Goal: Task Accomplishment & Management: Complete application form

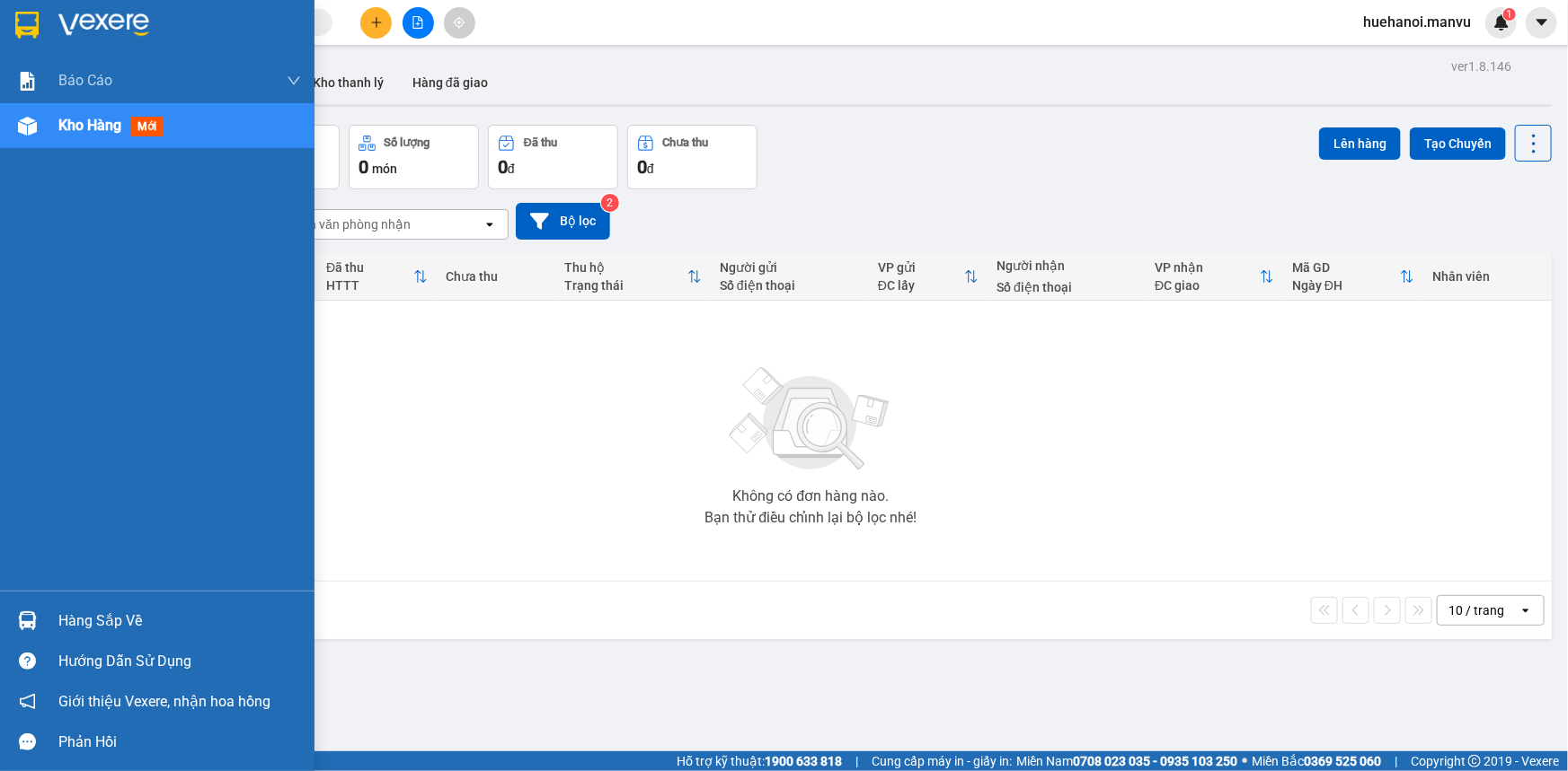
click at [101, 634] on div "Hàng sắp về" at bounding box center [157, 621] width 315 height 40
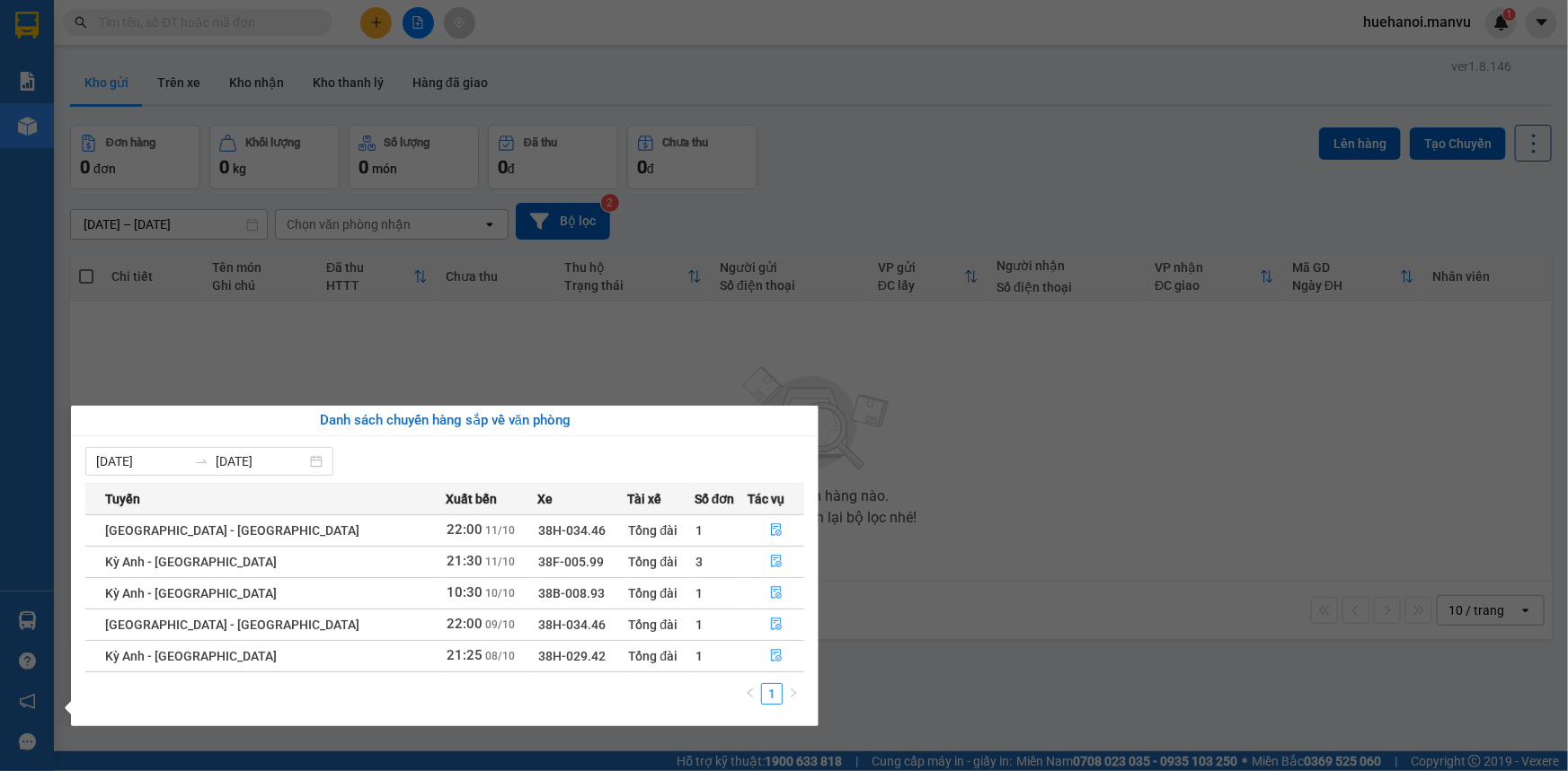
click at [101, 634] on td "[GEOGRAPHIC_DATA] - [GEOGRAPHIC_DATA]" at bounding box center [265, 624] width 360 height 31
click at [770, 561] on icon "file-done" at bounding box center [776, 562] width 13 height 13
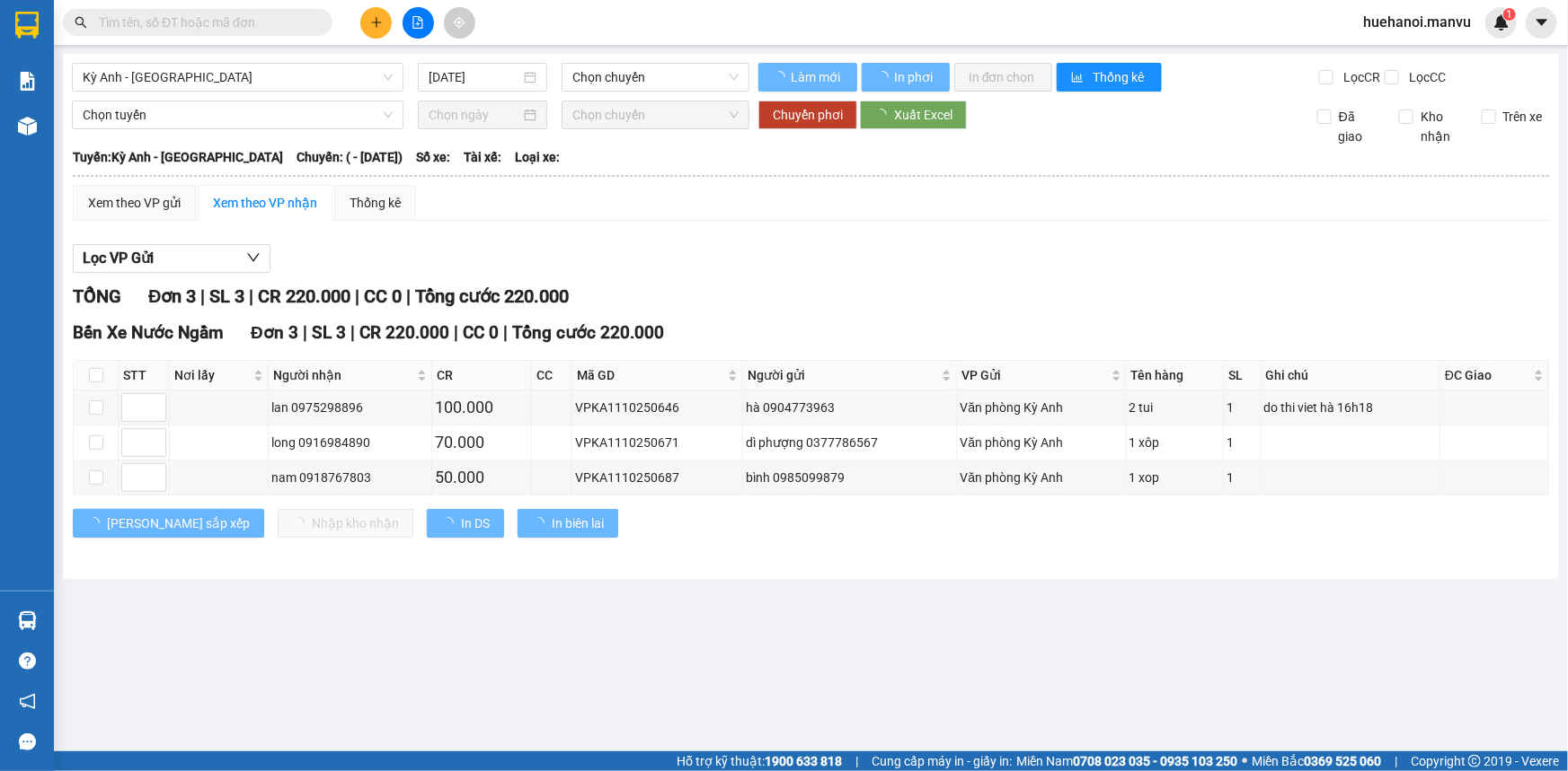
type input "[DATE]"
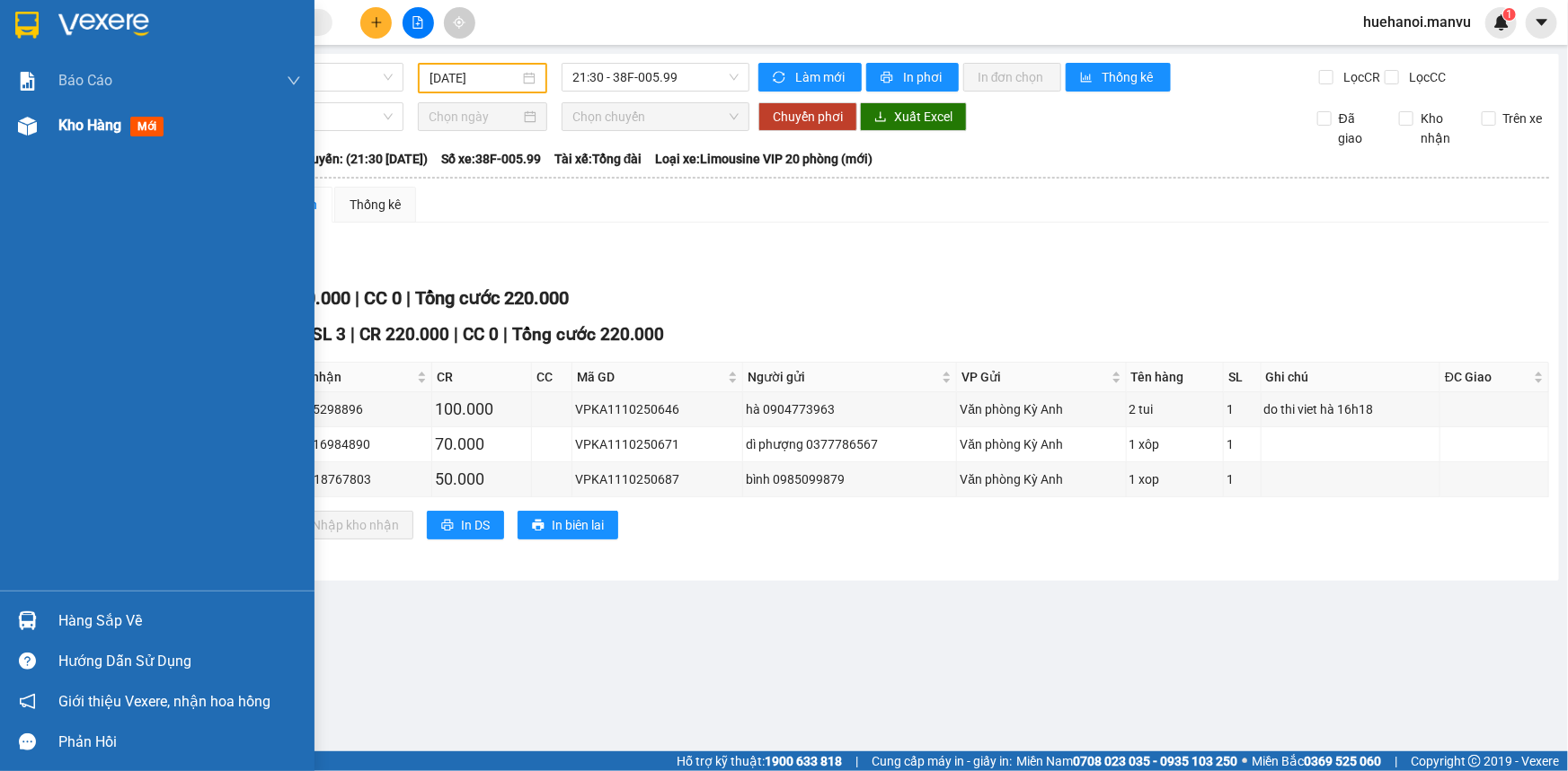
click at [67, 132] on span "Kho hàng" at bounding box center [90, 125] width 63 height 17
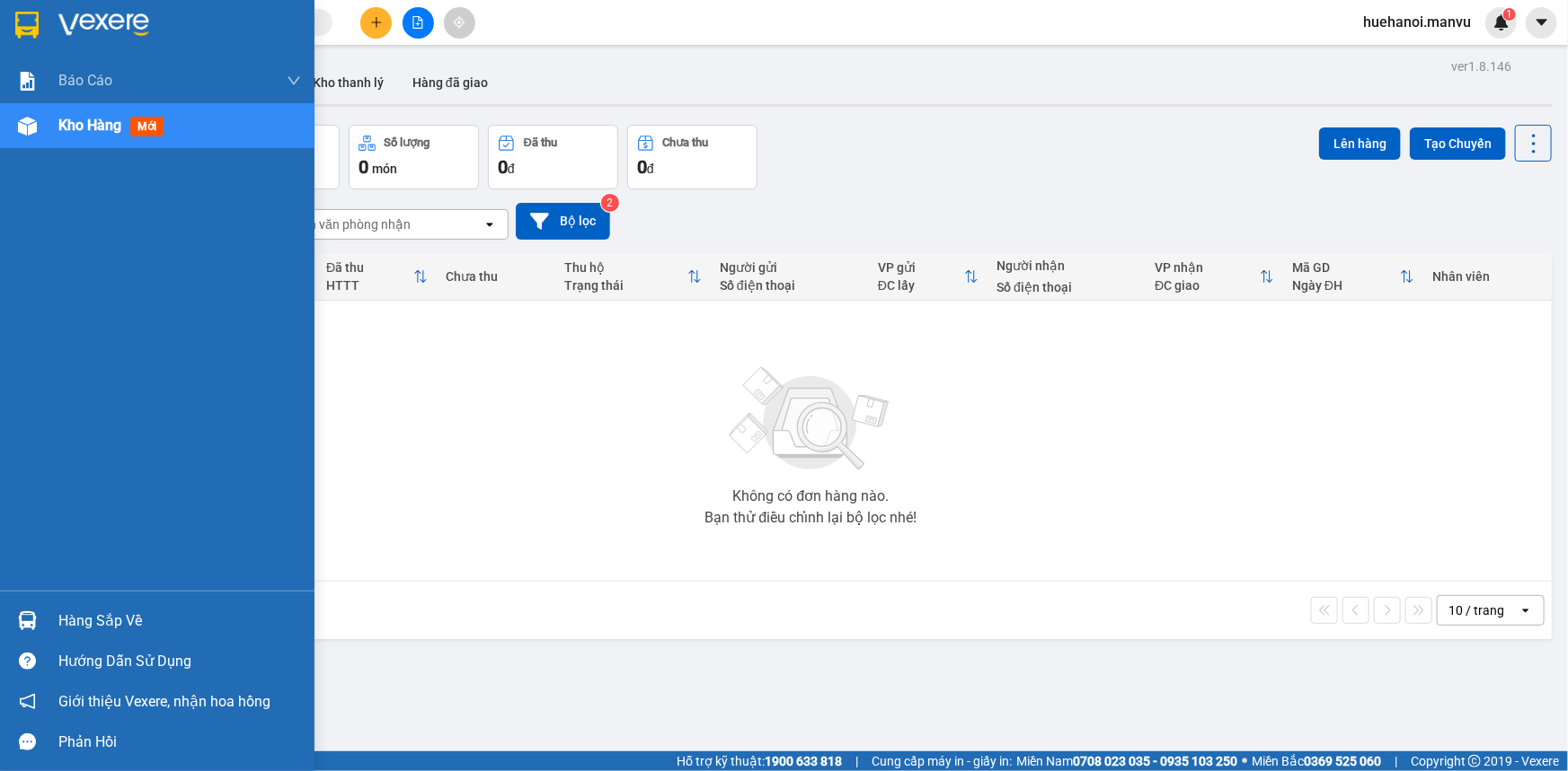
click at [104, 615] on div "Hàng sắp về" at bounding box center [180, 621] width 243 height 27
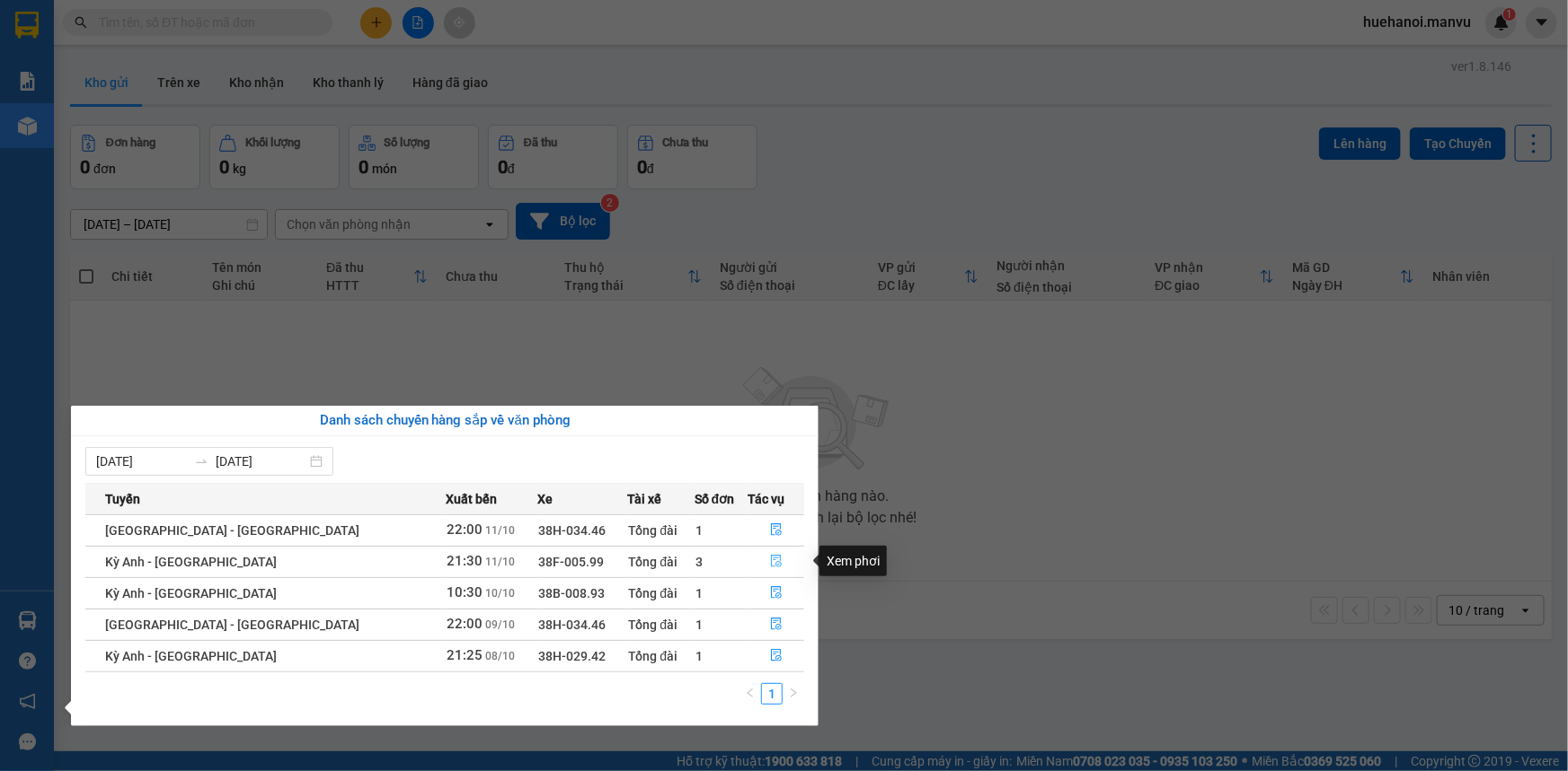
click at [761, 554] on button "button" at bounding box center [775, 563] width 55 height 29
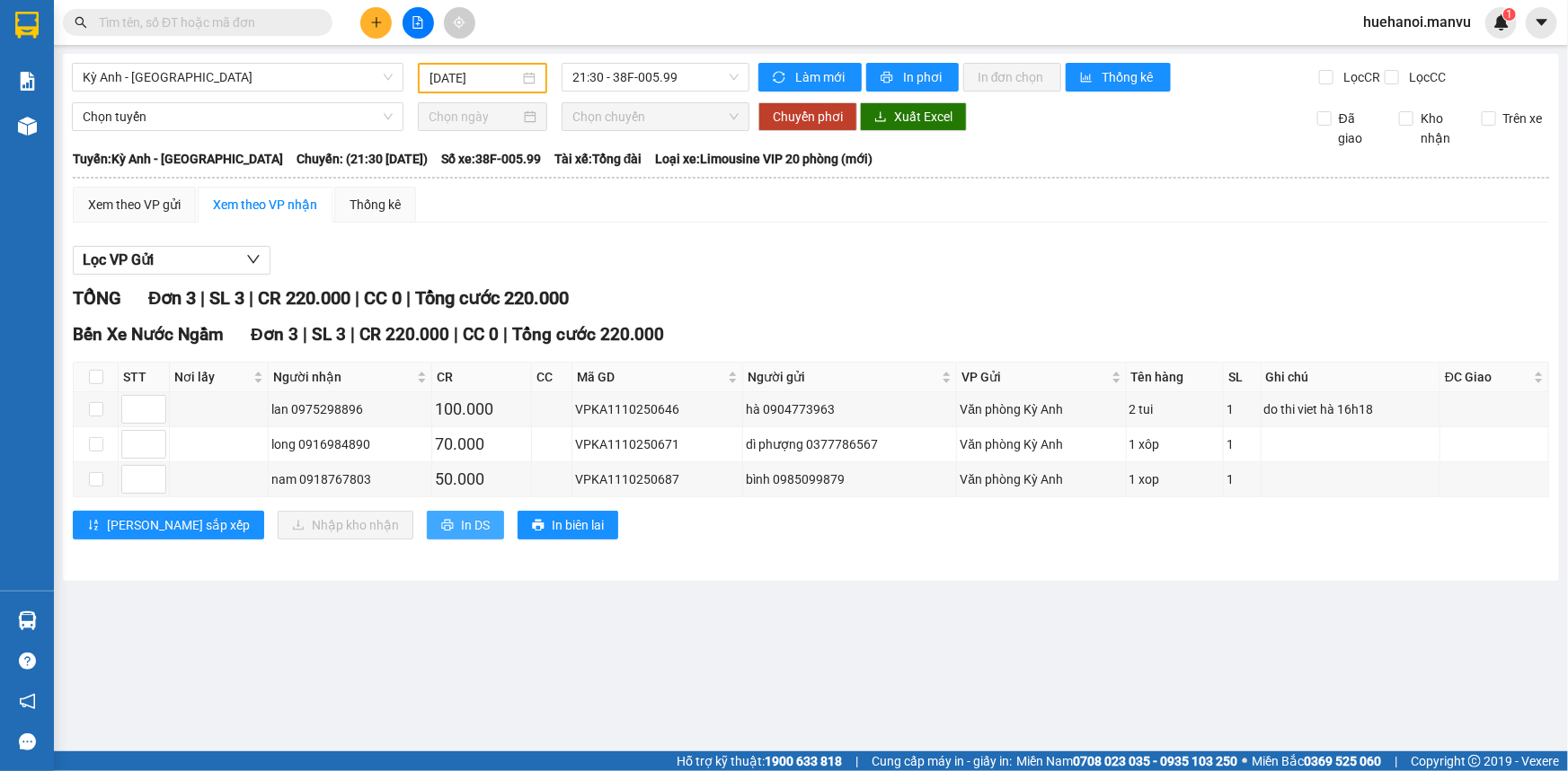
click at [461, 527] on span "In DS" at bounding box center [476, 526] width 29 height 20
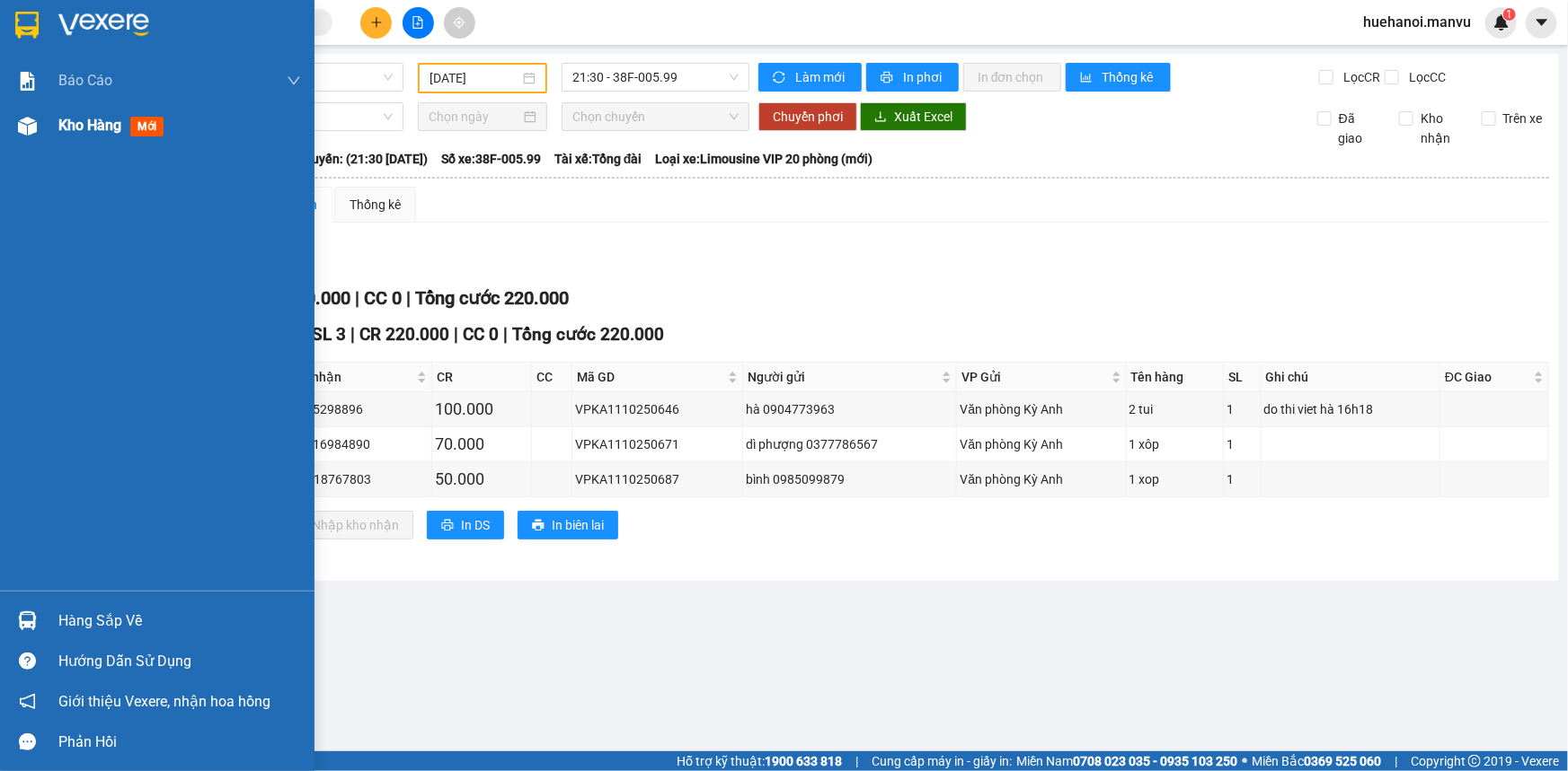
click at [67, 127] on span "Kho hàng" at bounding box center [90, 125] width 63 height 17
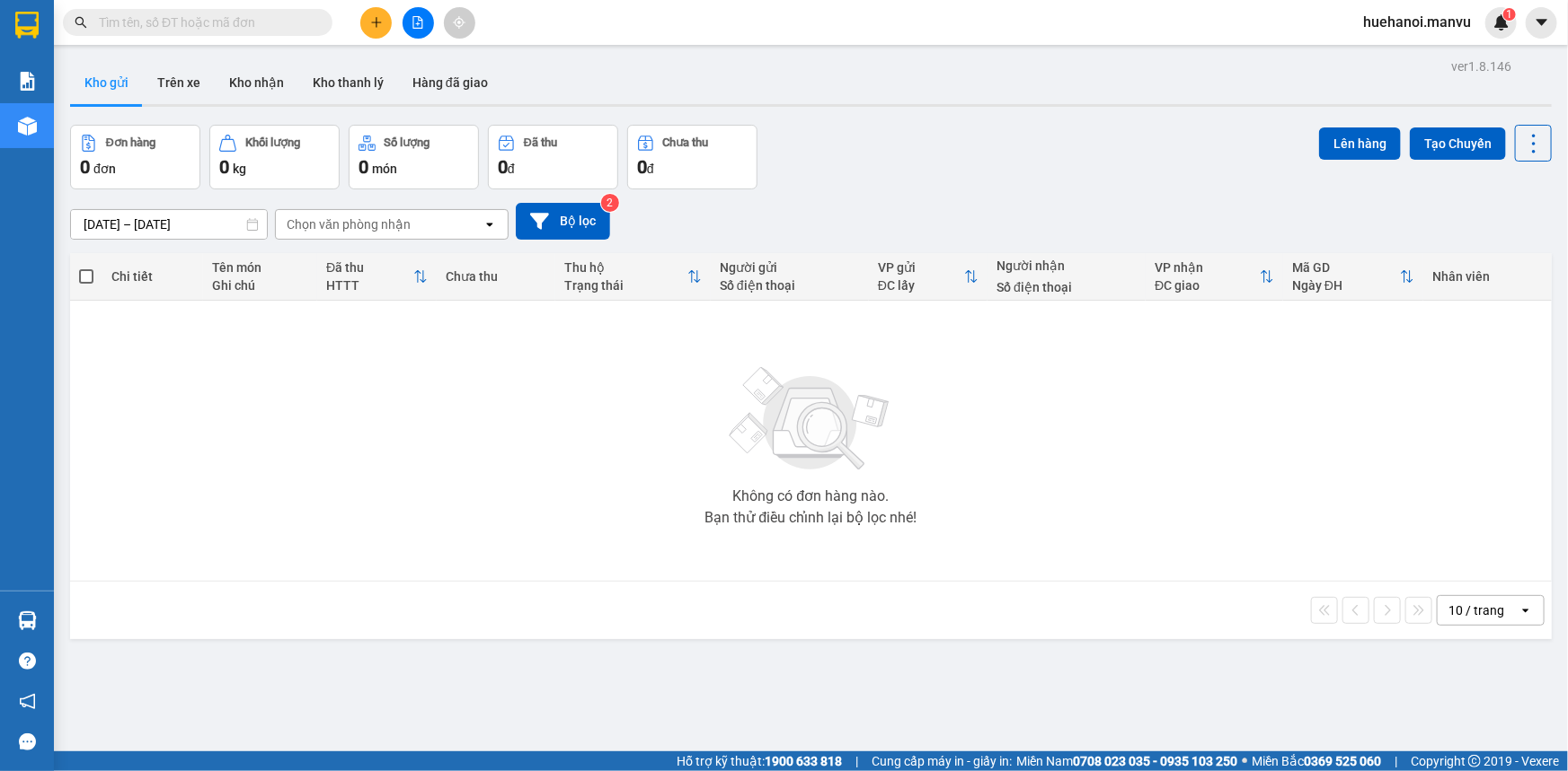
click at [359, 31] on div at bounding box center [418, 22] width 135 height 31
click at [386, 29] on button at bounding box center [376, 22] width 31 height 31
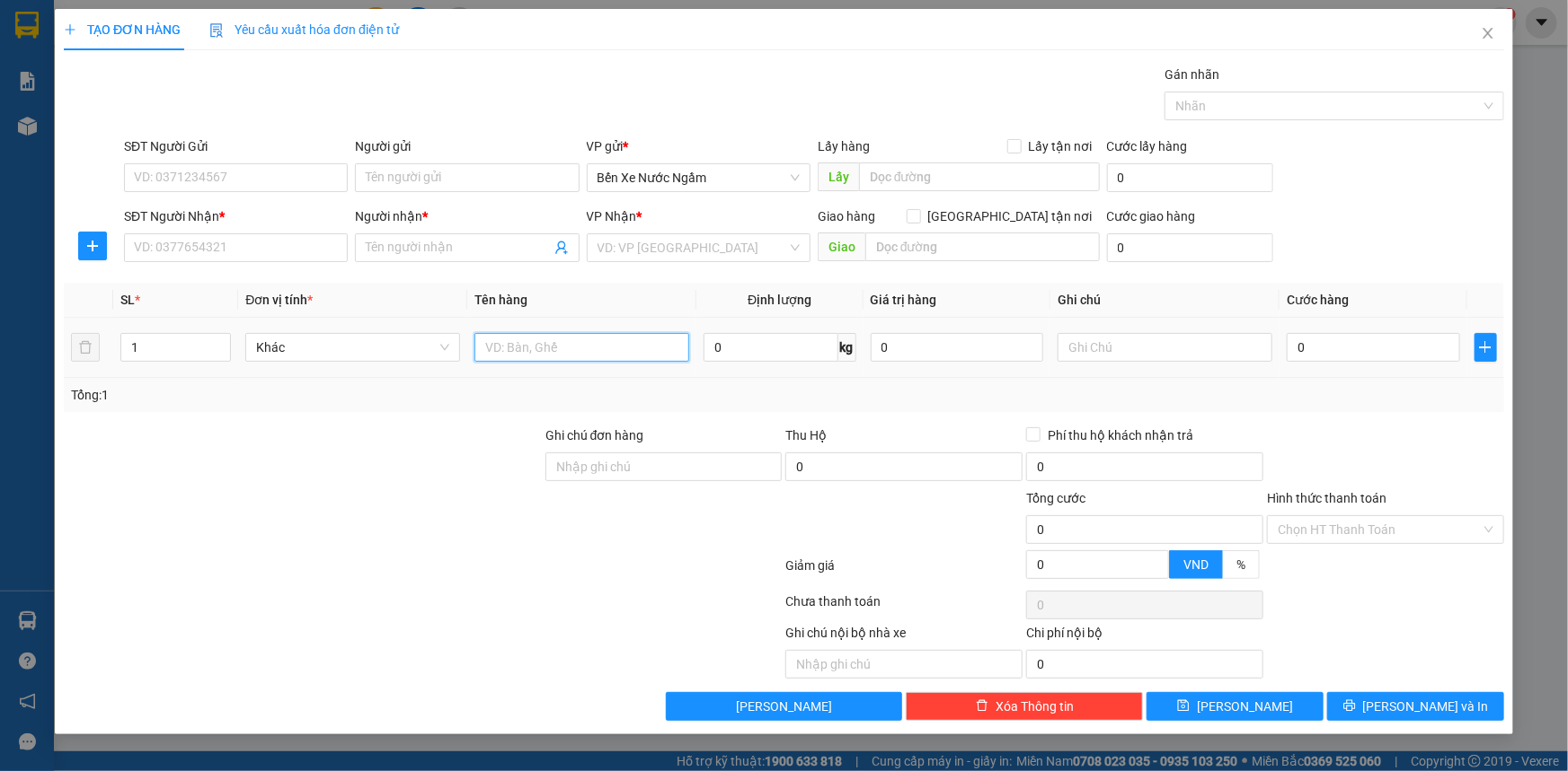
click at [553, 353] on input "text" at bounding box center [582, 348] width 215 height 29
type input "1 xốp"
click at [200, 253] on input "SĐT Người Nhận *" at bounding box center [236, 248] width 224 height 29
click at [252, 181] on input "SĐT Người Gửi" at bounding box center [236, 178] width 224 height 29
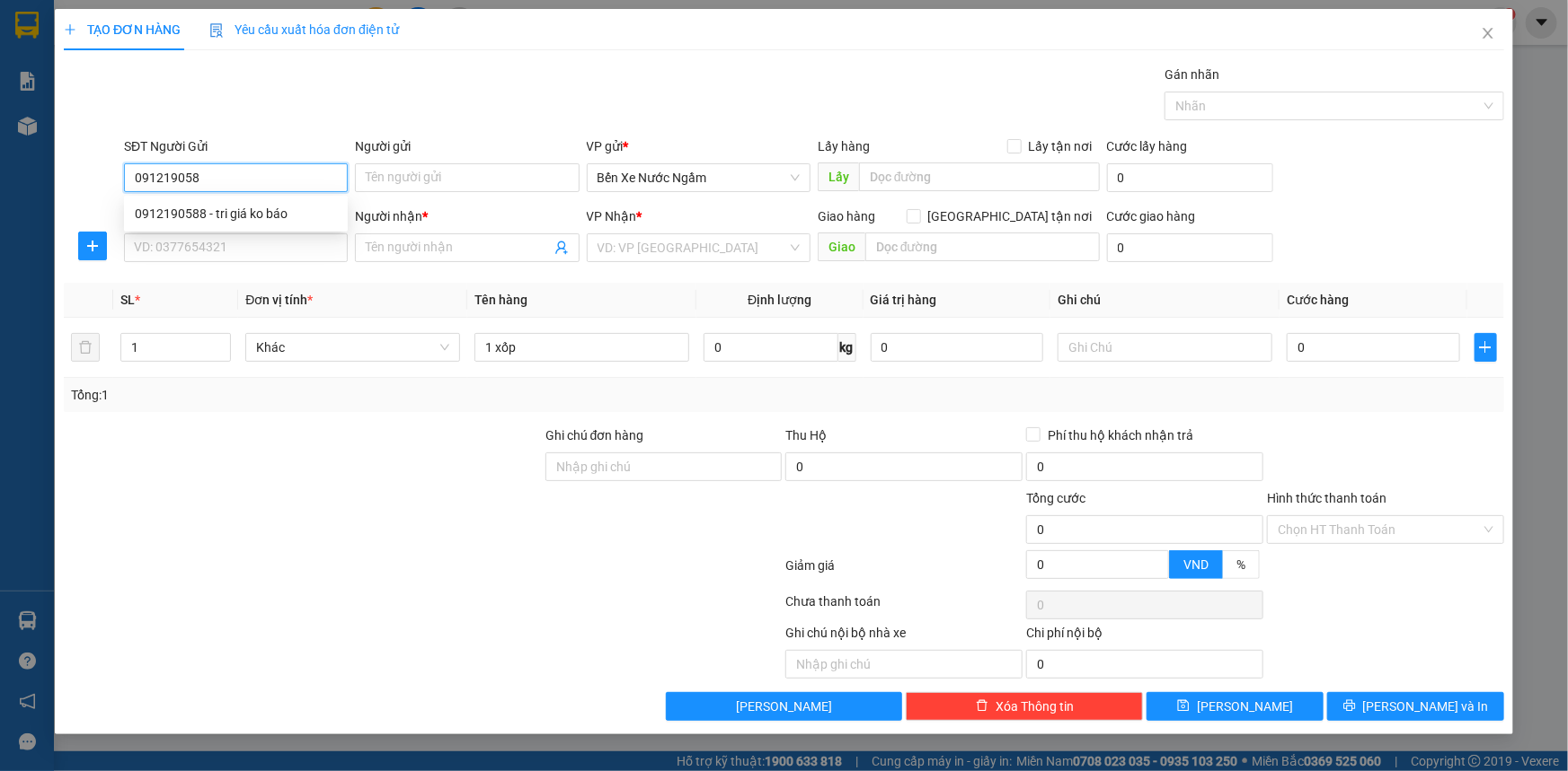
type input "0912190588"
click at [245, 200] on div "0912190588 - tri giá ko báo" at bounding box center [236, 214] width 224 height 29
type input "tri giá ko báo"
type input "0912190588"
click at [229, 250] on input "SĐT Người Nhận *" at bounding box center [236, 248] width 224 height 29
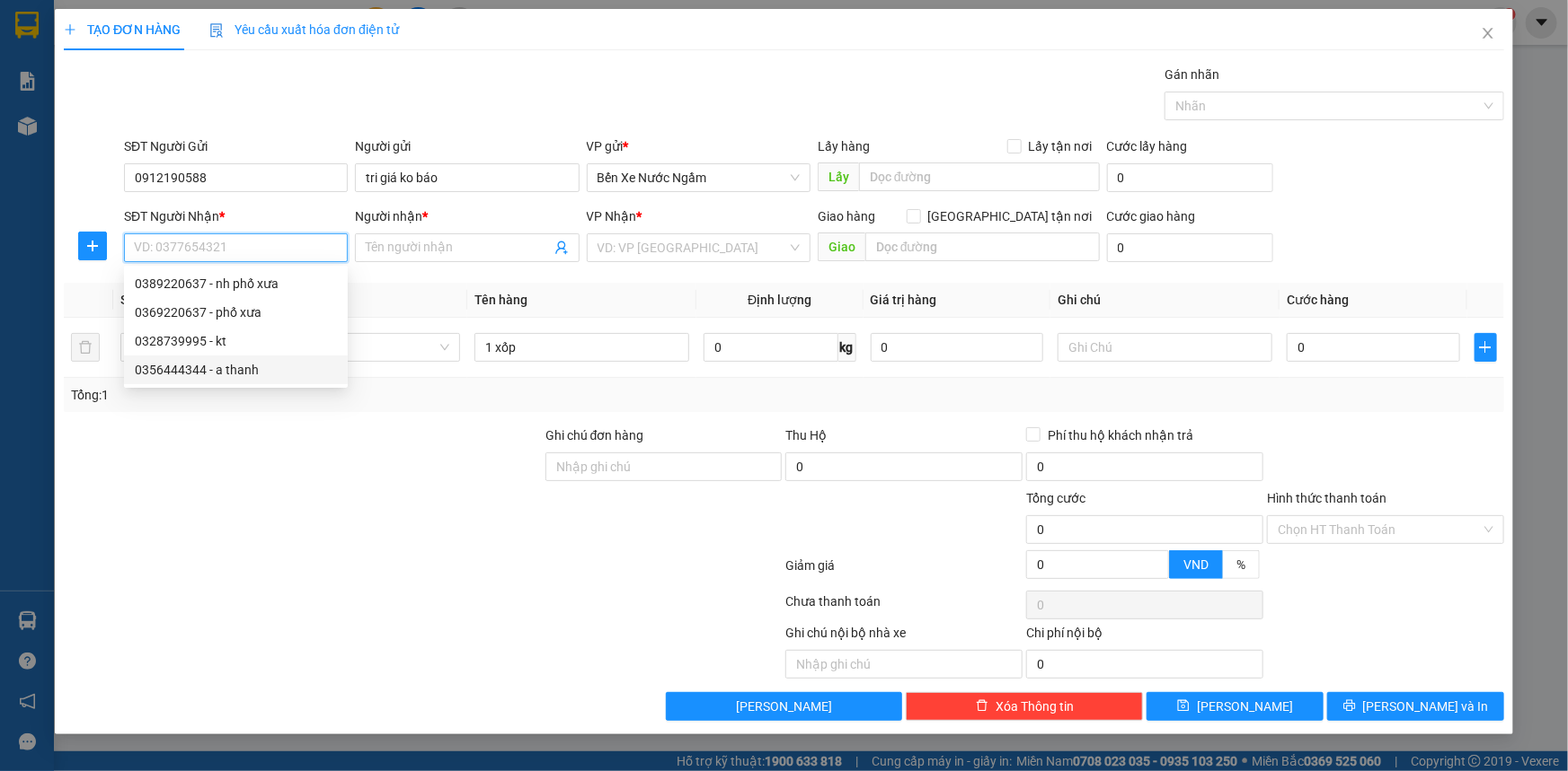
click at [190, 371] on div "0356444344 - a thanh" at bounding box center [236, 370] width 202 height 20
type input "0356444344"
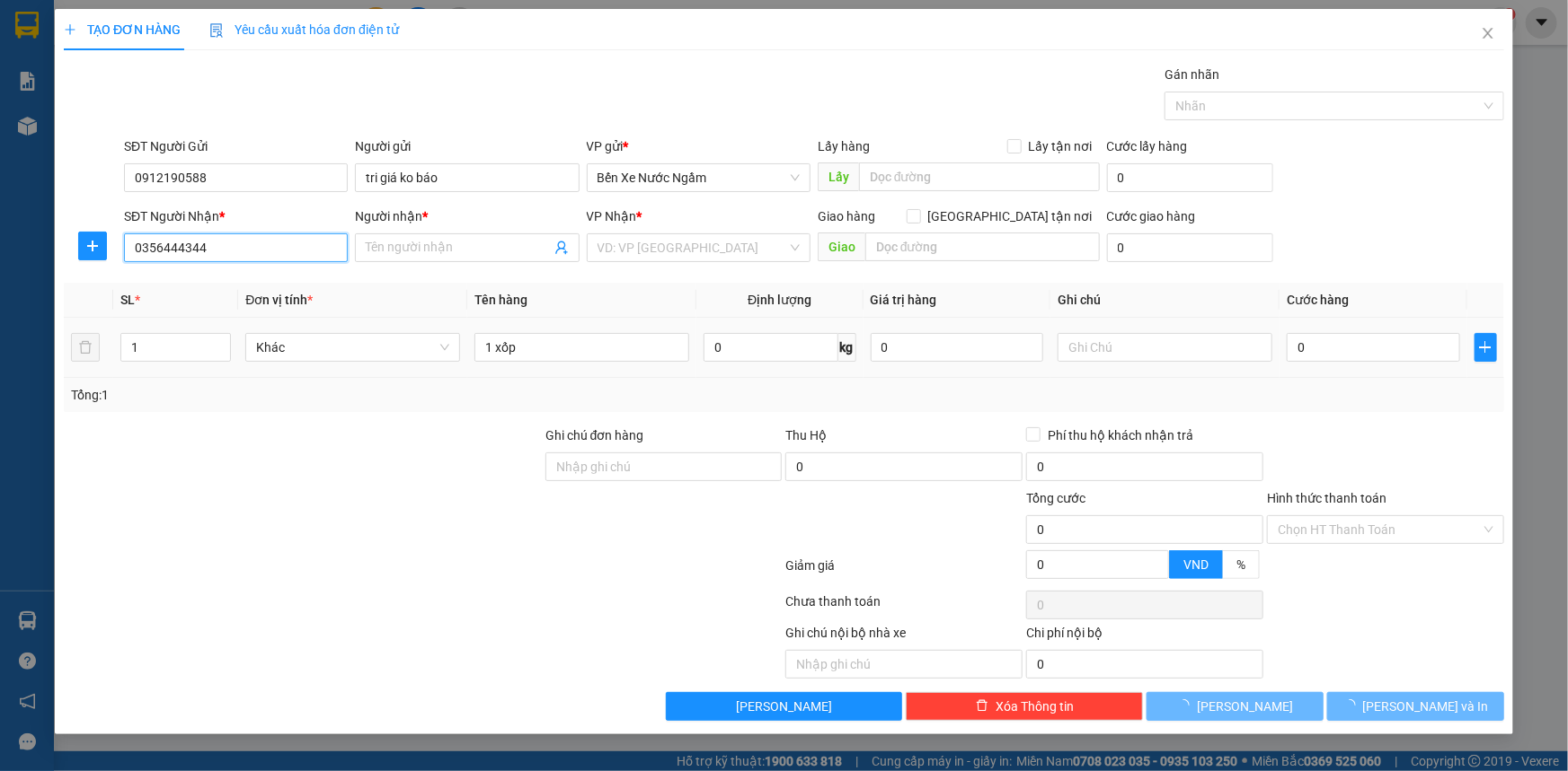
type input "a thanh"
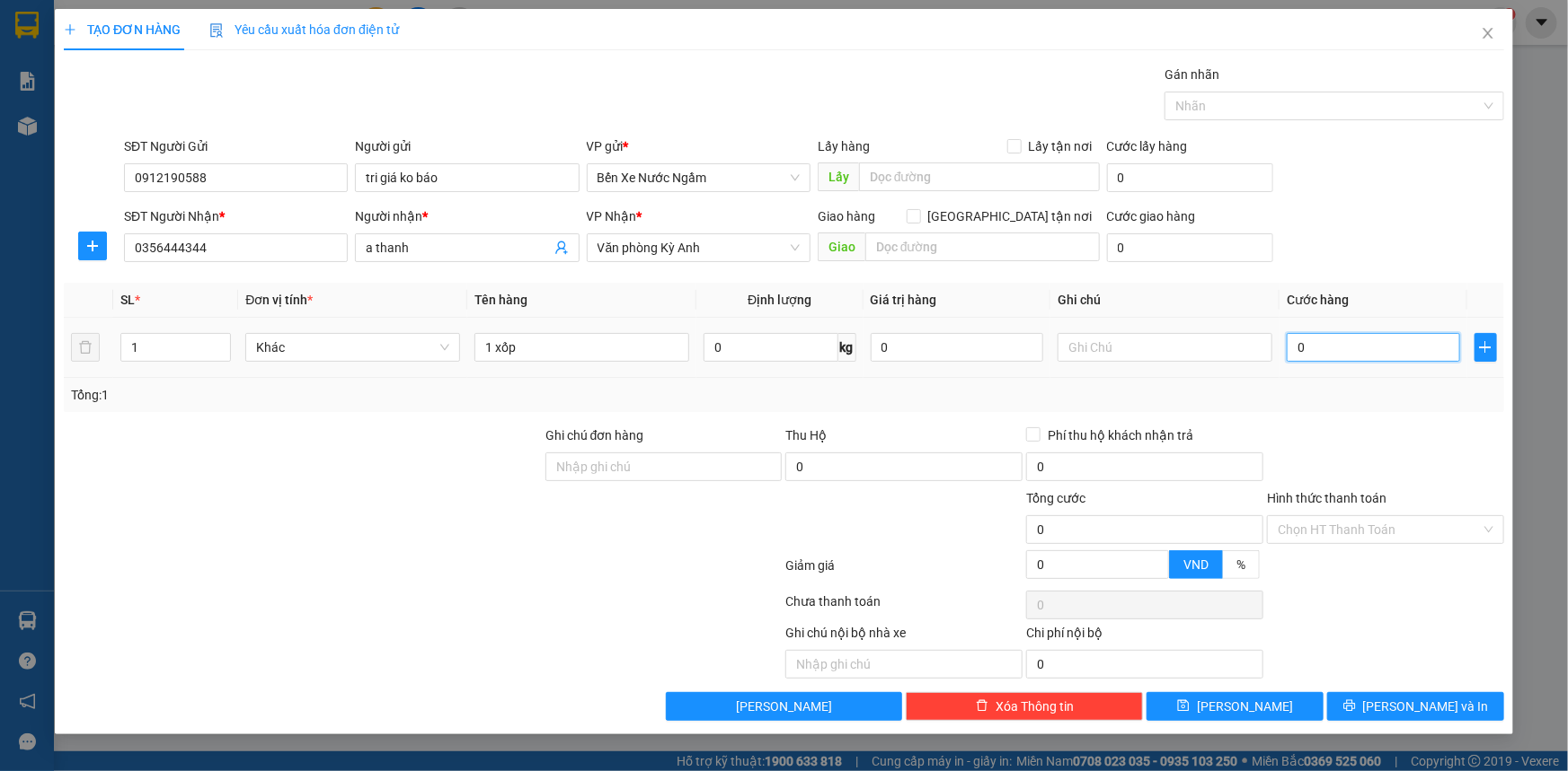
click at [1336, 355] on input "0" at bounding box center [1373, 348] width 174 height 29
type input "1"
type input "10"
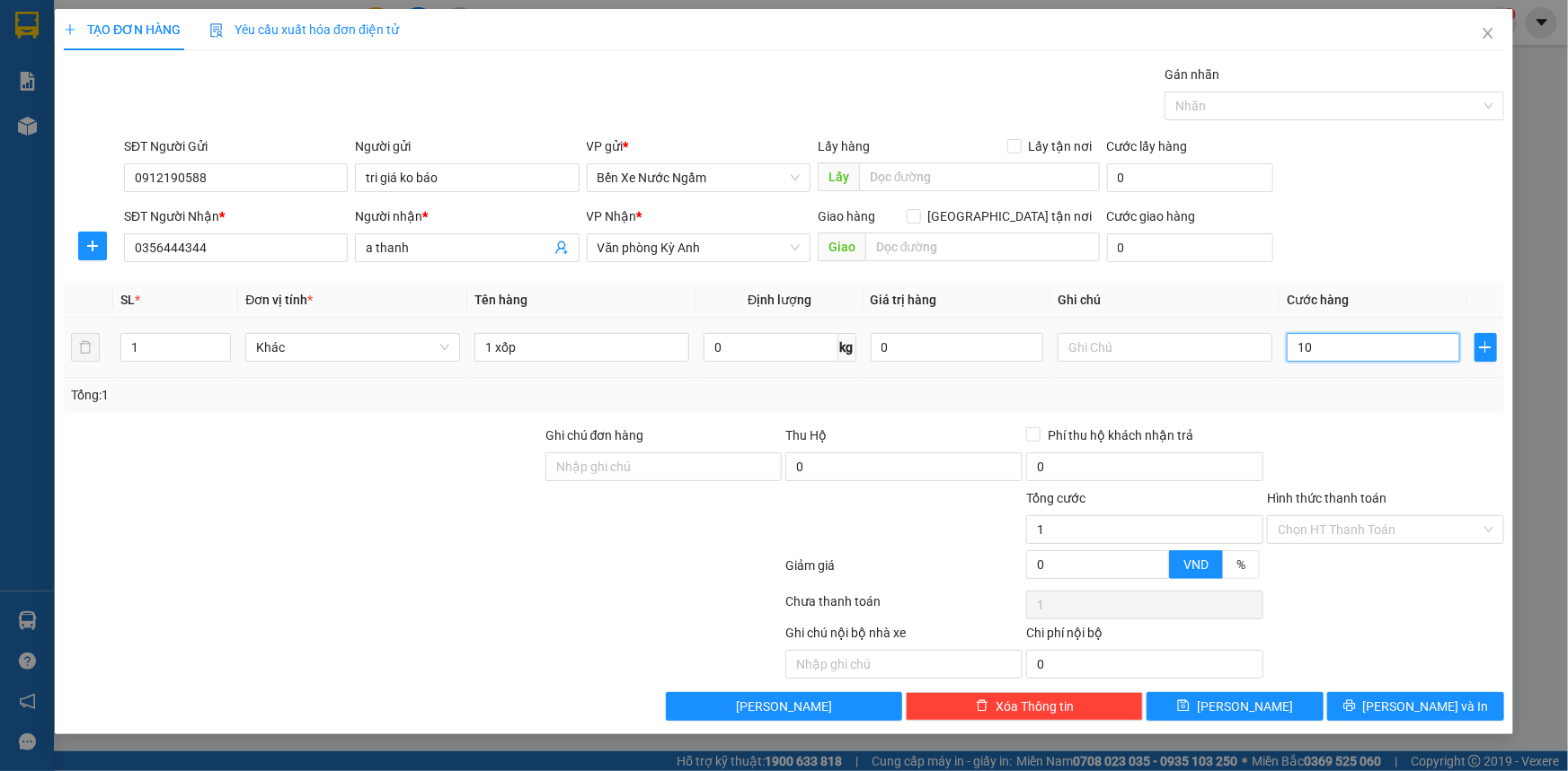
type input "10"
type input "100"
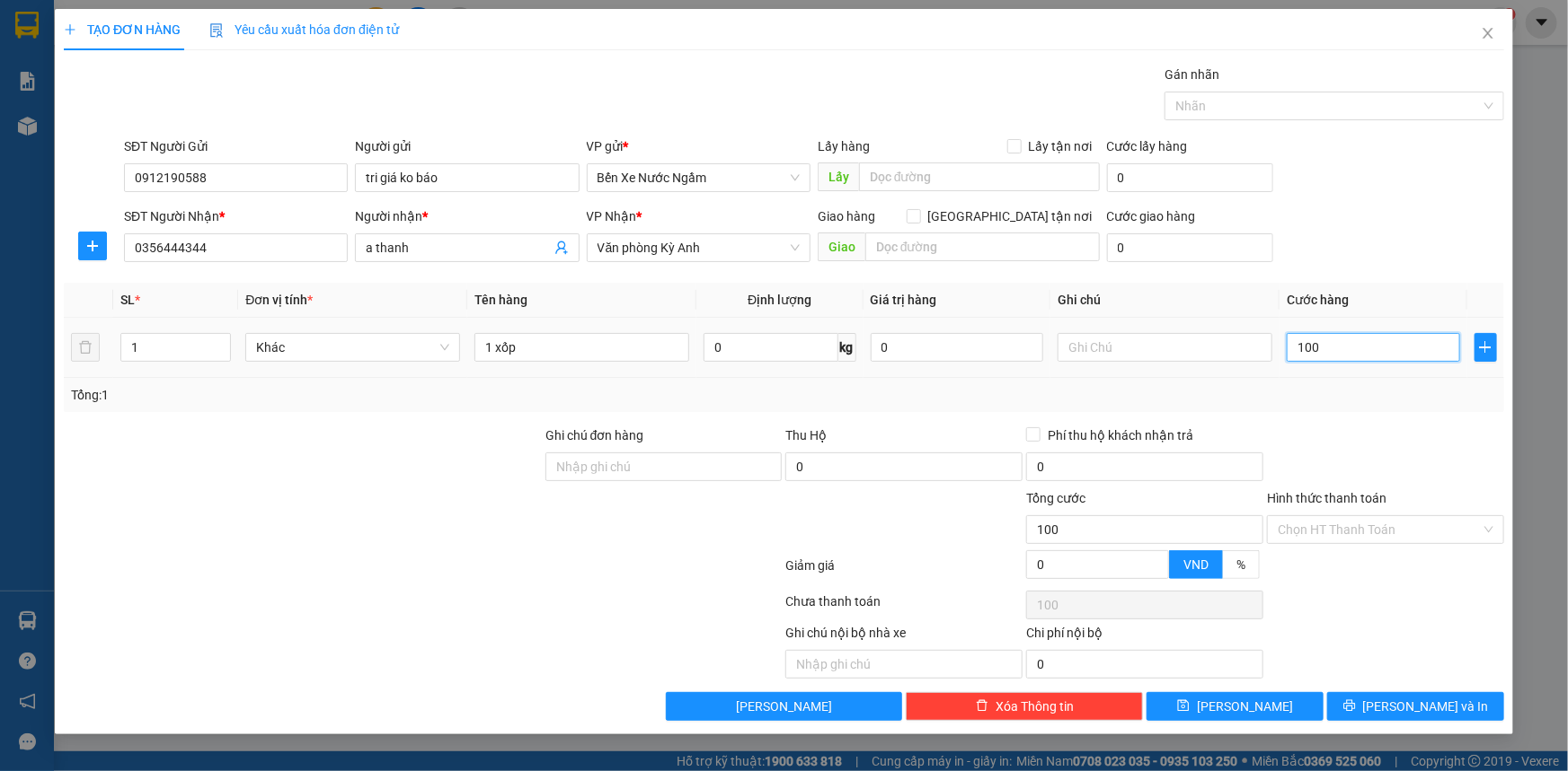
type input "1.000"
type input "10.000"
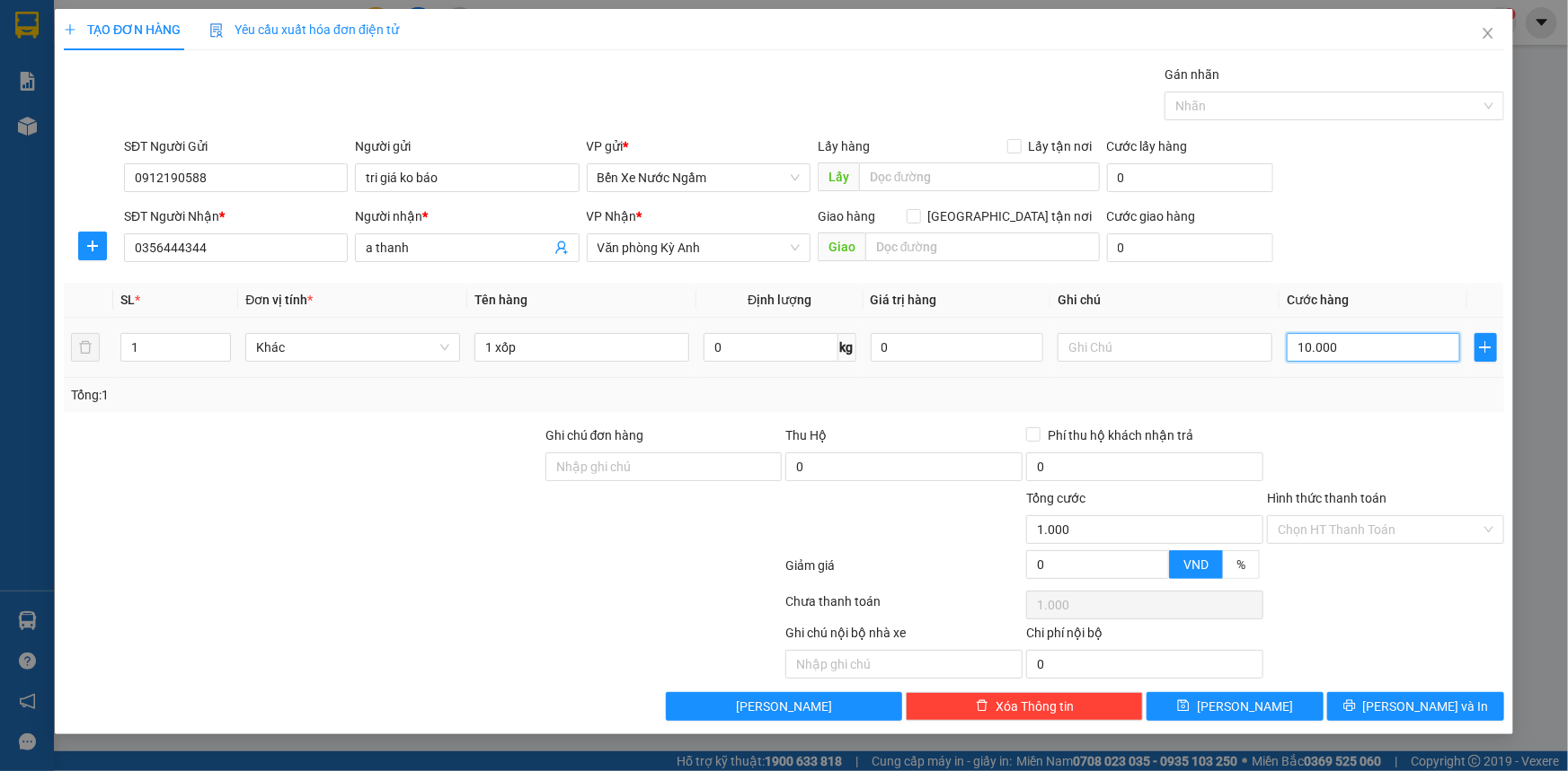
type input "10.000"
type input "100.000"
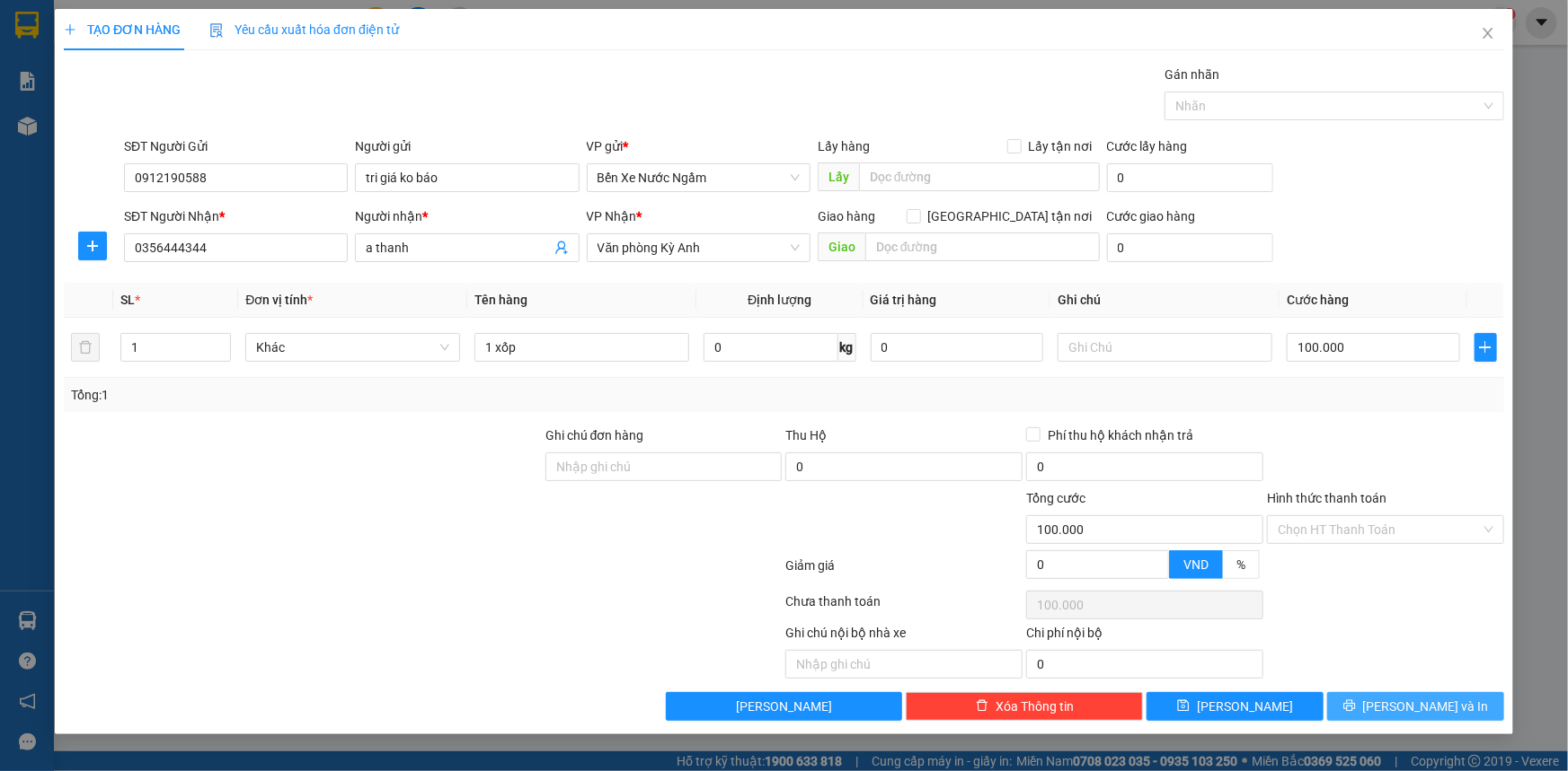
click at [1355, 707] on icon "printer" at bounding box center [1349, 705] width 12 height 12
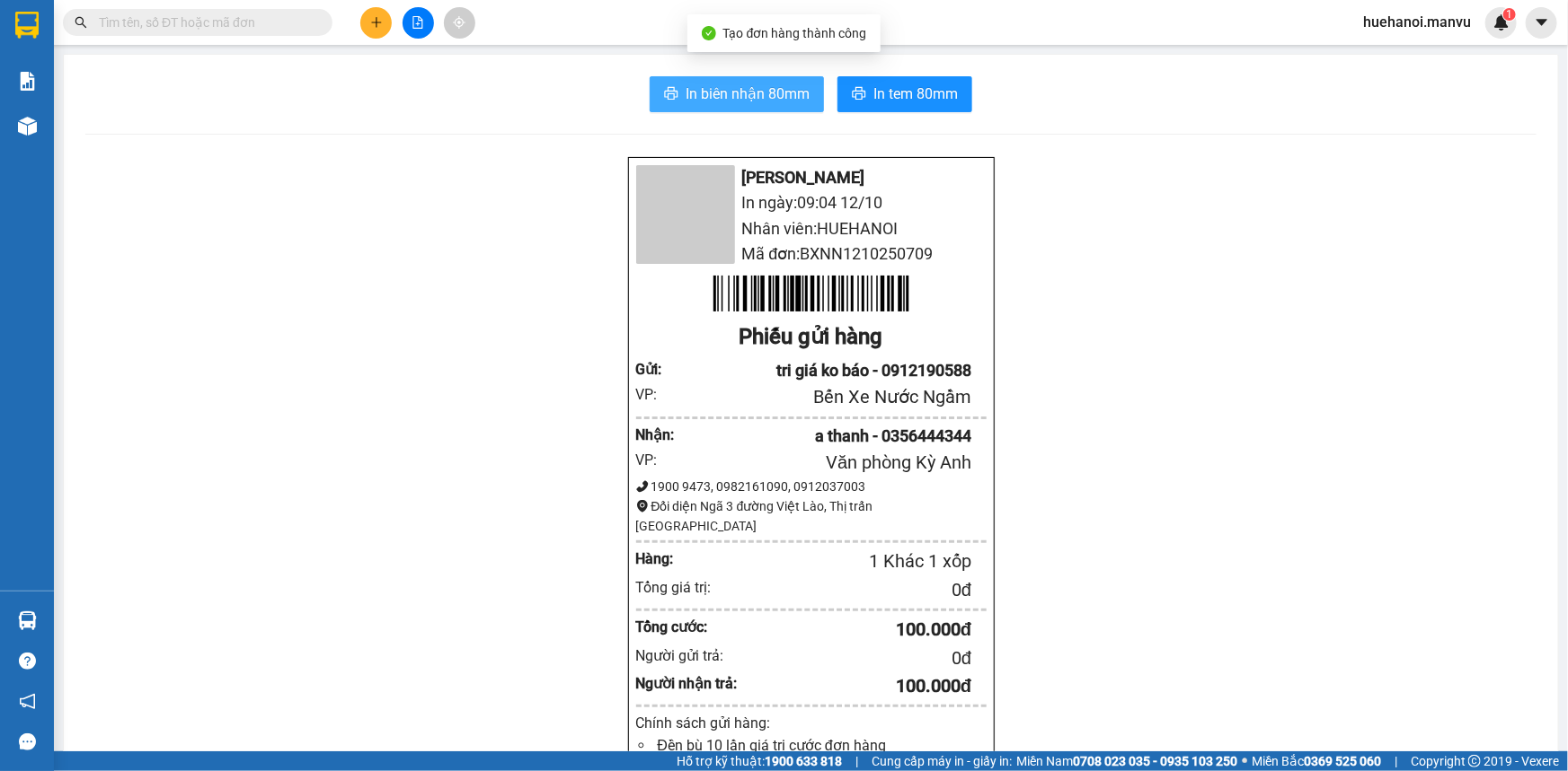
click at [744, 100] on span "In biên nhận 80mm" at bounding box center [747, 93] width 124 height 22
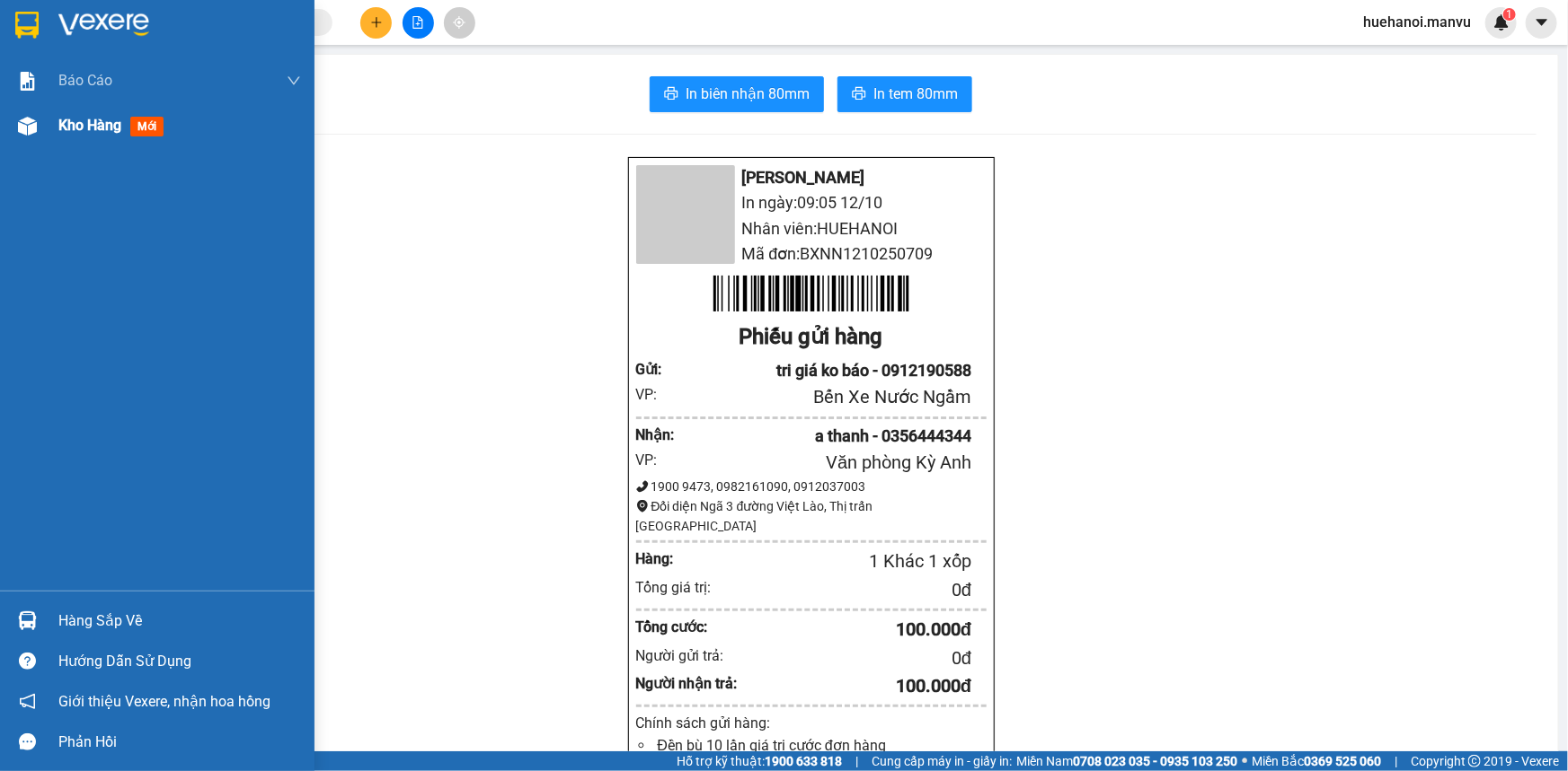
click at [78, 128] on span "Kho hàng" at bounding box center [90, 125] width 63 height 17
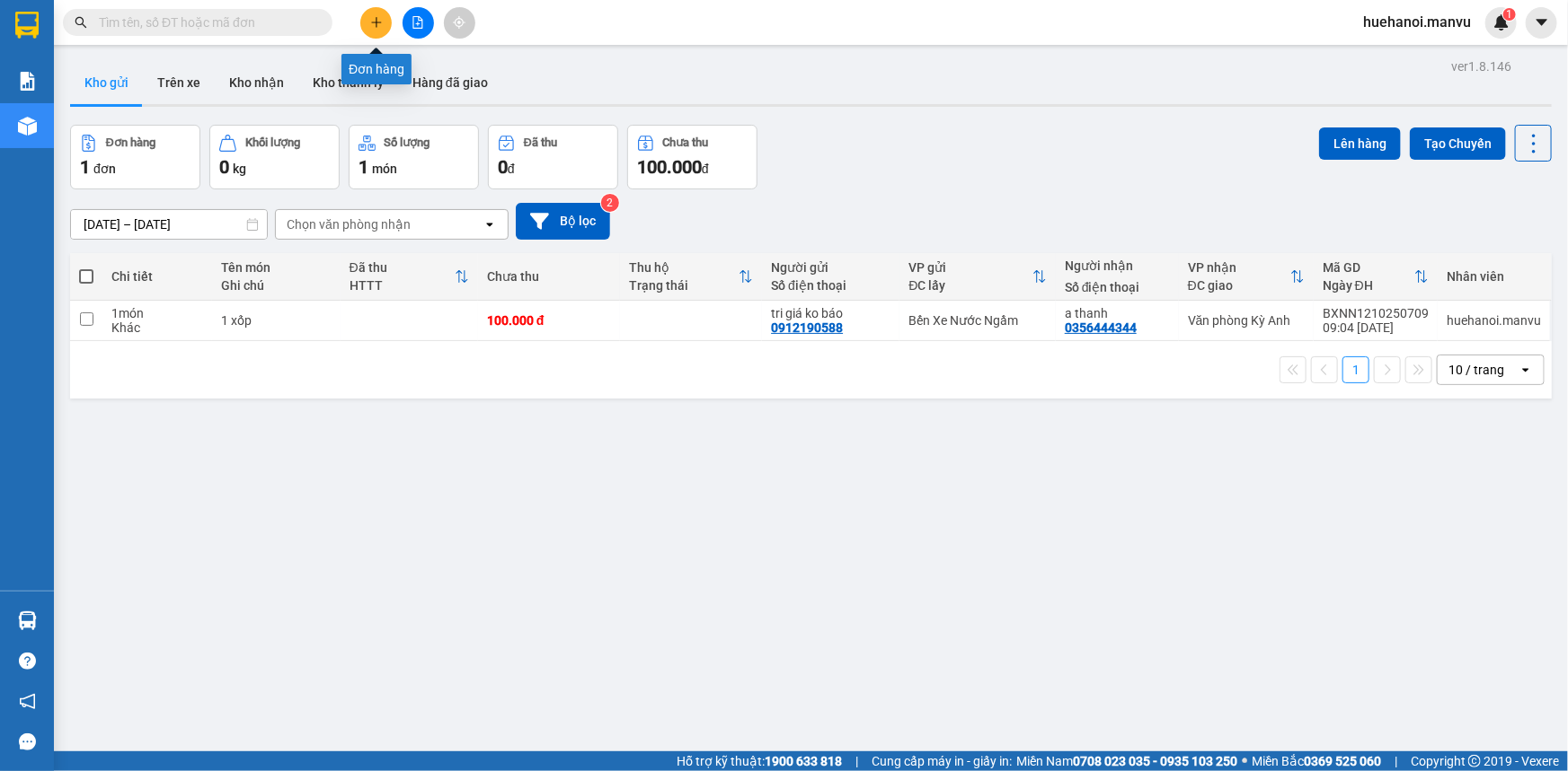
click at [377, 24] on icon "plus" at bounding box center [376, 22] width 1 height 10
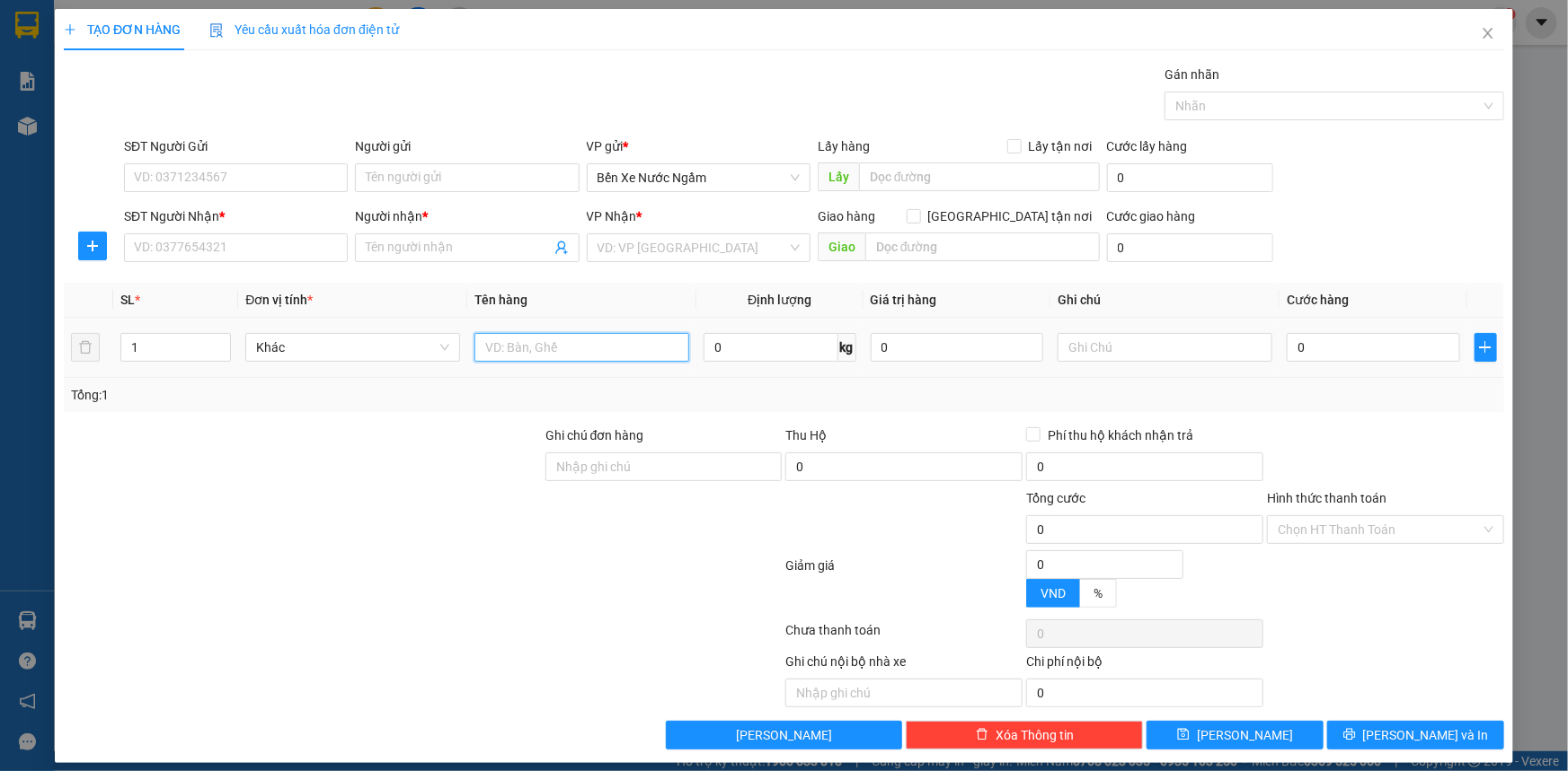
click at [557, 350] on input "text" at bounding box center [582, 348] width 215 height 29
click at [501, 353] on input "text" at bounding box center [582, 348] width 215 height 29
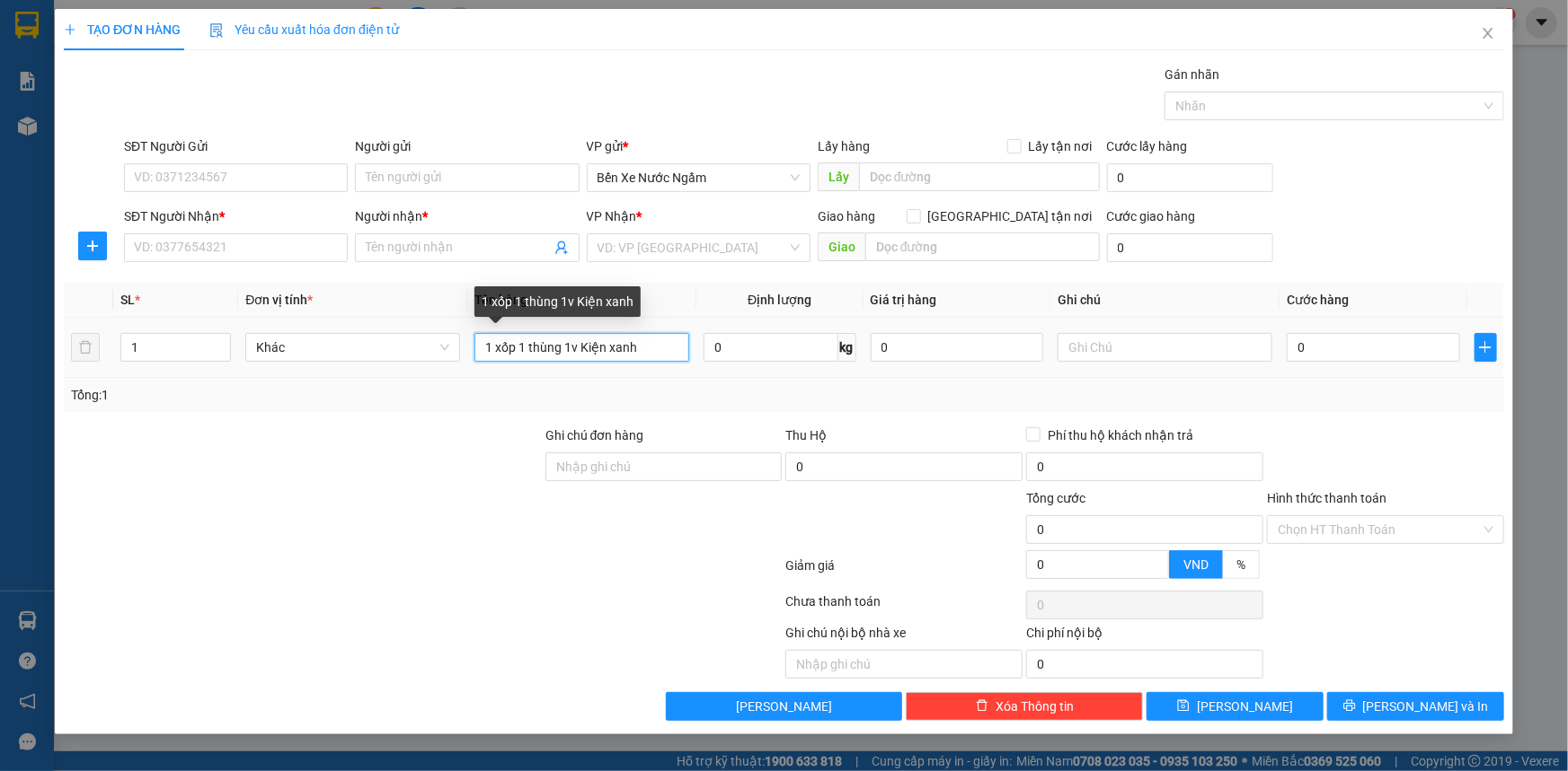
click at [583, 350] on input "1 xốp 1 thùng 1v Kiện xanh" at bounding box center [582, 348] width 215 height 29
click at [580, 349] on input "1 xốp 1 thùng 1v Kiện xanh" at bounding box center [582, 348] width 215 height 29
type input "1 xốp 1 thùng 1 Kiện xanh"
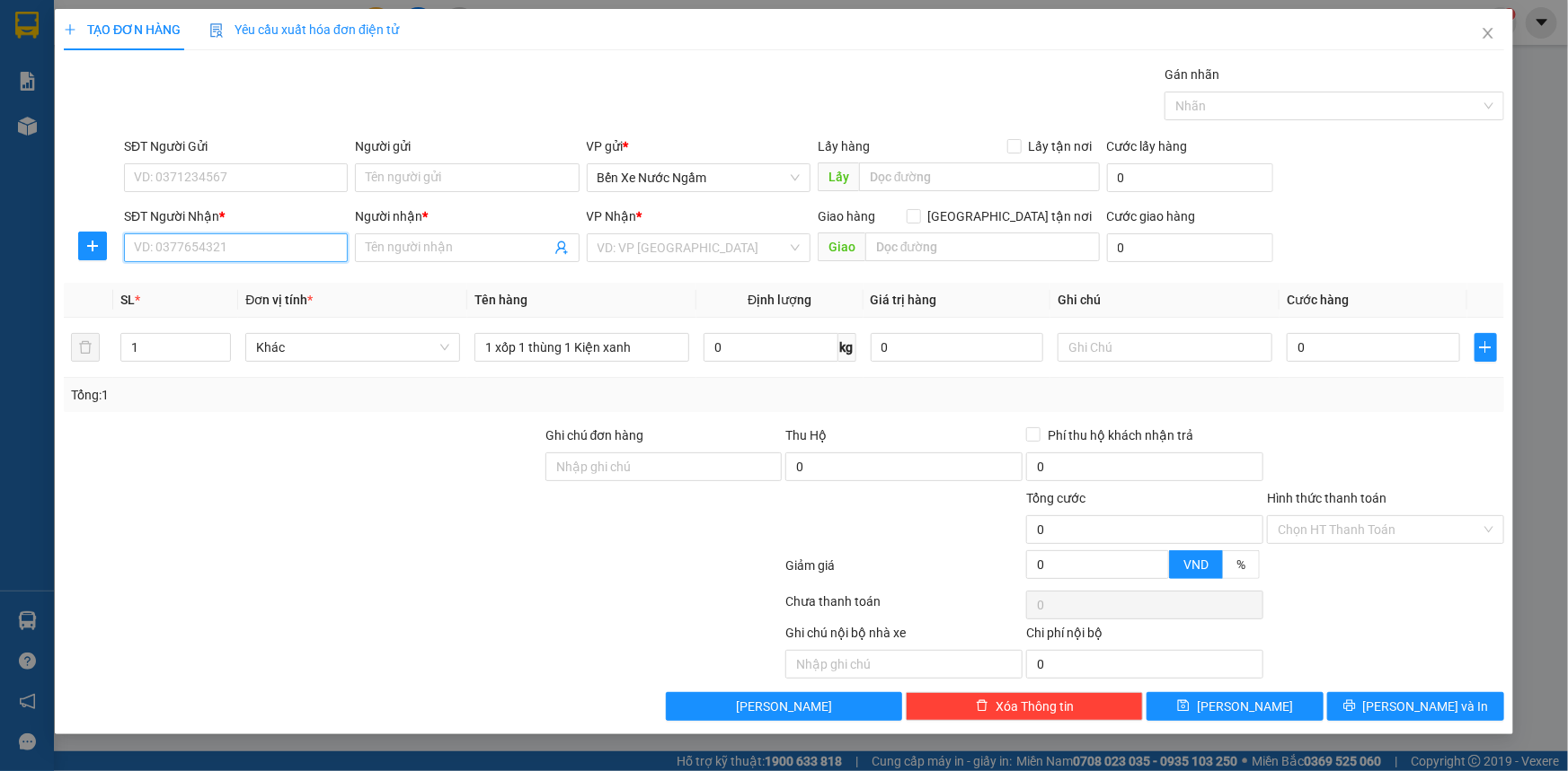
click at [176, 246] on input "SĐT Người Nhận *" at bounding box center [236, 248] width 224 height 29
click at [224, 172] on input "SĐT Người Gửi" at bounding box center [236, 178] width 224 height 29
type input "0964810332"
click at [274, 215] on div "0964810332 - tri giá ko báo" at bounding box center [236, 214] width 202 height 20
type input "tri giá ko báo"
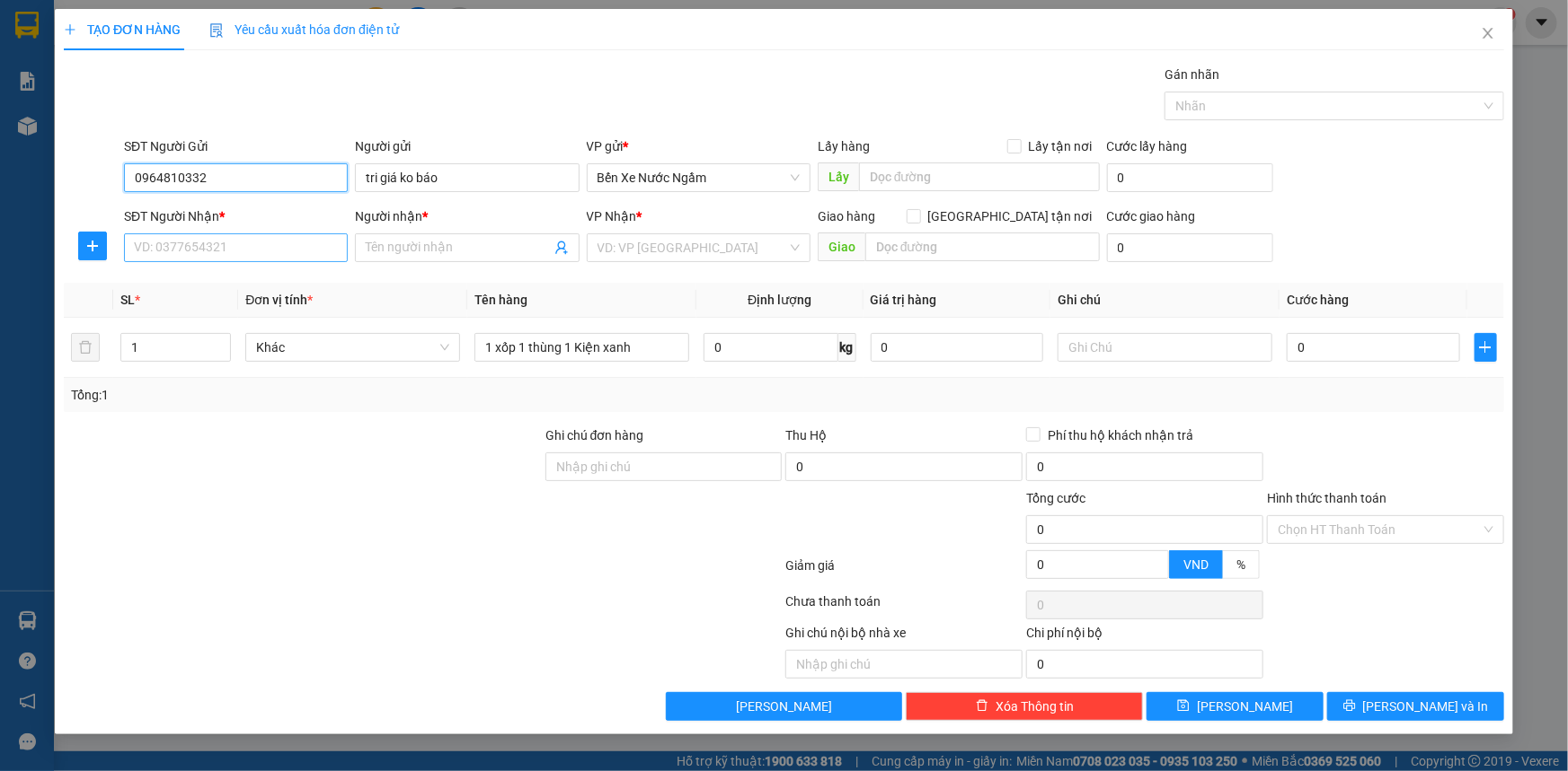
type input "0964810332"
click at [249, 252] on input "SĐT Người Nhận *" at bounding box center [236, 248] width 224 height 29
type input "0329788099"
click at [387, 252] on input "Người nhận *" at bounding box center [458, 248] width 184 height 20
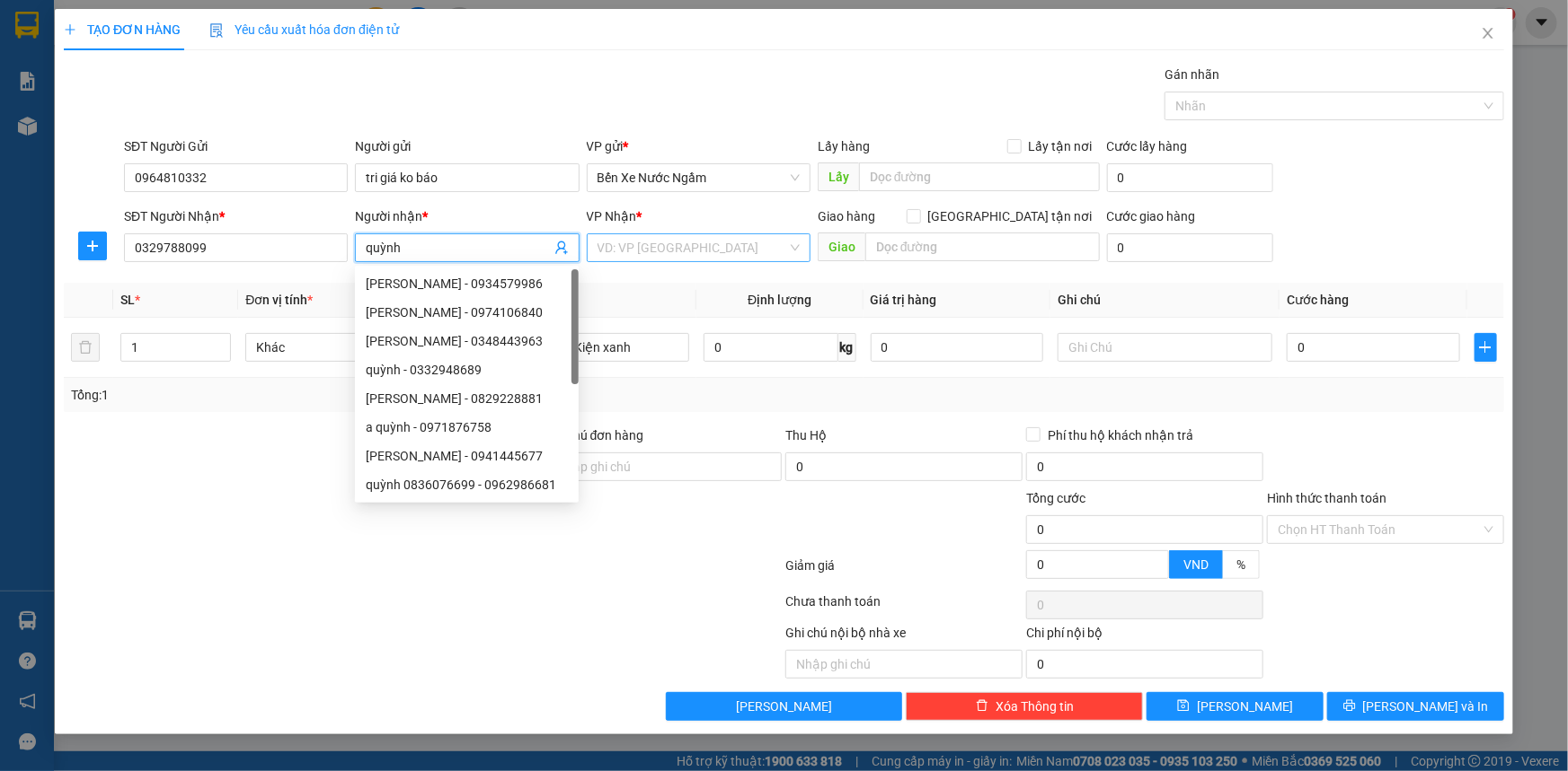
type input "quỳnh"
click at [719, 247] on input "search" at bounding box center [692, 248] width 190 height 27
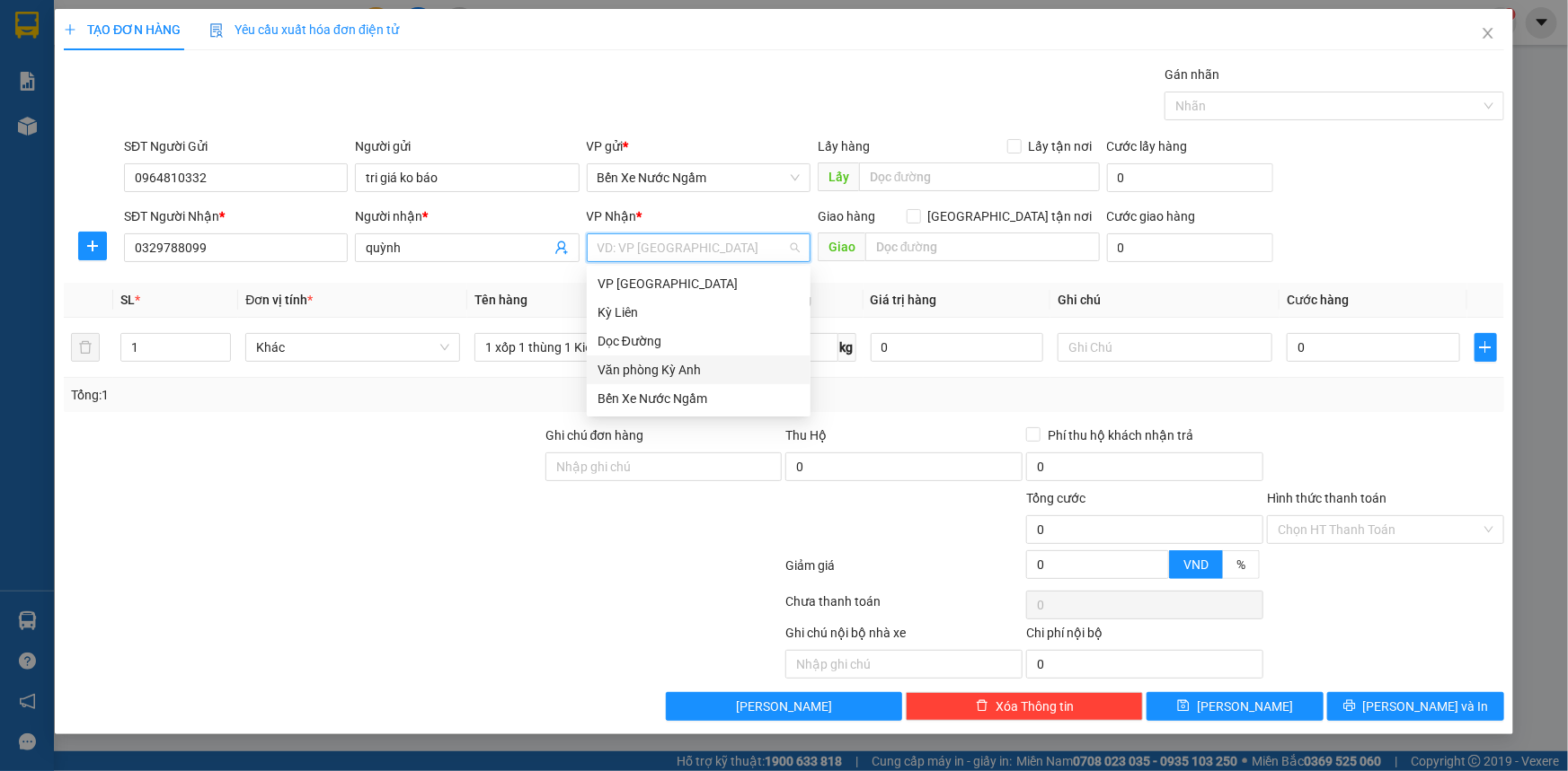
click at [690, 368] on div "Văn phòng Kỳ Anh" at bounding box center [699, 370] width 202 height 20
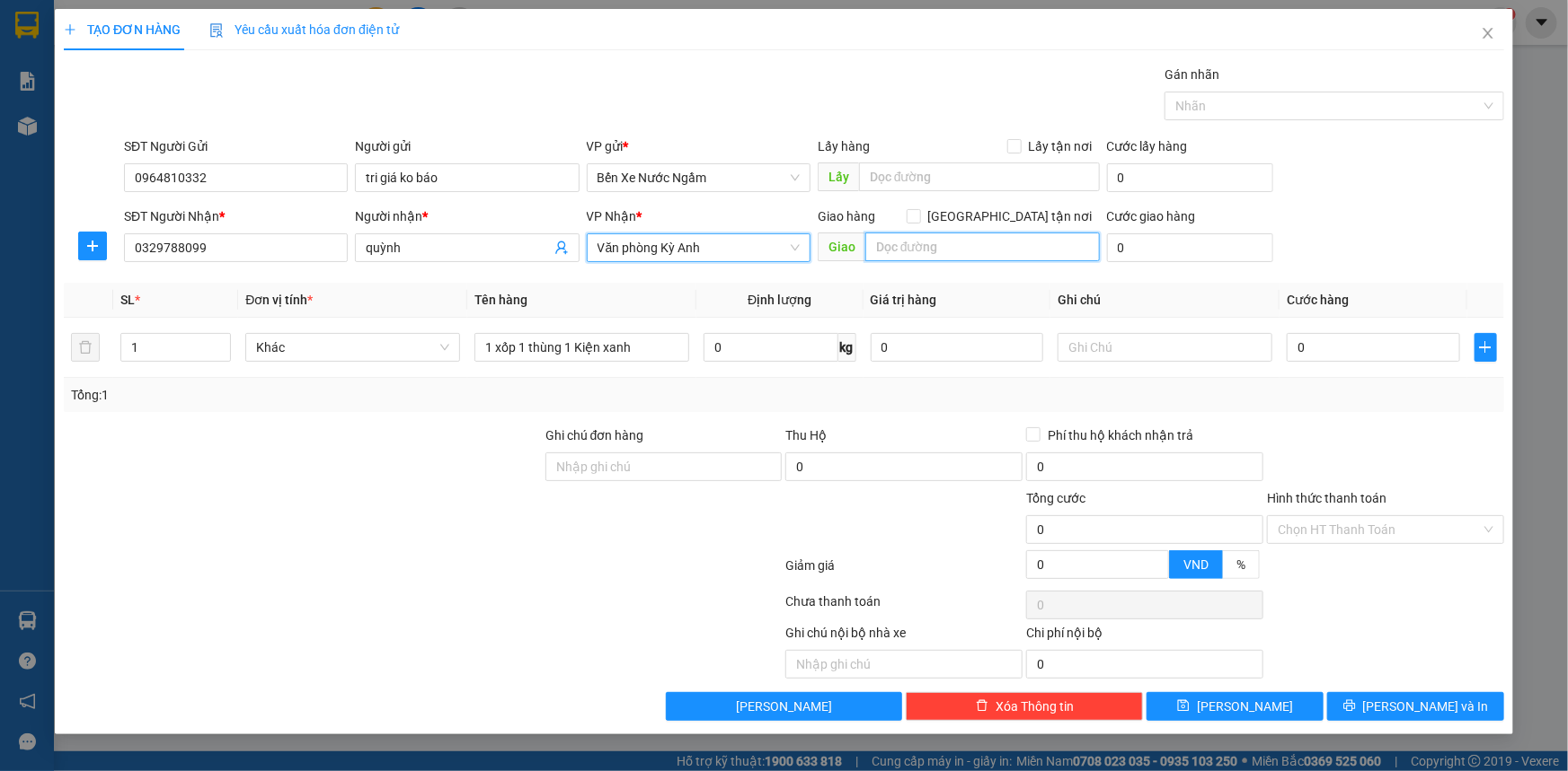
click at [918, 245] on input "text" at bounding box center [982, 247] width 235 height 29
type input "bxky anh"
click at [1357, 345] on input "0" at bounding box center [1373, 348] width 174 height 29
type input "2"
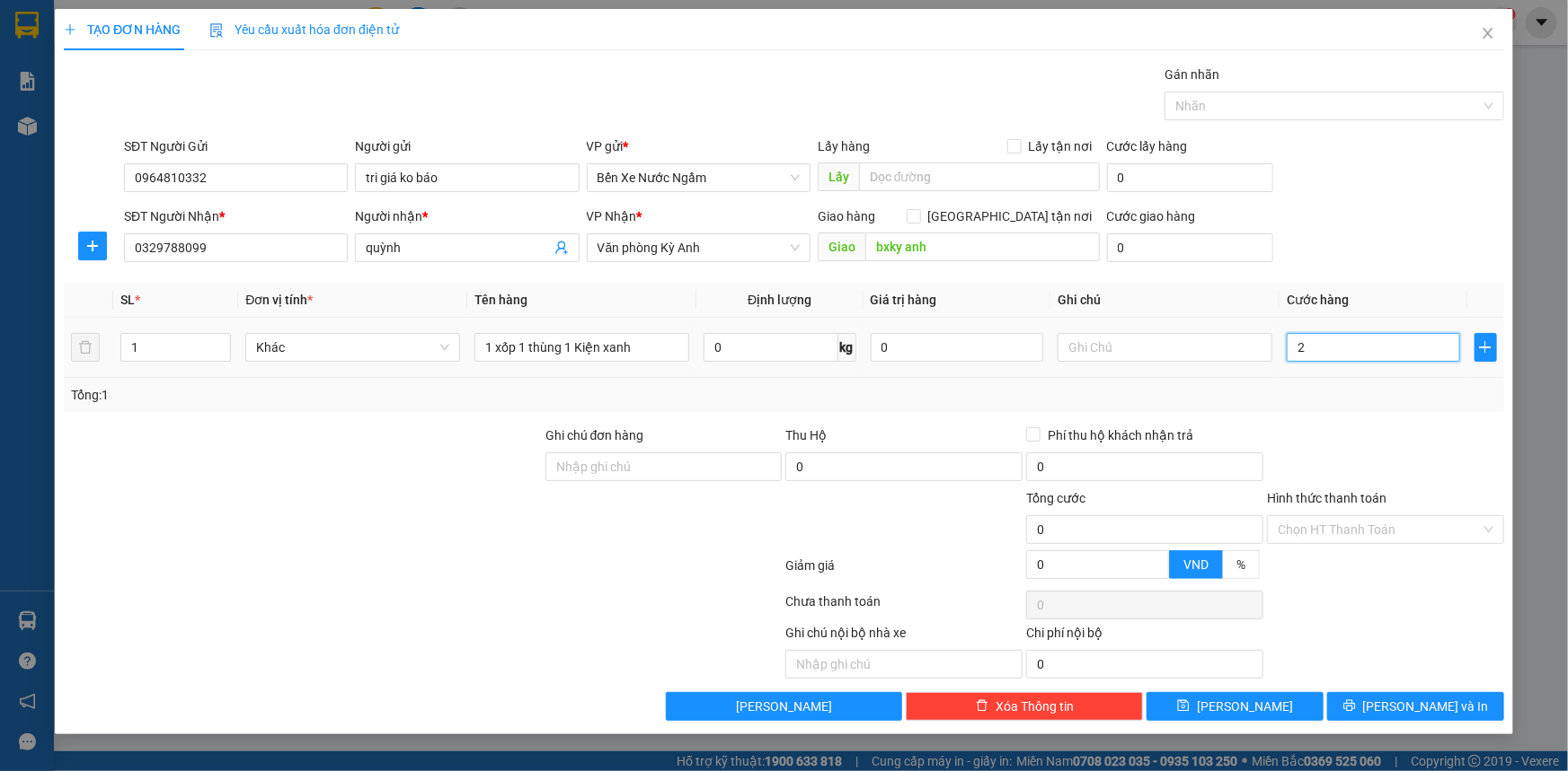
type input "2"
type input "20"
type input "200"
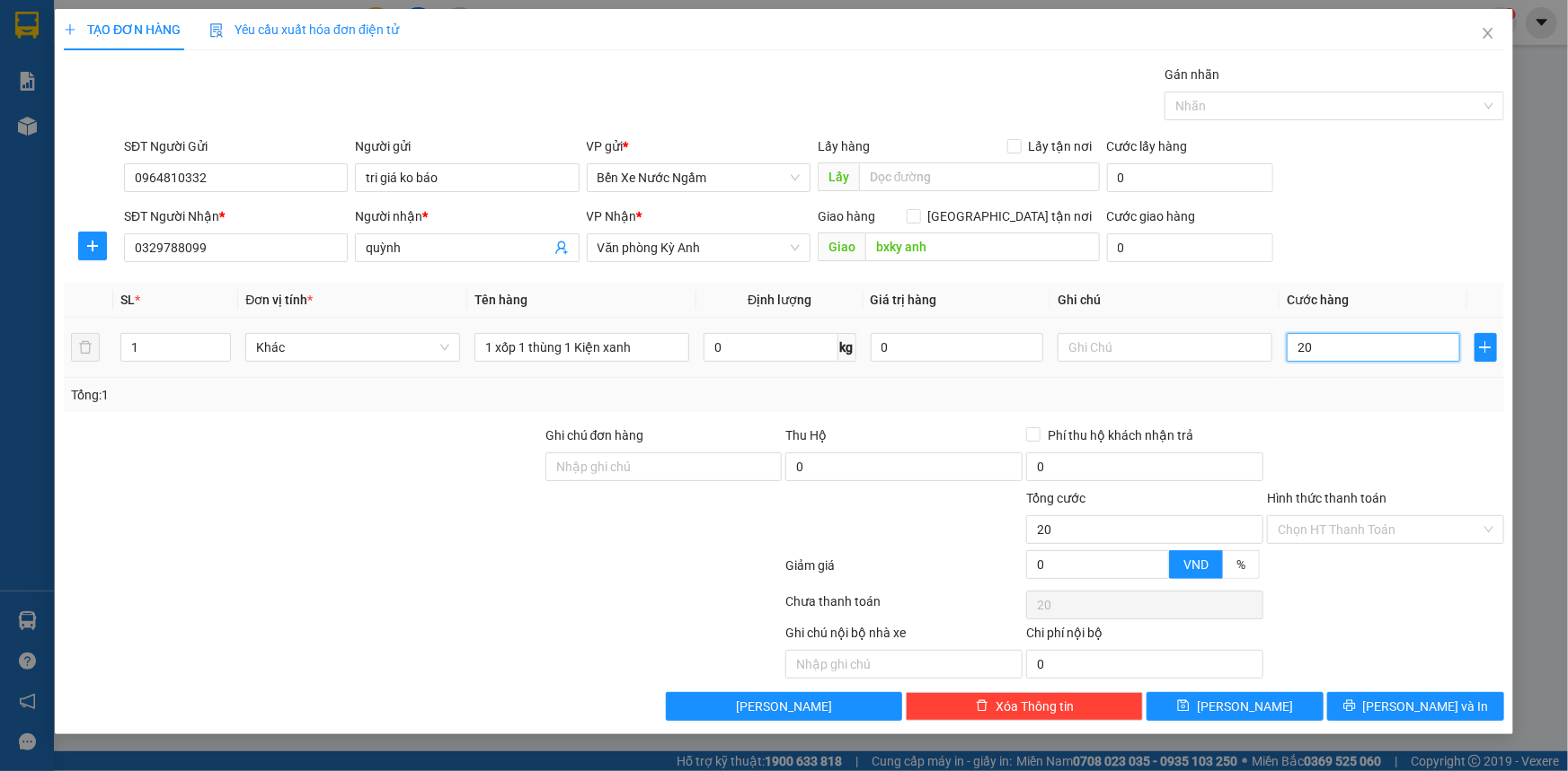
type input "200"
type input "2.000"
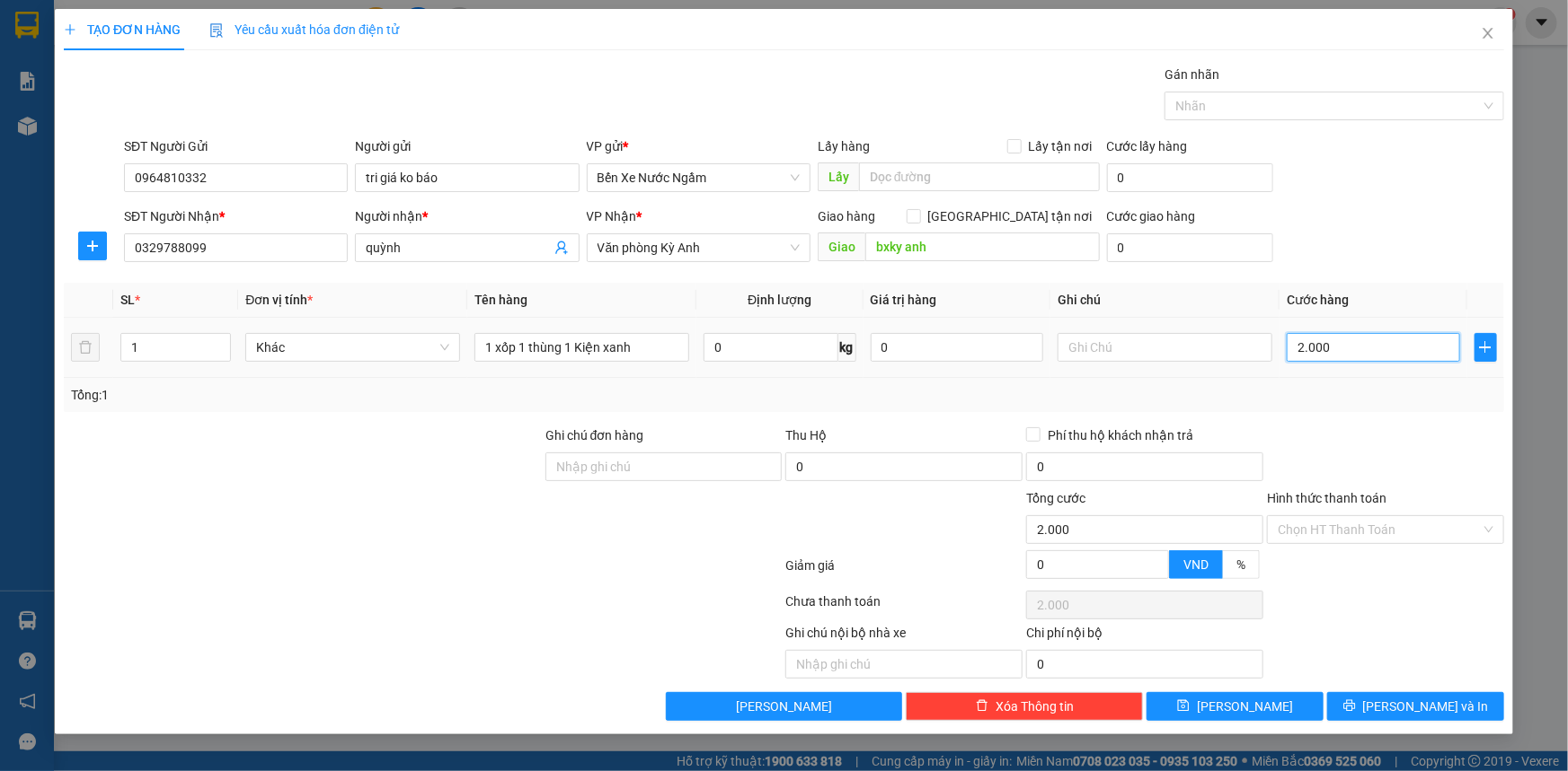
type input "20.000"
type input "200.000"
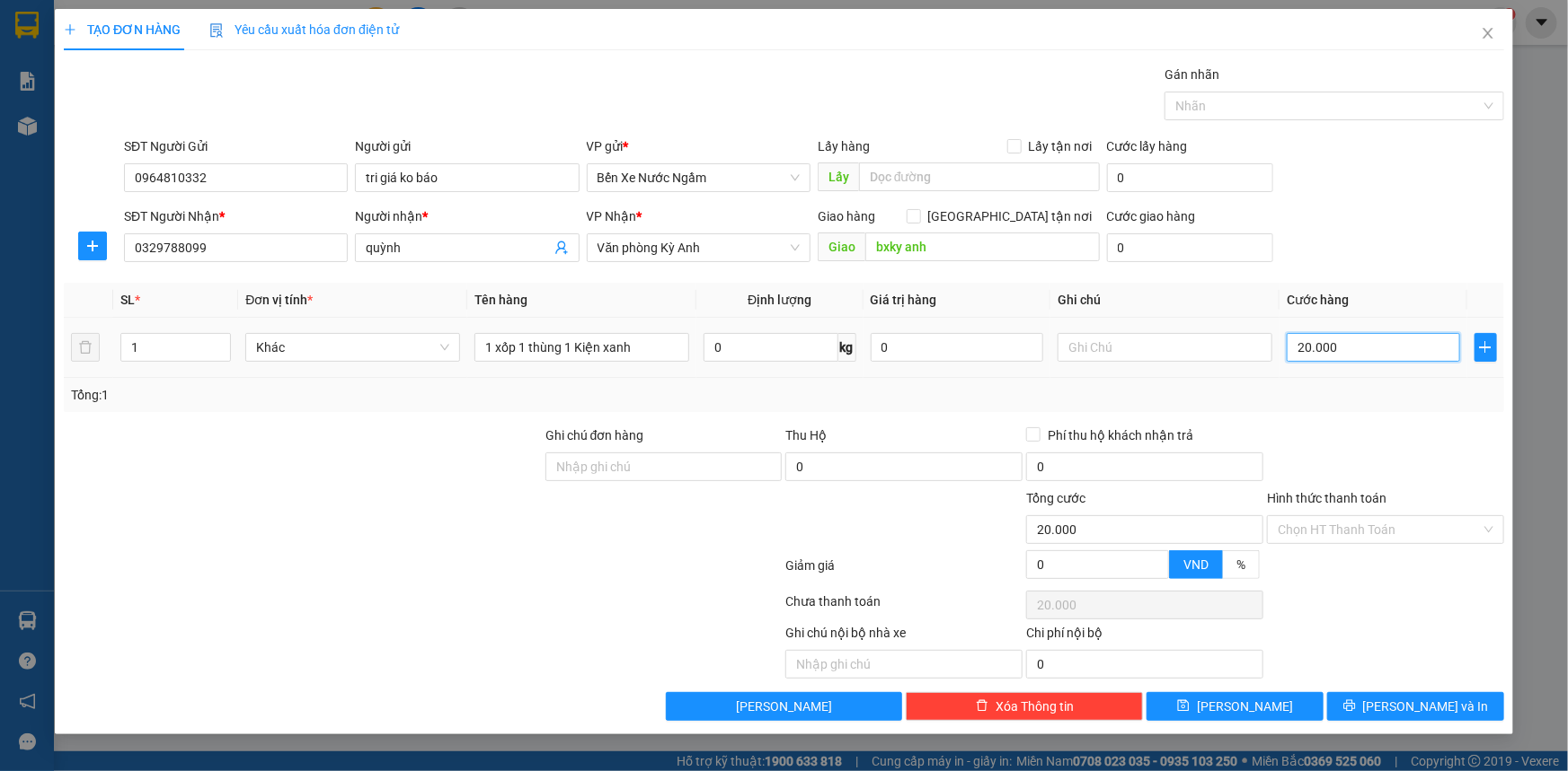
type input "200.000"
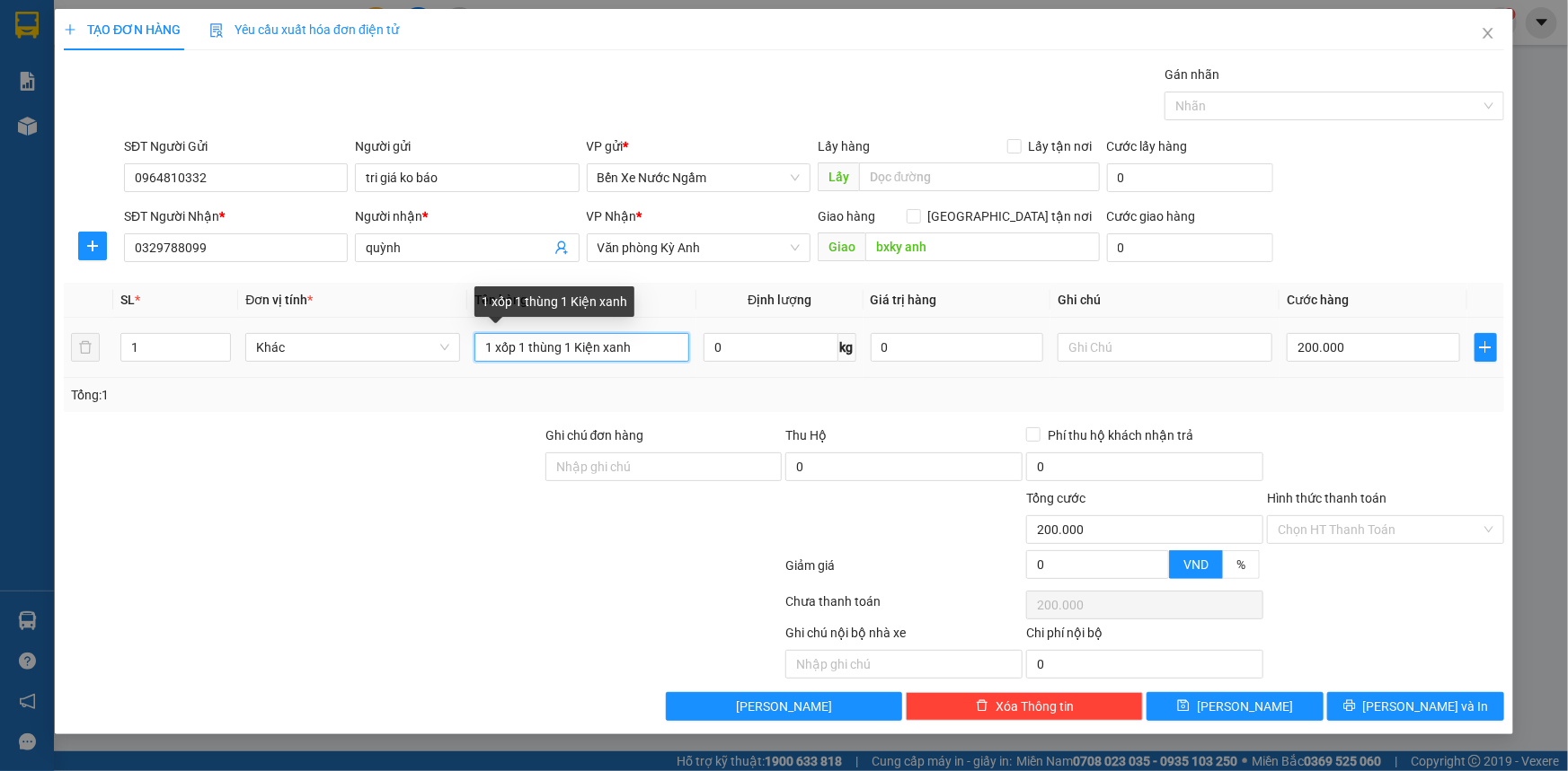
click at [521, 350] on input "1 xốp 1 thùng 1 Kiện xanh" at bounding box center [582, 348] width 215 height 29
type input "1 xốp cow2m nắm1 thùng 1 Kiện xanh"
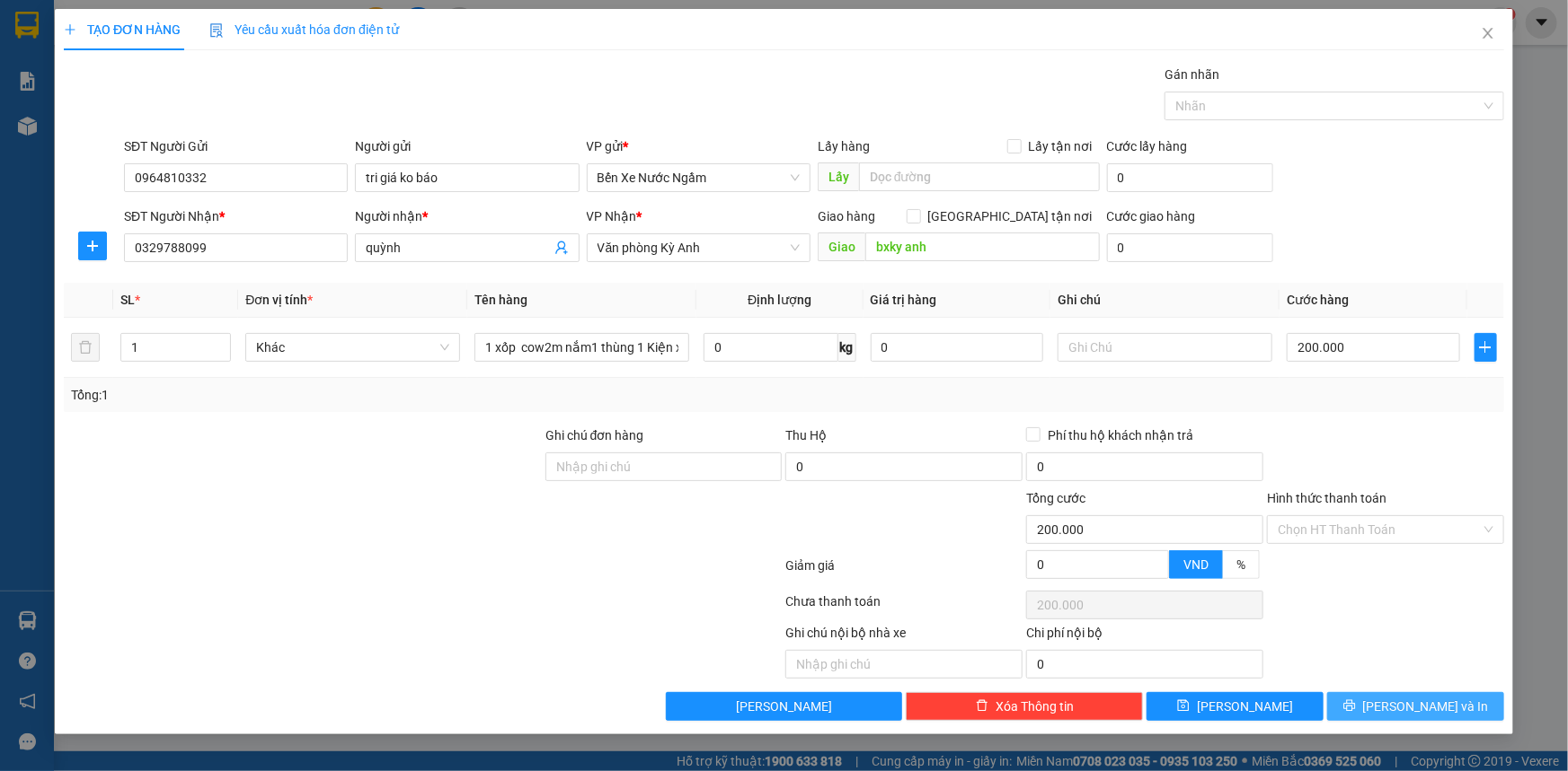
click at [1405, 706] on span "[PERSON_NAME] và In" at bounding box center [1426, 706] width 126 height 20
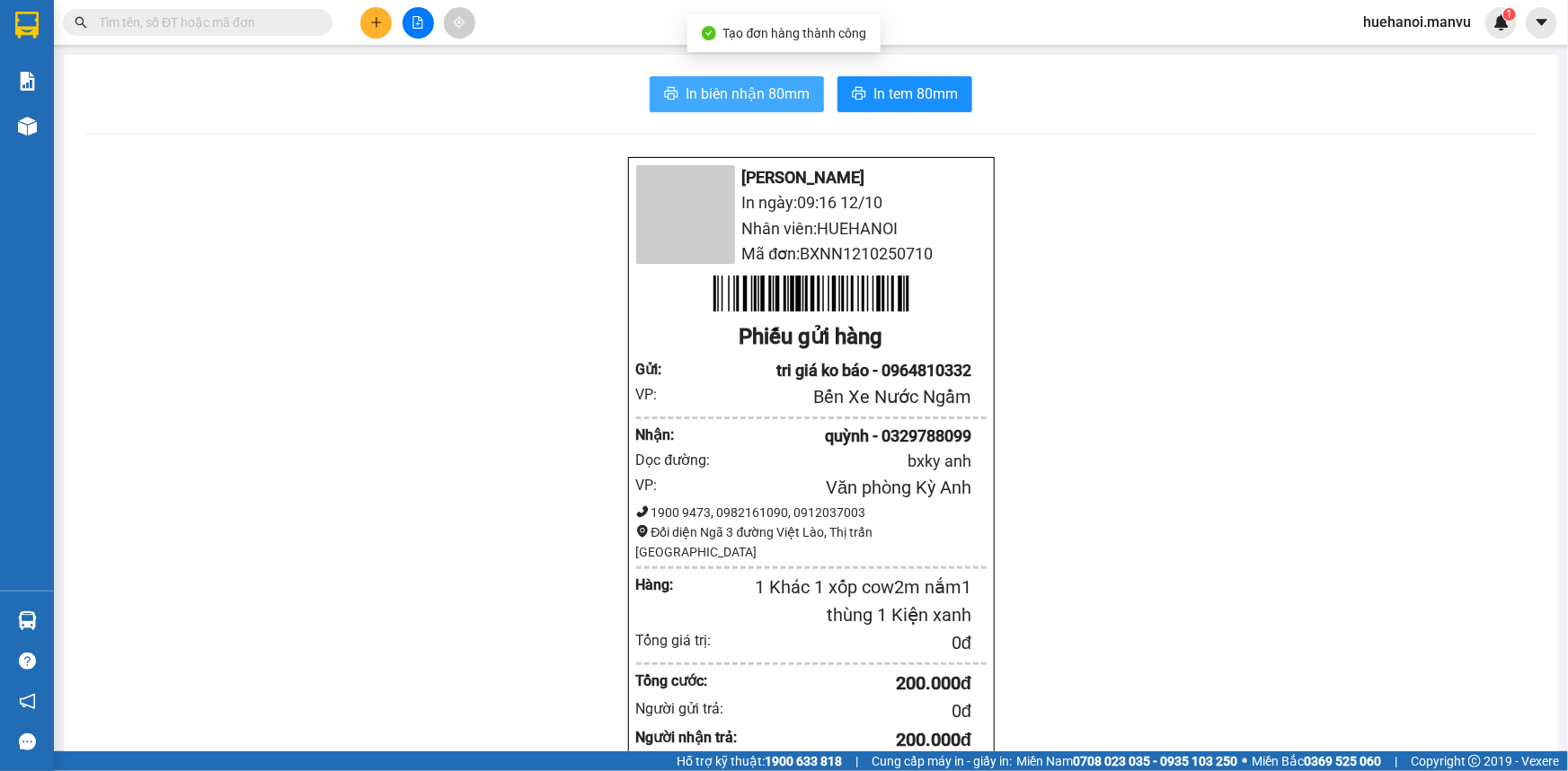
click at [710, 102] on span "In biên nhận 80mm" at bounding box center [747, 93] width 124 height 22
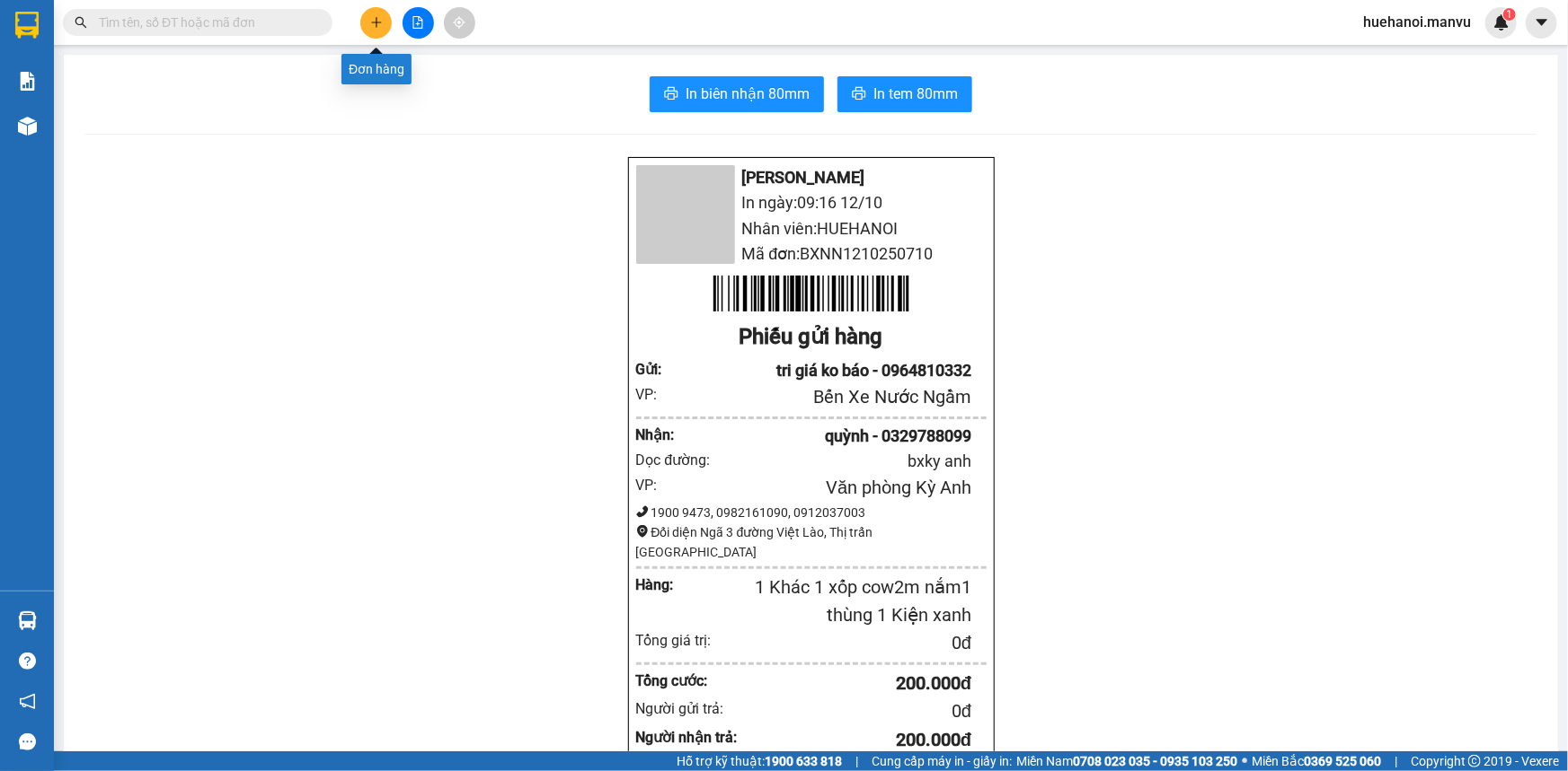
click at [381, 22] on icon "plus" at bounding box center [377, 22] width 13 height 13
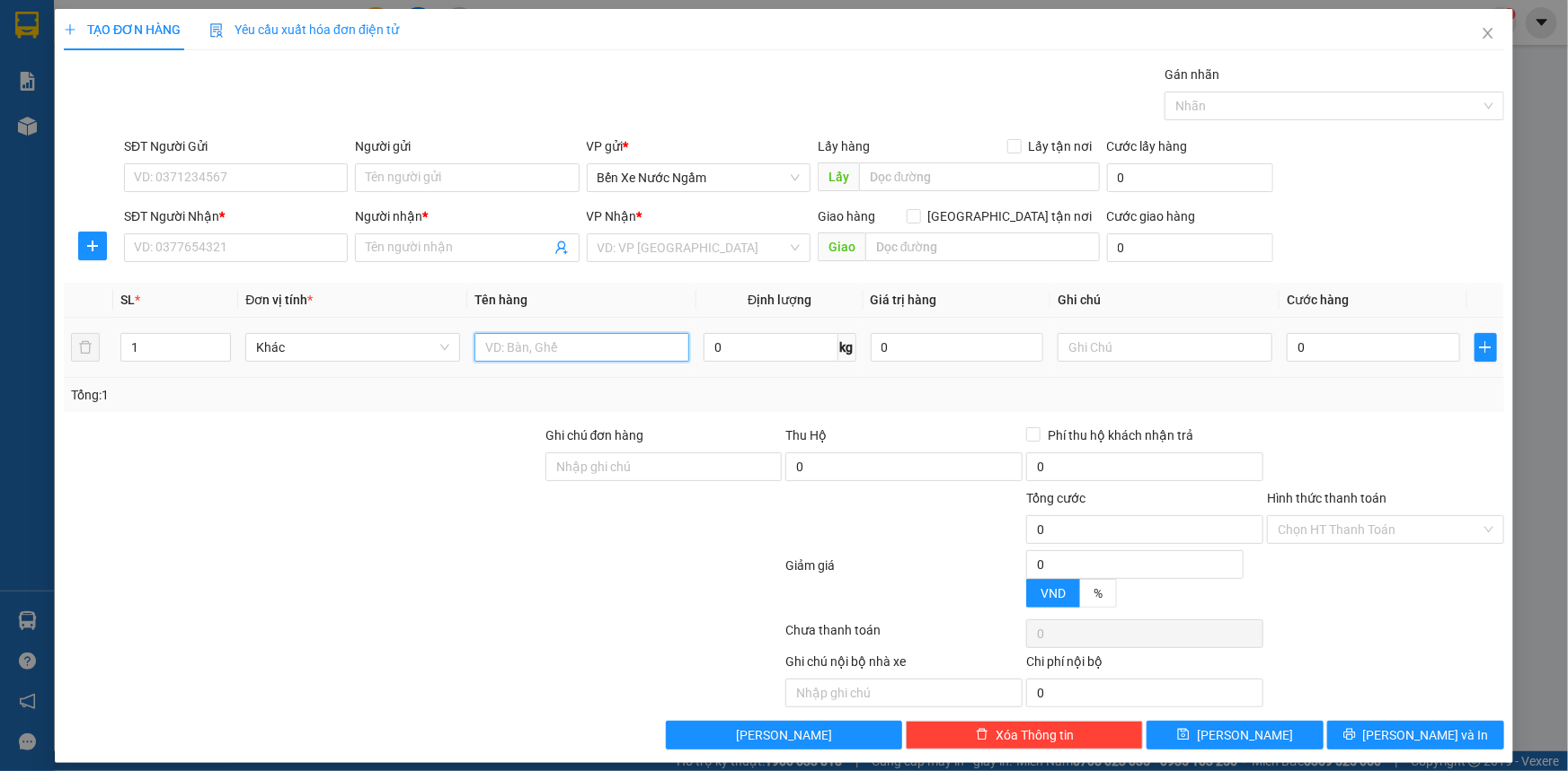
click at [548, 344] on input "text" at bounding box center [582, 348] width 215 height 29
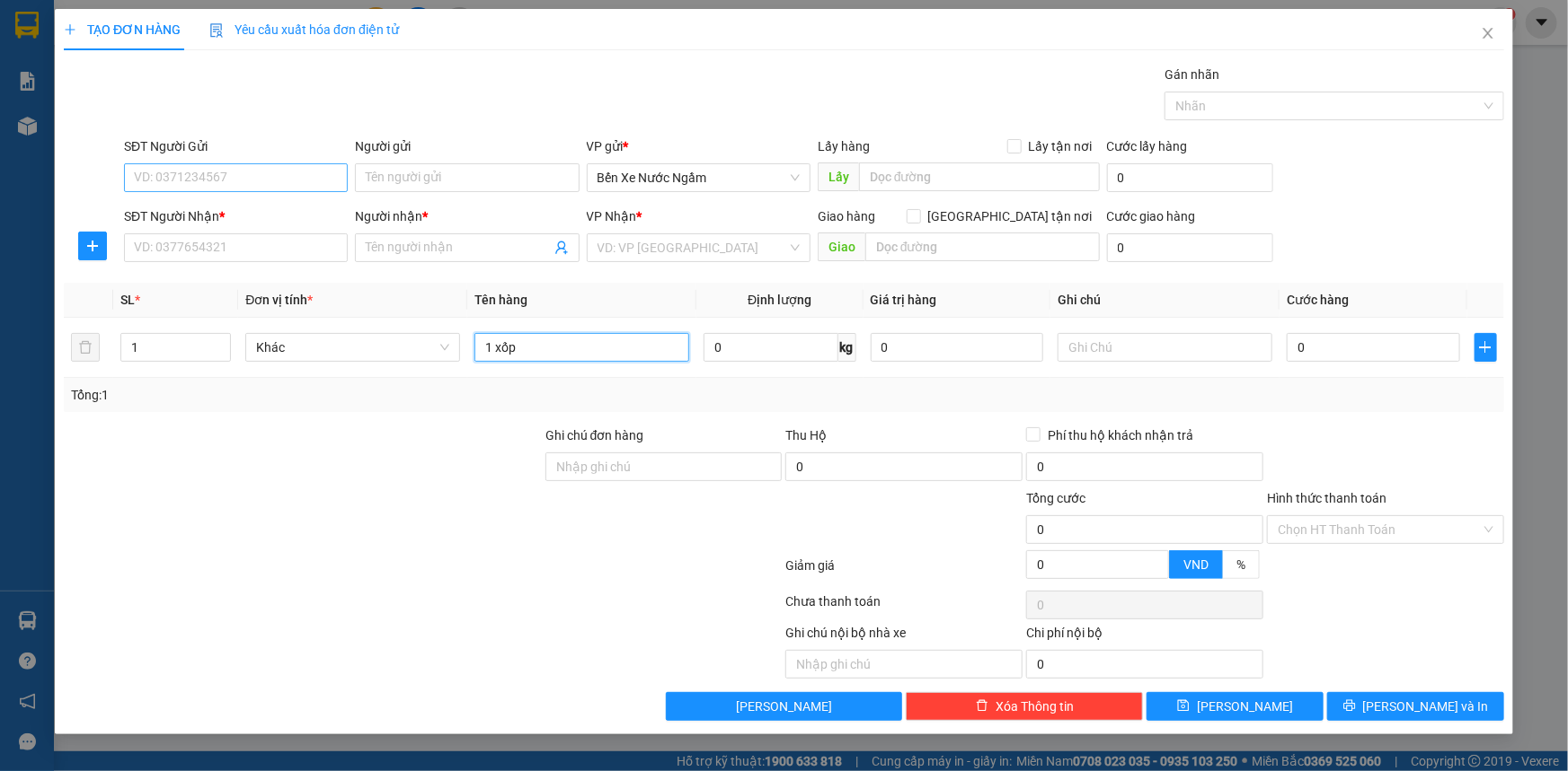
type input "1 xốp"
click at [256, 182] on input "SĐT Người Gửi" at bounding box center [236, 178] width 224 height 29
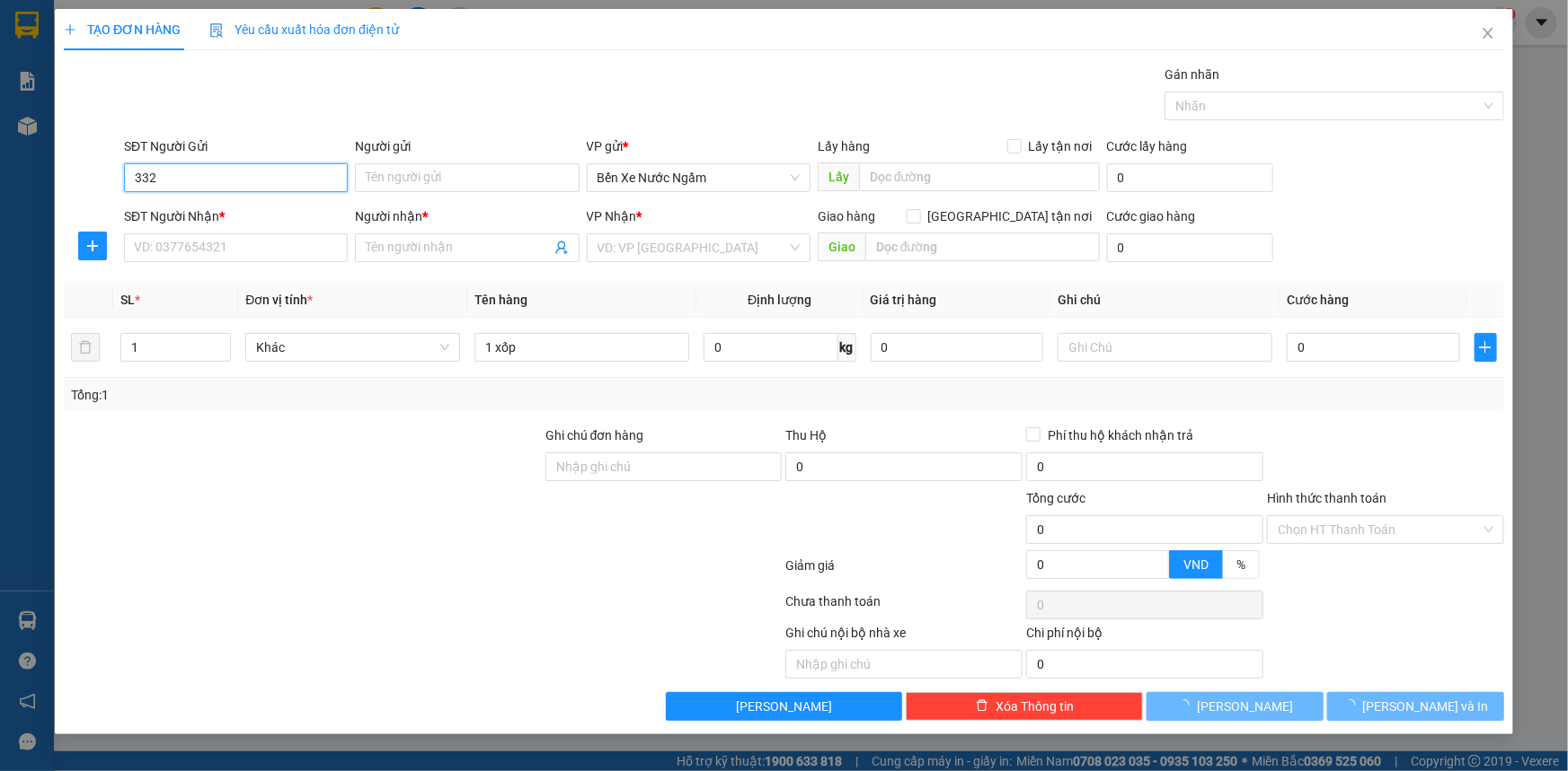
click at [256, 182] on input "332" at bounding box center [236, 178] width 224 height 29
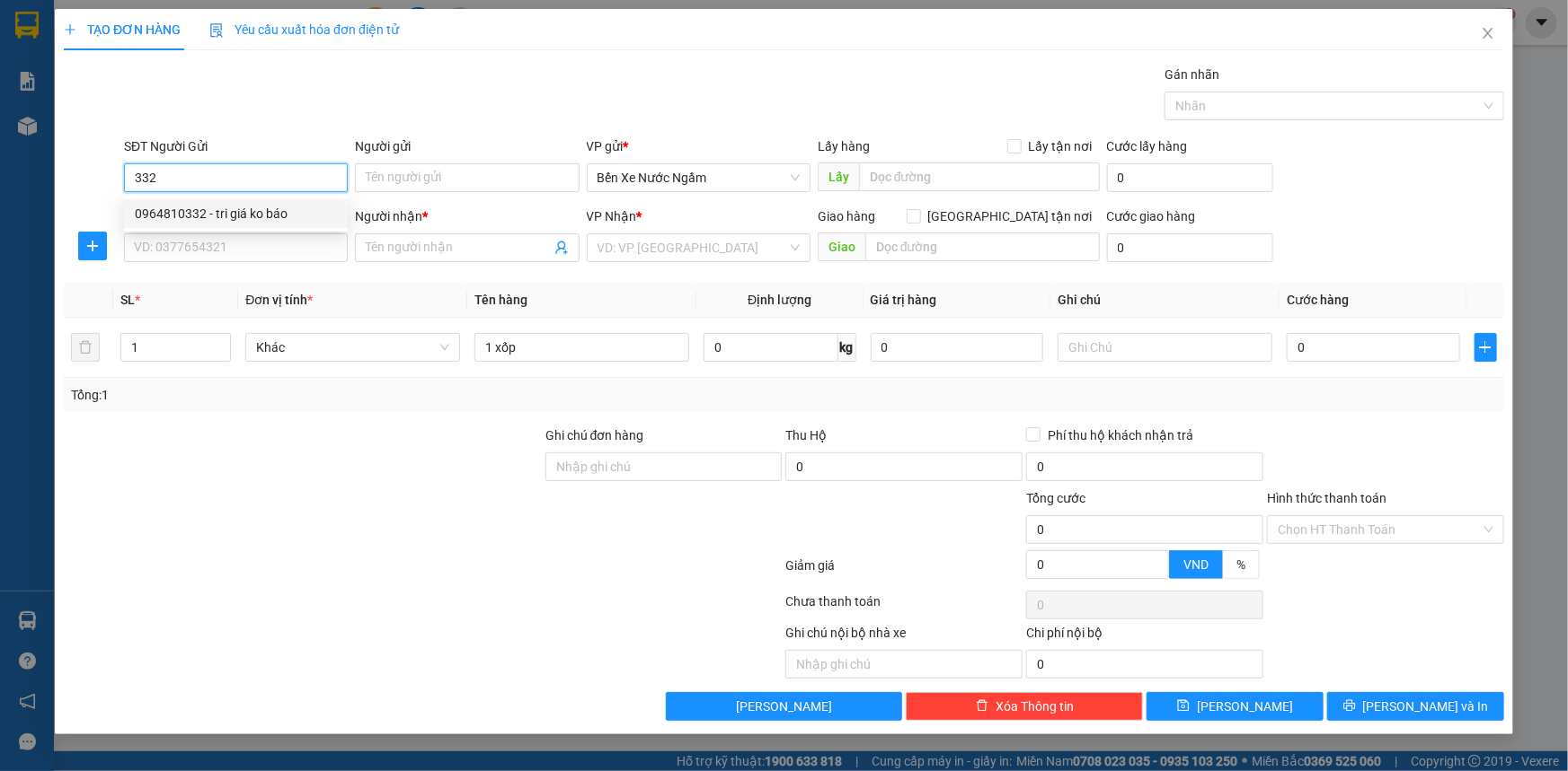
click at [243, 214] on div "0964810332 - tri giá ko báo" at bounding box center [236, 214] width 202 height 20
type input "0964810332"
type input "tri giá ko báo"
type input "0964810332"
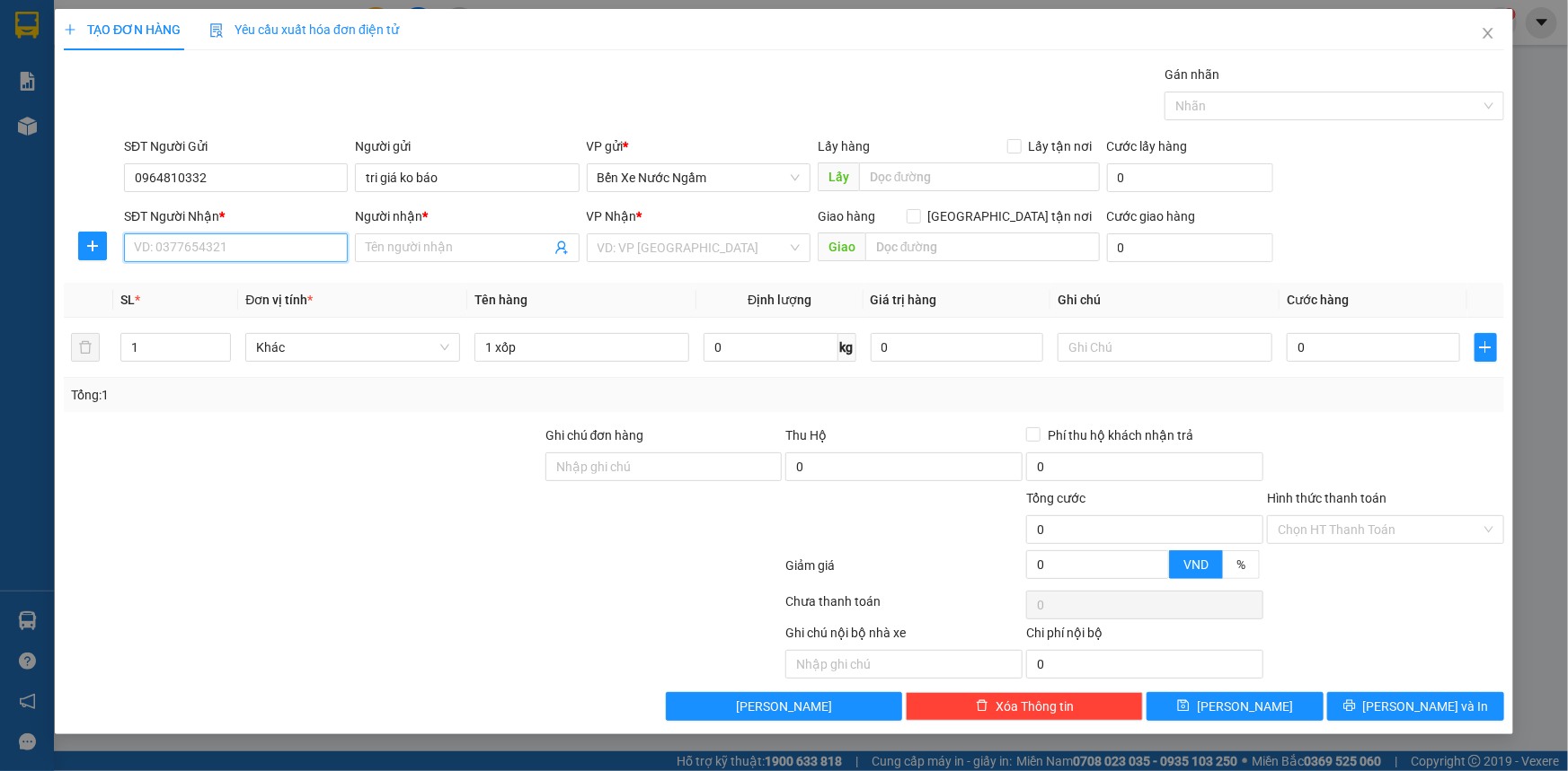
click at [249, 251] on input "SĐT Người Nhận *" at bounding box center [236, 248] width 224 height 29
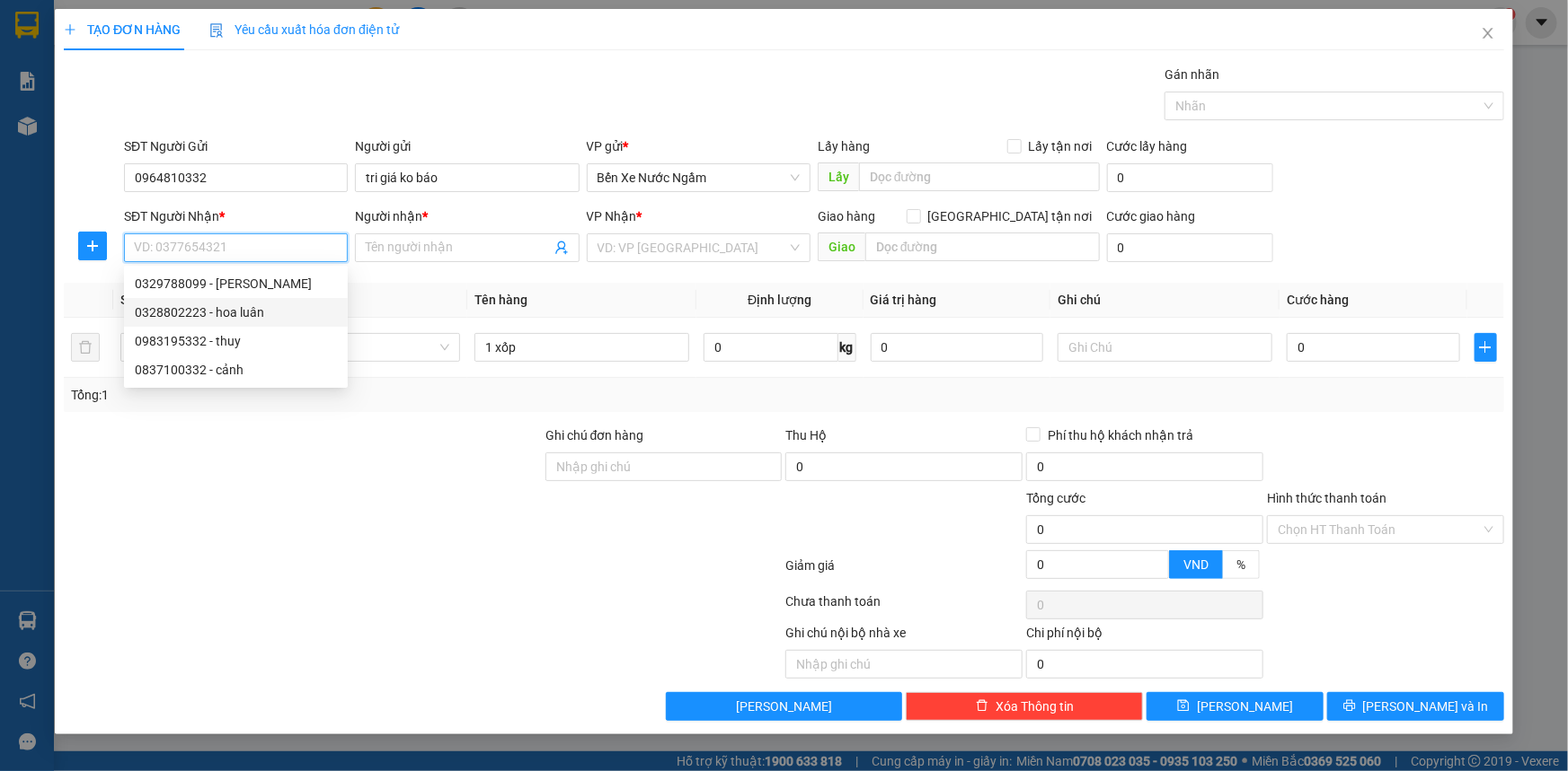
click at [232, 316] on div "0328802223 - hoa luân" at bounding box center [236, 313] width 202 height 20
type input "0328802223"
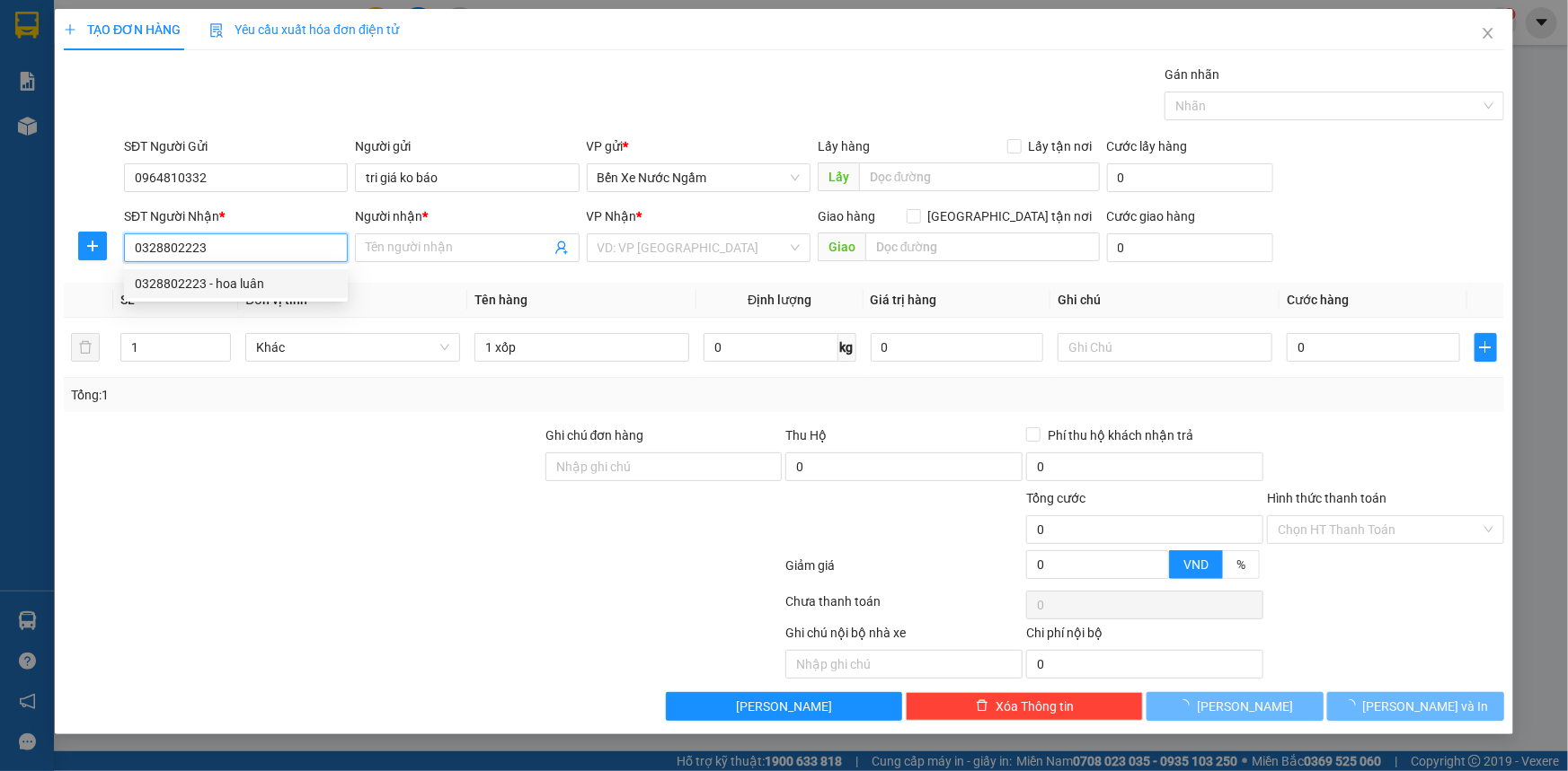
type input "hoa luân"
type input "ngã 3 bchau"
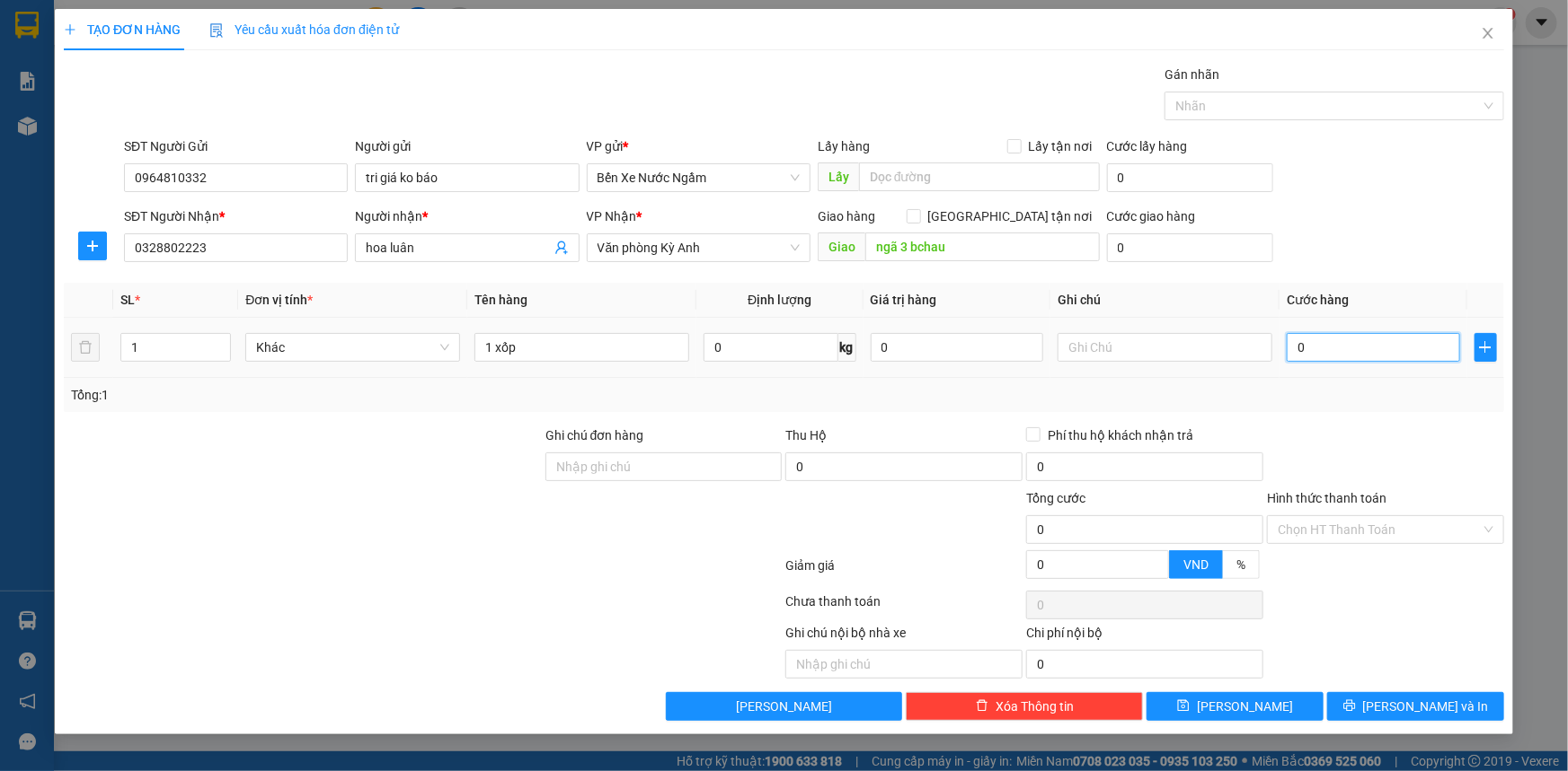
click at [1319, 350] on input "0" at bounding box center [1373, 348] width 174 height 29
type input "7"
type input "70"
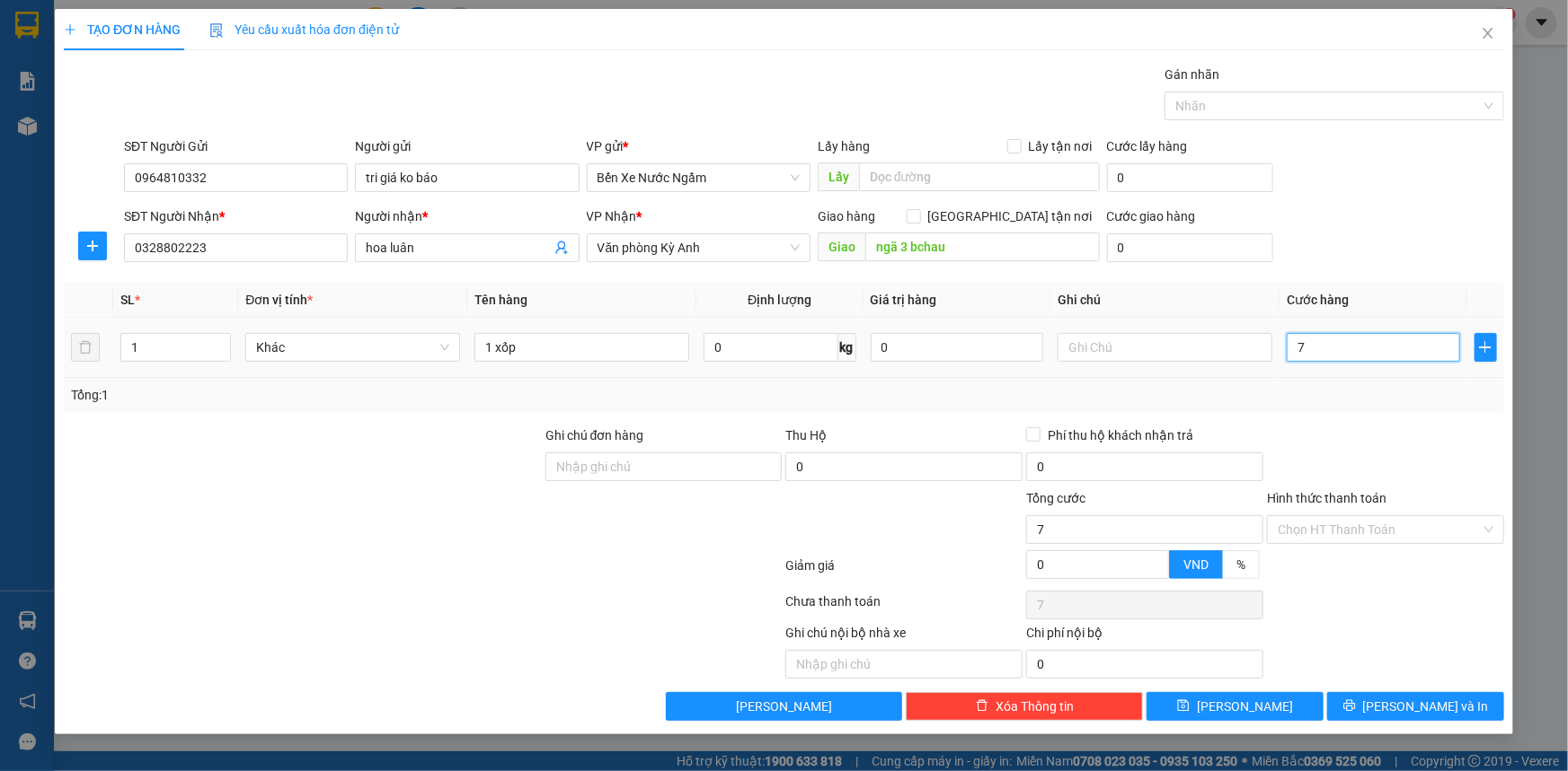
type input "70"
type input "700"
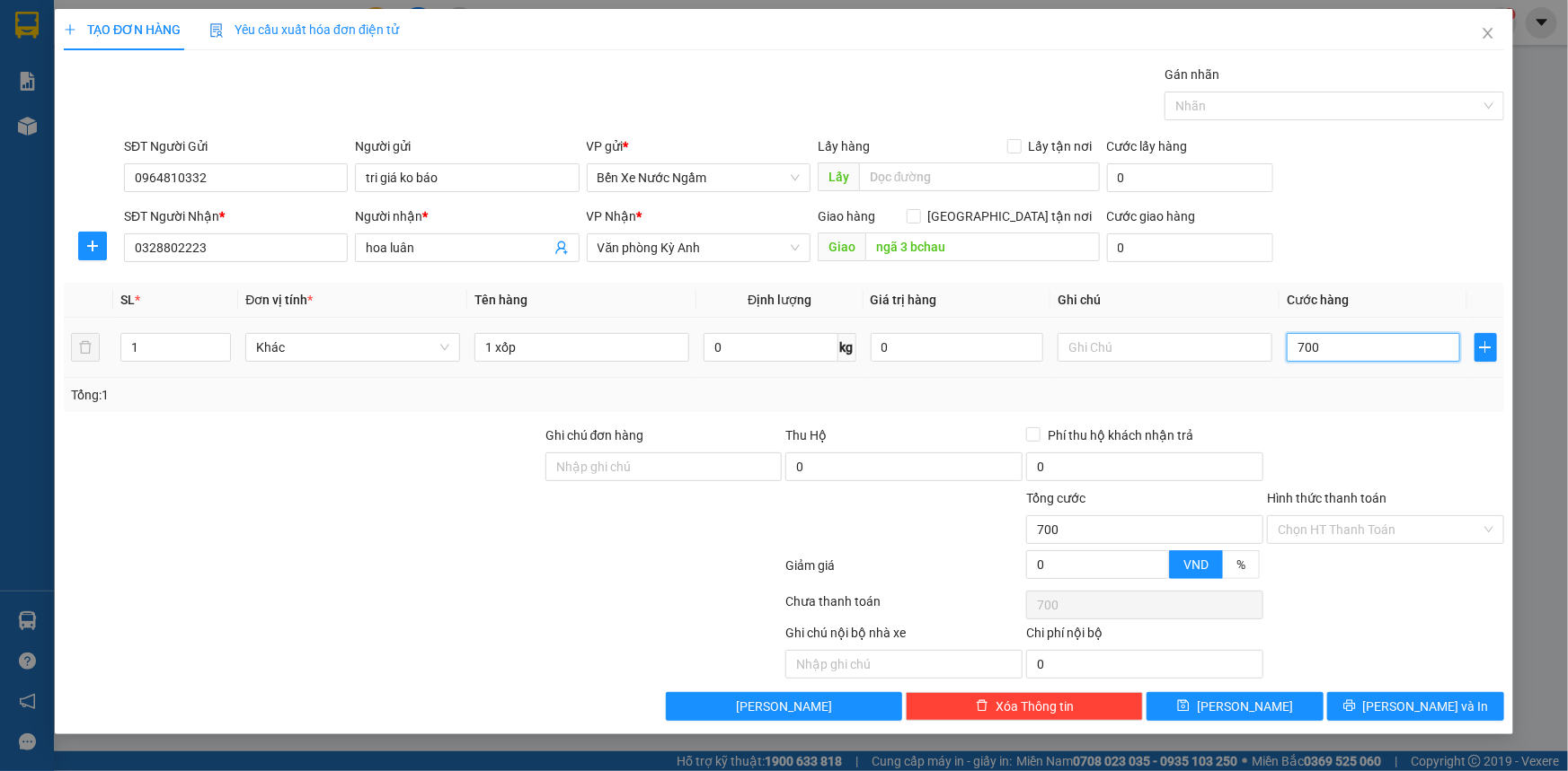
type input "7.000"
type input "70.000"
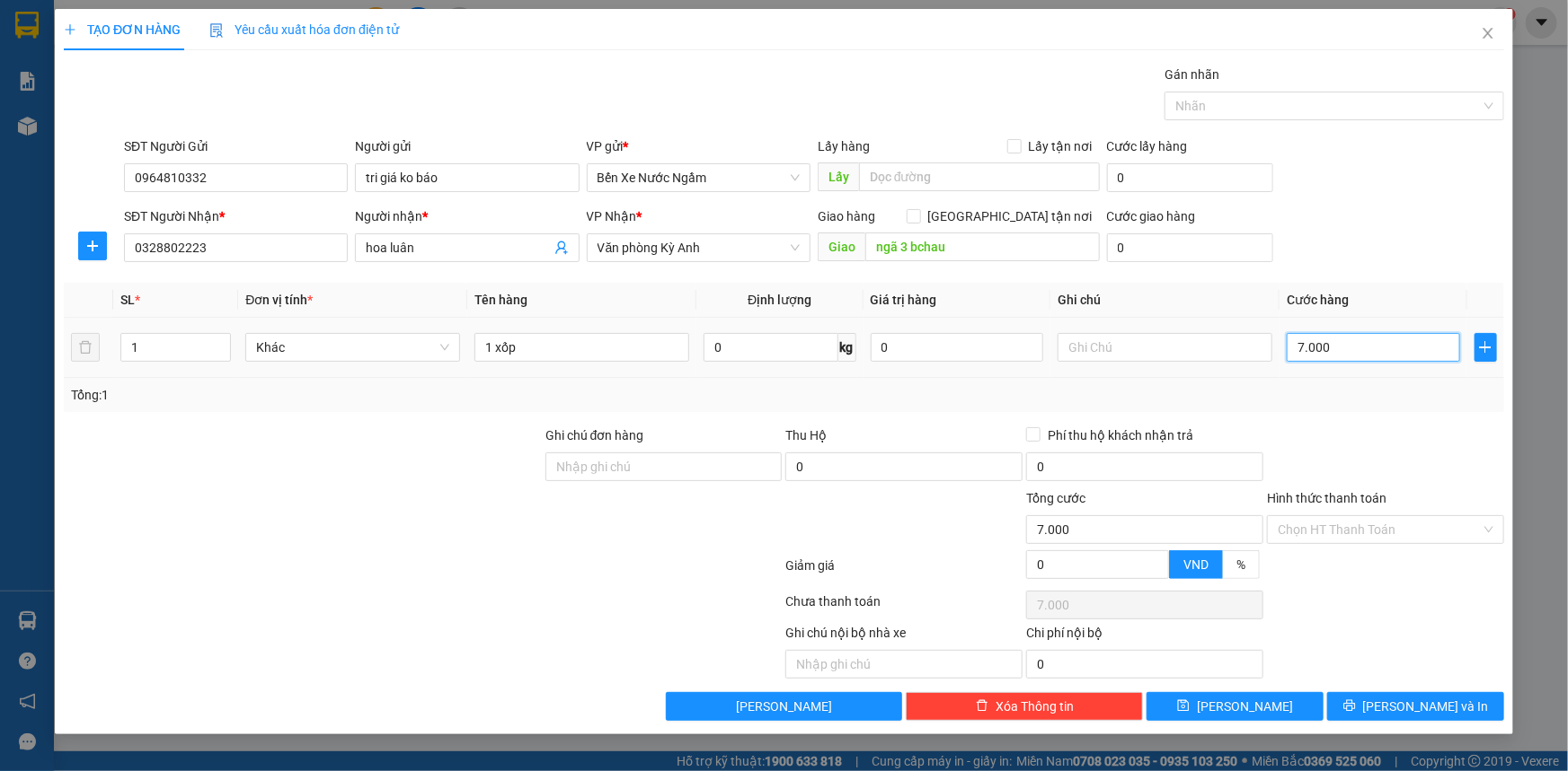
type input "70.000"
click at [575, 347] on input "1 xốp" at bounding box center [582, 348] width 215 height 29
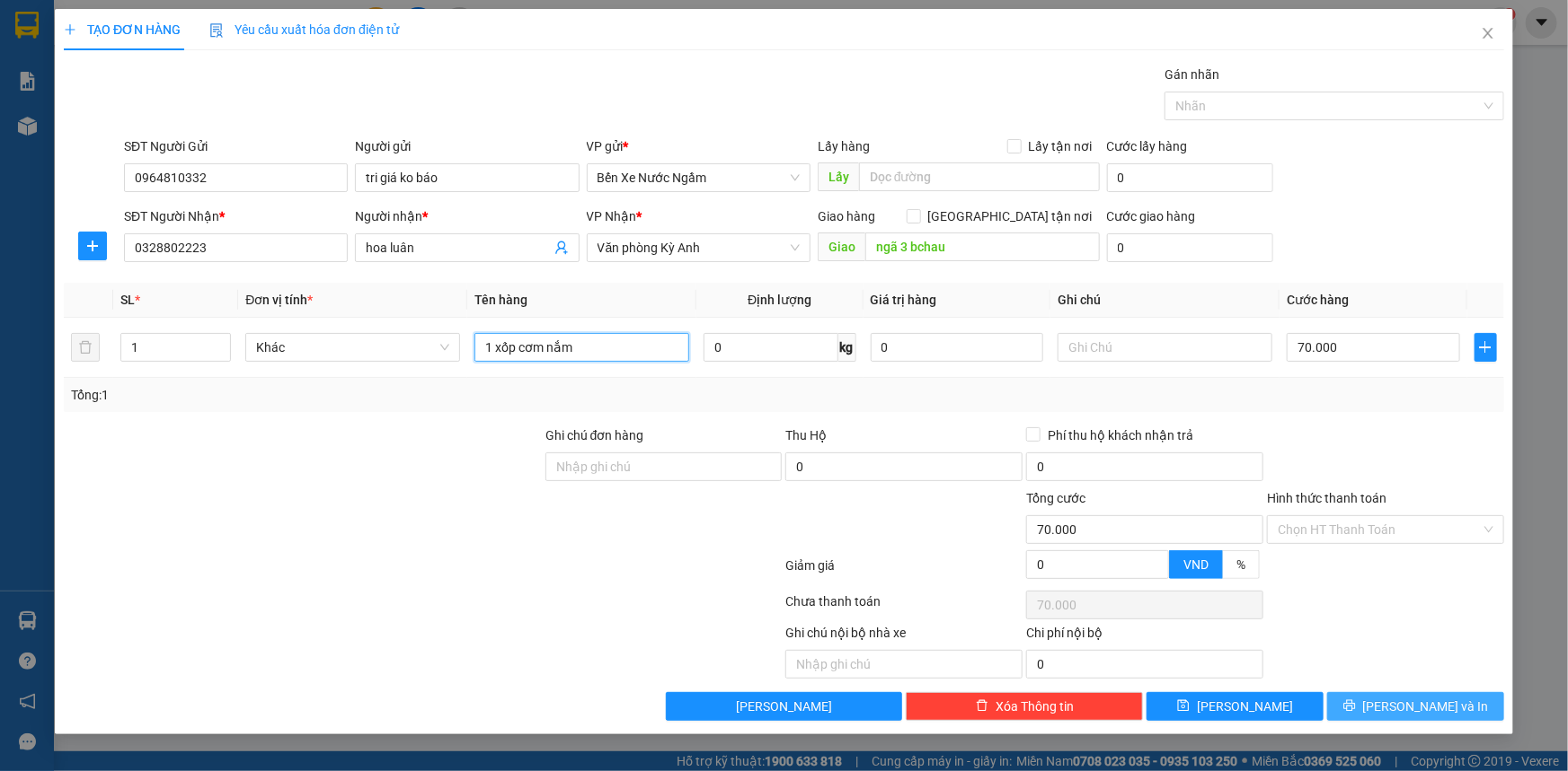
type input "1 xốp cơm nắm"
click at [1394, 705] on button "[PERSON_NAME] và In" at bounding box center [1415, 706] width 177 height 29
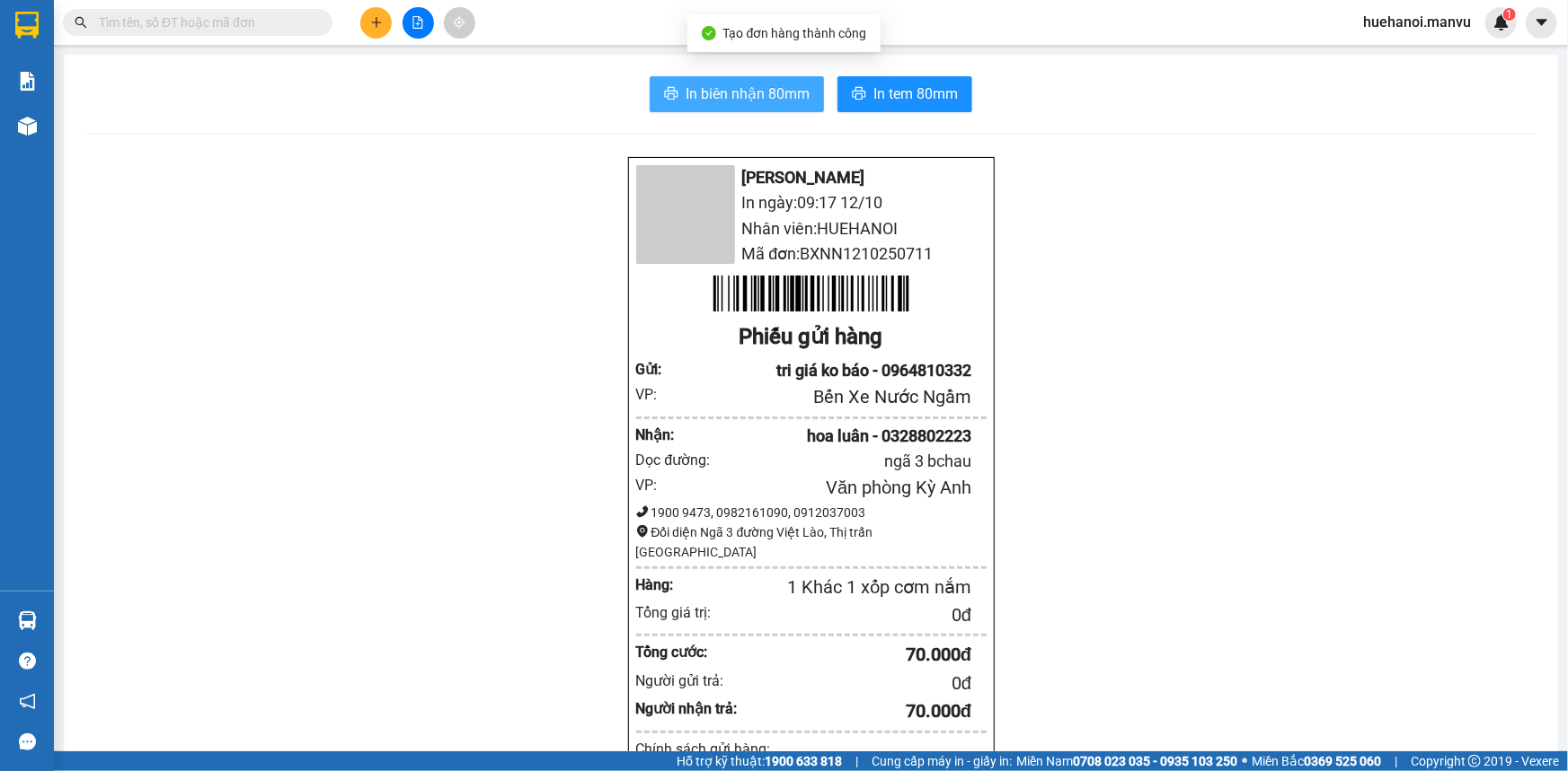
click at [765, 98] on span "In biên nhận 80mm" at bounding box center [747, 93] width 124 height 22
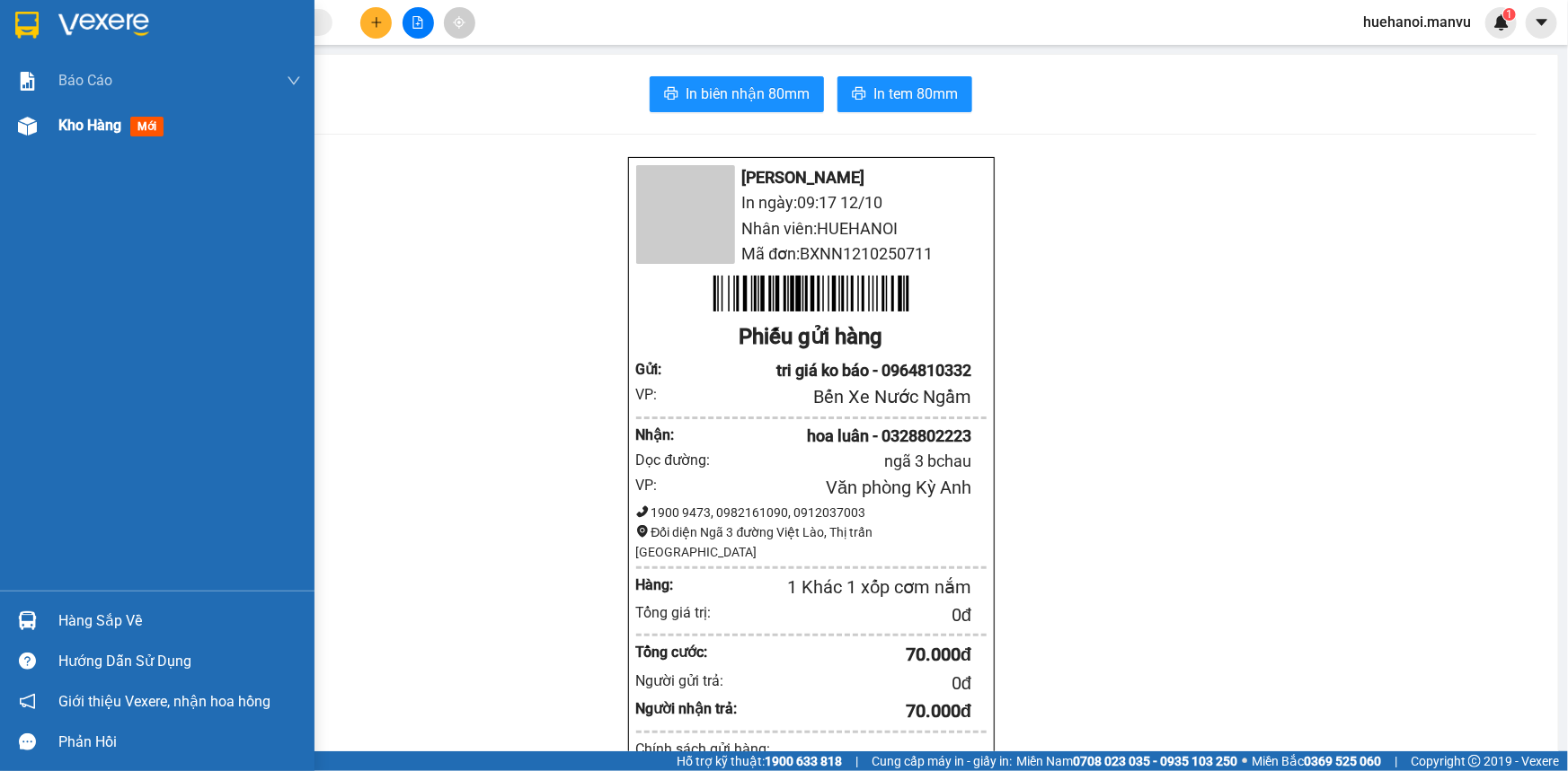
click at [100, 128] on span "Kho hàng" at bounding box center [90, 125] width 63 height 17
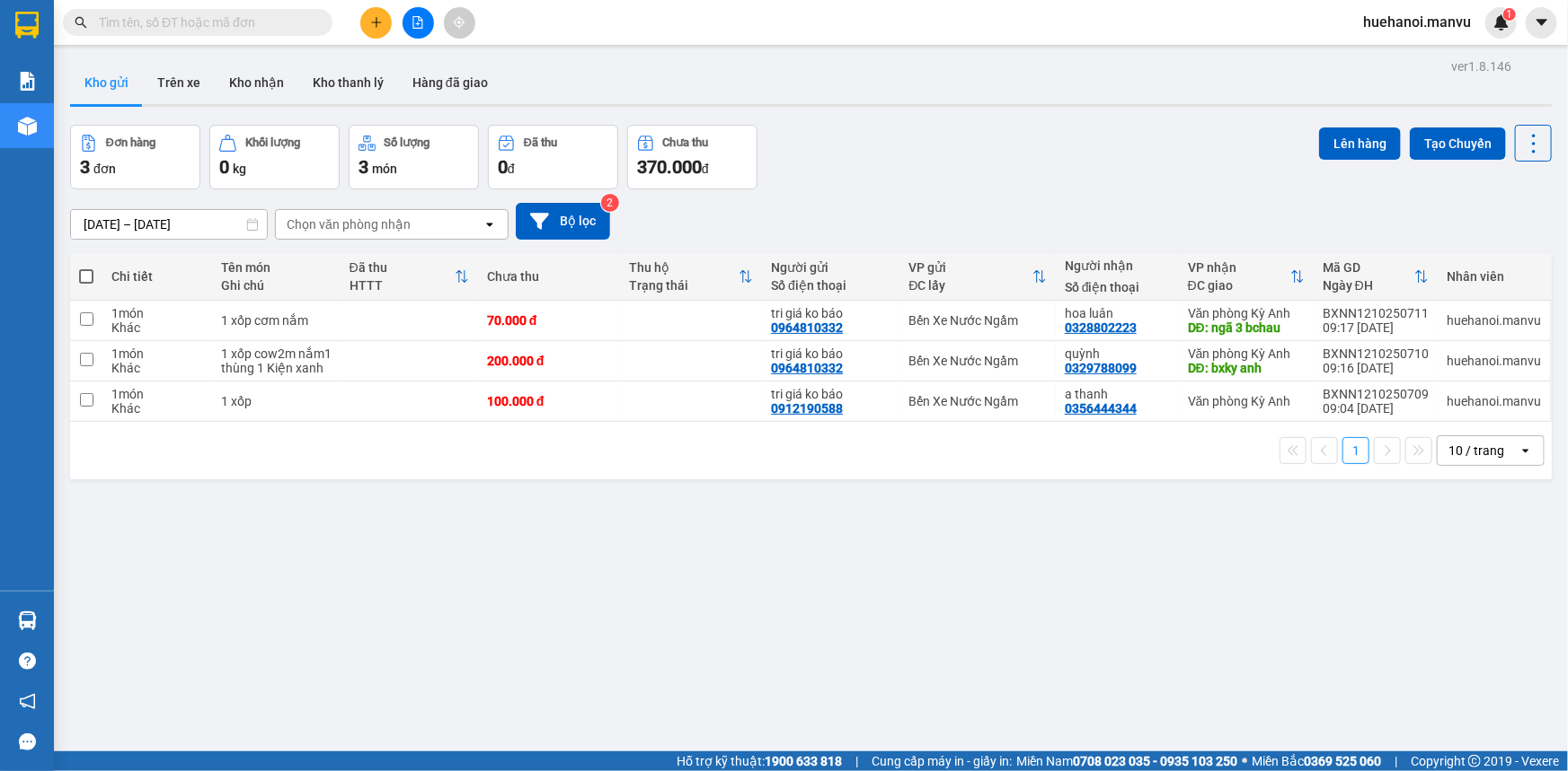
click at [372, 16] on icon "plus" at bounding box center [377, 22] width 13 height 13
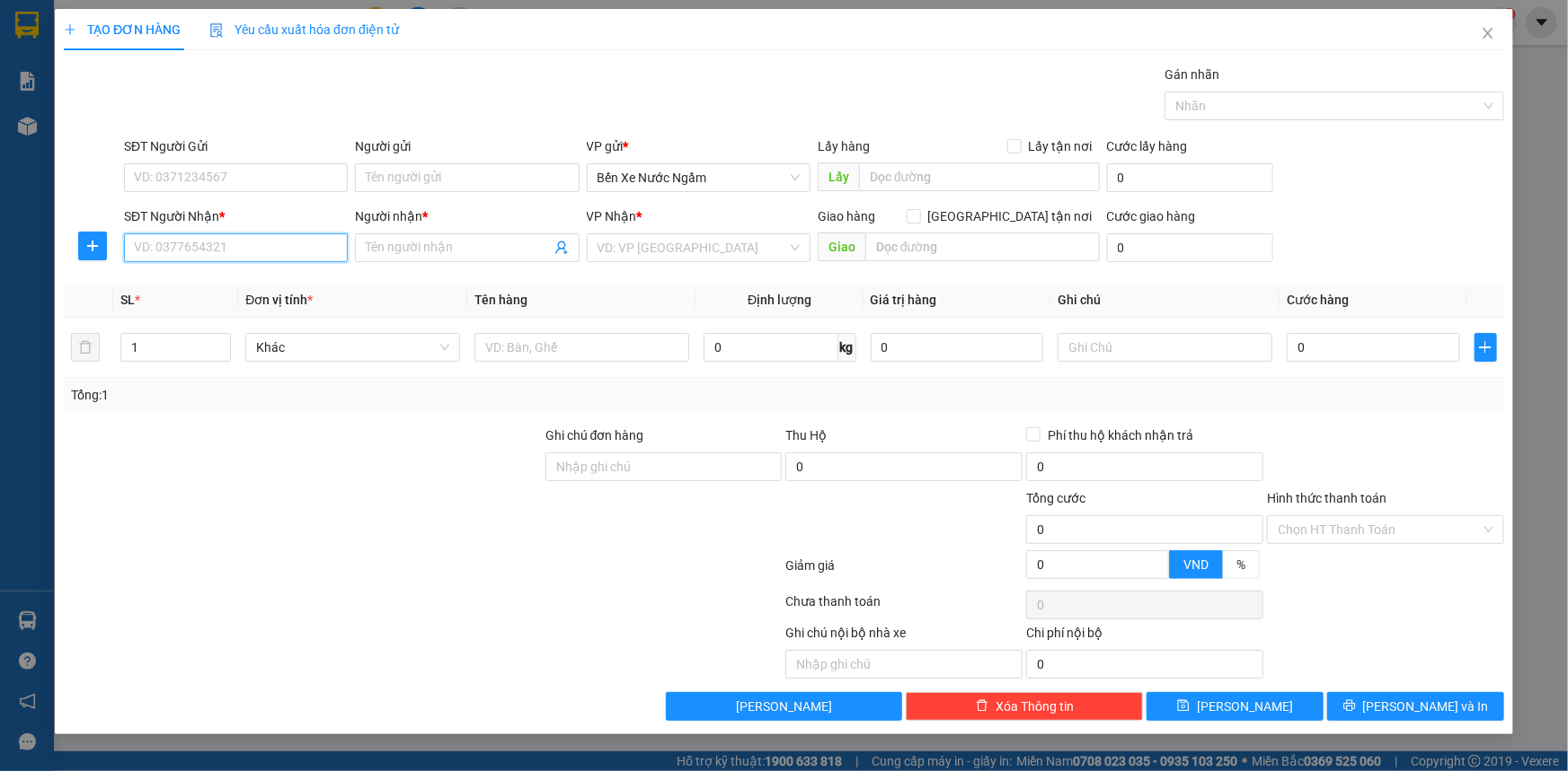
click at [273, 253] on input "SĐT Người Nhận *" at bounding box center [236, 248] width 224 height 29
click at [273, 253] on input "0399" at bounding box center [236, 248] width 224 height 29
click at [184, 285] on div "0978950399 - kt" at bounding box center [236, 284] width 202 height 20
type input "0978950399"
type input "kt"
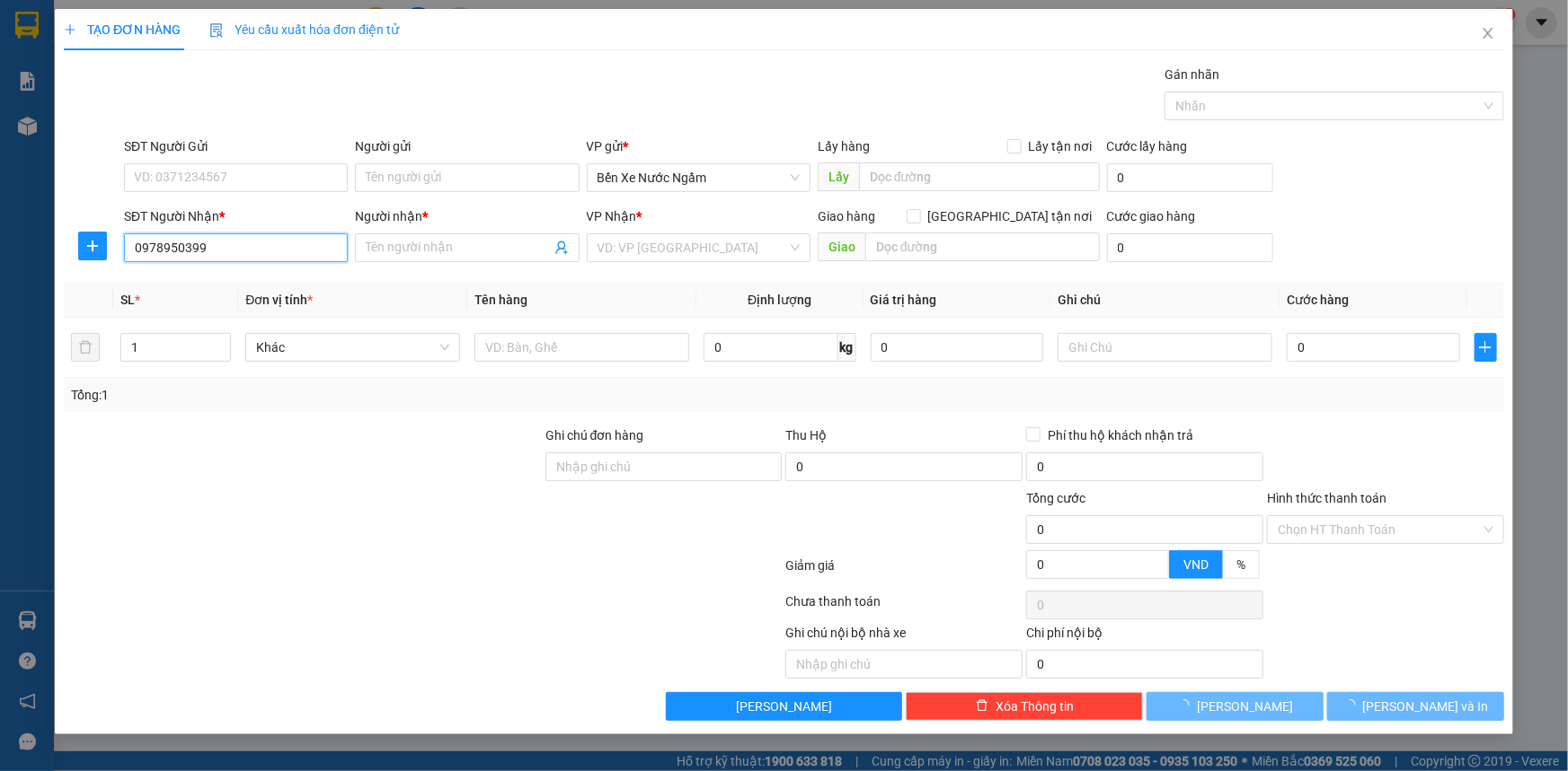
type input "ka"
click at [628, 252] on span "Dọc Đường" at bounding box center [699, 248] width 202 height 27
type input "0978950399"
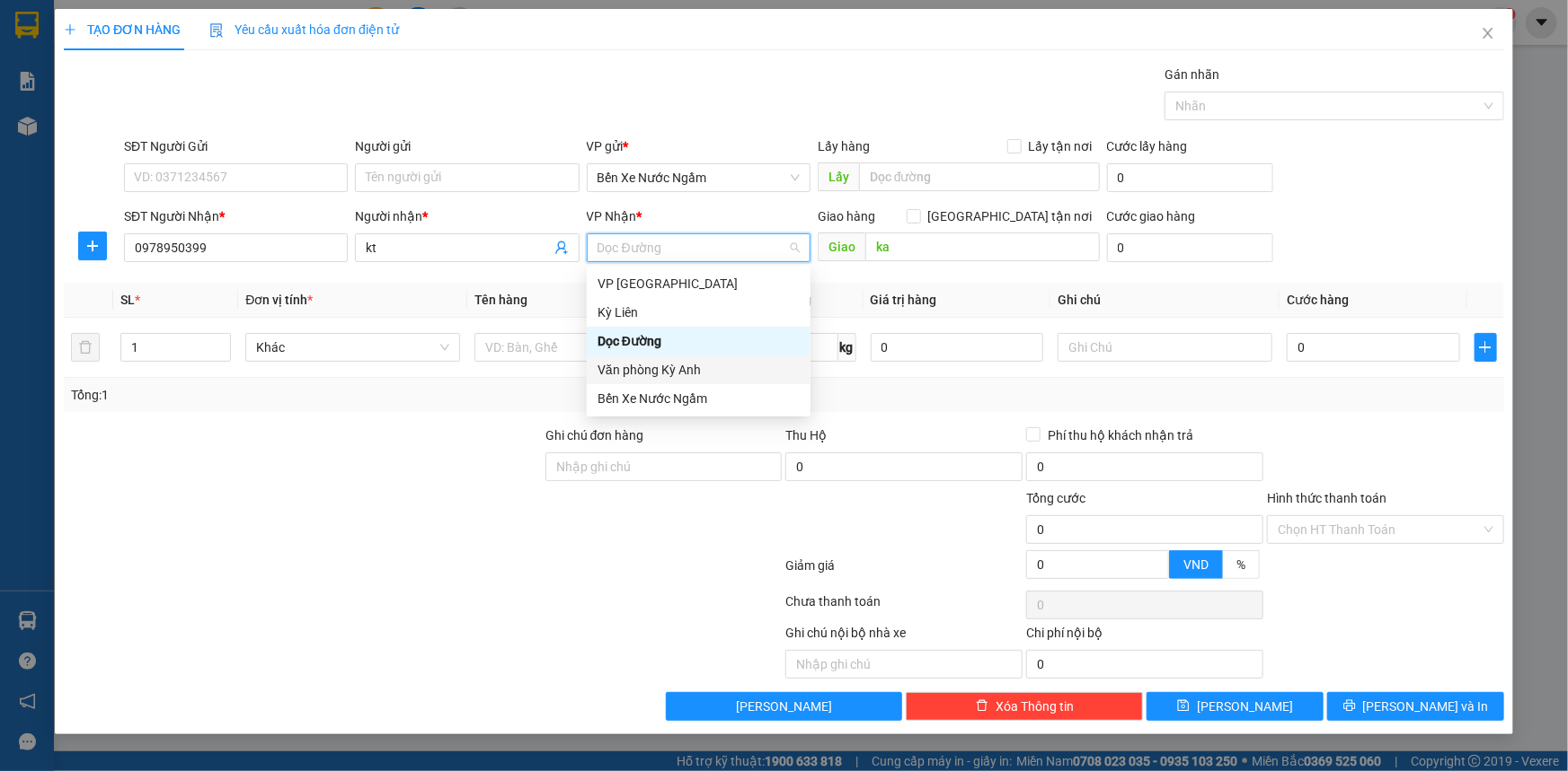
click at [628, 366] on div "Văn phòng Kỳ Anh" at bounding box center [699, 370] width 202 height 20
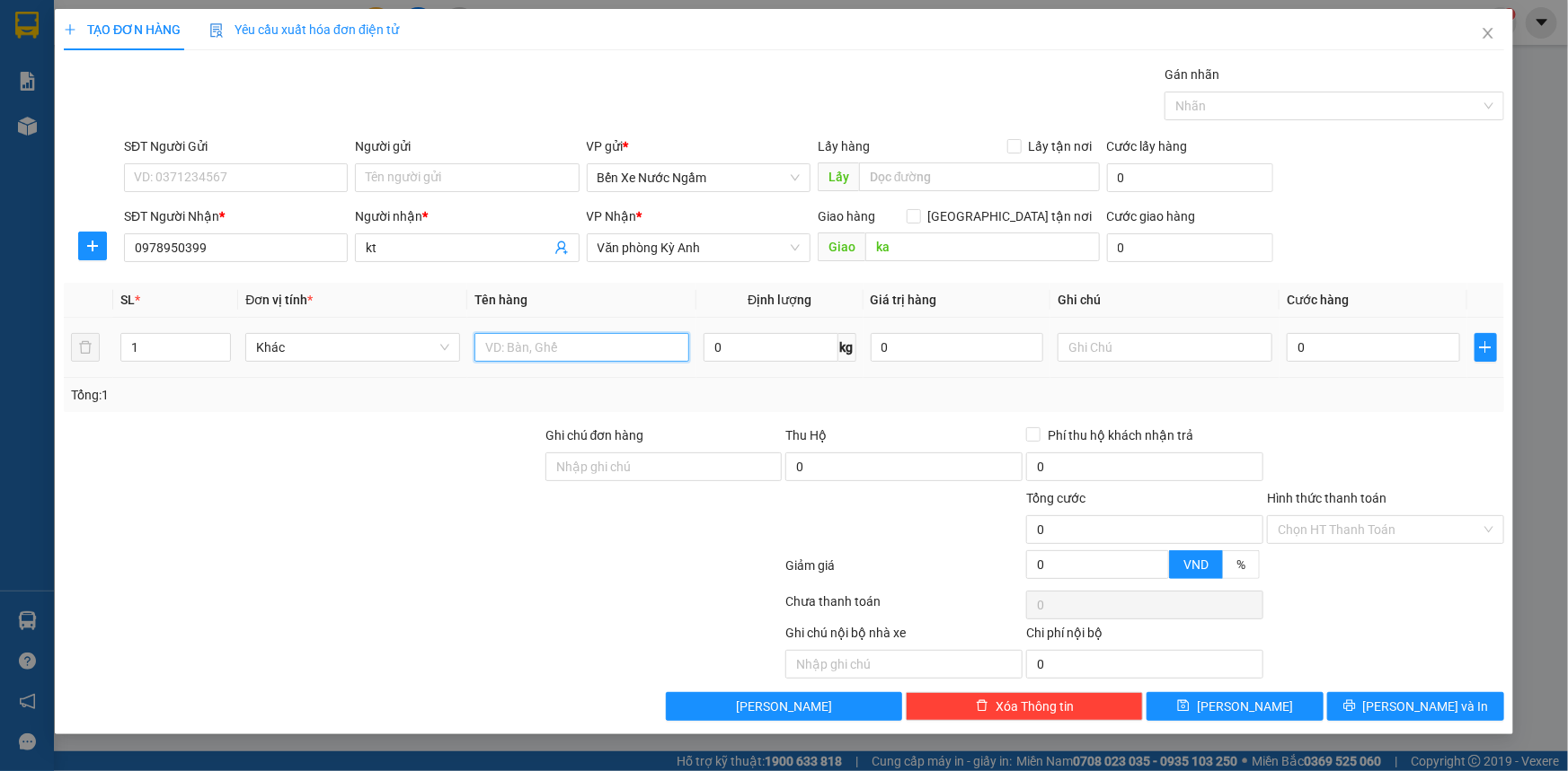
click at [512, 354] on input "text" at bounding box center [582, 348] width 215 height 29
type input "1 xốp"
click at [384, 252] on input "kt" at bounding box center [458, 248] width 184 height 20
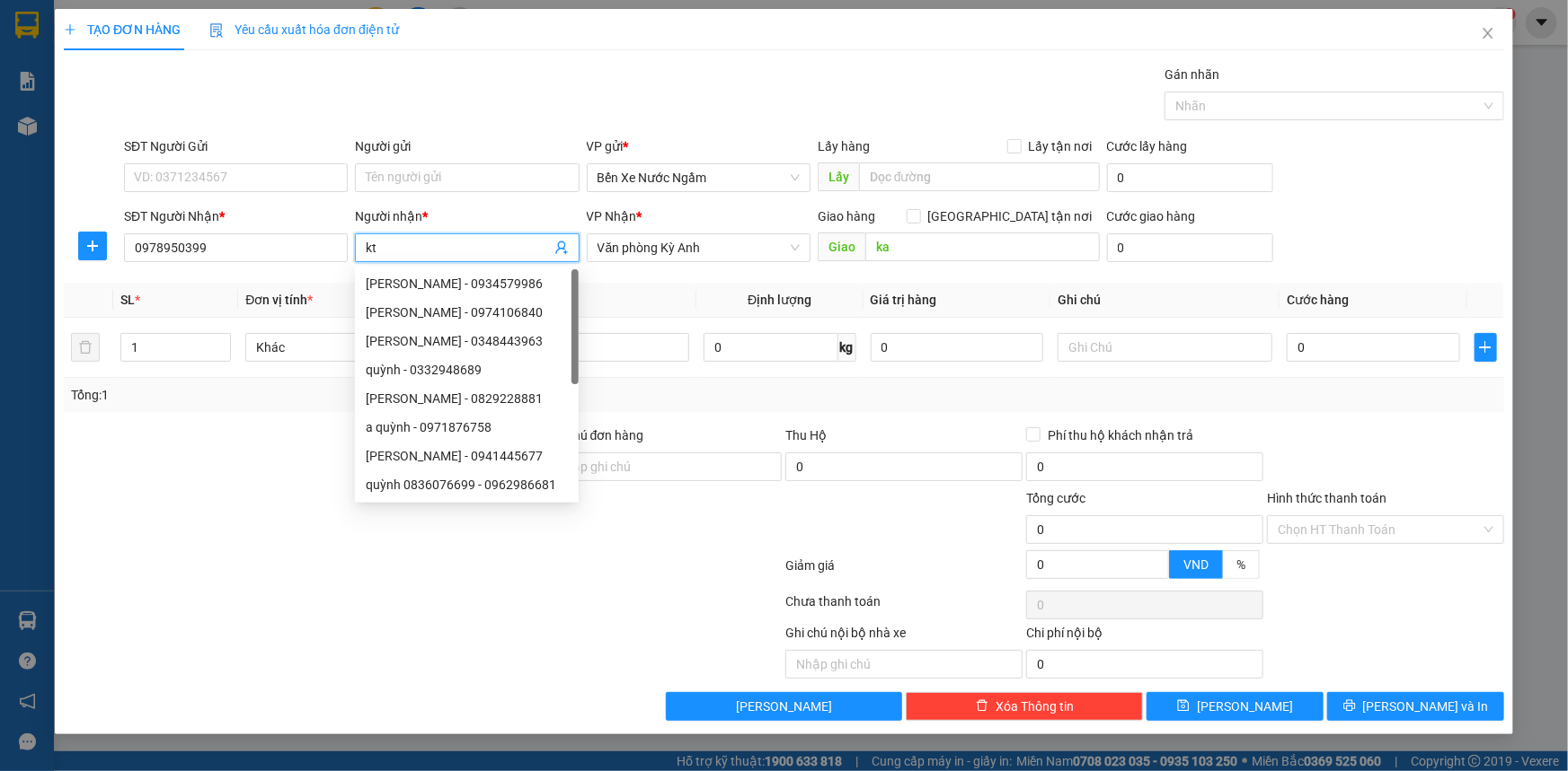
type input "k"
type input "ngọ"
click at [1370, 334] on input "0" at bounding box center [1373, 348] width 174 height 29
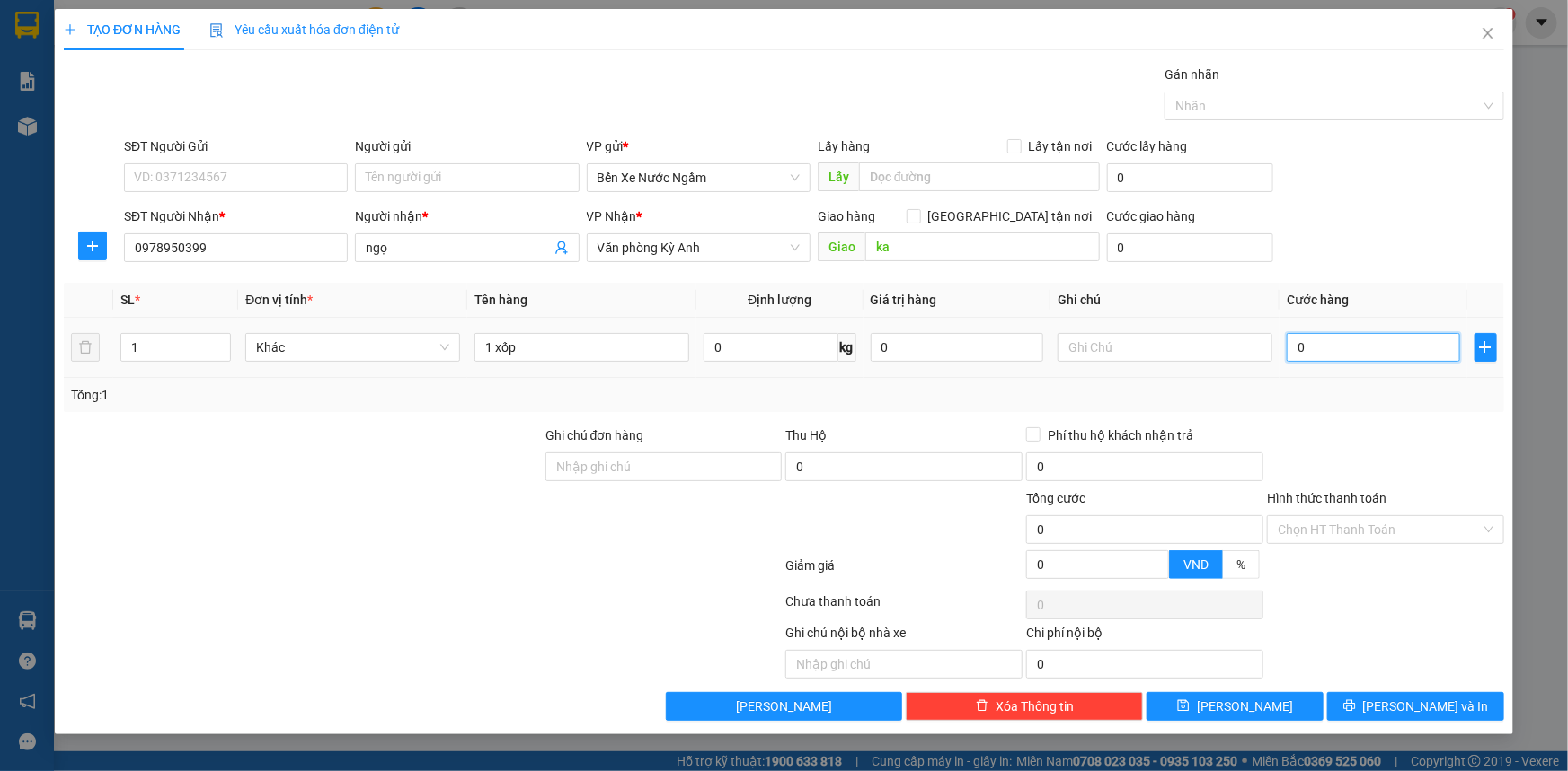
type input "1"
type input "10"
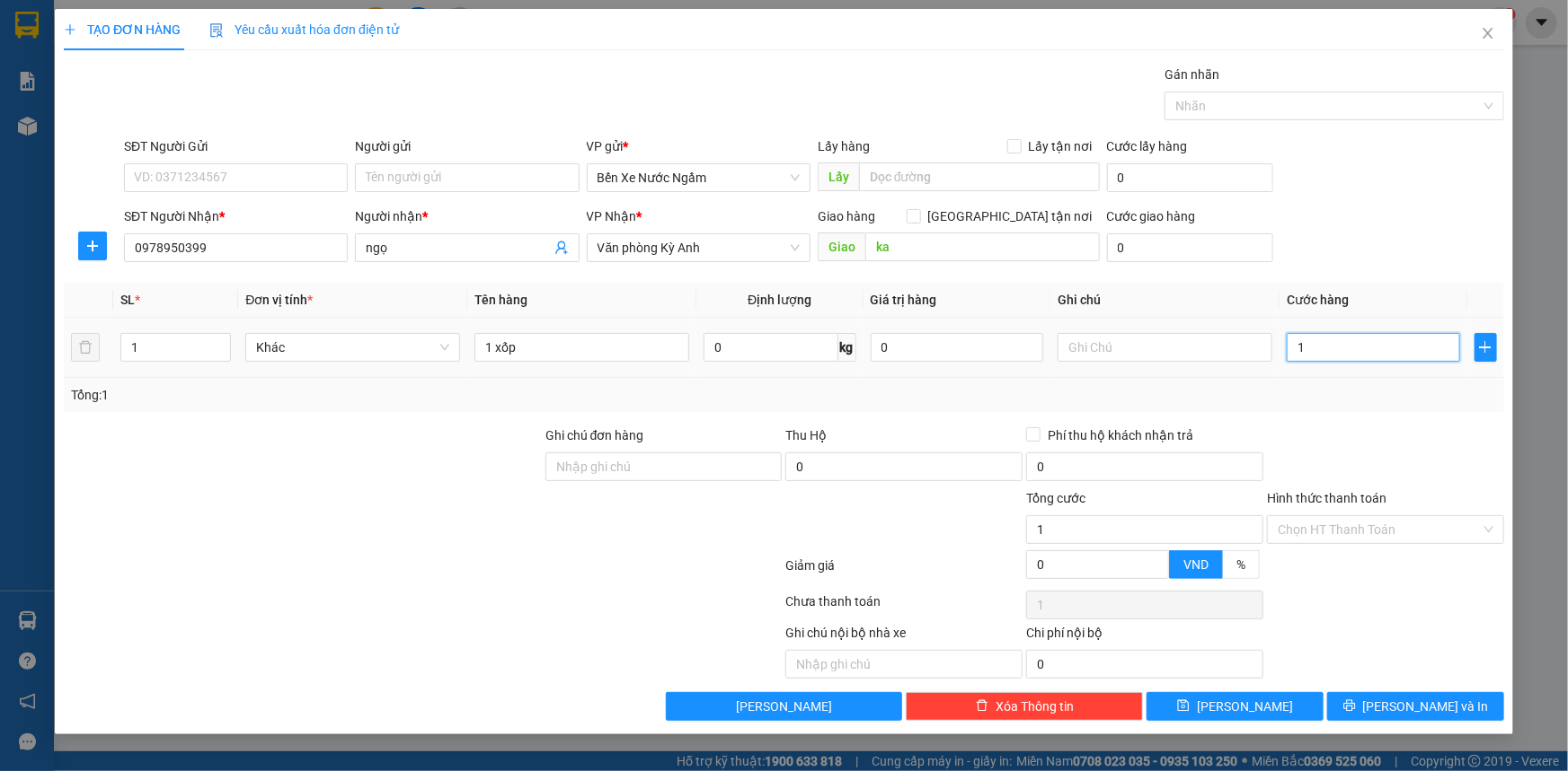
type input "10"
type input "100"
type input "1.000"
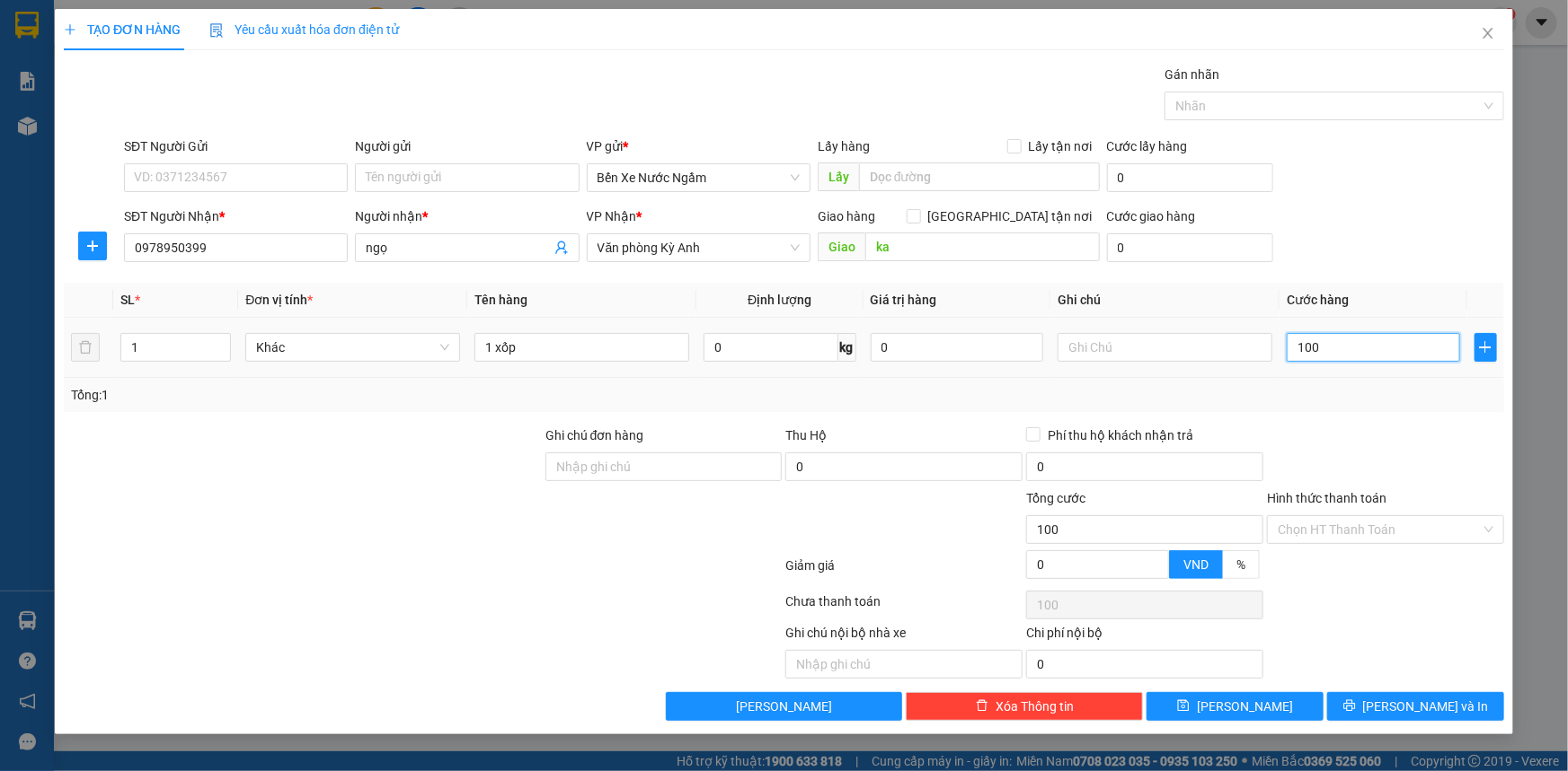
type input "1.000"
type input "10.000"
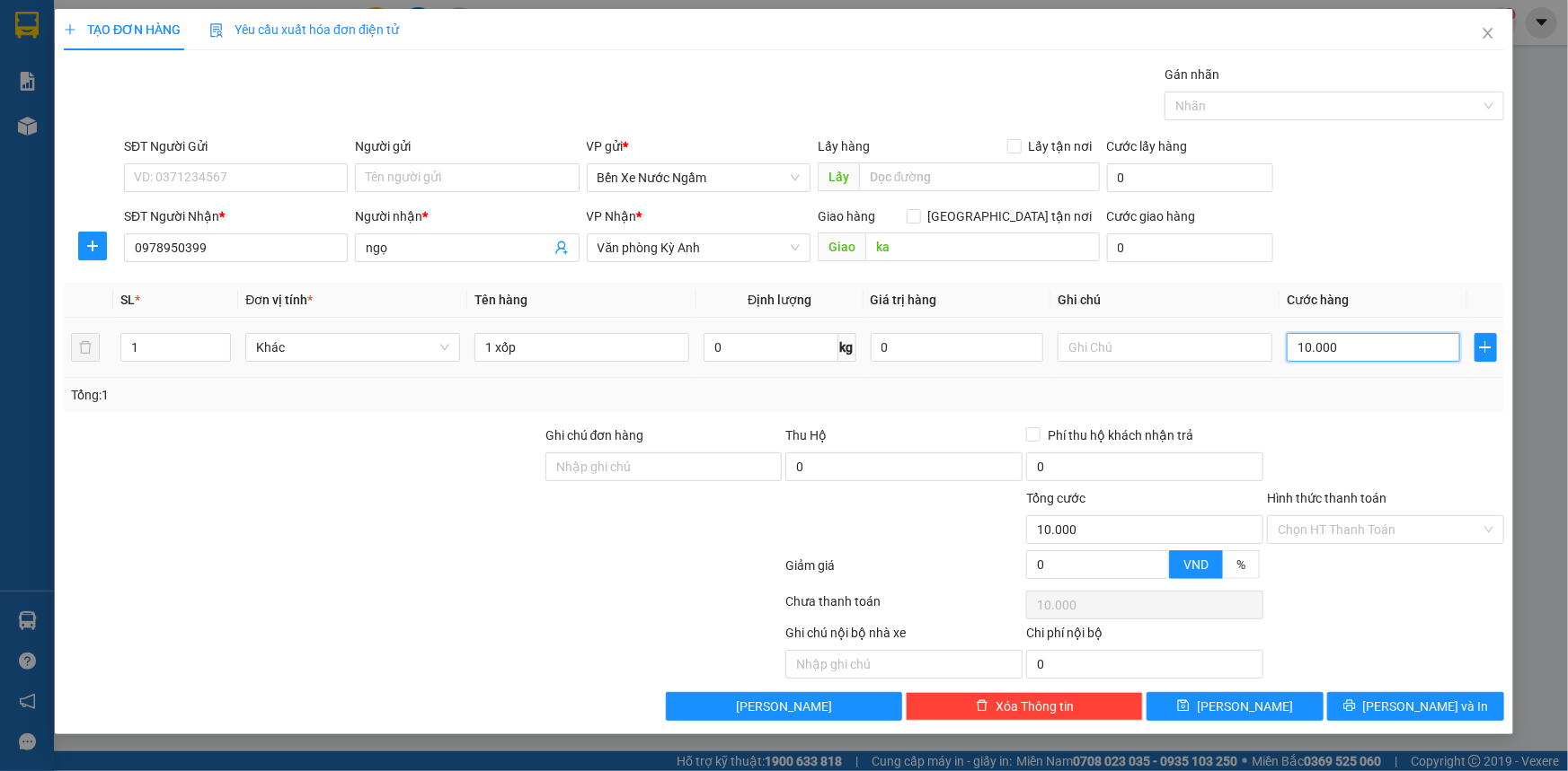
type input "100.000"
click at [258, 181] on input "SĐT Người Gửi" at bounding box center [236, 178] width 224 height 29
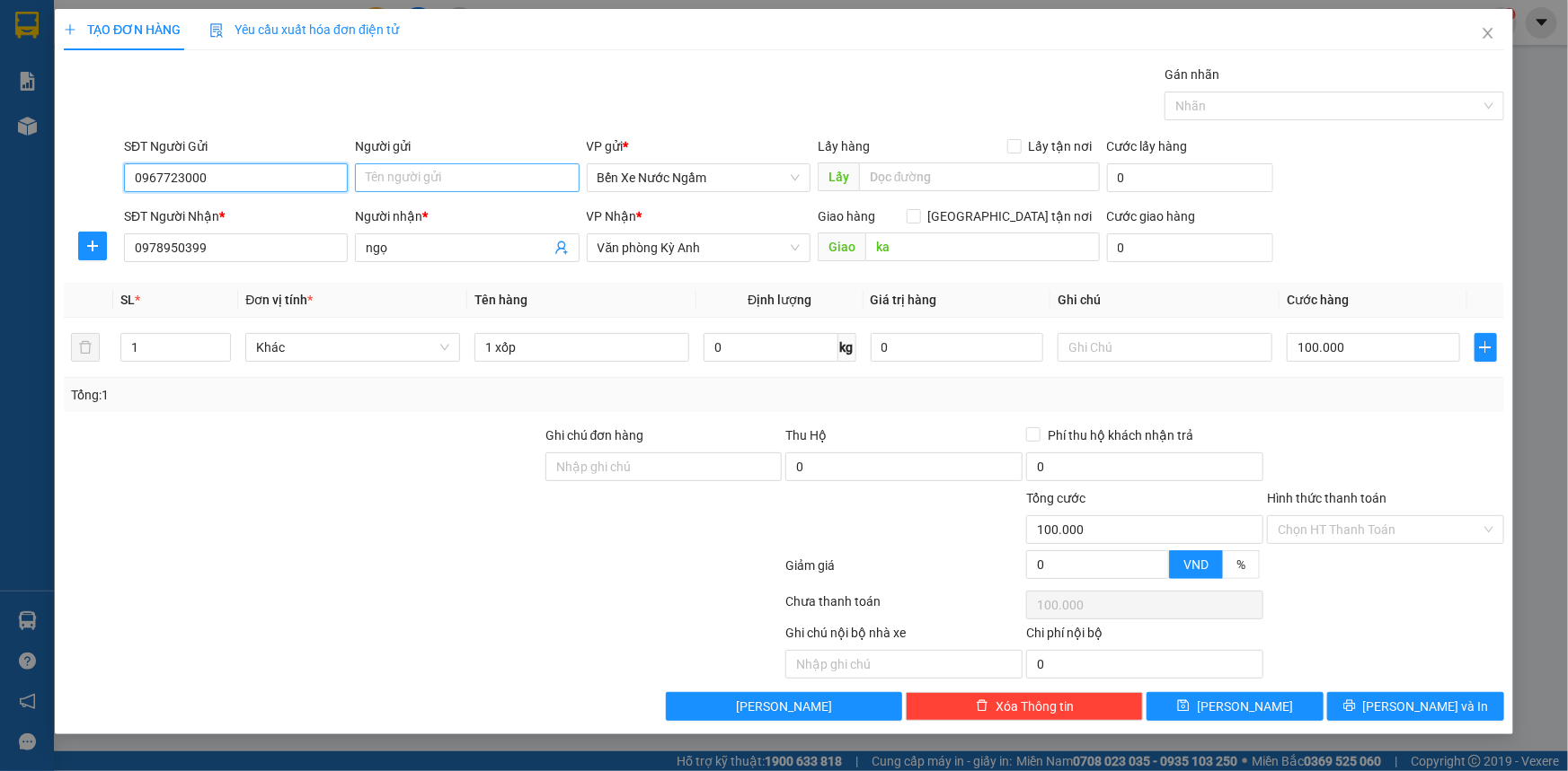
type input "0967723000"
click at [360, 178] on input "Người gửi" at bounding box center [467, 178] width 224 height 29
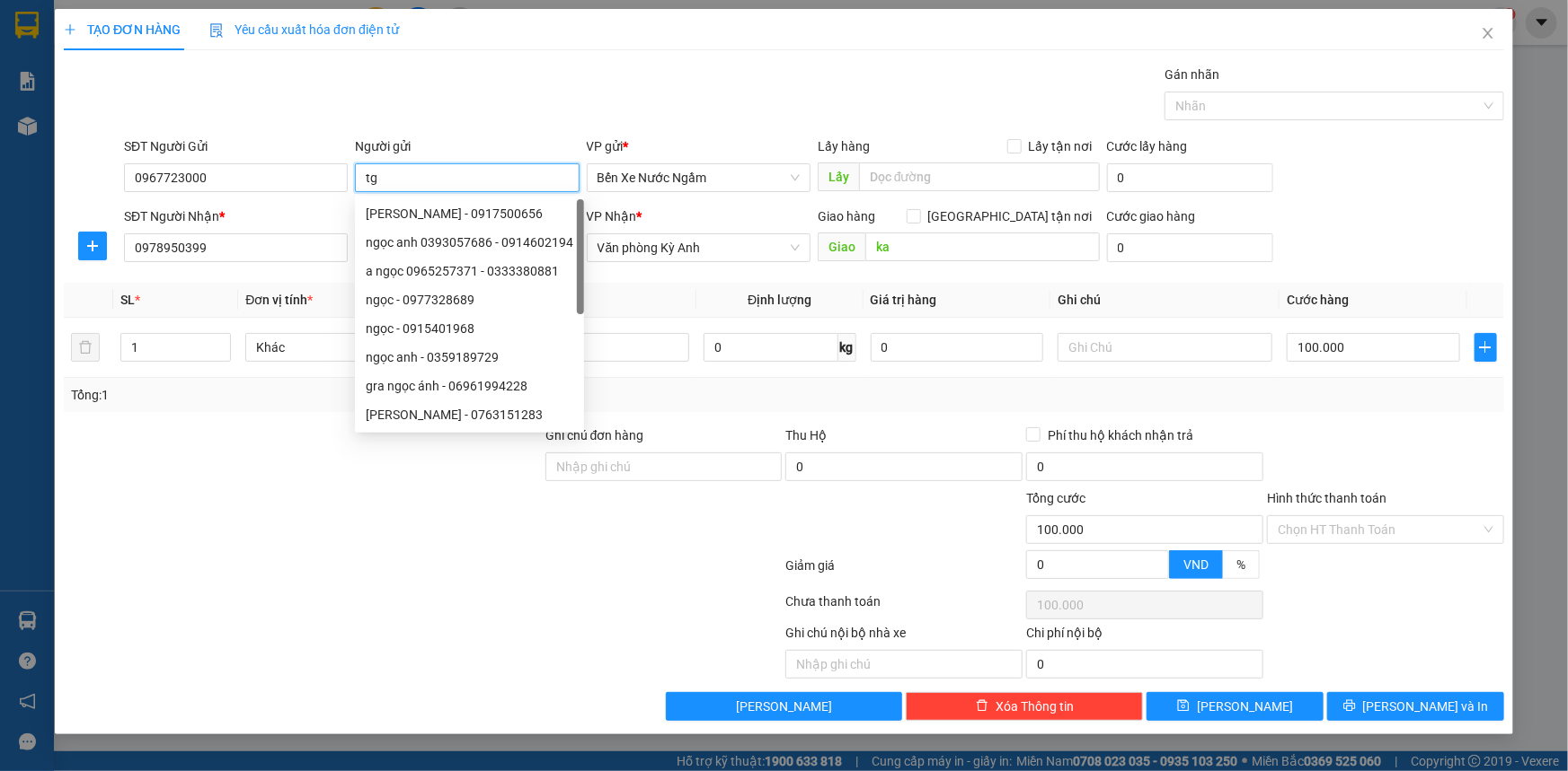
type input "t"
type input "tri giá ko báo"
click at [1204, 363] on div at bounding box center [1164, 348] width 215 height 36
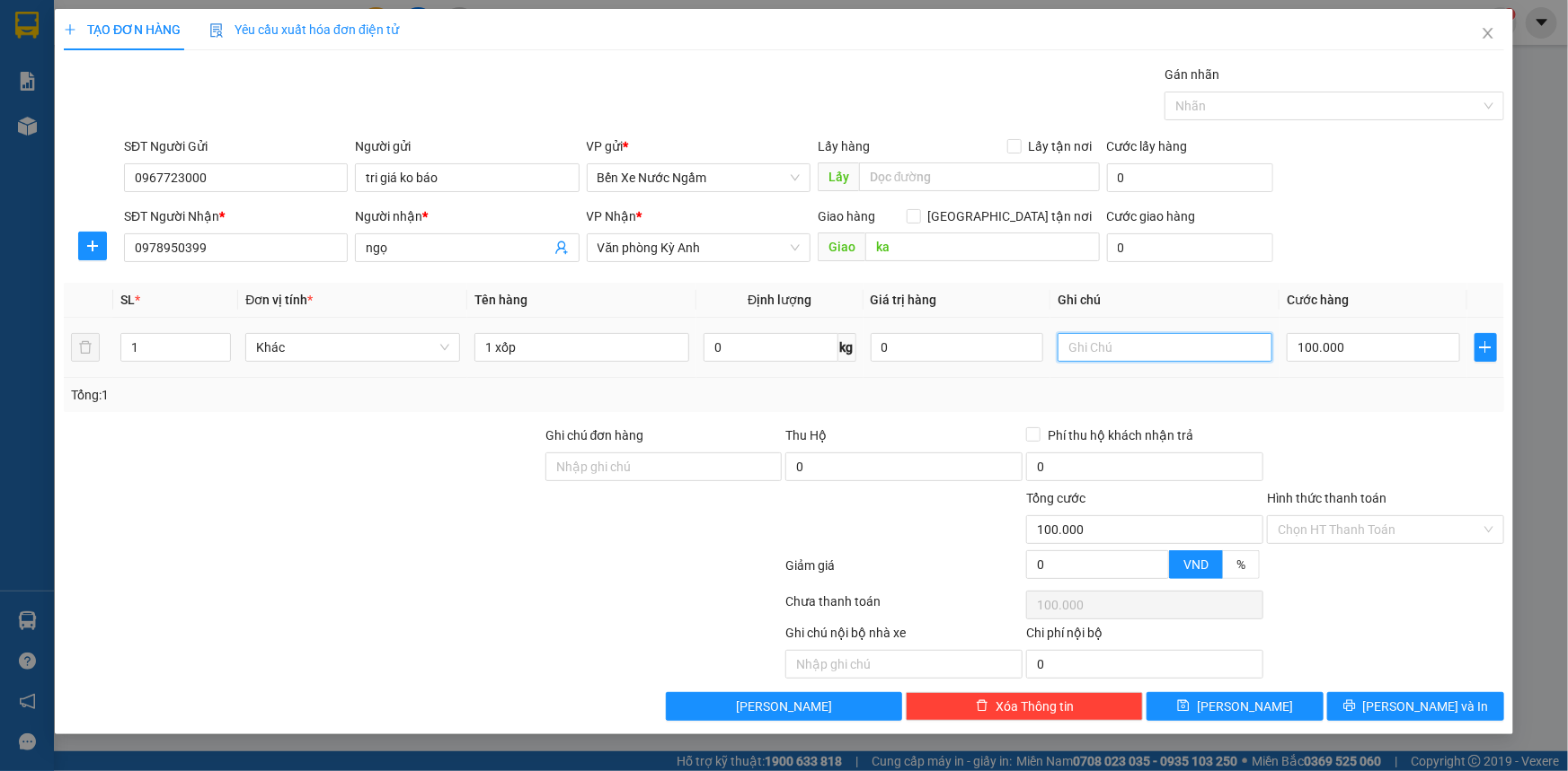
click at [1198, 355] on input "text" at bounding box center [1164, 348] width 215 height 29
type input "cc"
click at [1357, 703] on button "[PERSON_NAME] và In" at bounding box center [1415, 706] width 177 height 29
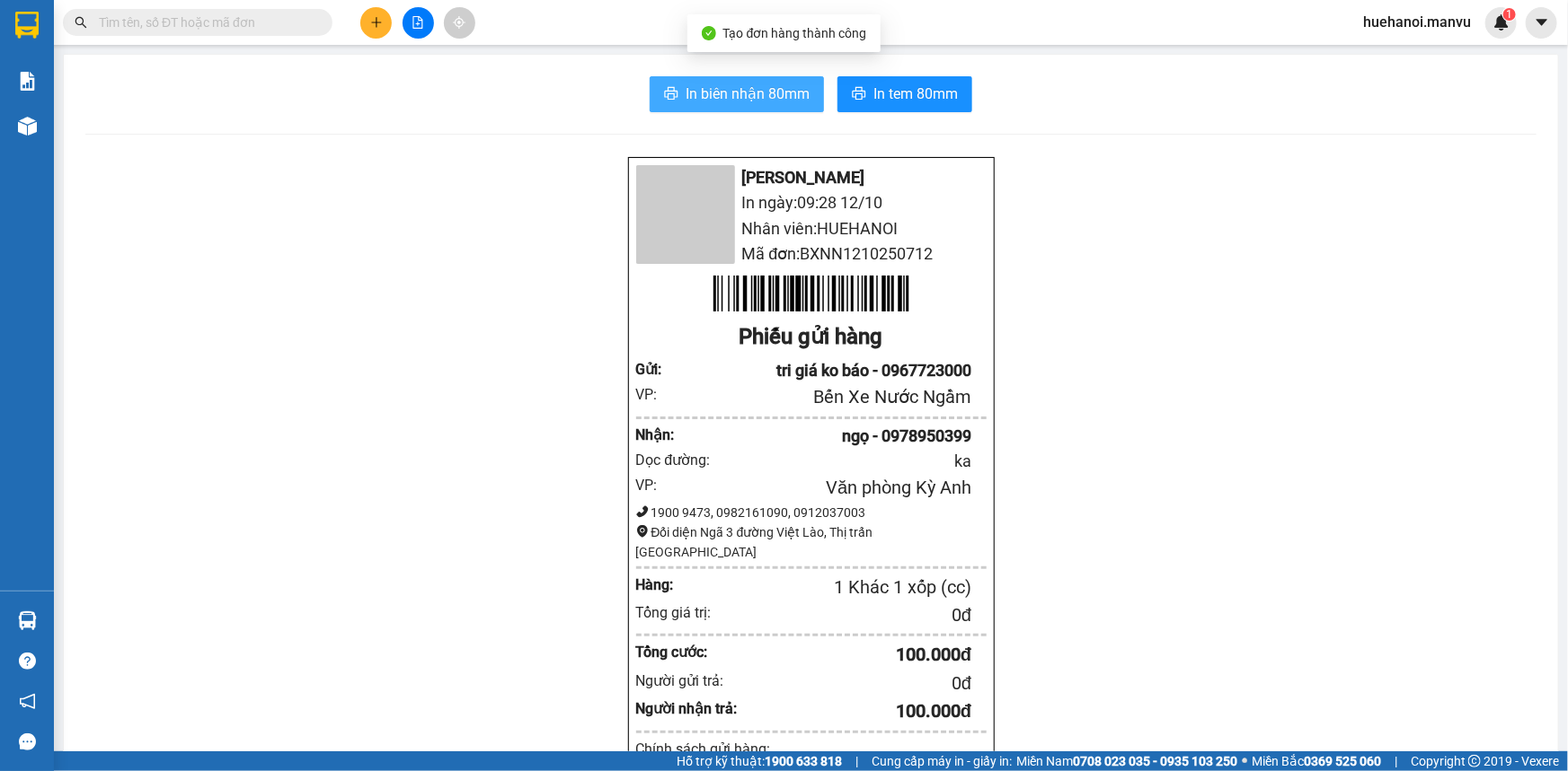
click at [787, 104] on span "In biên nhận 80mm" at bounding box center [747, 93] width 124 height 22
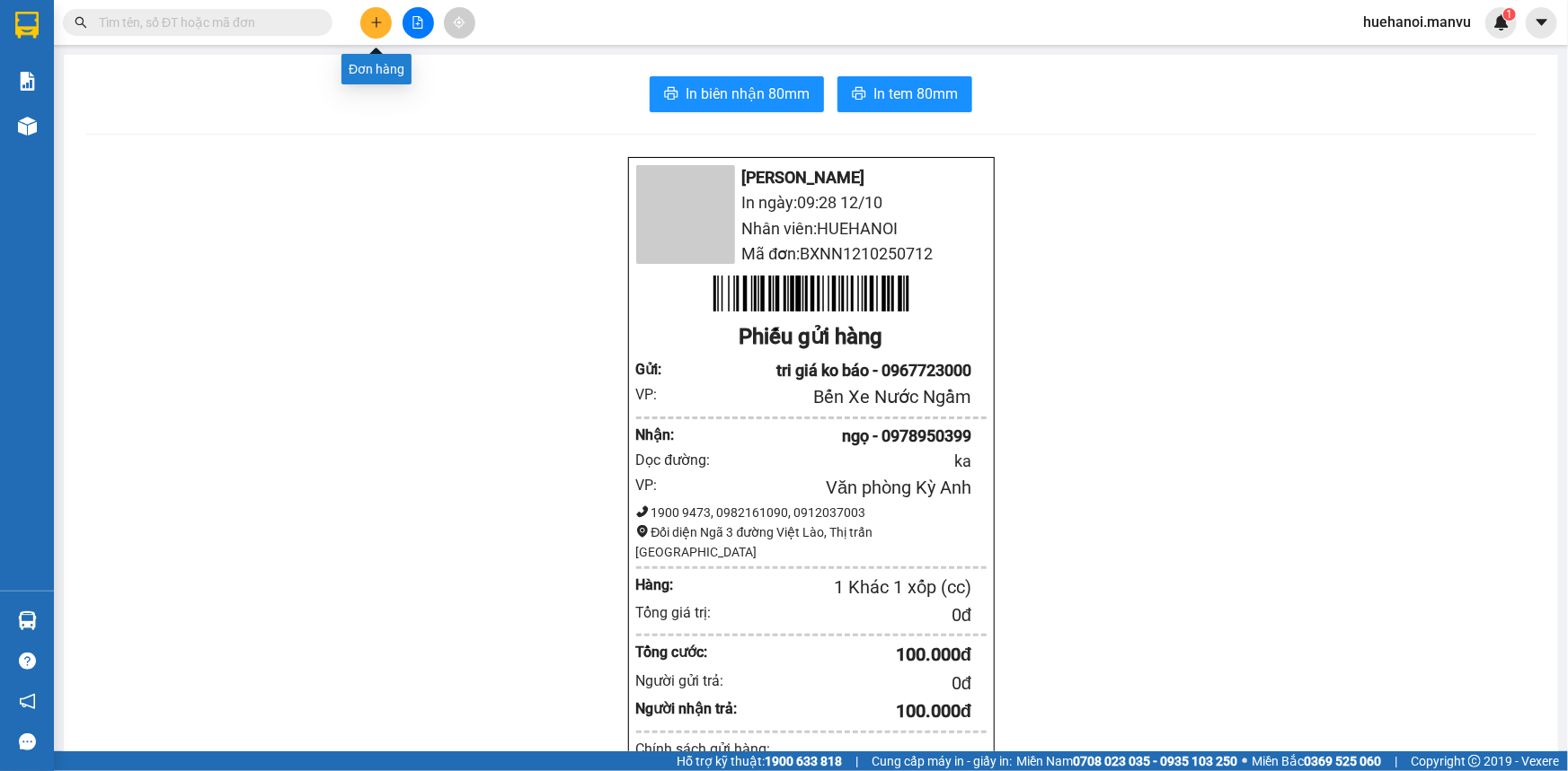
click at [377, 18] on icon "plus" at bounding box center [377, 22] width 13 height 13
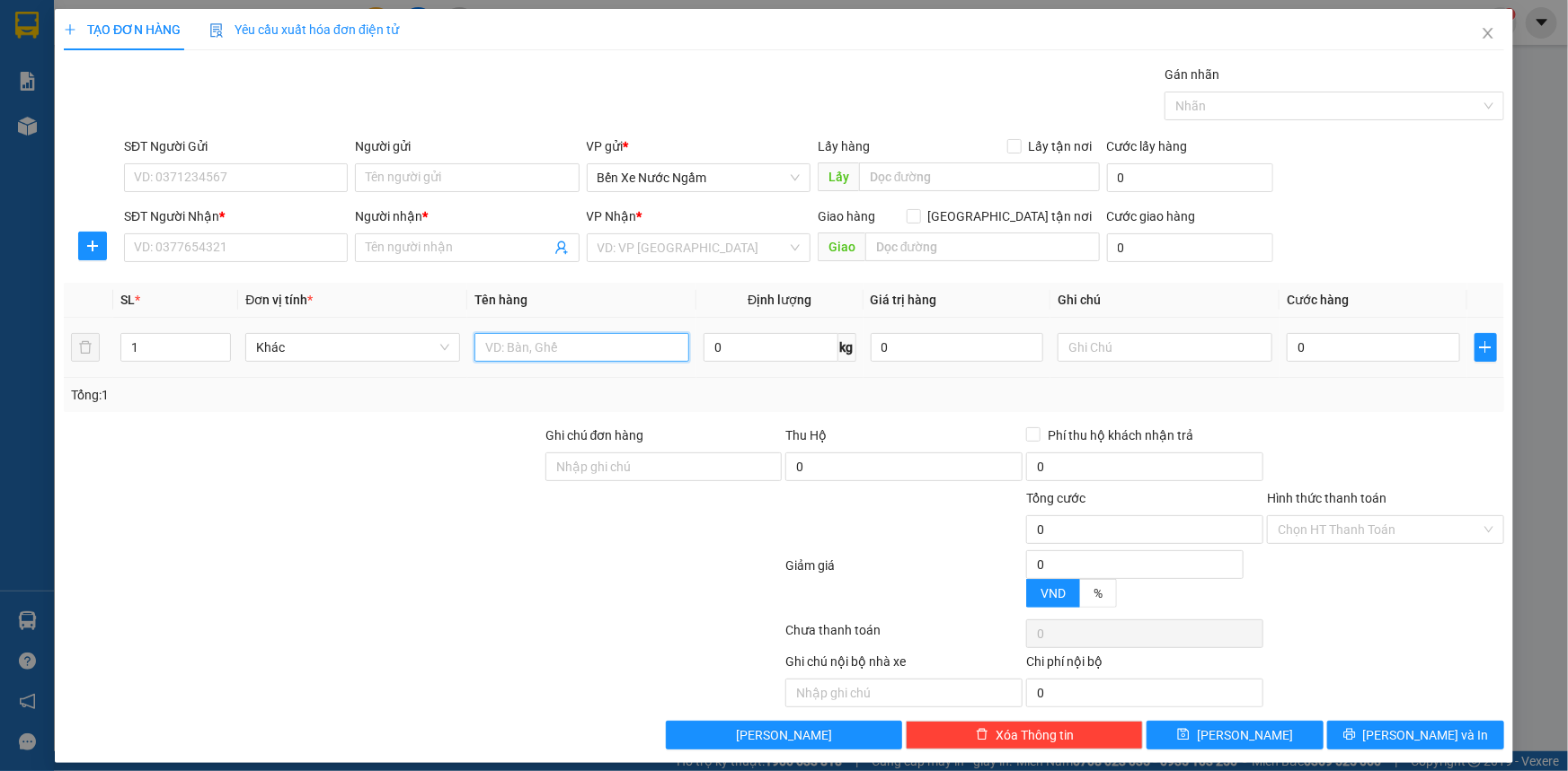
click at [580, 343] on input "text" at bounding box center [582, 348] width 215 height 29
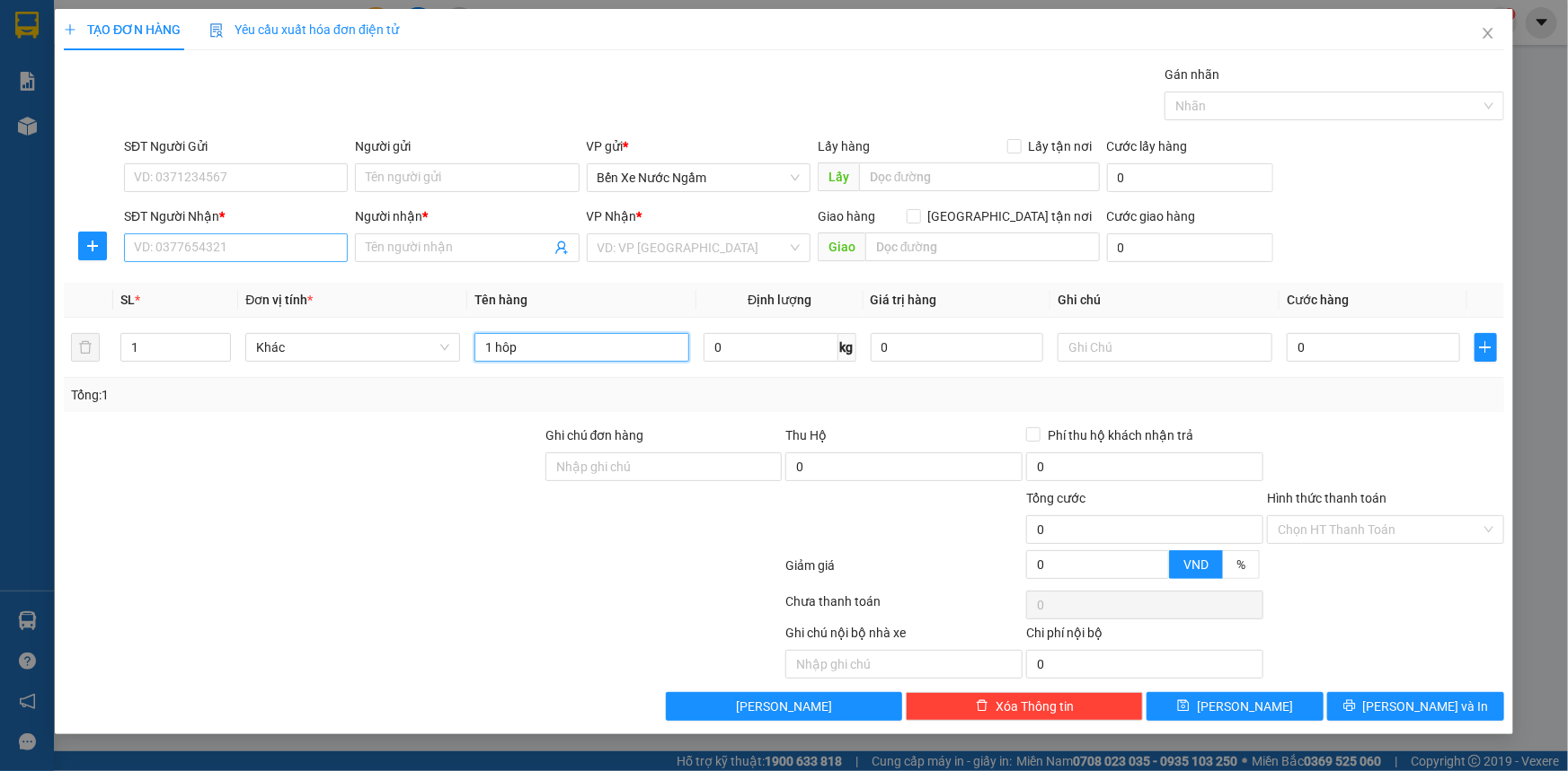
type input "1 hôp"
click at [264, 246] on input "SĐT Người Nhận *" at bounding box center [236, 248] width 224 height 29
type input "0975906741"
click at [225, 287] on div "0975906741 - thanh" at bounding box center [236, 284] width 202 height 20
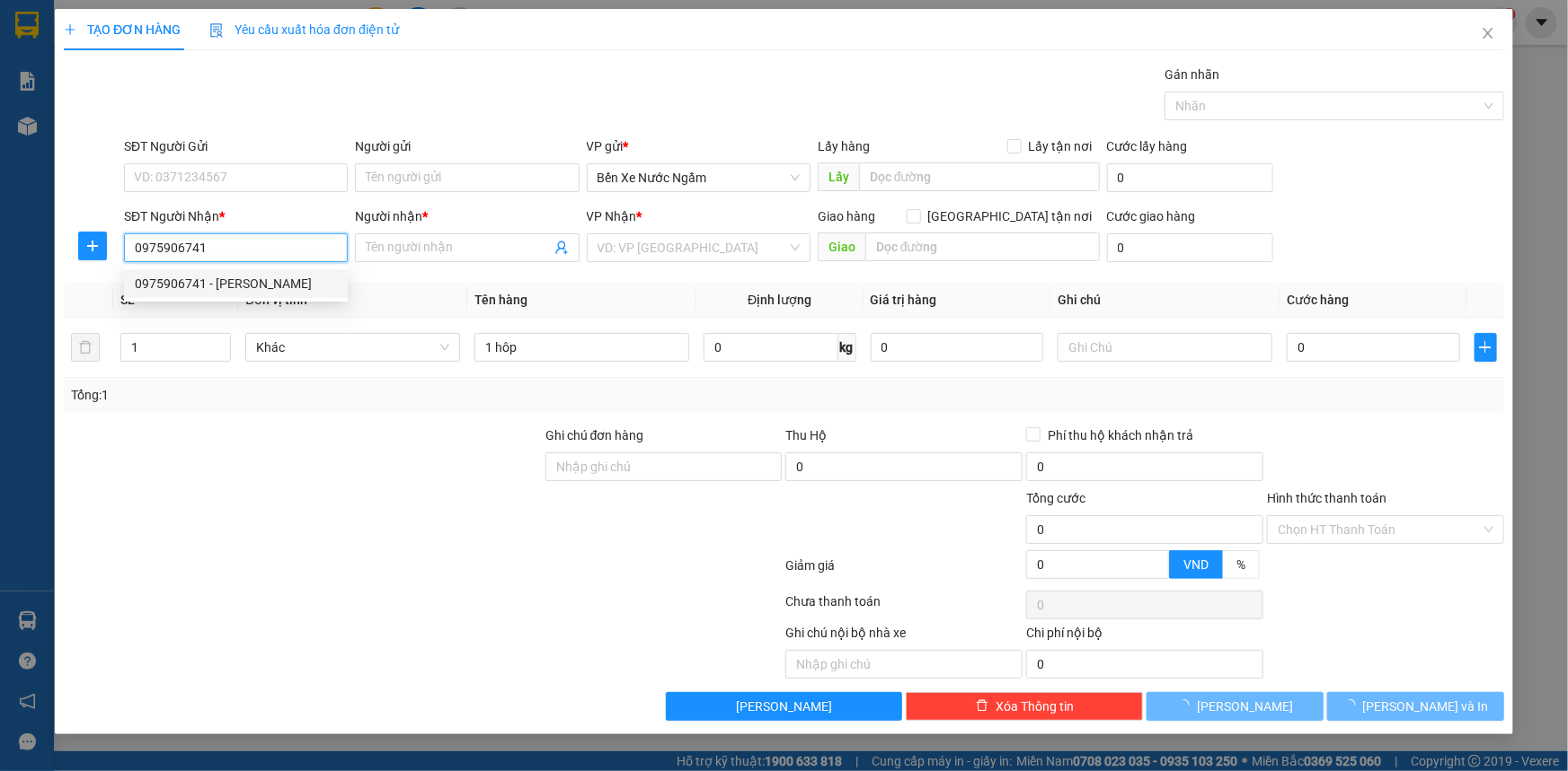
type input "thanh"
type input "[PERSON_NAME]"
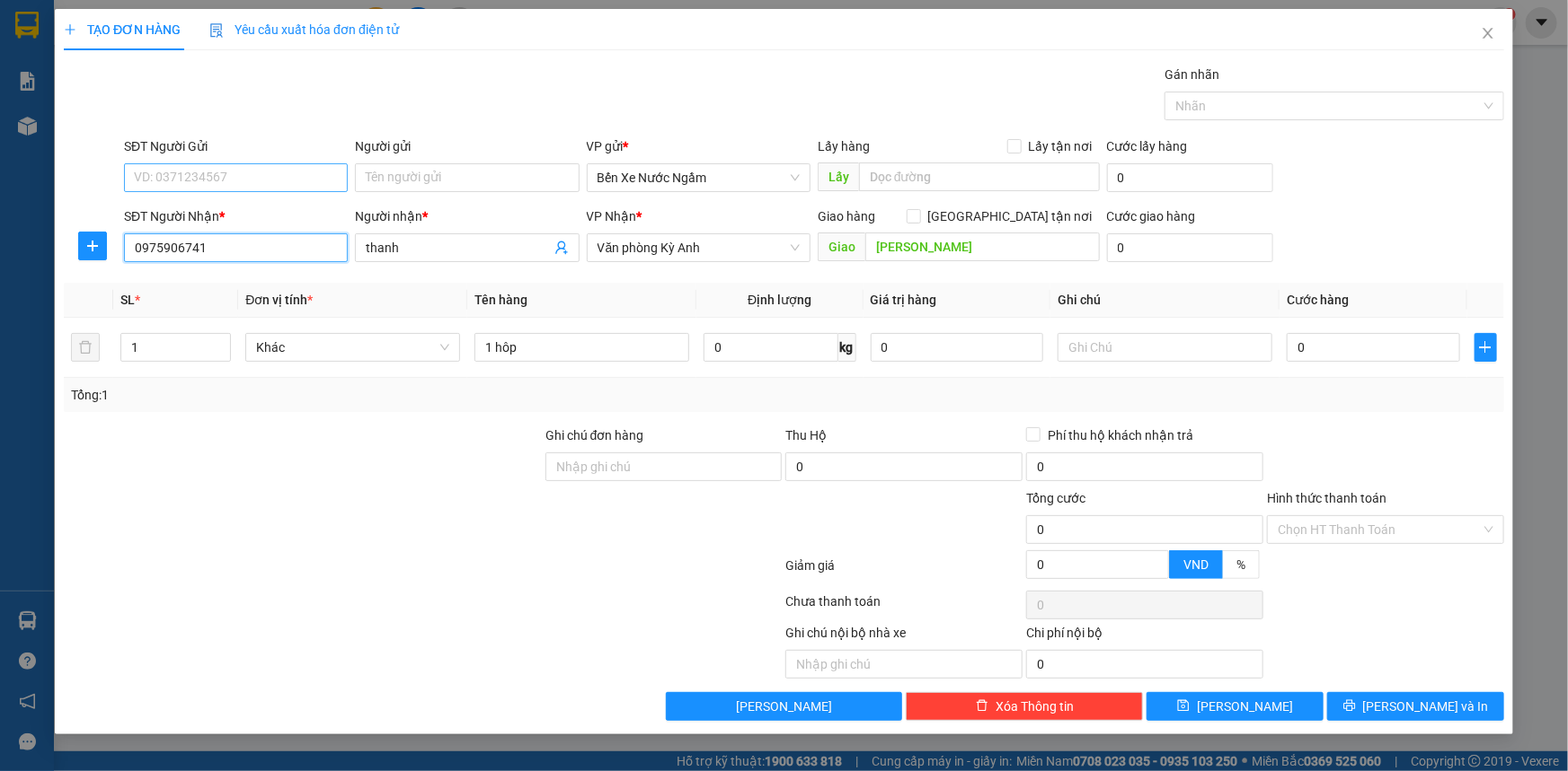
type input "0975906741"
click at [190, 165] on input "SĐT Người Gửi" at bounding box center [236, 178] width 224 height 29
type input "0765868889"
click at [187, 212] on div "0765868889 - tri giá ko báo" at bounding box center [236, 214] width 202 height 20
type input "tri giá ko báo"
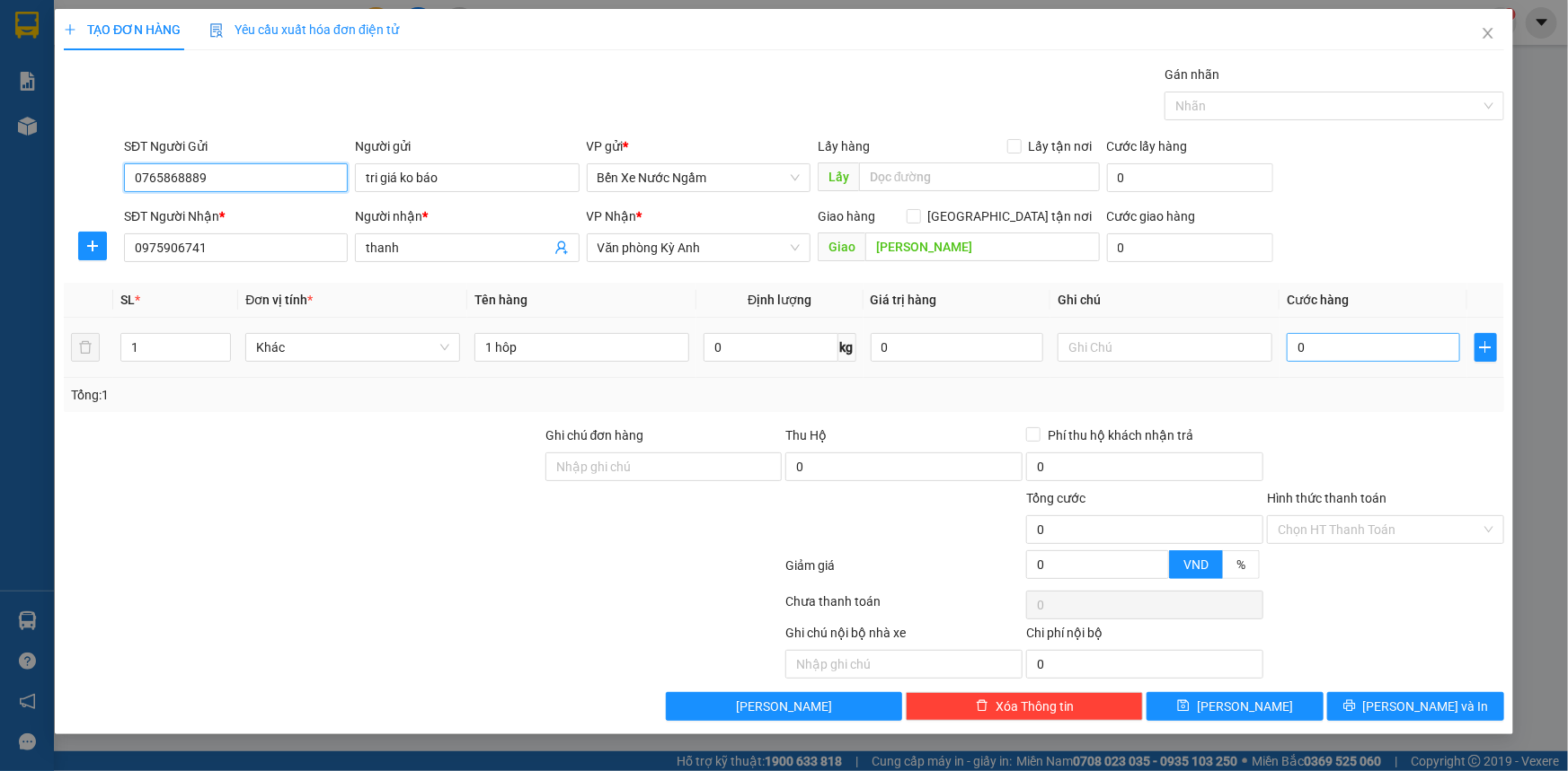
type input "0765868889"
click at [1347, 350] on input "0" at bounding box center [1373, 348] width 174 height 29
type input "5"
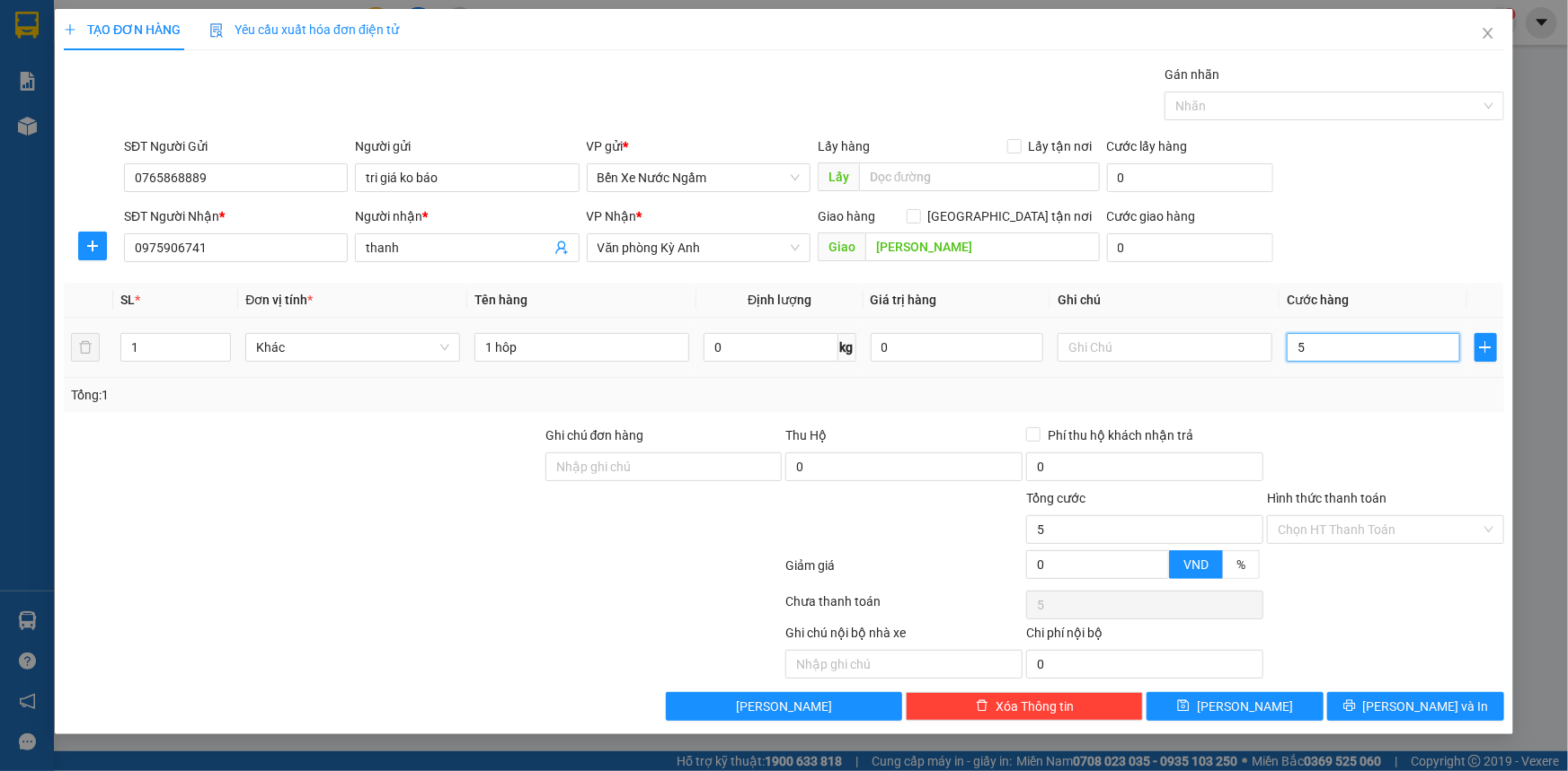
type input "50"
type input "500"
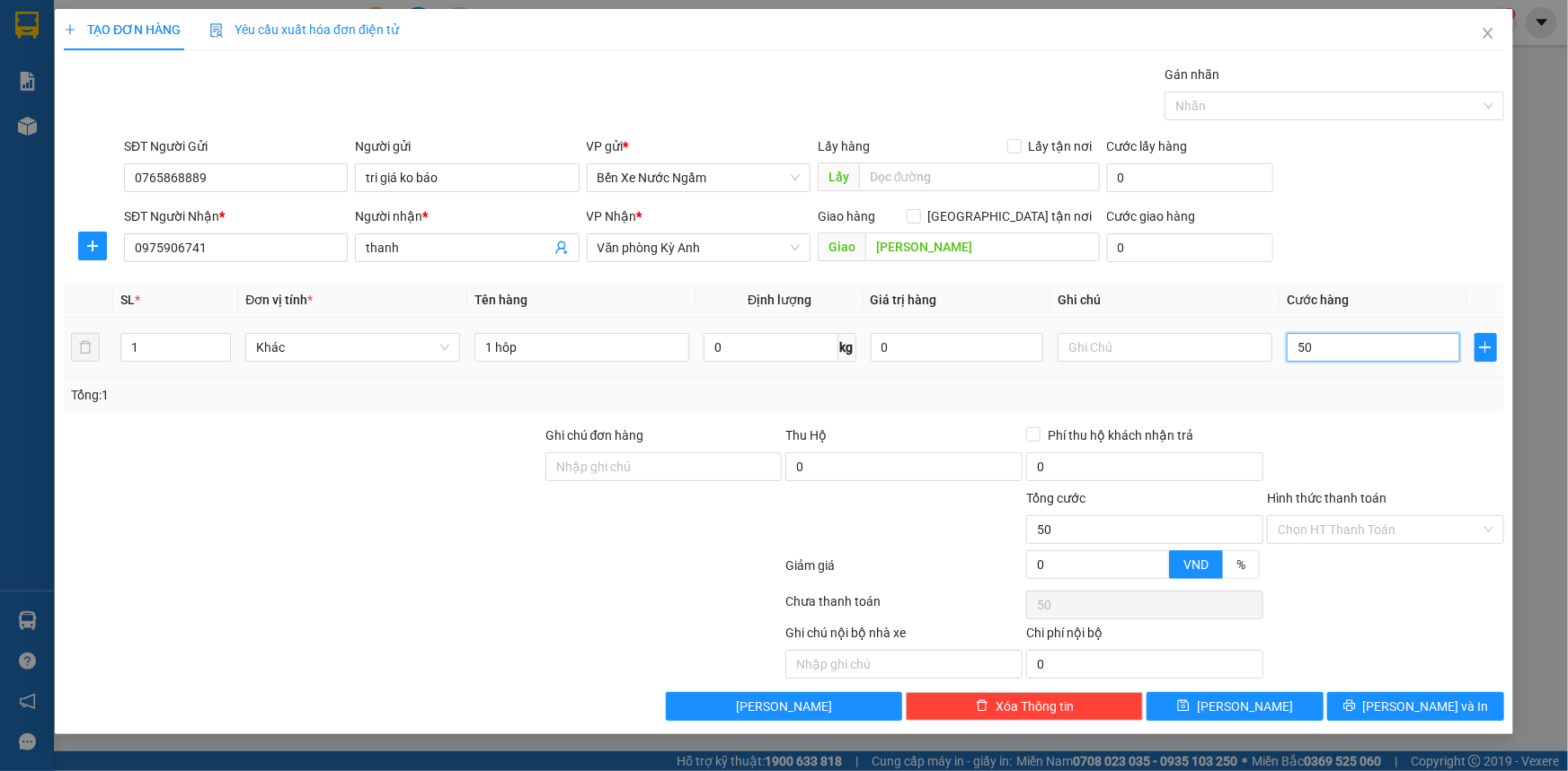
type input "500"
type input "5.000"
type input "50.000"
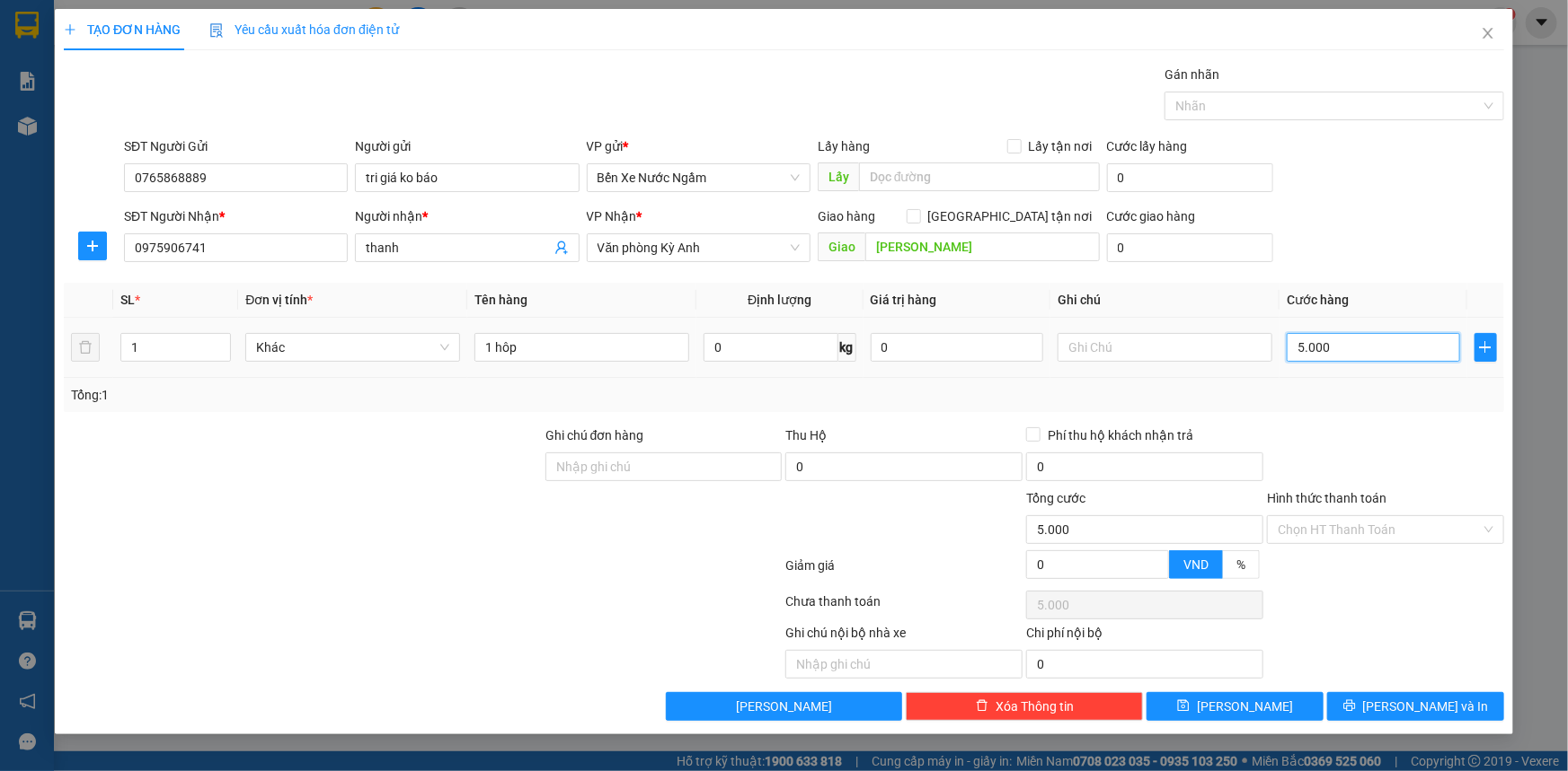
type input "50.000"
click at [566, 343] on input "1 hôp" at bounding box center [582, 348] width 215 height 29
click at [562, 350] on input "1 hôp thuốc đy" at bounding box center [582, 348] width 215 height 29
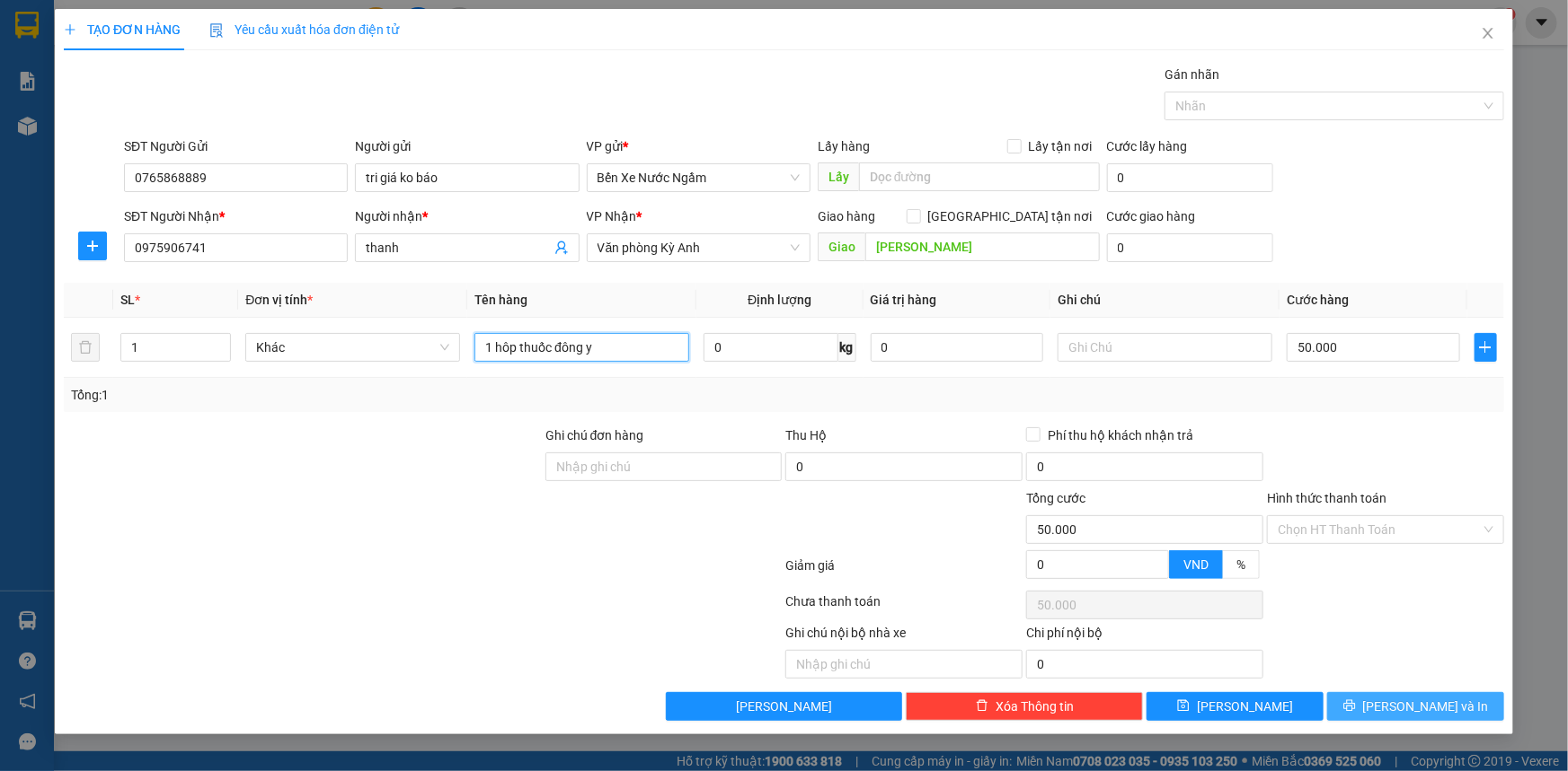
type input "1 hôp thuốc đông y"
click at [1347, 705] on button "[PERSON_NAME] và In" at bounding box center [1415, 706] width 177 height 29
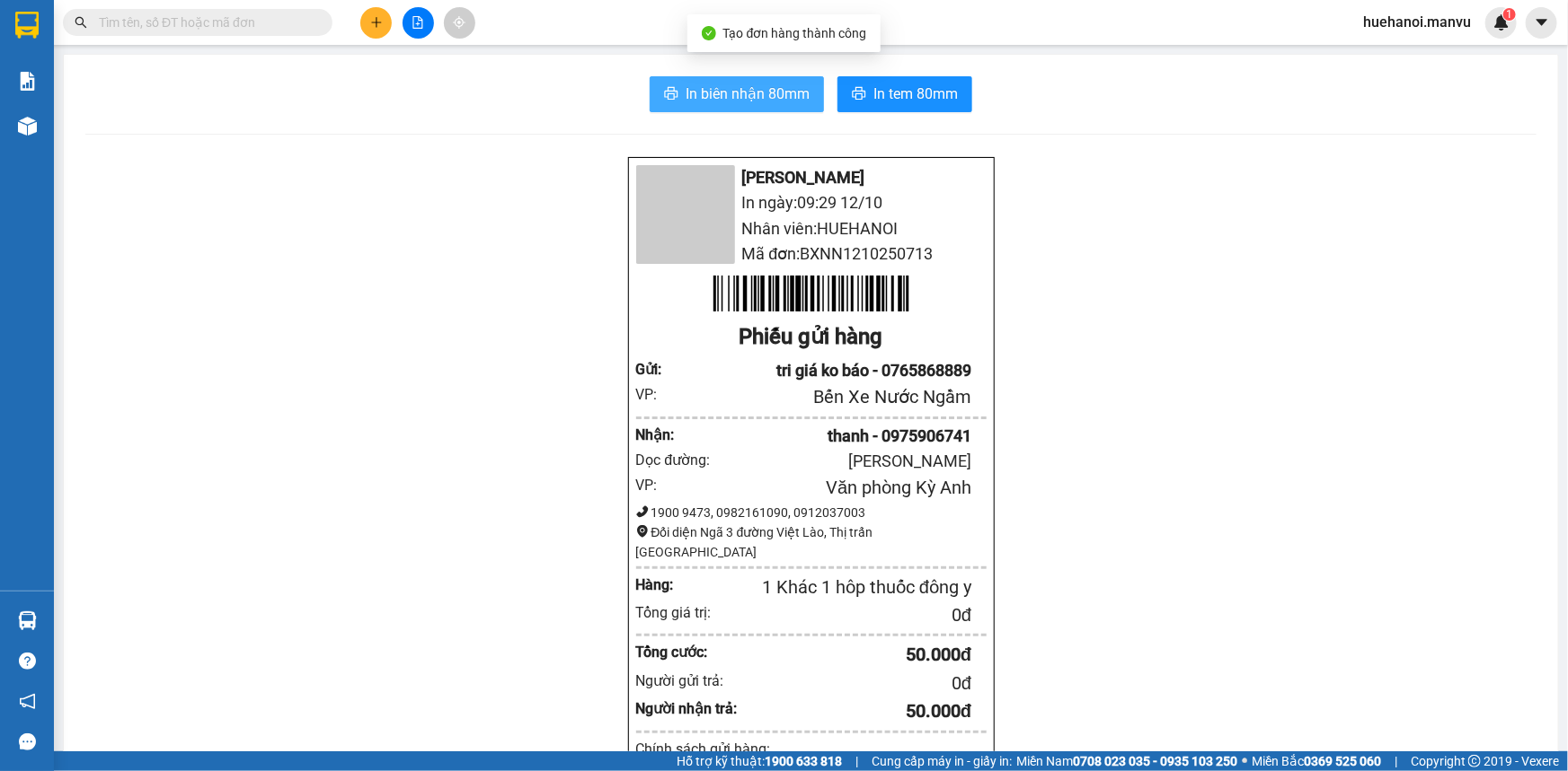
click at [727, 90] on span "In biên nhận 80mm" at bounding box center [747, 93] width 124 height 22
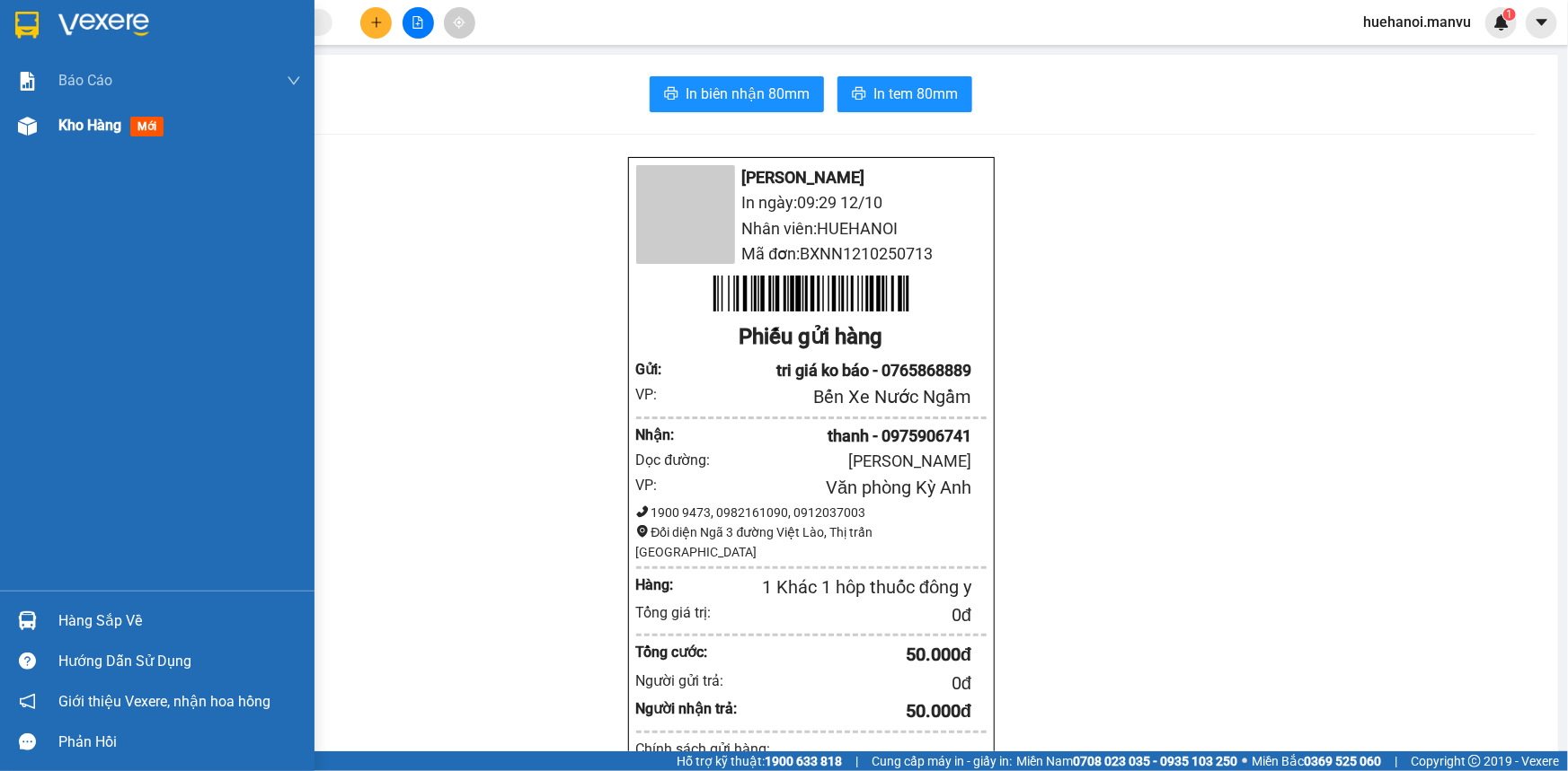
click at [83, 128] on span "Kho hàng" at bounding box center [90, 125] width 63 height 17
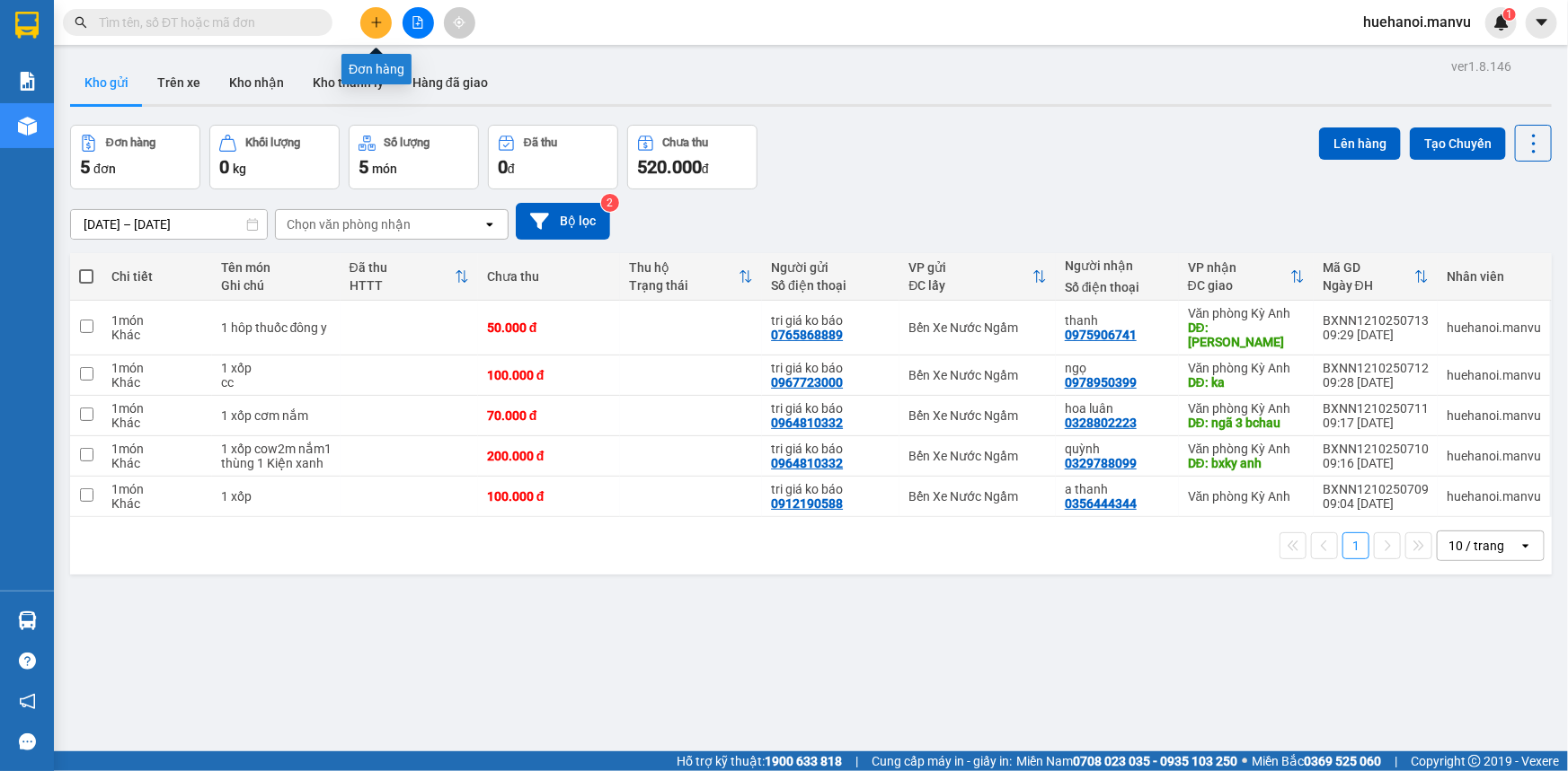
click at [375, 23] on icon "plus" at bounding box center [377, 22] width 13 height 13
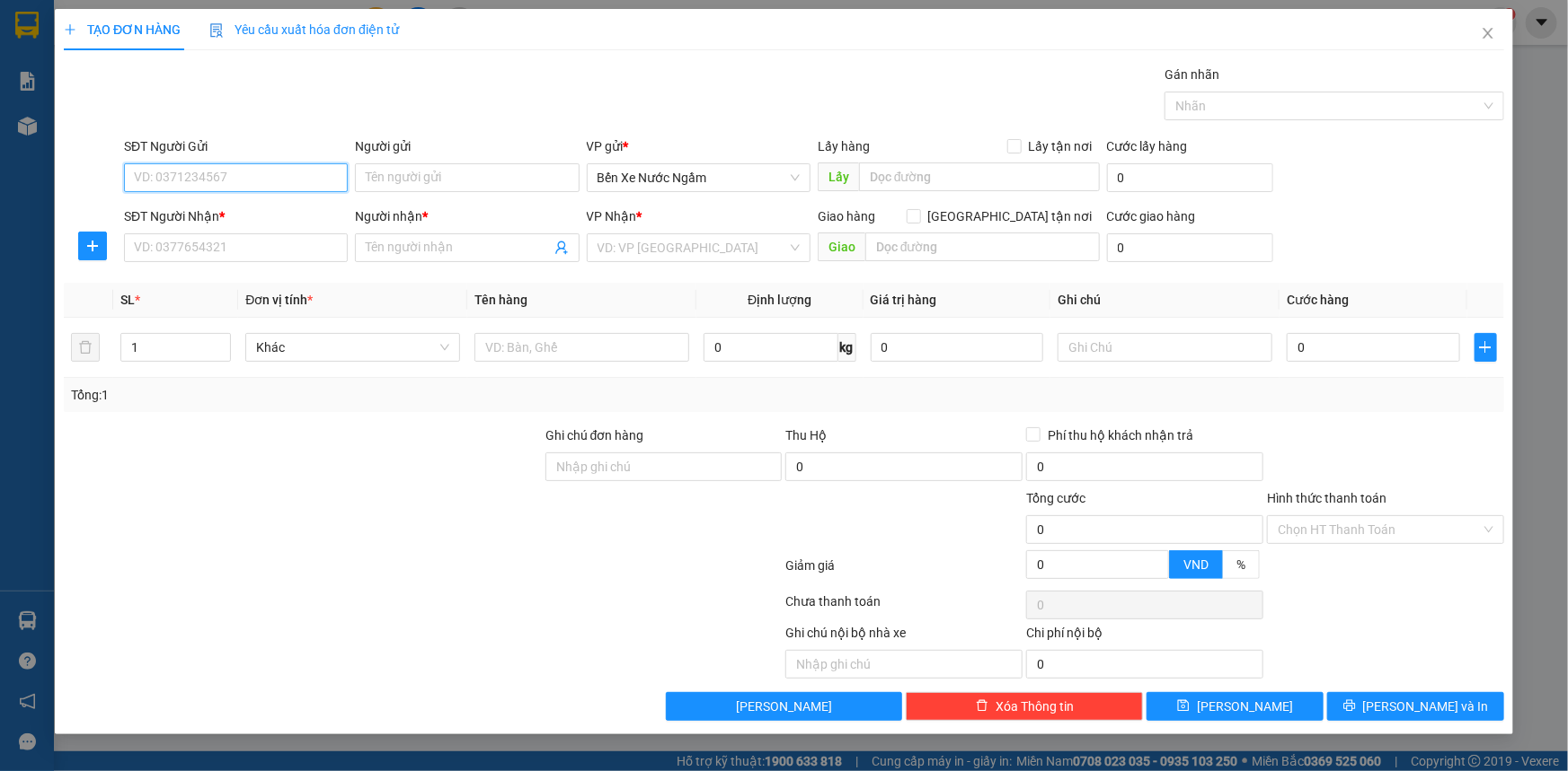
click at [271, 180] on input "SĐT Người Gửi" at bounding box center [236, 178] width 224 height 29
type input "0352686744"
click at [287, 239] on input "SĐT Người Nhận *" at bounding box center [236, 248] width 224 height 29
type input "0836691994"
click at [652, 248] on input "search" at bounding box center [692, 248] width 190 height 27
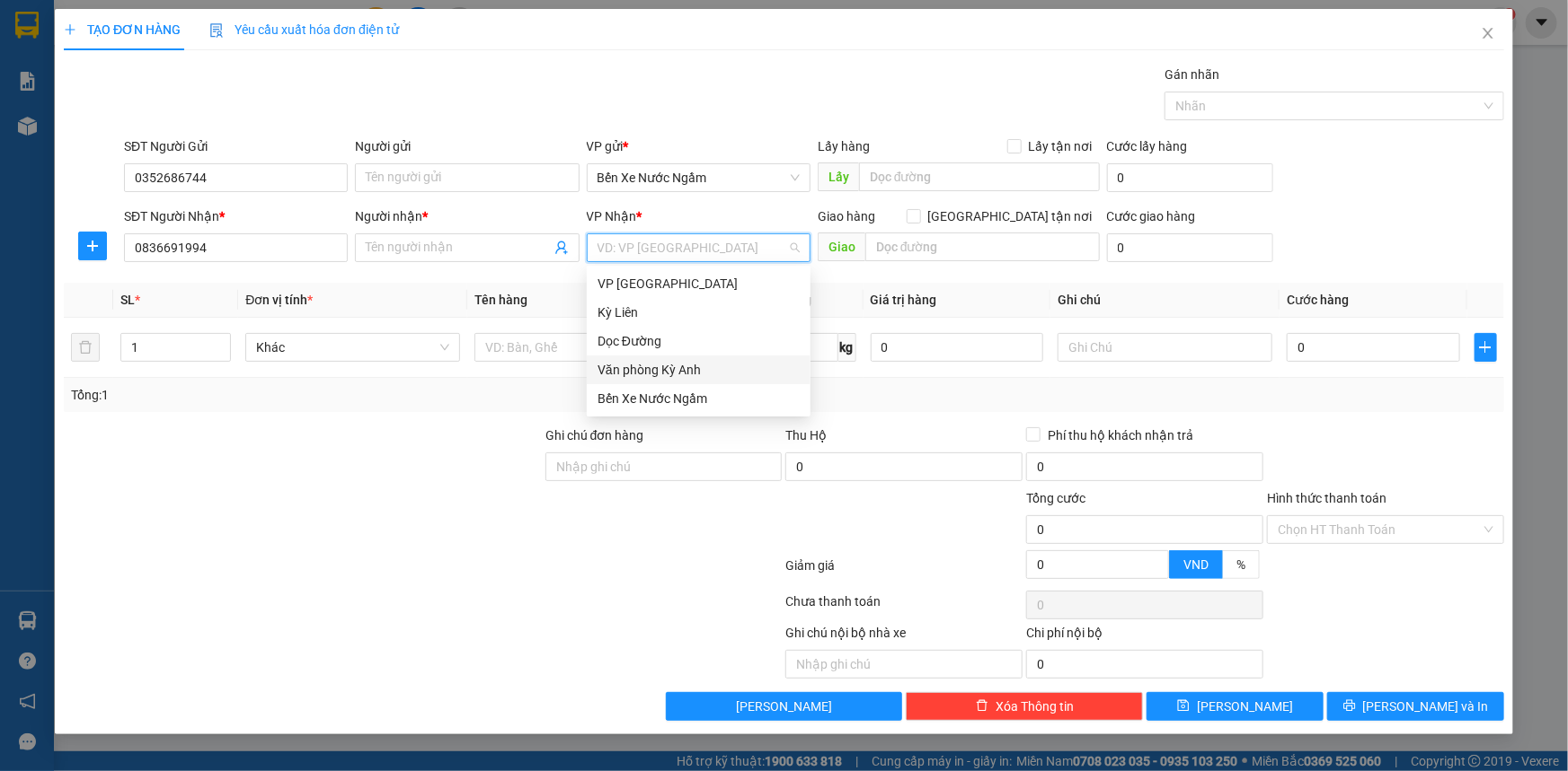
click at [663, 377] on div "Văn phòng Kỳ Anh" at bounding box center [699, 370] width 202 height 20
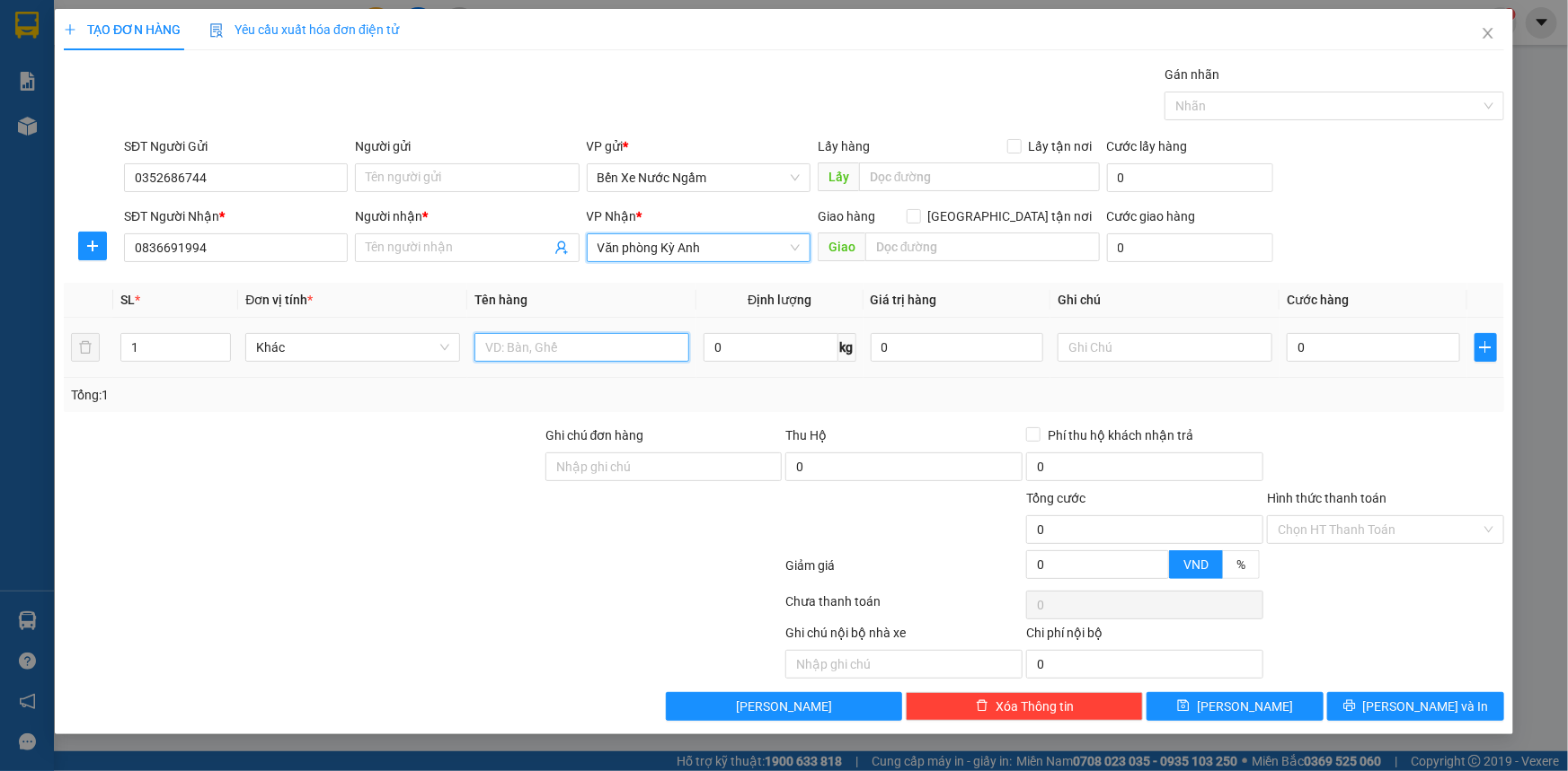
click at [575, 350] on input "text" at bounding box center [582, 348] width 215 height 29
type input "1 Kiện kệ máy giặt"
click at [430, 258] on span at bounding box center [467, 248] width 224 height 29
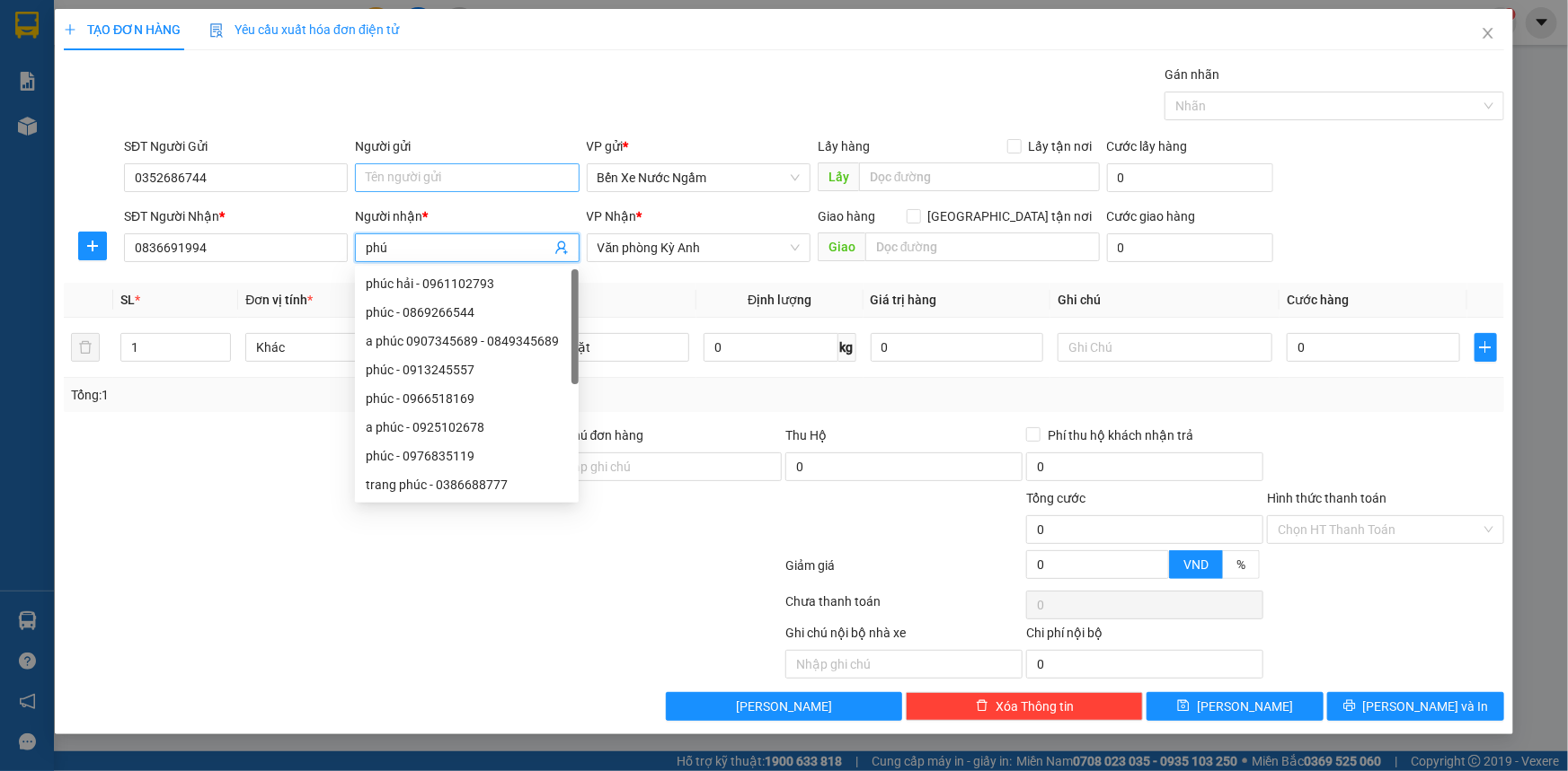
type input "phú"
click at [456, 182] on input "Người gửi" at bounding box center [467, 178] width 224 height 29
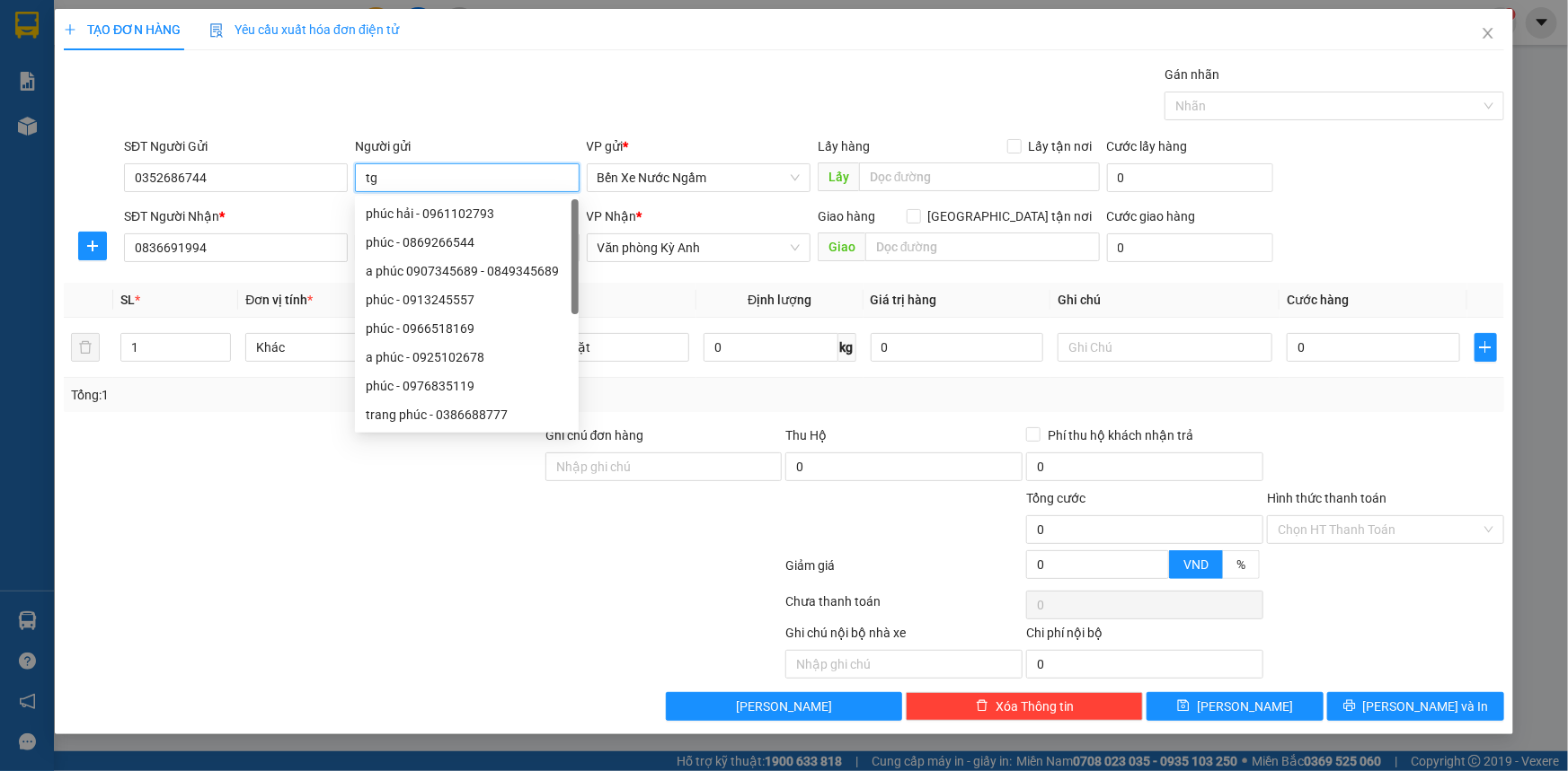
type input "t"
type input "tri giá ko báo"
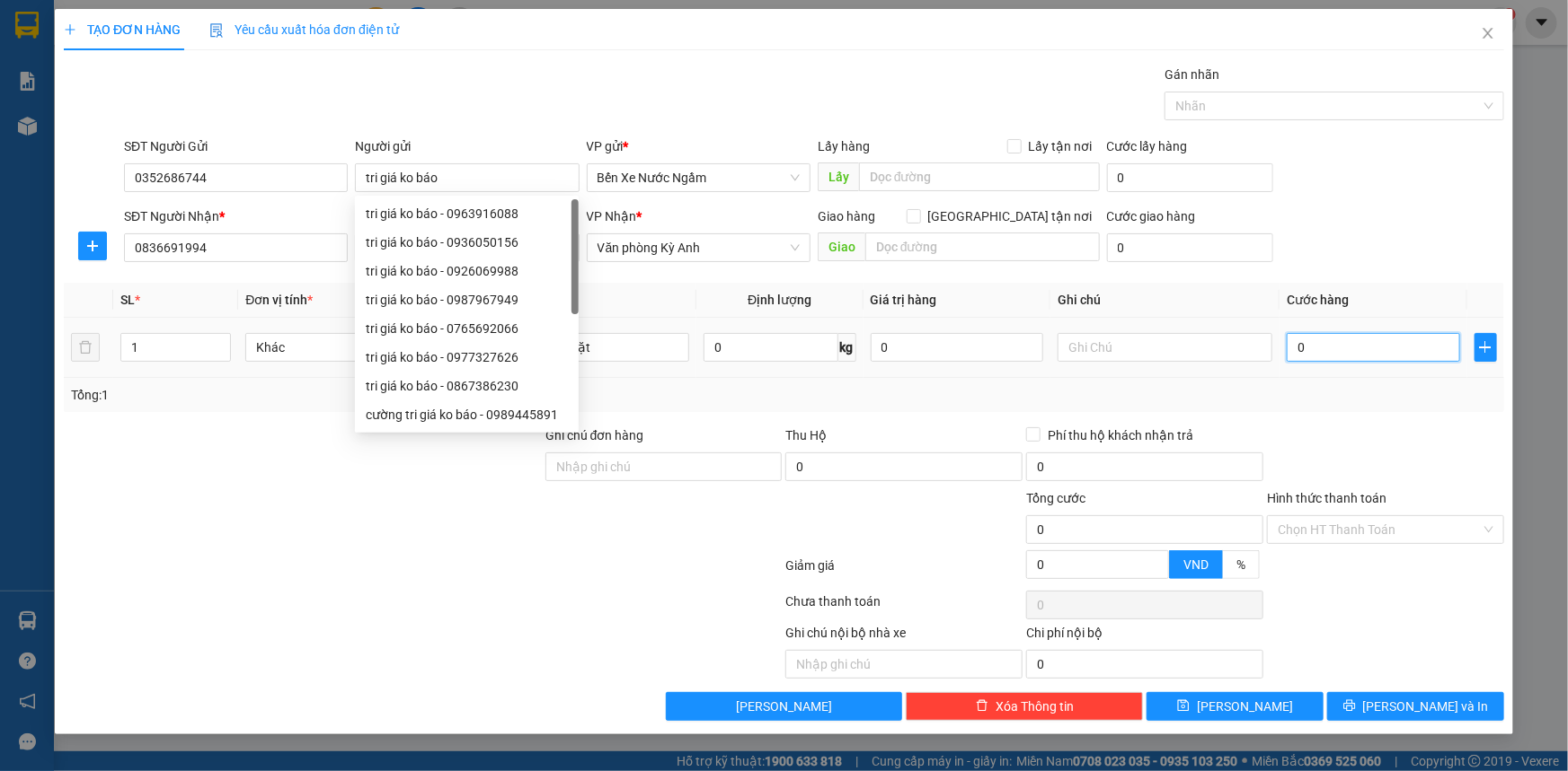
click at [1359, 342] on input "0" at bounding box center [1373, 348] width 174 height 29
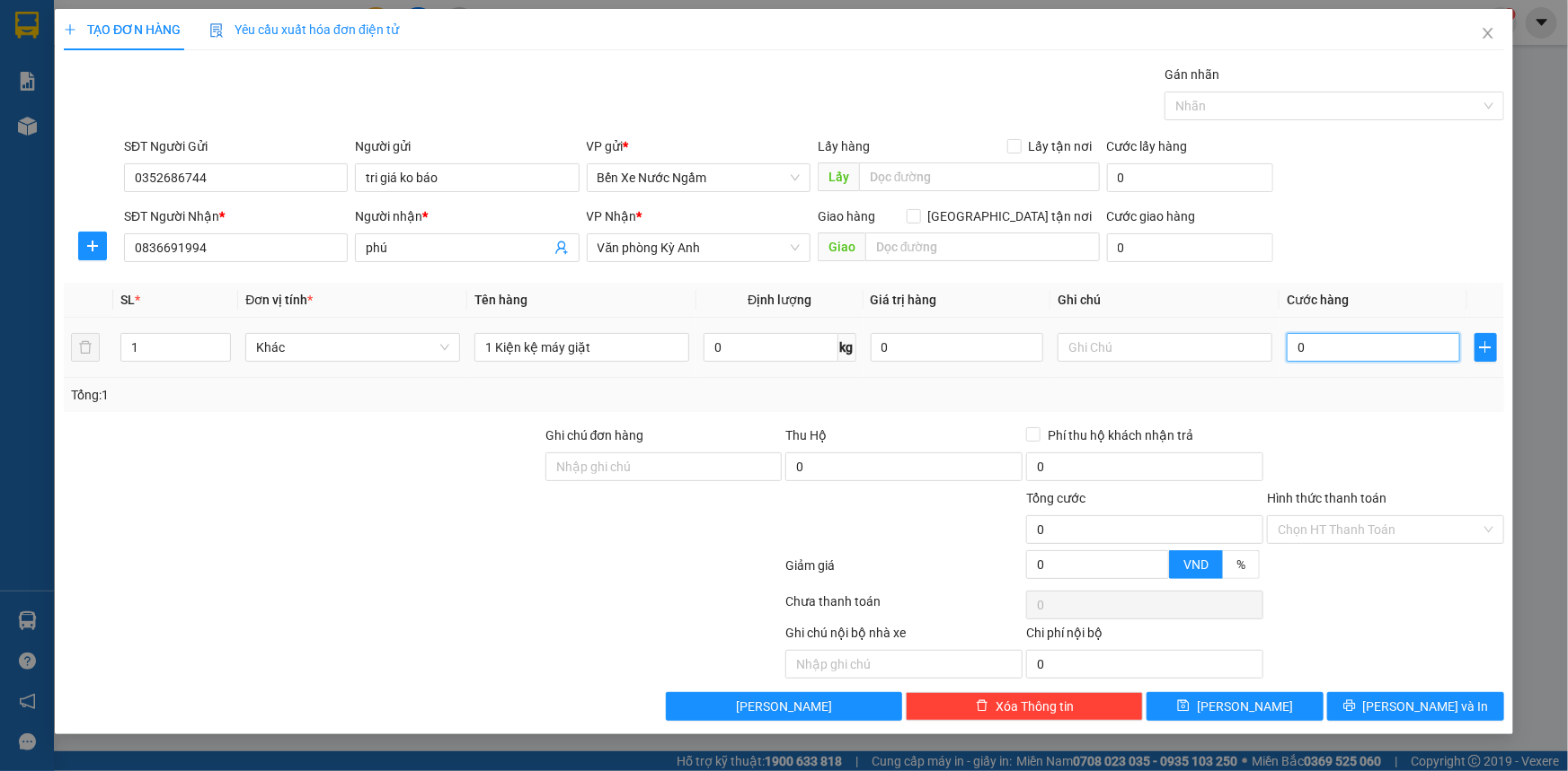
type input "5"
type input "50"
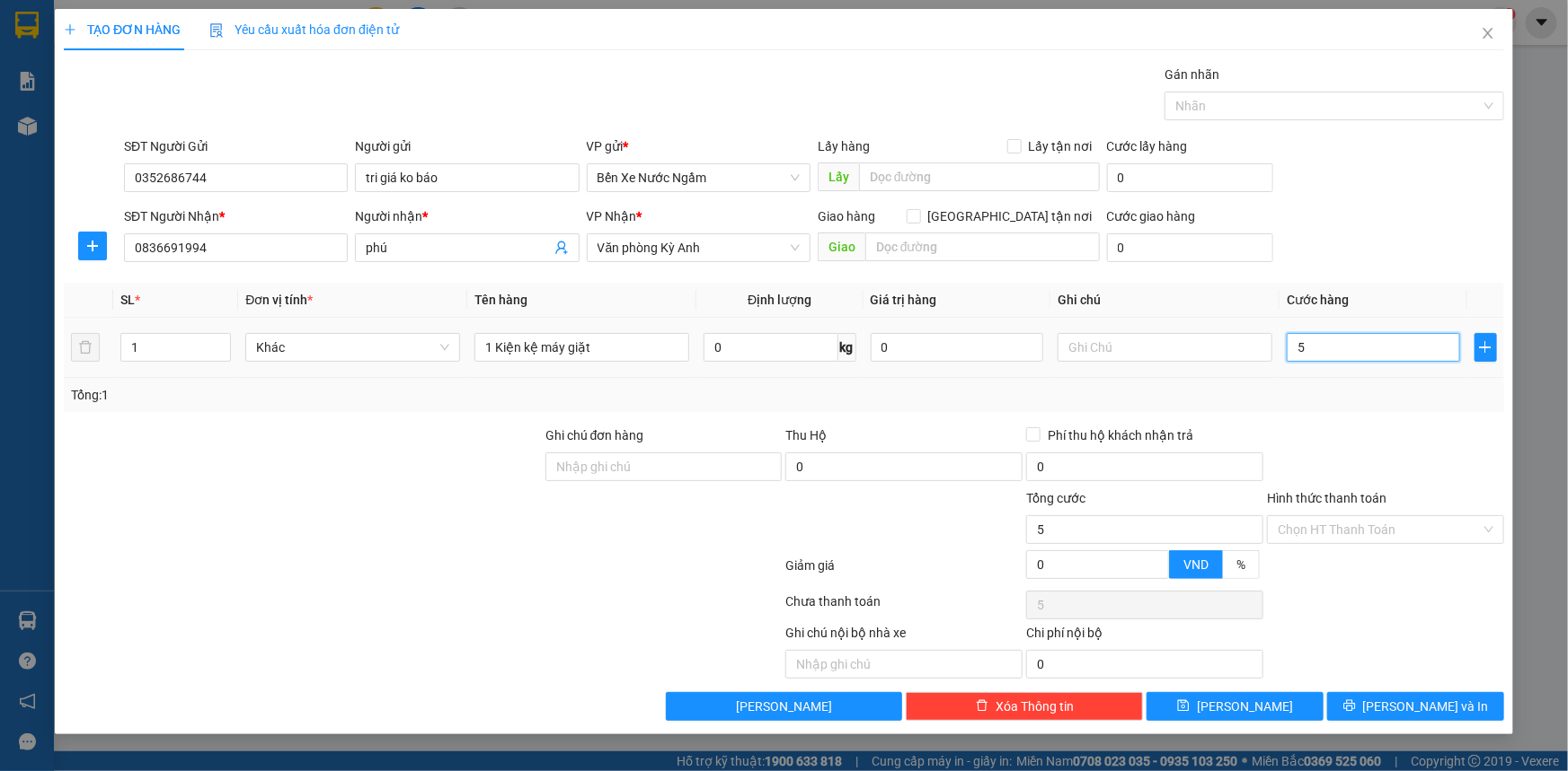
type input "50"
type input "5"
type input "0"
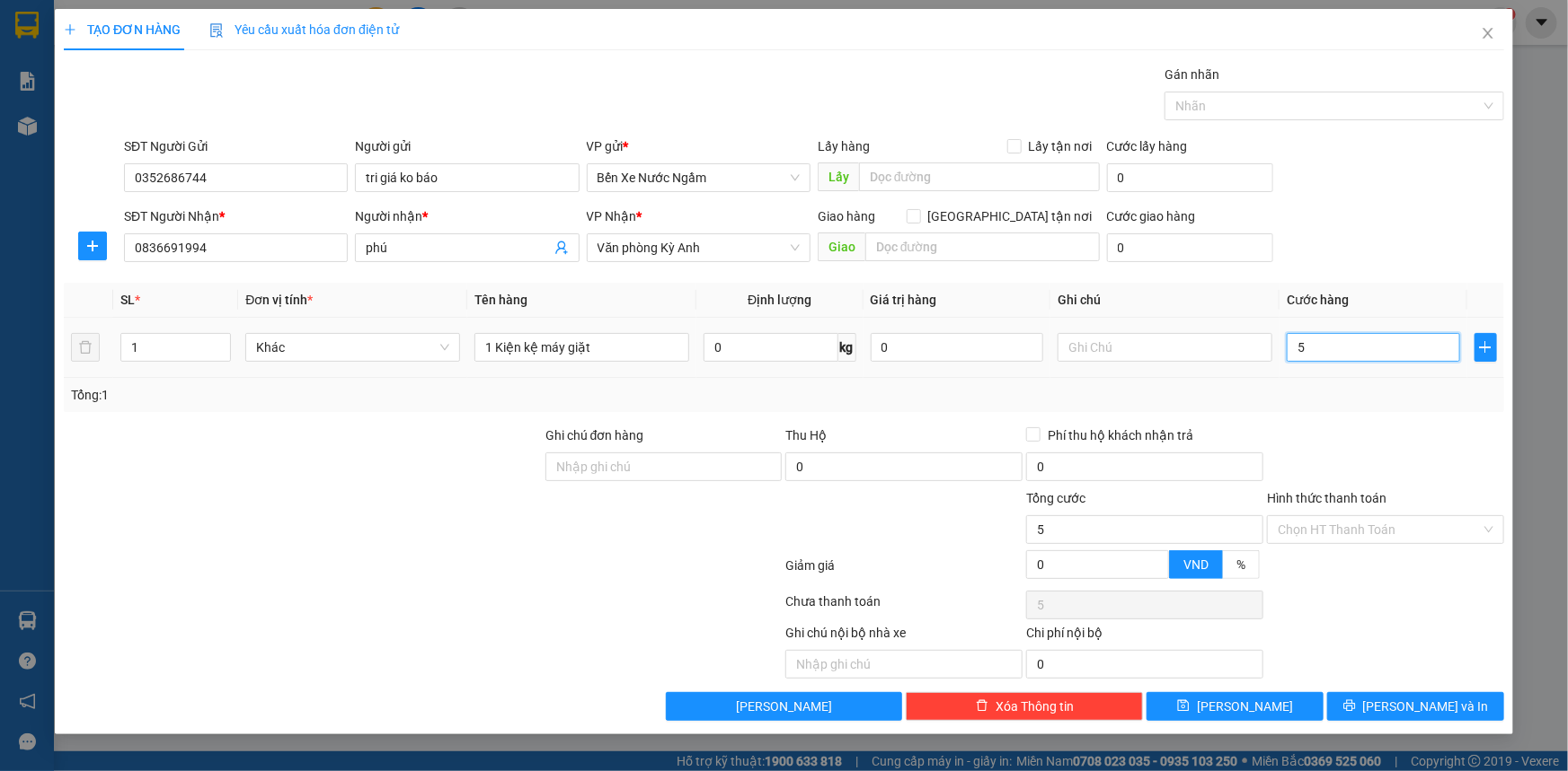
type input "0"
type input "02"
type input "2"
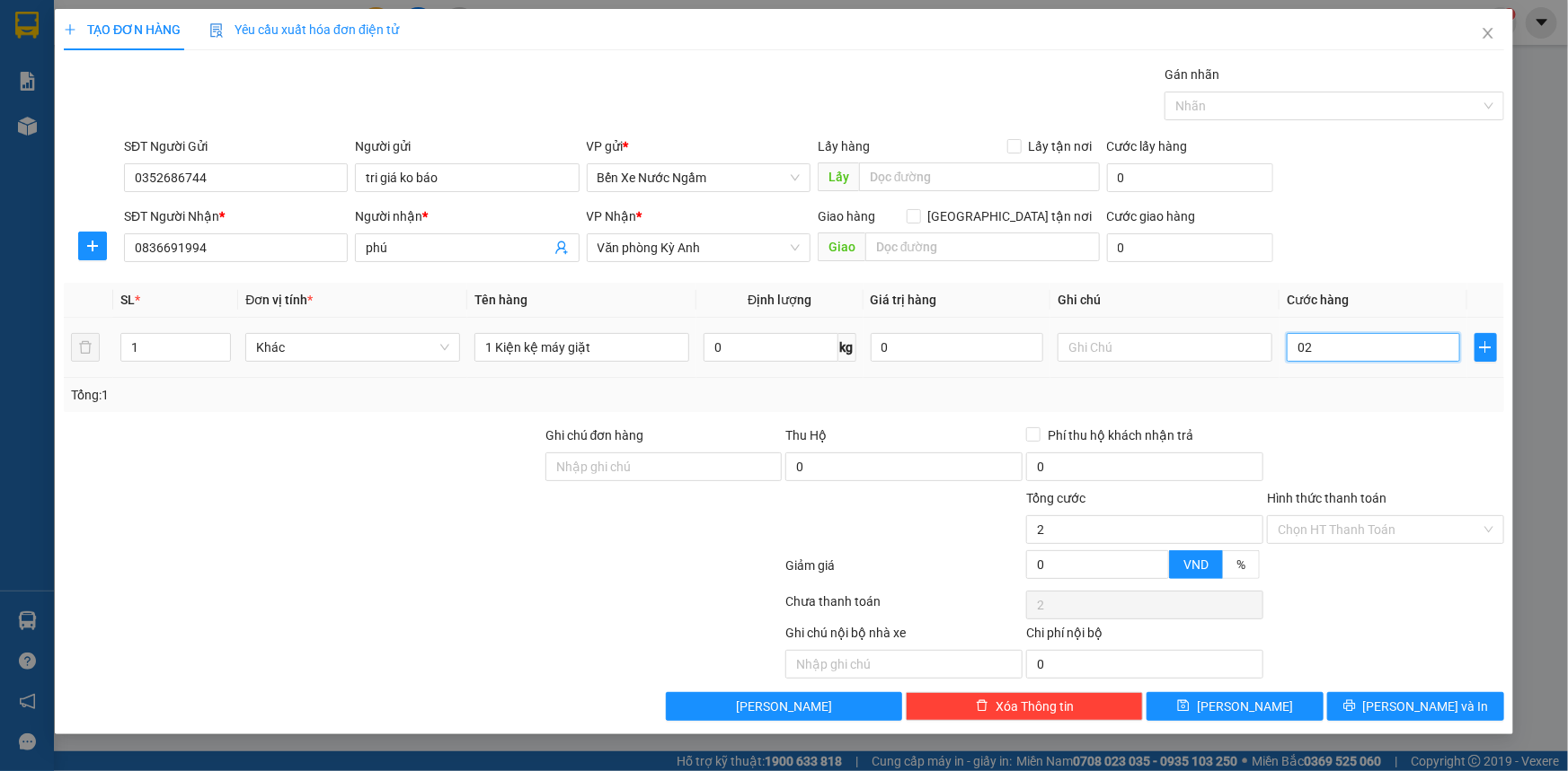
type input "020"
type input "20"
type input "0.200"
type input "200"
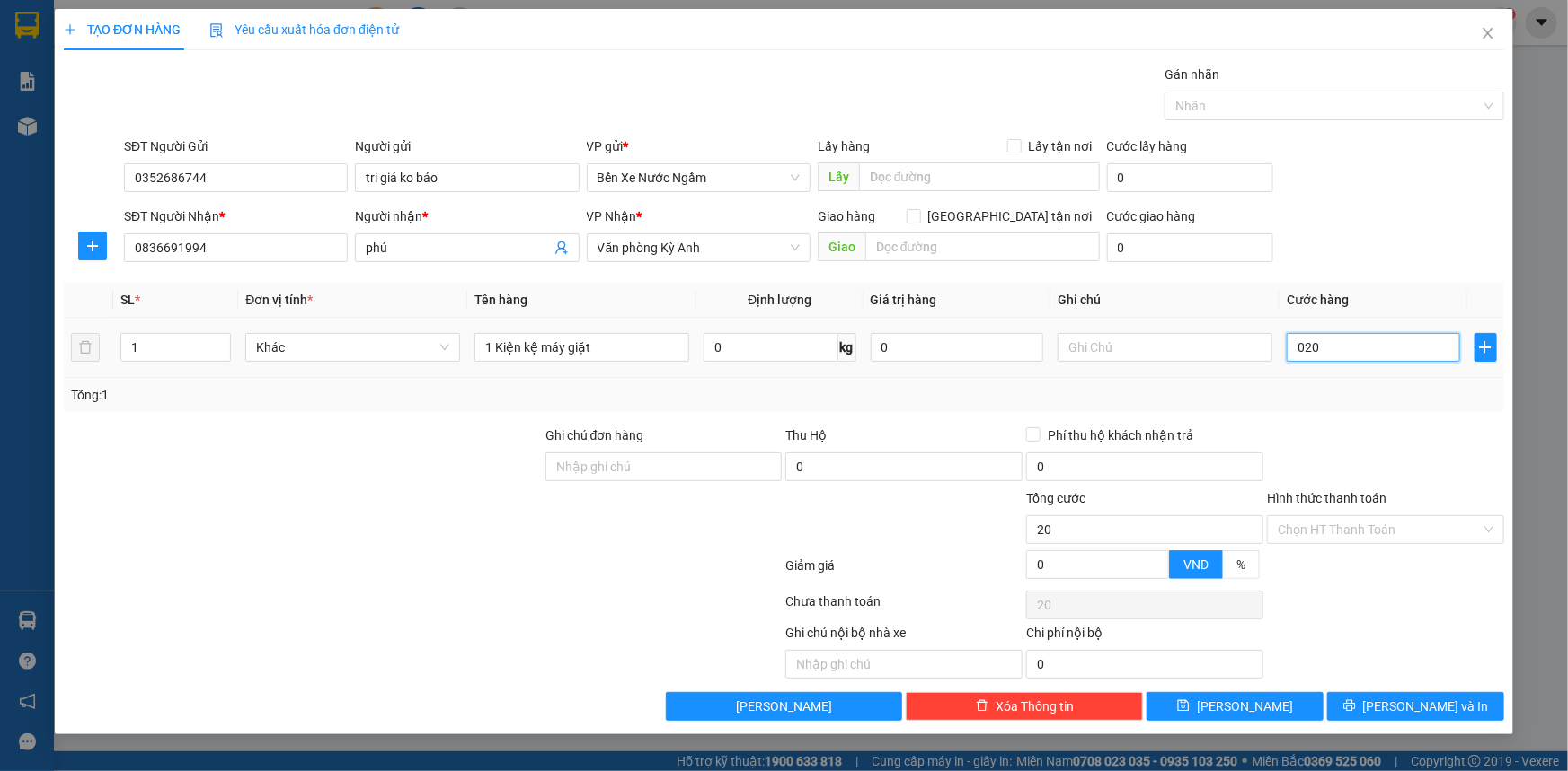
type input "200"
type input "02.000"
type input "2.000"
type input "020.000"
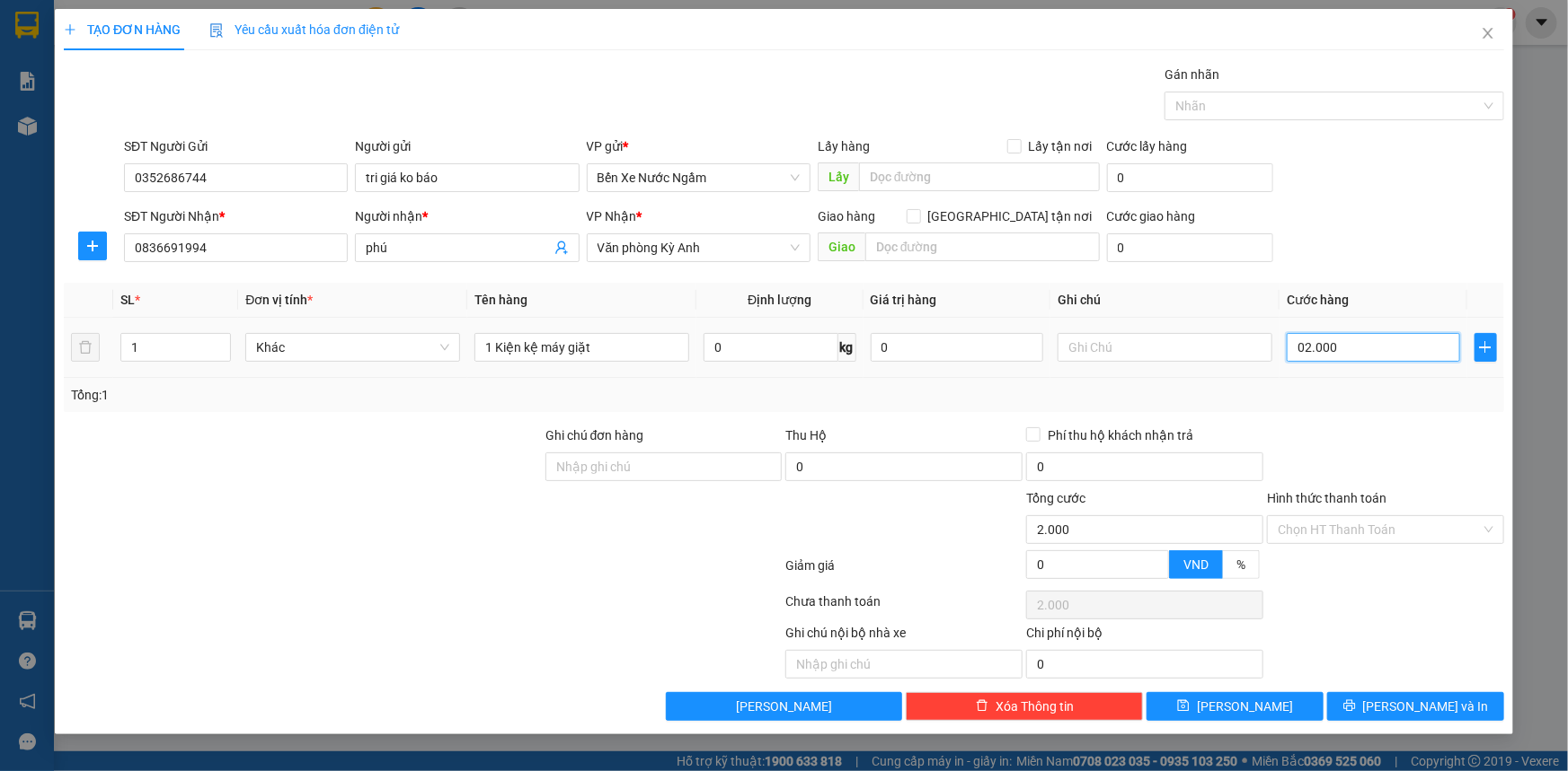
type input "20.000"
type input "0.200.000"
type input "200.000"
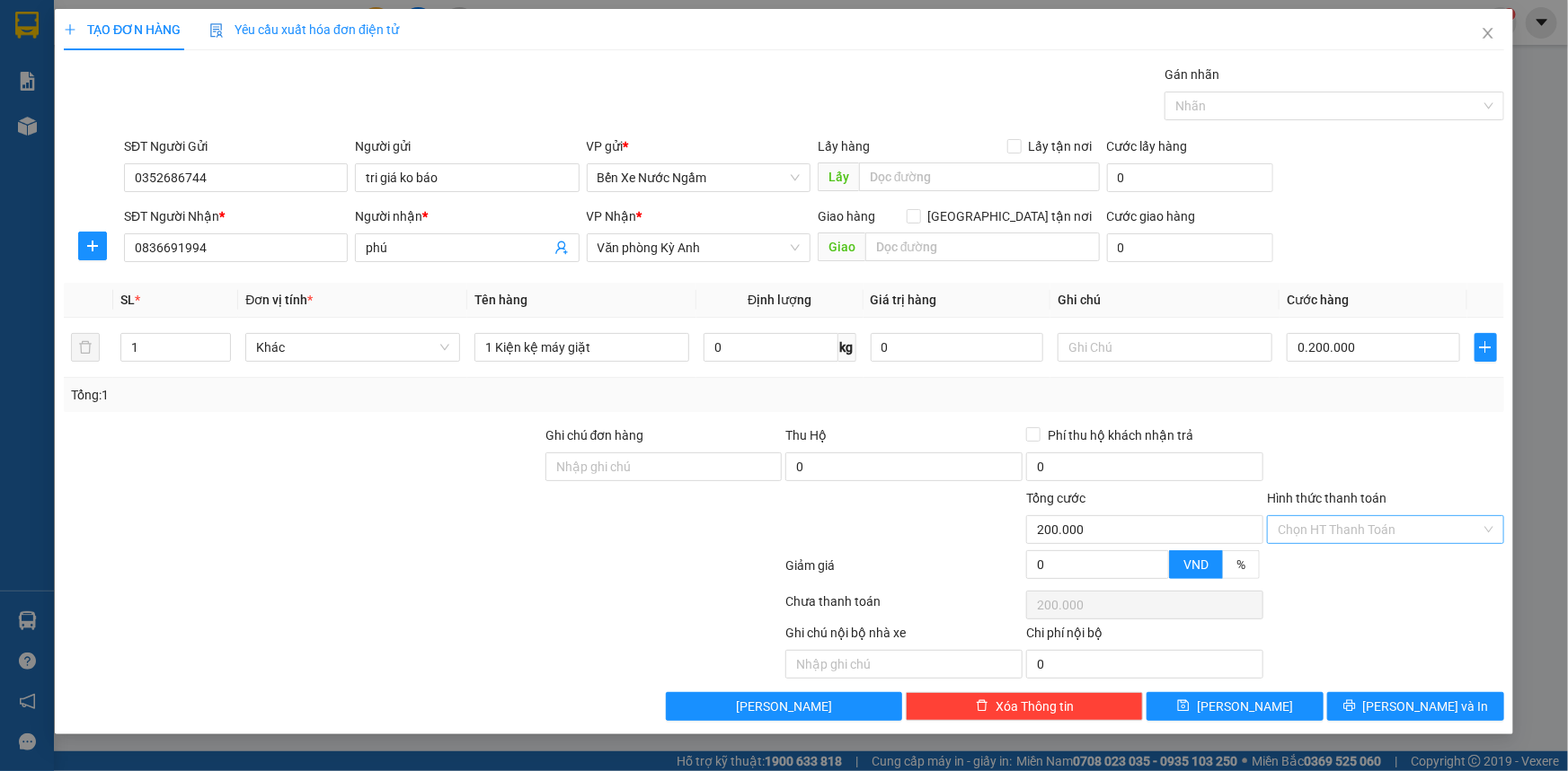
type input "200.000"
click at [1344, 540] on input "Hình thức thanh toán" at bounding box center [1379, 530] width 203 height 27
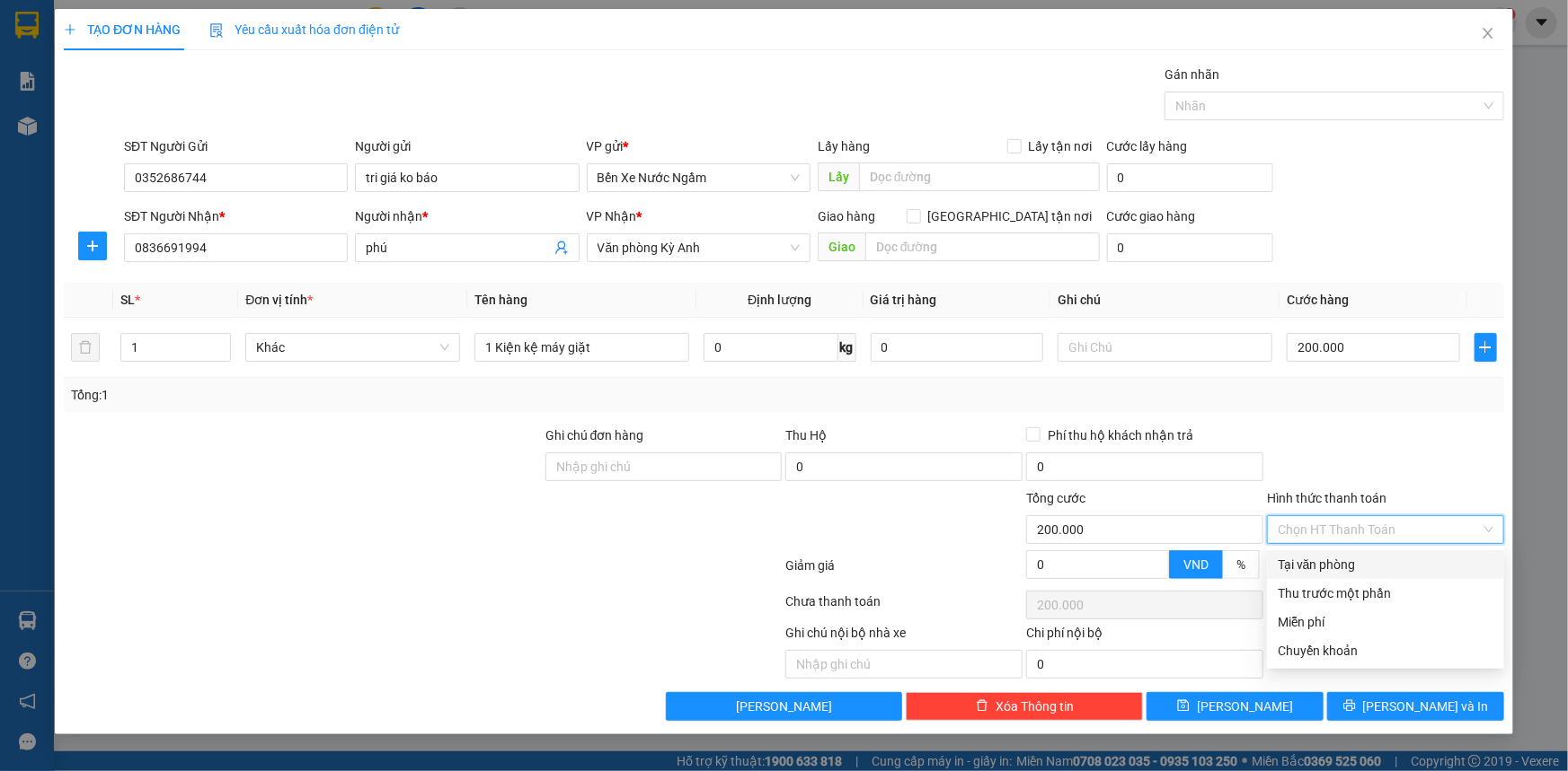
click at [1333, 564] on div "Tại văn phòng" at bounding box center [1385, 565] width 216 height 20
type input "0"
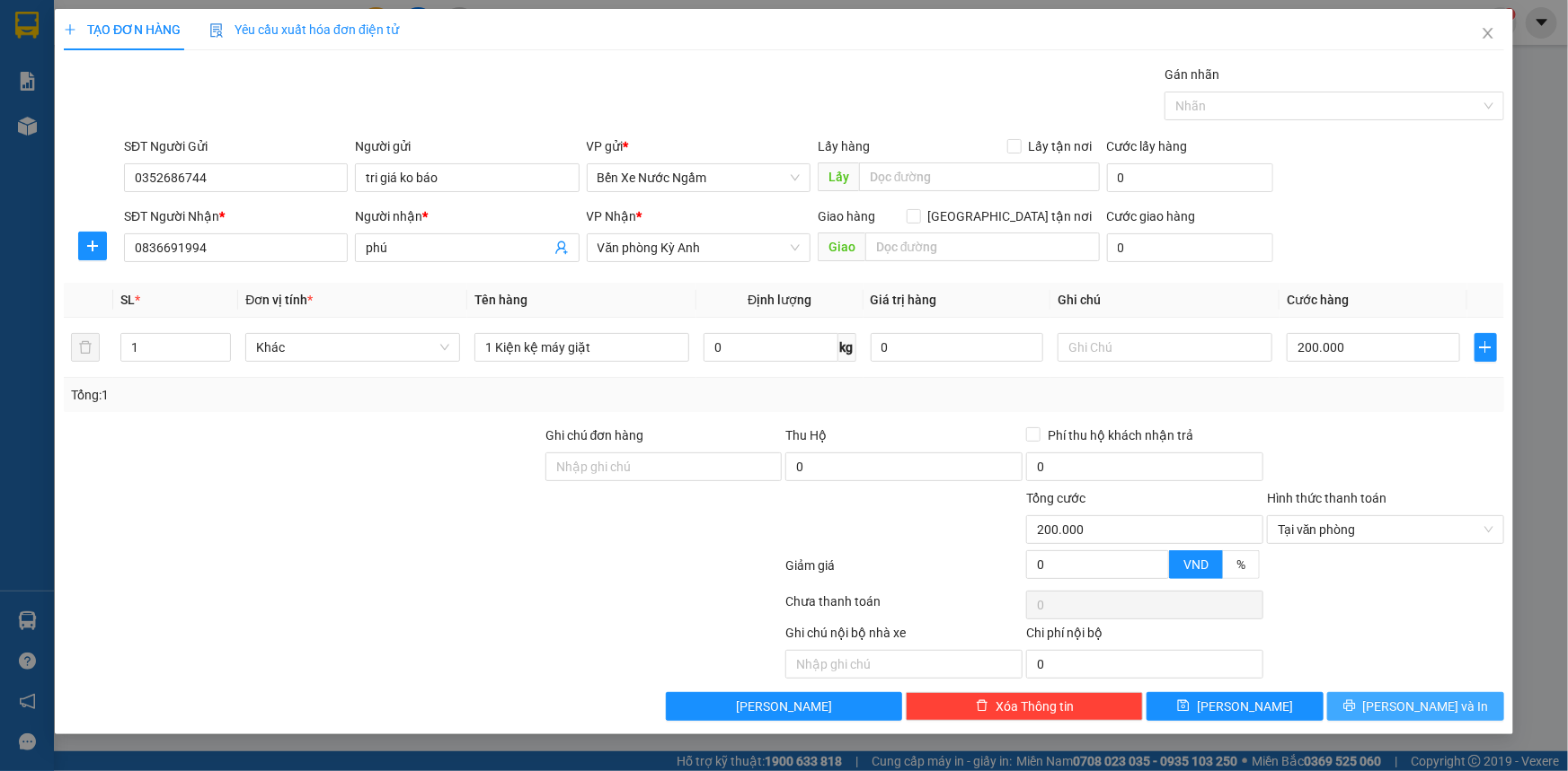
click at [1366, 714] on button "[PERSON_NAME] và In" at bounding box center [1415, 706] width 177 height 29
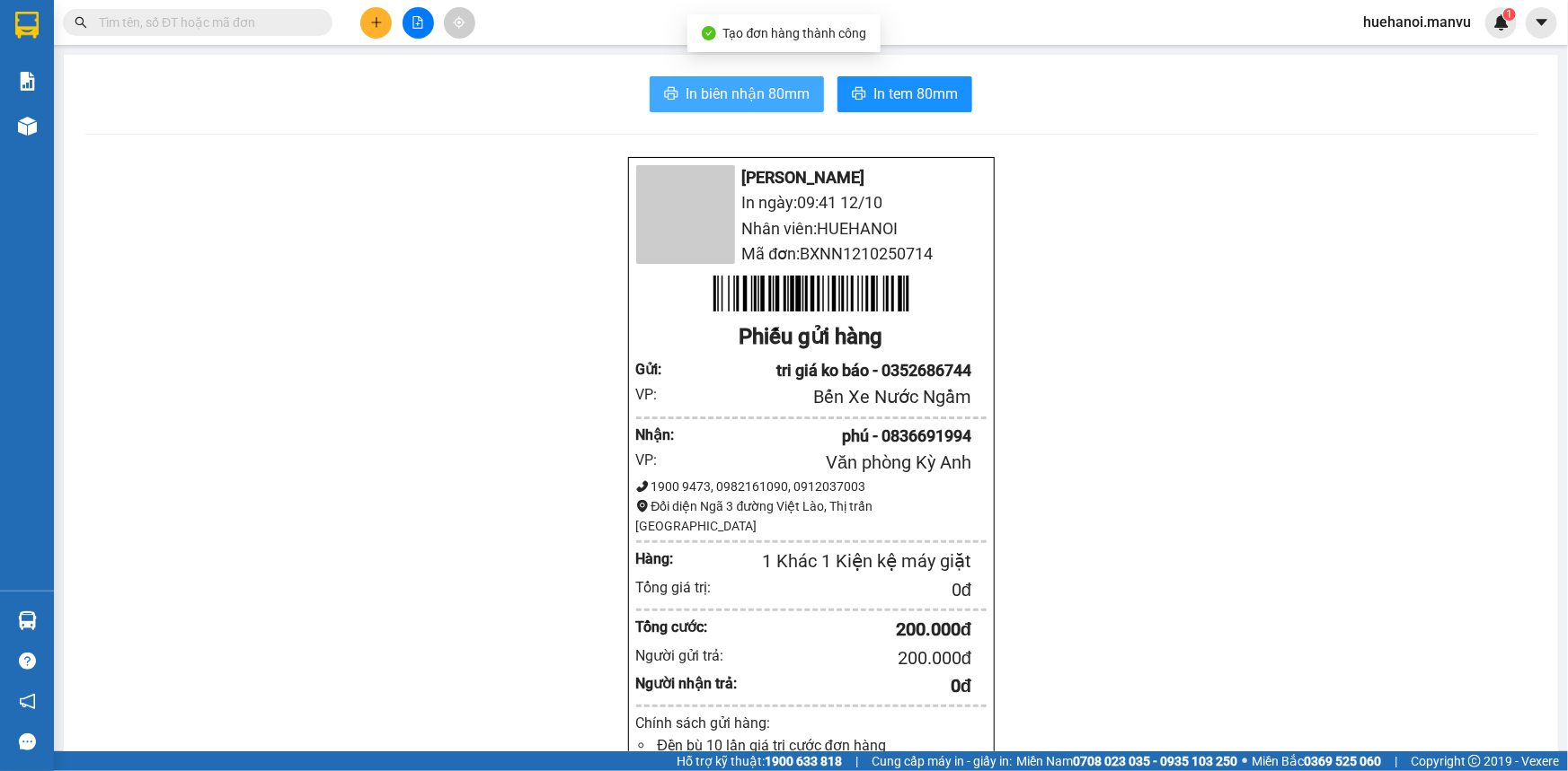
click at [784, 111] on button "In biên nhận 80mm" at bounding box center [736, 94] width 174 height 36
click at [770, 110] on button "In biên nhận 80mm" at bounding box center [736, 94] width 174 height 36
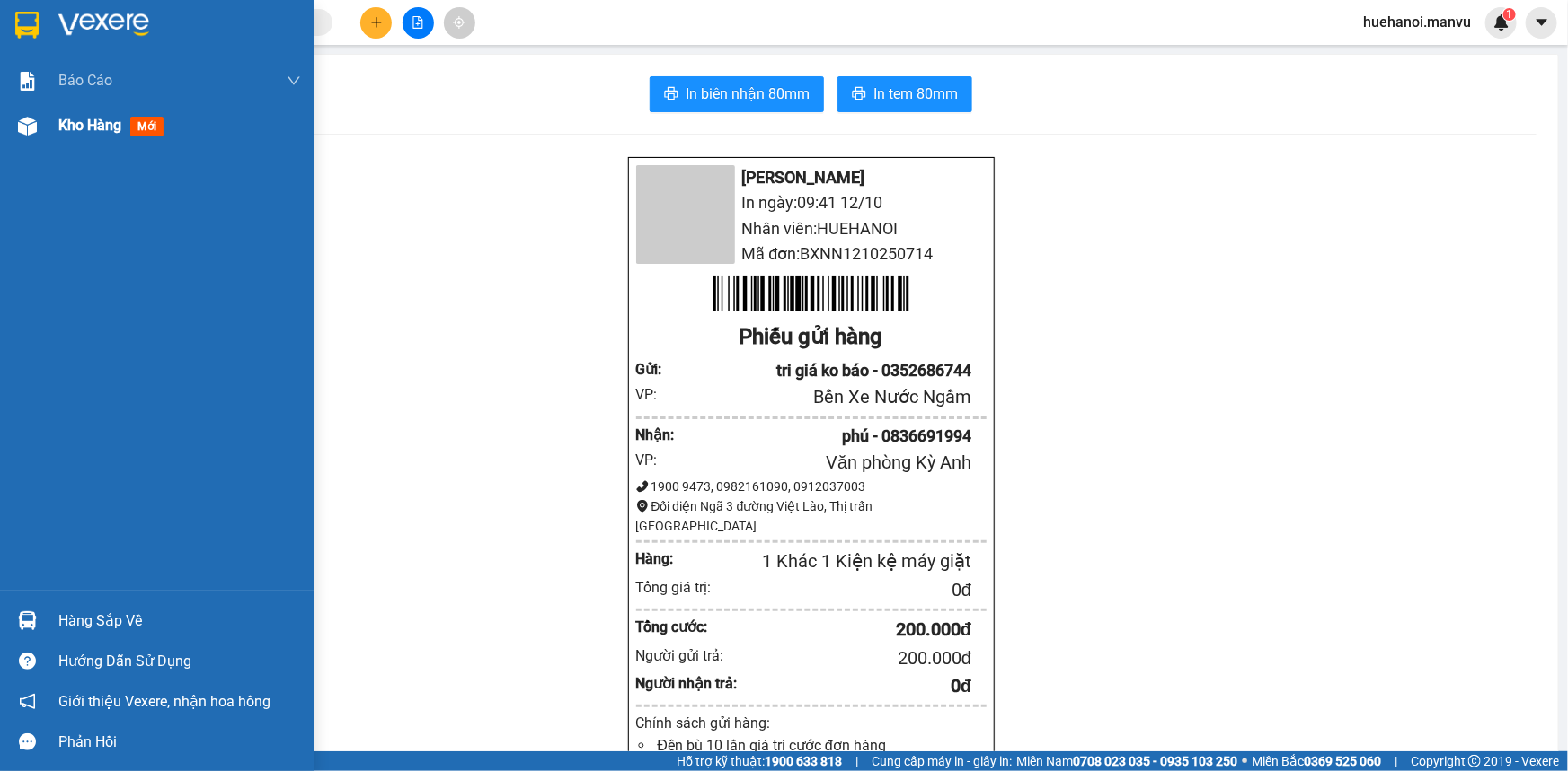
click at [70, 126] on span "Kho hàng" at bounding box center [90, 125] width 63 height 17
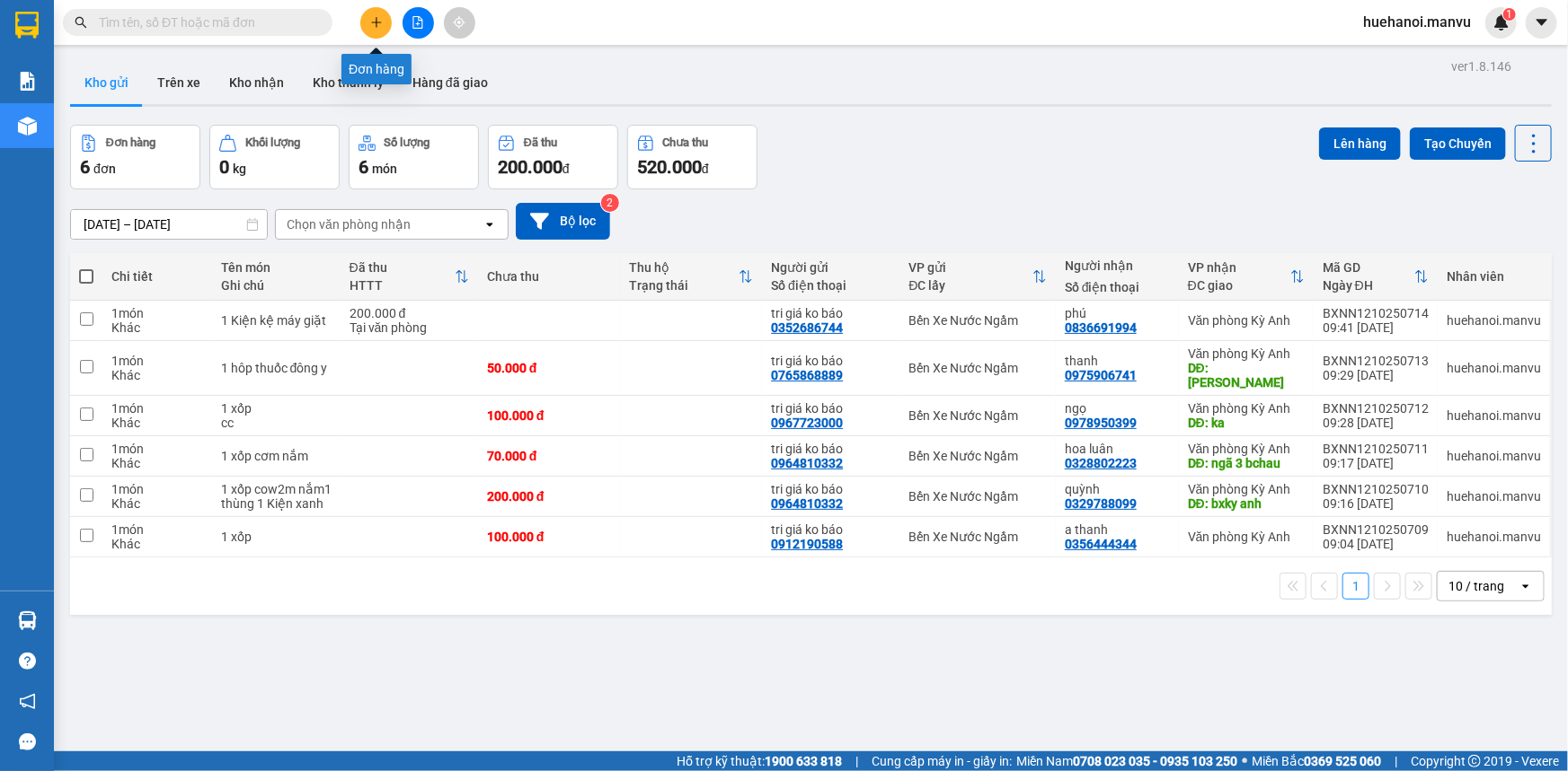
click at [369, 22] on button at bounding box center [376, 22] width 31 height 31
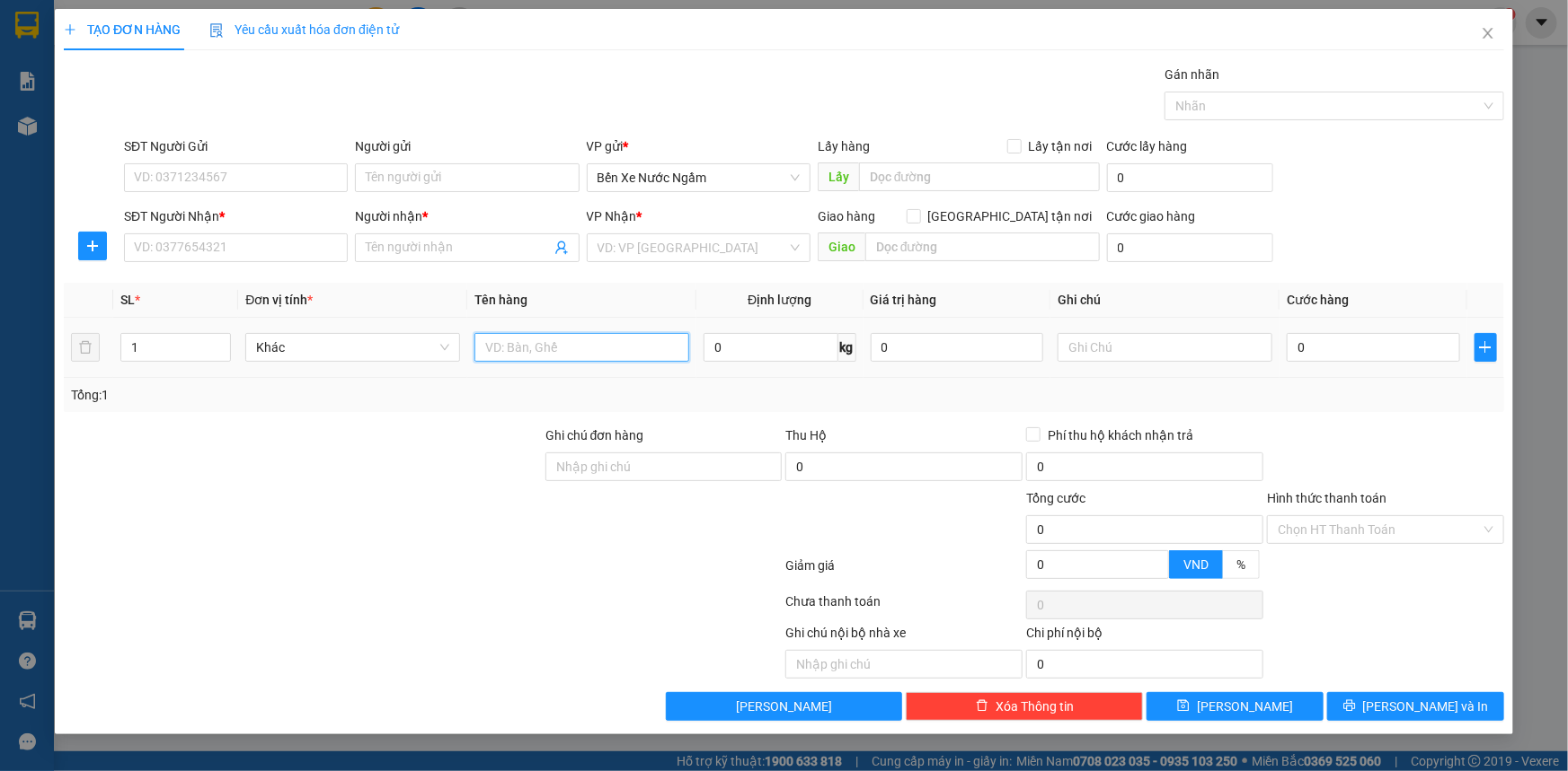
click at [530, 359] on input "text" at bounding box center [582, 348] width 215 height 29
click at [204, 172] on input "SĐT Người Gửi" at bounding box center [236, 178] width 224 height 29
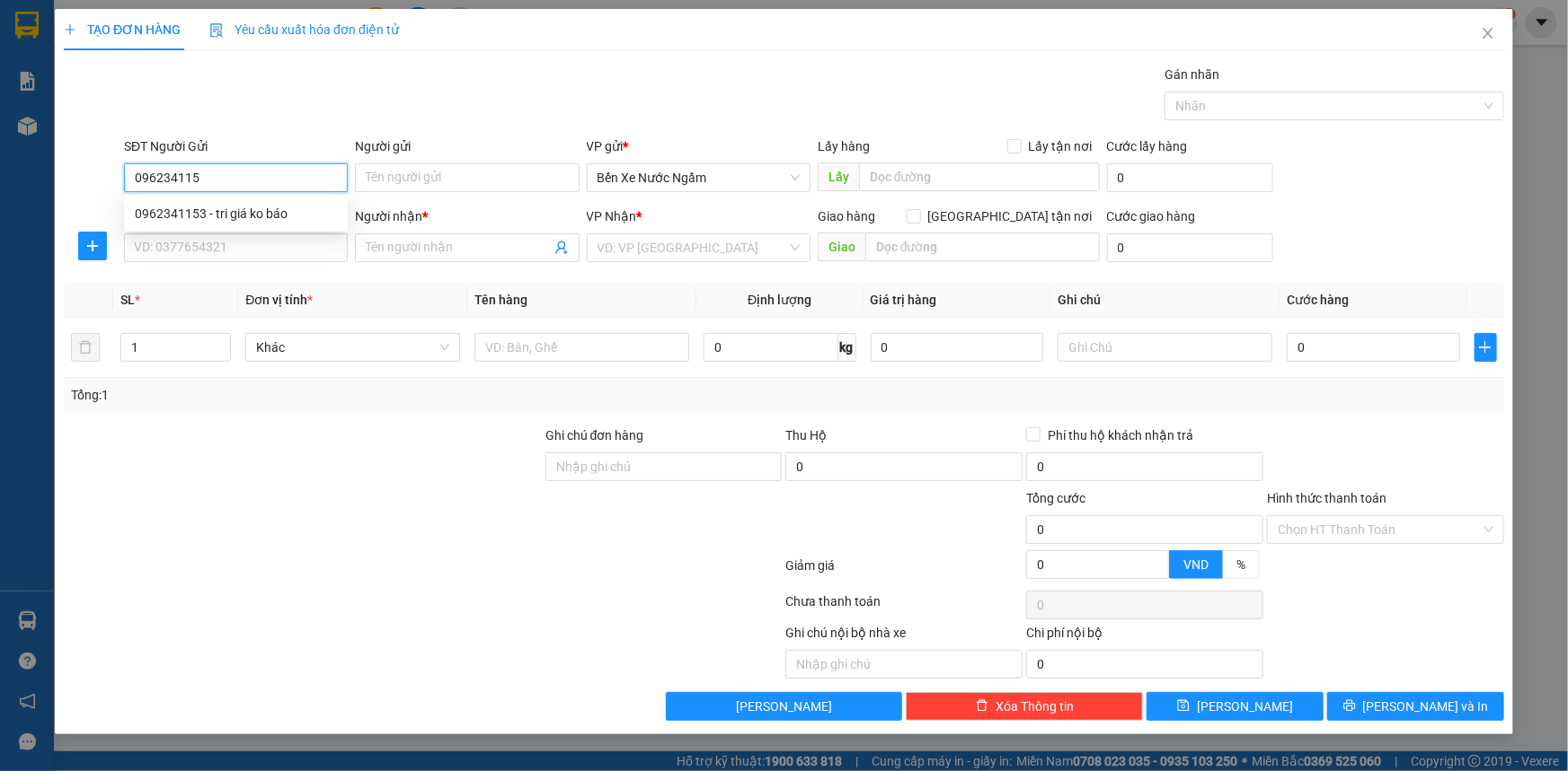
type input "0962341153"
click at [169, 223] on div "0962341153 - tri giá ko báo" at bounding box center [236, 214] width 202 height 20
type input "tri giá ko báo"
type input "0962341153"
click at [185, 257] on input "SĐT Người Nhận *" at bounding box center [236, 248] width 224 height 29
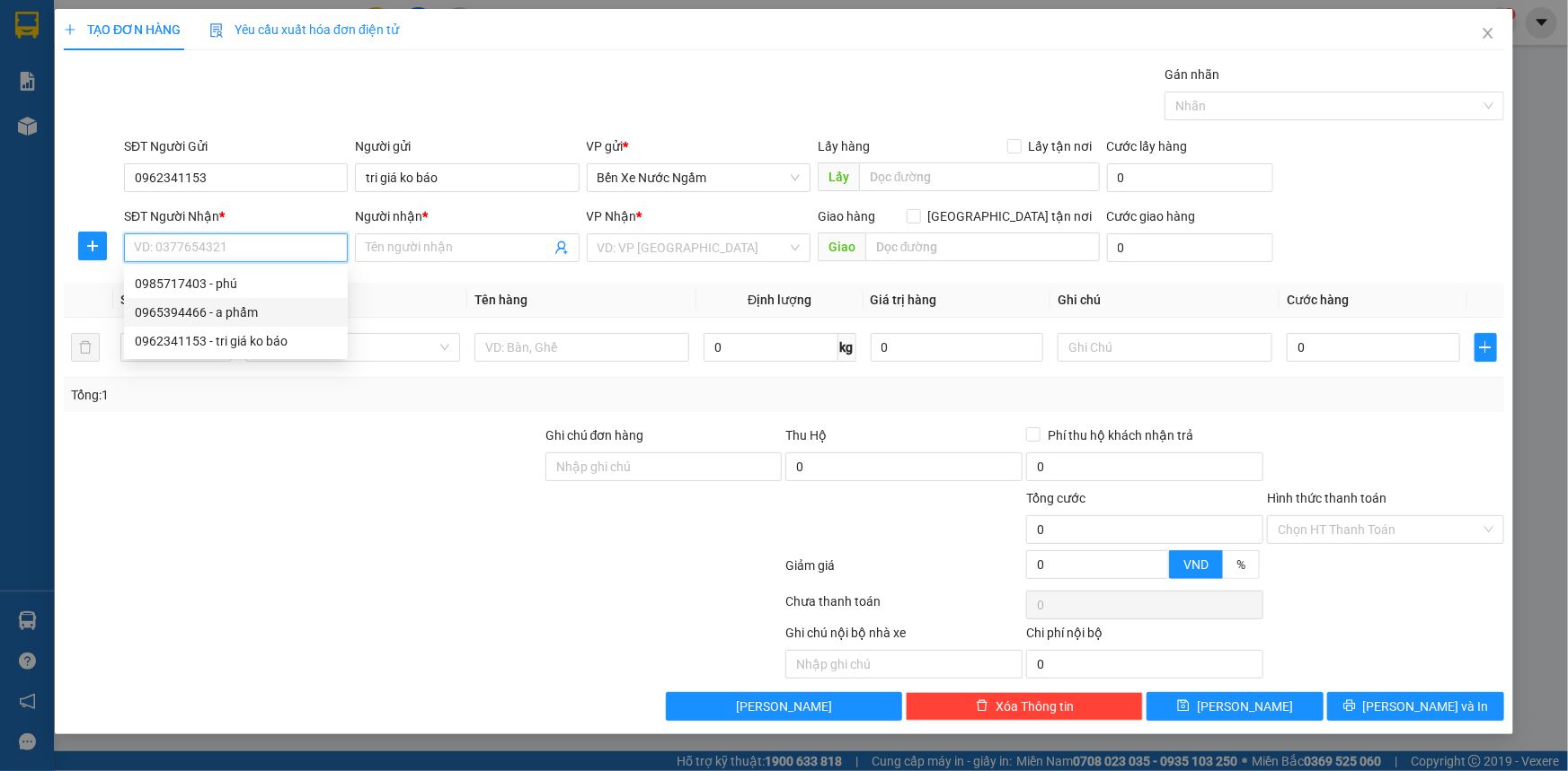
click at [153, 316] on div "0965394466 - a phẩm" at bounding box center [236, 313] width 202 height 20
type input "0965394466"
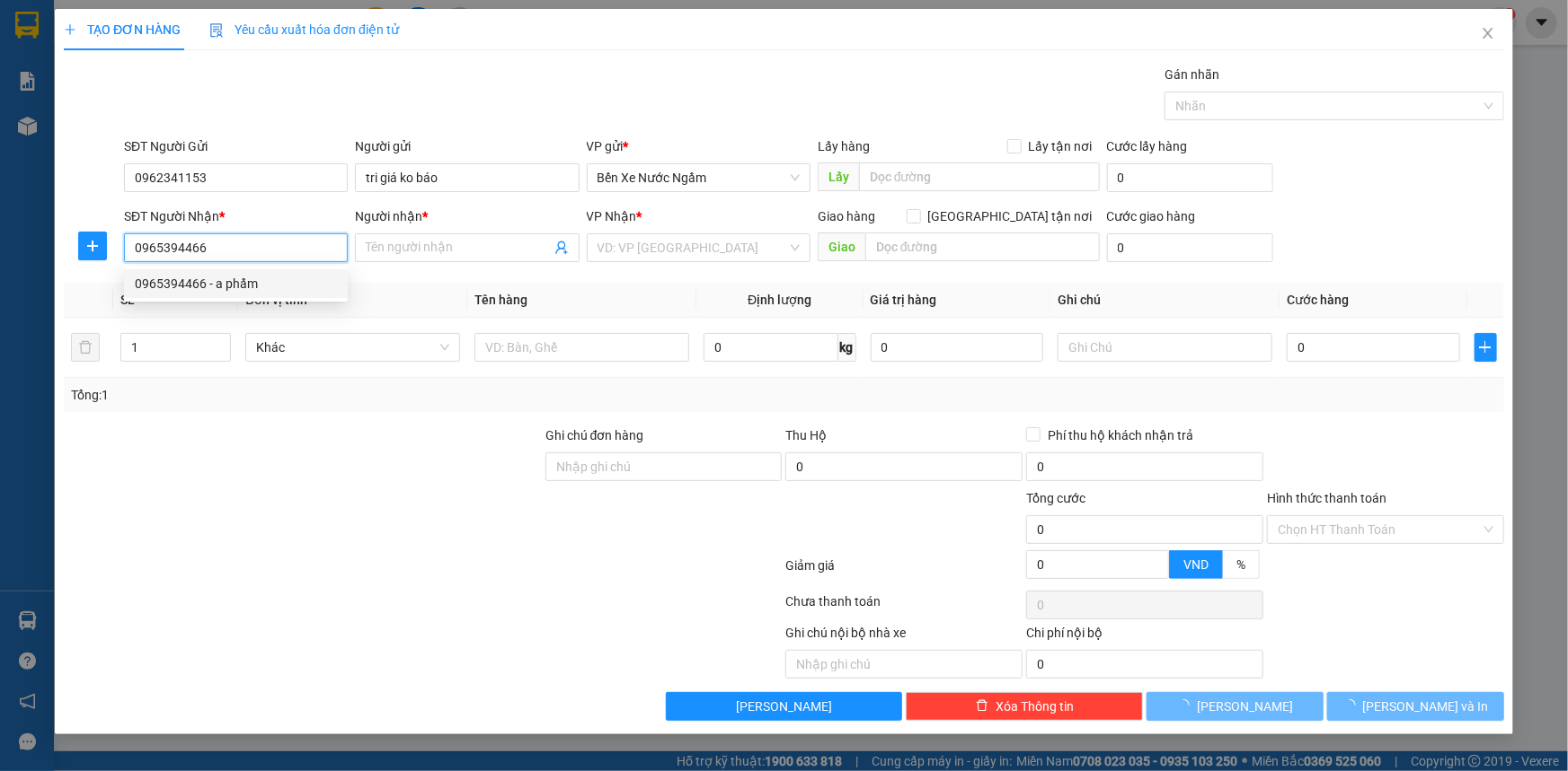
type input "a phẩm"
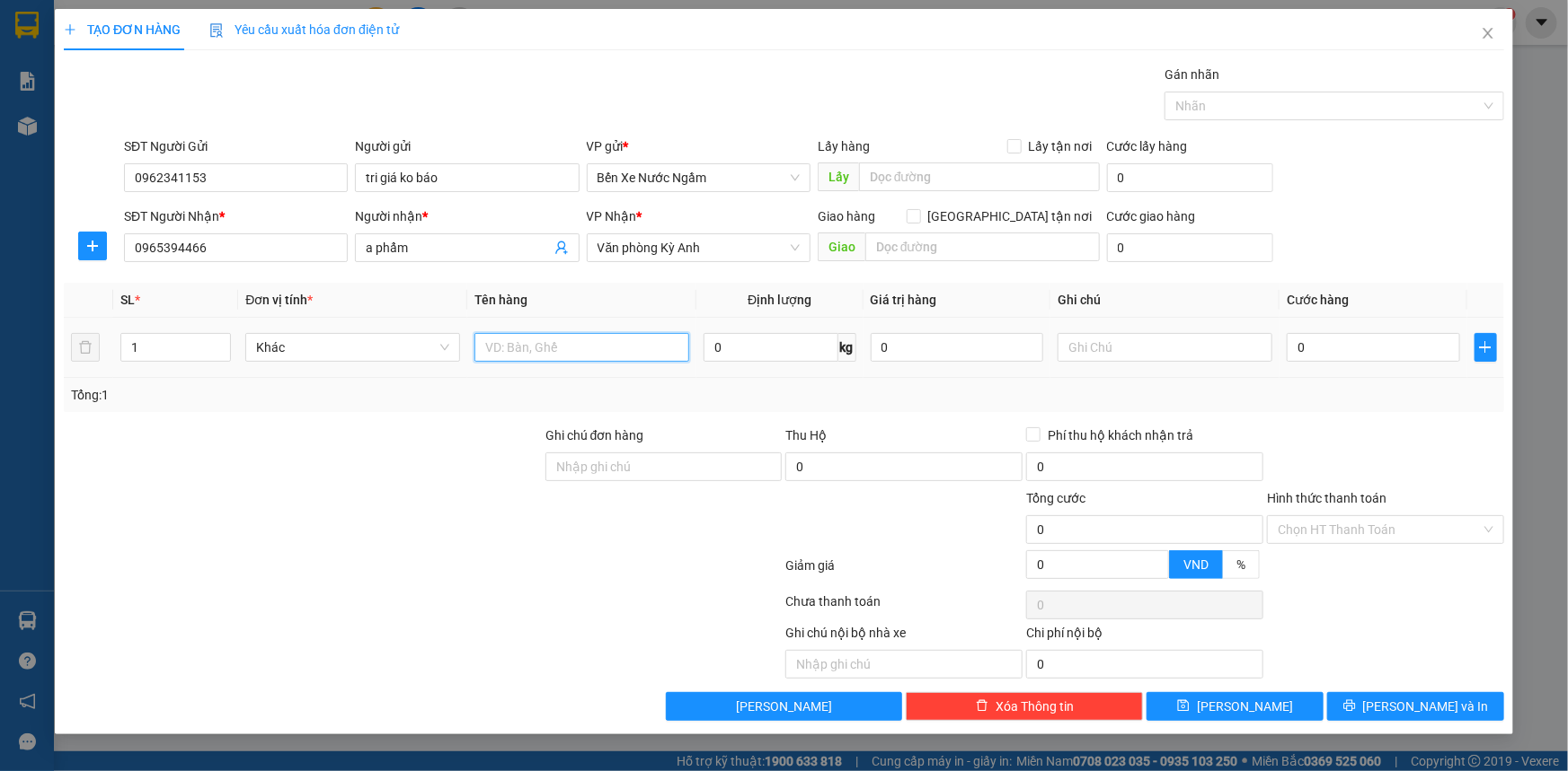
click at [564, 359] on input "text" at bounding box center [582, 348] width 215 height 29
type input "1 hop gioăng"
click at [1332, 342] on input "0" at bounding box center [1373, 348] width 174 height 29
type input "5"
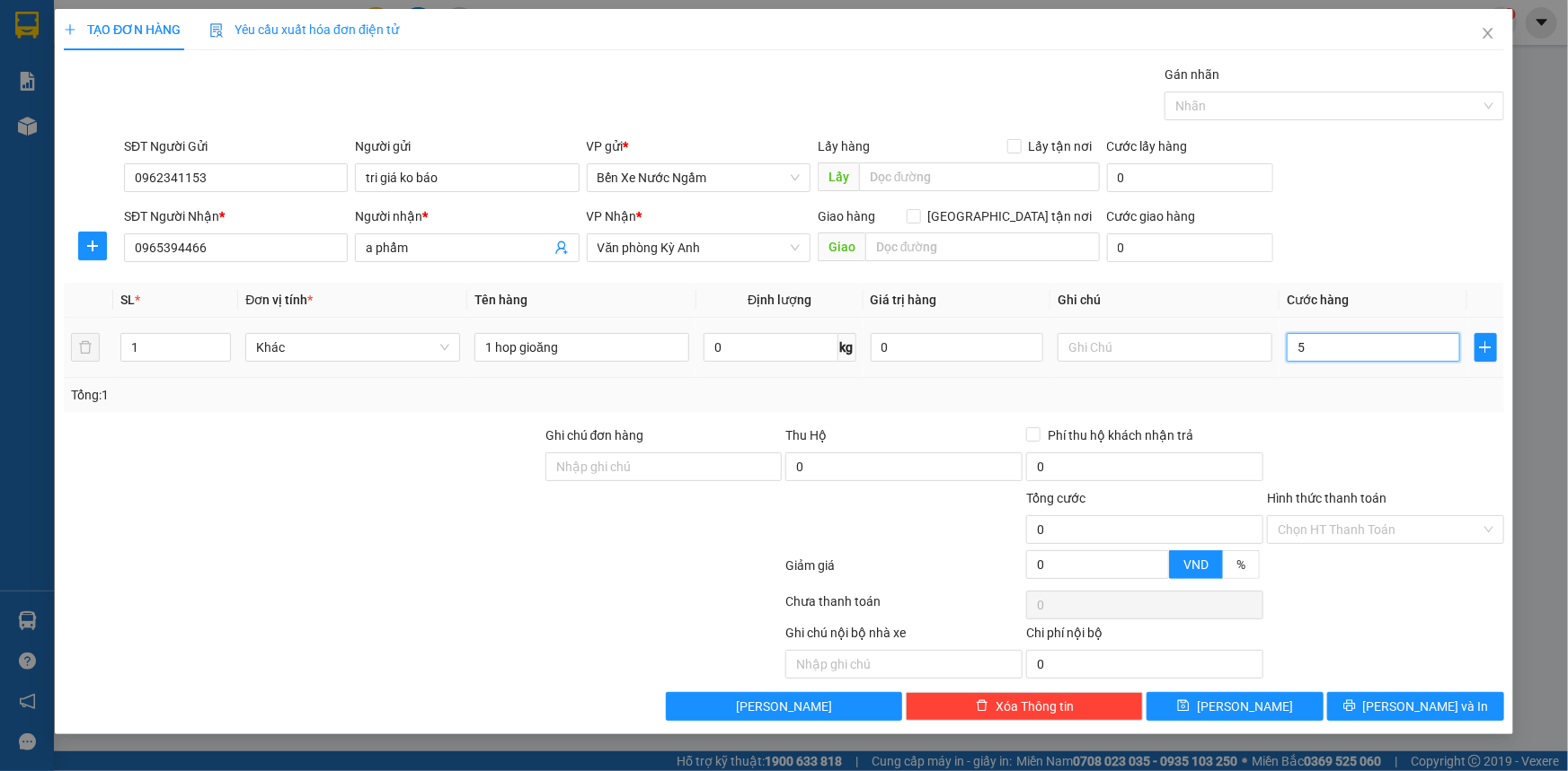
type input "5"
type input "50"
type input "500"
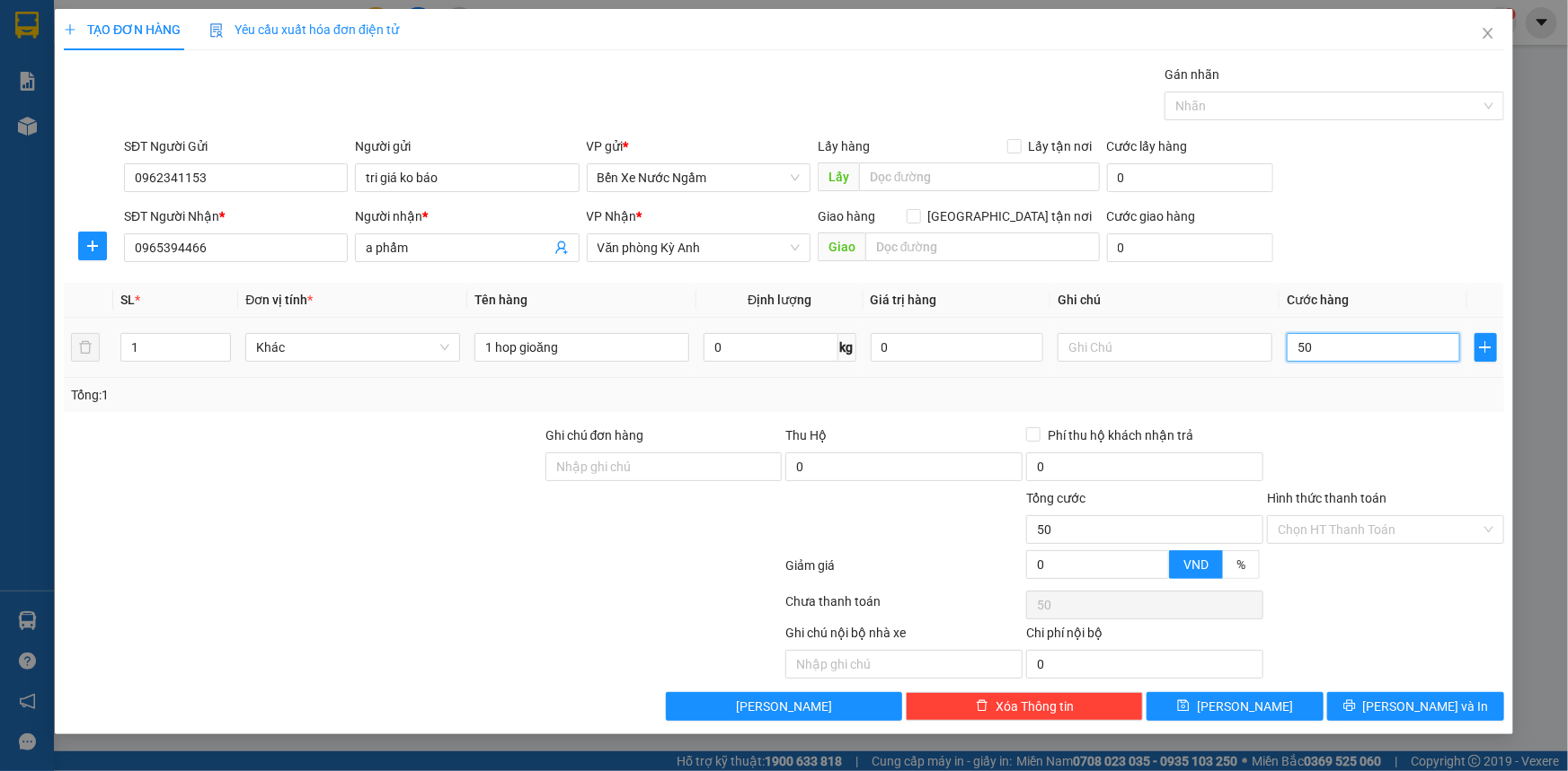
type input "500"
type input "5.000"
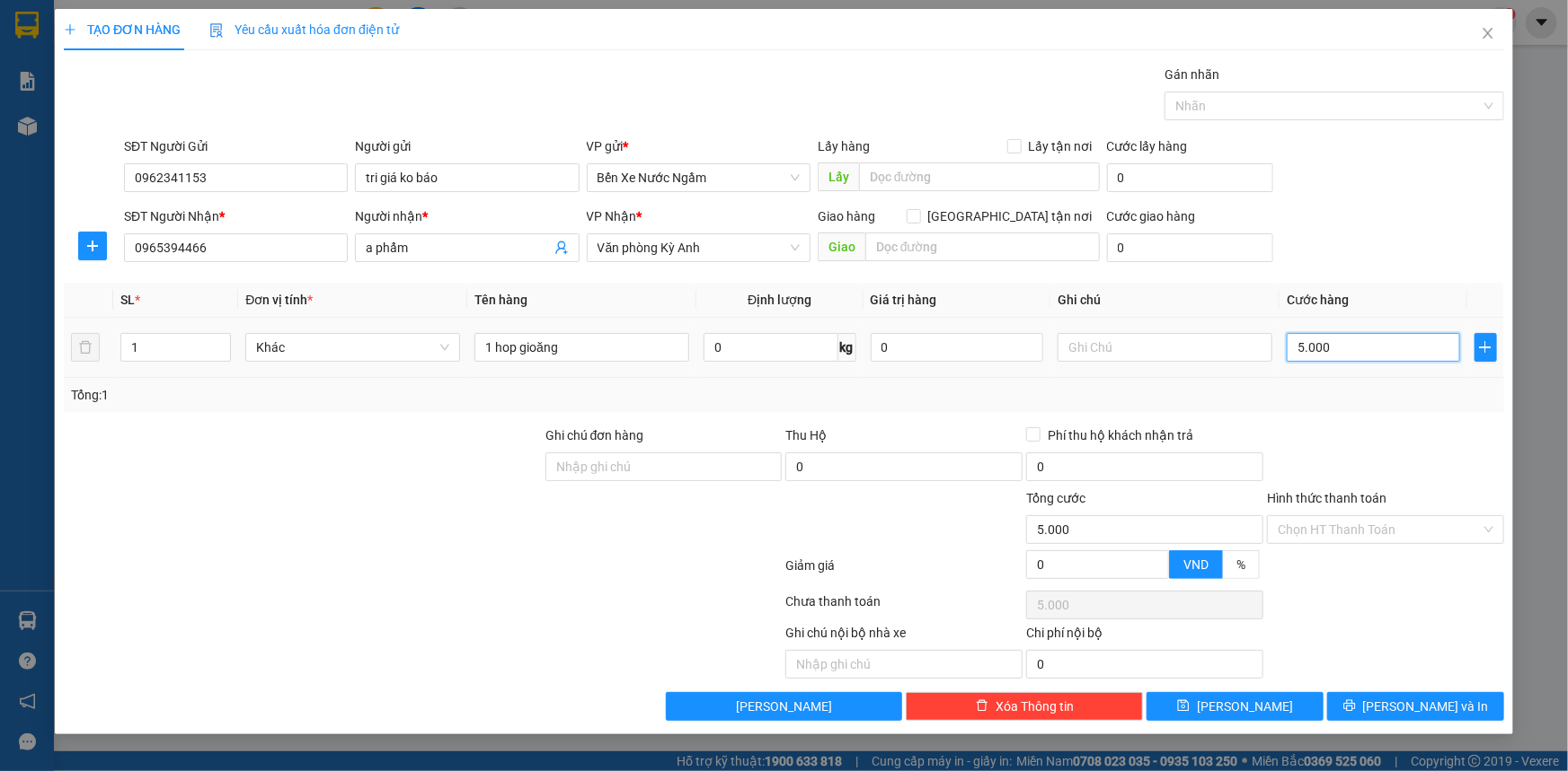
type input "50.000"
click at [1391, 718] on button "[PERSON_NAME] và In" at bounding box center [1415, 706] width 177 height 29
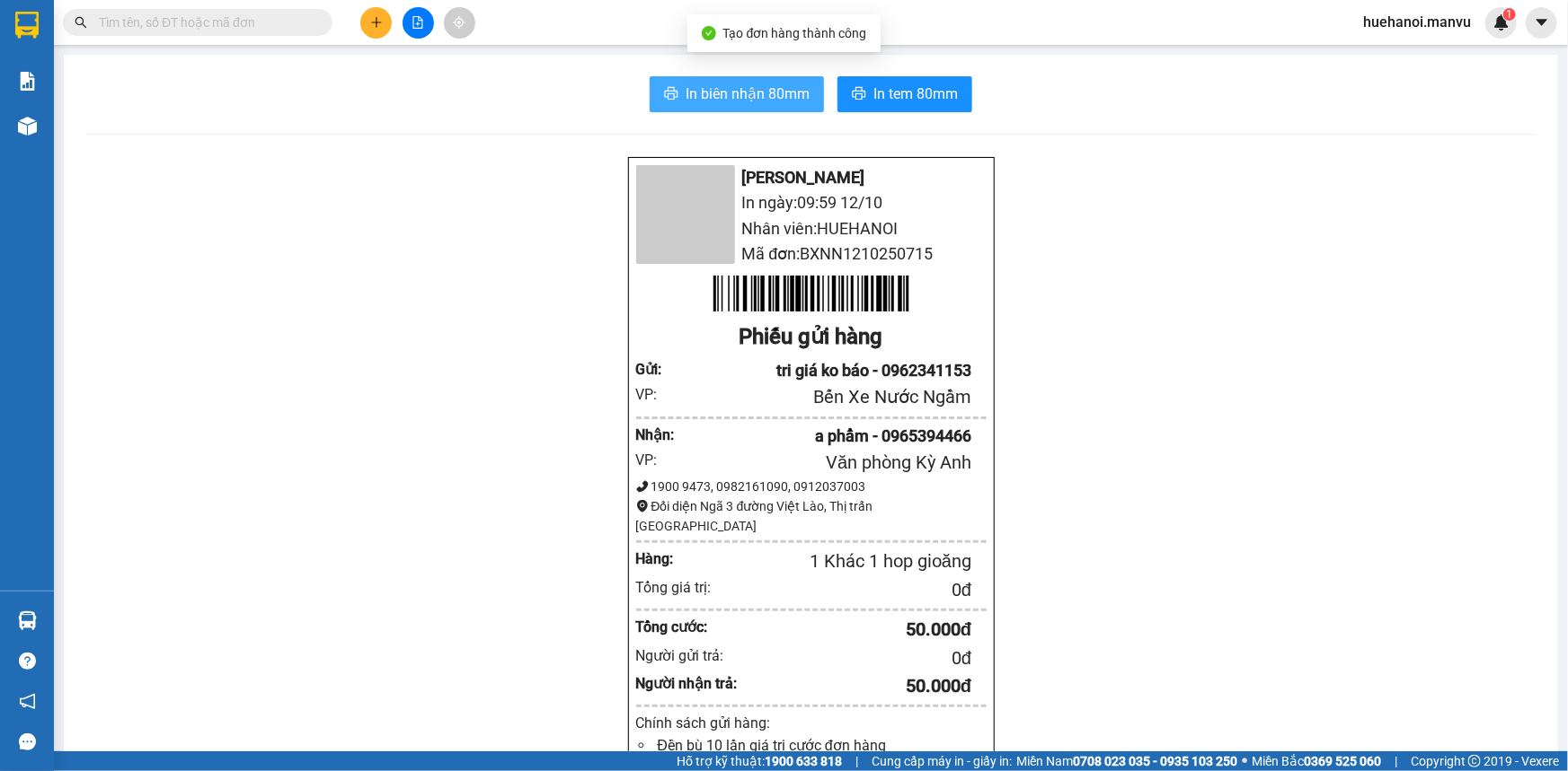
click at [751, 98] on span "In biên nhận 80mm" at bounding box center [747, 93] width 124 height 22
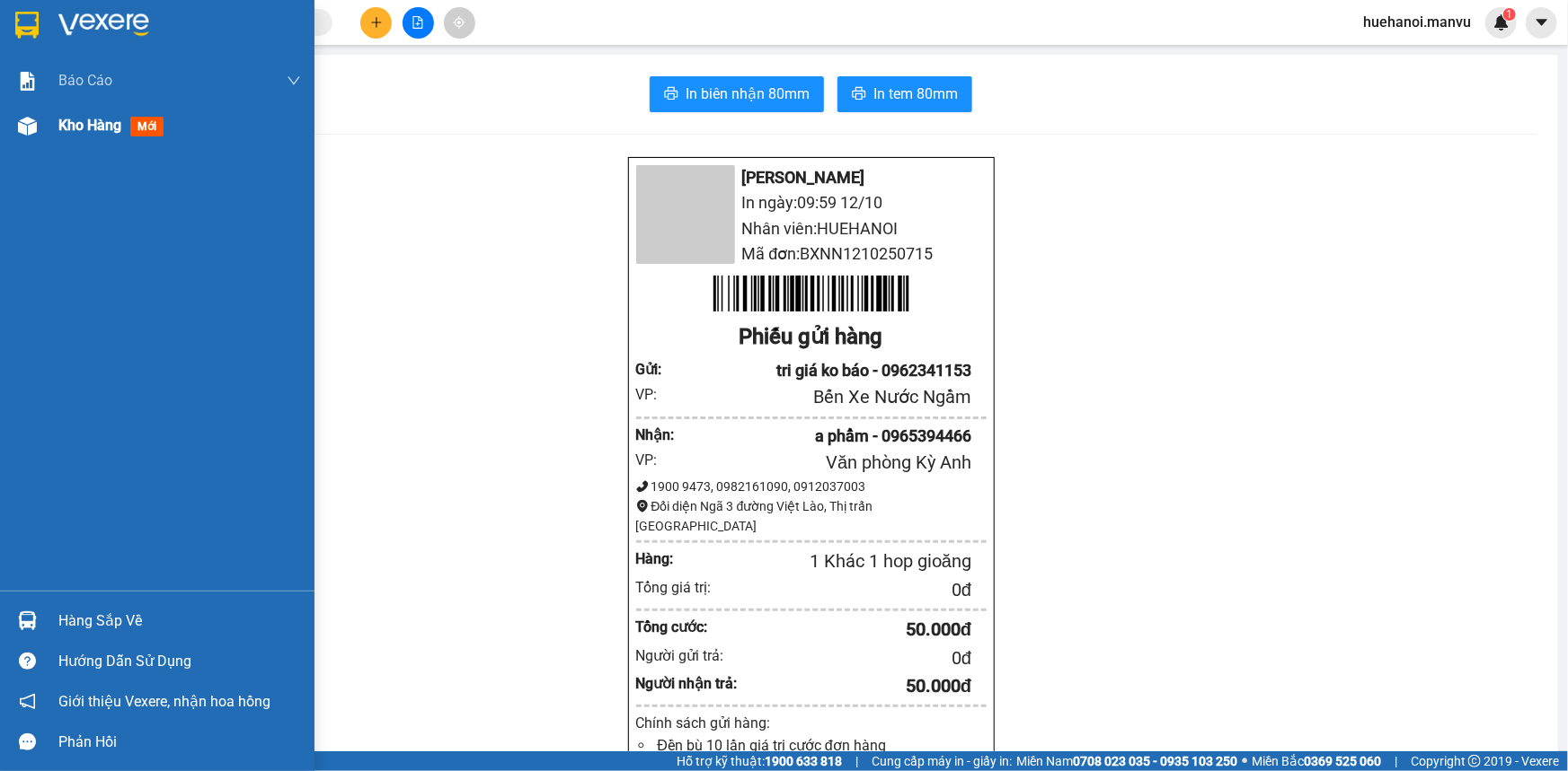
click at [81, 125] on span "Kho hàng" at bounding box center [90, 125] width 63 height 17
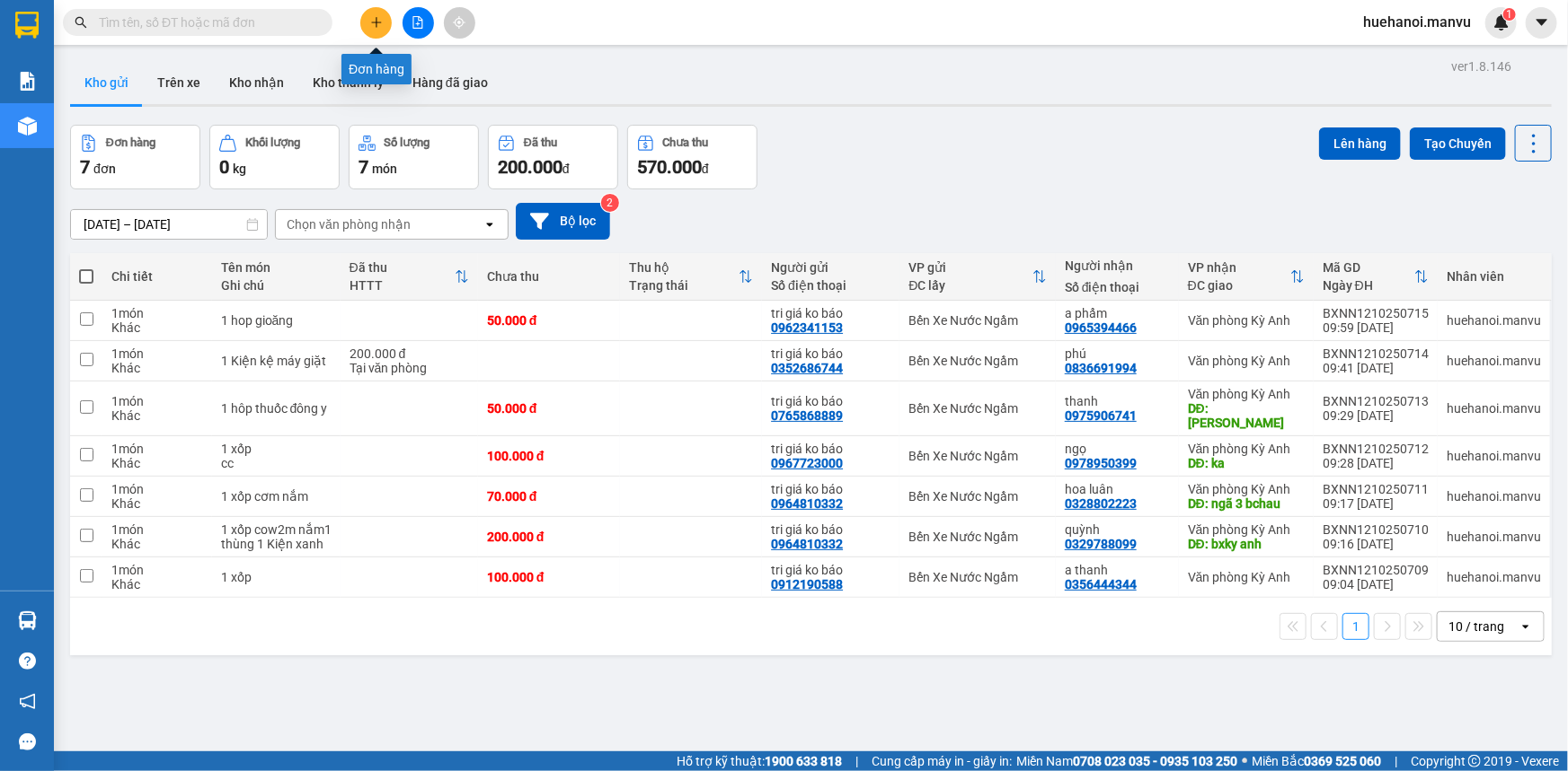
click at [385, 14] on button at bounding box center [376, 22] width 31 height 31
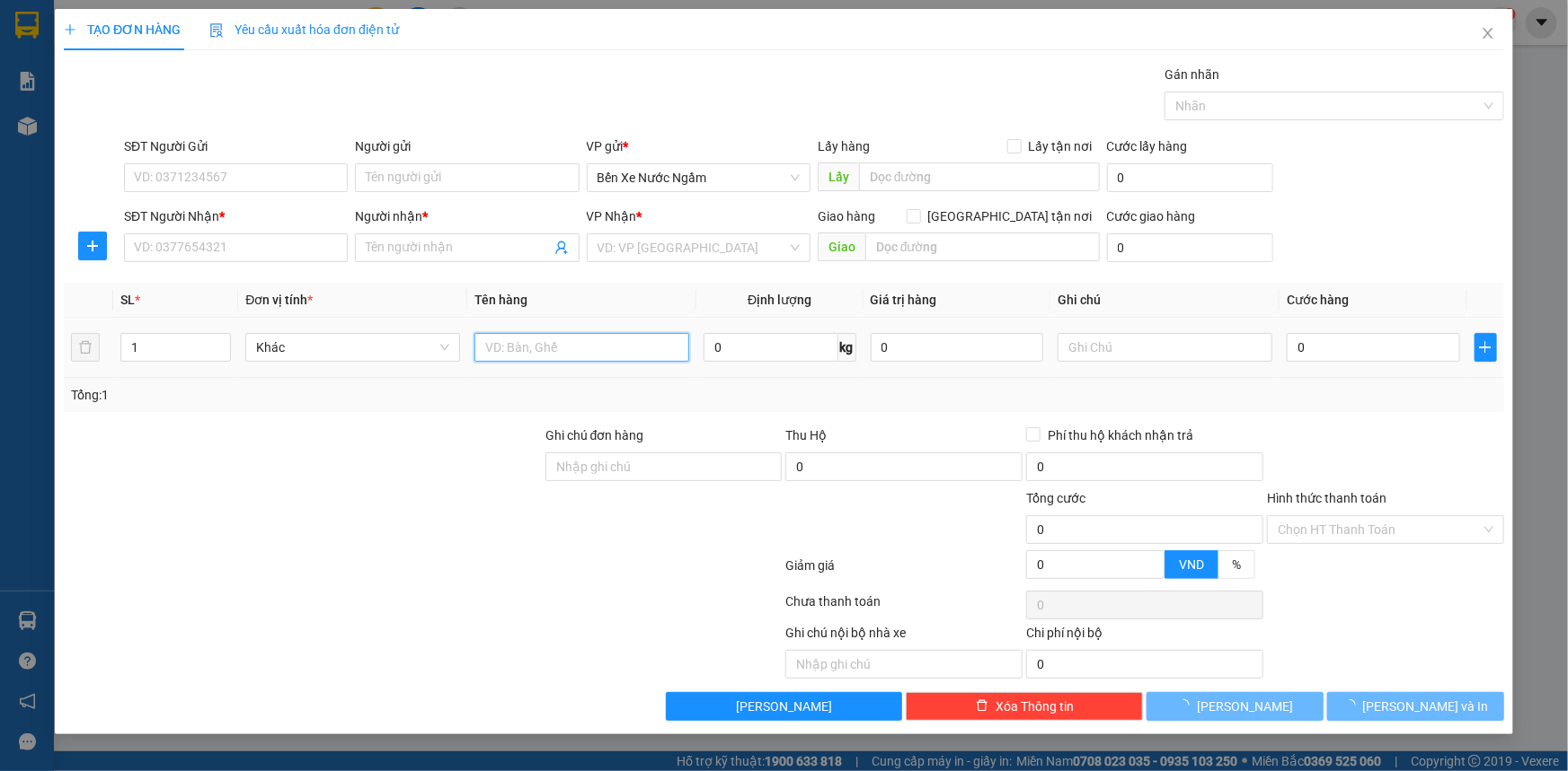
click at [522, 354] on input "text" at bounding box center [582, 348] width 215 height 29
type input "1 xốp bánh bao"
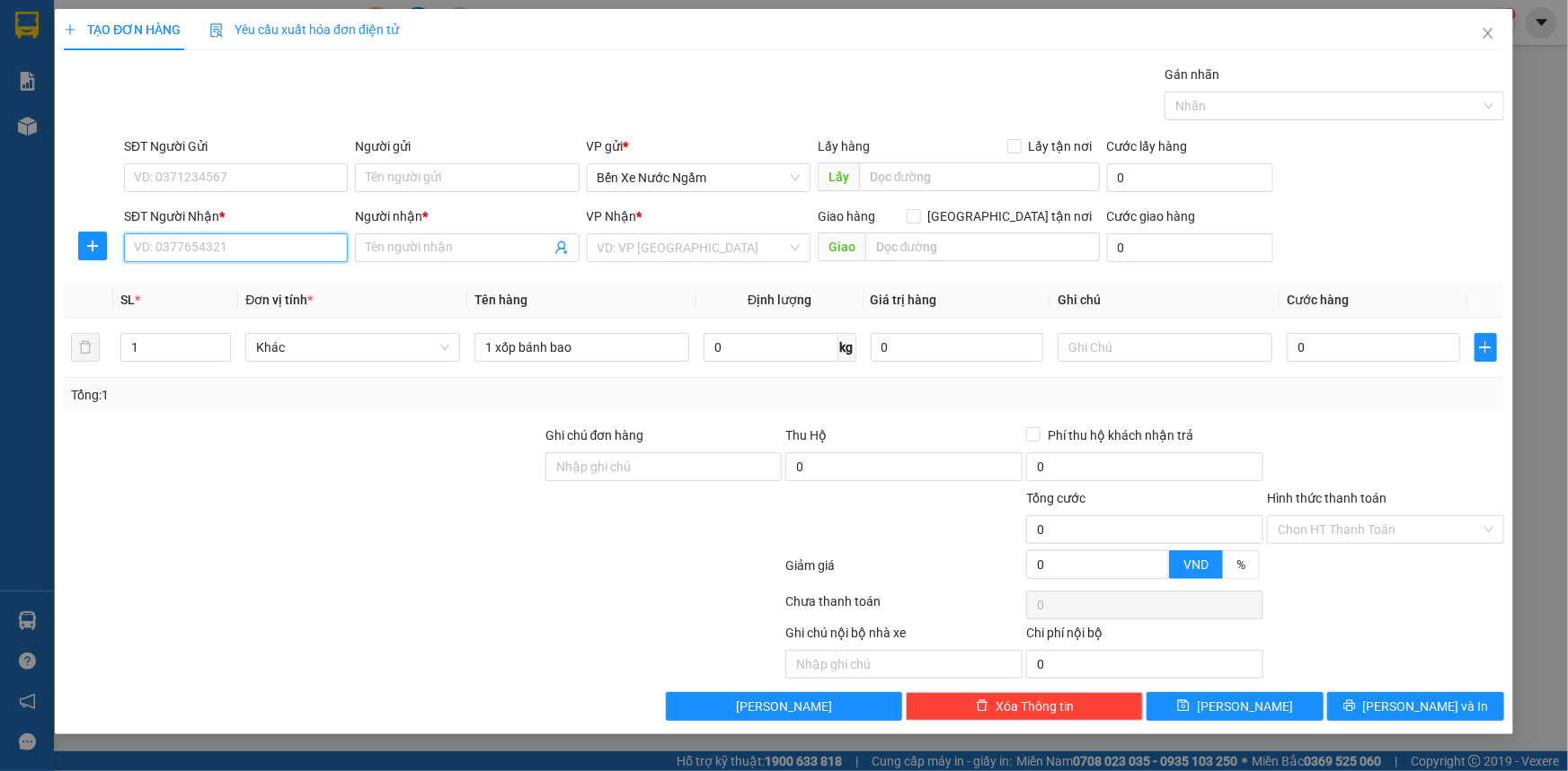
click at [248, 251] on input "SĐT Người Nhận *" at bounding box center [236, 248] width 224 height 29
click at [262, 174] on input "SĐT Người Gửi" at bounding box center [236, 178] width 224 height 29
click at [218, 254] on input "SĐT Người Nhận *" at bounding box center [236, 248] width 224 height 29
type input "0961797345"
click at [178, 293] on div "0961797345 - bb" at bounding box center [236, 284] width 202 height 20
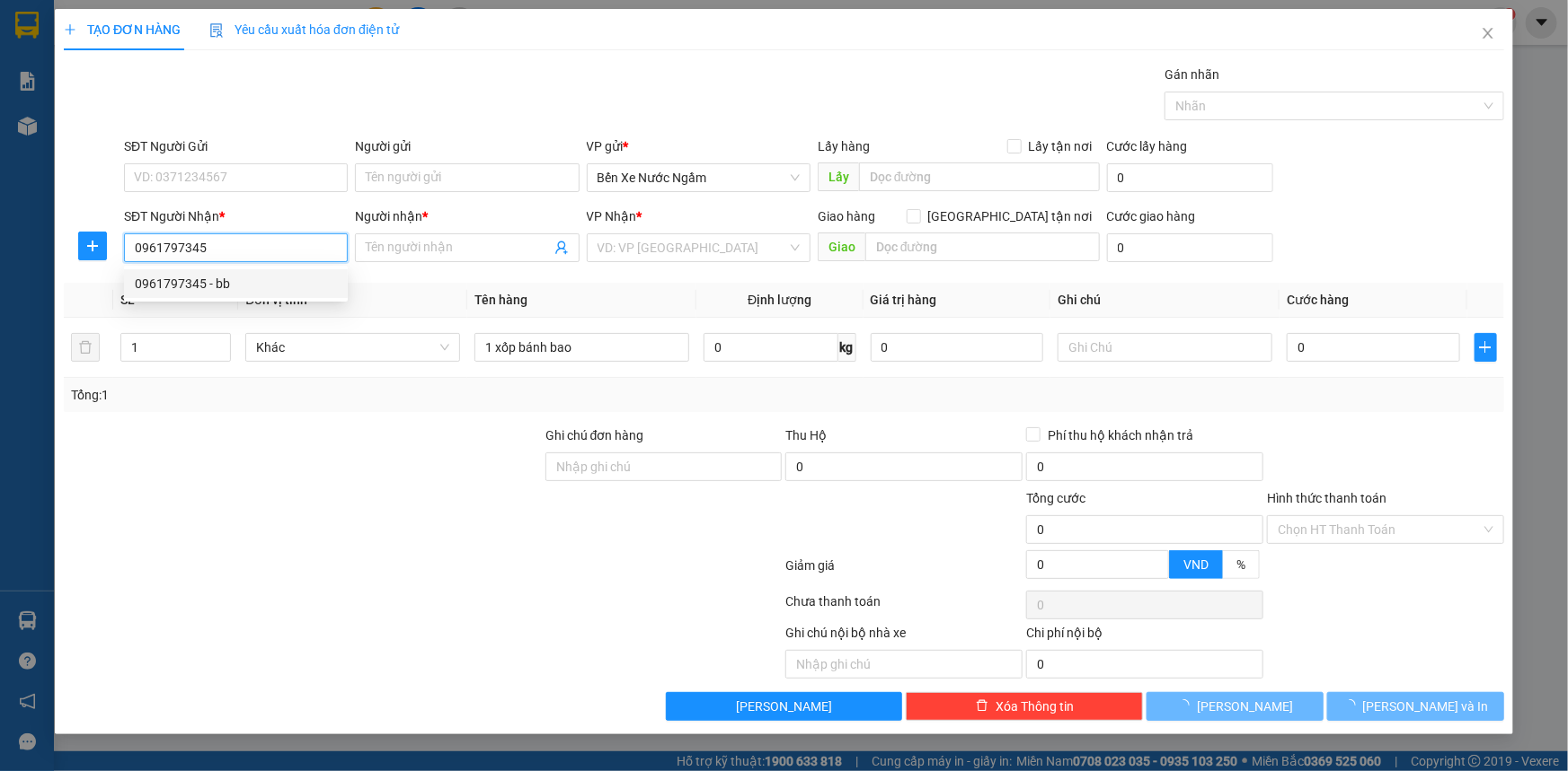
type input "bb"
type input "Cẩm xuyên"
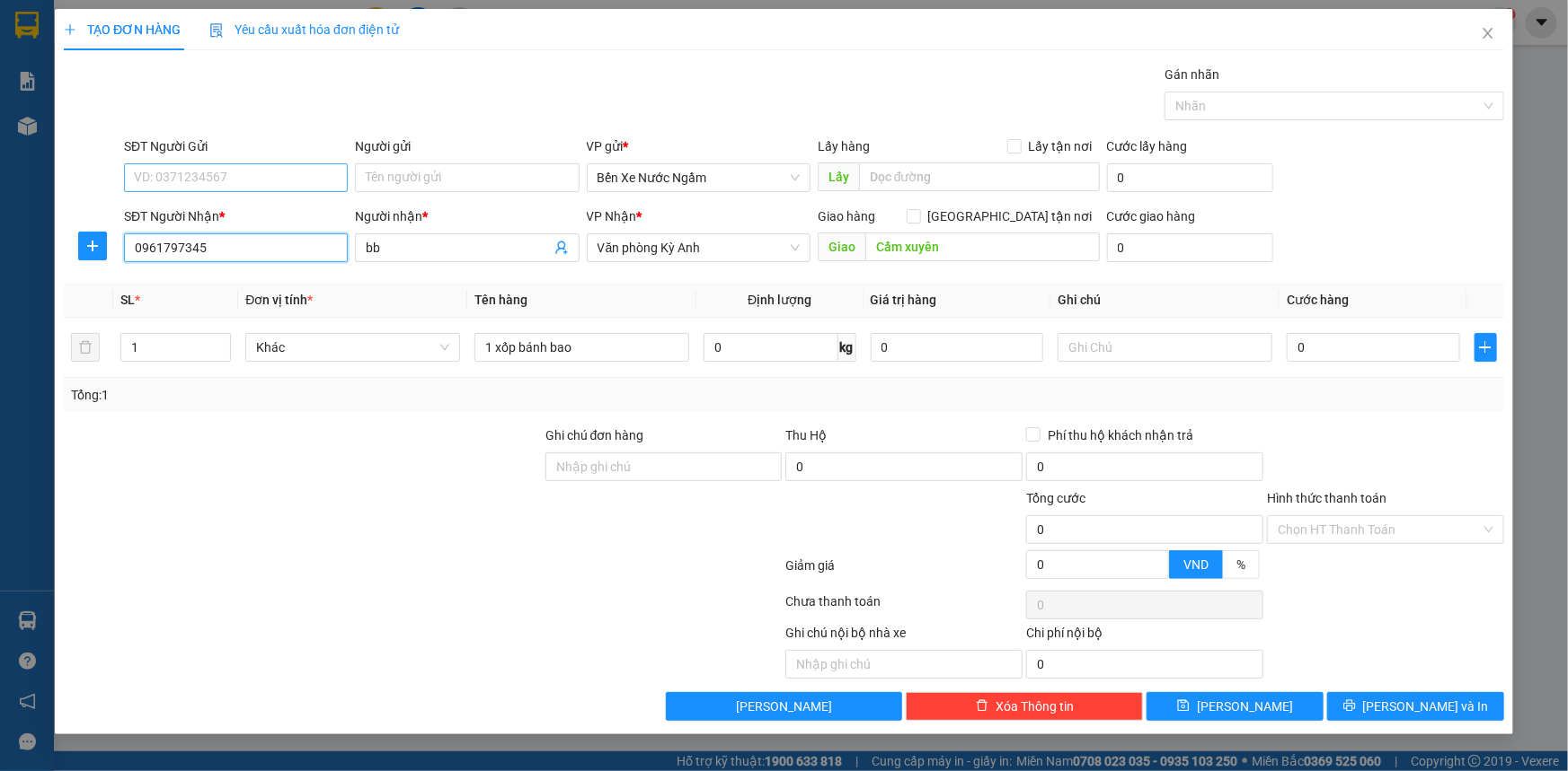
type input "0961797345"
click at [224, 189] on input "SĐT Người Gửi" at bounding box center [236, 178] width 224 height 29
click at [209, 223] on div "0396151343 - tri giá ko báo" at bounding box center [236, 214] width 202 height 20
type input "0396151343"
type input "tri giá ko báo"
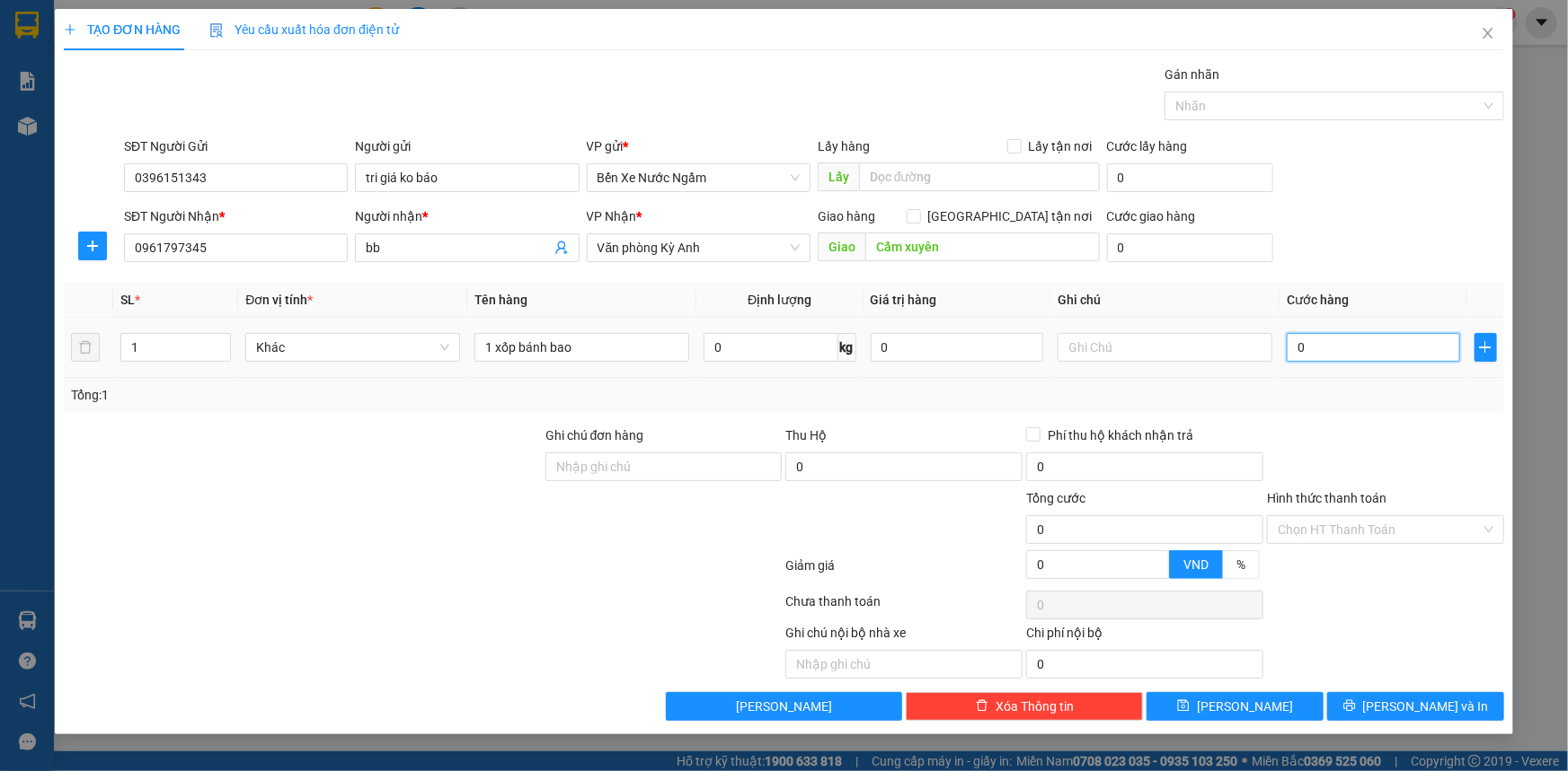
click at [1350, 351] on input "0" at bounding box center [1373, 348] width 174 height 29
type input "1"
click at [1339, 707] on button "[PERSON_NAME] và In" at bounding box center [1415, 706] width 177 height 29
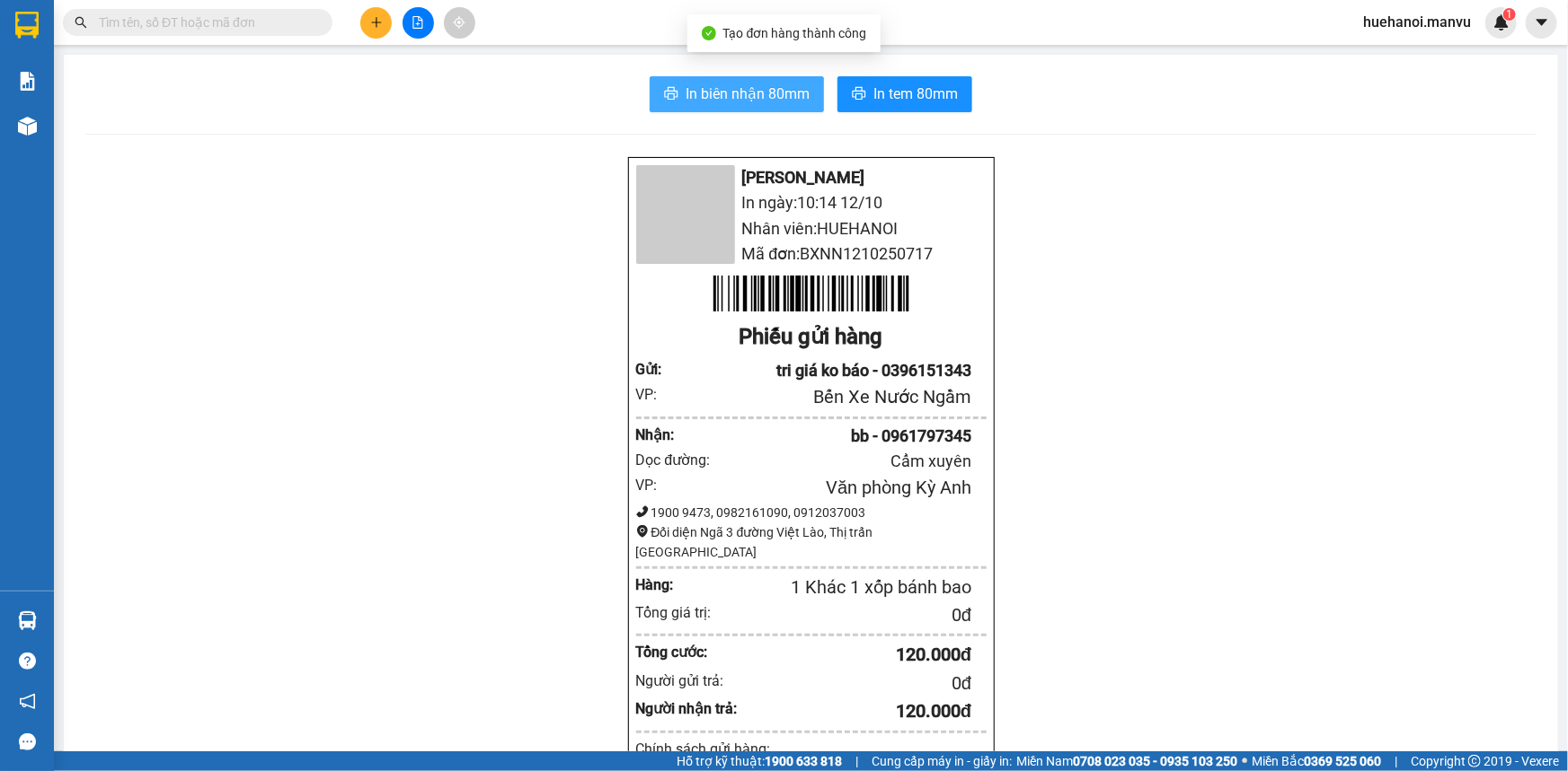
click at [703, 97] on span "In biên nhận 80mm" at bounding box center [747, 93] width 124 height 22
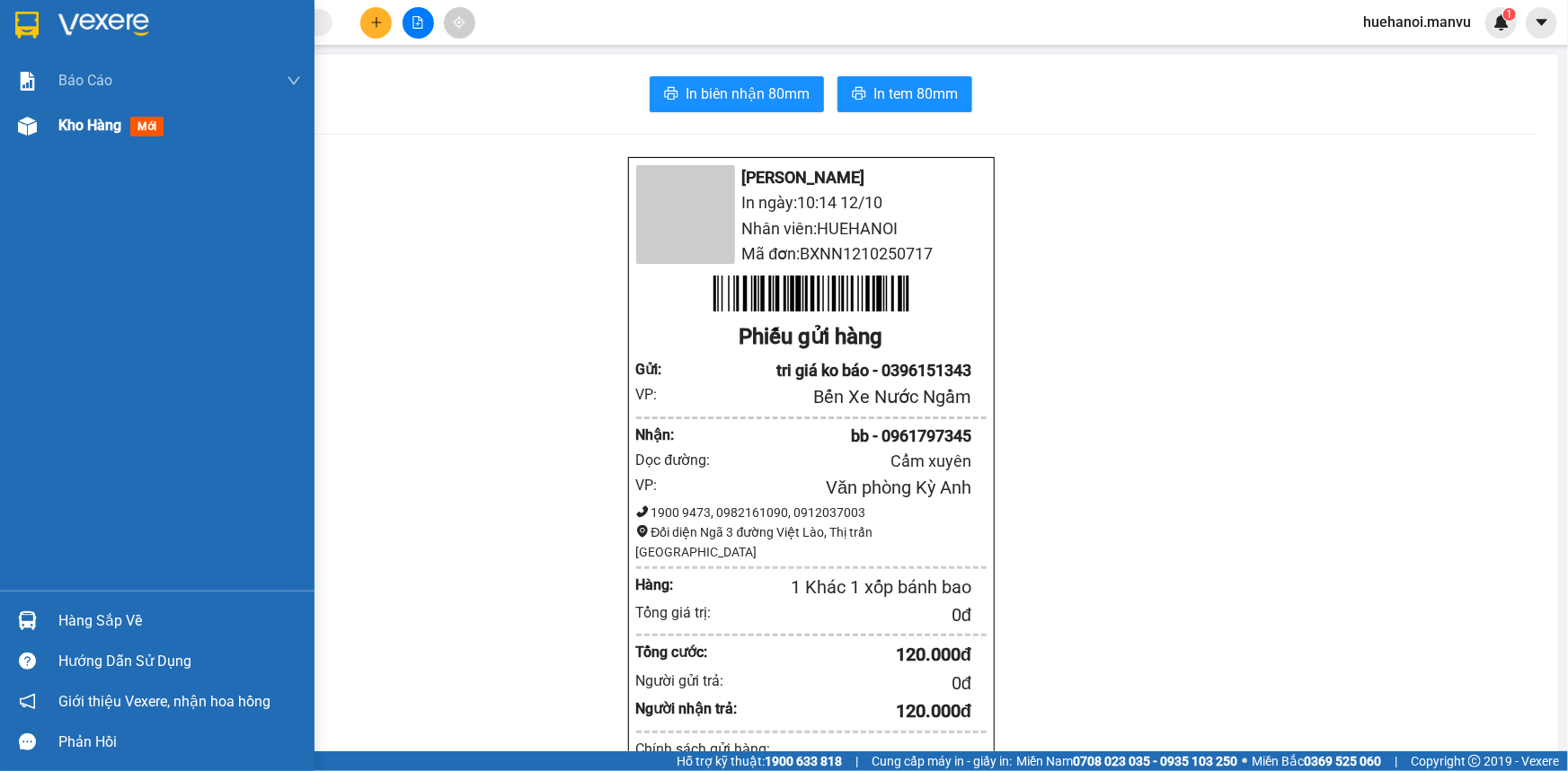
click at [86, 126] on span "Kho hàng" at bounding box center [90, 125] width 63 height 17
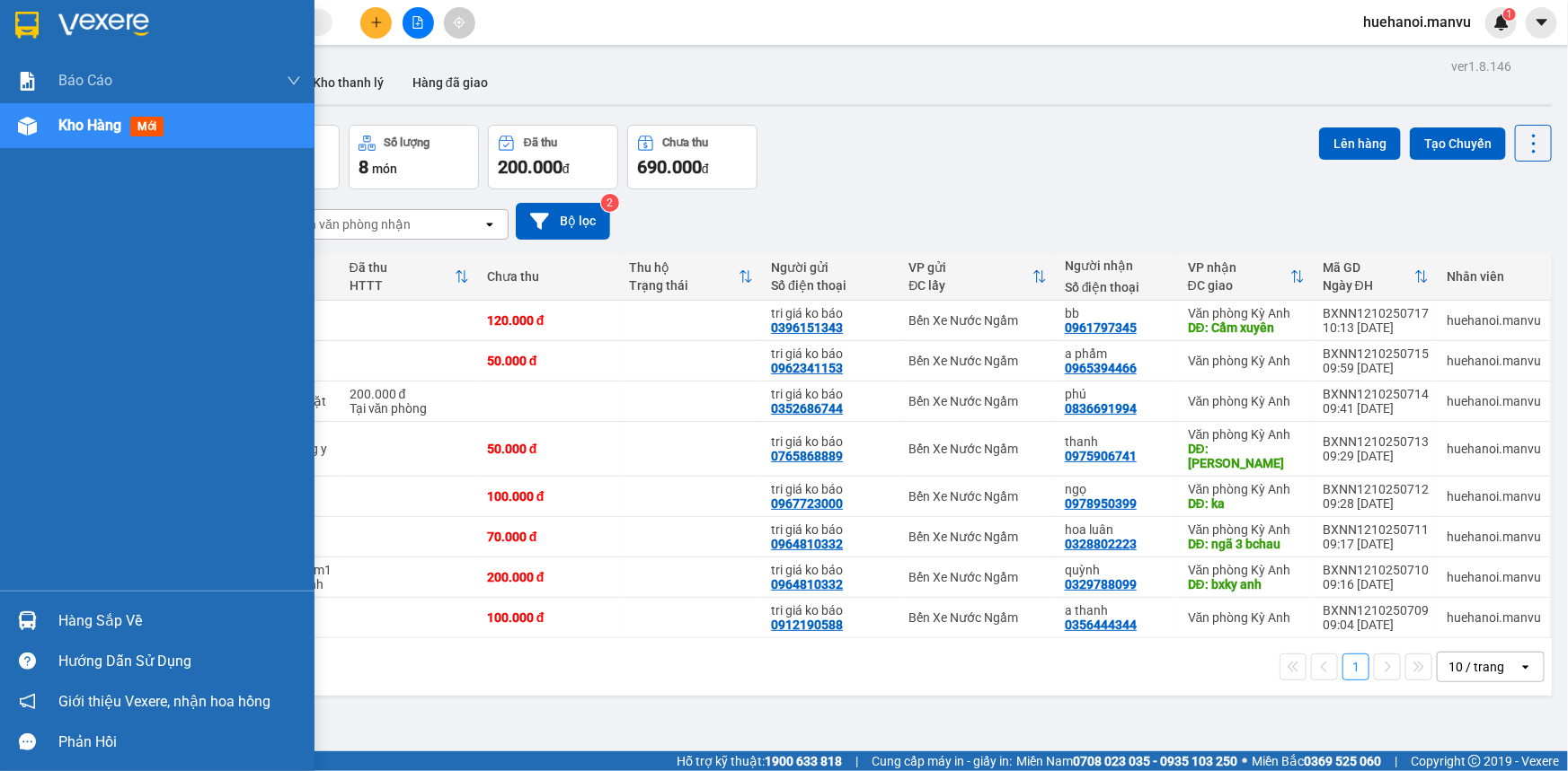
click at [3, 169] on div "Báo cáo 1. Chi tiết đơn hàng toàn nhà xe 2. Báo cáo doanh thu các văn phòng ( k…" at bounding box center [157, 324] width 315 height 533
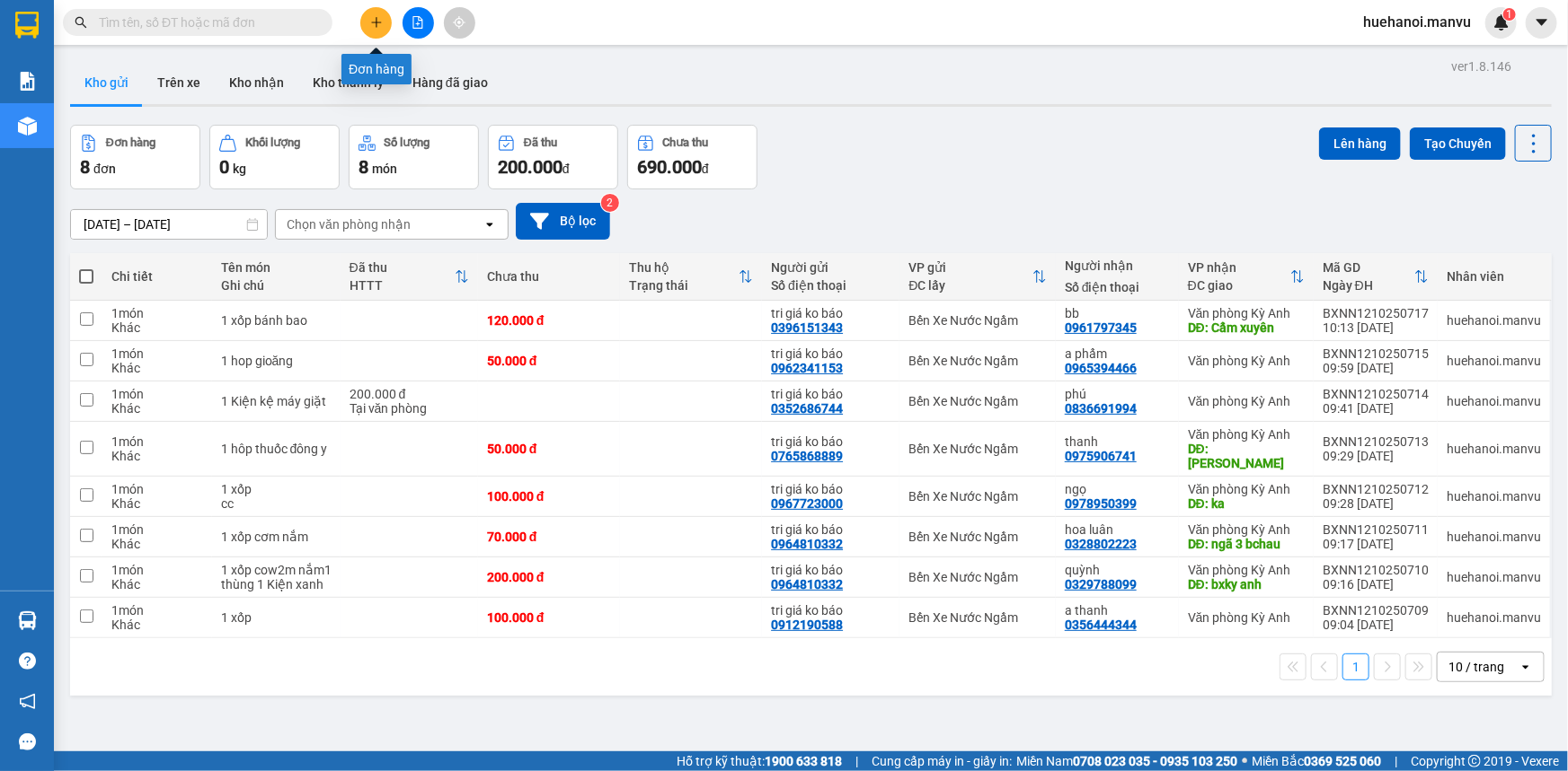
click at [372, 26] on icon "plus" at bounding box center [377, 22] width 13 height 13
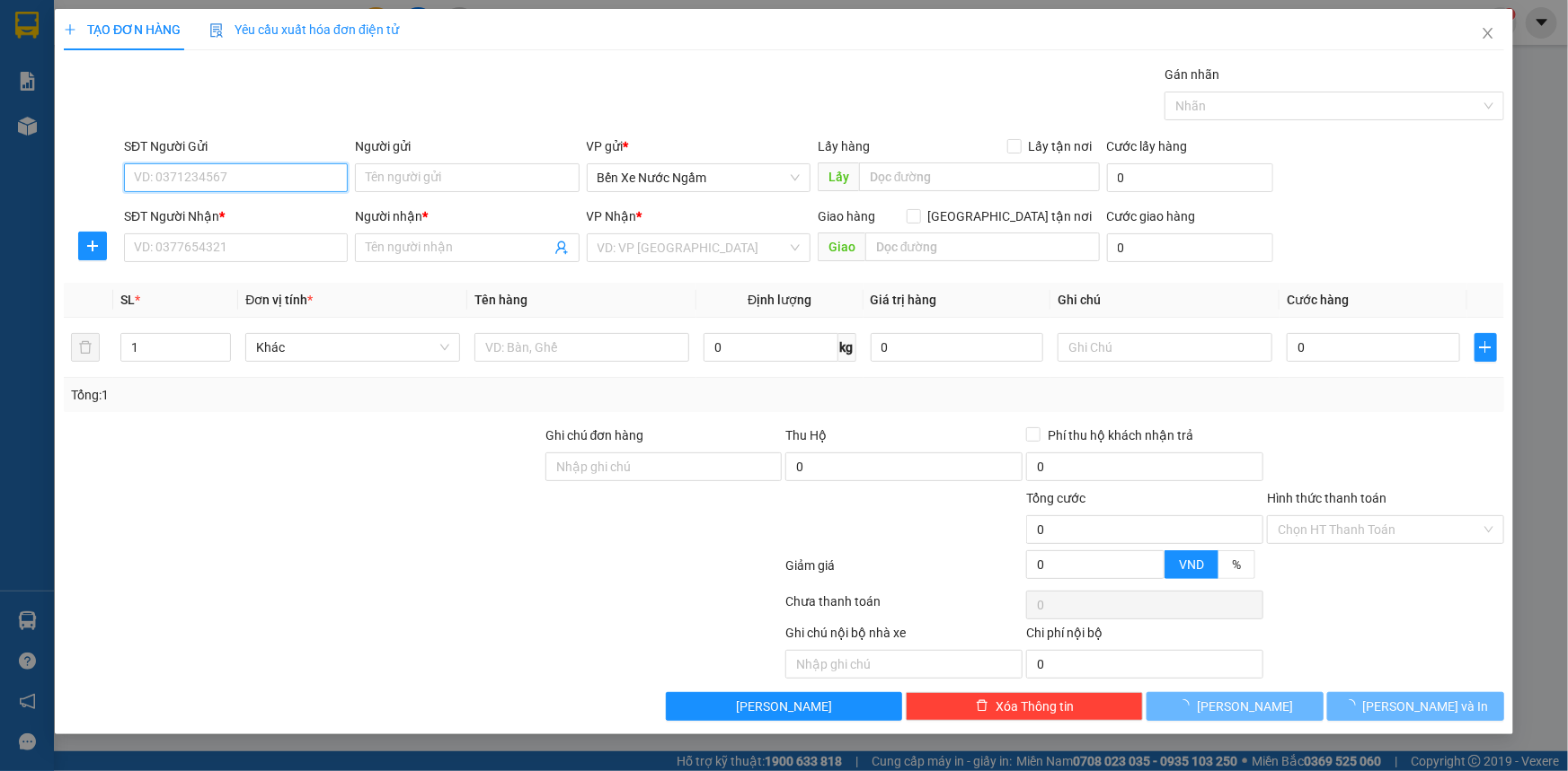
click at [227, 184] on input "SĐT Người Gửi" at bounding box center [236, 178] width 224 height 29
click at [238, 180] on input "0981616686" at bounding box center [236, 178] width 224 height 29
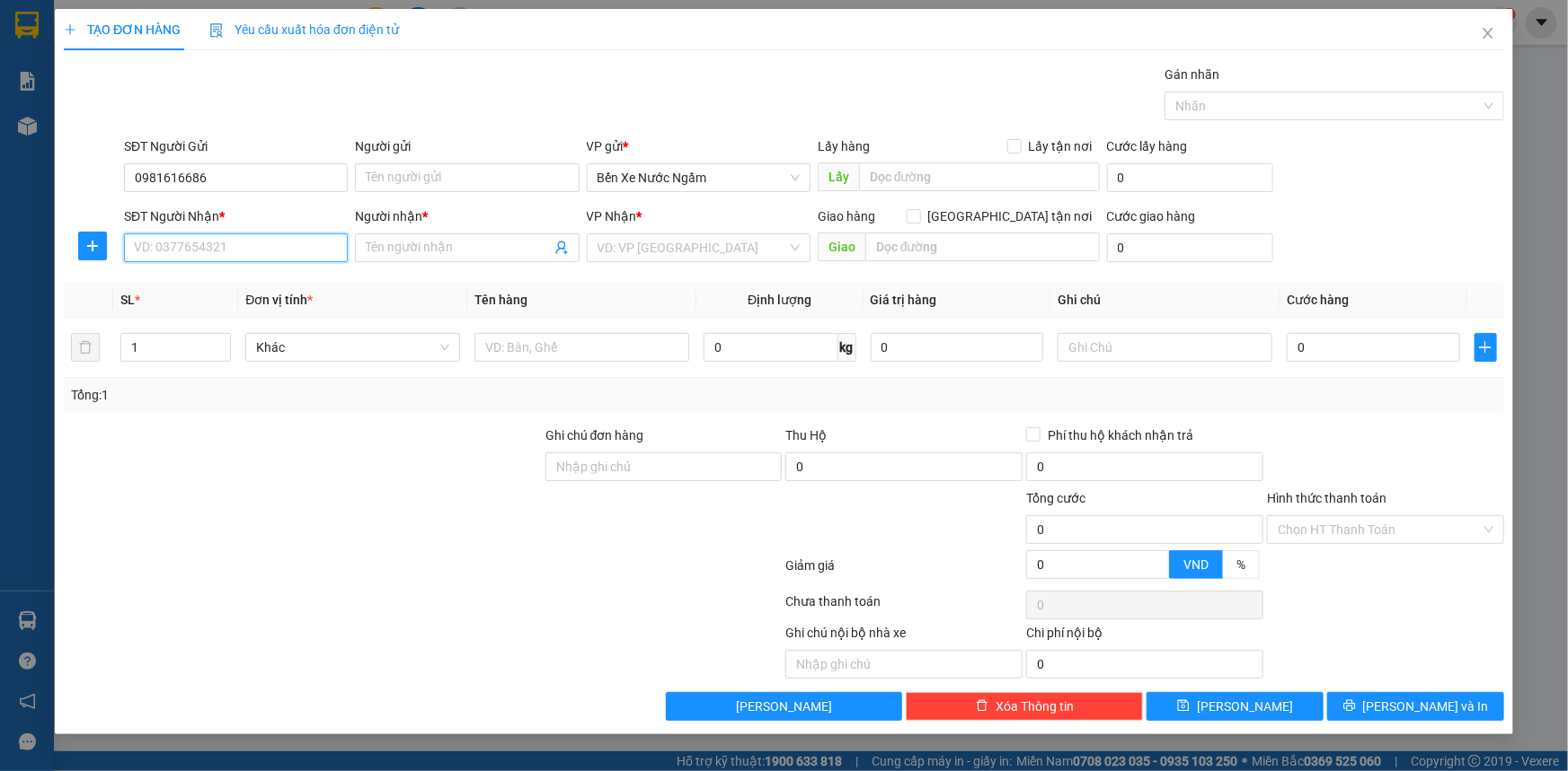
click at [262, 255] on input "SĐT Người Nhận *" at bounding box center [236, 248] width 224 height 29
click at [199, 290] on div "0977682984 - kt" at bounding box center [236, 284] width 202 height 20
click at [770, 253] on span "Dọc Đường" at bounding box center [699, 248] width 202 height 27
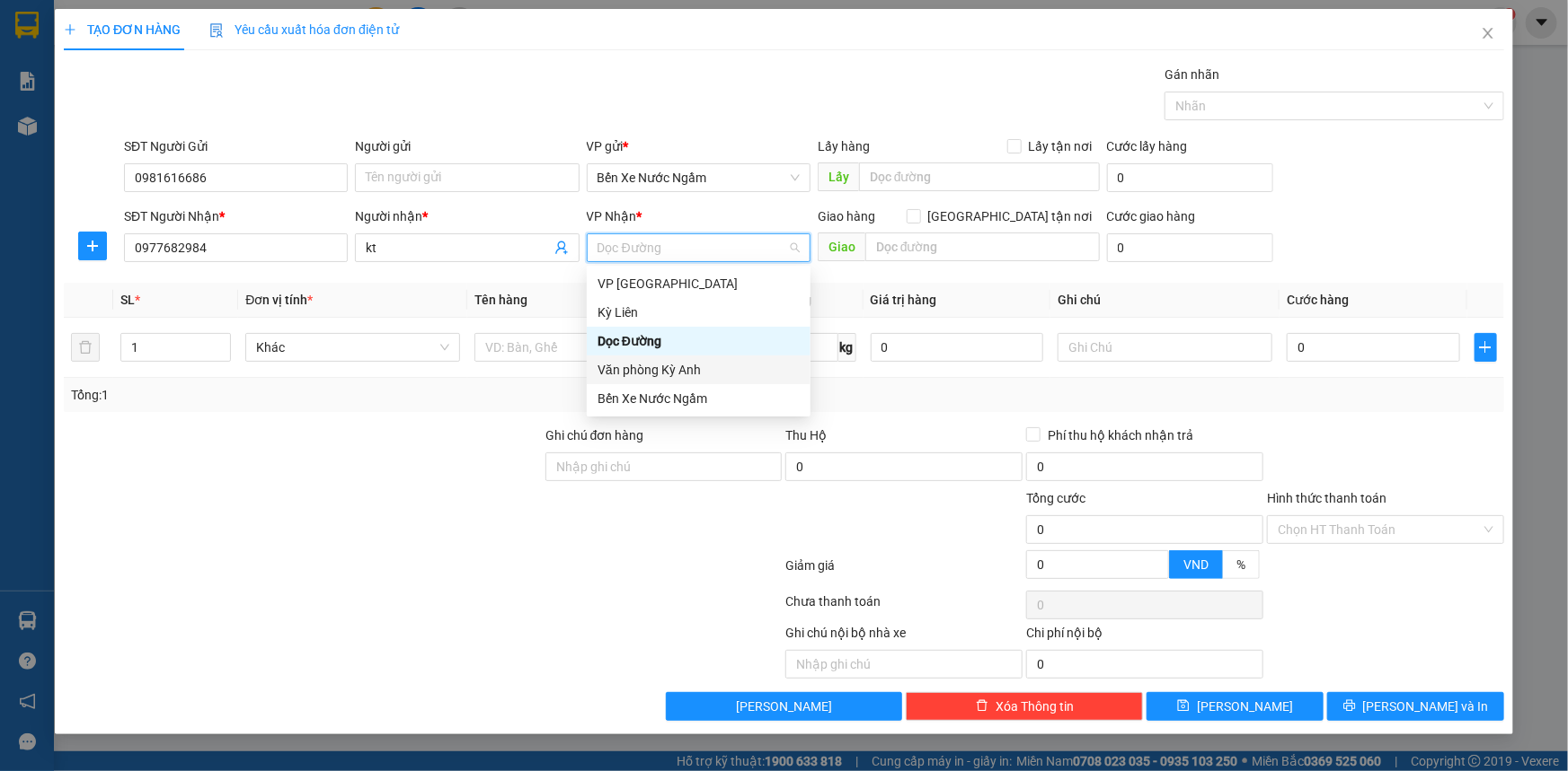
click at [652, 368] on div "Văn phòng Kỳ Anh" at bounding box center [699, 370] width 202 height 20
click at [652, 368] on td at bounding box center [582, 348] width 229 height 60
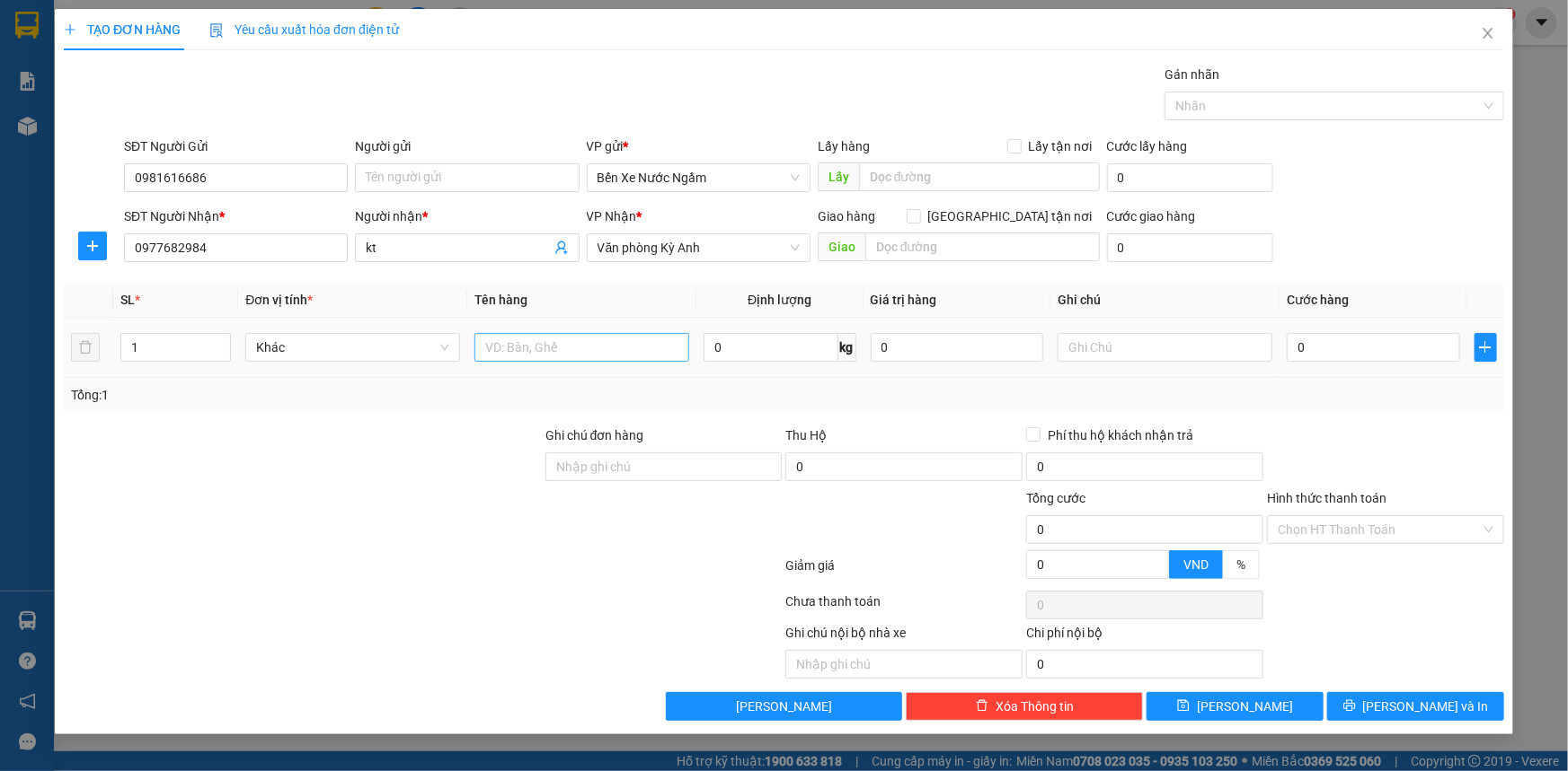
click at [624, 356] on input "text" at bounding box center [582, 348] width 215 height 29
click at [894, 242] on input "text" at bounding box center [982, 247] width 235 height 29
click at [1360, 363] on div "0" at bounding box center [1373, 348] width 174 height 36
click at [1376, 356] on input "0" at bounding box center [1373, 348] width 174 height 29
click at [1353, 714] on button "[PERSON_NAME] và In" at bounding box center [1415, 706] width 177 height 29
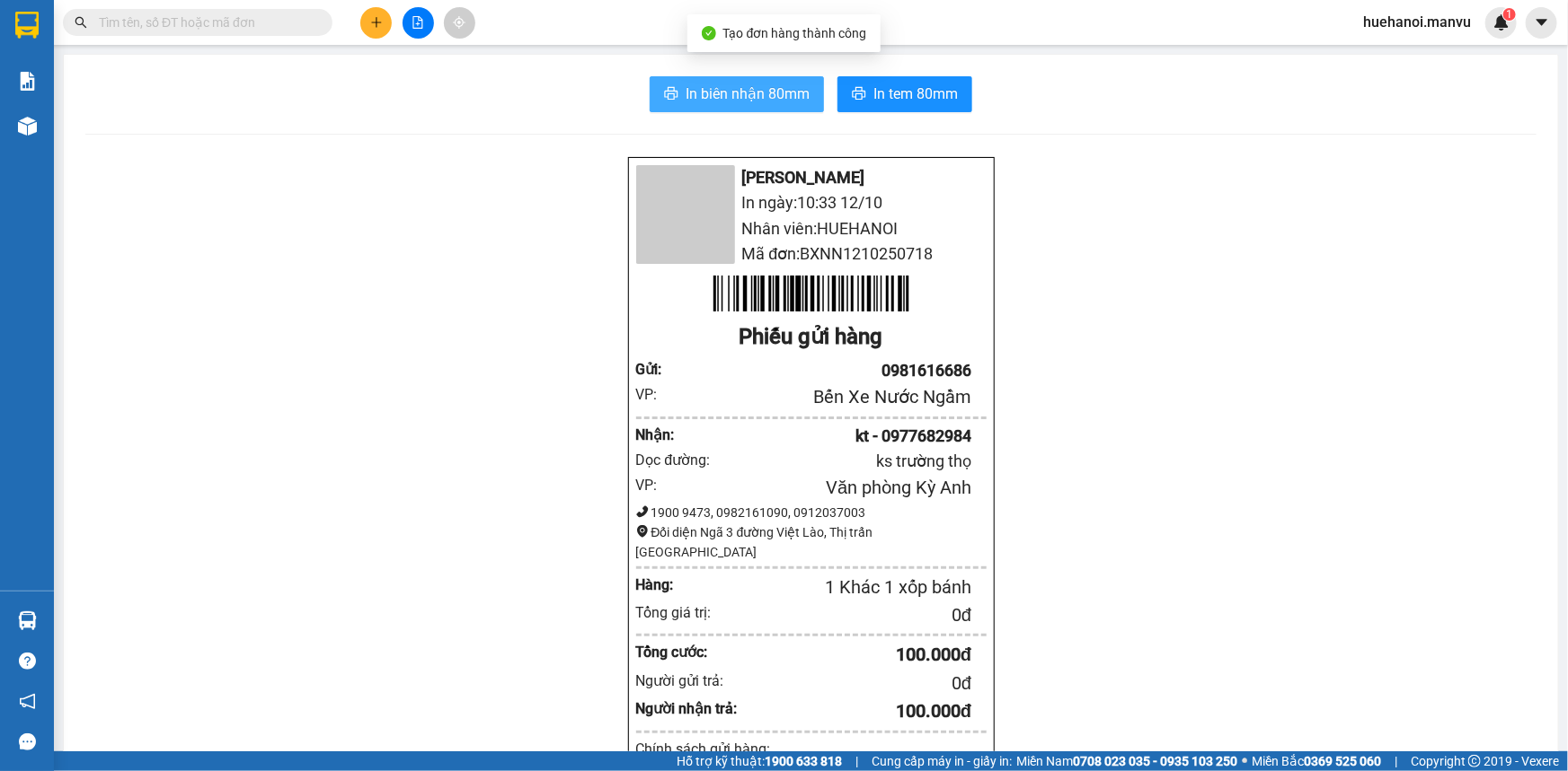
click at [742, 103] on span "In biên nhận 80mm" at bounding box center [747, 93] width 124 height 22
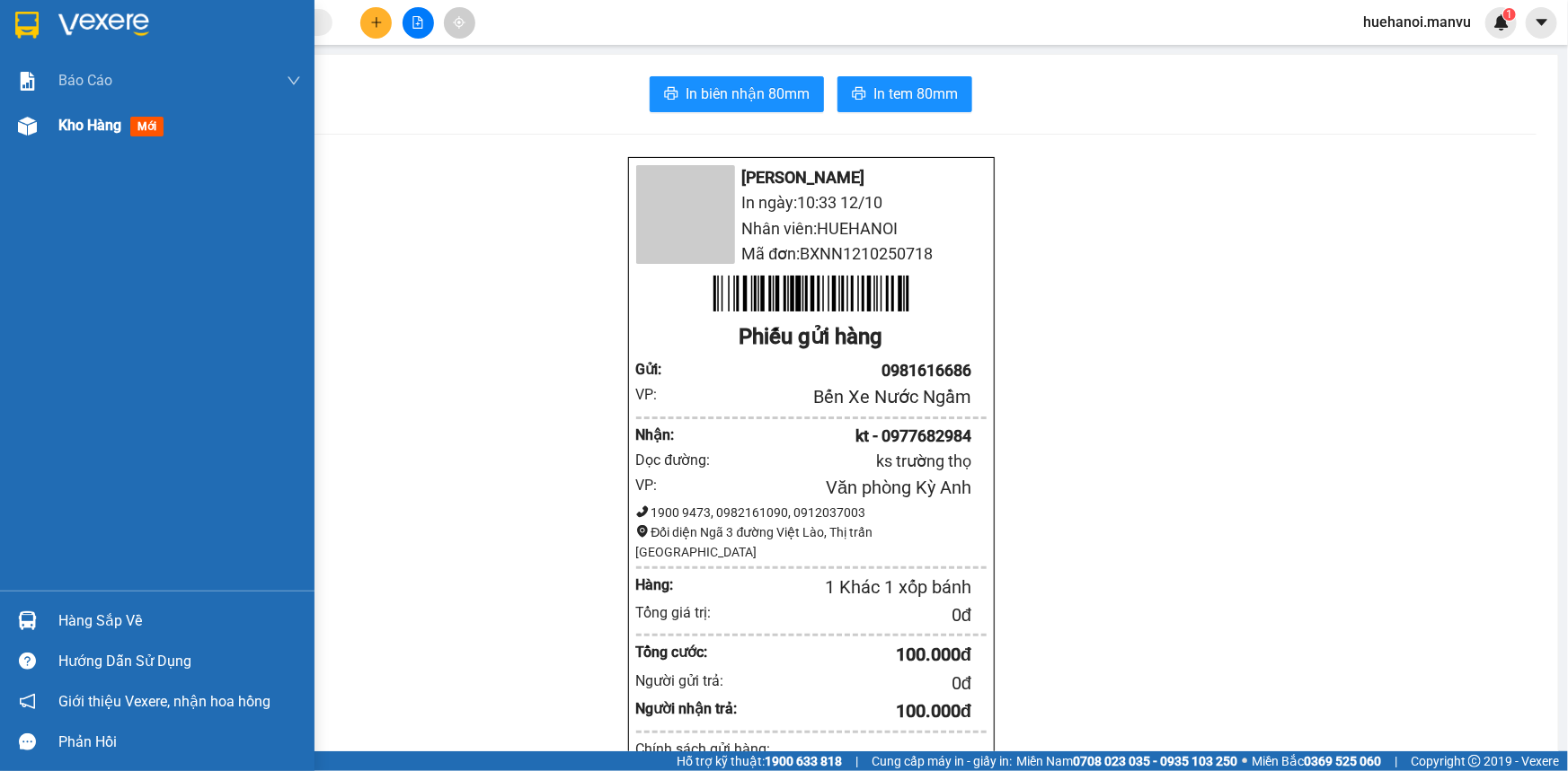
click at [96, 120] on span "Kho hàng" at bounding box center [90, 125] width 63 height 17
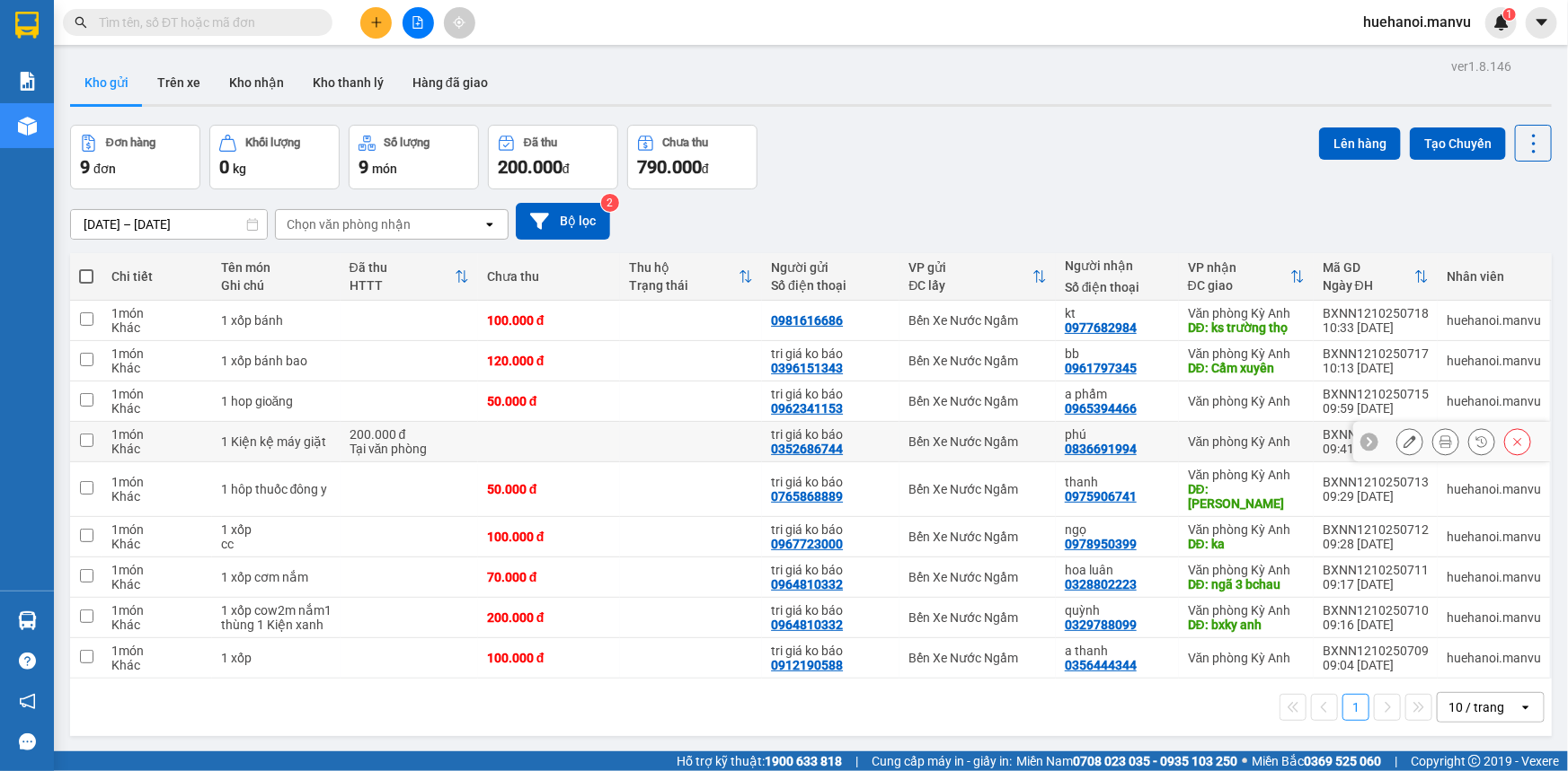
click at [224, 439] on div "1 Kiện kệ máy giặt" at bounding box center [276, 442] width 111 height 14
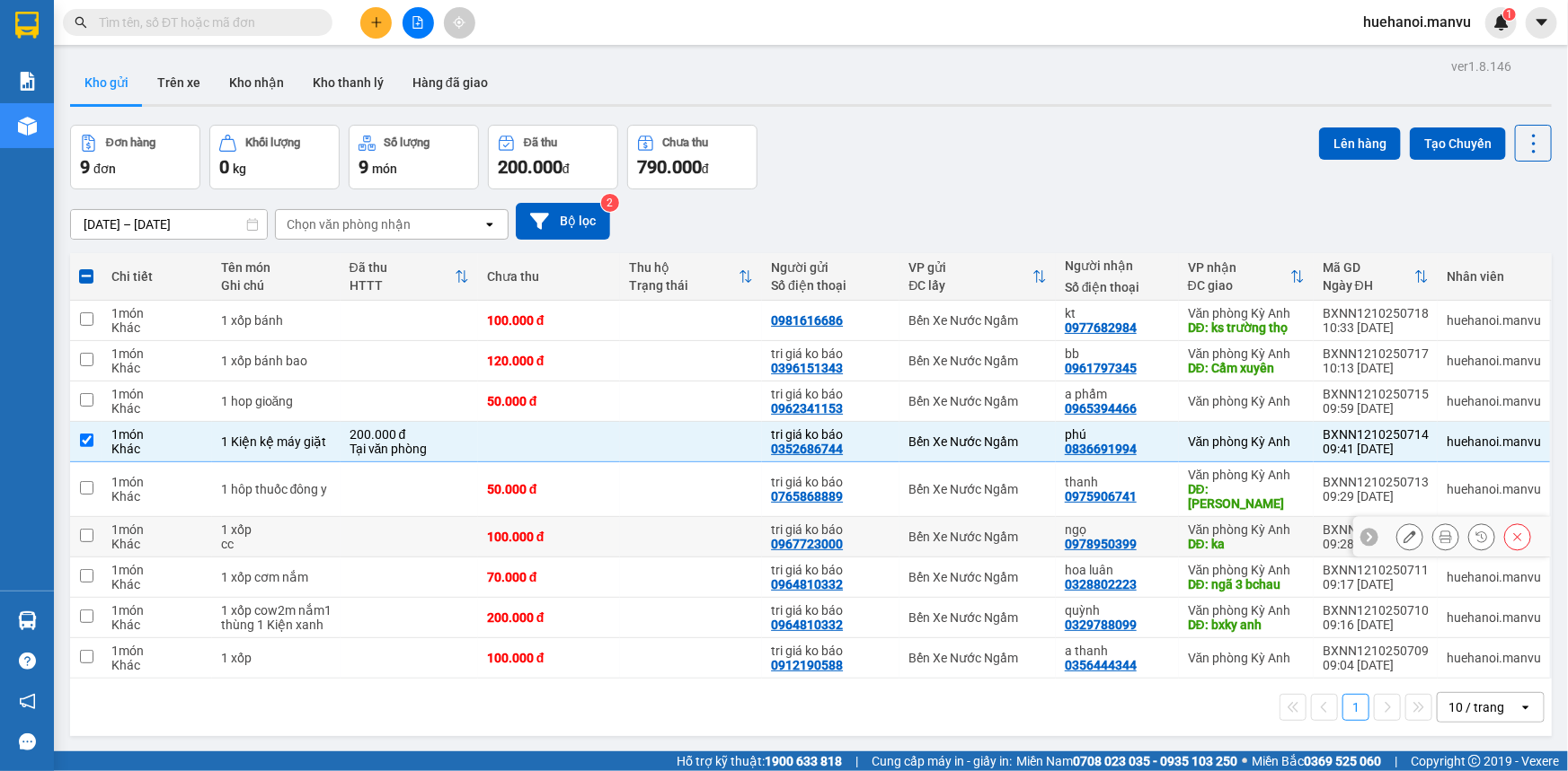
click at [718, 539] on td at bounding box center [690, 537] width 142 height 40
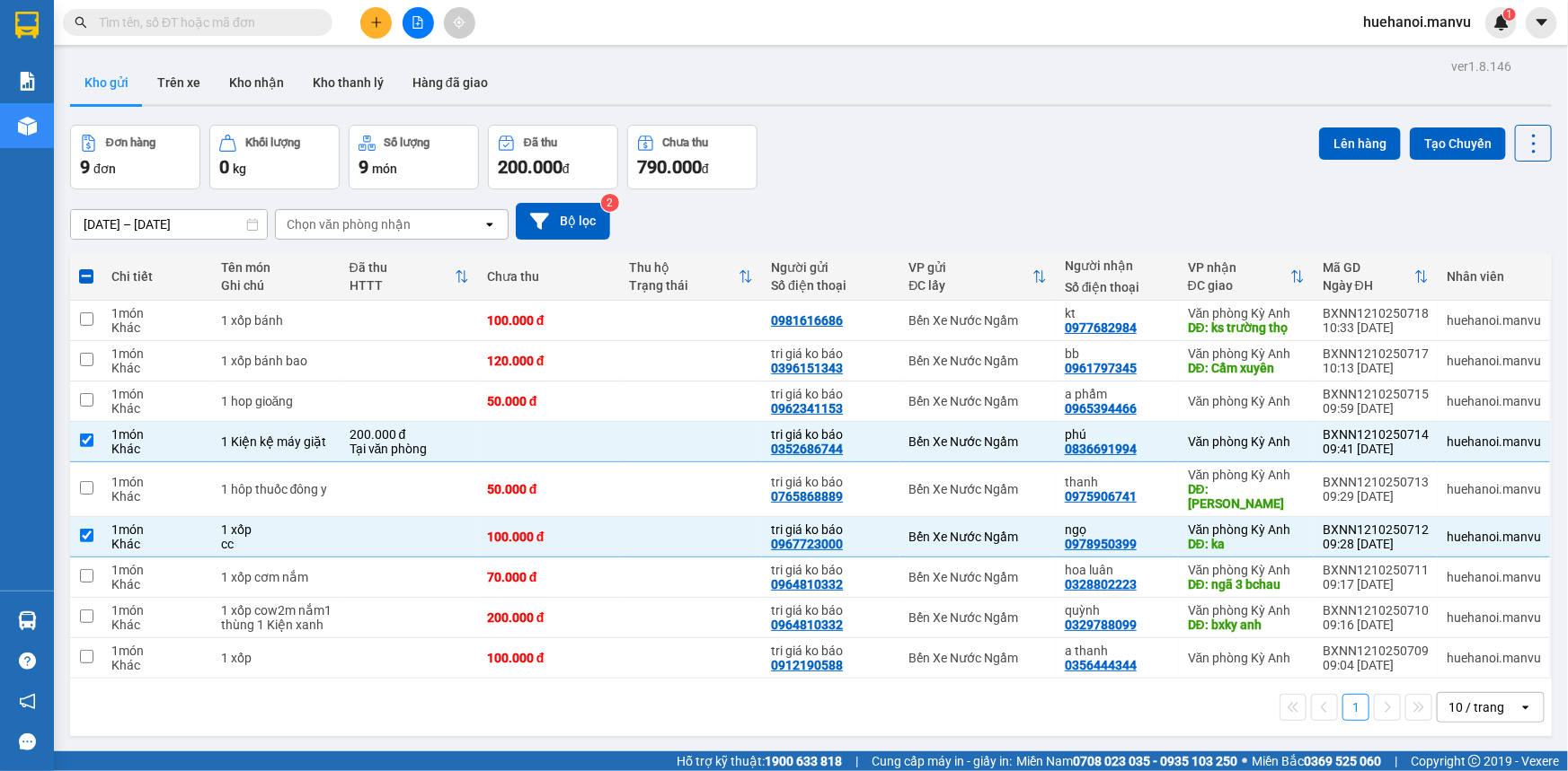
click at [602, 699] on div "1 10 / trang open" at bounding box center [811, 707] width 1467 height 31
click at [285, 692] on div "1 10 / trang open" at bounding box center [811, 707] width 1467 height 31
click at [386, 22] on button at bounding box center [376, 22] width 31 height 31
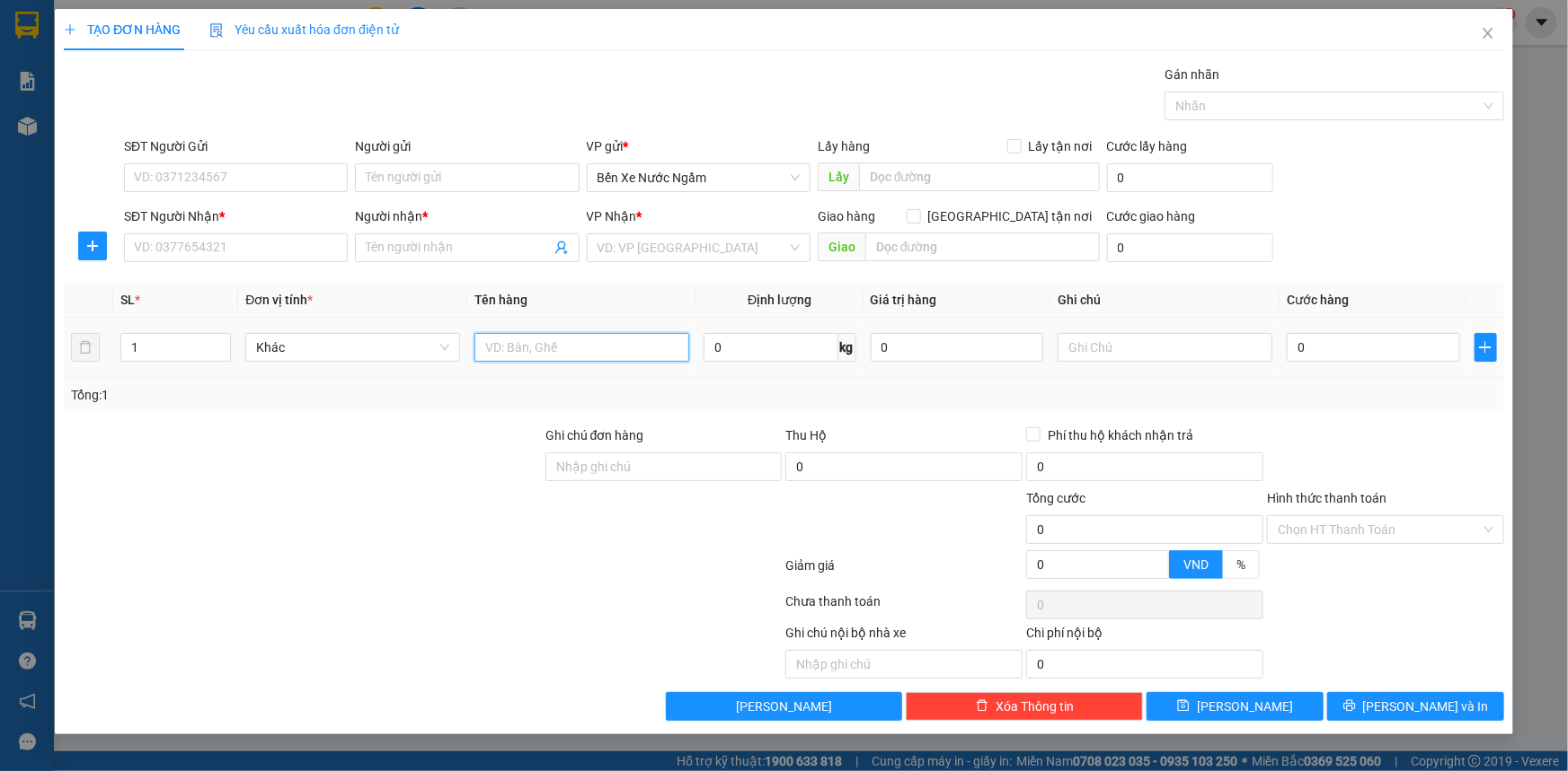
click at [557, 350] on input "text" at bounding box center [582, 348] width 215 height 29
click at [676, 252] on input "search" at bounding box center [692, 248] width 190 height 27
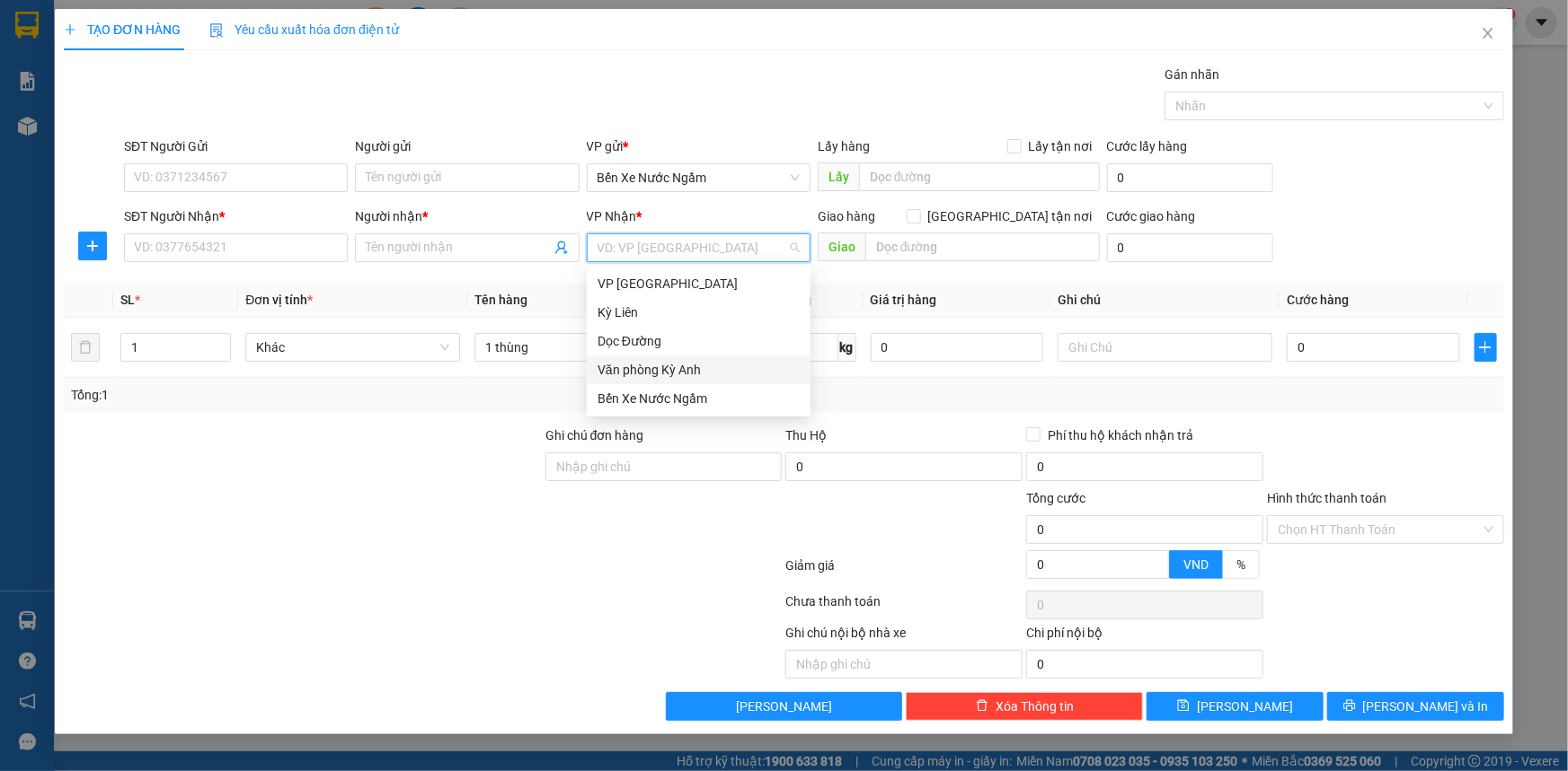
click at [682, 368] on div "Văn phòng Kỳ Anh" at bounding box center [699, 370] width 202 height 20
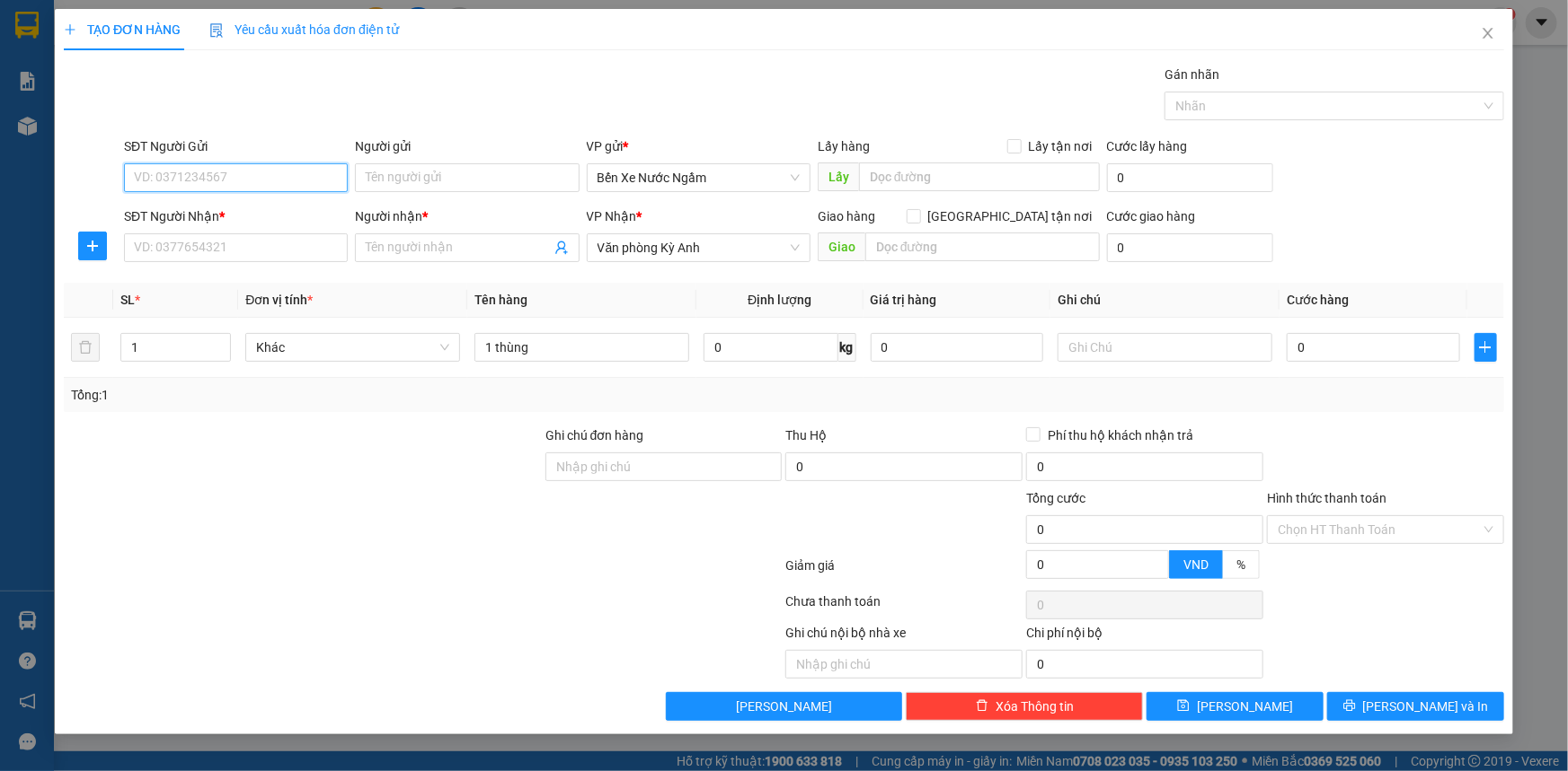
click at [230, 183] on input "SĐT Người Gửi" at bounding box center [236, 178] width 224 height 29
click at [259, 259] on input "SĐT Người Nhận *" at bounding box center [236, 248] width 224 height 29
click at [422, 253] on input "Người nhận *" at bounding box center [458, 248] width 184 height 20
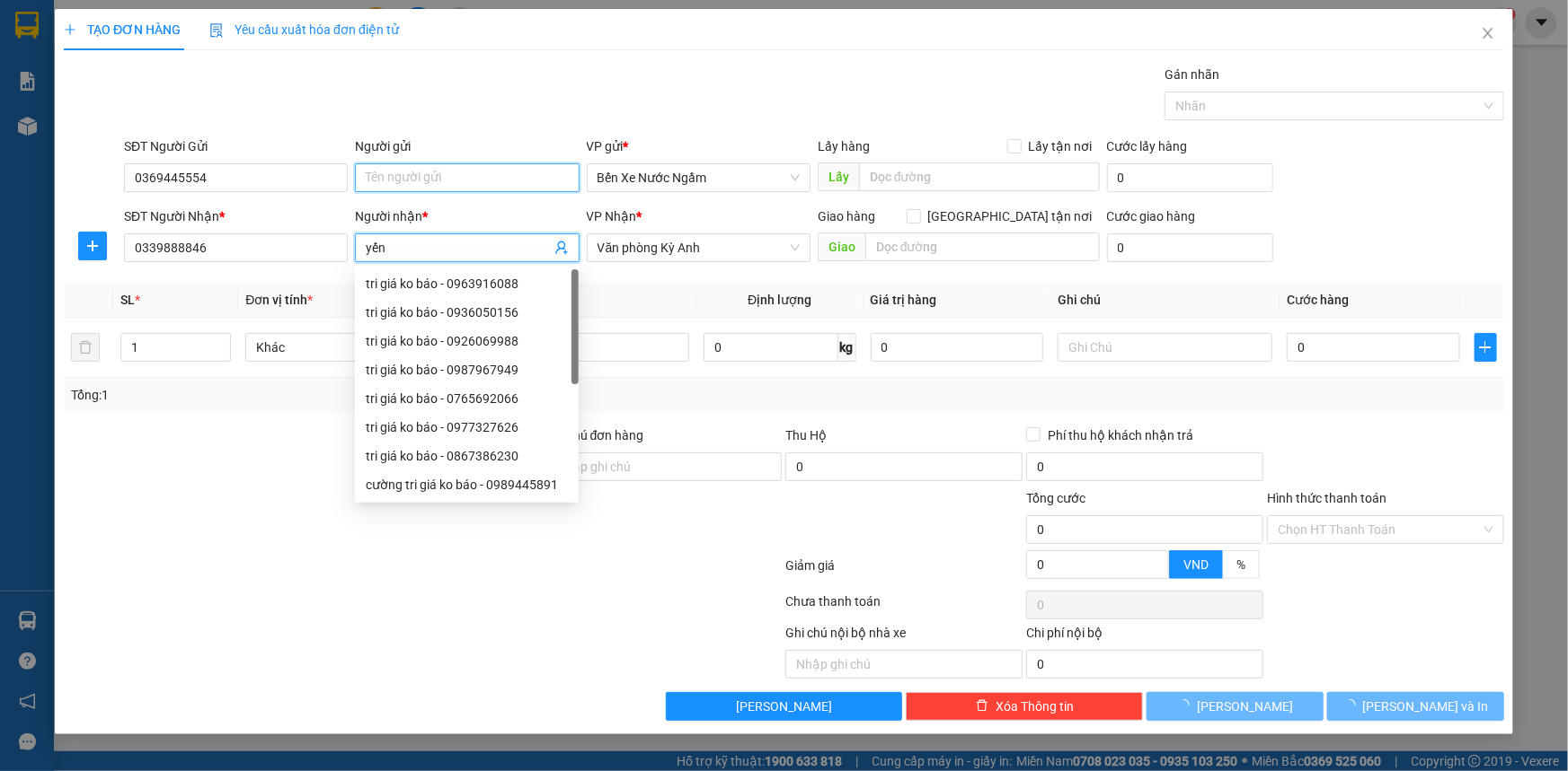
click at [505, 173] on input "Người gửi" at bounding box center [467, 178] width 224 height 29
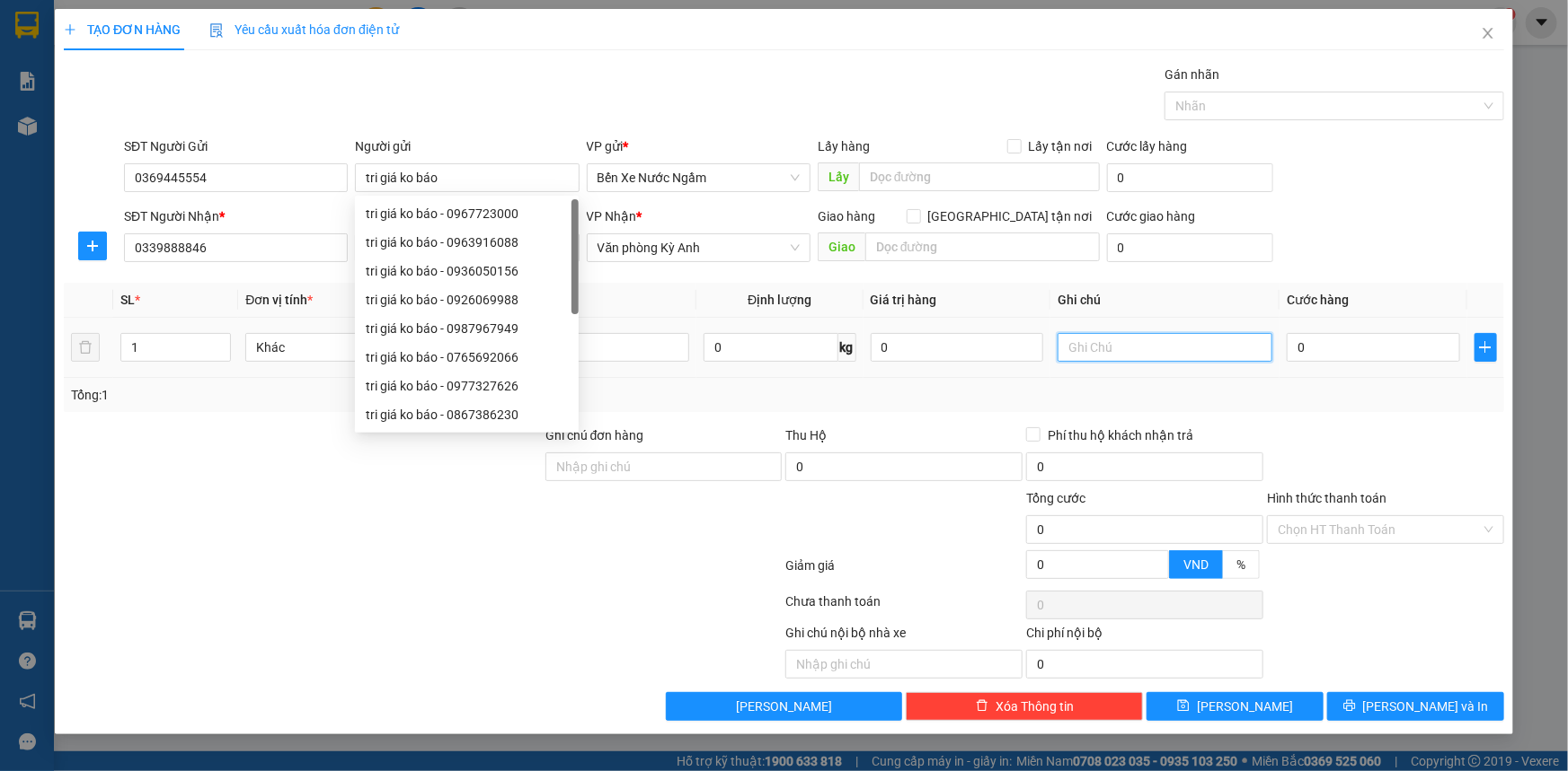
click at [1171, 340] on input "text" at bounding box center [1164, 348] width 215 height 29
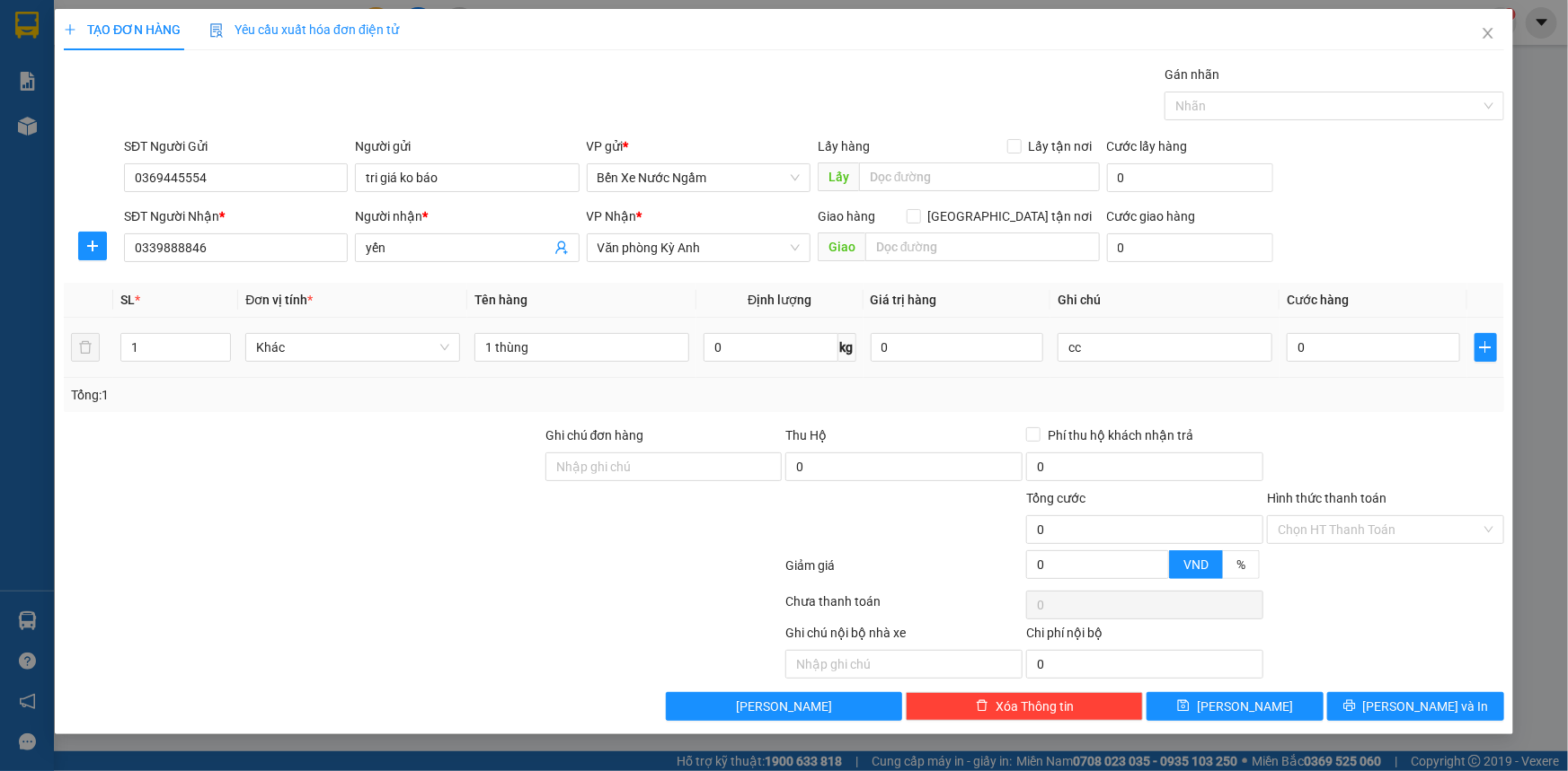
click at [1339, 362] on div "0" at bounding box center [1373, 348] width 174 height 36
click at [1349, 356] on input "0" at bounding box center [1373, 348] width 174 height 29
click at [1368, 709] on button "[PERSON_NAME] và In" at bounding box center [1415, 706] width 177 height 29
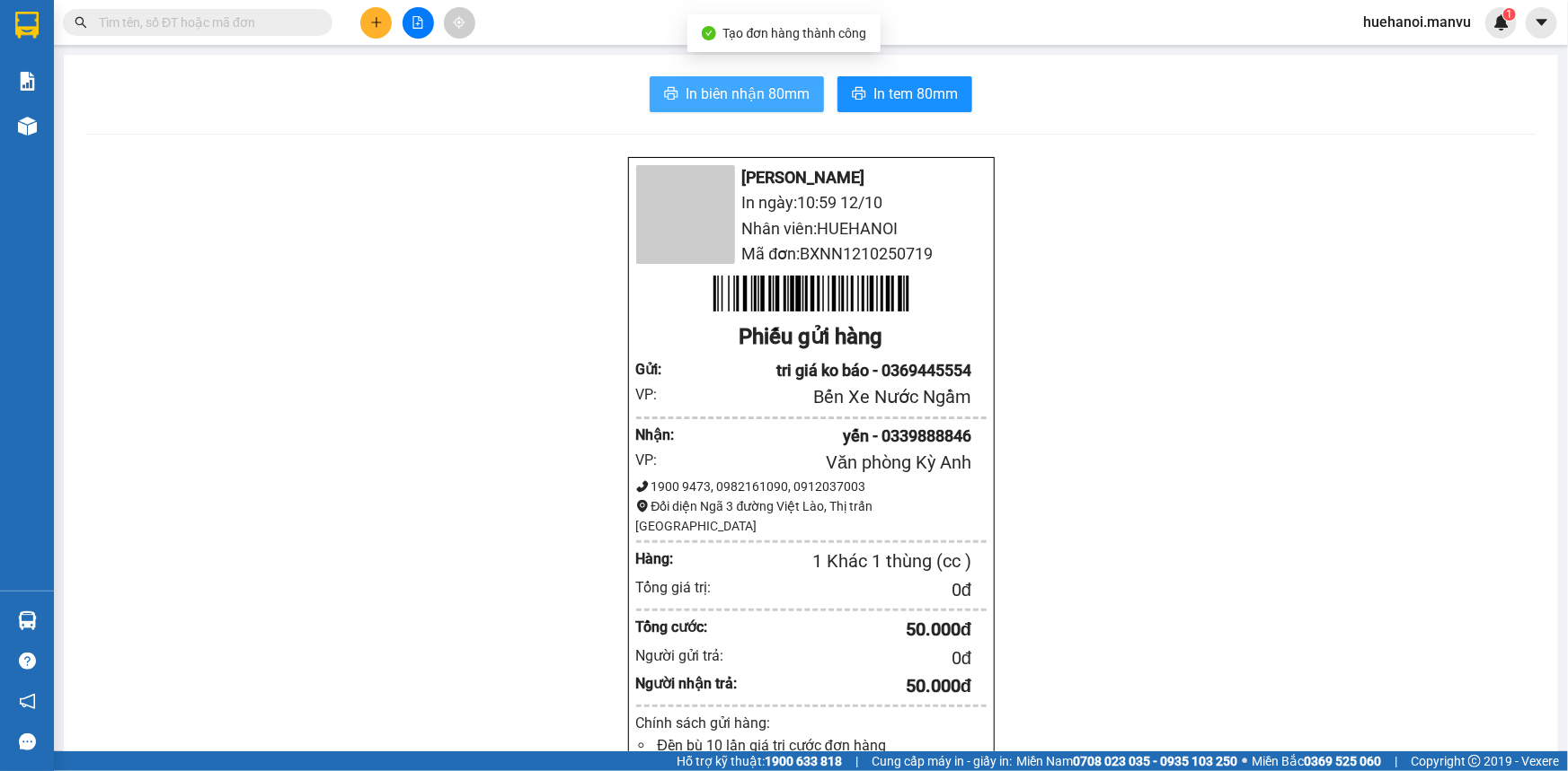
click at [717, 102] on span "In biên nhận 80mm" at bounding box center [747, 93] width 124 height 22
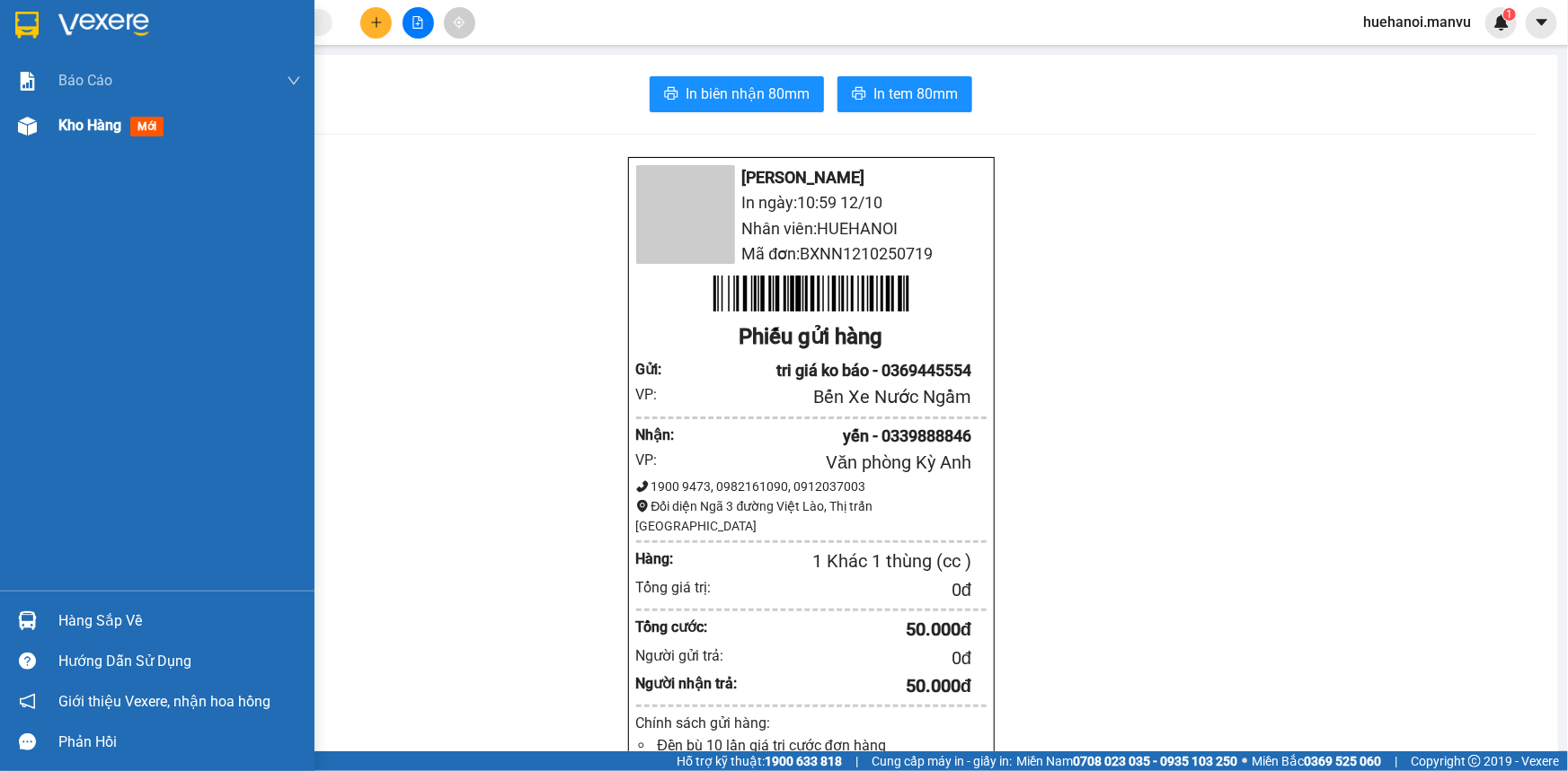
click at [109, 115] on div "Kho hàng mới" at bounding box center [114, 125] width 112 height 22
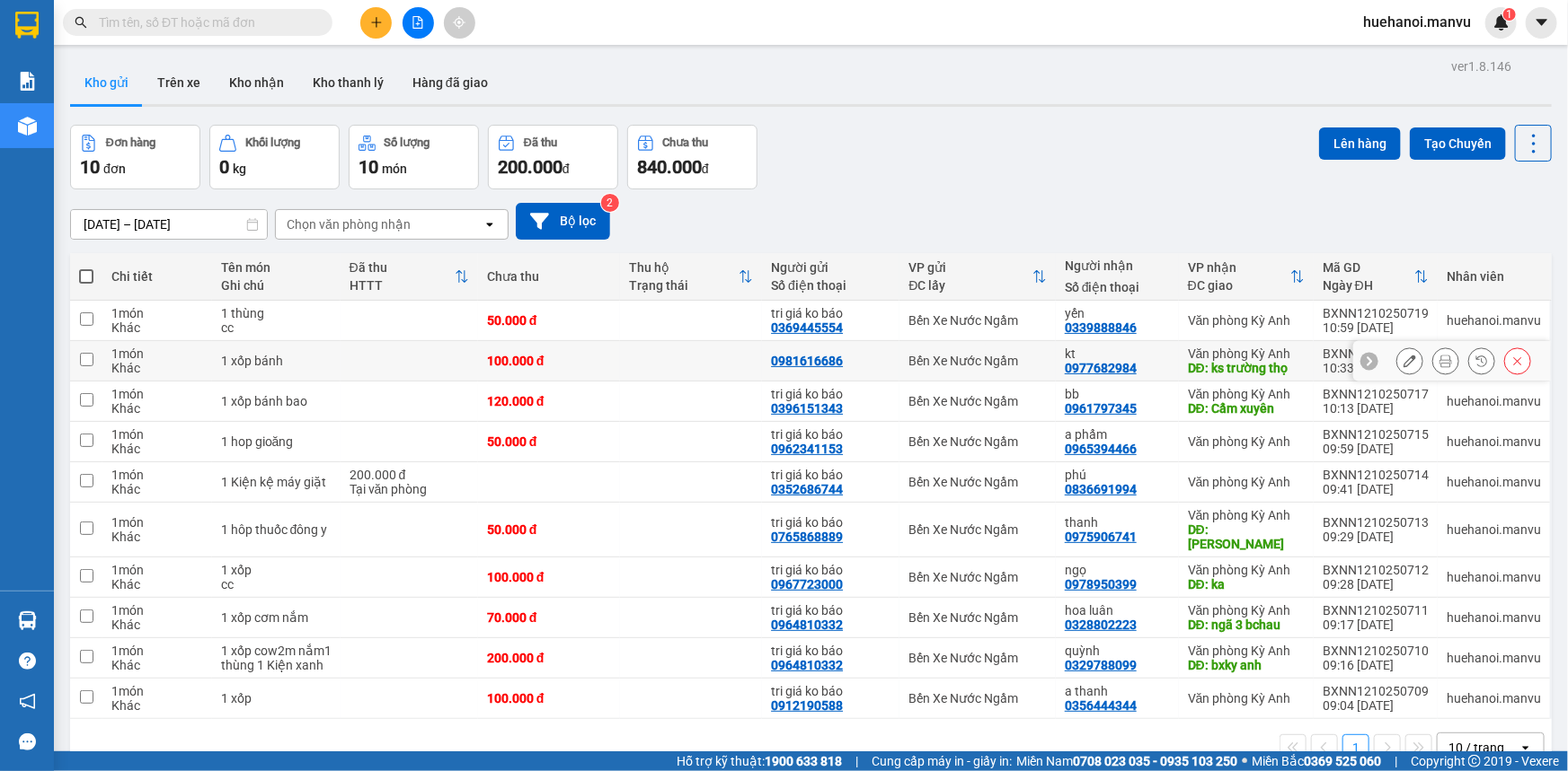
click at [1410, 365] on button at bounding box center [1410, 361] width 25 height 31
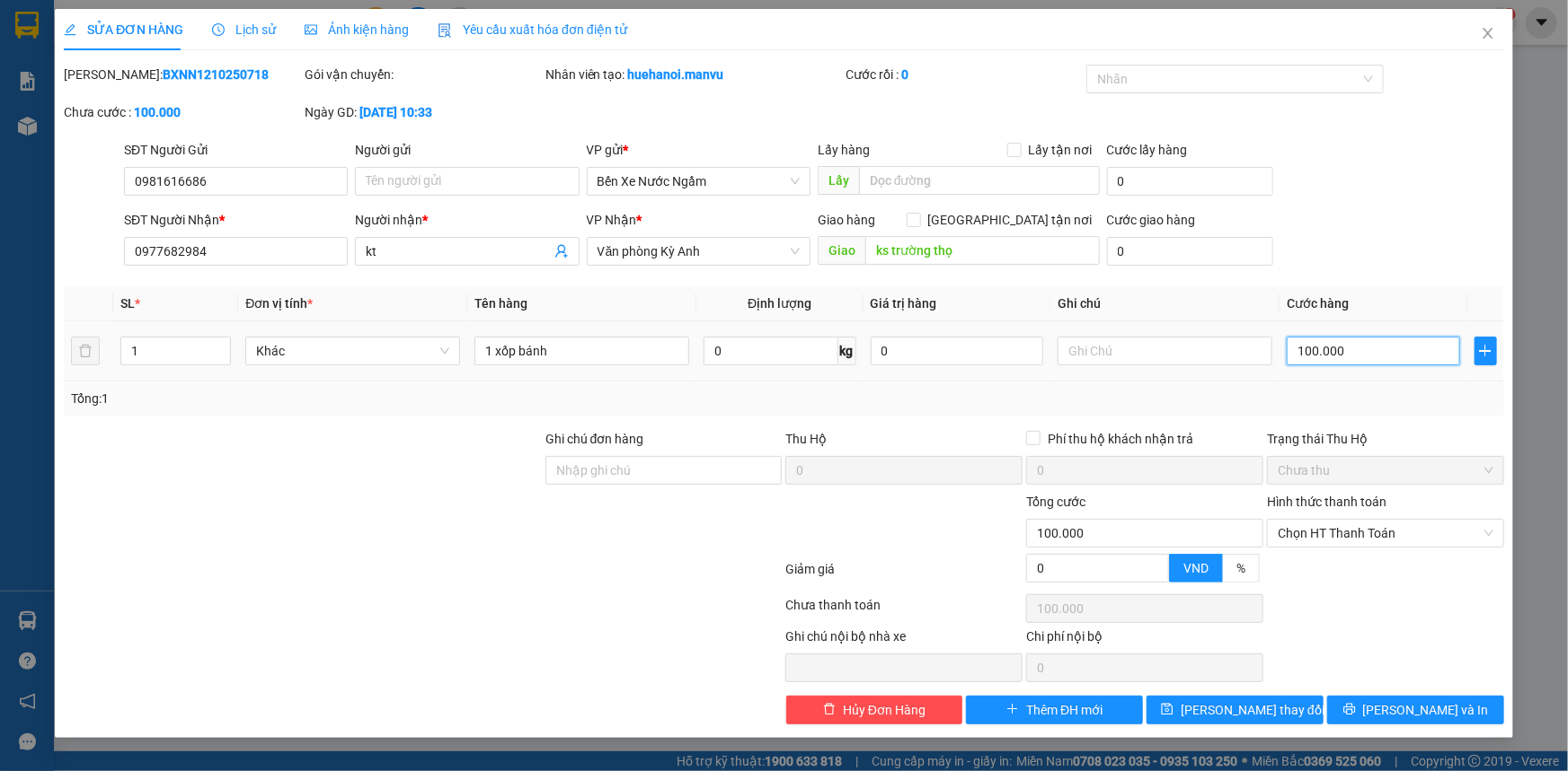
click at [1369, 344] on input "100.000" at bounding box center [1373, 351] width 174 height 29
click at [1255, 710] on span "[PERSON_NAME] thay đổi" at bounding box center [1252, 710] width 144 height 20
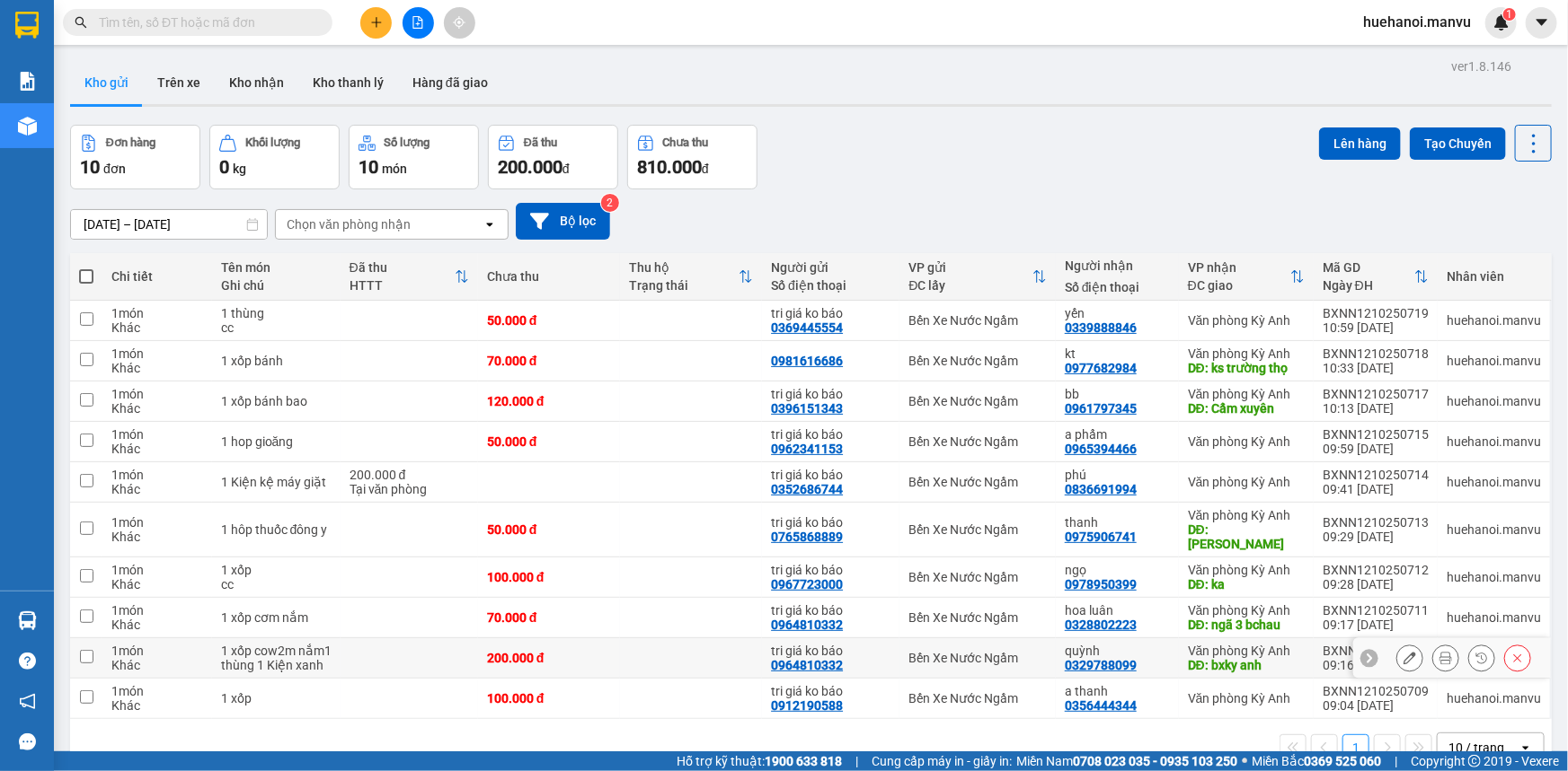
click at [1207, 658] on div "DĐ: bxky anh" at bounding box center [1246, 665] width 117 height 14
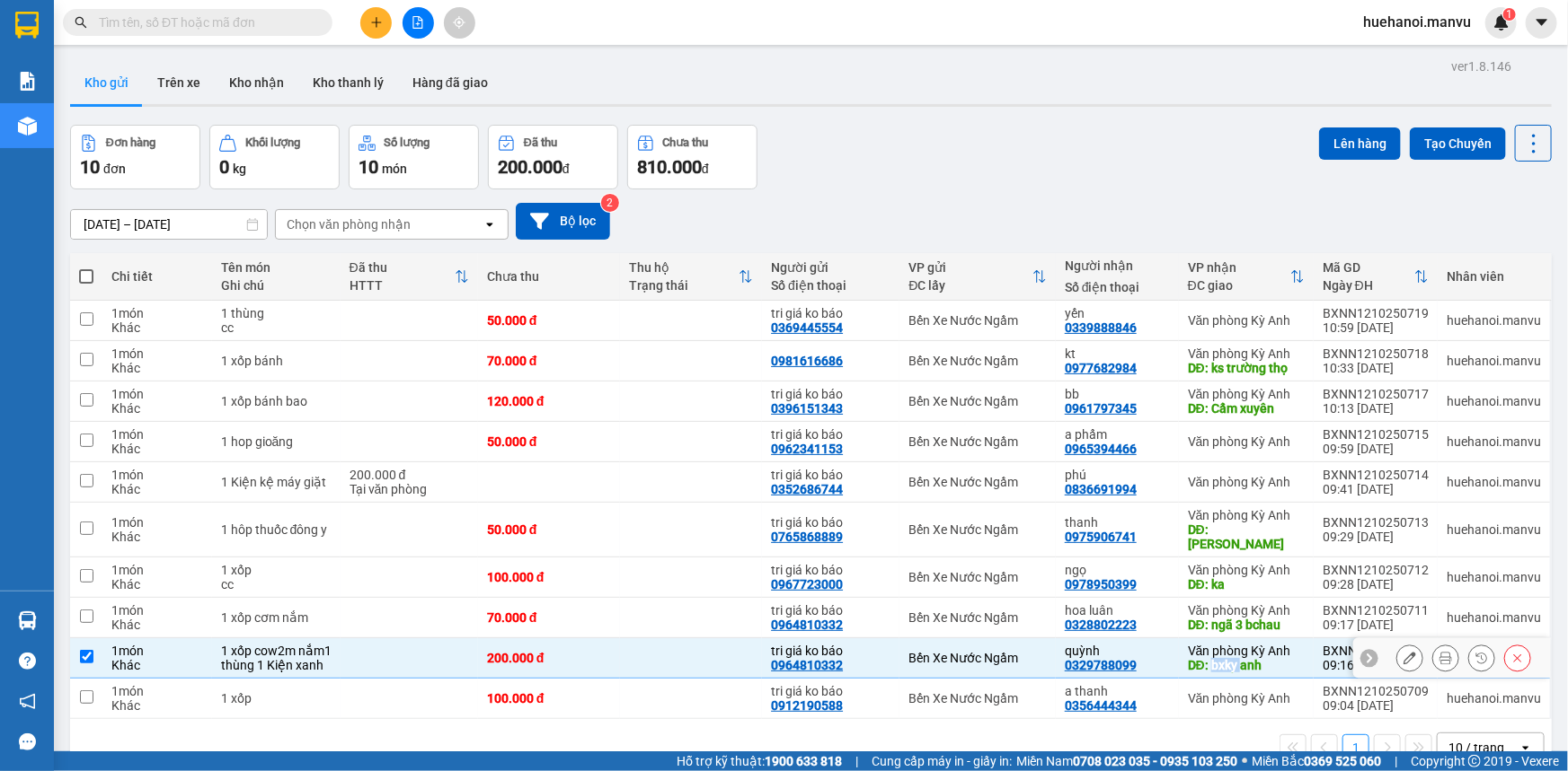
click at [1207, 658] on div "DĐ: bxky anh" at bounding box center [1246, 665] width 117 height 14
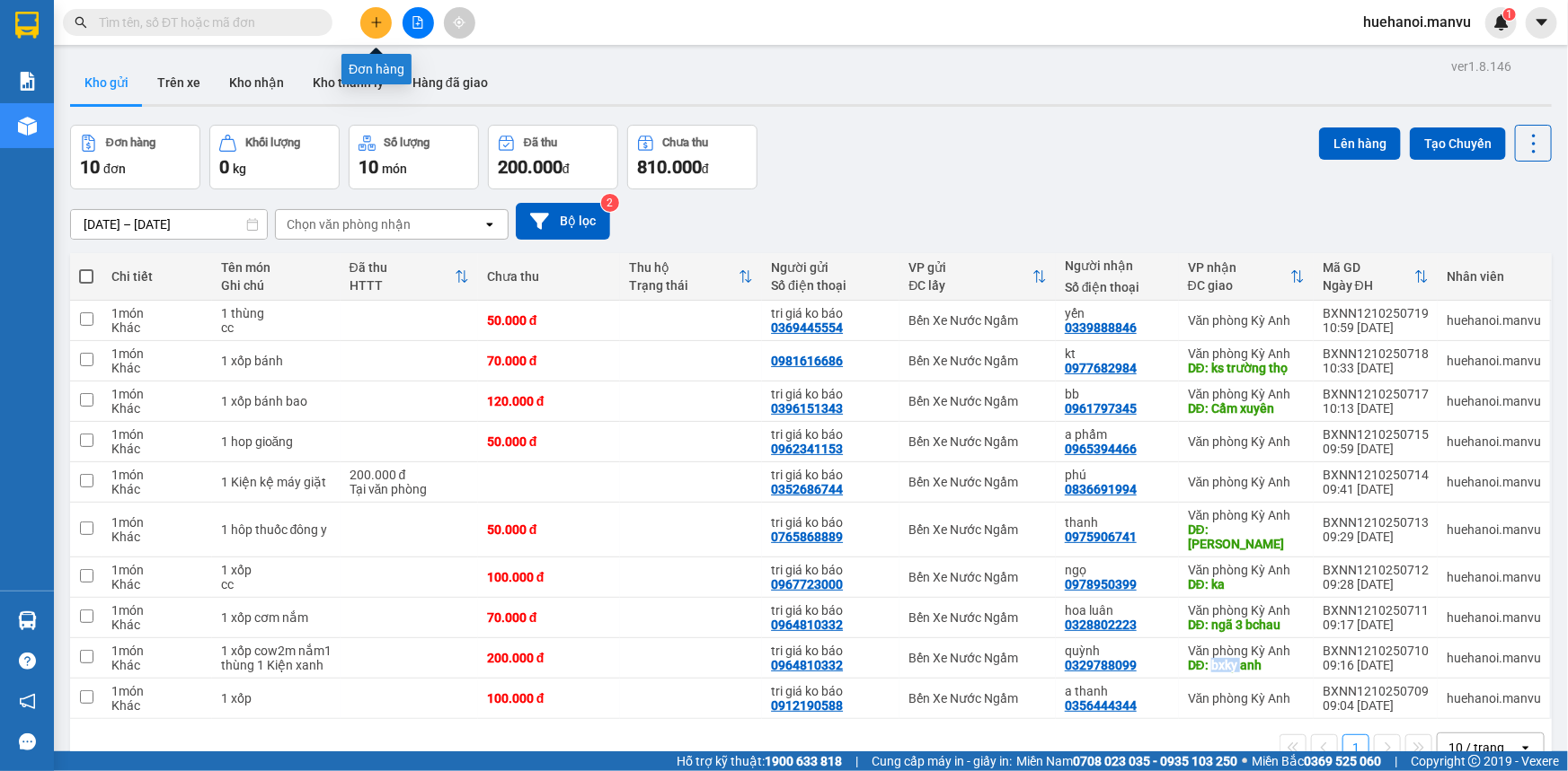
click at [383, 36] on button at bounding box center [376, 22] width 31 height 31
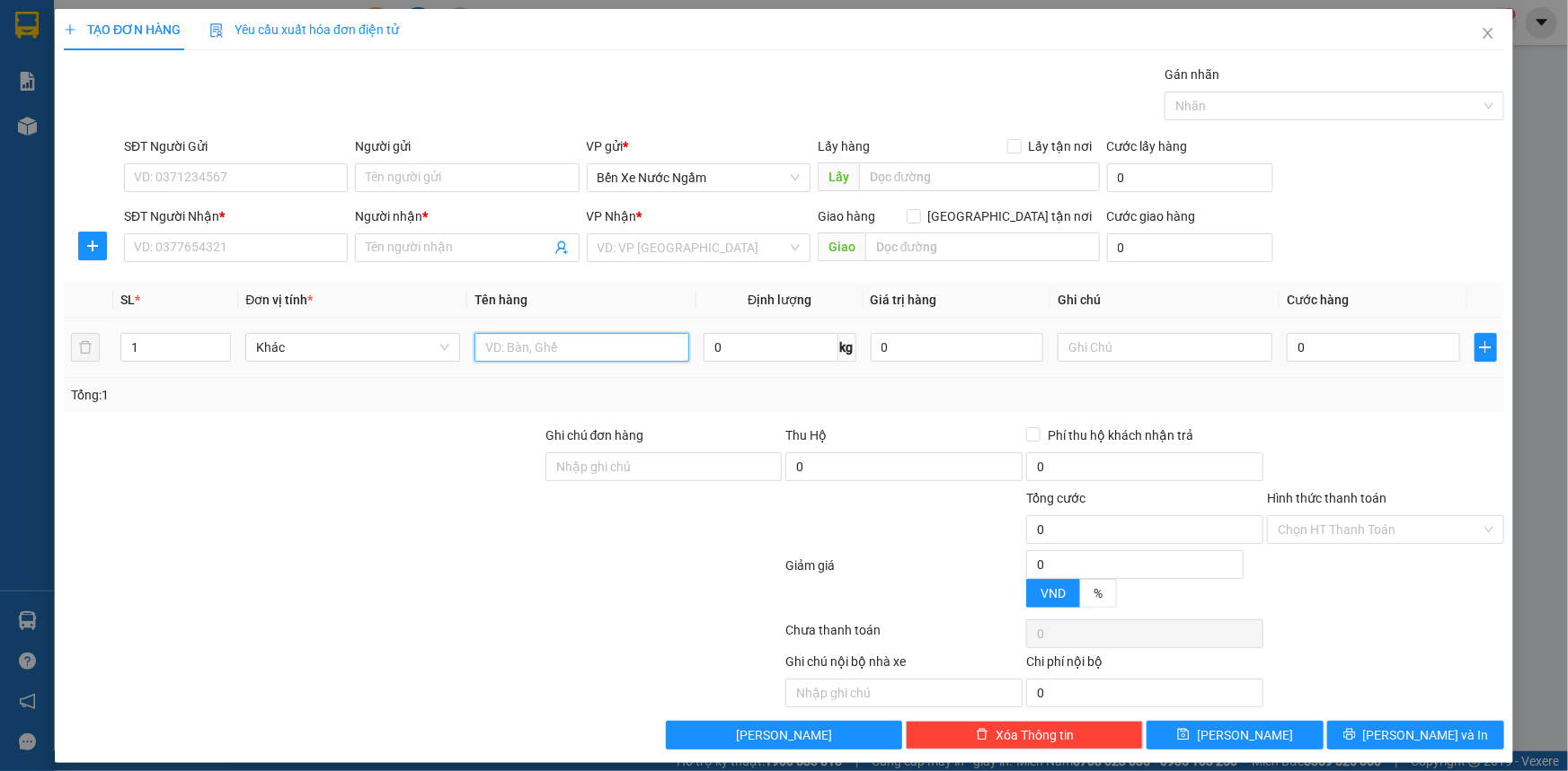
click at [564, 354] on input "text" at bounding box center [582, 348] width 215 height 29
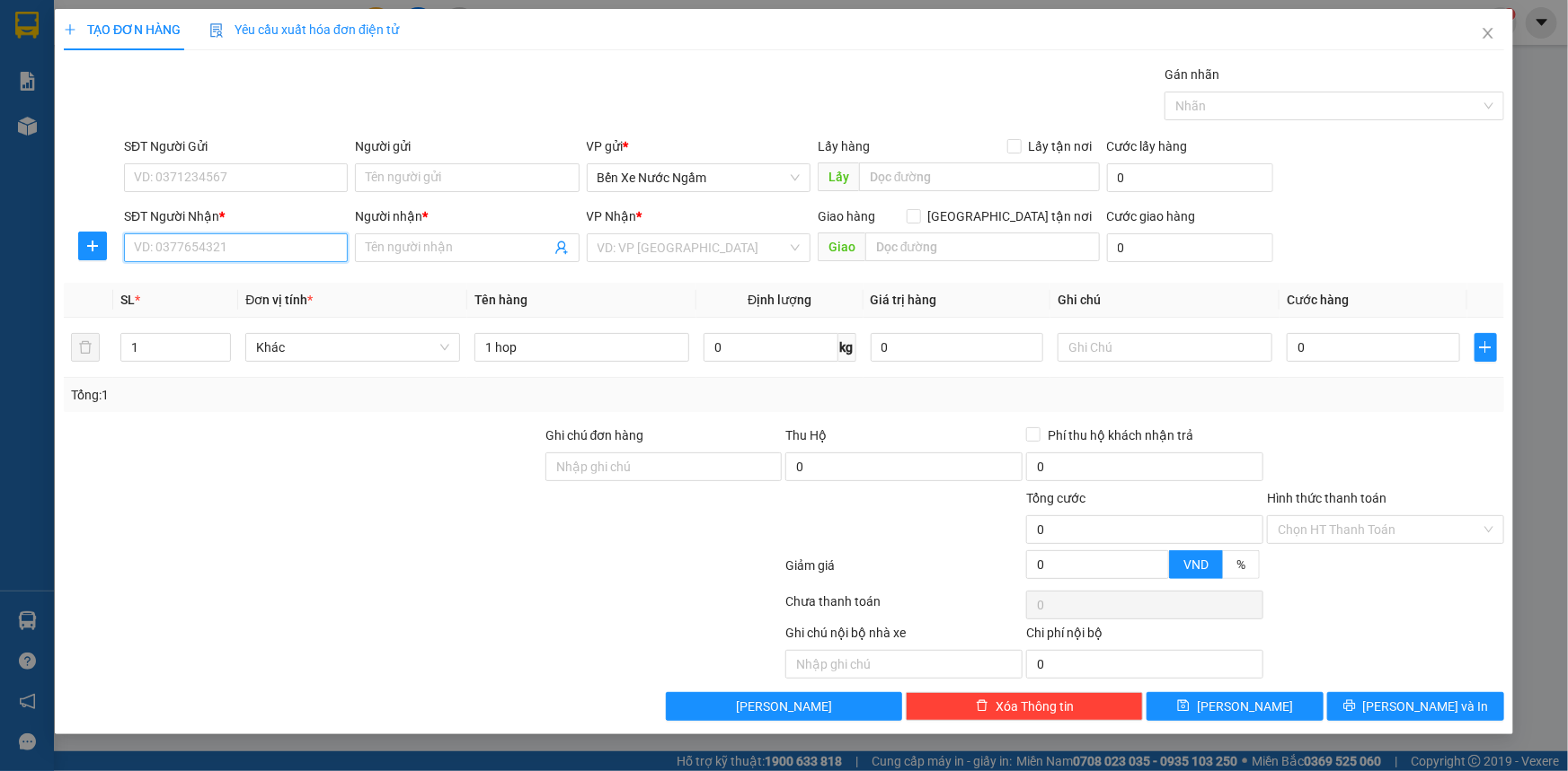
click at [206, 253] on input "SĐT Người Nhận *" at bounding box center [236, 248] width 224 height 29
click at [224, 179] on input "SĐT Người Gửi" at bounding box center [236, 178] width 224 height 29
click at [398, 173] on input "Người gửi" at bounding box center [467, 178] width 224 height 29
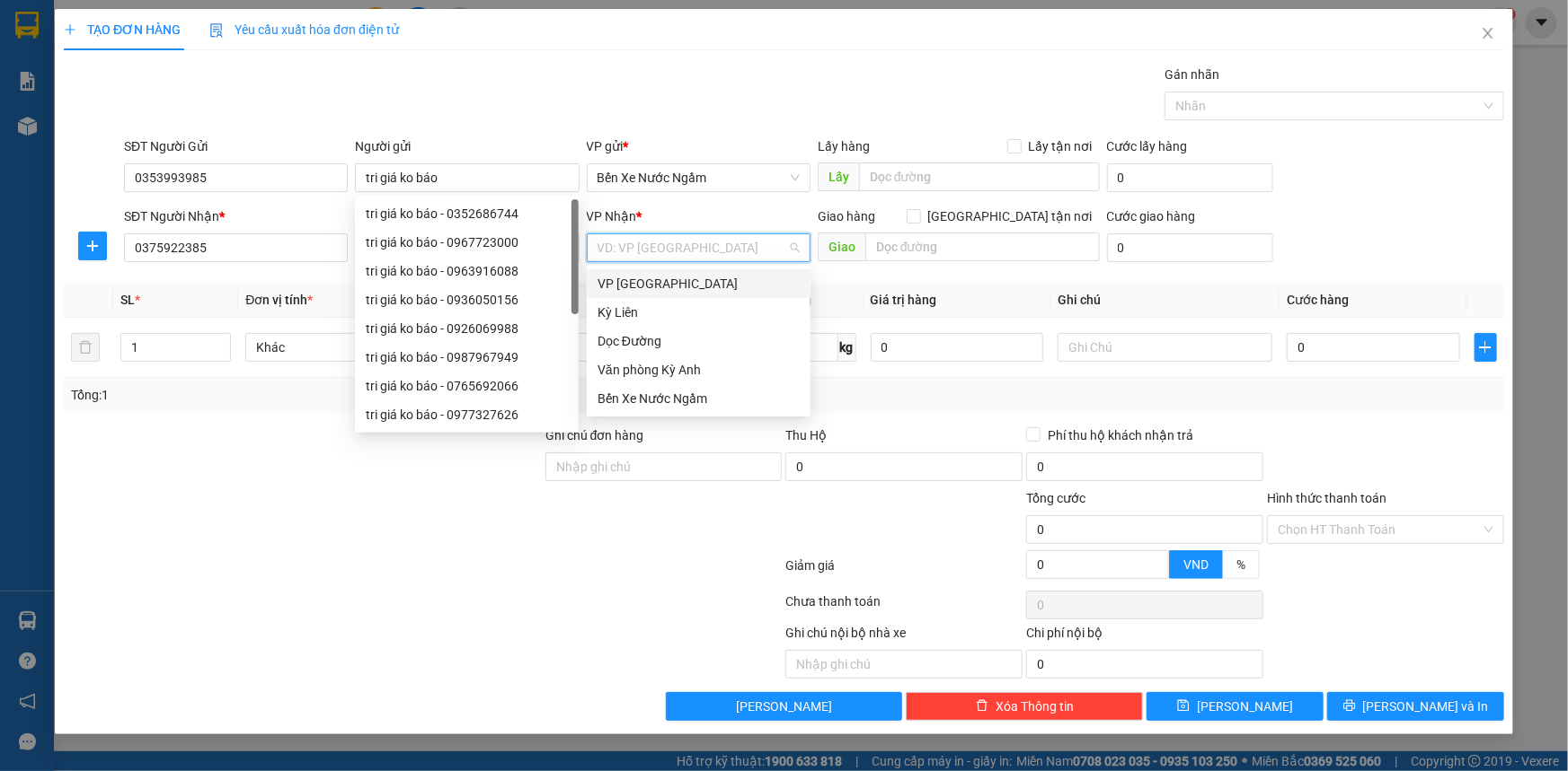
click at [697, 250] on input "search" at bounding box center [692, 248] width 190 height 27
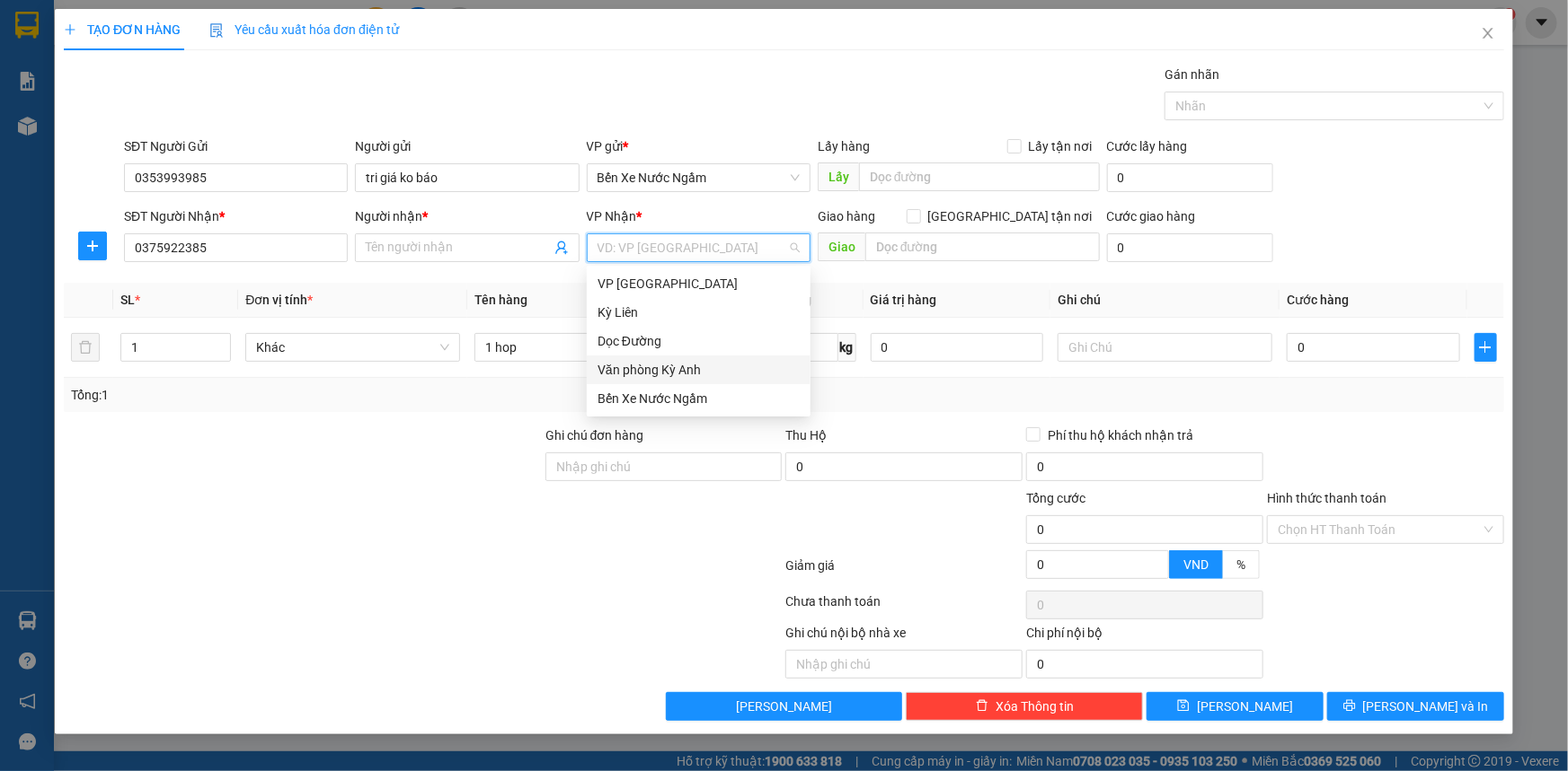
click at [679, 363] on div "Văn phòng Kỳ Anh" at bounding box center [699, 370] width 202 height 20
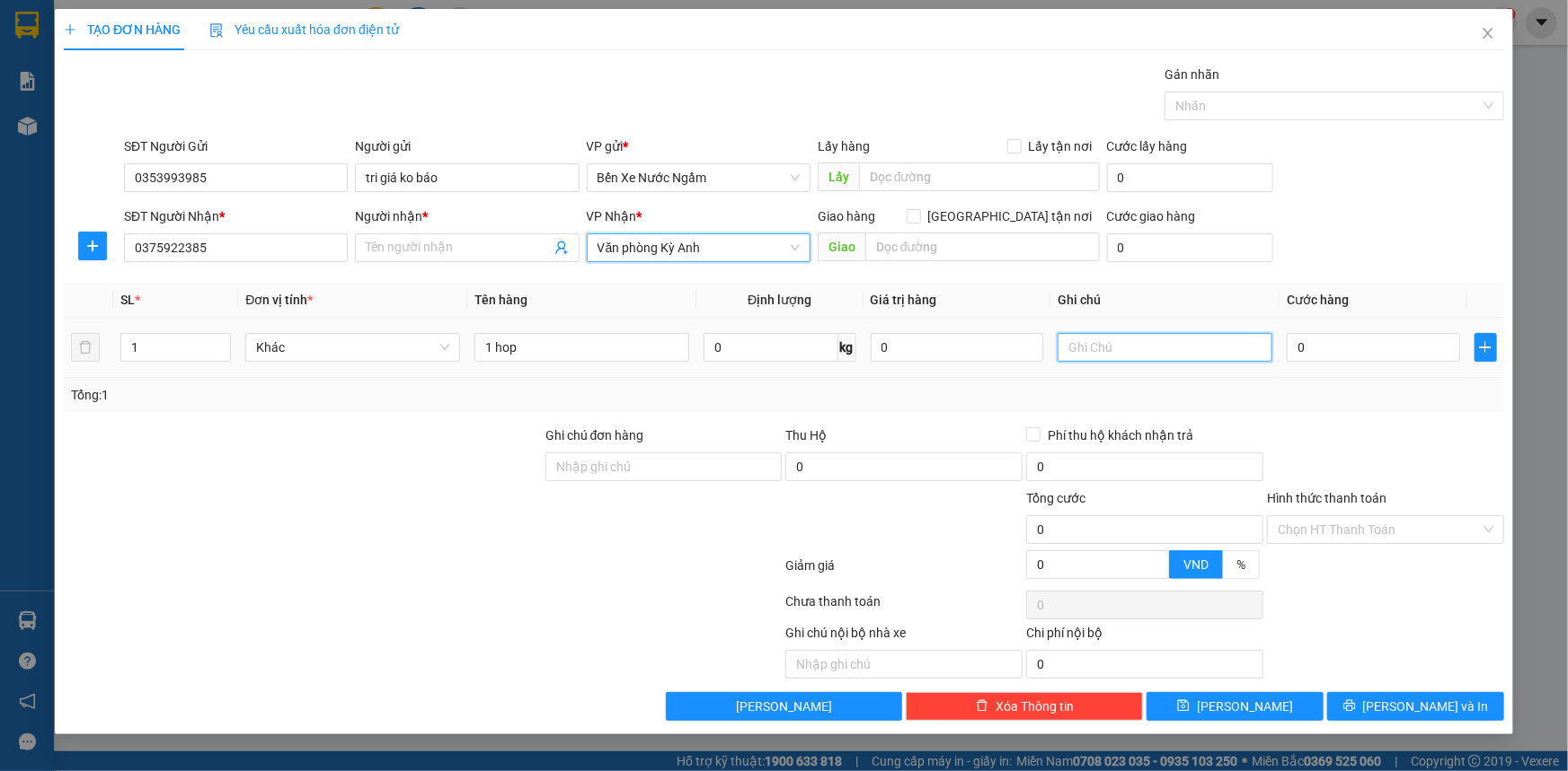
click at [1221, 344] on input "text" at bounding box center [1164, 348] width 215 height 29
click at [419, 238] on input "Người nhận *" at bounding box center [458, 248] width 184 height 20
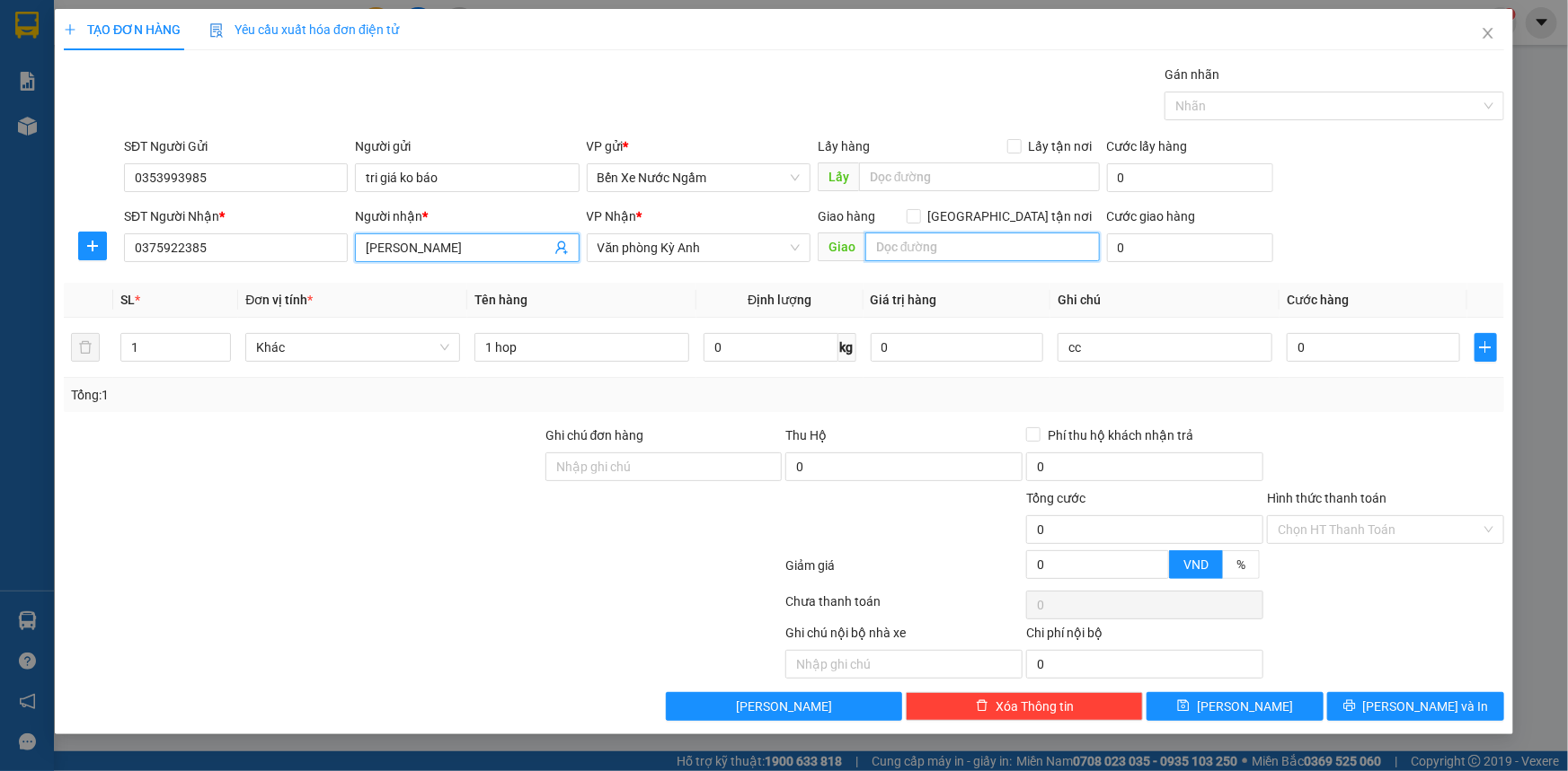
click at [999, 253] on input "text" at bounding box center [982, 247] width 235 height 29
click at [1327, 350] on input "0" at bounding box center [1373, 348] width 174 height 29
click at [1359, 713] on button "[PERSON_NAME] và In" at bounding box center [1415, 706] width 177 height 29
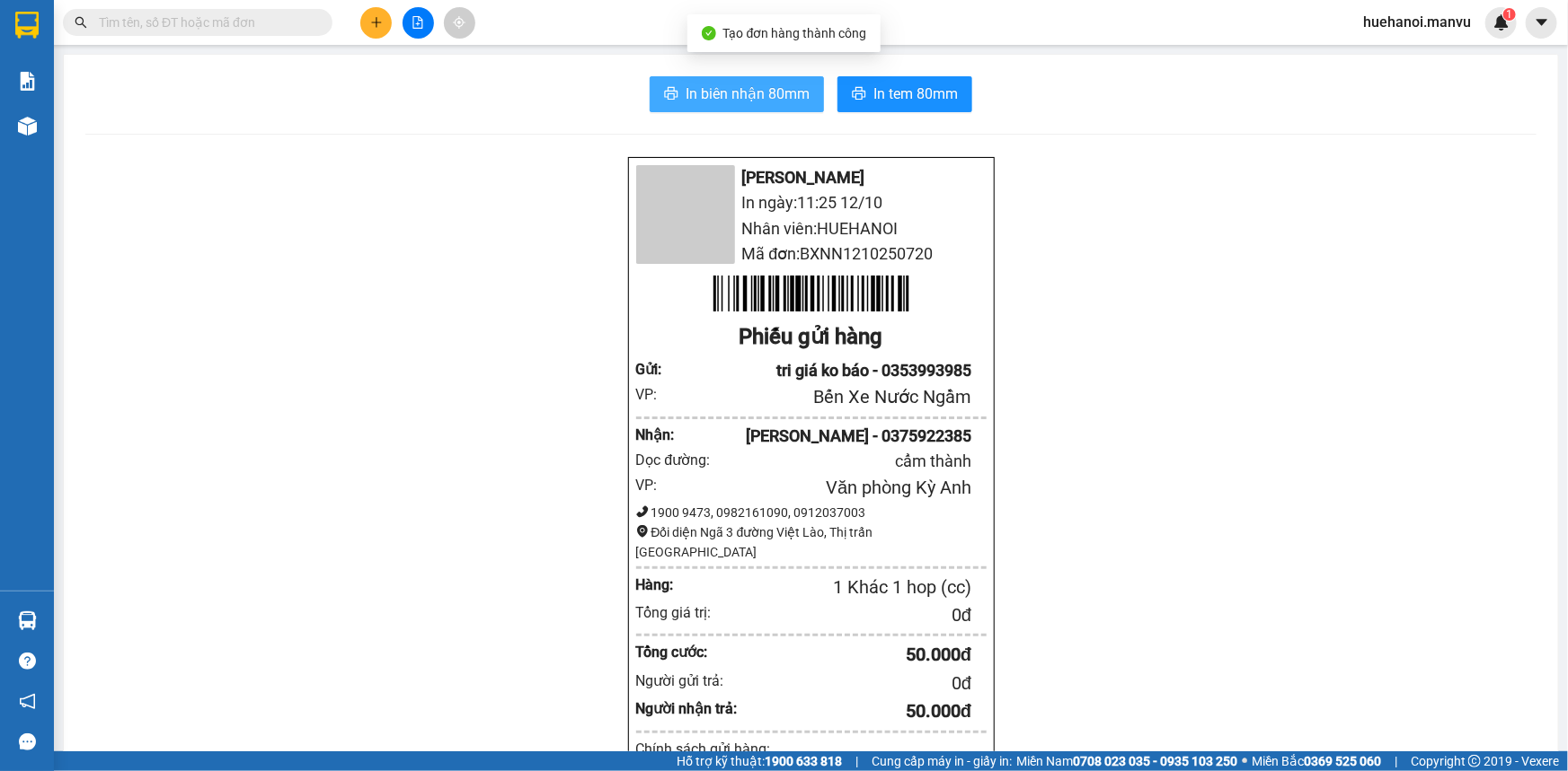
click at [755, 92] on span "In biên nhận 80mm" at bounding box center [747, 93] width 124 height 22
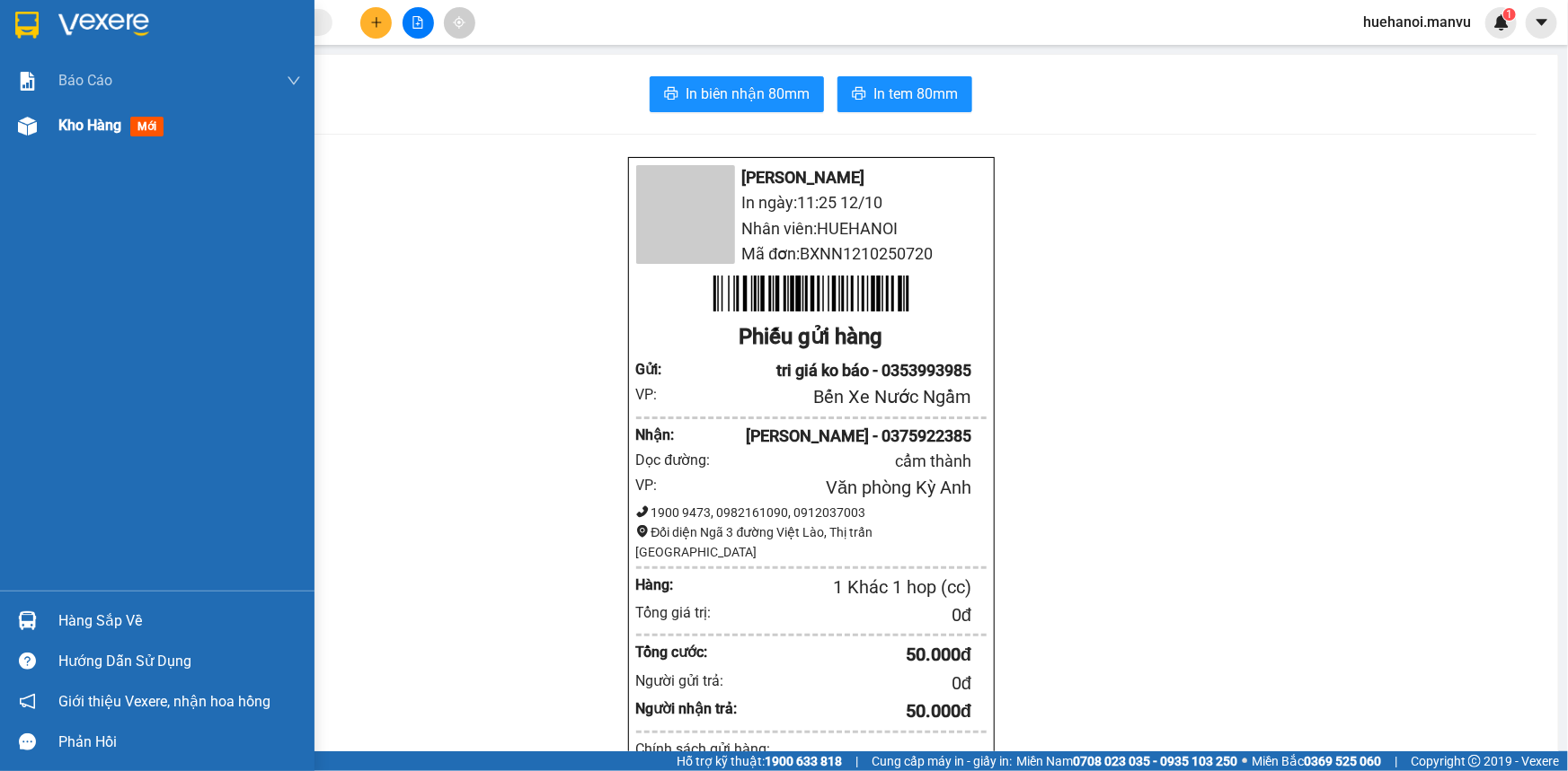
click at [67, 122] on span "Kho hàng" at bounding box center [90, 125] width 63 height 17
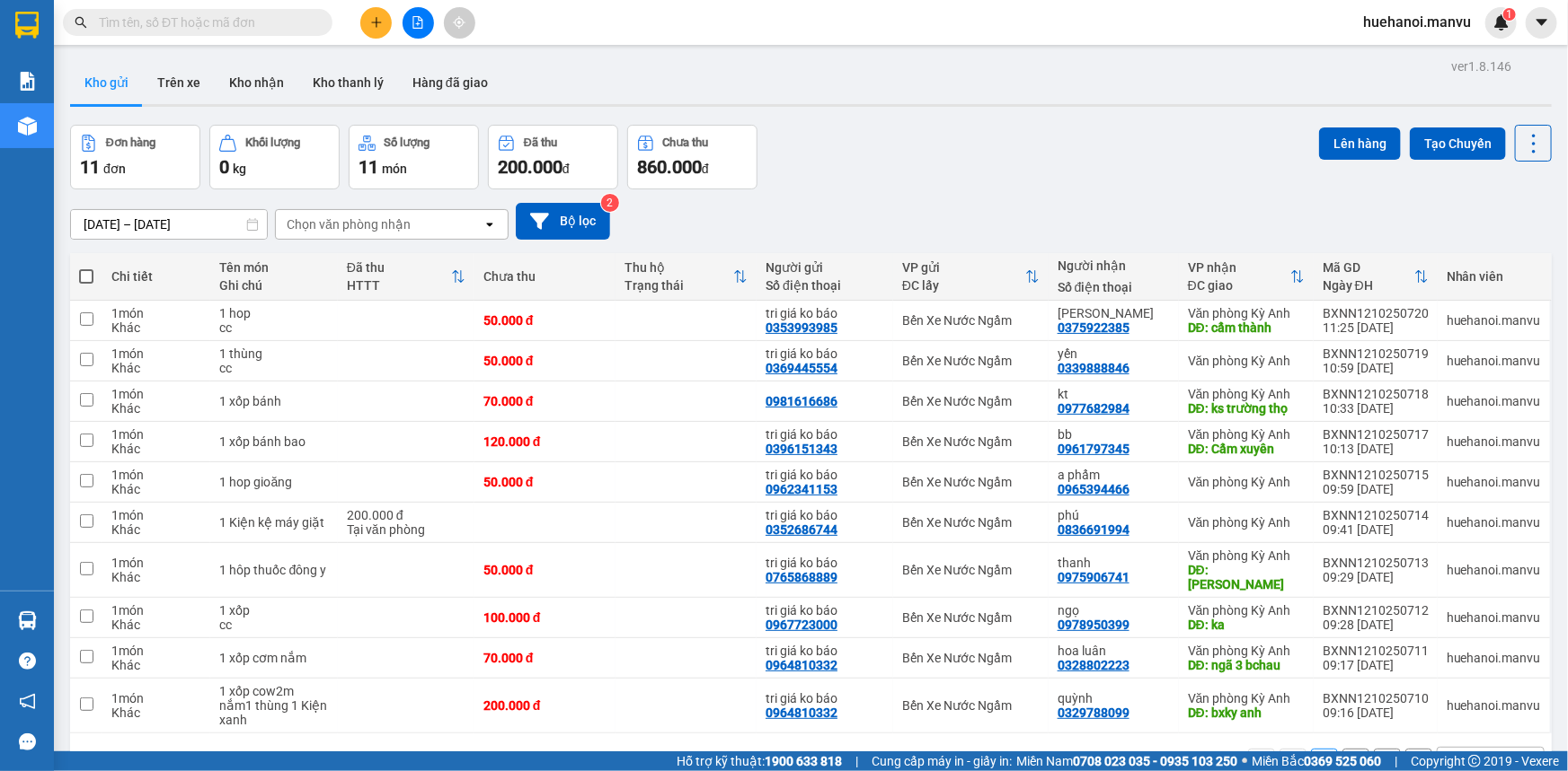
click at [378, 27] on icon "plus" at bounding box center [377, 22] width 13 height 13
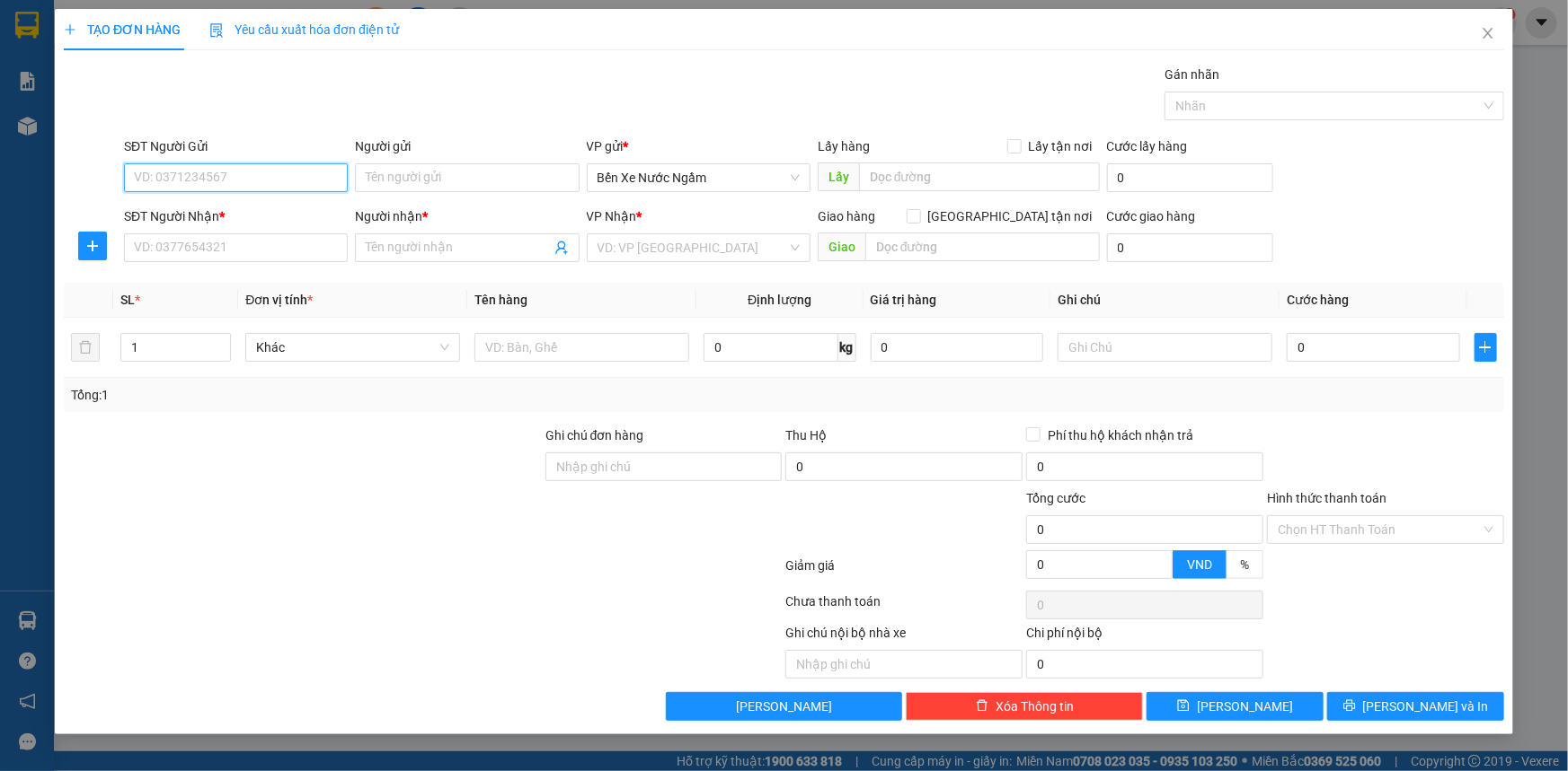
click at [259, 182] on input "SĐT Người Gửi" at bounding box center [236, 178] width 224 height 29
click at [268, 217] on div "0977808010 - tri giá ko báo" at bounding box center [236, 214] width 202 height 20
click at [266, 234] on input "SĐT Người Nhận *" at bounding box center [236, 248] width 224 height 29
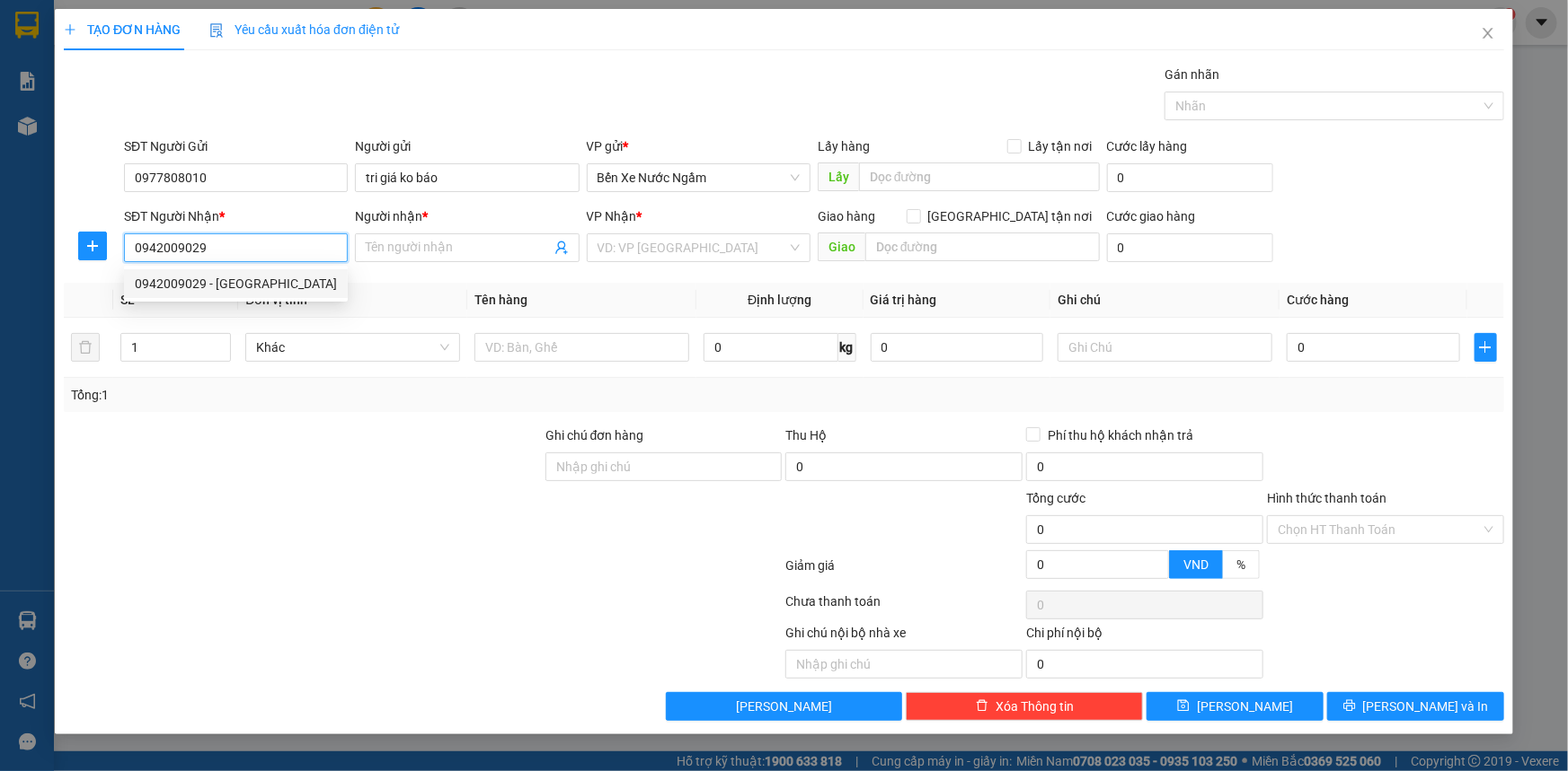
click at [225, 285] on div "0942009029 - hưng trí" at bounding box center [236, 284] width 202 height 20
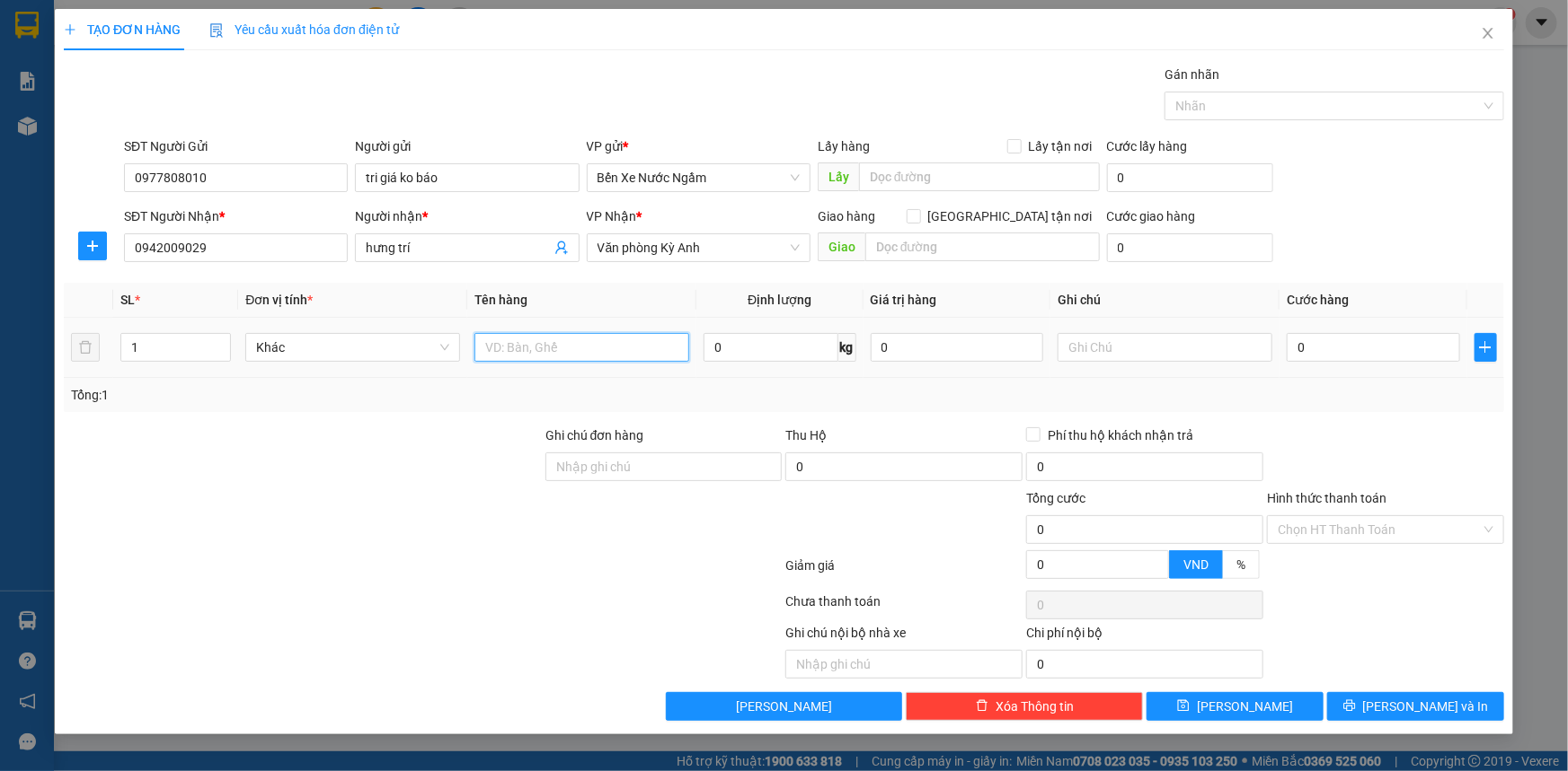
click at [548, 348] on input "text" at bounding box center [582, 348] width 215 height 29
click at [1373, 359] on input "0" at bounding box center [1373, 348] width 174 height 29
click at [1353, 695] on button "[PERSON_NAME] và In" at bounding box center [1415, 706] width 177 height 29
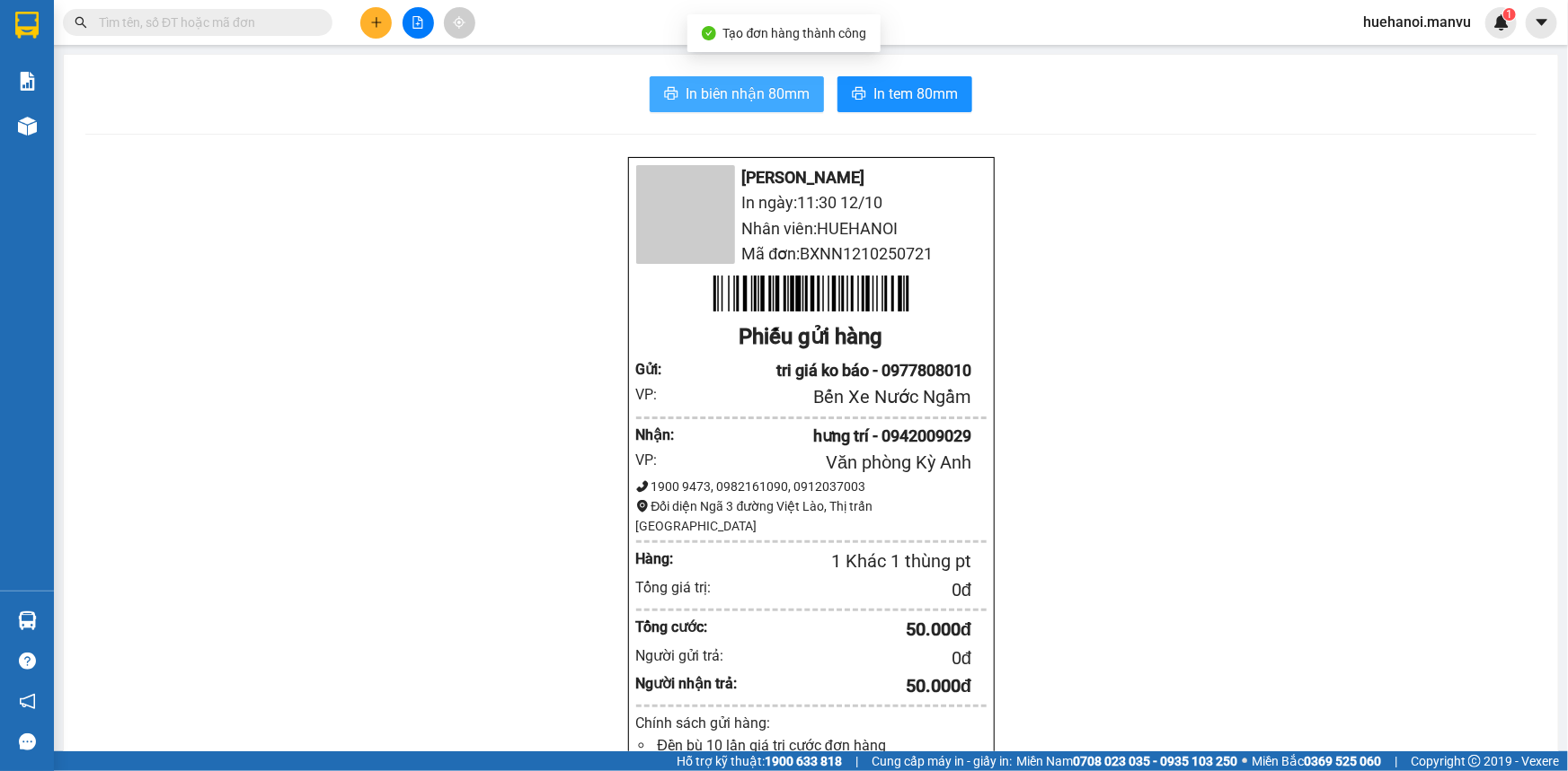
click at [747, 100] on span "In biên nhận 80mm" at bounding box center [747, 93] width 124 height 22
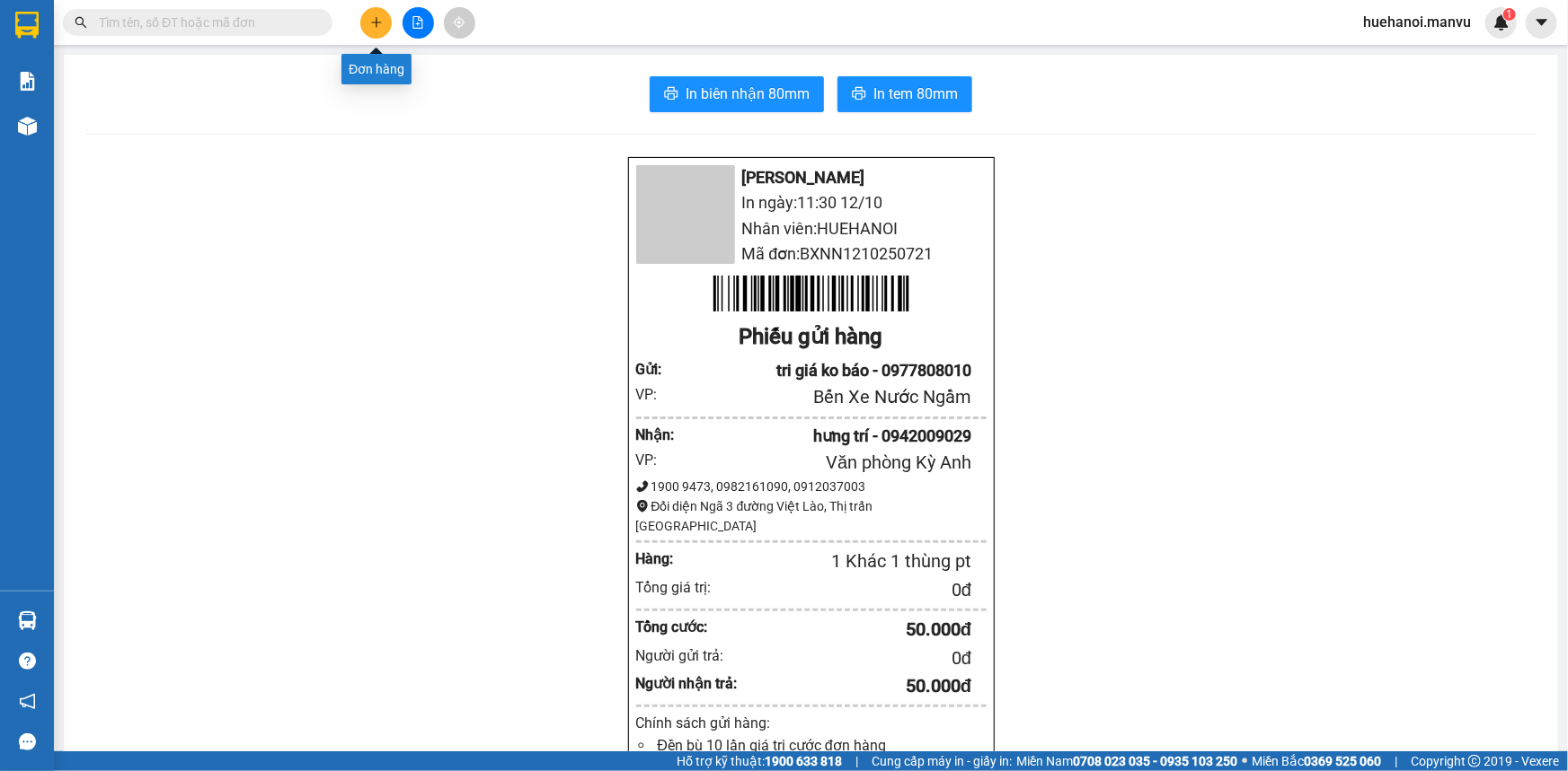
click at [380, 28] on button at bounding box center [376, 22] width 31 height 31
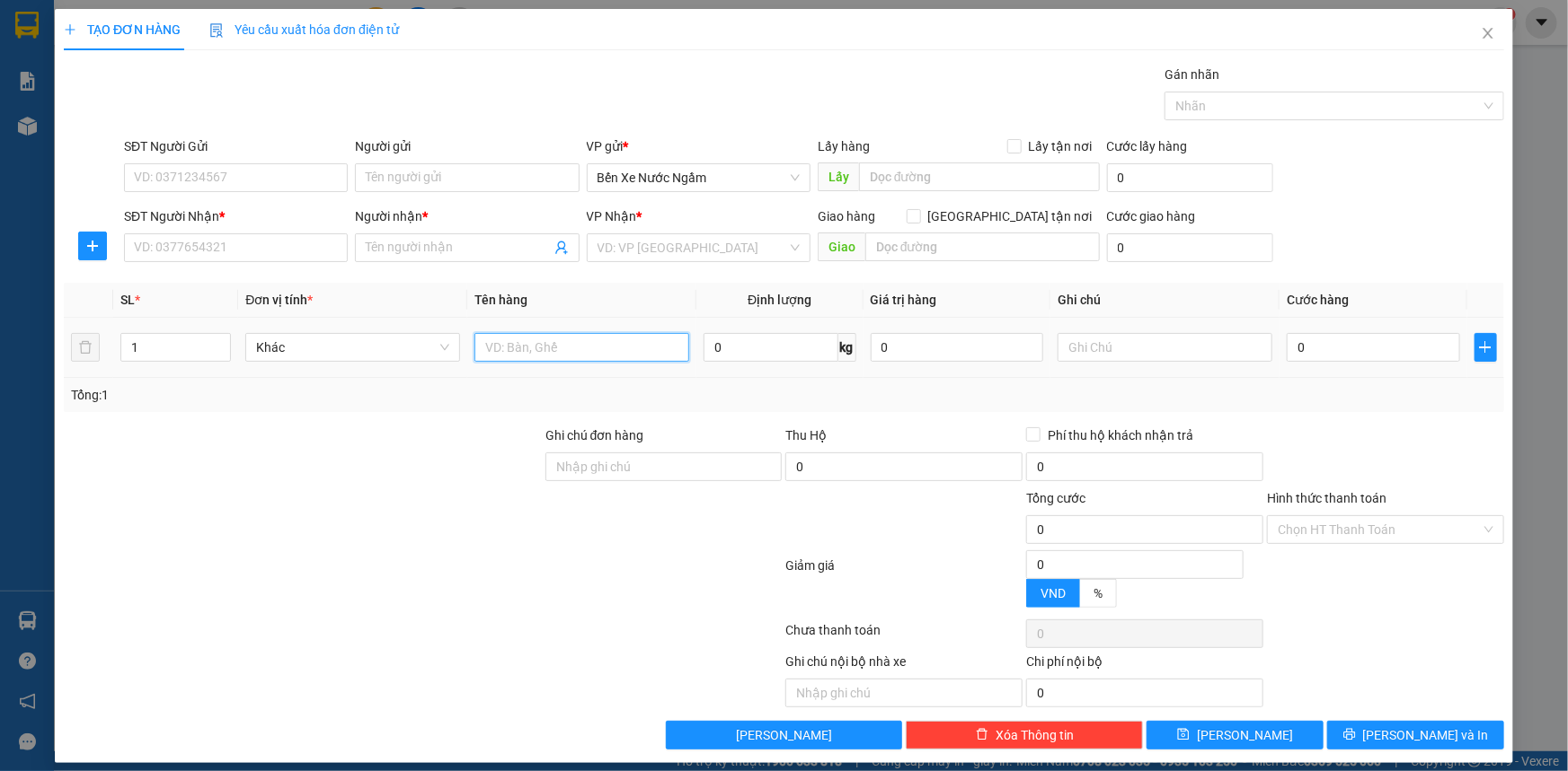
click at [525, 349] on input "text" at bounding box center [582, 348] width 215 height 29
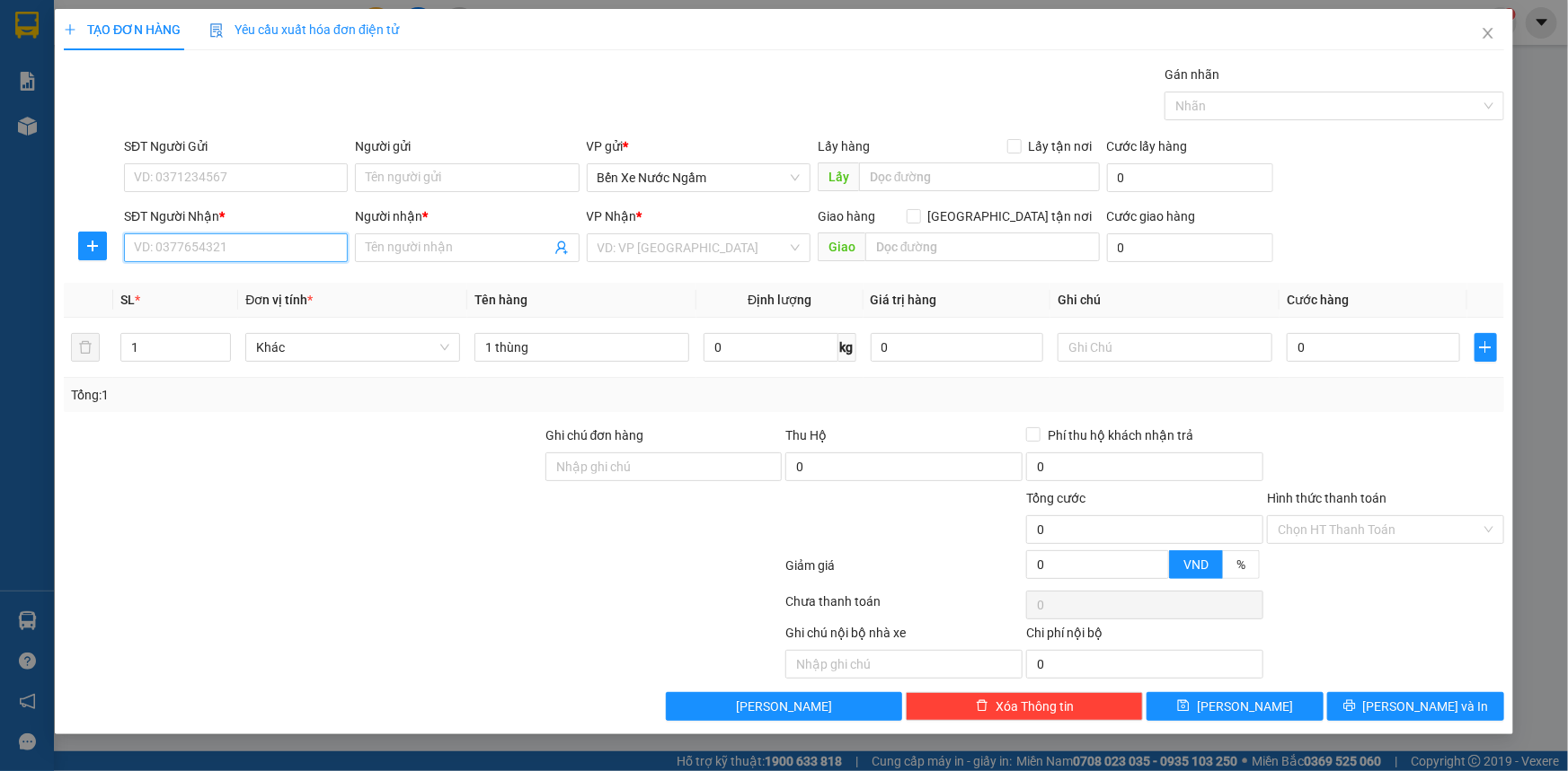
click at [167, 250] on input "SĐT Người Nhận *" at bounding box center [236, 248] width 224 height 29
click at [167, 250] on input "002" at bounding box center [236, 248] width 224 height 29
click at [217, 315] on div "0366444002 - mỹ hạnh" at bounding box center [236, 313] width 202 height 20
click at [237, 172] on input "SĐT Người Gửi" at bounding box center [236, 178] width 224 height 29
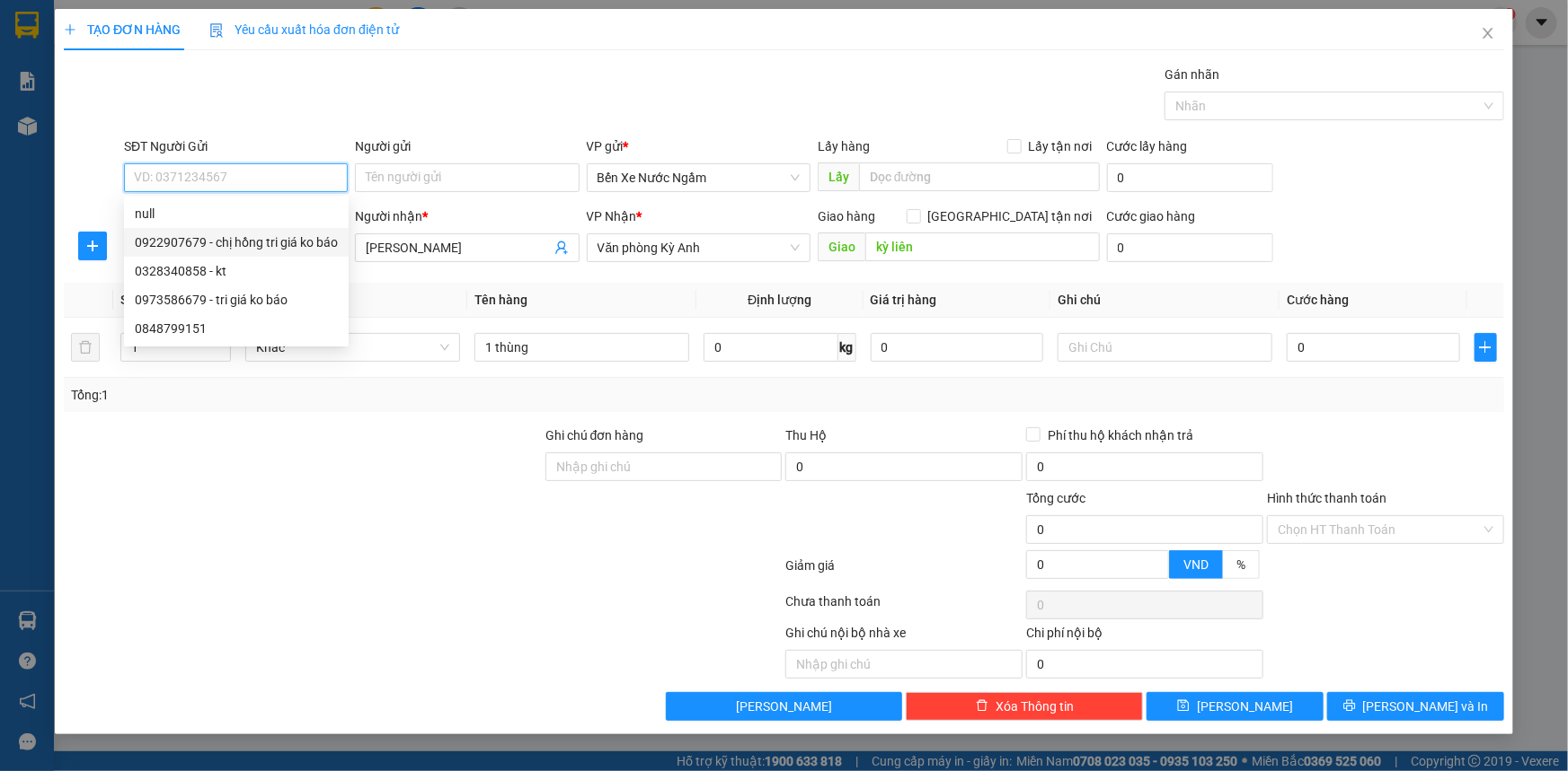
click at [251, 236] on div "0922907679 - chị hồng tri giá ko báo" at bounding box center [236, 243] width 203 height 20
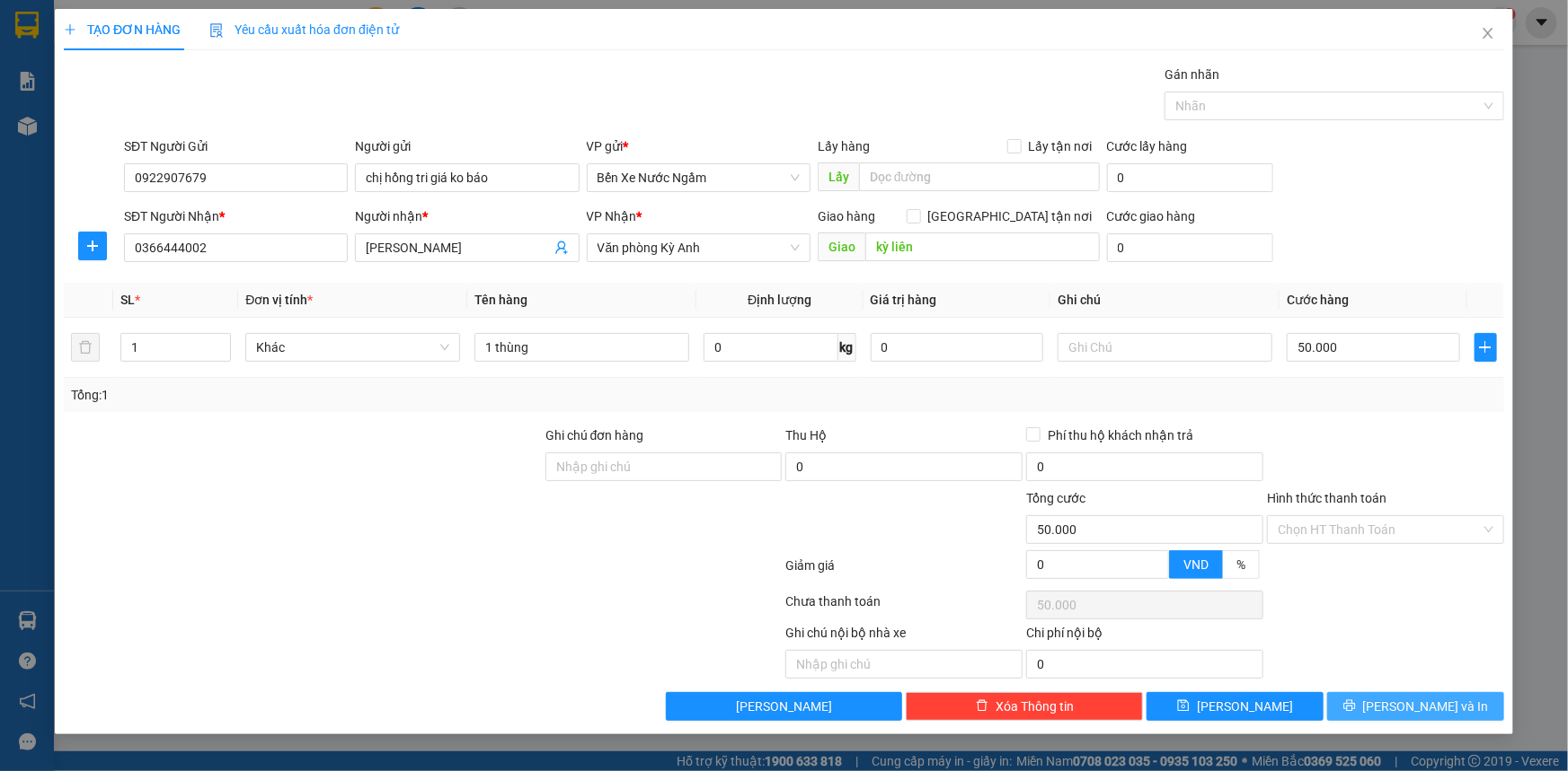
click at [1355, 702] on icon "printer" at bounding box center [1349, 705] width 12 height 12
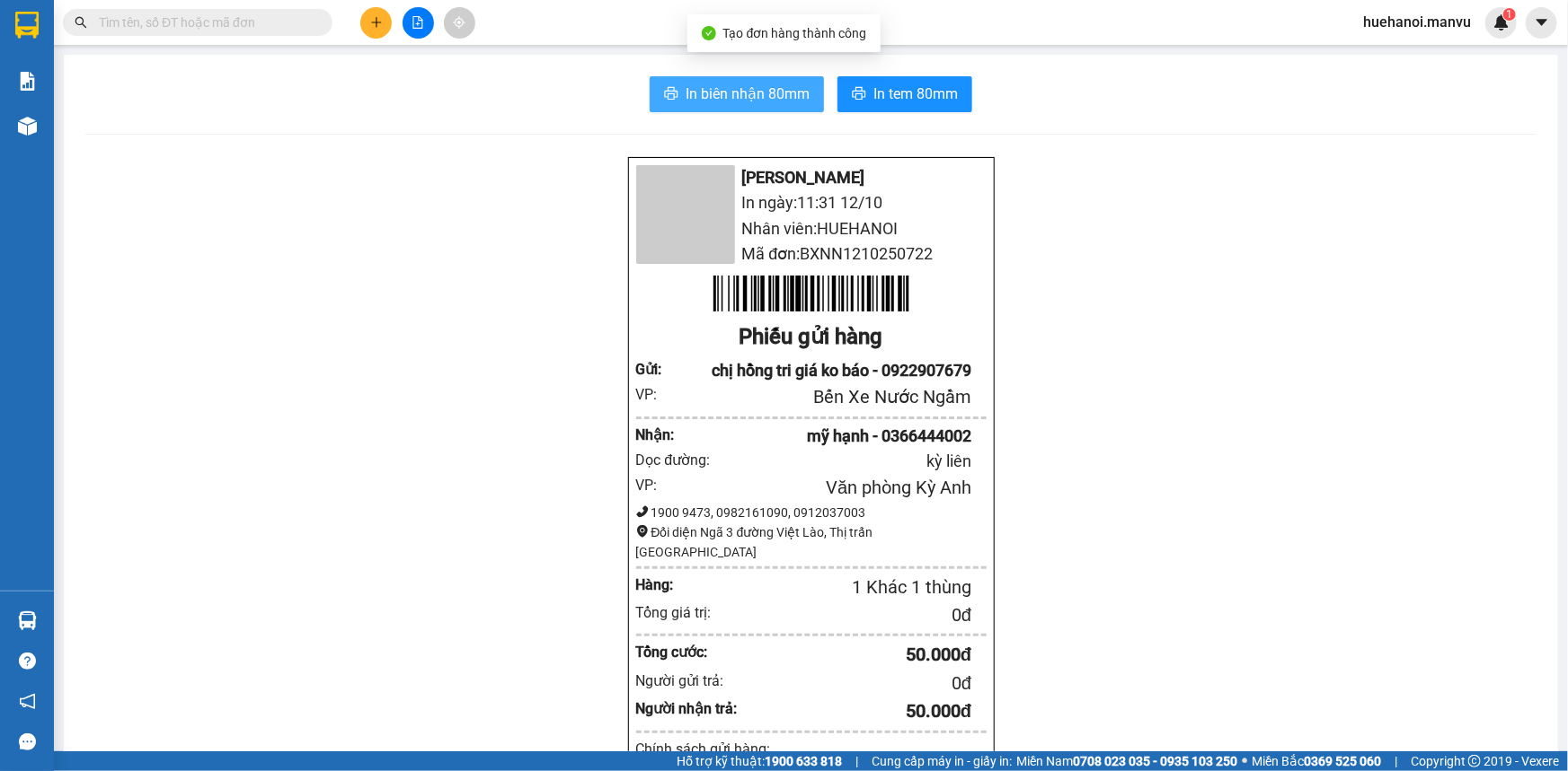
click at [733, 102] on span "In biên nhận 80mm" at bounding box center [747, 93] width 124 height 22
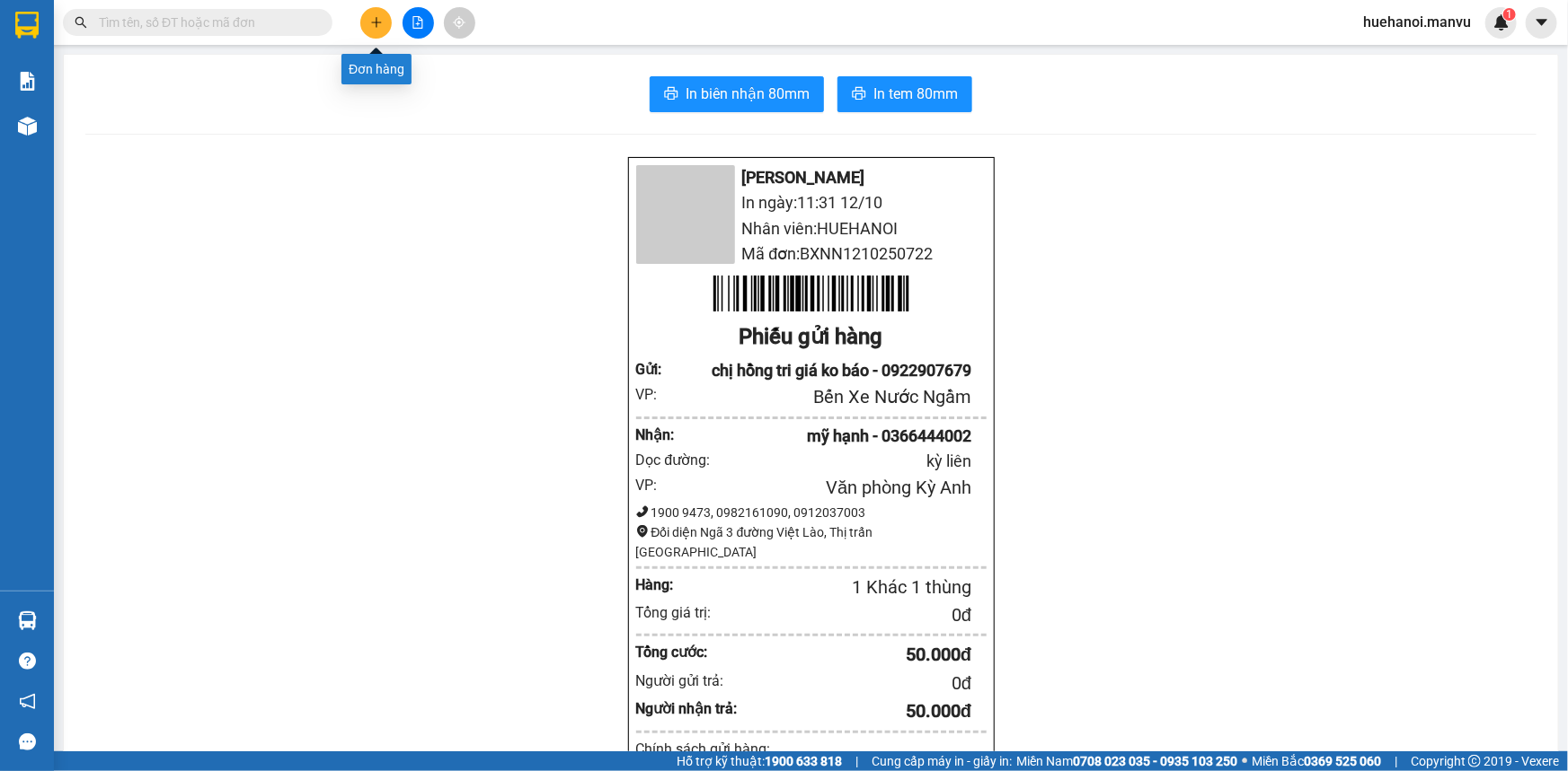
click at [380, 28] on icon "plus" at bounding box center [377, 22] width 13 height 13
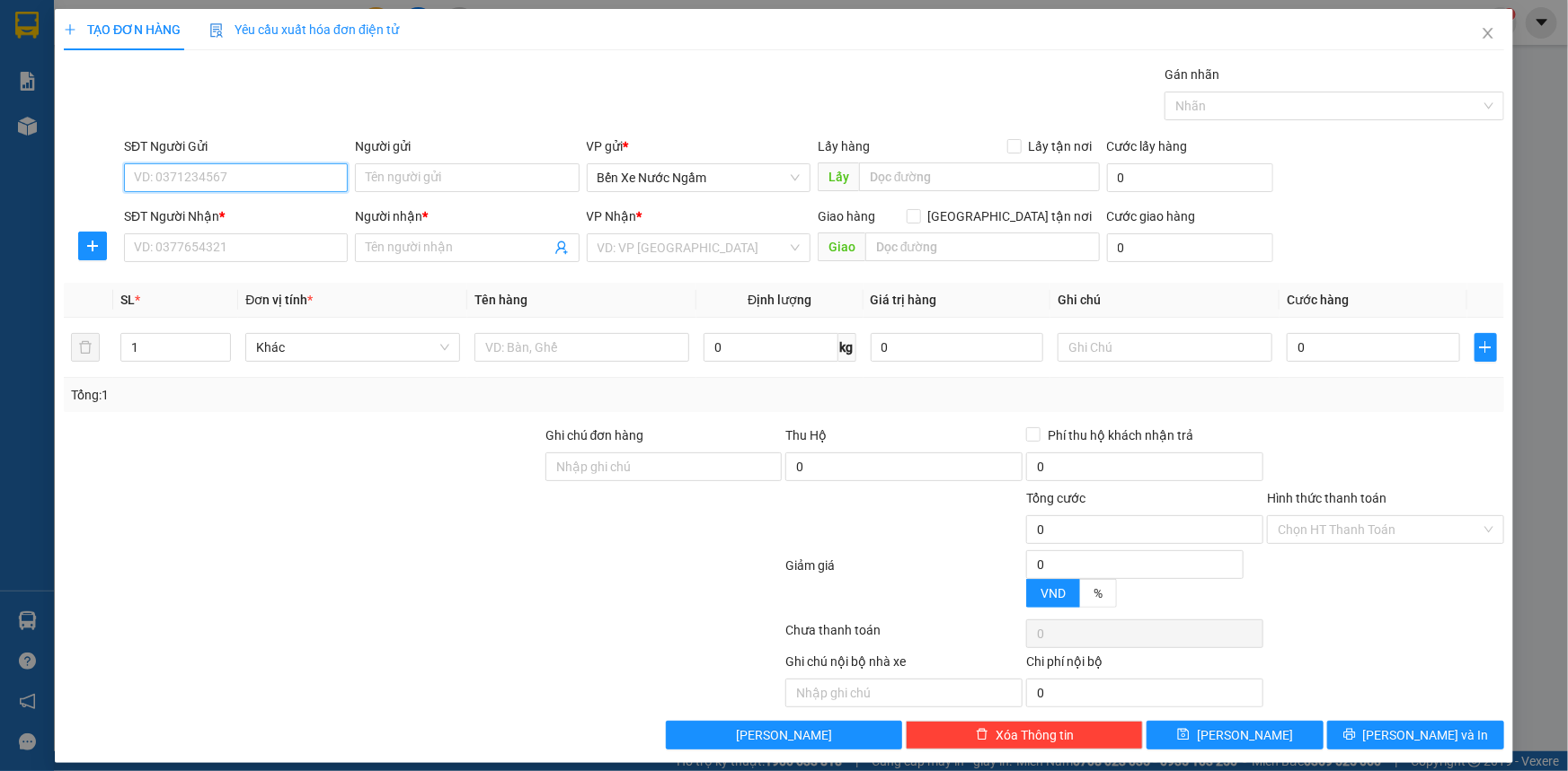
click at [243, 181] on input "SĐT Người Gửi" at bounding box center [236, 178] width 224 height 29
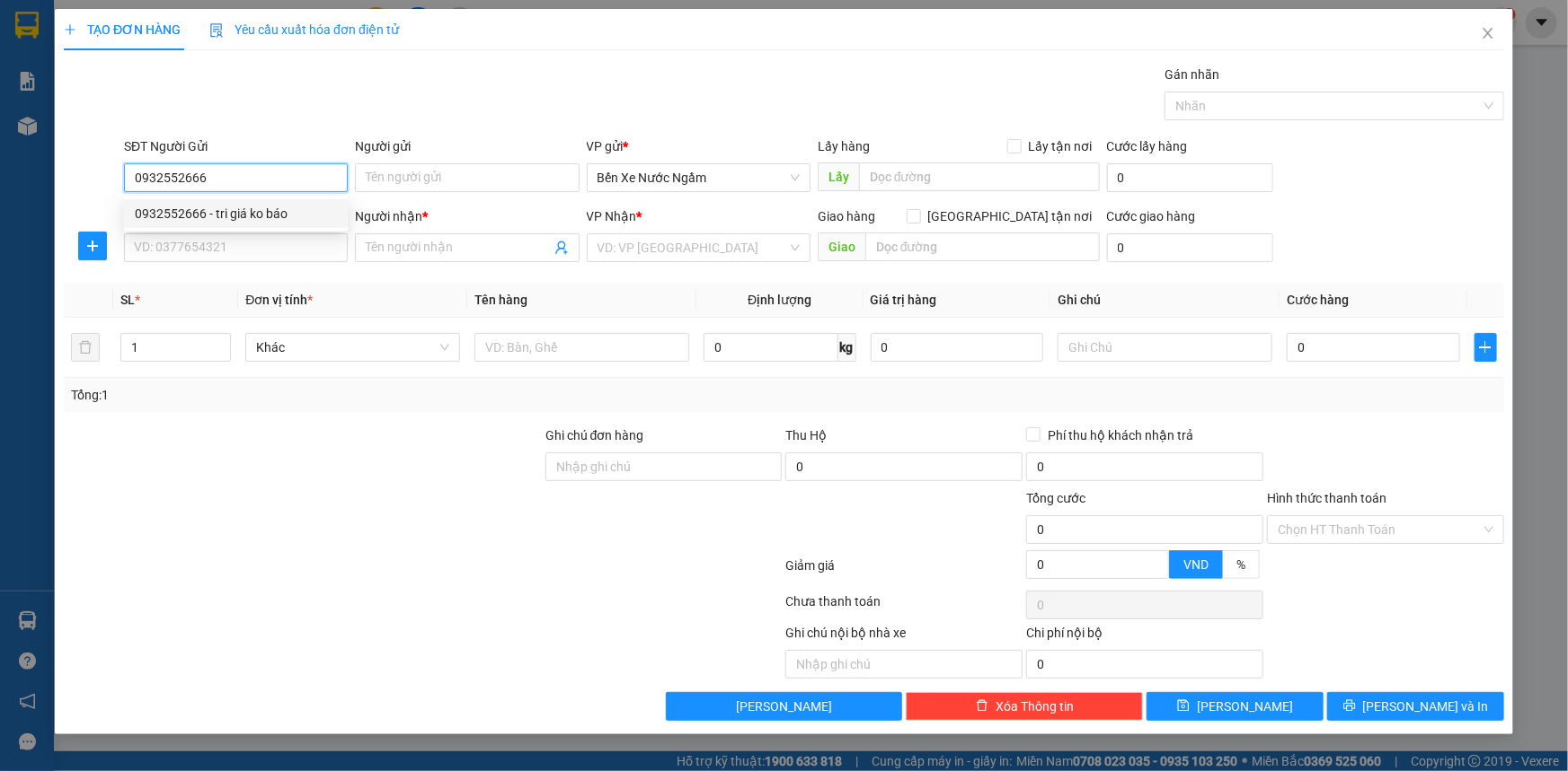
click at [244, 217] on div "0932552666 - tri giá ko báo" at bounding box center [236, 214] width 202 height 20
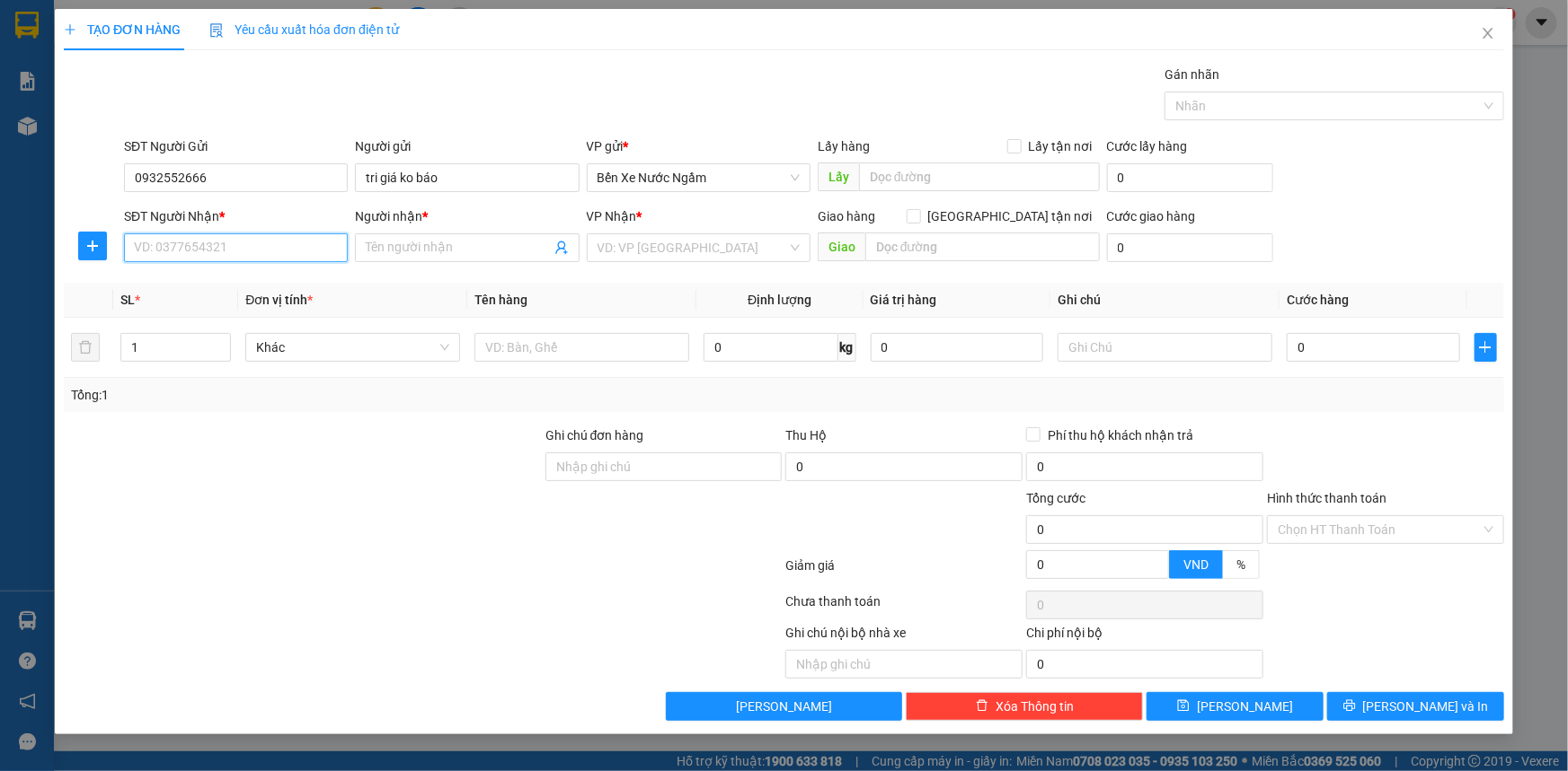
click at [259, 259] on input "SĐT Người Nhận *" at bounding box center [236, 248] width 224 height 29
click at [182, 280] on div "0968278567 - kt" at bounding box center [236, 284] width 202 height 20
click at [449, 239] on input "kt" at bounding box center [458, 248] width 184 height 20
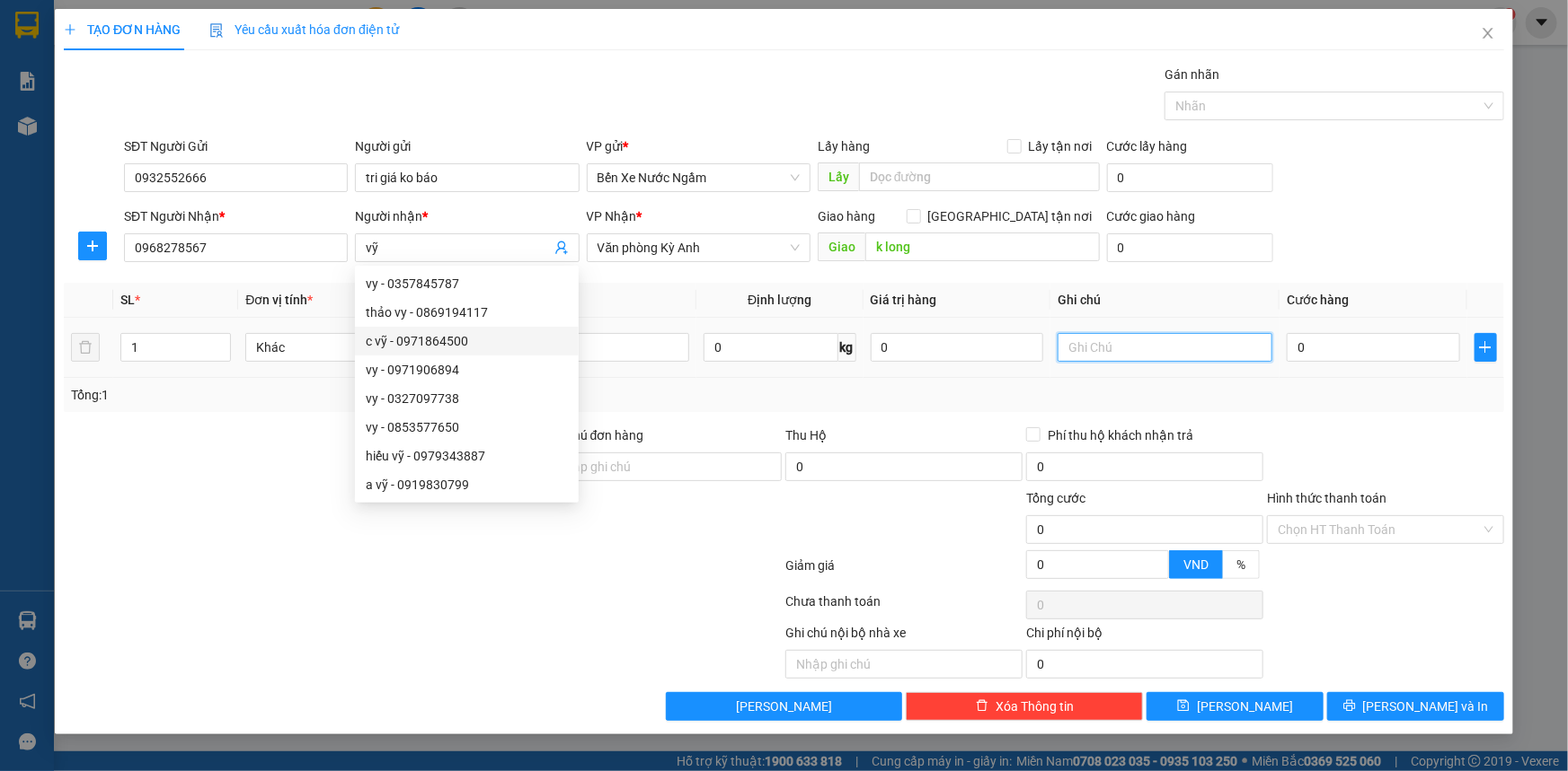
click at [1087, 340] on input "text" at bounding box center [1164, 348] width 215 height 29
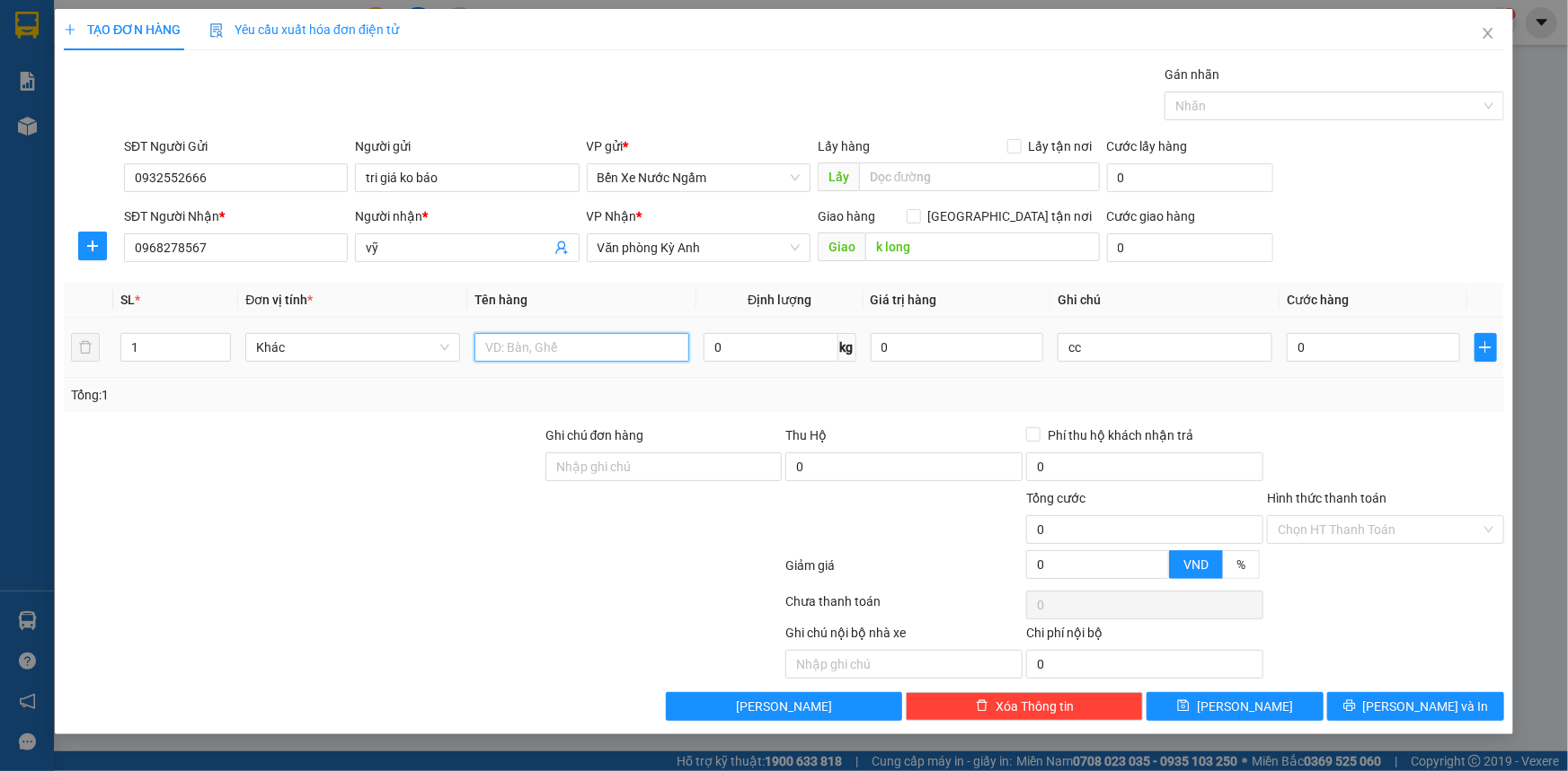
click at [515, 359] on input "text" at bounding box center [582, 348] width 215 height 29
click at [1334, 357] on input "0" at bounding box center [1373, 348] width 174 height 29
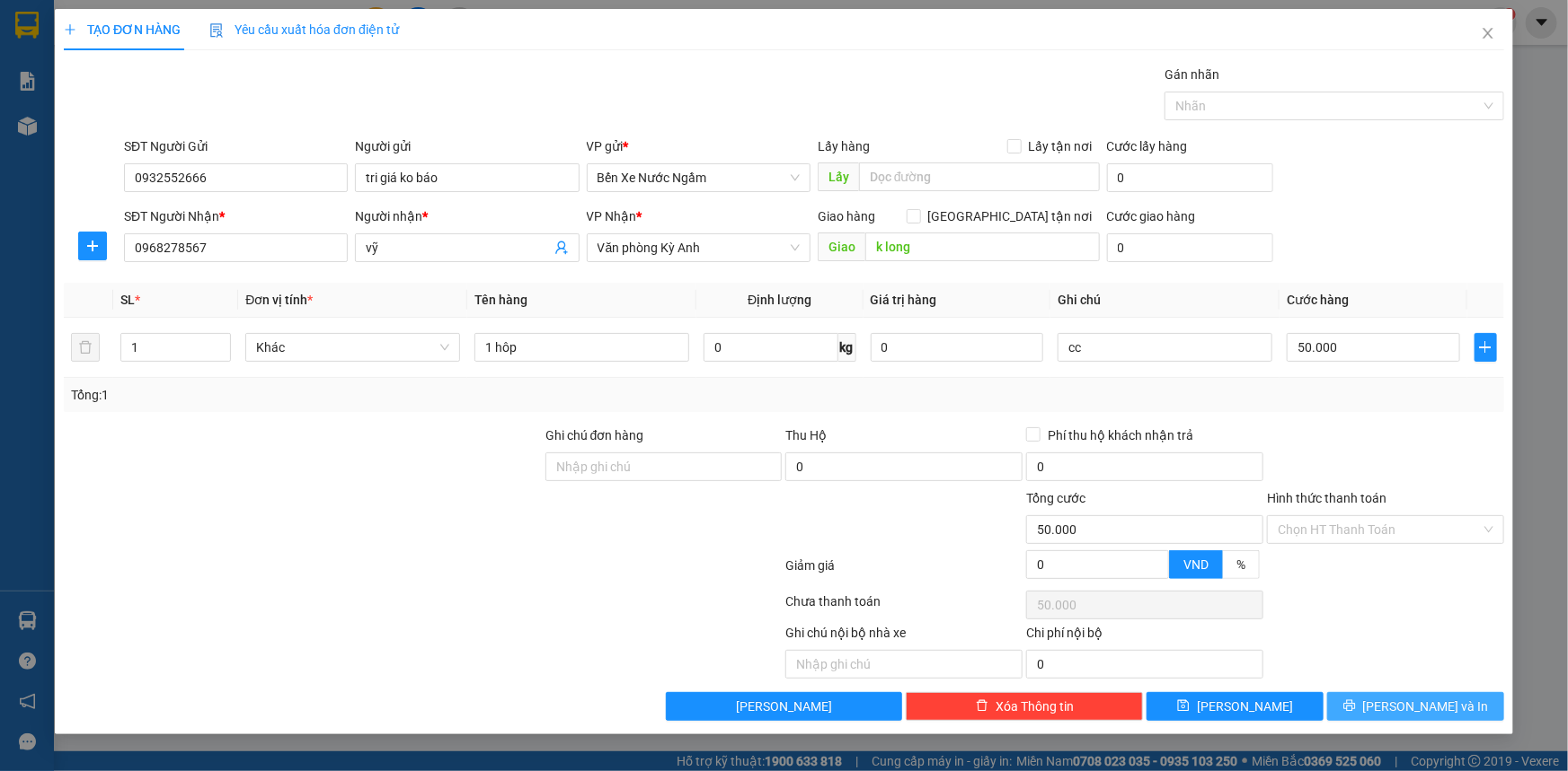
click at [1384, 716] on button "[PERSON_NAME] và In" at bounding box center [1415, 706] width 177 height 29
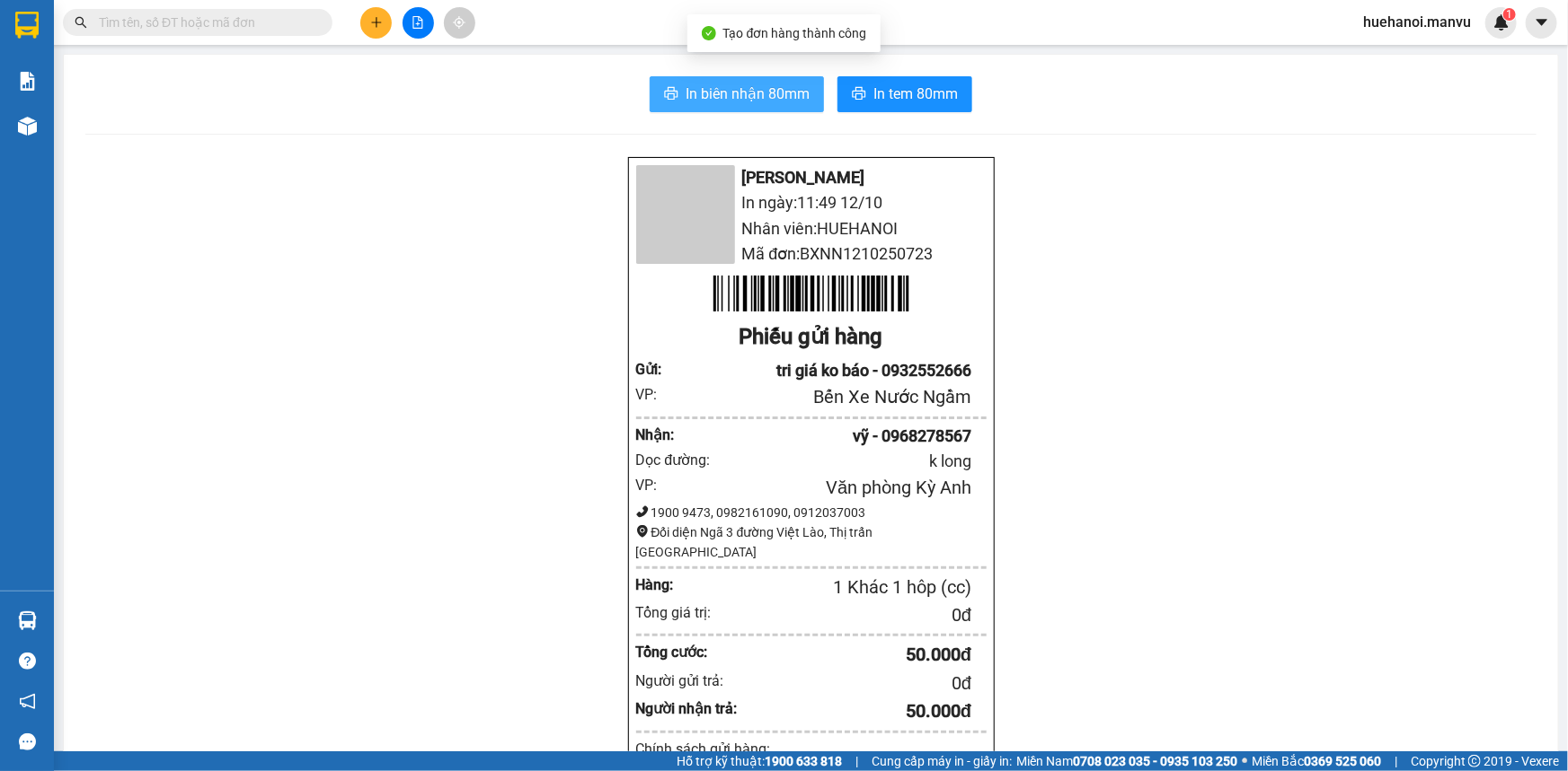
click at [756, 102] on span "In biên nhận 80mm" at bounding box center [747, 93] width 124 height 22
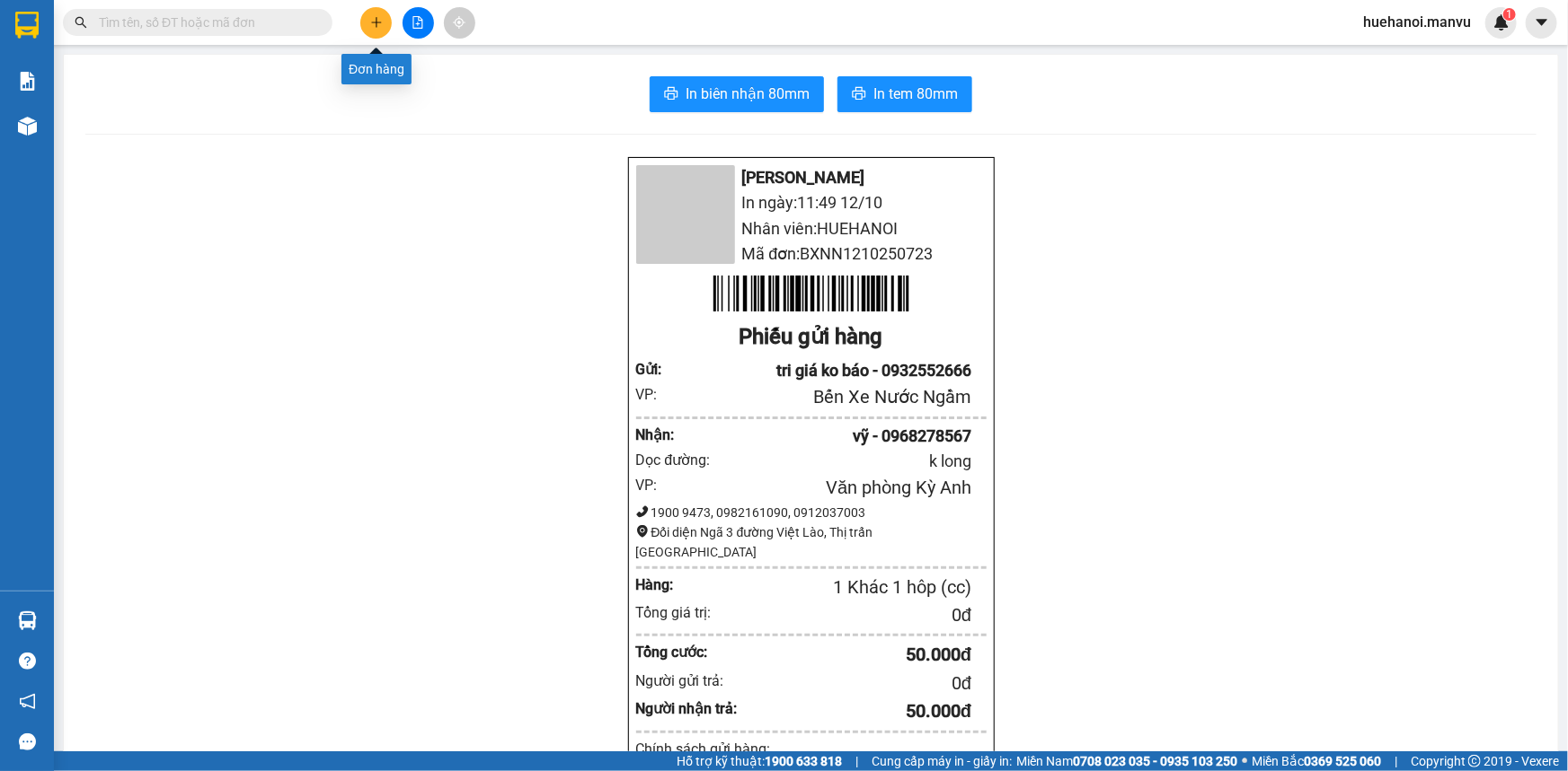
click at [372, 31] on button at bounding box center [376, 22] width 31 height 31
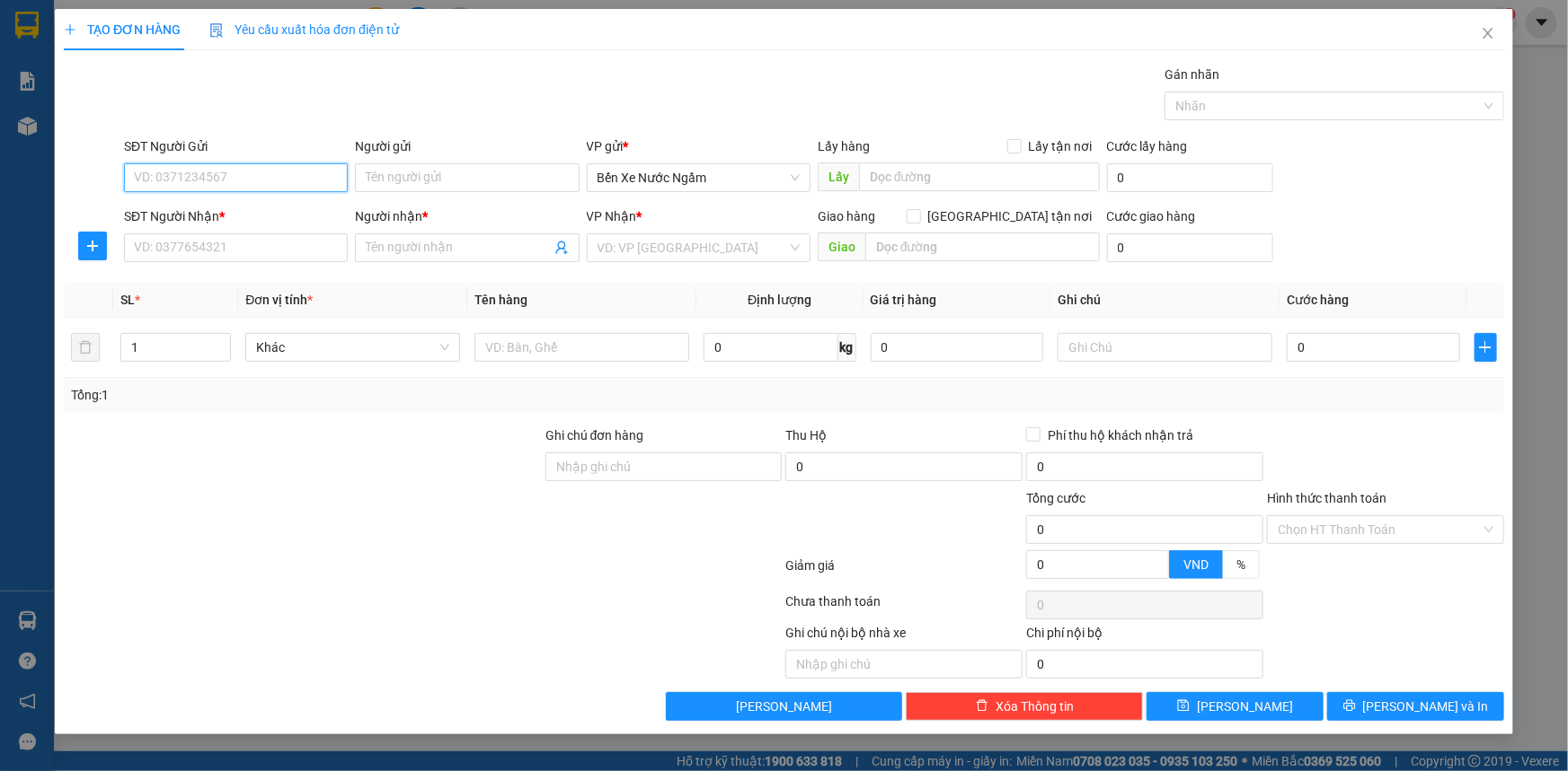
click at [335, 184] on input "SĐT Người Gửi" at bounding box center [236, 178] width 224 height 29
click at [276, 252] on input "SĐT Người Nhận *" at bounding box center [236, 248] width 224 height 29
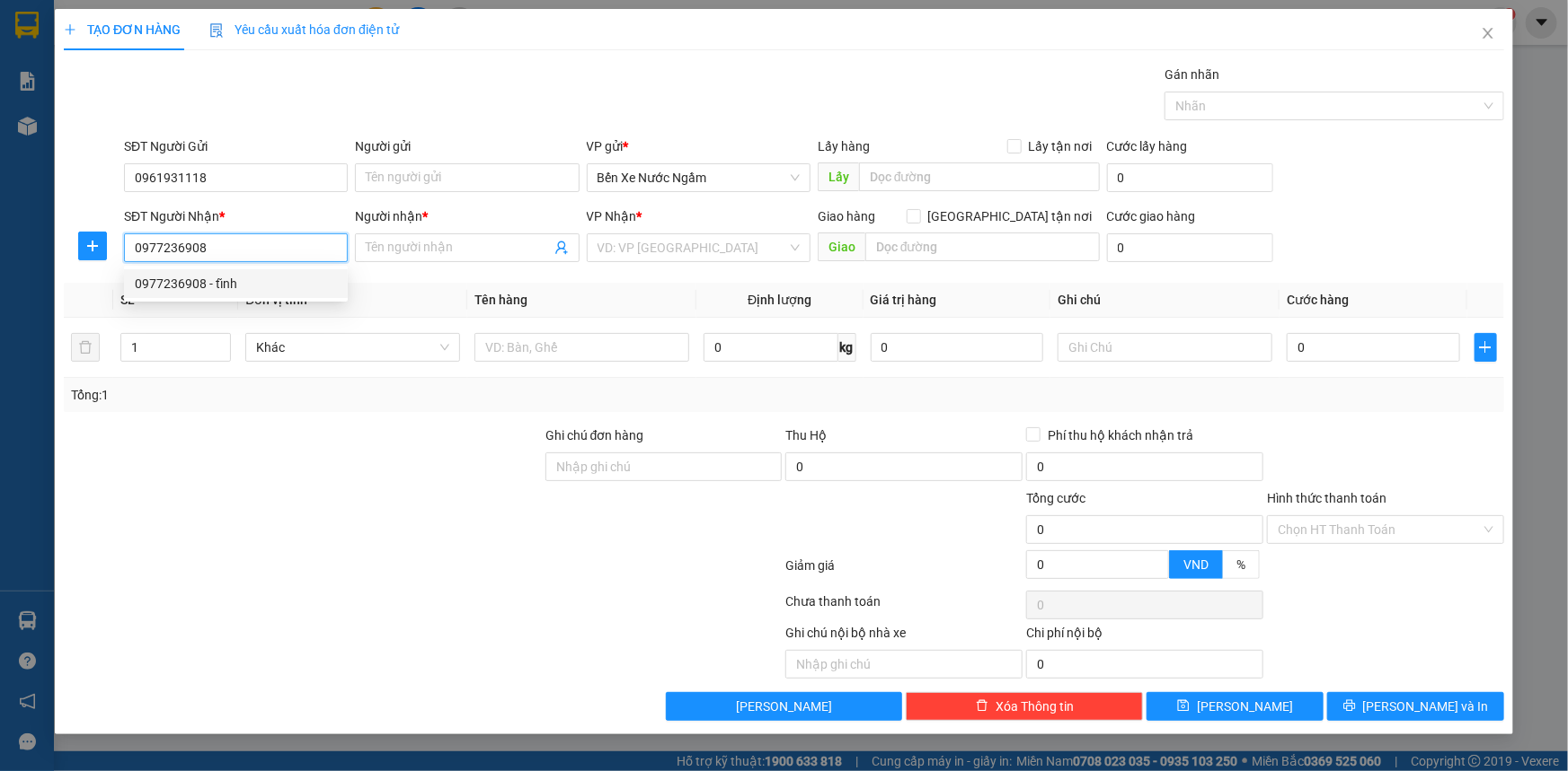
click at [217, 287] on div "0977236908 - tĩnh" at bounding box center [236, 284] width 202 height 20
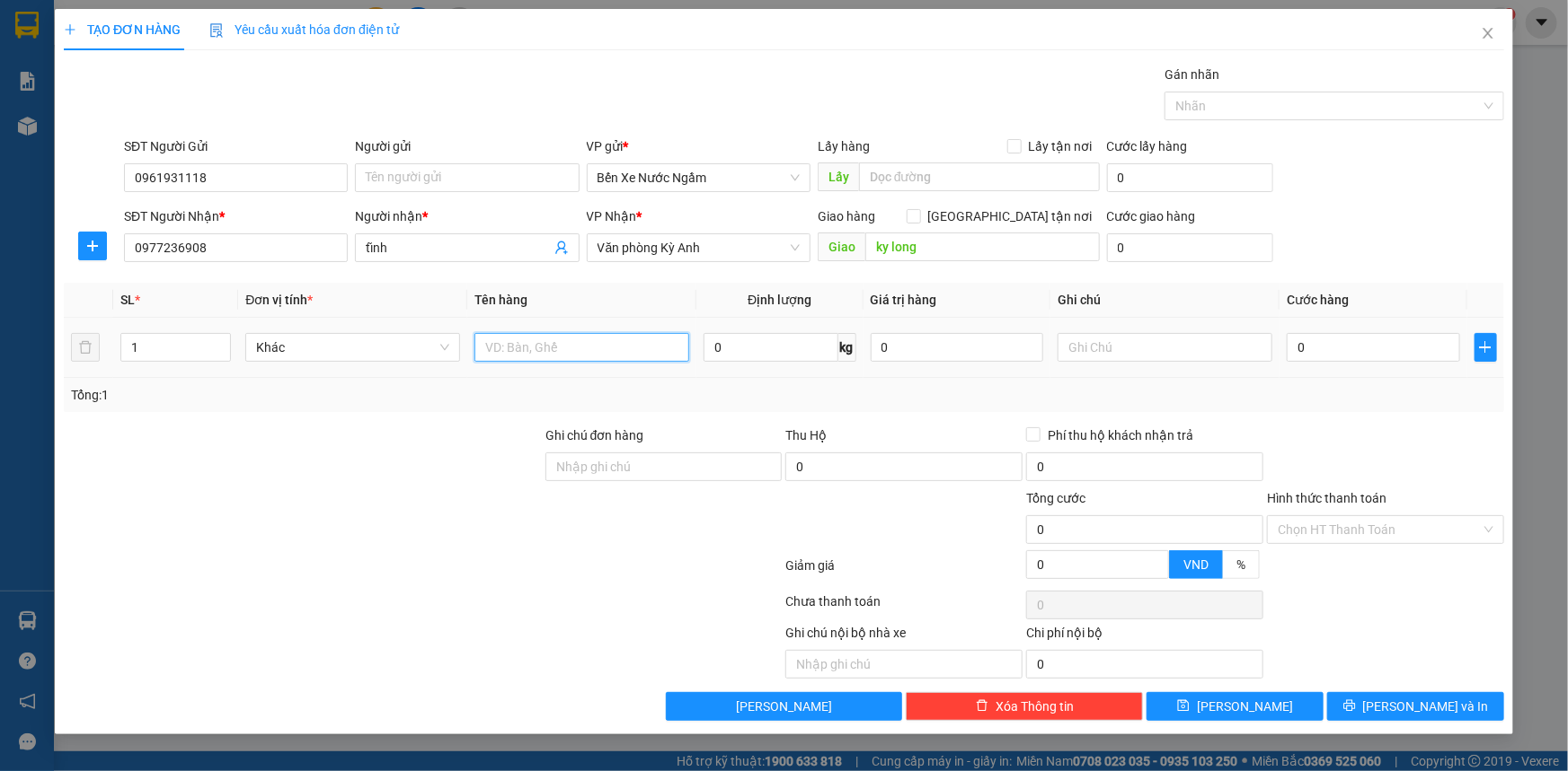
click at [568, 350] on input "text" at bounding box center [582, 348] width 215 height 29
click at [1377, 350] on input "0" at bounding box center [1373, 348] width 174 height 29
click at [581, 350] on input "1 hôp" at bounding box center [582, 348] width 215 height 29
click at [431, 170] on input "Người gửi" at bounding box center [467, 178] width 224 height 29
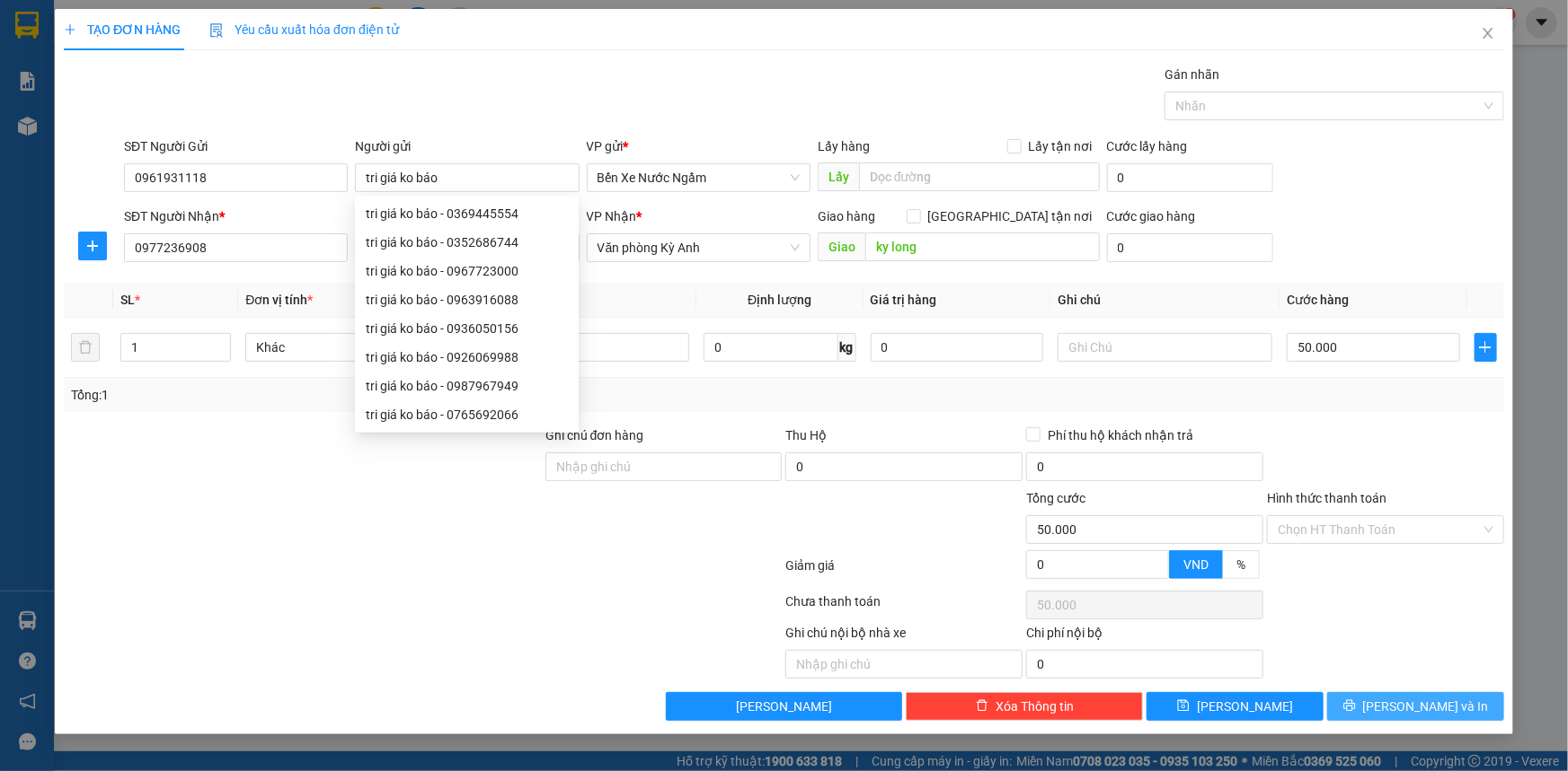
click at [1402, 708] on span "[PERSON_NAME] và In" at bounding box center [1426, 706] width 126 height 20
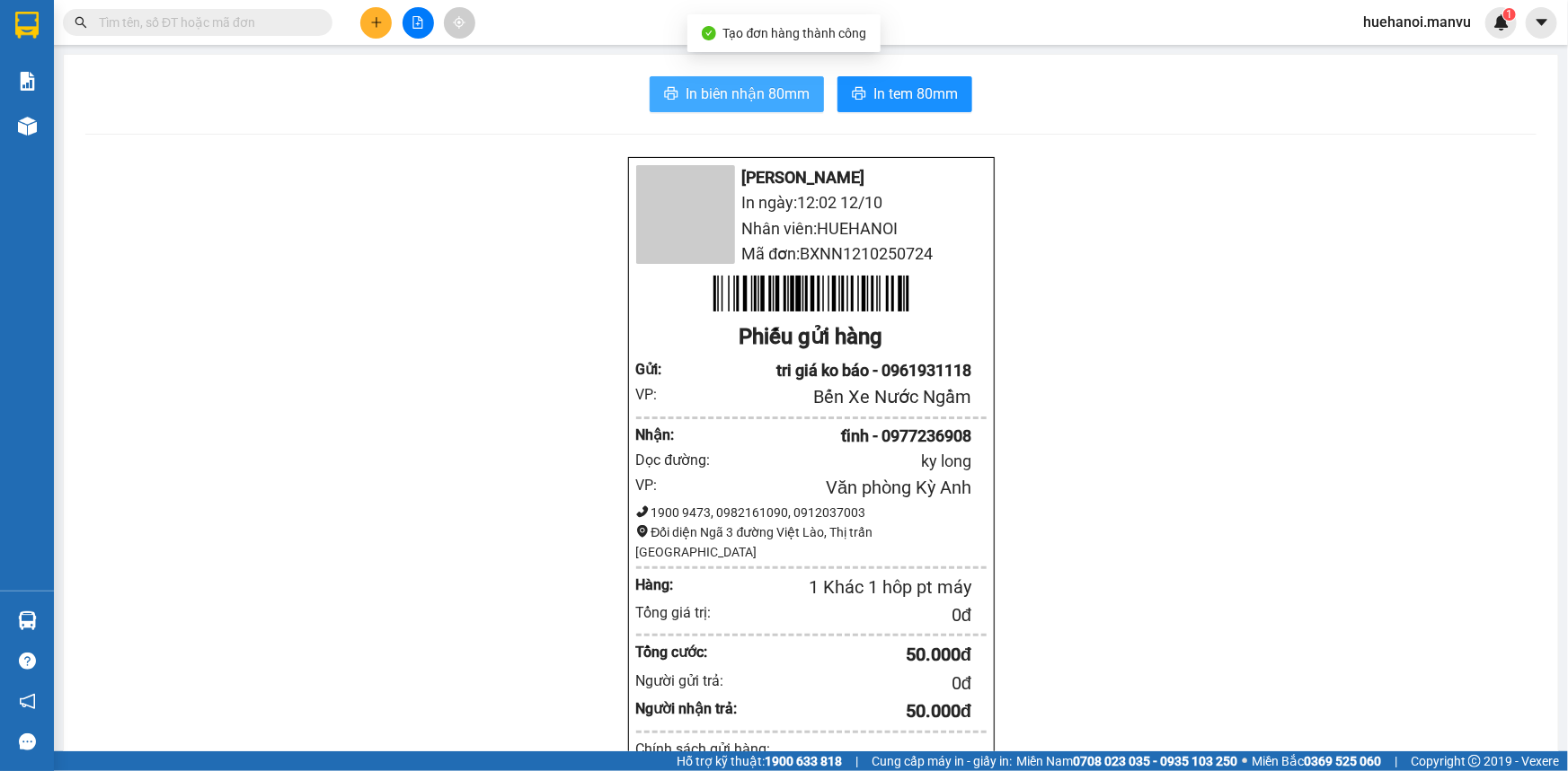
click at [730, 101] on span "In biên nhận 80mm" at bounding box center [747, 93] width 124 height 22
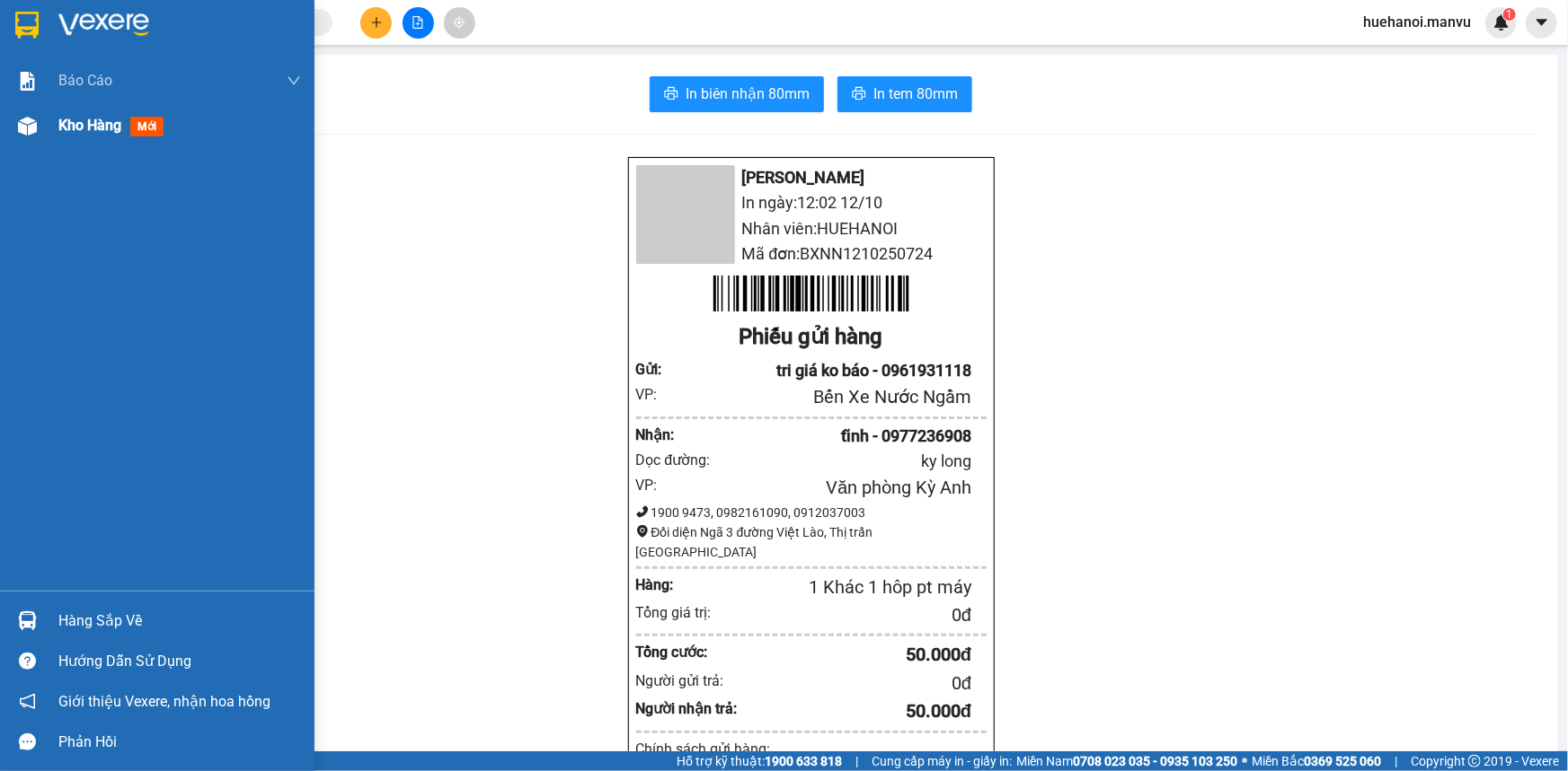
click at [84, 130] on span "Kho hàng" at bounding box center [90, 125] width 63 height 17
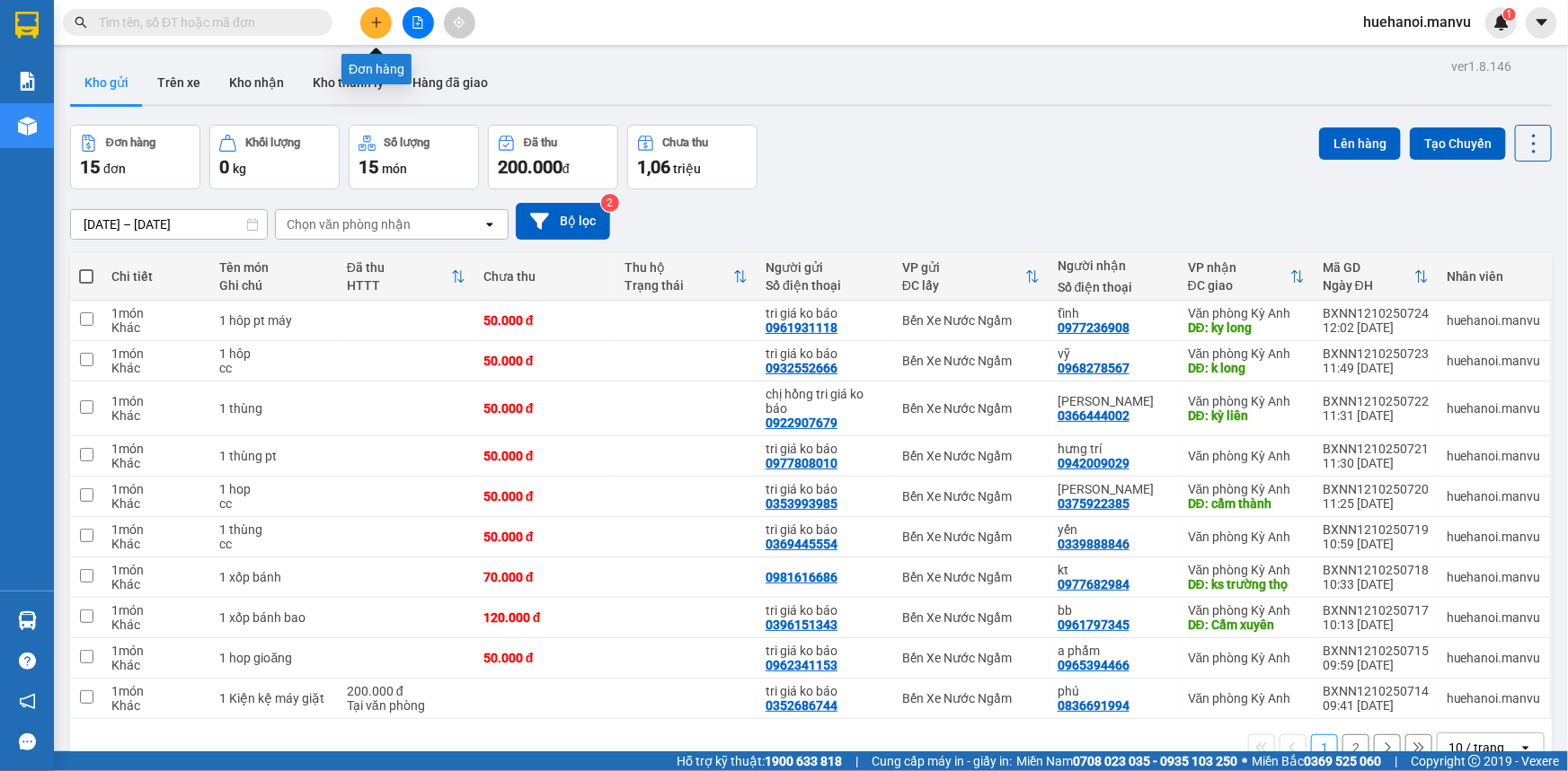
click at [378, 26] on icon "plus" at bounding box center [377, 22] width 13 height 13
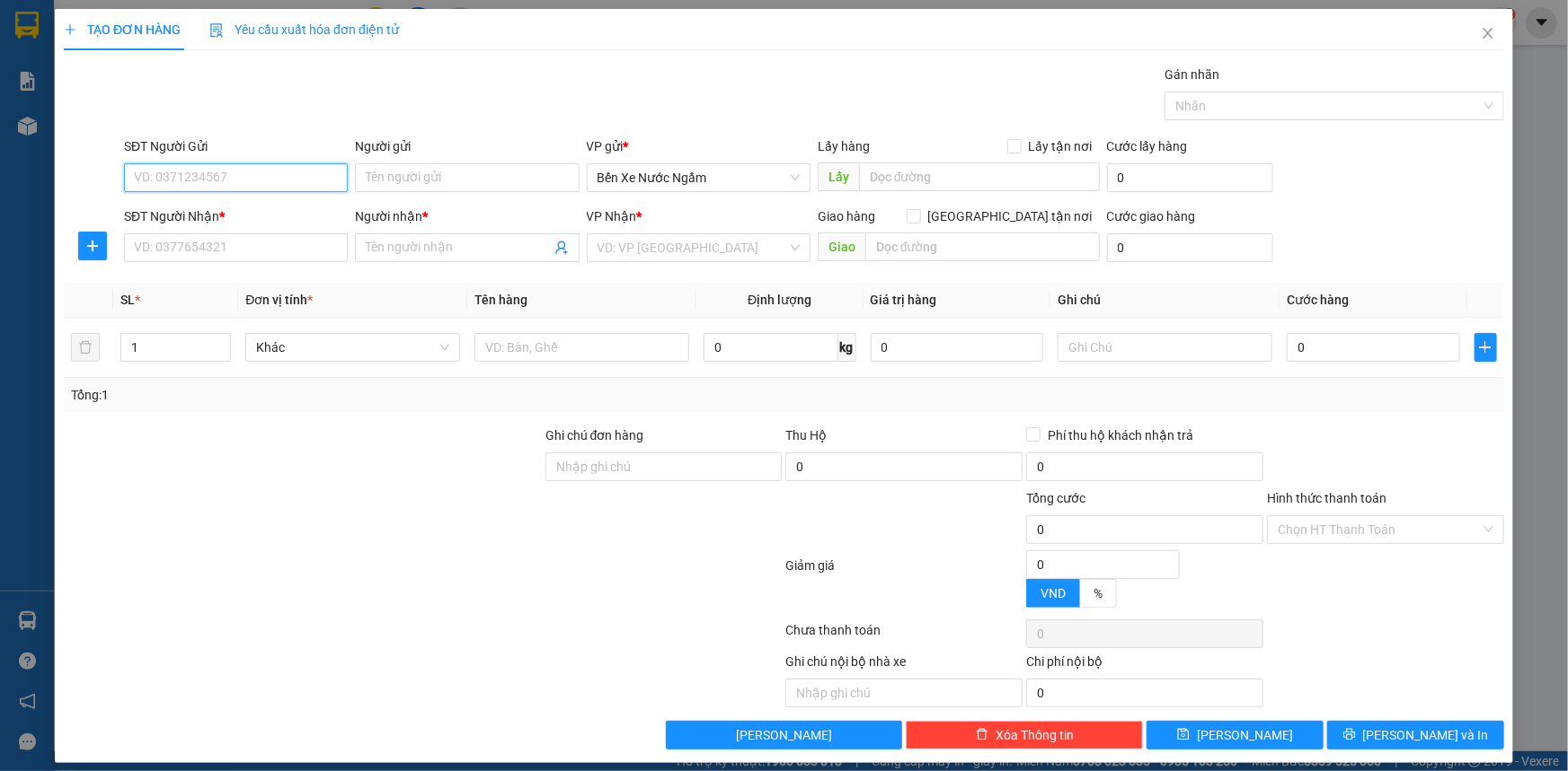
click at [294, 182] on input "SĐT Người Gửi" at bounding box center [236, 178] width 224 height 29
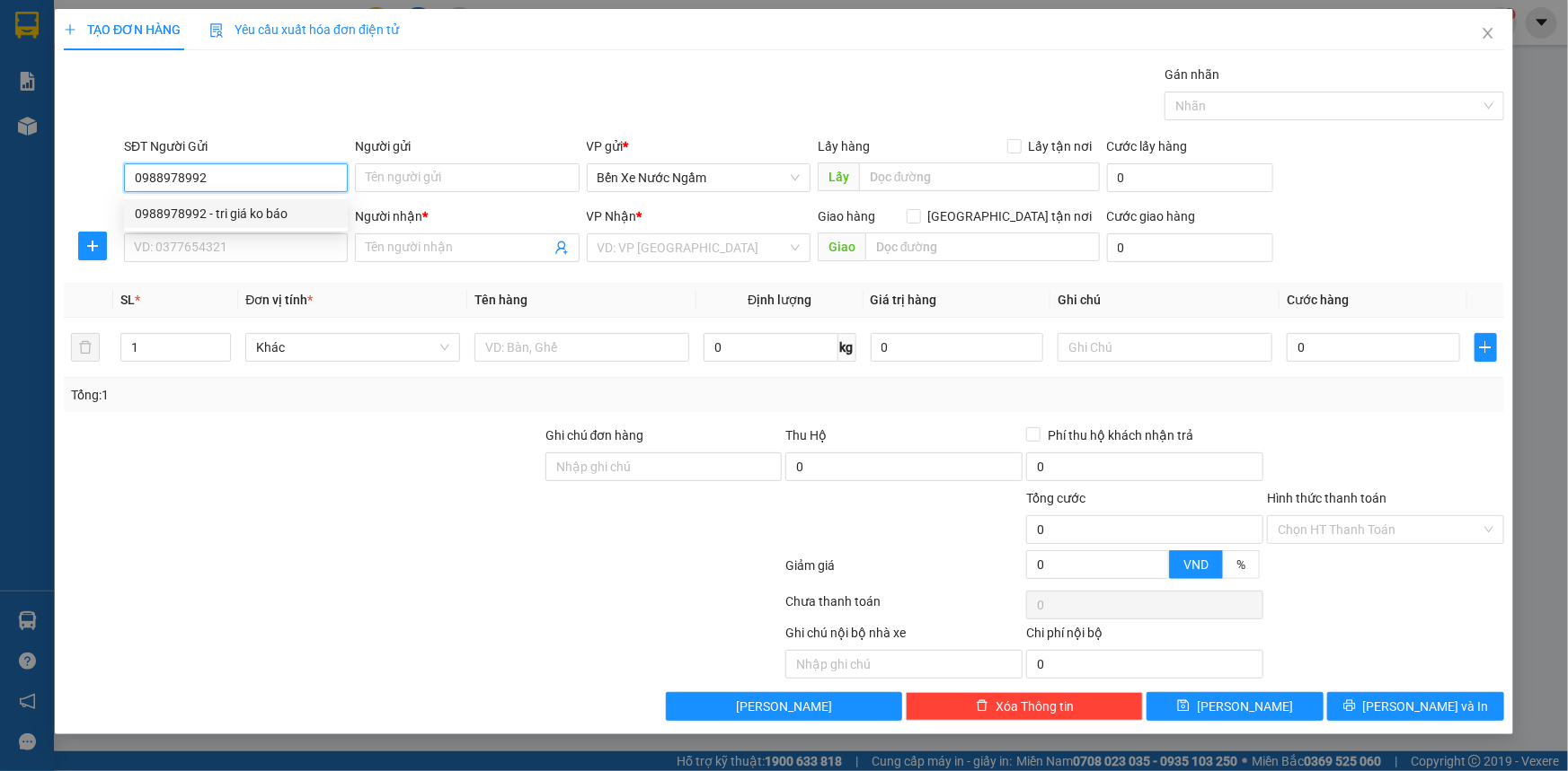
click at [166, 207] on div "0988978992 - tri giá ko báo" at bounding box center [236, 214] width 202 height 20
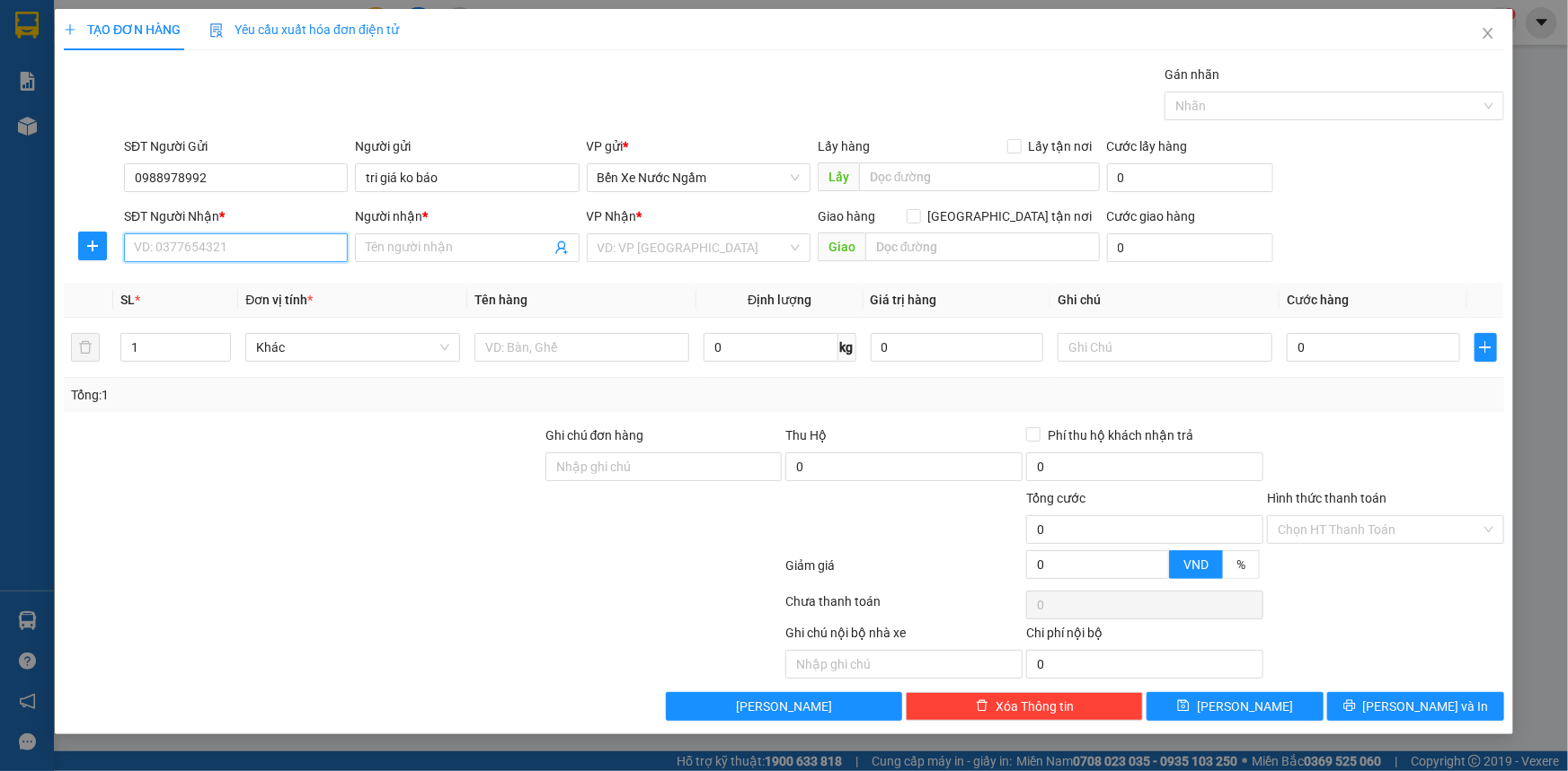
click at [197, 251] on input "SĐT Người Nhận *" at bounding box center [236, 248] width 224 height 29
click at [637, 245] on input "search" at bounding box center [692, 248] width 190 height 27
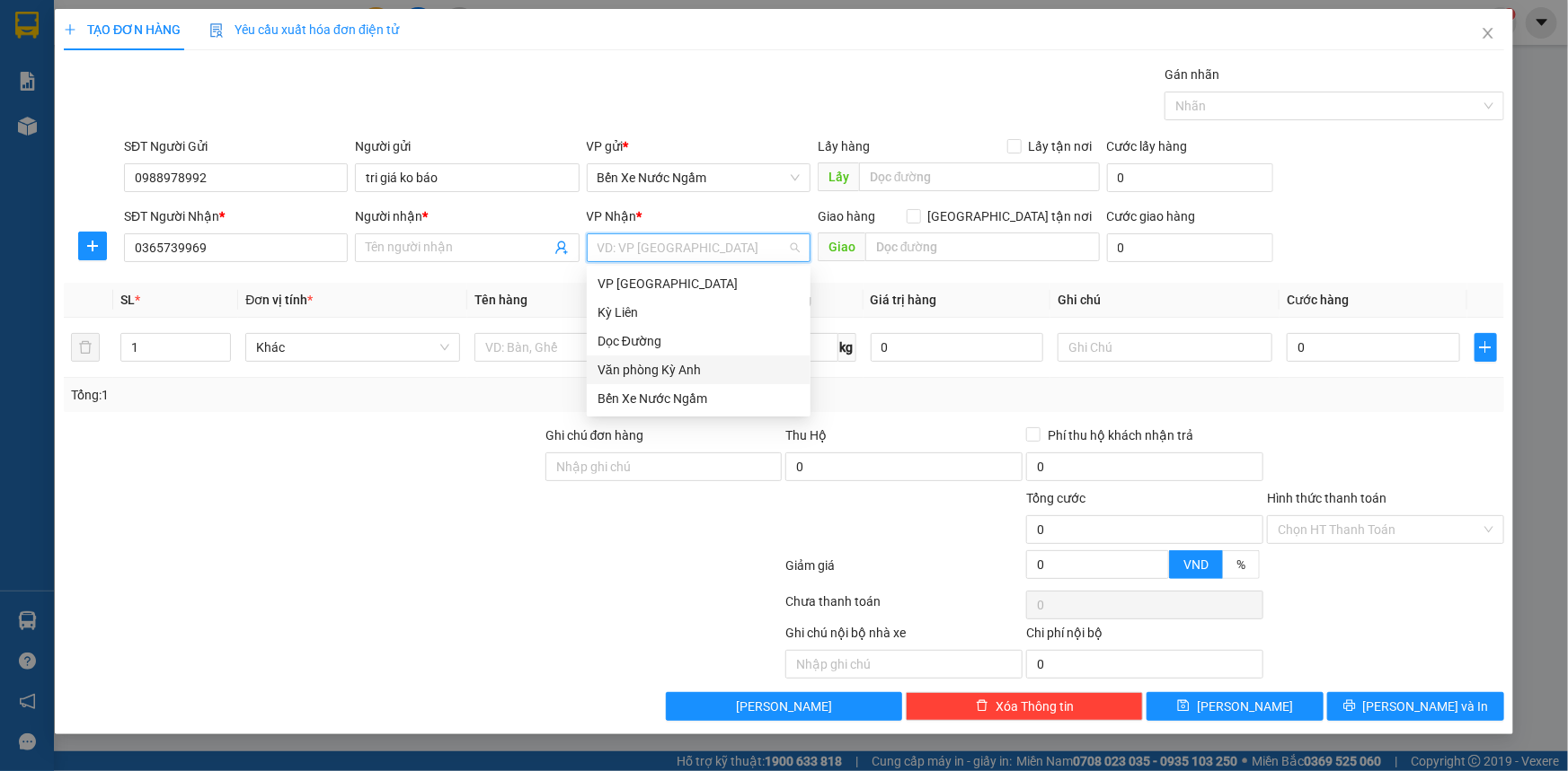
click at [674, 375] on div "Văn phòng Kỳ Anh" at bounding box center [699, 370] width 202 height 20
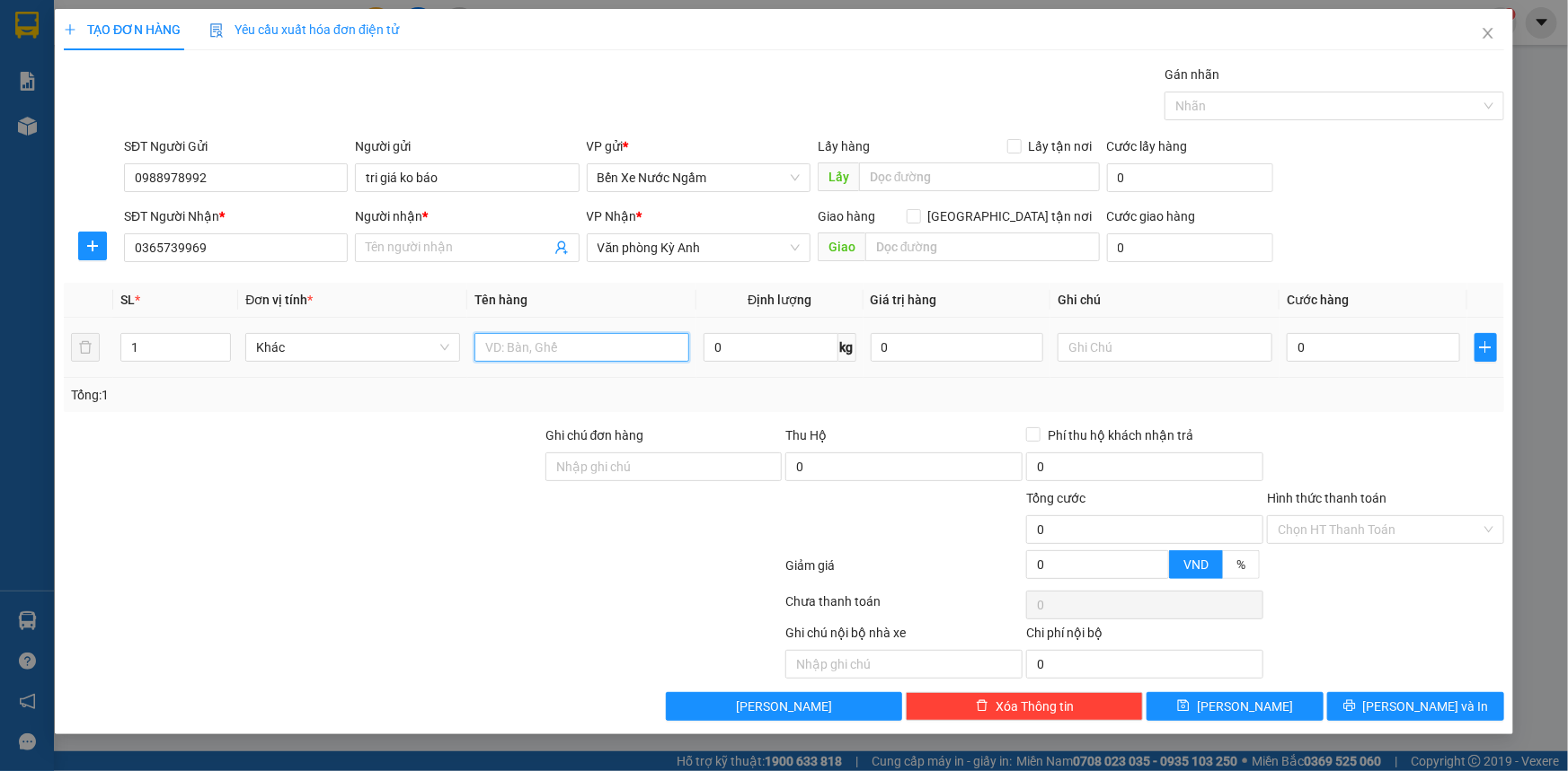
click at [558, 354] on input "text" at bounding box center [582, 348] width 215 height 29
click at [1359, 350] on input "0" at bounding box center [1373, 348] width 174 height 29
click at [423, 249] on input "Người nhận *" at bounding box center [458, 248] width 184 height 20
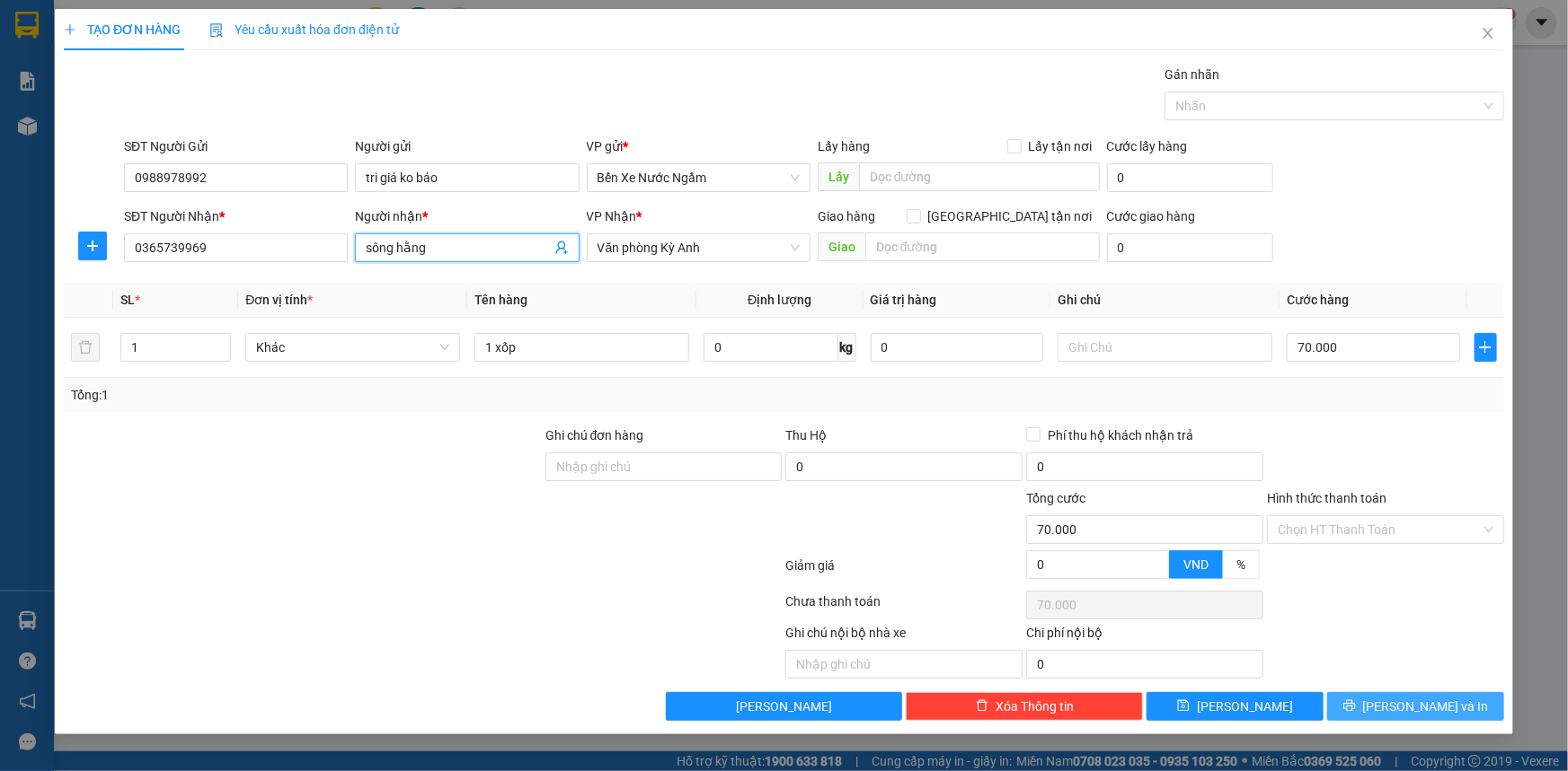
click at [1356, 707] on icon "printer" at bounding box center [1350, 705] width 13 height 13
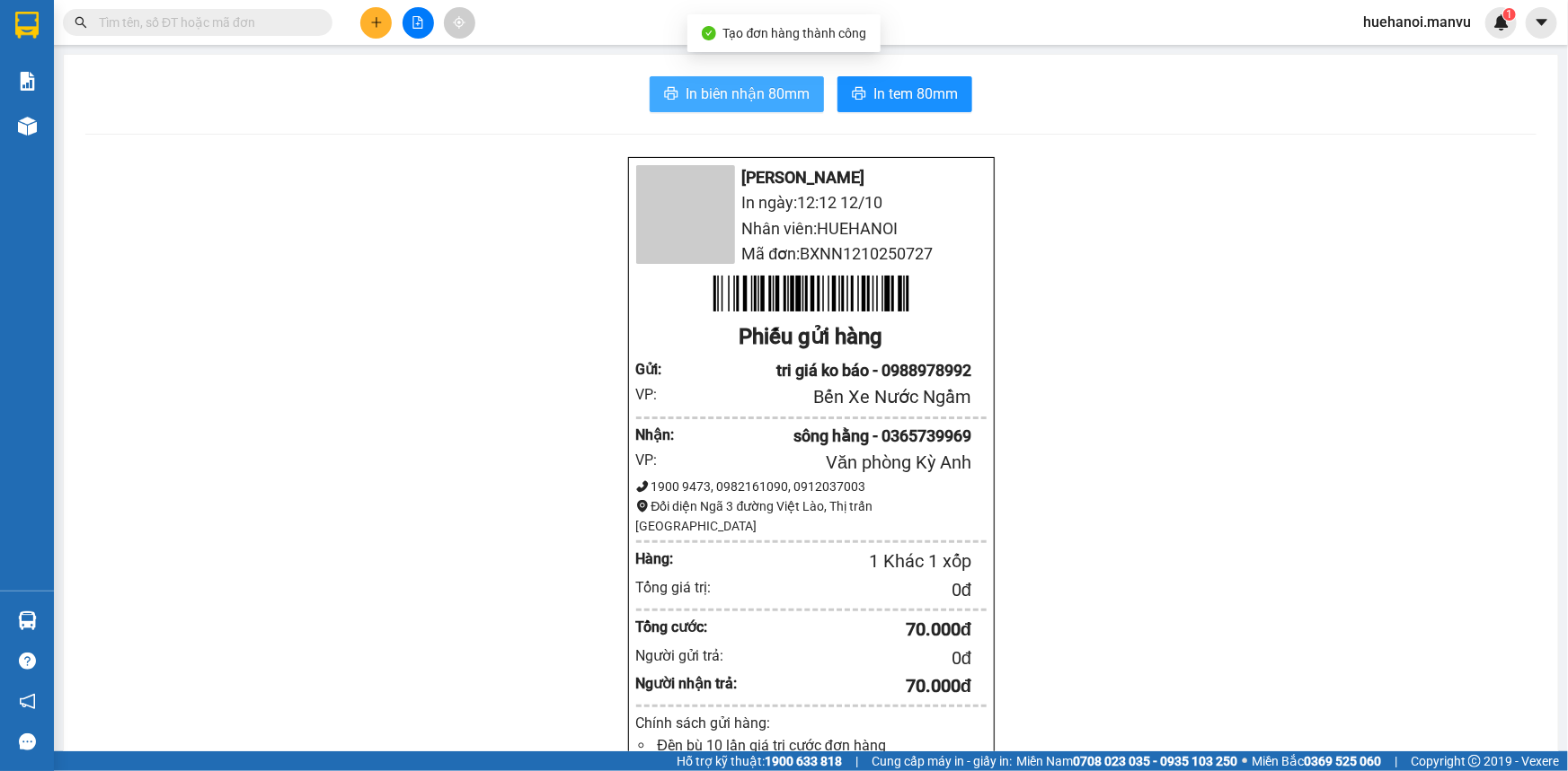
click at [753, 98] on span "In biên nhận 80mm" at bounding box center [747, 93] width 124 height 22
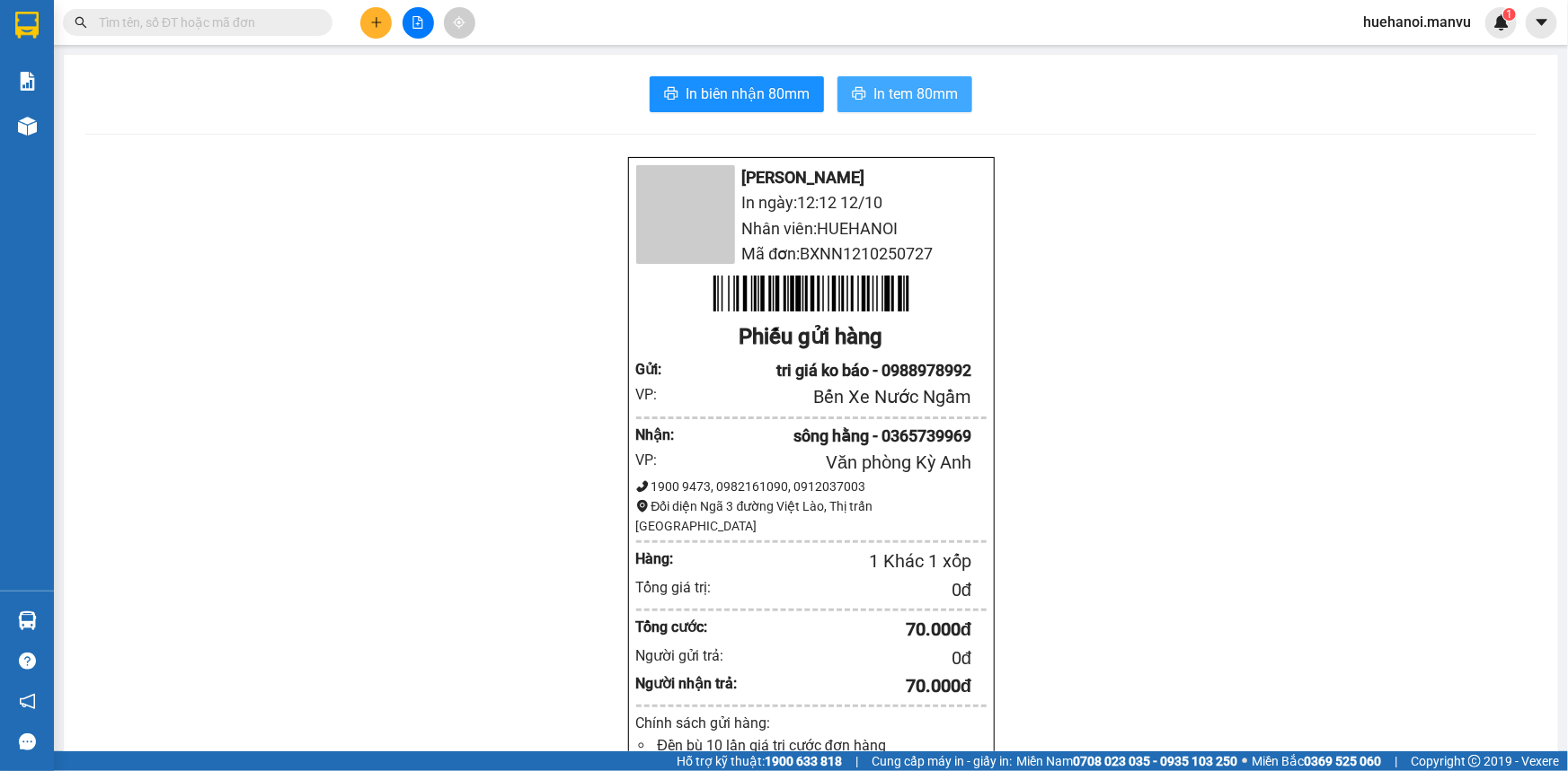
click at [879, 89] on span "In tem 80mm" at bounding box center [915, 93] width 85 height 22
click at [372, 23] on icon "plus" at bounding box center [377, 22] width 13 height 13
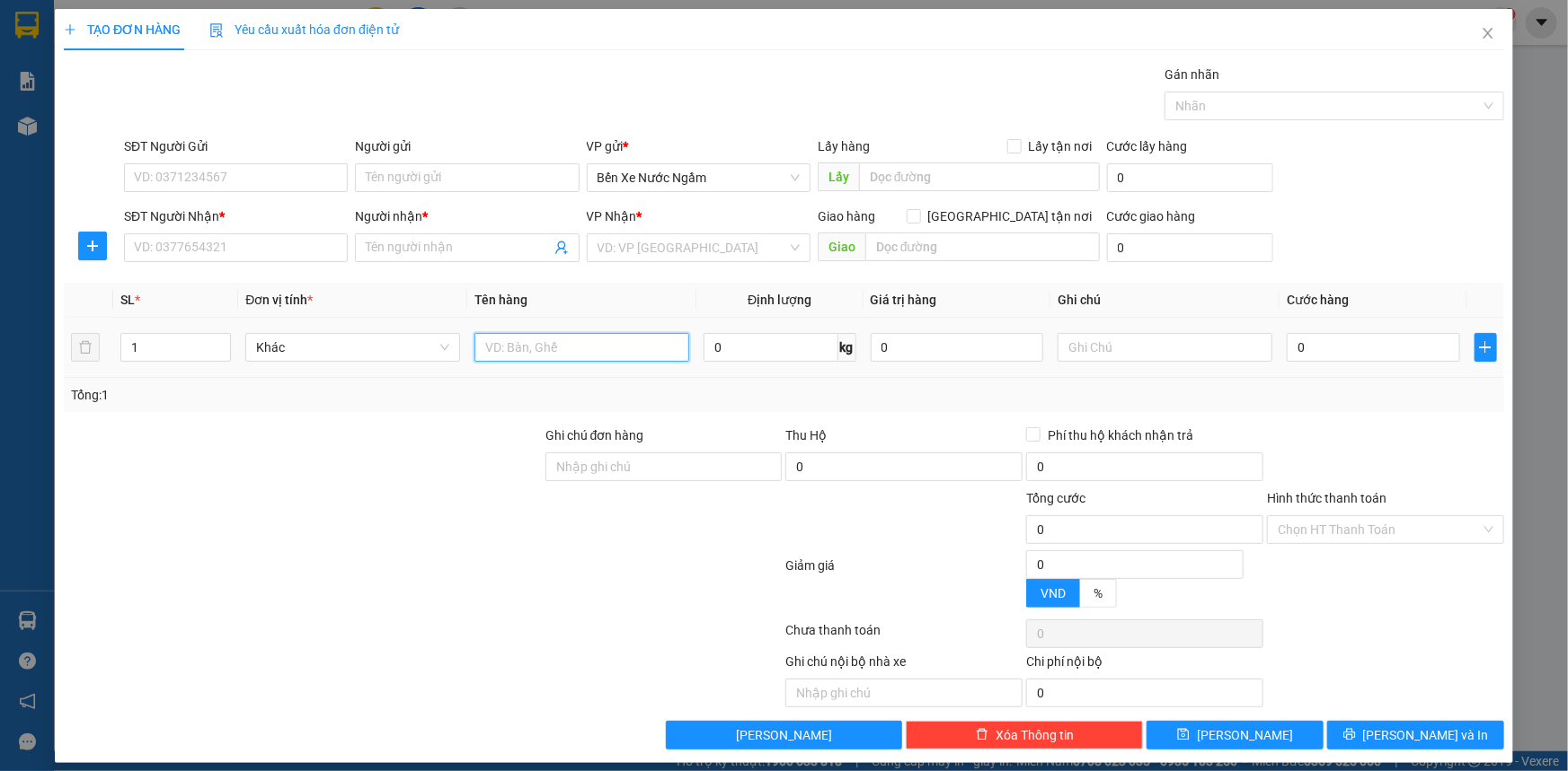
click at [495, 347] on input "text" at bounding box center [582, 348] width 215 height 29
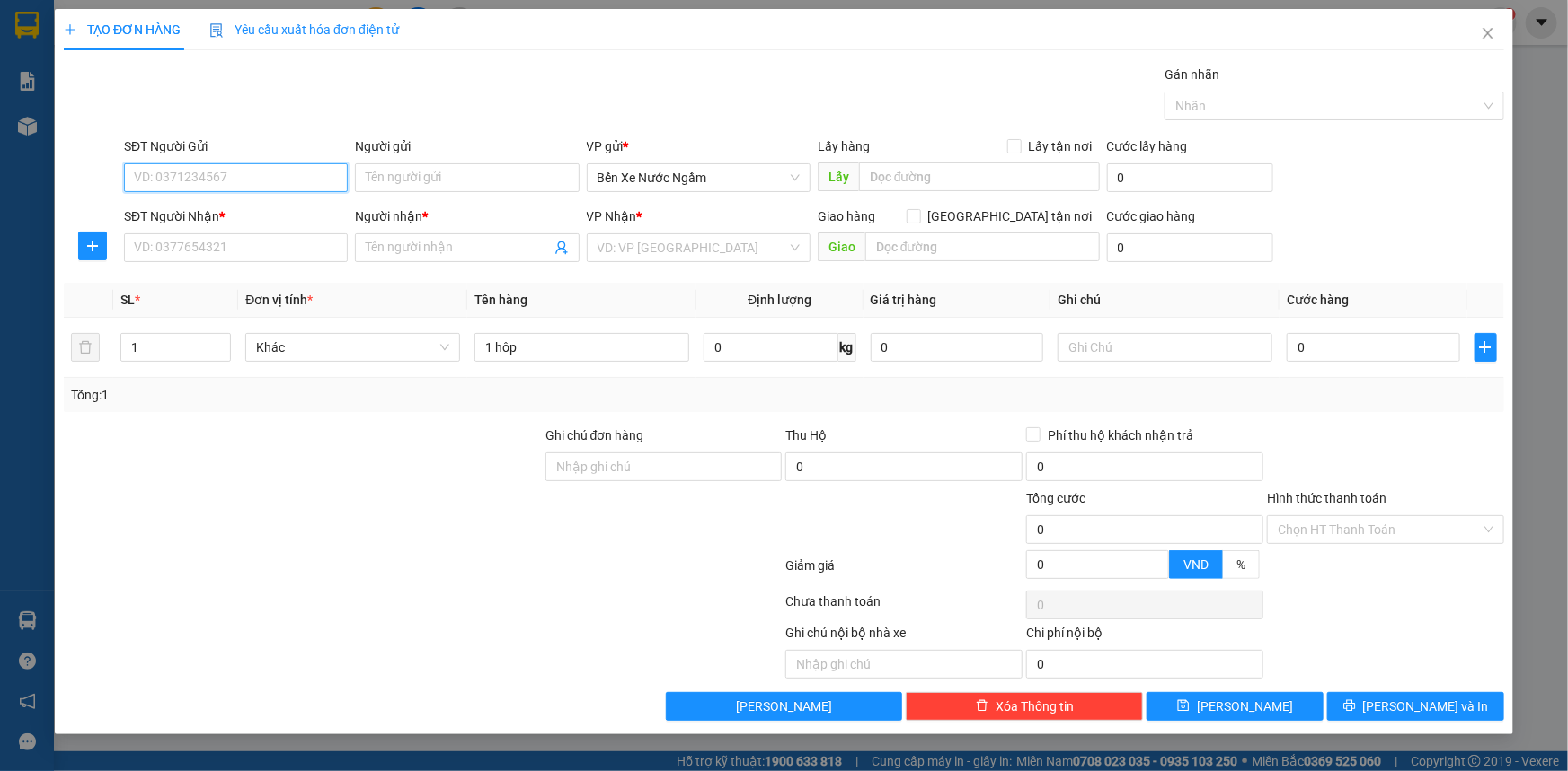
click at [184, 185] on input "SĐT Người Gửi" at bounding box center [236, 178] width 224 height 29
click at [183, 229] on div "0989449988 - tri giá ko báo" at bounding box center [236, 243] width 224 height 29
click at [224, 243] on input "SĐT Người Nhận *" at bounding box center [236, 248] width 224 height 29
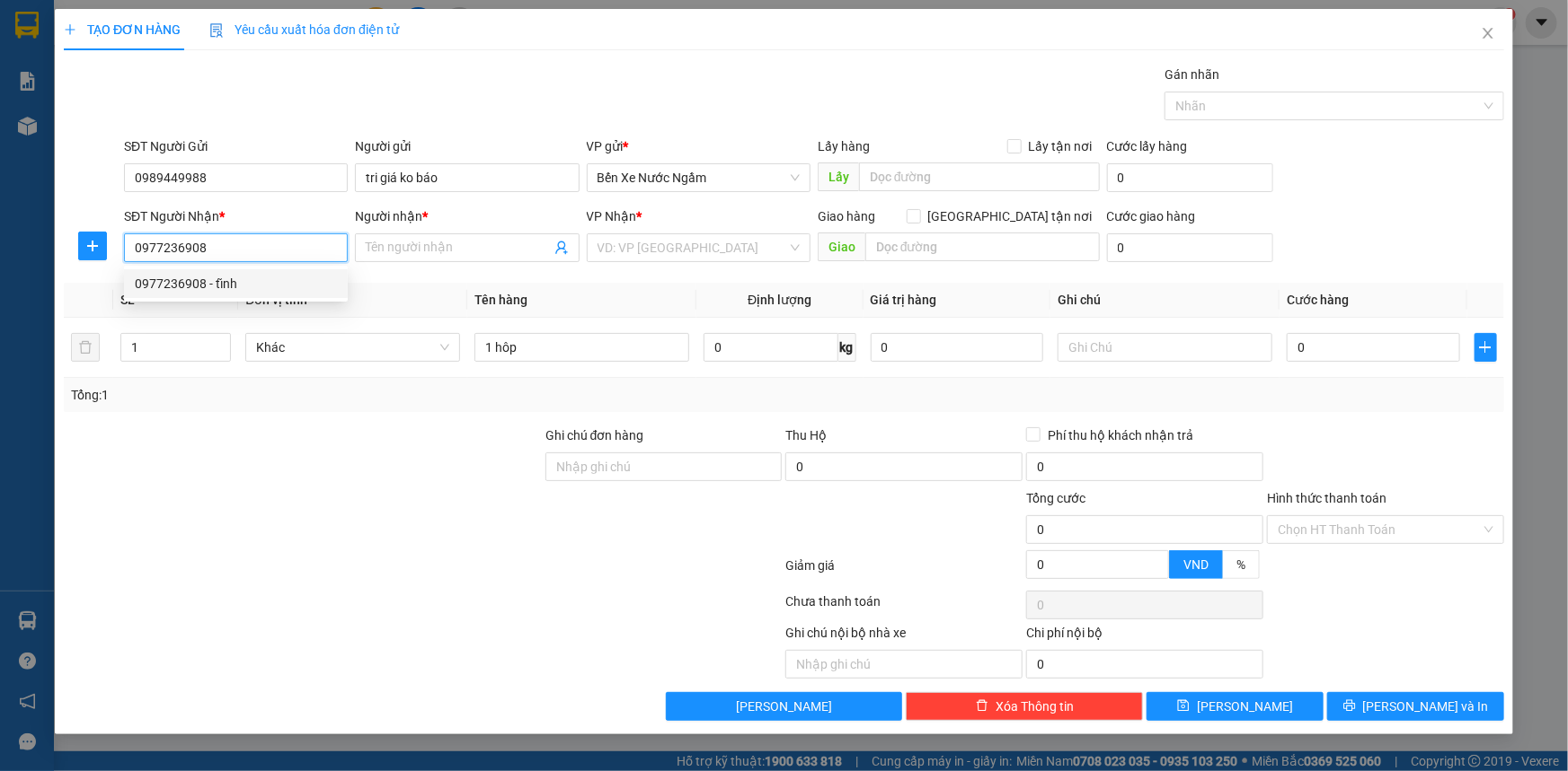
click at [213, 281] on div "0977236908 - tĩnh" at bounding box center [236, 284] width 202 height 20
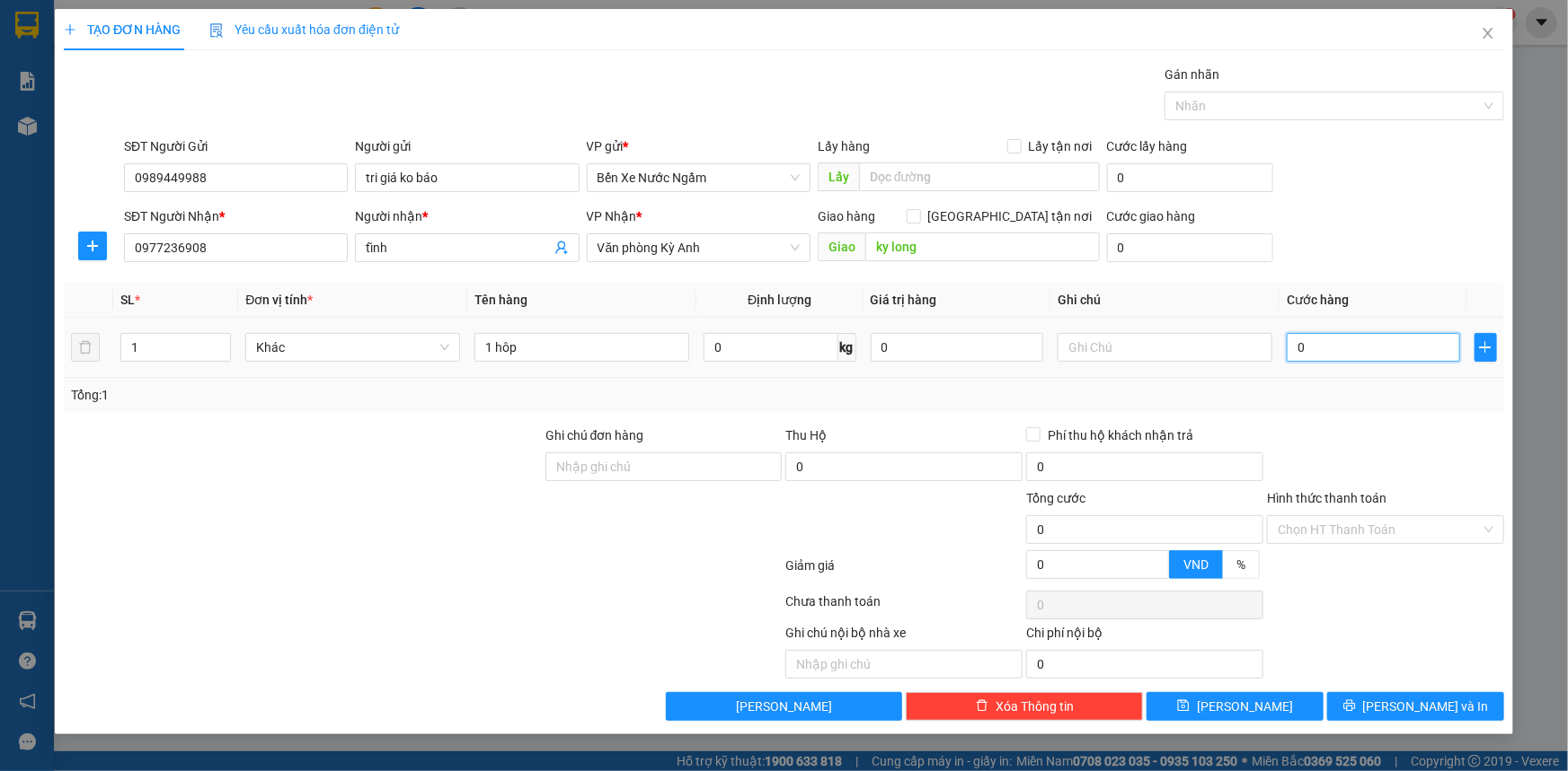
click at [1310, 350] on input "0" at bounding box center [1373, 348] width 174 height 29
click at [574, 358] on input "1 hôp" at bounding box center [582, 348] width 215 height 29
click at [1433, 722] on div "TẠO ĐƠN HÀNG Yêu cầu xuất hóa đơn điện tử Transit Pickup Surcharge Ids Transit …" at bounding box center [784, 371] width 1458 height 725
click at [1419, 701] on span "[PERSON_NAME] và In" at bounding box center [1426, 706] width 126 height 20
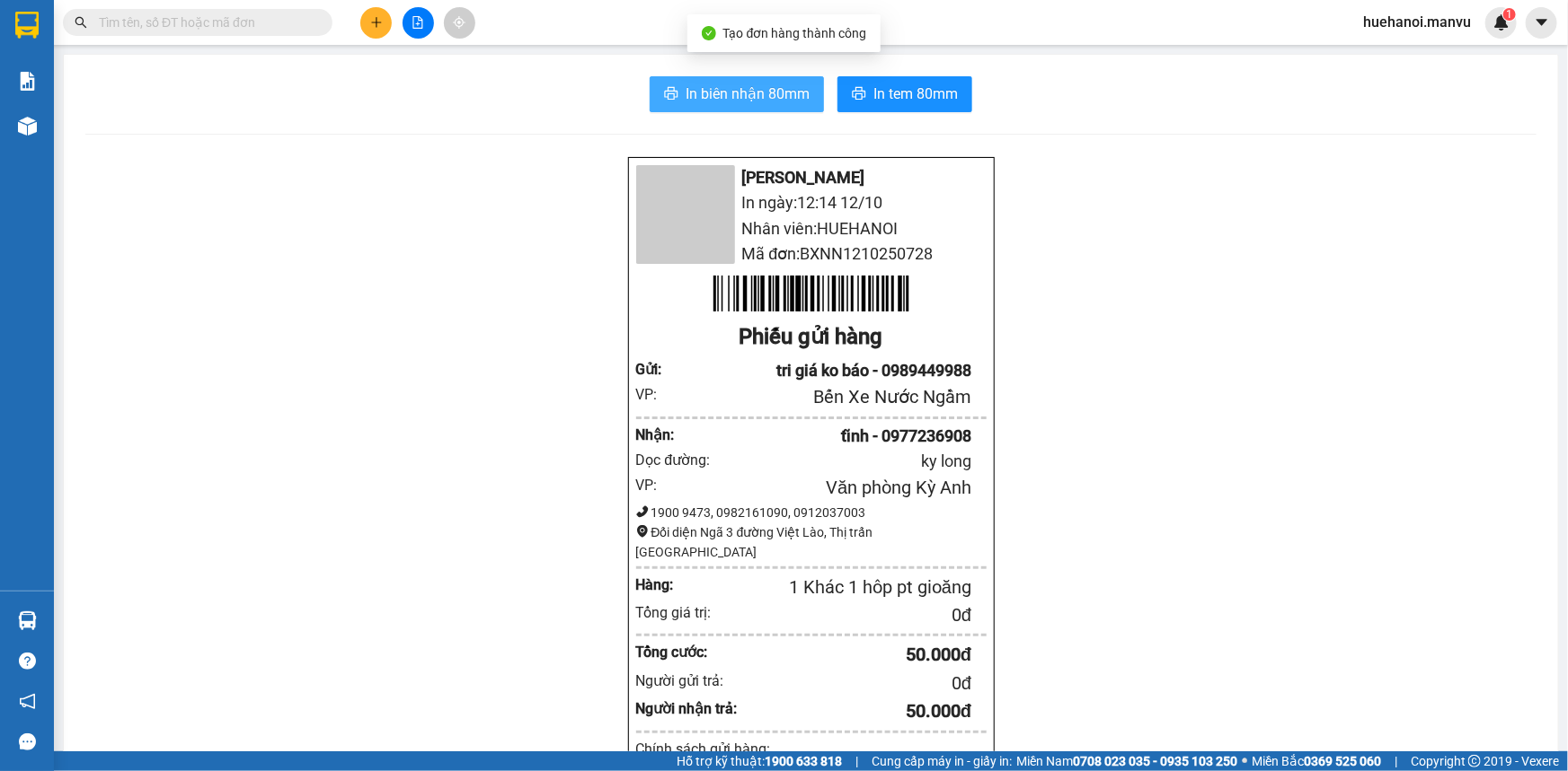
click at [703, 92] on span "In biên nhận 80mm" at bounding box center [747, 93] width 124 height 22
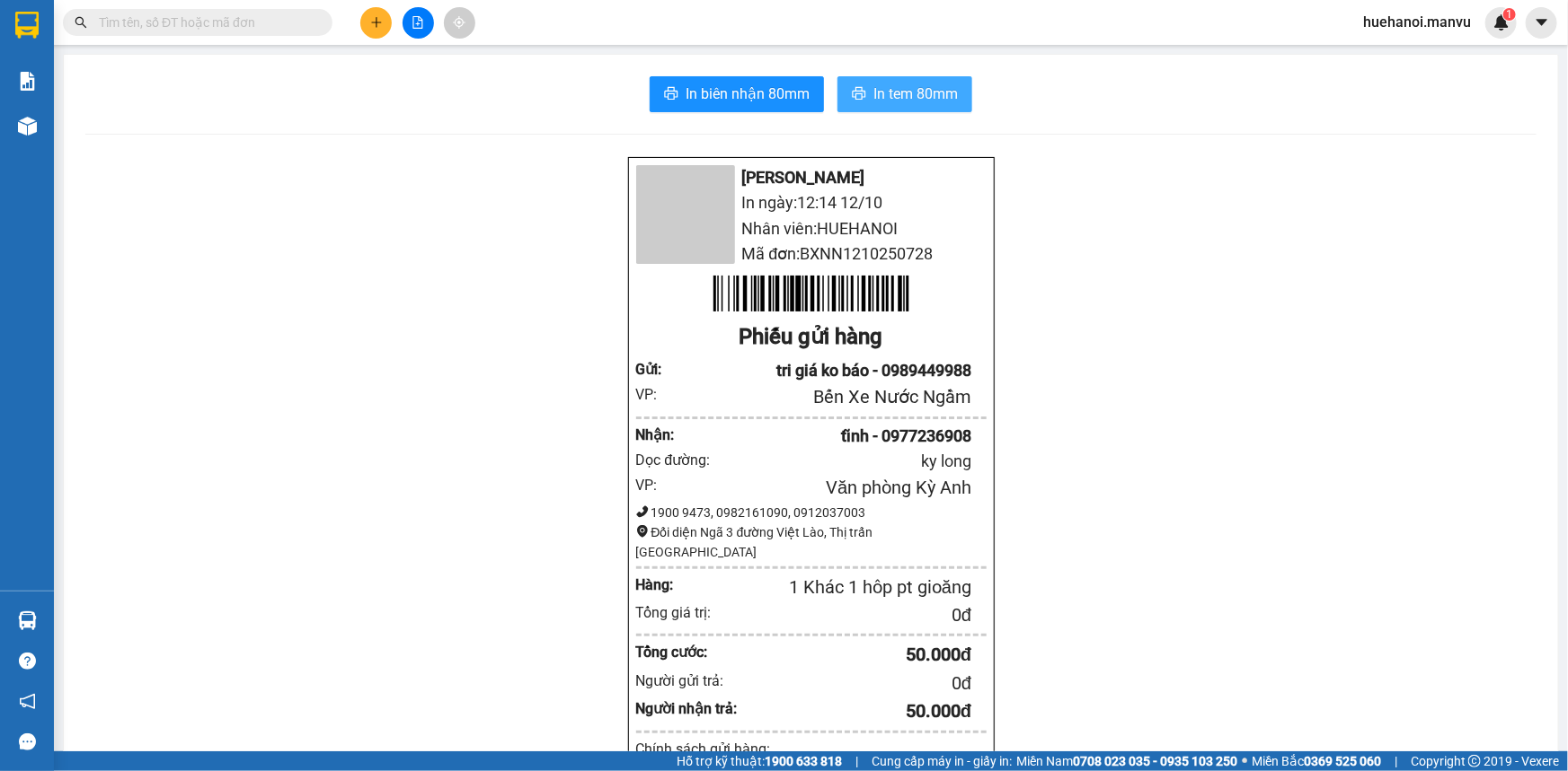
click at [873, 99] on span "In tem 80mm" at bounding box center [915, 93] width 85 height 22
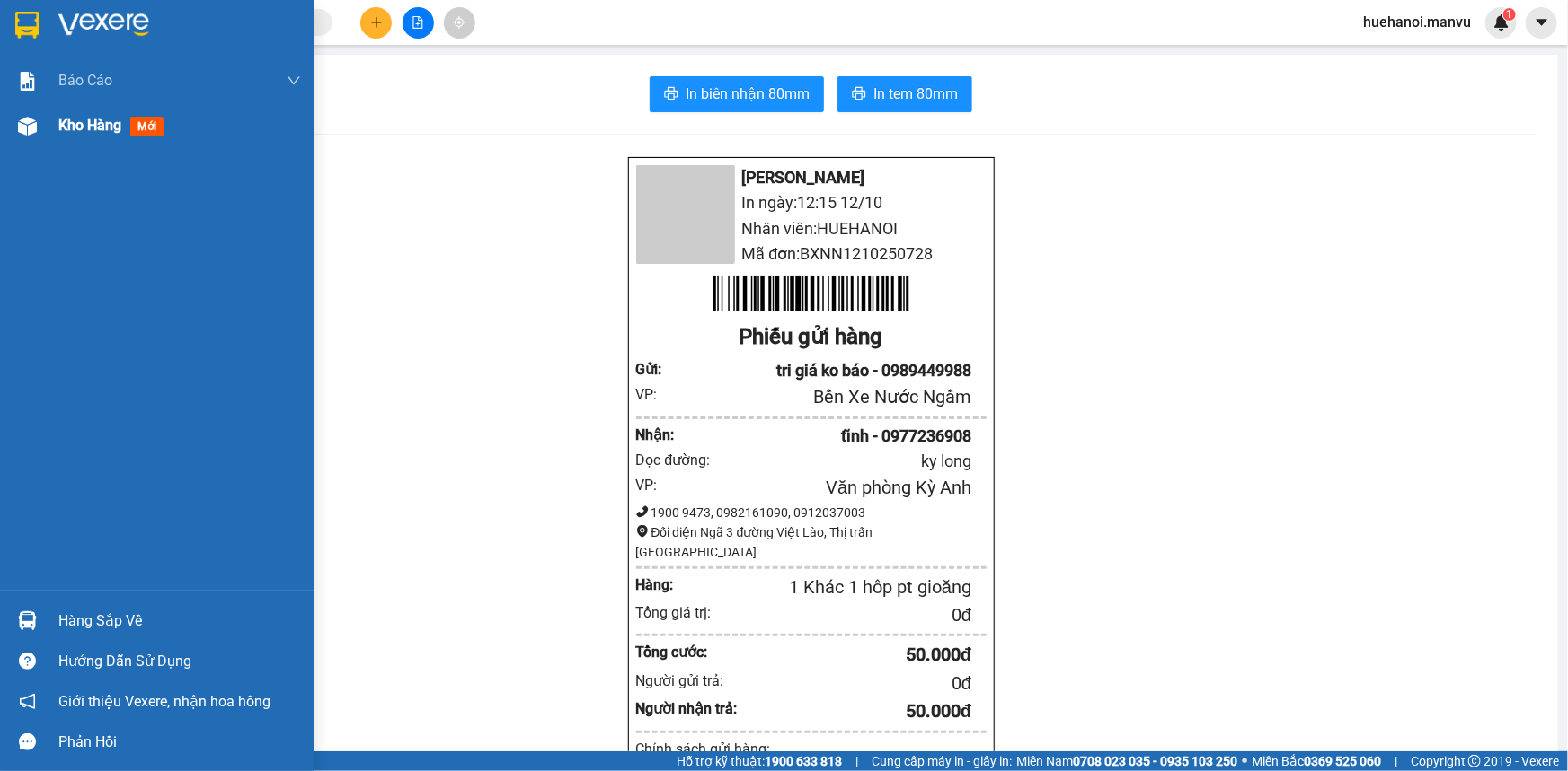
click at [88, 126] on span "Kho hàng" at bounding box center [90, 125] width 63 height 17
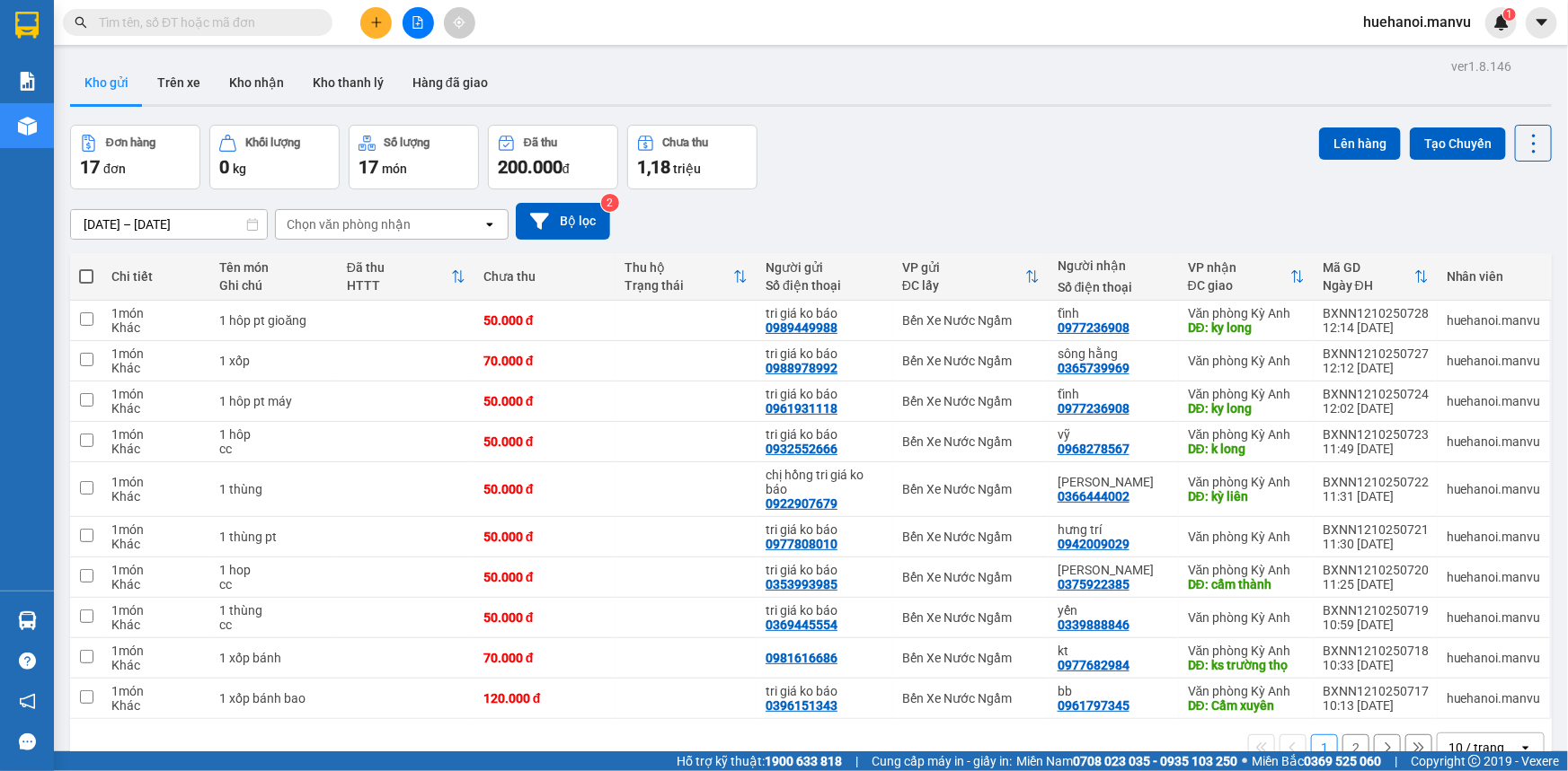
click at [77, 279] on th at bounding box center [86, 277] width 32 height 48
click at [89, 273] on span at bounding box center [86, 277] width 14 height 14
click at [86, 268] on input "checkbox" at bounding box center [86, 268] width 0 height 0
checkbox input "true"
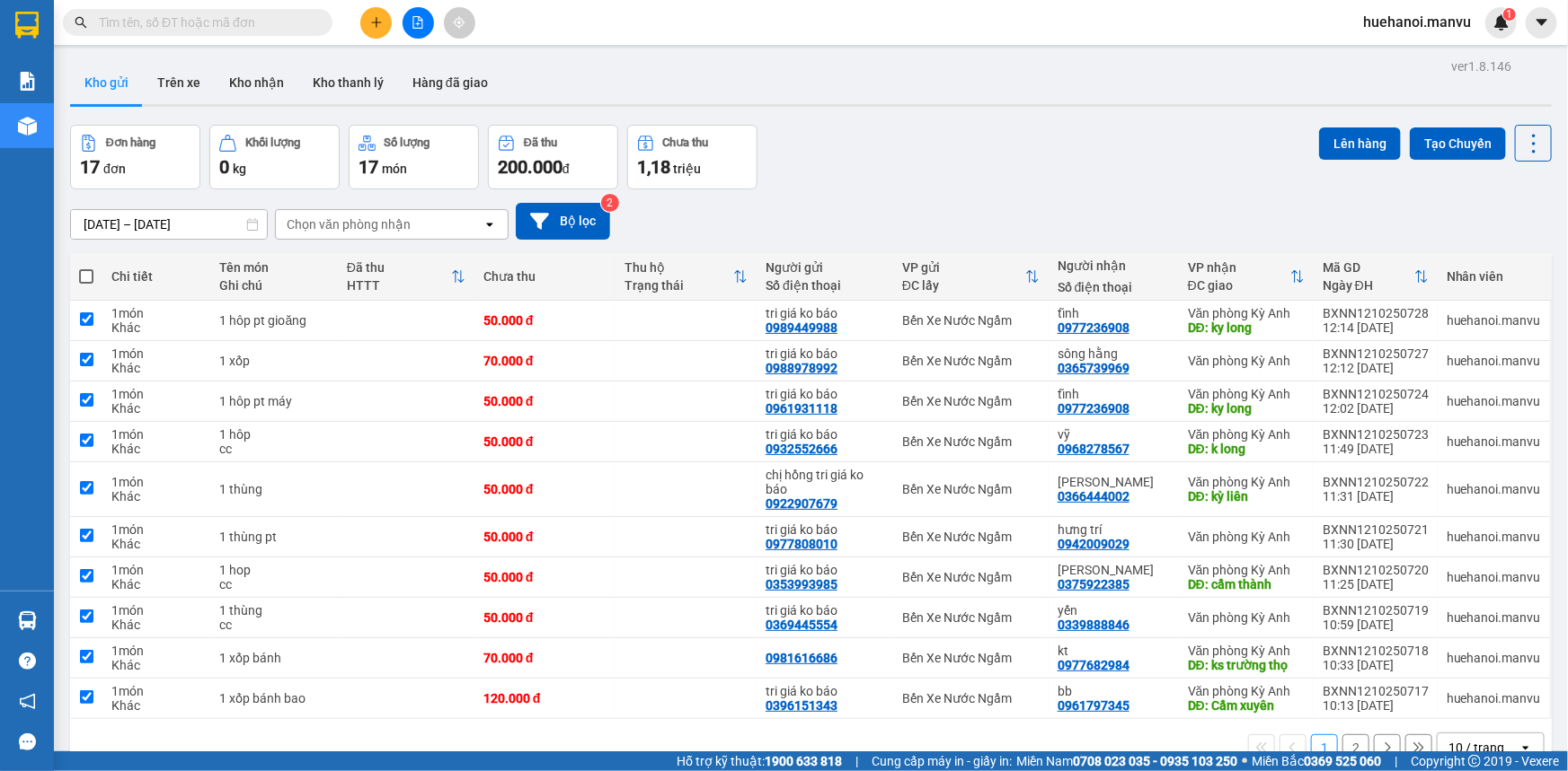
checkbox input "true"
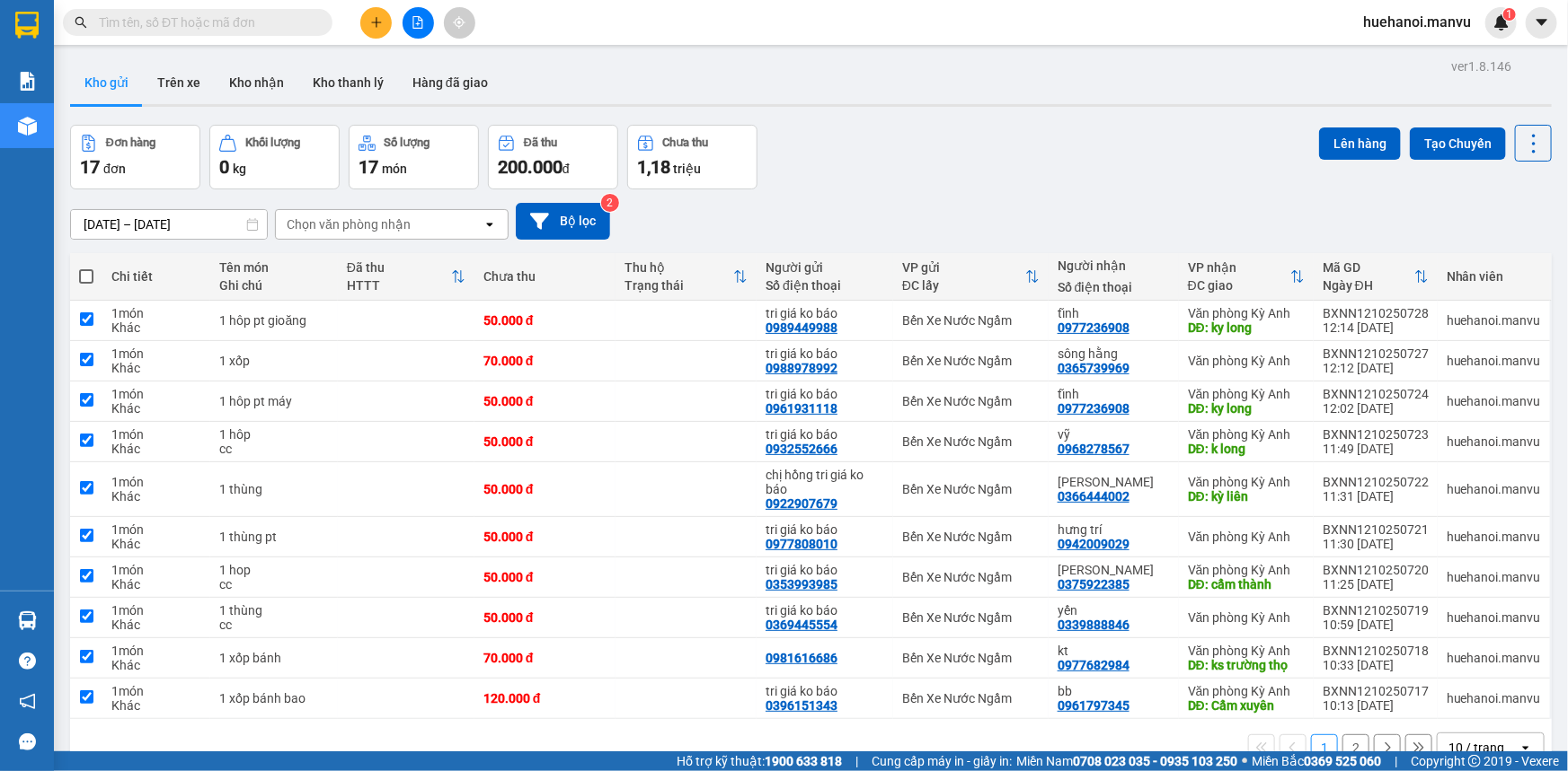
checkbox input "true"
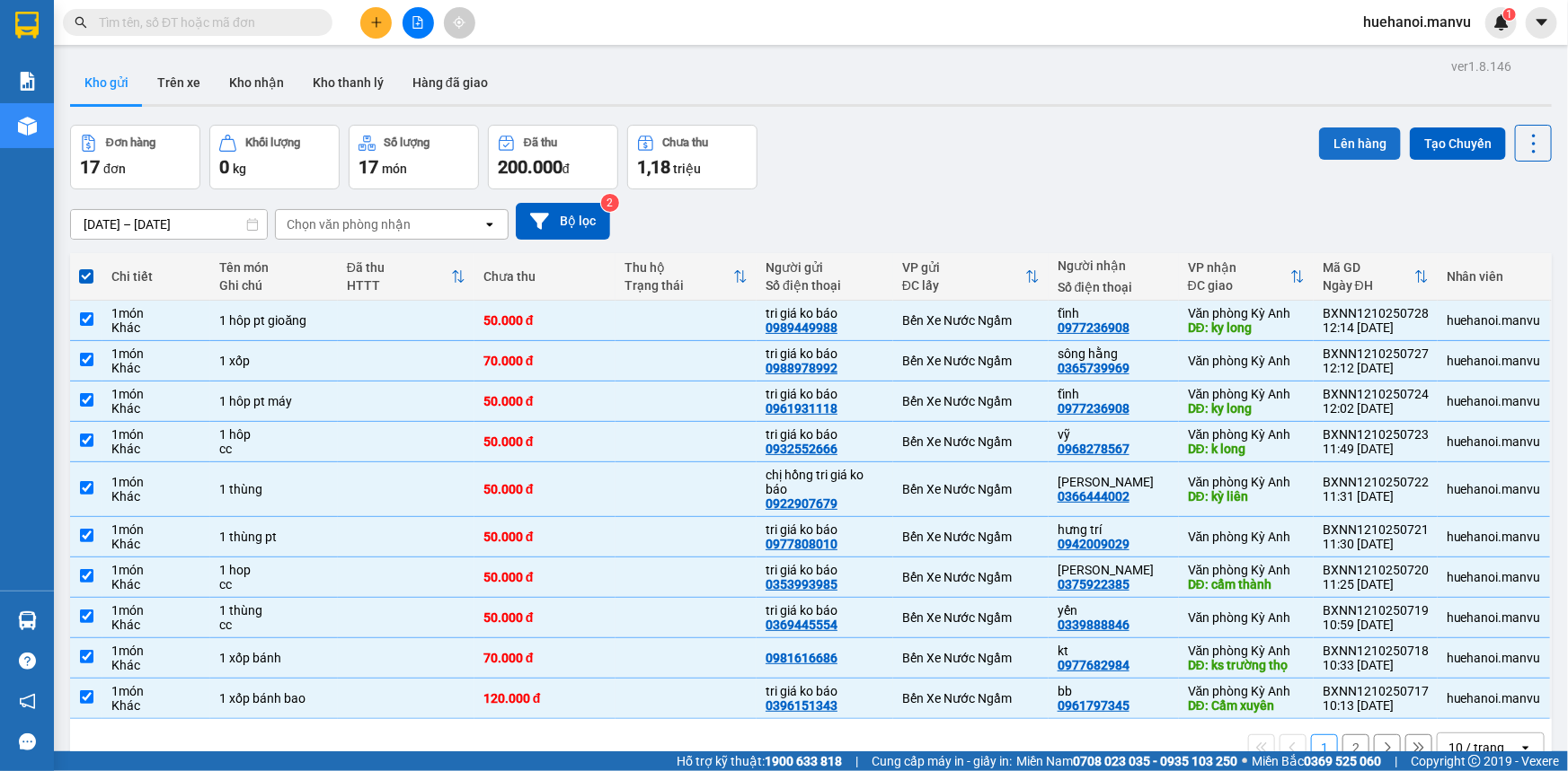
click at [1359, 146] on button "Lên hàng" at bounding box center [1359, 144] width 82 height 32
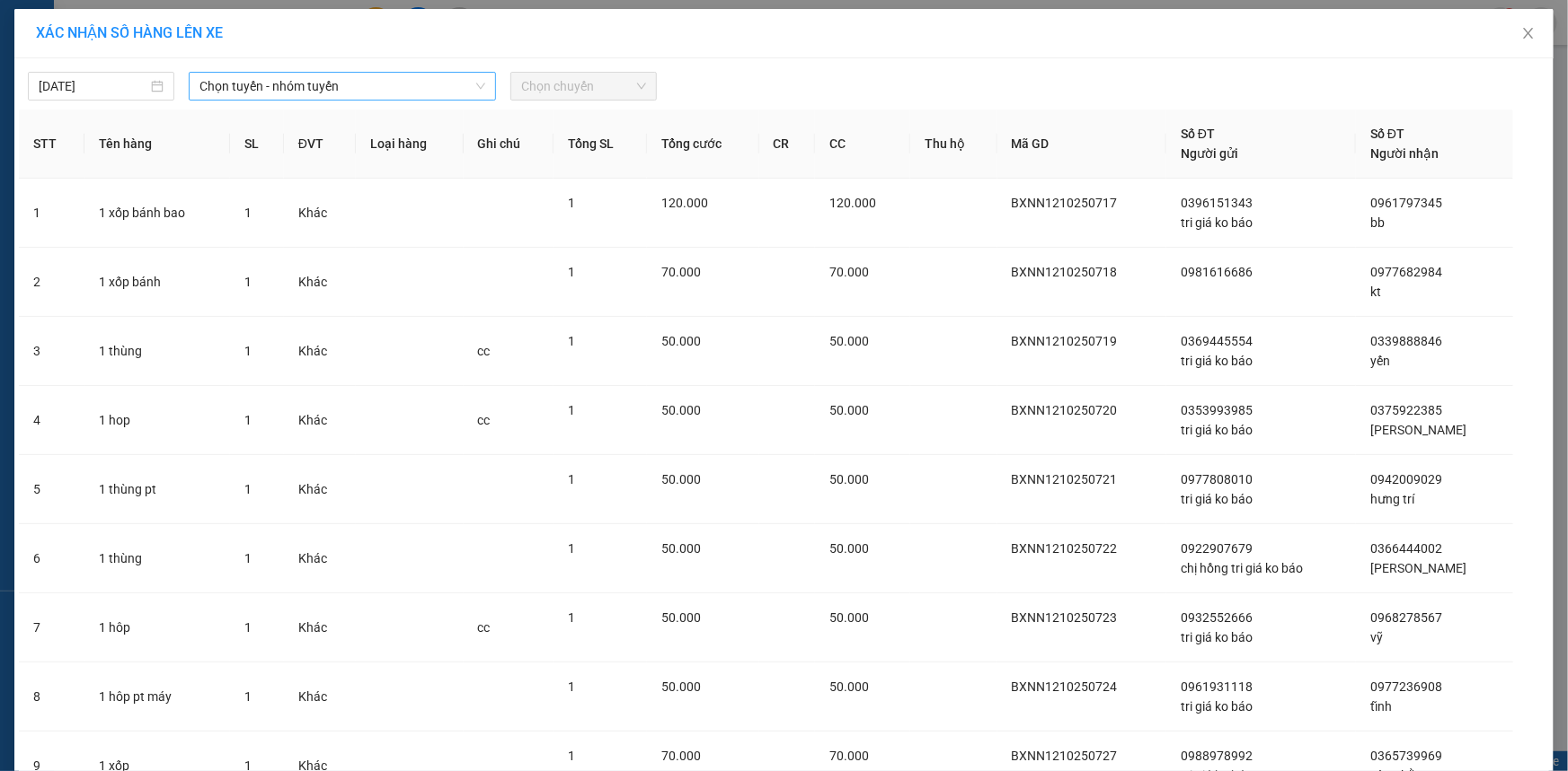
click at [280, 77] on span "Chọn tuyến - nhóm tuyến" at bounding box center [343, 86] width 286 height 27
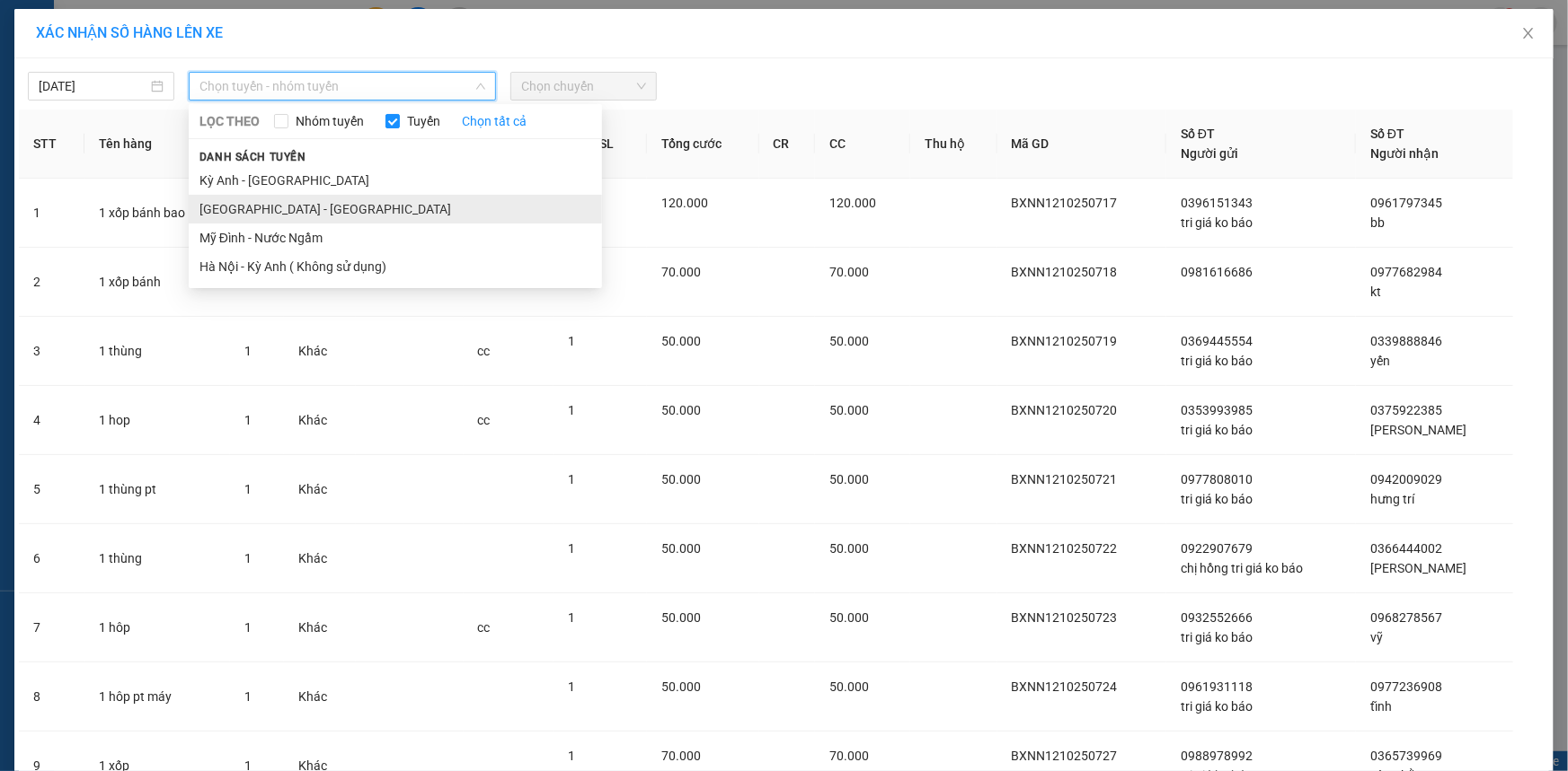
click at [238, 208] on li "[GEOGRAPHIC_DATA] - [GEOGRAPHIC_DATA]" at bounding box center [396, 209] width 414 height 29
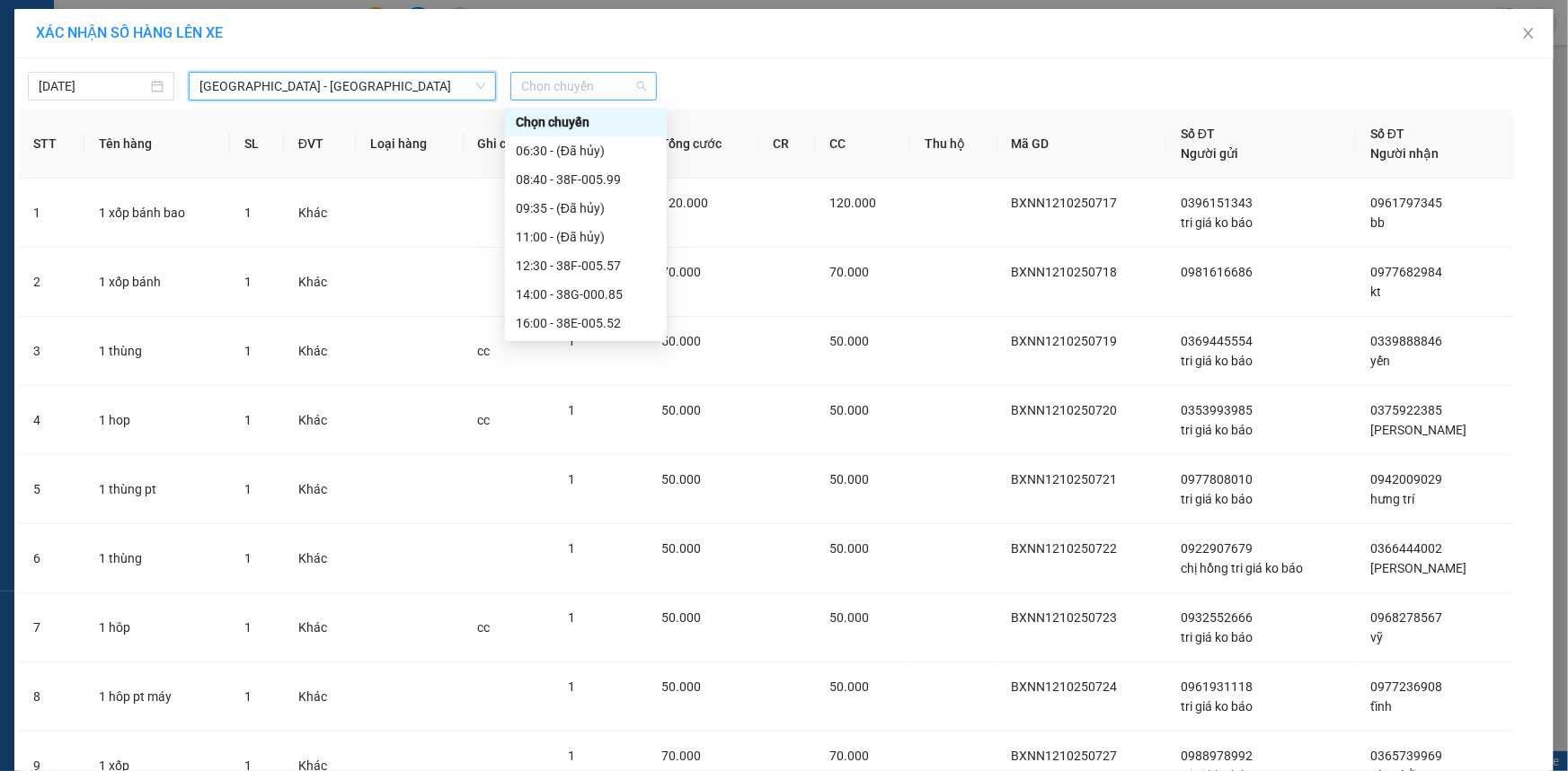
click at [593, 85] on span "Chọn chuyến" at bounding box center [584, 86] width 125 height 27
click at [575, 257] on div "12:30 - 38F-005.57" at bounding box center [586, 266] width 140 height 20
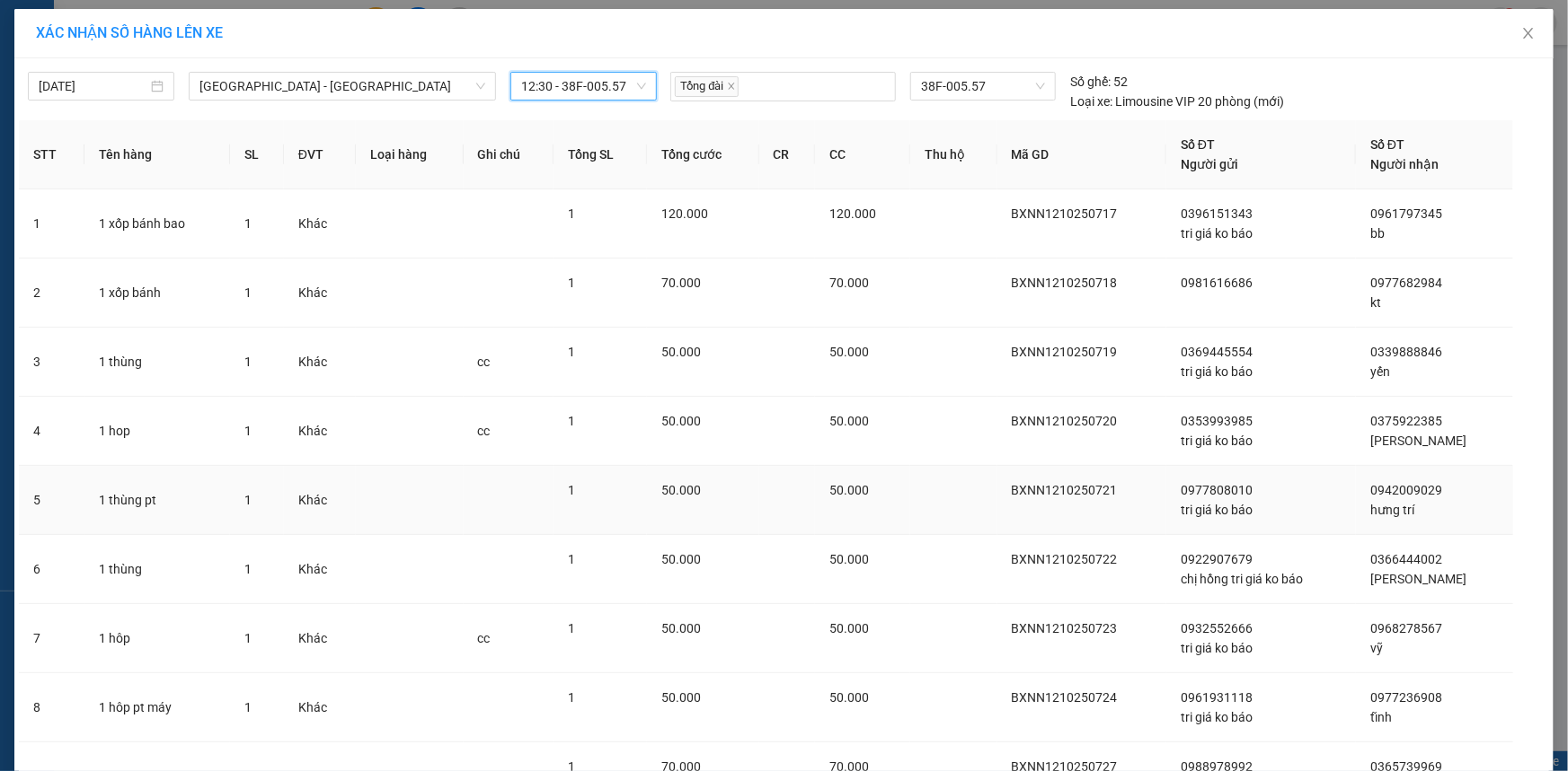
scroll to position [239, 0]
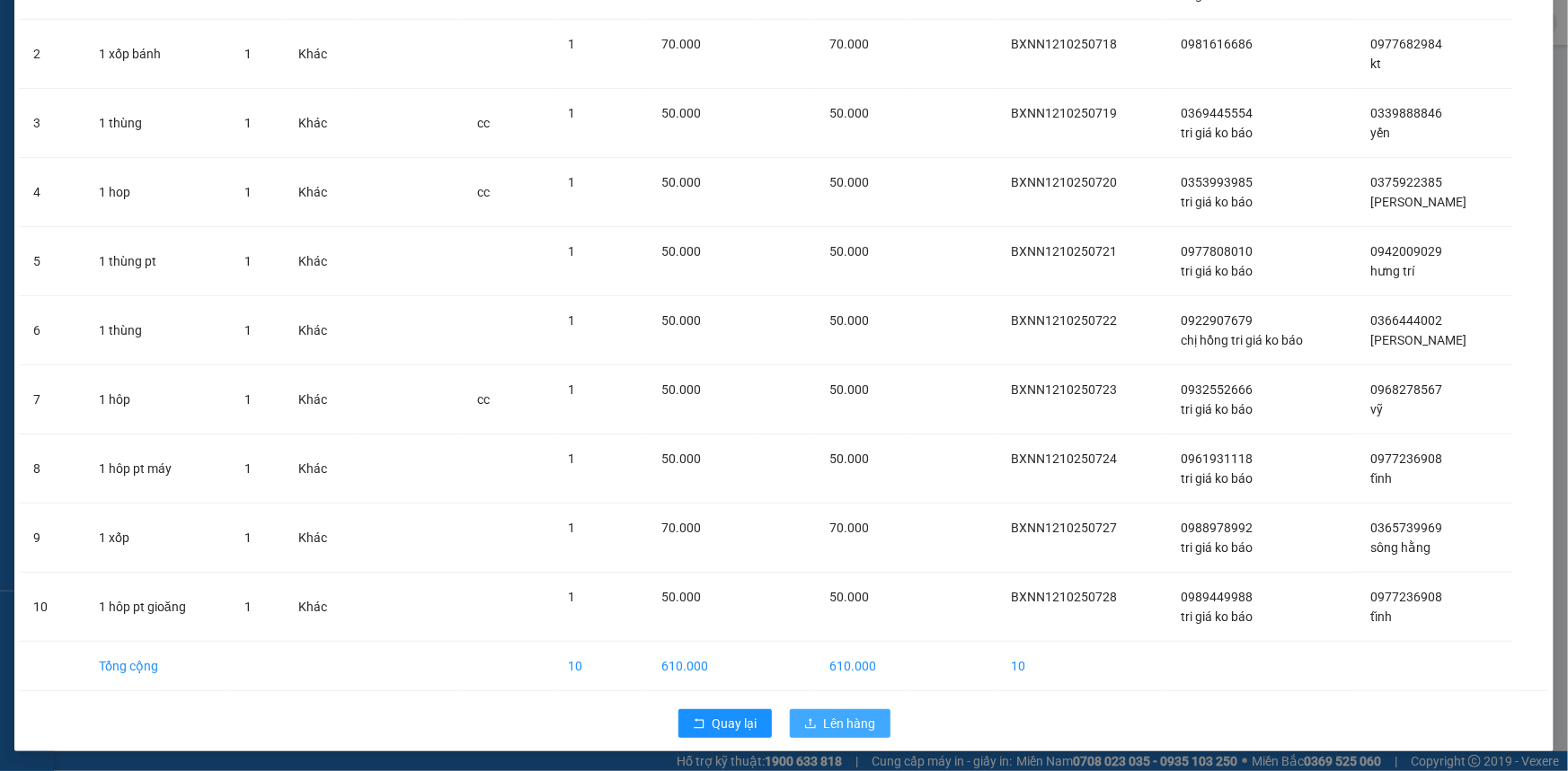
click at [850, 730] on span "Lên hàng" at bounding box center [850, 723] width 52 height 20
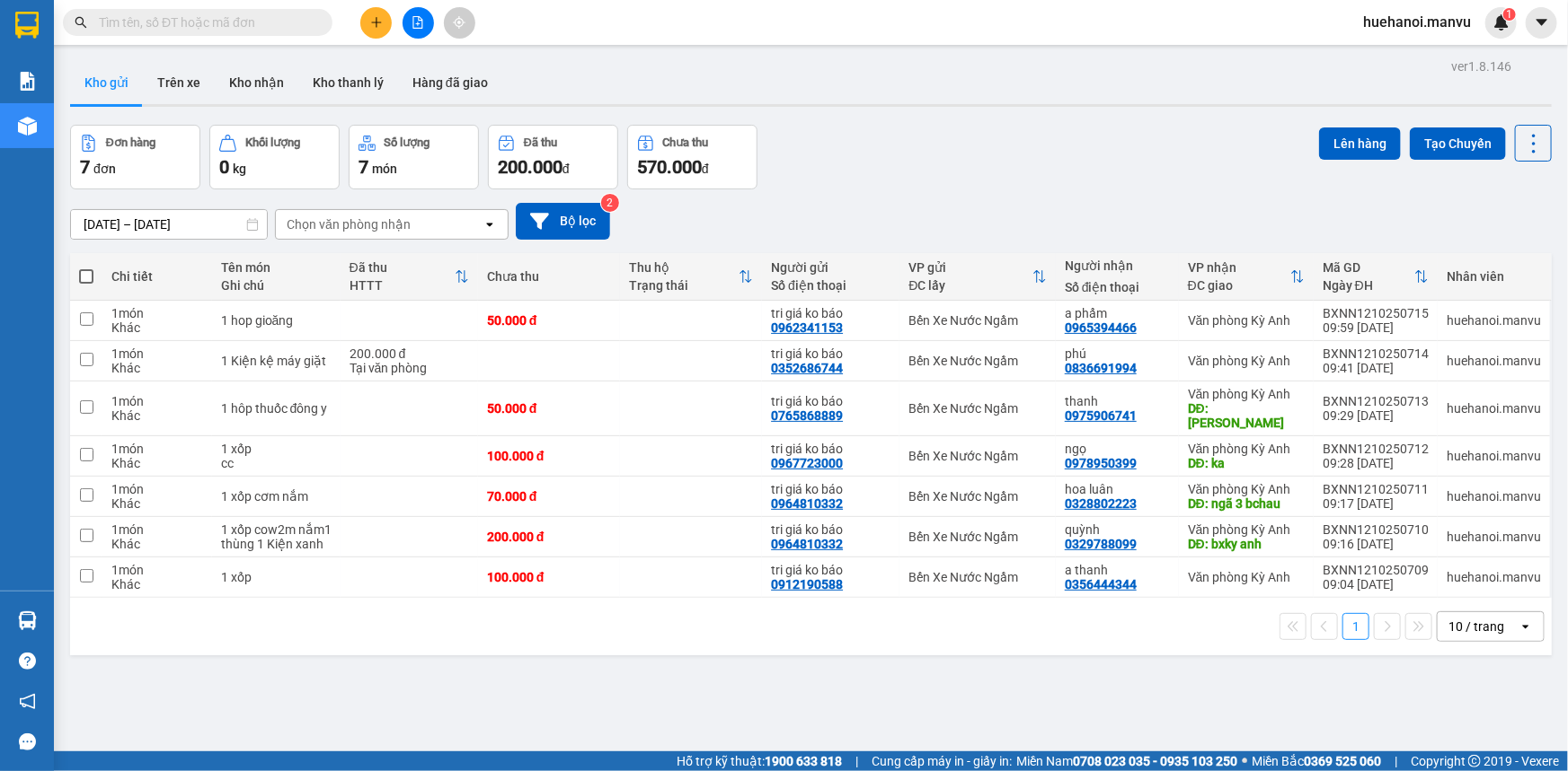
click at [86, 279] on span at bounding box center [86, 277] width 14 height 14
click at [86, 268] on input "checkbox" at bounding box center [86, 268] width 0 height 0
checkbox input "true"
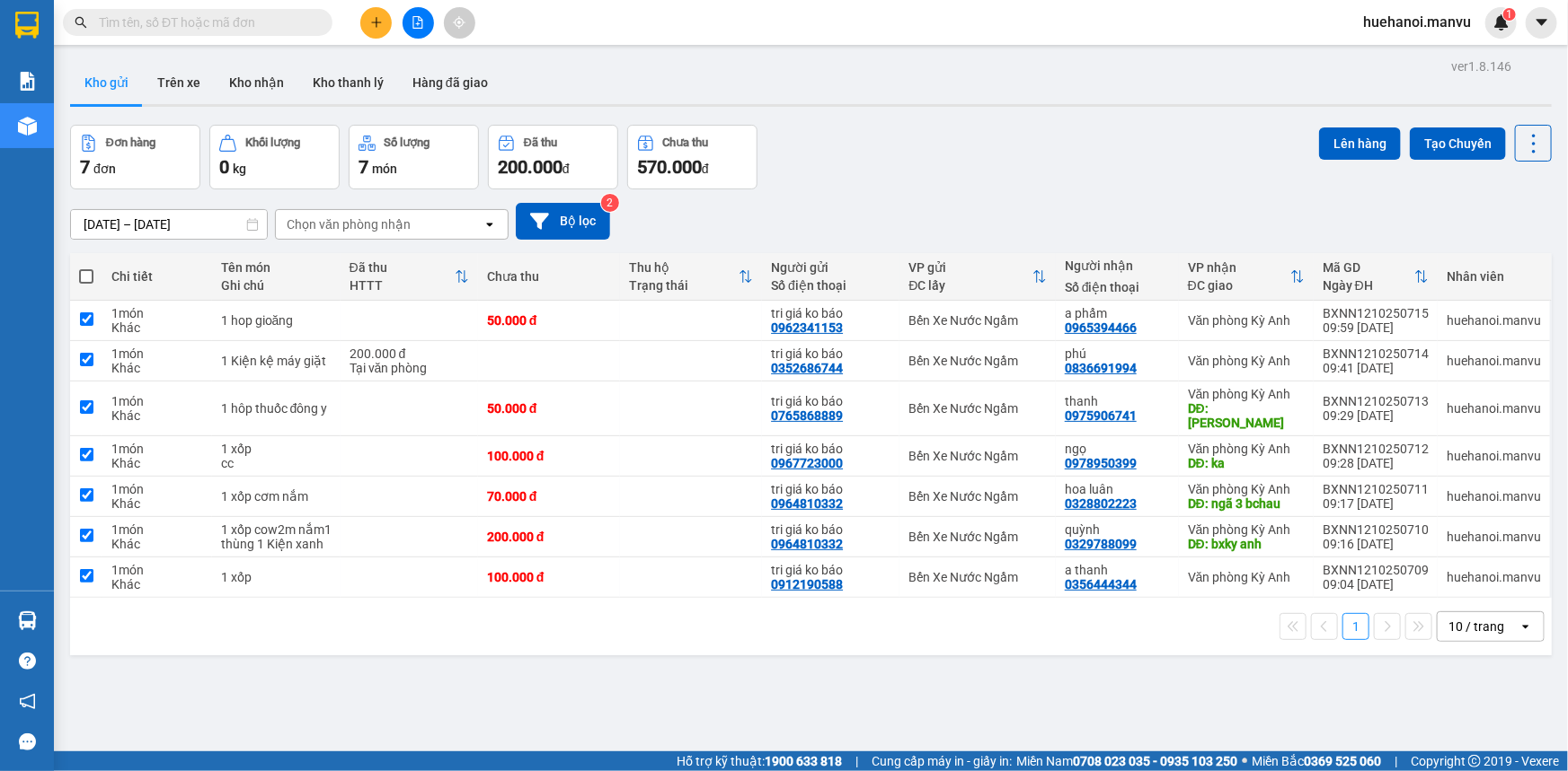
checkbox input "true"
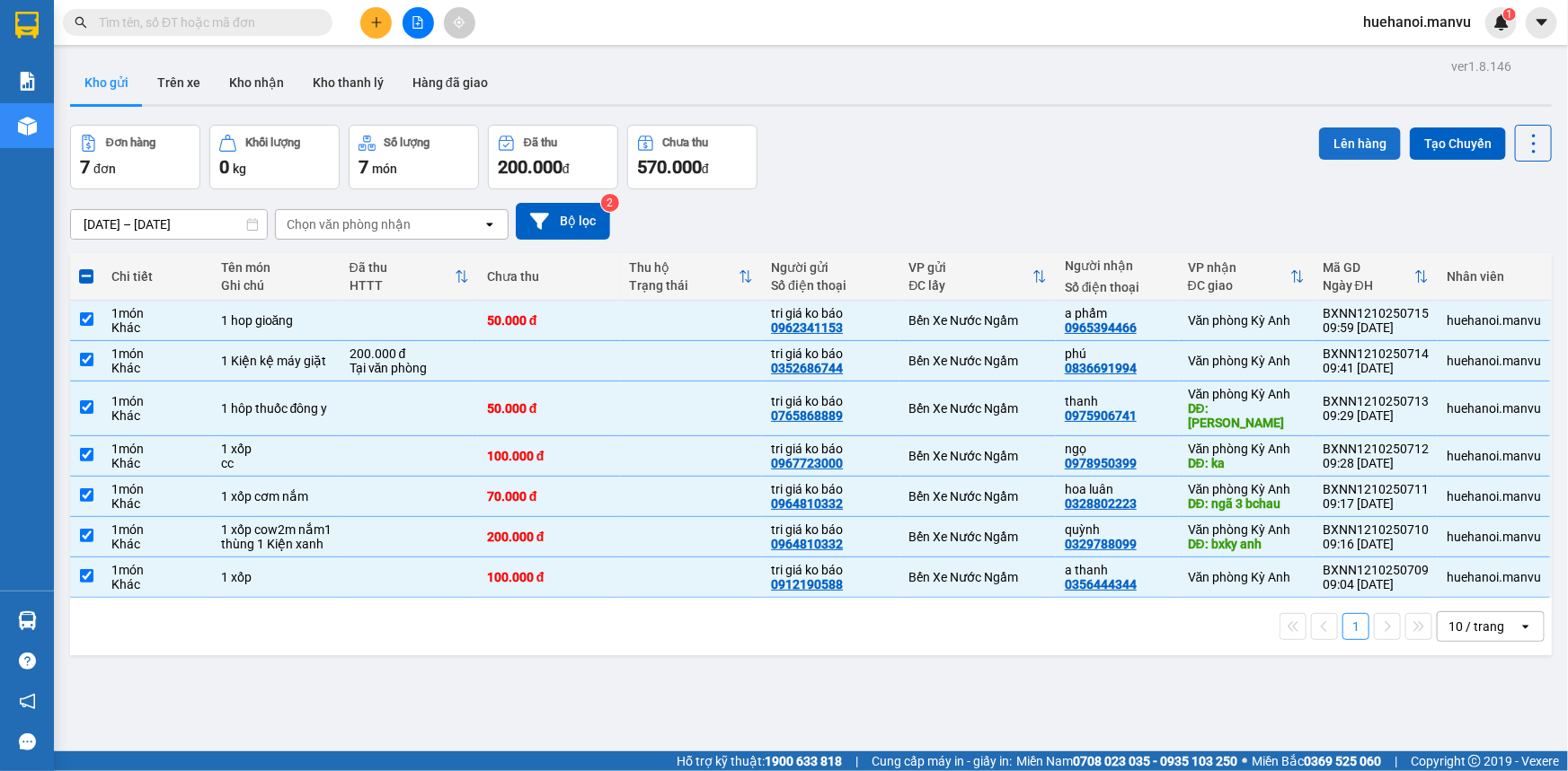
click at [1360, 152] on button "Lên hàng" at bounding box center [1359, 144] width 82 height 32
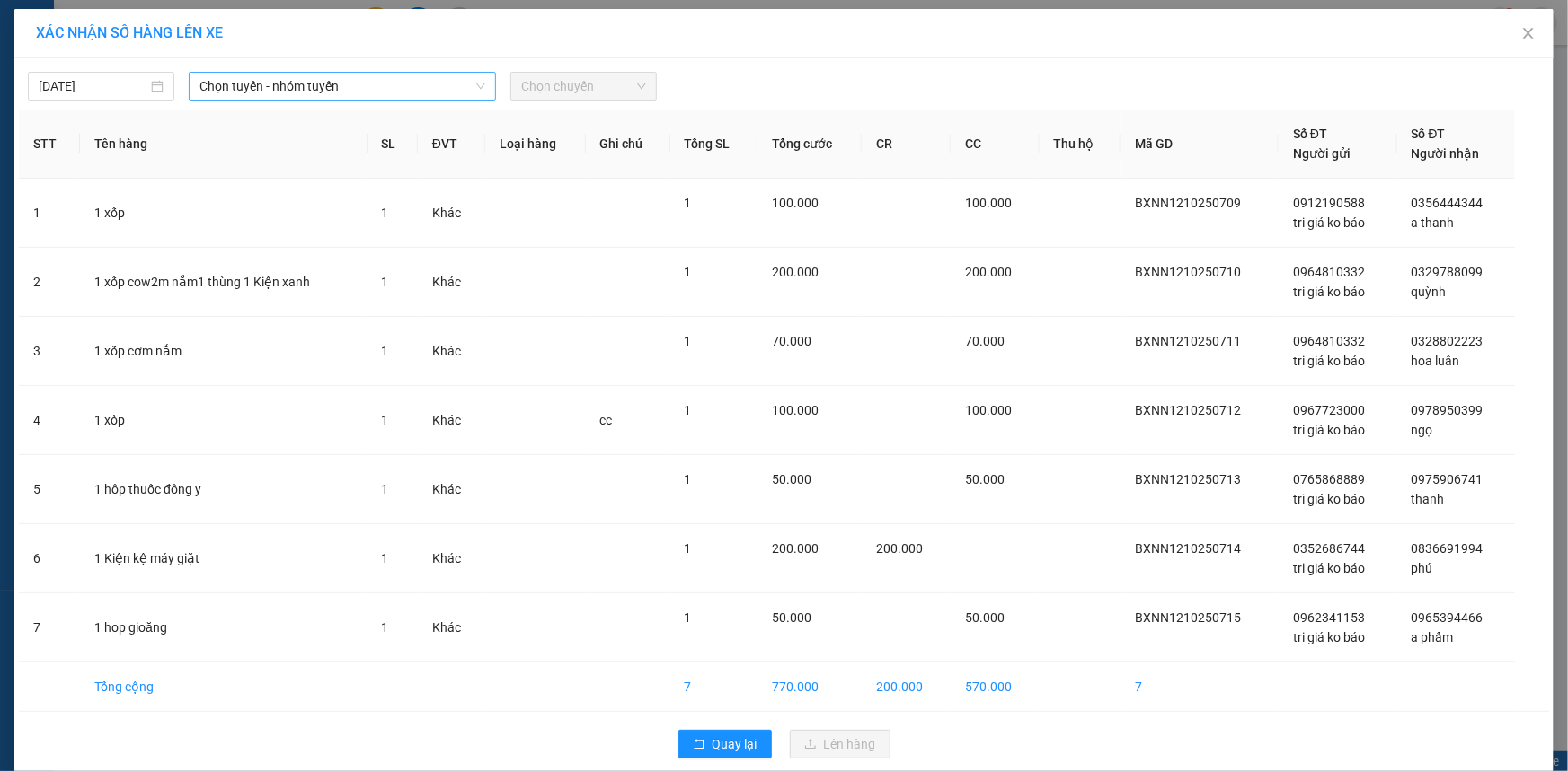
click at [245, 86] on span "Chọn tuyến - nhóm tuyến" at bounding box center [343, 86] width 286 height 27
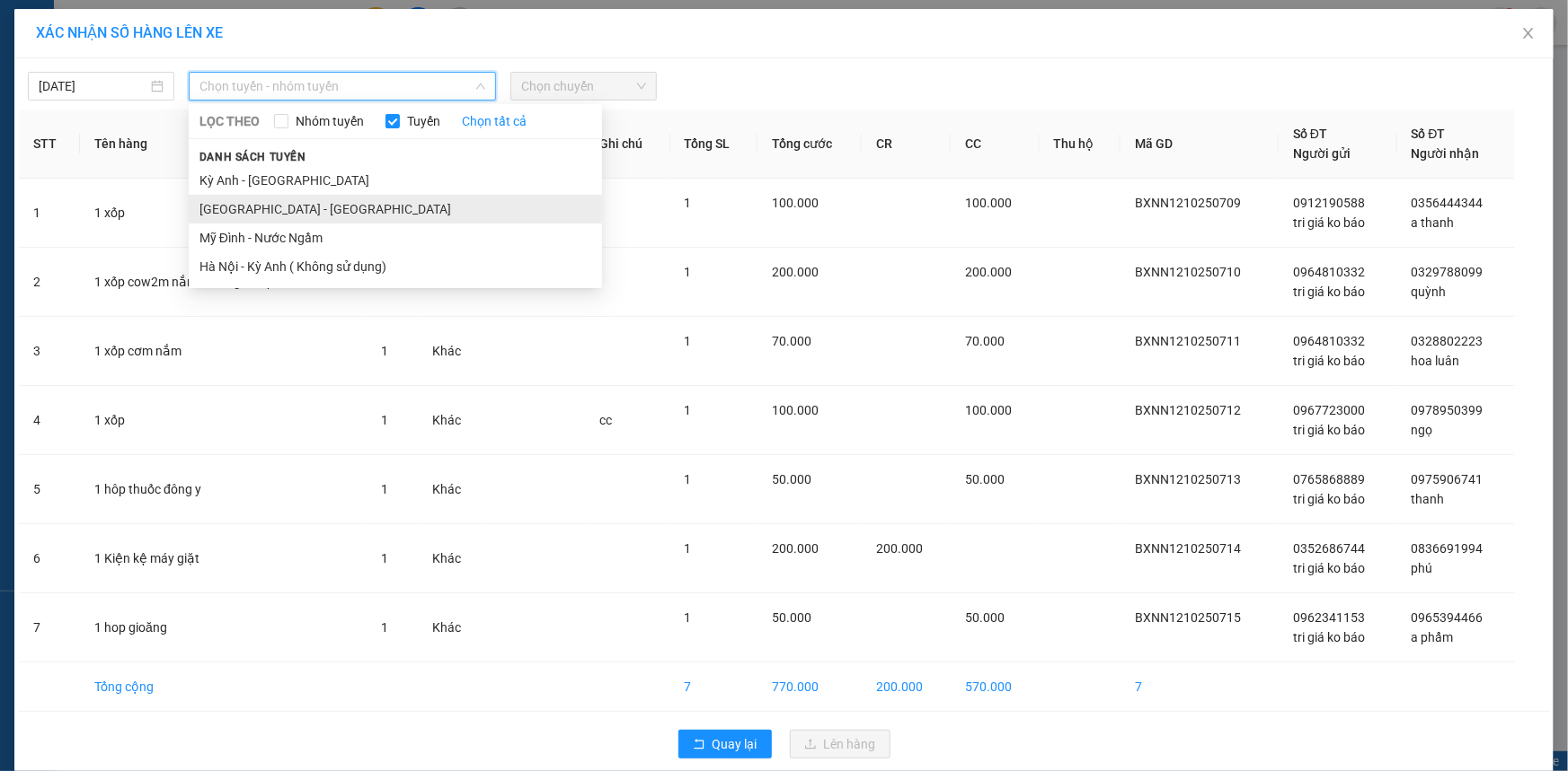
click at [278, 218] on li "[GEOGRAPHIC_DATA] - [GEOGRAPHIC_DATA]" at bounding box center [396, 209] width 414 height 29
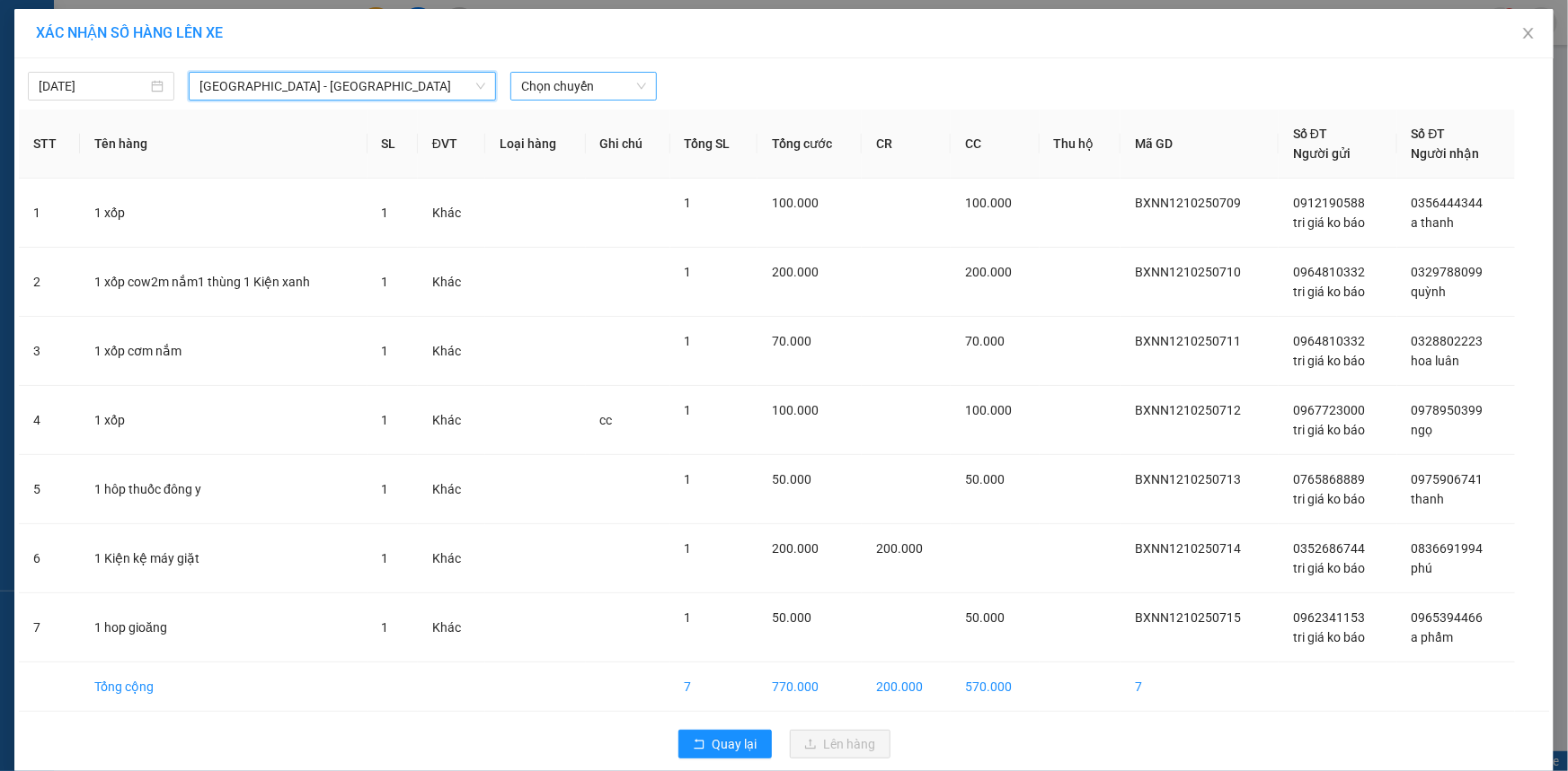
click at [554, 94] on span "Chọn chuyến" at bounding box center [584, 86] width 125 height 27
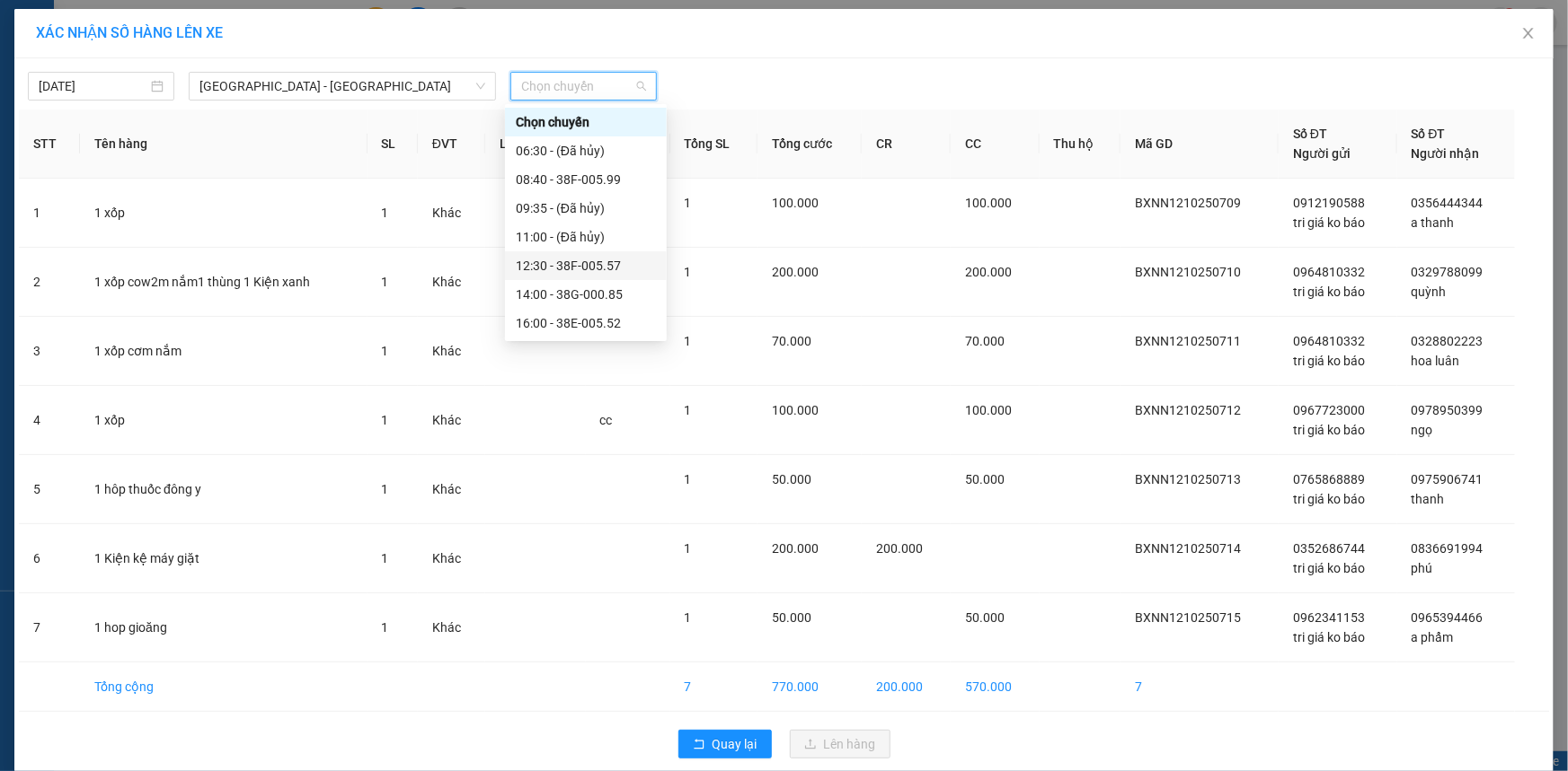
click at [593, 275] on div "12:30 - 38F-005.57" at bounding box center [586, 266] width 140 height 20
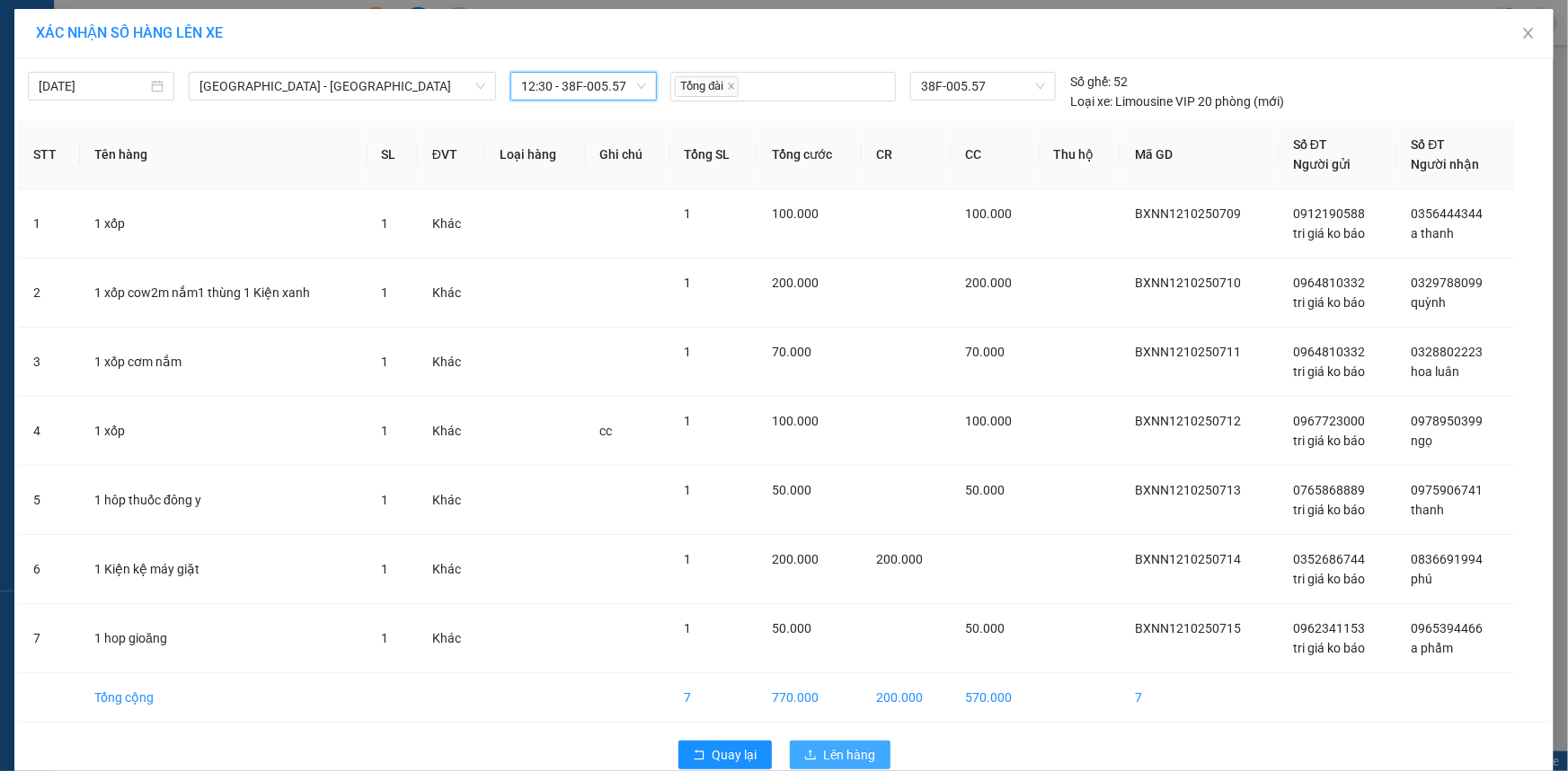
click at [841, 745] on span "Lên hàng" at bounding box center [850, 755] width 52 height 20
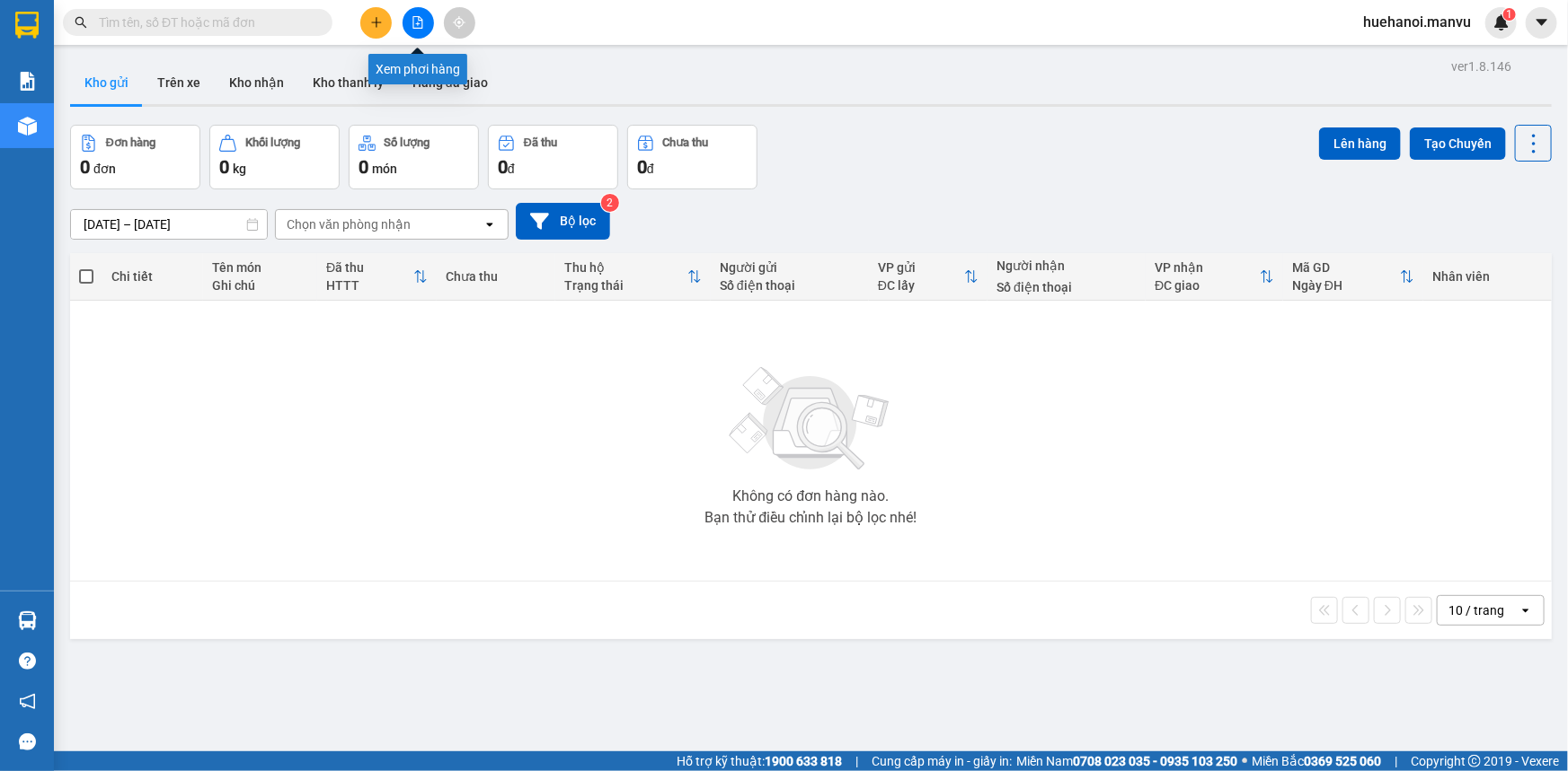
click at [422, 20] on icon "file-add" at bounding box center [418, 22] width 10 height 13
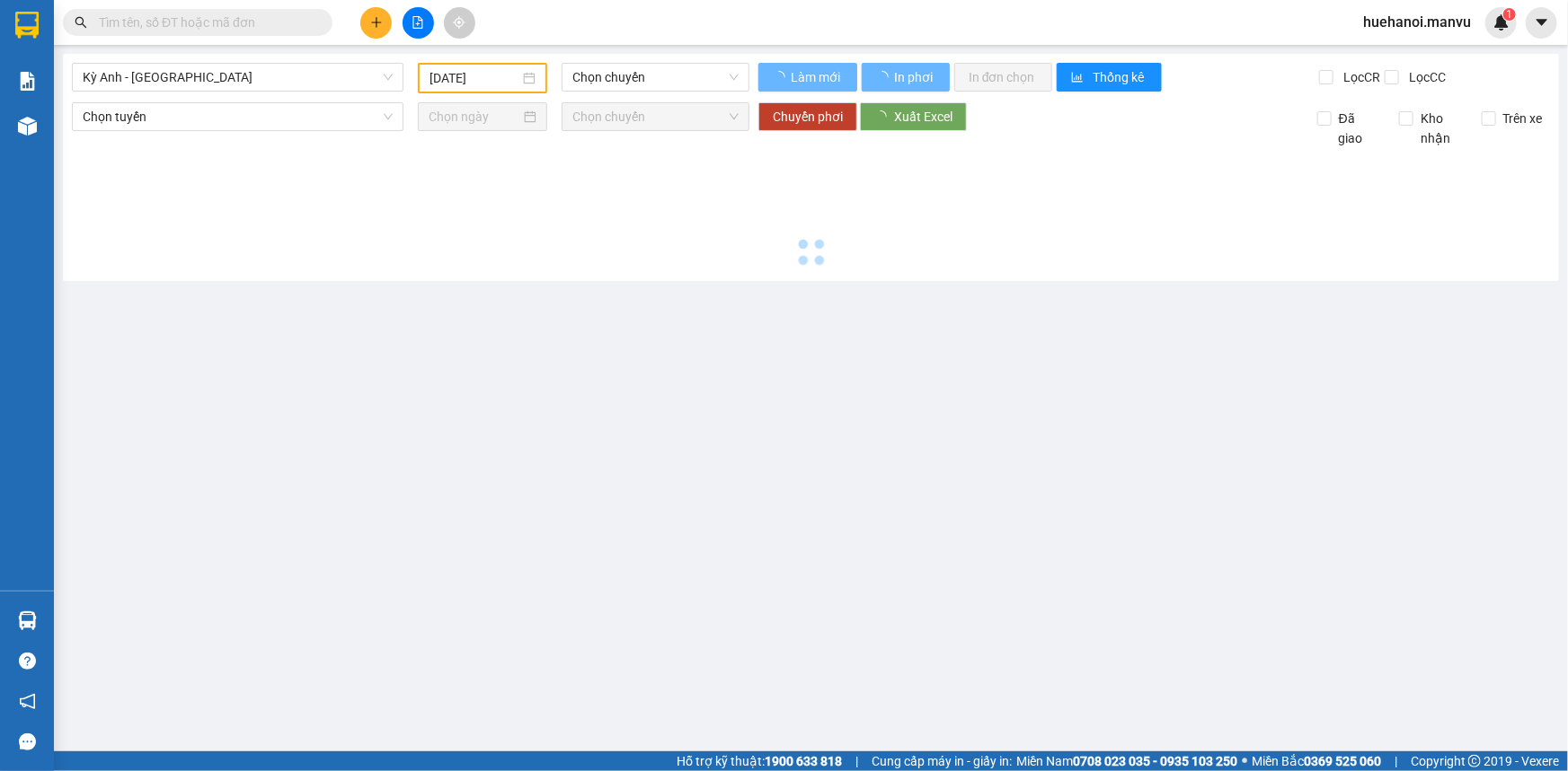
type input "[DATE]"
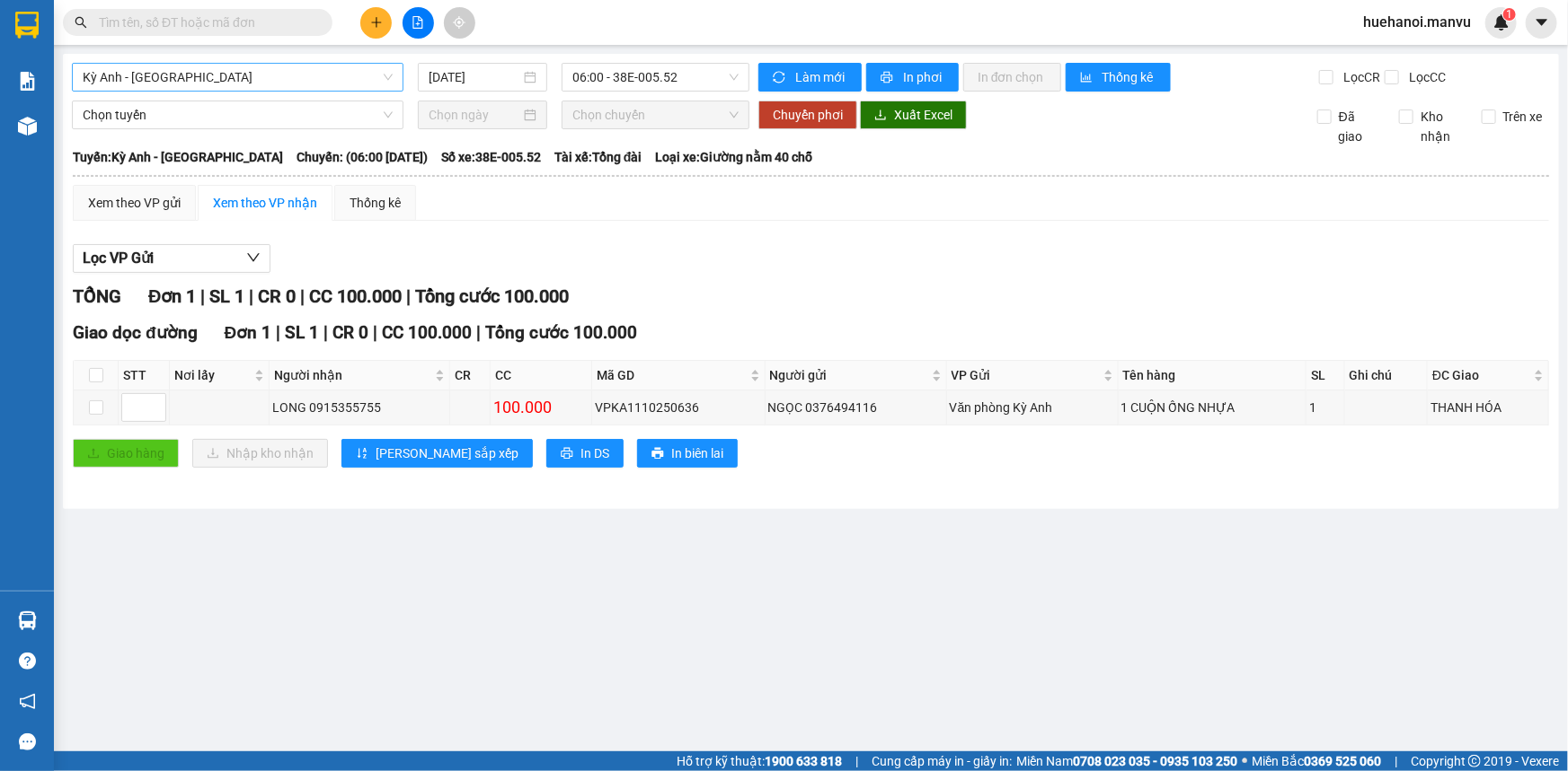
click at [227, 88] on span "Kỳ Anh - [GEOGRAPHIC_DATA]" at bounding box center [237, 77] width 310 height 27
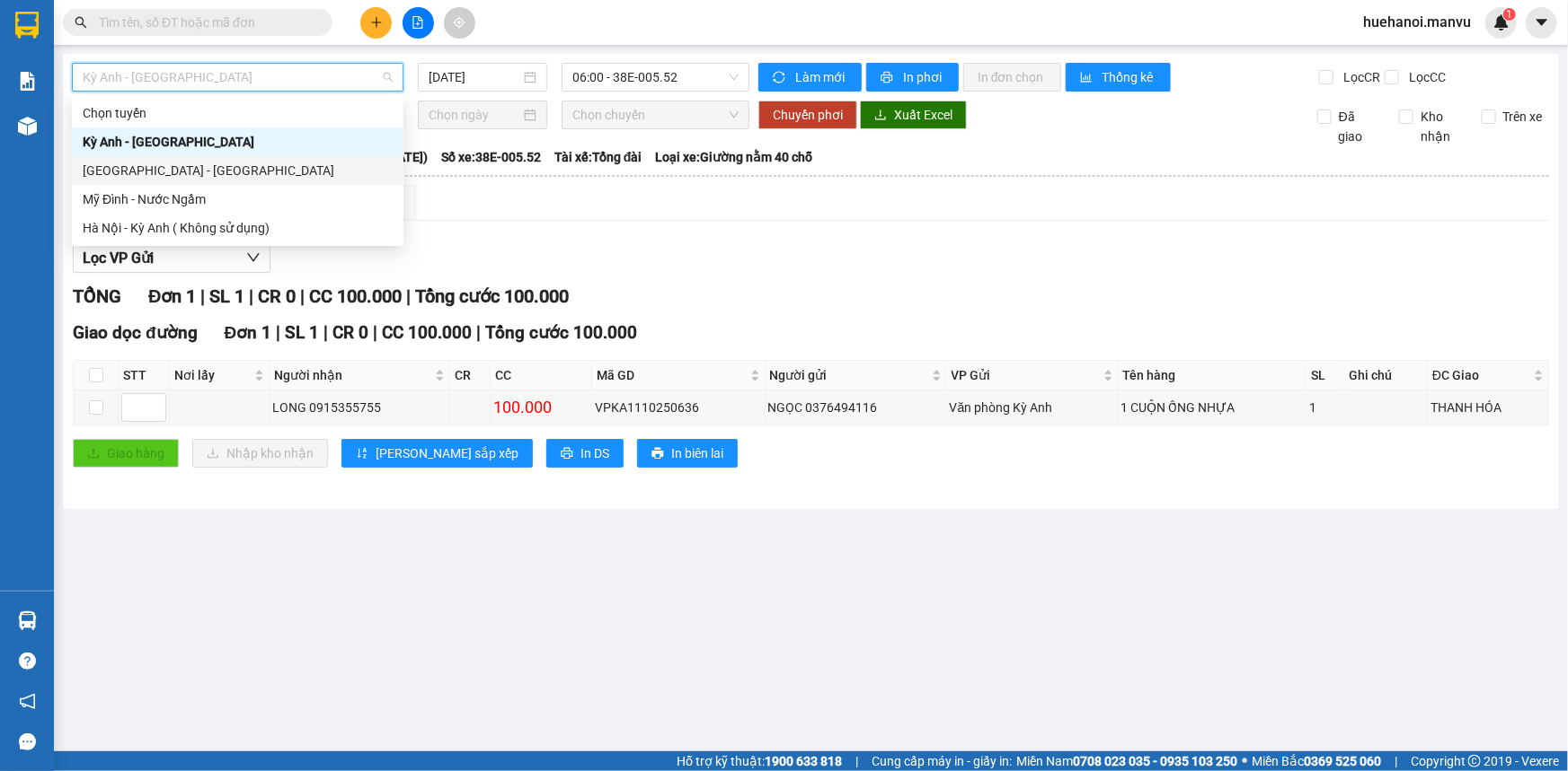
click at [169, 169] on div "[GEOGRAPHIC_DATA] - [GEOGRAPHIC_DATA]" at bounding box center [237, 171] width 310 height 20
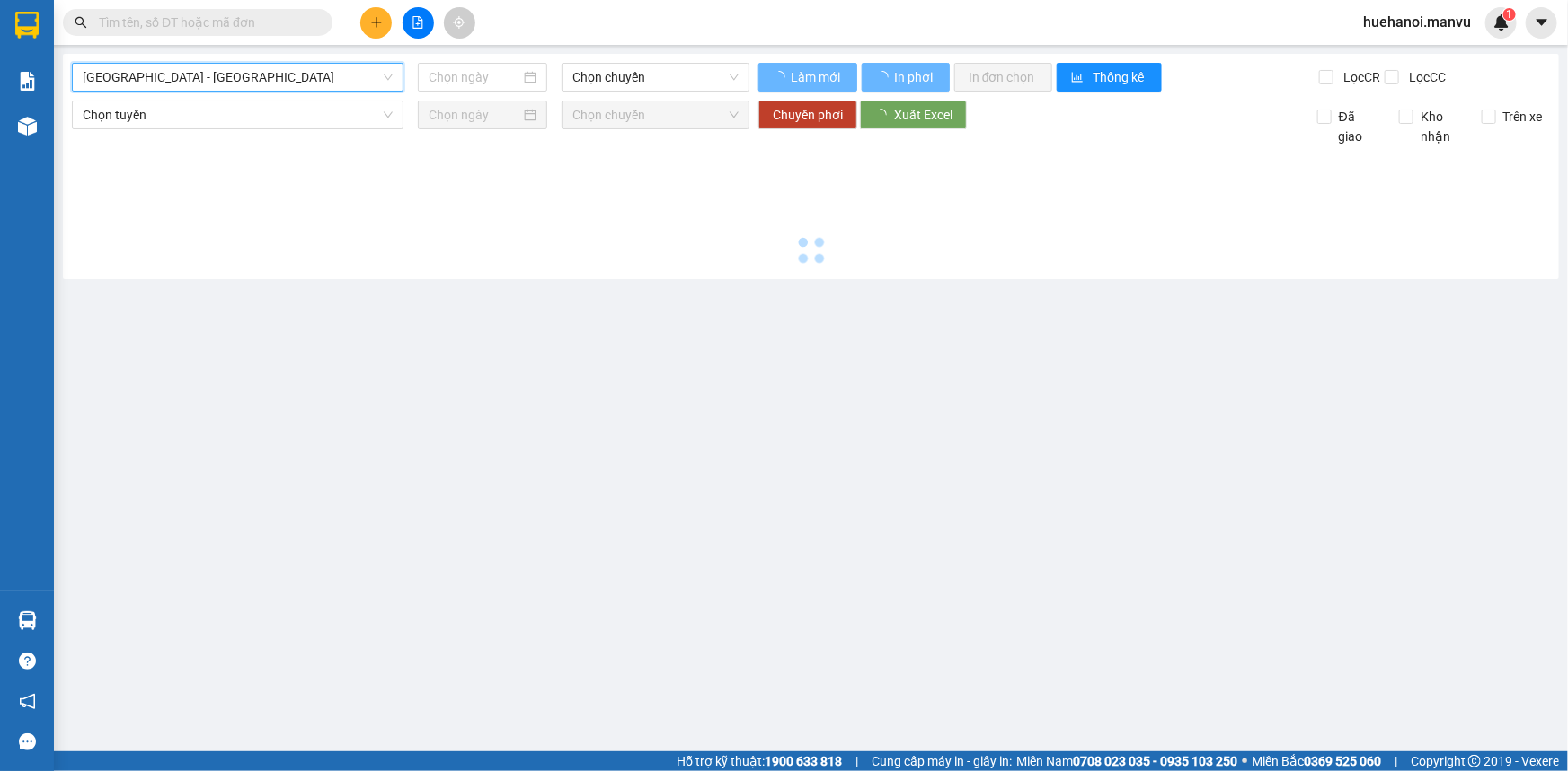
type input "[DATE]"
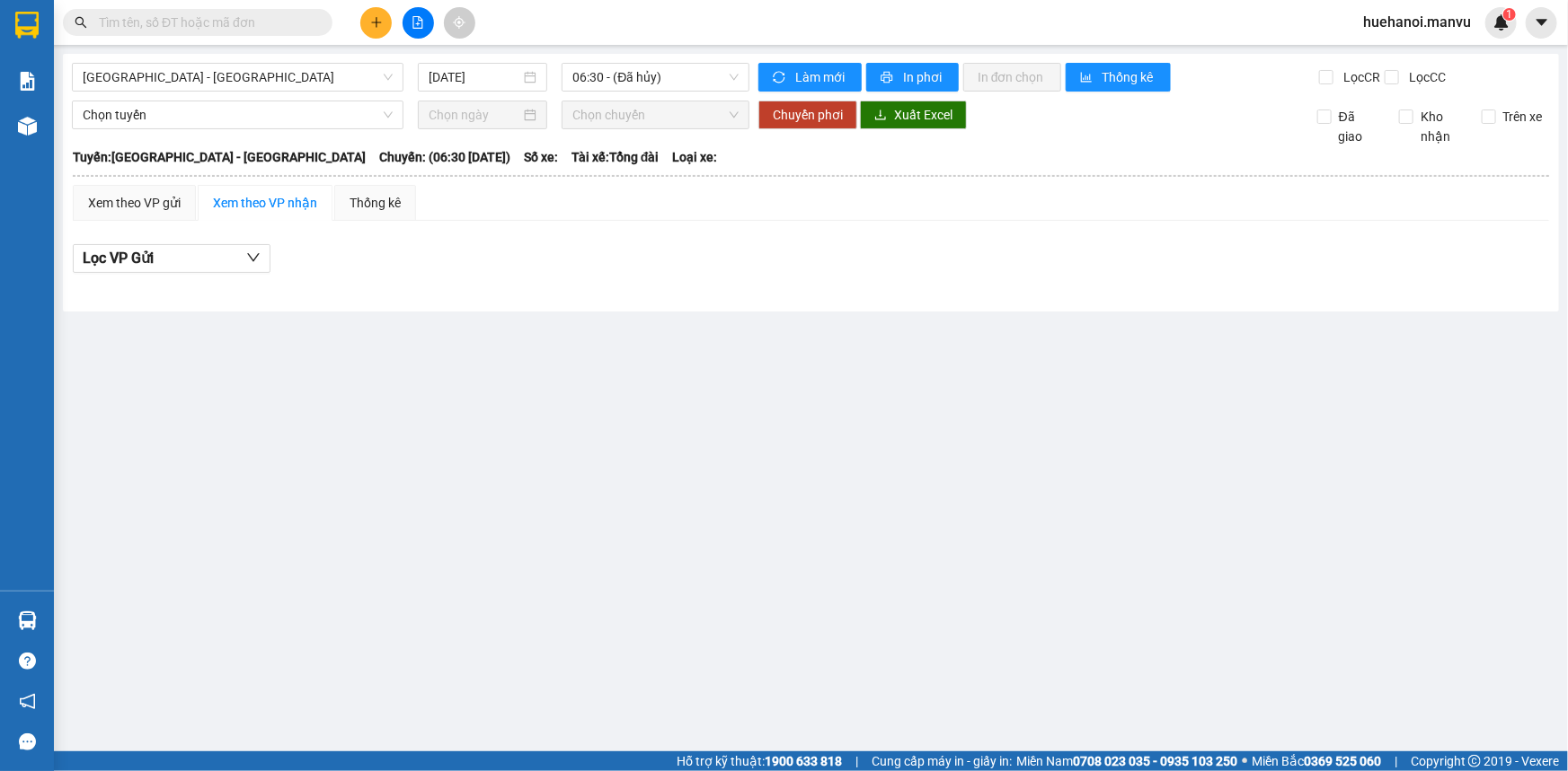
click at [642, 93] on div "[GEOGRAPHIC_DATA] - [GEOGRAPHIC_DATA] [DATE] 06:30 - ([GEOGRAPHIC_DATA]) Làm mớ…" at bounding box center [811, 182] width 1496 height 258
click at [640, 81] on span "06:30 - (Đã hủy)" at bounding box center [655, 77] width 166 height 27
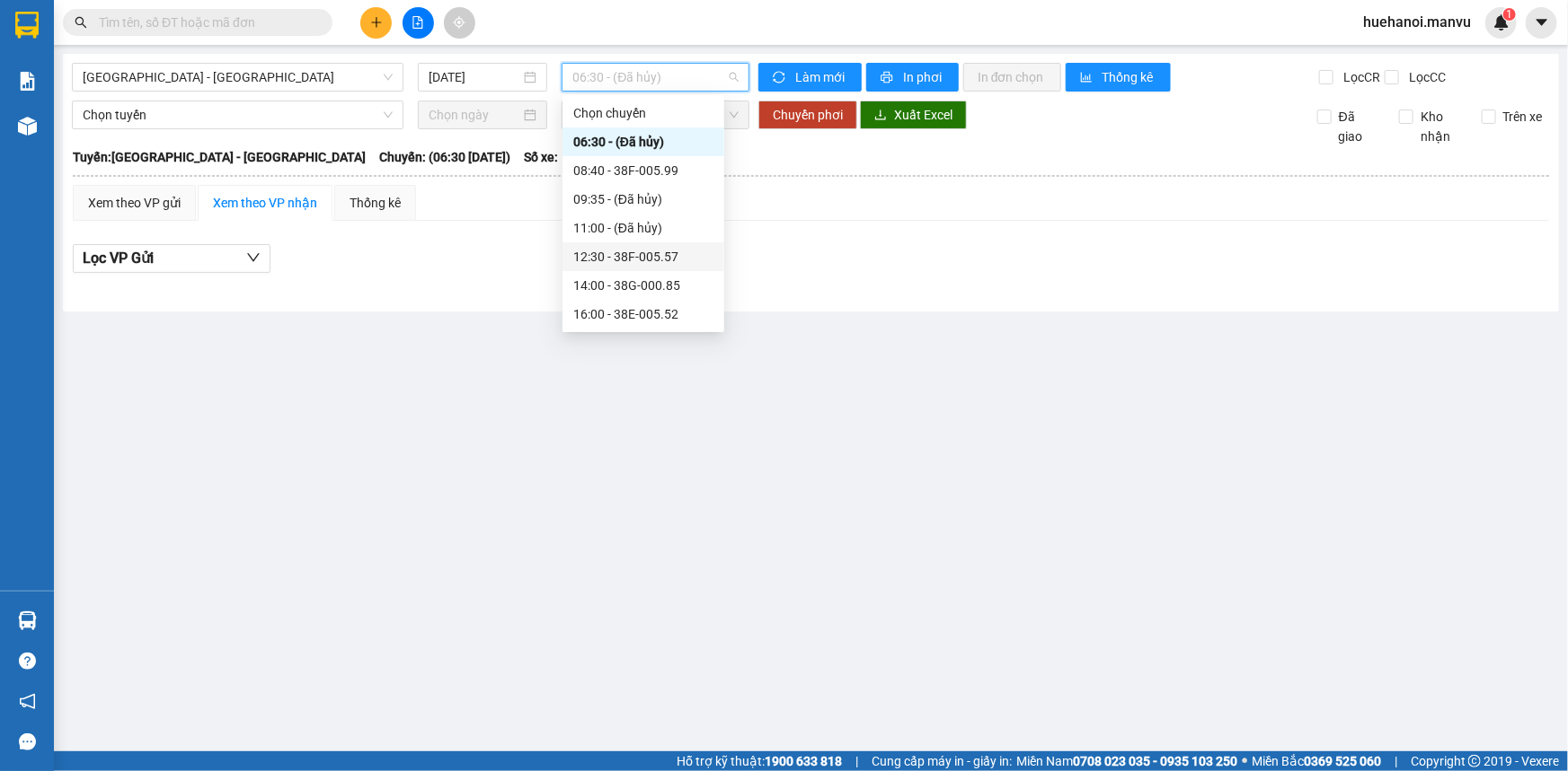
click at [654, 256] on div "12:30 - 38F-005.57" at bounding box center [644, 257] width 140 height 20
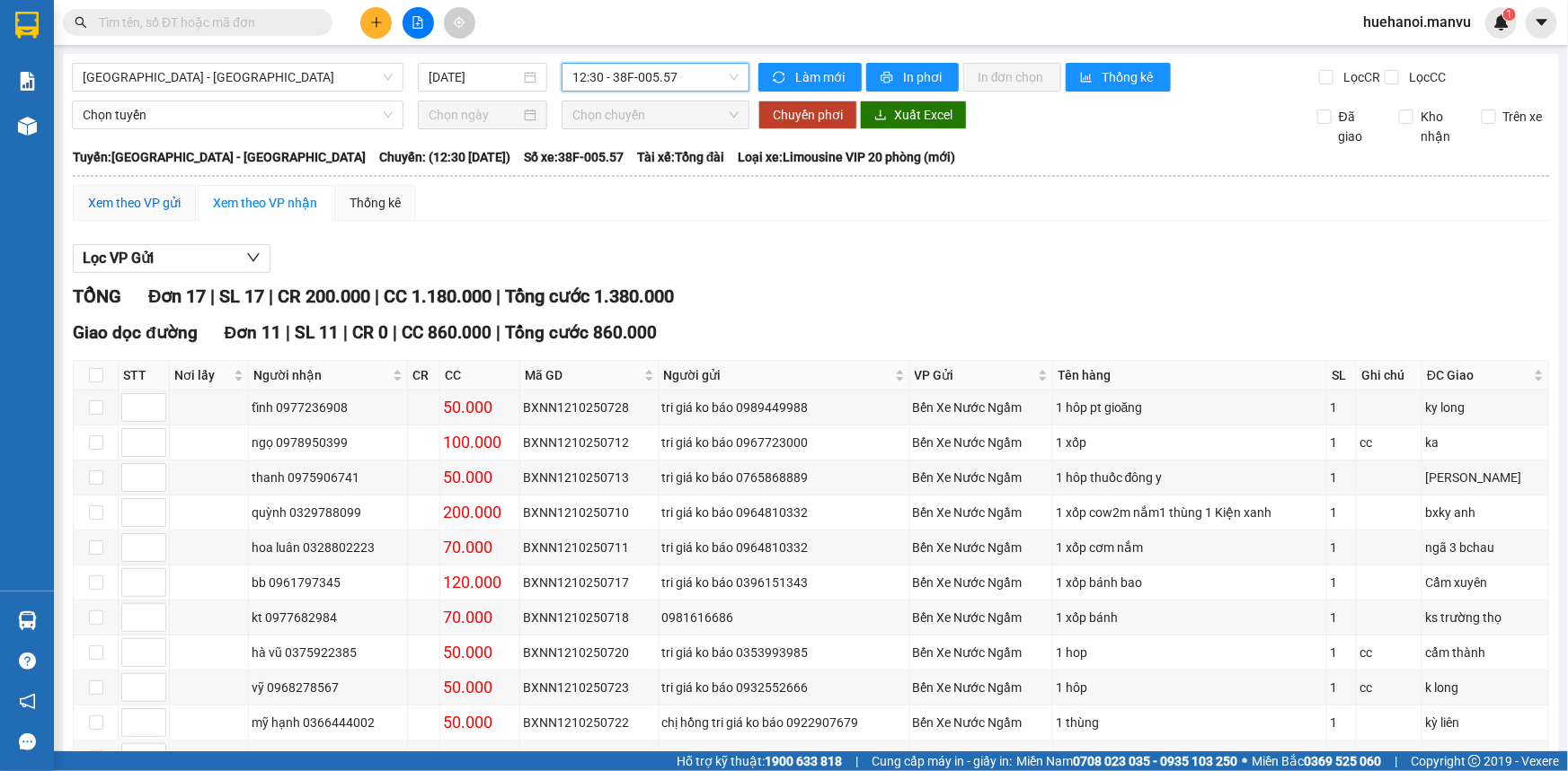
click at [137, 199] on div "Xem theo VP gửi" at bounding box center [134, 203] width 93 height 20
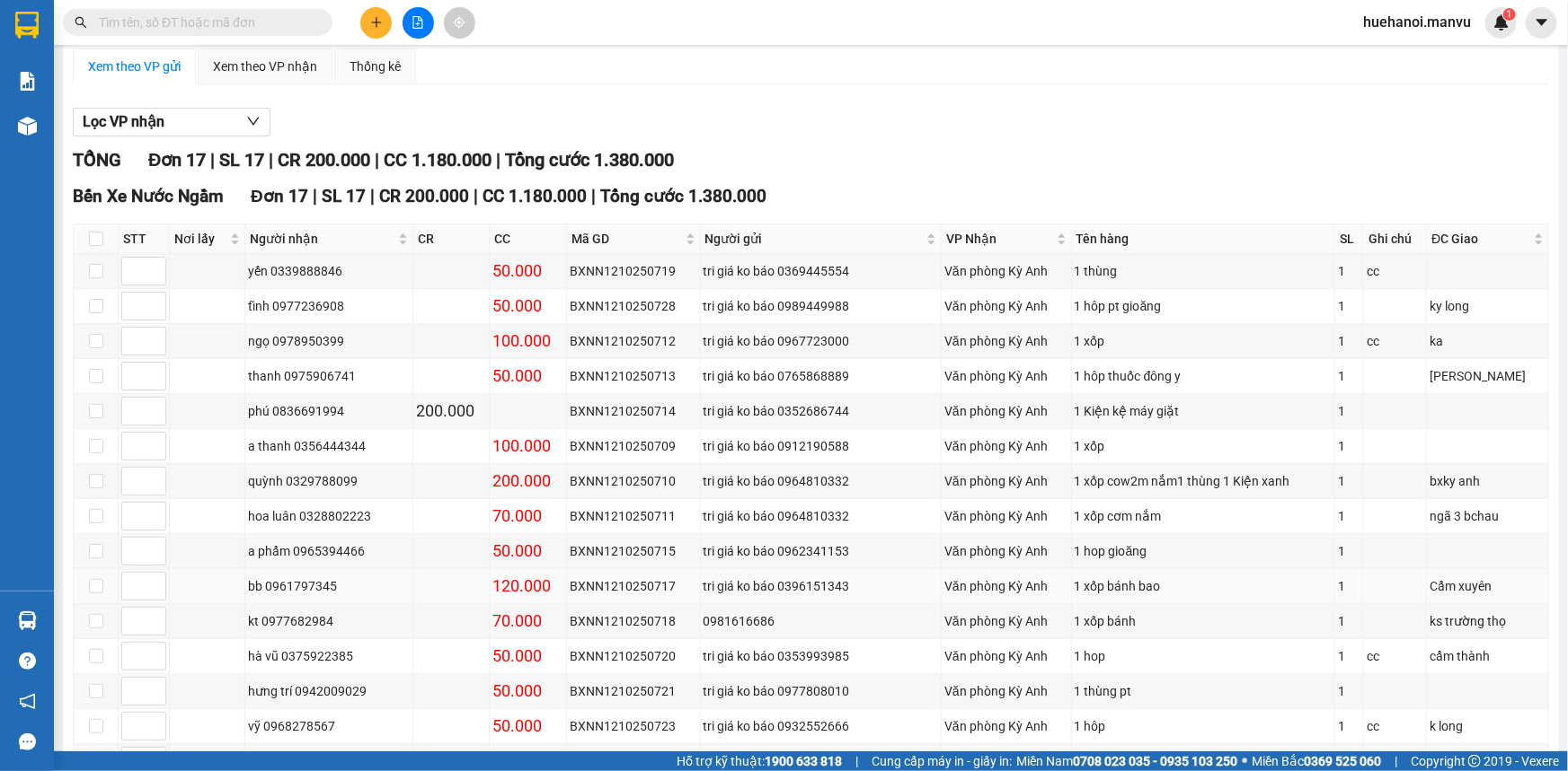
scroll to position [163, 0]
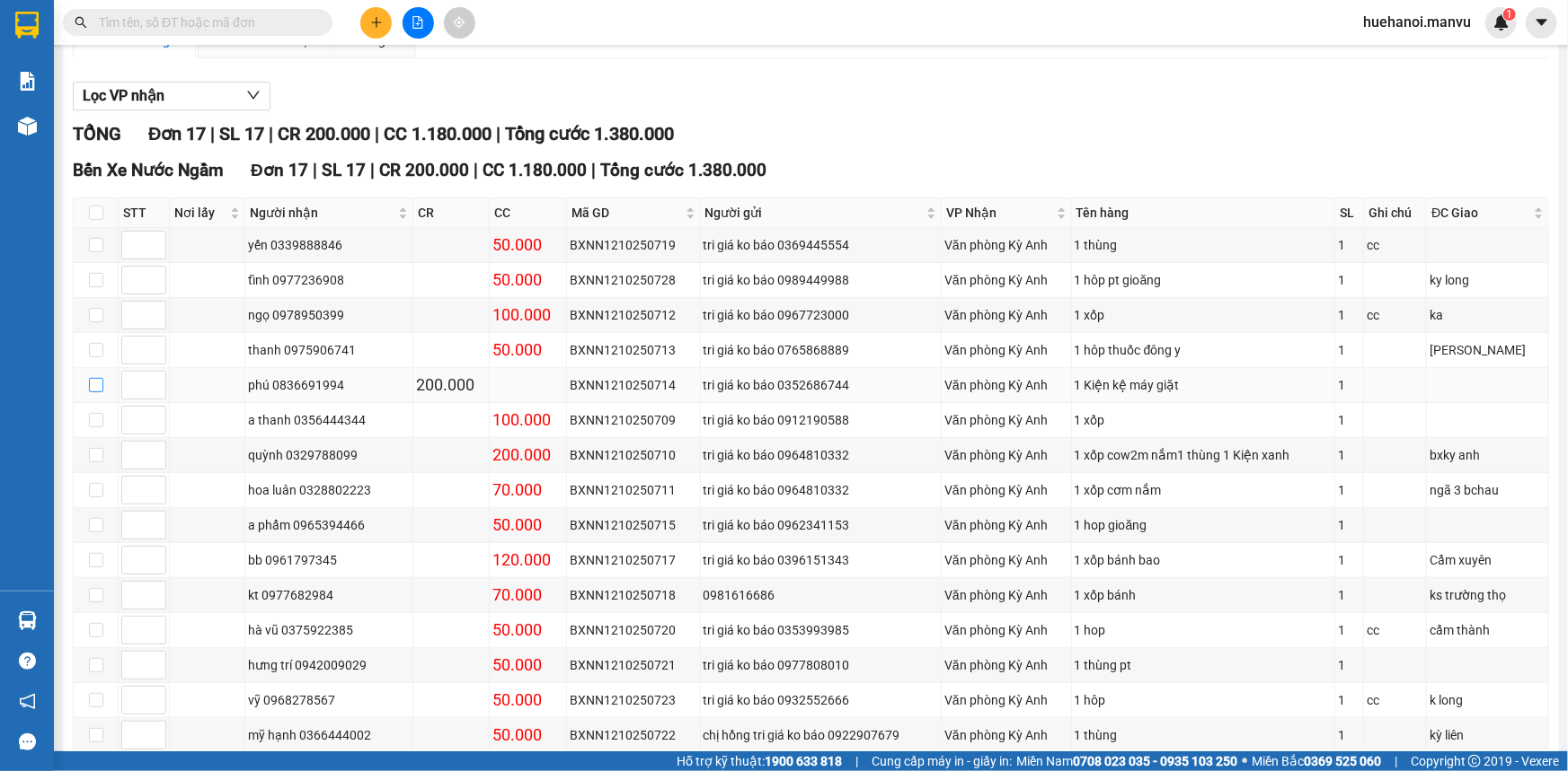
click at [90, 387] on input "checkbox" at bounding box center [96, 386] width 14 height 14
checkbox input "true"
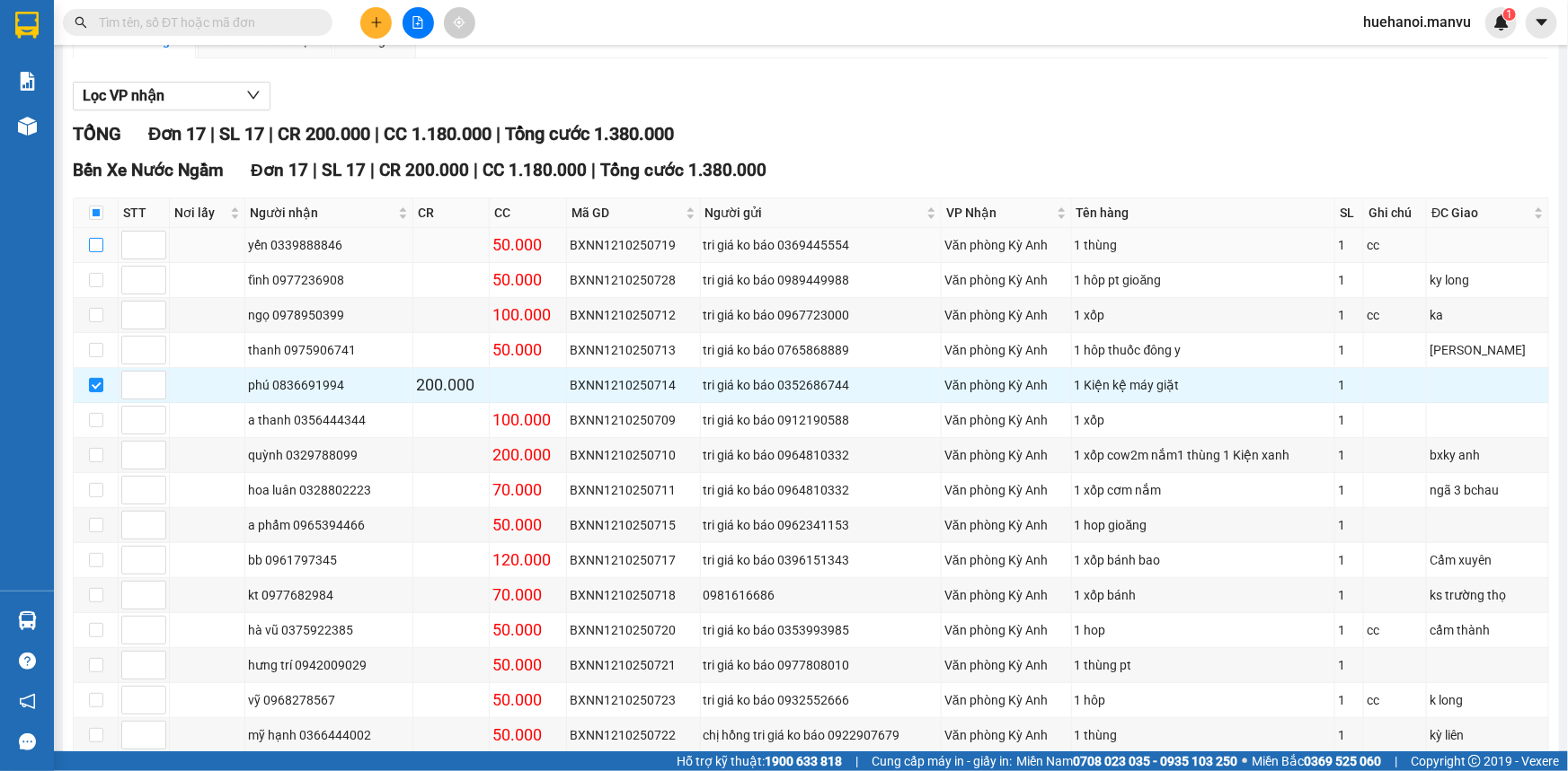
click at [98, 243] on input "checkbox" at bounding box center [96, 245] width 14 height 14
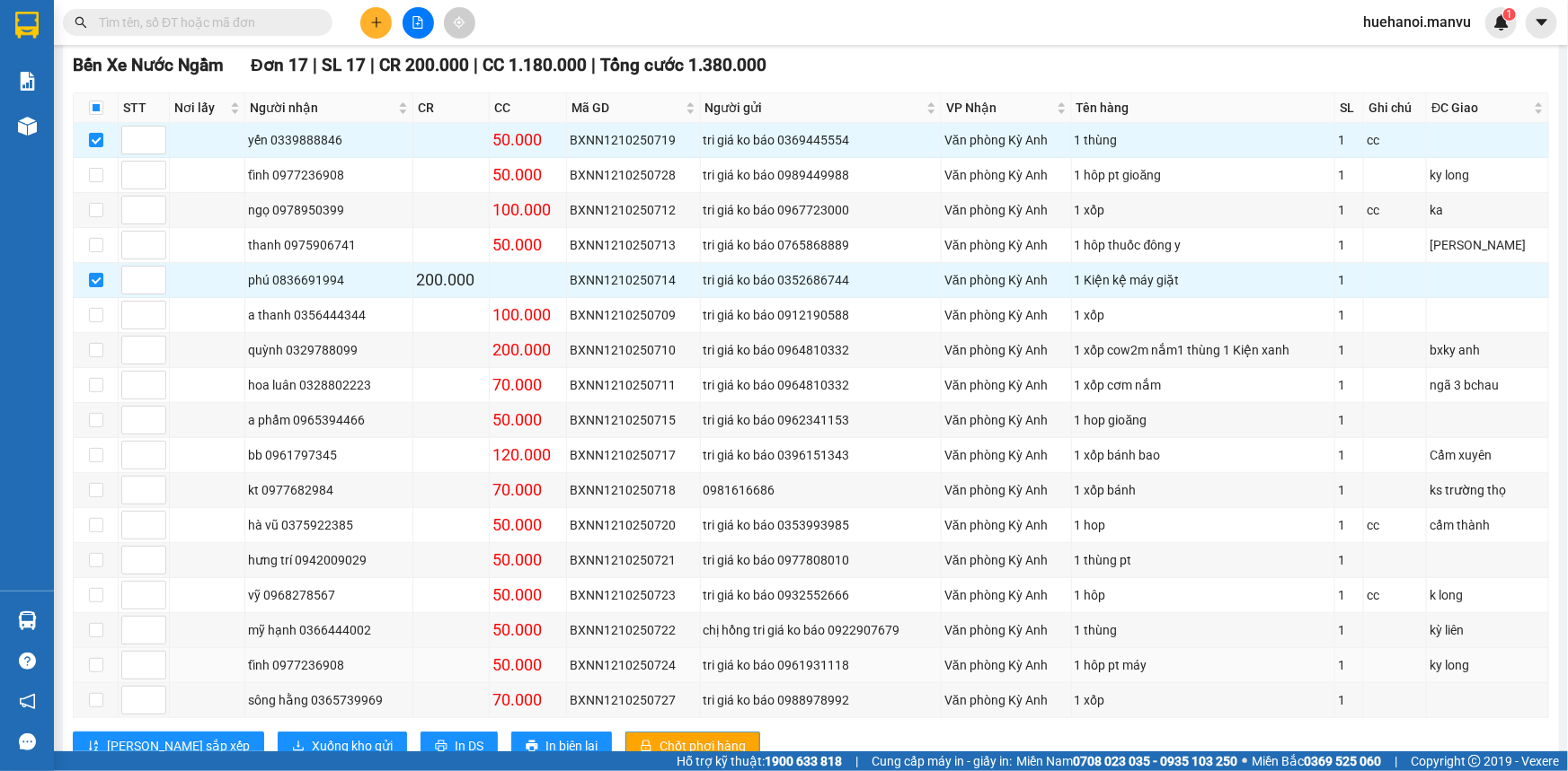
scroll to position [240, 0]
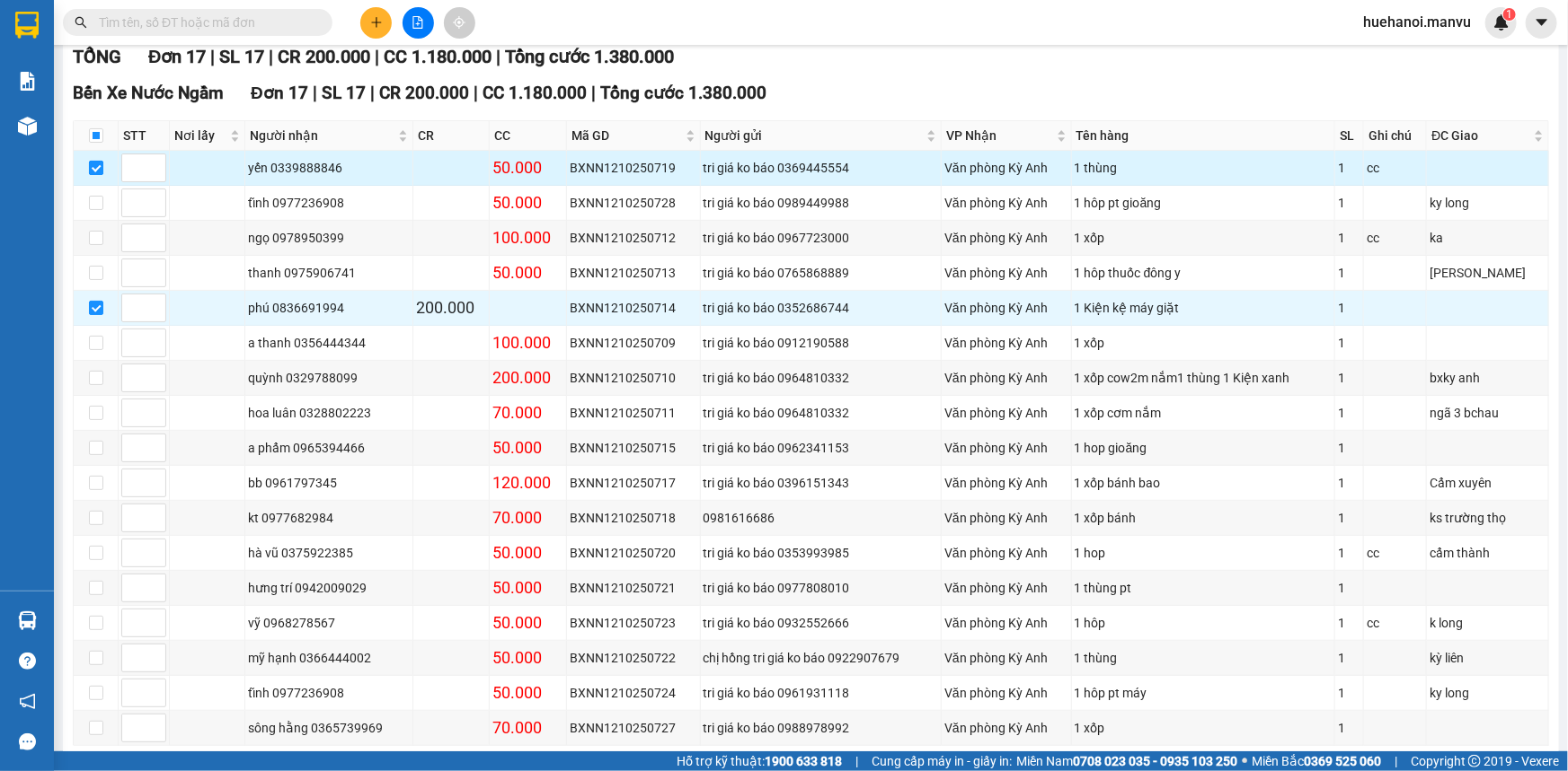
click at [94, 164] on input "checkbox" at bounding box center [96, 168] width 14 height 14
checkbox input "false"
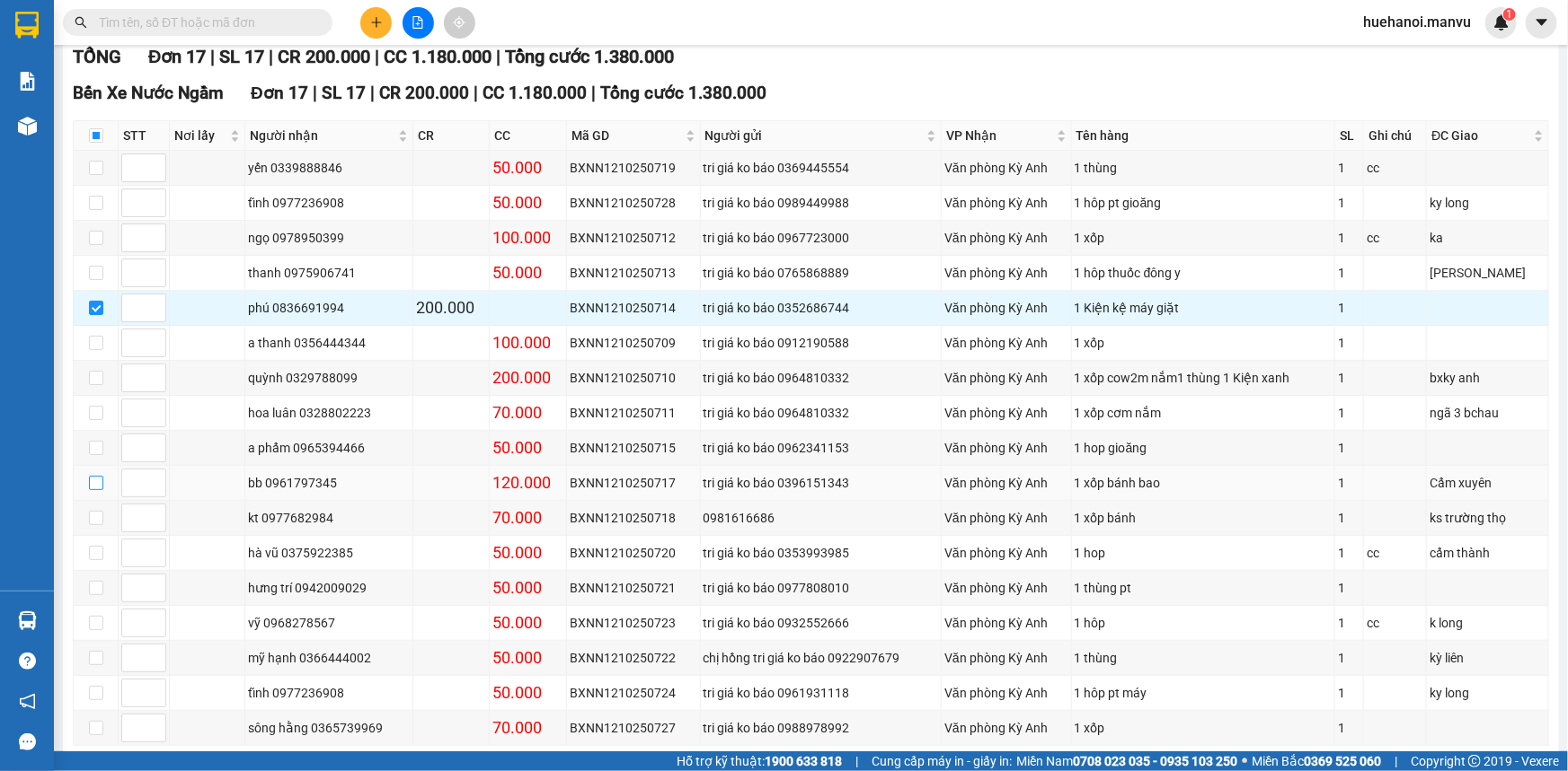
click at [89, 480] on input "checkbox" at bounding box center [96, 483] width 14 height 14
checkbox input "true"
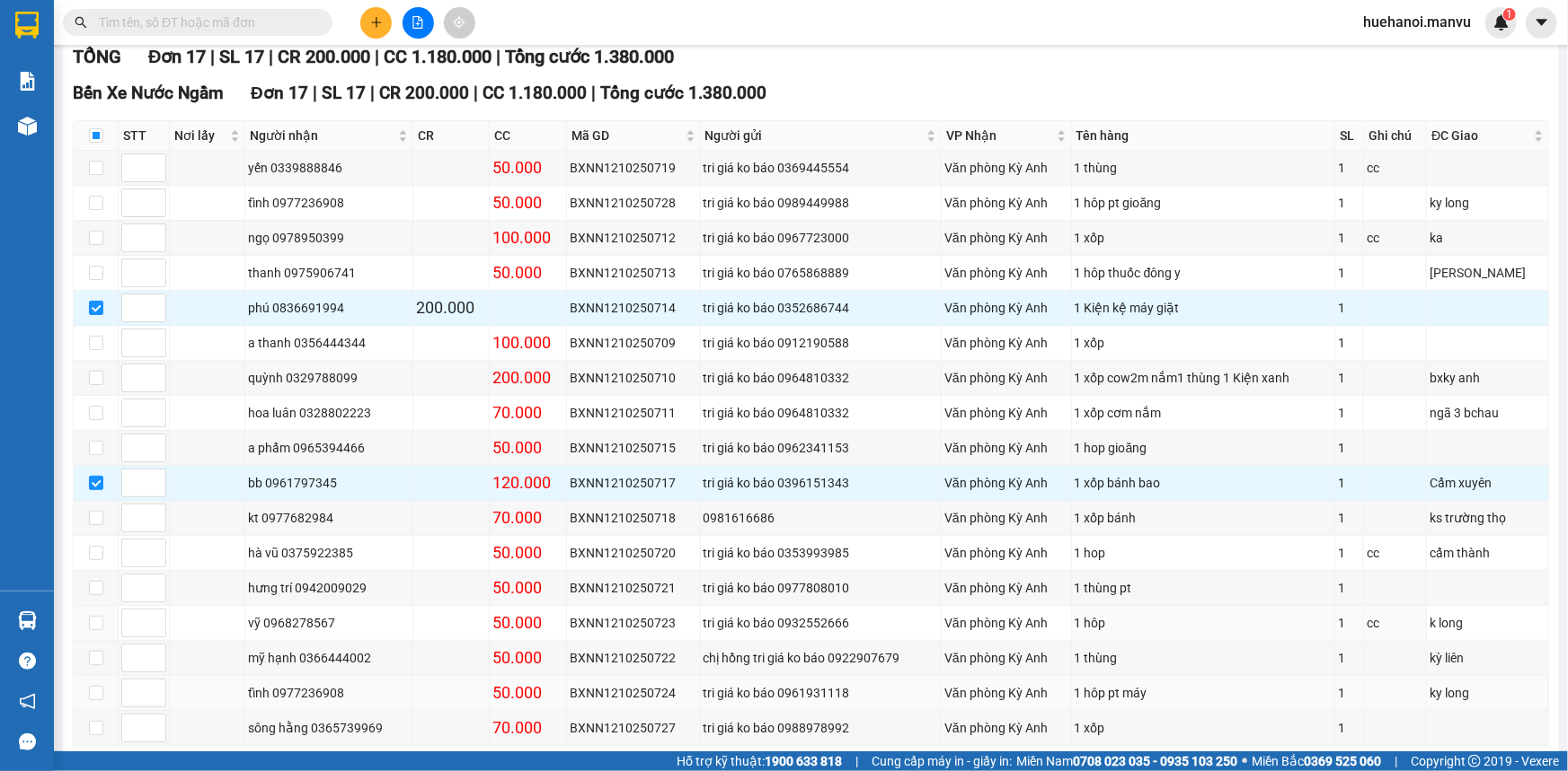
scroll to position [322, 0]
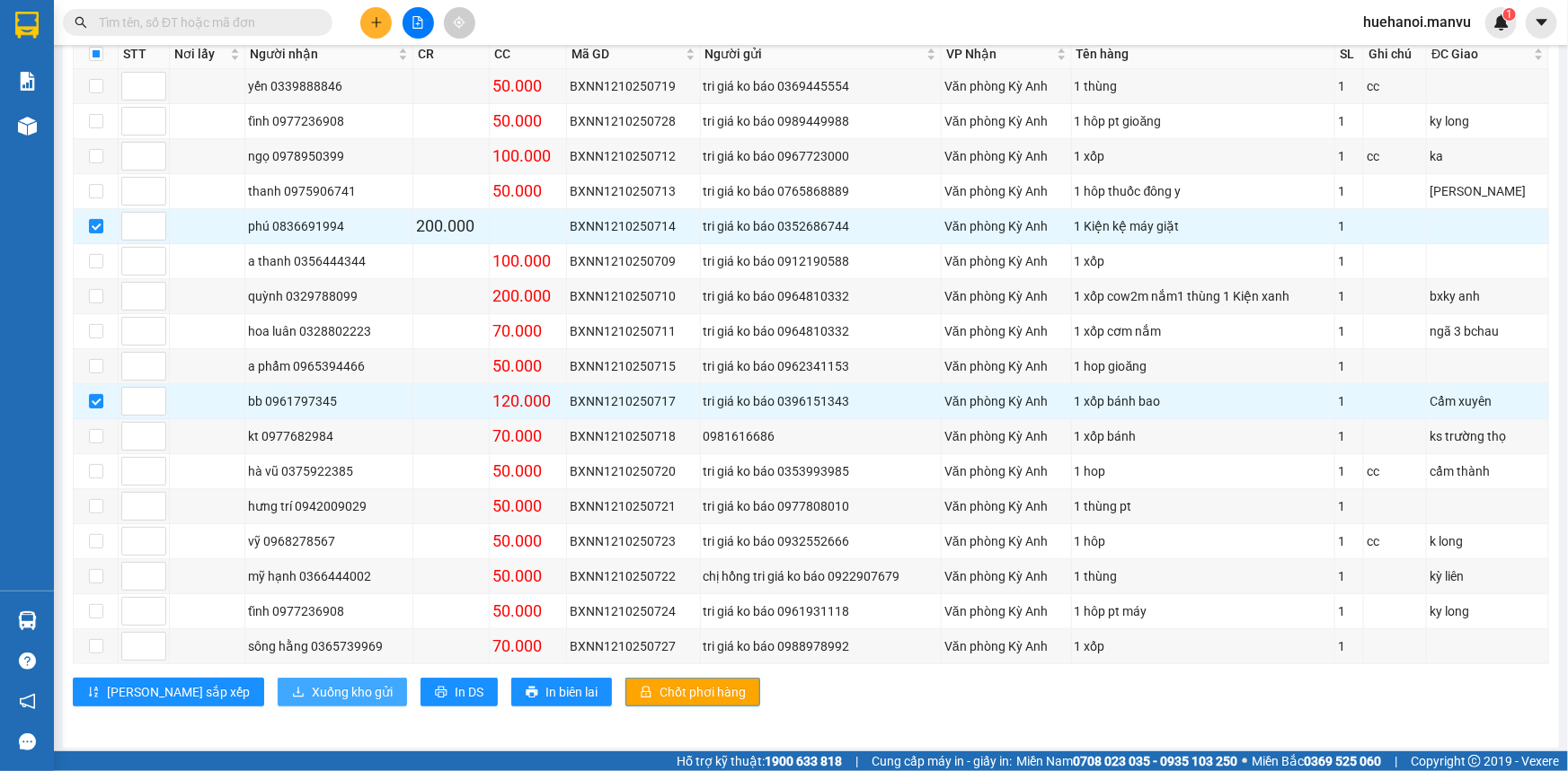
click at [312, 691] on span "Xuống kho gửi" at bounding box center [352, 692] width 81 height 20
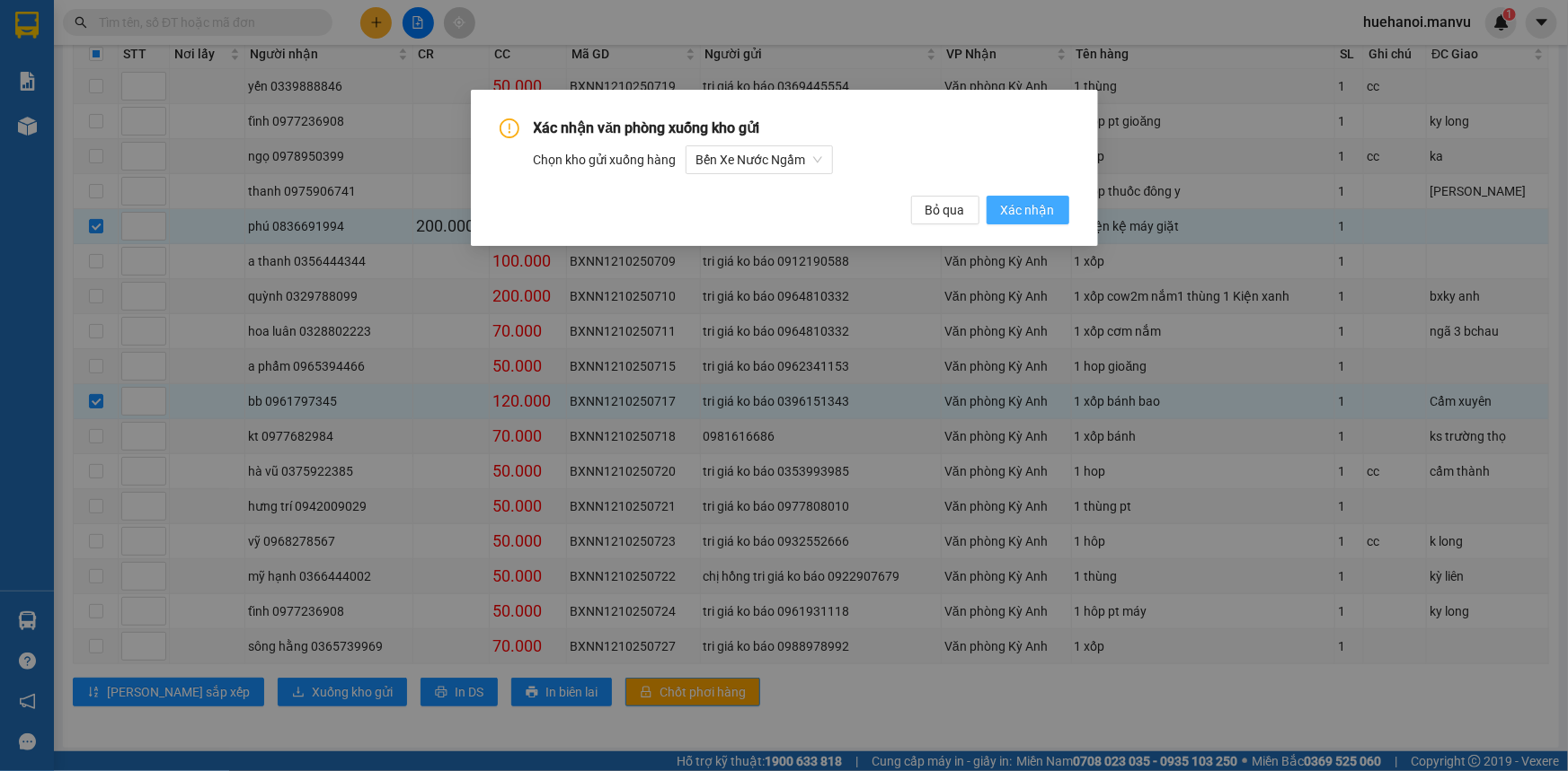
click at [1031, 209] on span "Xác nhận" at bounding box center [1028, 210] width 54 height 20
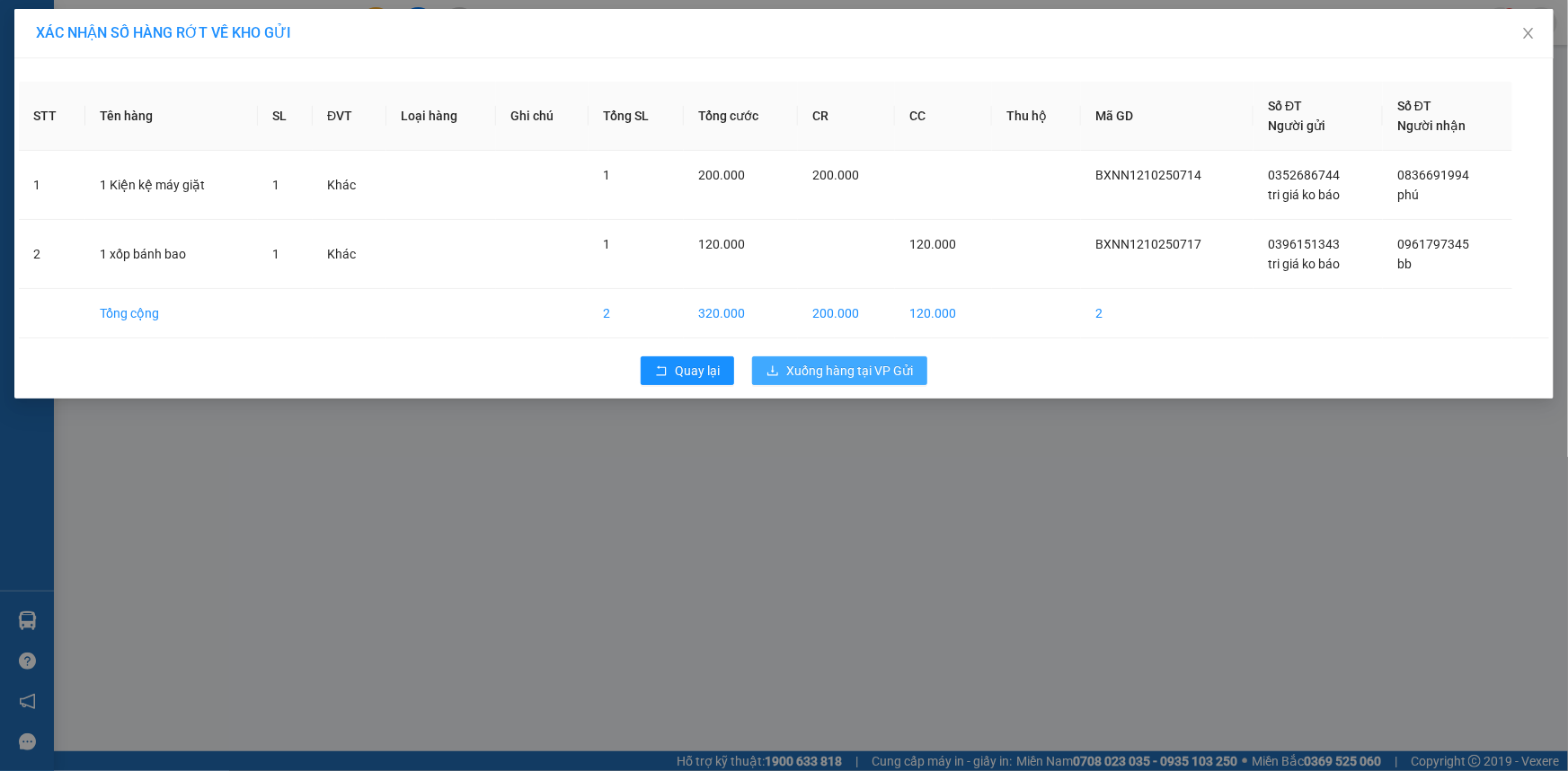
click at [856, 374] on span "Xuống hàng tại VP Gửi" at bounding box center [849, 371] width 127 height 20
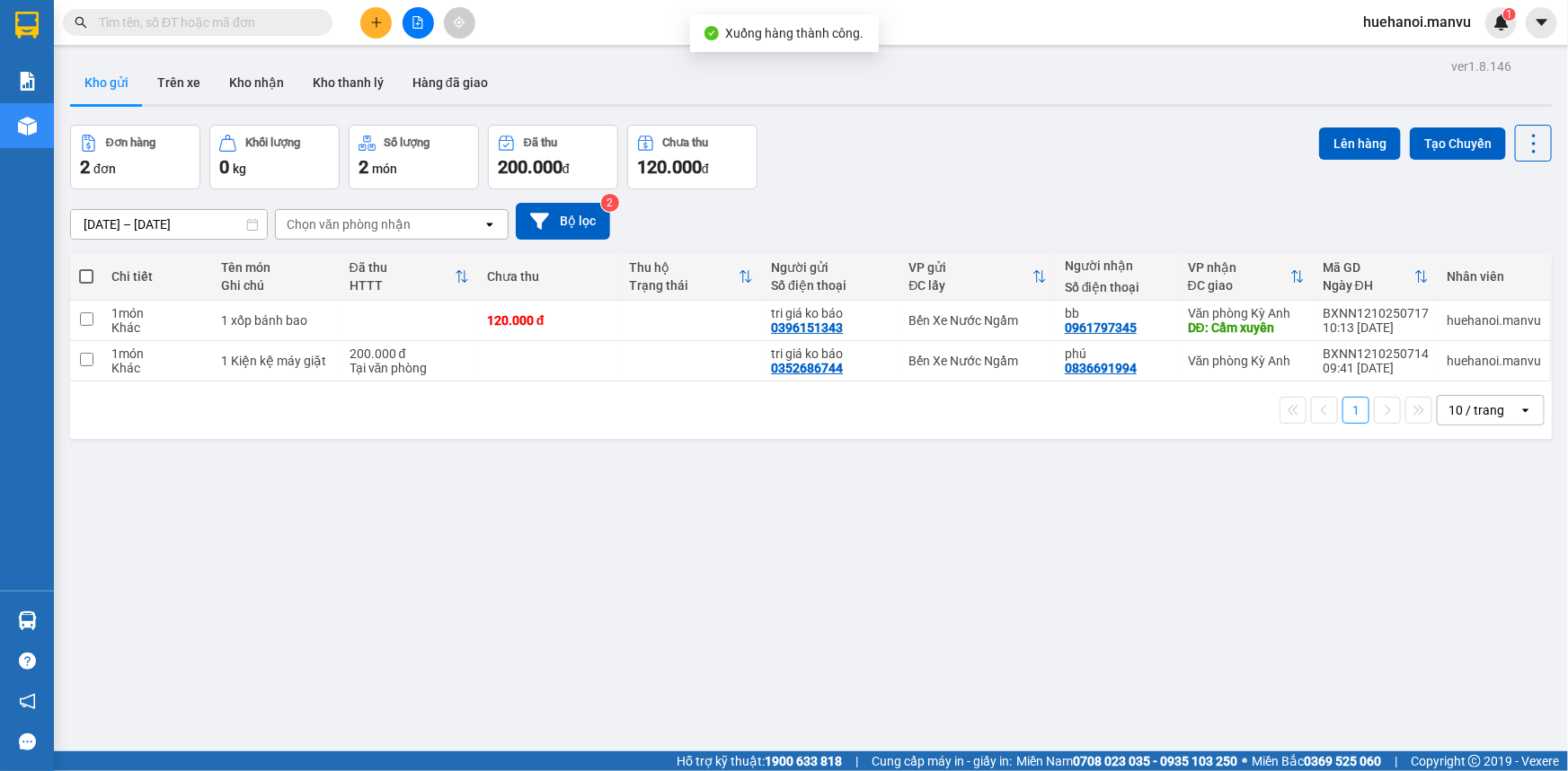
click at [418, 27] on icon "file-add" at bounding box center [418, 22] width 10 height 13
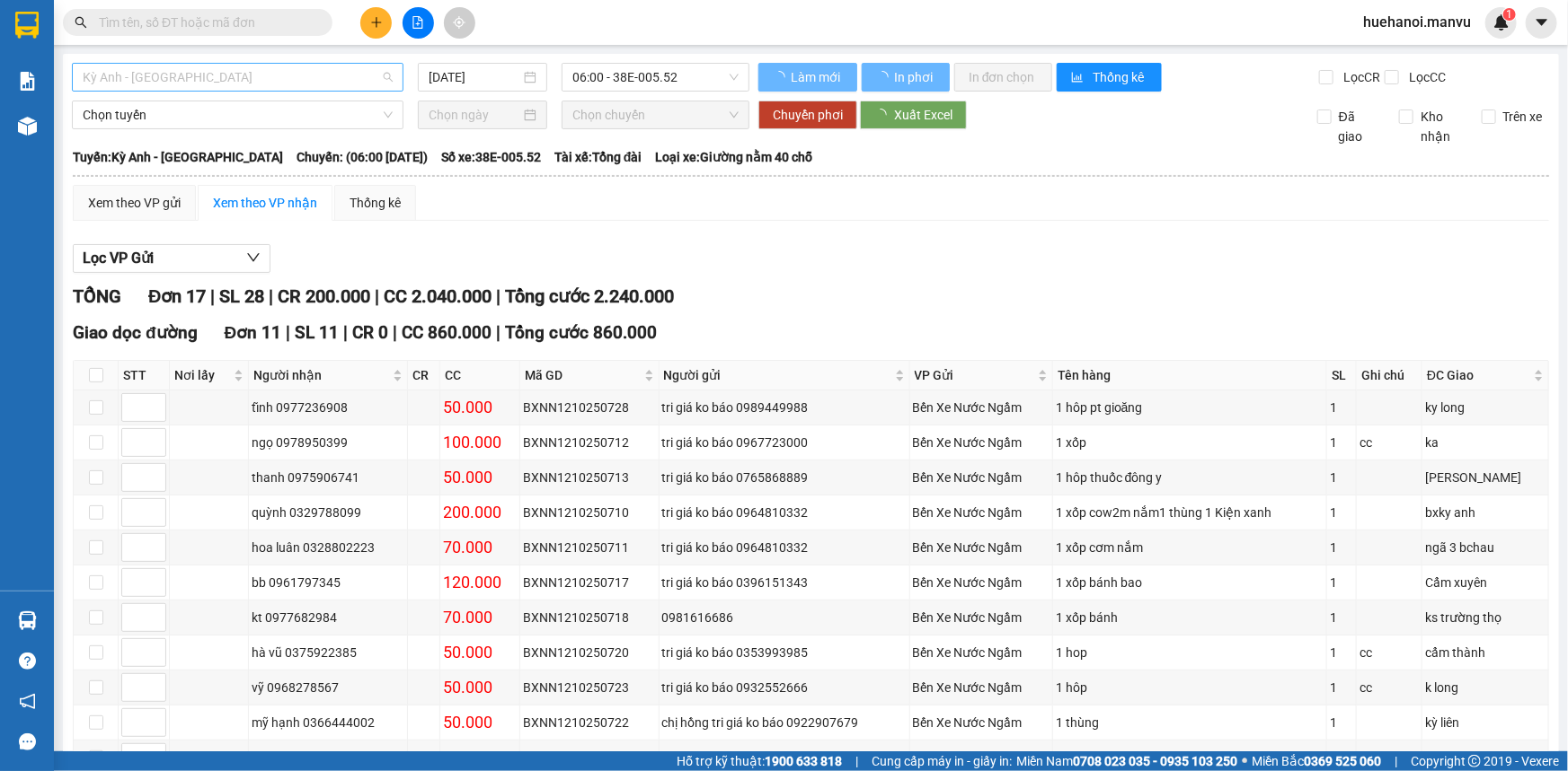
click at [192, 74] on span "Kỳ Anh - [GEOGRAPHIC_DATA]" at bounding box center [237, 77] width 310 height 27
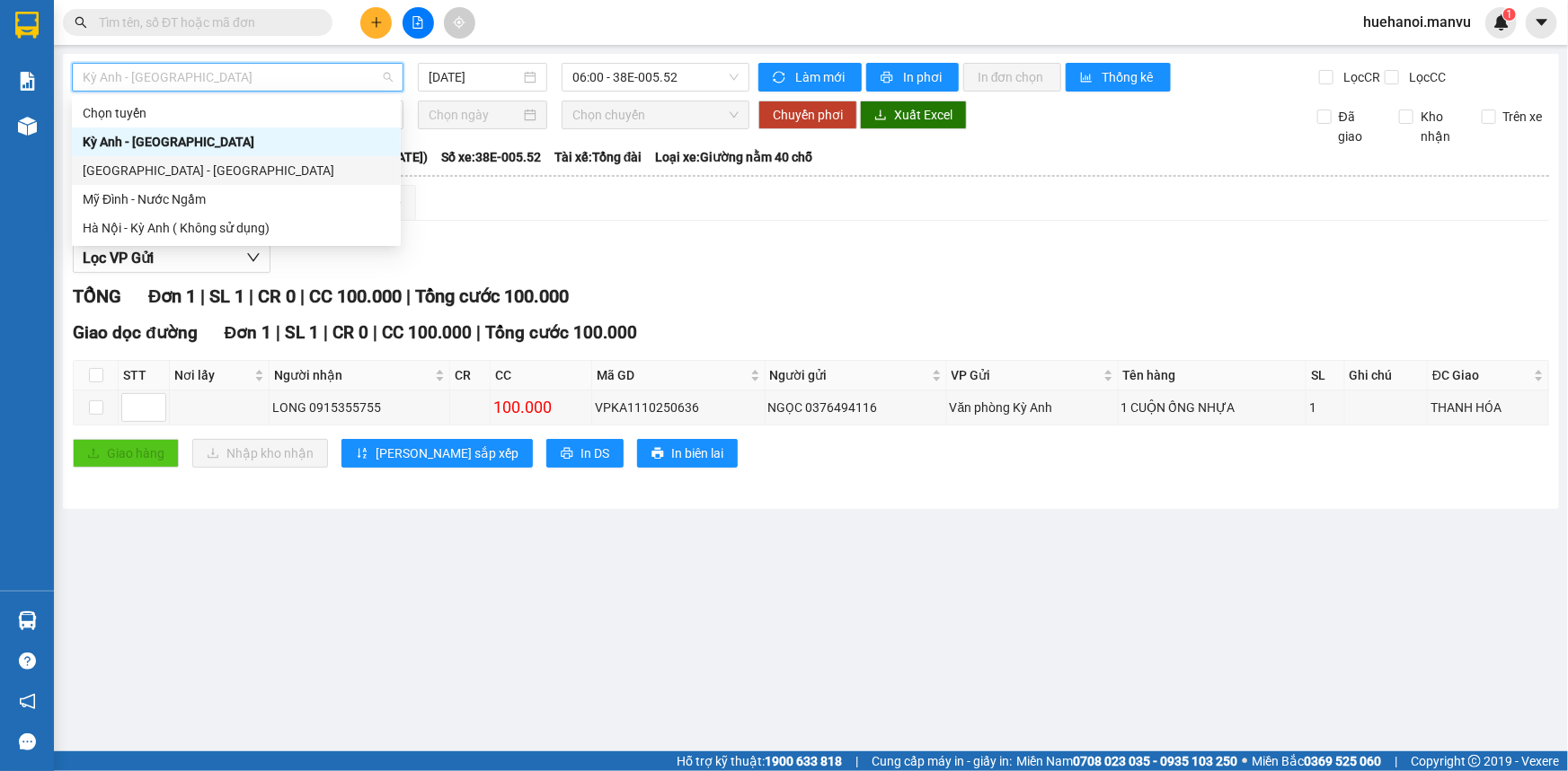
click at [170, 162] on div "[GEOGRAPHIC_DATA] - [GEOGRAPHIC_DATA]" at bounding box center [236, 171] width 307 height 20
type input "[DATE]"
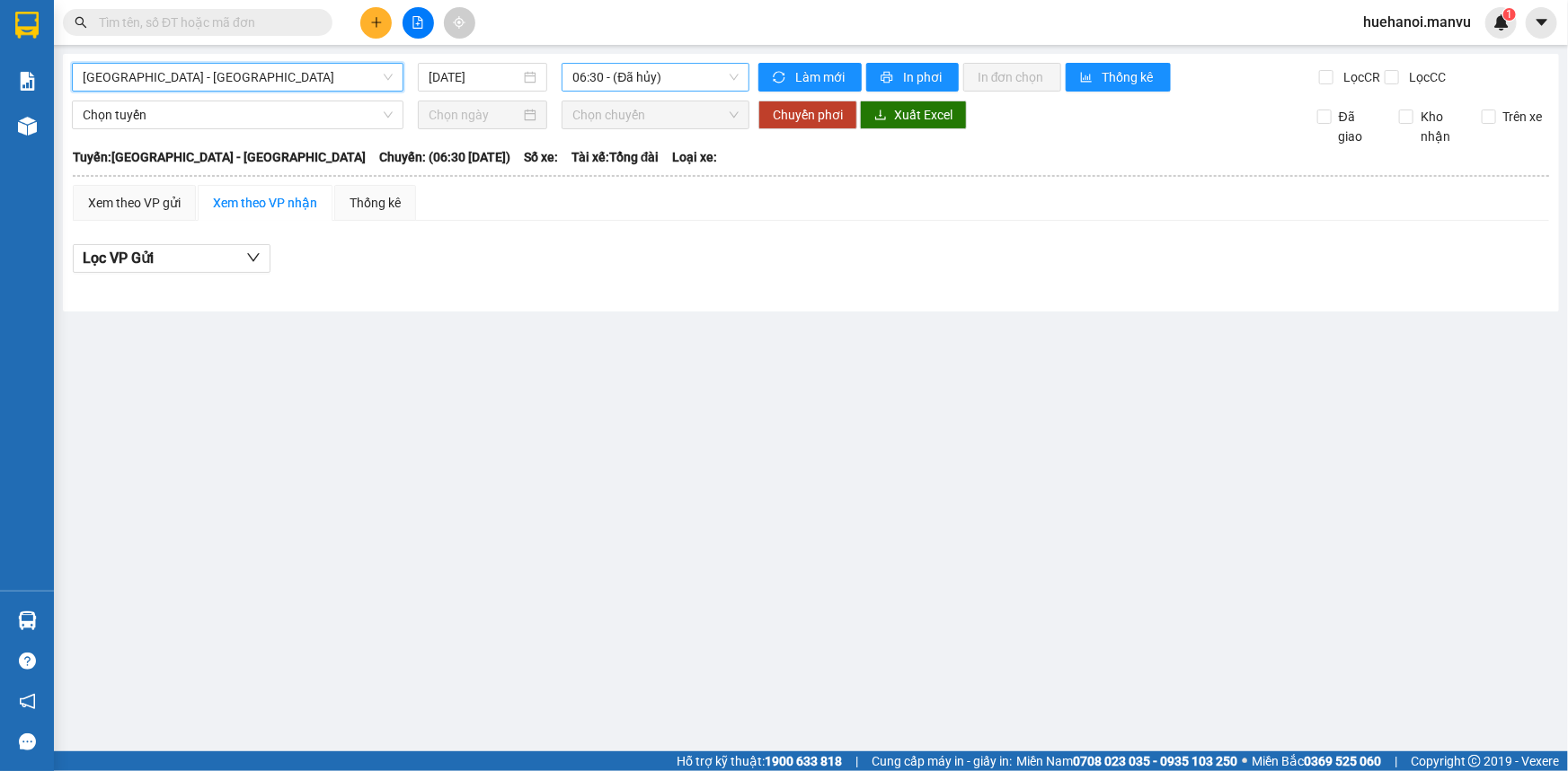
click at [613, 67] on span "06:30 - (Đã hủy)" at bounding box center [655, 77] width 166 height 27
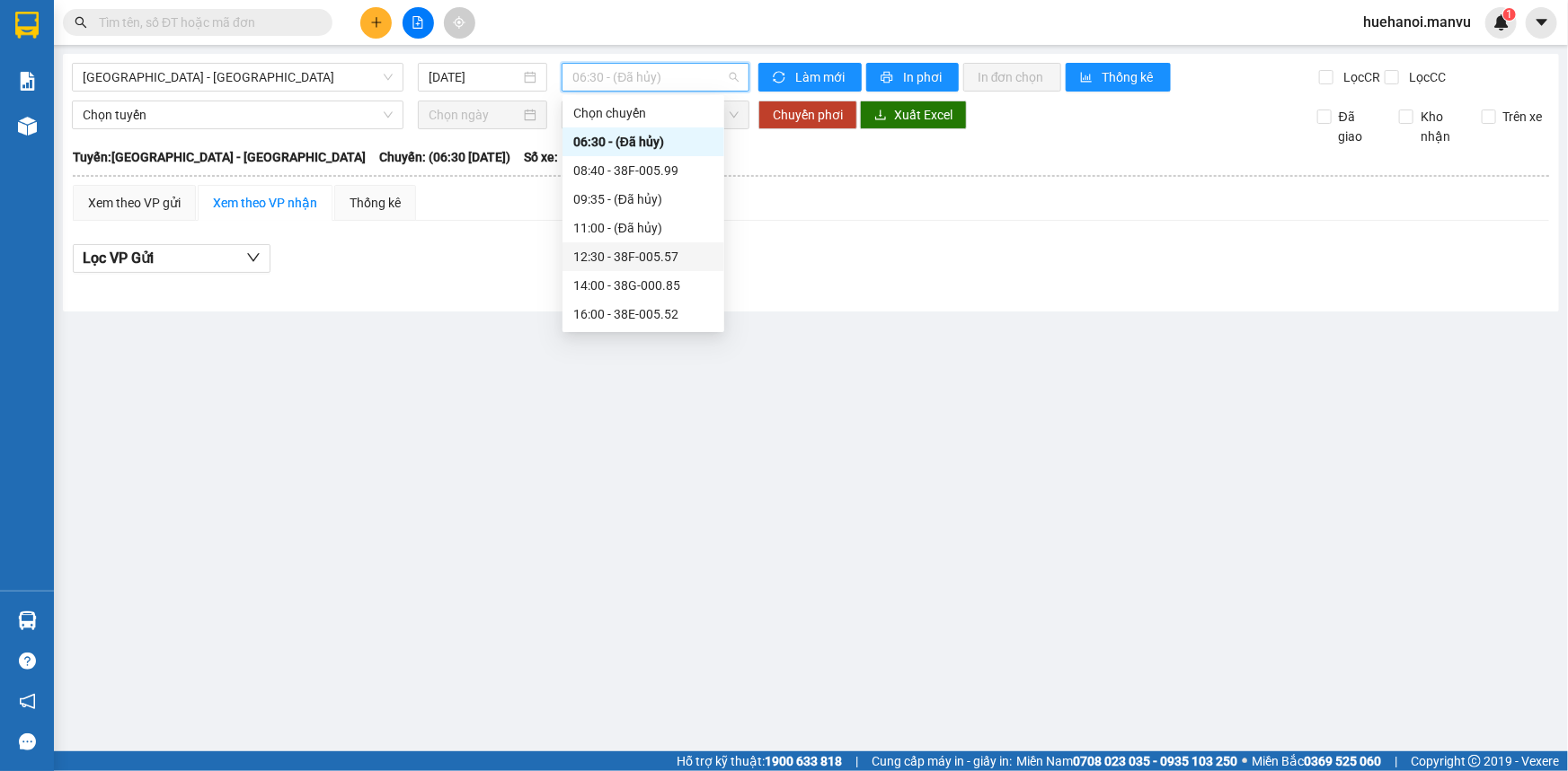
click at [646, 259] on div "12:30 - 38F-005.57" at bounding box center [644, 257] width 140 height 20
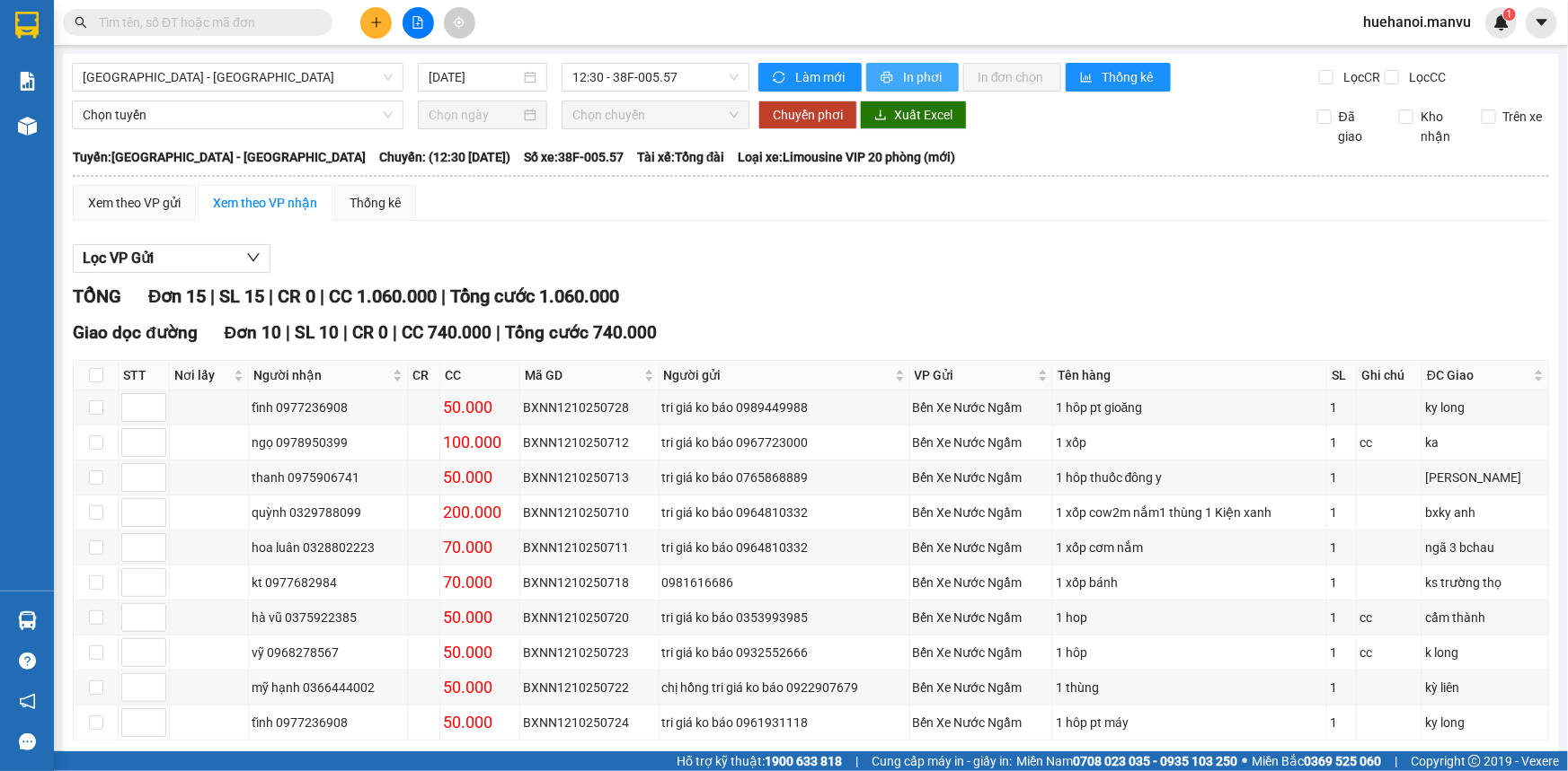
click at [906, 73] on span "In phơi" at bounding box center [923, 77] width 41 height 20
drag, startPoint x: 1207, startPoint y: 667, endPoint x: 273, endPoint y: 243, distance: 1025.7
click at [273, 244] on div "Lọc VP Gửi" at bounding box center [811, 259] width 1476 height 30
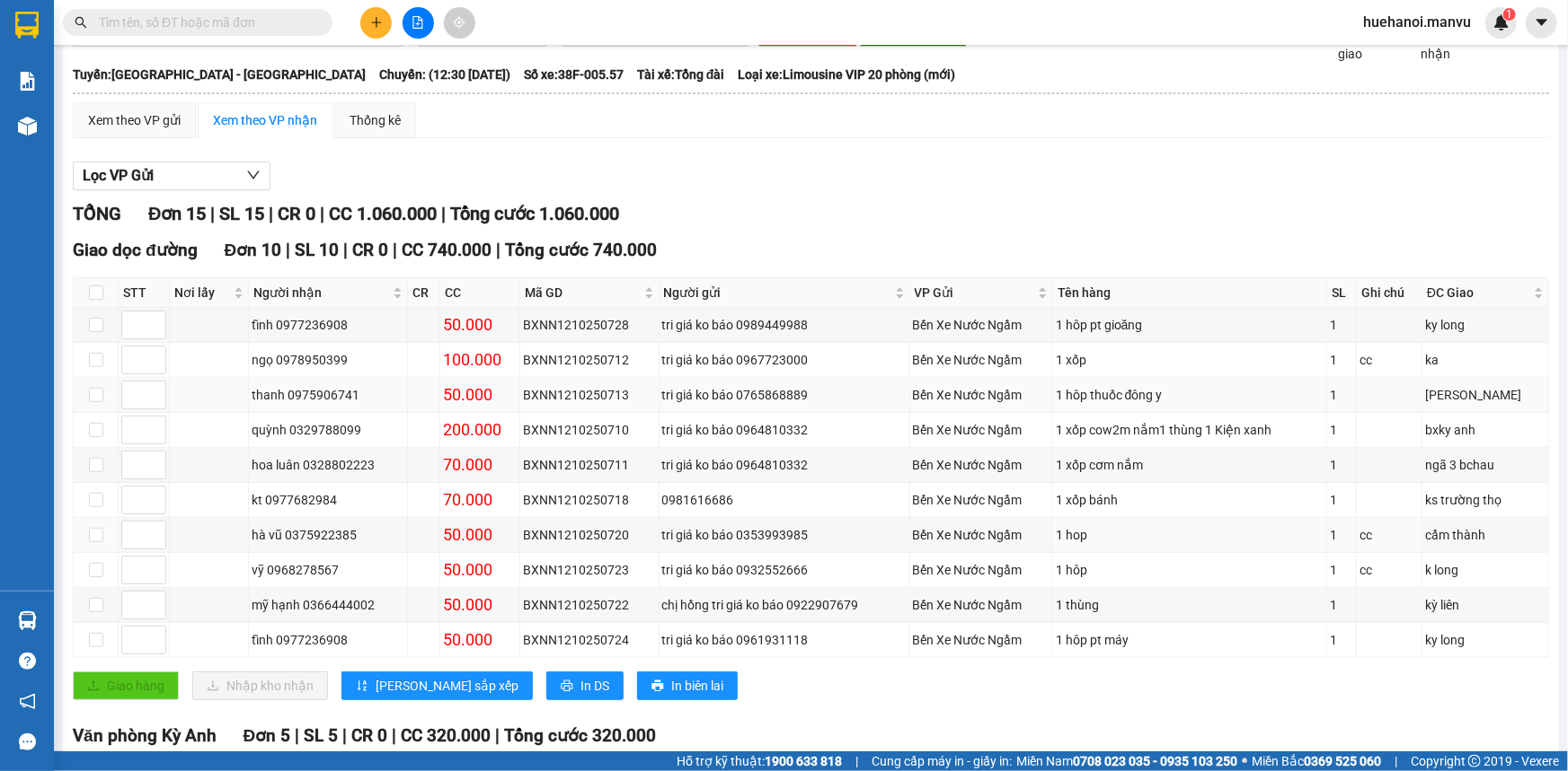
scroll to position [61, 0]
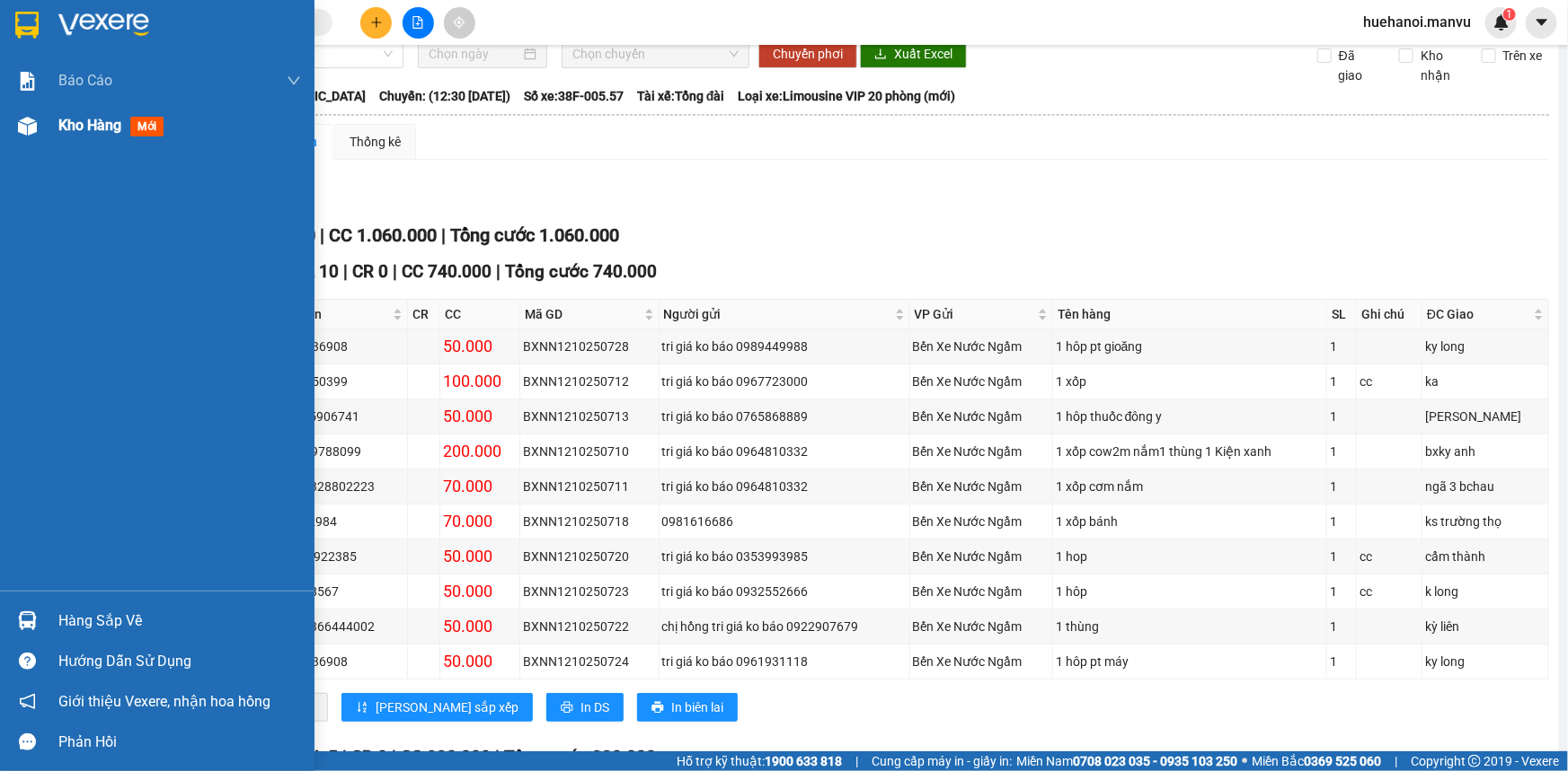
click at [87, 133] on span "Kho hàng" at bounding box center [90, 125] width 63 height 17
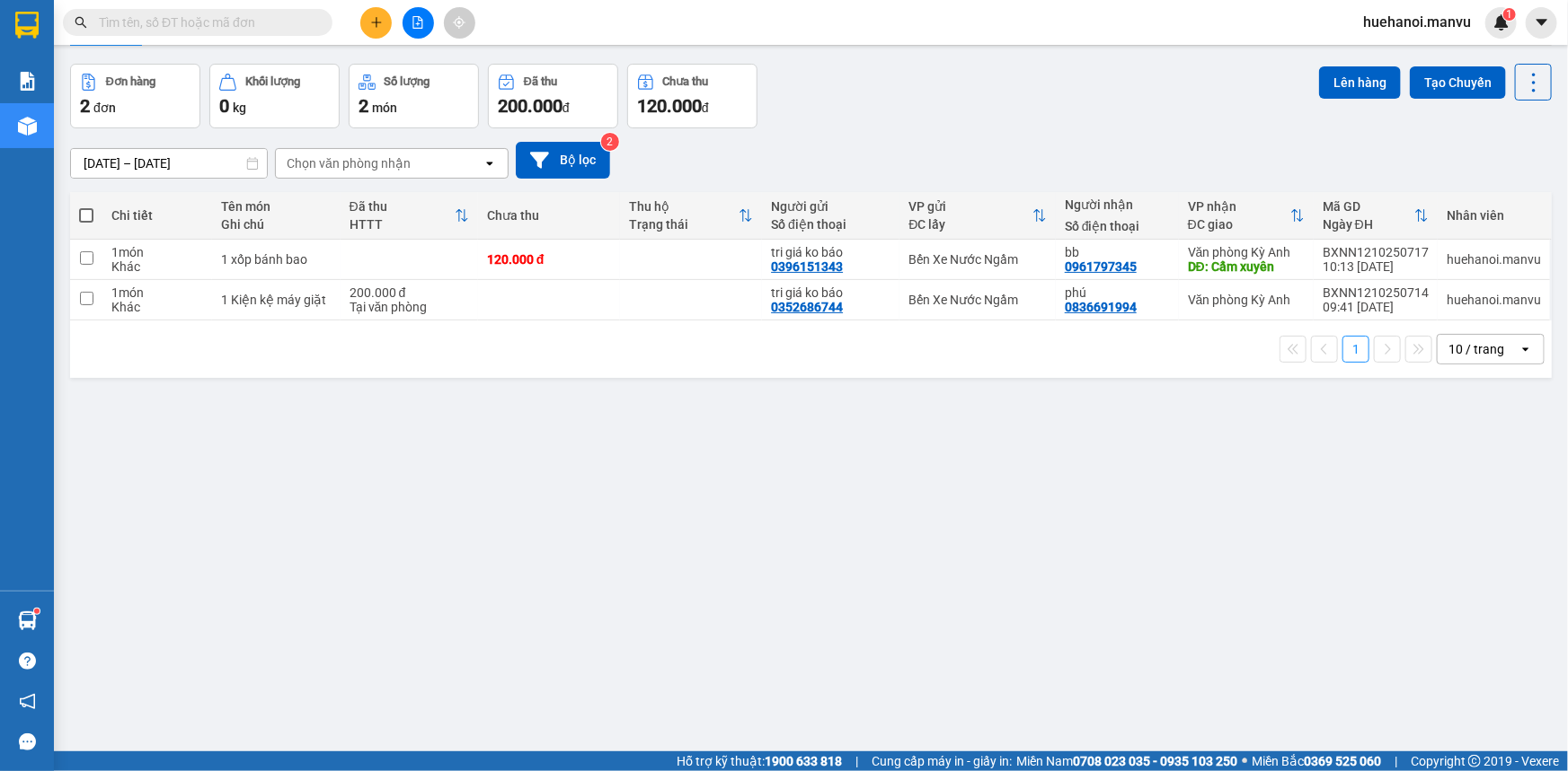
click at [378, 17] on icon "plus" at bounding box center [377, 22] width 13 height 13
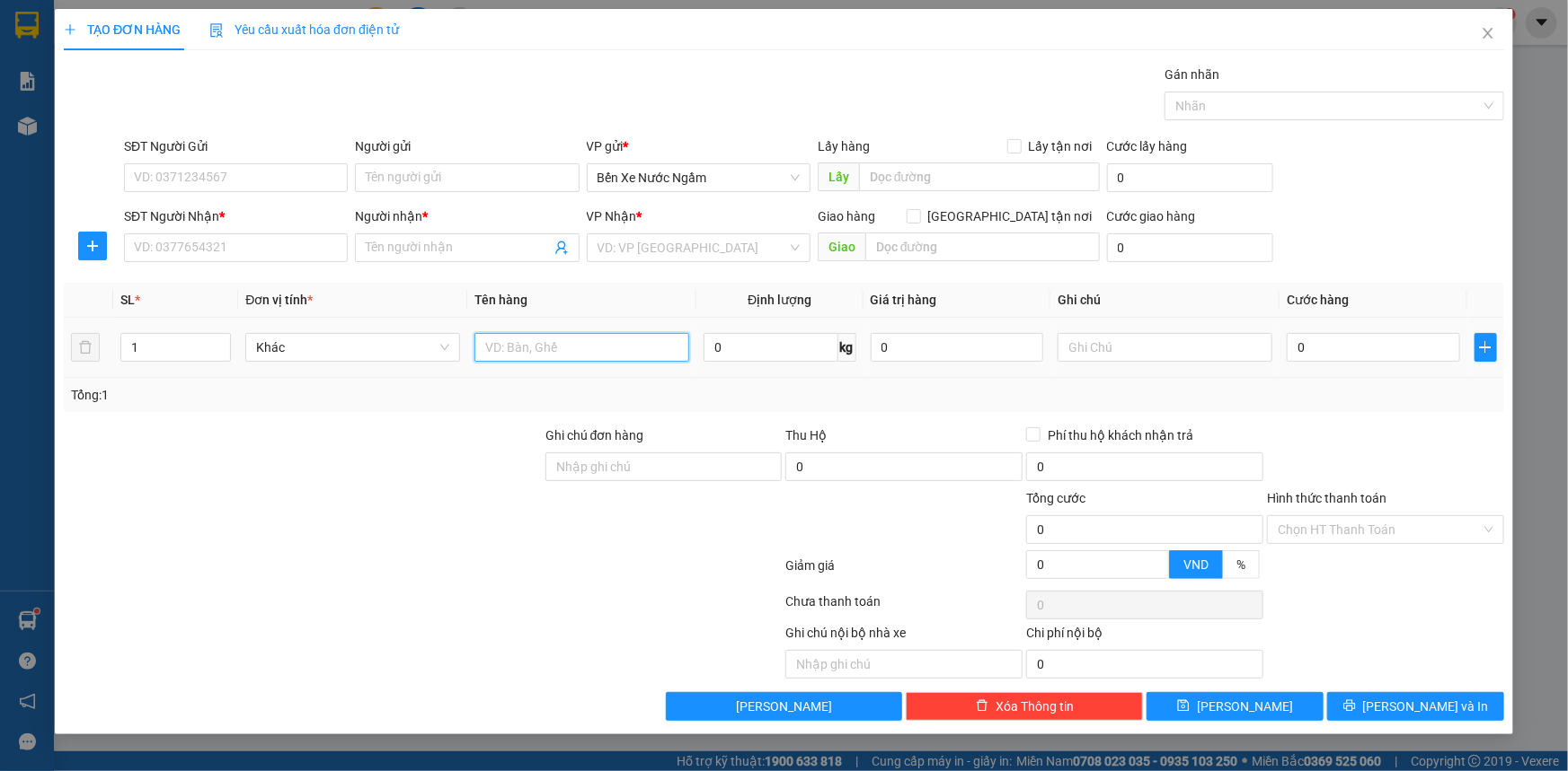
click at [568, 344] on input "text" at bounding box center [582, 348] width 215 height 29
type input "1 Kiện"
click at [240, 182] on input "SĐT Người Gửi" at bounding box center [236, 178] width 224 height 29
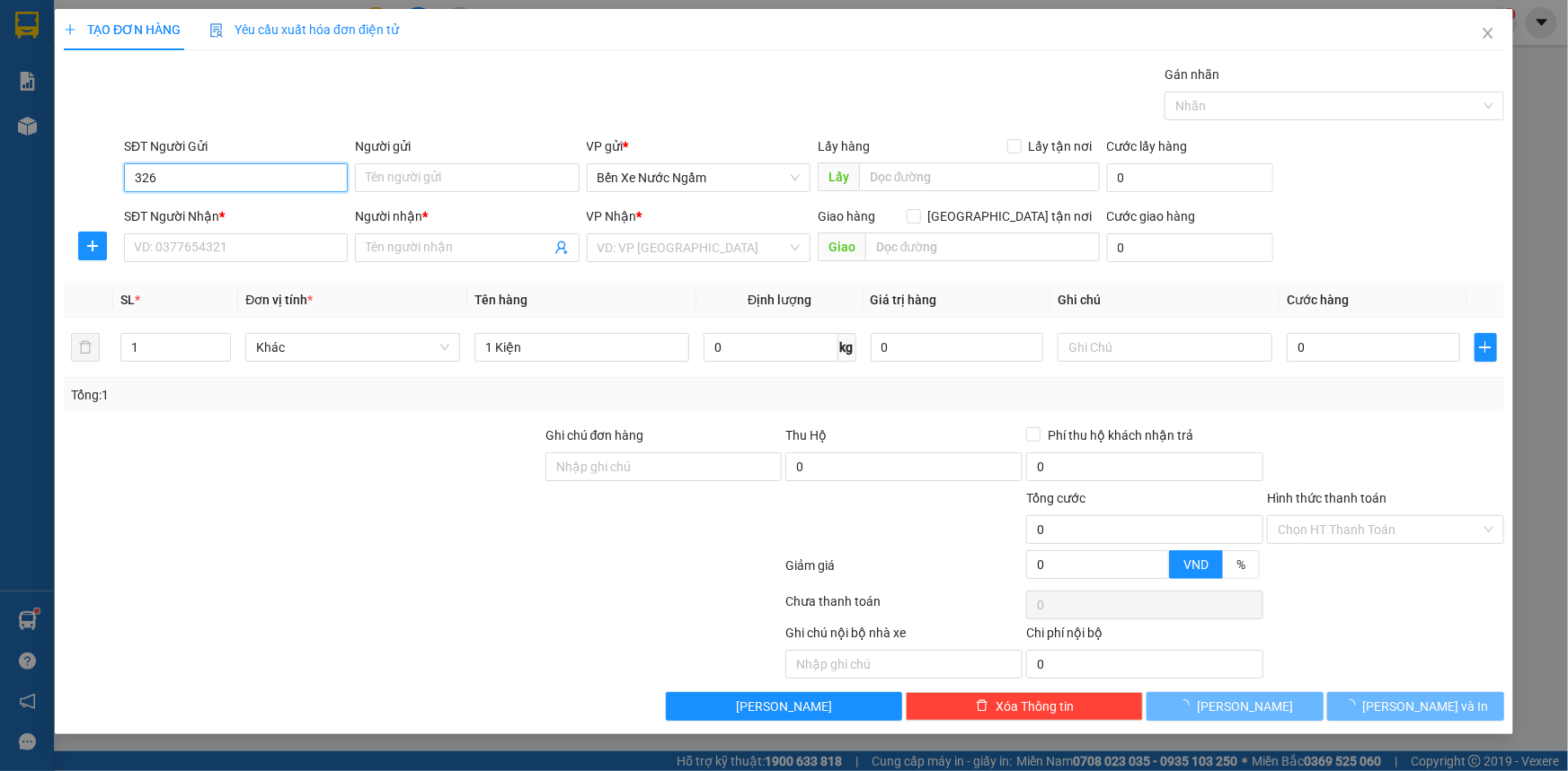
click at [240, 182] on input "326" at bounding box center [236, 178] width 224 height 29
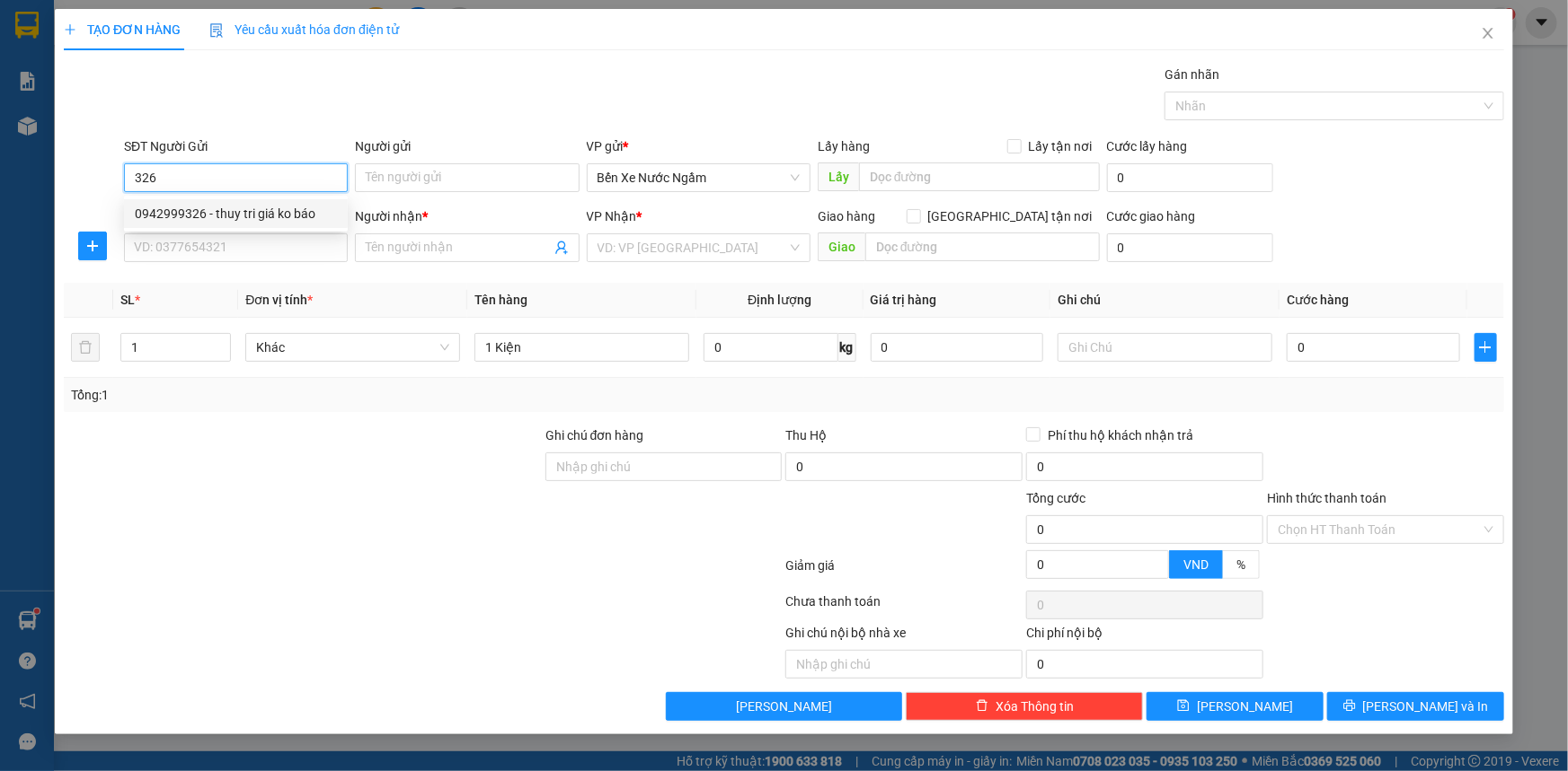
click at [235, 210] on div "0942999326 - thuy tri giá ko báo" at bounding box center [236, 214] width 202 height 20
type input "0942999326"
type input "thuy tri giá ko báo"
type input "0942999326"
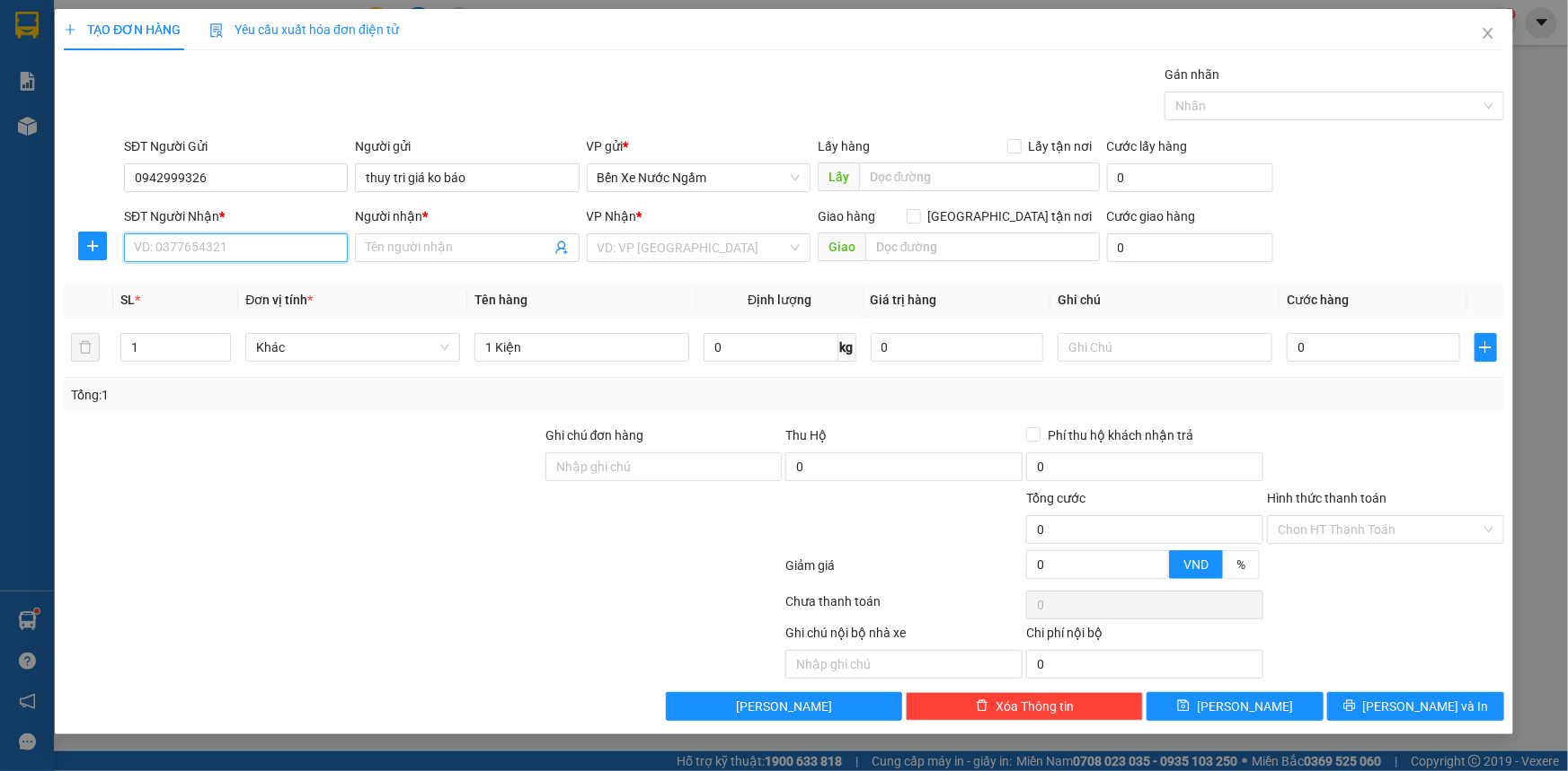
click at [236, 243] on input "SĐT Người Nhận *" at bounding box center [236, 248] width 224 height 29
click at [216, 283] on div "0967779674 - luân" at bounding box center [236, 284] width 202 height 20
type input "0967779674"
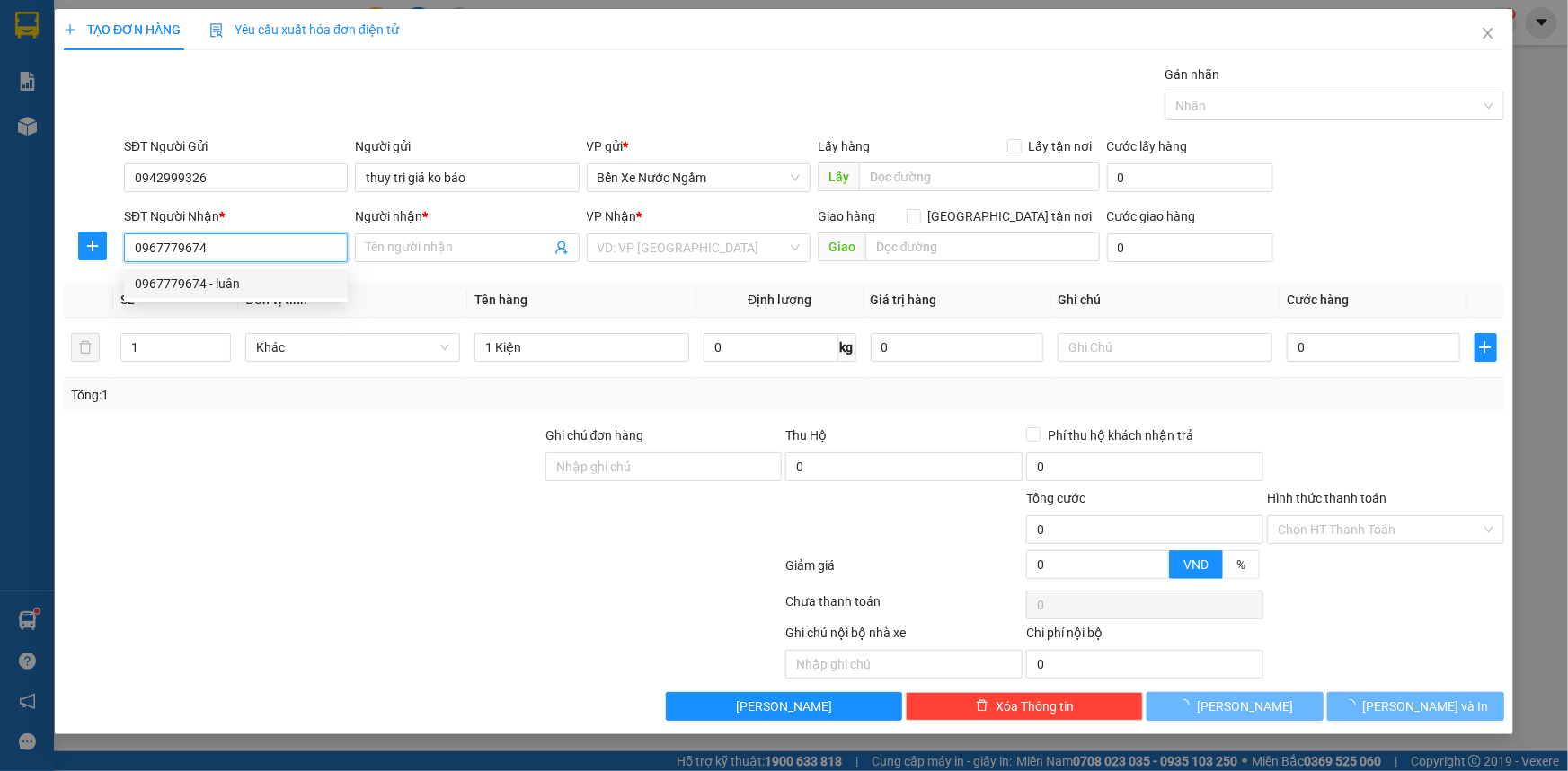
type input "luân"
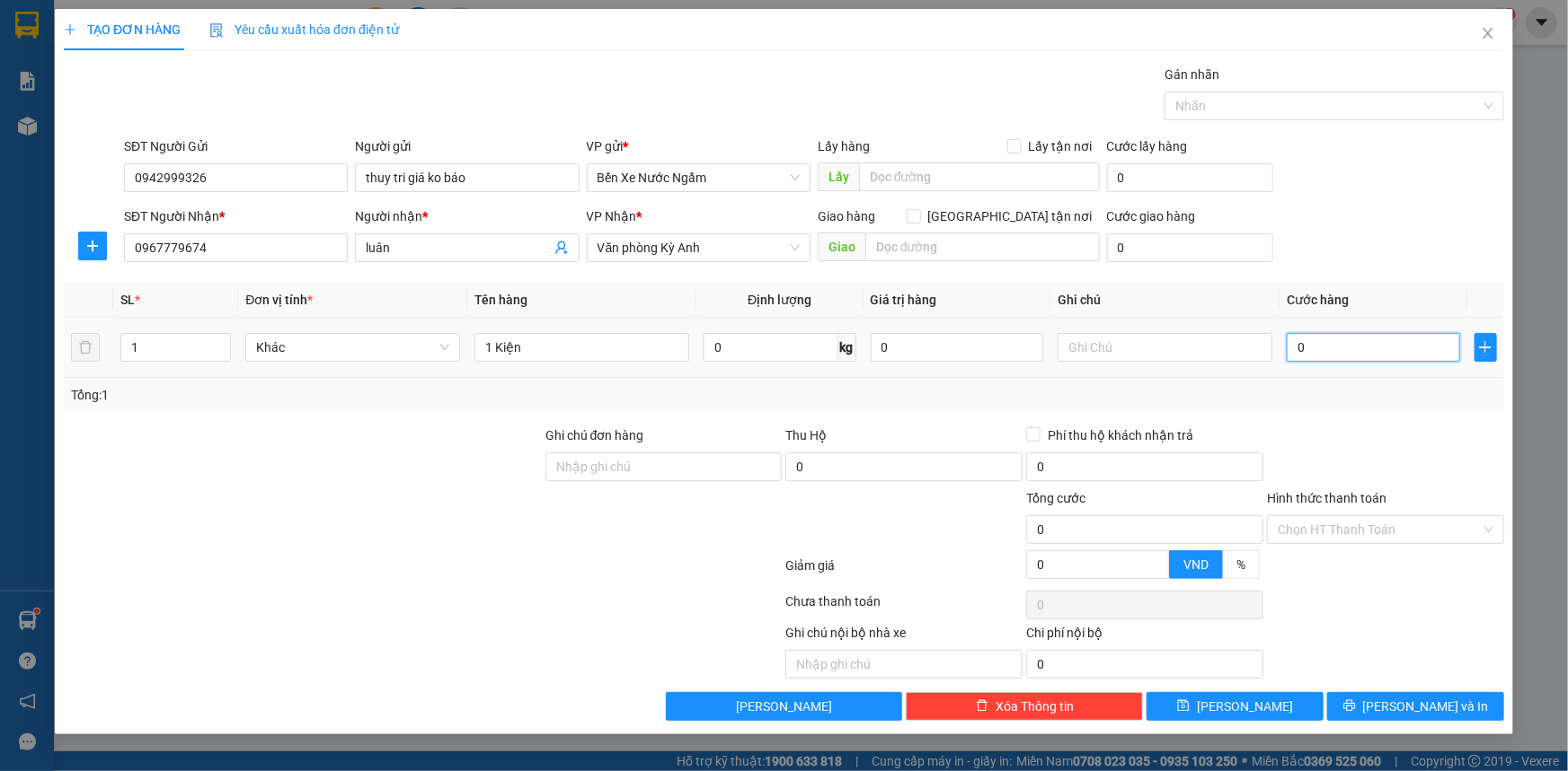
click at [1336, 348] on input "0" at bounding box center [1373, 348] width 174 height 29
type input "5"
type input "50"
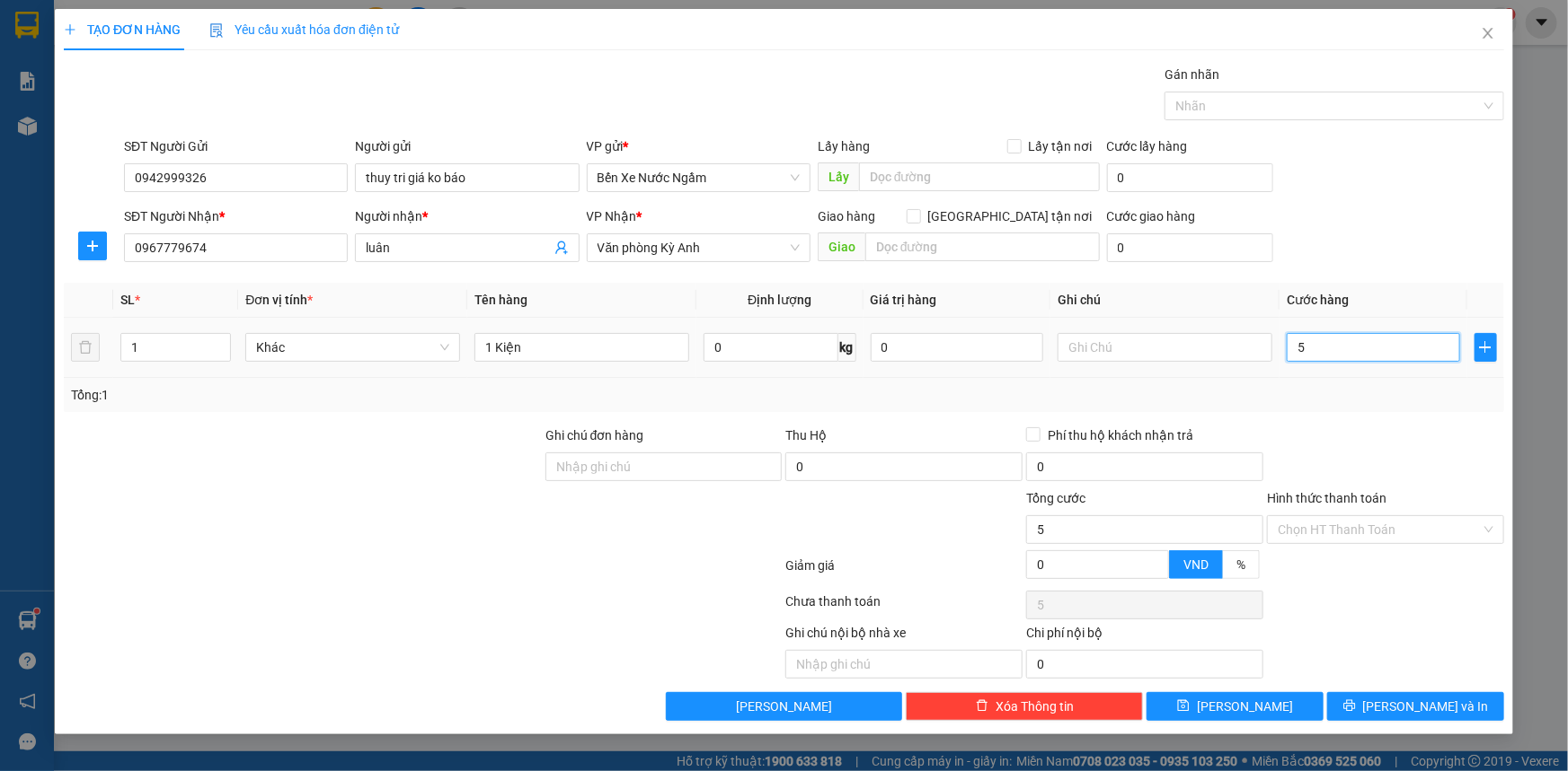
type input "50"
type input "500"
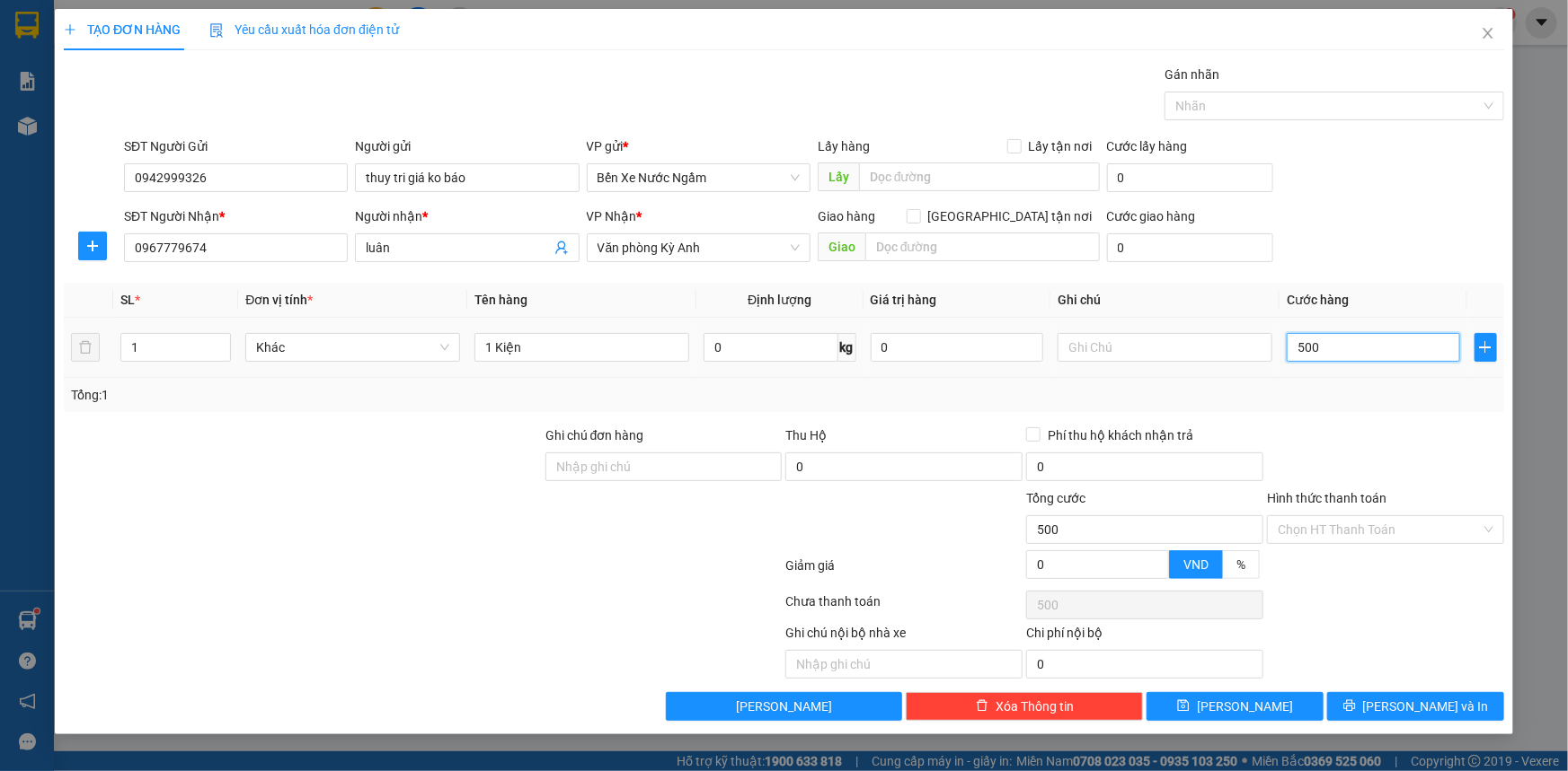
type input "5.000"
type input "50.000"
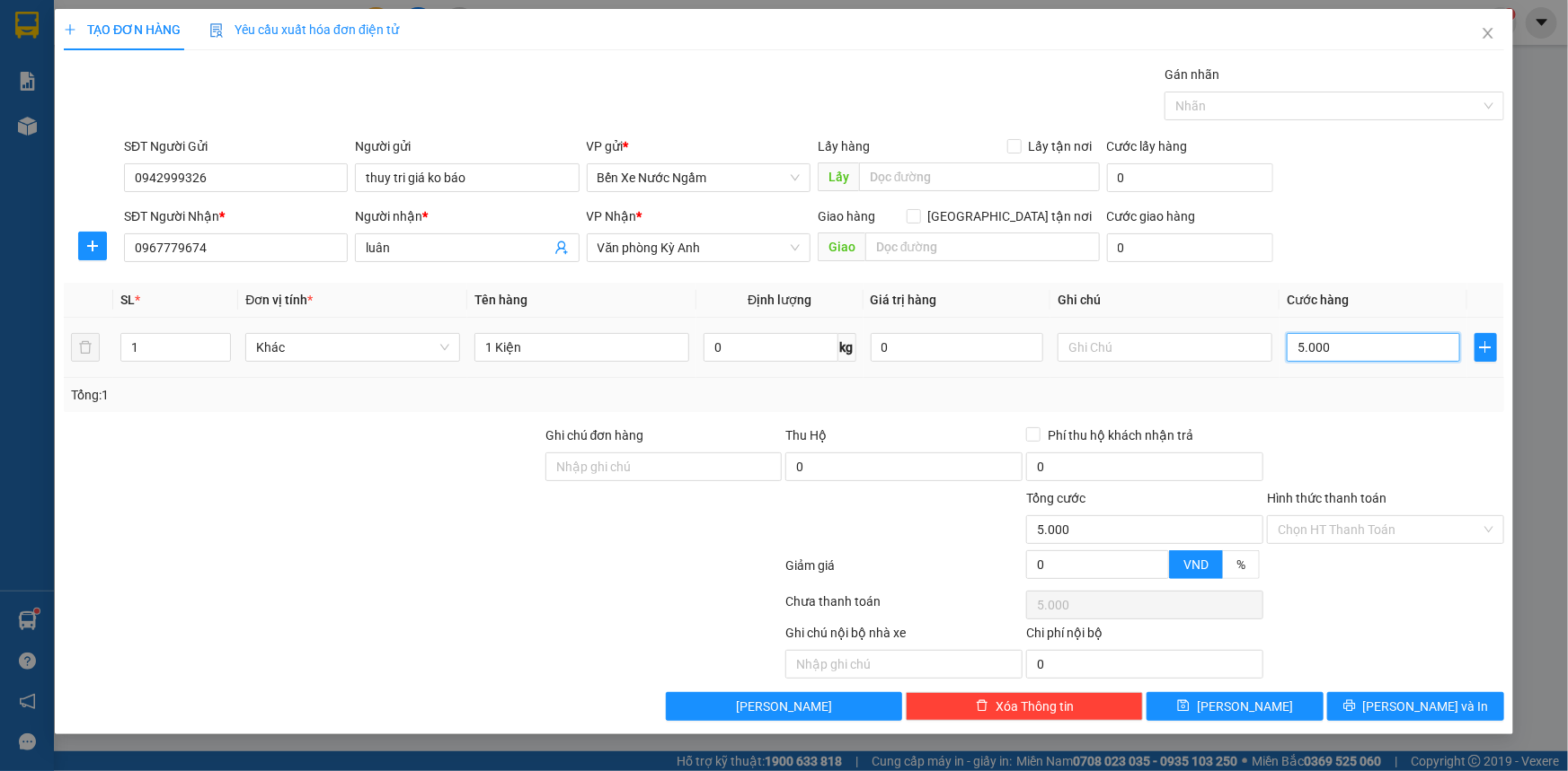
type input "50.000"
click at [1428, 709] on span "[PERSON_NAME] và In" at bounding box center [1426, 706] width 126 height 20
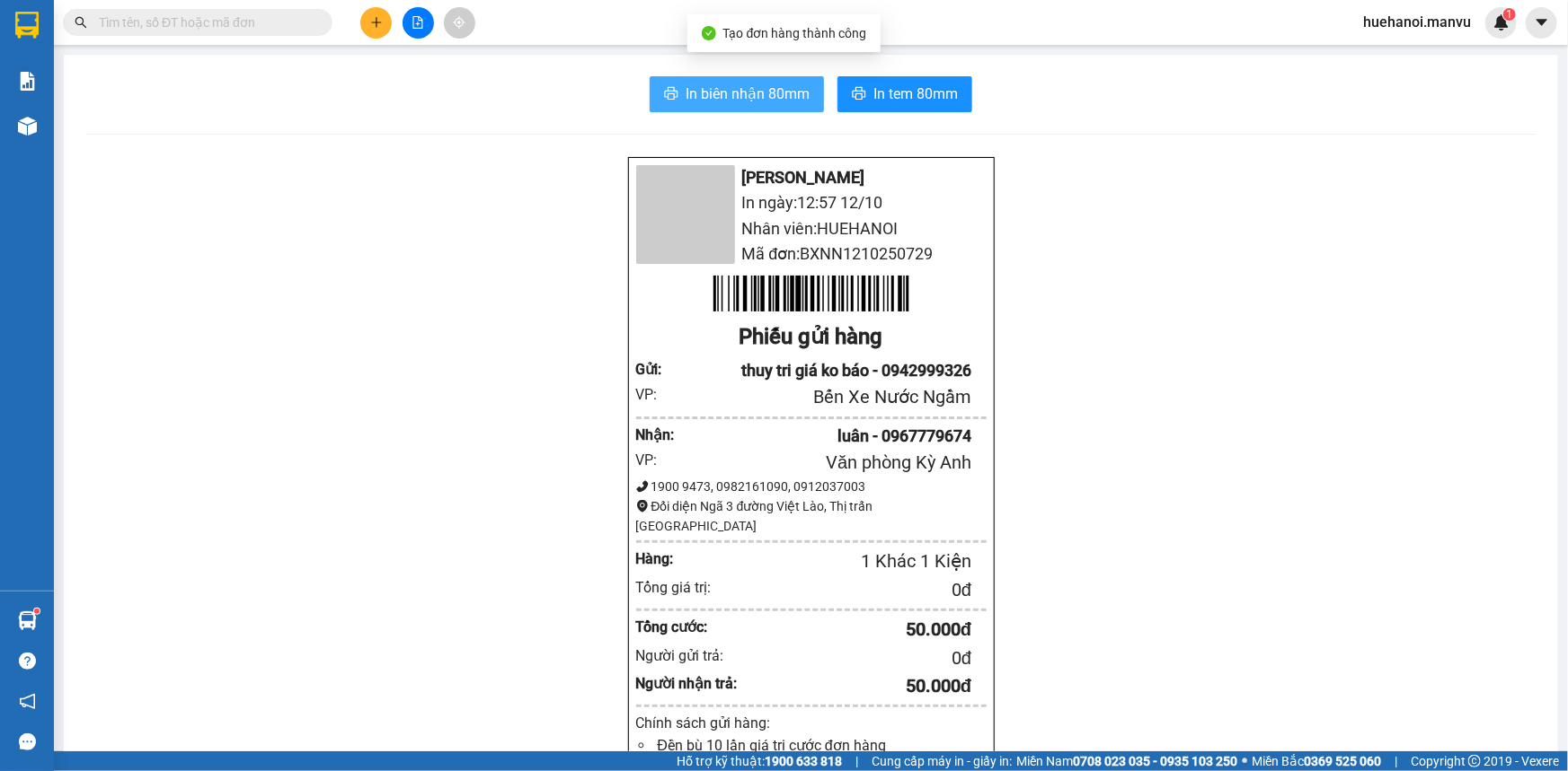
click at [738, 91] on span "In biên nhận 80mm" at bounding box center [747, 93] width 124 height 22
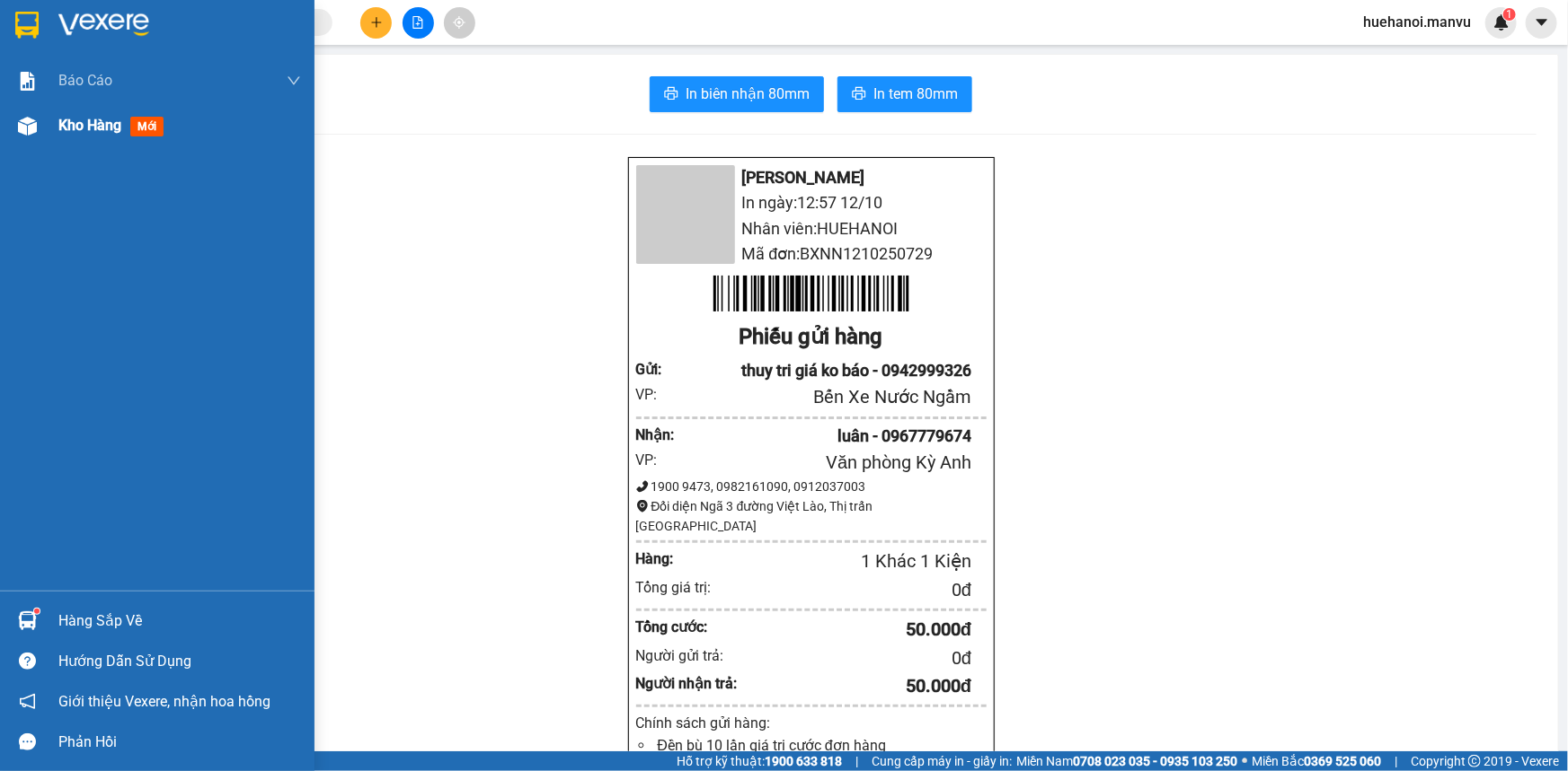
click at [88, 121] on span "Kho hàng" at bounding box center [90, 125] width 63 height 17
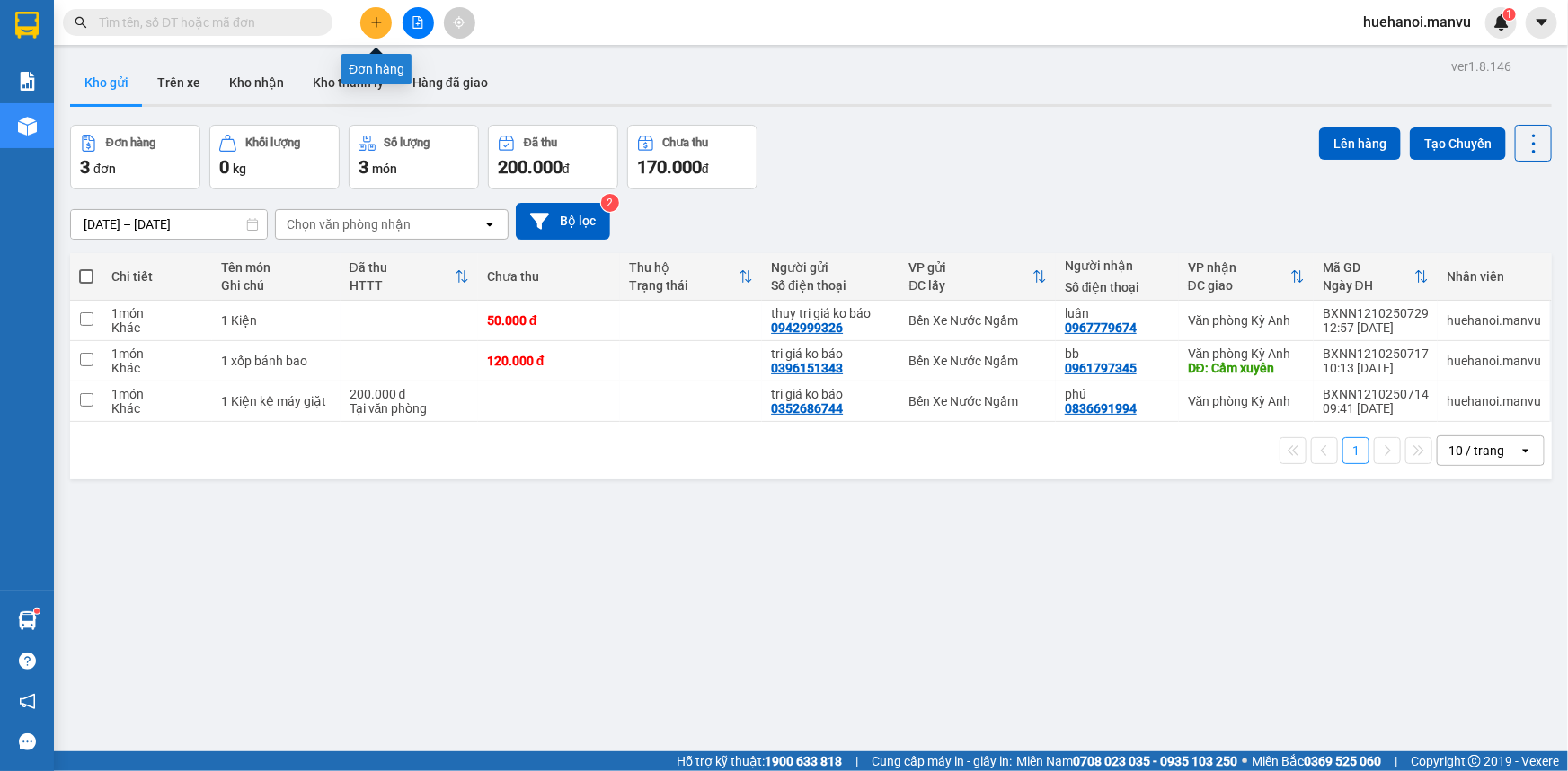
click at [382, 25] on icon "plus" at bounding box center [377, 22] width 13 height 13
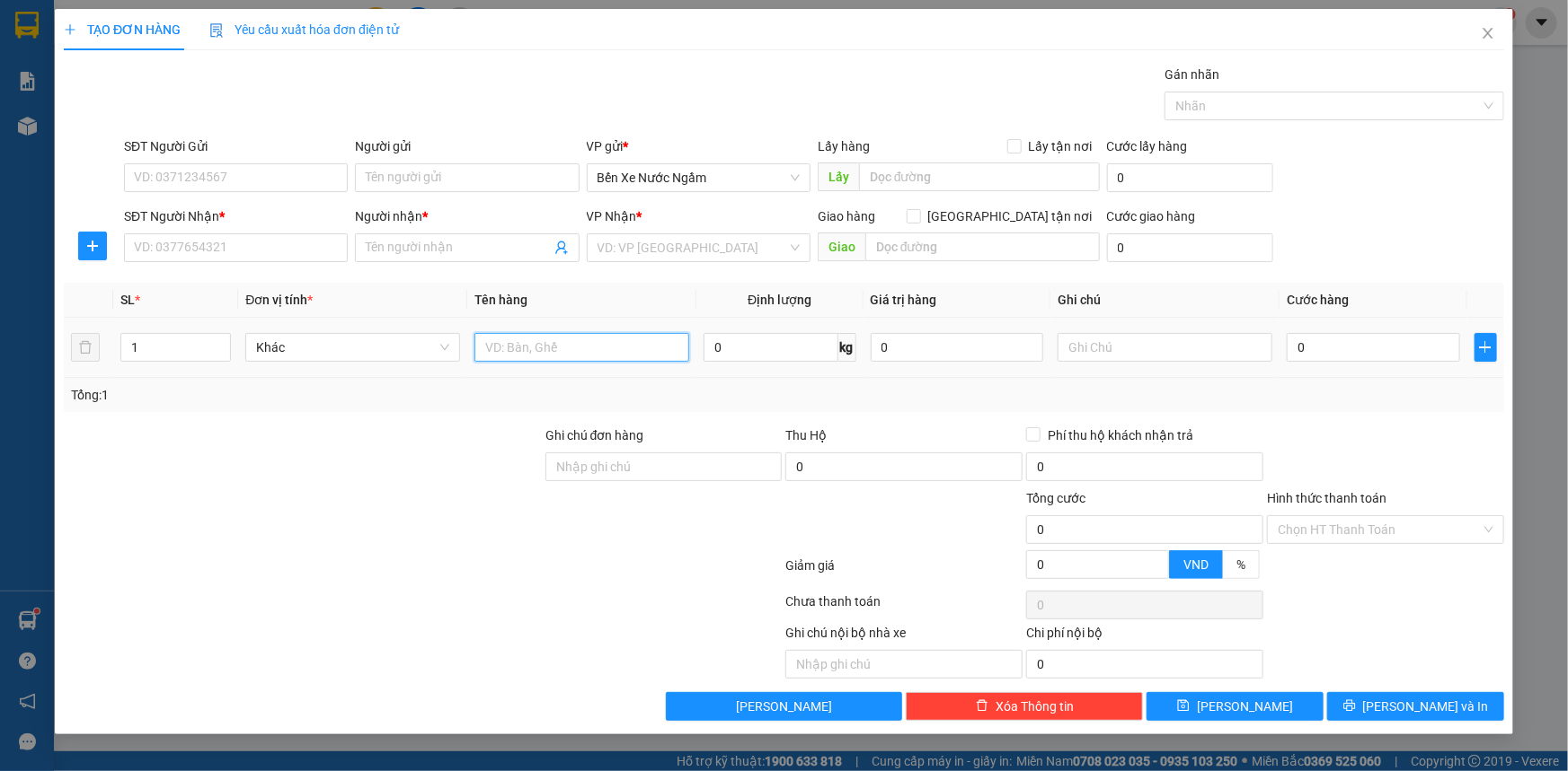
click at [533, 345] on input "text" at bounding box center [582, 348] width 215 height 29
type input "1 xốp"
click at [267, 176] on input "SĐT Người Gửi" at bounding box center [236, 178] width 224 height 29
click at [217, 182] on input "SĐT Người Gửi" at bounding box center [236, 178] width 224 height 29
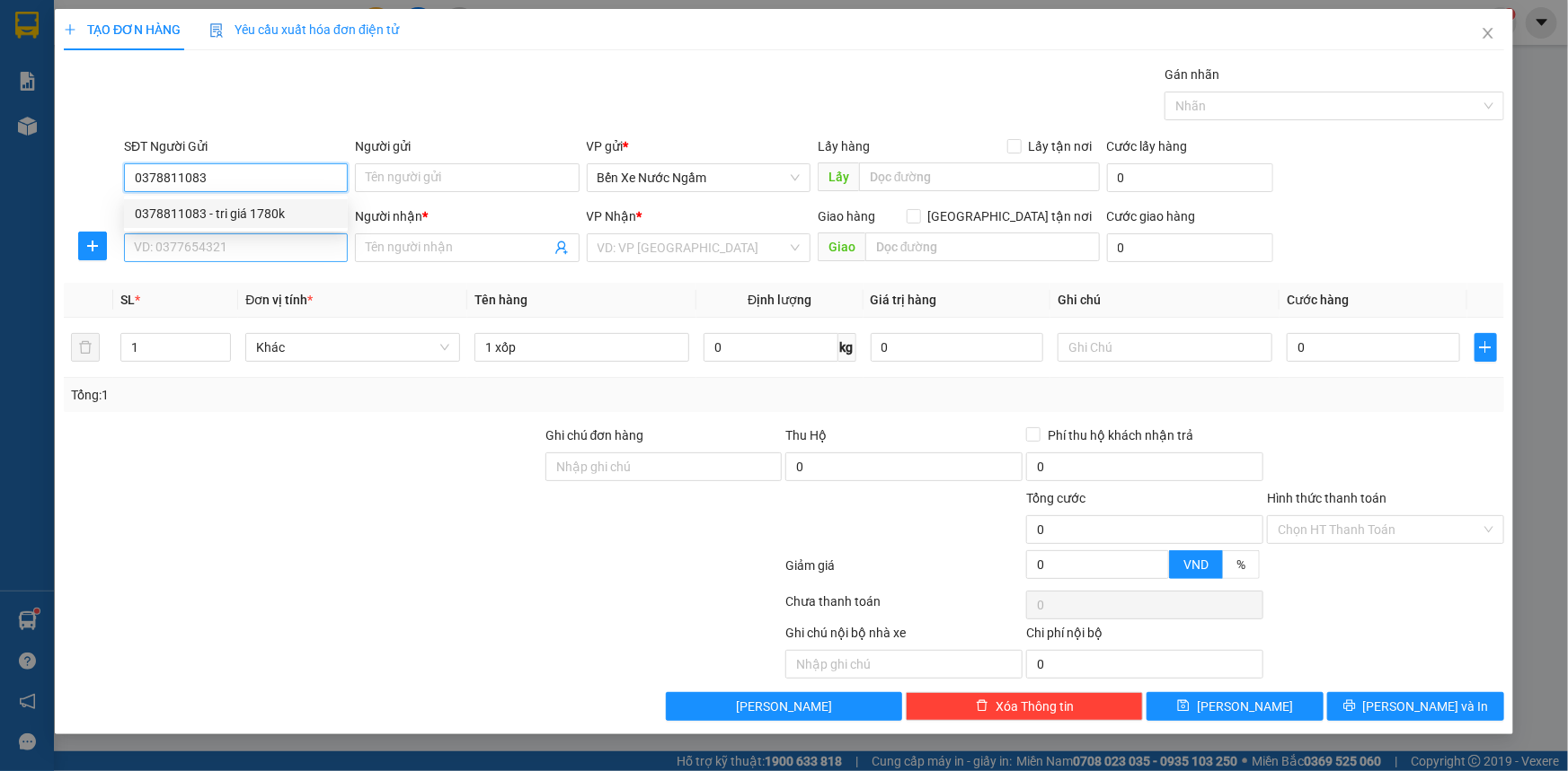
type input "0378811083"
click at [260, 247] on input "SĐT Người Nhận *" at bounding box center [236, 248] width 224 height 29
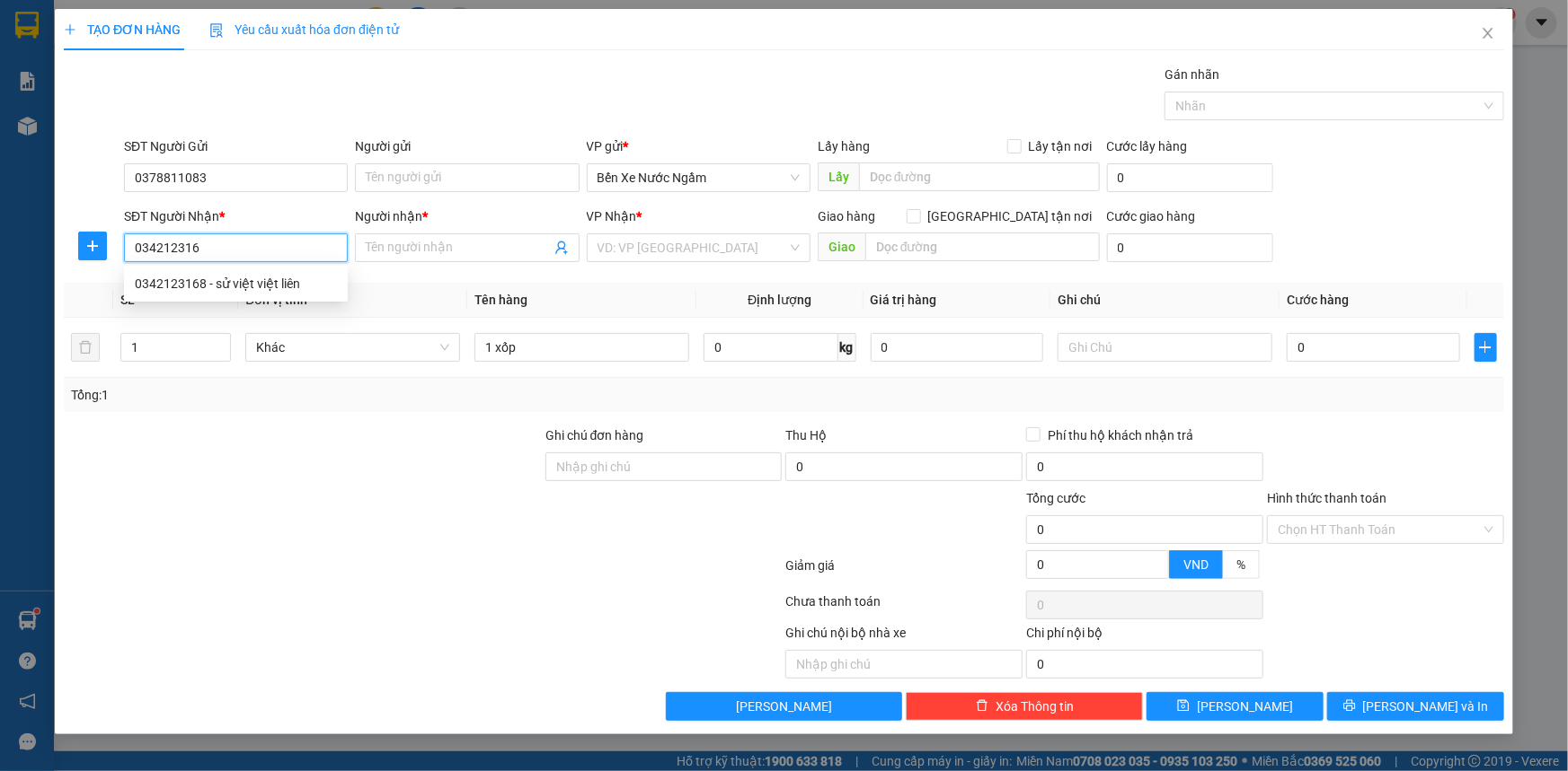
type input "0342123168"
click at [224, 282] on div "0342123168 - sử việt việt liên" at bounding box center [236, 284] width 202 height 20
type input "sử việt việt liên"
type input "KỲ LIÊN"
type input "0342123168"
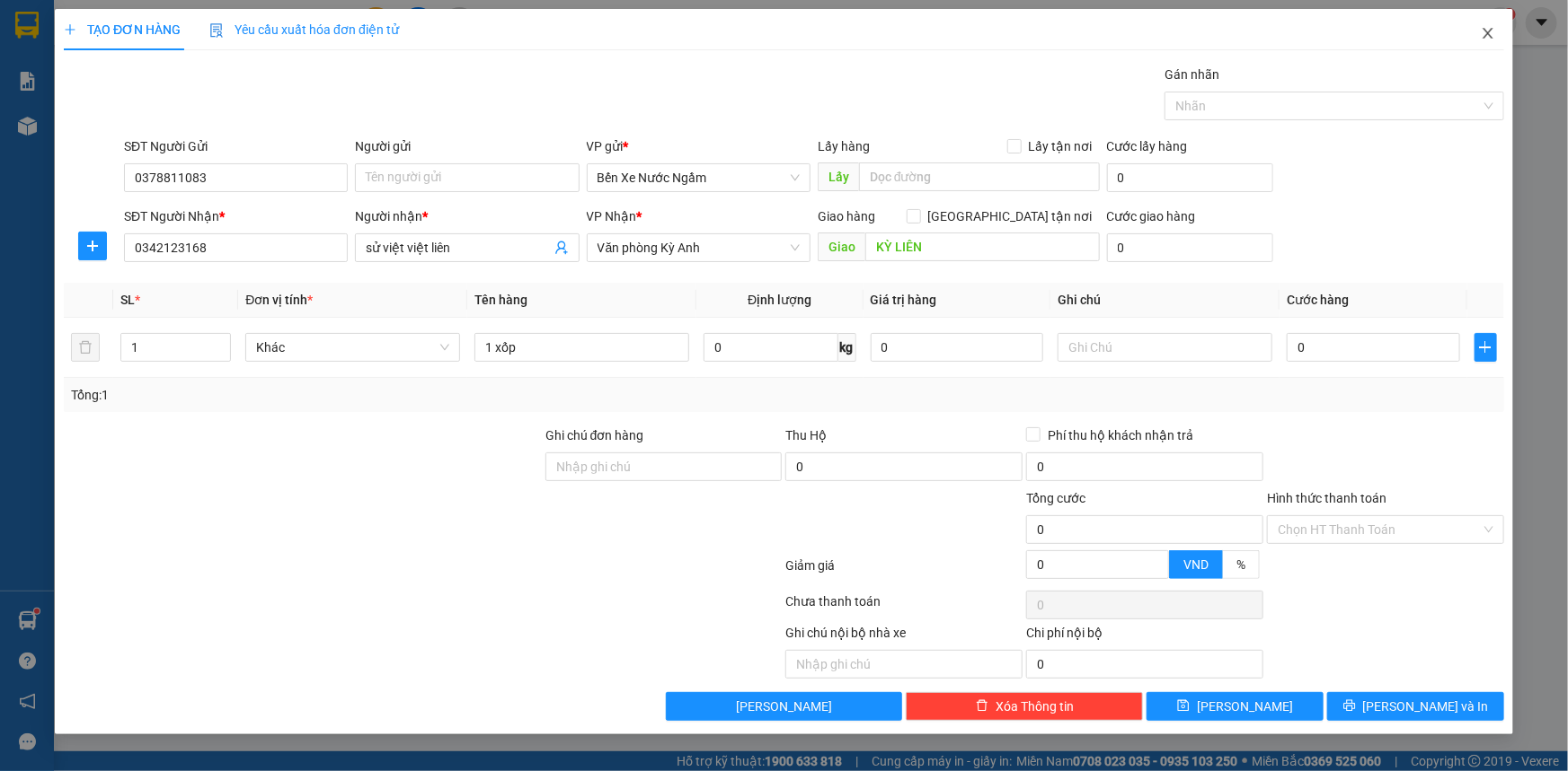
drag, startPoint x: 1494, startPoint y: 31, endPoint x: 1474, endPoint y: 35, distance: 20.4
click at [1491, 31] on icon "close" at bounding box center [1488, 33] width 14 height 14
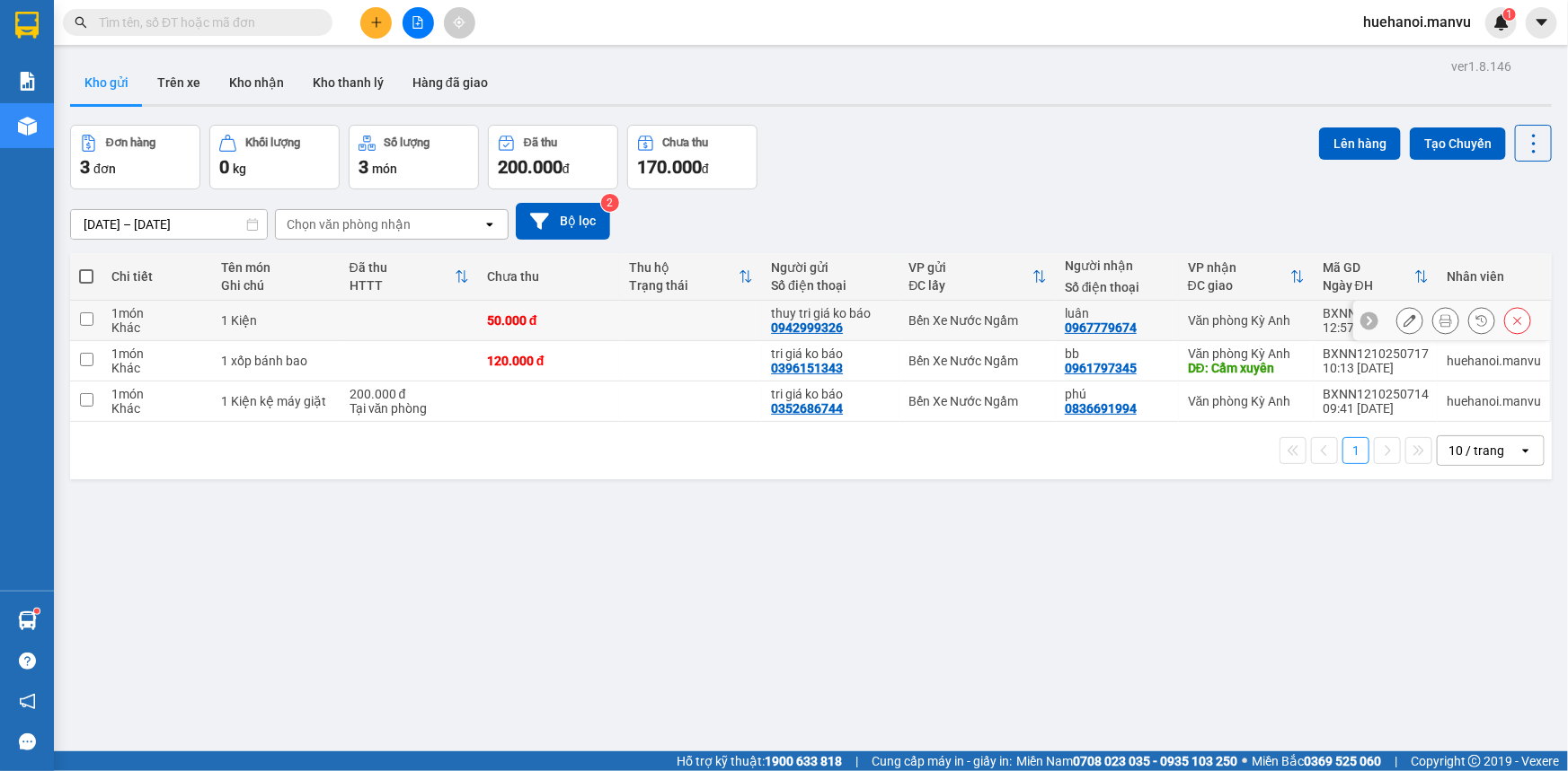
click at [1405, 325] on button at bounding box center [1410, 321] width 25 height 31
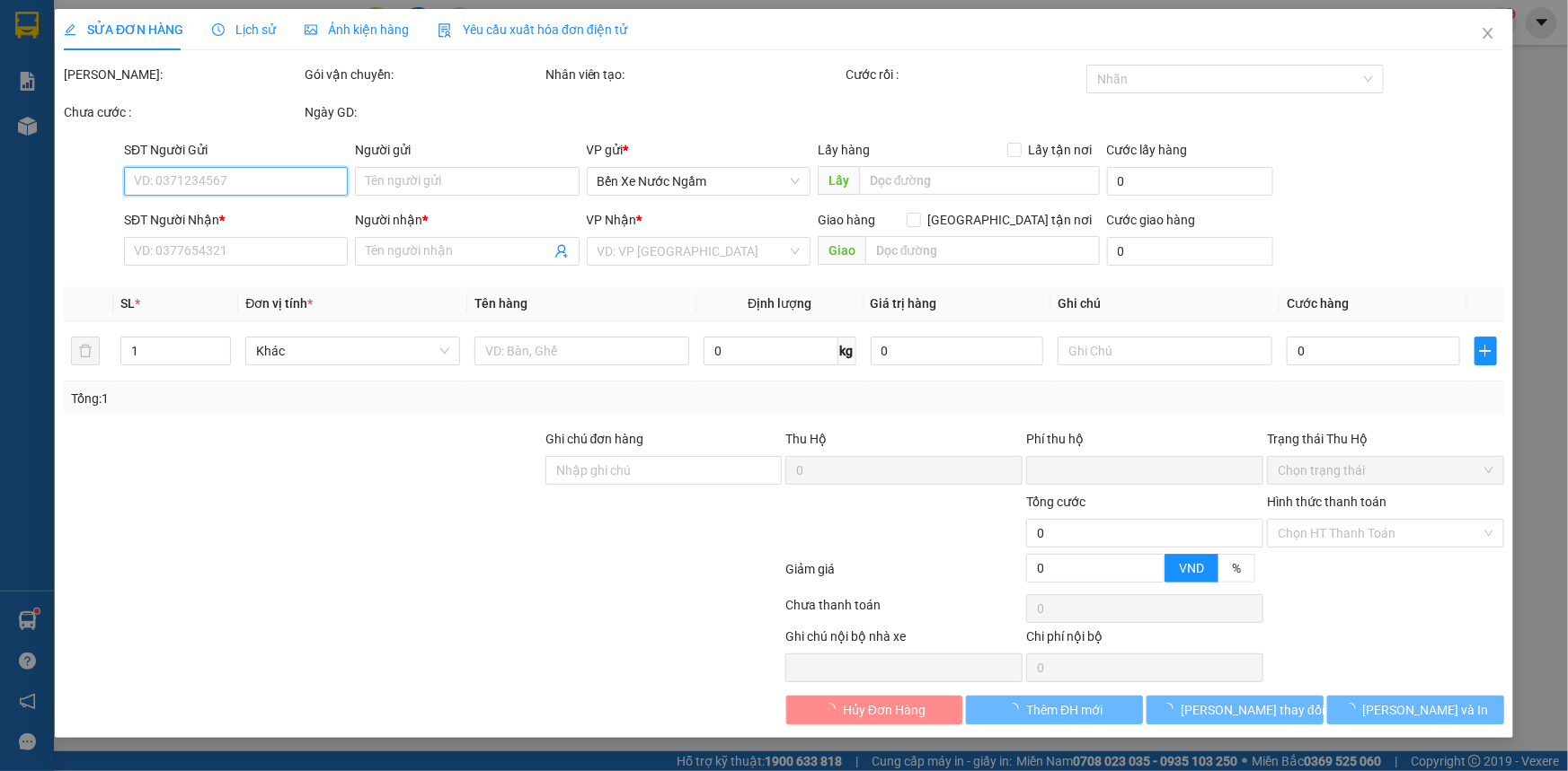
type input "0942999326"
type input "thuy tri giá ko báo"
type input "0967779674"
type input "luân"
type input "0"
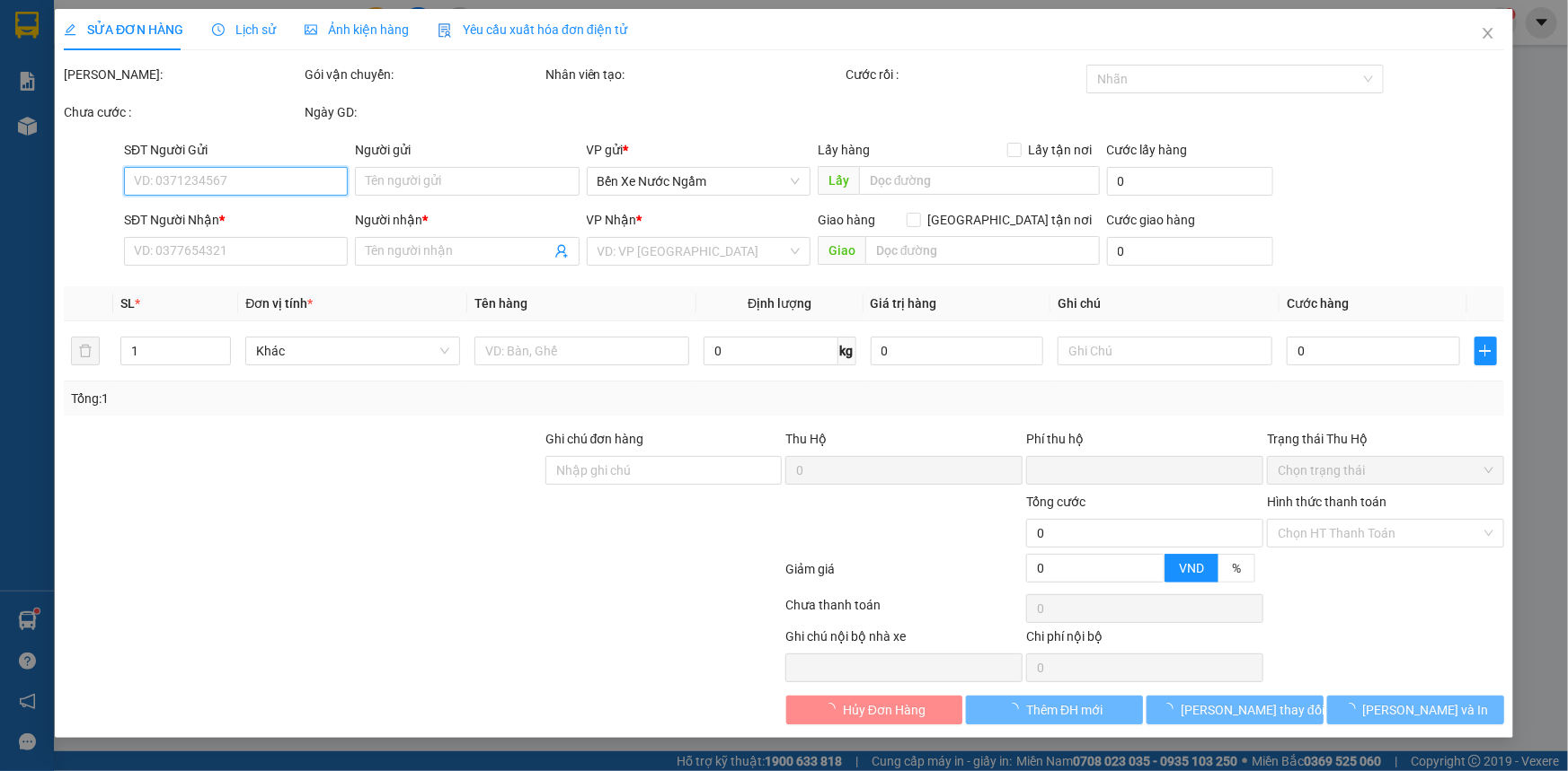
type input "50.000"
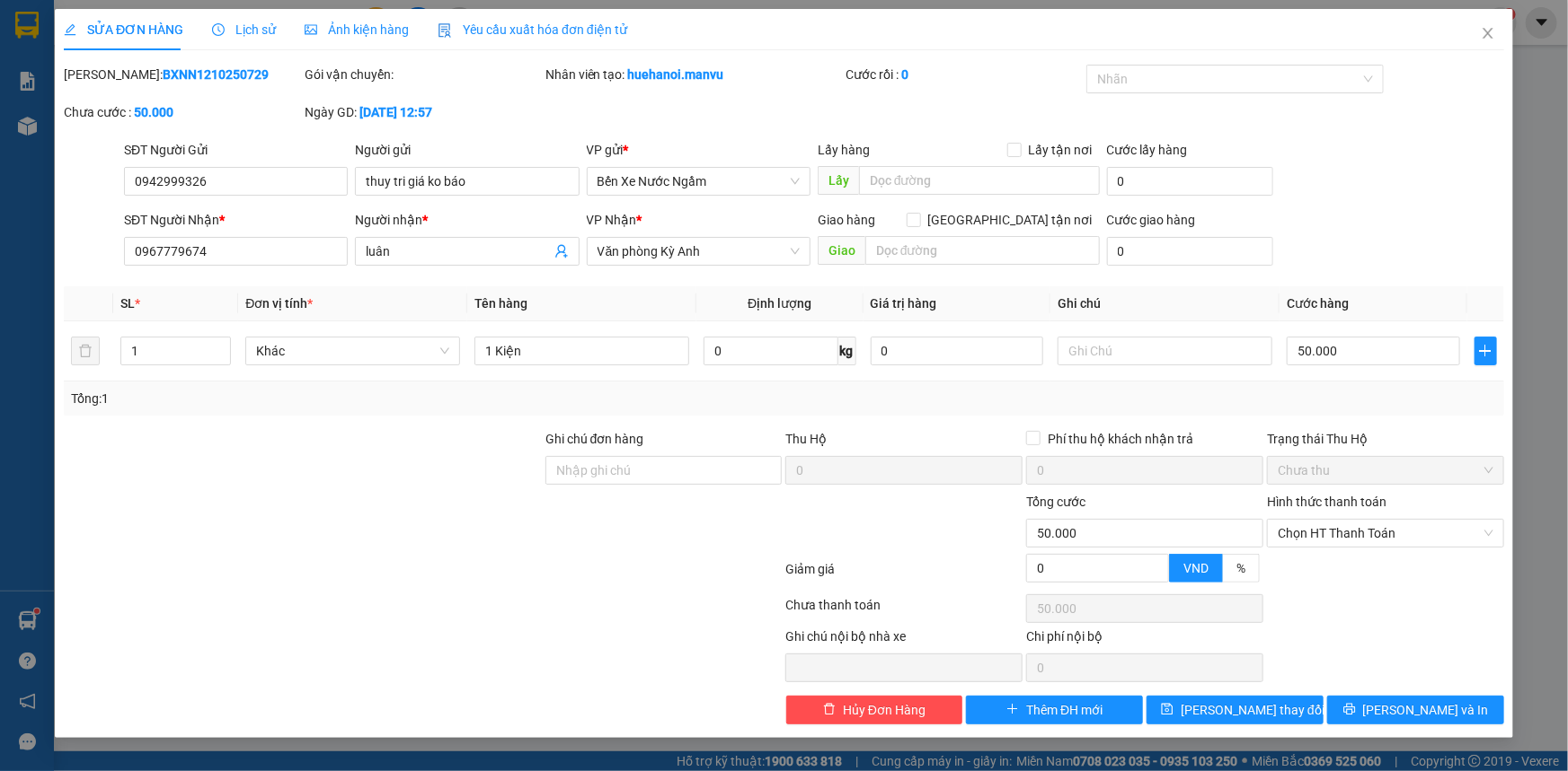
click at [735, 618] on div at bounding box center [423, 609] width 721 height 36
click at [1262, 705] on span "[PERSON_NAME] thay đổi" at bounding box center [1252, 710] width 144 height 20
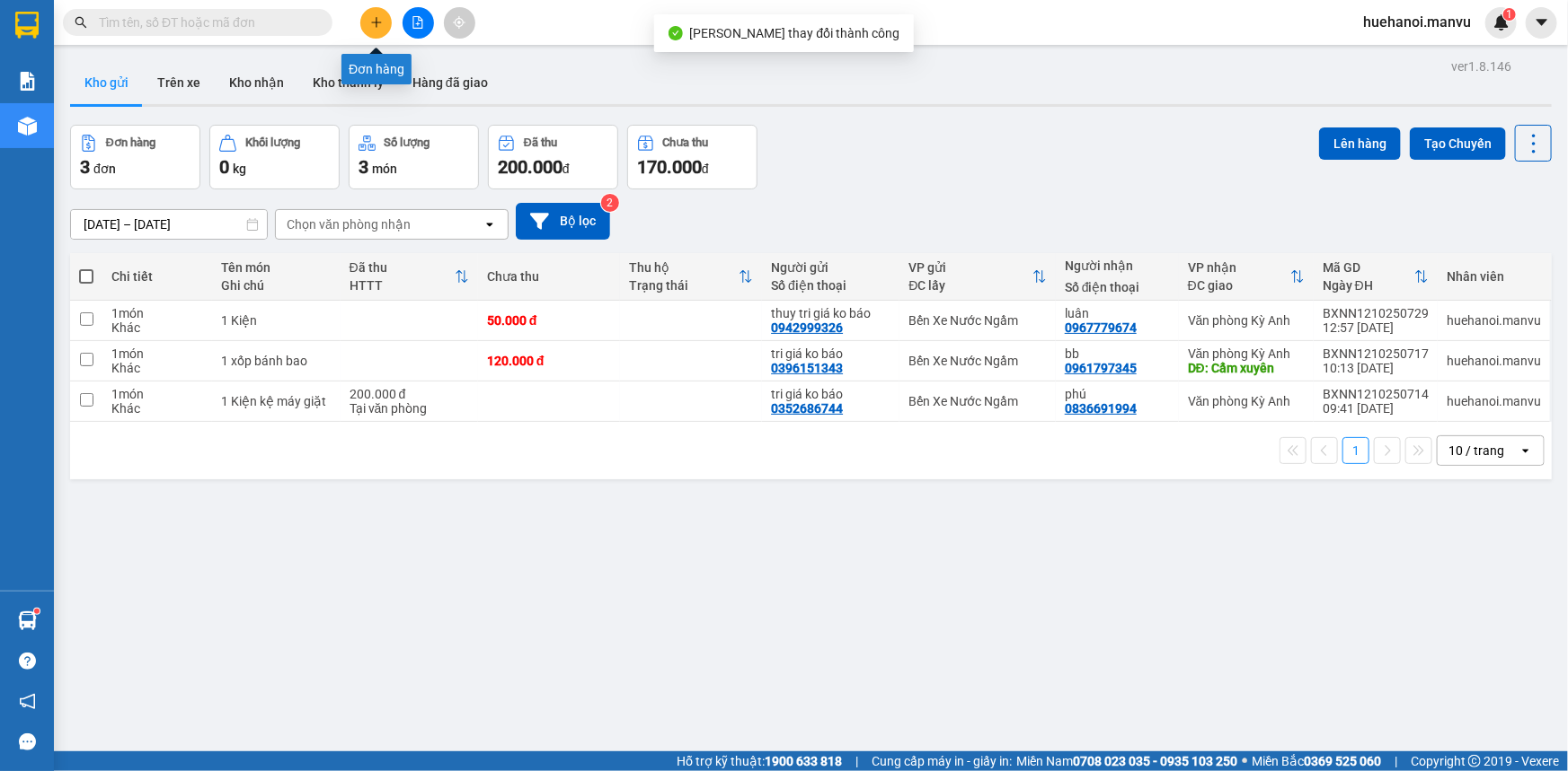
click at [379, 26] on icon "plus" at bounding box center [377, 22] width 13 height 13
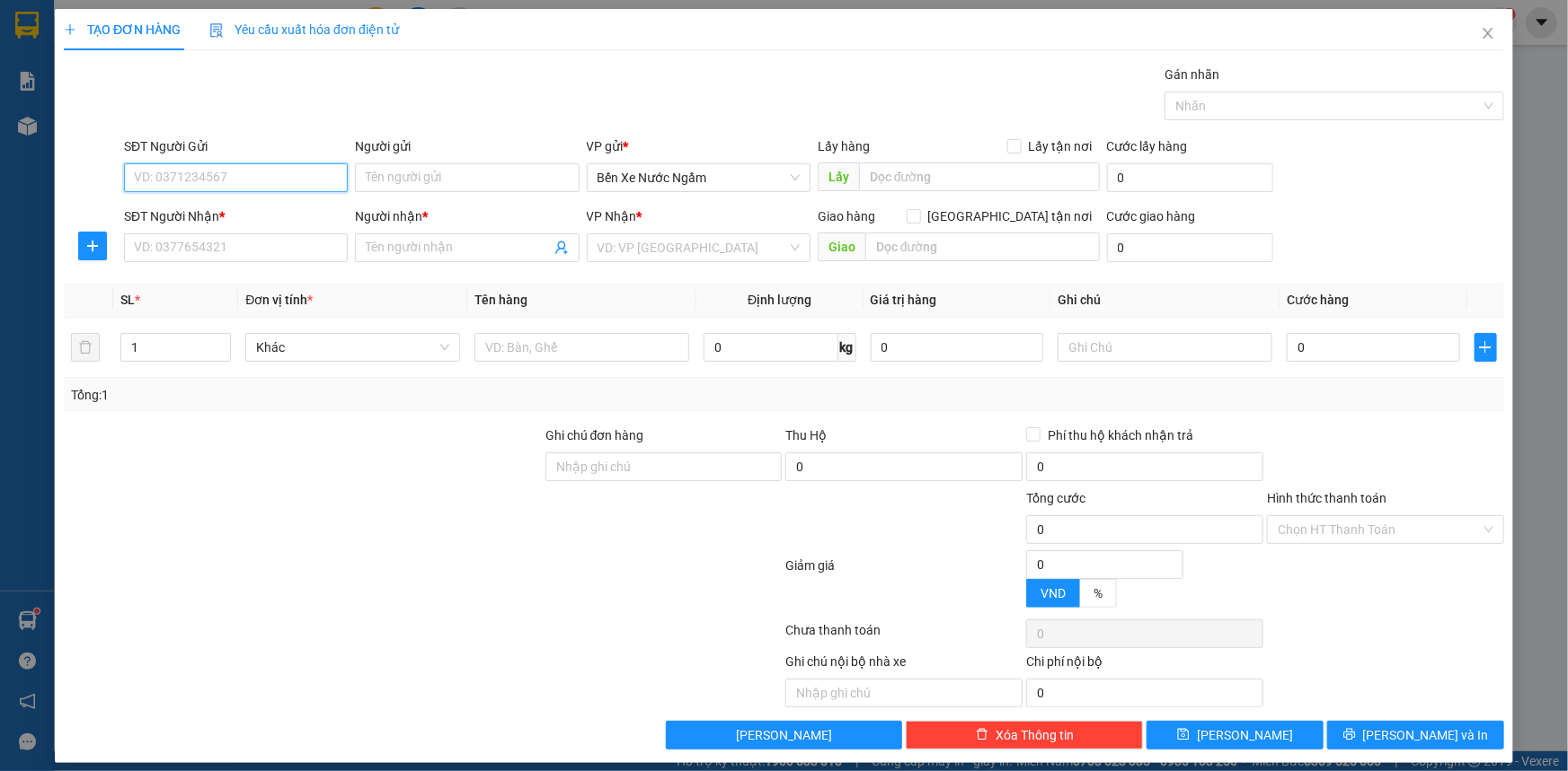
click at [278, 165] on input "SĐT Người Gửi" at bounding box center [236, 178] width 224 height 29
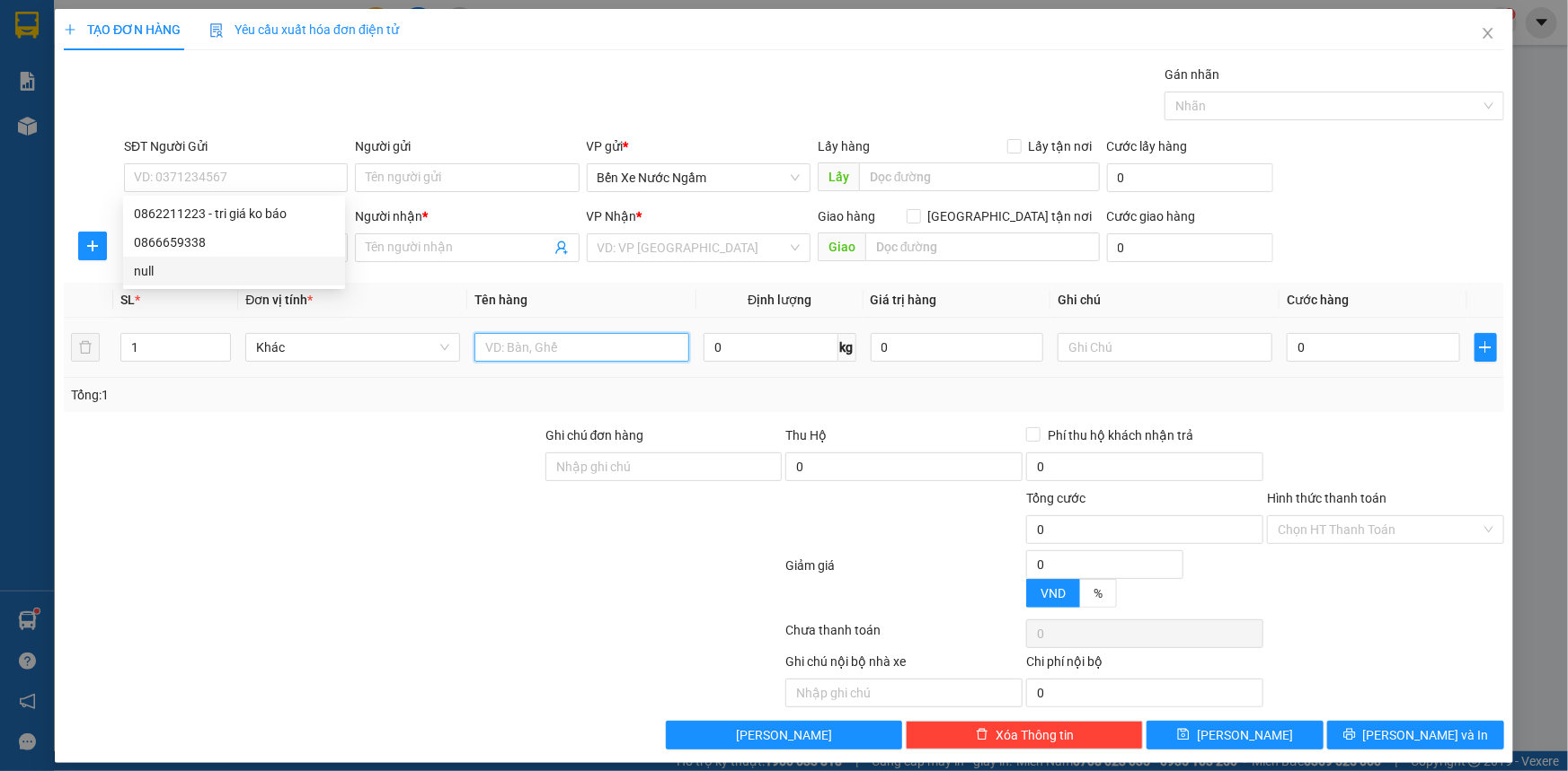
click at [498, 354] on input "text" at bounding box center [582, 348] width 215 height 29
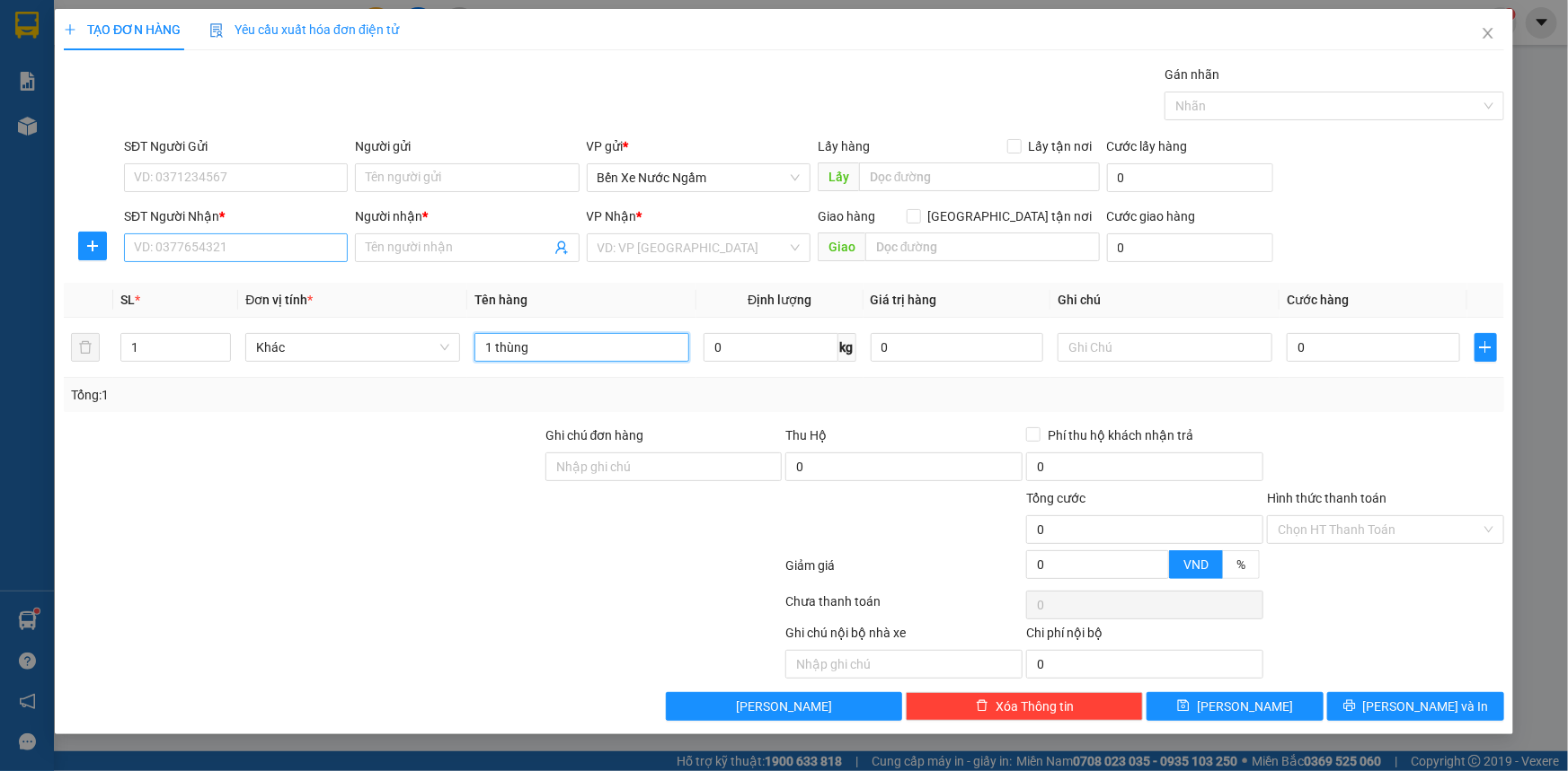
type input "1 thùng"
click at [144, 244] on input "SĐT Người Nhận *" at bounding box center [236, 248] width 224 height 29
type input "0911949019"
click at [225, 285] on div "0911949019 - [PERSON_NAME]" at bounding box center [236, 284] width 202 height 20
type input "[PERSON_NAME]"
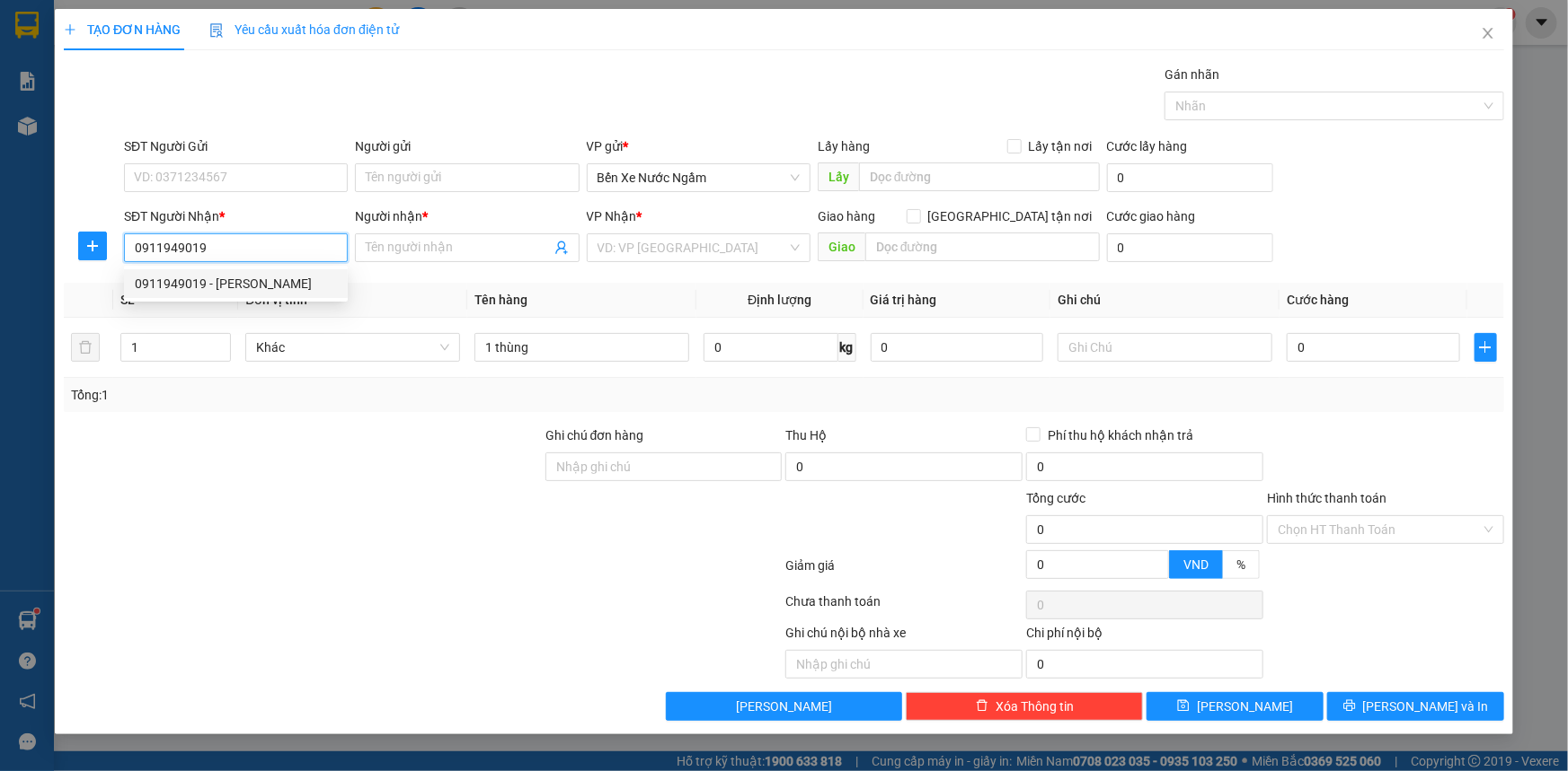
type input "kỳ thinh"
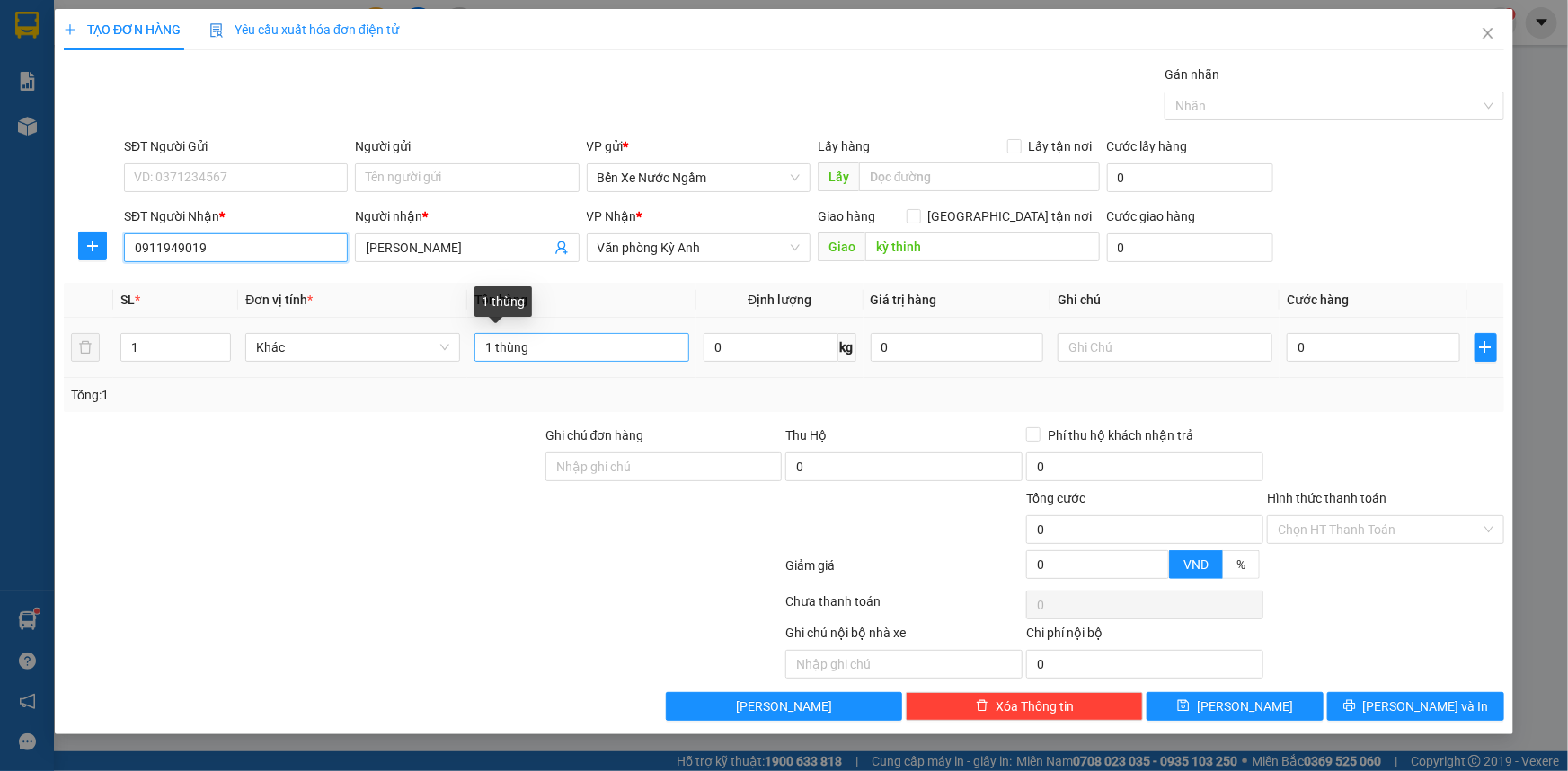
type input "0911949019"
click at [545, 359] on input "1 thùng" at bounding box center [582, 348] width 215 height 29
type input "1 Kiện"
click at [180, 180] on input "SĐT Người Gửi" at bounding box center [236, 178] width 224 height 29
type input "0978920531"
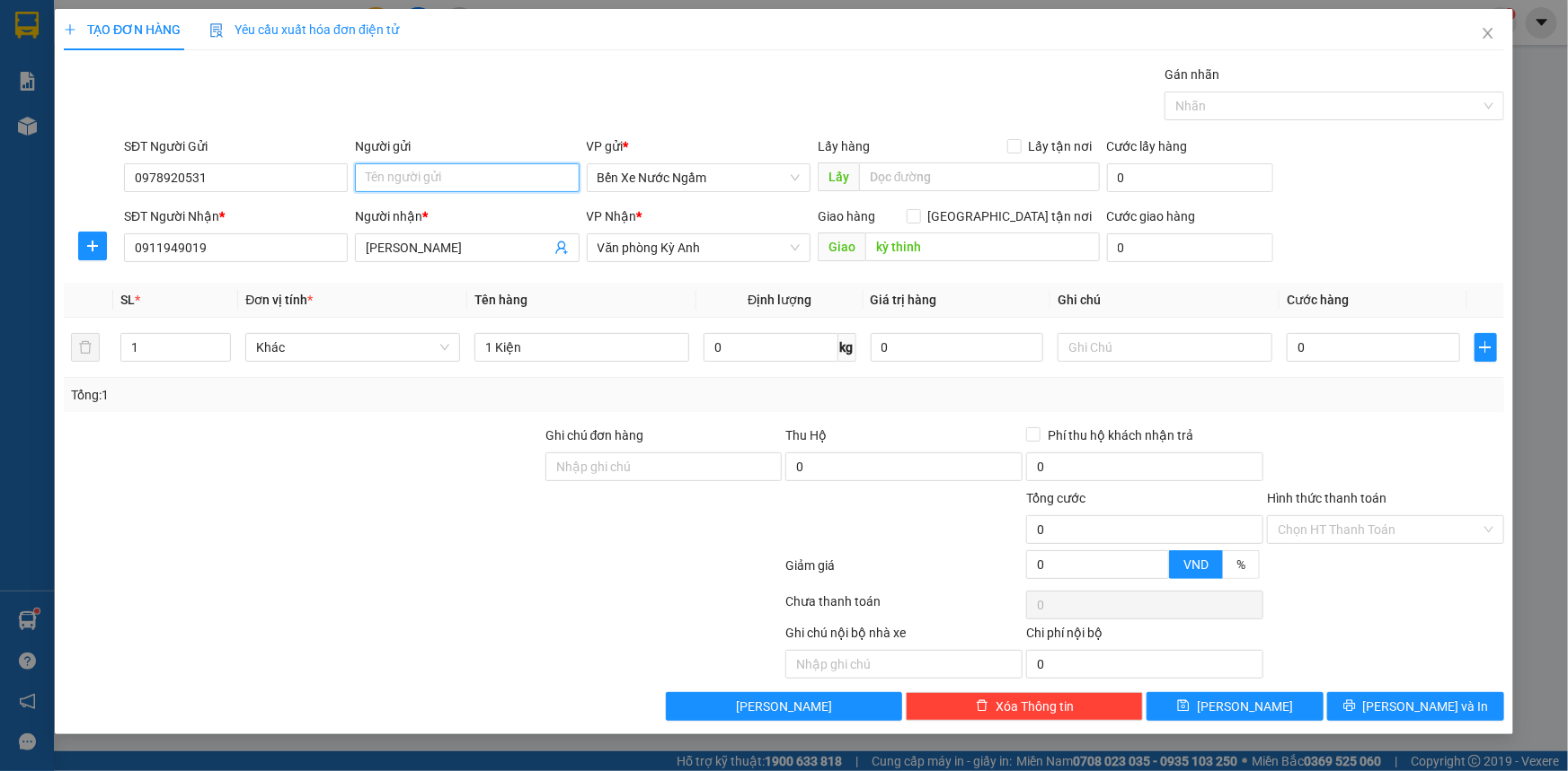
click at [422, 178] on input "Người gửi" at bounding box center [467, 178] width 224 height 29
type input "t"
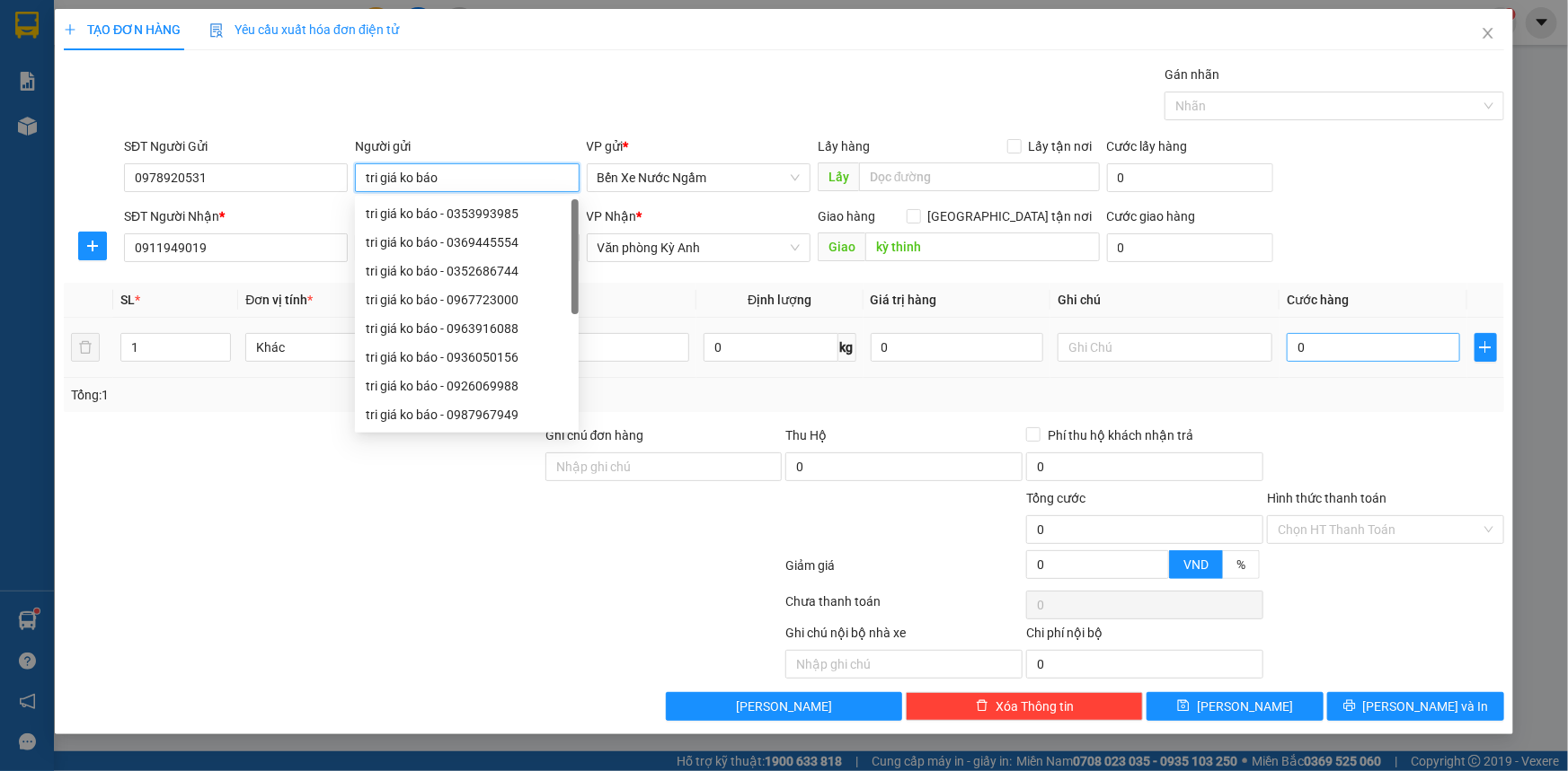
type input "tri giá ko báo"
click at [1363, 348] on input "0" at bounding box center [1373, 348] width 174 height 29
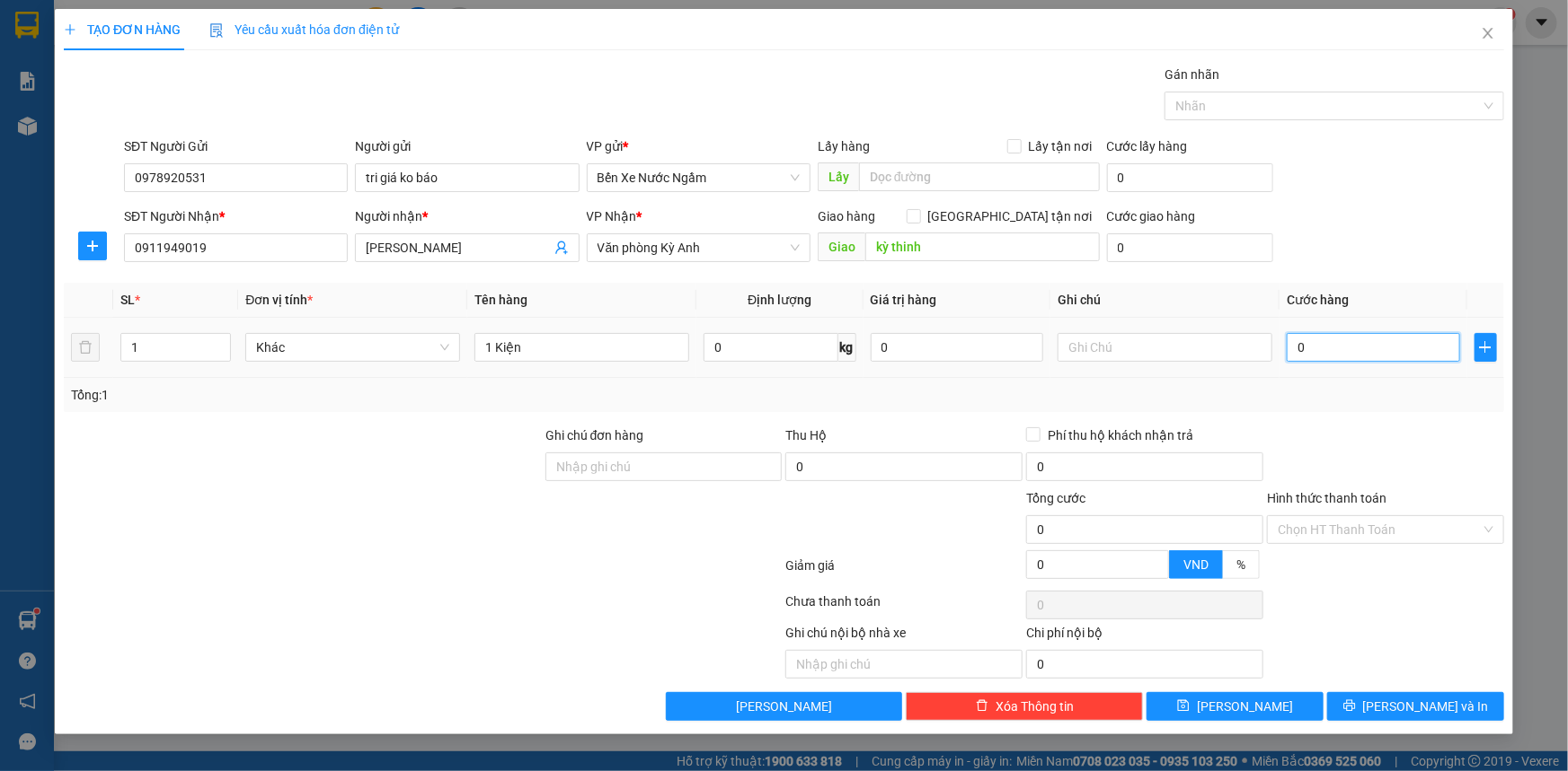
type input "7"
type input "70"
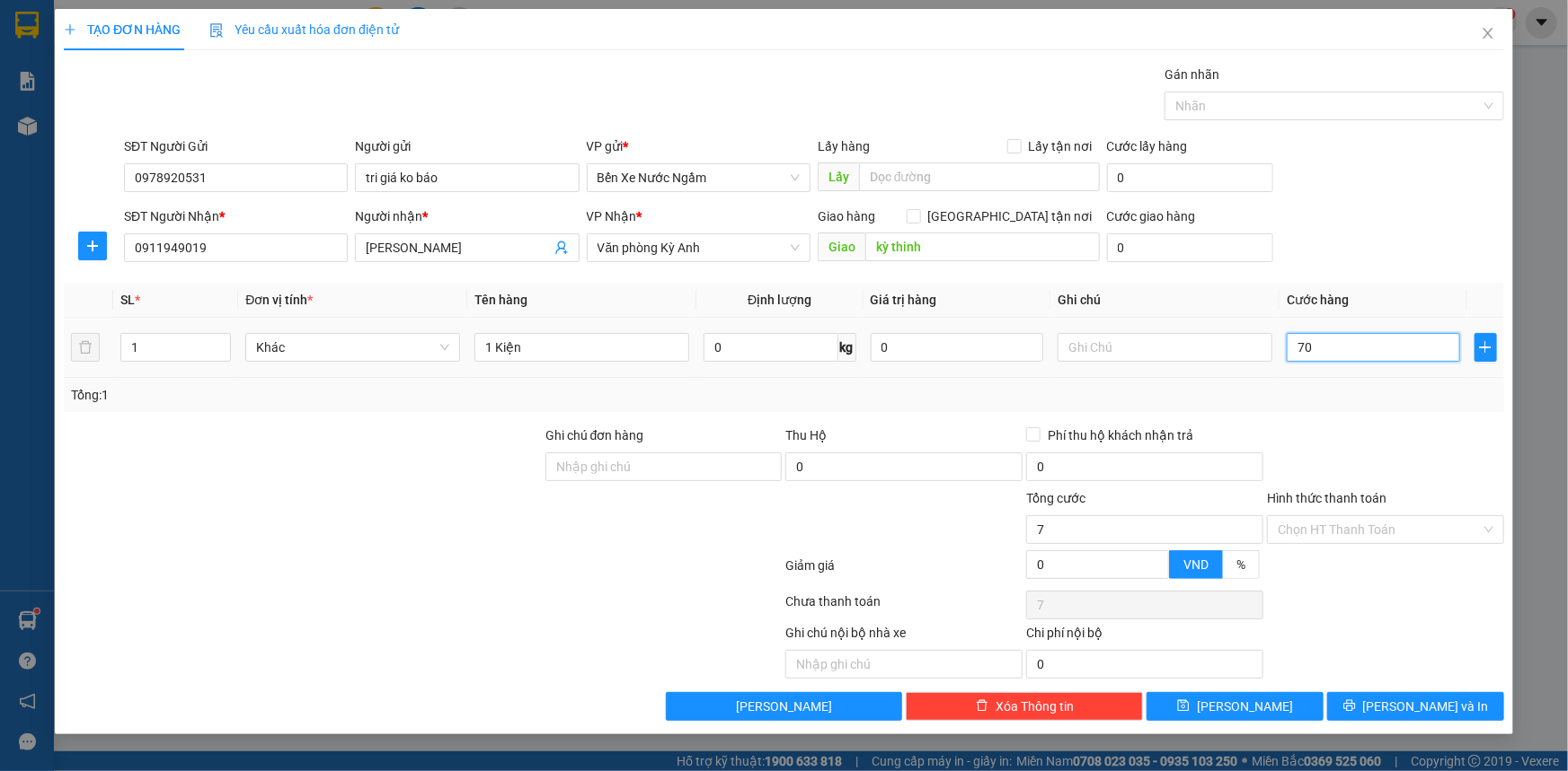
type input "70"
type input "700"
type input "7.000"
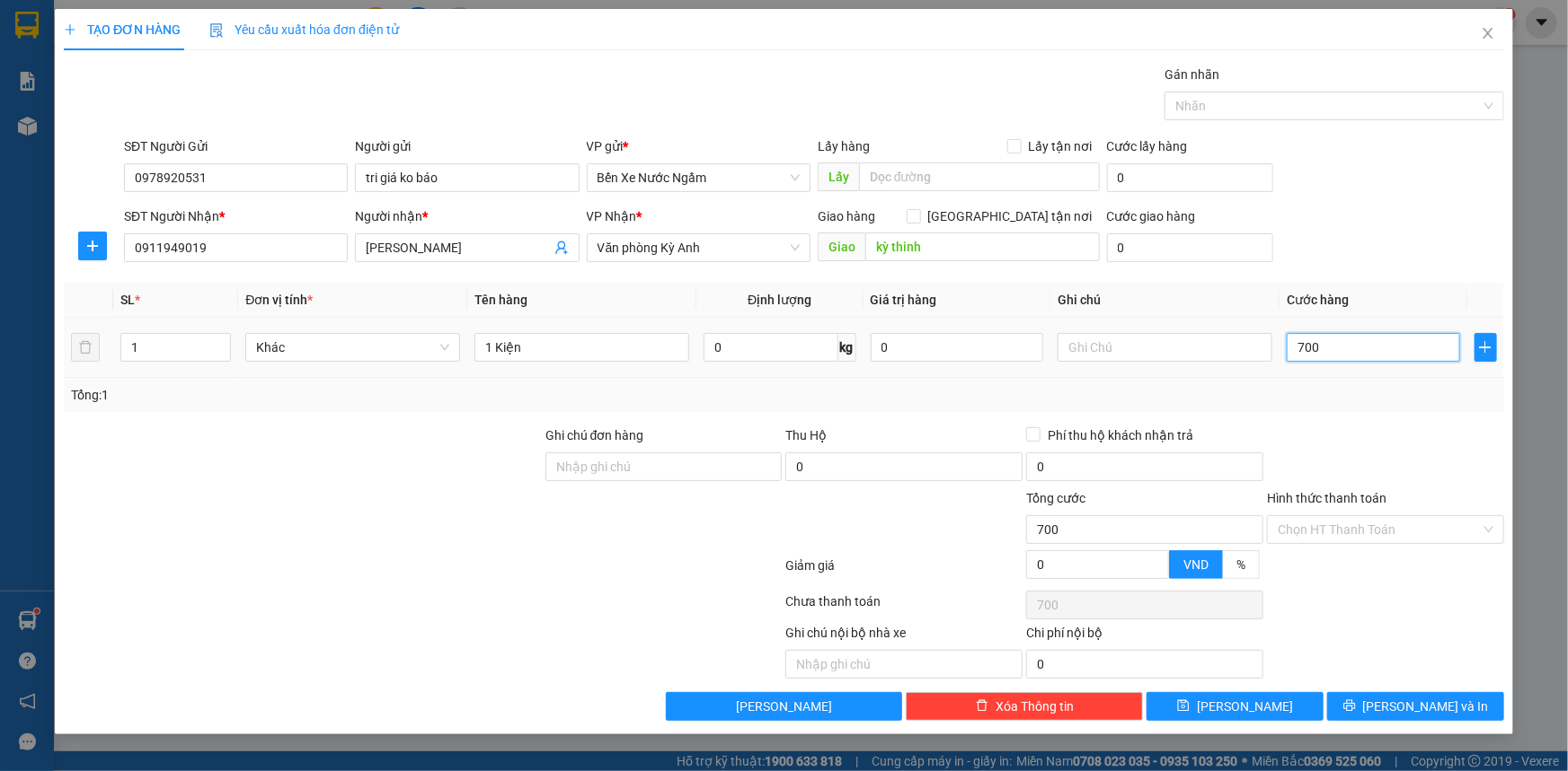
type input "7.000"
type input "70.000"
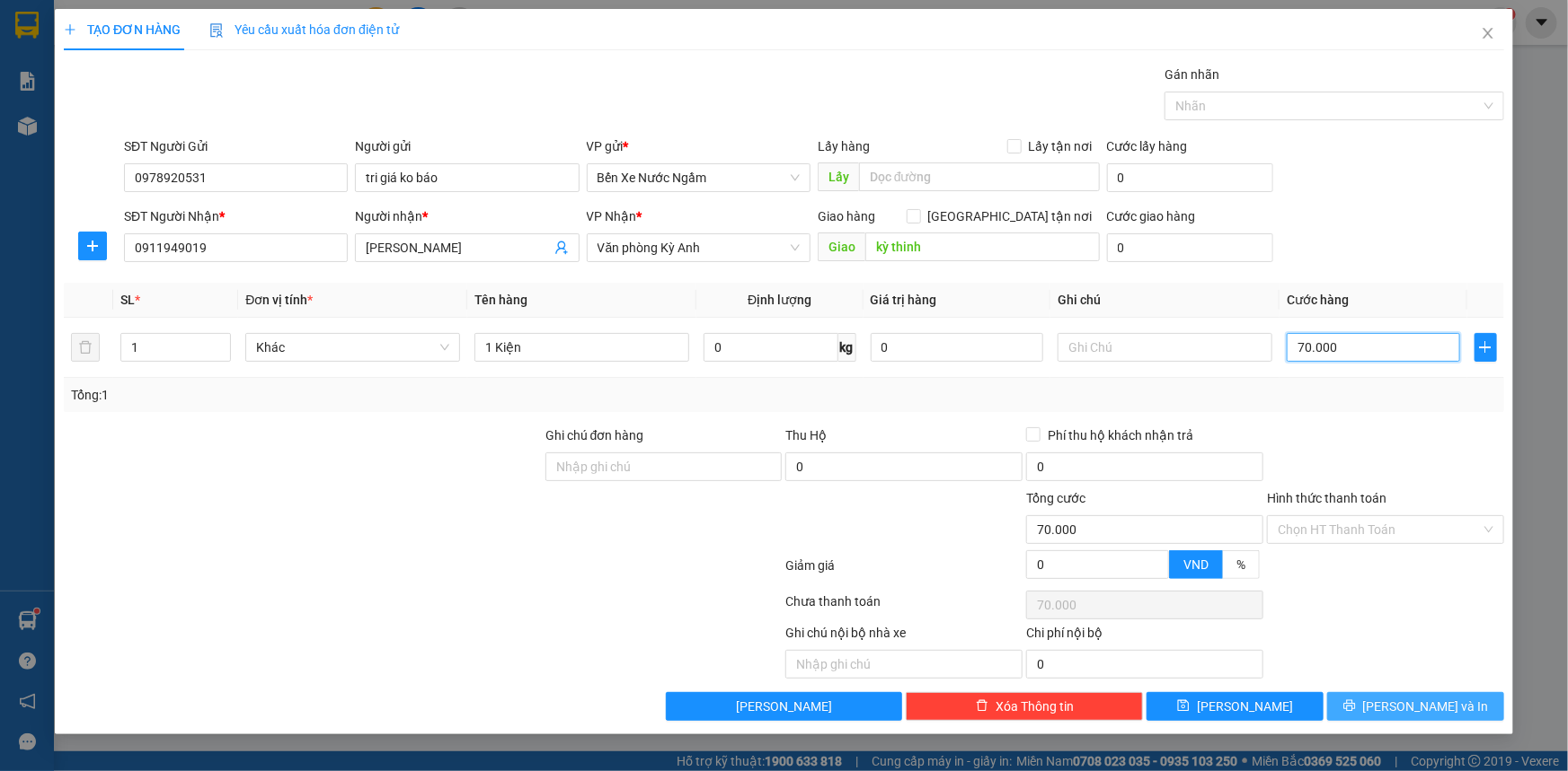
type input "70.000"
click at [1384, 717] on button "[PERSON_NAME] và In" at bounding box center [1415, 706] width 177 height 29
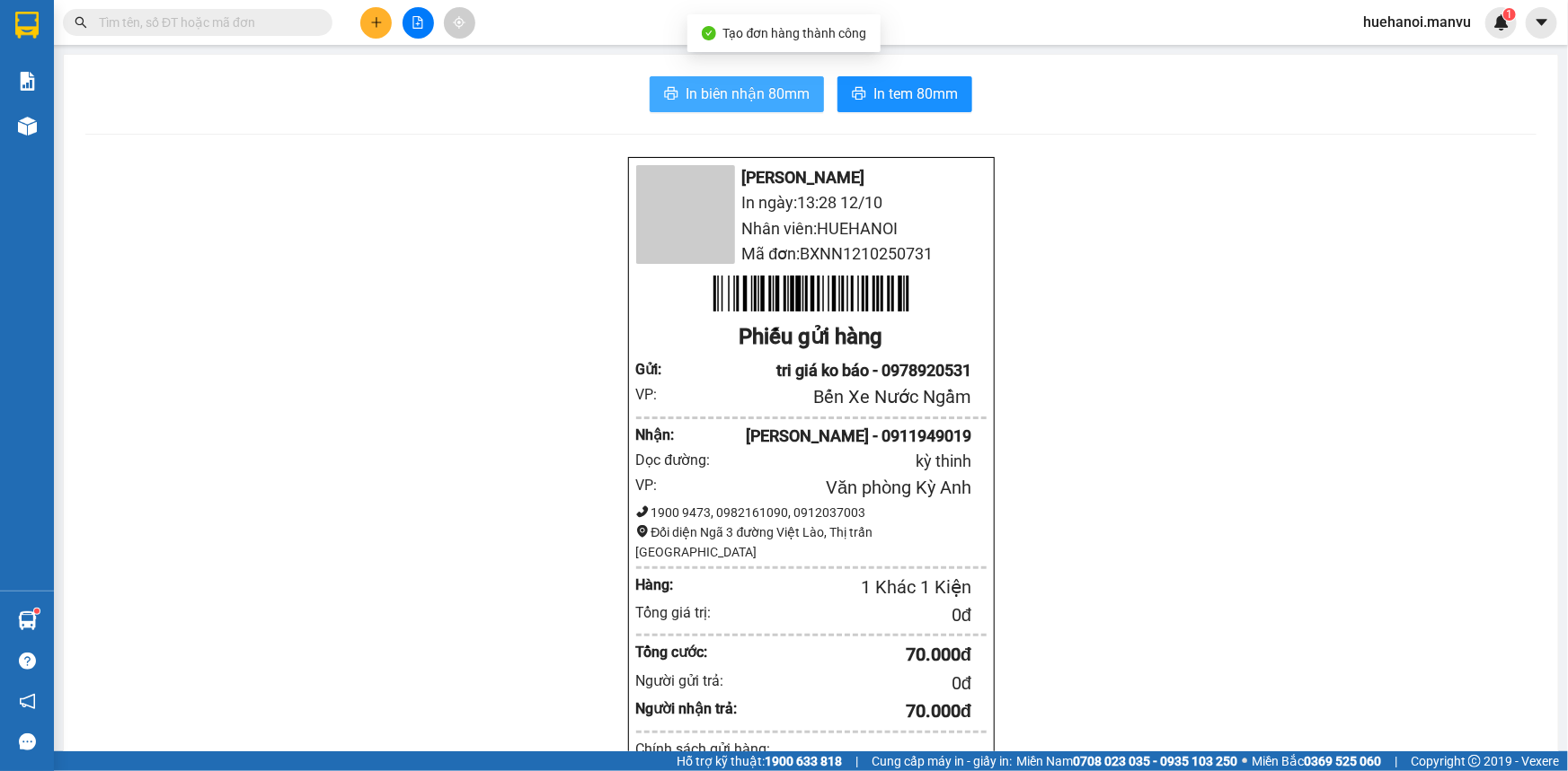
click at [730, 104] on span "In biên nhận 80mm" at bounding box center [747, 93] width 124 height 22
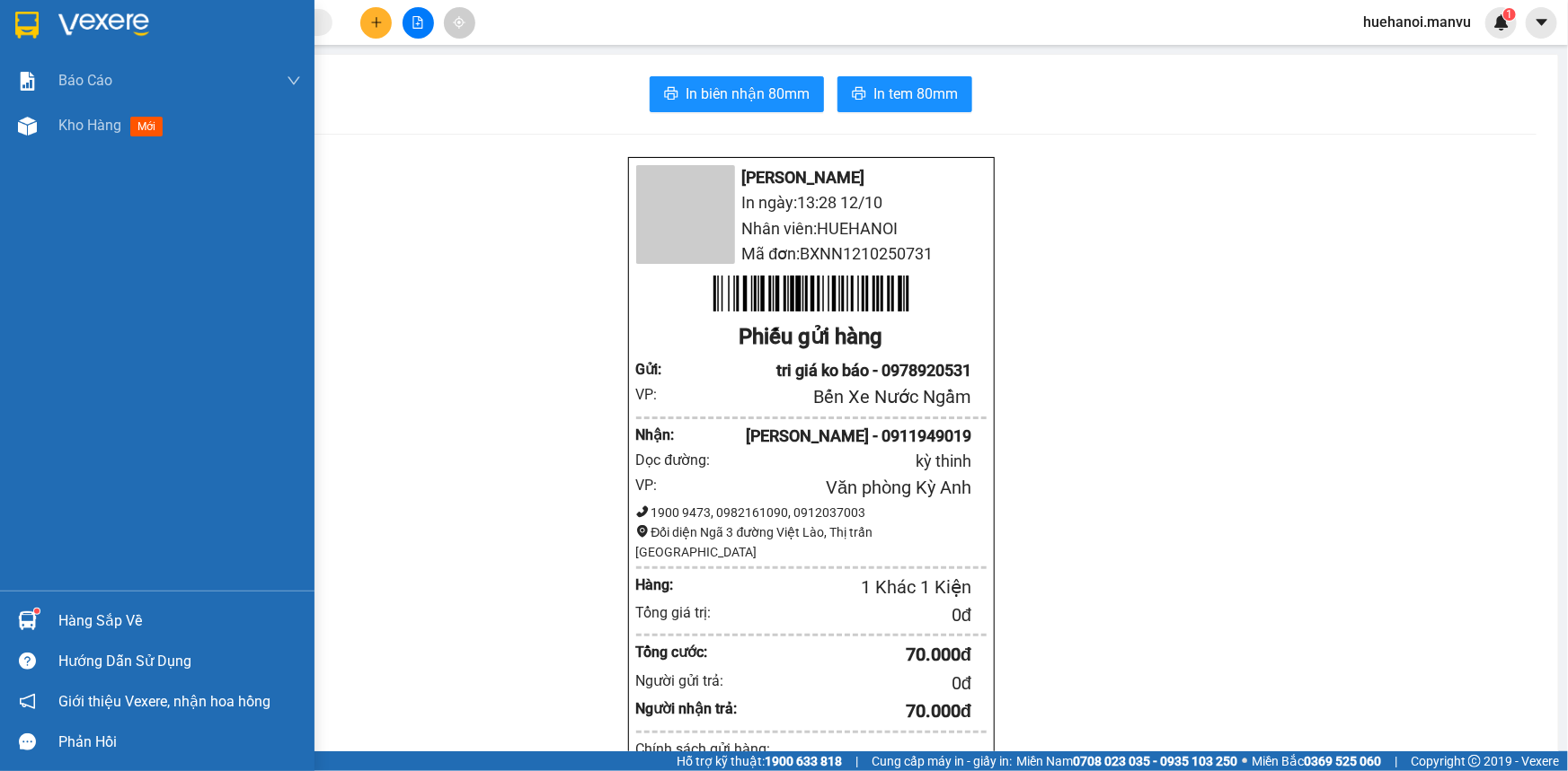
click at [0, 655] on div "Hướng dẫn sử dụng" at bounding box center [157, 660] width 315 height 40
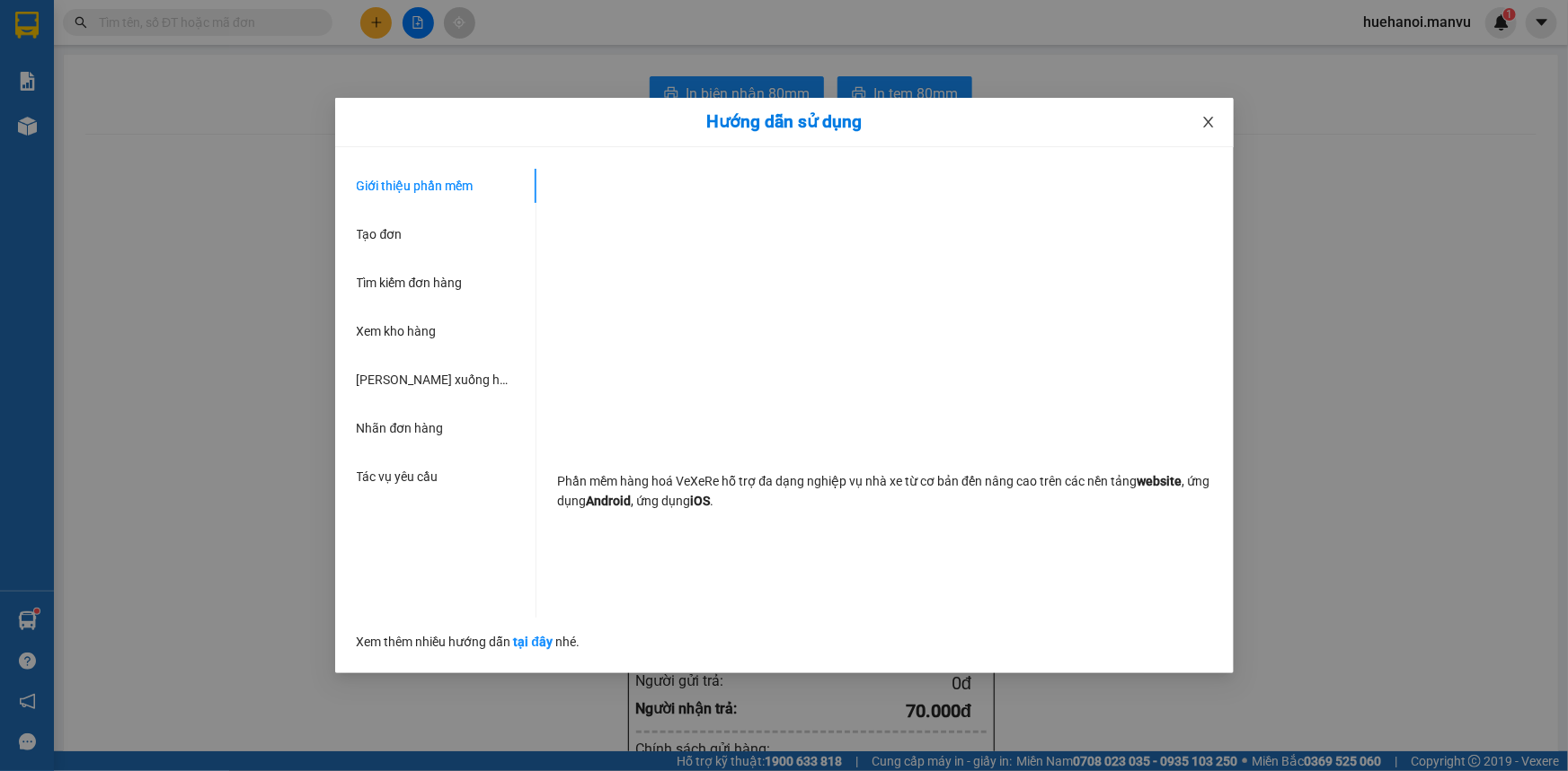
click at [1212, 122] on icon "close" at bounding box center [1208, 122] width 14 height 14
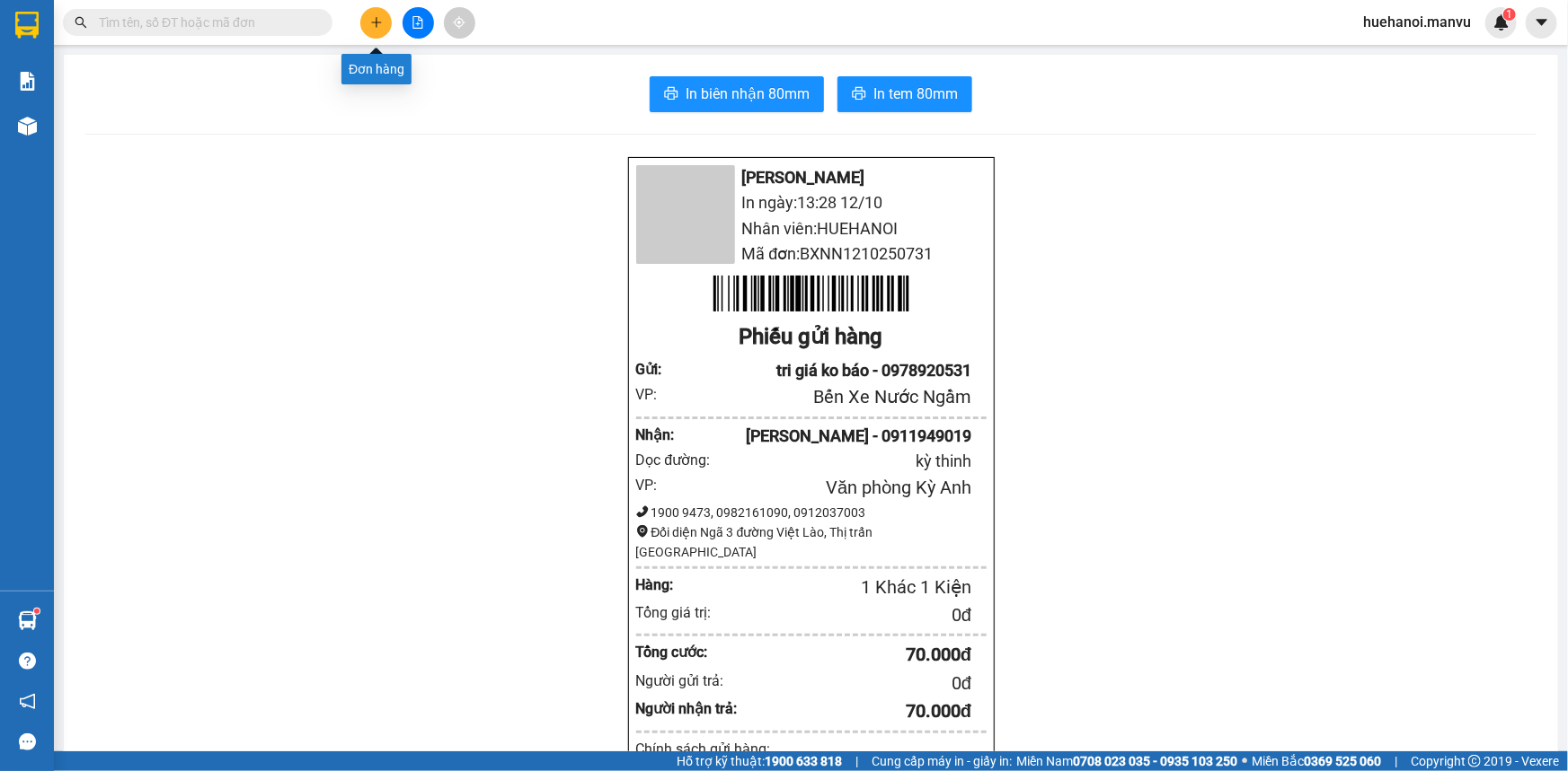
click at [368, 23] on button at bounding box center [376, 22] width 31 height 31
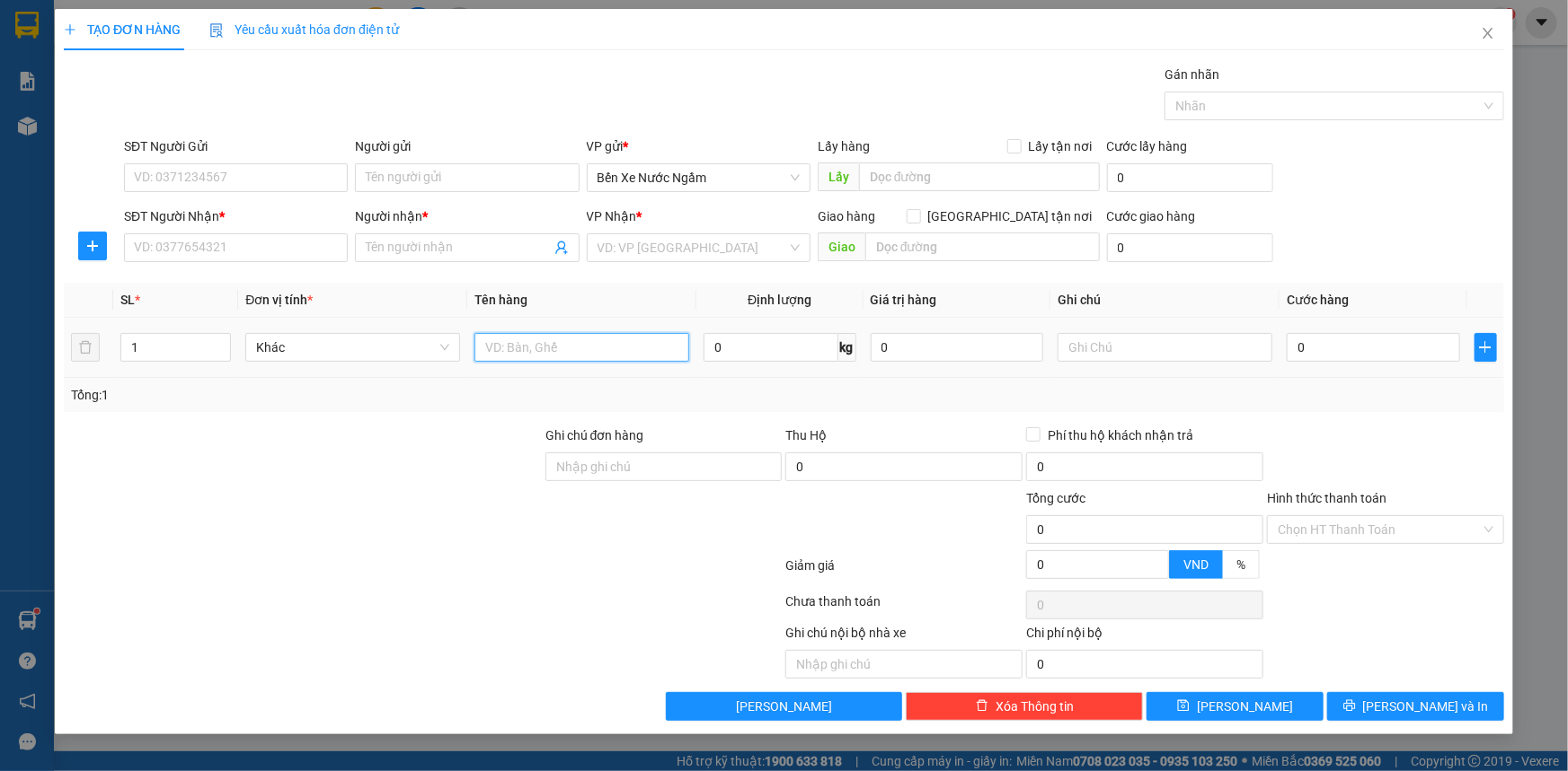
click at [620, 356] on input "text" at bounding box center [582, 348] width 215 height 29
type input "1 boc qa trẻ nhỏ"
click at [267, 255] on input "SĐT Người Nhận *" at bounding box center [236, 248] width 224 height 29
type input "0358789629"
click at [260, 175] on input "SĐT Người Gửi" at bounding box center [236, 178] width 224 height 29
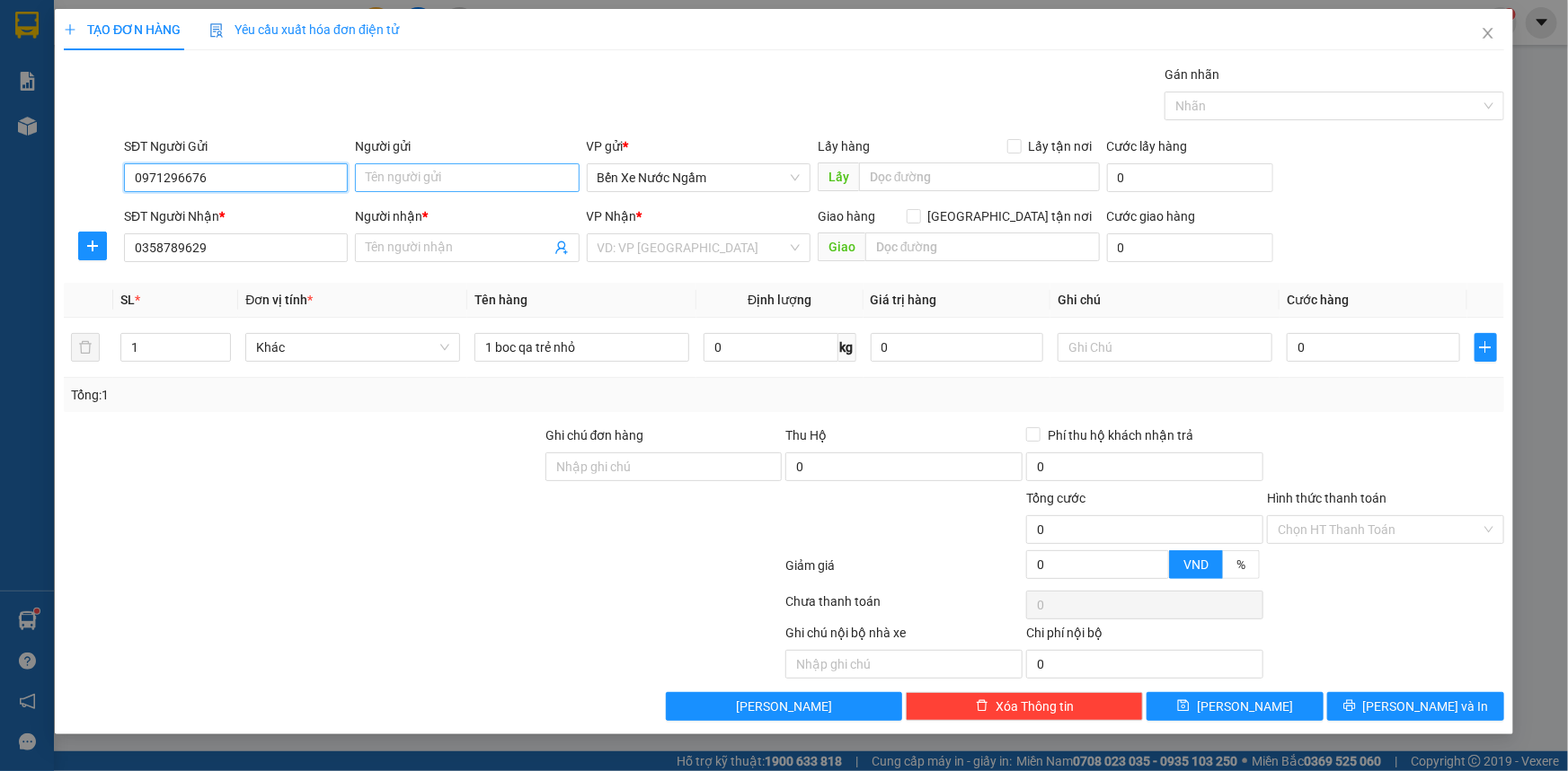
type input "0971296676"
click at [436, 164] on input "Người gửi" at bounding box center [467, 178] width 224 height 29
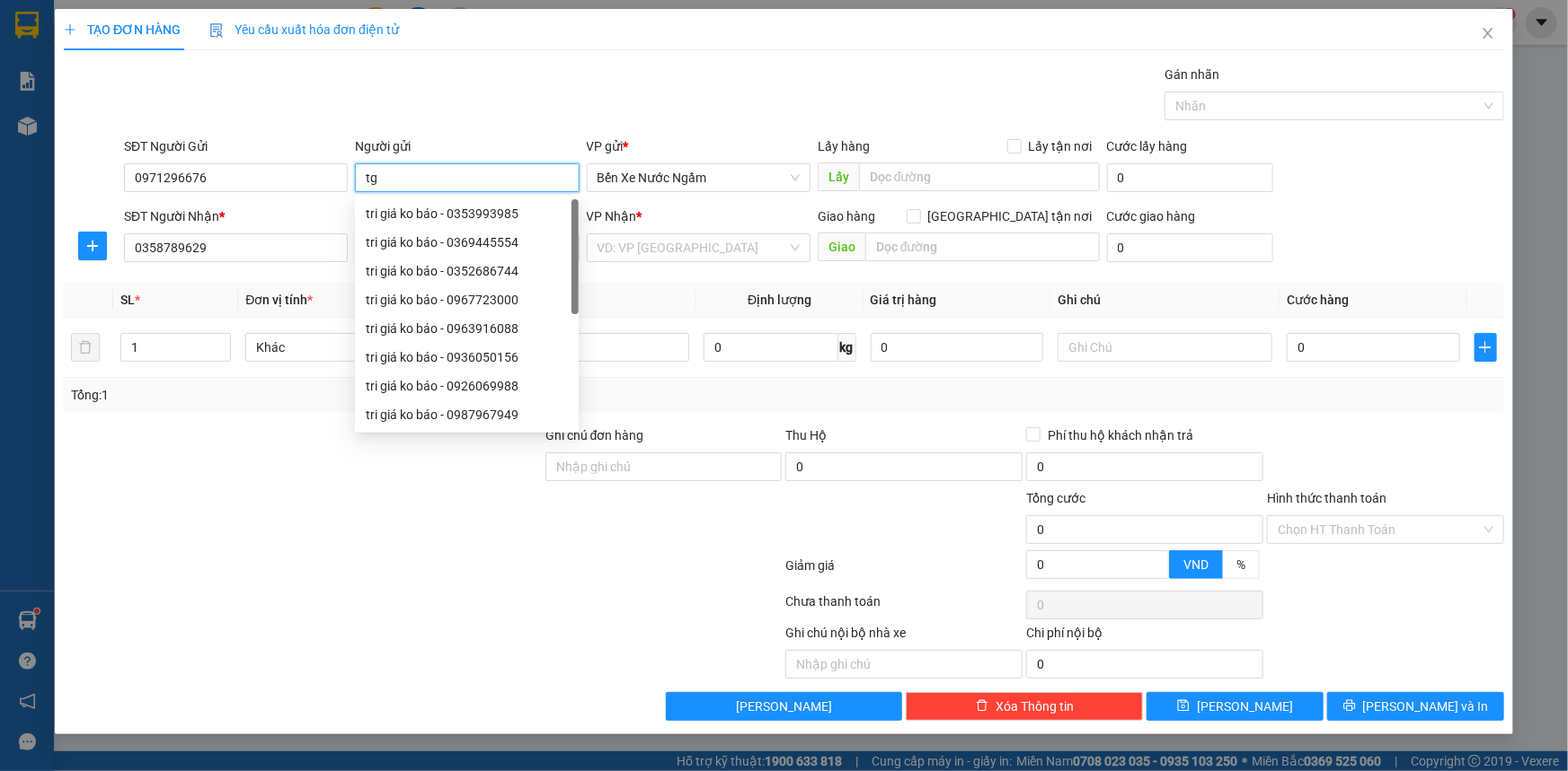
type input "t"
type input "tri giá ko báo"
click at [714, 243] on input "search" at bounding box center [692, 248] width 190 height 27
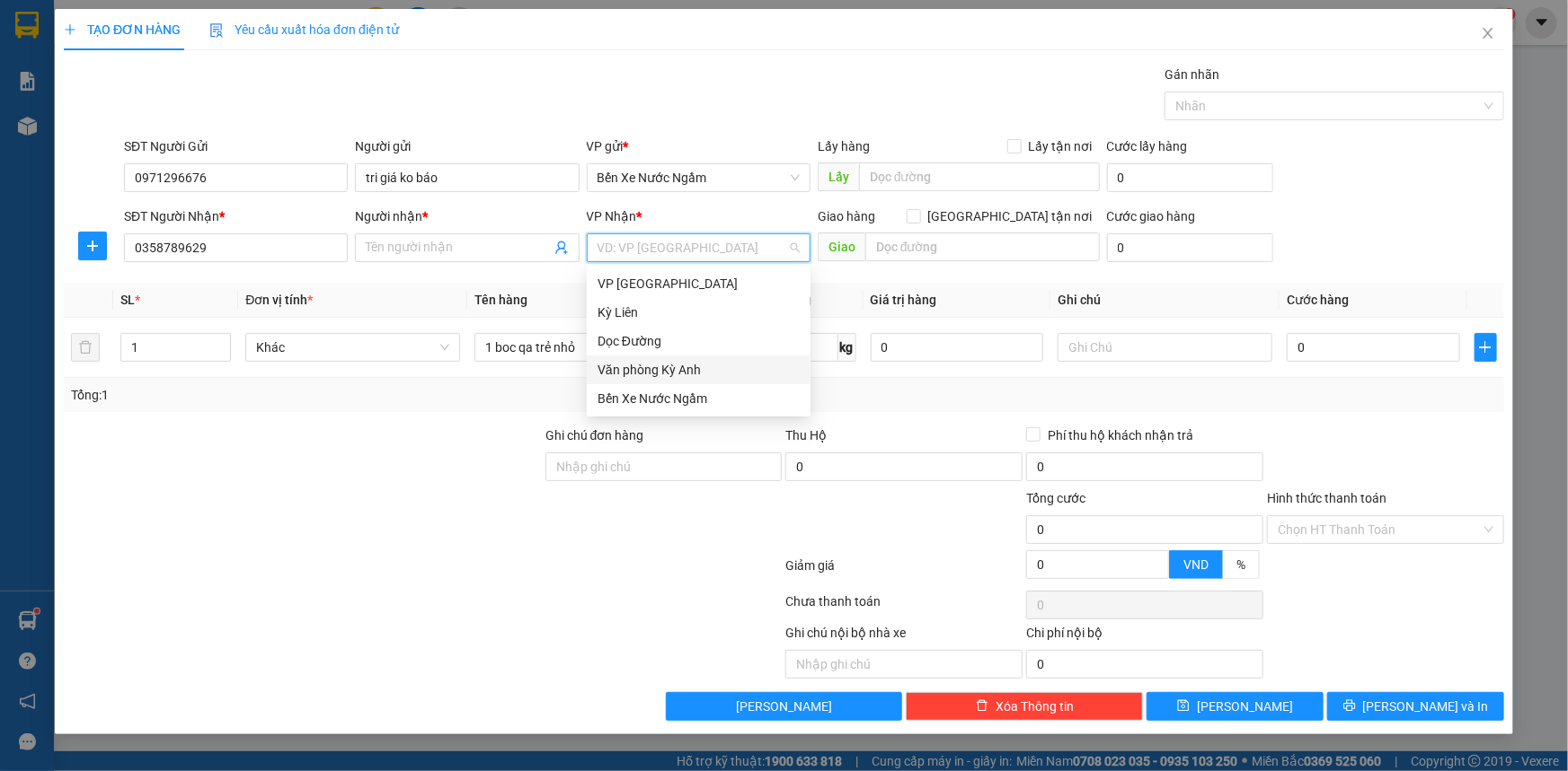
click at [684, 381] on div "Văn phòng Kỳ Anh" at bounding box center [699, 370] width 224 height 29
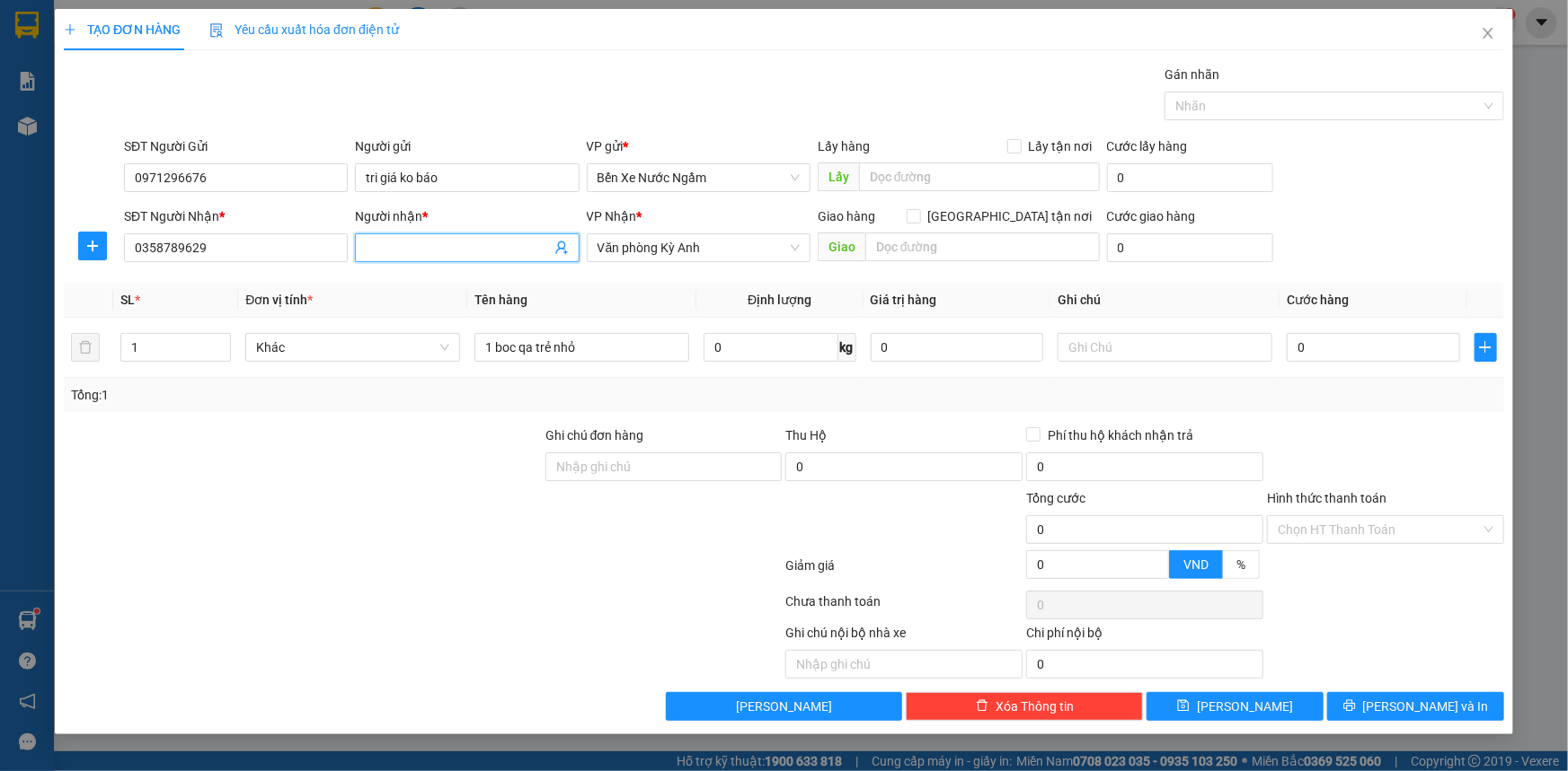
click at [371, 254] on input "Người nhận *" at bounding box center [458, 248] width 184 height 20
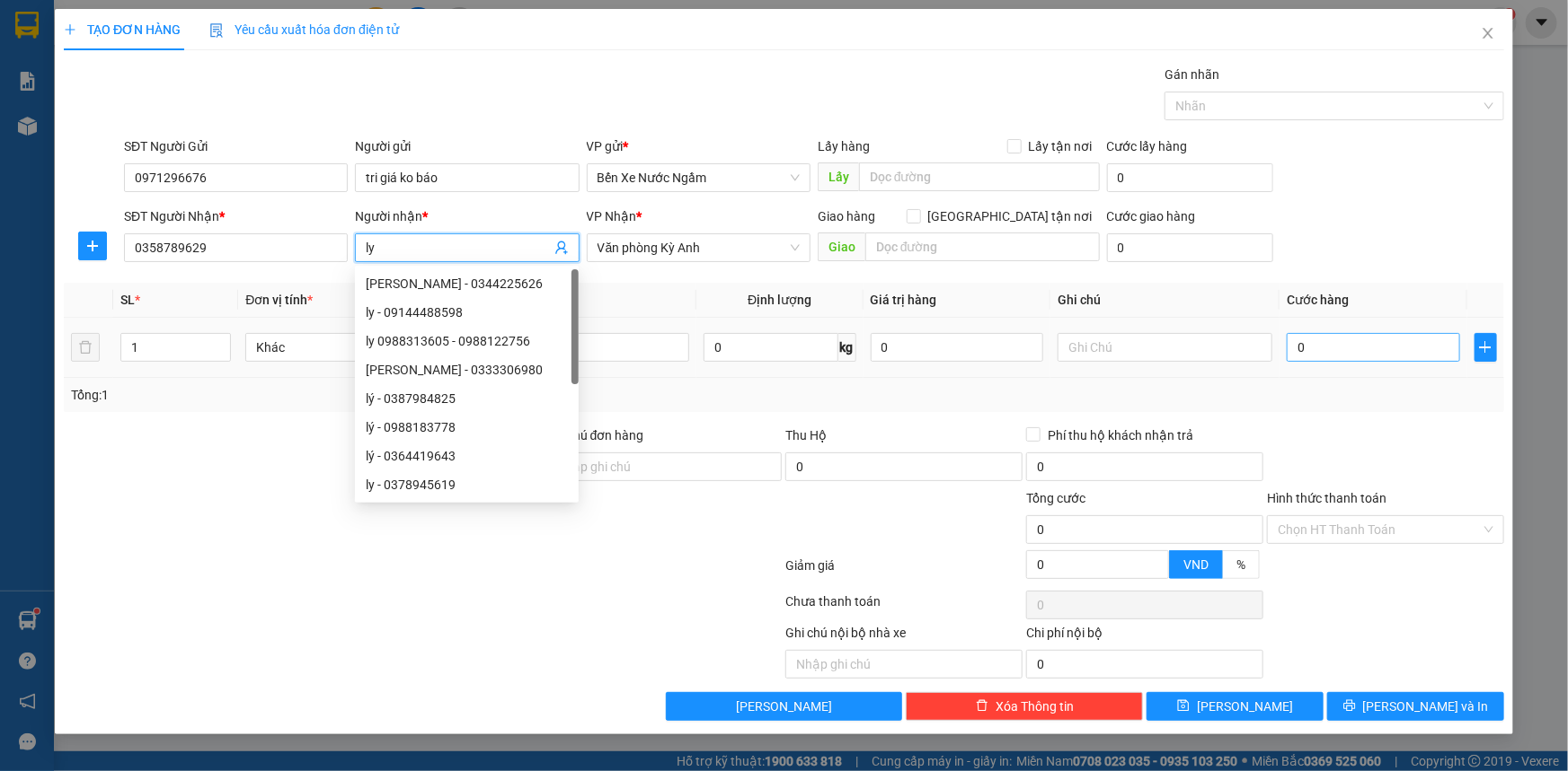
type input "ly"
click at [1342, 342] on input "0" at bounding box center [1373, 348] width 174 height 29
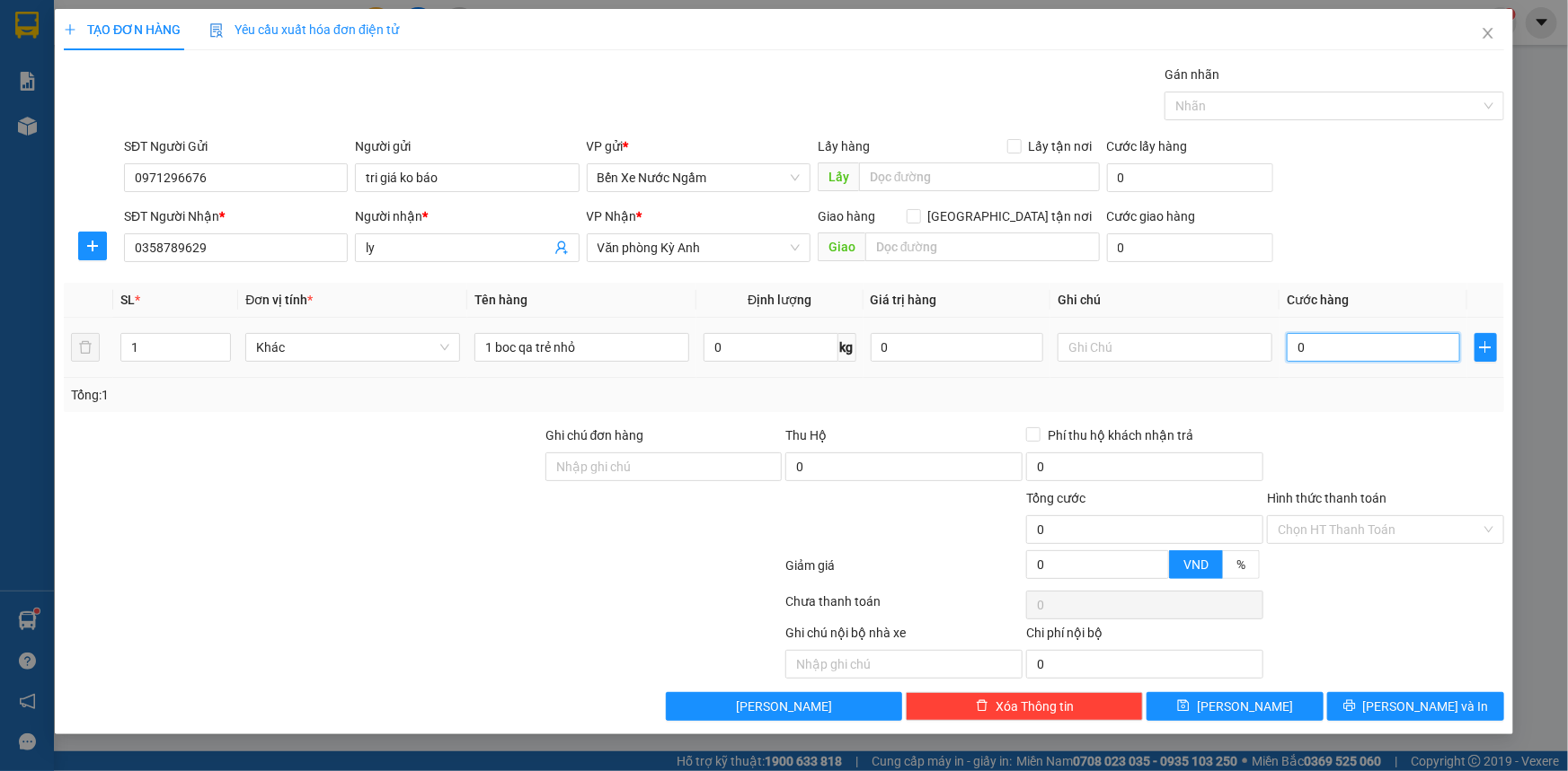
type input "5"
type input "50"
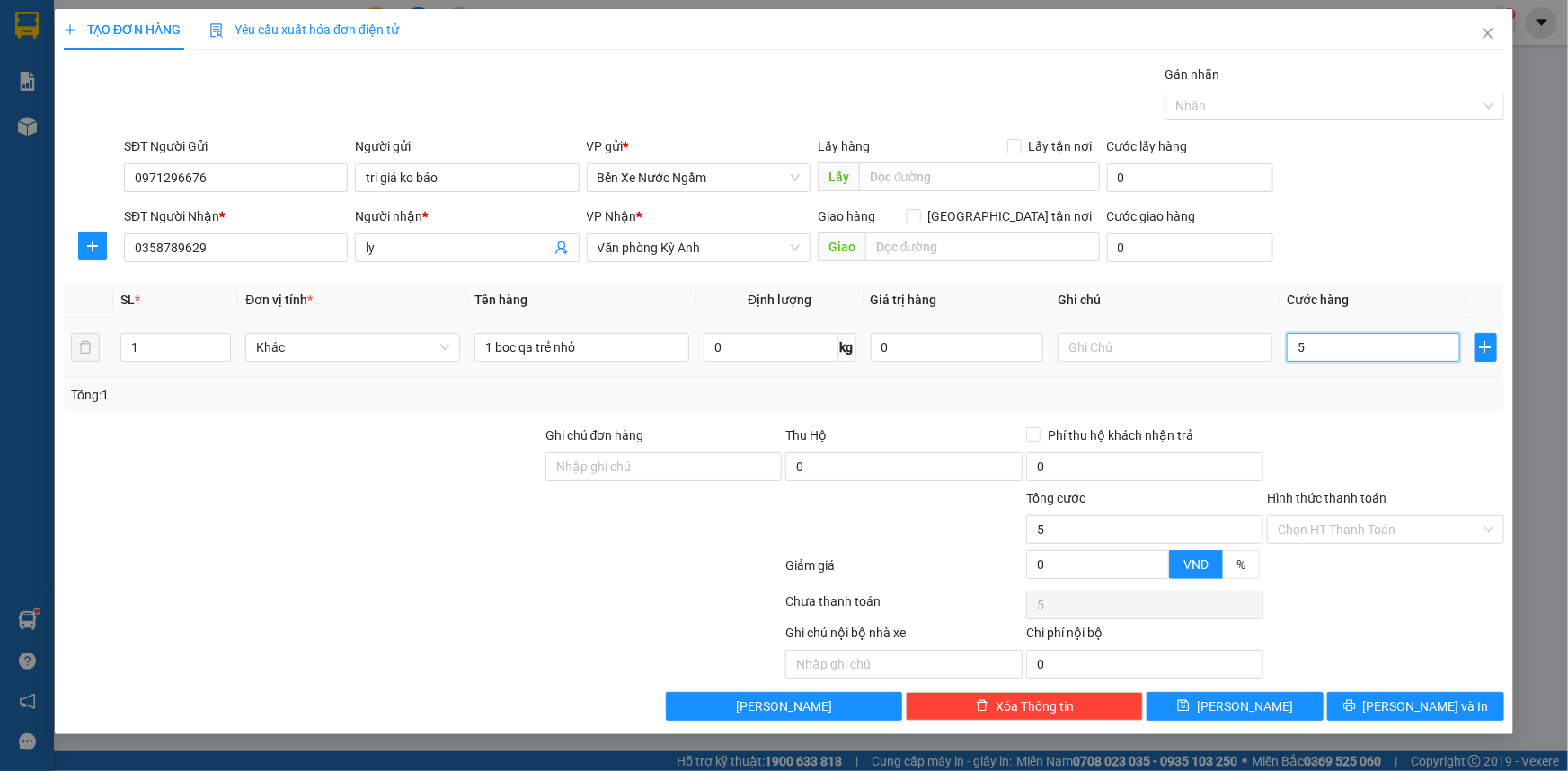
type input "50"
type input "500"
type input "5.000"
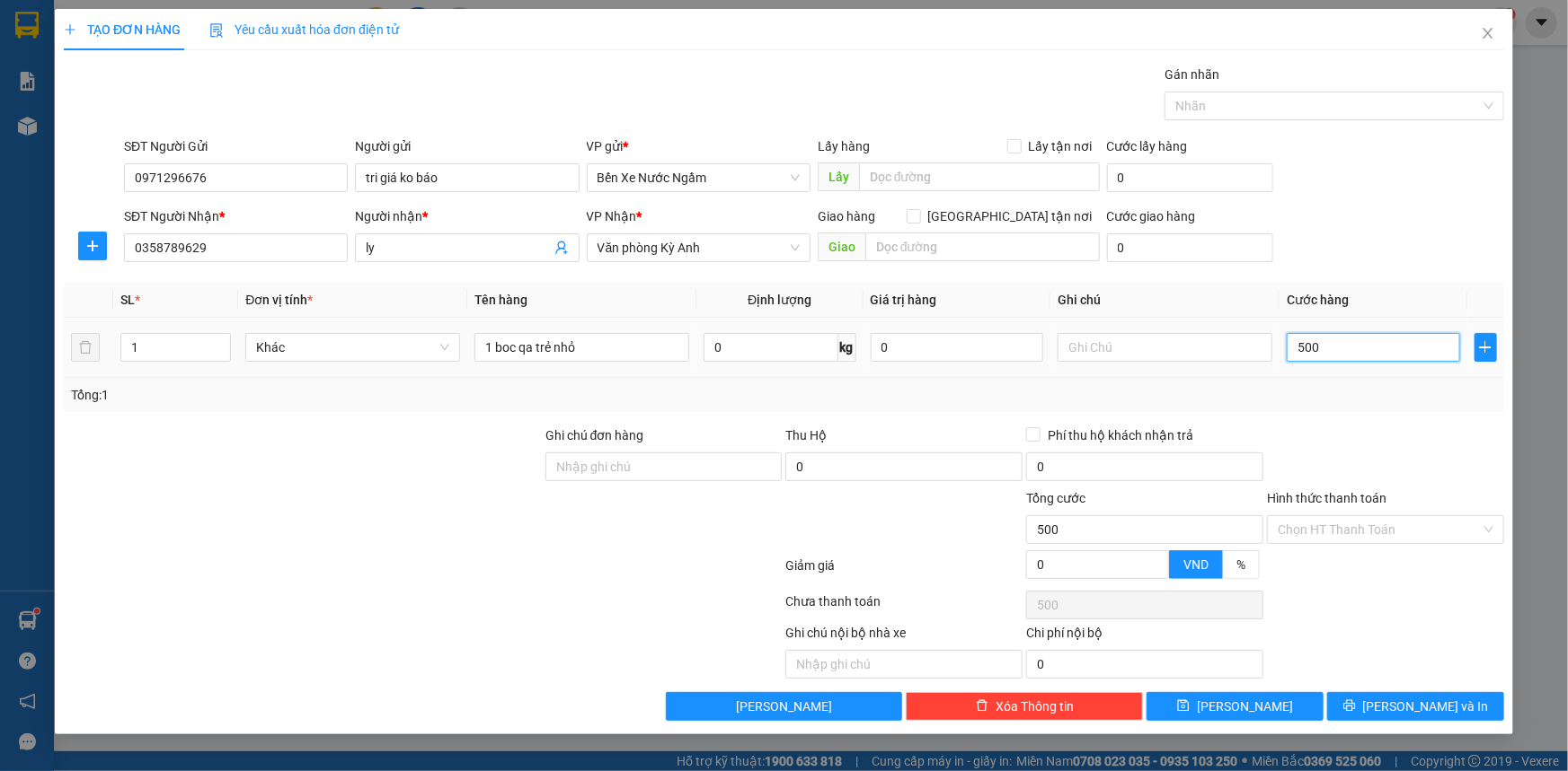
type input "5.000"
type input "50.000"
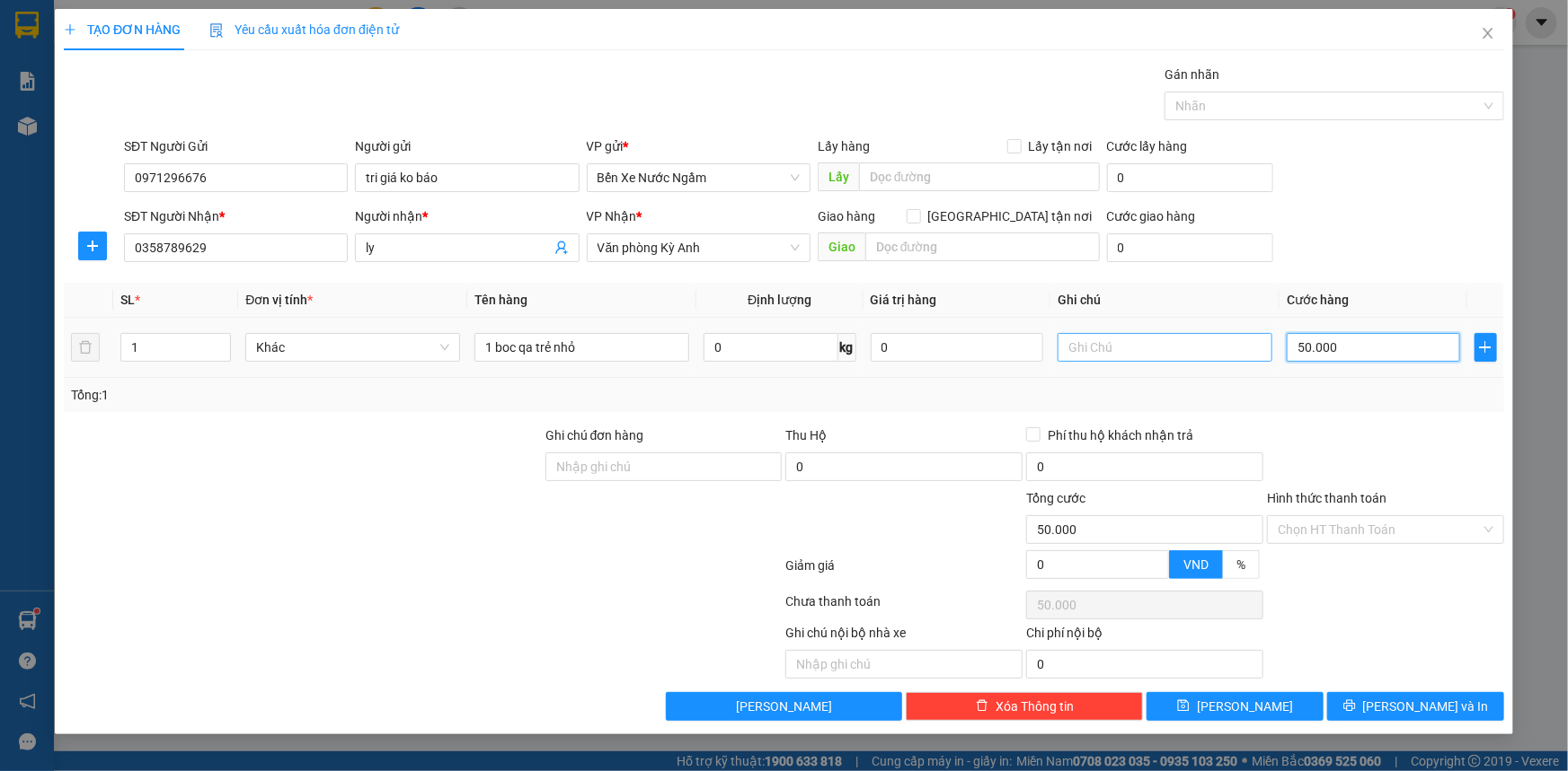
type input "50.000"
click at [1150, 350] on input "text" at bounding box center [1164, 348] width 215 height 29
type input "cc"
click at [956, 244] on input "text" at bounding box center [982, 247] width 235 height 29
type input "k"
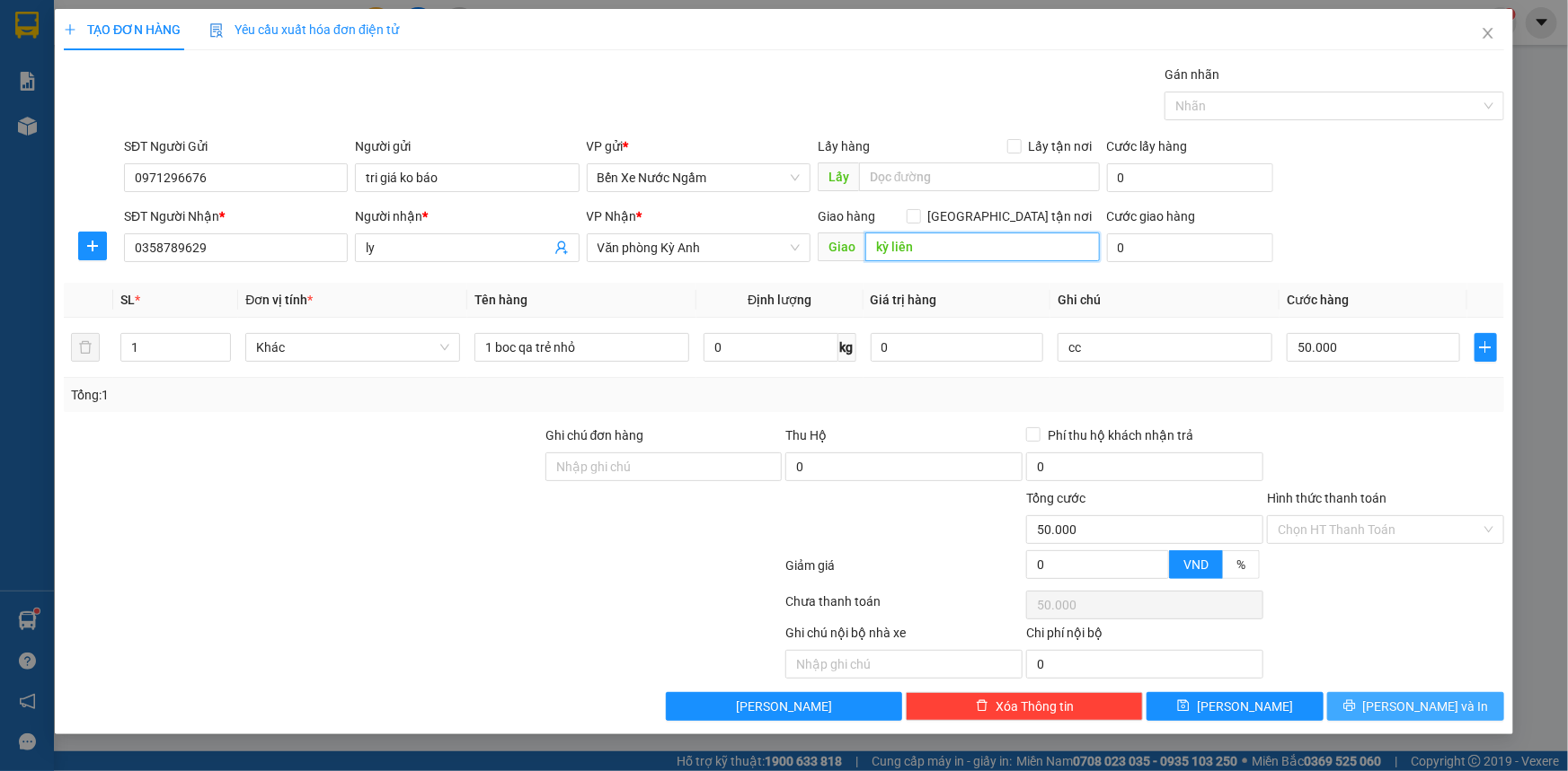
type input "kỳ liên"
click at [1375, 710] on button "[PERSON_NAME] và In" at bounding box center [1415, 706] width 177 height 29
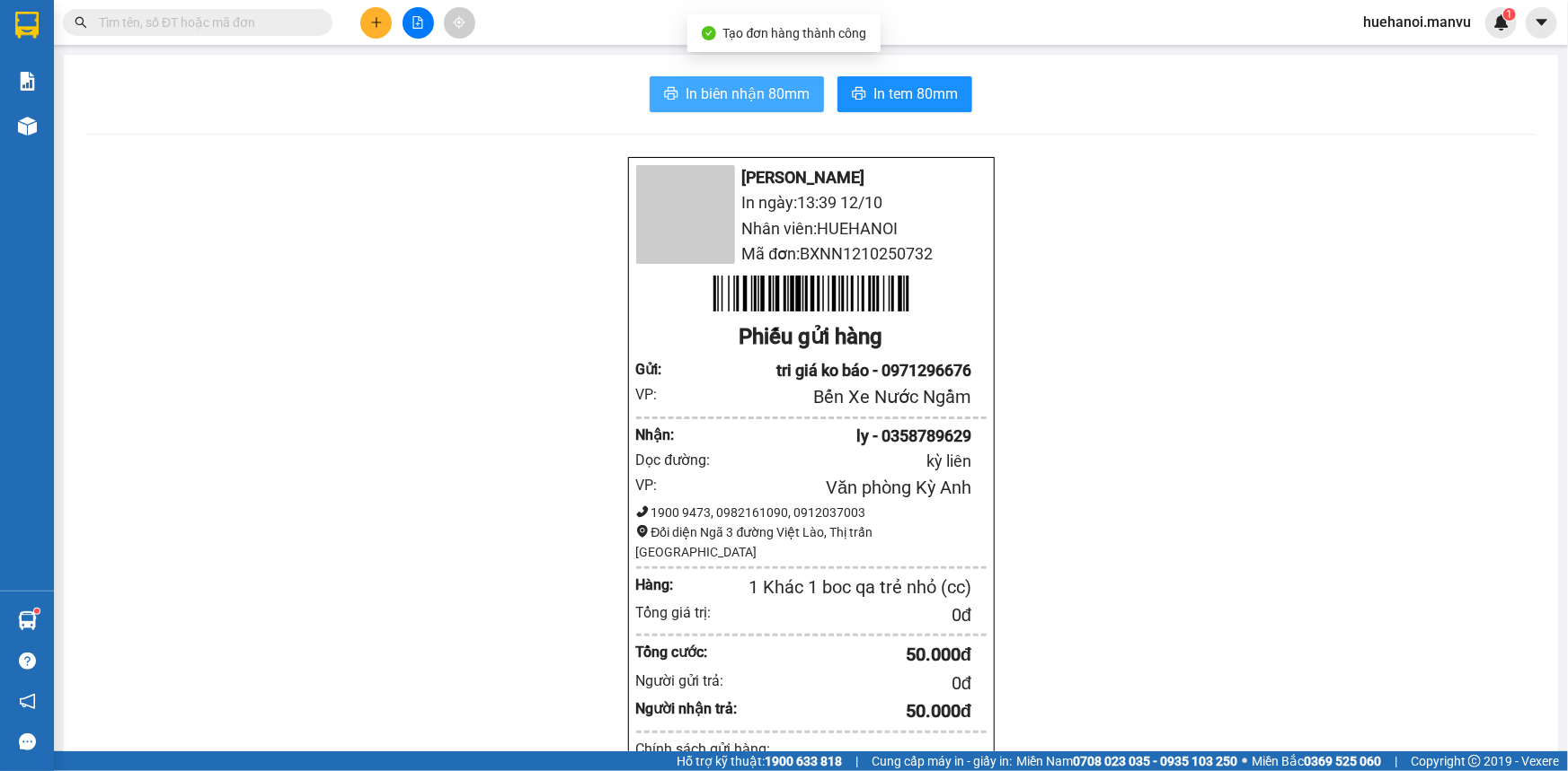
click at [724, 86] on span "In biên nhận 80mm" at bounding box center [747, 93] width 124 height 22
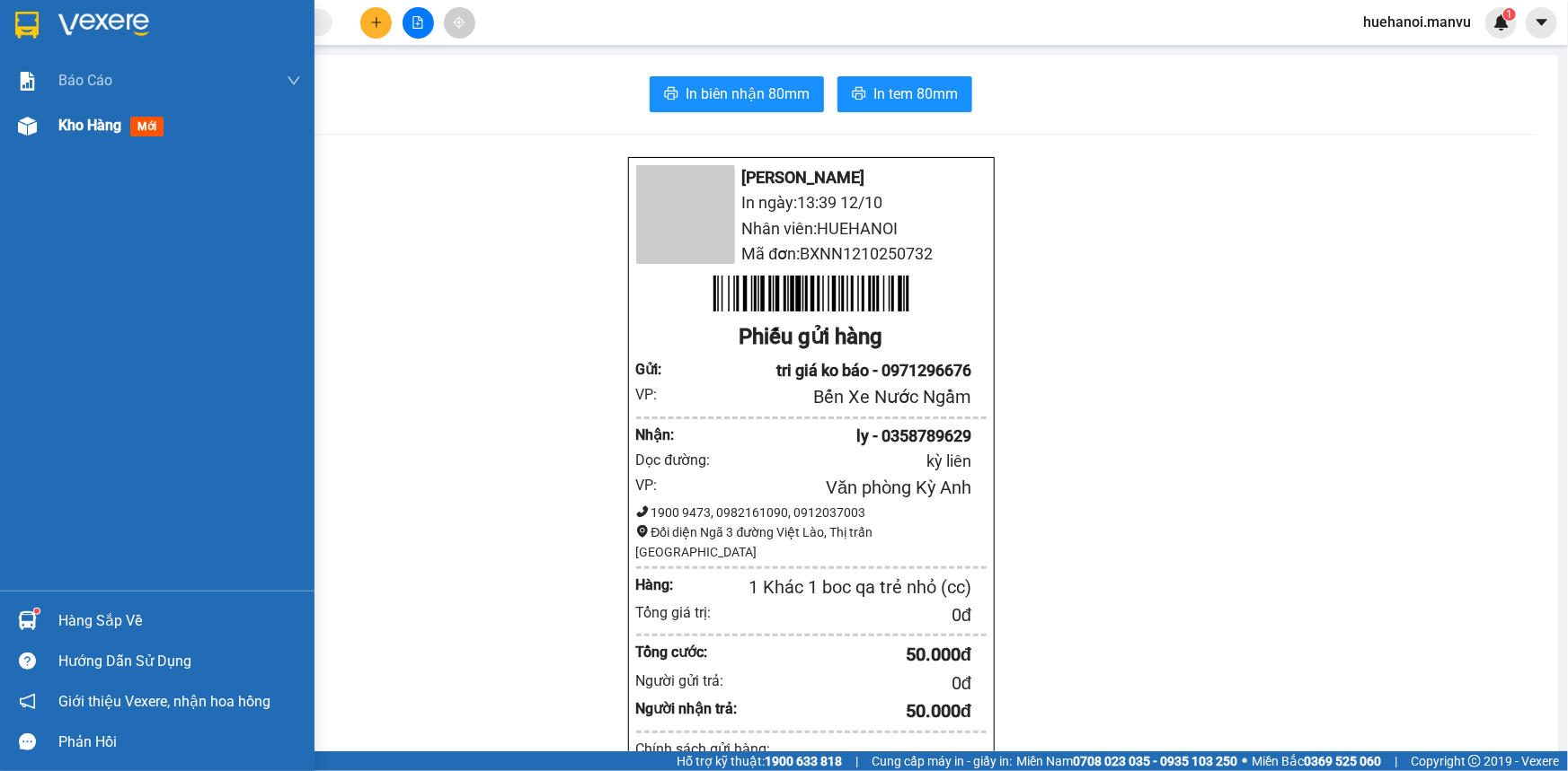
click at [102, 126] on span "Kho hàng" at bounding box center [90, 125] width 63 height 17
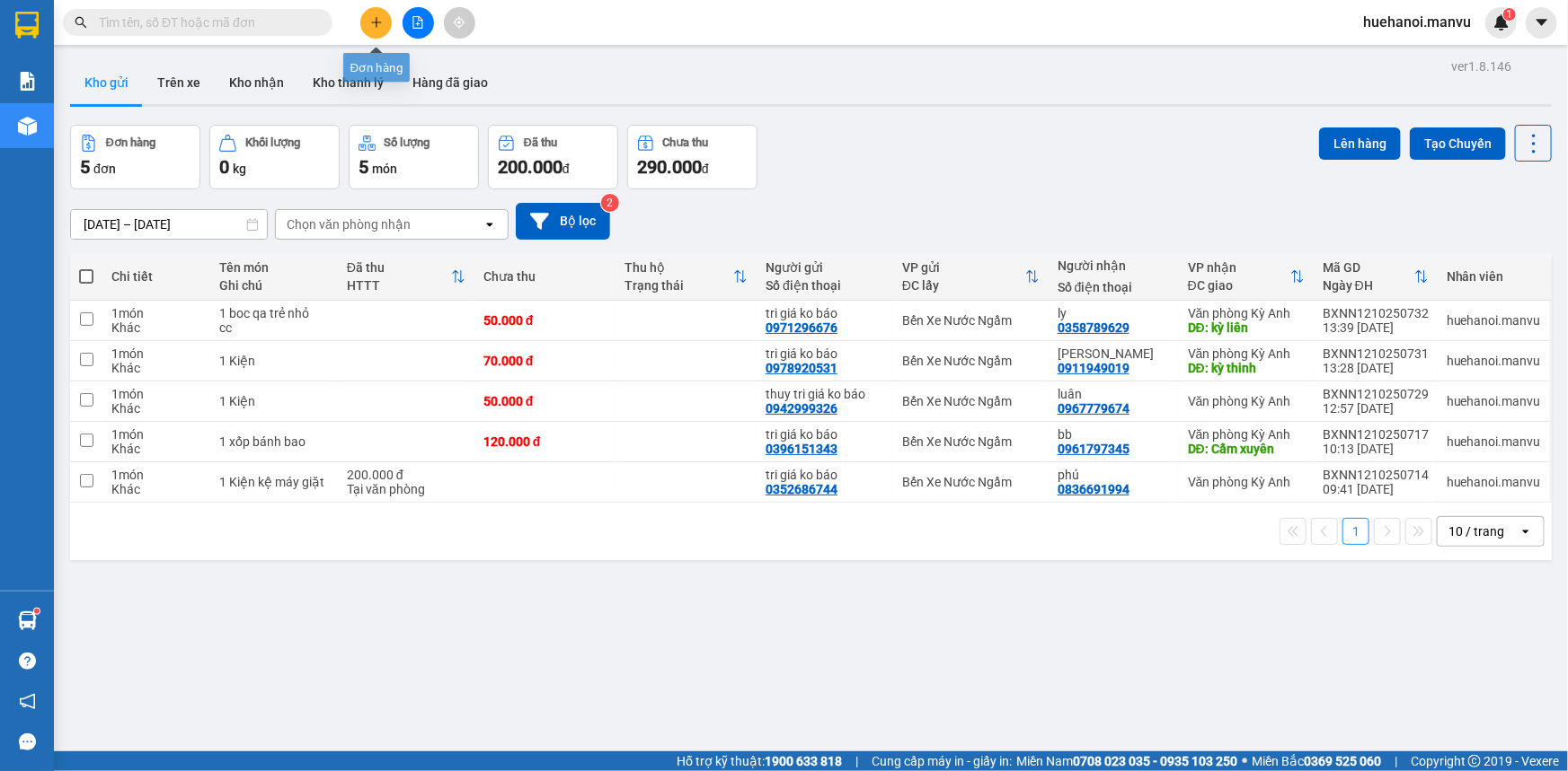
click at [376, 35] on button at bounding box center [376, 22] width 31 height 31
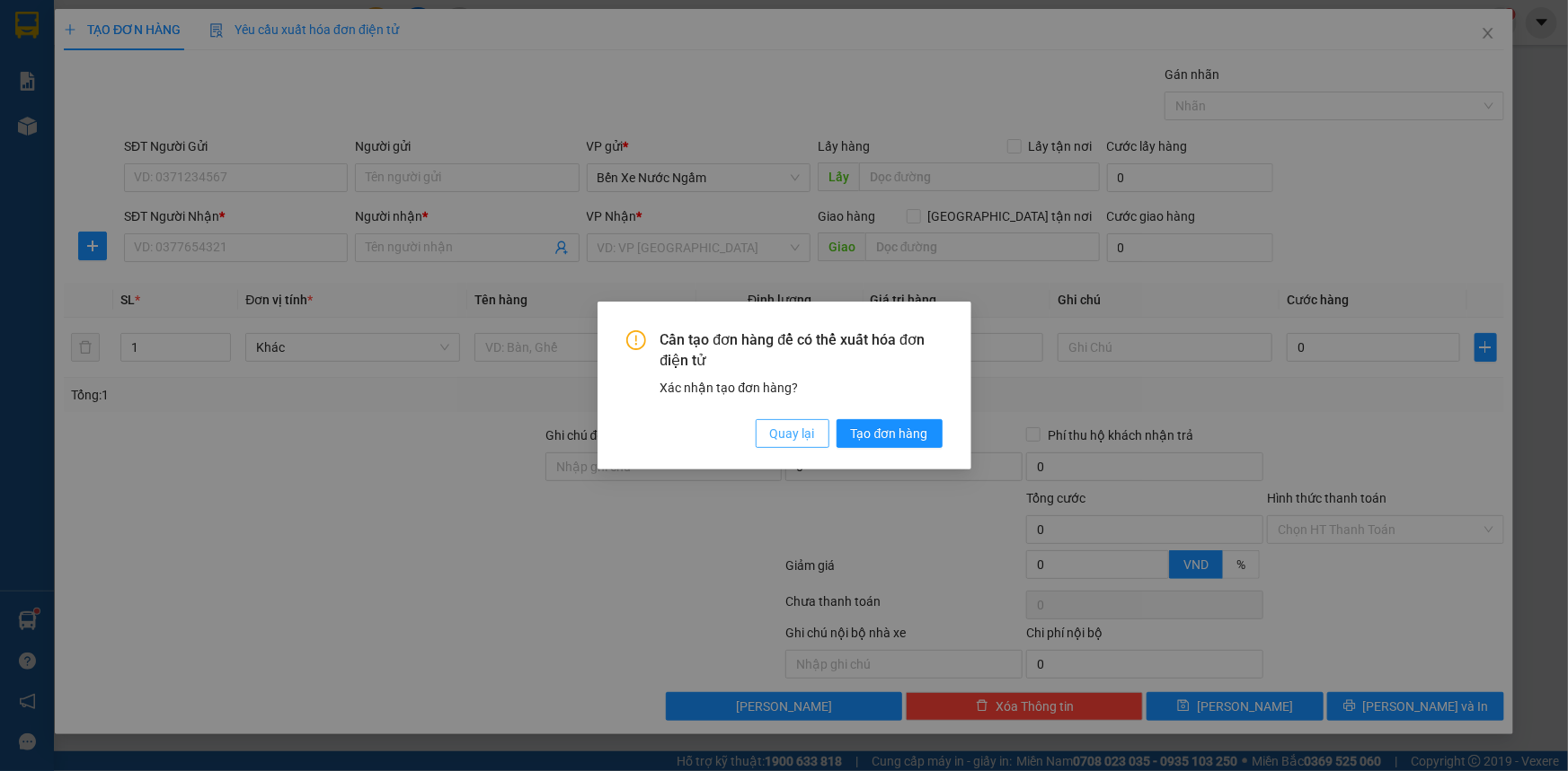
click at [784, 437] on span "Quay lại" at bounding box center [792, 434] width 45 height 20
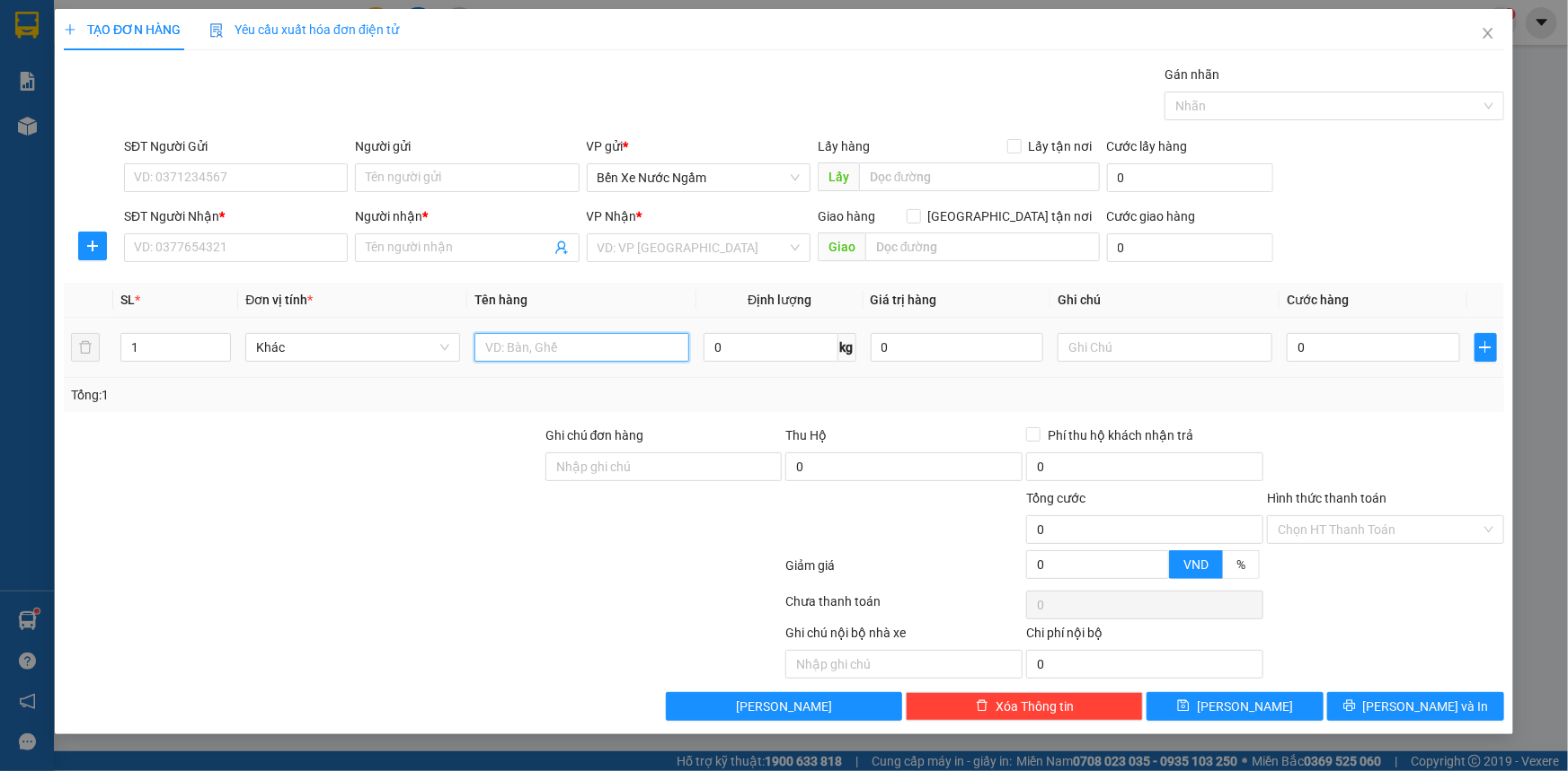
click at [566, 342] on input "text" at bounding box center [582, 348] width 215 height 29
type input "1 xốp nhỏ"
click at [298, 180] on input "SĐT Người Gửi" at bounding box center [236, 178] width 224 height 29
type input "0397366399"
click at [297, 248] on input "SĐT Người Nhận *" at bounding box center [236, 248] width 224 height 29
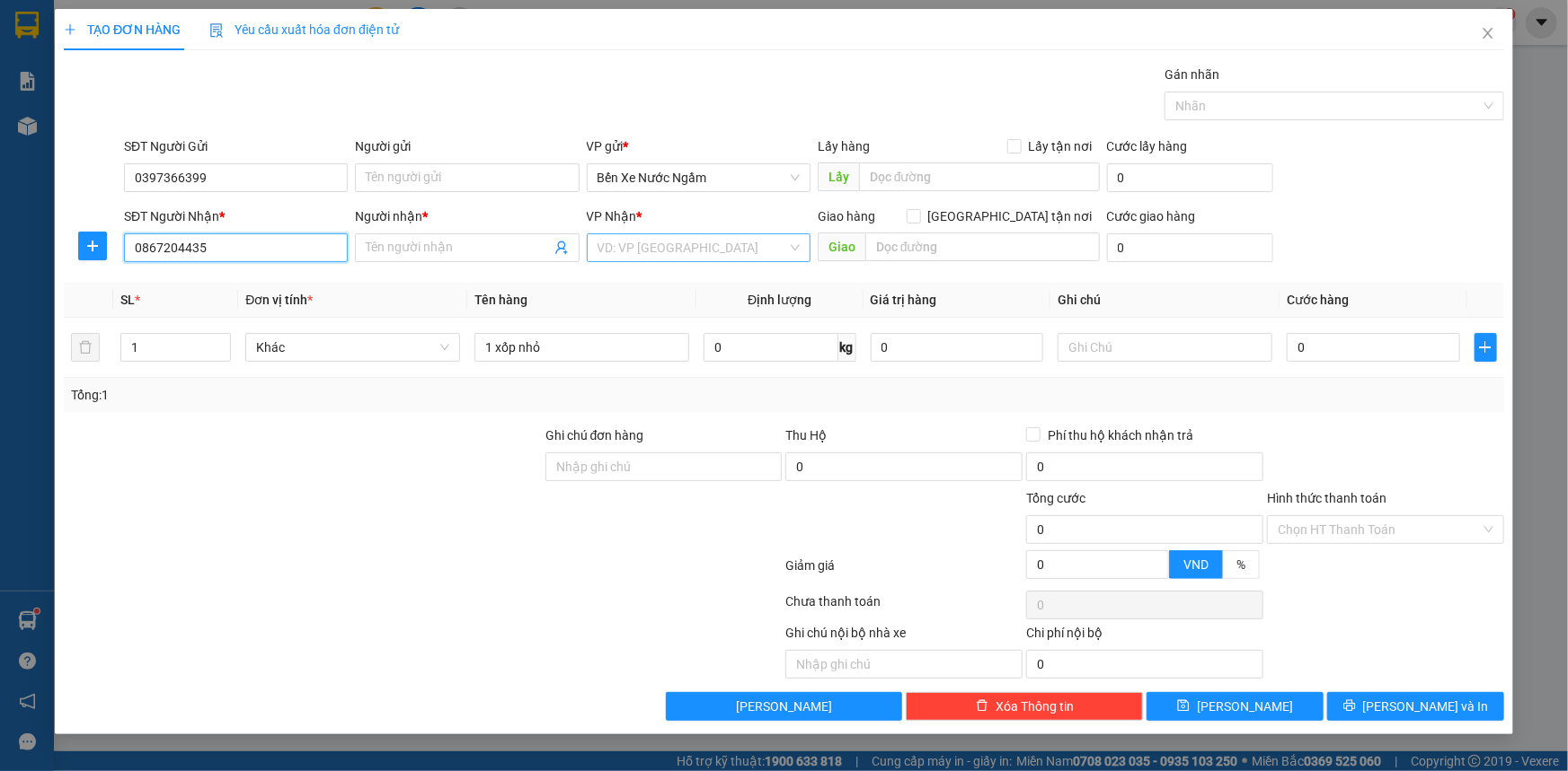
type input "0867204435"
click at [620, 236] on input "search" at bounding box center [692, 248] width 190 height 27
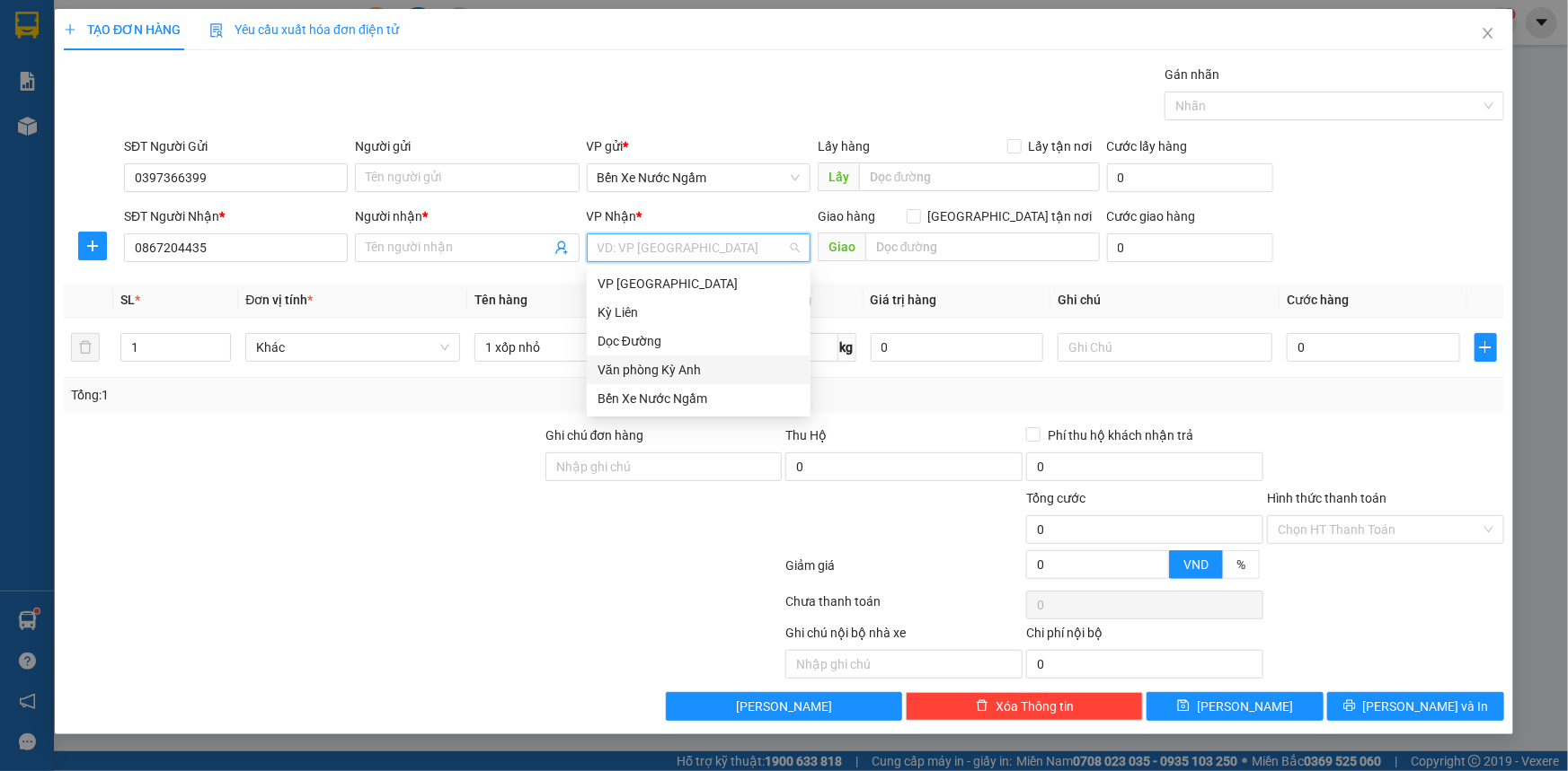
click at [667, 370] on div "Văn phòng Kỳ Anh" at bounding box center [699, 370] width 202 height 20
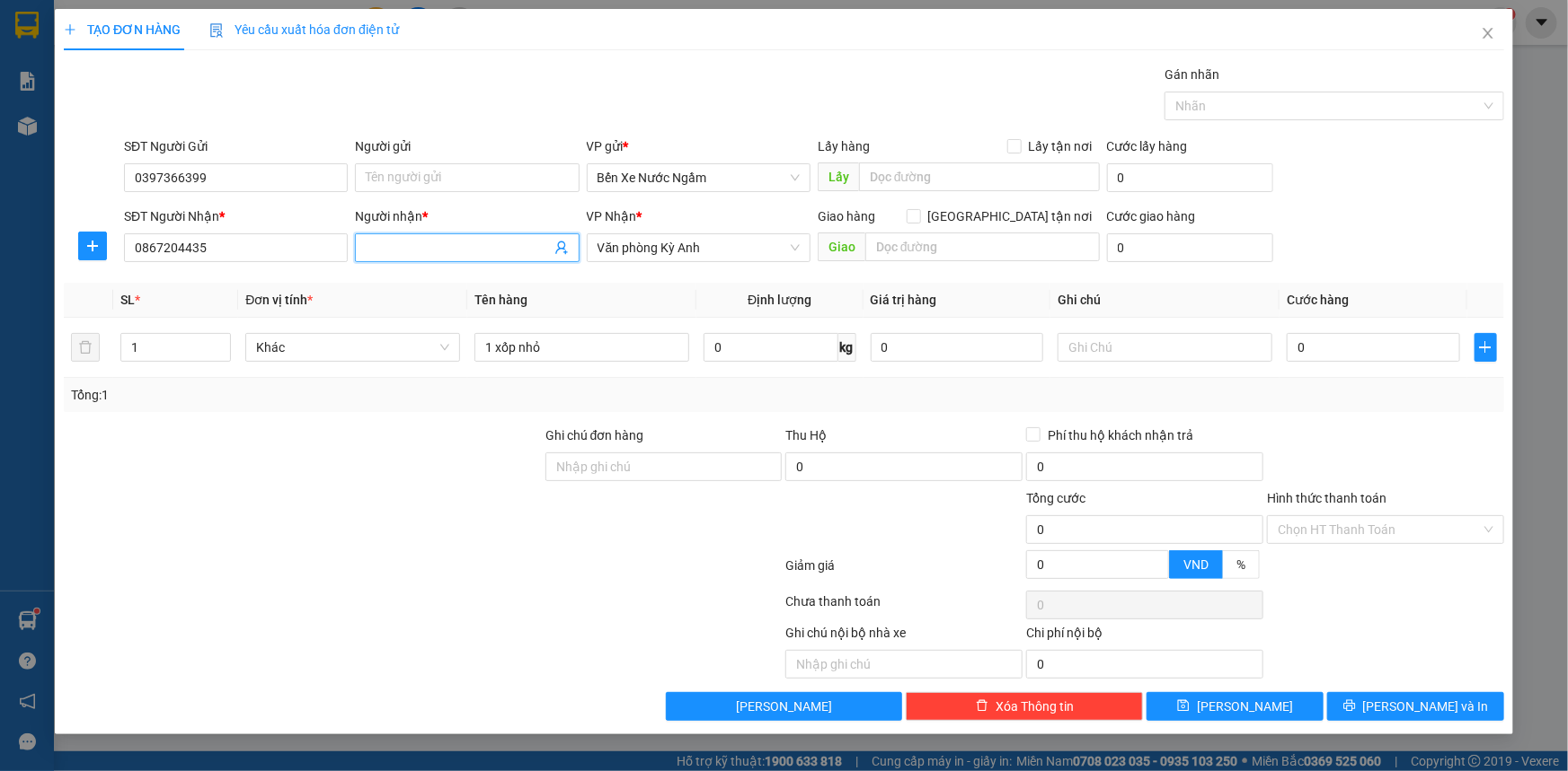
click at [468, 250] on input "Người nhận *" at bounding box center [458, 248] width 184 height 20
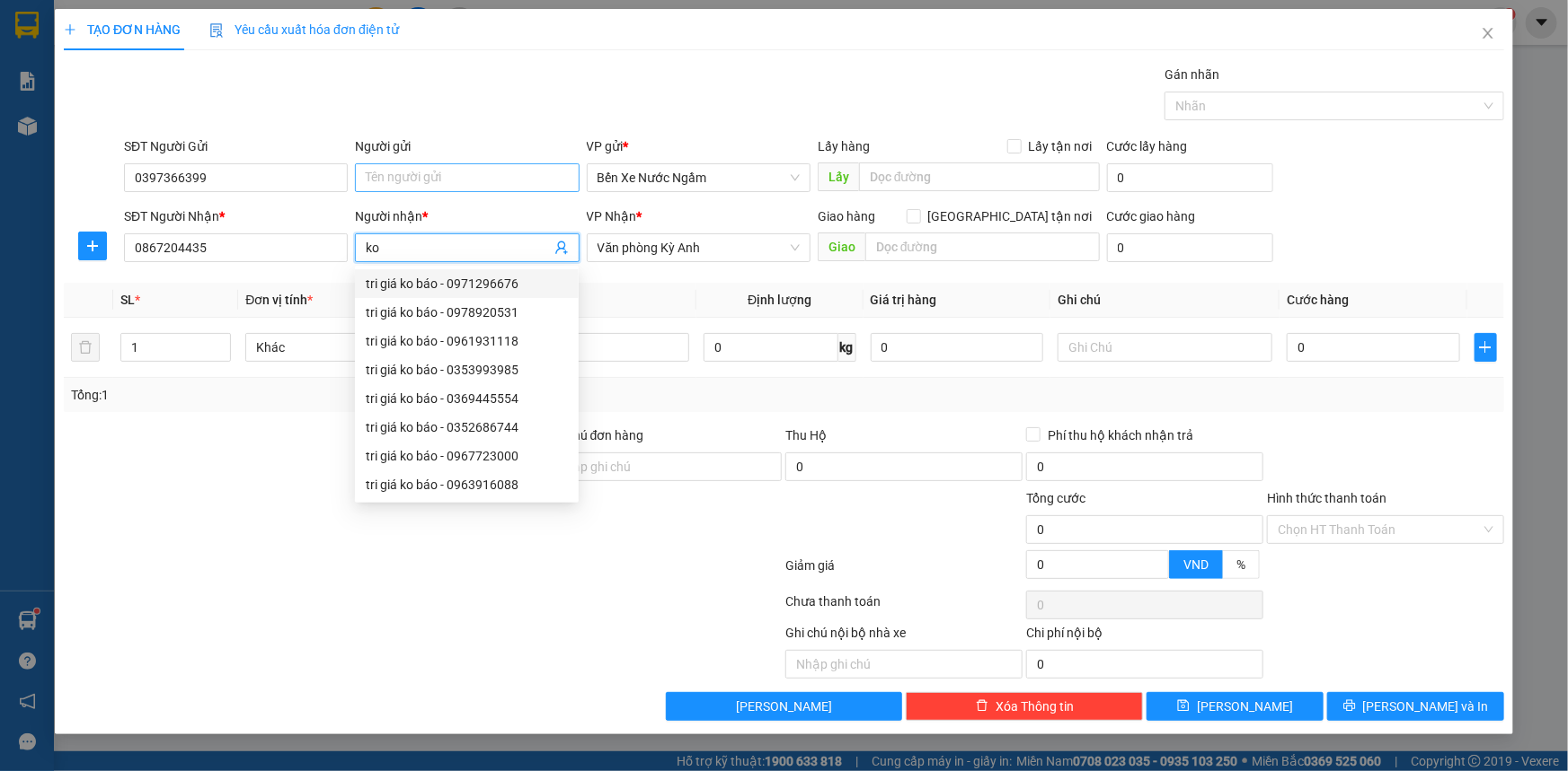
type input "ko"
click at [478, 180] on input "Người gửi" at bounding box center [467, 178] width 224 height 29
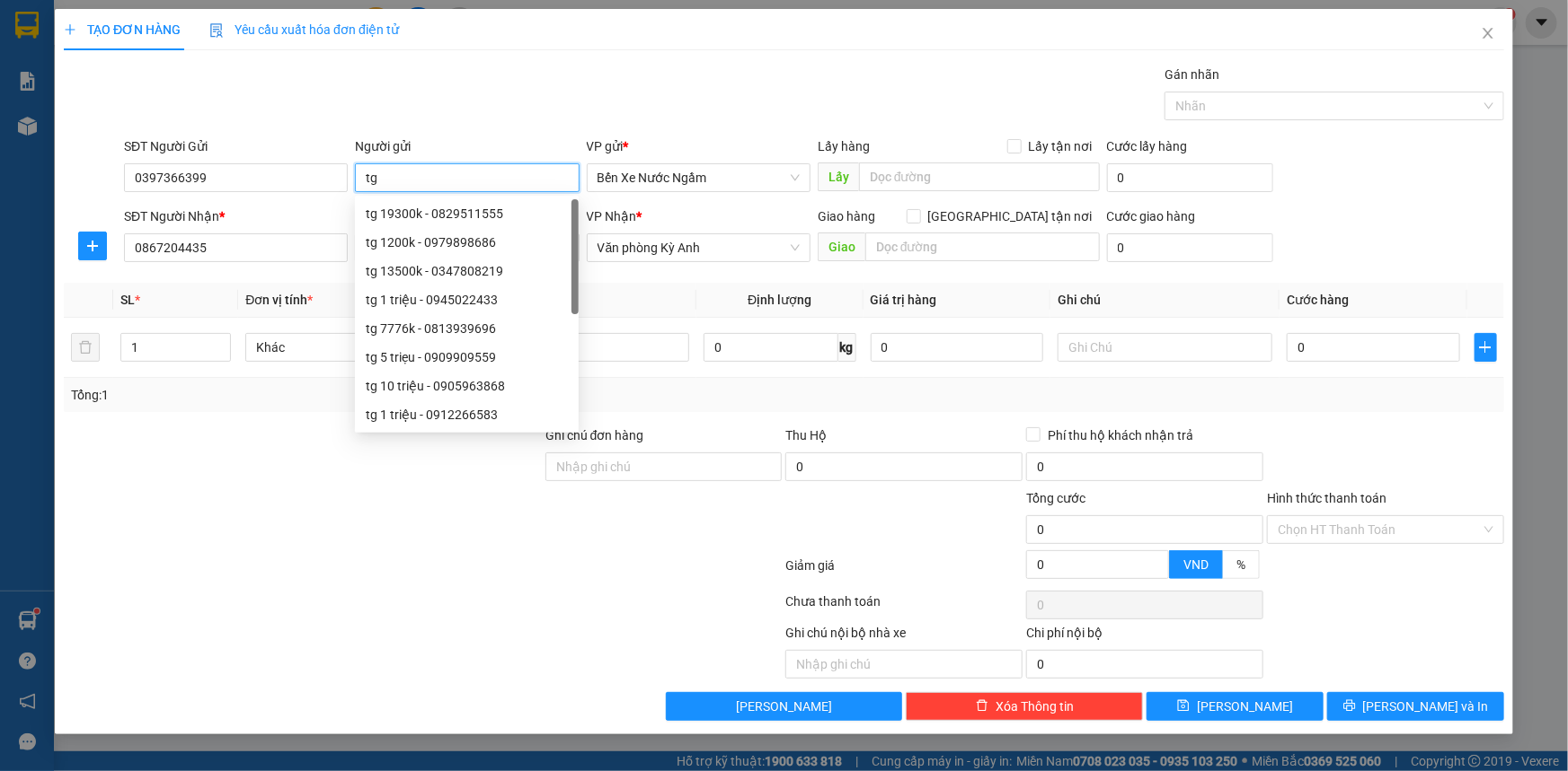
type input "t"
type input "tri giá ko báo"
click at [981, 254] on input "text" at bounding box center [982, 247] width 235 height 29
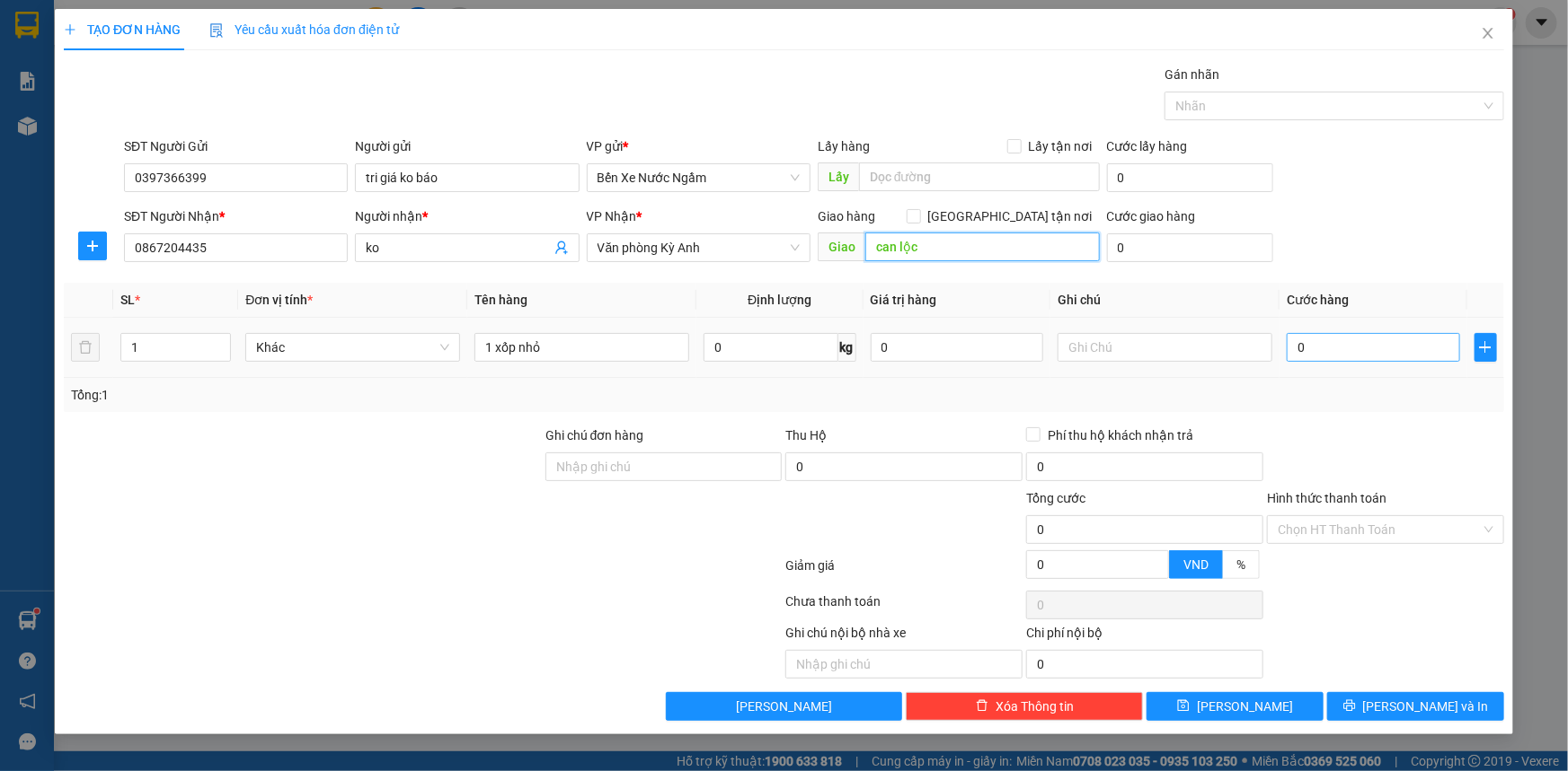
type input "can lộc"
click at [1363, 346] on input "0" at bounding box center [1373, 348] width 174 height 29
type input "5"
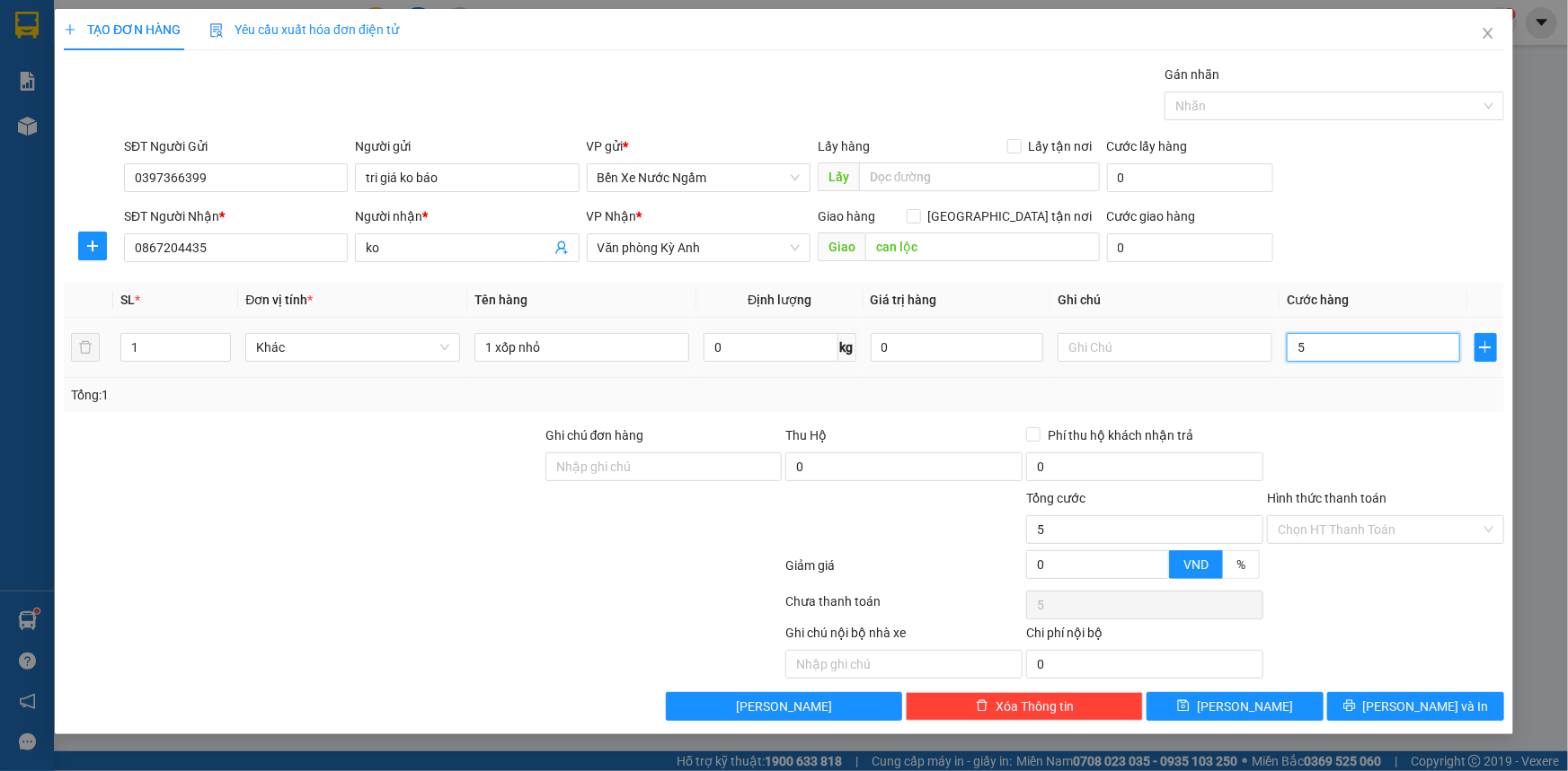
type input "50"
type input "500"
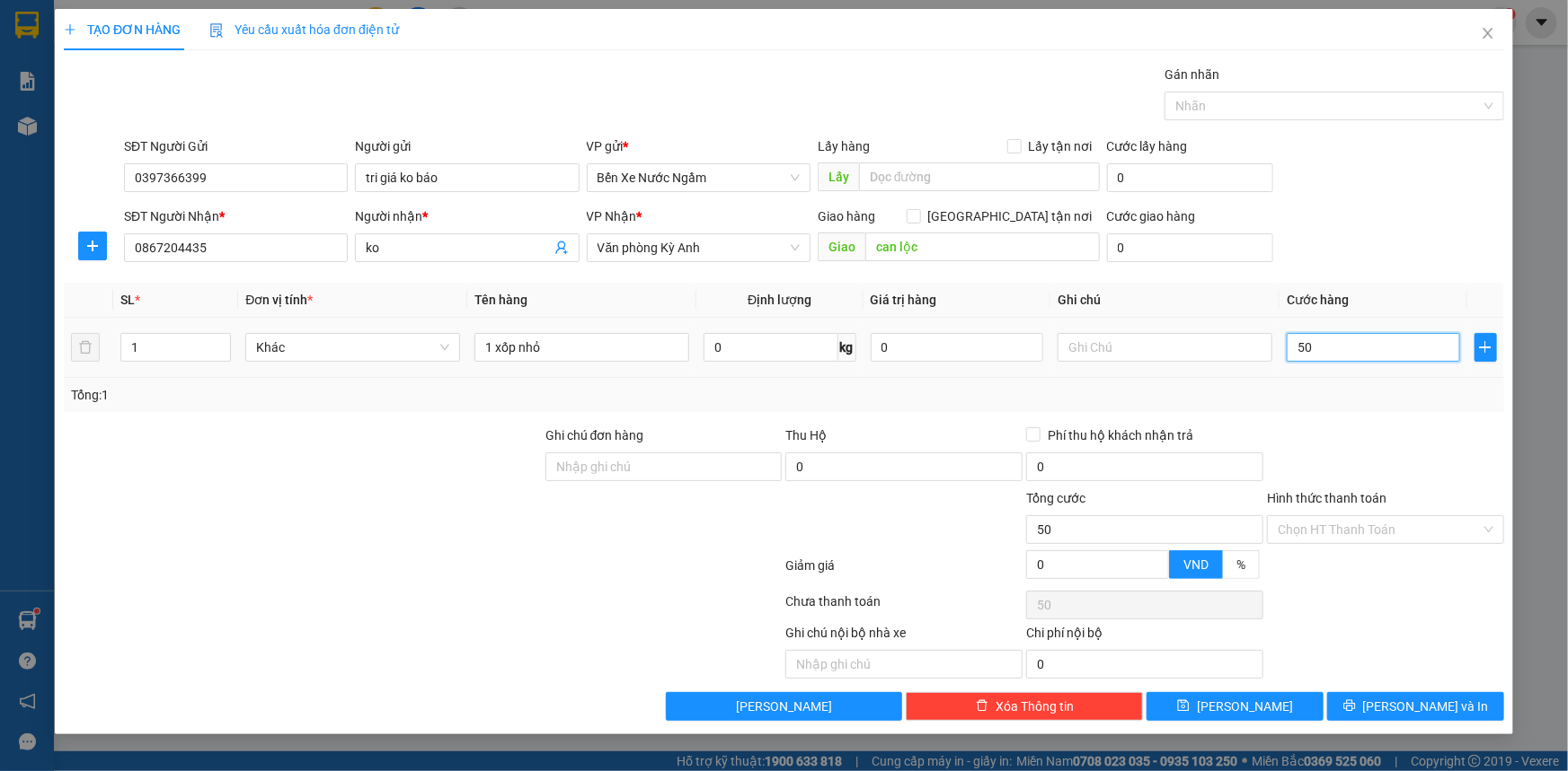
type input "500"
type input "5.000"
type input "50.000"
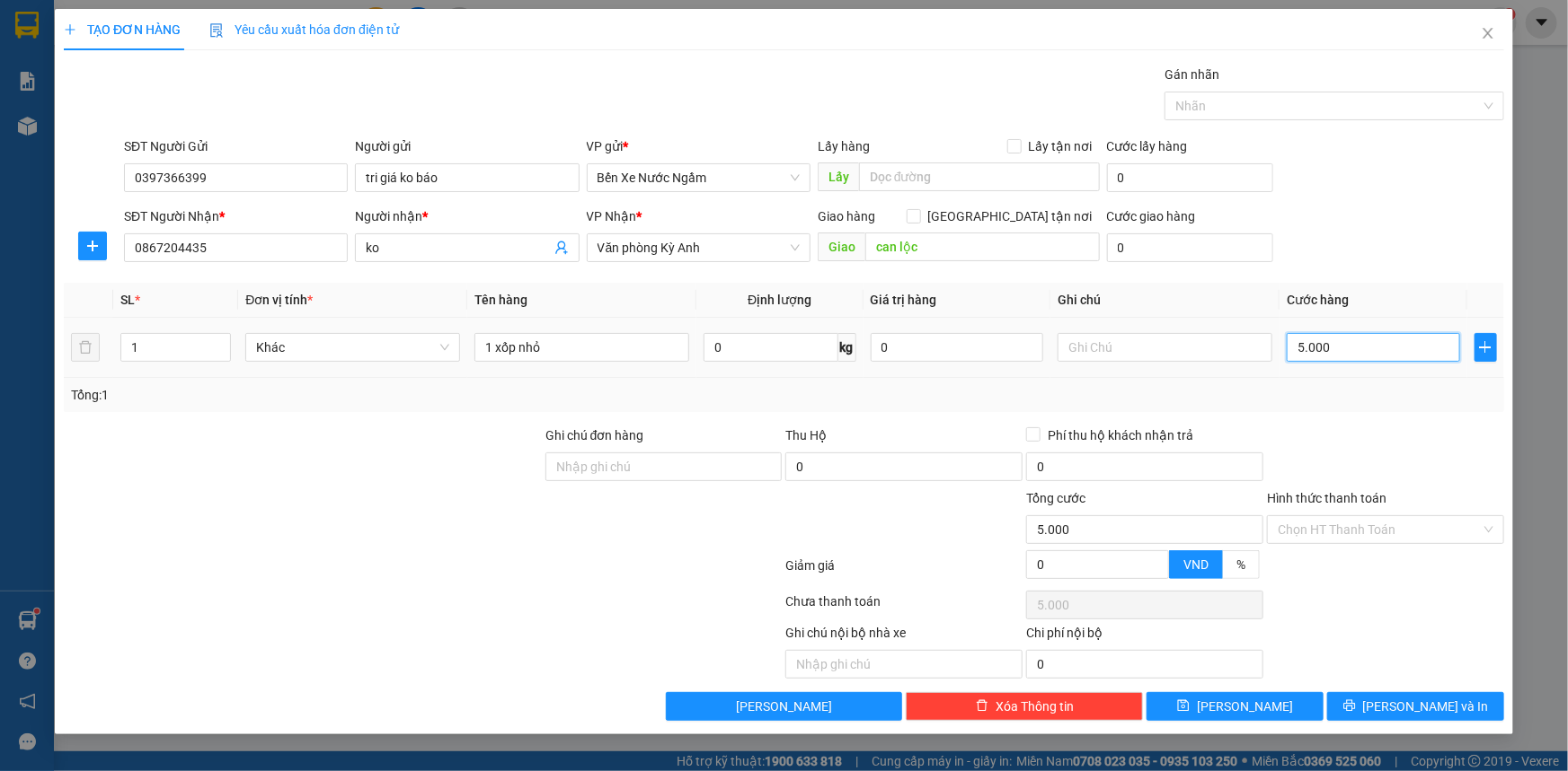
type input "50.000"
click at [1379, 707] on button "[PERSON_NAME] và In" at bounding box center [1415, 706] width 177 height 29
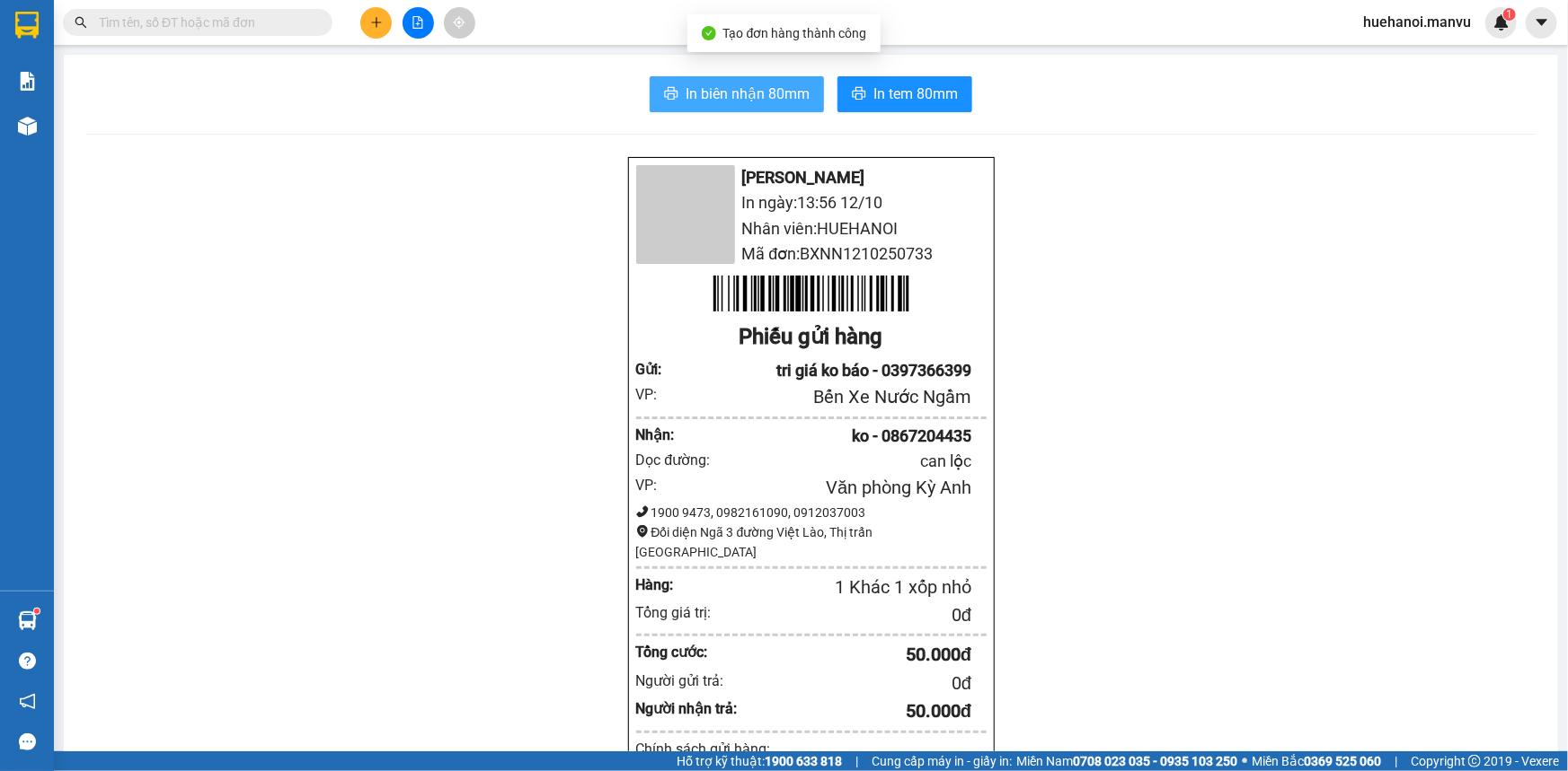
click at [785, 103] on span "In biên nhận 80mm" at bounding box center [747, 93] width 124 height 22
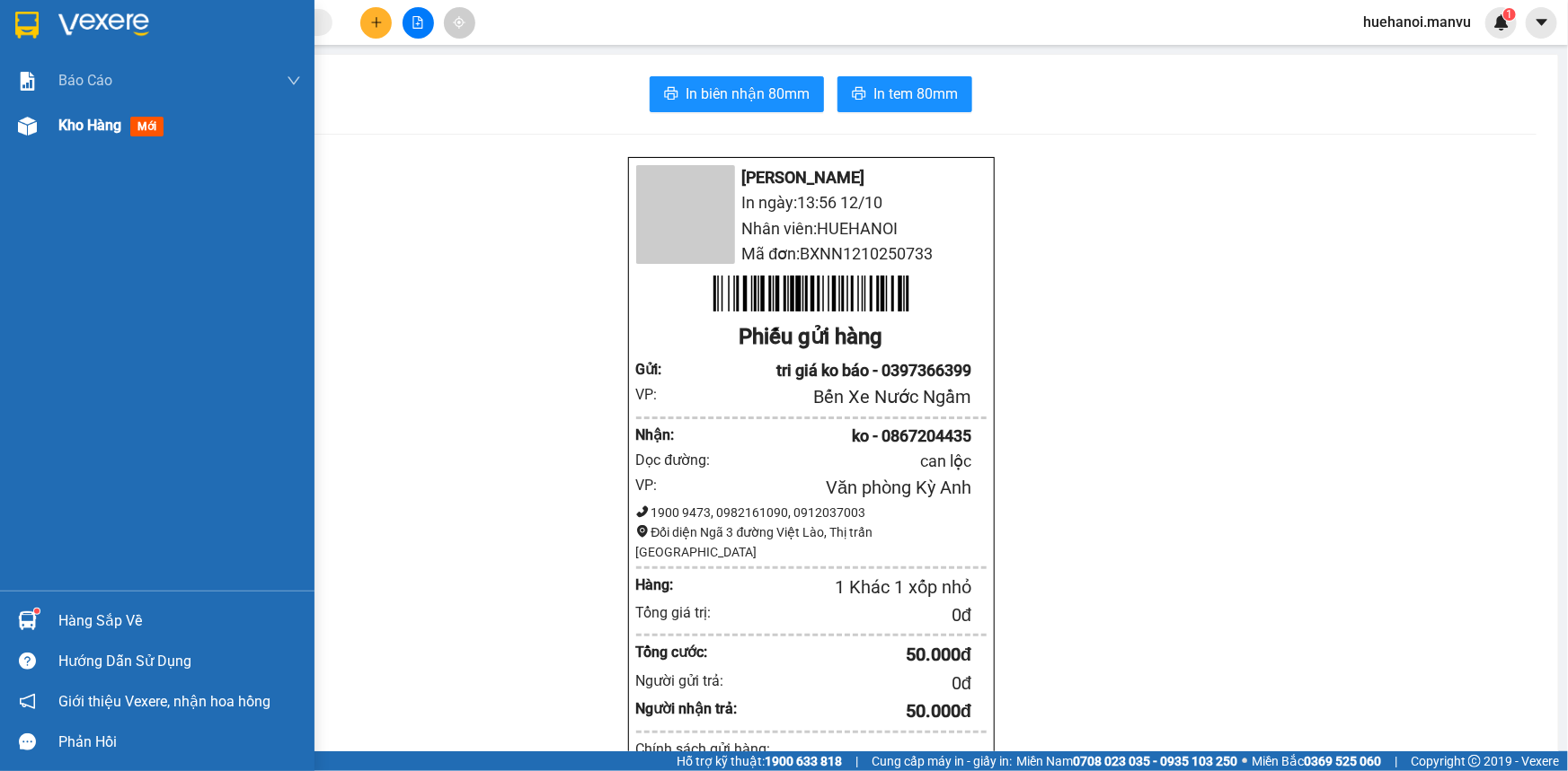
click at [94, 129] on span "Kho hàng" at bounding box center [90, 125] width 63 height 17
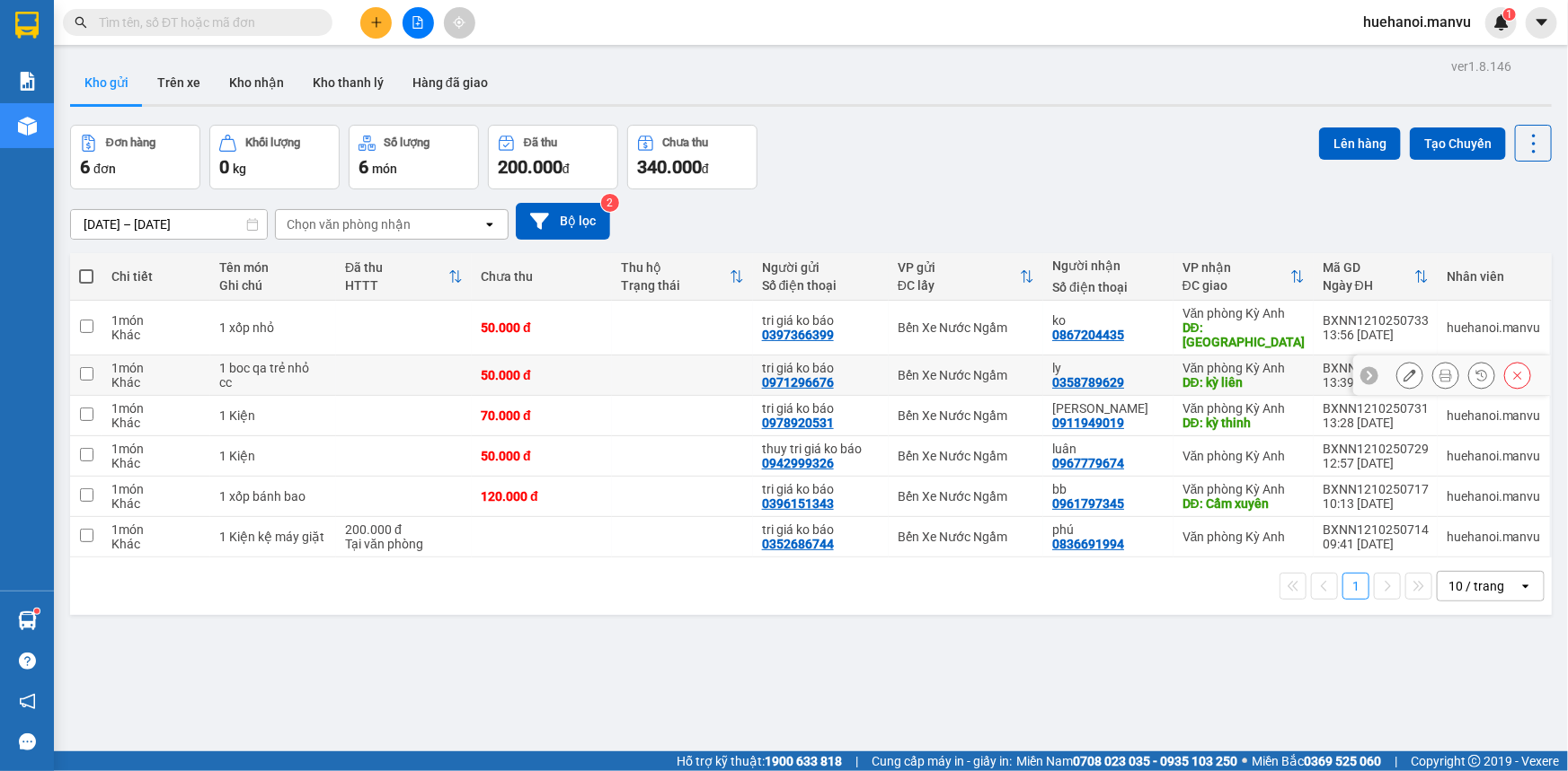
click at [93, 364] on td at bounding box center [86, 376] width 32 height 40
checkbox input "true"
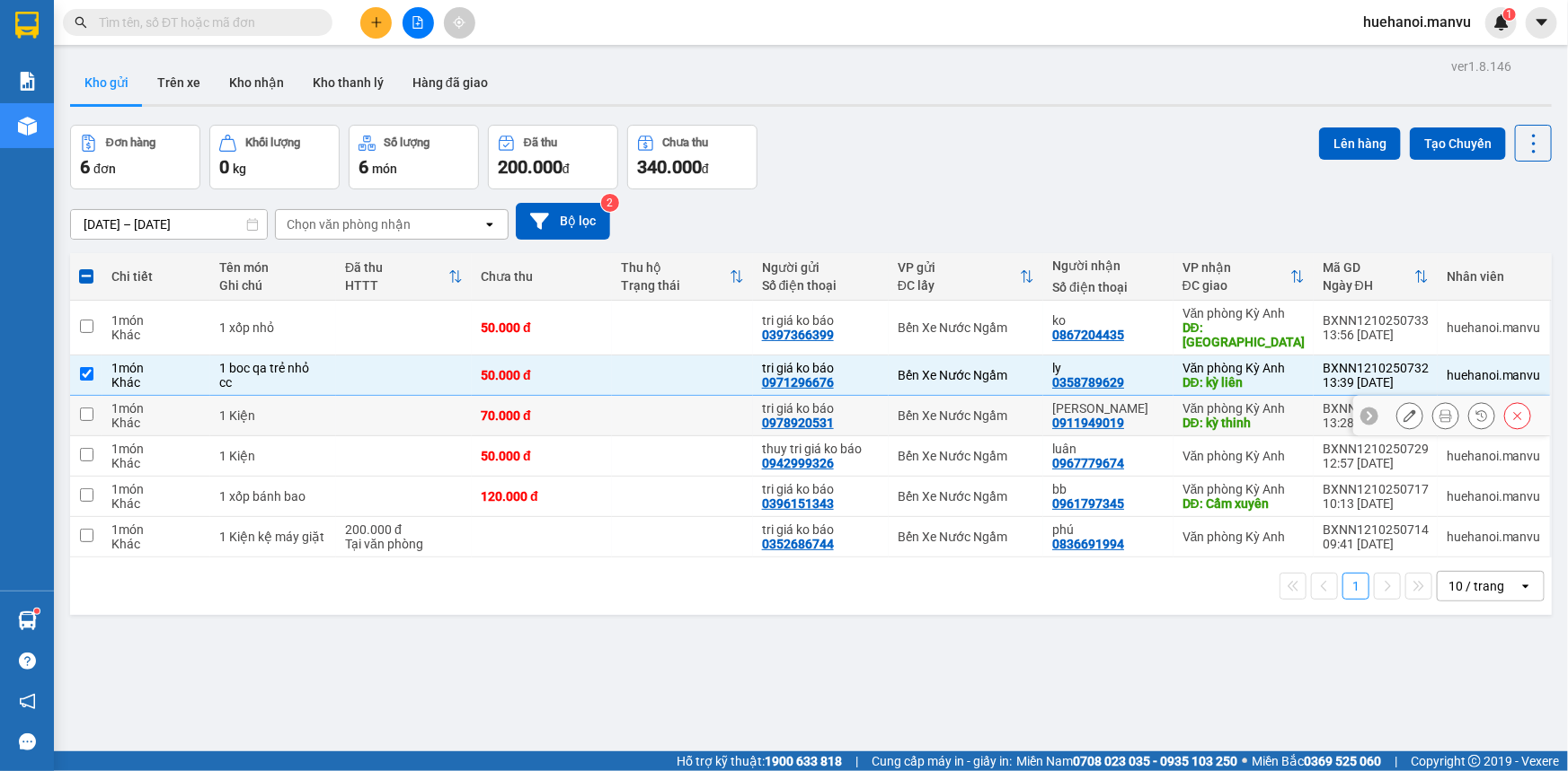
click at [89, 408] on input "checkbox" at bounding box center [86, 414] width 13 height 13
checkbox input "true"
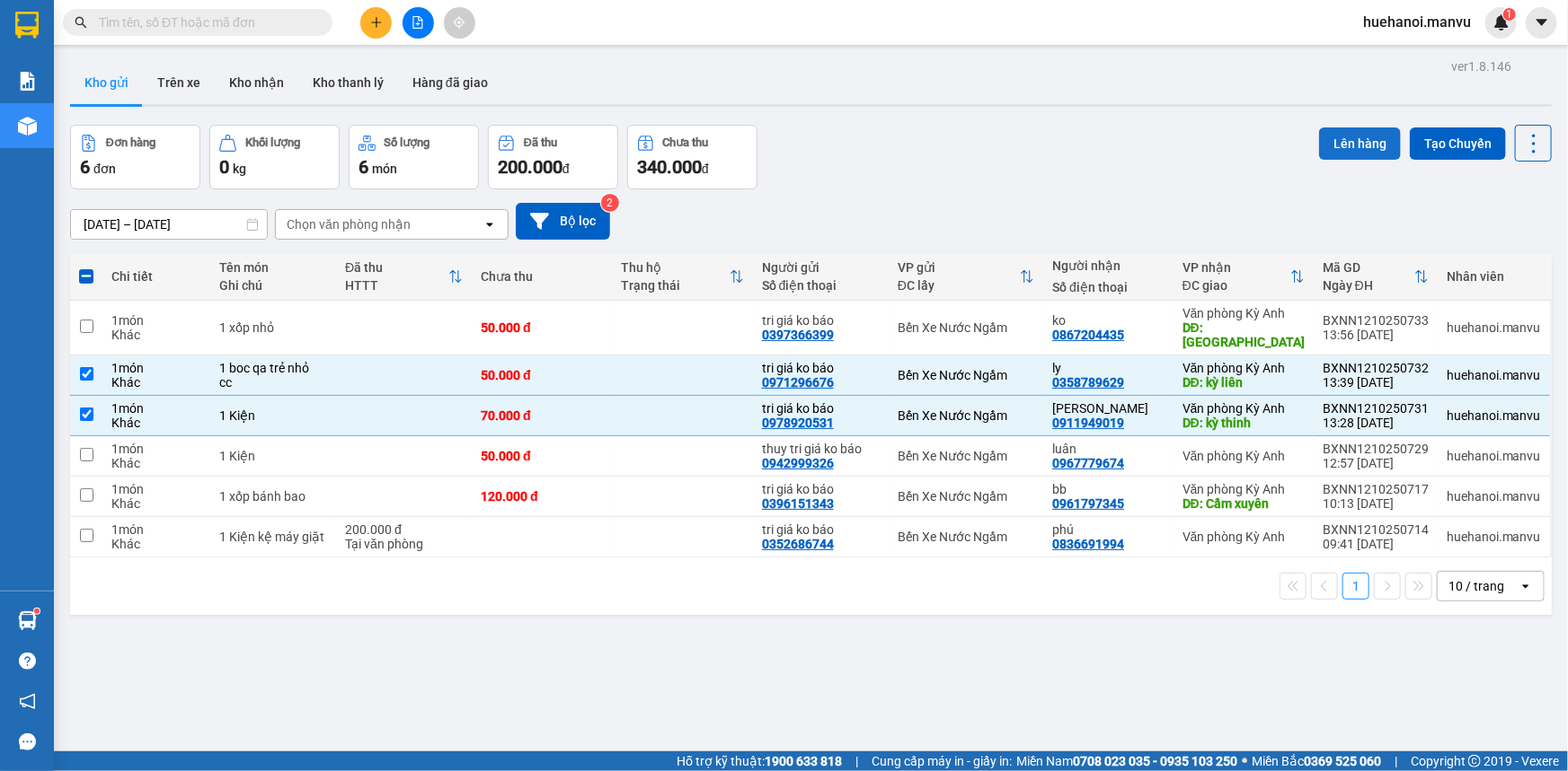
click at [1366, 147] on button "Lên hàng" at bounding box center [1359, 144] width 82 height 32
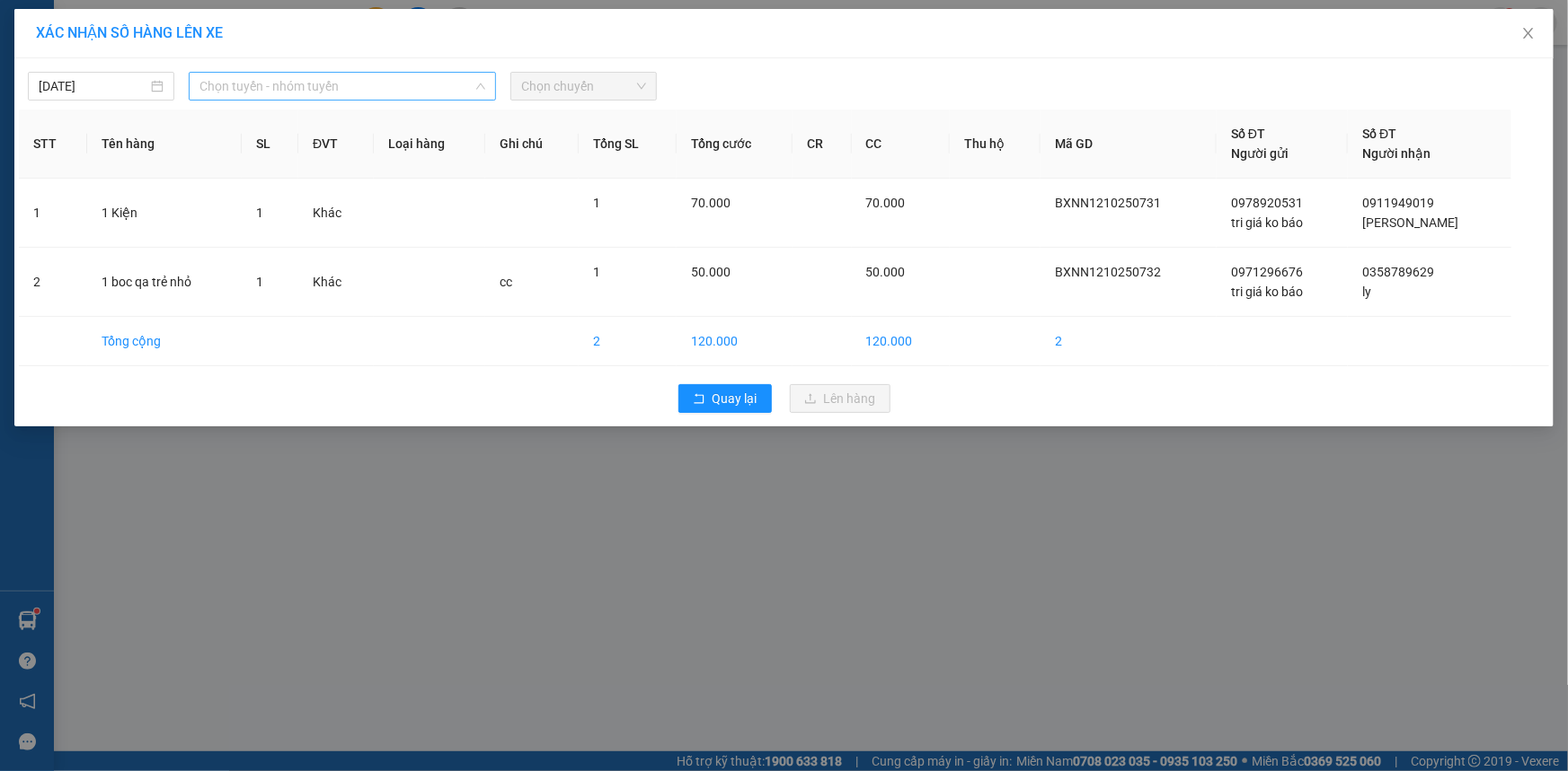
click at [225, 84] on span "Chọn tuyến - nhóm tuyến" at bounding box center [343, 86] width 286 height 27
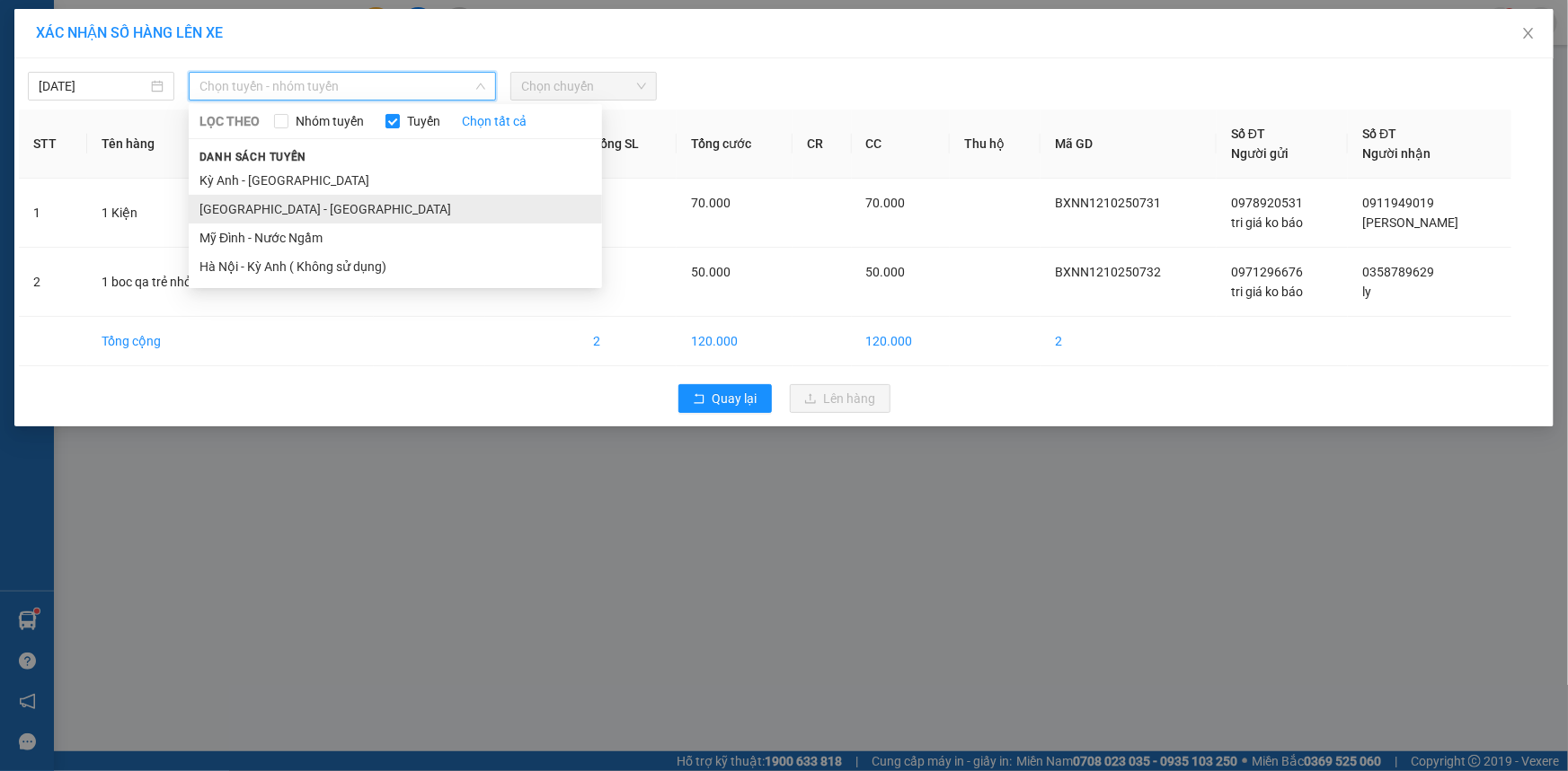
click at [251, 207] on li "[GEOGRAPHIC_DATA] - [GEOGRAPHIC_DATA]" at bounding box center [396, 209] width 414 height 29
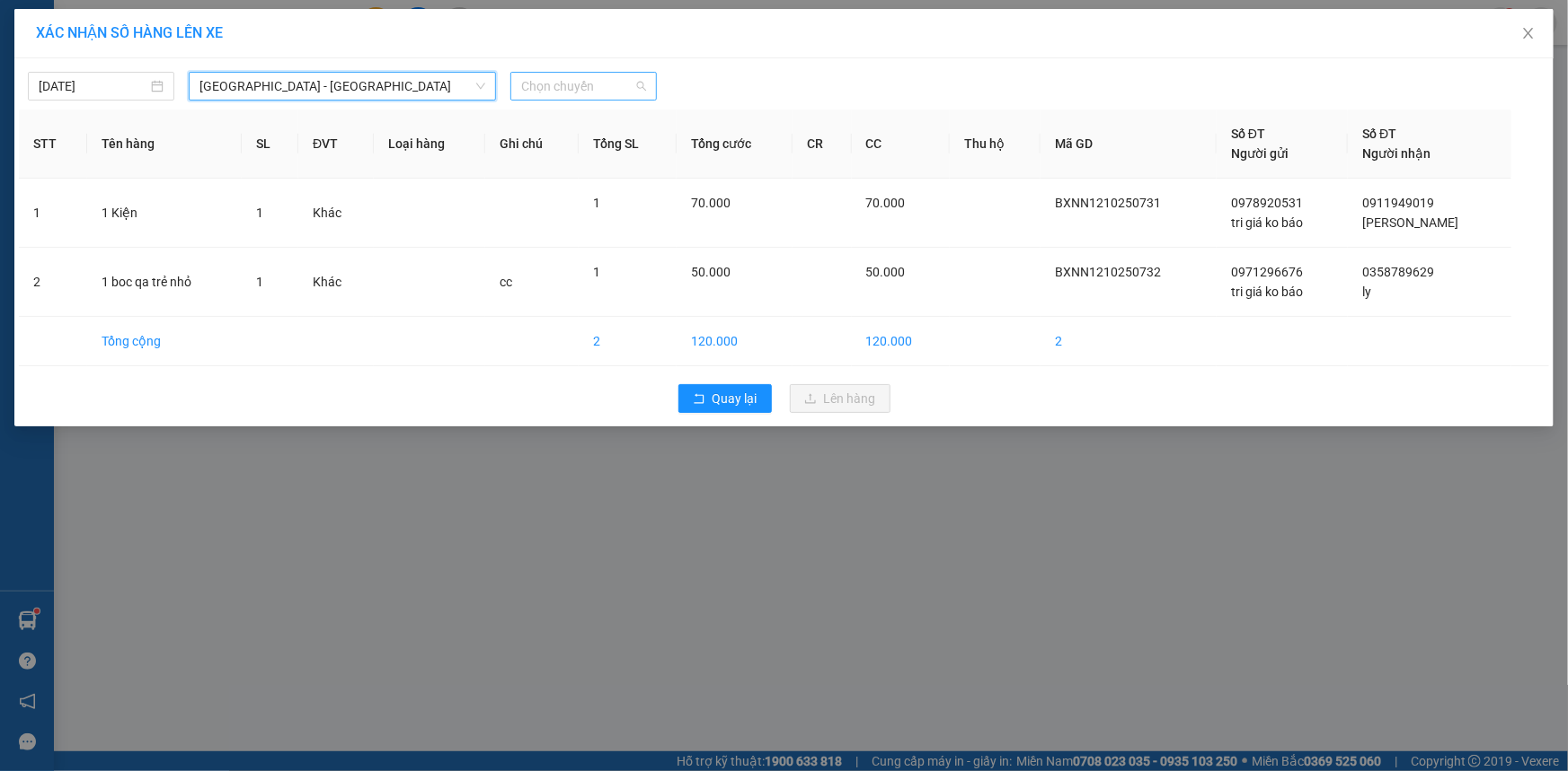
click at [576, 95] on span "Chọn chuyến" at bounding box center [584, 86] width 125 height 27
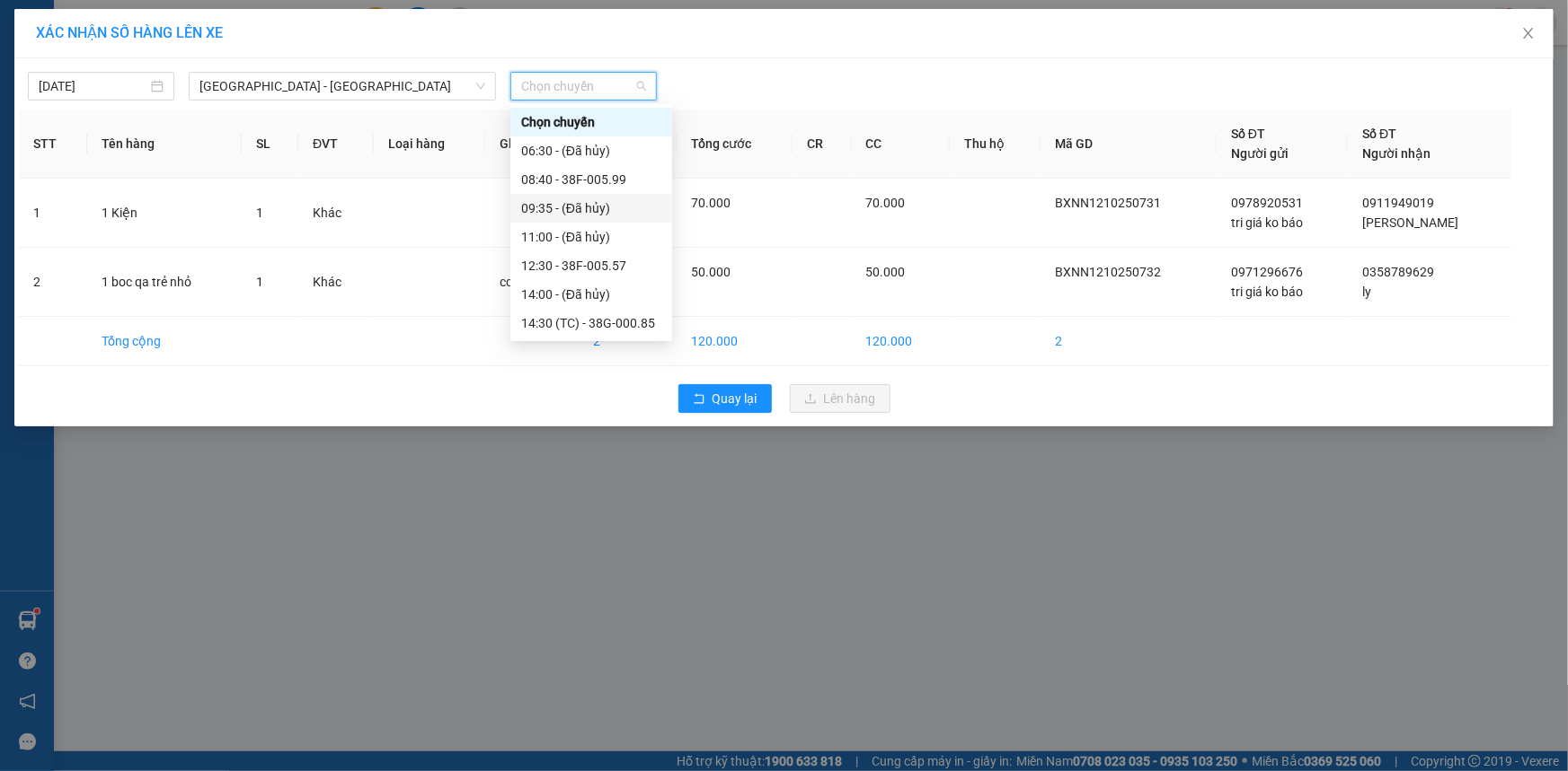
scroll to position [244, 0]
click at [576, 218] on div "21:00 - 38B-008.93" at bounding box center [592, 223] width 140 height 20
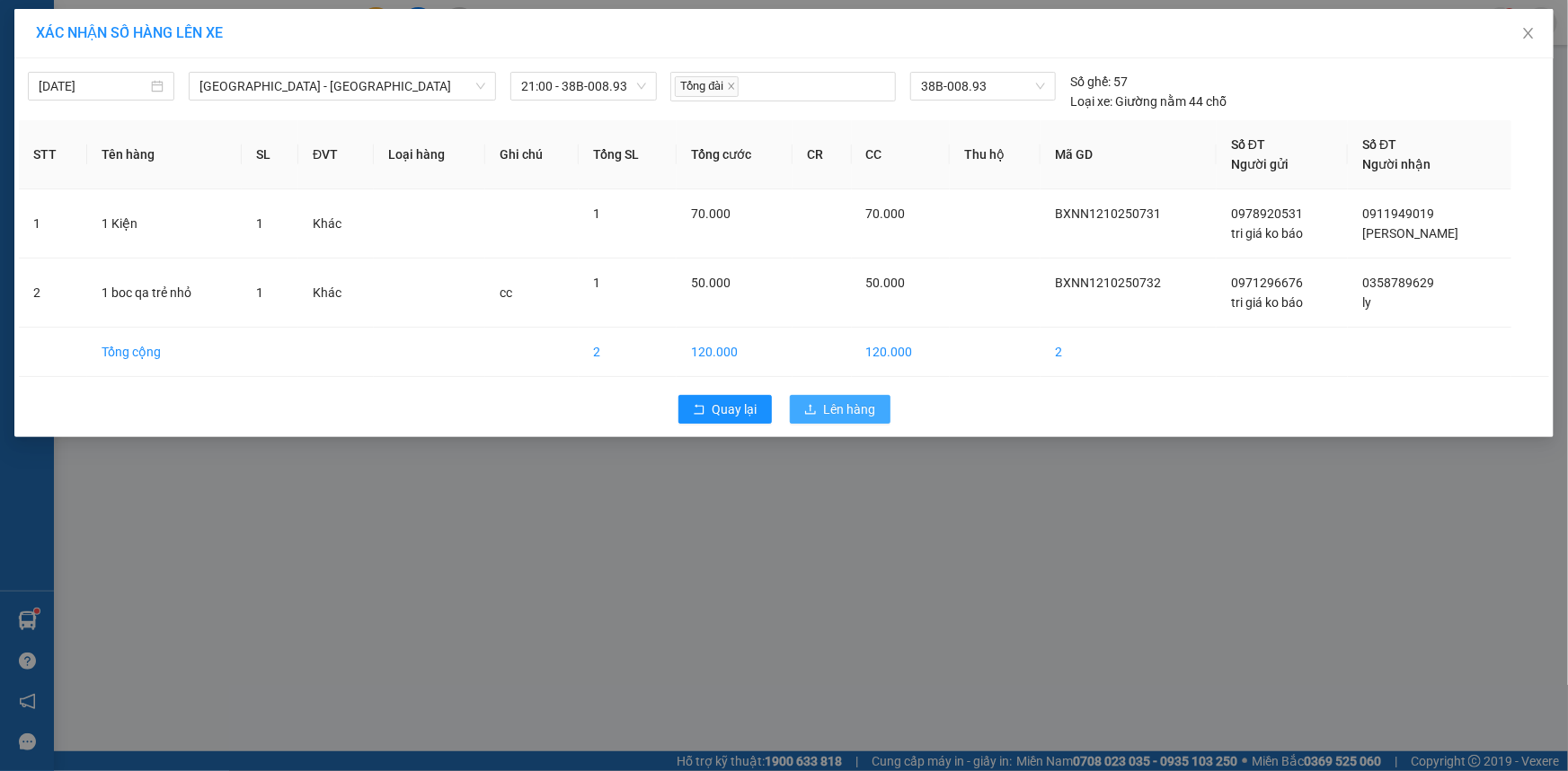
click at [842, 417] on span "Lên hàng" at bounding box center [850, 410] width 52 height 20
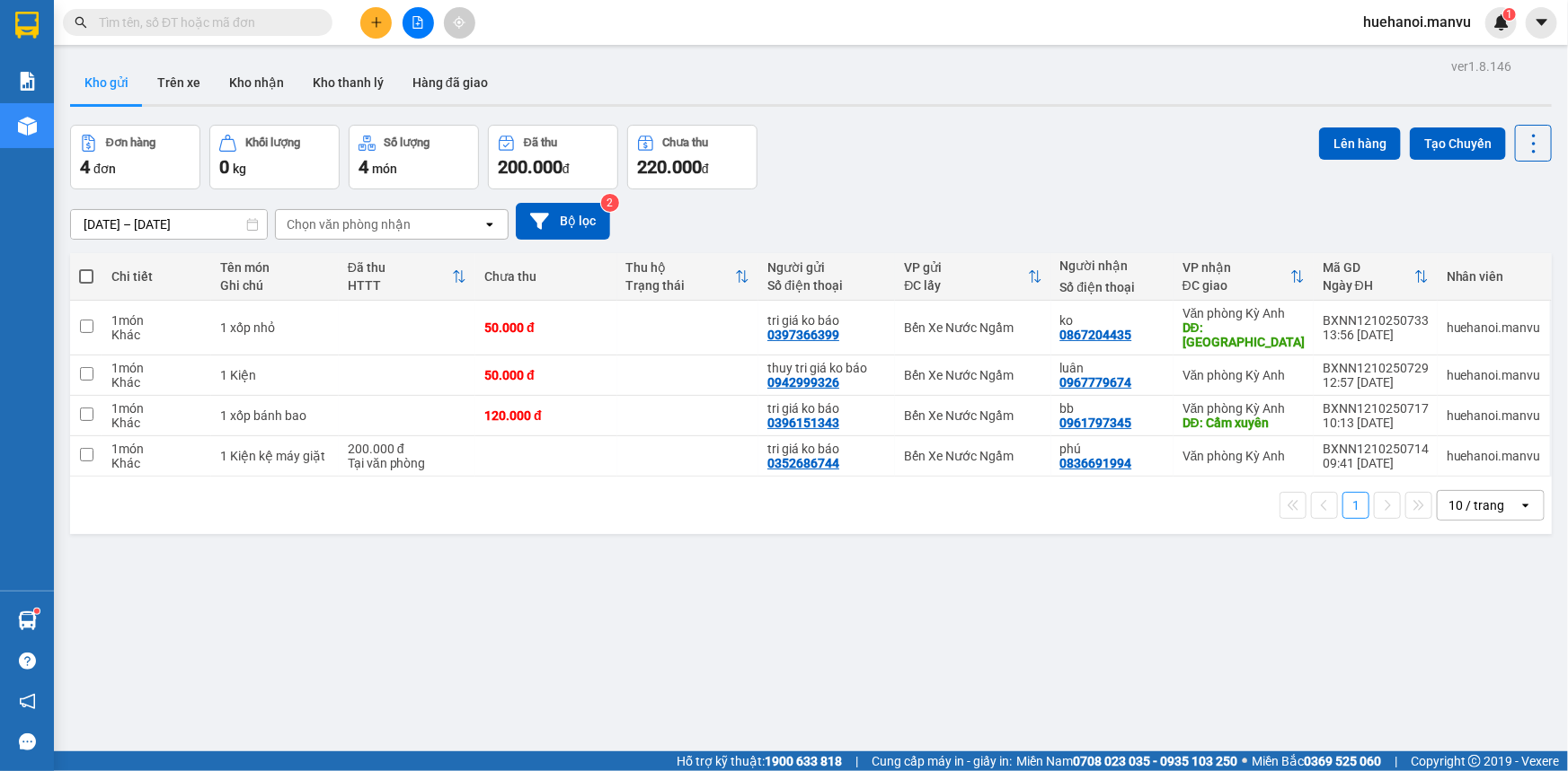
click at [88, 272] on span at bounding box center [86, 277] width 14 height 14
click at [86, 268] on input "checkbox" at bounding box center [86, 268] width 0 height 0
checkbox input "true"
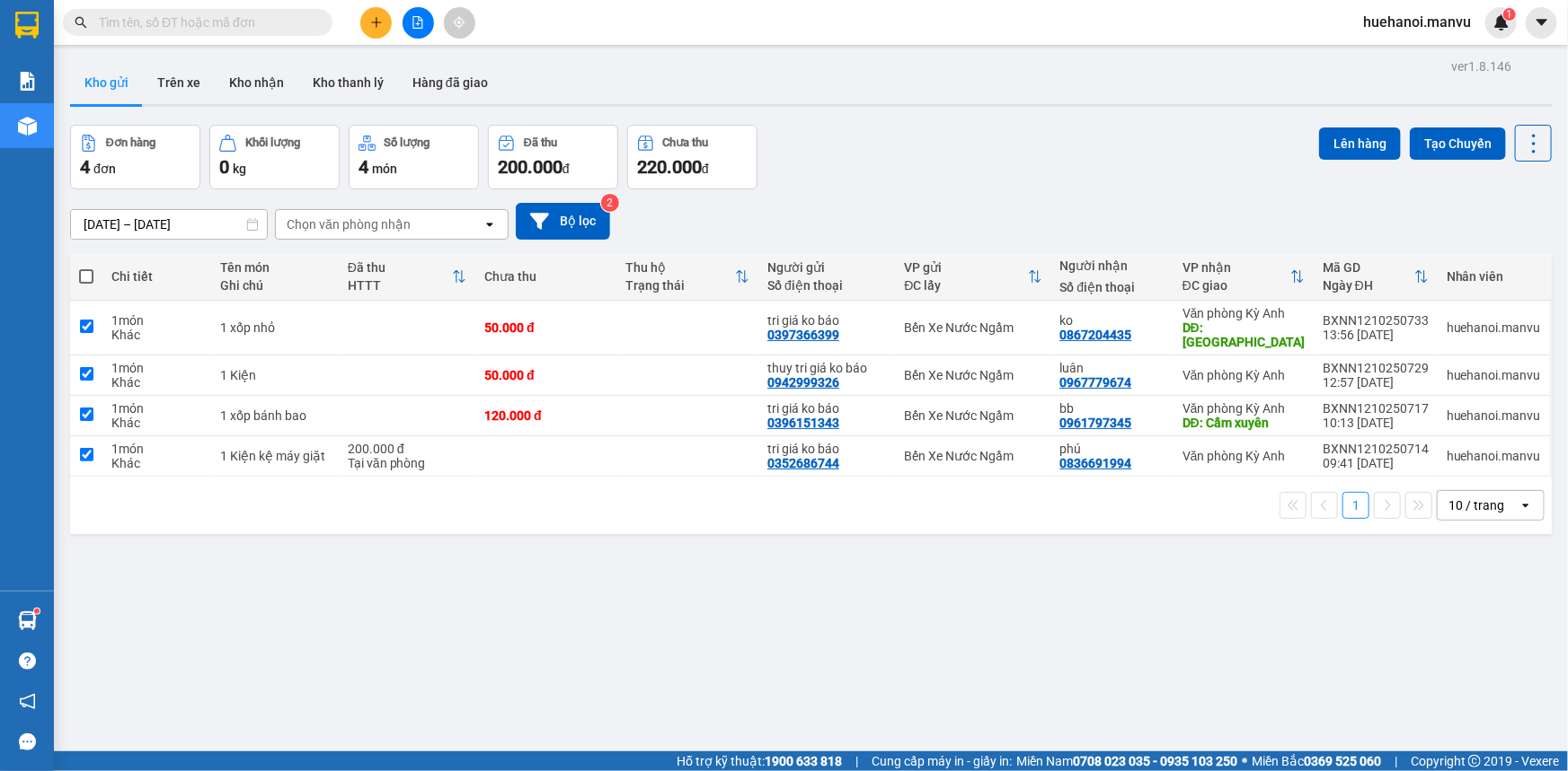
checkbox input "true"
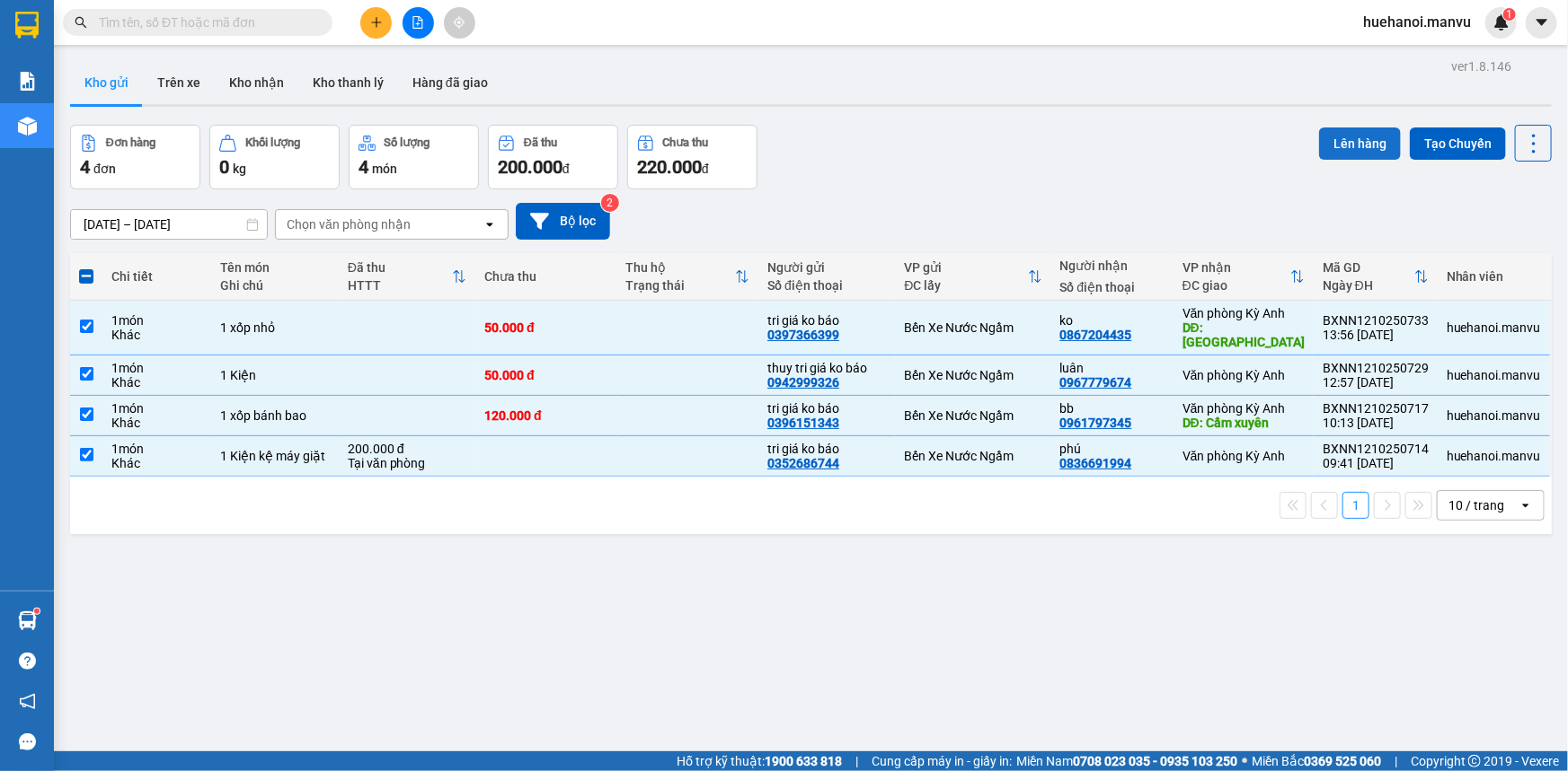
click at [1357, 153] on button "Lên hàng" at bounding box center [1359, 144] width 82 height 32
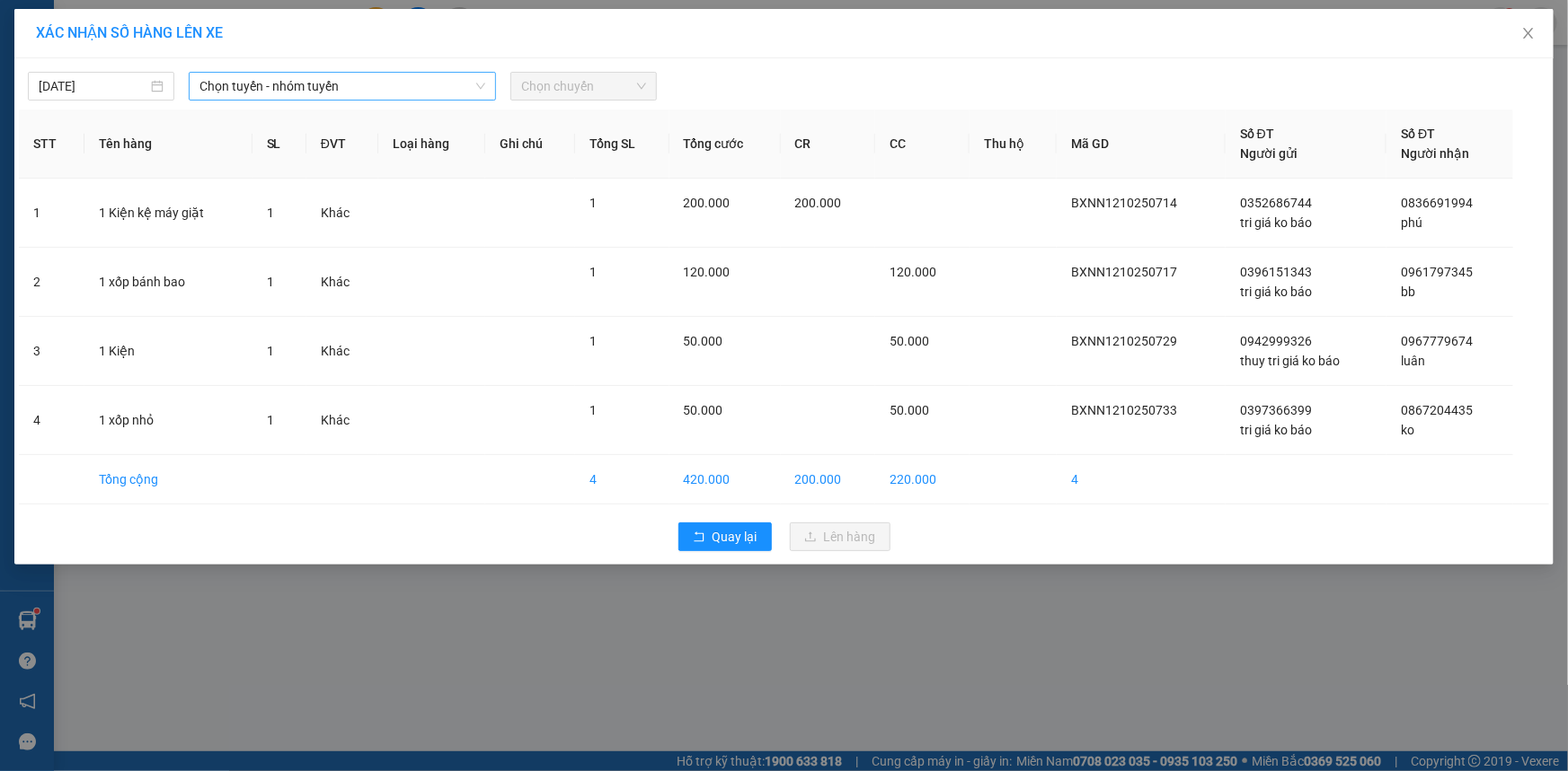
click at [251, 88] on span "Chọn tuyến - nhóm tuyến" at bounding box center [343, 86] width 286 height 27
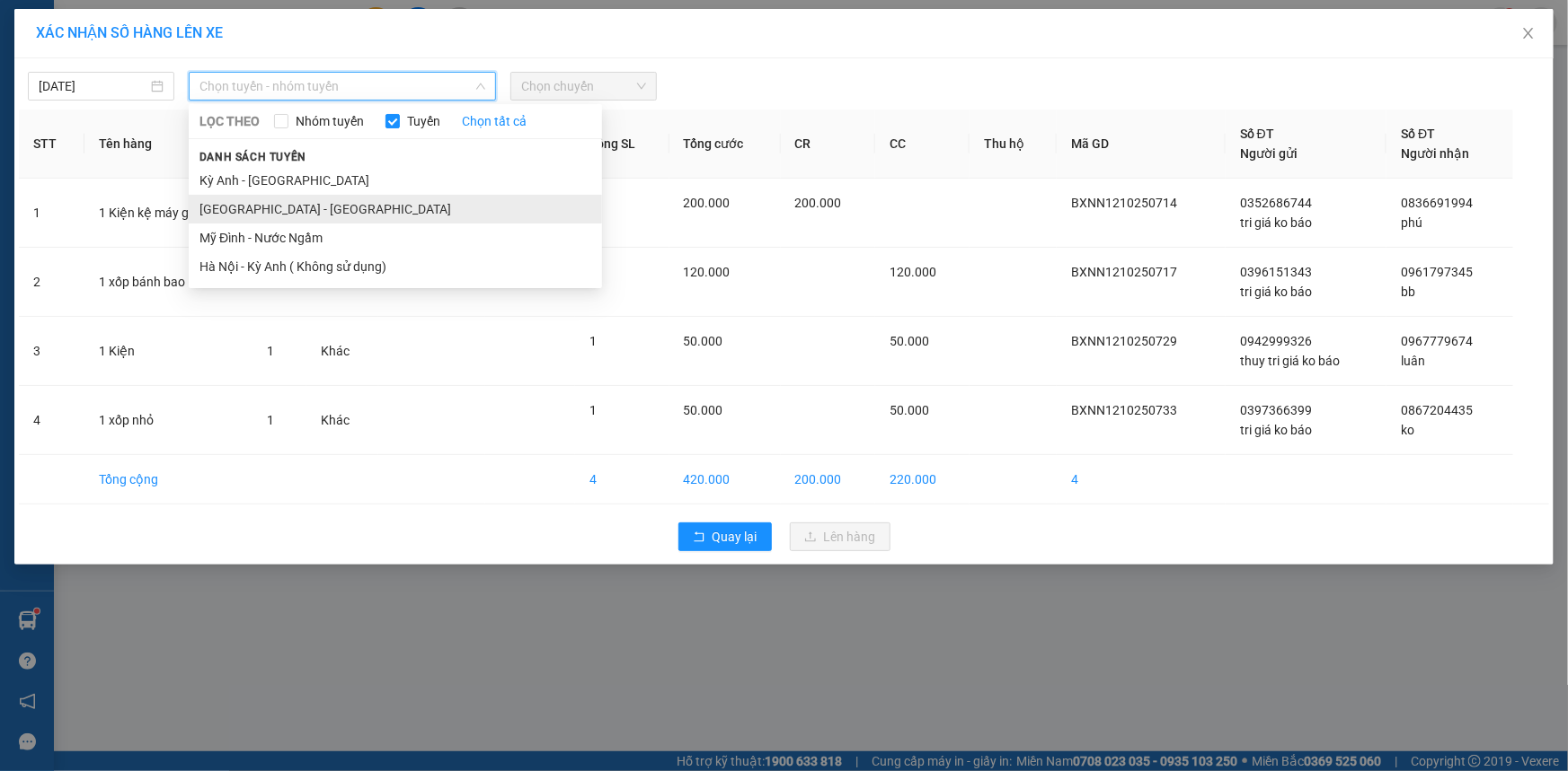
click at [263, 217] on li "[GEOGRAPHIC_DATA] - [GEOGRAPHIC_DATA]" at bounding box center [396, 209] width 414 height 29
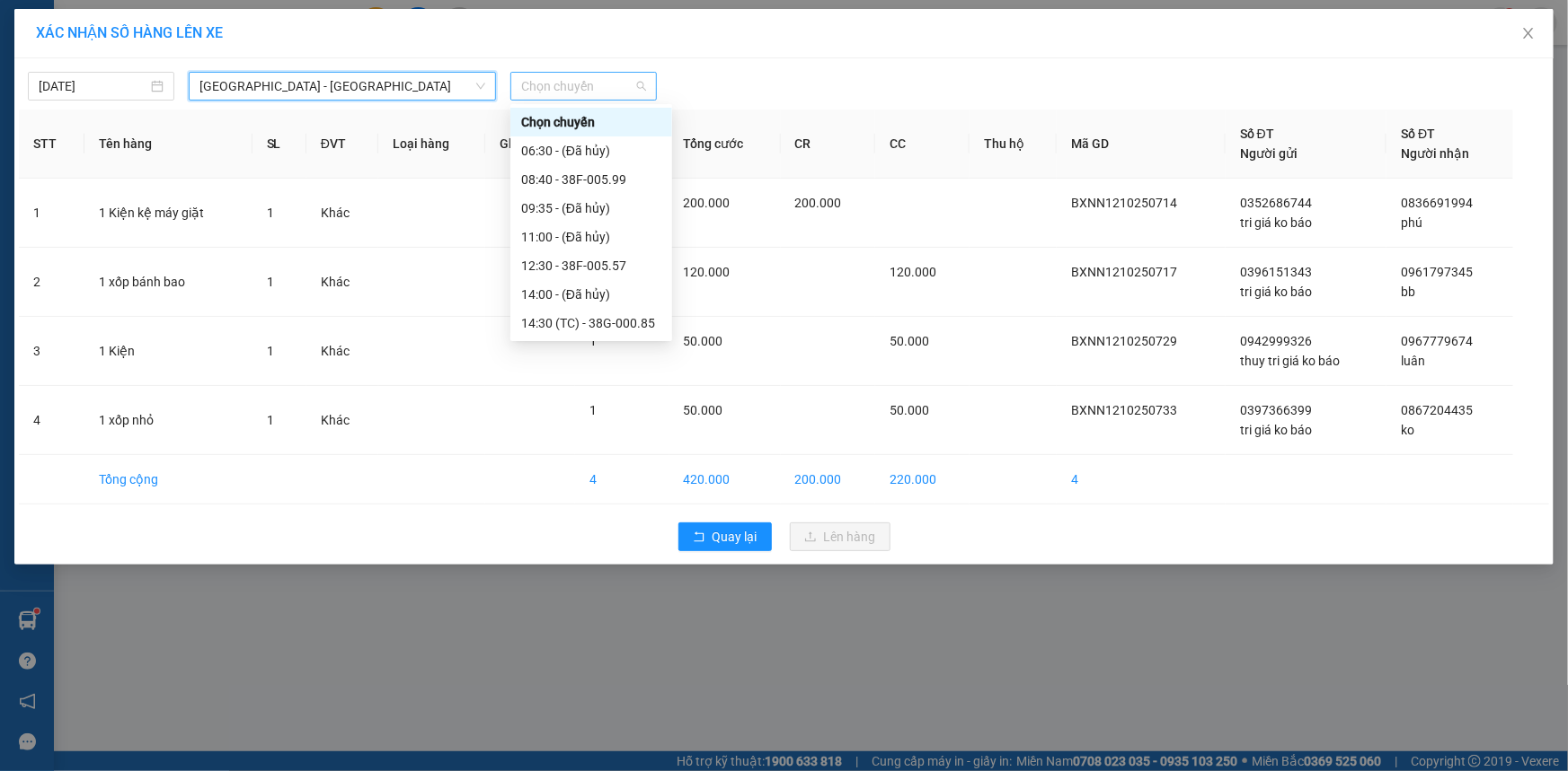
click at [558, 87] on span "Chọn chuyến" at bounding box center [584, 86] width 125 height 27
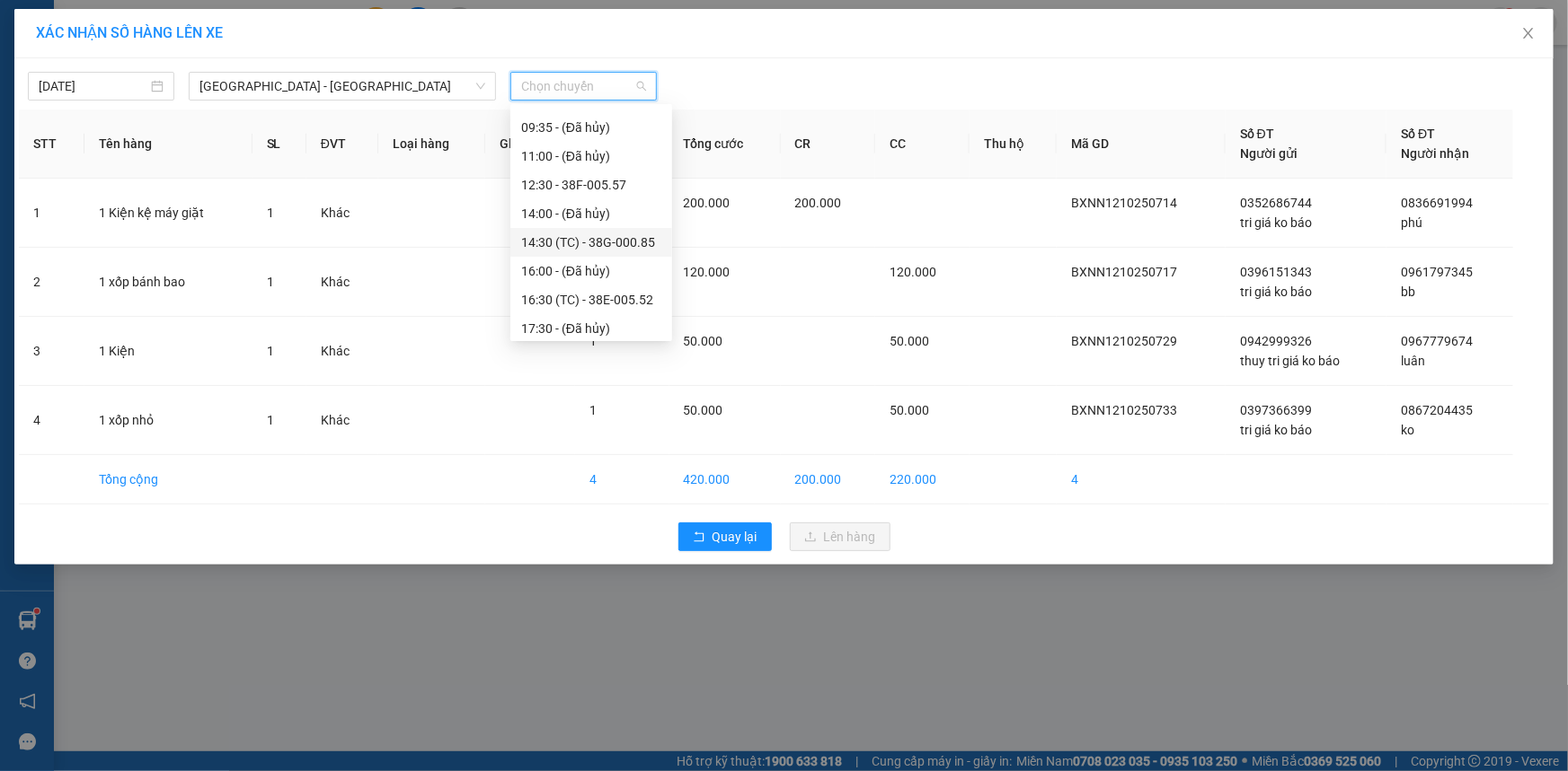
click at [582, 252] on div "14:30 (TC) - 38G-000.85" at bounding box center [592, 243] width 162 height 29
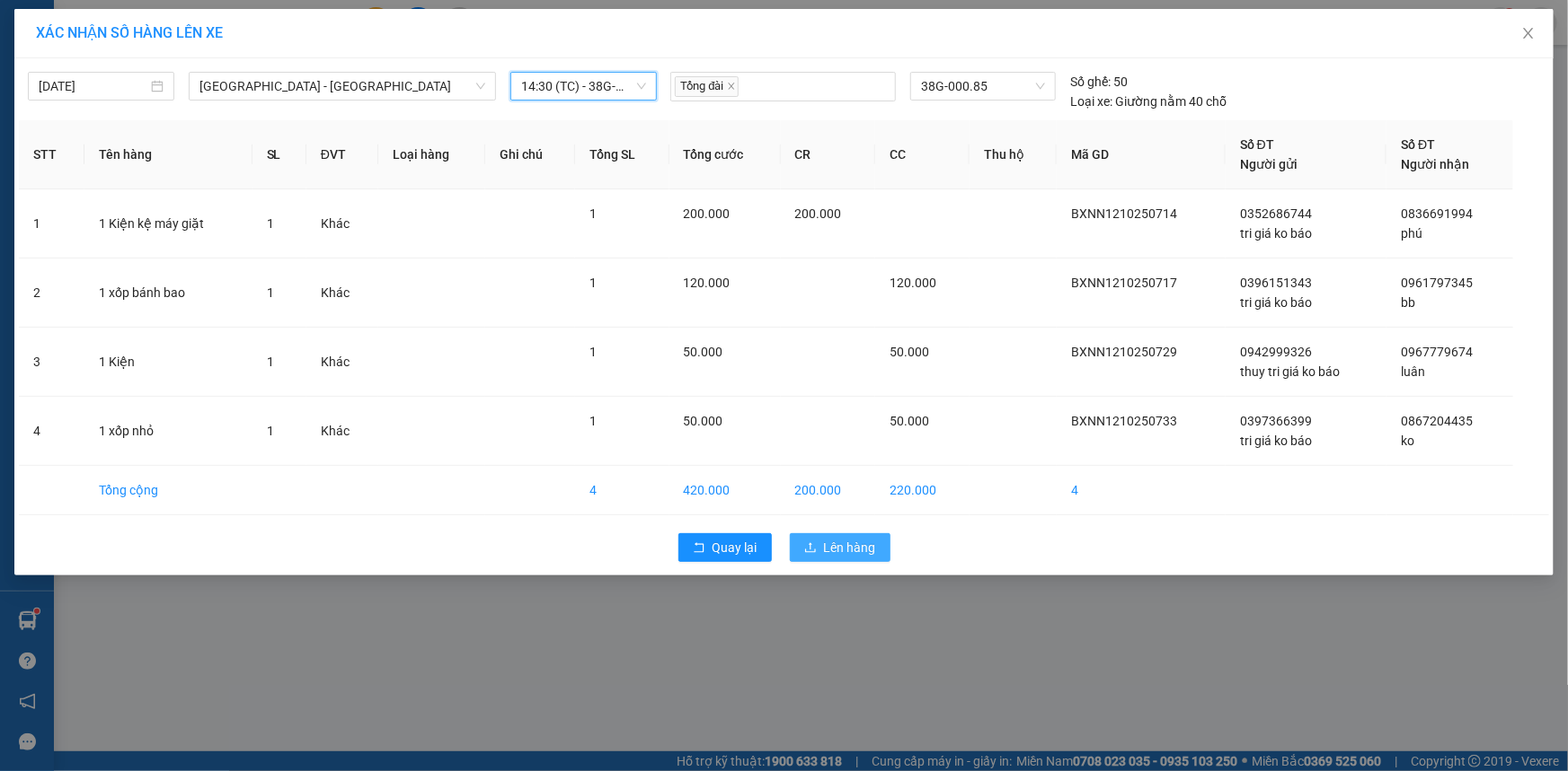
click at [824, 546] on span "Lên hàng" at bounding box center [850, 548] width 52 height 20
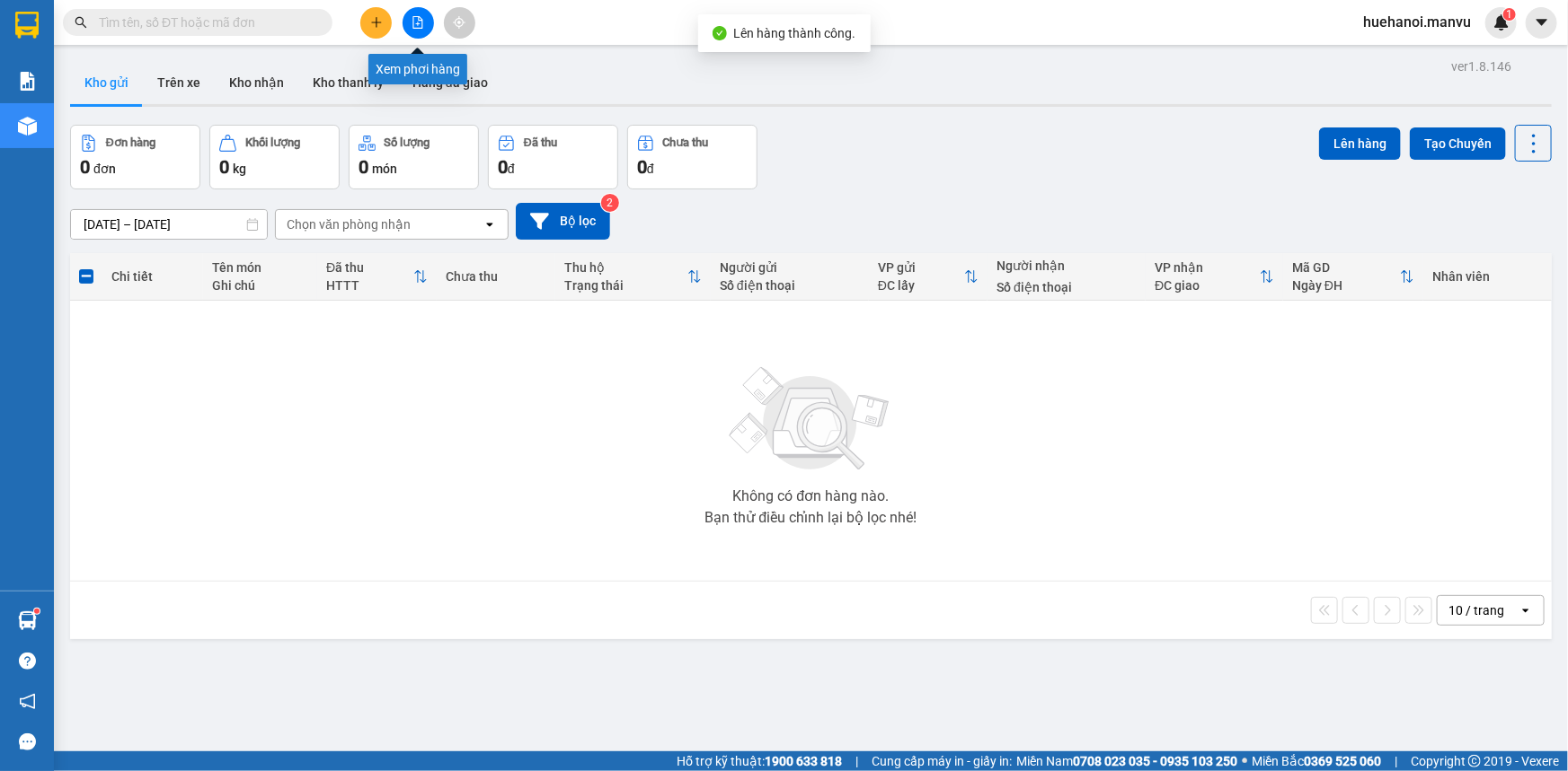
click at [415, 26] on icon "file-add" at bounding box center [418, 22] width 13 height 13
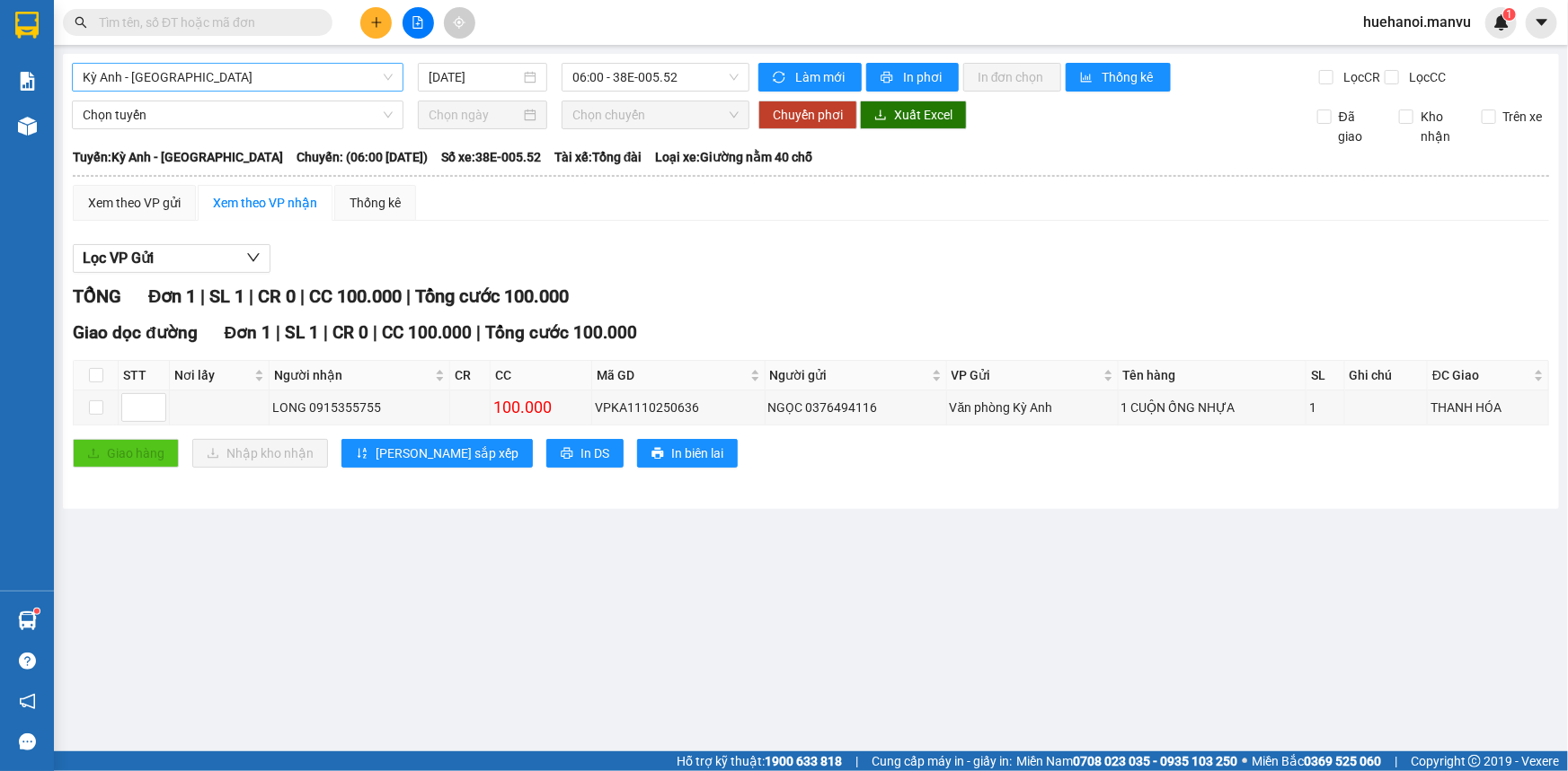
click at [227, 75] on span "Kỳ Anh - [GEOGRAPHIC_DATA]" at bounding box center [237, 77] width 310 height 27
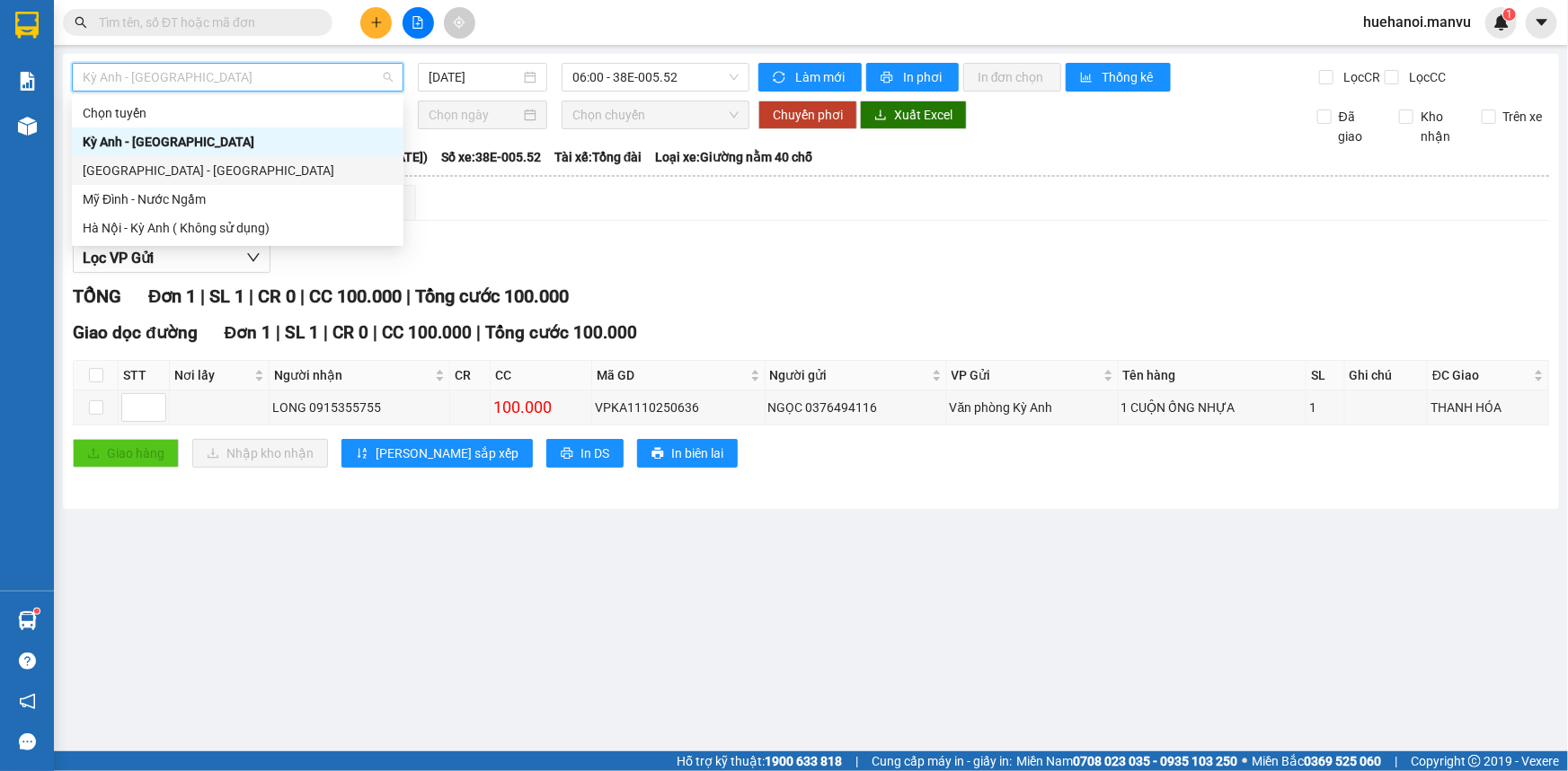
click at [160, 165] on div "[GEOGRAPHIC_DATA] - [GEOGRAPHIC_DATA]" at bounding box center [237, 171] width 310 height 20
type input "[DATE]"
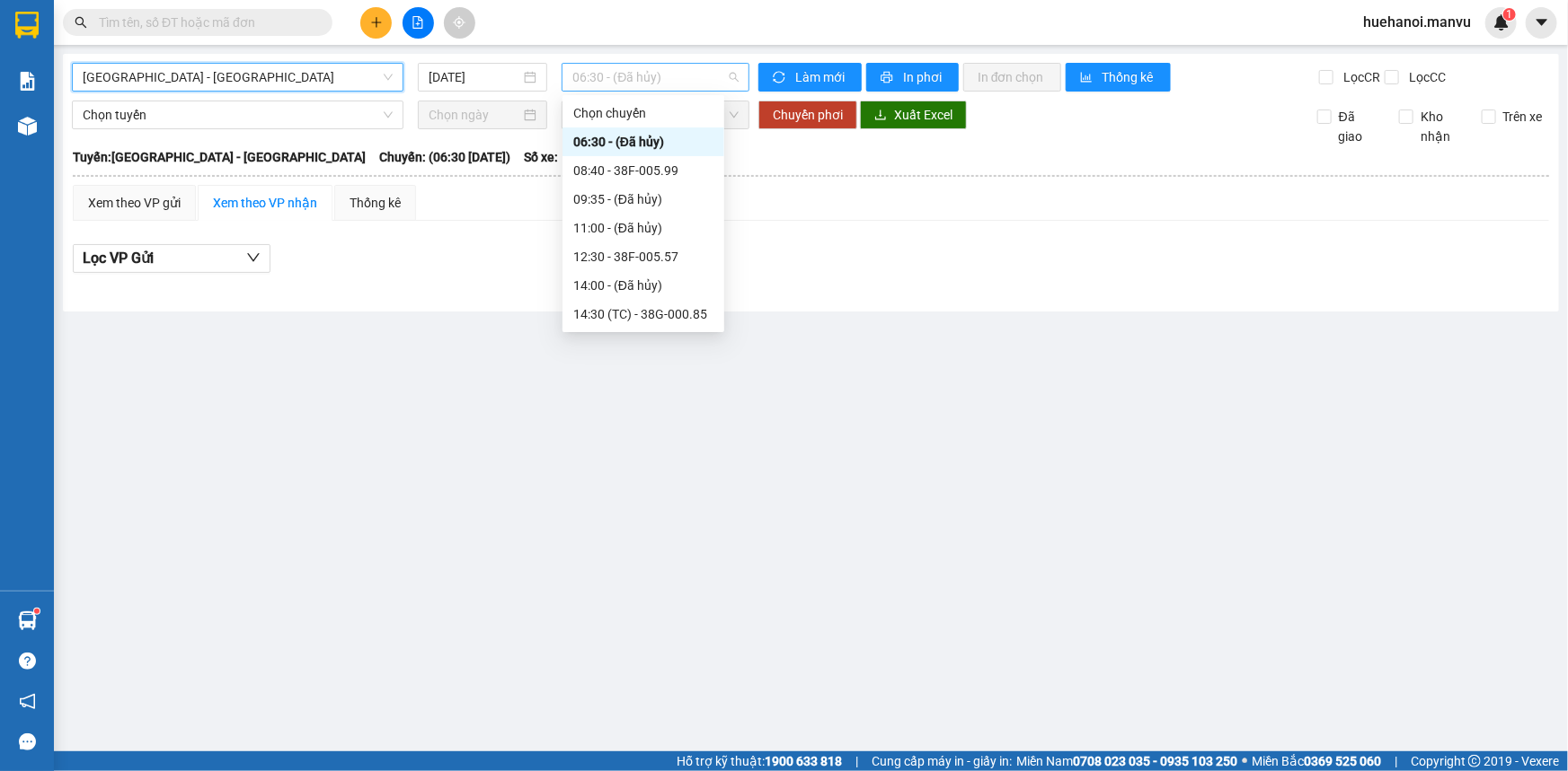
click at [631, 65] on span "06:30 - (Đã hủy)" at bounding box center [655, 77] width 166 height 27
click at [629, 315] on div "14:30 (TC) - 38G-000.85" at bounding box center [644, 315] width 140 height 20
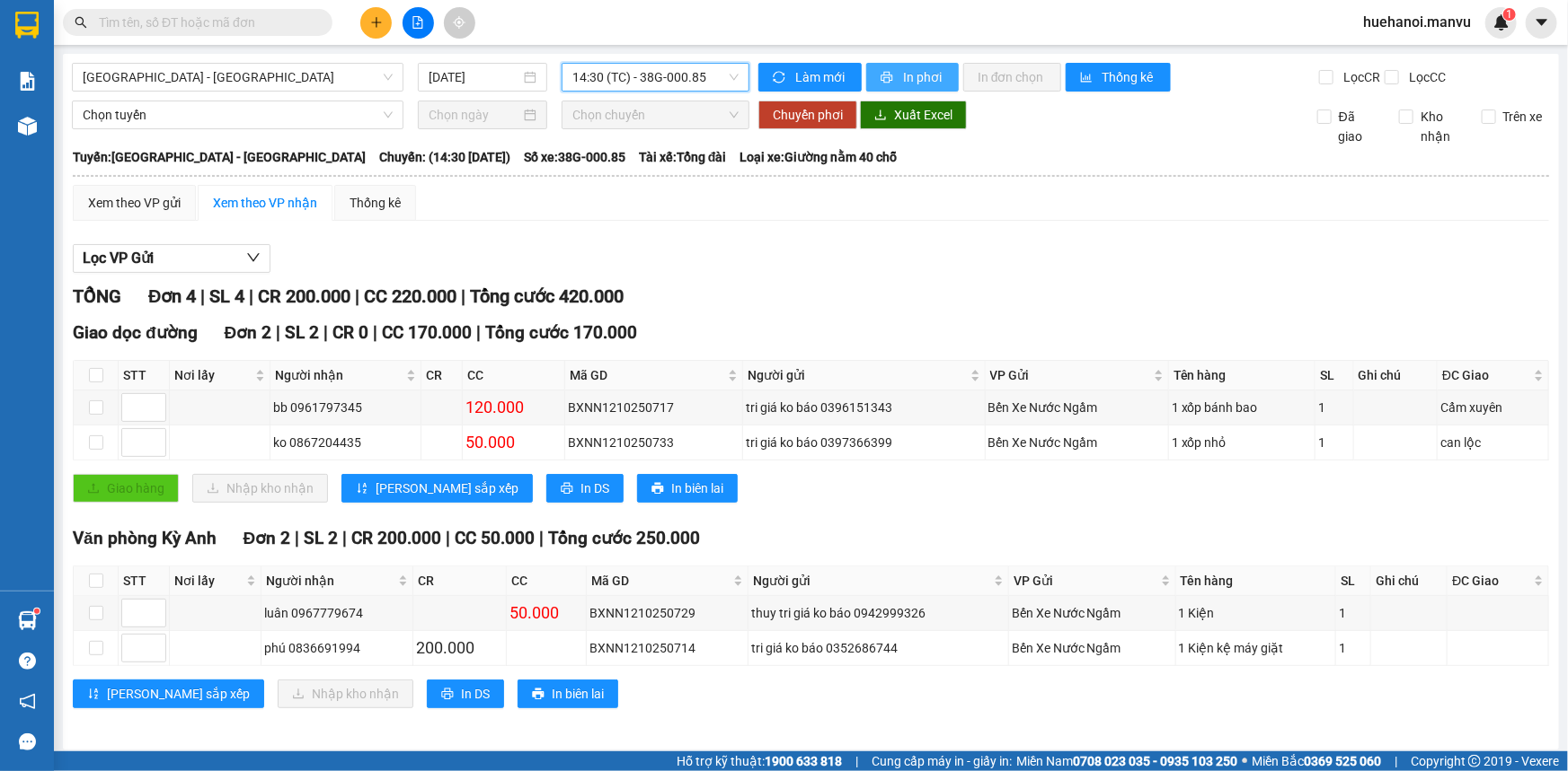
click at [886, 81] on span "printer" at bounding box center [887, 78] width 15 height 14
click at [135, 195] on div "Xem theo VP gửi" at bounding box center [134, 203] width 93 height 20
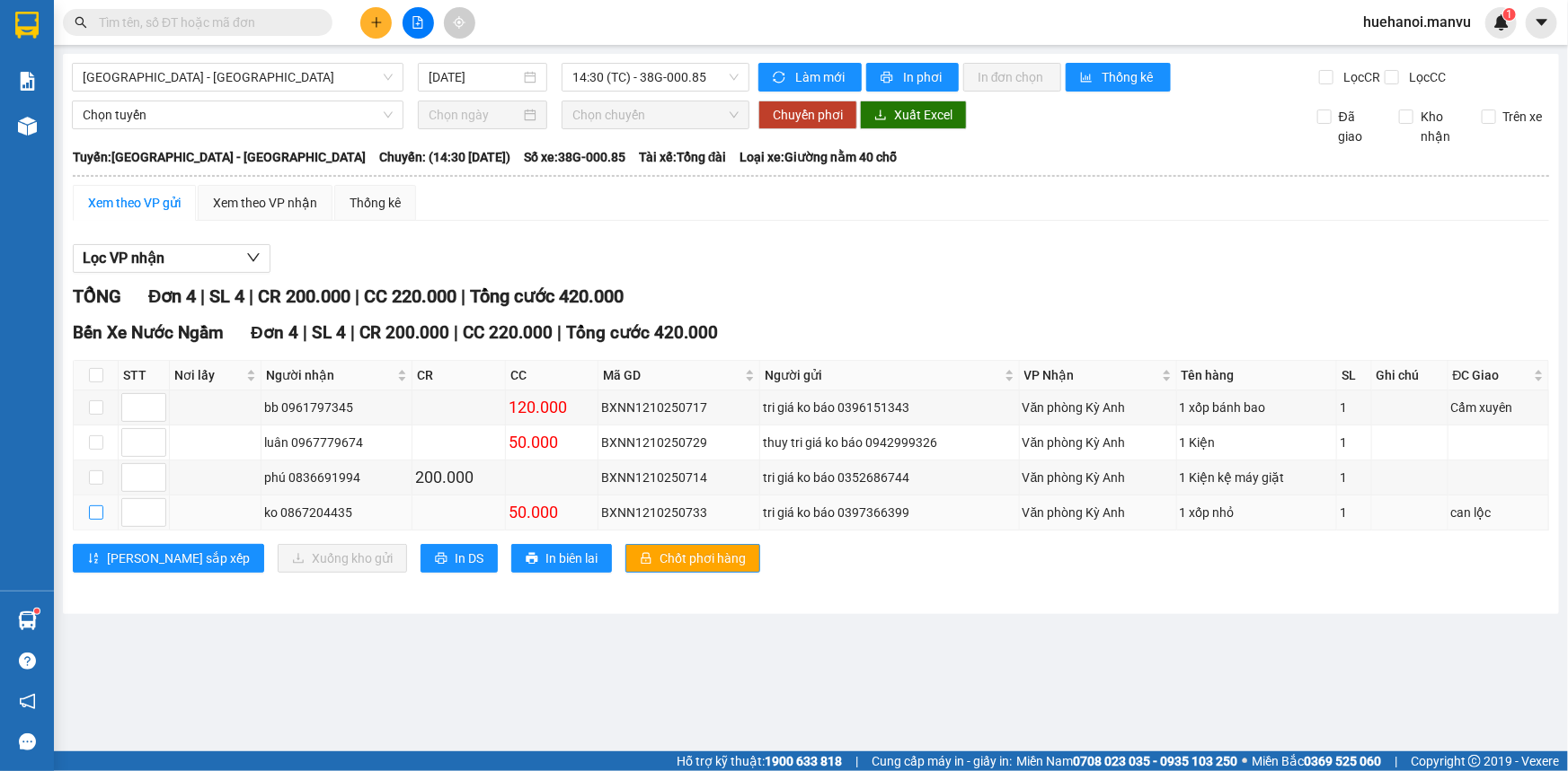
click at [96, 515] on input "checkbox" at bounding box center [96, 513] width 14 height 14
checkbox input "true"
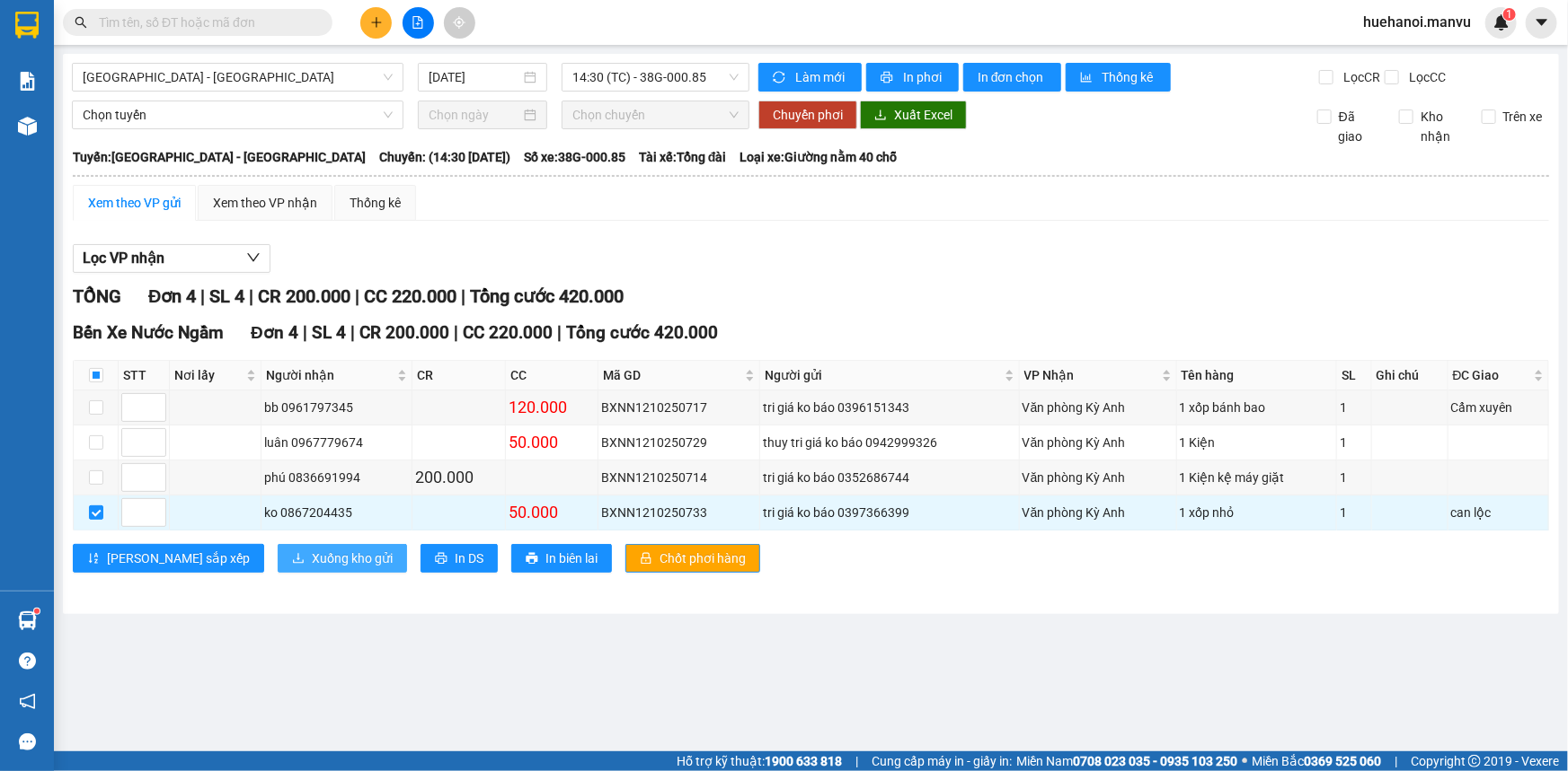
click at [312, 554] on span "Xuống kho gửi" at bounding box center [352, 559] width 81 height 20
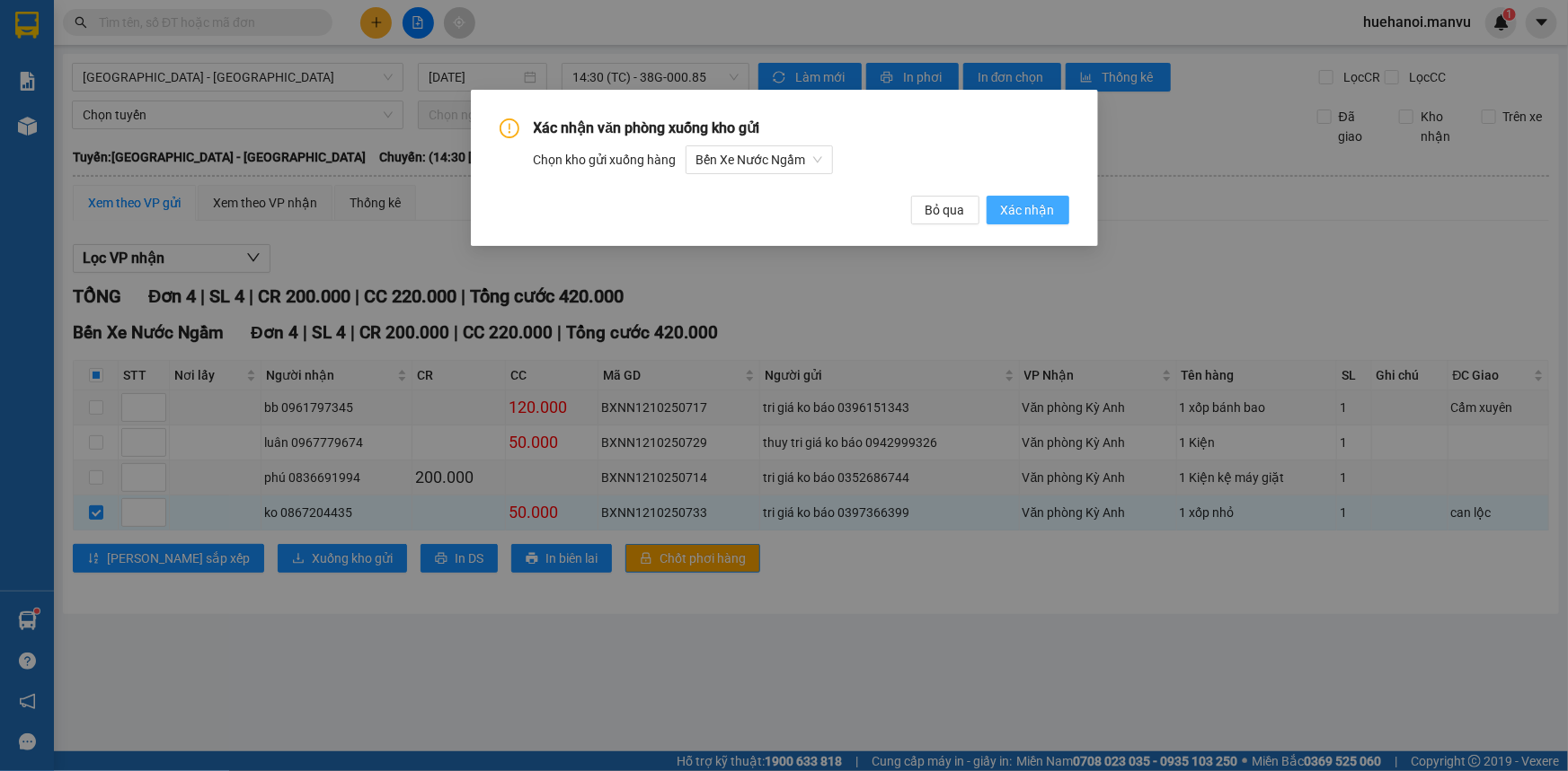
click at [1036, 215] on span "Xác nhận" at bounding box center [1028, 210] width 54 height 20
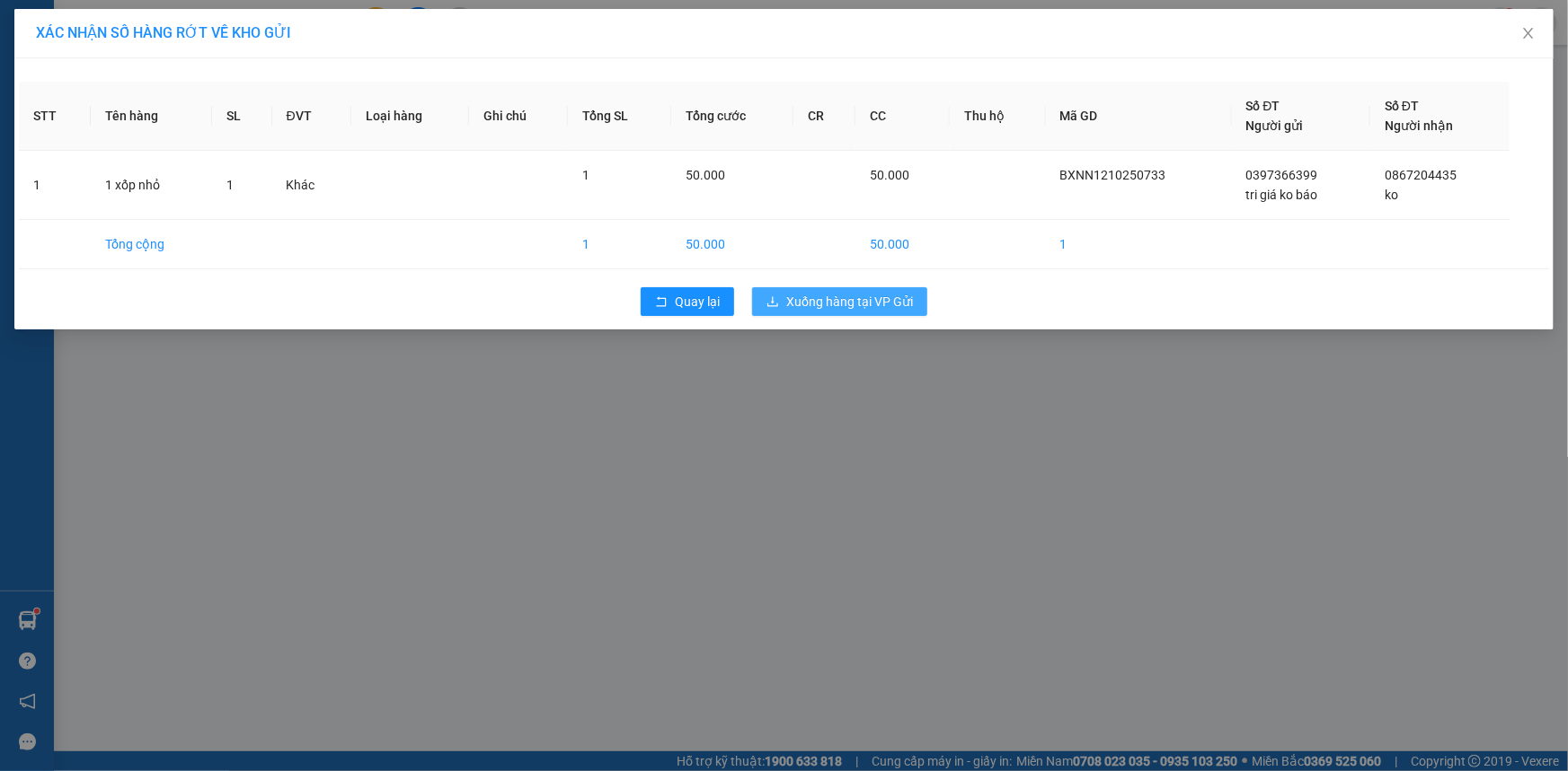
click at [862, 307] on span "Xuống hàng tại VP Gửi" at bounding box center [849, 302] width 127 height 20
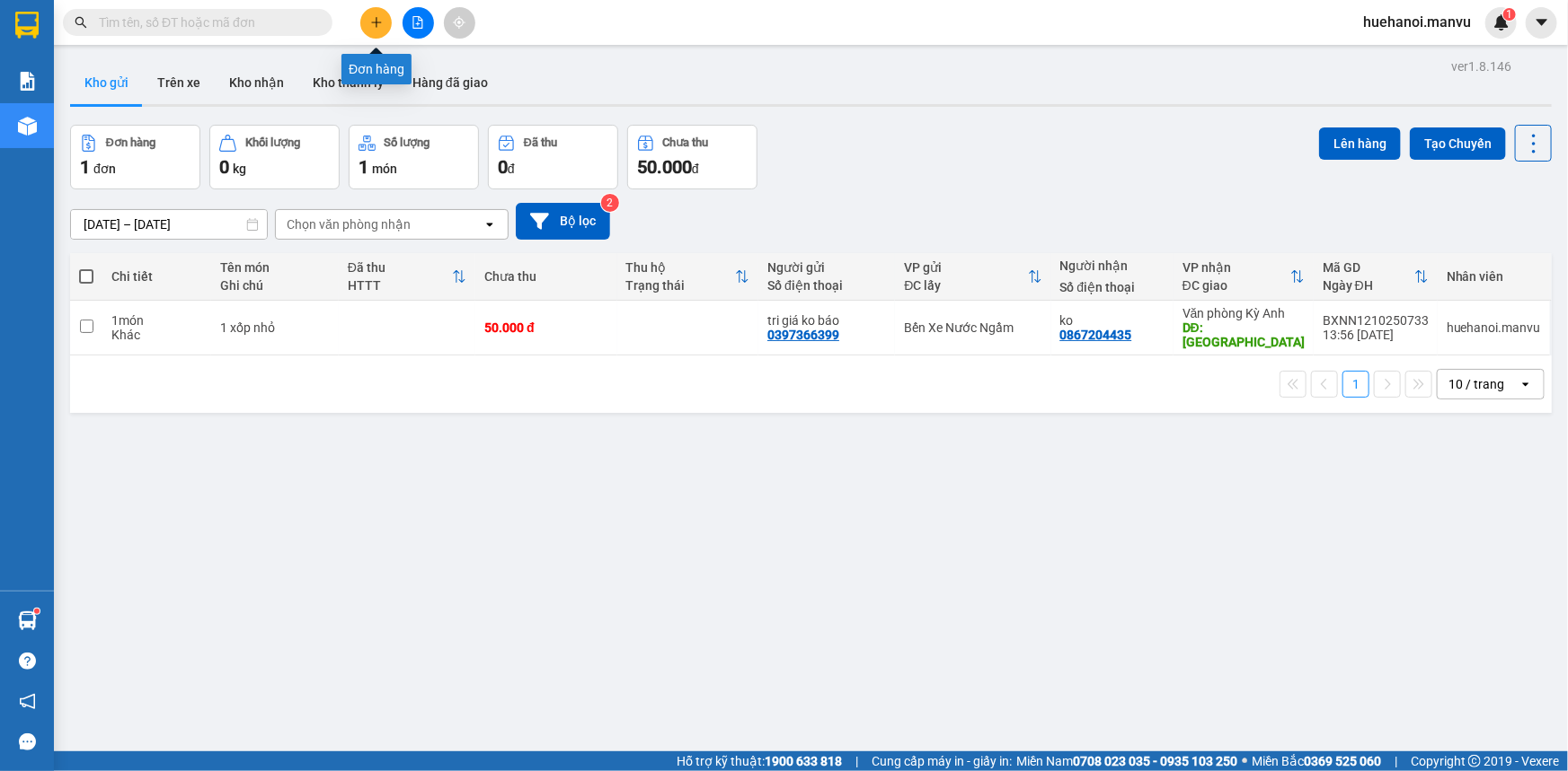
click at [369, 28] on button at bounding box center [376, 22] width 31 height 31
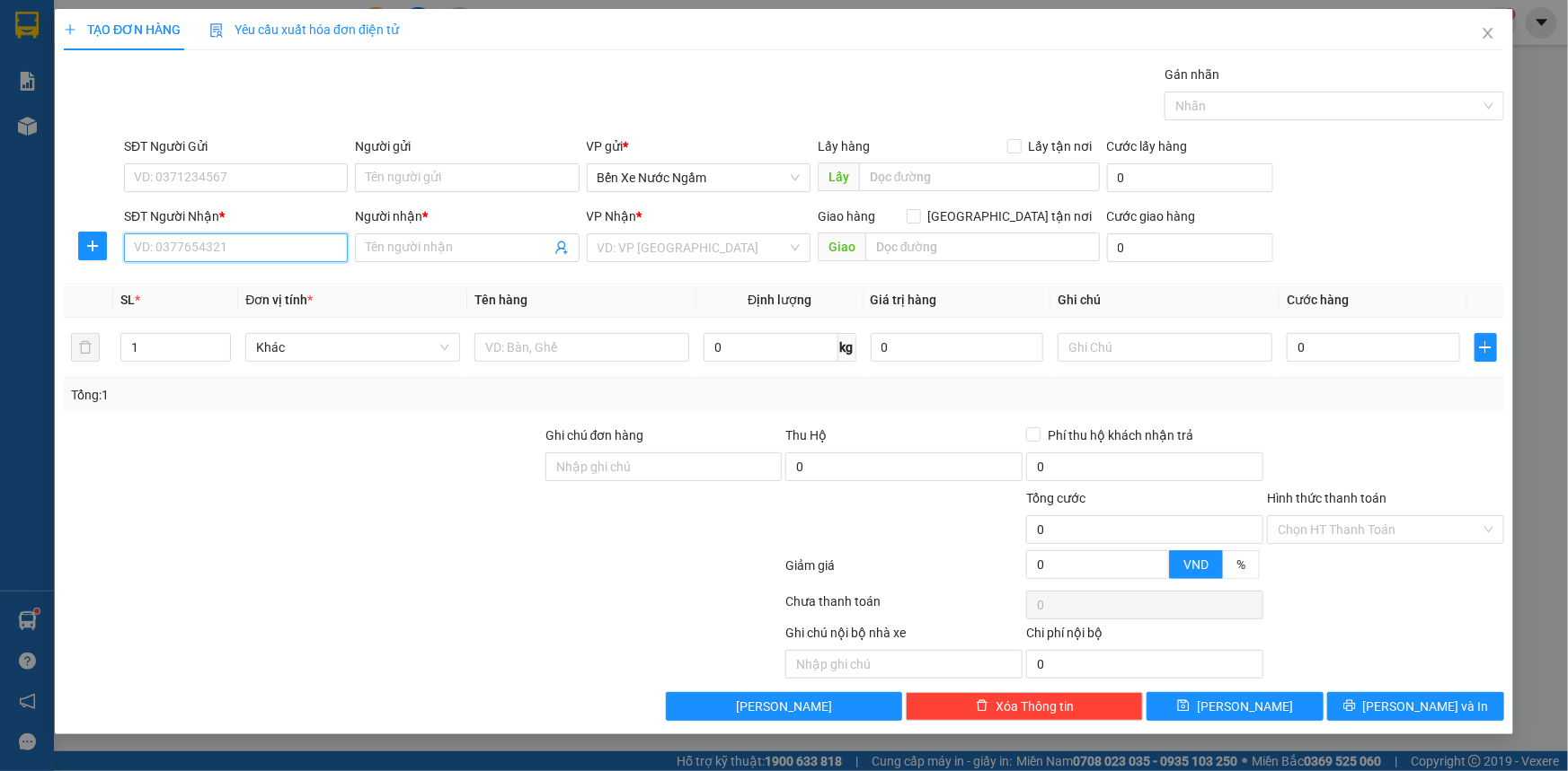
click at [248, 255] on input "SĐT Người Nhận *" at bounding box center [236, 248] width 224 height 29
click at [247, 255] on input "8408" at bounding box center [236, 248] width 224 height 29
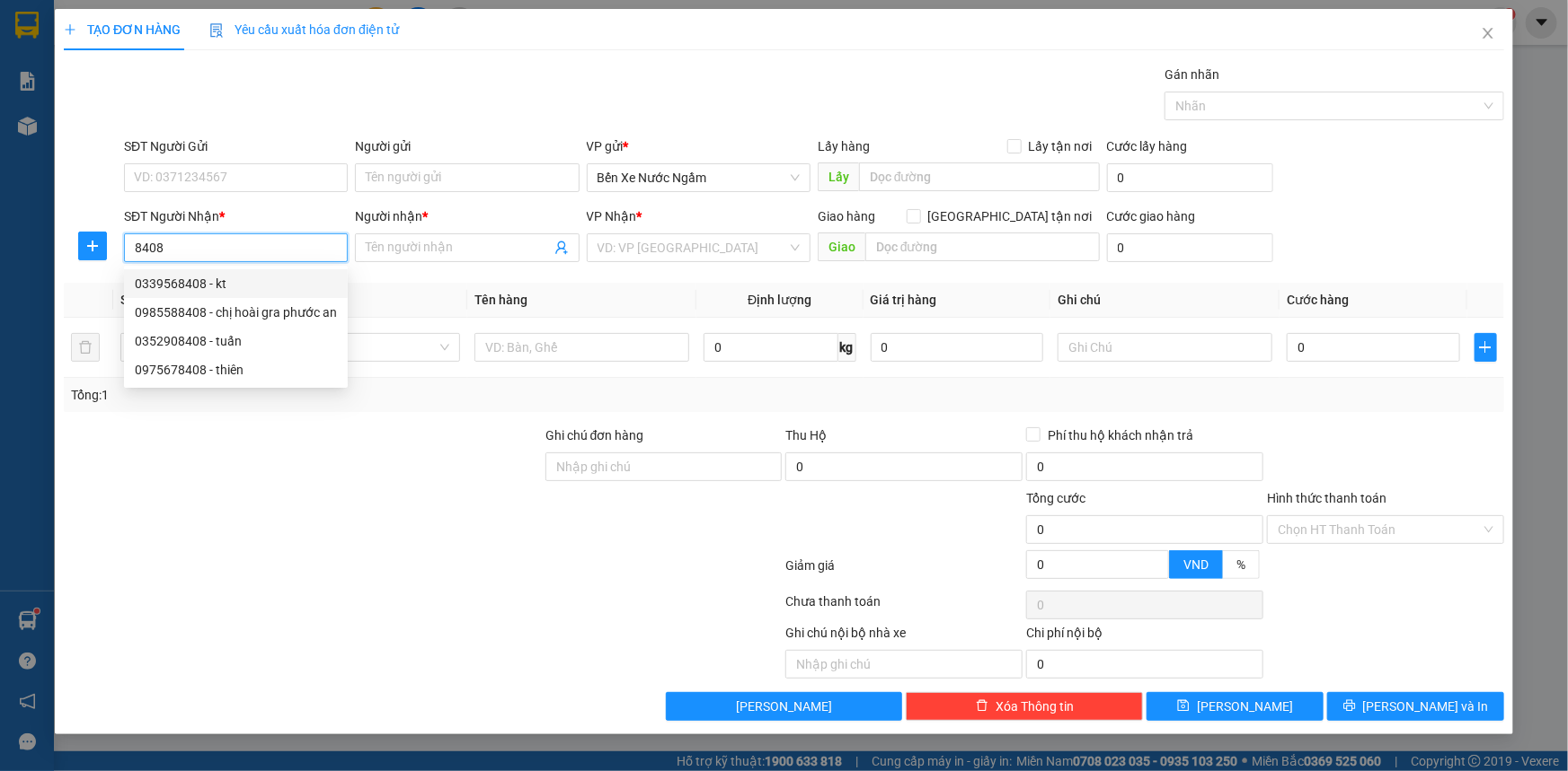
click at [221, 244] on input "8408" at bounding box center [236, 248] width 224 height 29
type input "8"
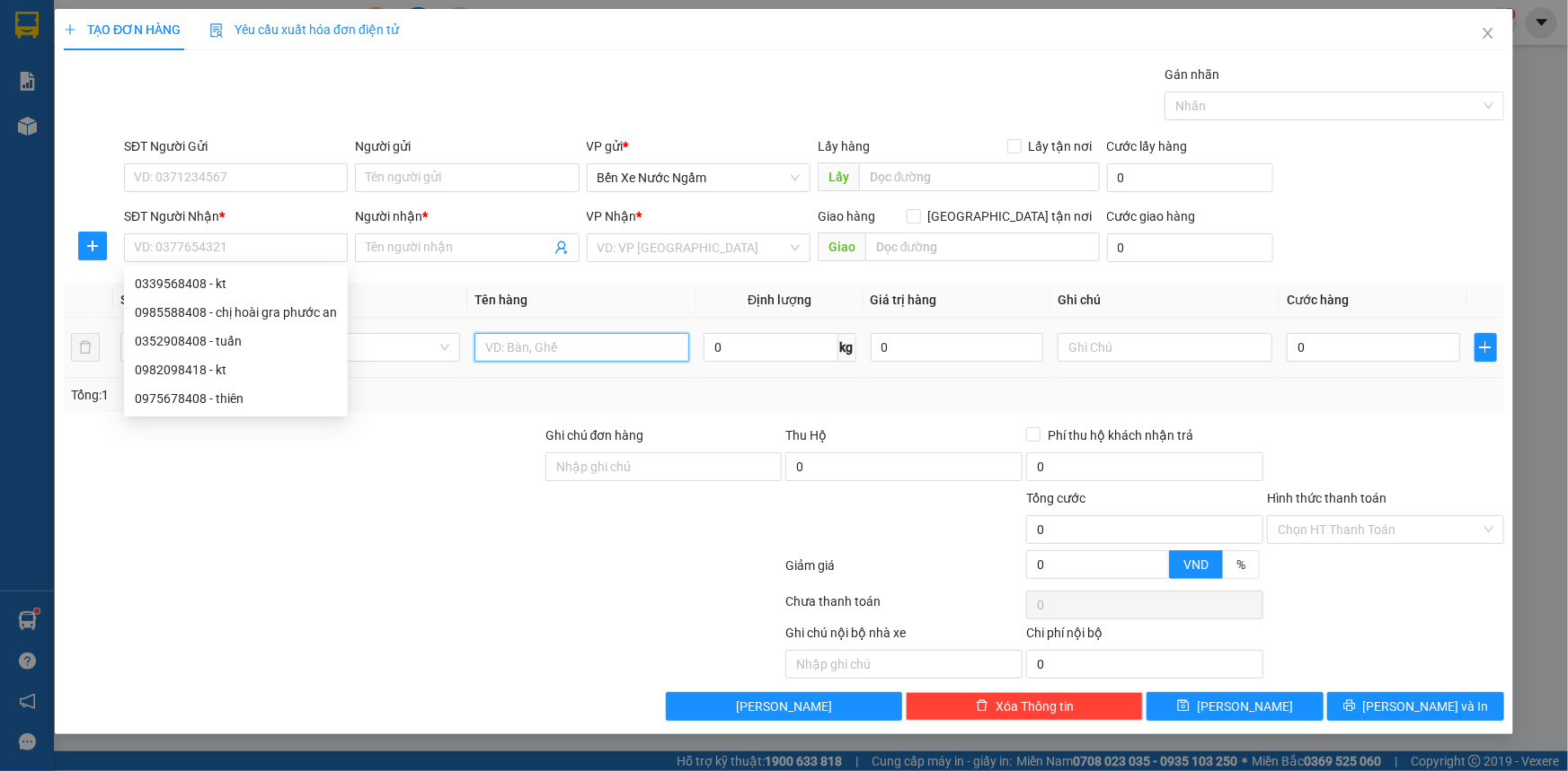
click at [594, 346] on input "text" at bounding box center [582, 348] width 215 height 29
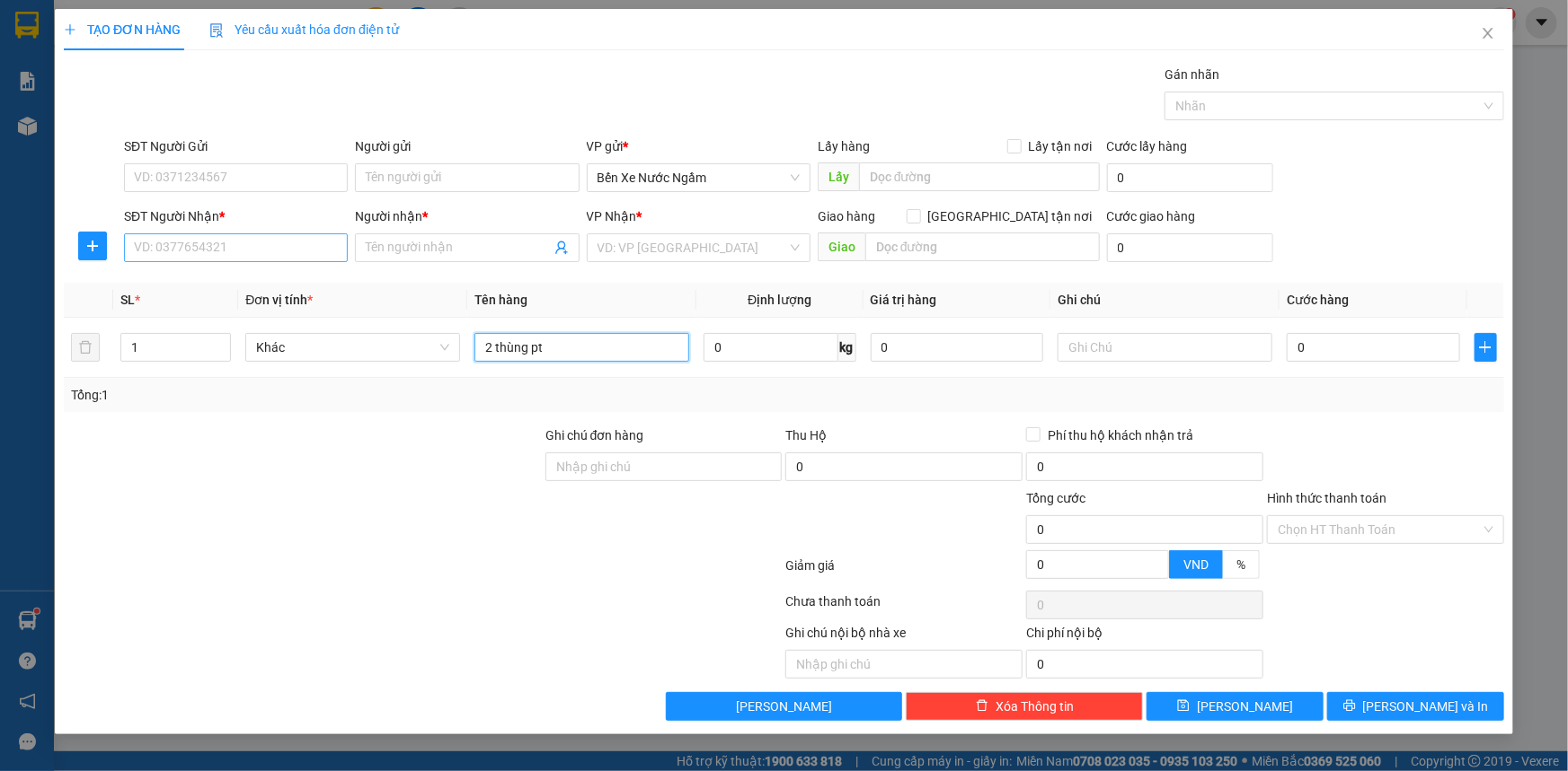
type input "2 thùng pt"
click at [317, 243] on input "SĐT Người Nhận *" at bounding box center [236, 248] width 224 height 29
type input "0985588408"
click at [283, 288] on div "0985588408 - chị hoài gra phước an" at bounding box center [236, 284] width 202 height 20
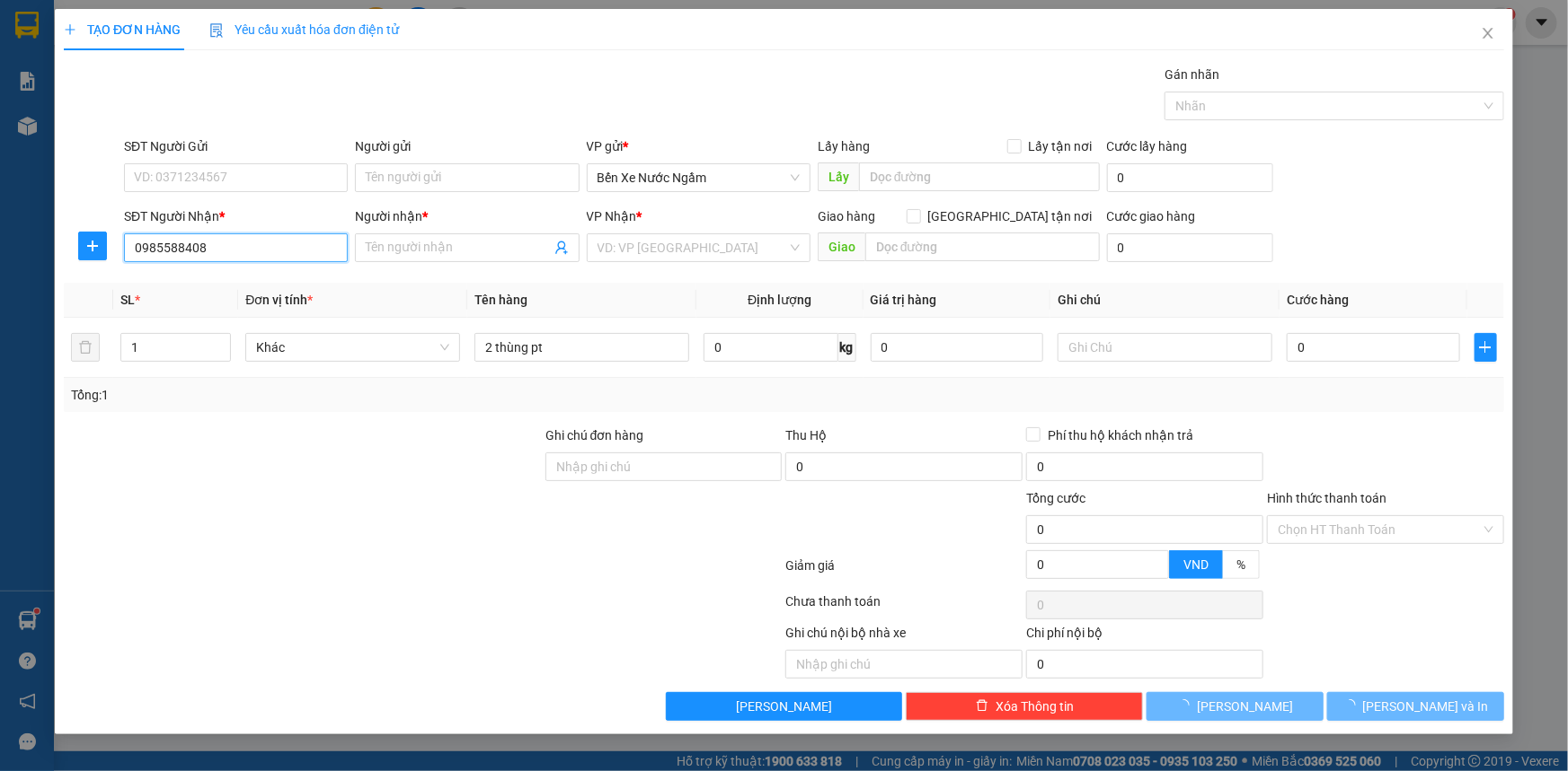
type input "chị hoài gra phước an"
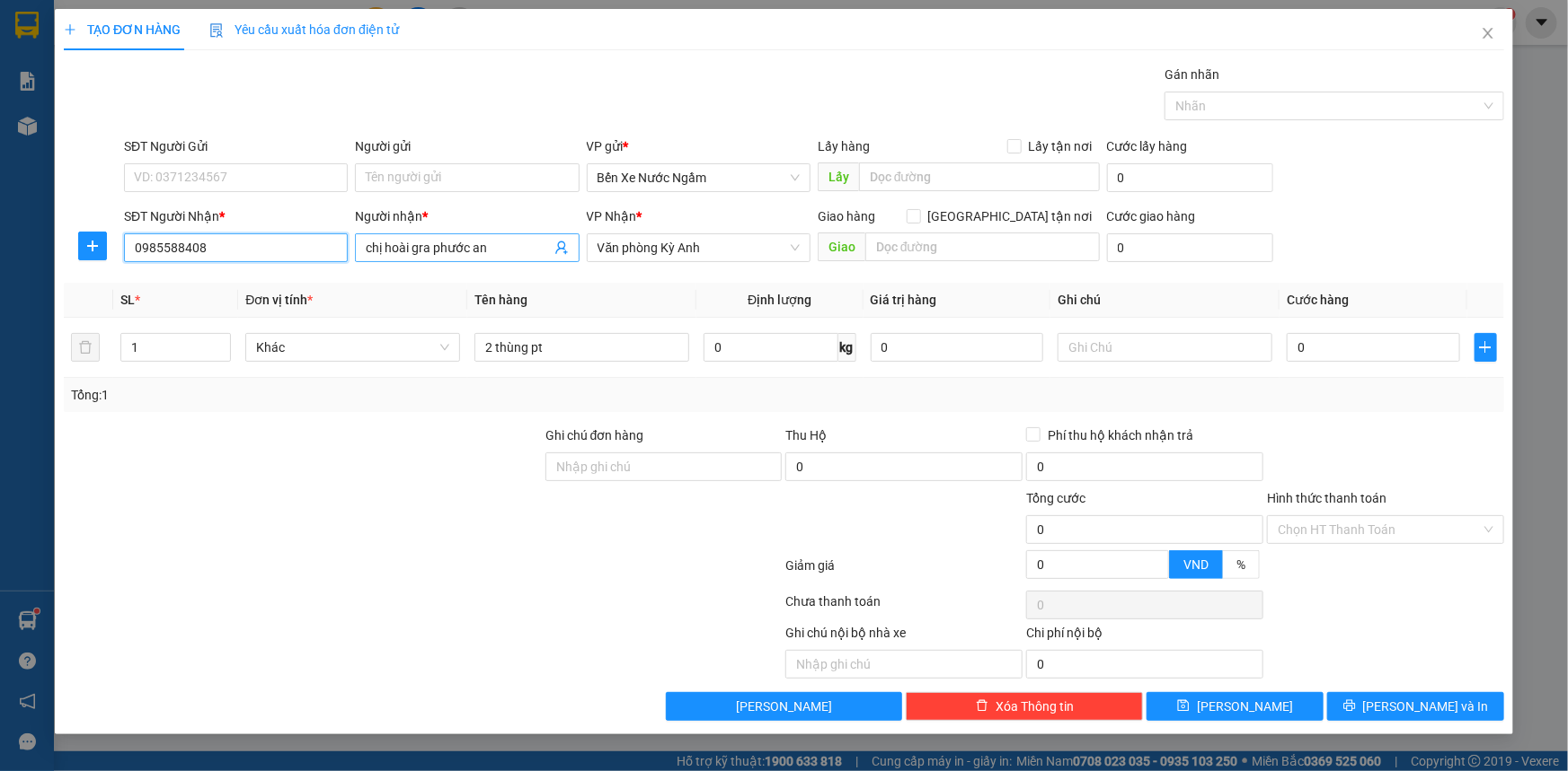
type input "0985588408"
click at [508, 246] on input "chị hoài gra phước an" at bounding box center [458, 248] width 184 height 20
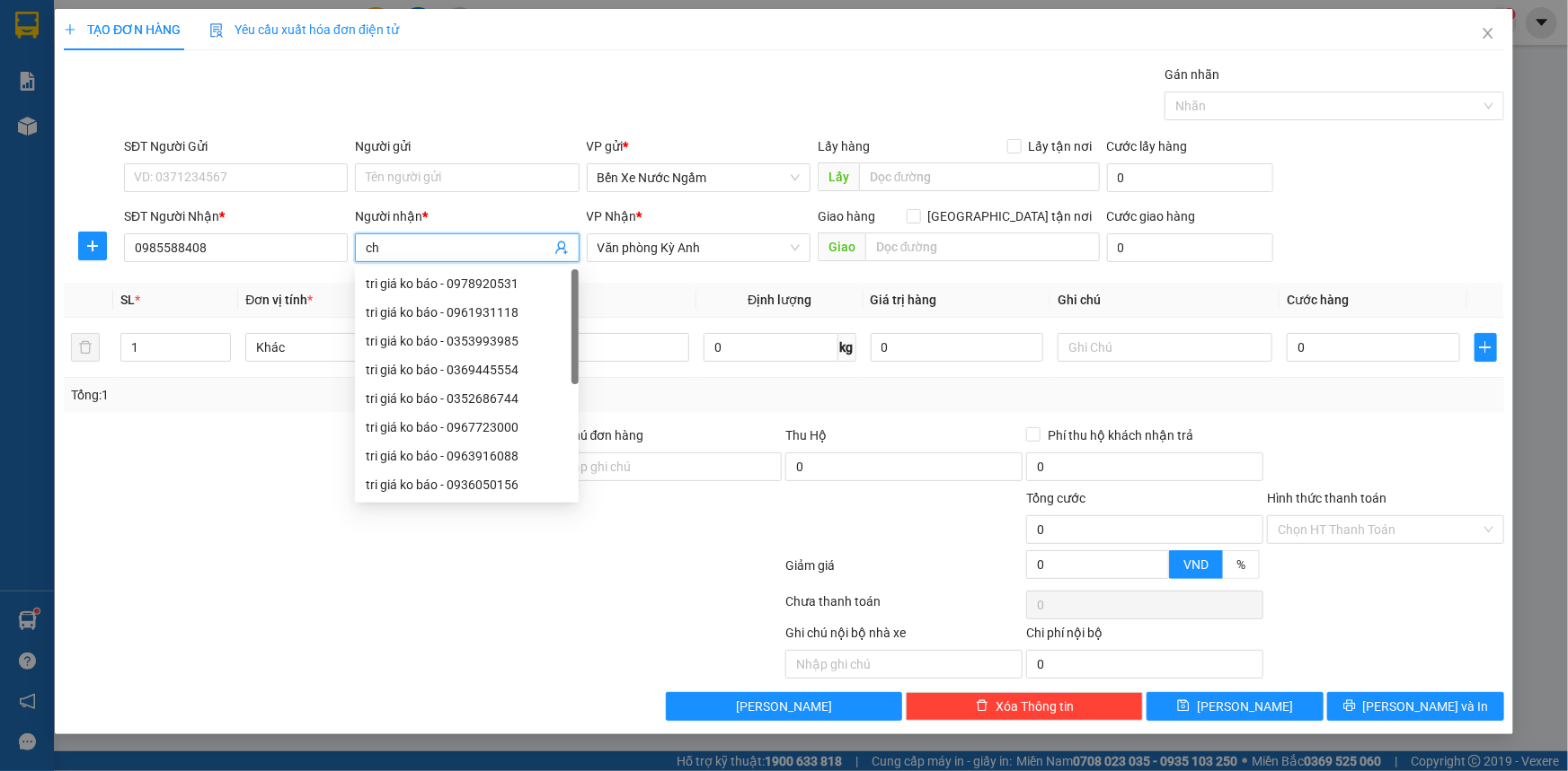
type input "c"
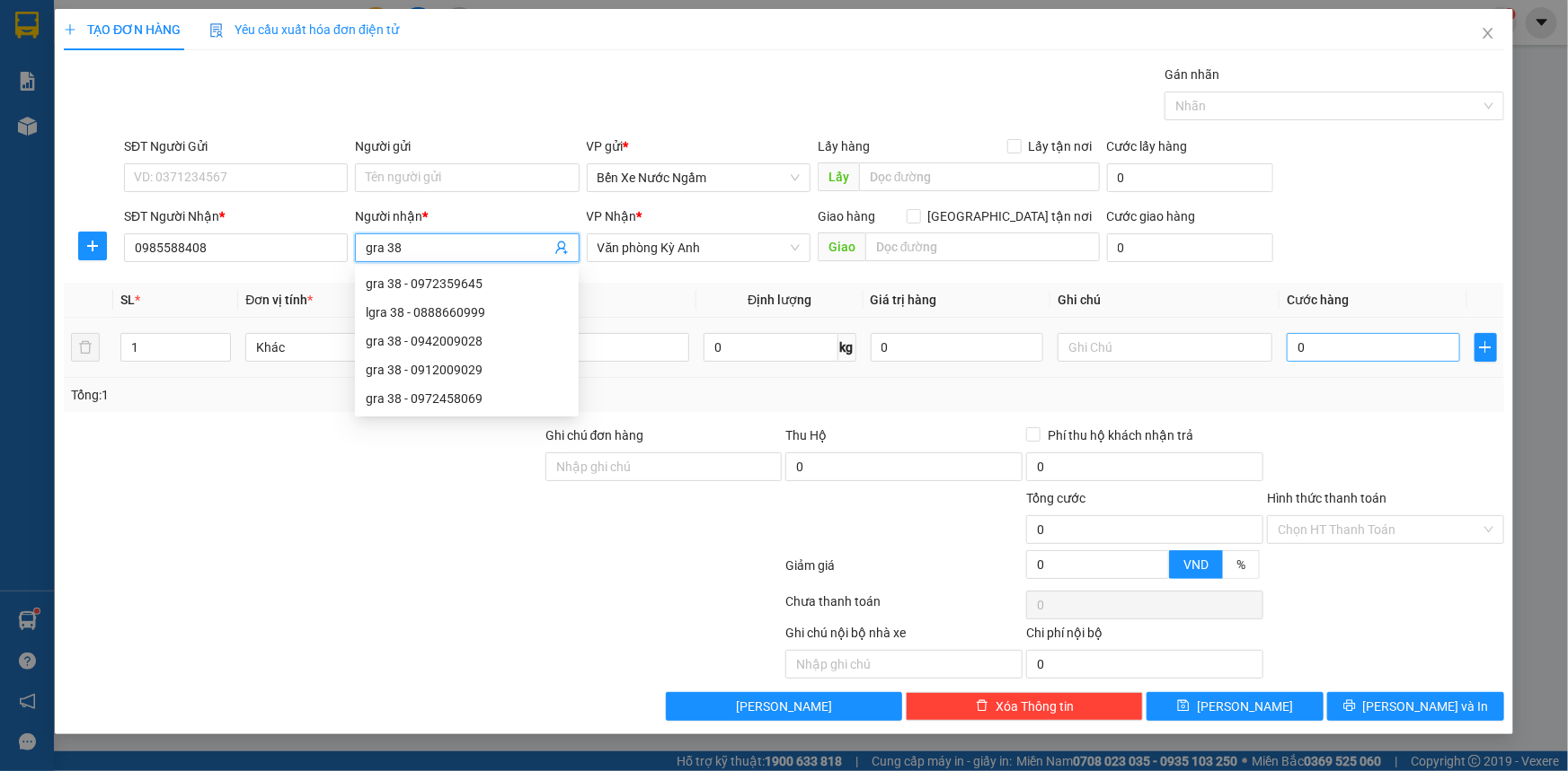
type input "gra 38"
click at [1375, 337] on input "0" at bounding box center [1373, 348] width 174 height 29
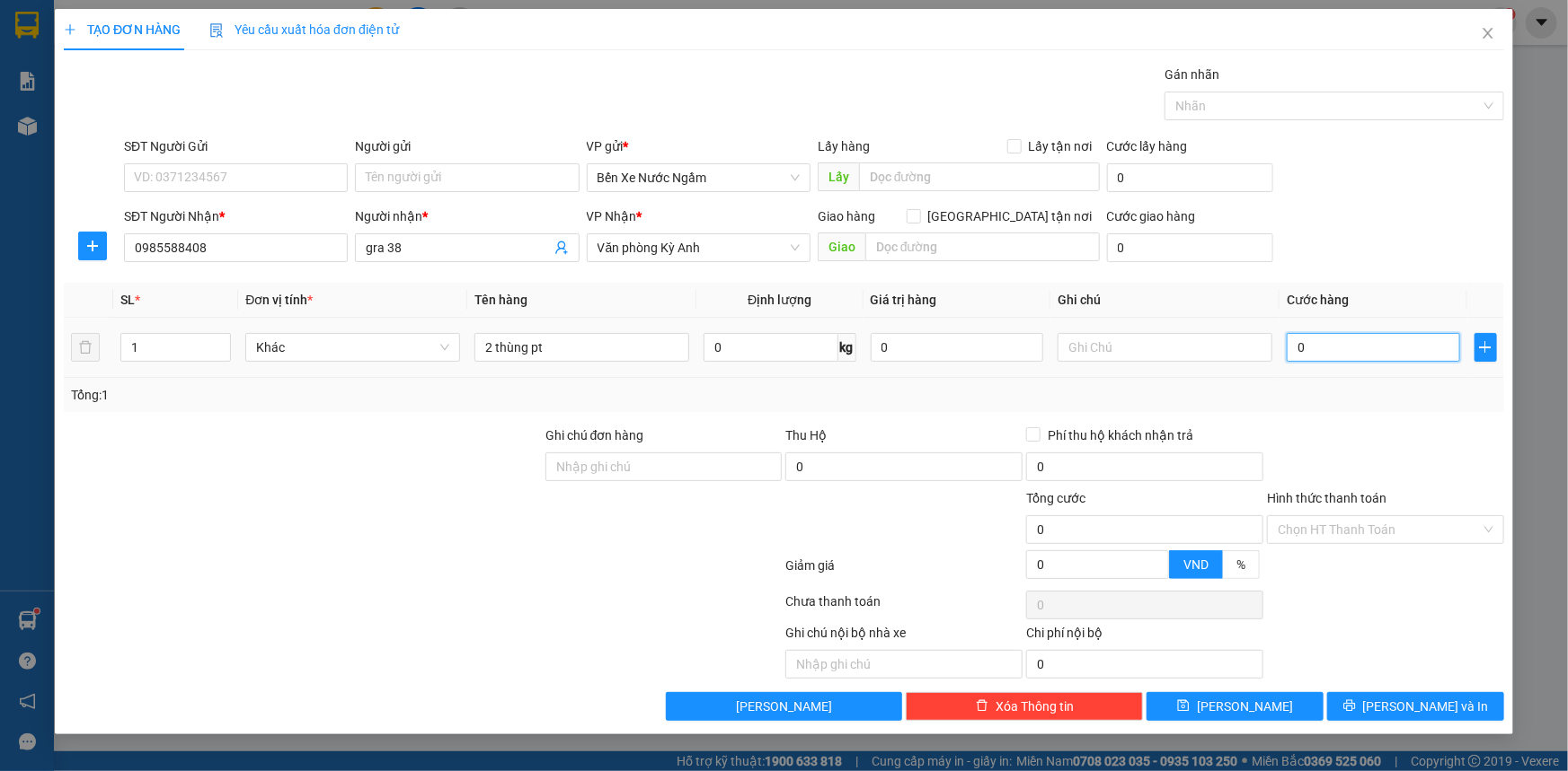
type input "1"
type input "12"
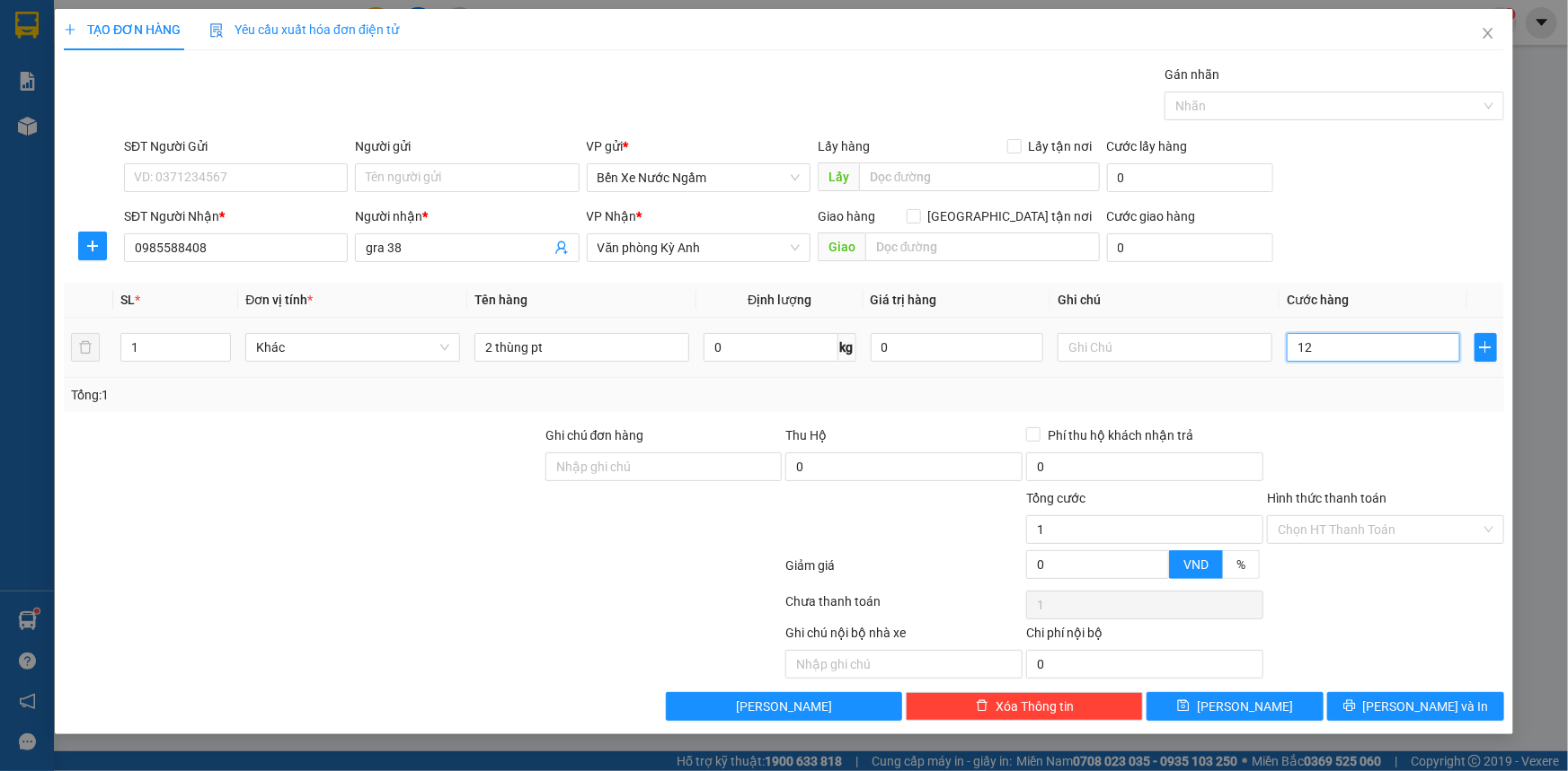
type input "12"
type input "120"
type input "1.200"
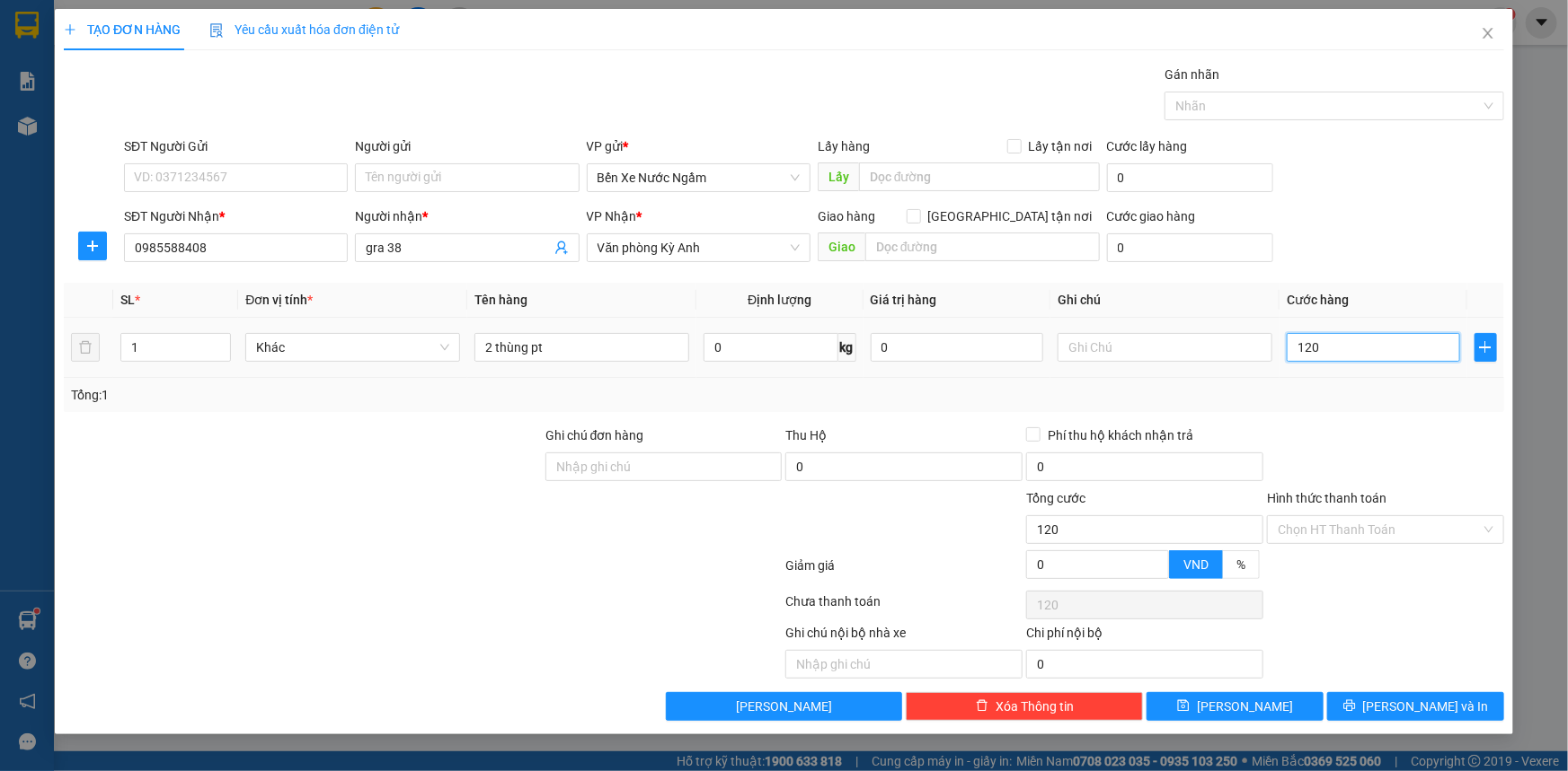
type input "1.200"
type input "12.000"
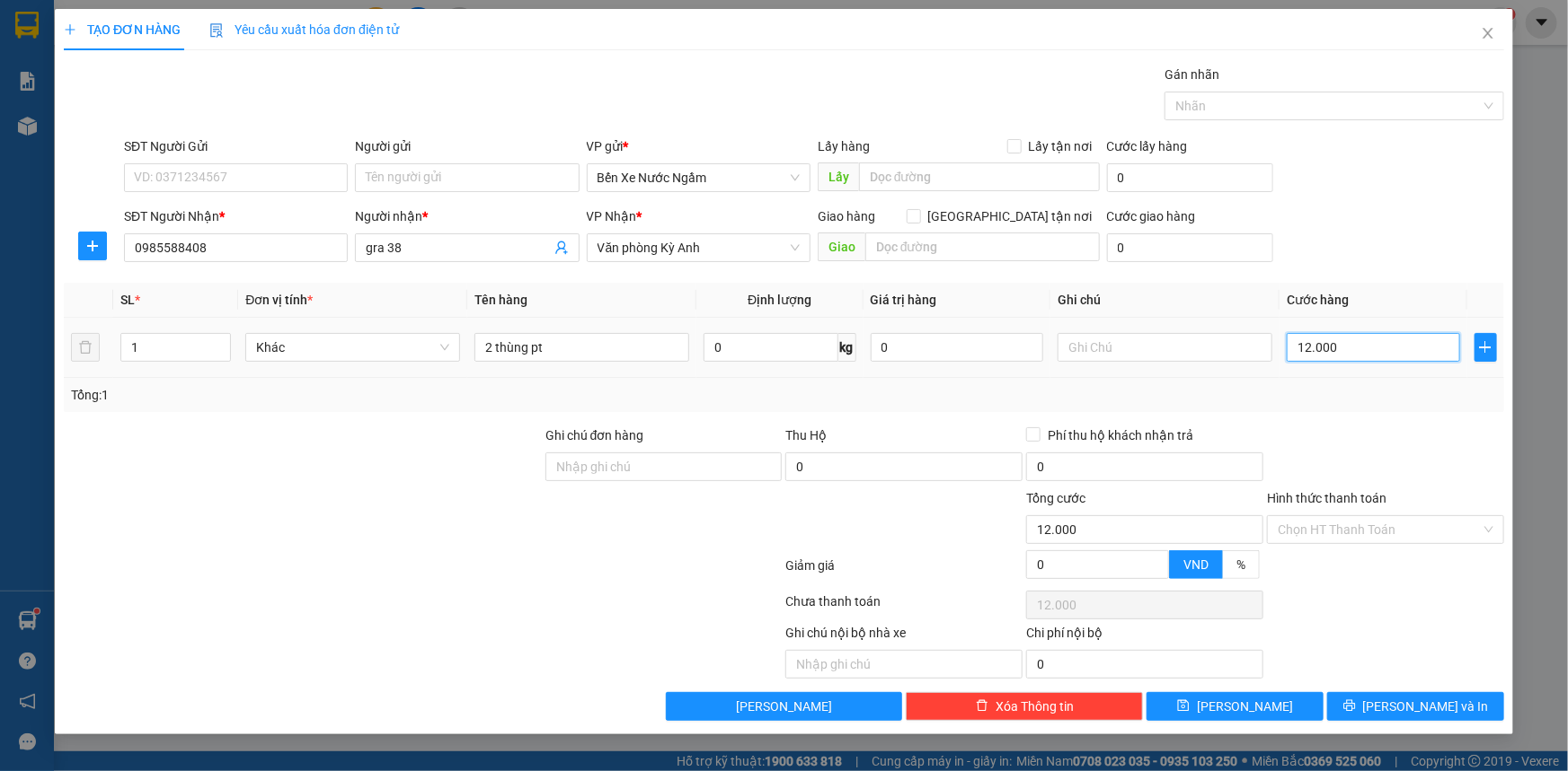
type input "120.000"
click at [263, 173] on input "SĐT Người Gửi" at bounding box center [236, 178] width 224 height 29
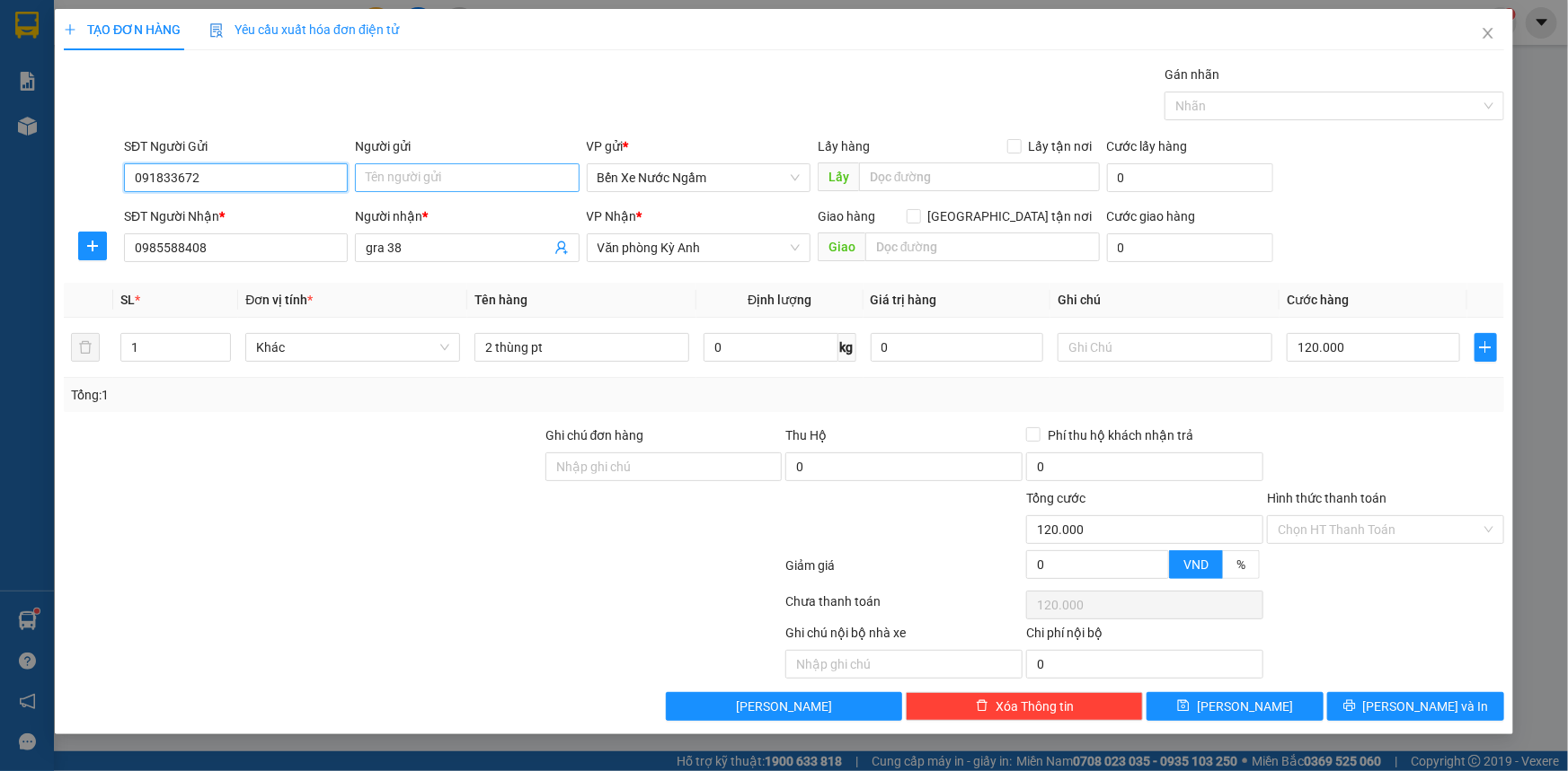
type input "091833672"
click at [442, 182] on input "Người gửi" at bounding box center [467, 178] width 224 height 29
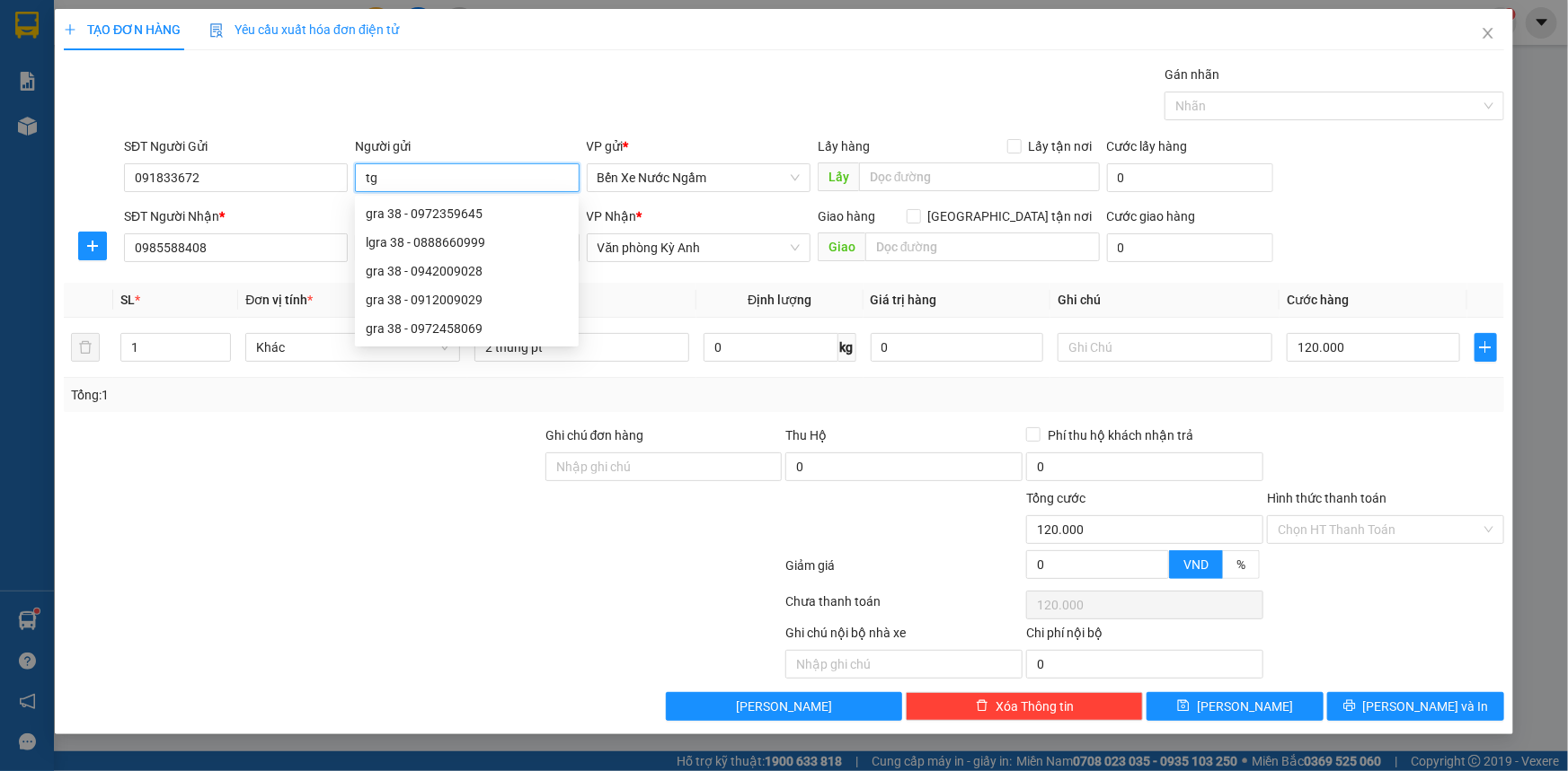
type input "t"
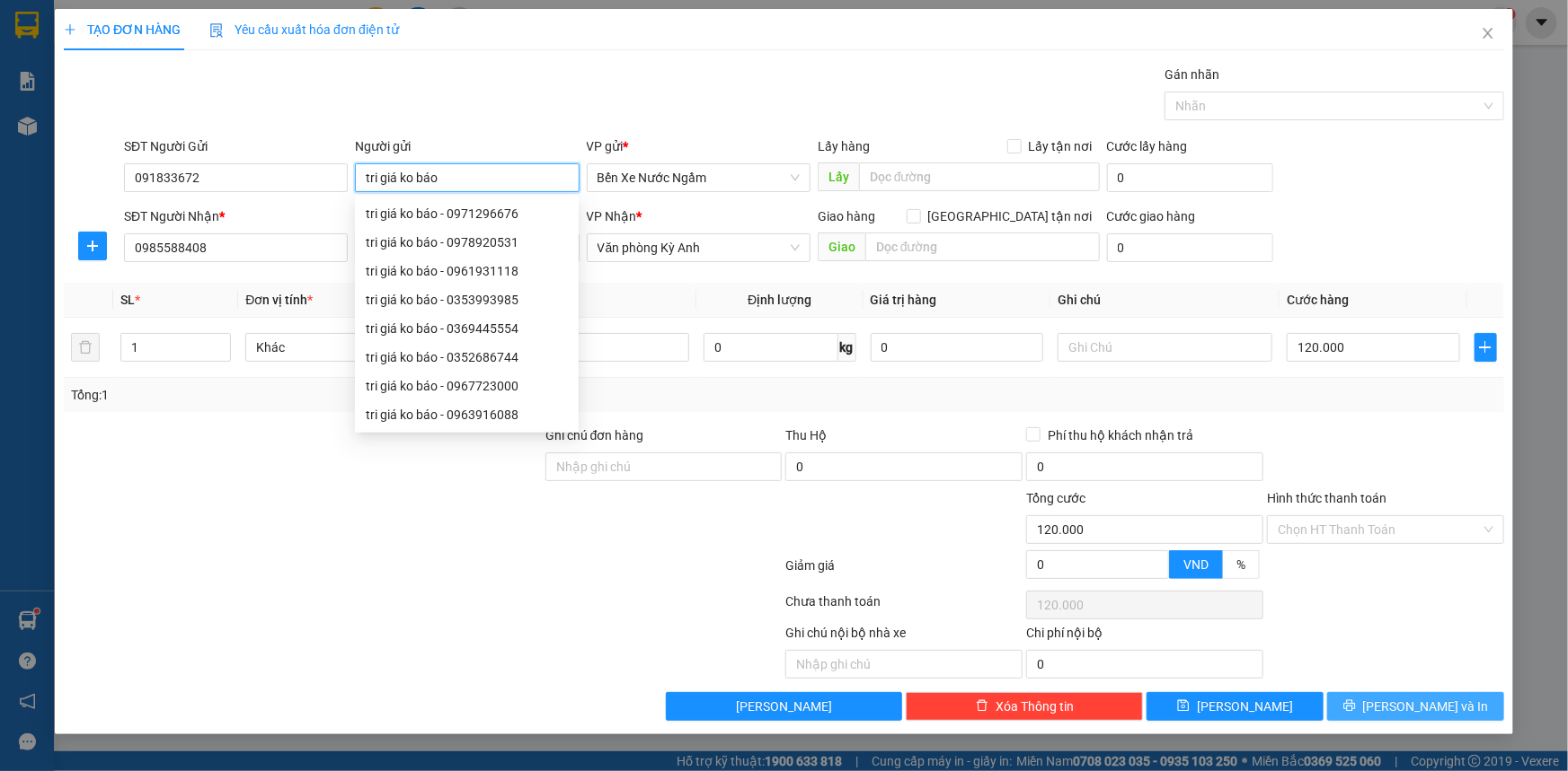
type input "tri giá ko báo"
click at [1356, 702] on icon "printer" at bounding box center [1350, 705] width 13 height 13
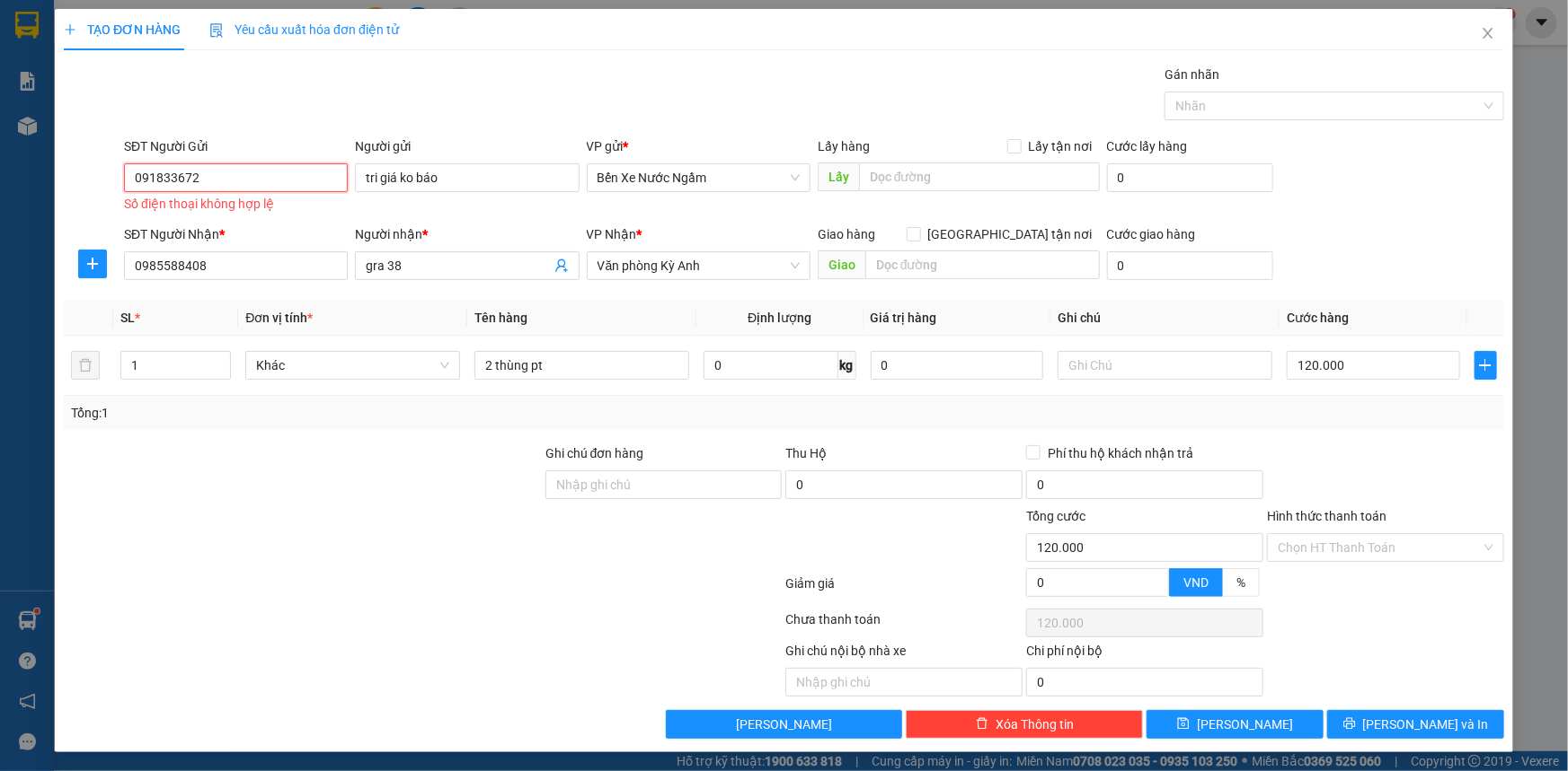
click at [252, 187] on input "091833672" at bounding box center [236, 178] width 224 height 29
click at [251, 182] on input "091833672" at bounding box center [236, 178] width 224 height 29
click at [171, 181] on input "091833672" at bounding box center [236, 178] width 224 height 29
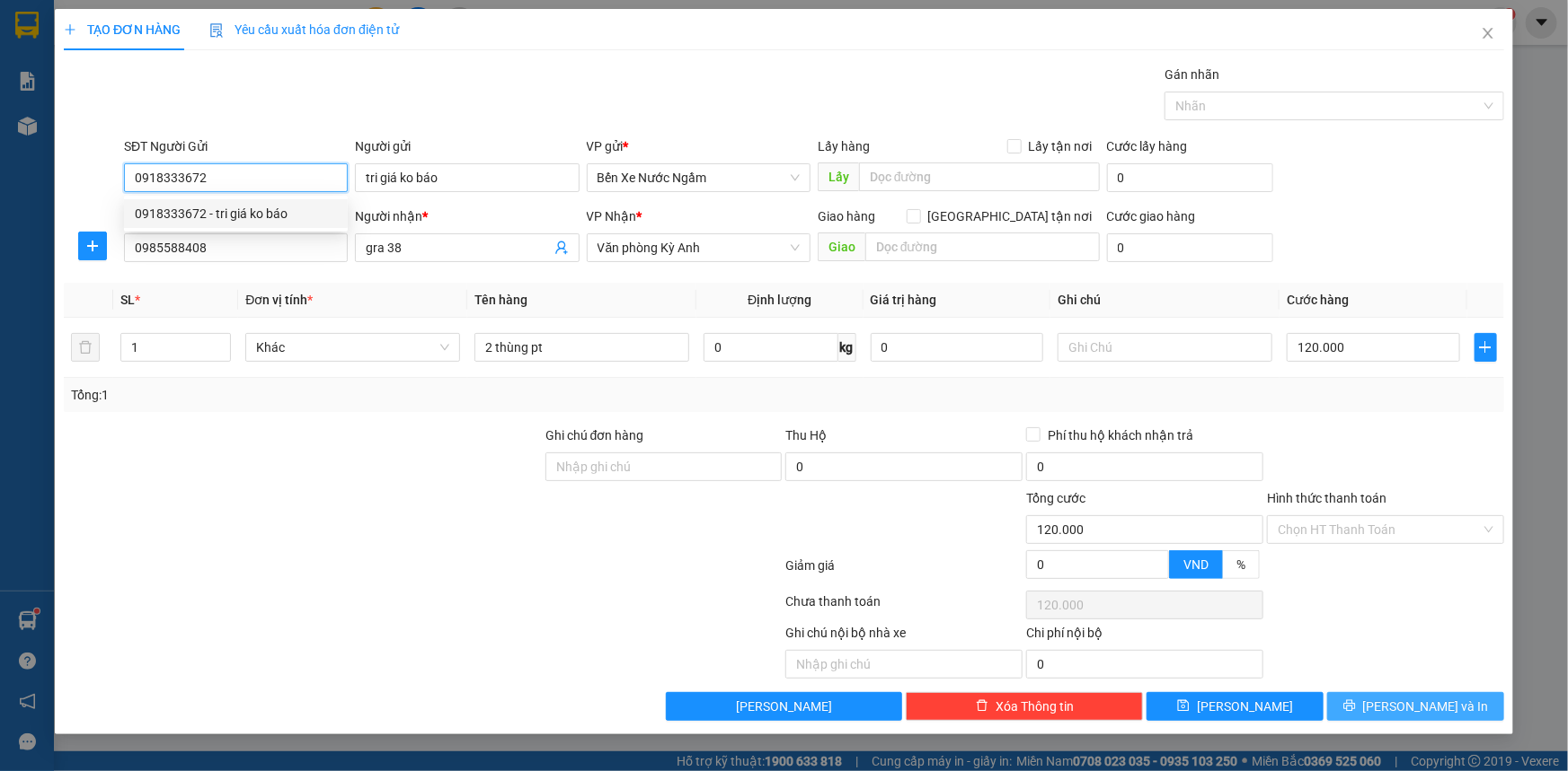
type input "0918333672"
click at [1373, 705] on button "[PERSON_NAME] và In" at bounding box center [1415, 706] width 177 height 29
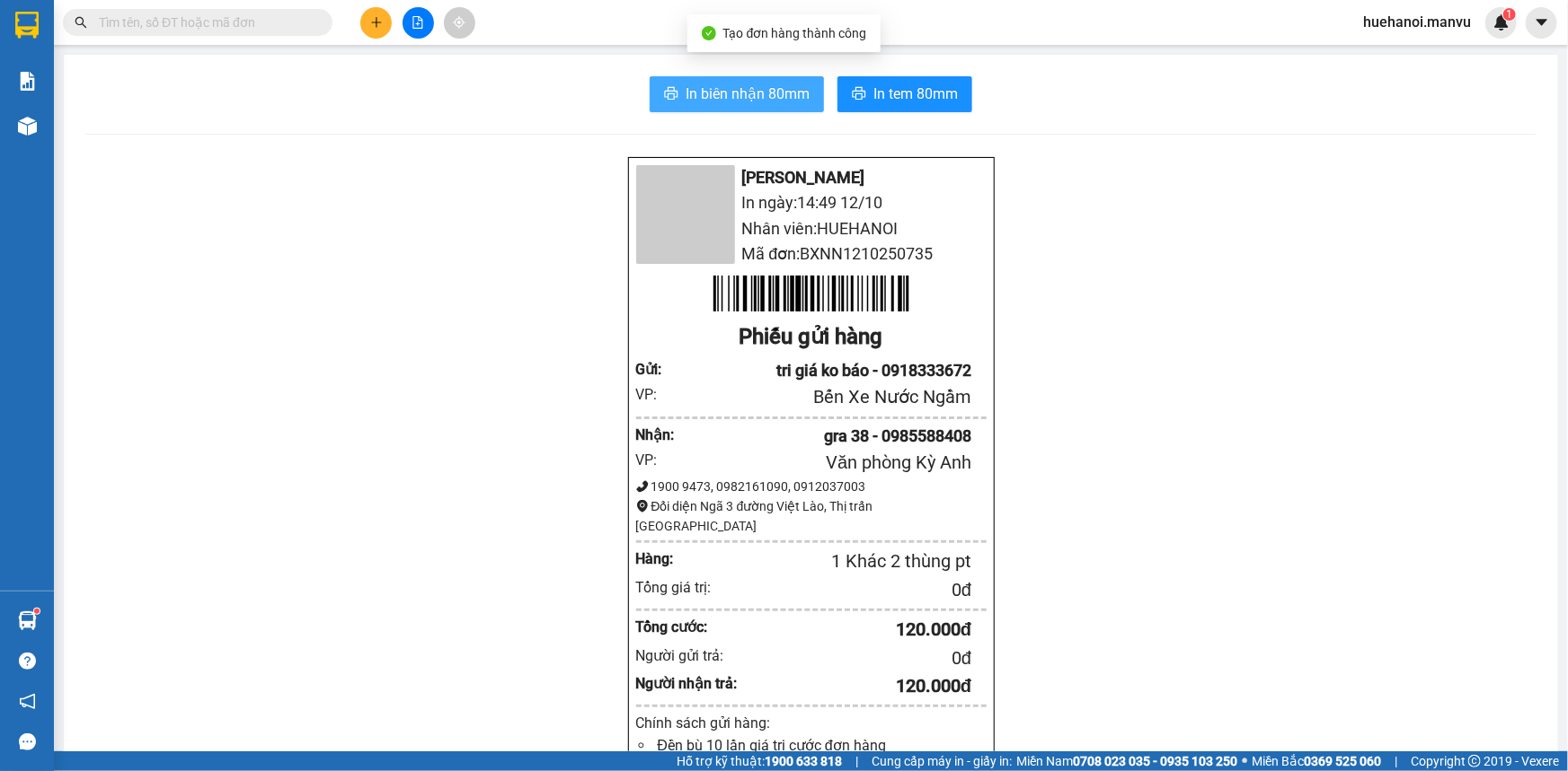
click at [739, 93] on span "In biên nhận 80mm" at bounding box center [747, 93] width 124 height 22
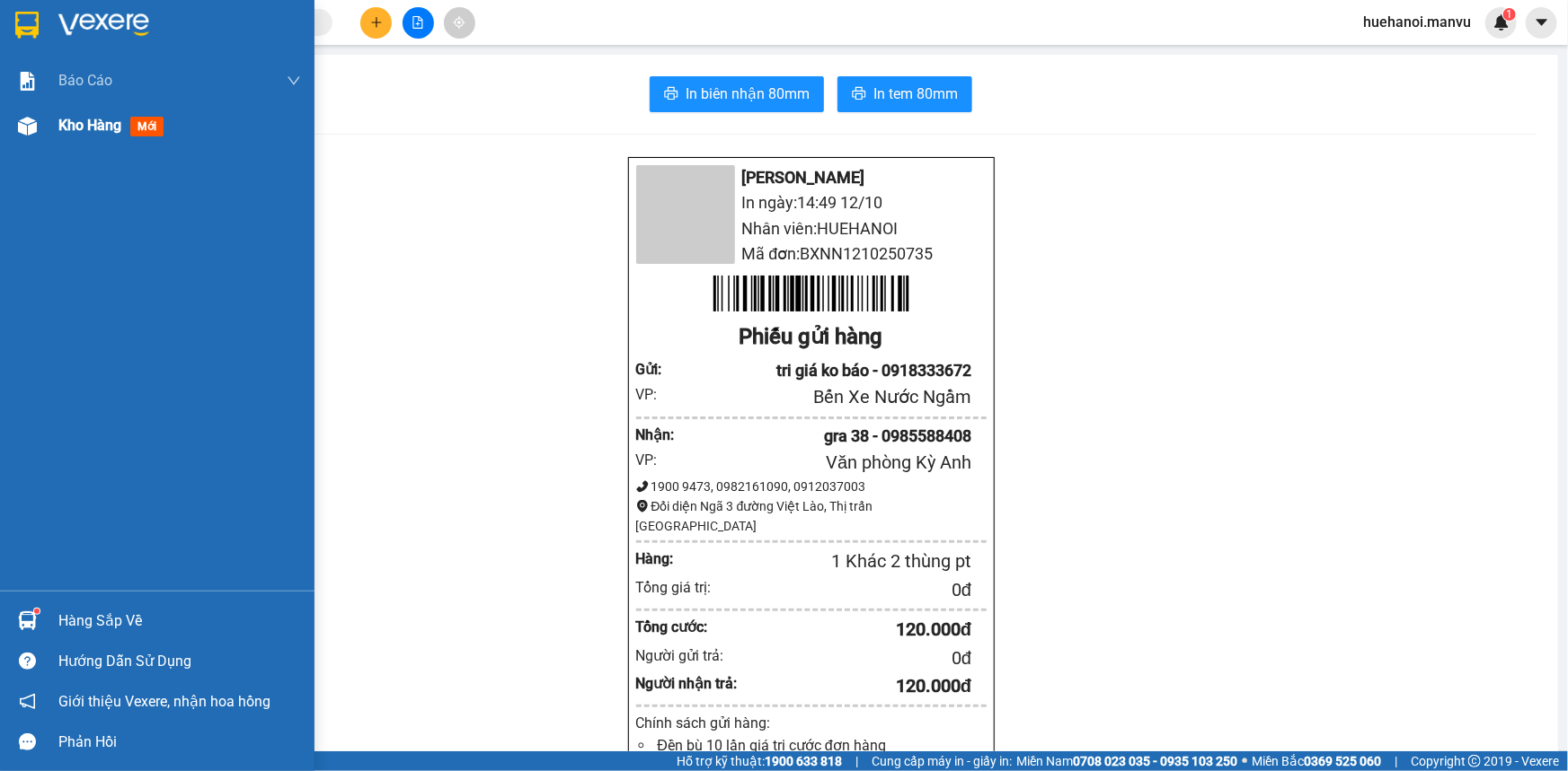
click at [107, 124] on span "Kho hàng" at bounding box center [90, 125] width 63 height 17
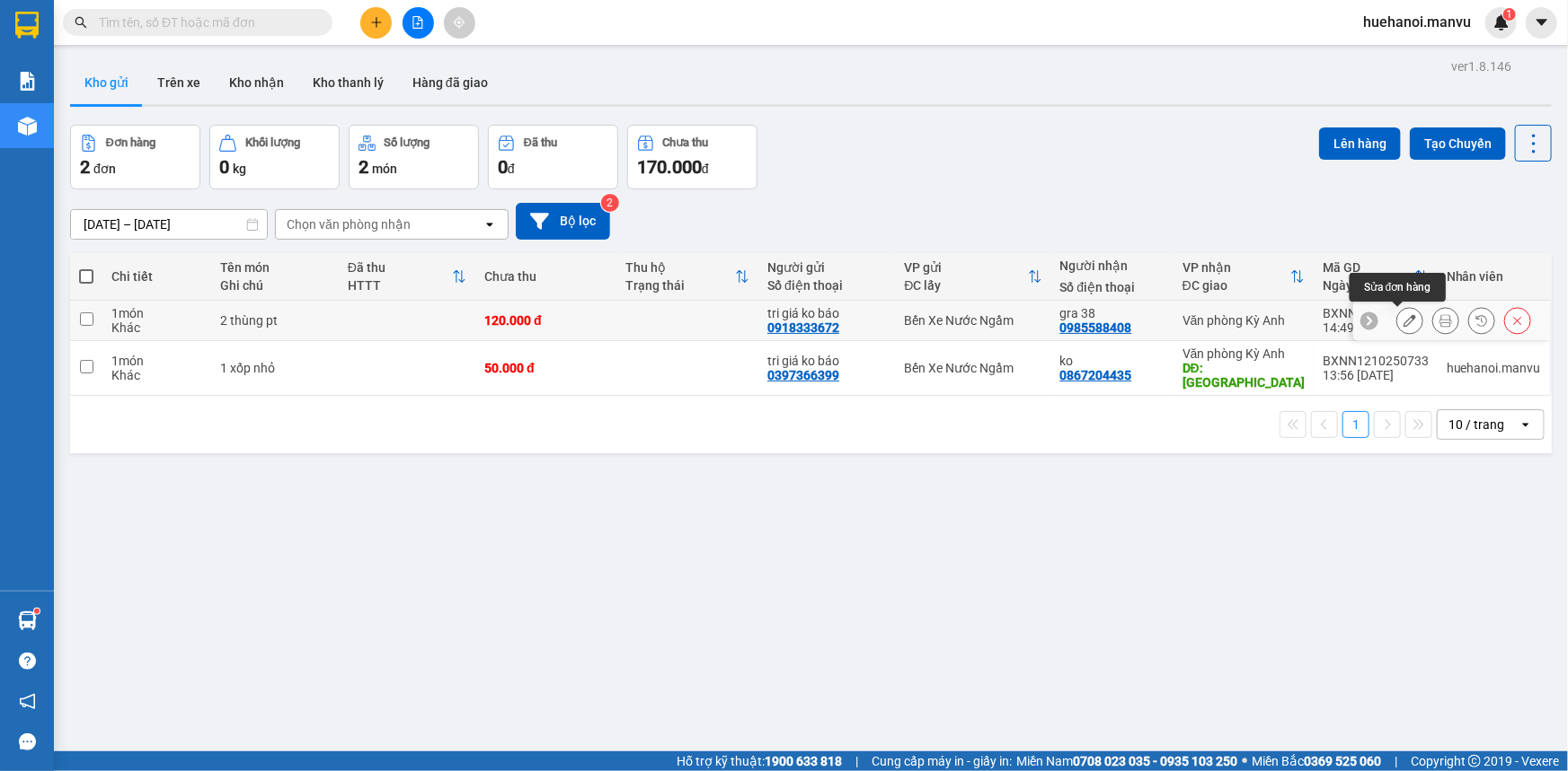
click at [1403, 315] on icon at bounding box center [1410, 321] width 13 height 13
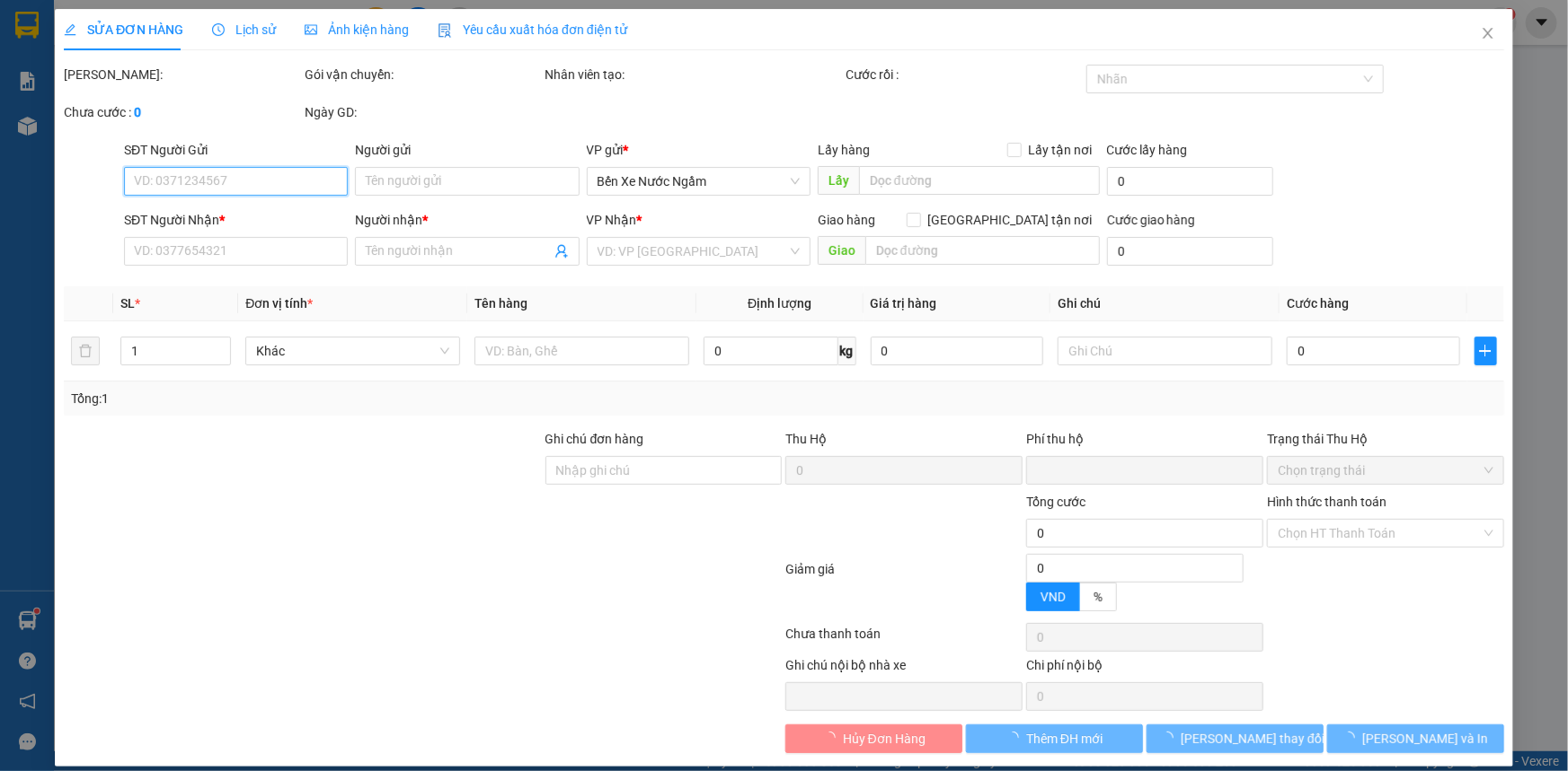
type input "0918333672"
type input "tri giá ko báo"
type input "0985588408"
type input "gra 38"
type input "0"
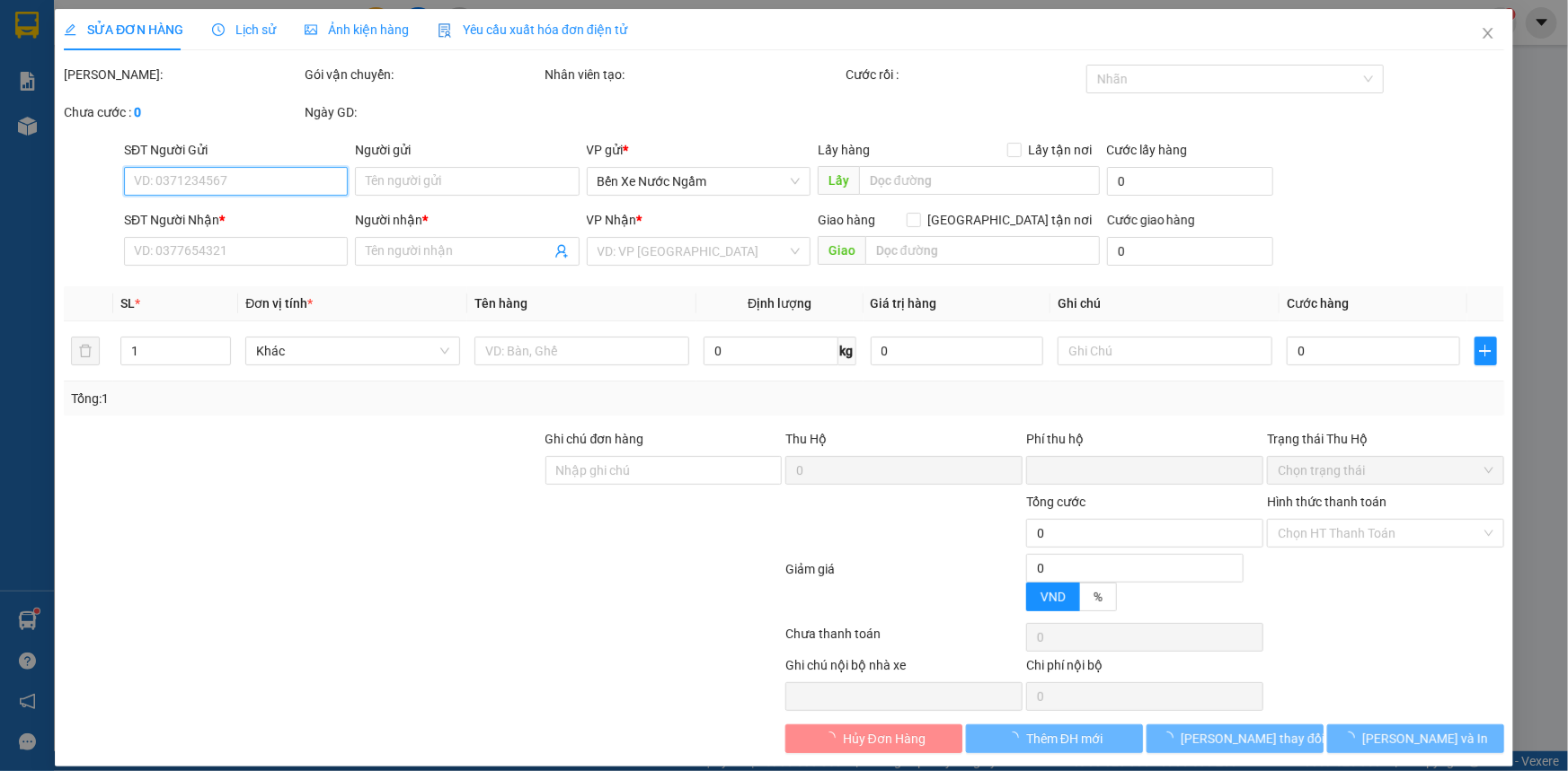
type input "120.000"
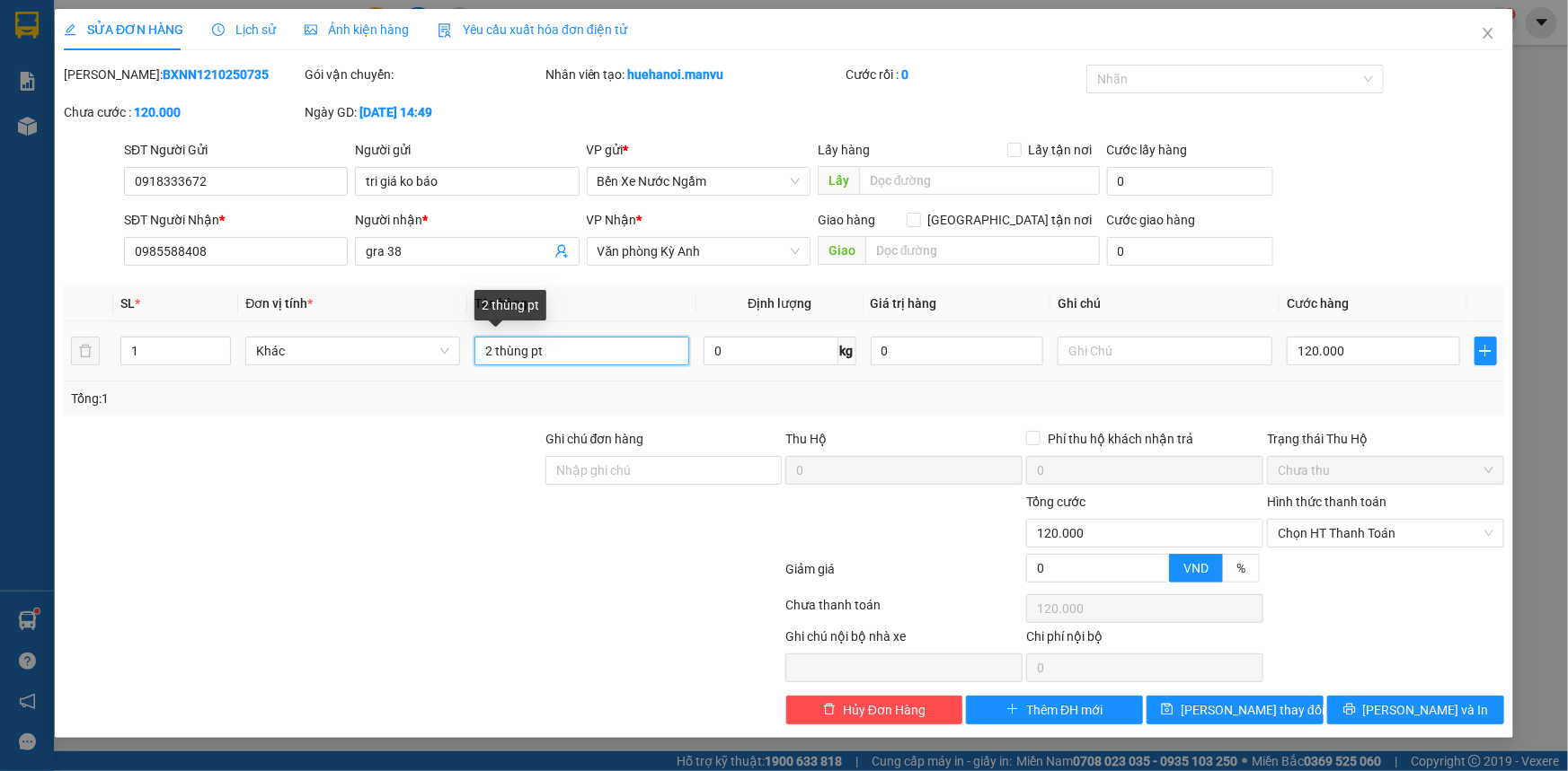
click at [585, 347] on input "2 thùng pt" at bounding box center [582, 351] width 215 height 29
type input "2 thùng pt sơn oto"
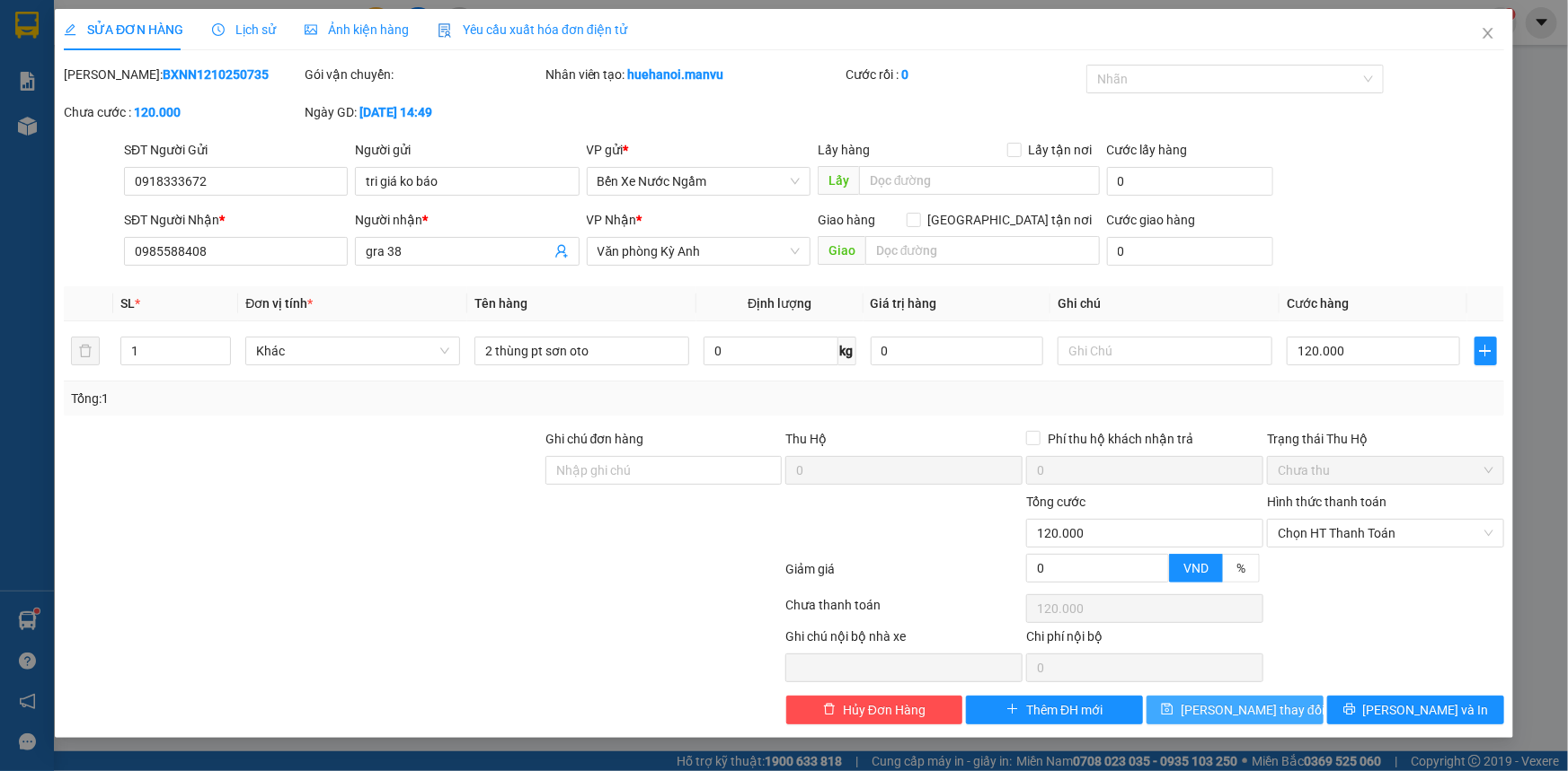
click at [1261, 709] on span "[PERSON_NAME] thay đổi" at bounding box center [1252, 710] width 144 height 20
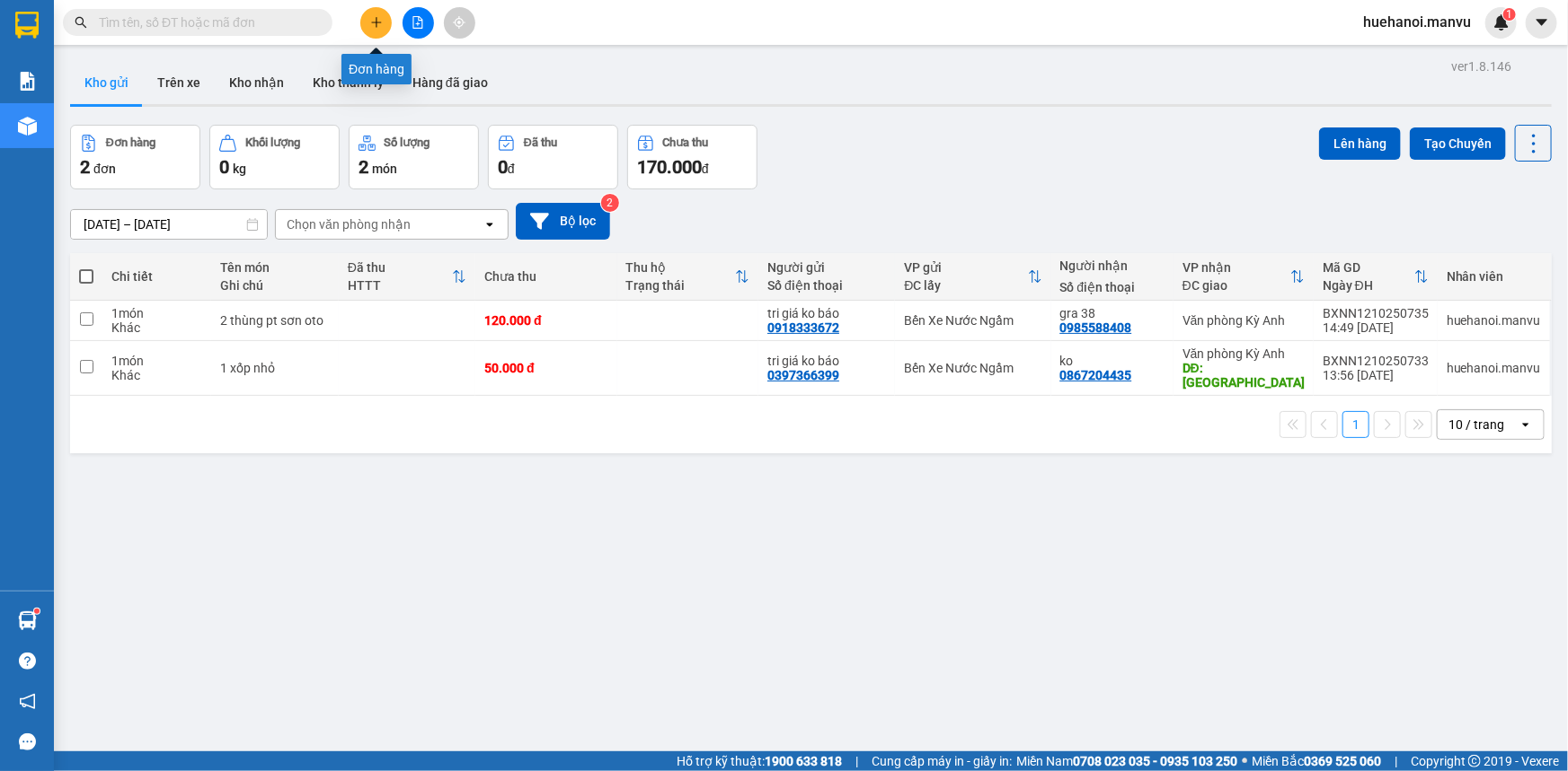
click at [378, 26] on icon "plus" at bounding box center [377, 22] width 13 height 13
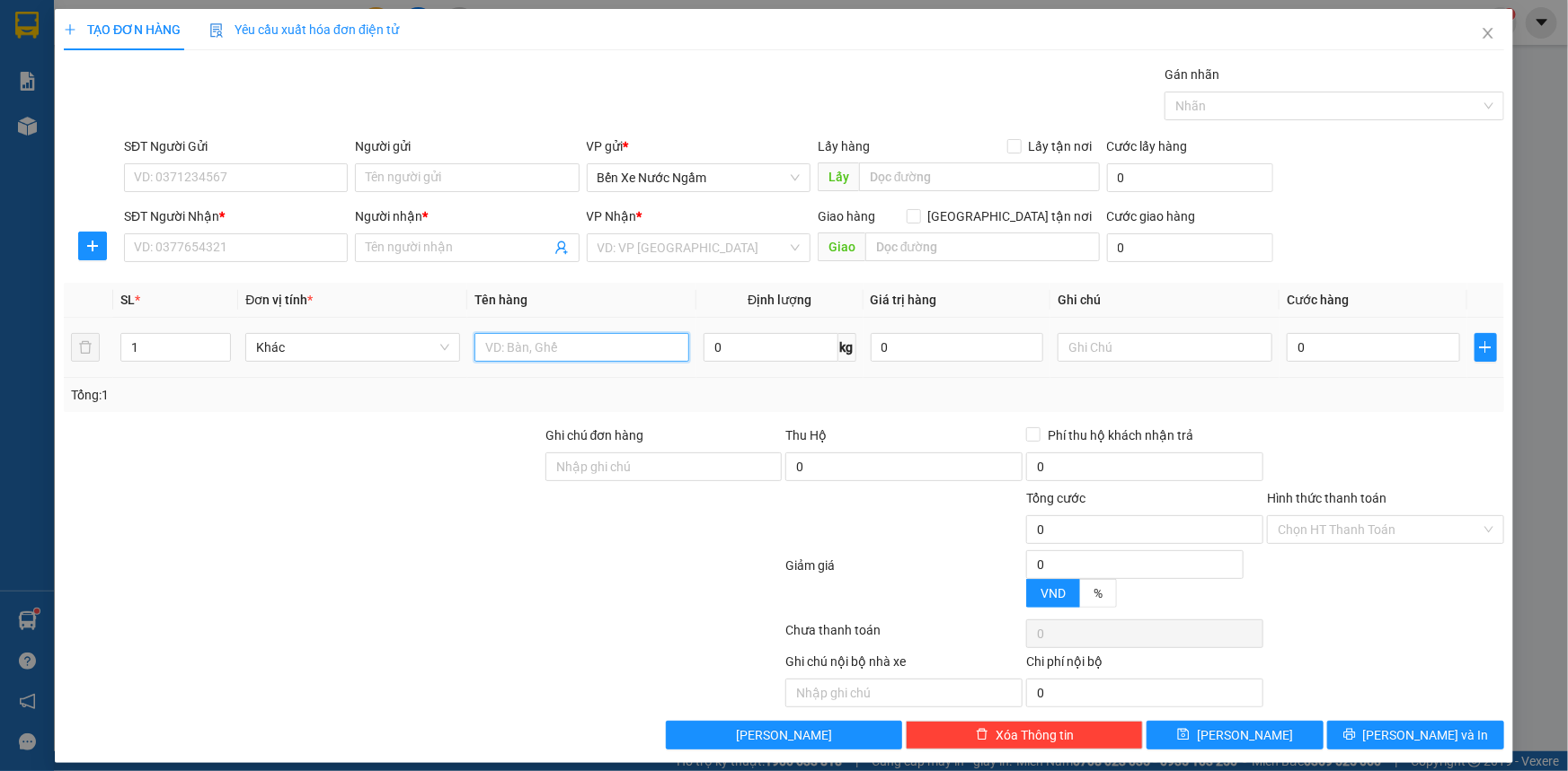
click at [579, 353] on input "text" at bounding box center [582, 348] width 215 height 29
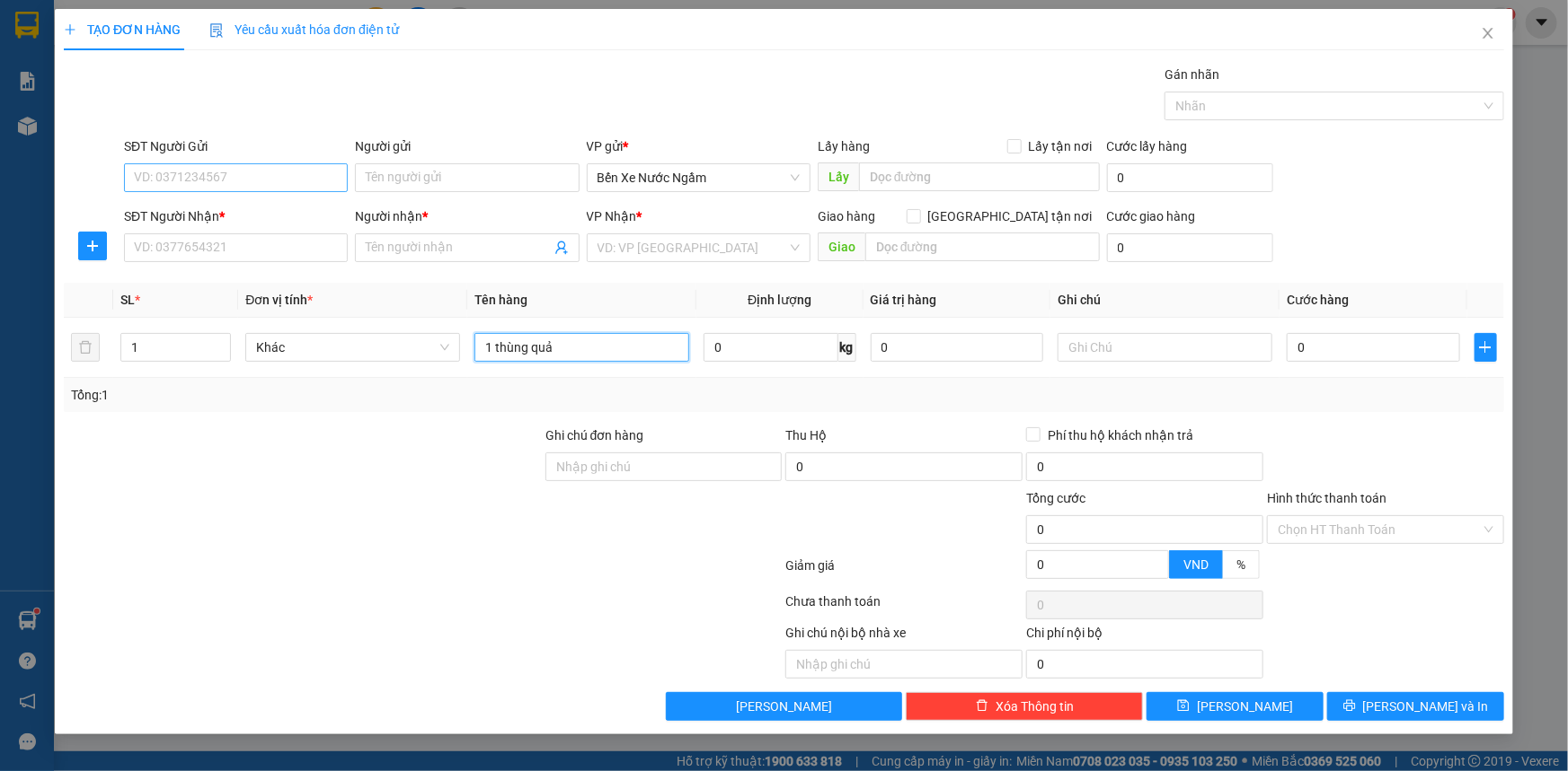
type input "1 thùng quả"
click at [183, 180] on input "SĐT Người Gửi" at bounding box center [236, 178] width 224 height 29
type input "0386106367"
click at [237, 252] on input "SĐT Người Nhận *" at bounding box center [236, 248] width 224 height 29
type input "0963424421"
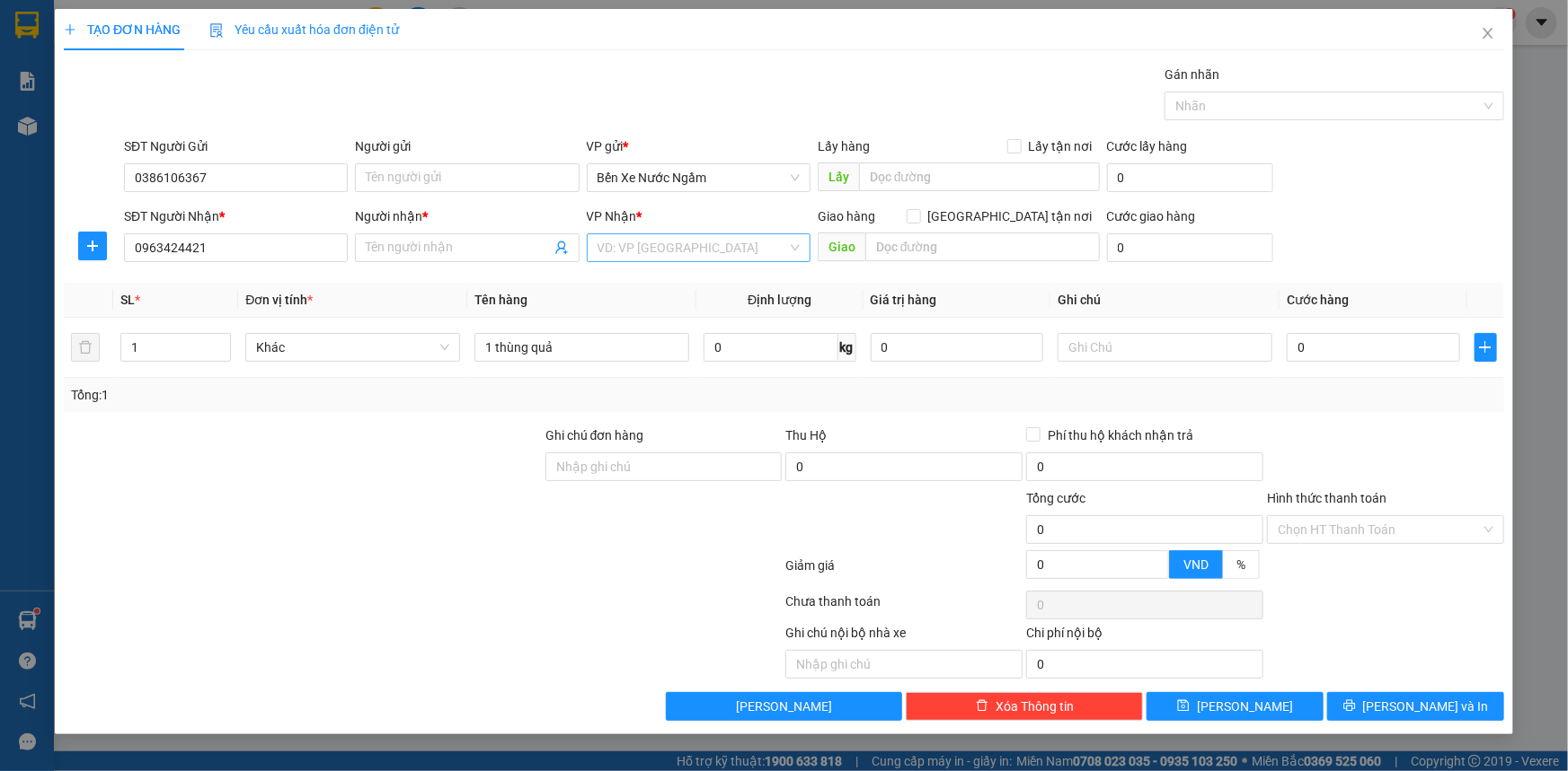
click at [761, 251] on input "search" at bounding box center [692, 248] width 190 height 27
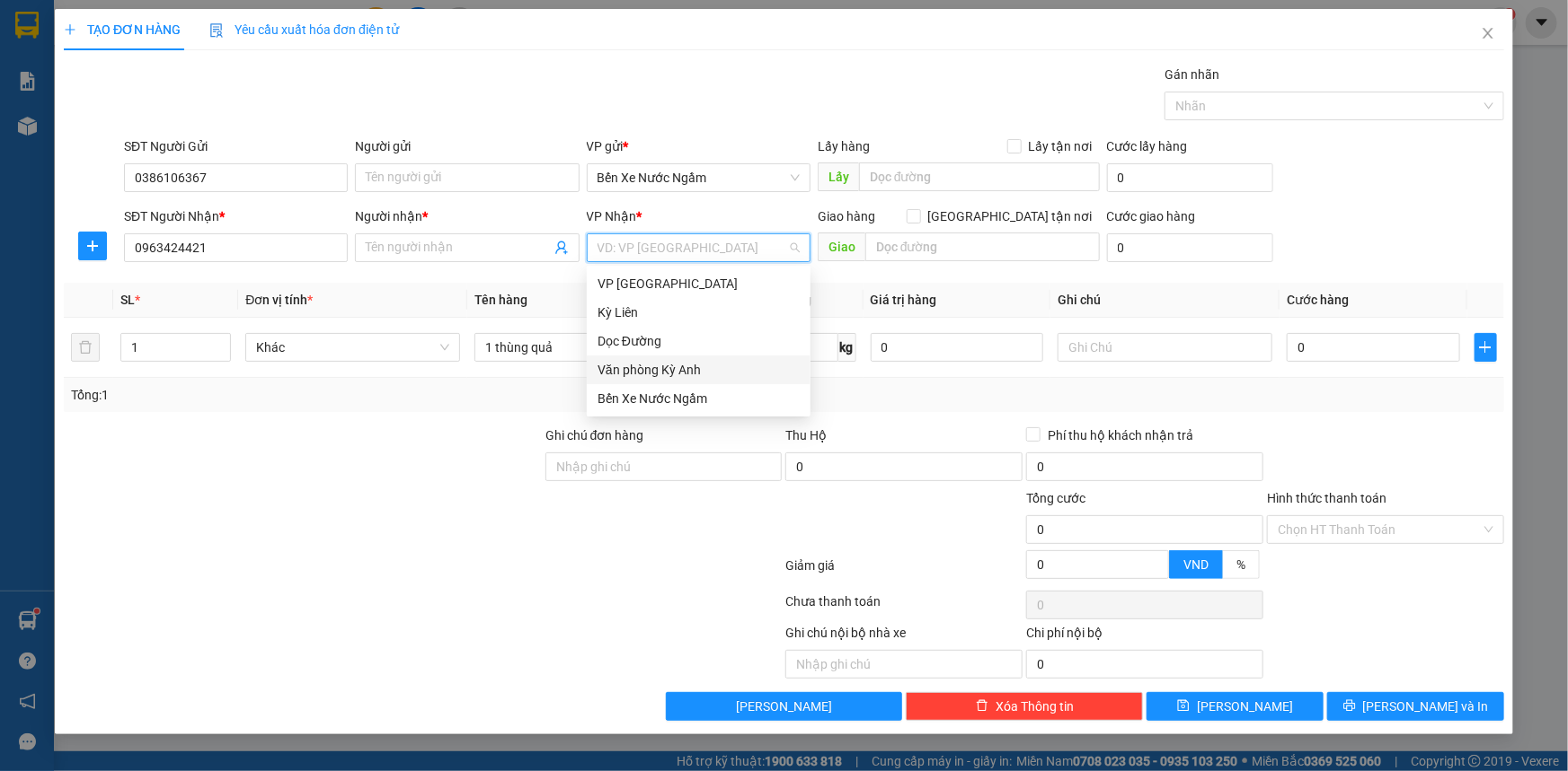
click at [698, 368] on div "Văn phòng Kỳ Anh" at bounding box center [699, 370] width 202 height 20
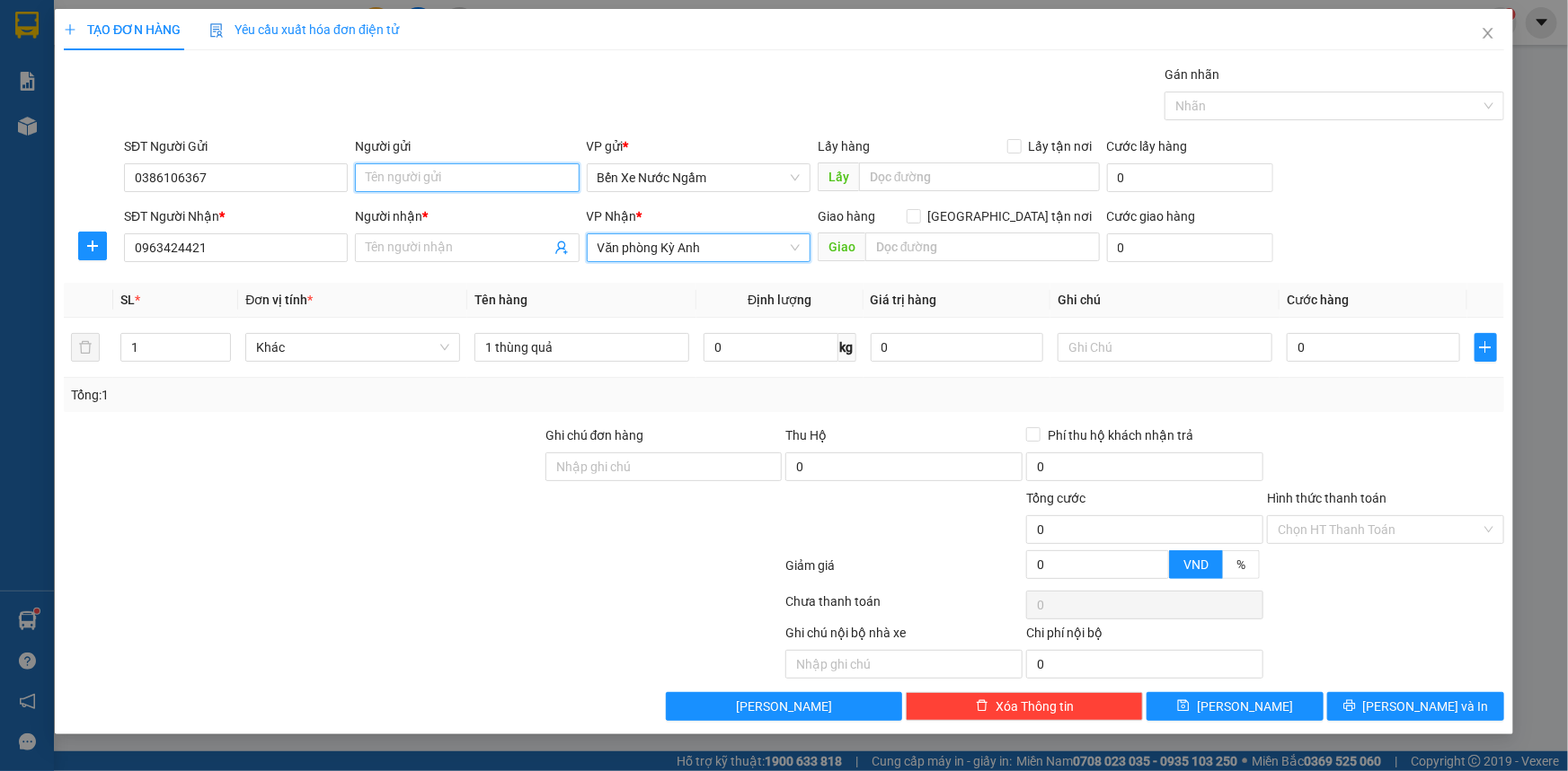
click at [431, 185] on input "Người gửi" at bounding box center [467, 178] width 224 height 29
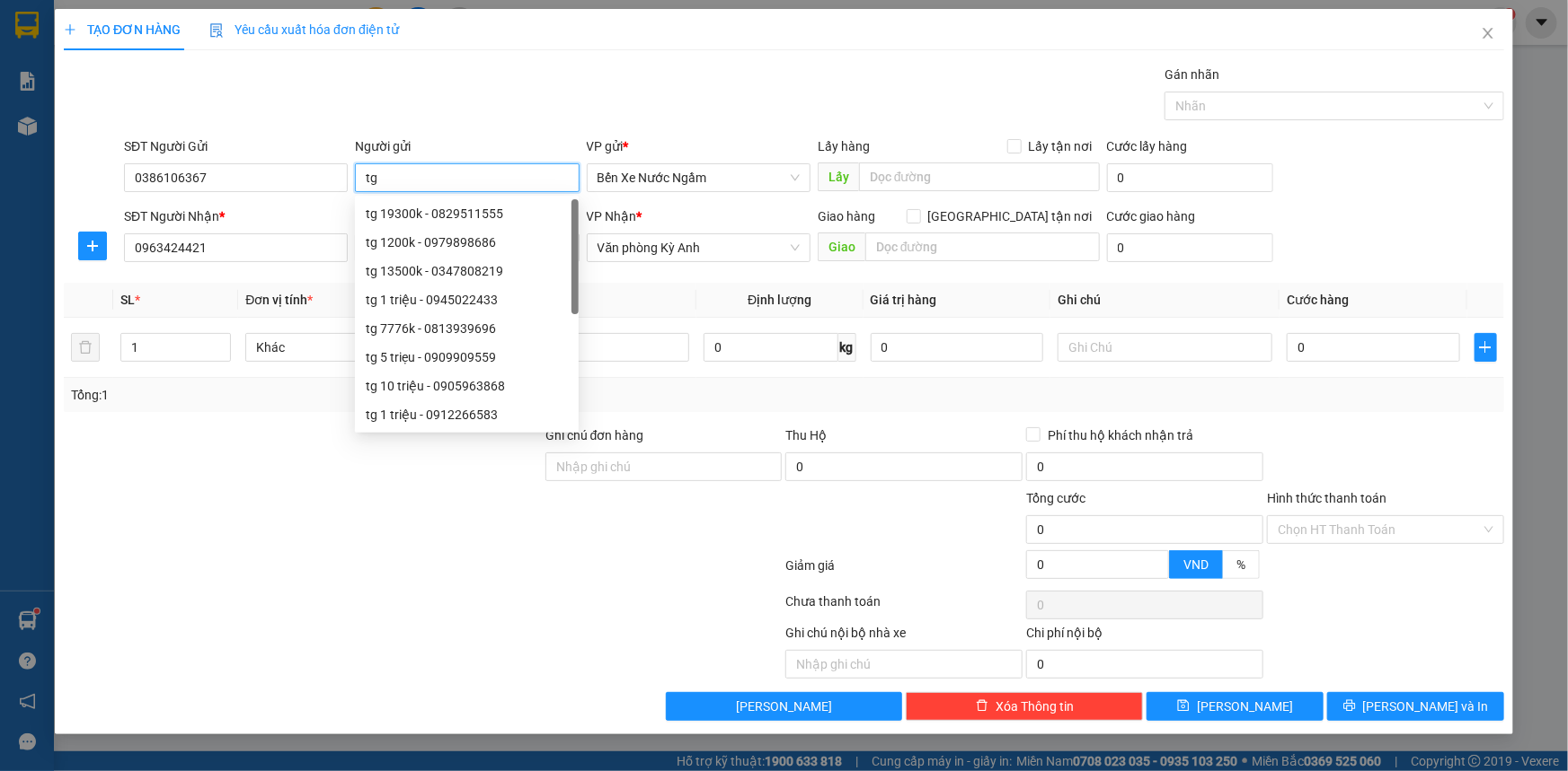
type input "t"
type input "tri giá ko báo"
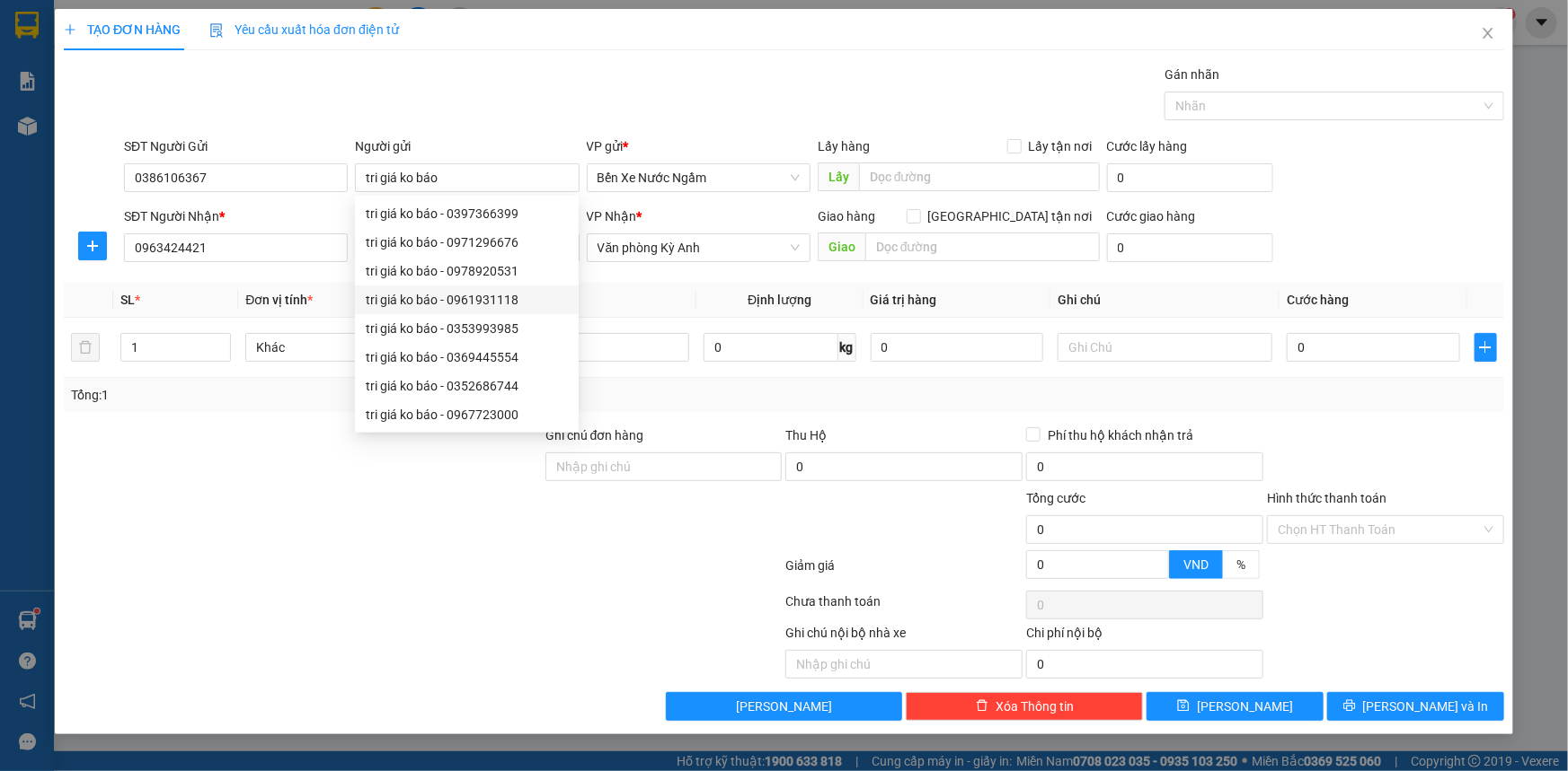
click at [646, 273] on div "Transit Pickup Surcharge Ids Transit Deliver Surcharge Ids Transit Deliver Surc…" at bounding box center [784, 393] width 1440 height 656
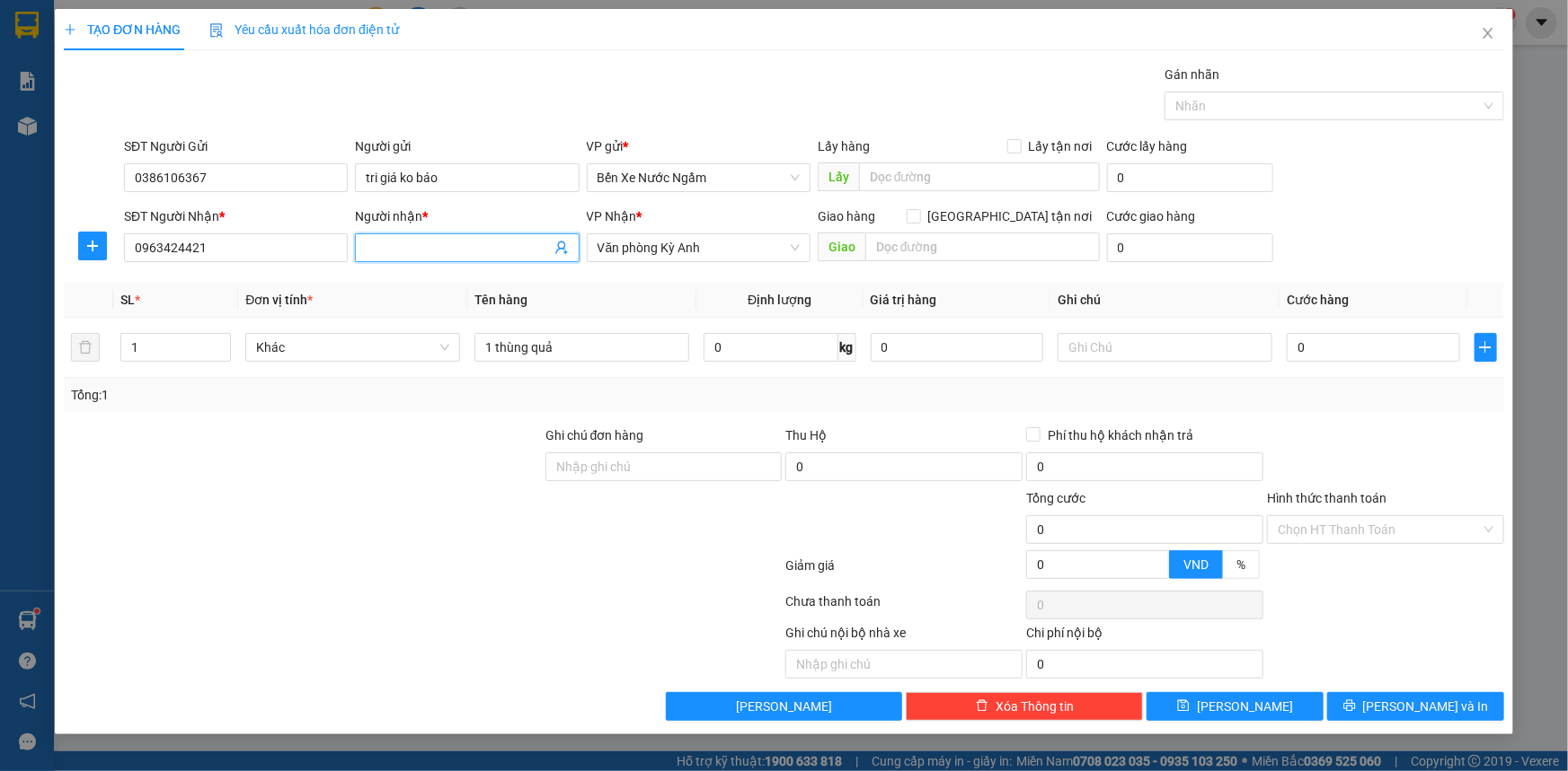
click at [438, 250] on input "Người nhận *" at bounding box center [458, 248] width 184 height 20
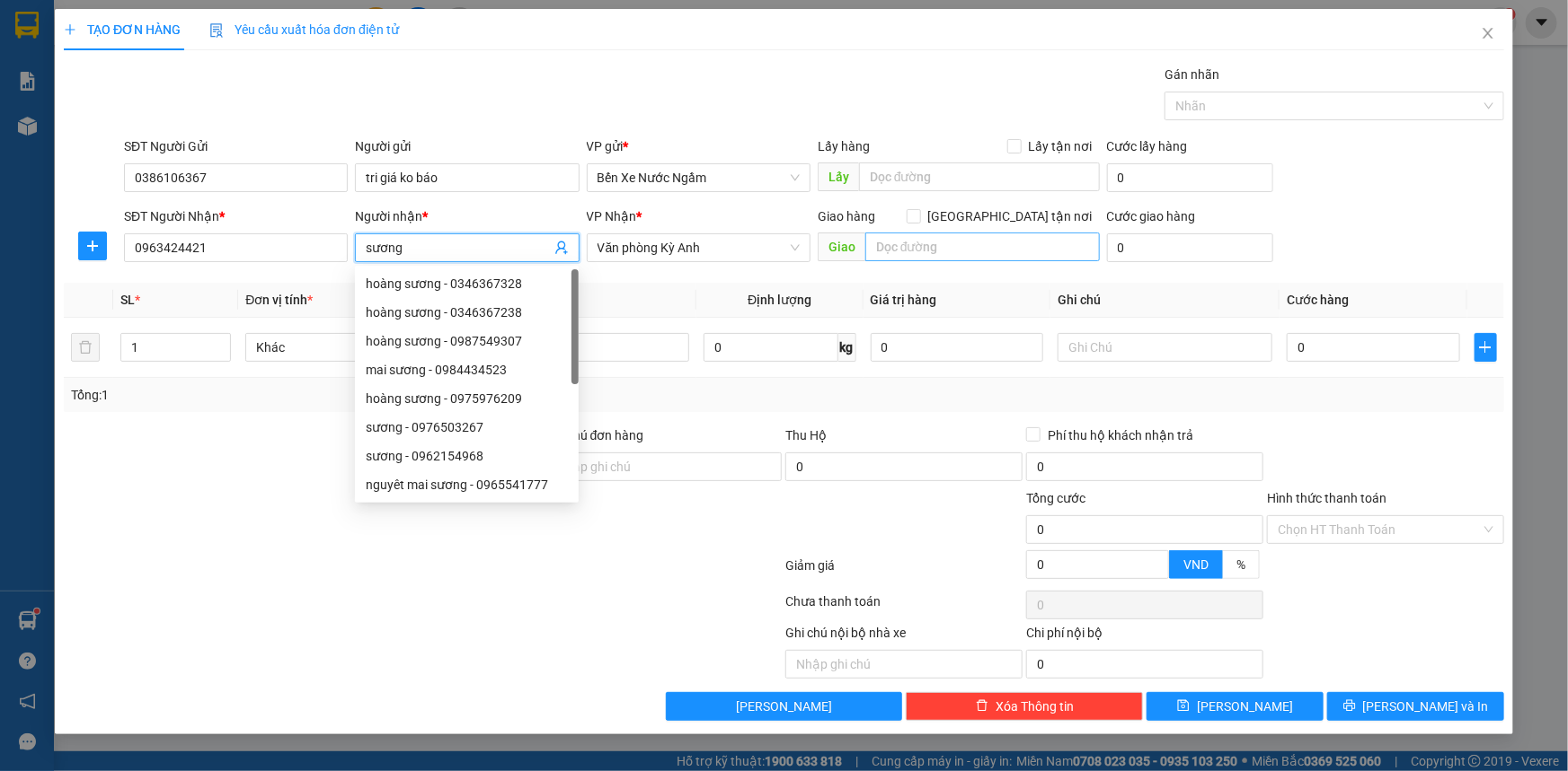
type input "sương"
click at [948, 257] on input "text" at bounding box center [982, 247] width 235 height 29
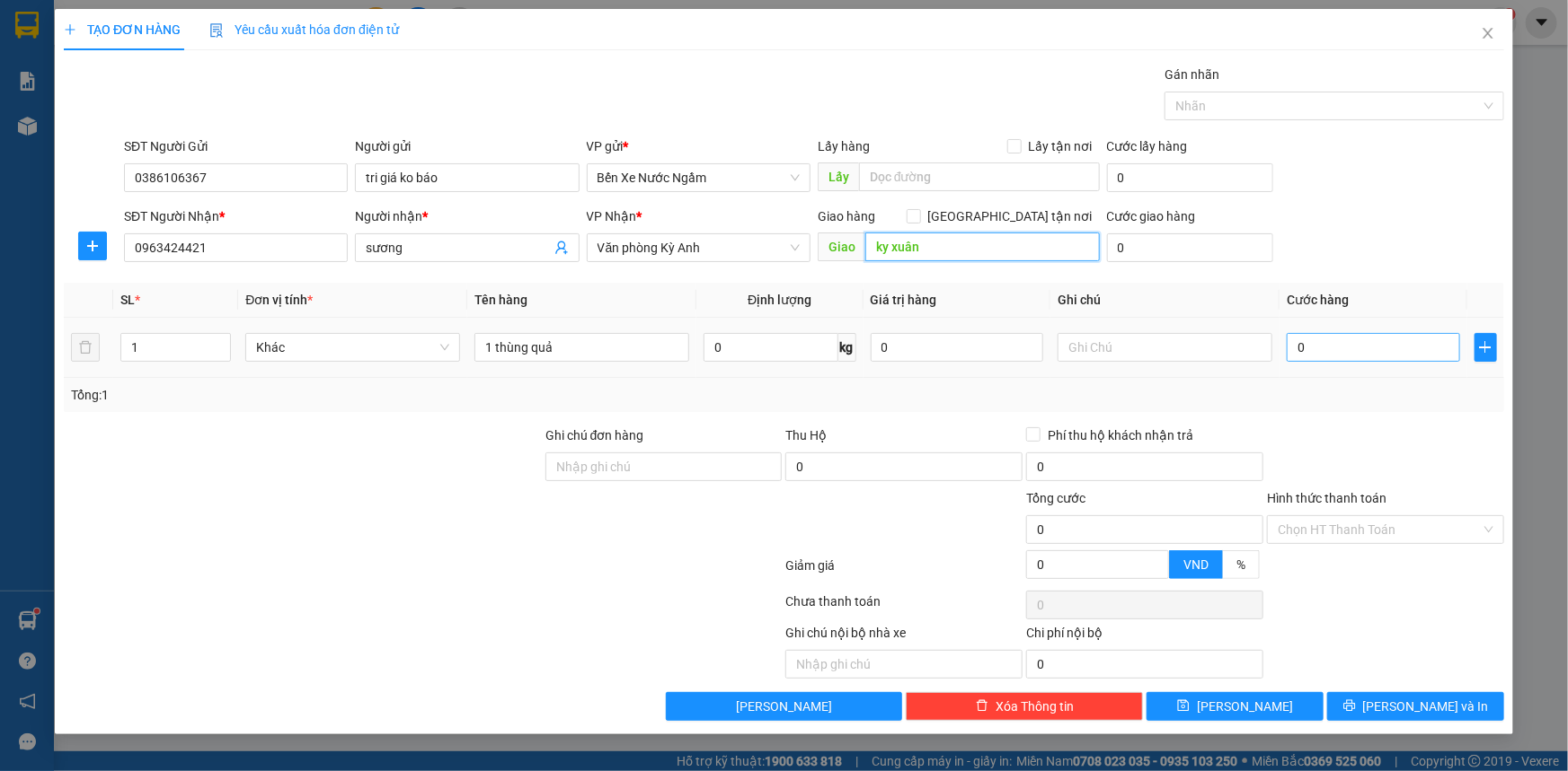
type input "ky xuân"
click at [1376, 345] on input "0" at bounding box center [1373, 348] width 174 height 29
type input "7"
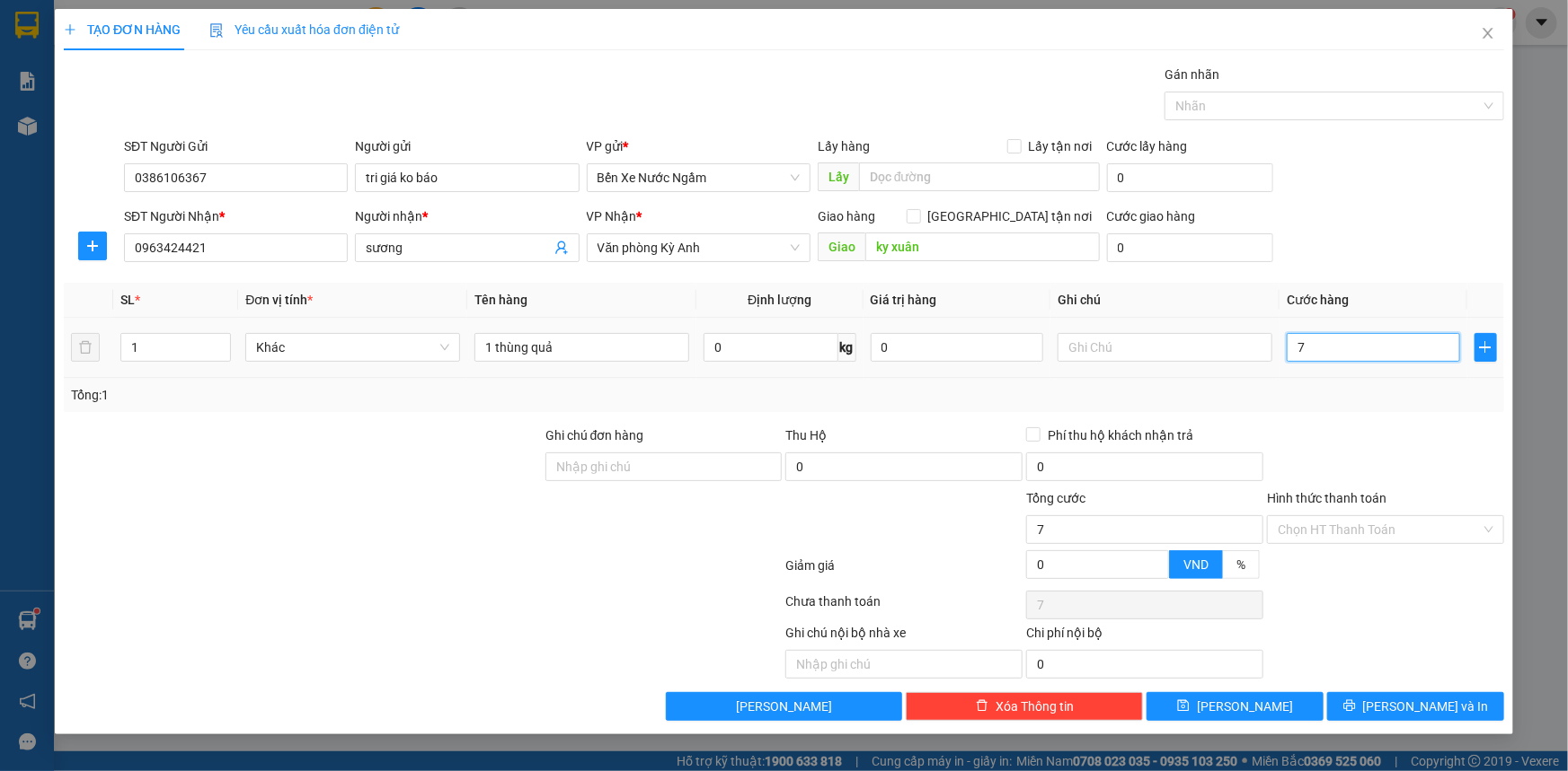
type input "70"
type input "700"
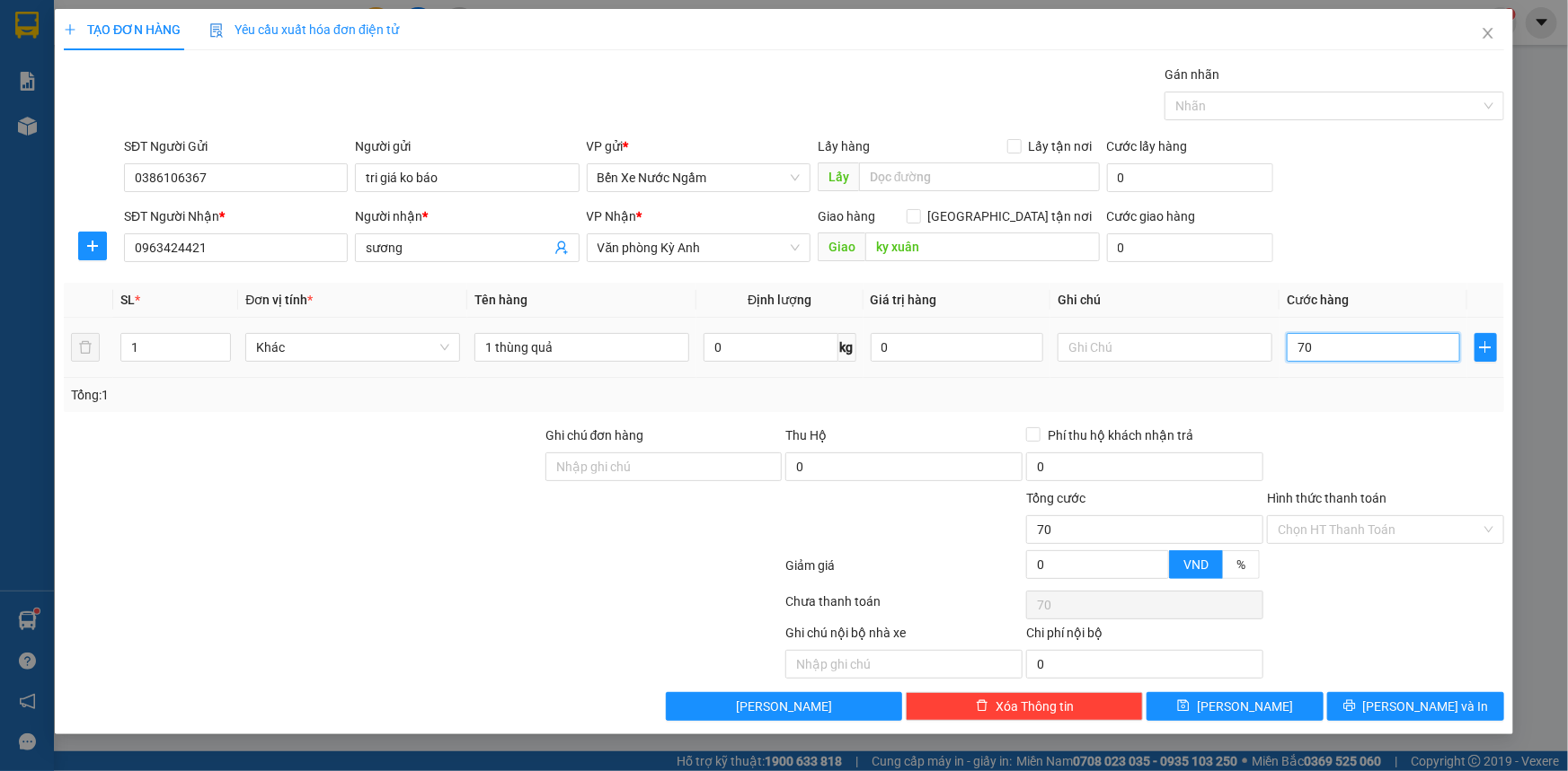
type input "700"
type input "7.000"
type input "70.000"
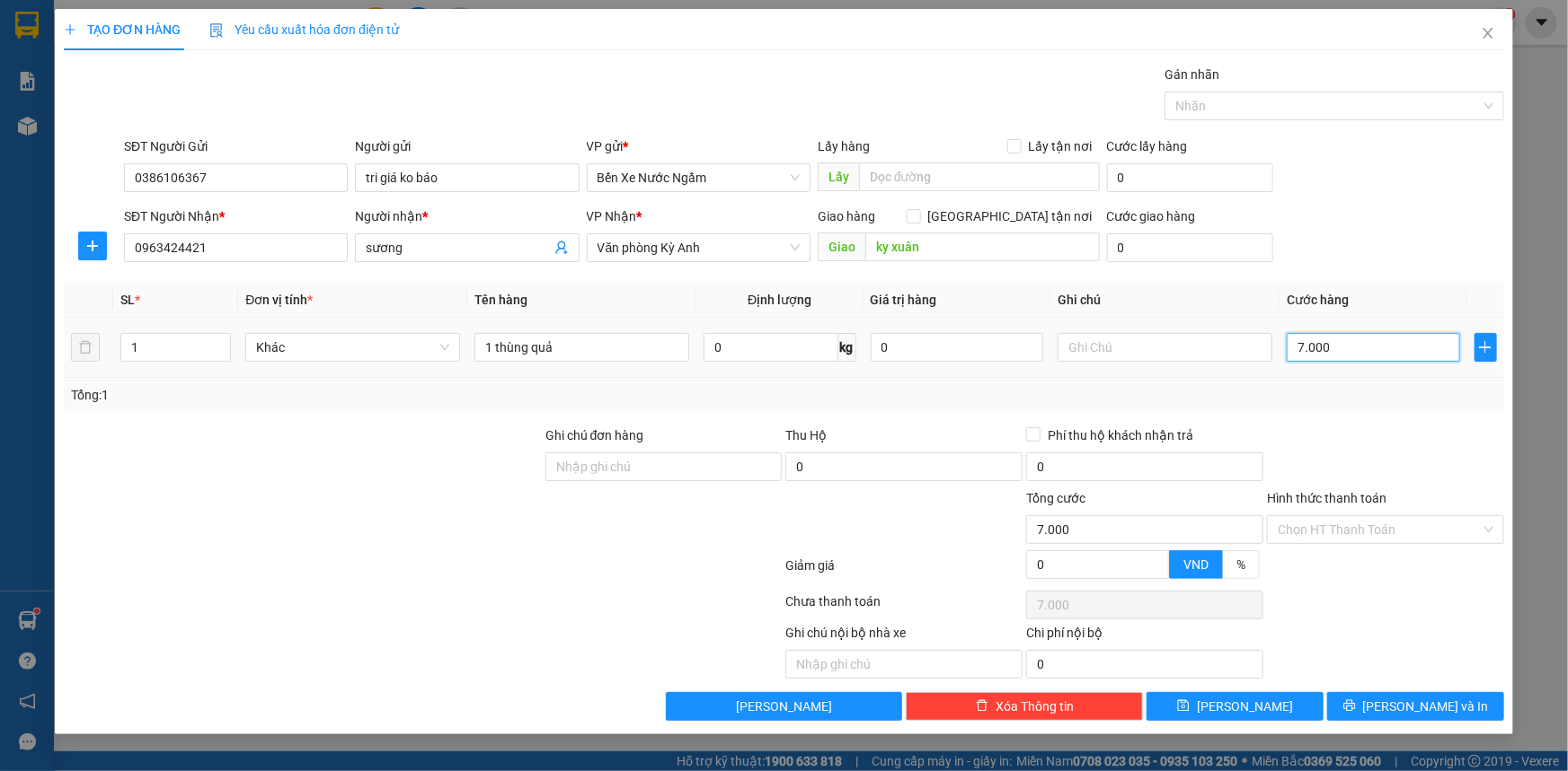
type input "70.000"
click at [1356, 702] on icon "printer" at bounding box center [1350, 705] width 13 height 13
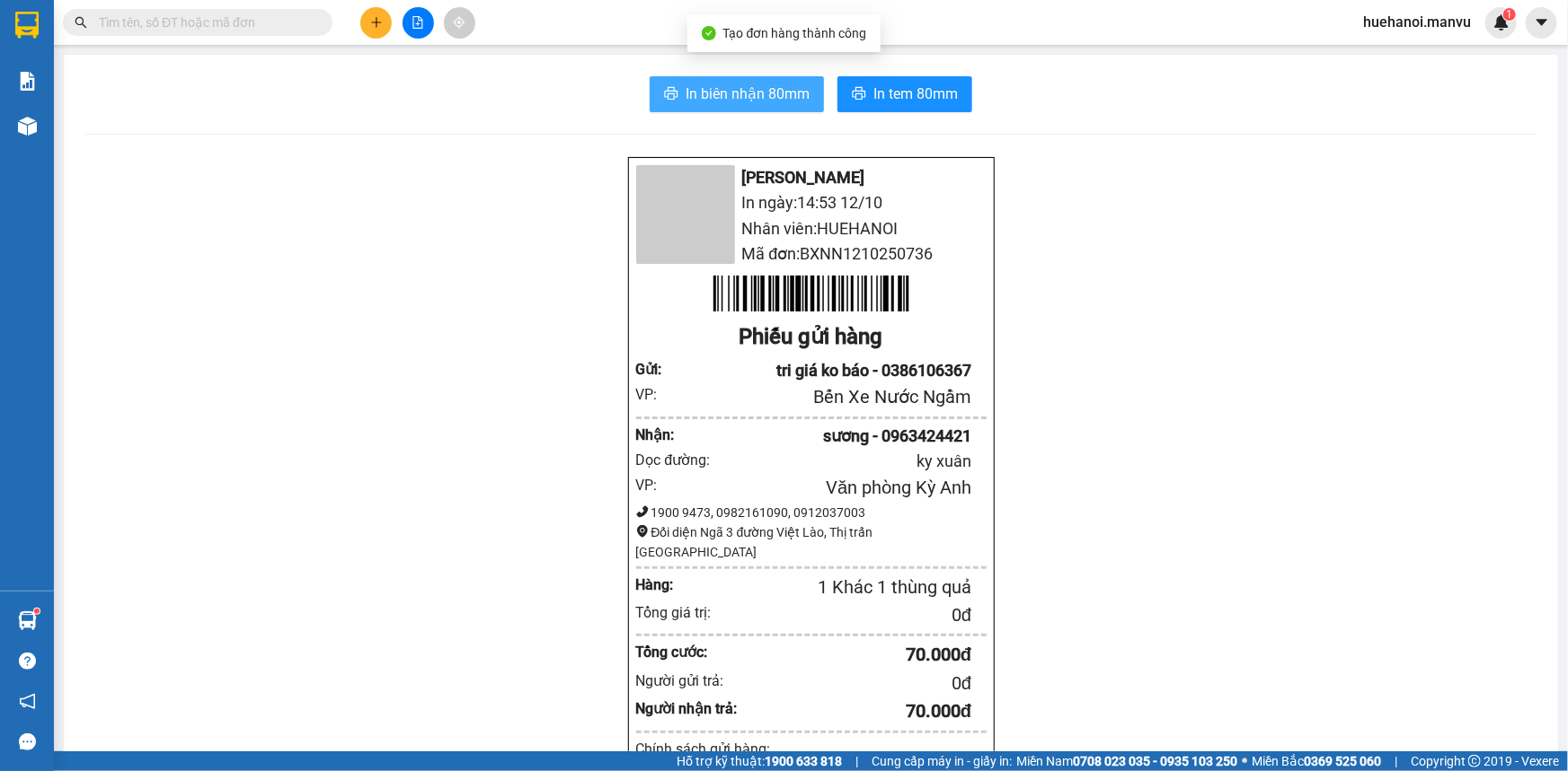
click at [758, 107] on button "In biên nhận 80mm" at bounding box center [736, 94] width 174 height 36
click at [1204, 673] on div "Mận Vũ In ngày: 14:53 [DATE] Nhân viên: HUEHANOI Mã đơn: BXNN1210250736 Phiếu g…" at bounding box center [811, 733] width 1451 height 1155
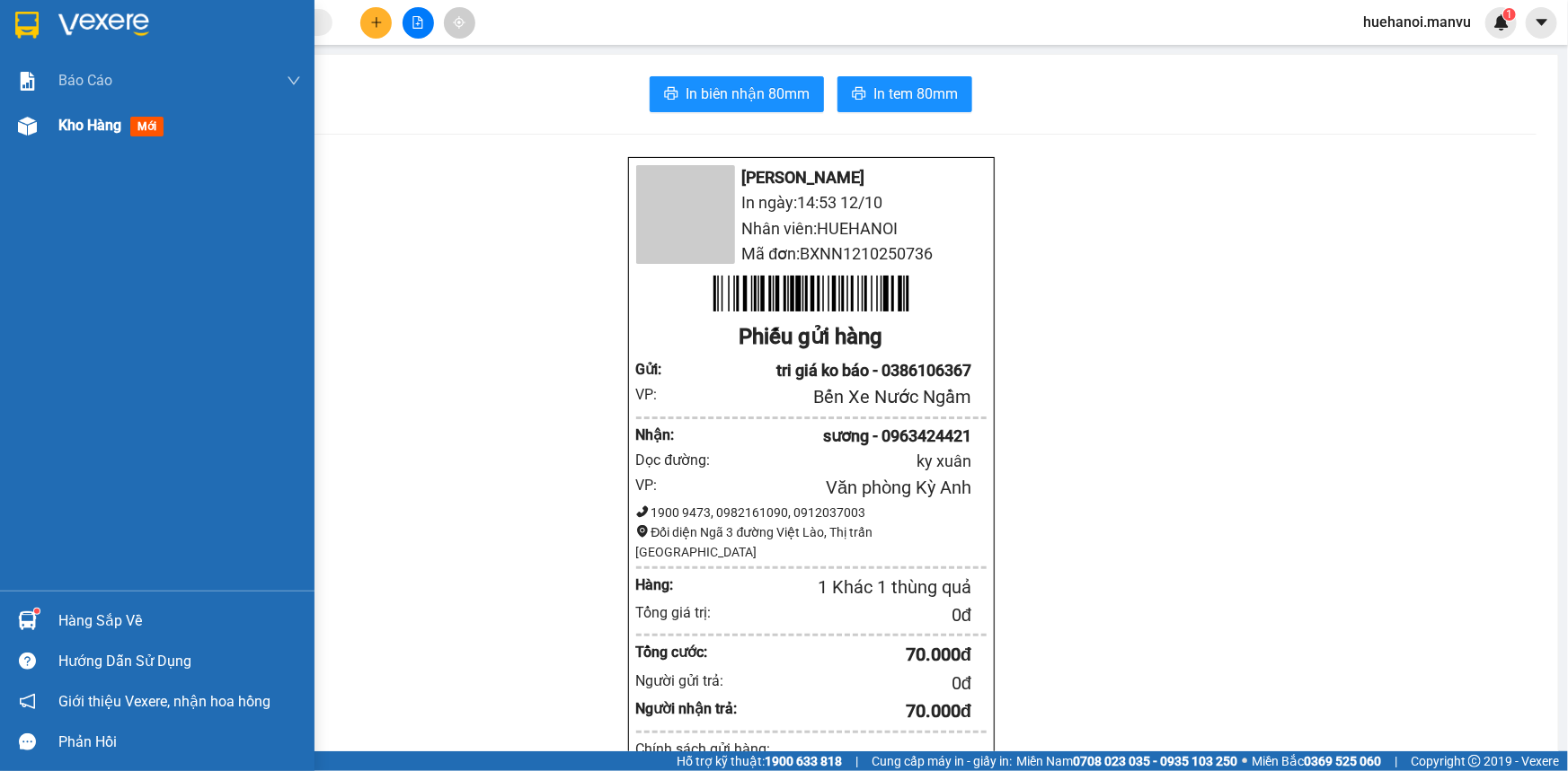
click at [90, 112] on div "Kho hàng mới" at bounding box center [180, 126] width 243 height 45
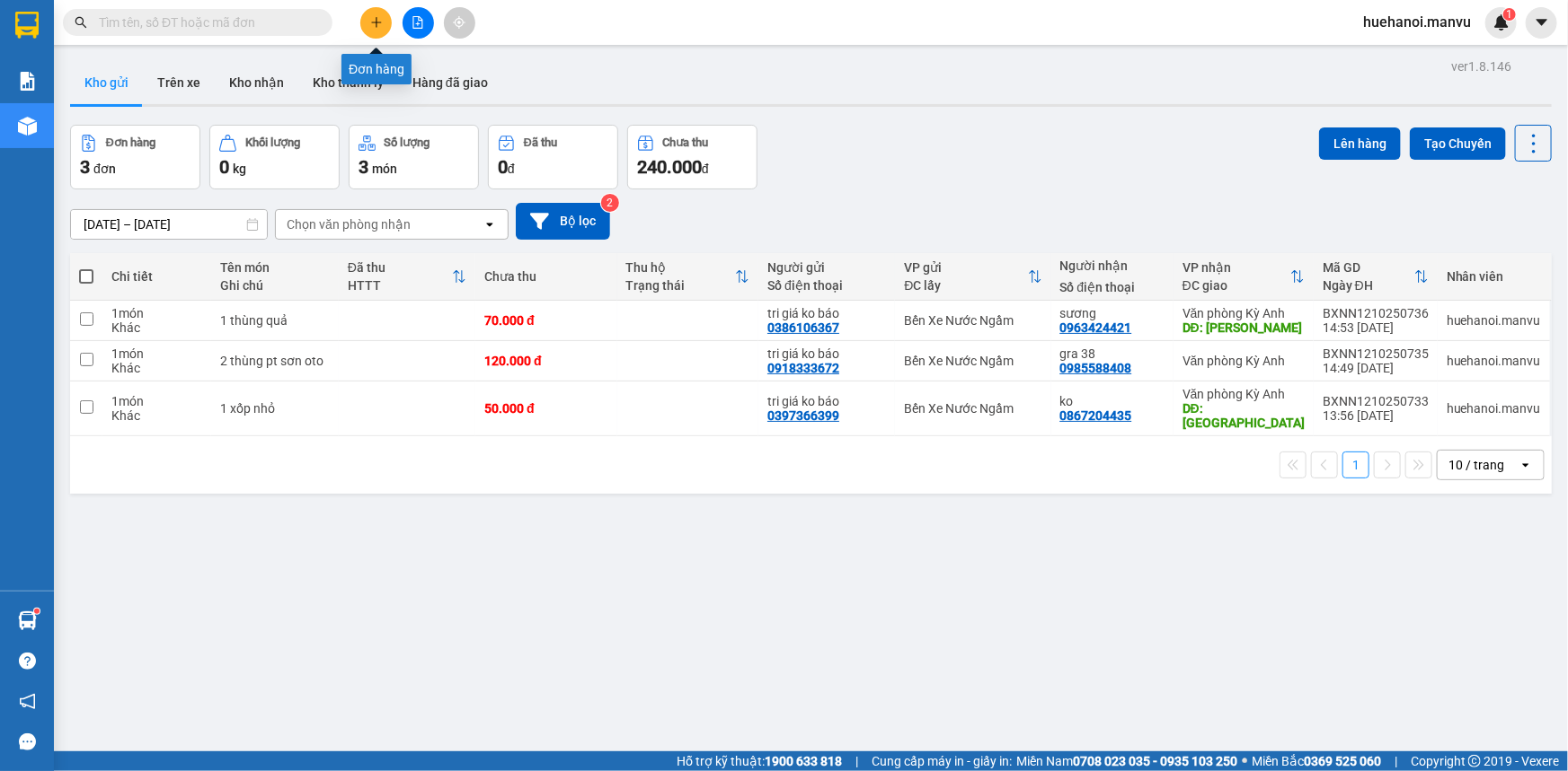
click at [372, 27] on icon "plus" at bounding box center [377, 22] width 13 height 13
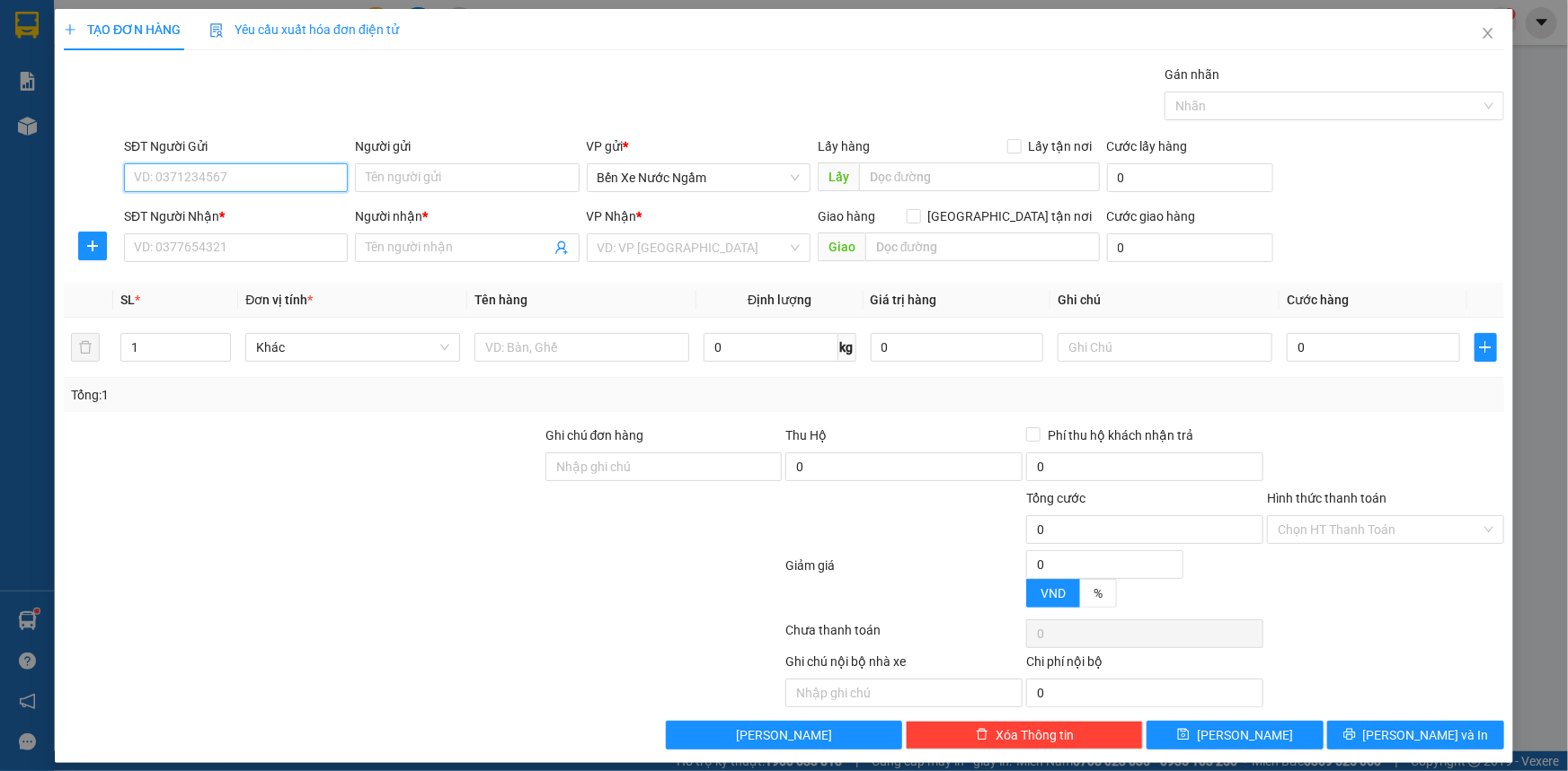
click at [206, 184] on input "SĐT Người Gửi" at bounding box center [236, 178] width 224 height 29
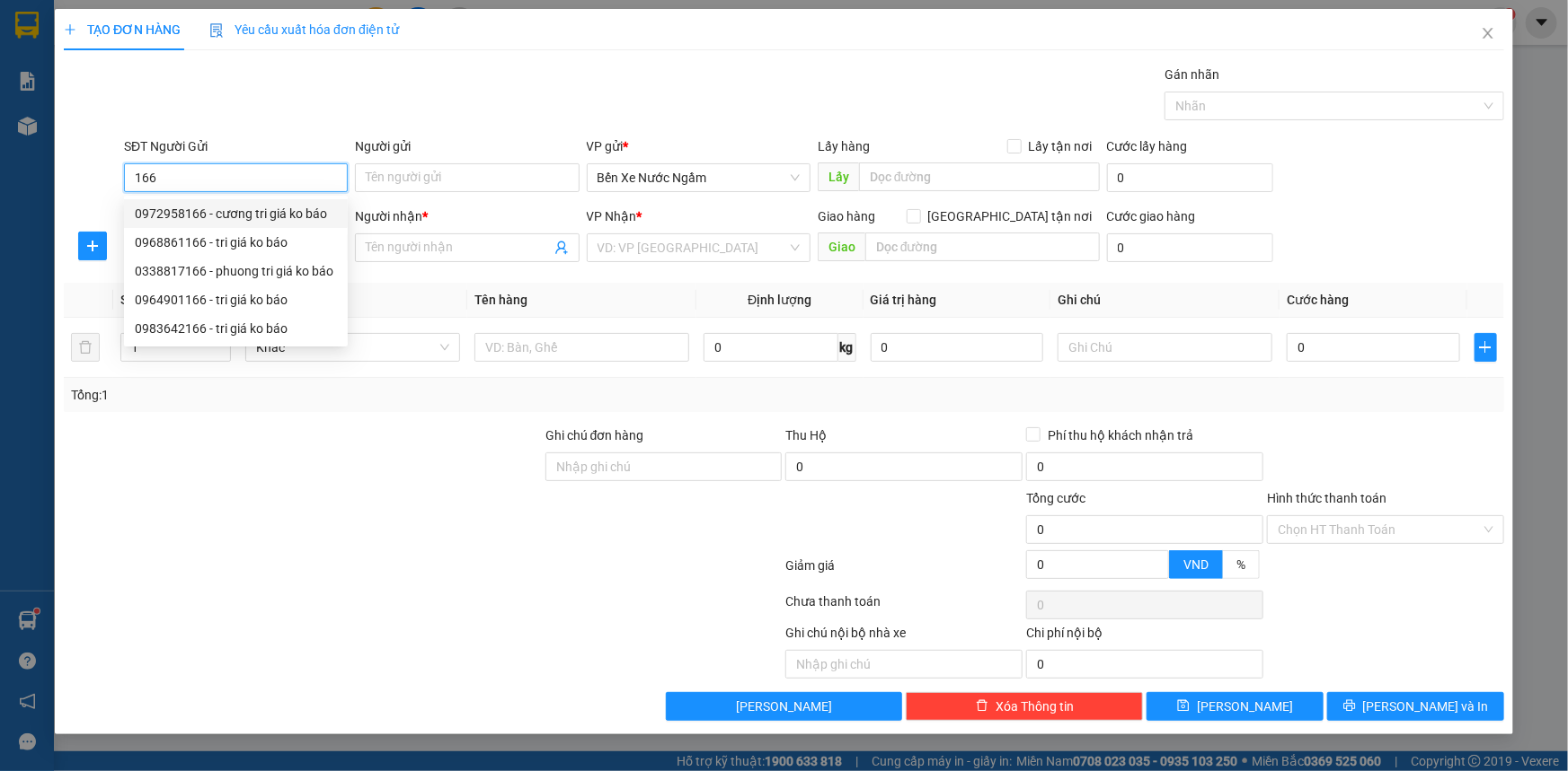
click at [248, 206] on div "0972958166 - cương tri giá ko báo" at bounding box center [236, 214] width 202 height 20
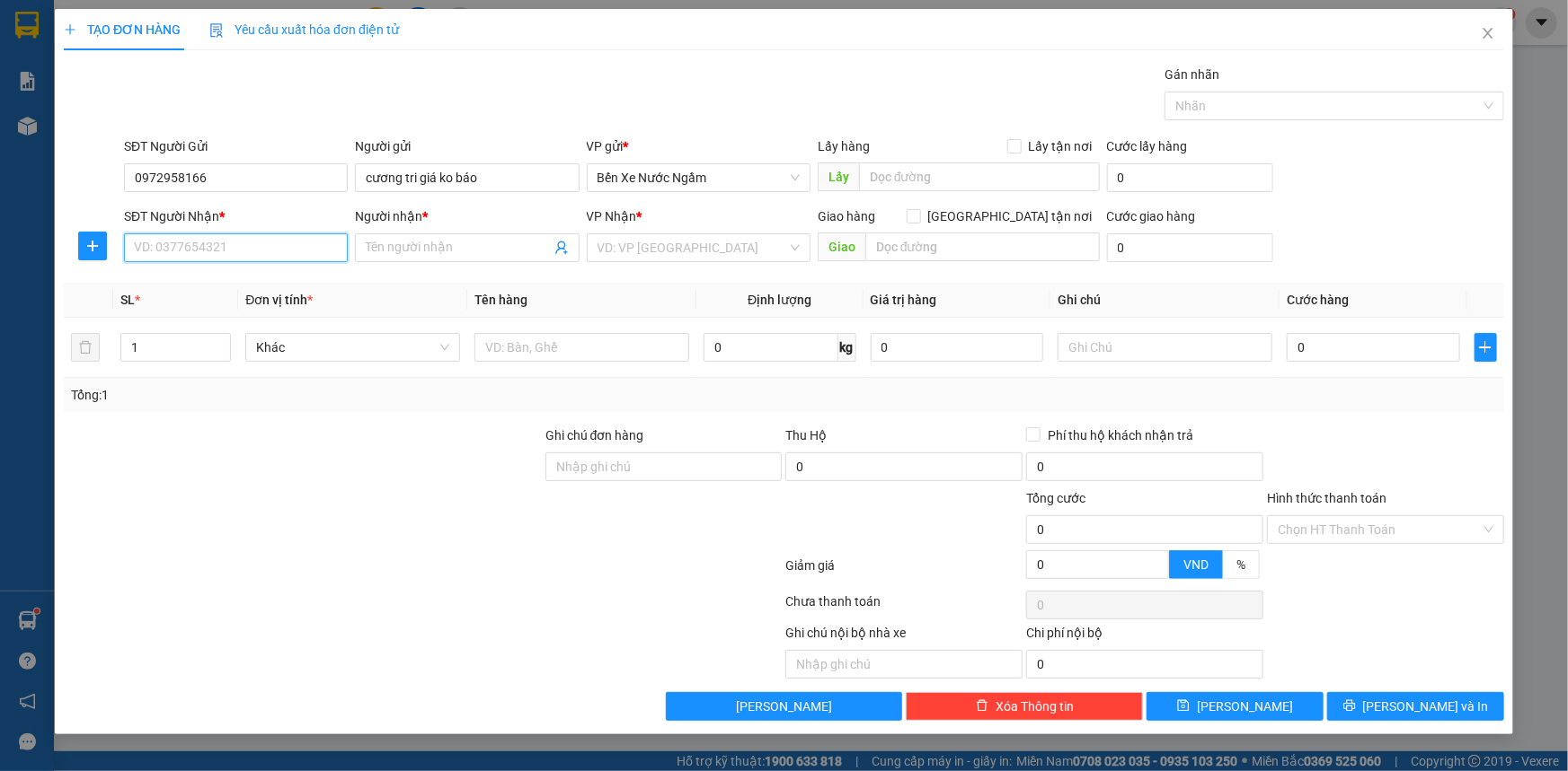
click at [255, 243] on input "SĐT Người Nhận *" at bounding box center [236, 248] width 224 height 29
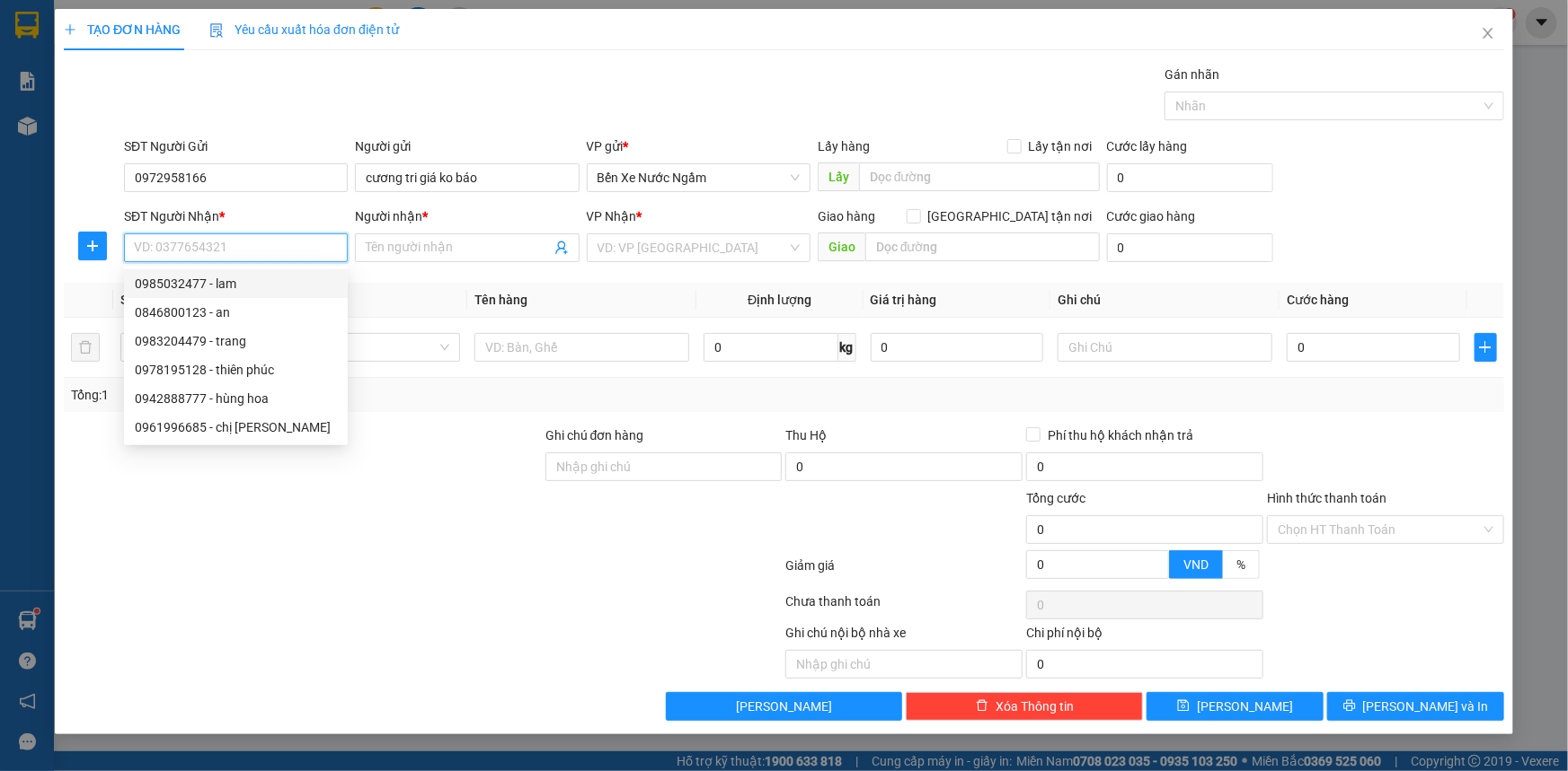
click at [216, 289] on div "0985032477 - lam" at bounding box center [236, 284] width 202 height 20
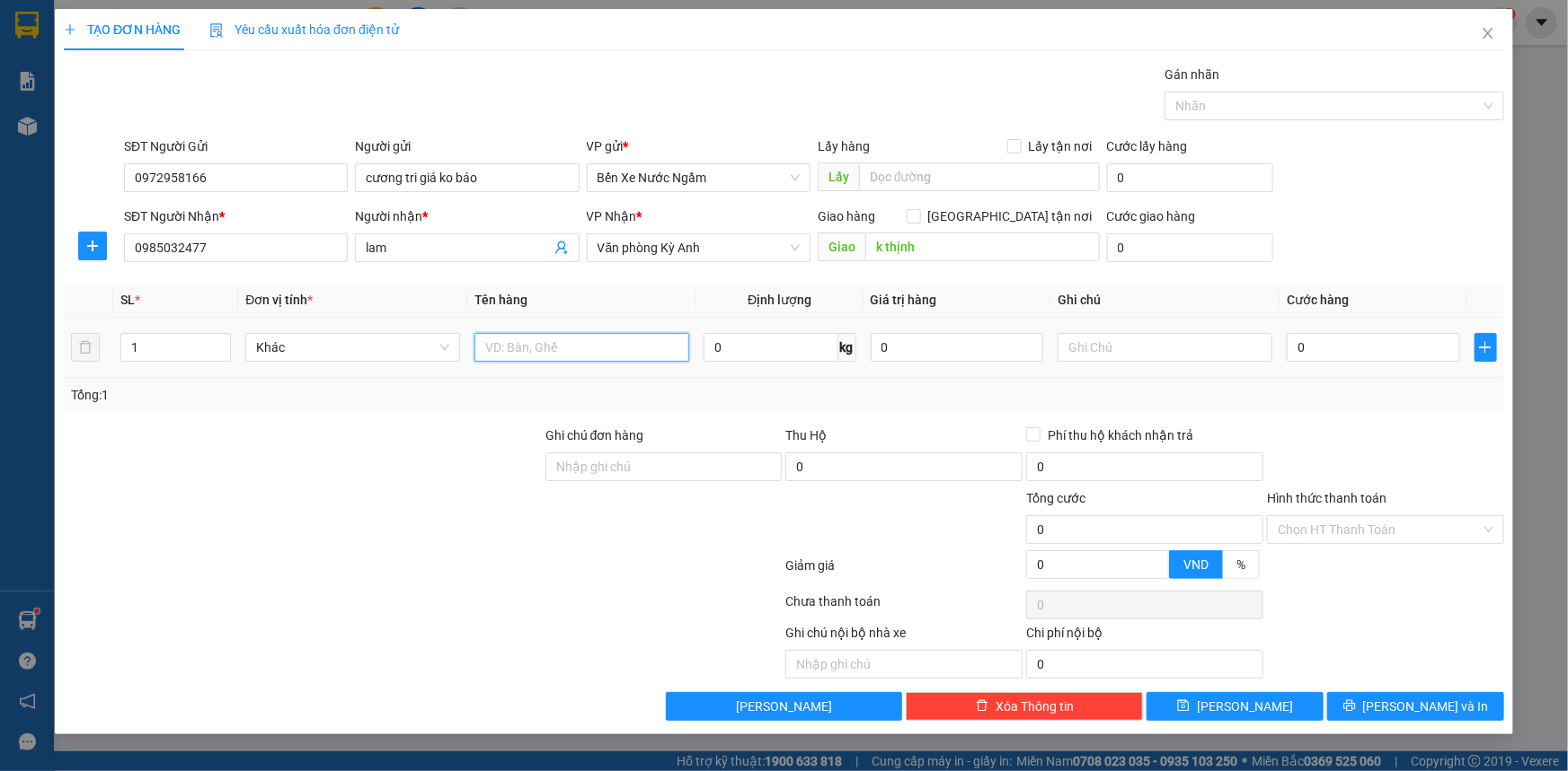
click at [547, 359] on input "text" at bounding box center [582, 348] width 215 height 29
click at [1382, 359] on input "0" at bounding box center [1373, 348] width 174 height 29
click at [265, 252] on input "0985032477" at bounding box center [236, 248] width 224 height 29
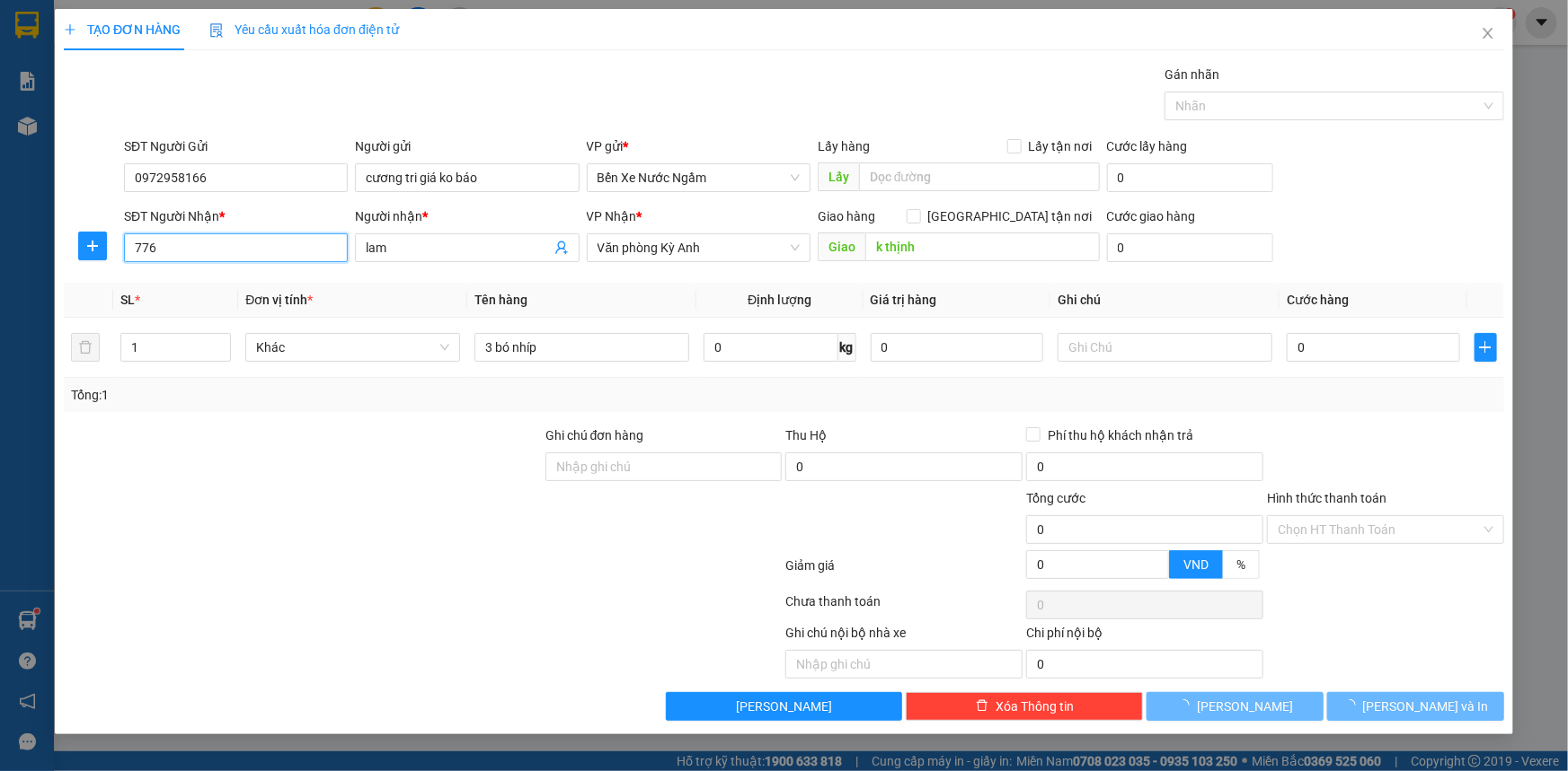
drag, startPoint x: 265, startPoint y: 252, endPoint x: 318, endPoint y: 230, distance: 57.4
click at [319, 230] on div "SĐT Người Nhận * 776 776" at bounding box center [236, 238] width 224 height 63
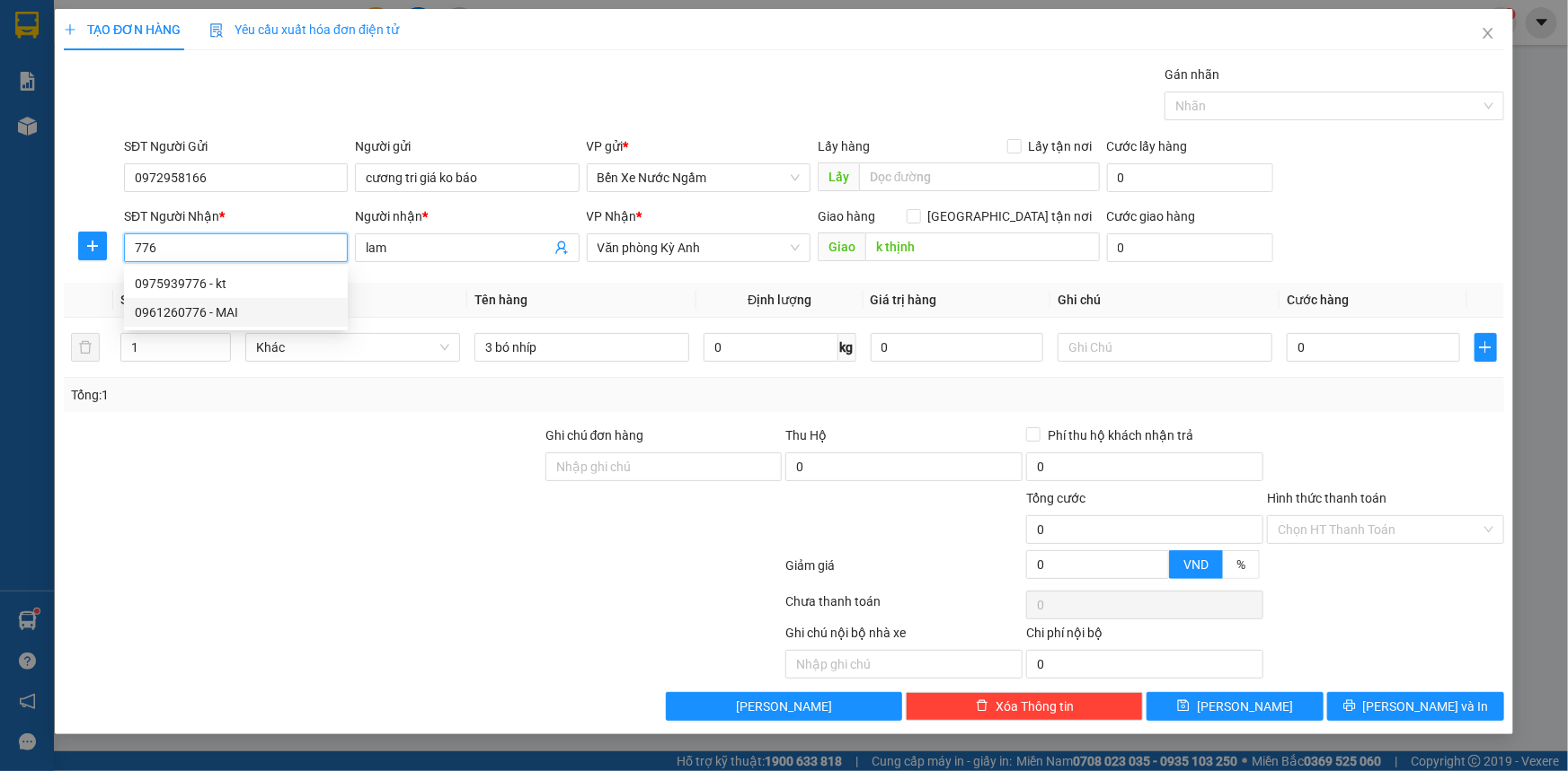
click at [230, 311] on div "0961260776 - MAI" at bounding box center [236, 313] width 202 height 20
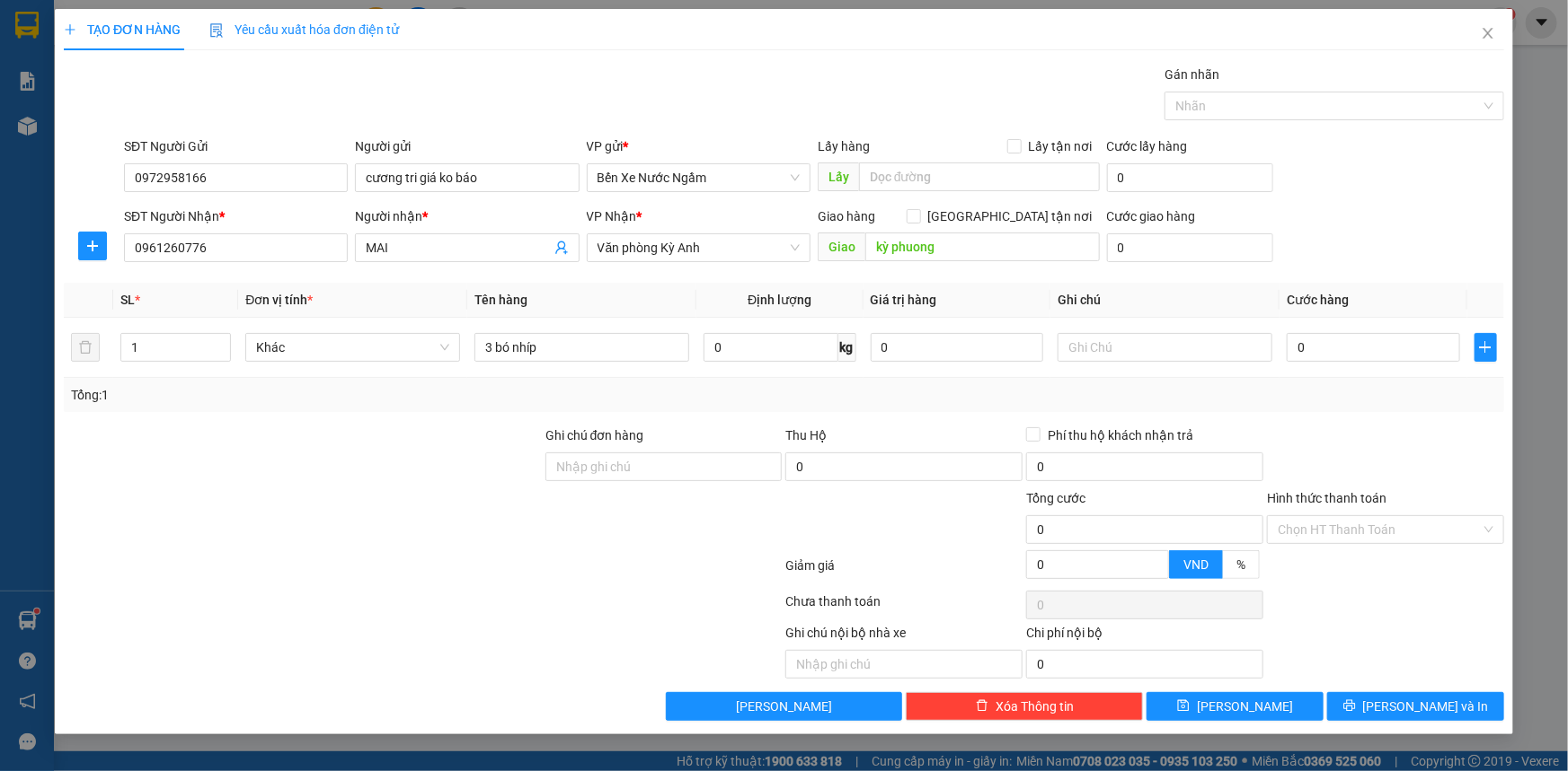
click at [270, 155] on div "SĐT Người Gửi" at bounding box center [236, 146] width 224 height 20
click at [270, 164] on input "0972958166" at bounding box center [236, 178] width 224 height 29
click at [505, 180] on input "cương tri giá ko báo" at bounding box center [467, 178] width 224 height 29
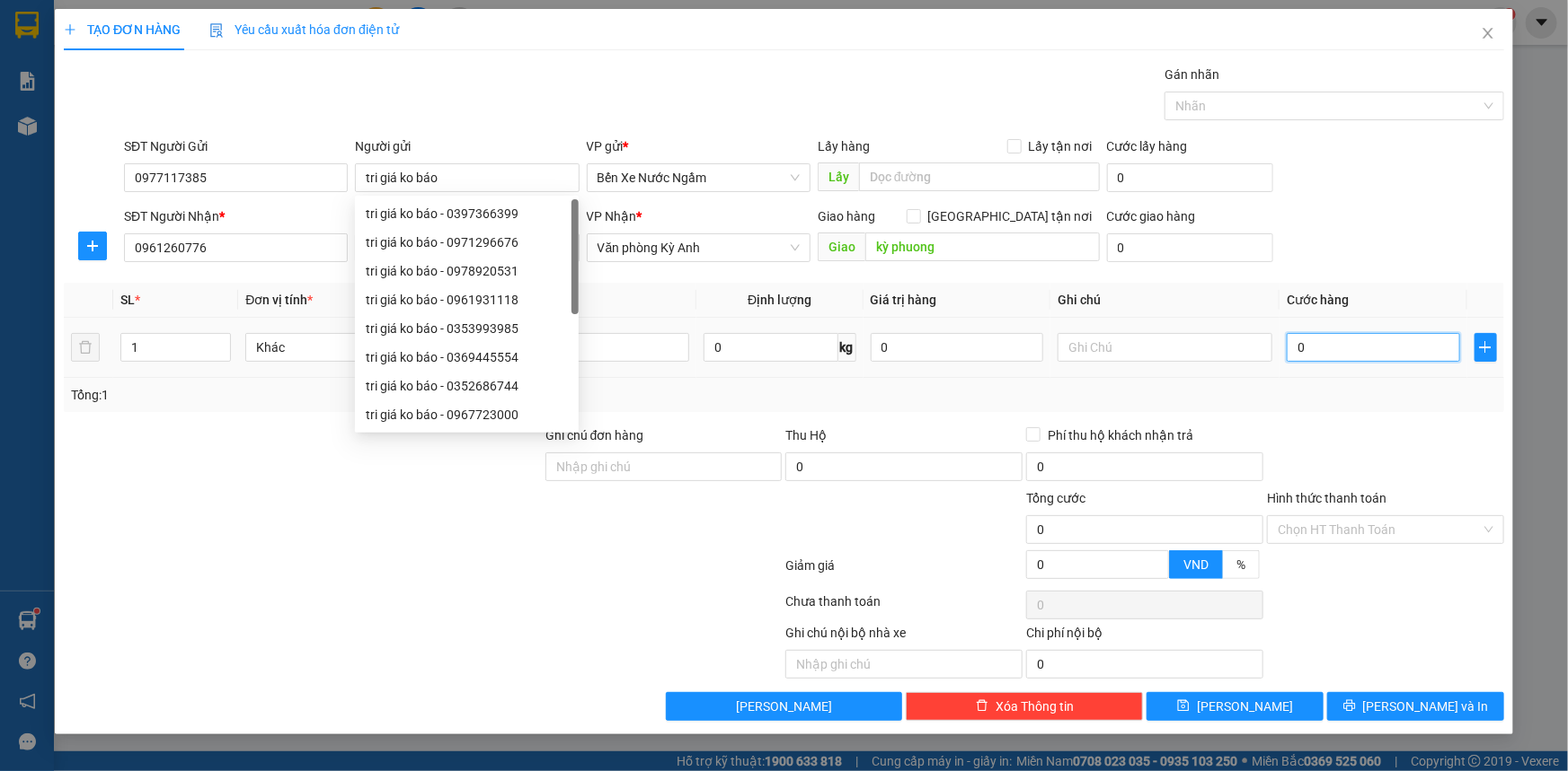
click at [1350, 347] on input "0" at bounding box center [1373, 348] width 174 height 29
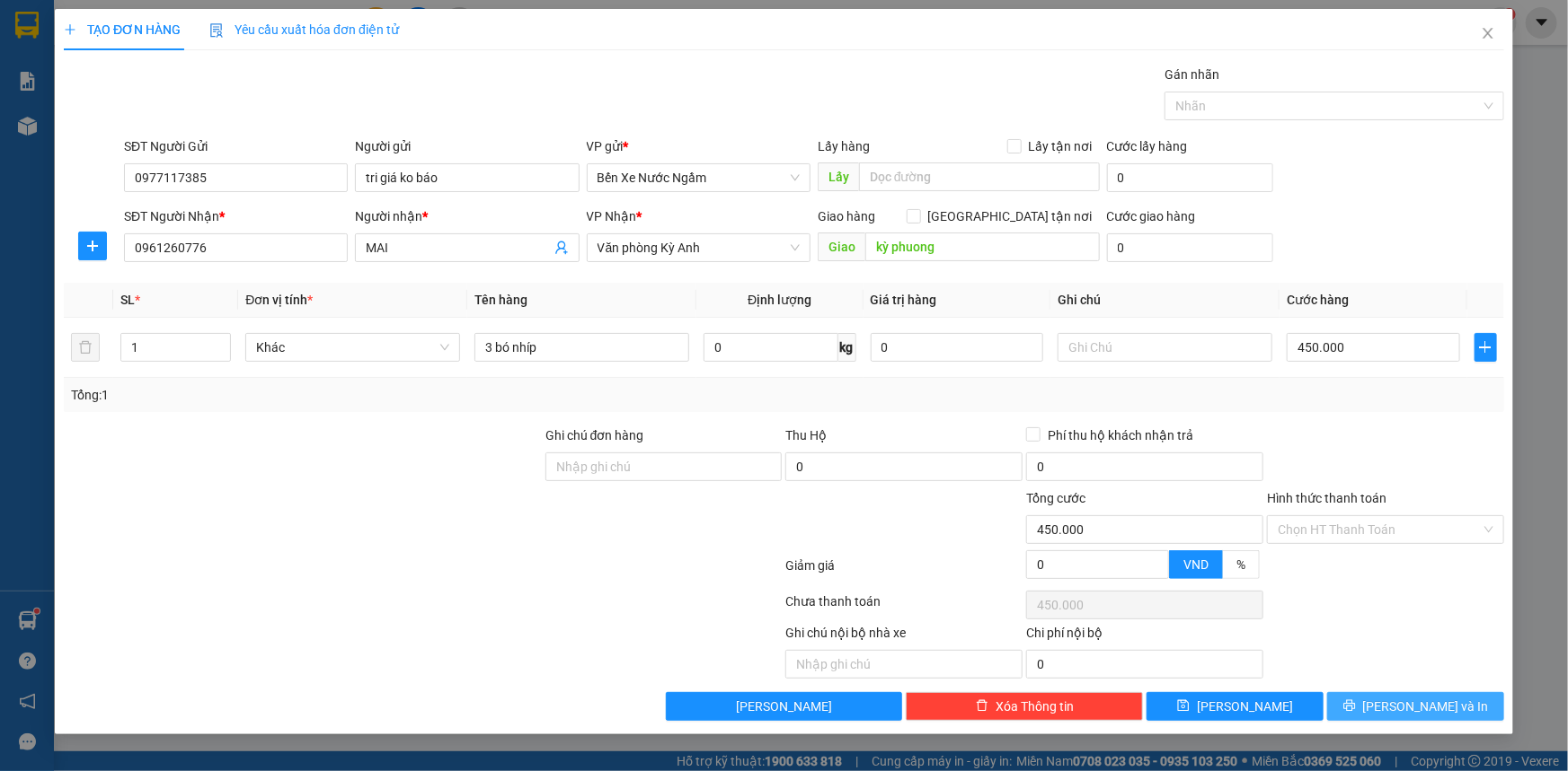
click at [1366, 713] on button "[PERSON_NAME] và In" at bounding box center [1415, 706] width 177 height 29
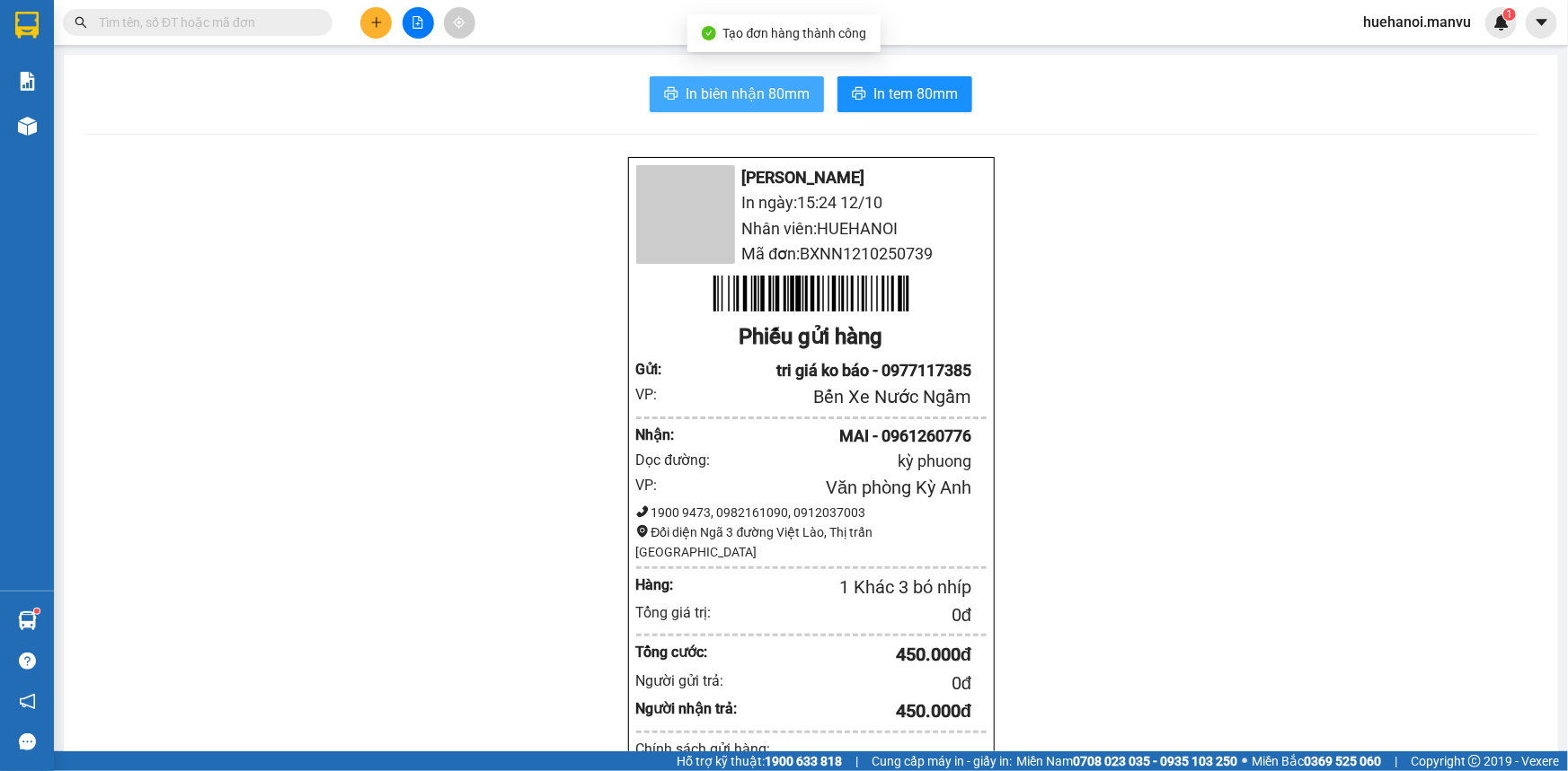
click at [772, 102] on span "In biên nhận 80mm" at bounding box center [747, 93] width 124 height 22
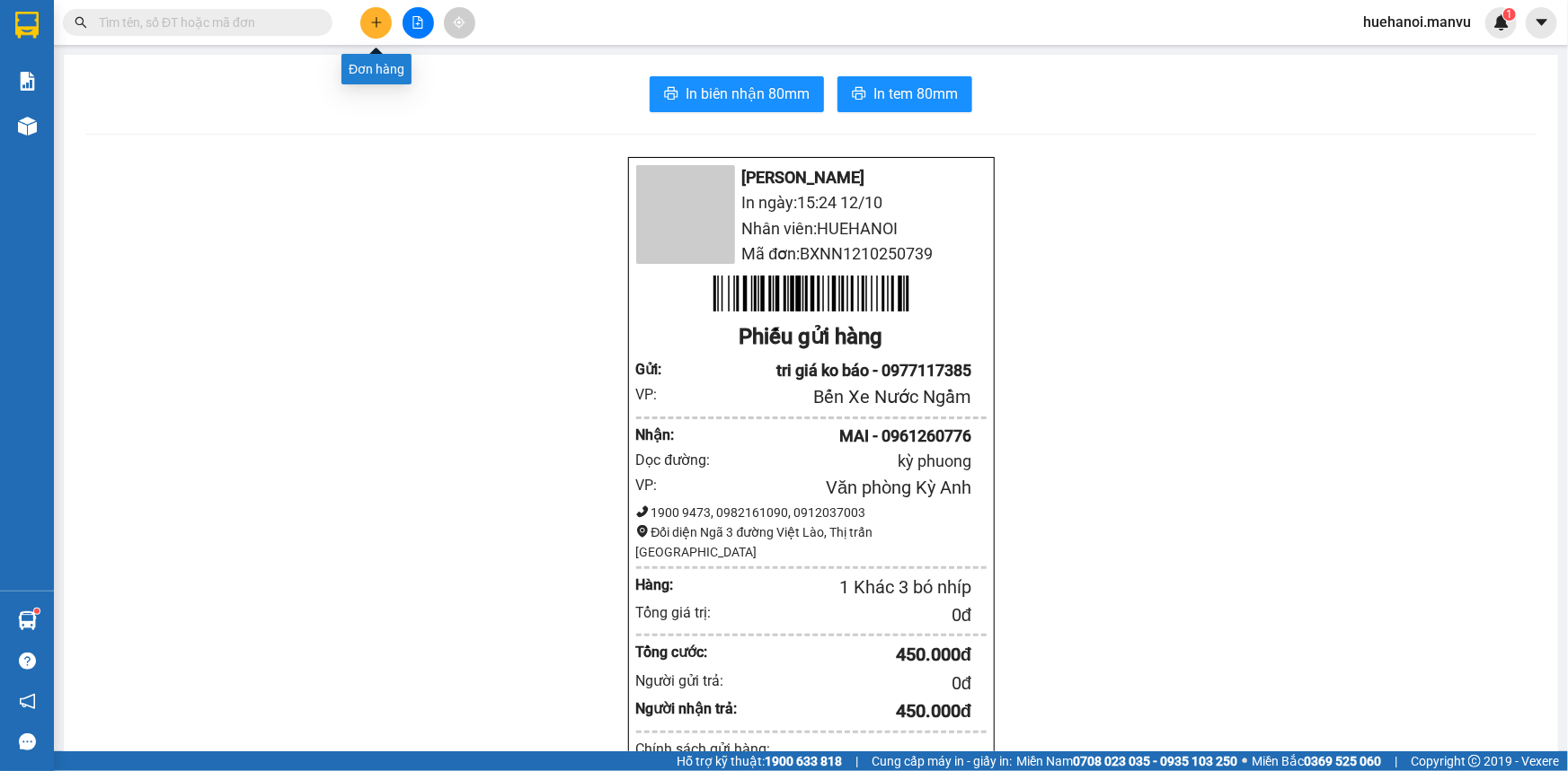
click at [386, 22] on button at bounding box center [376, 22] width 31 height 31
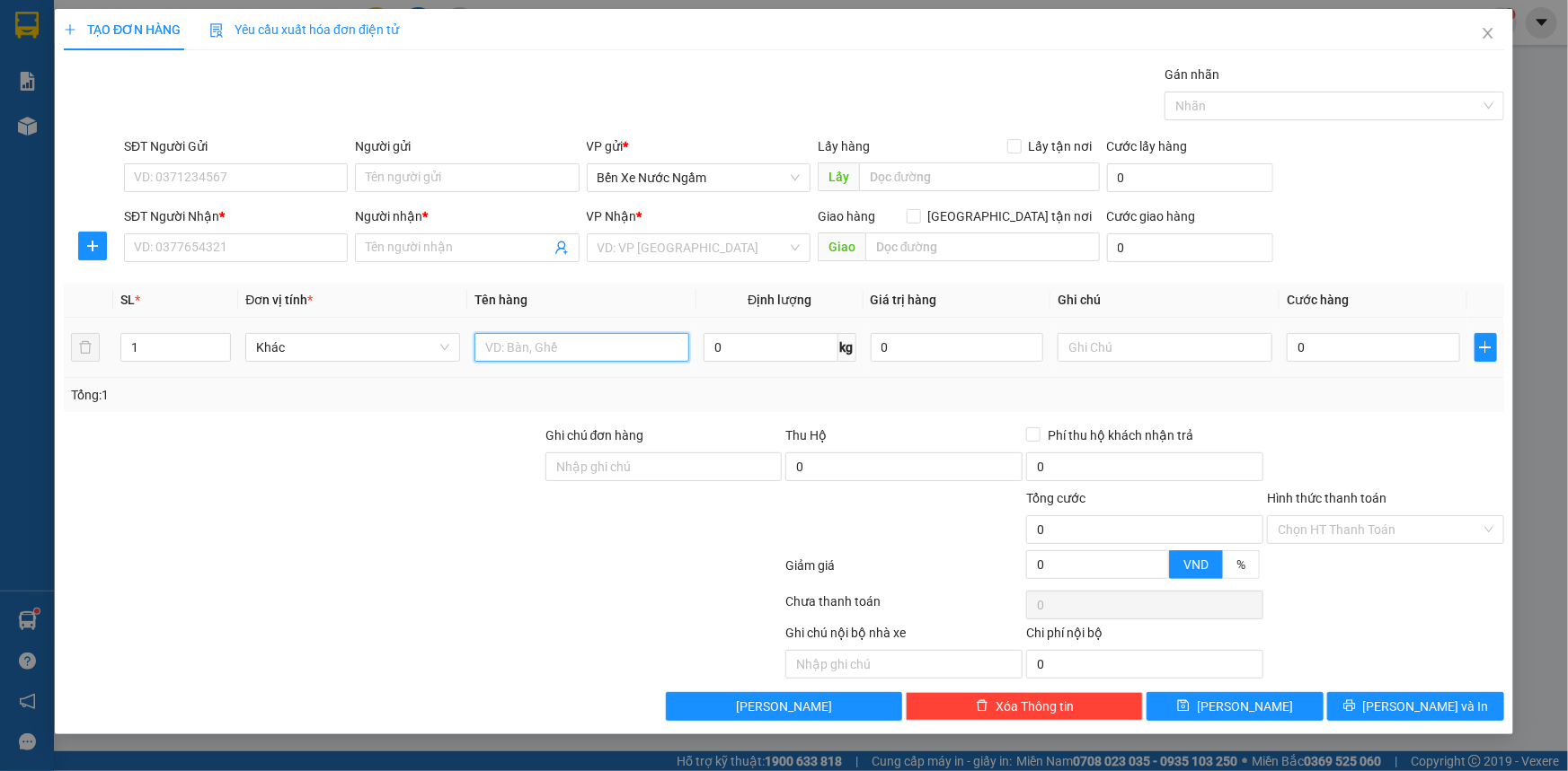
click at [594, 360] on input "text" at bounding box center [582, 348] width 215 height 29
click at [262, 245] on input "SĐT Người Nhận *" at bounding box center [236, 248] width 224 height 29
click at [404, 243] on input "Người nhận *" at bounding box center [458, 248] width 184 height 20
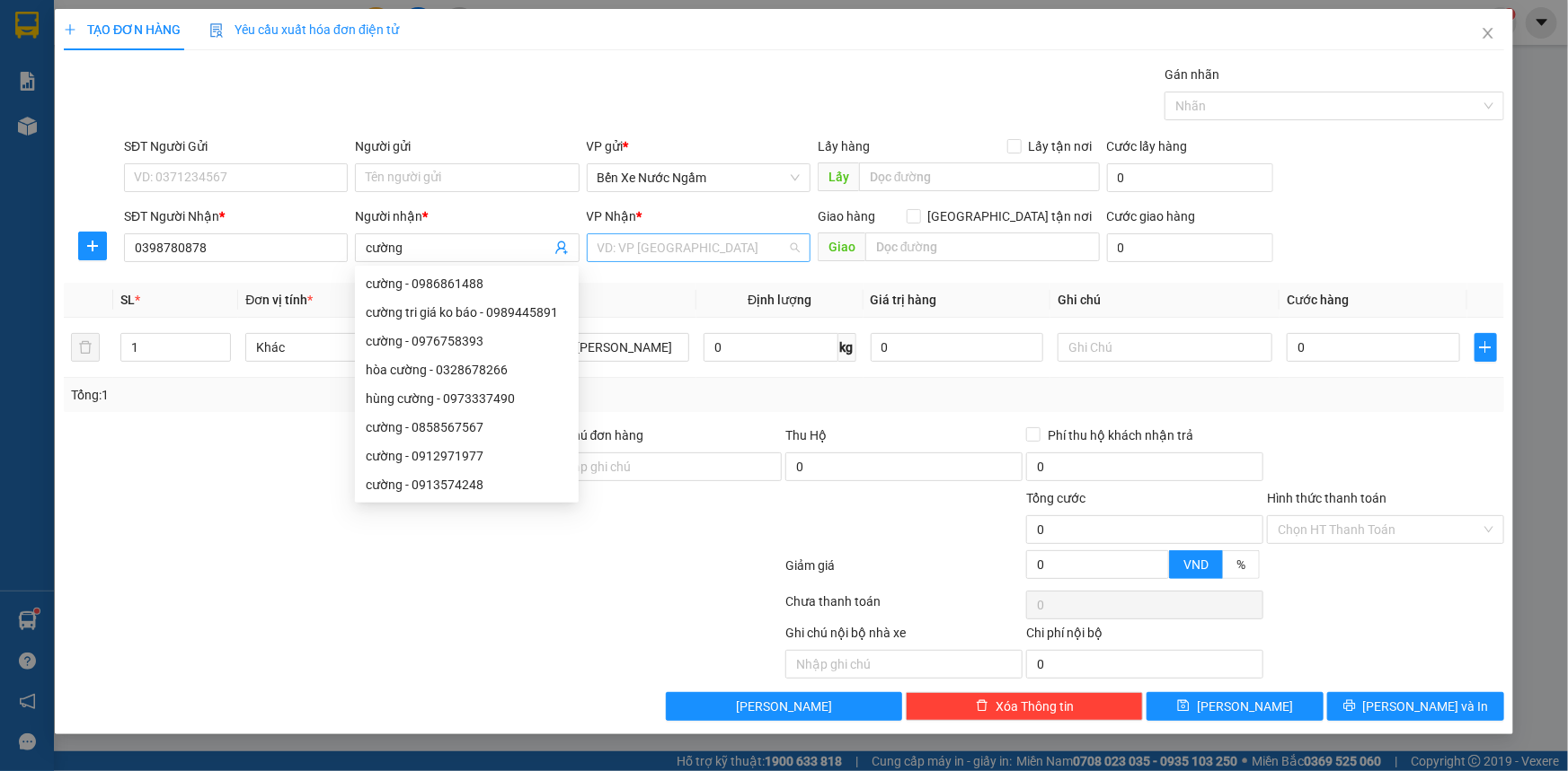
click at [739, 247] on input "search" at bounding box center [692, 248] width 190 height 27
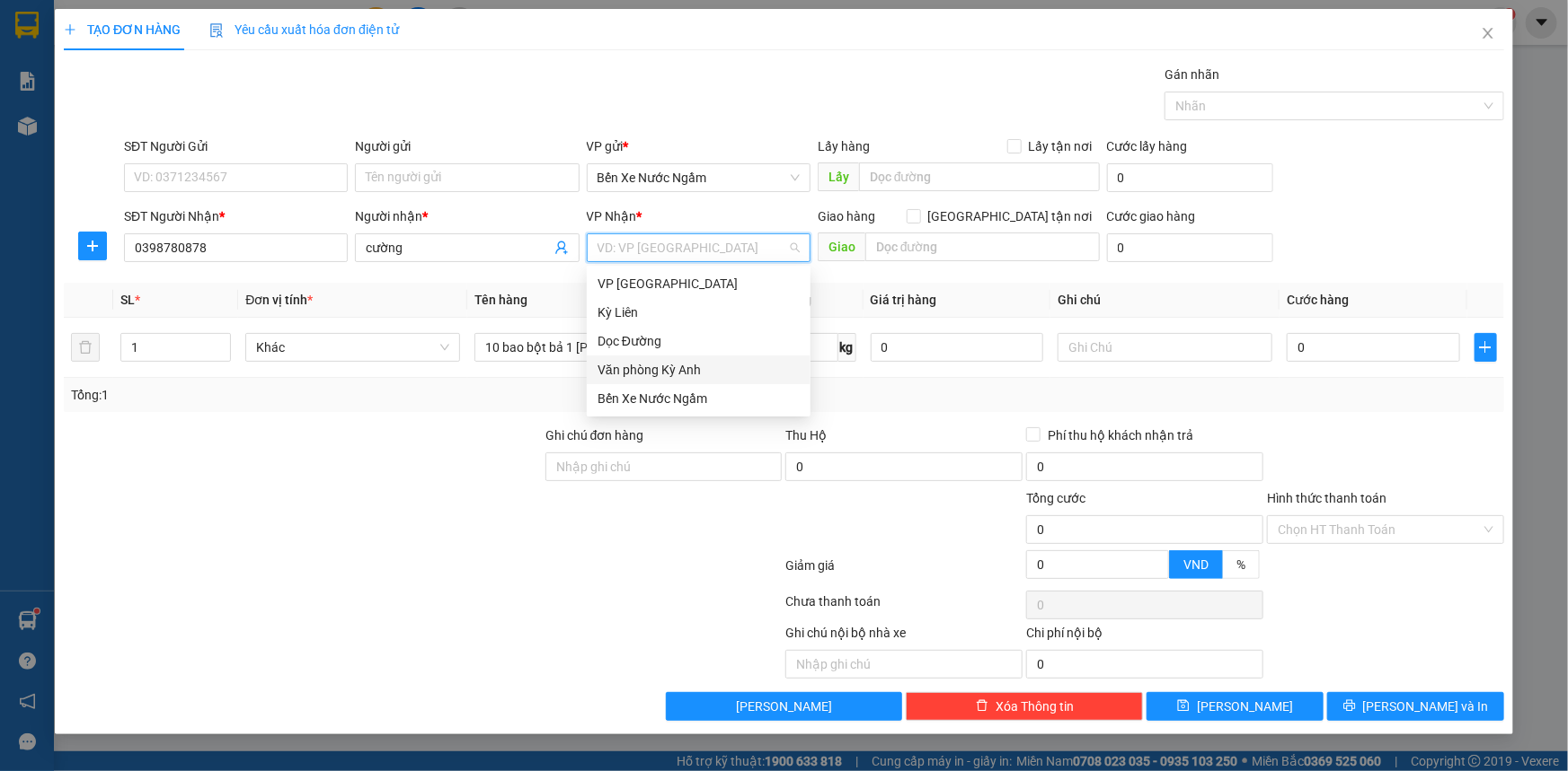
click at [690, 366] on div "Văn phòng Kỳ Anh" at bounding box center [699, 370] width 202 height 20
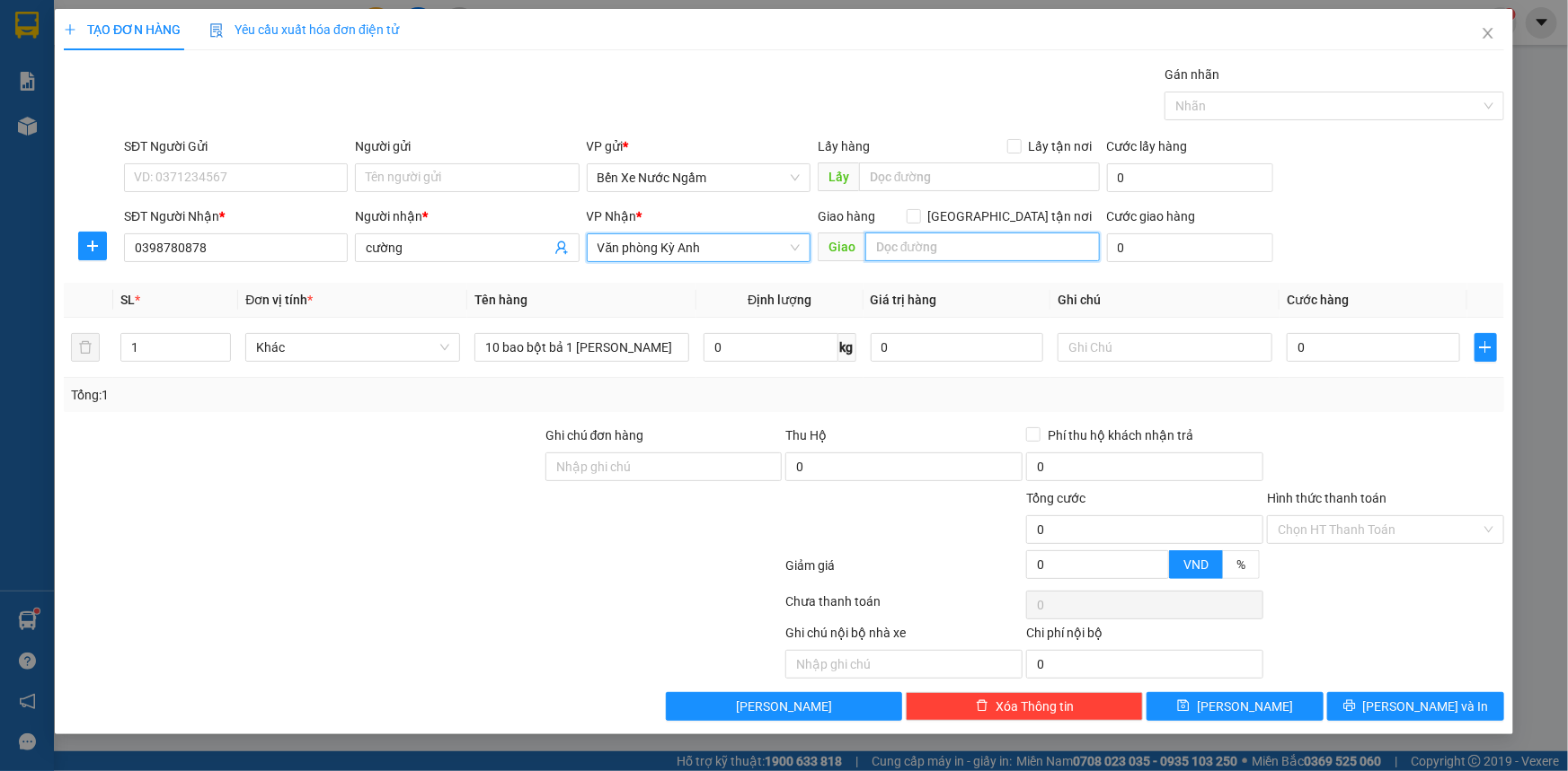
click at [910, 250] on input "text" at bounding box center [982, 247] width 235 height 29
click at [224, 186] on input "SĐT Người Gửi" at bounding box center [236, 178] width 224 height 29
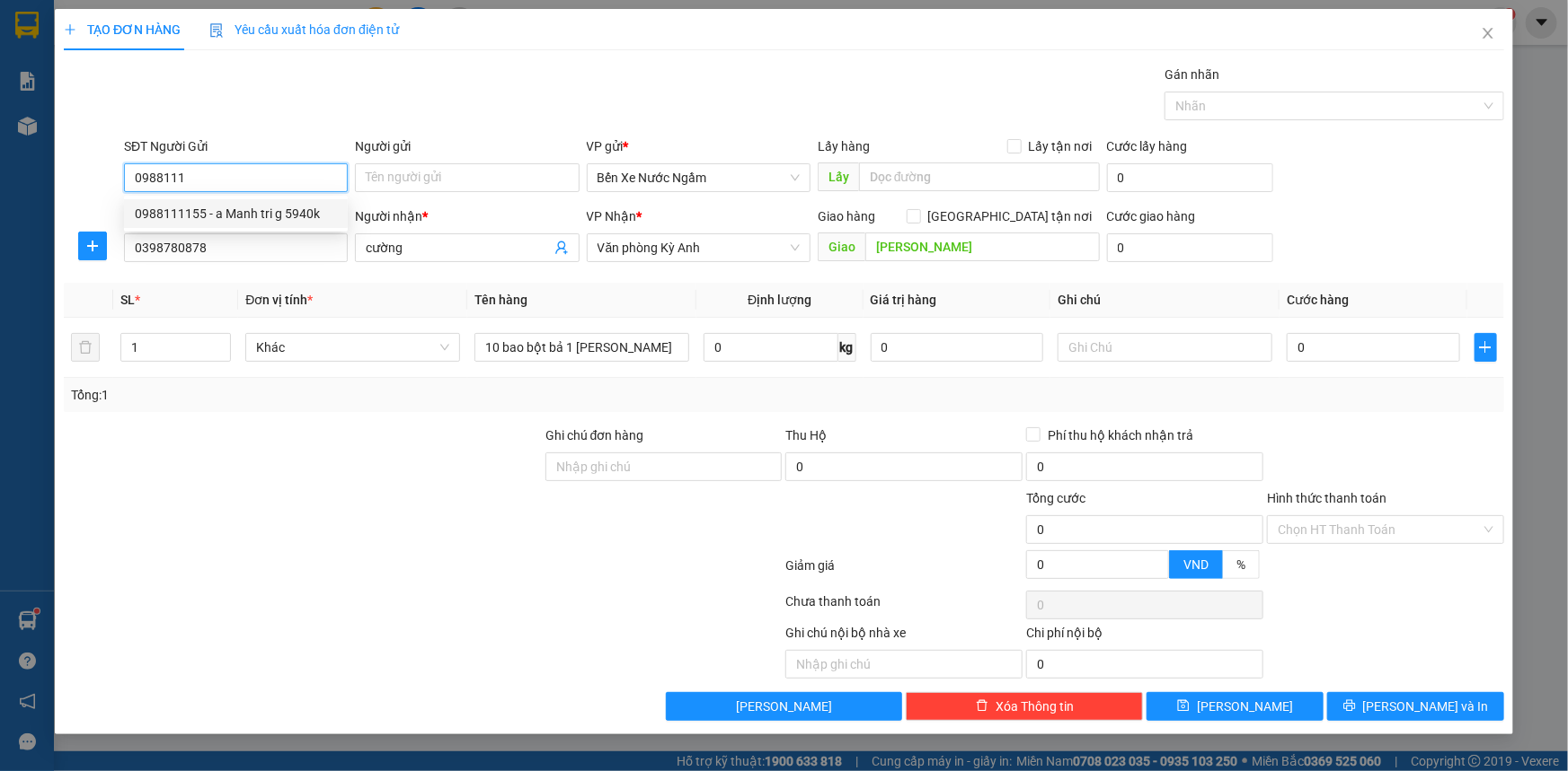
click at [232, 214] on div "0988111155 - a Manh tri g 5940k" at bounding box center [236, 214] width 202 height 20
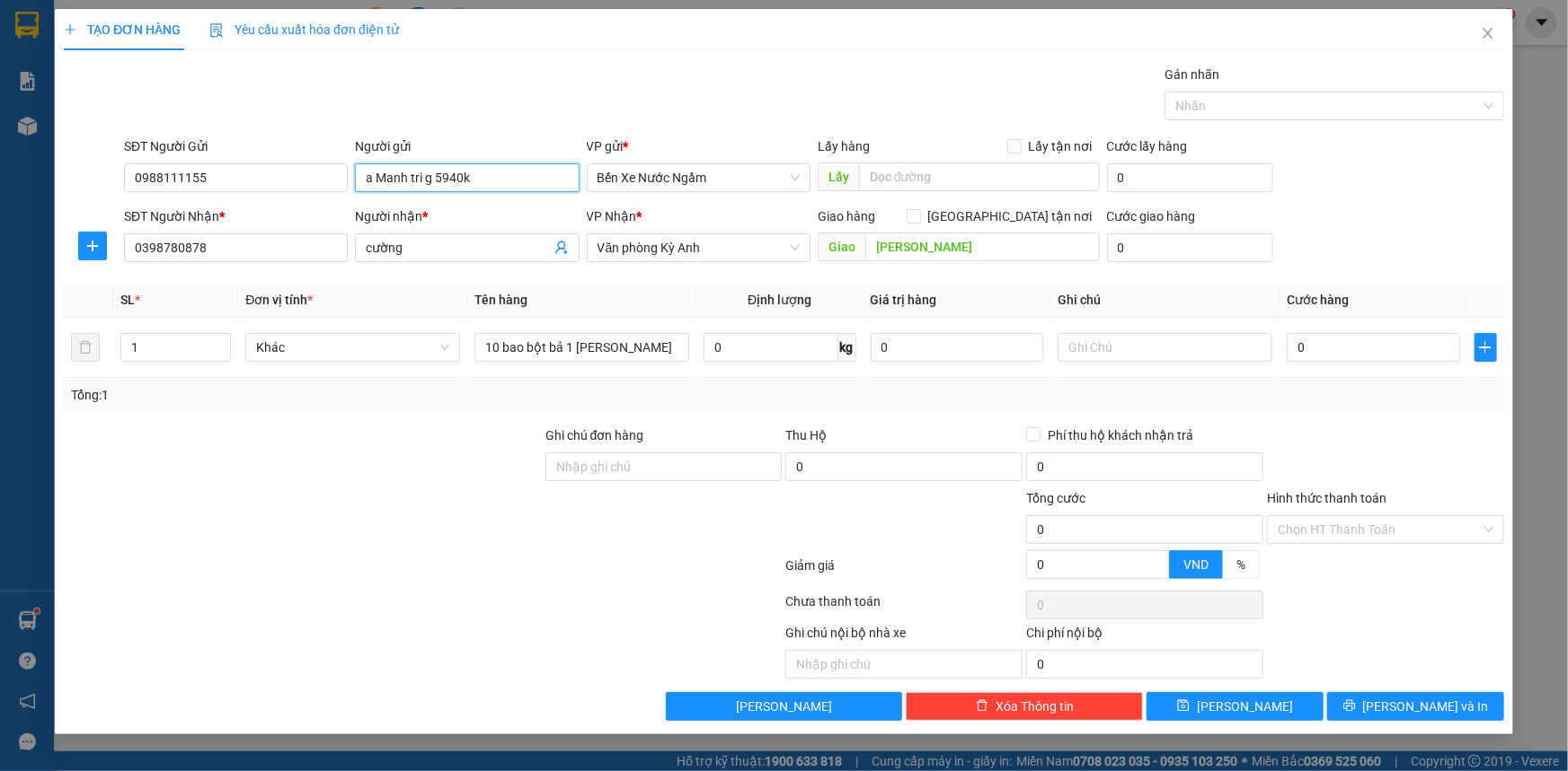
click at [472, 178] on input "a Manh tri g 5940k" at bounding box center [467, 178] width 224 height 29
click at [1378, 353] on input "0" at bounding box center [1373, 348] width 174 height 29
click at [1359, 341] on input "450.000" at bounding box center [1373, 348] width 174 height 29
click at [1359, 704] on button "[PERSON_NAME] và In" at bounding box center [1415, 706] width 177 height 29
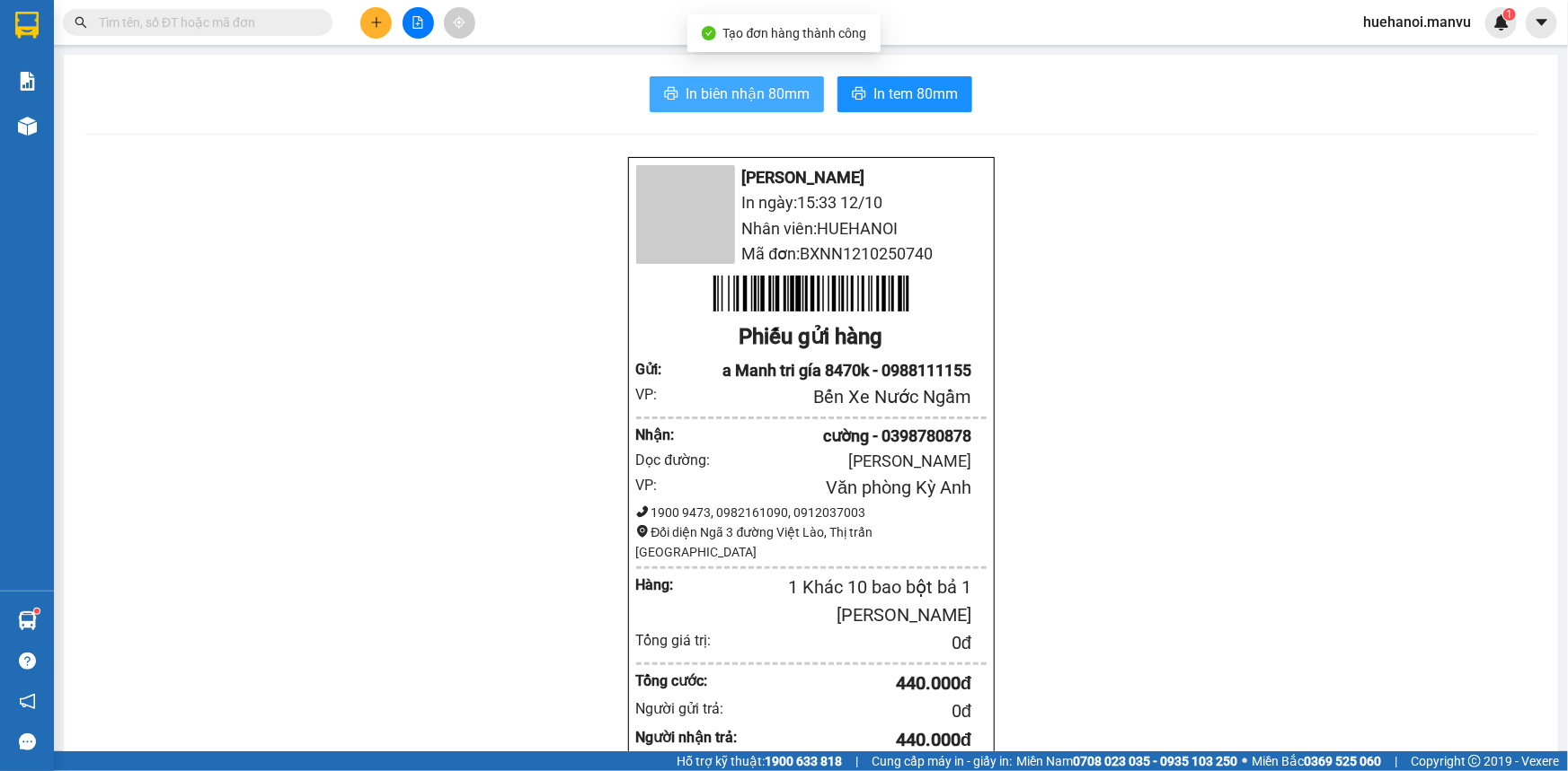
click at [724, 93] on span "In biên nhận 80mm" at bounding box center [747, 93] width 124 height 22
click at [638, 623] on div "Mận Vũ In ngày: 15:33 [DATE] Nhân viên: HUEHANOI Mã đơn: BXNN1210250740 Phiếu g…" at bounding box center [811, 748] width 1451 height 1183
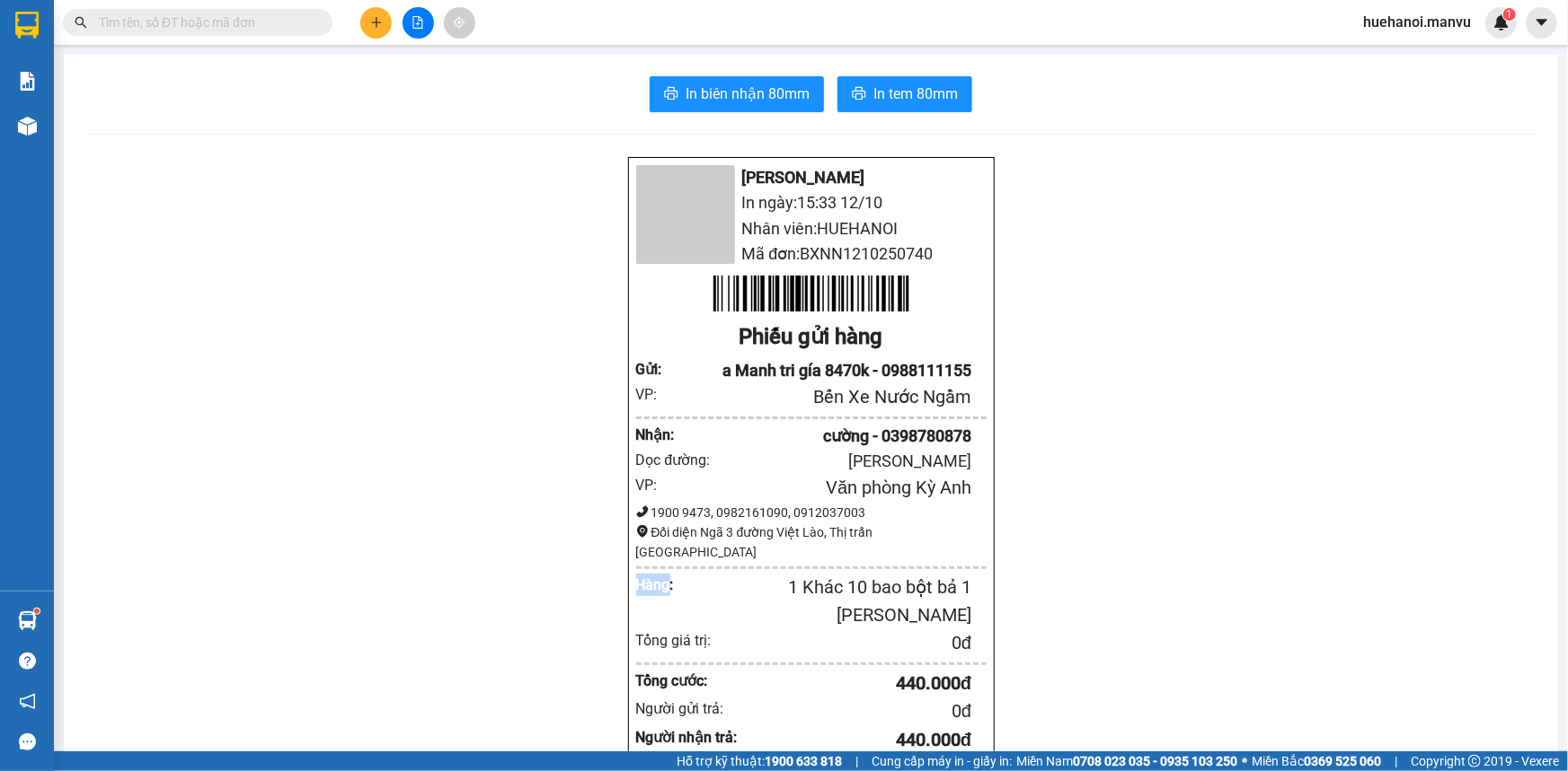
click at [638, 623] on div "Mận Vũ In ngày: 15:33 [DATE] Nhân viên: HUEHANOI Mã đơn: BXNN1210250740 Phiếu g…" at bounding box center [811, 748] width 1451 height 1183
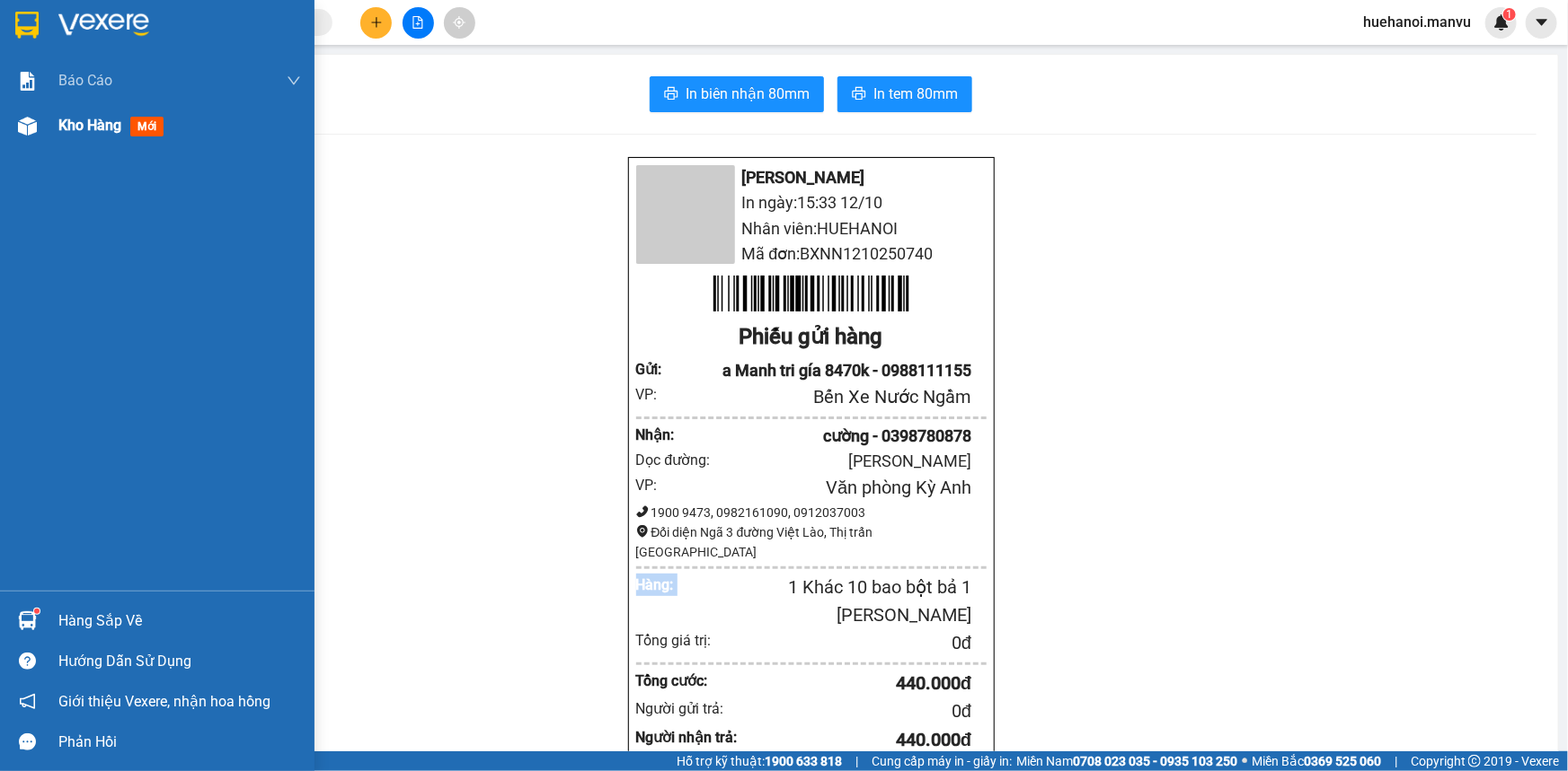
click at [69, 132] on span "Kho hàng" at bounding box center [90, 125] width 63 height 17
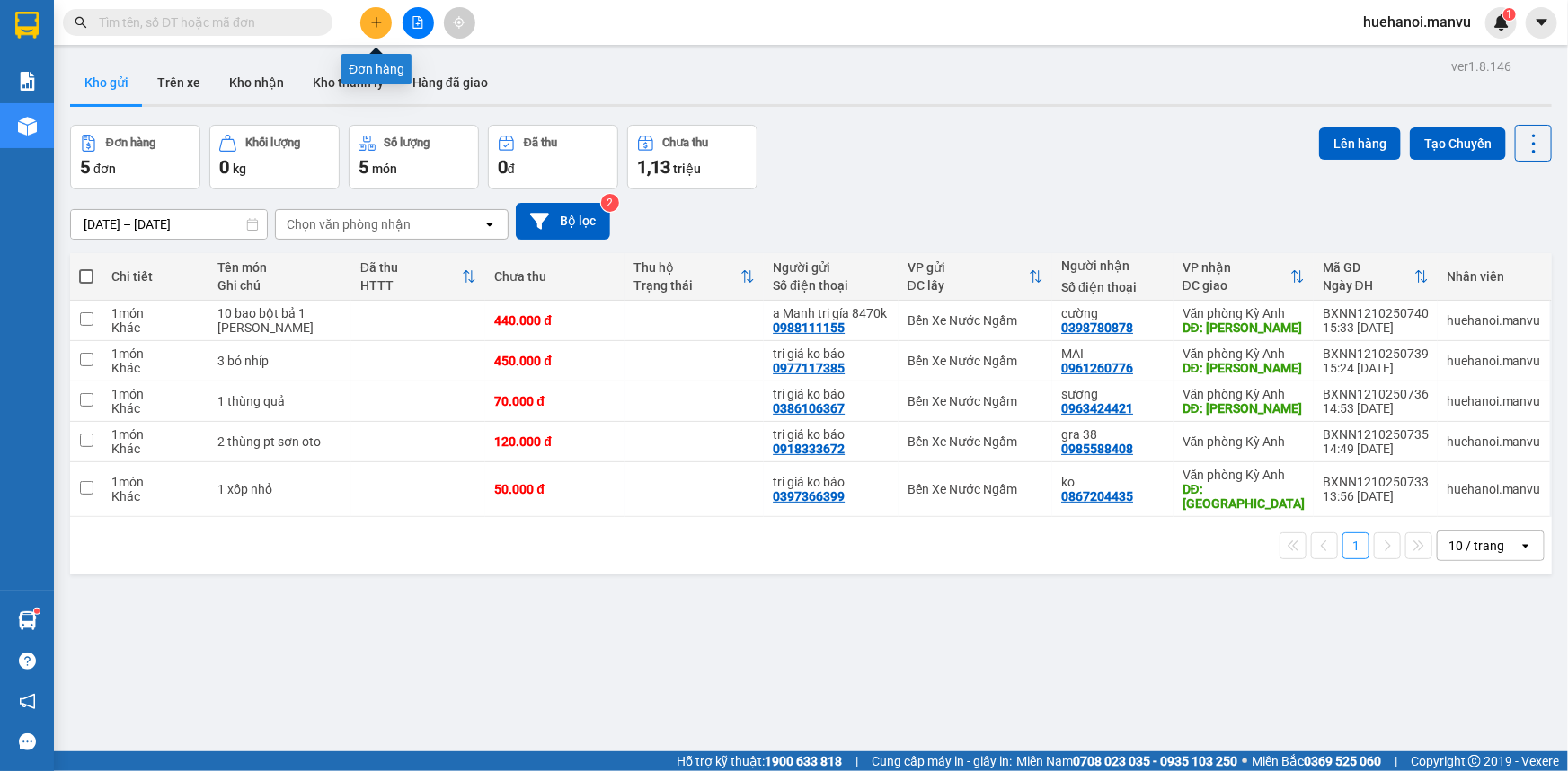
click at [383, 18] on button at bounding box center [376, 22] width 31 height 31
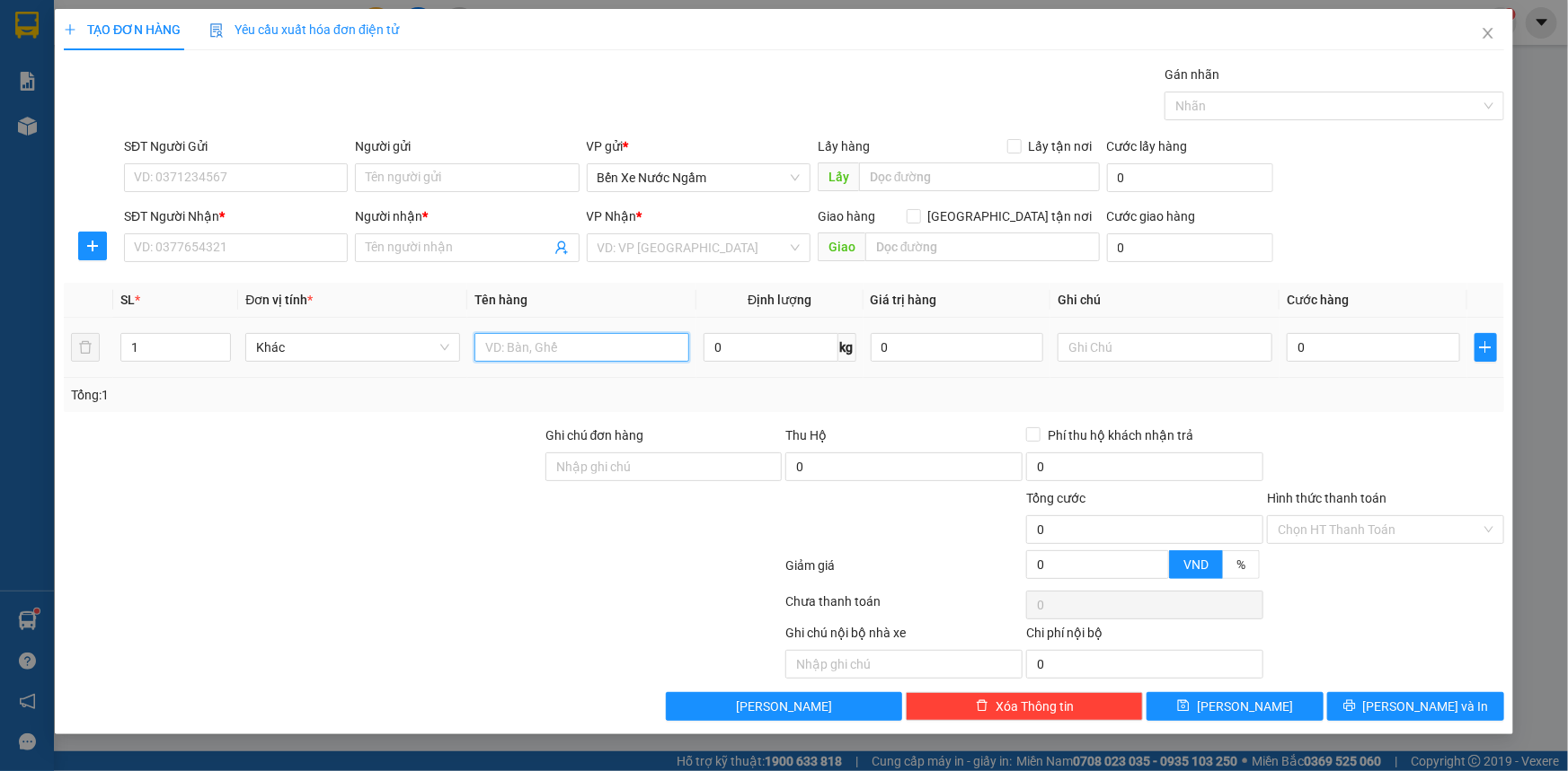
click at [510, 350] on input "text" at bounding box center [582, 348] width 215 height 29
click at [186, 183] on input "SĐT Người Gửi" at bounding box center [236, 178] width 224 height 29
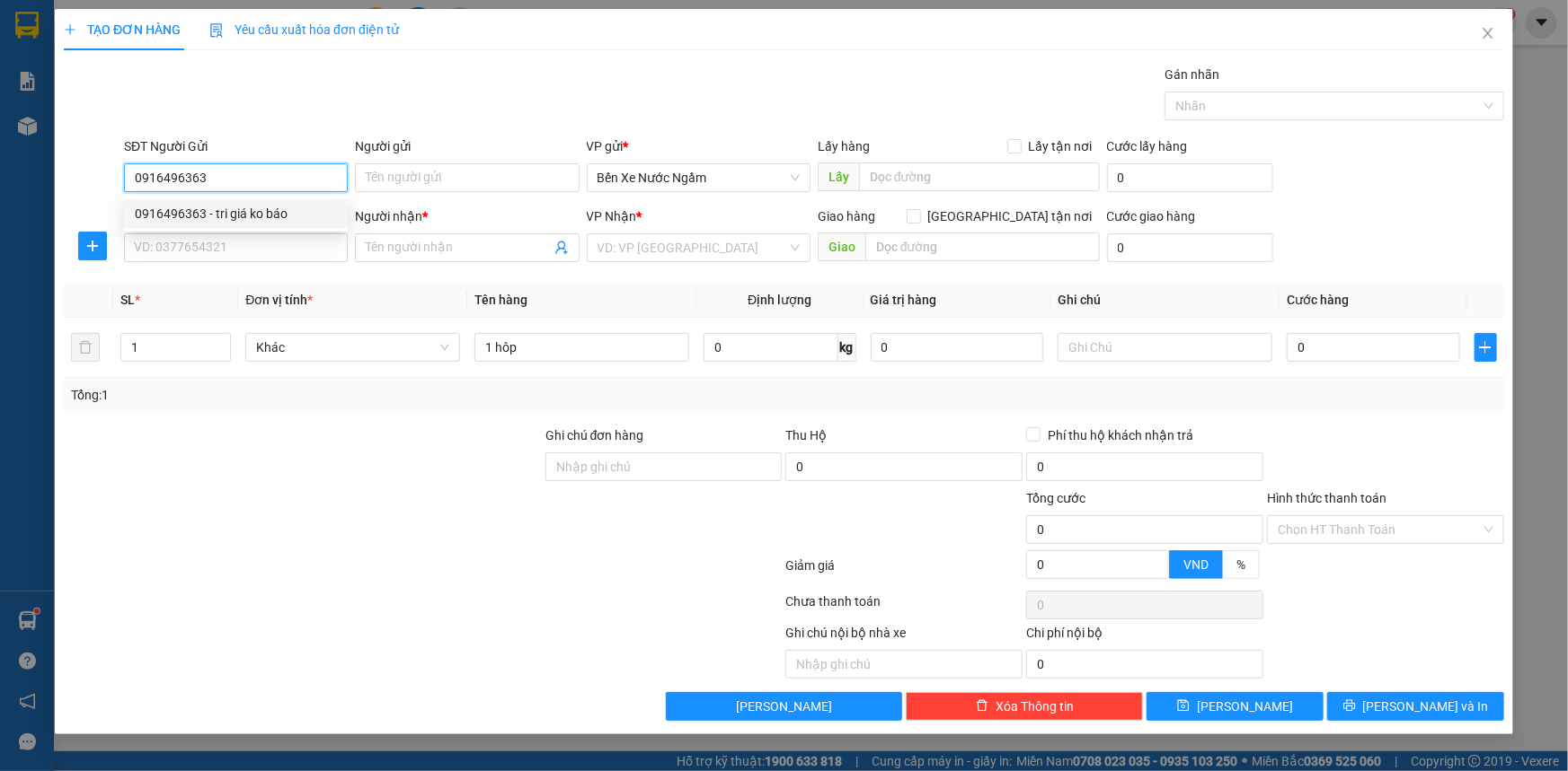
click at [213, 215] on div "0916496363 - tri giá ko báo" at bounding box center [236, 214] width 202 height 20
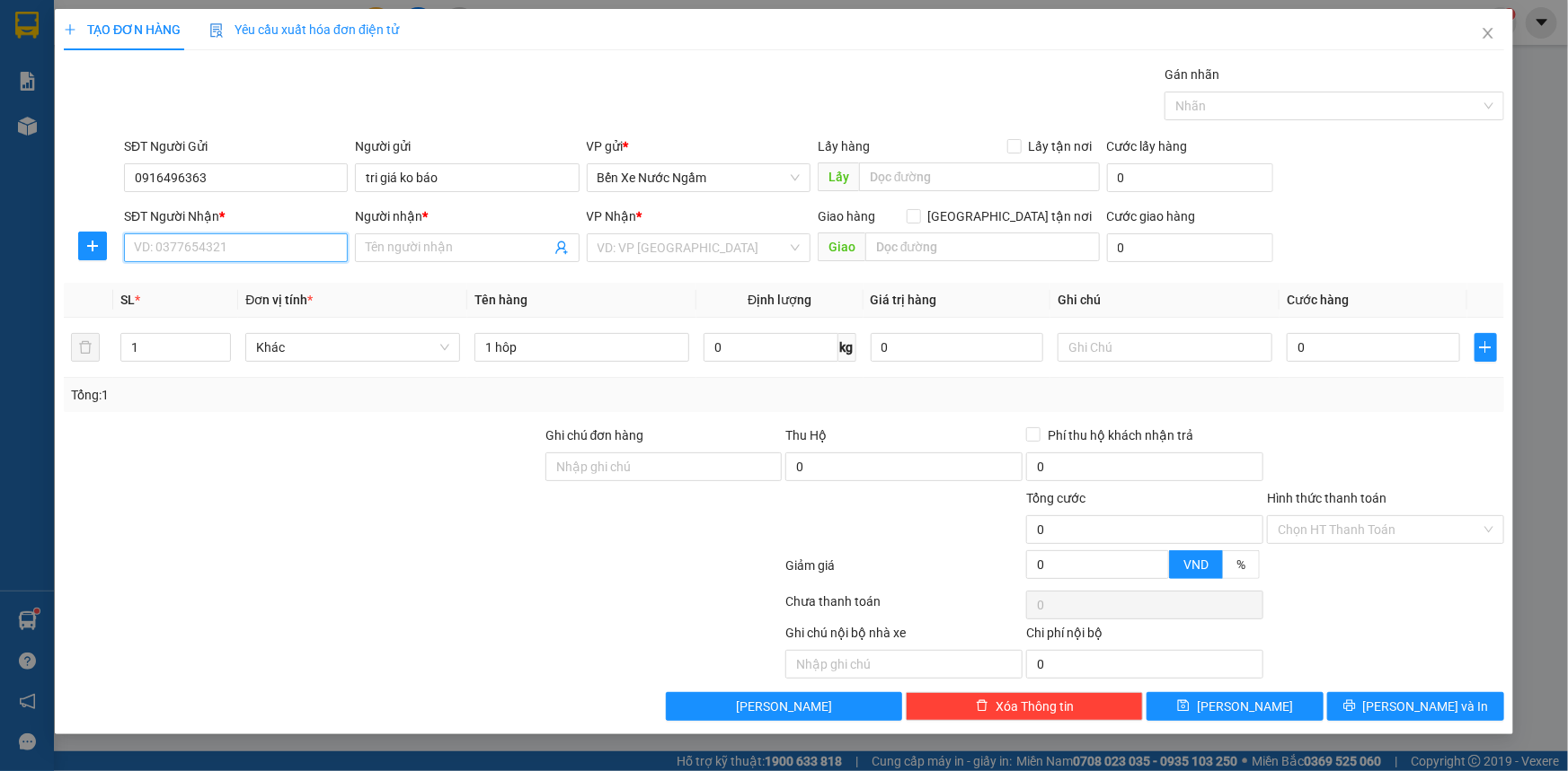
click at [197, 254] on input "SĐT Người Nhận *" at bounding box center [236, 248] width 224 height 29
drag, startPoint x: 190, startPoint y: 283, endPoint x: 200, endPoint y: 277, distance: 11.7
click at [200, 277] on div "0967874561 - hiền" at bounding box center [236, 284] width 202 height 20
click at [1387, 355] on input "0" at bounding box center [1373, 348] width 174 height 29
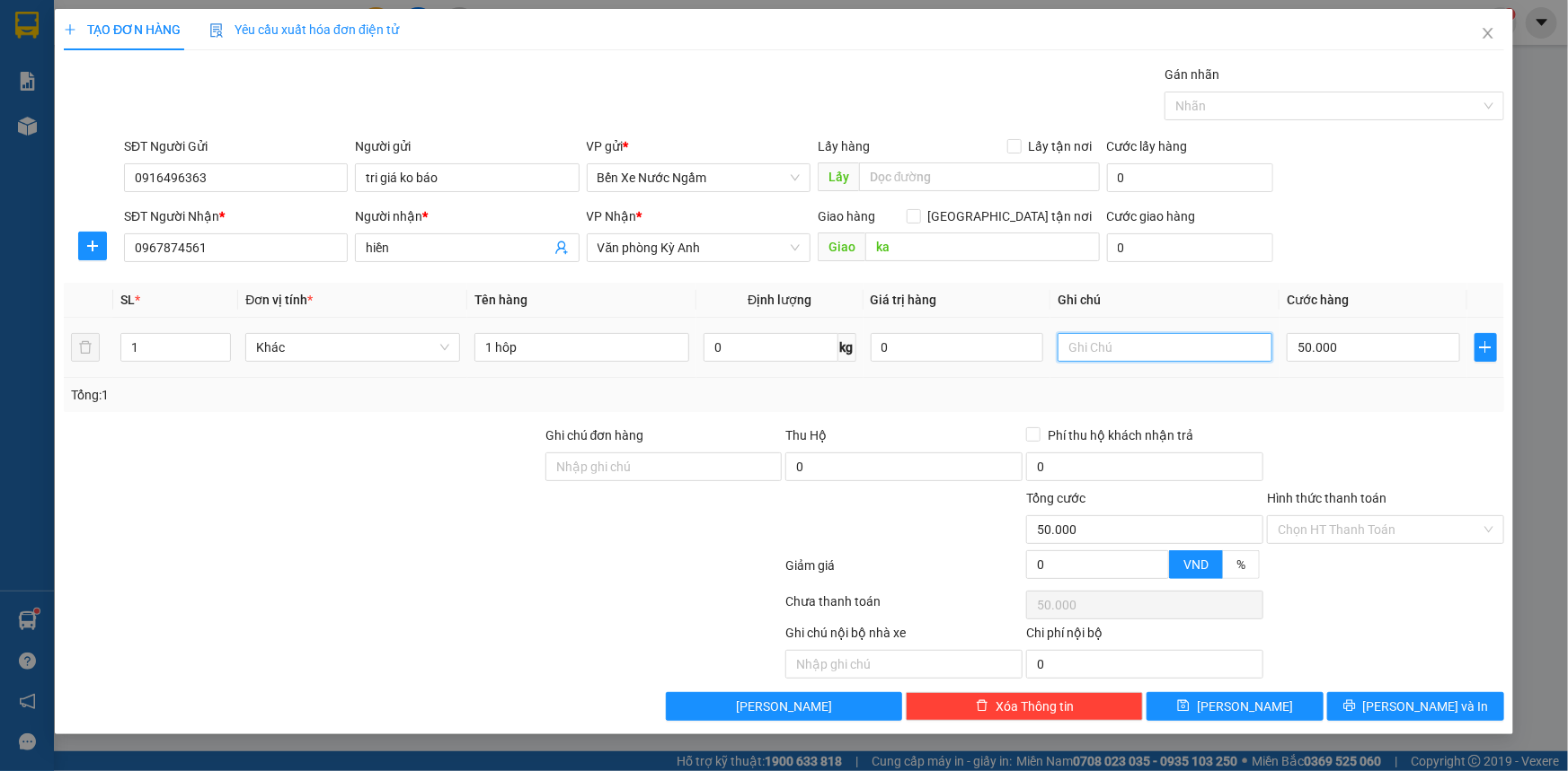
click at [1157, 345] on input "text" at bounding box center [1164, 348] width 215 height 29
click at [1359, 709] on button "[PERSON_NAME] và In" at bounding box center [1415, 706] width 177 height 29
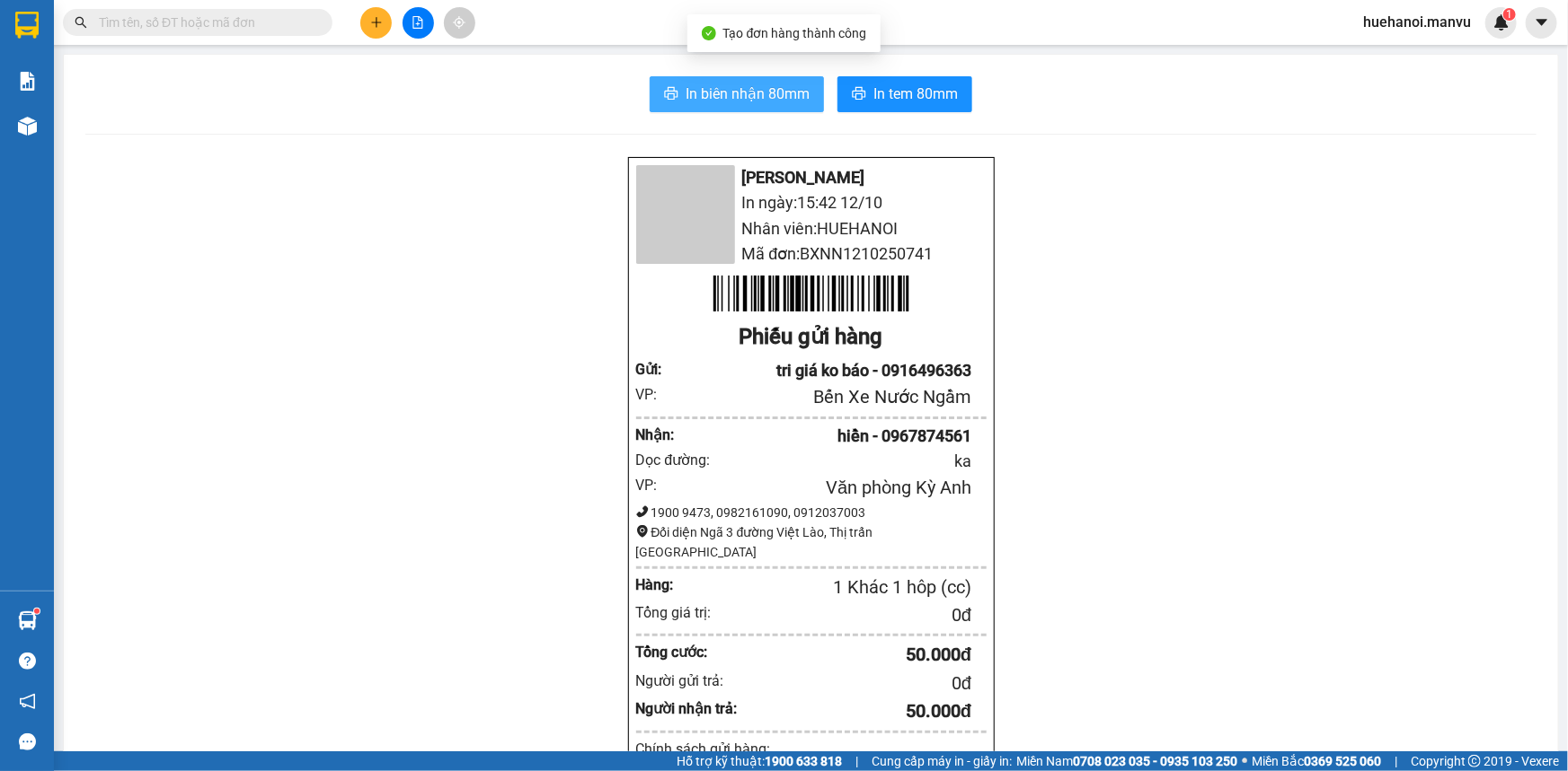
click at [752, 89] on span "In biên nhận 80mm" at bounding box center [747, 93] width 124 height 22
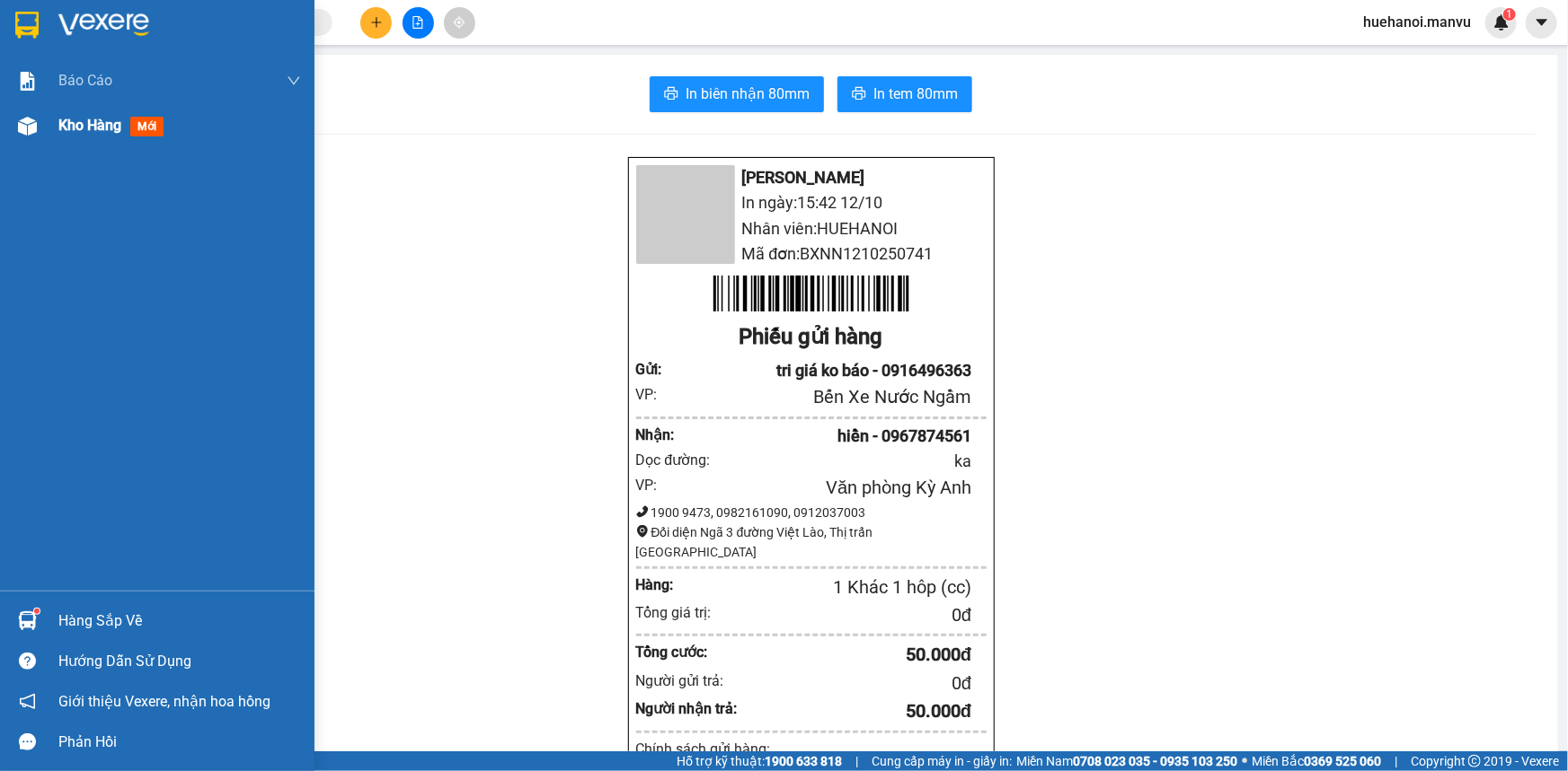
click at [87, 121] on span "Kho hàng" at bounding box center [90, 125] width 63 height 17
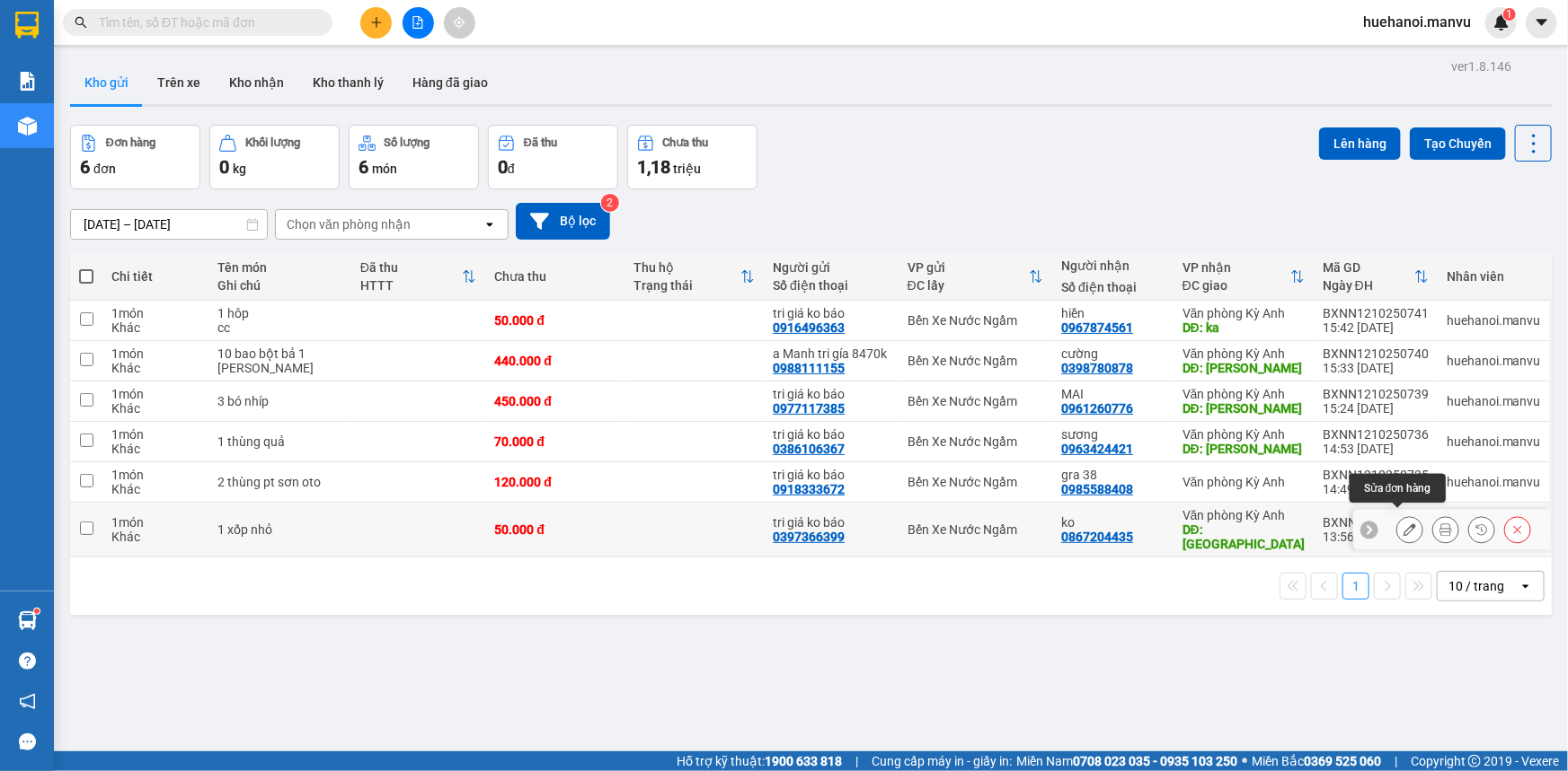
click at [1403, 527] on icon at bounding box center [1410, 530] width 13 height 13
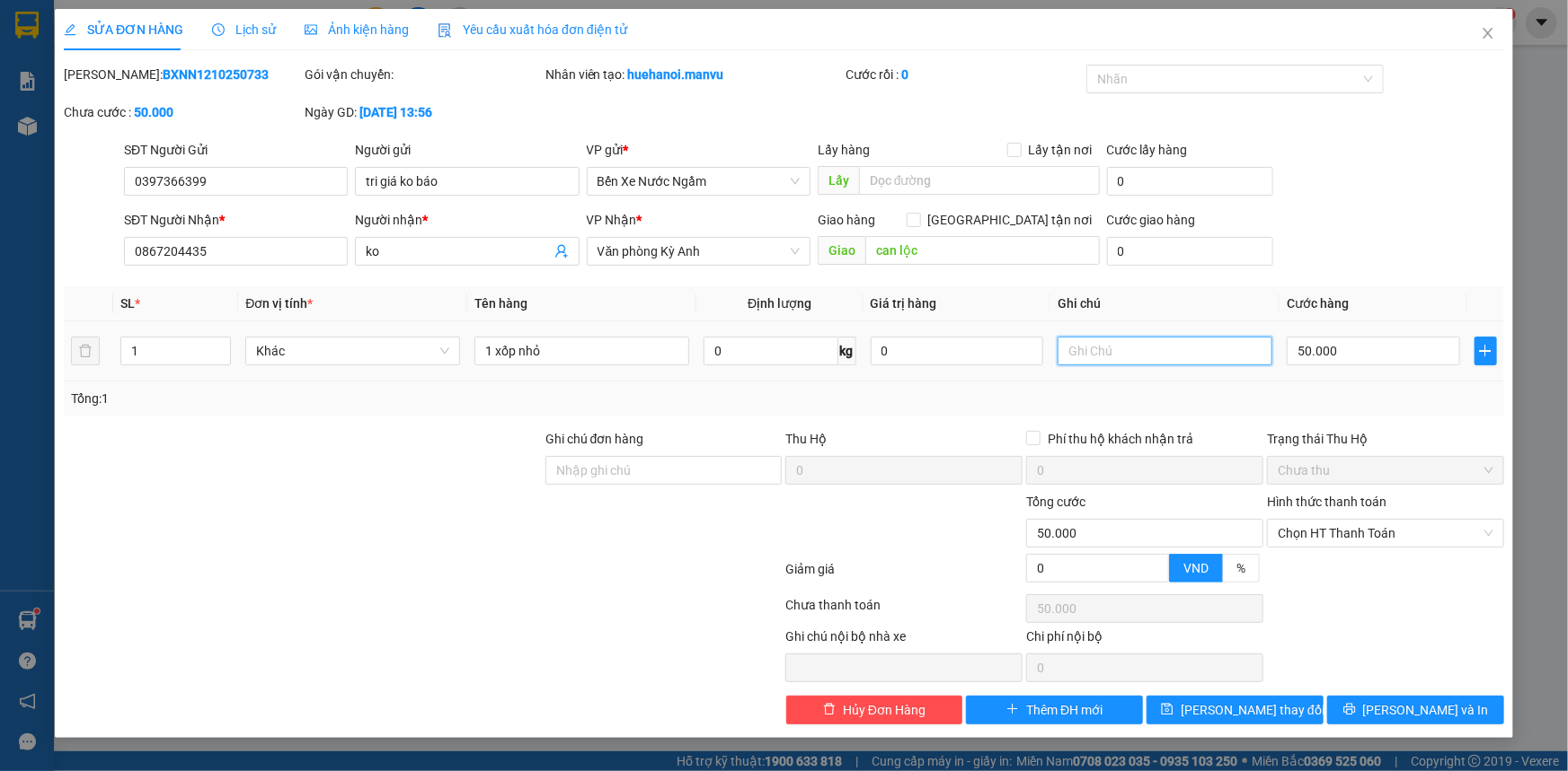
click at [1109, 348] on input "text" at bounding box center [1164, 351] width 215 height 29
click at [1273, 722] on button "[PERSON_NAME] thay đổi" at bounding box center [1234, 710] width 177 height 29
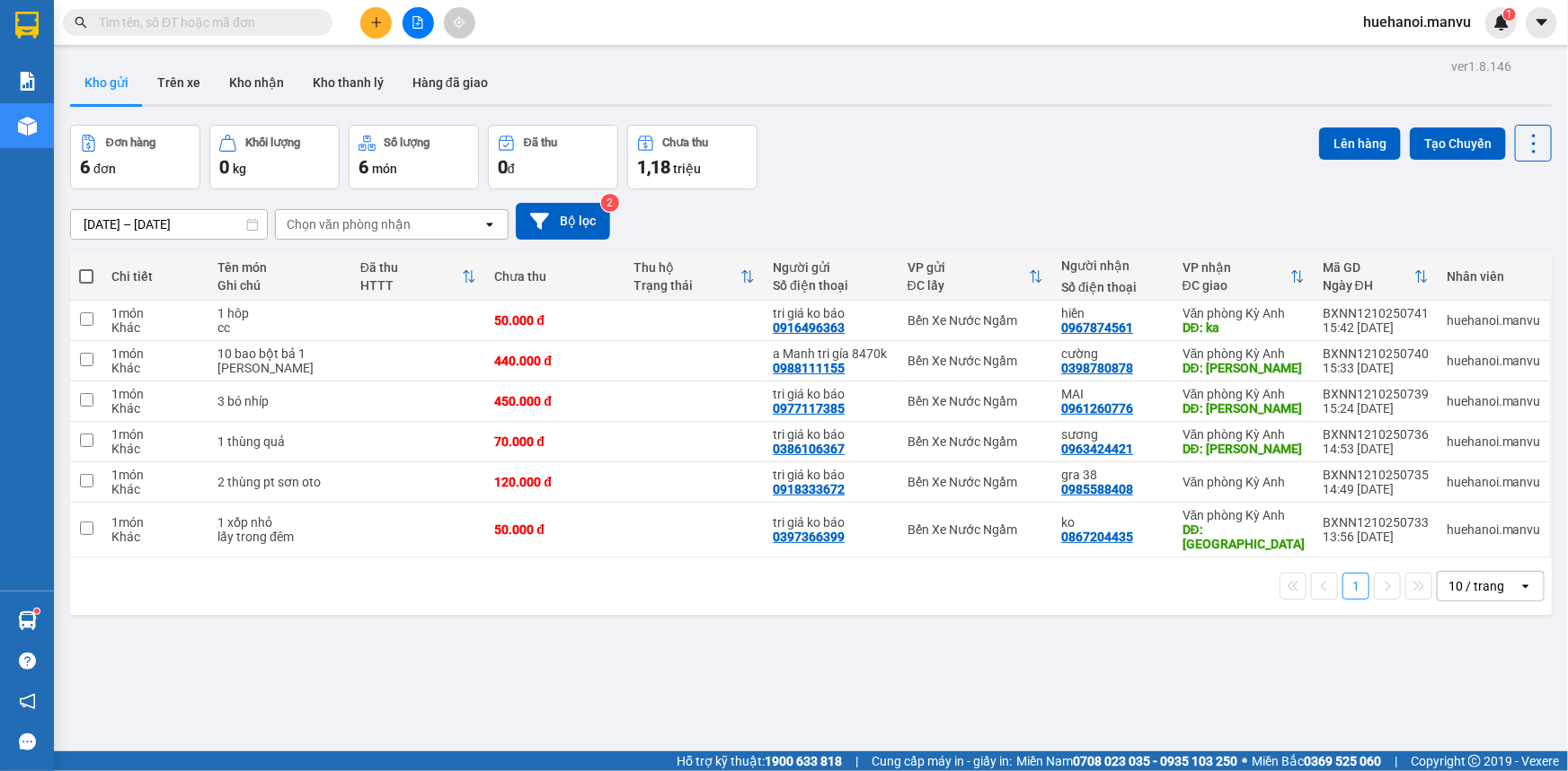
click at [1274, 721] on div "ver 1.8.146 Kho gửi Trên xe Kho nhận Kho thanh [PERSON_NAME] đã giao Đơn hàng 6…" at bounding box center [811, 439] width 1496 height 771
click at [381, 25] on icon "plus" at bounding box center [377, 22] width 13 height 13
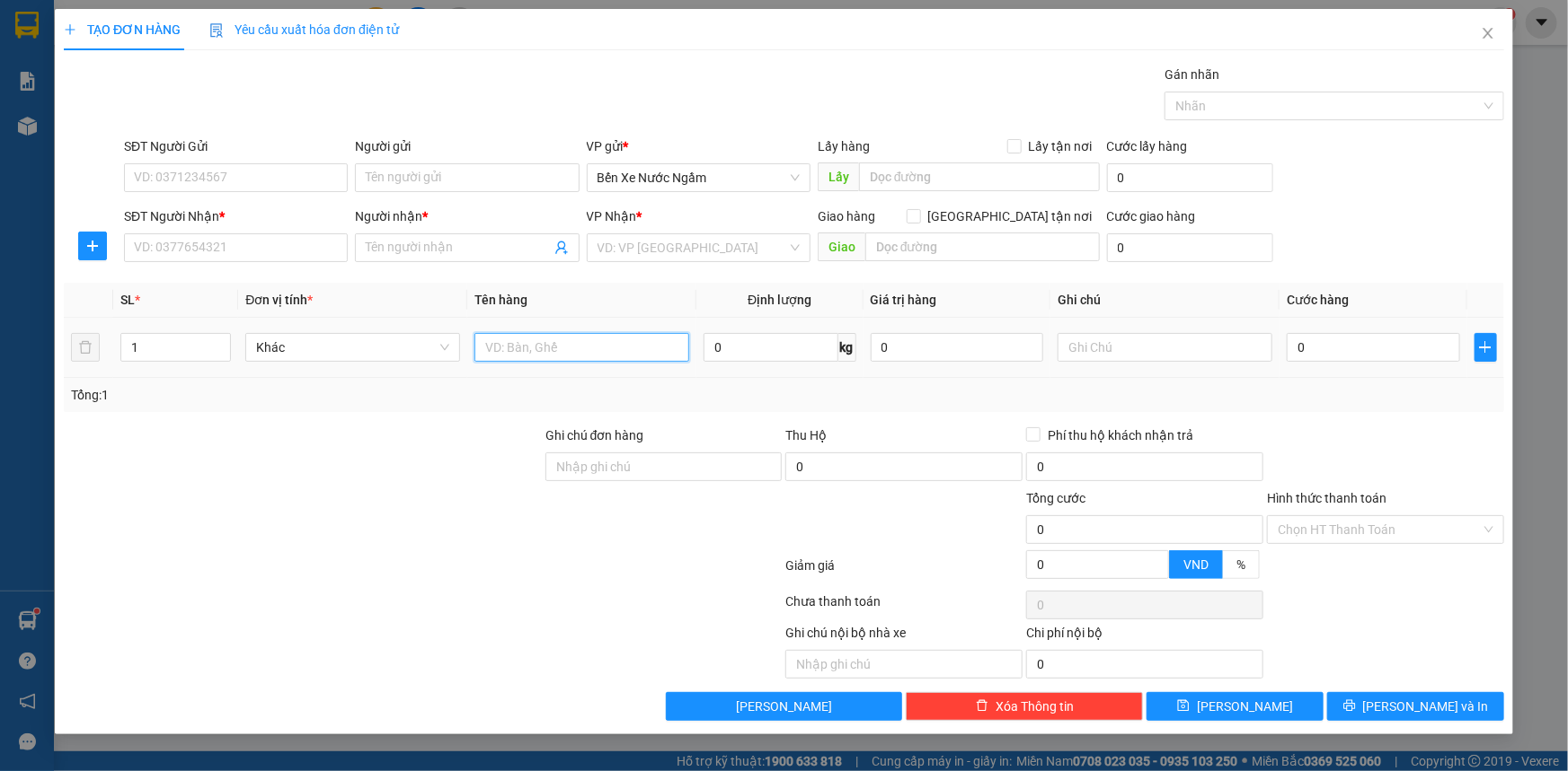
click at [593, 350] on input "text" at bounding box center [582, 348] width 215 height 29
click at [315, 250] on input "SĐT Người Nhận *" at bounding box center [236, 248] width 224 height 29
click at [272, 178] on input "SĐT Người Gửi" at bounding box center [236, 178] width 224 height 29
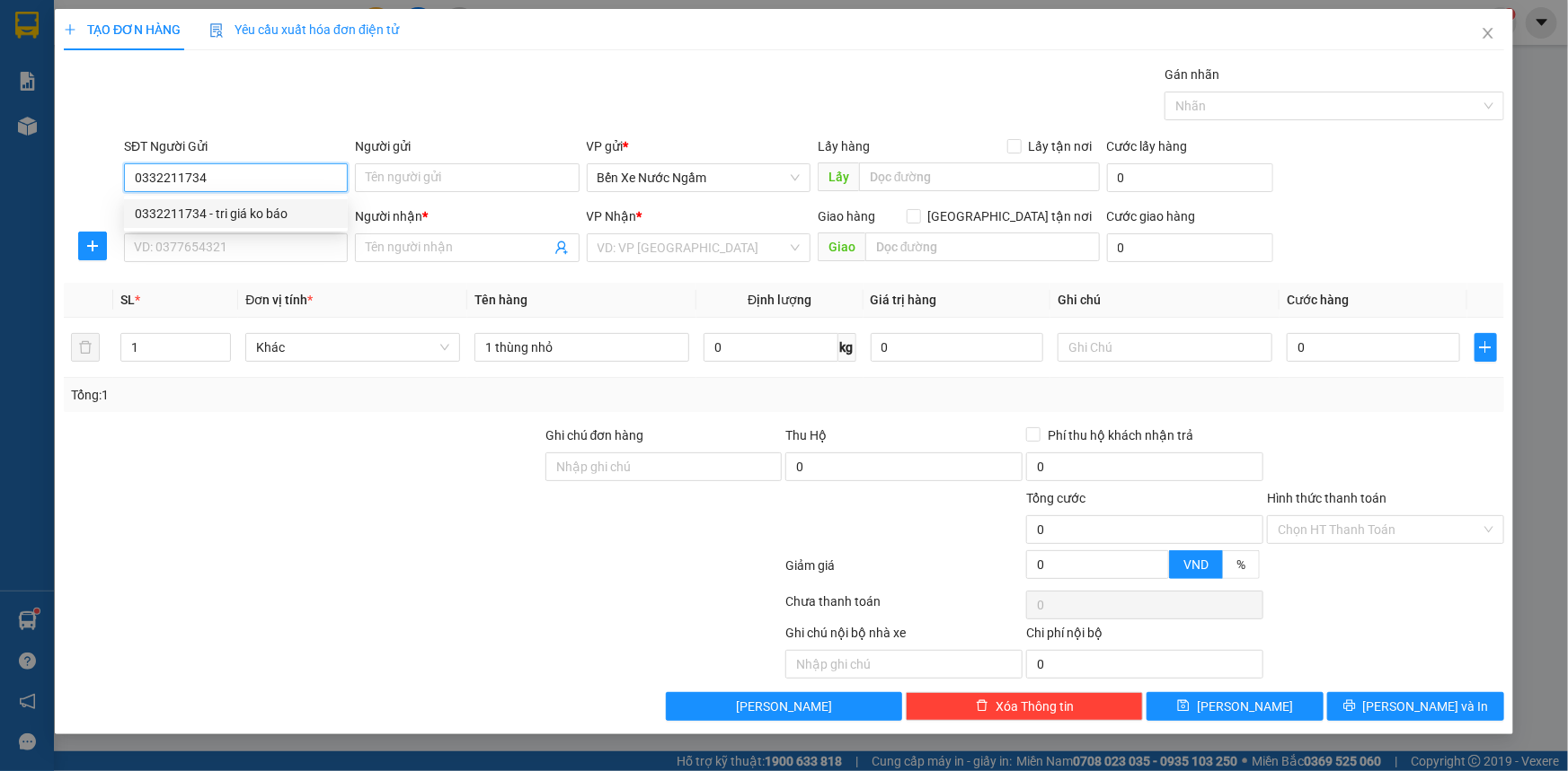
click at [272, 213] on div "0332211734 - tri giá ko báo" at bounding box center [236, 214] width 202 height 20
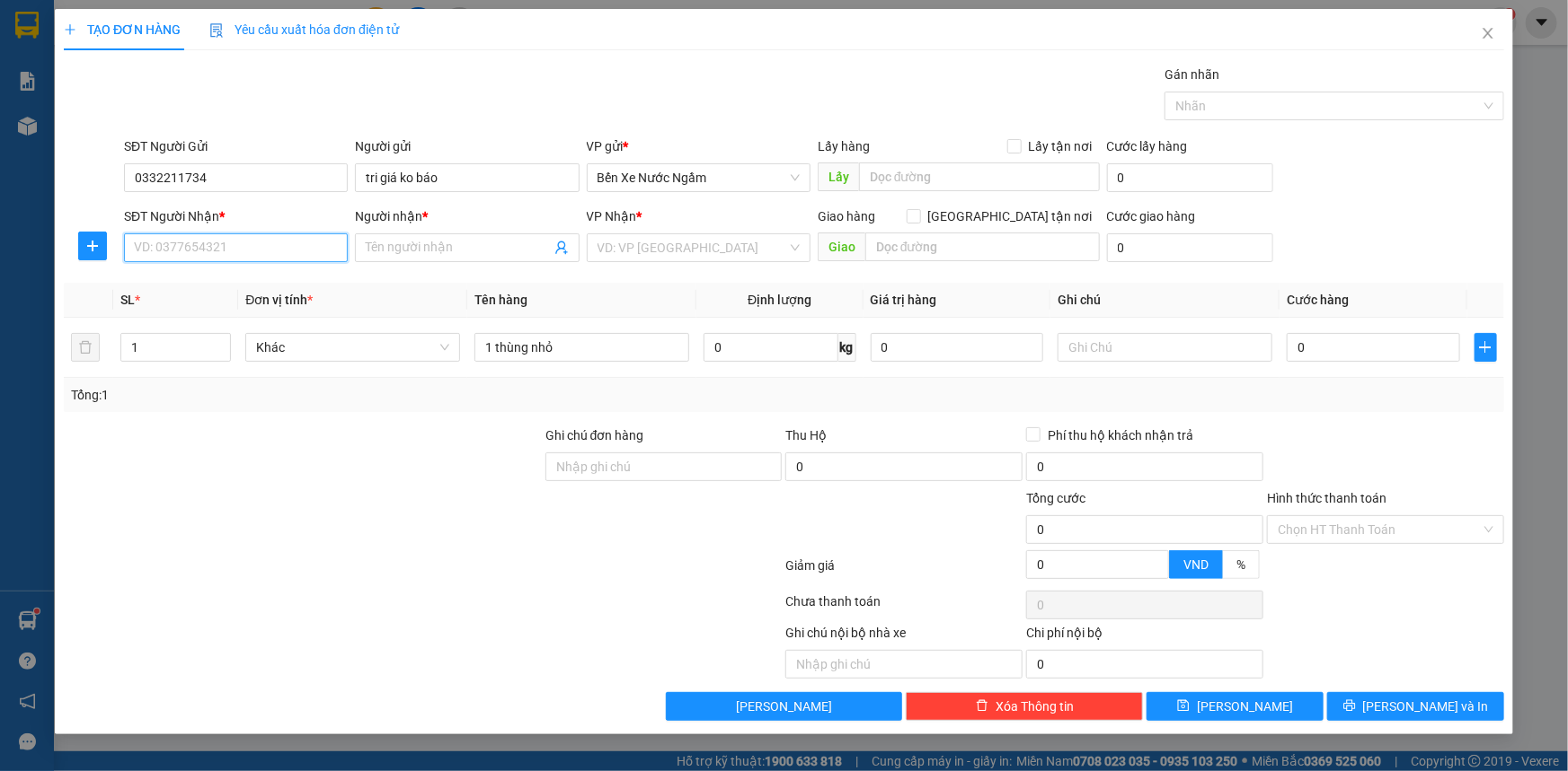
click at [252, 245] on input "SĐT Người Nhận *" at bounding box center [236, 248] width 224 height 29
click at [214, 286] on div "0355177360 - ko" at bounding box center [236, 284] width 202 height 20
click at [1333, 356] on input "0" at bounding box center [1373, 348] width 174 height 29
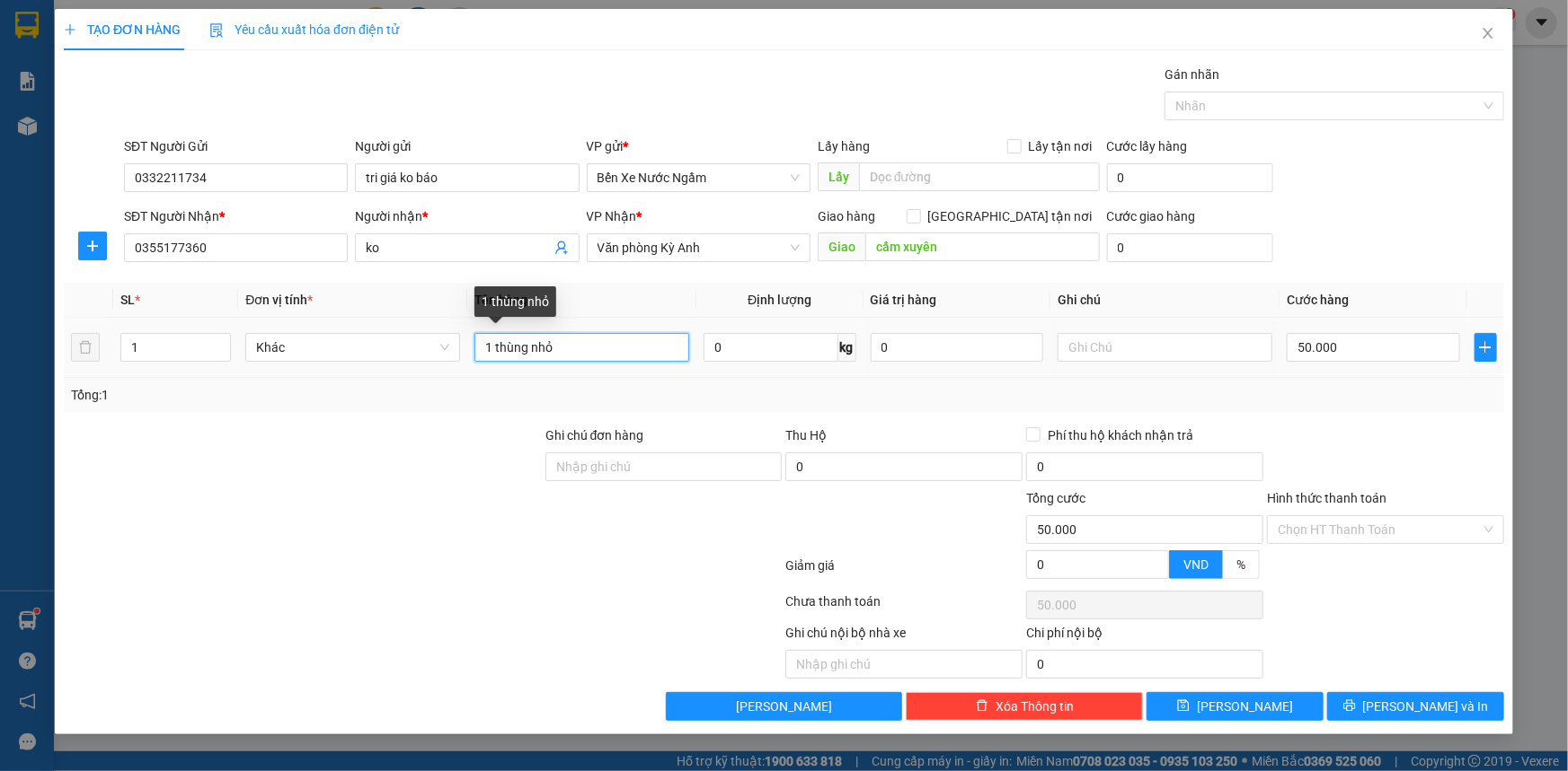
click at [624, 360] on input "1 thùng nhỏ" at bounding box center [582, 348] width 215 height 29
click at [1098, 337] on input "text" at bounding box center [1164, 348] width 215 height 29
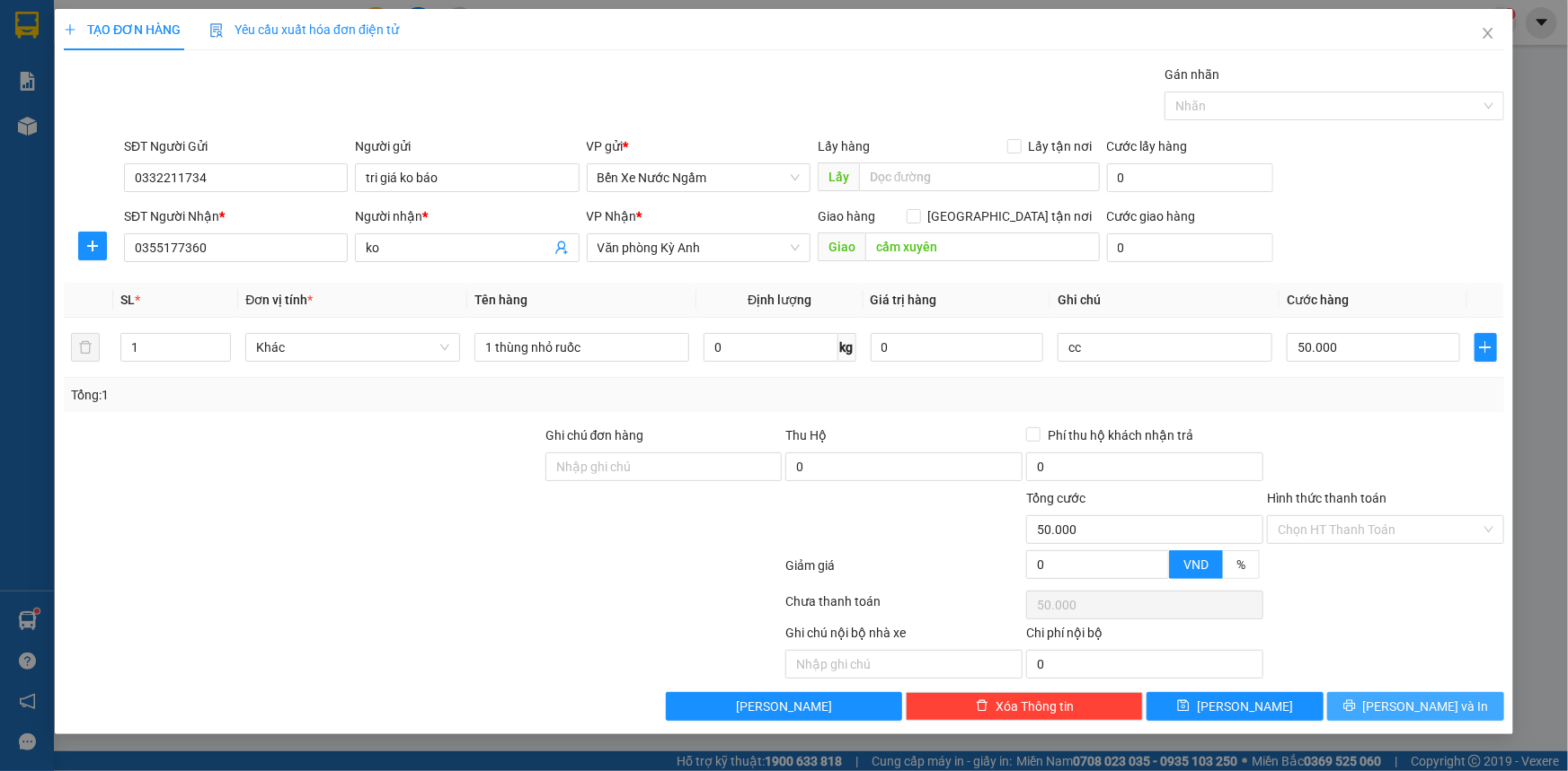
click at [1409, 707] on span "[PERSON_NAME] và In" at bounding box center [1426, 706] width 126 height 20
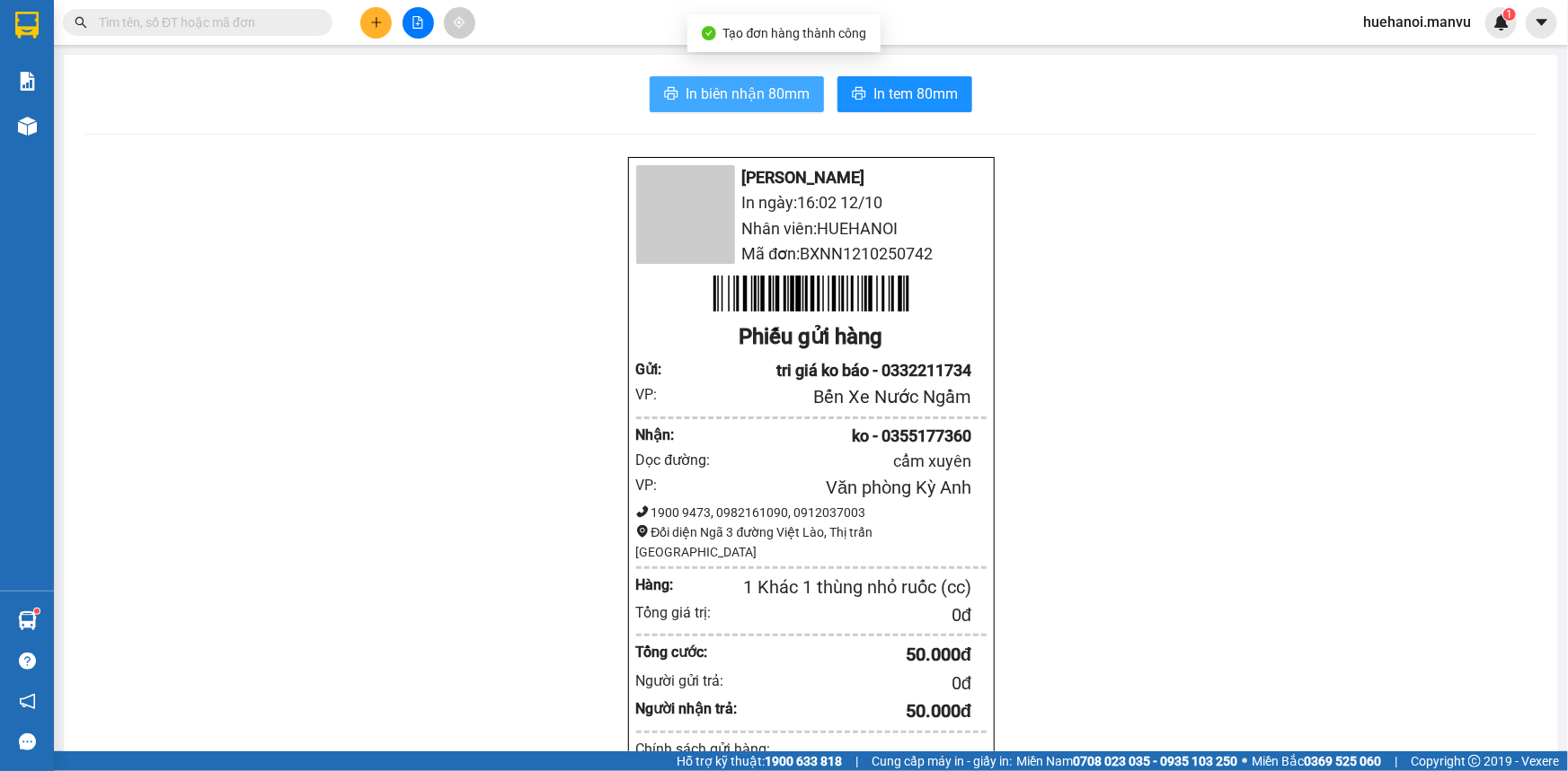
click at [771, 100] on span "In biên nhận 80mm" at bounding box center [747, 93] width 124 height 22
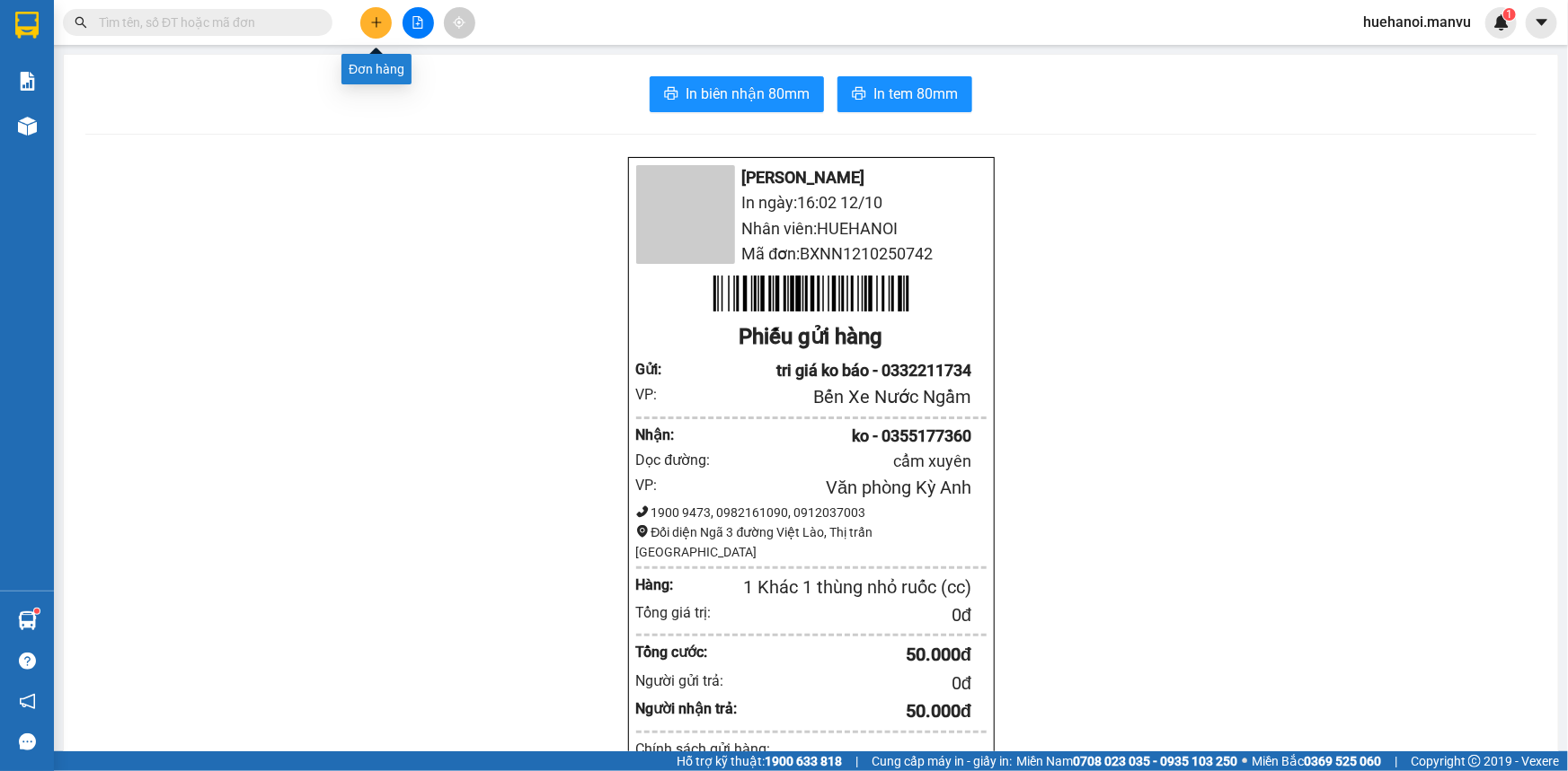
click at [378, 24] on icon "plus" at bounding box center [377, 22] width 13 height 13
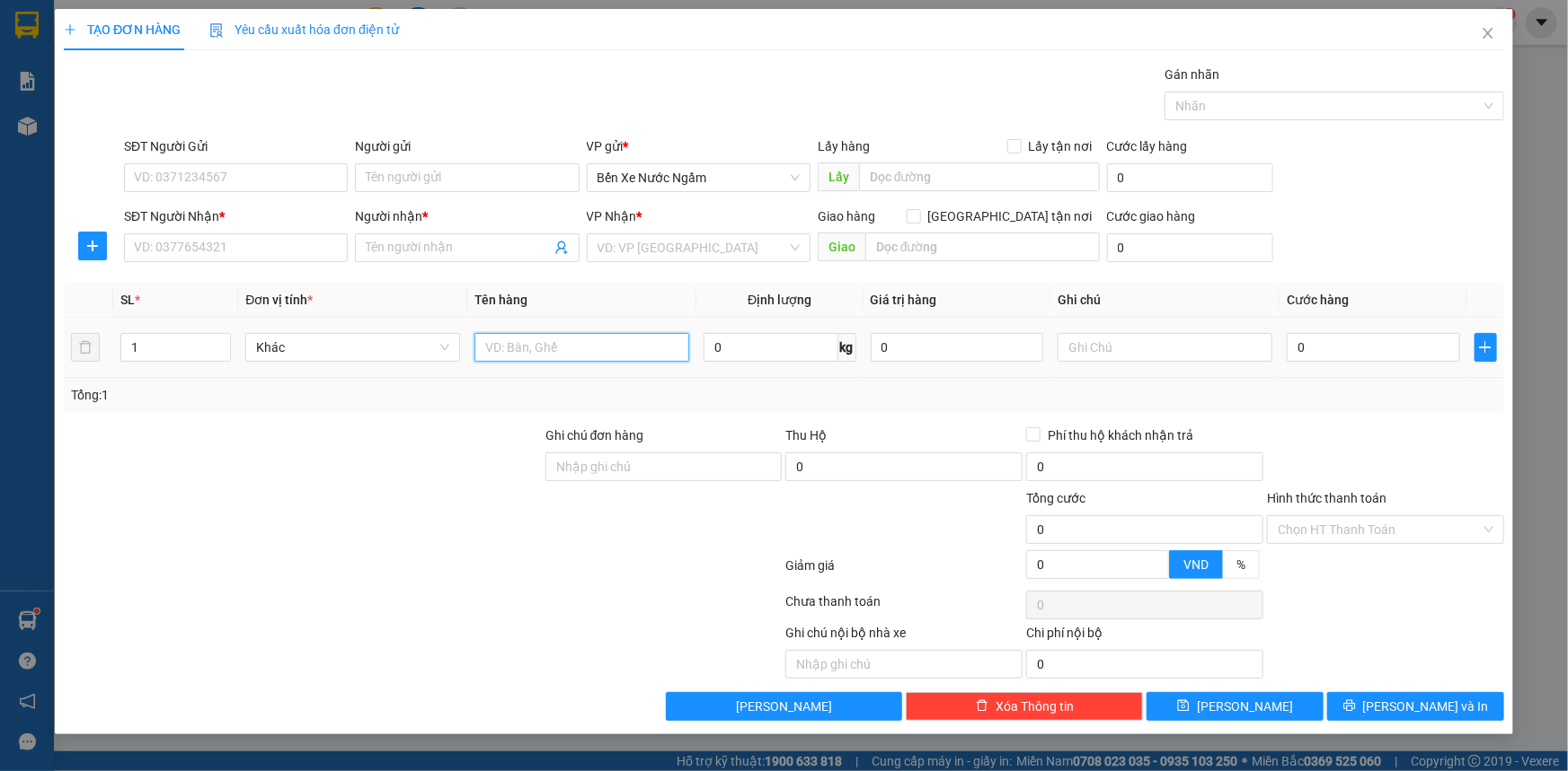
click at [601, 353] on input "text" at bounding box center [582, 348] width 215 height 29
click at [217, 180] on input "SĐT Người Gửi" at bounding box center [236, 178] width 224 height 29
click at [237, 249] on input "SĐT Người Nhận *" at bounding box center [236, 248] width 224 height 29
click at [706, 256] on input "search" at bounding box center [692, 248] width 190 height 27
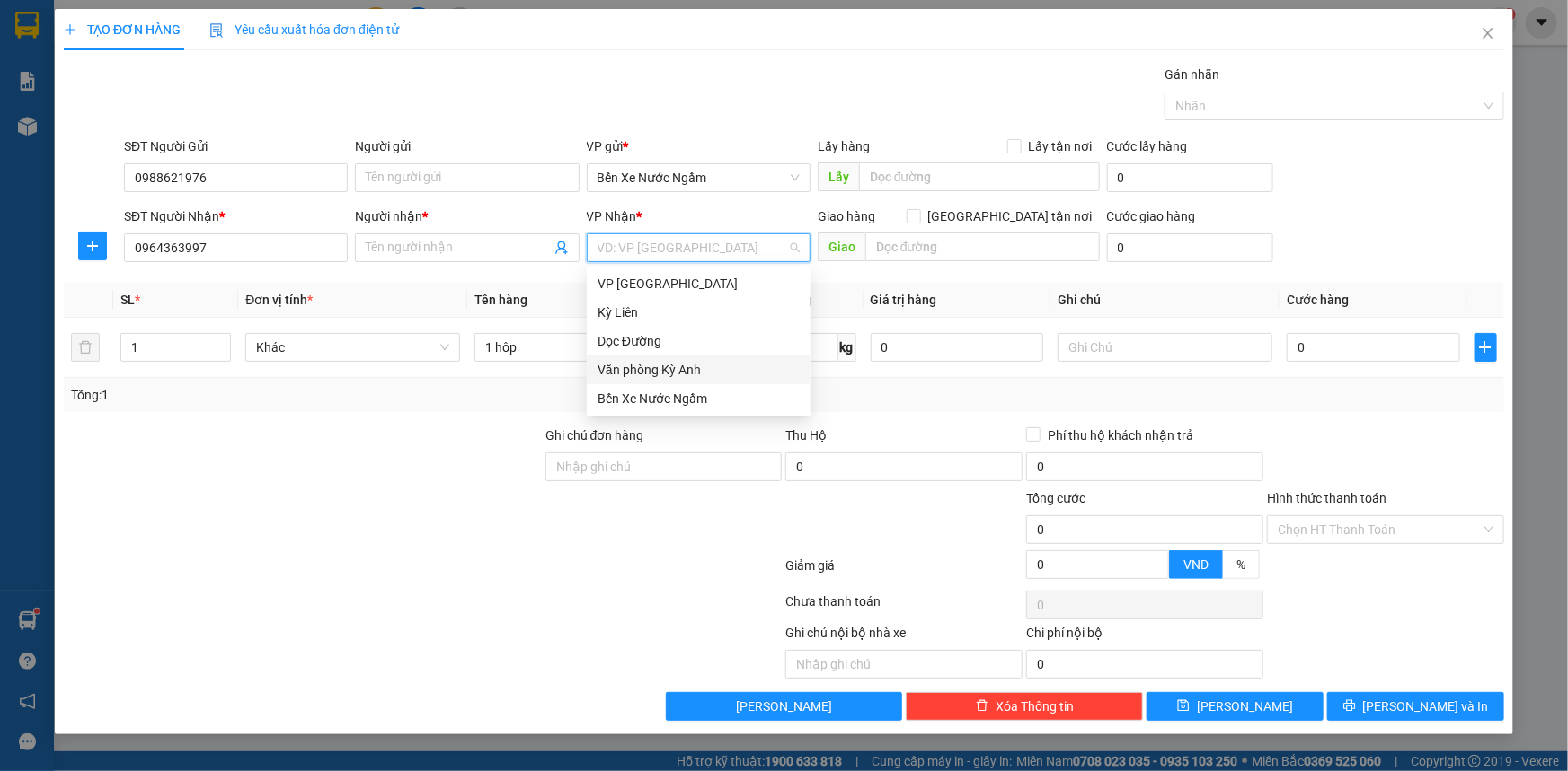
click at [697, 365] on div "Văn phòng Kỳ Anh" at bounding box center [699, 370] width 202 height 20
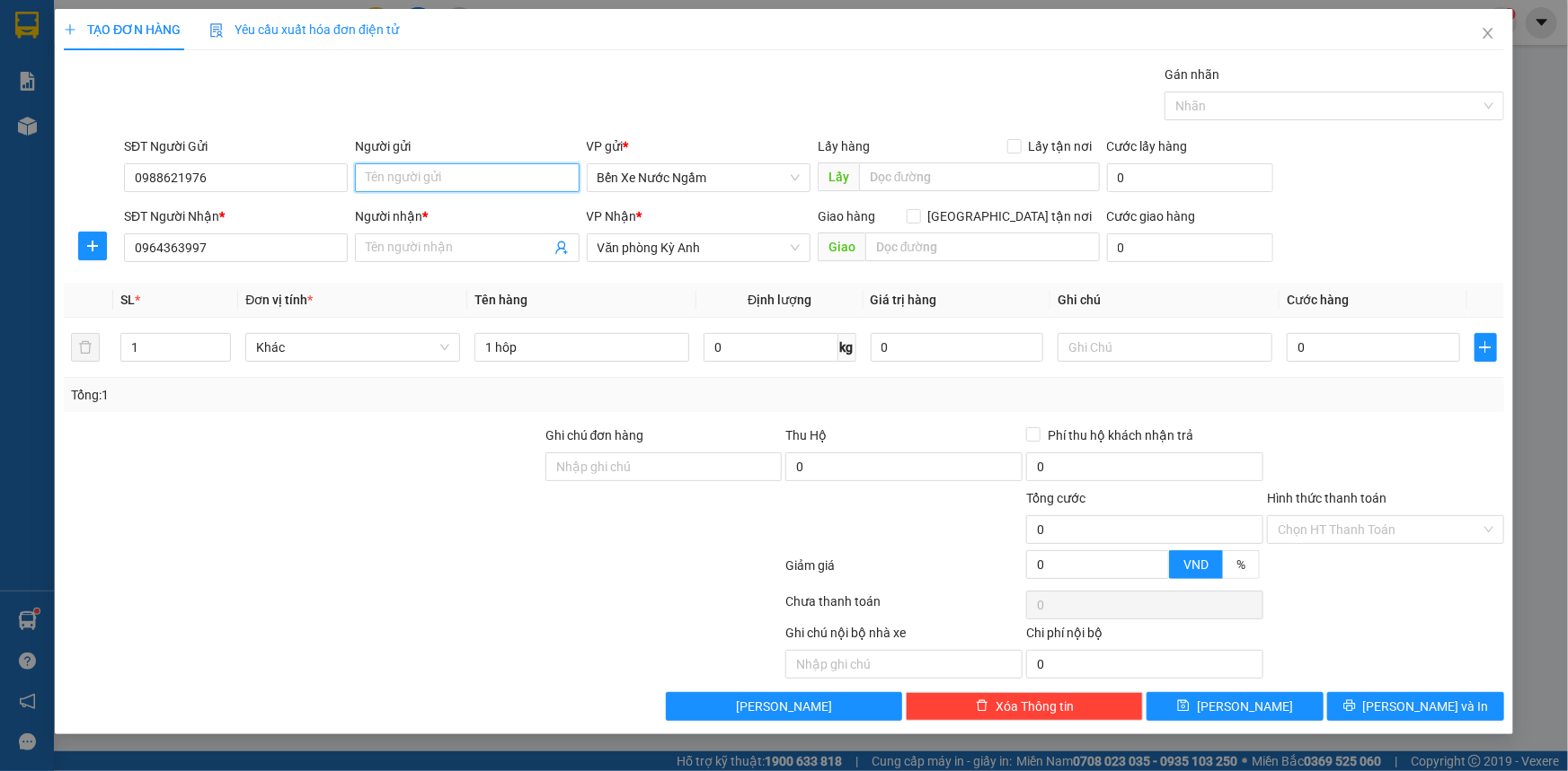
click at [409, 187] on input "Người gửi" at bounding box center [467, 178] width 224 height 29
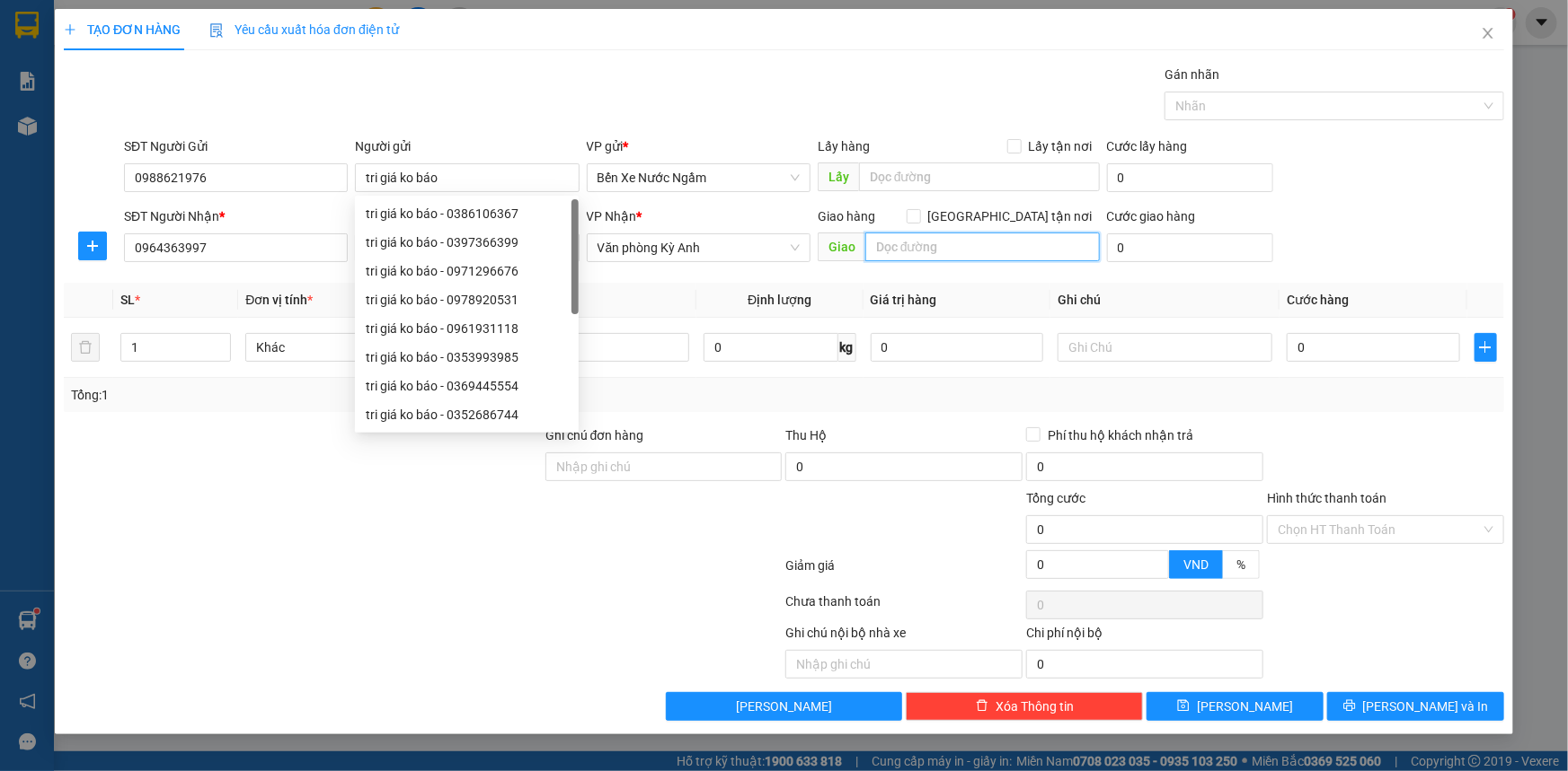
click at [1009, 261] on input "text" at bounding box center [982, 247] width 235 height 29
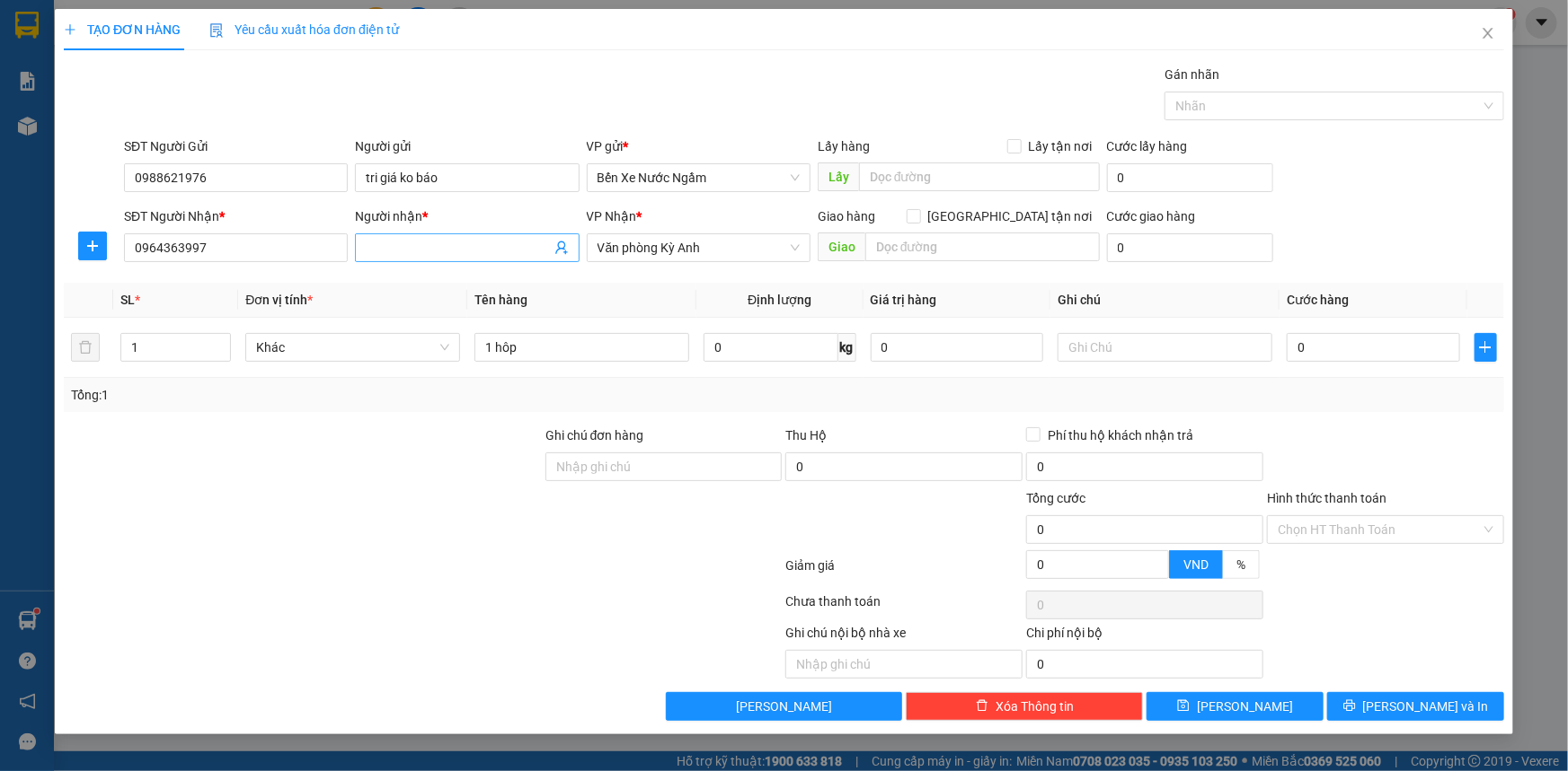
click at [475, 251] on input "Người nhận *" at bounding box center [458, 248] width 184 height 20
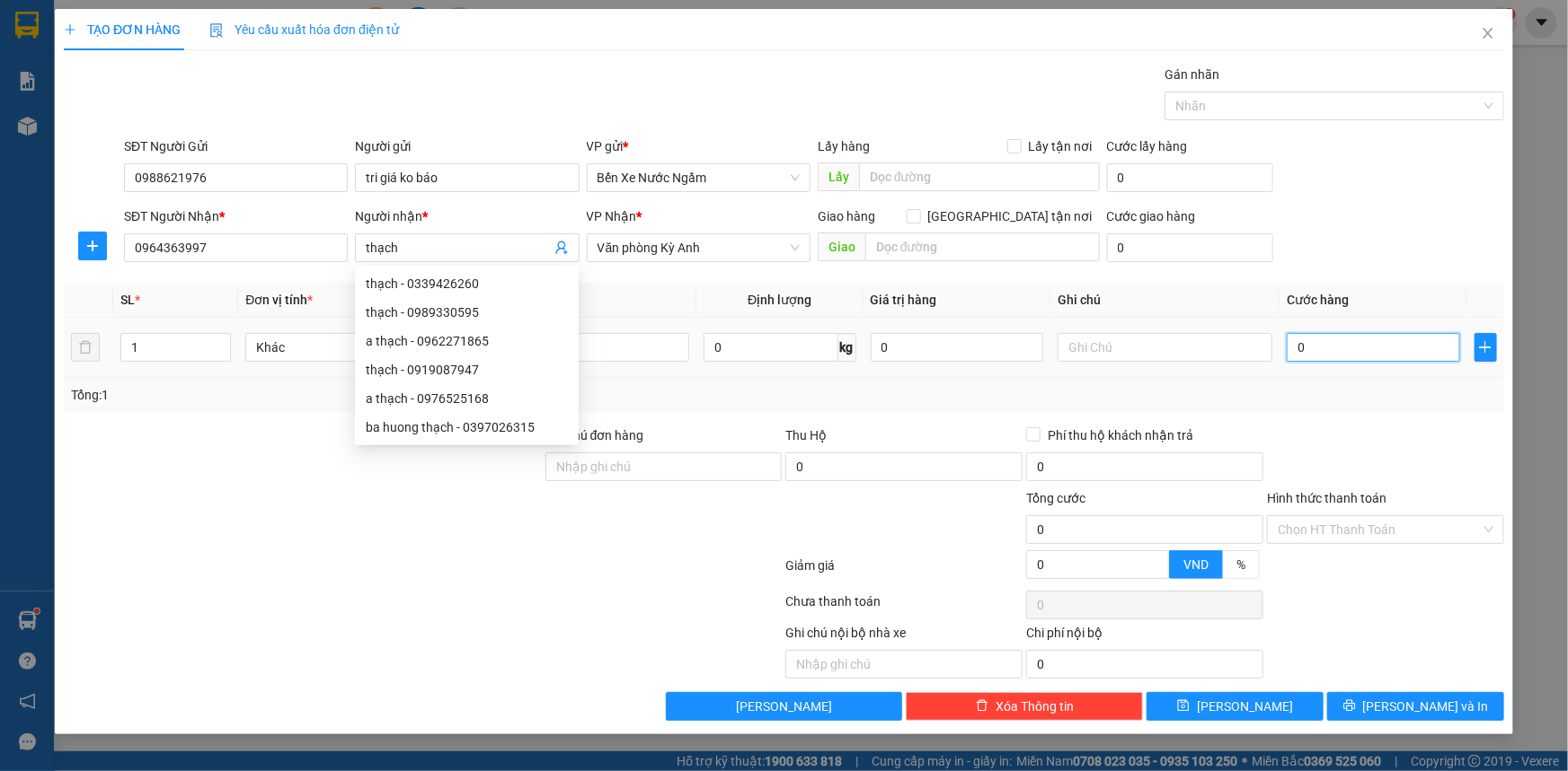
click at [1344, 351] on input "0" at bounding box center [1373, 348] width 174 height 29
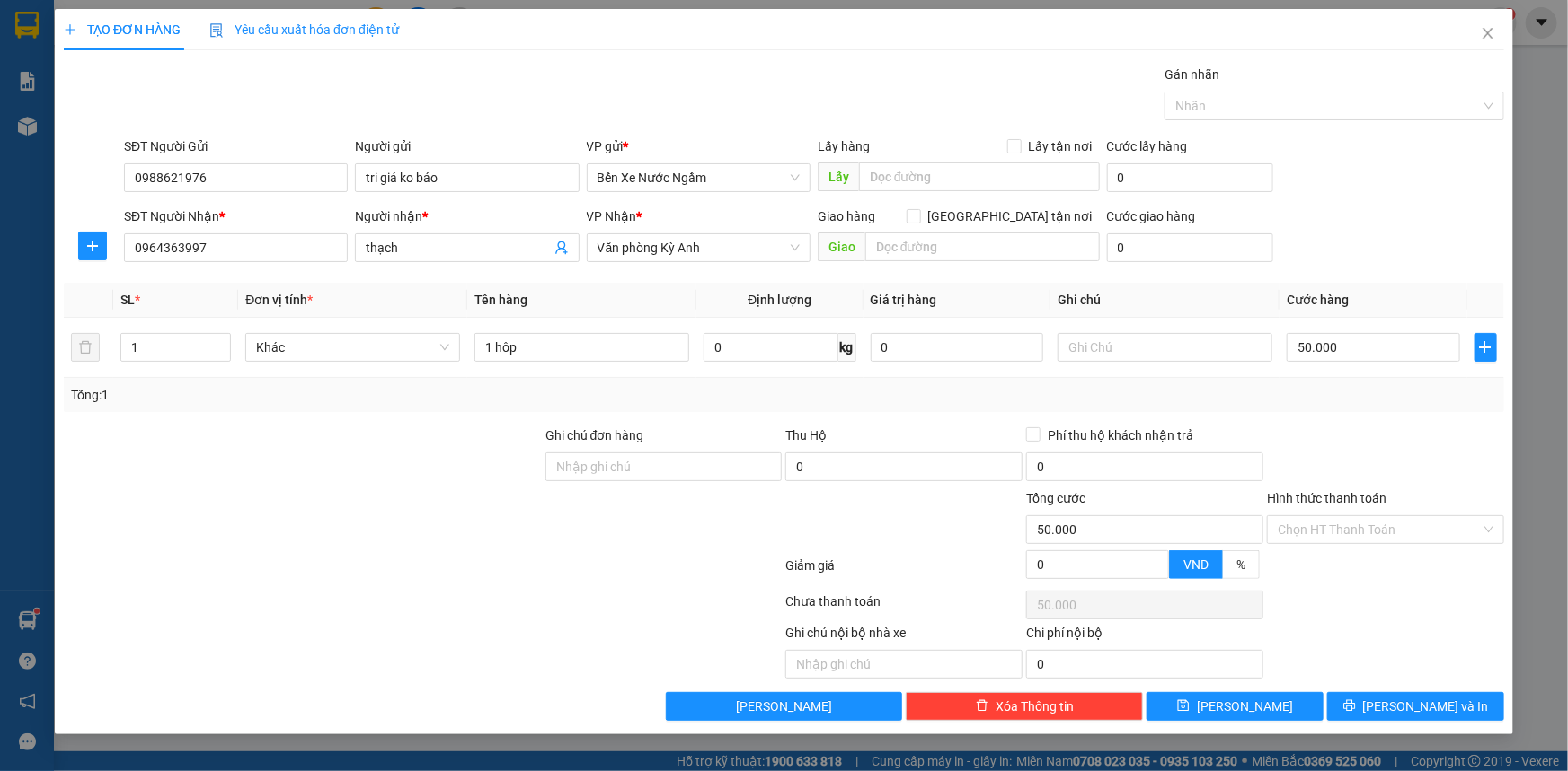
click at [548, 315] on th "Tên hàng" at bounding box center [582, 300] width 229 height 35
click at [562, 338] on input "1 hôp" at bounding box center [582, 348] width 215 height 29
click at [1356, 707] on icon "printer" at bounding box center [1350, 705] width 13 height 13
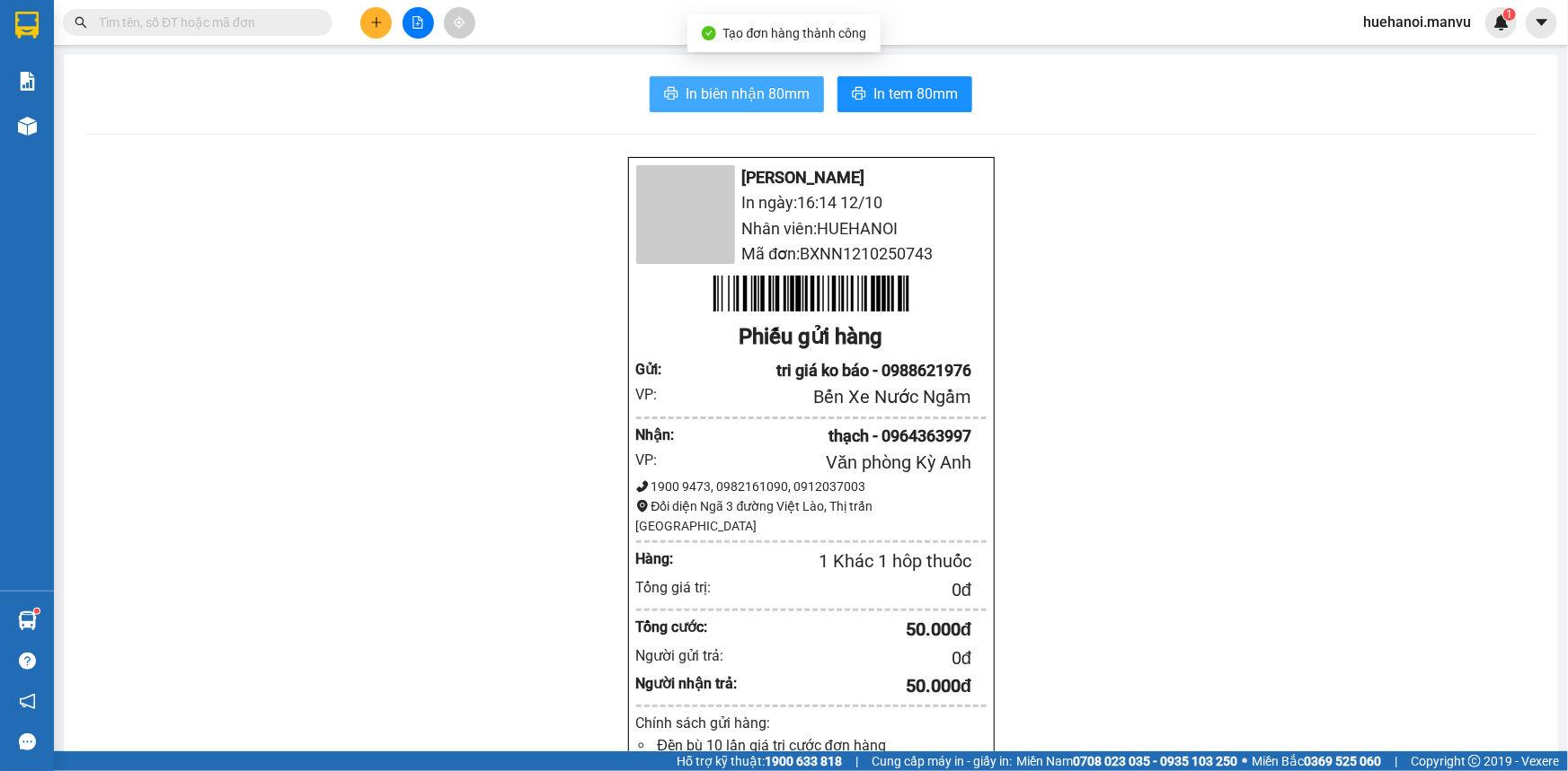
click at [713, 100] on span "In biên nhận 80mm" at bounding box center [747, 93] width 124 height 22
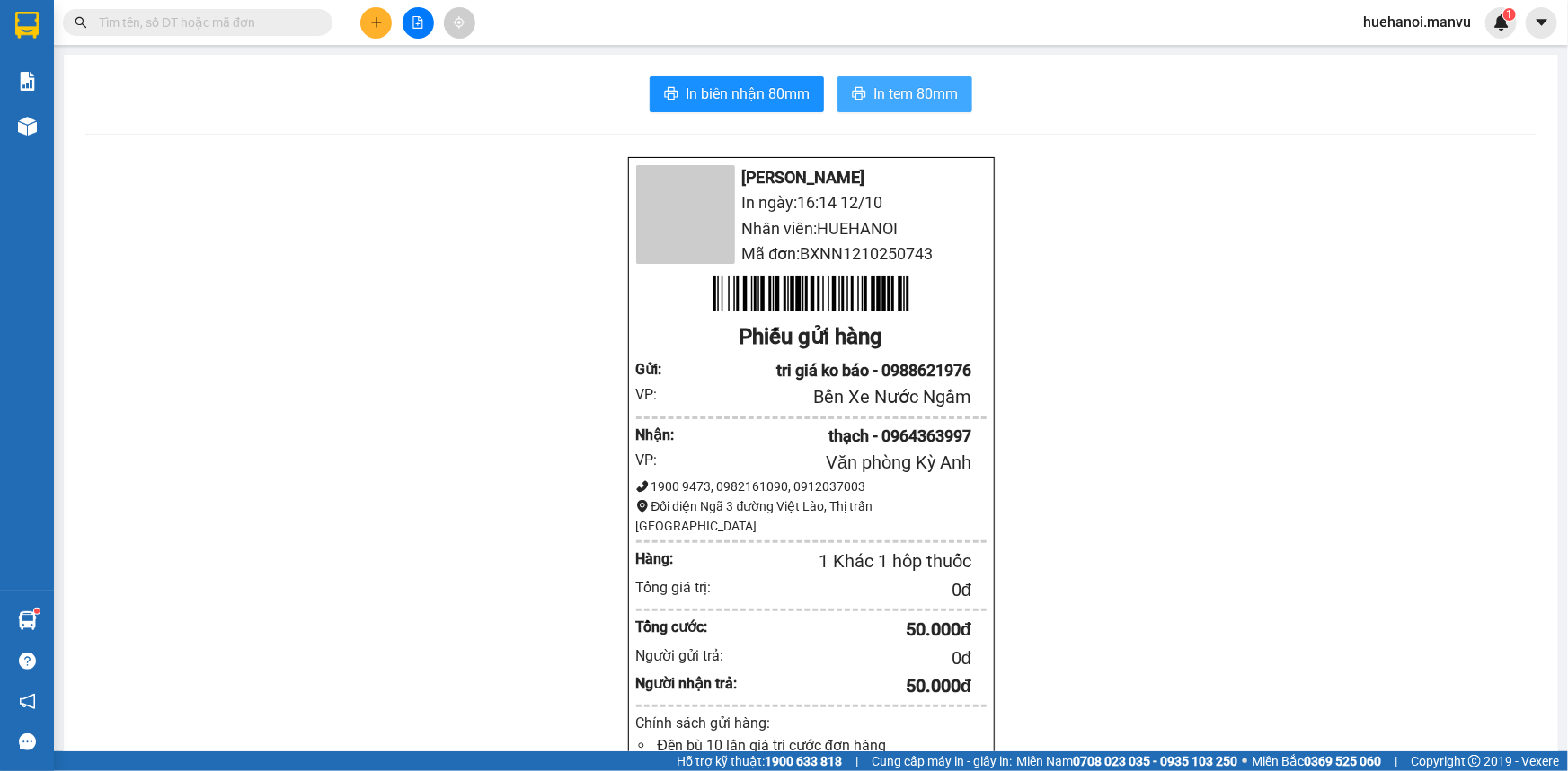
click at [904, 98] on span "In tem 80mm" at bounding box center [915, 93] width 85 height 22
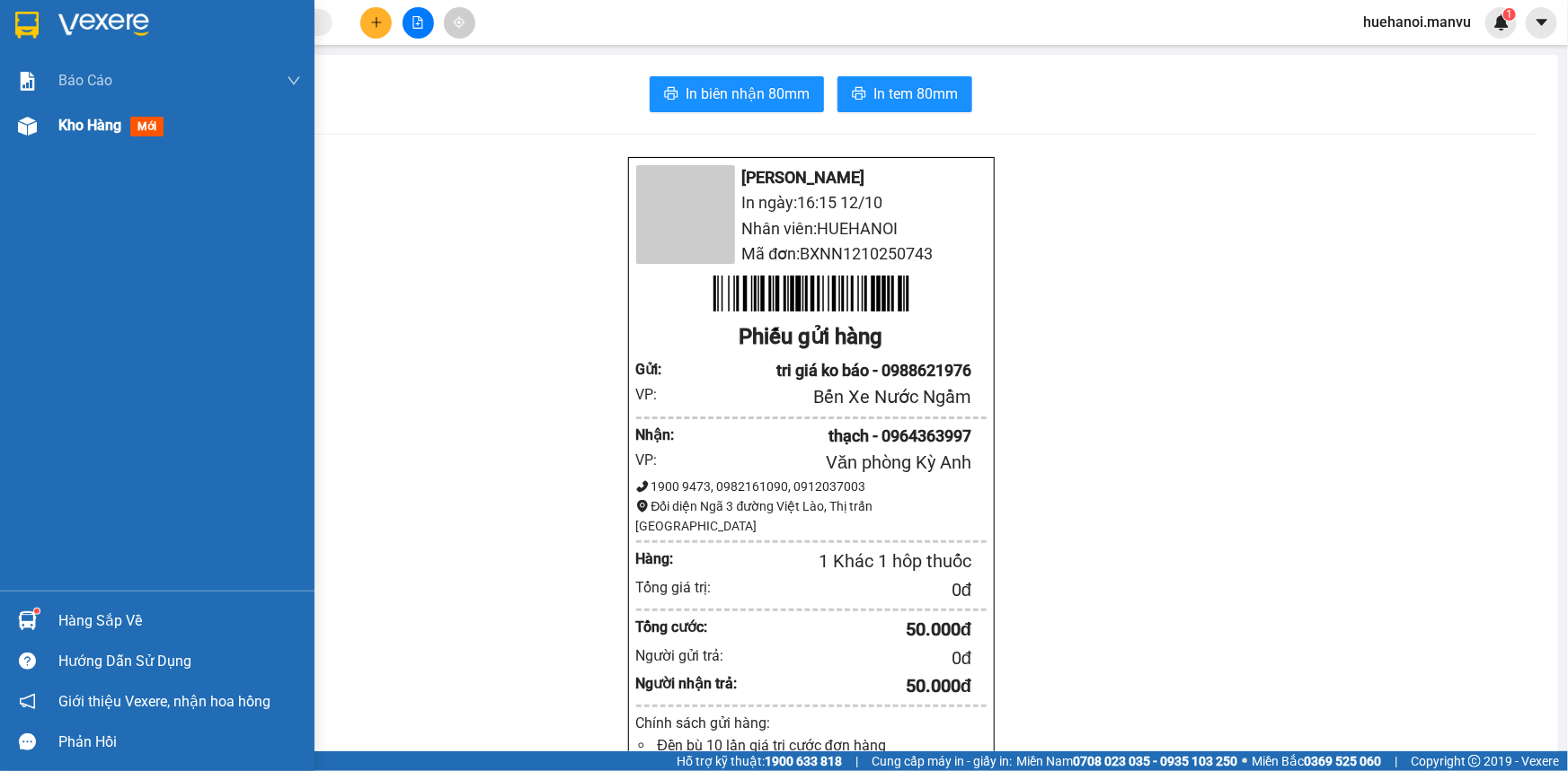
click at [73, 126] on span "Kho hàng" at bounding box center [90, 125] width 63 height 17
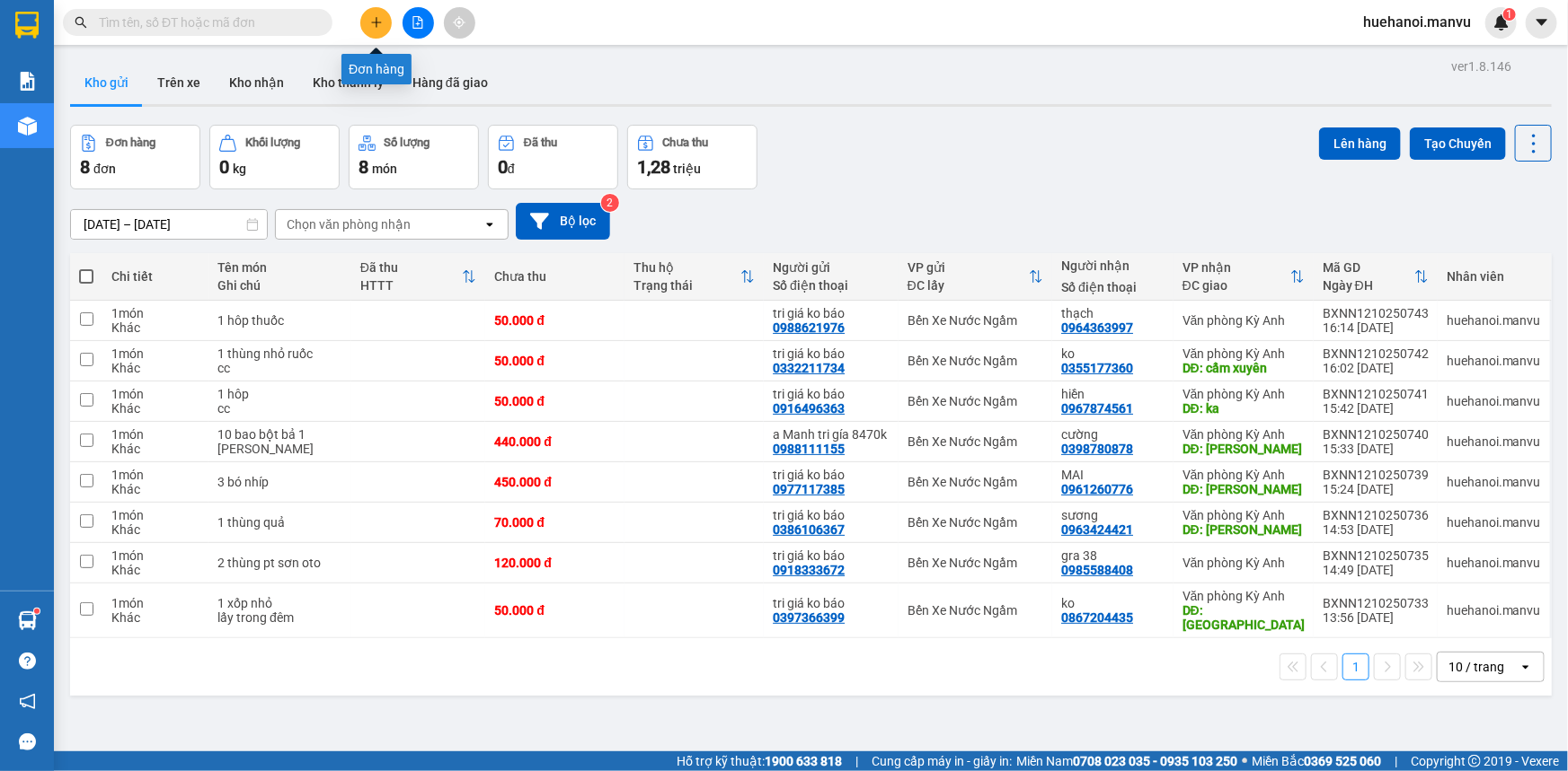
click at [383, 28] on button at bounding box center [376, 22] width 31 height 31
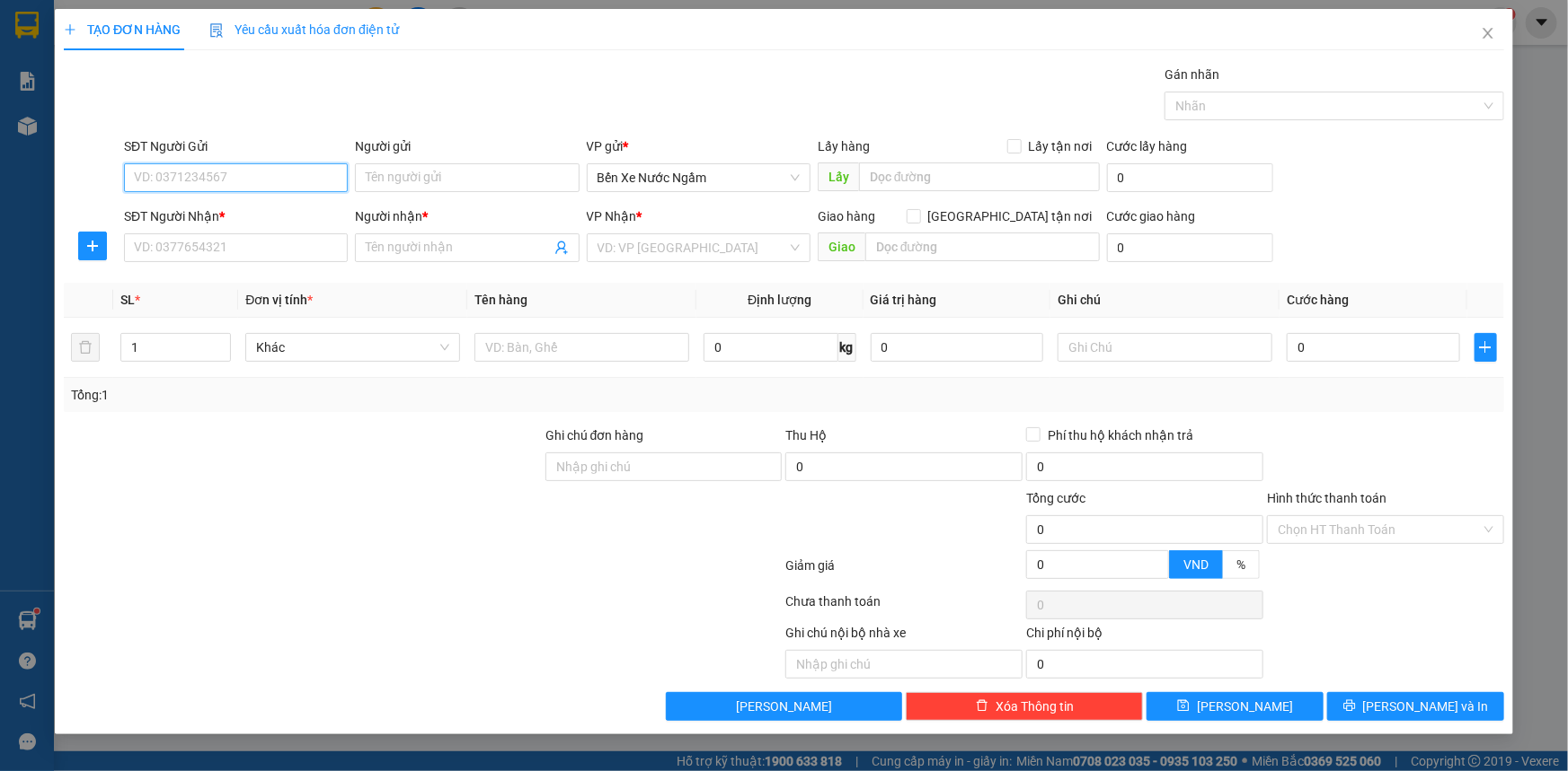
click at [289, 178] on input "SĐT Người Gửi" at bounding box center [236, 178] width 224 height 29
click at [290, 216] on div "0936065122 - tri giá ko báo nam" at bounding box center [236, 214] width 202 height 20
click at [276, 253] on input "SĐT Người Nhận *" at bounding box center [236, 248] width 224 height 29
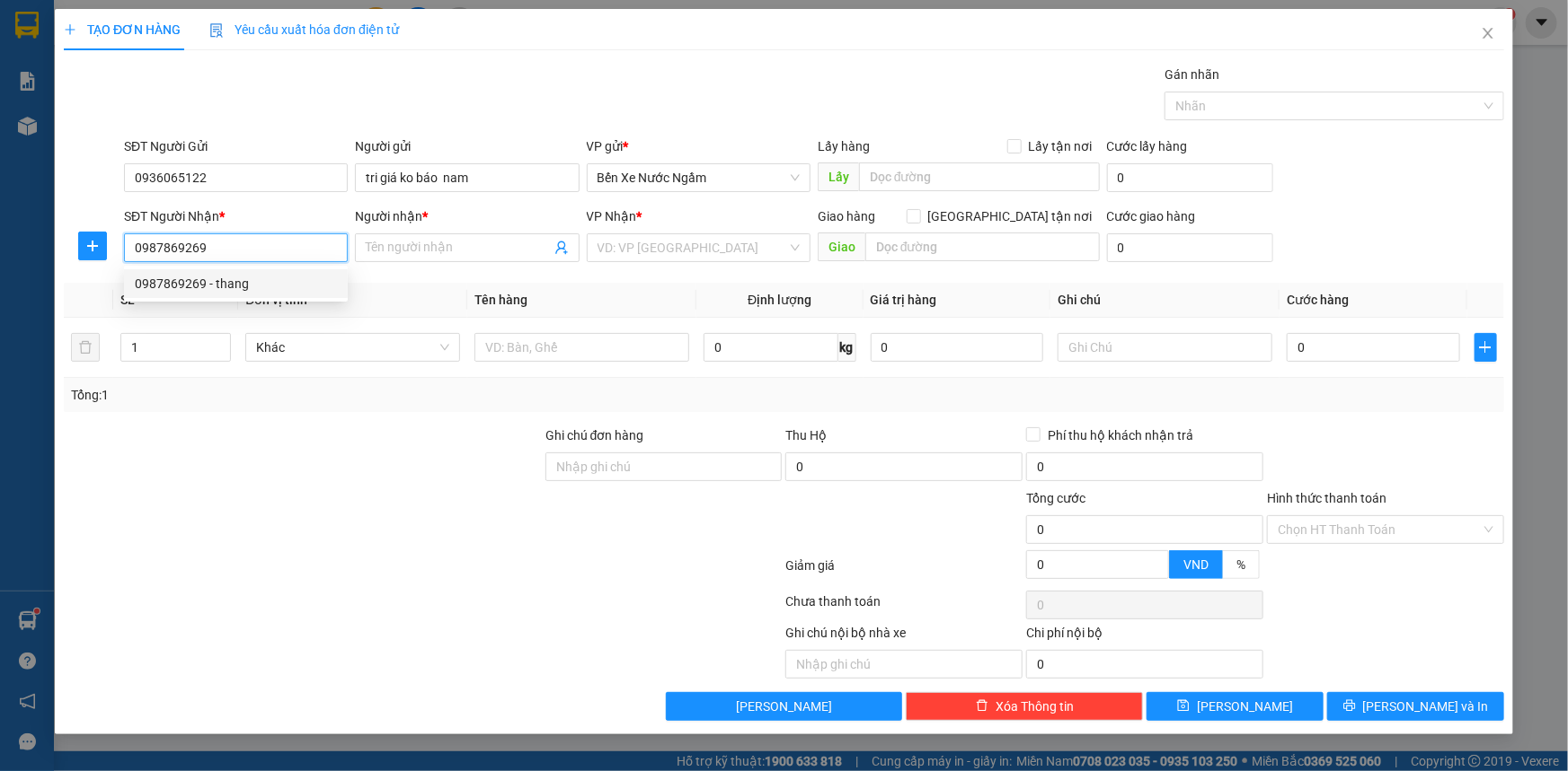
click at [209, 283] on div "0987869269 - thang" at bounding box center [236, 284] width 202 height 20
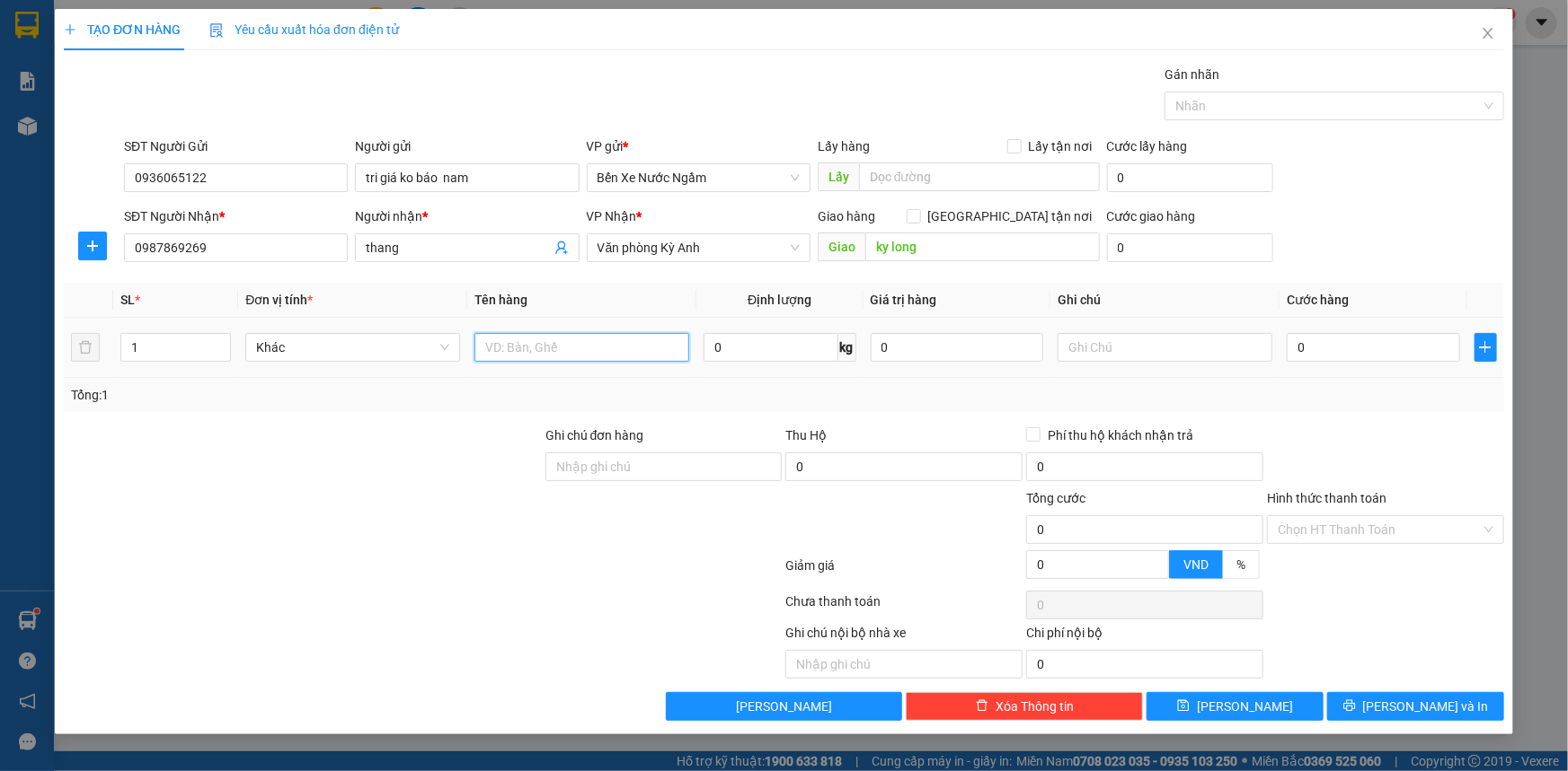
click at [592, 353] on input "text" at bounding box center [582, 348] width 215 height 29
click at [1420, 354] on input "0" at bounding box center [1373, 348] width 174 height 29
click at [539, 363] on div "1 bọc" at bounding box center [582, 348] width 215 height 36
click at [539, 350] on input "1 bọc" at bounding box center [582, 348] width 215 height 29
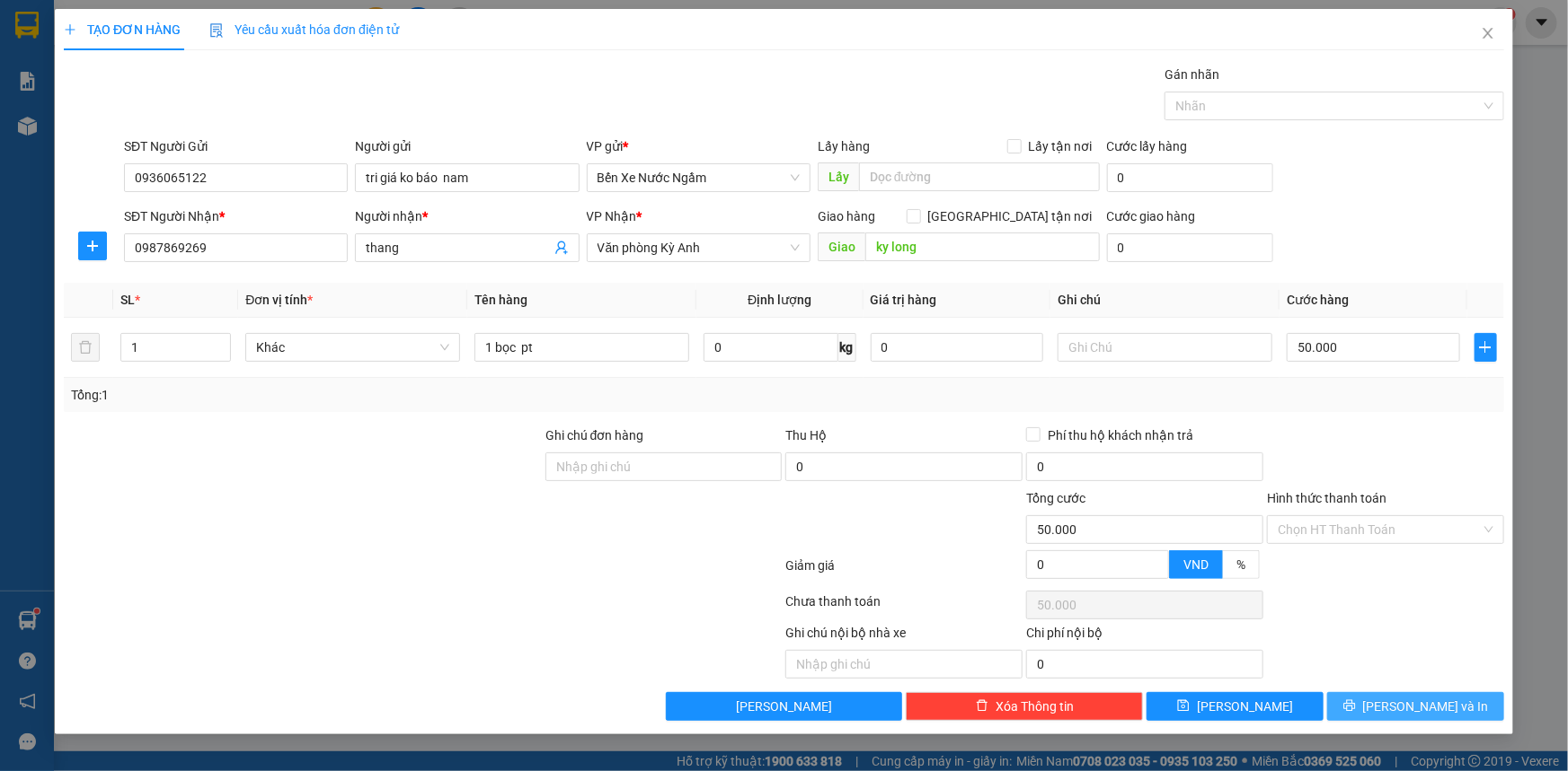
click at [1356, 699] on icon "printer" at bounding box center [1350, 705] width 13 height 13
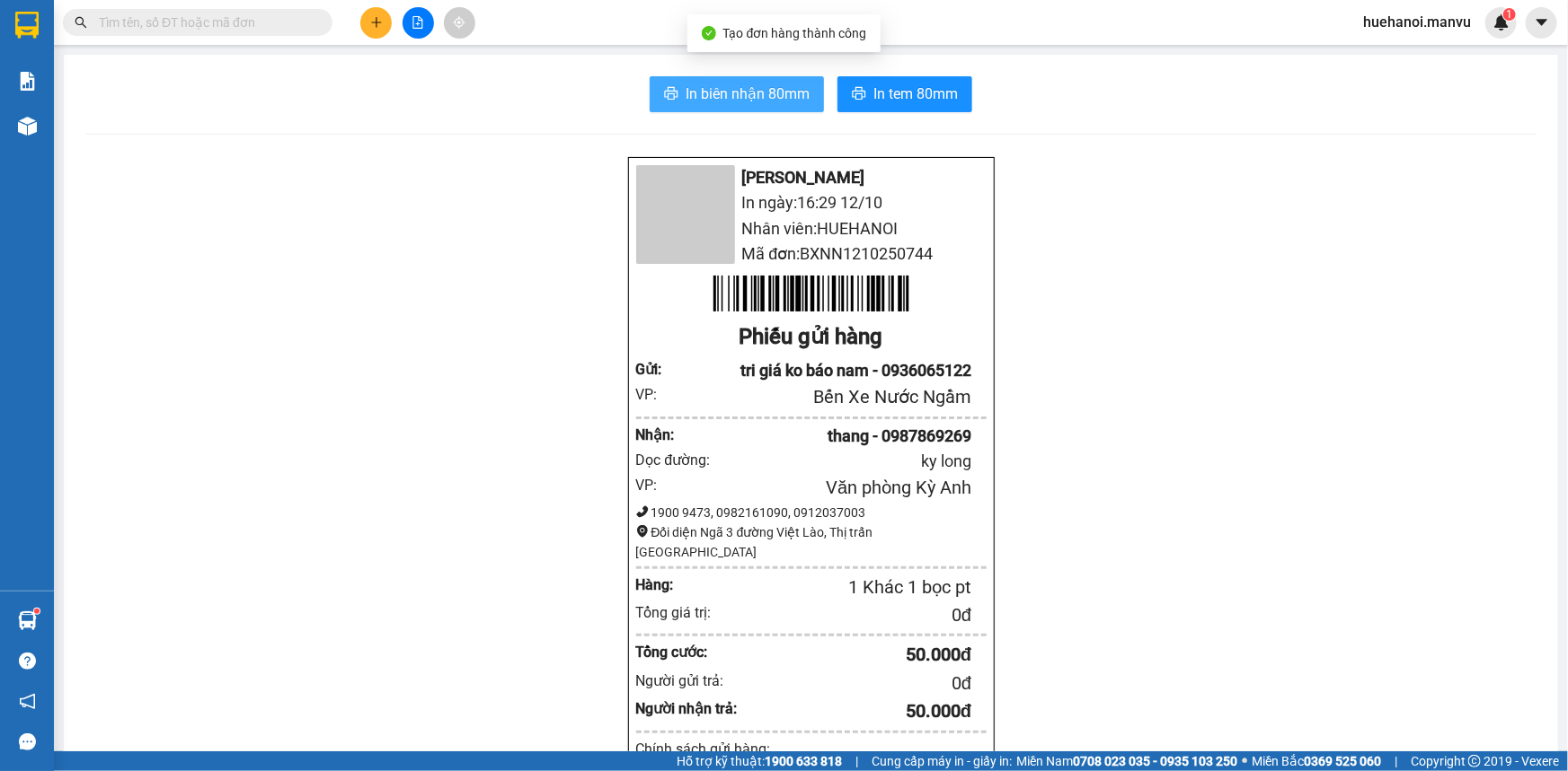
click at [688, 97] on span "In biên nhận 80mm" at bounding box center [747, 93] width 124 height 22
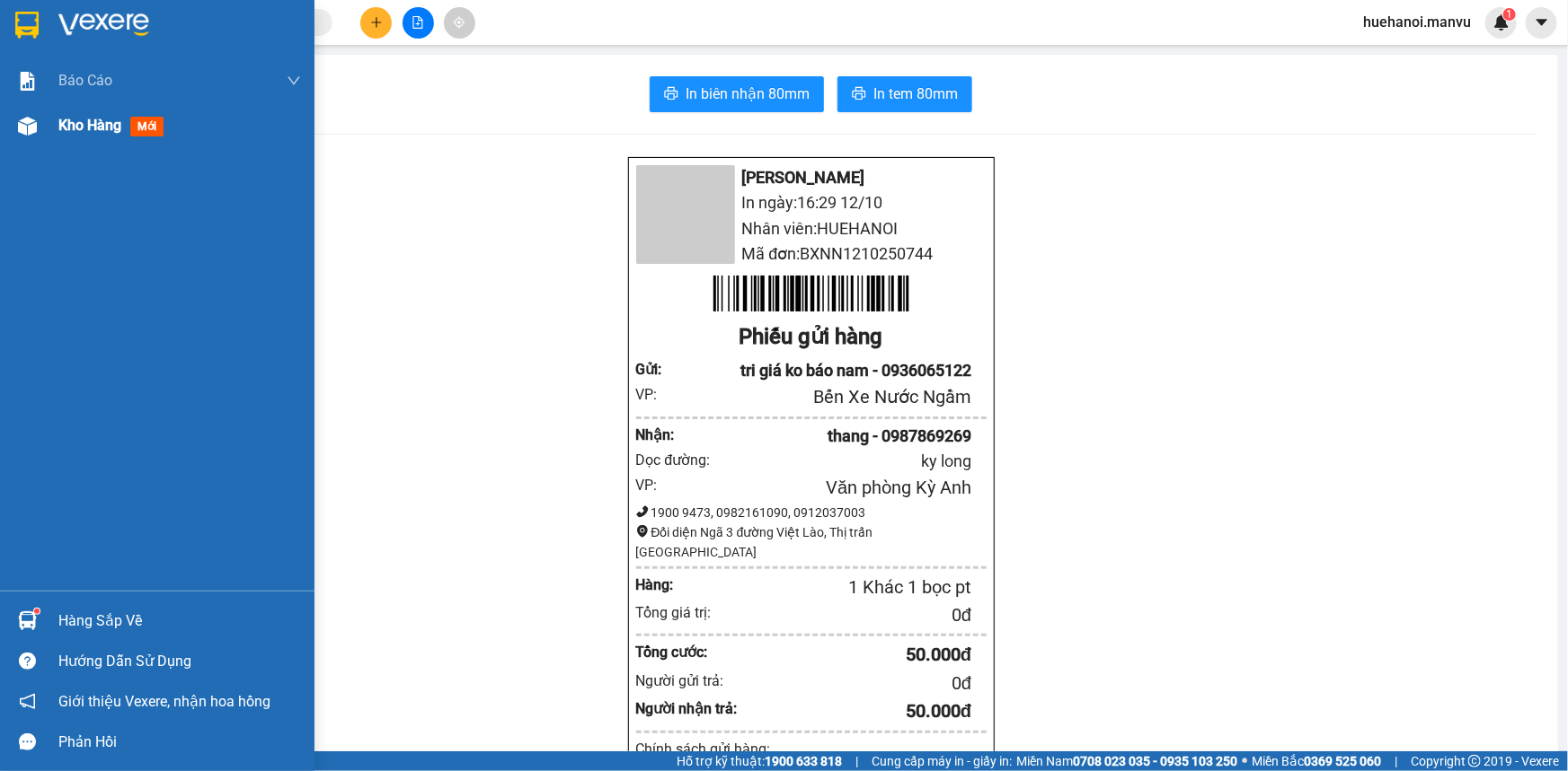
click at [75, 125] on span "Kho hàng" at bounding box center [90, 125] width 63 height 17
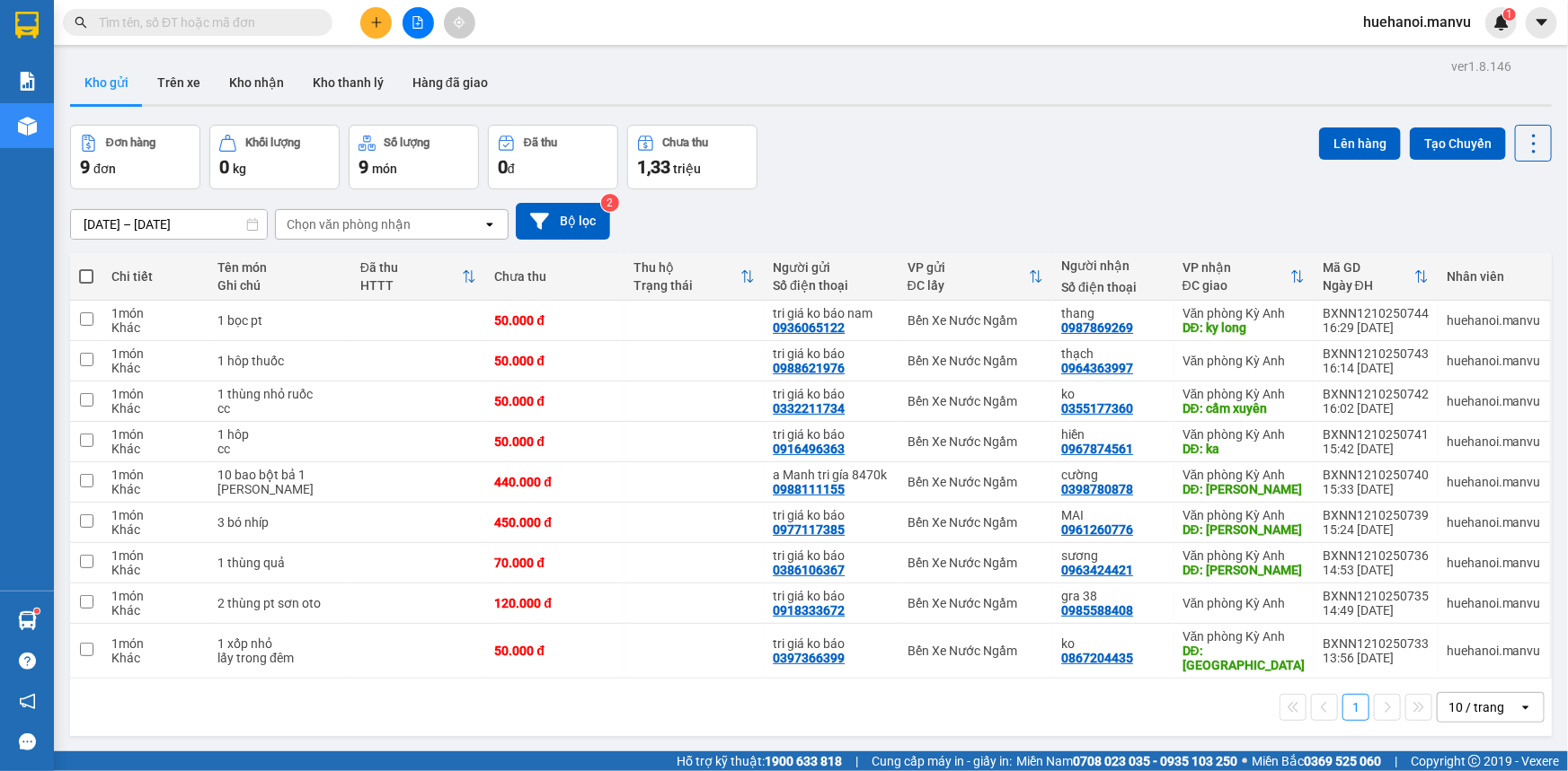
click at [84, 277] on span at bounding box center [86, 277] width 14 height 14
click at [86, 268] on input "checkbox" at bounding box center [86, 268] width 0 height 0
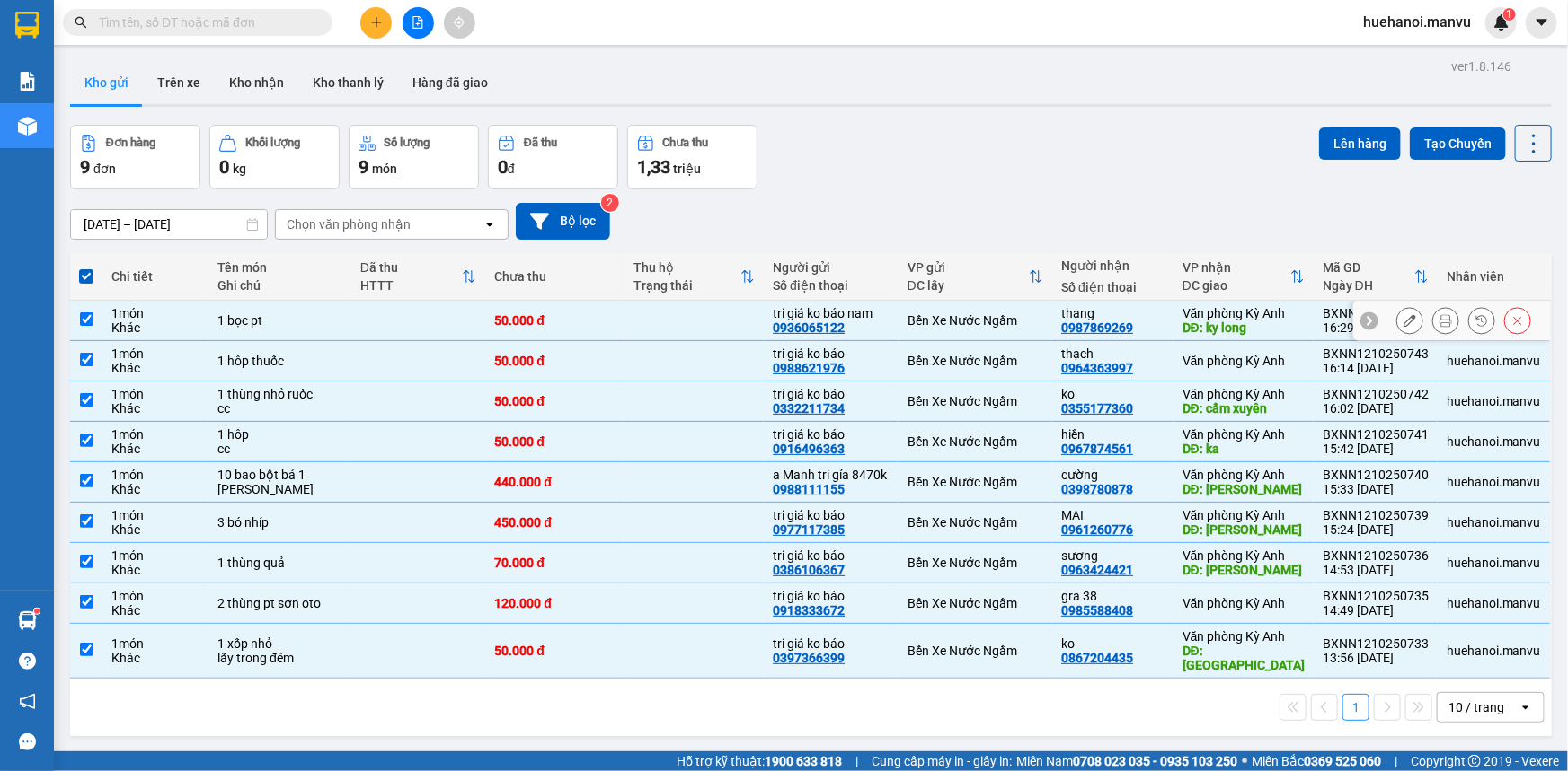
click at [82, 323] on input "checkbox" at bounding box center [86, 319] width 13 height 13
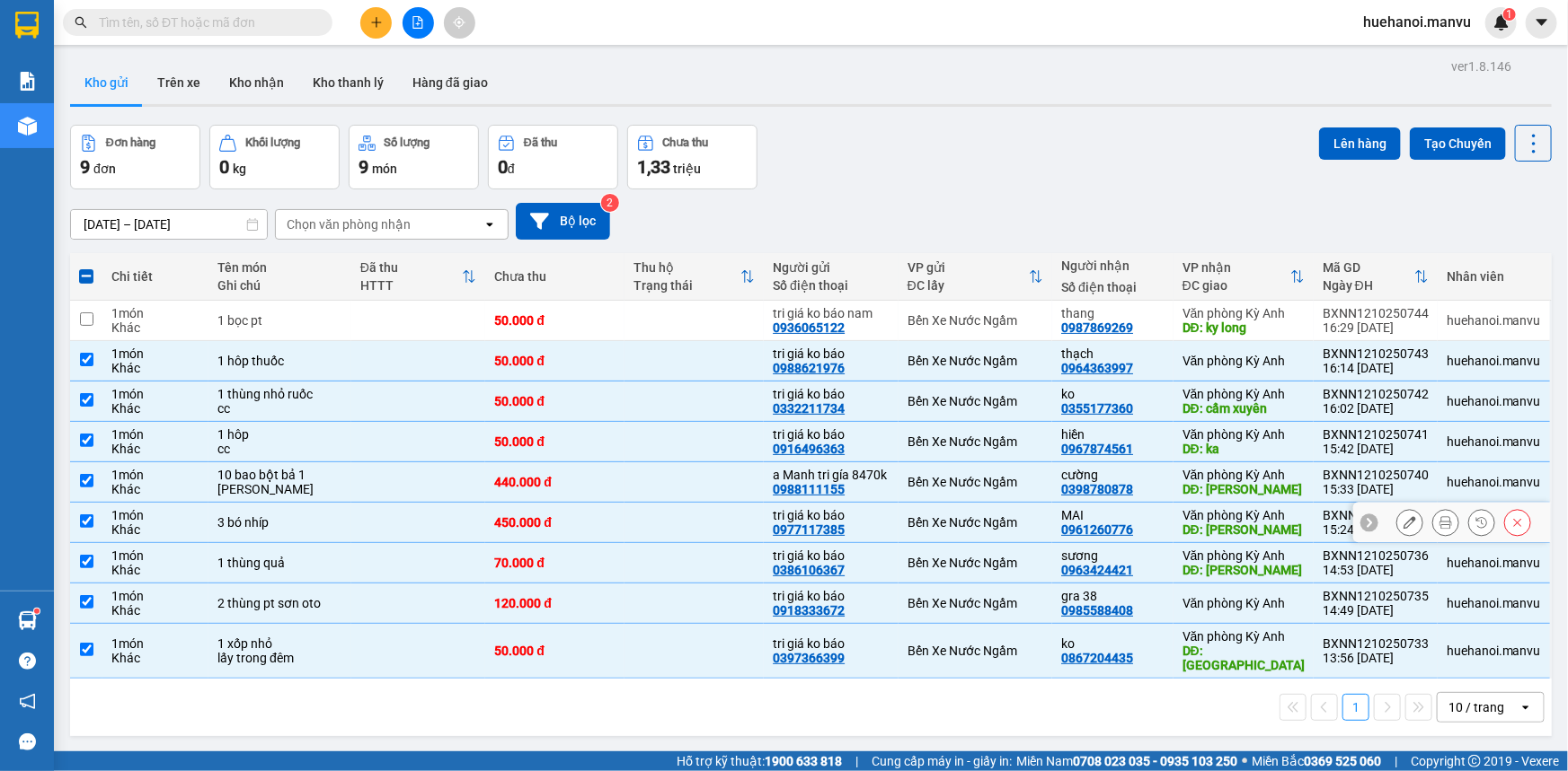
click at [92, 523] on input "checkbox" at bounding box center [86, 521] width 13 height 13
checkbox input "false"
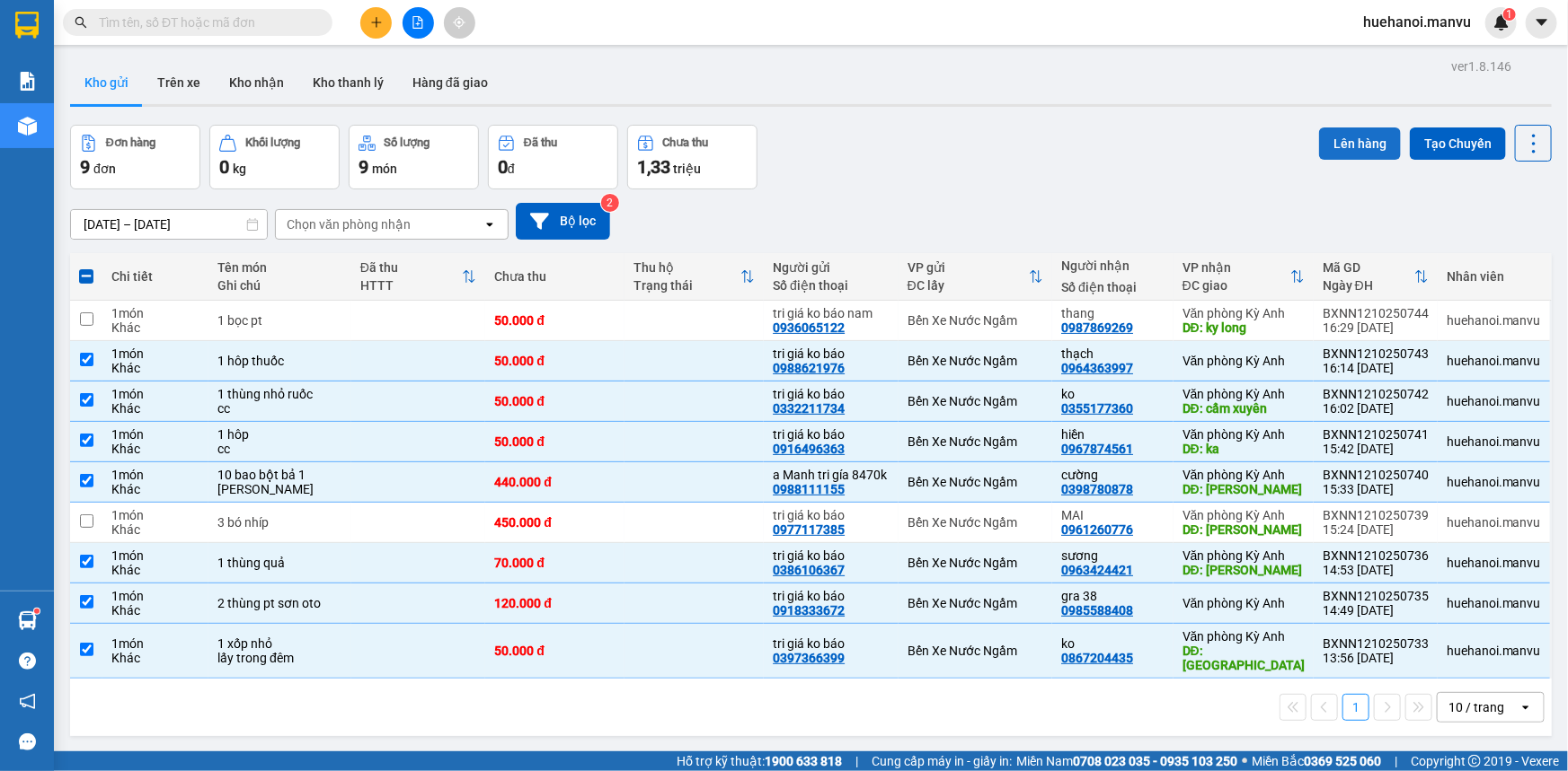
click at [1321, 157] on button "Lên hàng" at bounding box center [1359, 144] width 82 height 32
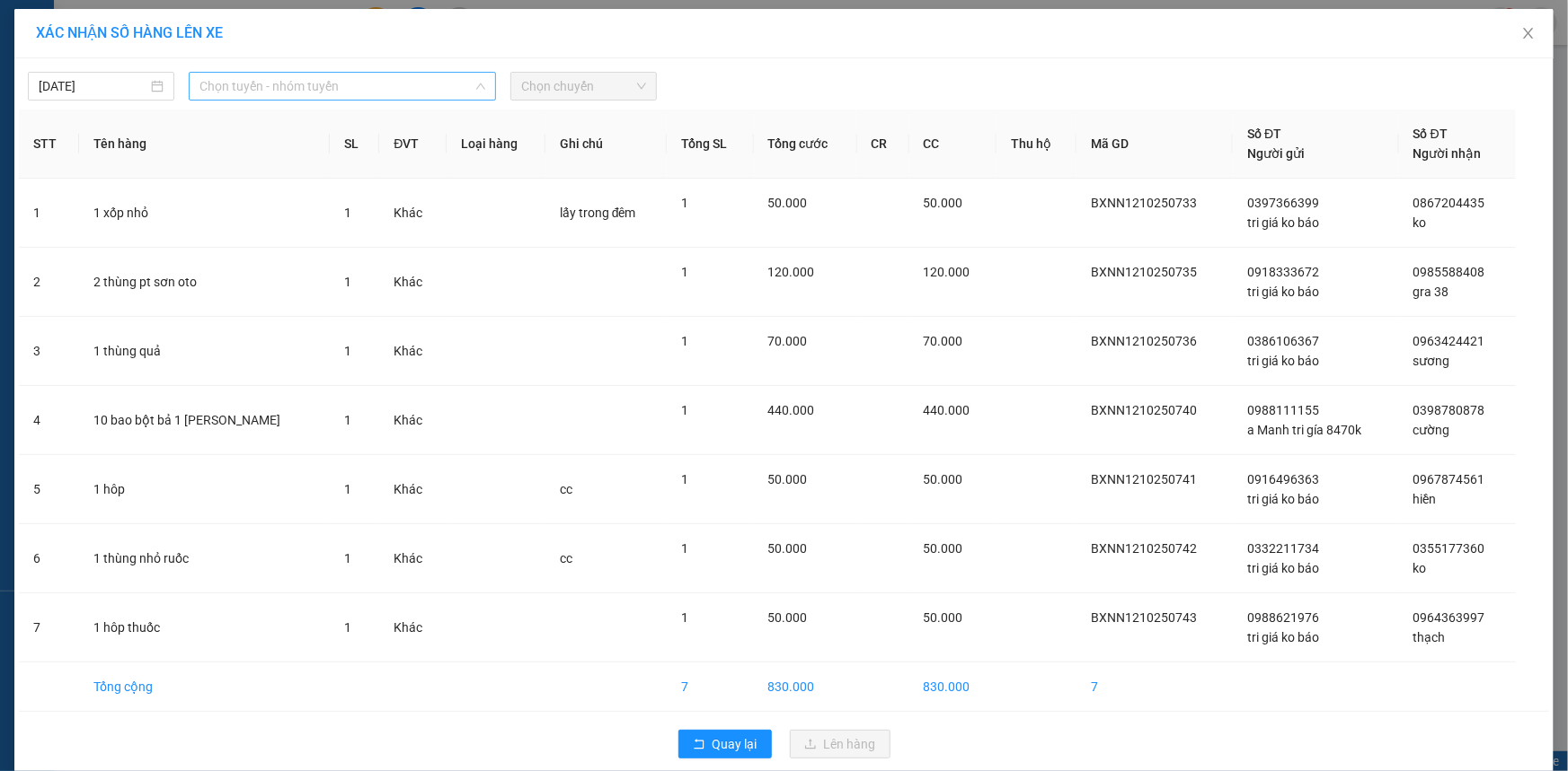
click at [248, 93] on span "Chọn tuyến - nhóm tuyến" at bounding box center [343, 86] width 286 height 27
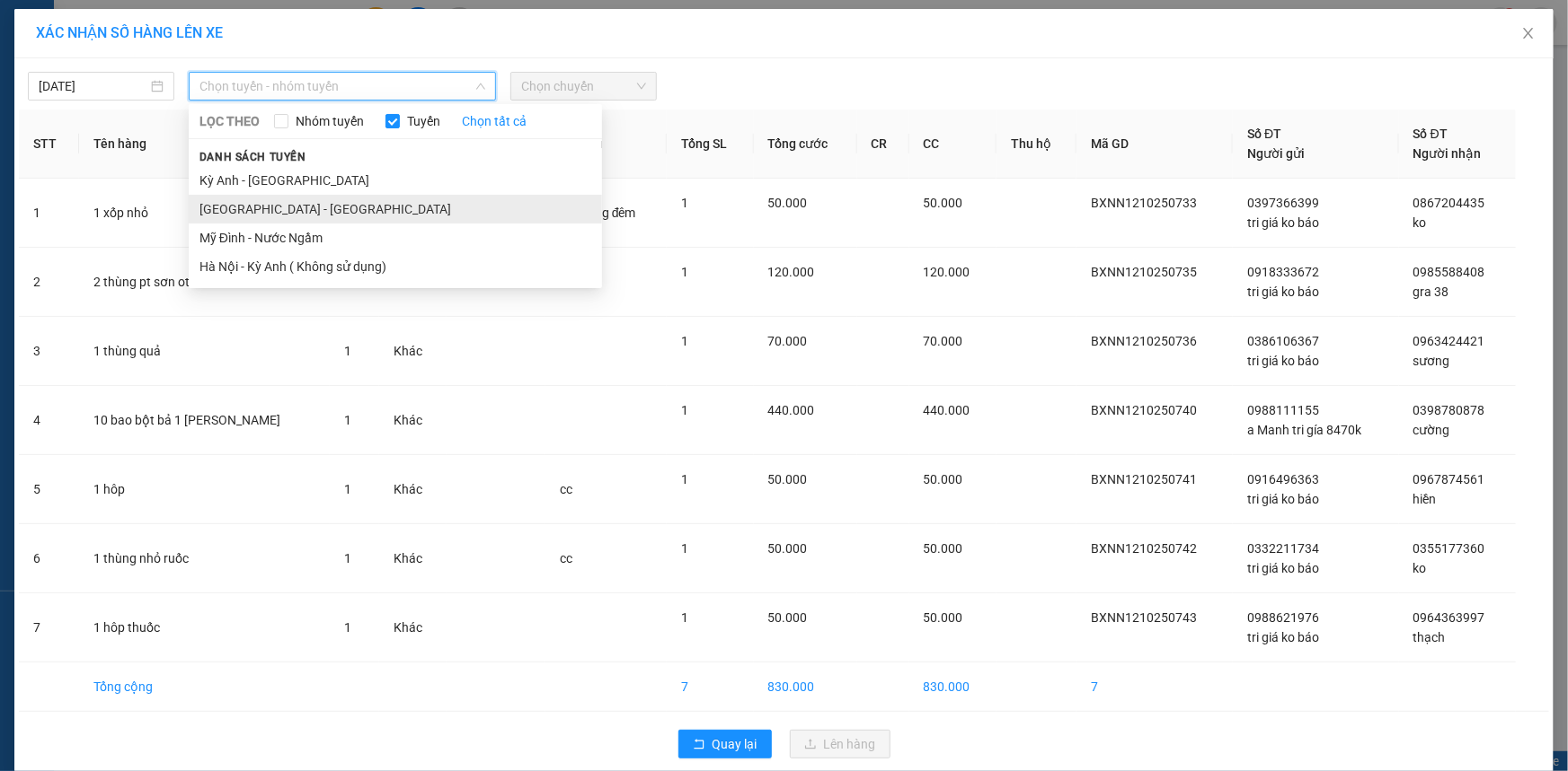
click at [221, 214] on li "[GEOGRAPHIC_DATA] - [GEOGRAPHIC_DATA]" at bounding box center [396, 209] width 414 height 29
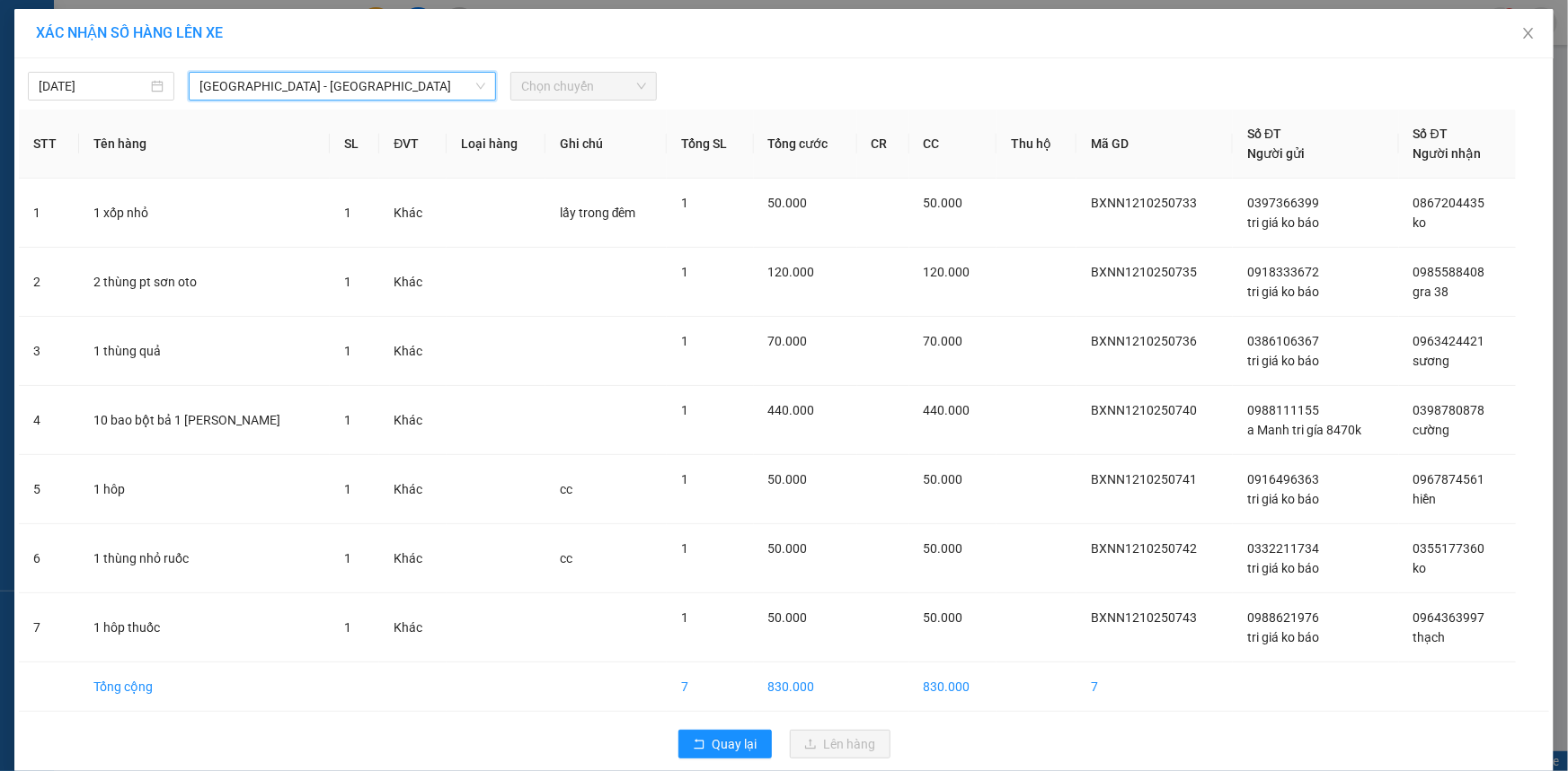
click at [561, 84] on span "Chọn chuyến" at bounding box center [584, 86] width 125 height 27
click at [557, 89] on span "Chọn chuyến" at bounding box center [584, 86] width 125 height 27
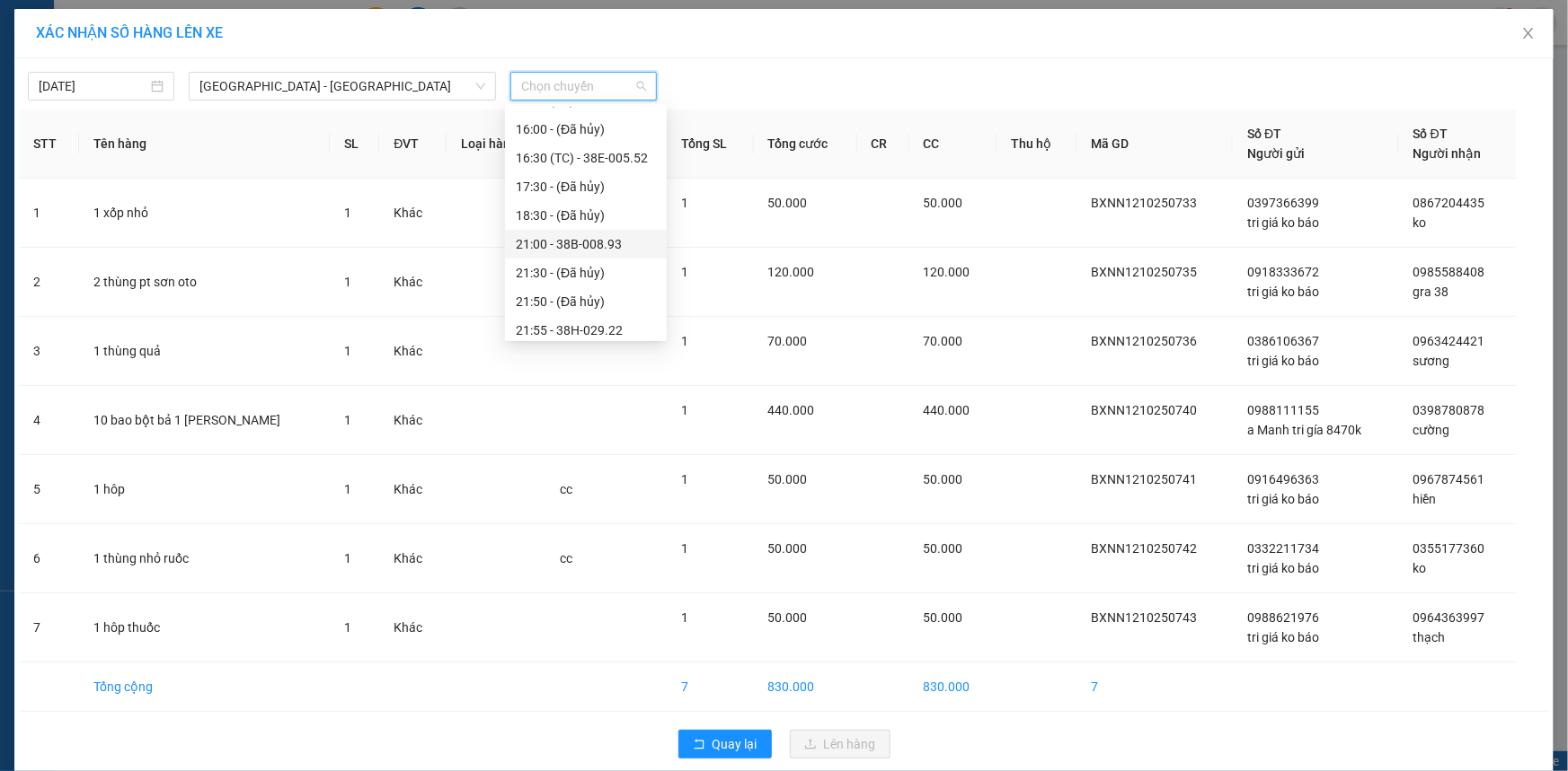
scroll to position [258, 0]
click at [608, 218] on div "21:00 - 38B-008.93" at bounding box center [586, 209] width 140 height 20
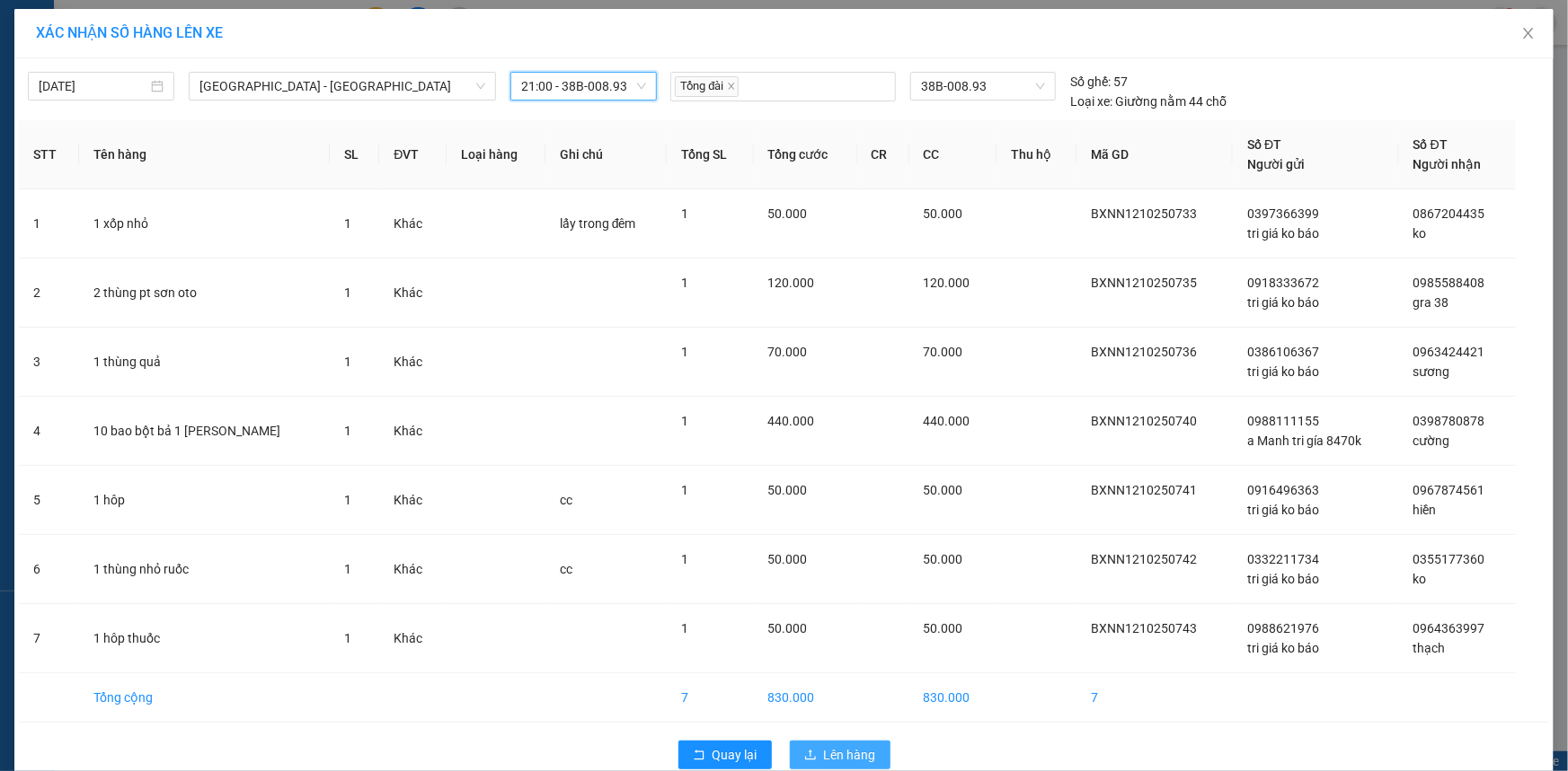
click at [842, 753] on span "Lên hàng" at bounding box center [850, 755] width 52 height 20
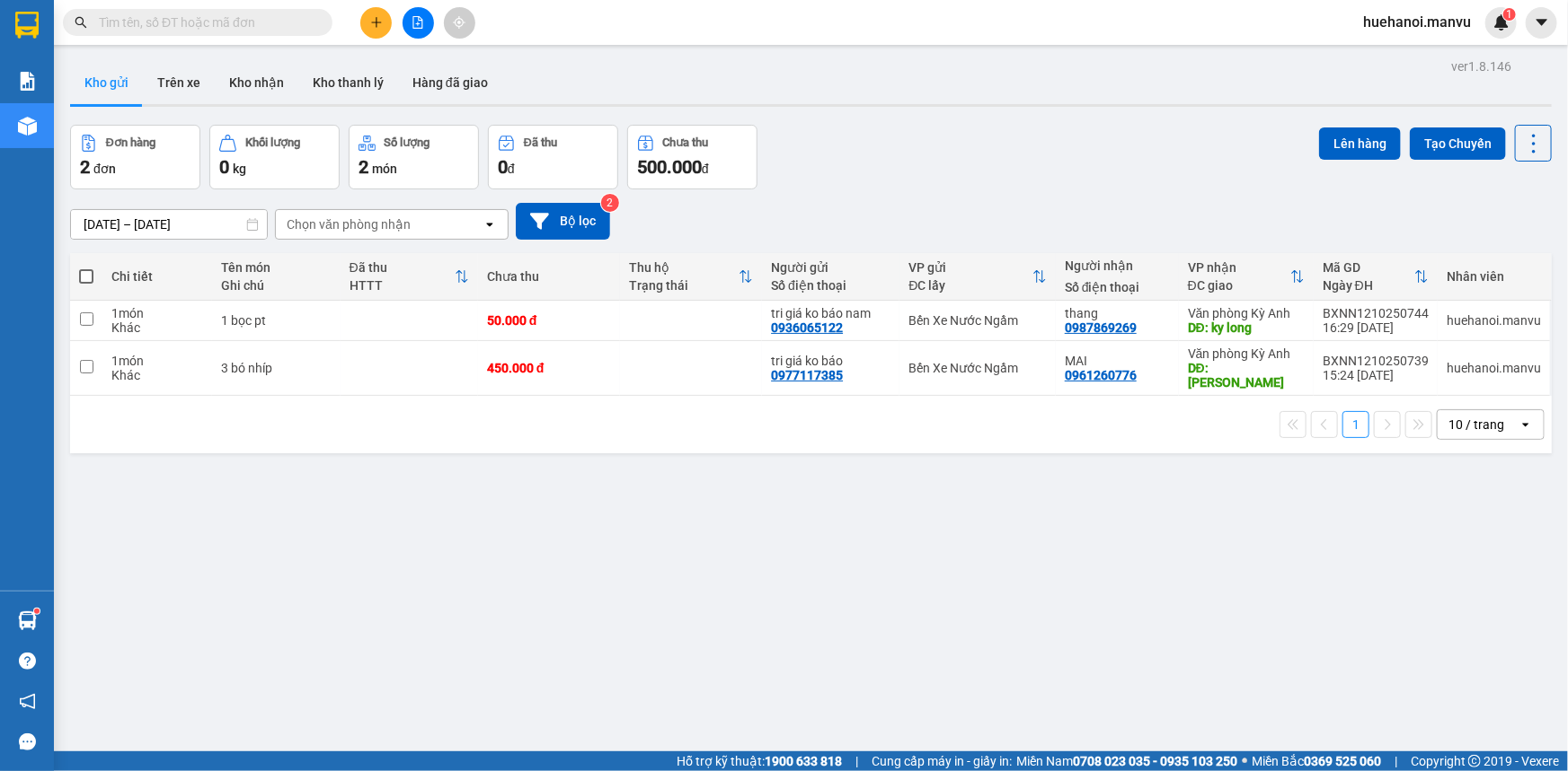
click at [81, 279] on span at bounding box center [86, 277] width 14 height 14
click at [86, 268] on input "checkbox" at bounding box center [86, 268] width 0 height 0
checkbox input "true"
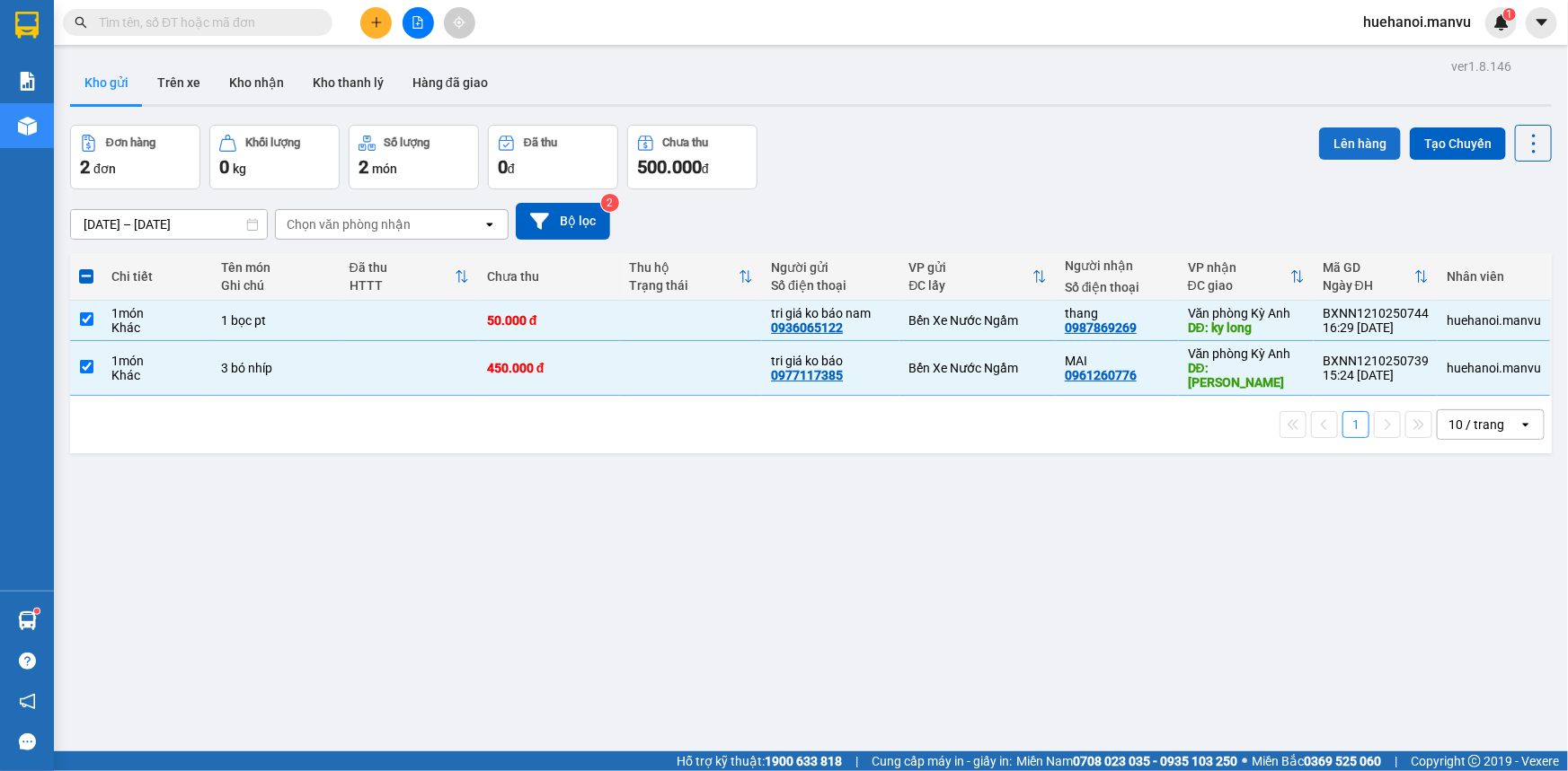
click at [1346, 147] on button "Lên hàng" at bounding box center [1359, 144] width 82 height 32
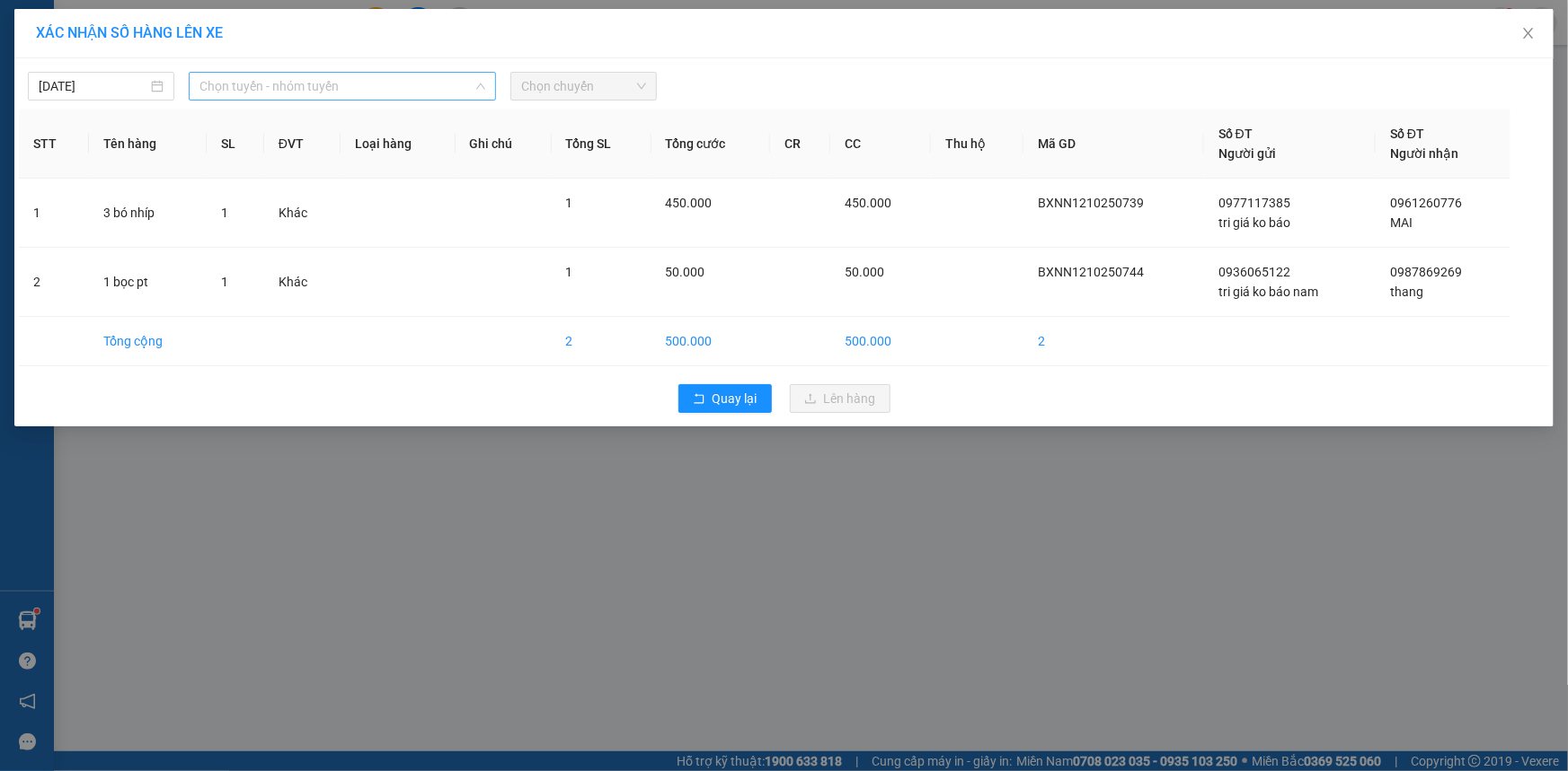
click at [232, 83] on span "Chọn tuyến - nhóm tuyến" at bounding box center [343, 86] width 286 height 27
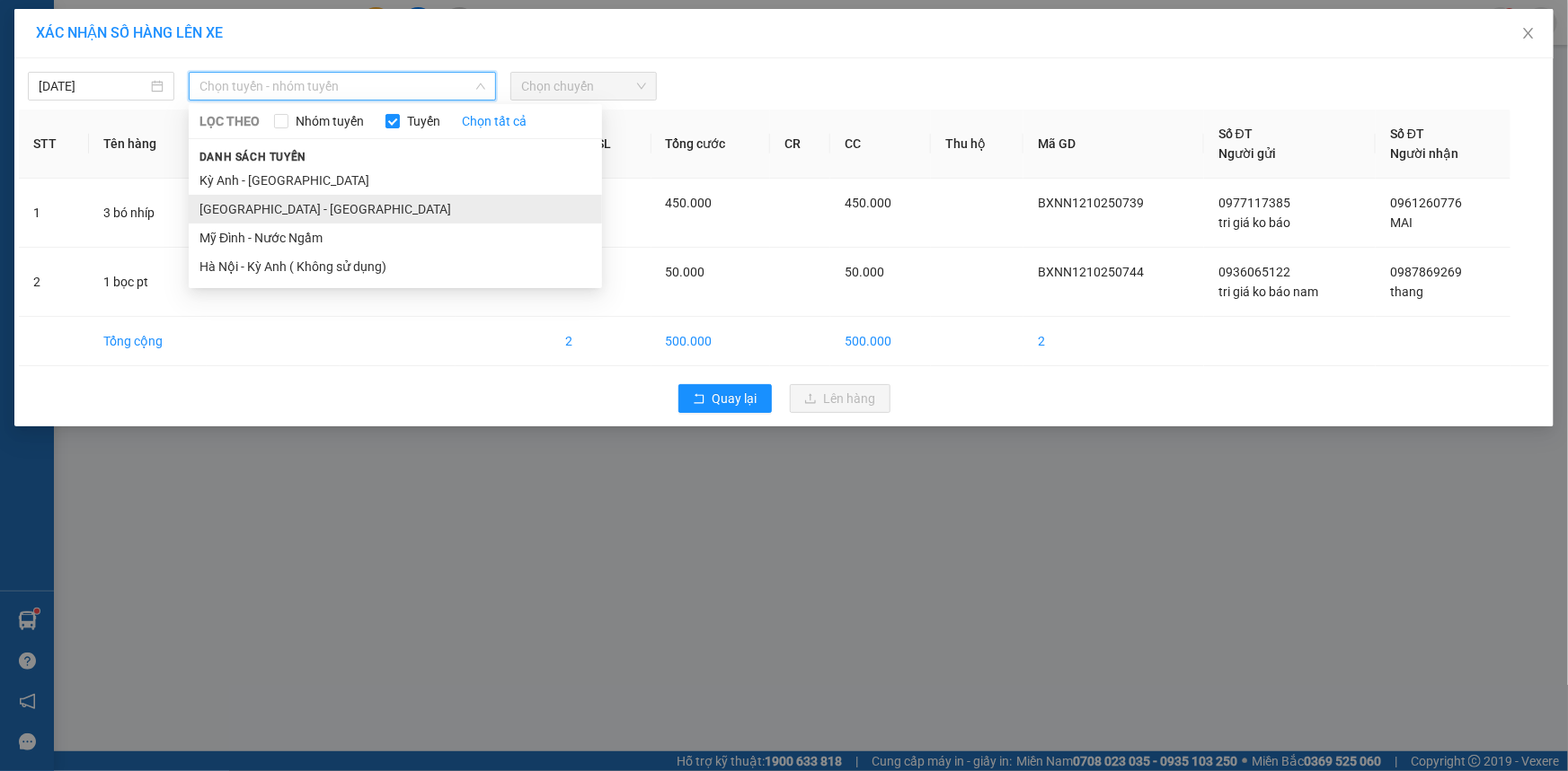
click at [236, 199] on li "[GEOGRAPHIC_DATA] - [GEOGRAPHIC_DATA]" at bounding box center [396, 209] width 414 height 29
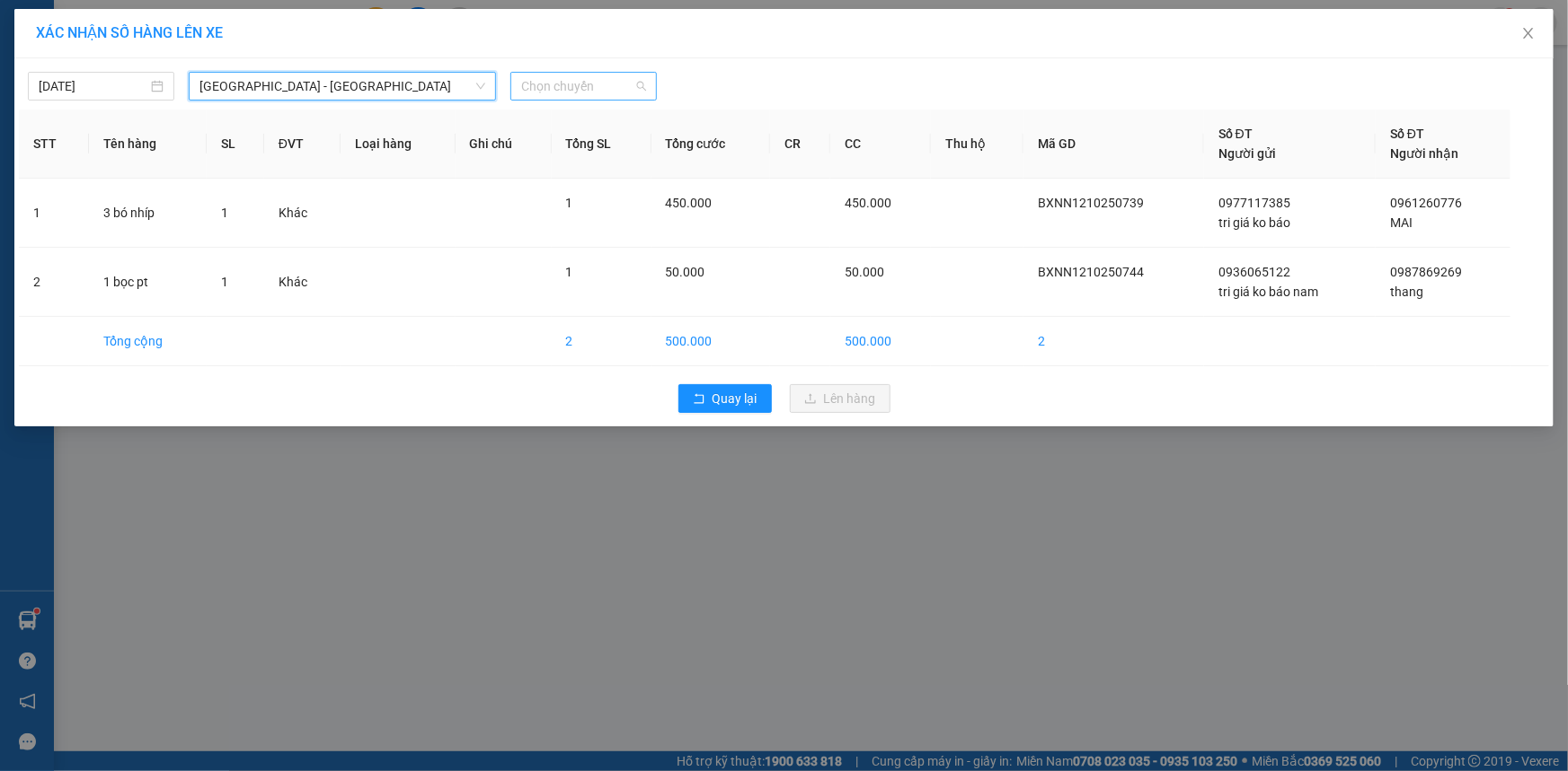
click at [575, 84] on span "Chọn chuyến" at bounding box center [584, 86] width 125 height 27
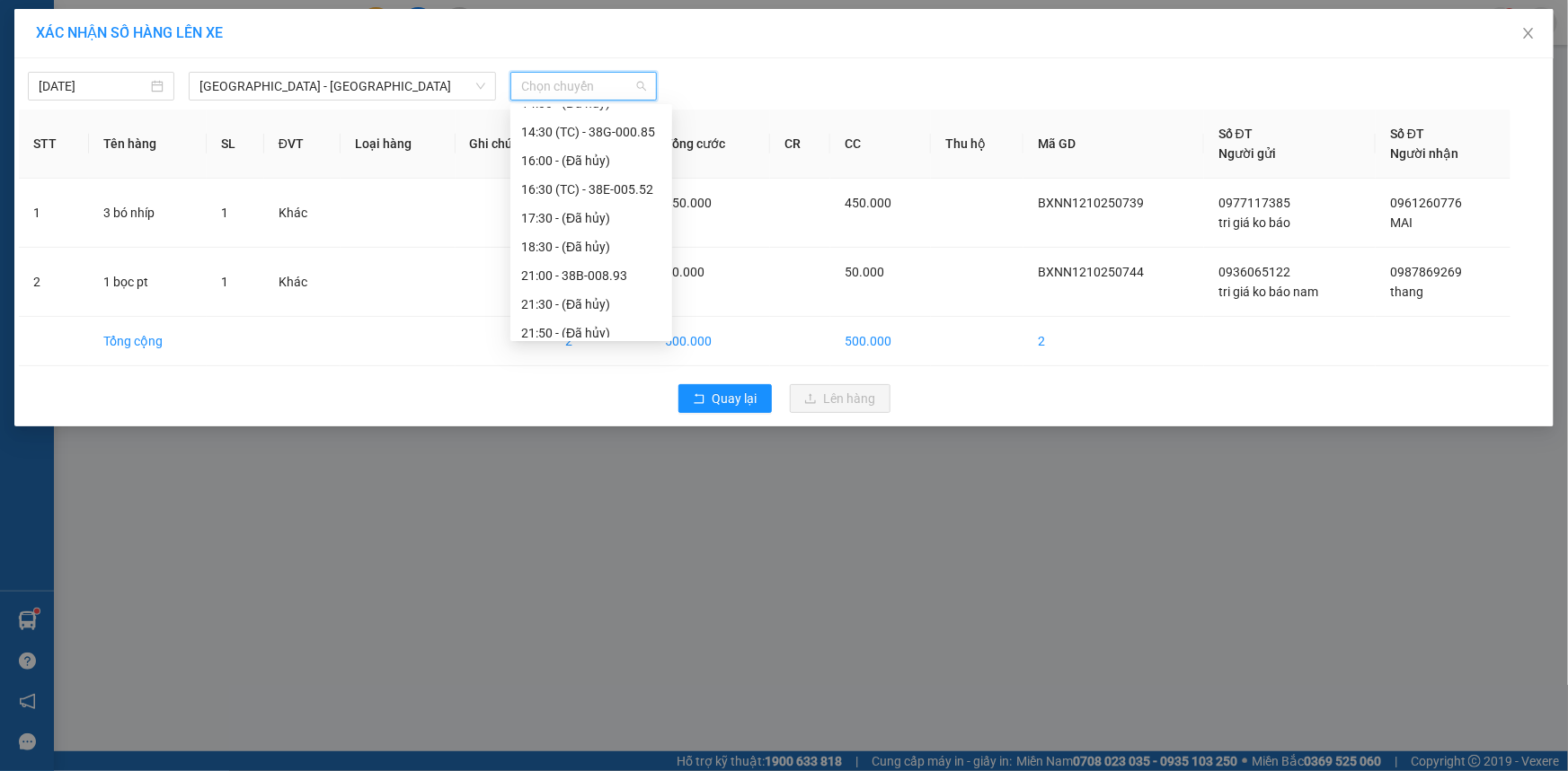
scroll to position [258, 0]
click at [564, 200] on div "21:00 - 38B-008.93" at bounding box center [592, 209] width 140 height 20
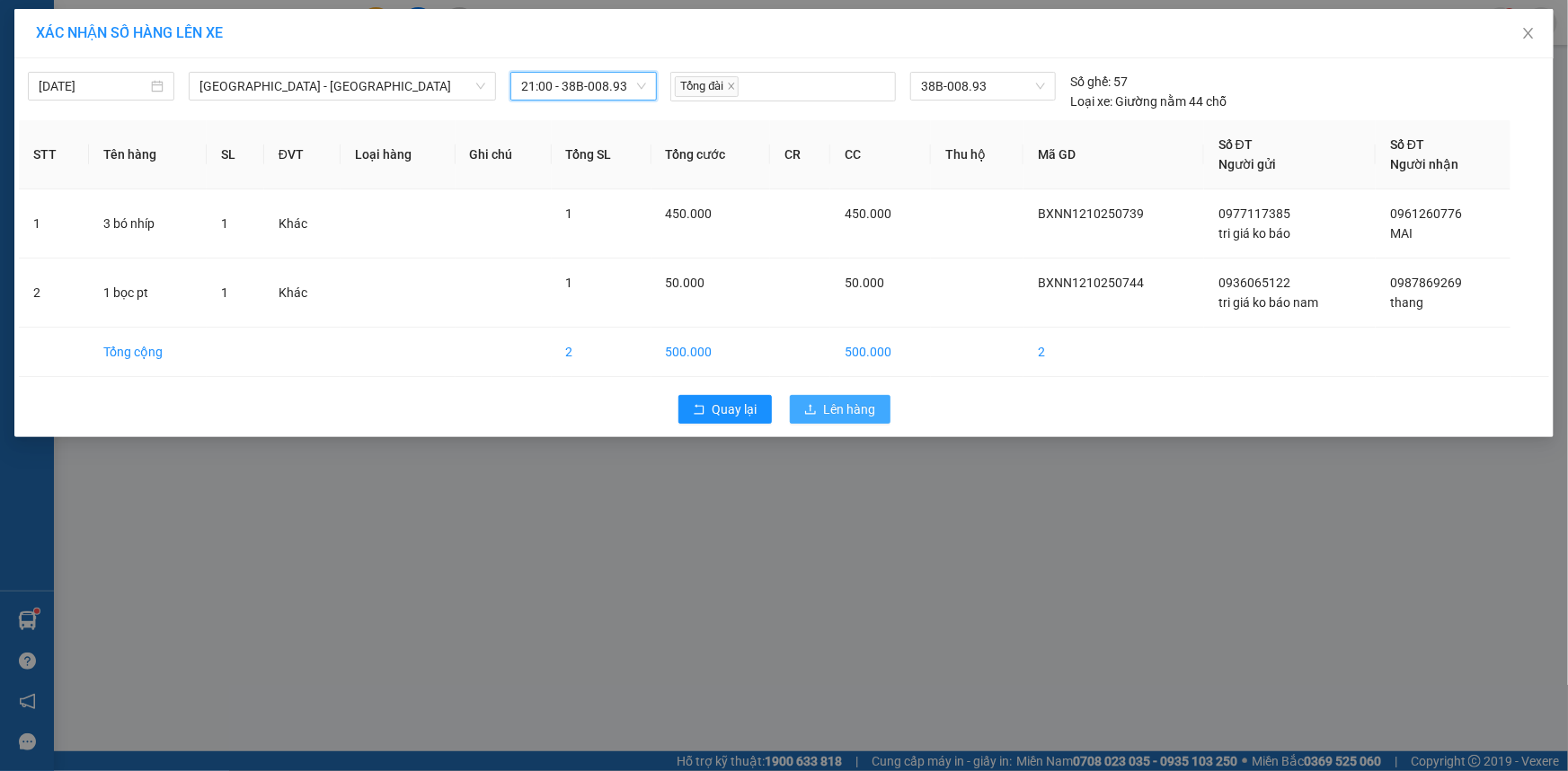
click at [825, 416] on span "Lên hàng" at bounding box center [850, 410] width 52 height 20
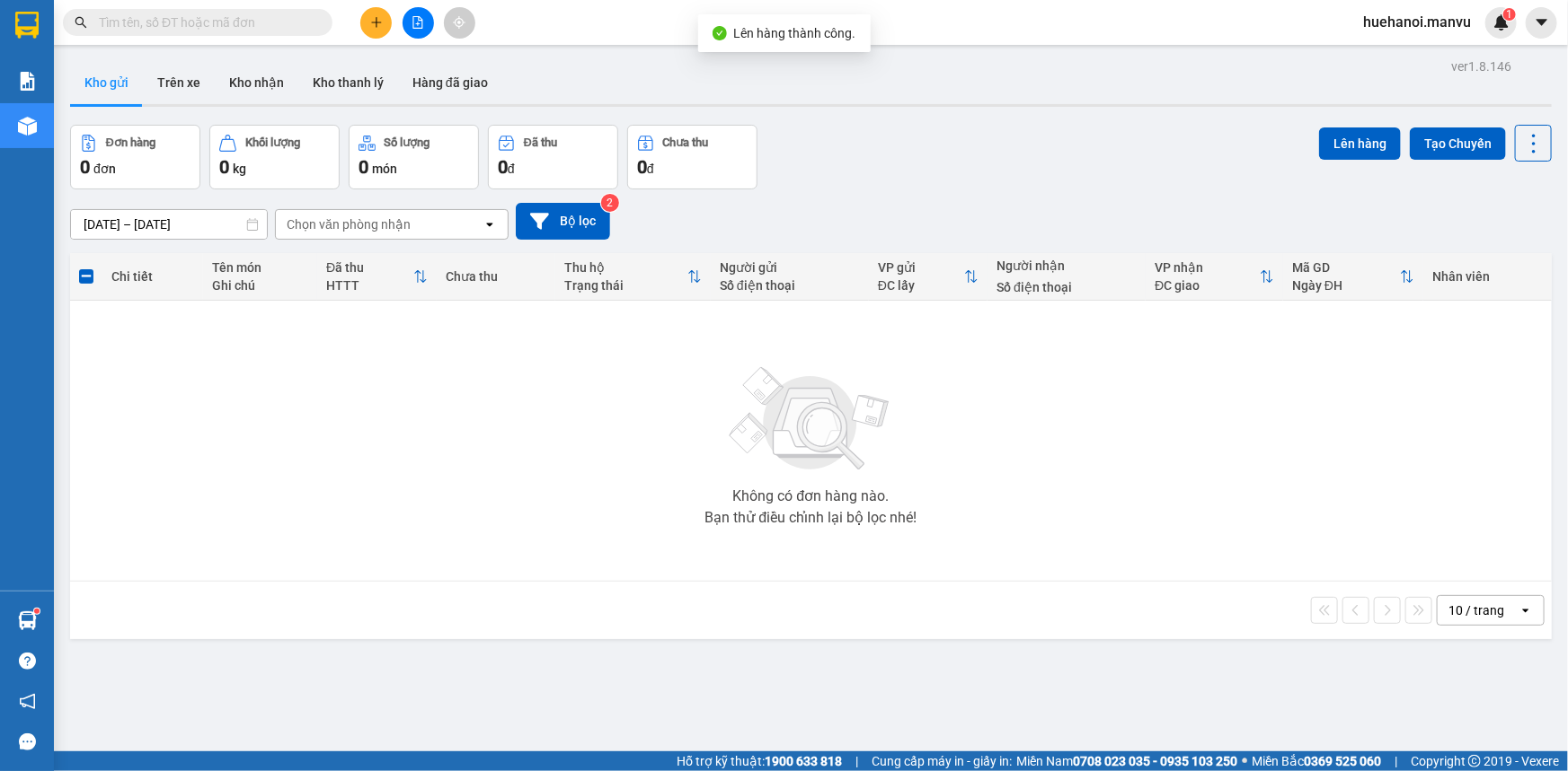
click at [409, 26] on button at bounding box center [418, 22] width 31 height 31
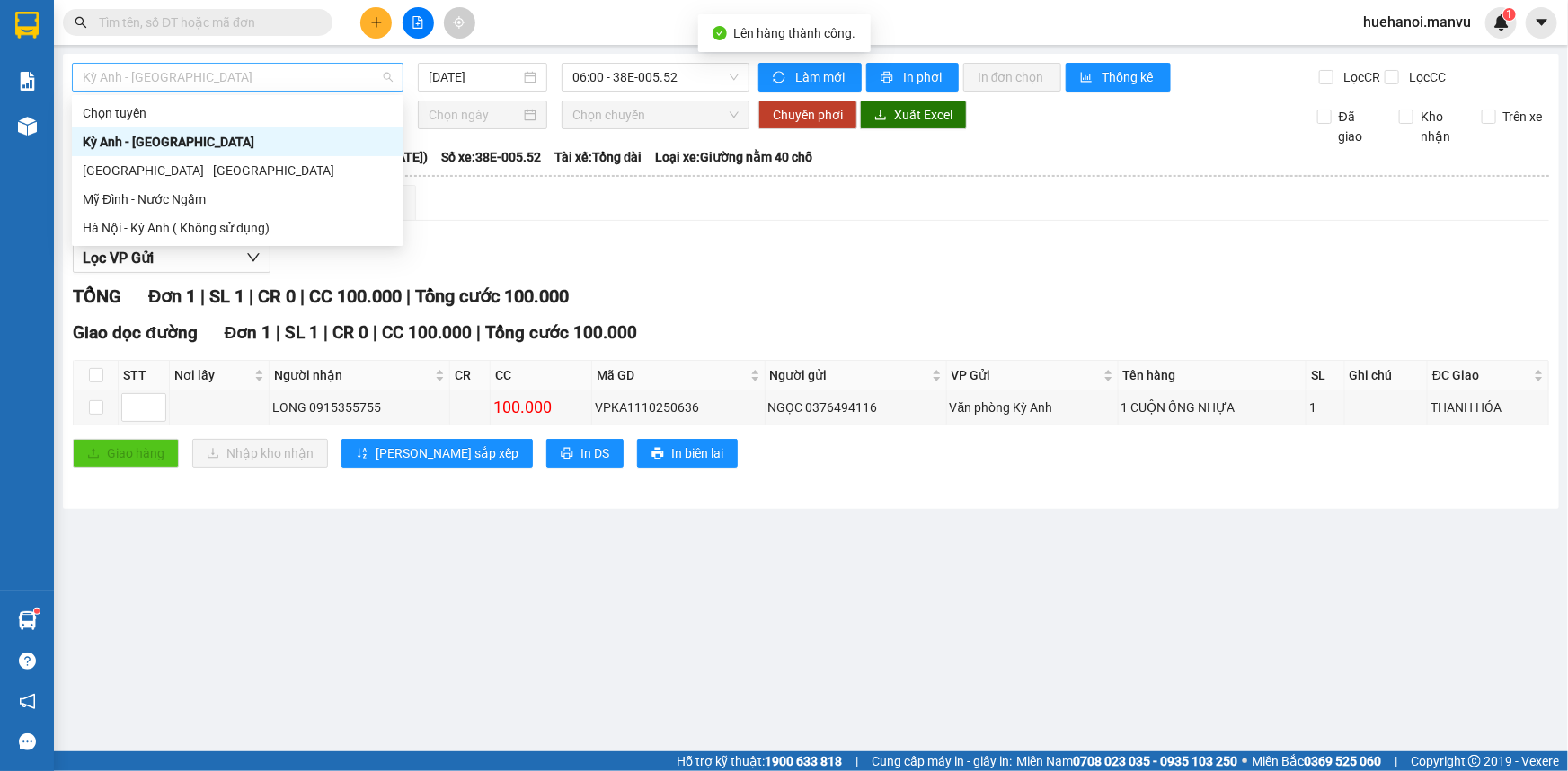
click at [255, 80] on span "Kỳ Anh - [GEOGRAPHIC_DATA]" at bounding box center [237, 77] width 310 height 27
click at [189, 170] on div "[GEOGRAPHIC_DATA] - [GEOGRAPHIC_DATA]" at bounding box center [237, 171] width 310 height 20
type input "[DATE]"
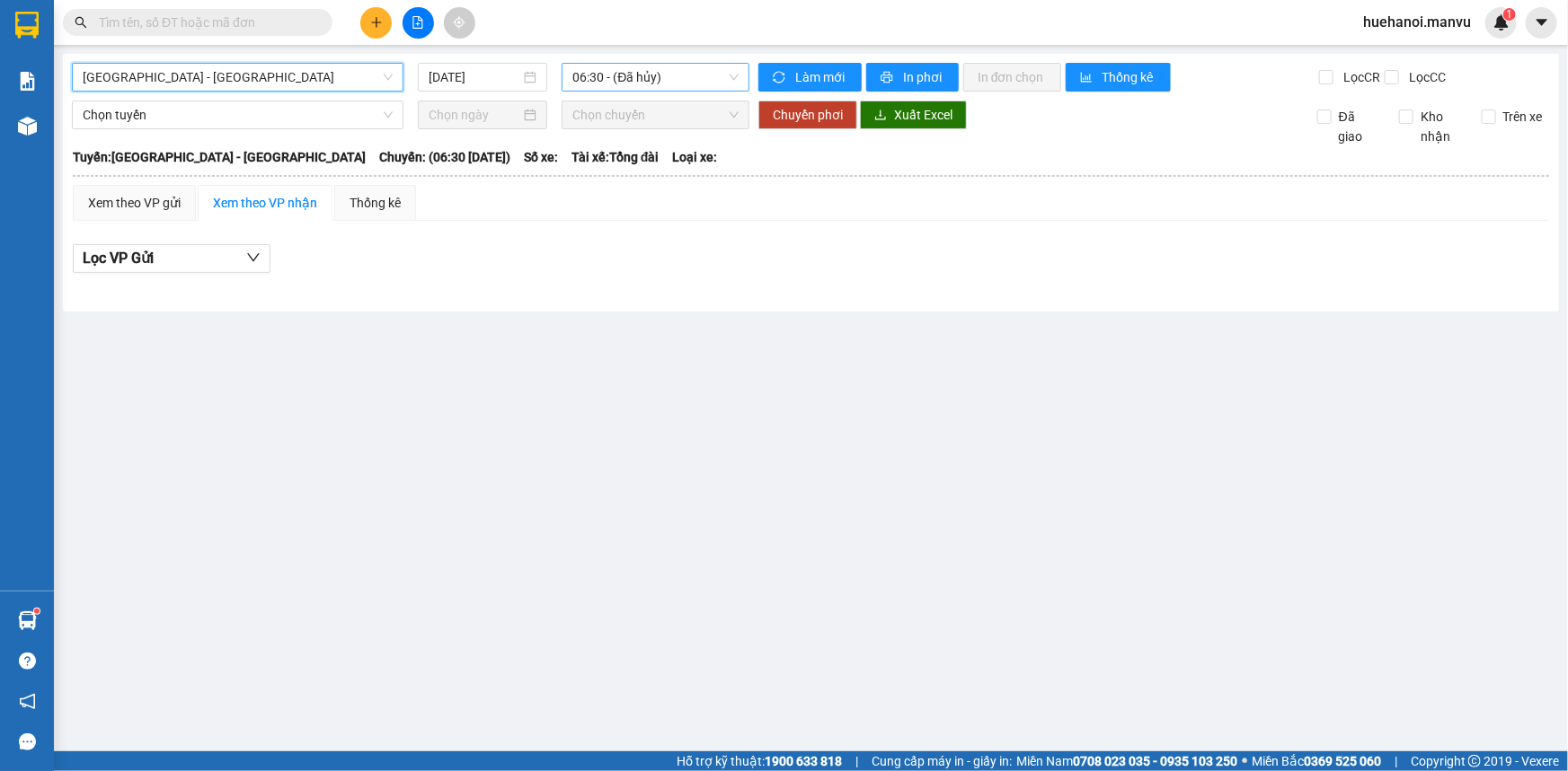
click at [624, 90] on span "06:30 - (Đã hủy)" at bounding box center [655, 77] width 166 height 27
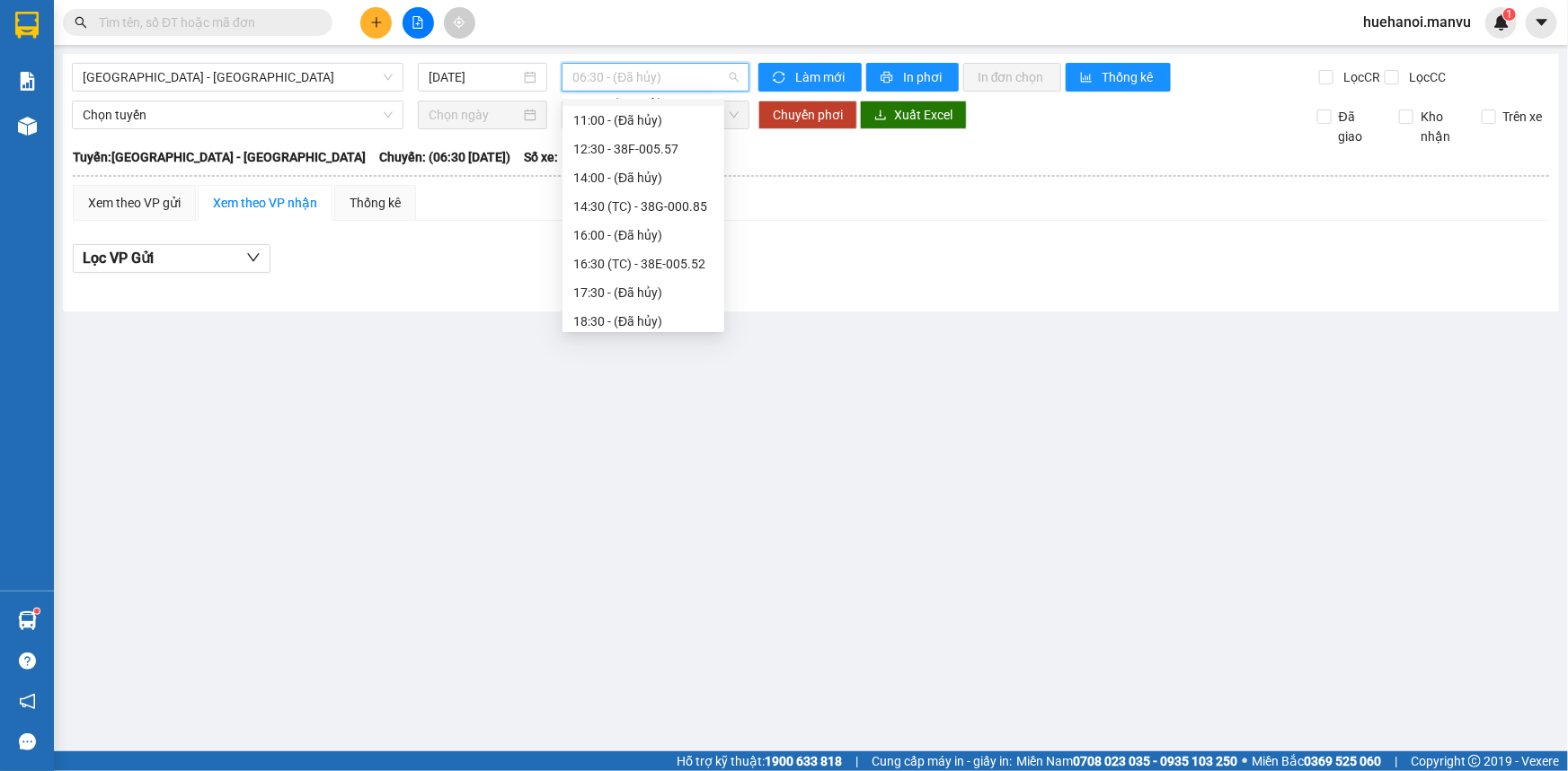
scroll to position [258, 0]
click at [628, 203] on div "21:00 - 38B-008.93" at bounding box center [644, 200] width 140 height 20
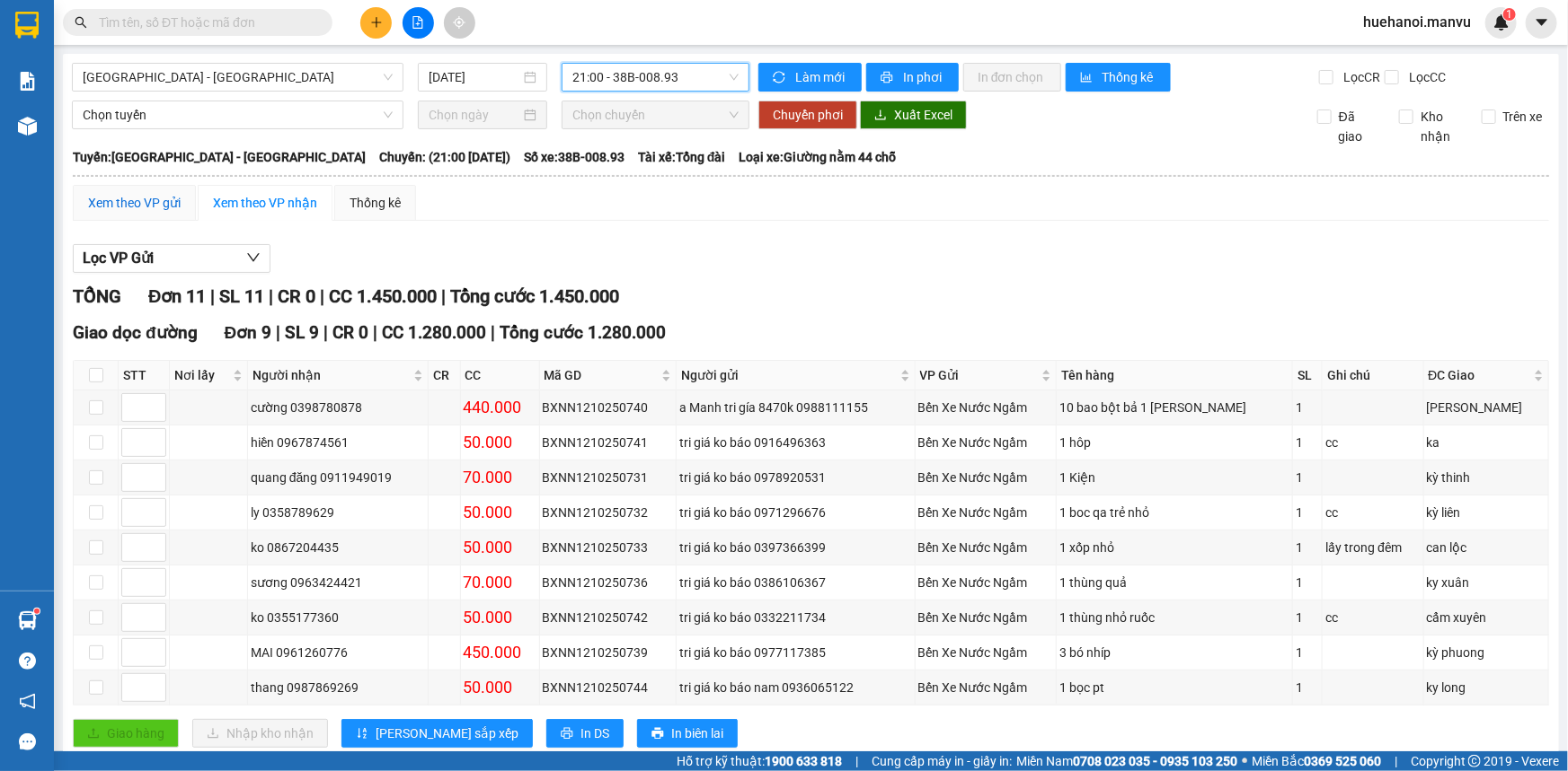
click at [146, 201] on div "Xem theo VP gửi" at bounding box center [134, 203] width 93 height 20
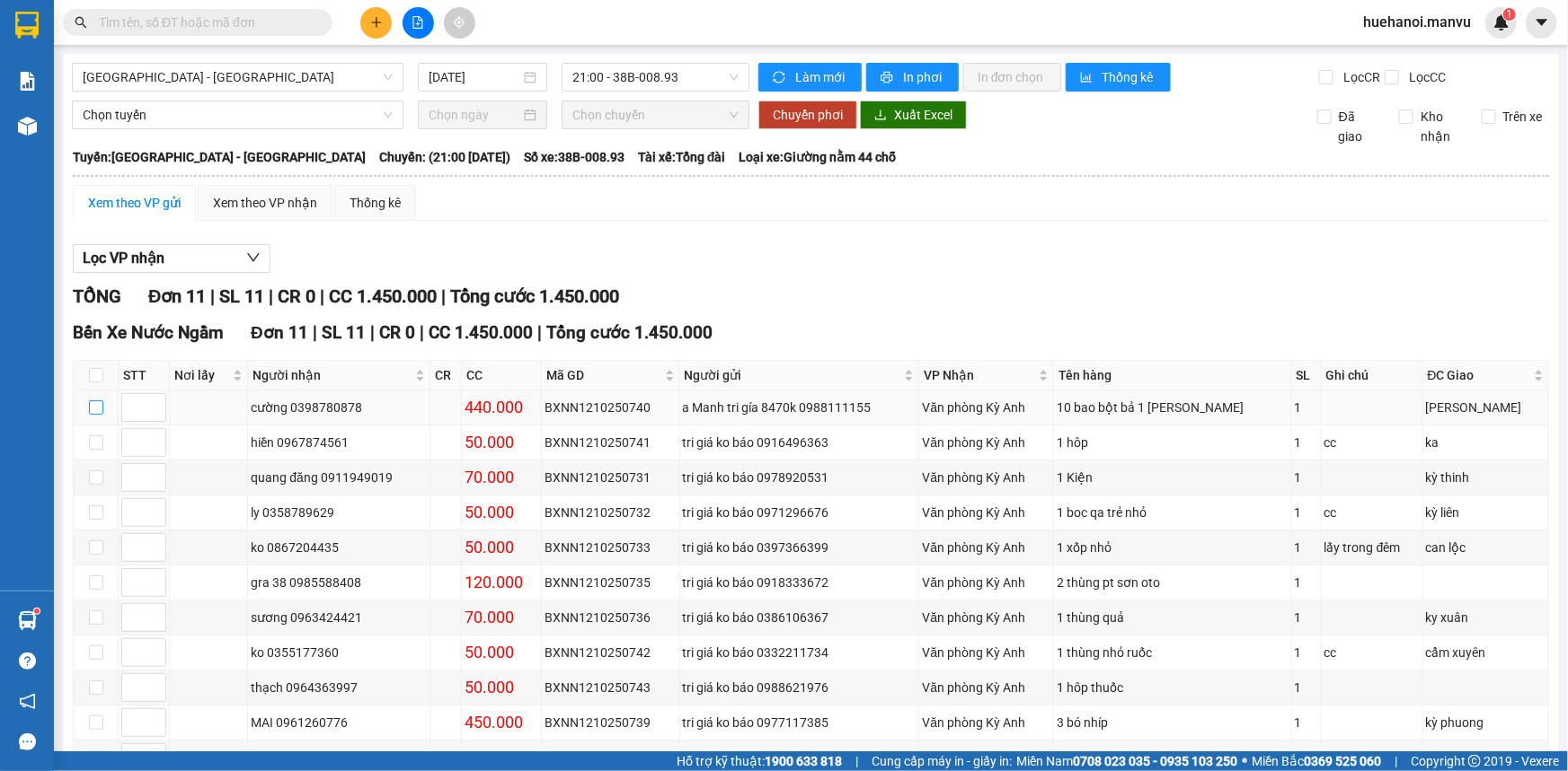
click at [98, 404] on input "checkbox" at bounding box center [96, 408] width 14 height 14
checkbox input "true"
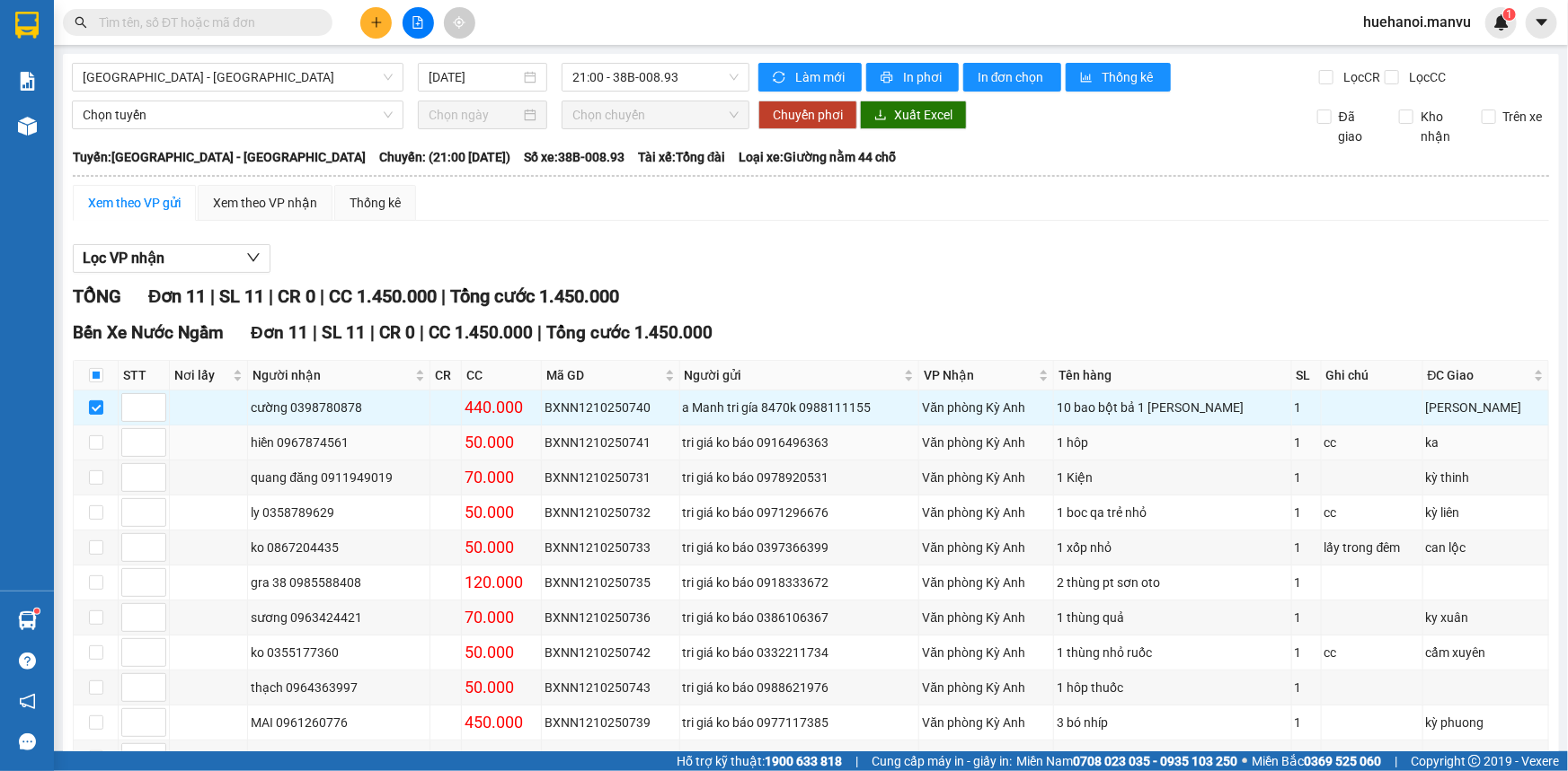
click at [112, 446] on td at bounding box center [96, 443] width 45 height 35
click at [99, 447] on input "checkbox" at bounding box center [96, 443] width 14 height 14
checkbox input "true"
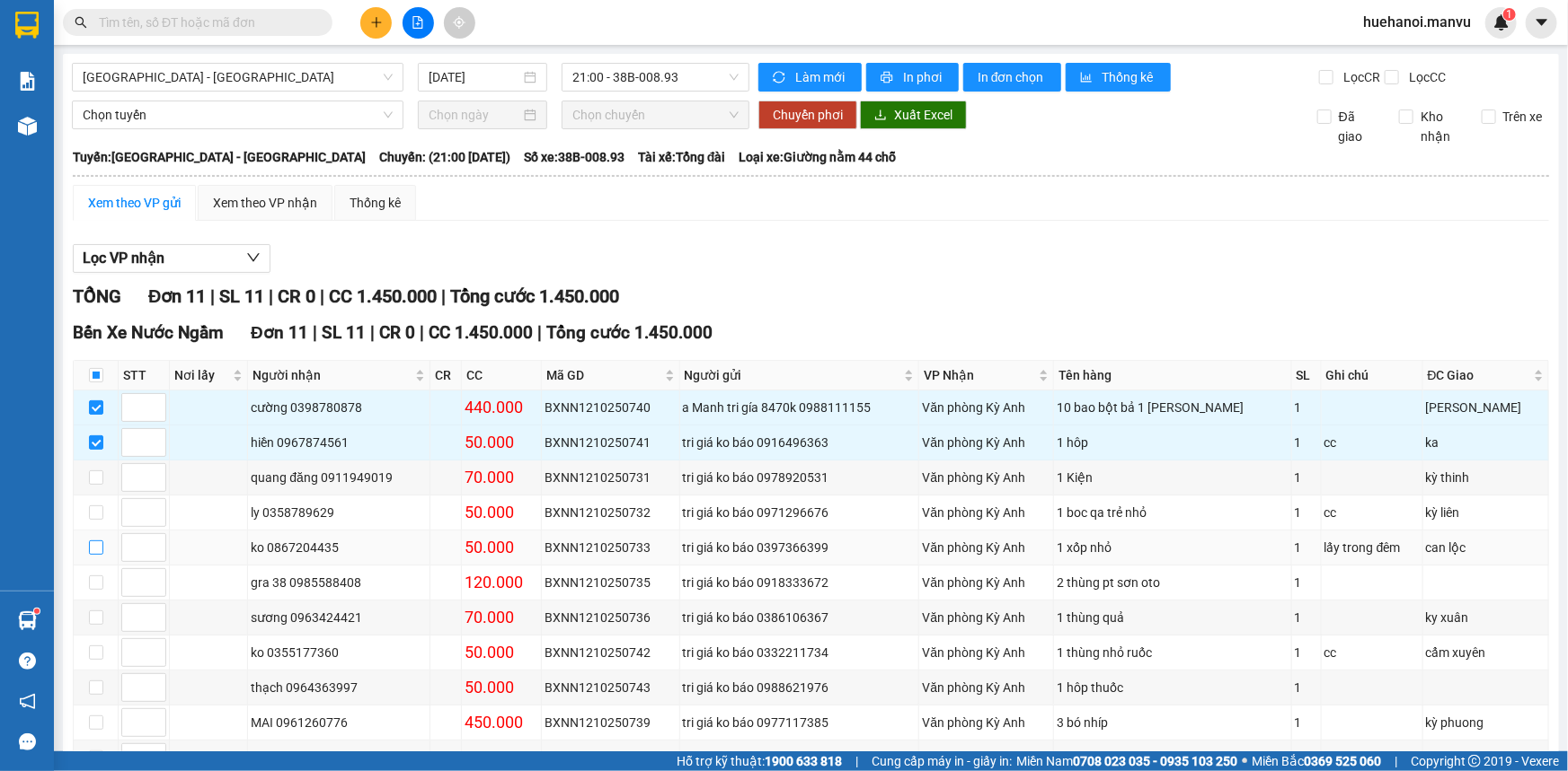
click at [94, 545] on input "checkbox" at bounding box center [96, 548] width 14 height 14
checkbox input "true"
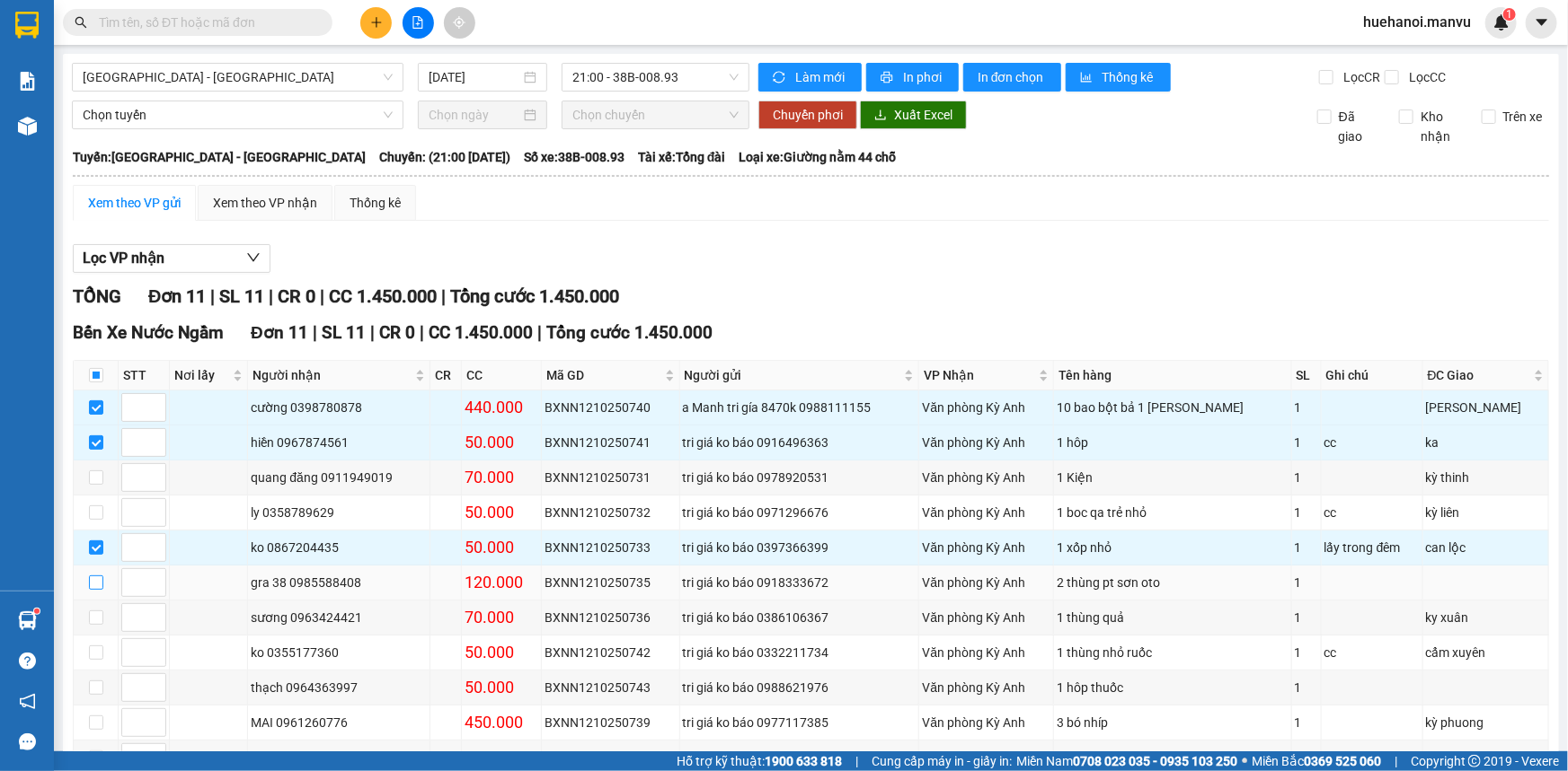
click at [95, 577] on input "checkbox" at bounding box center [96, 583] width 14 height 14
checkbox input "true"
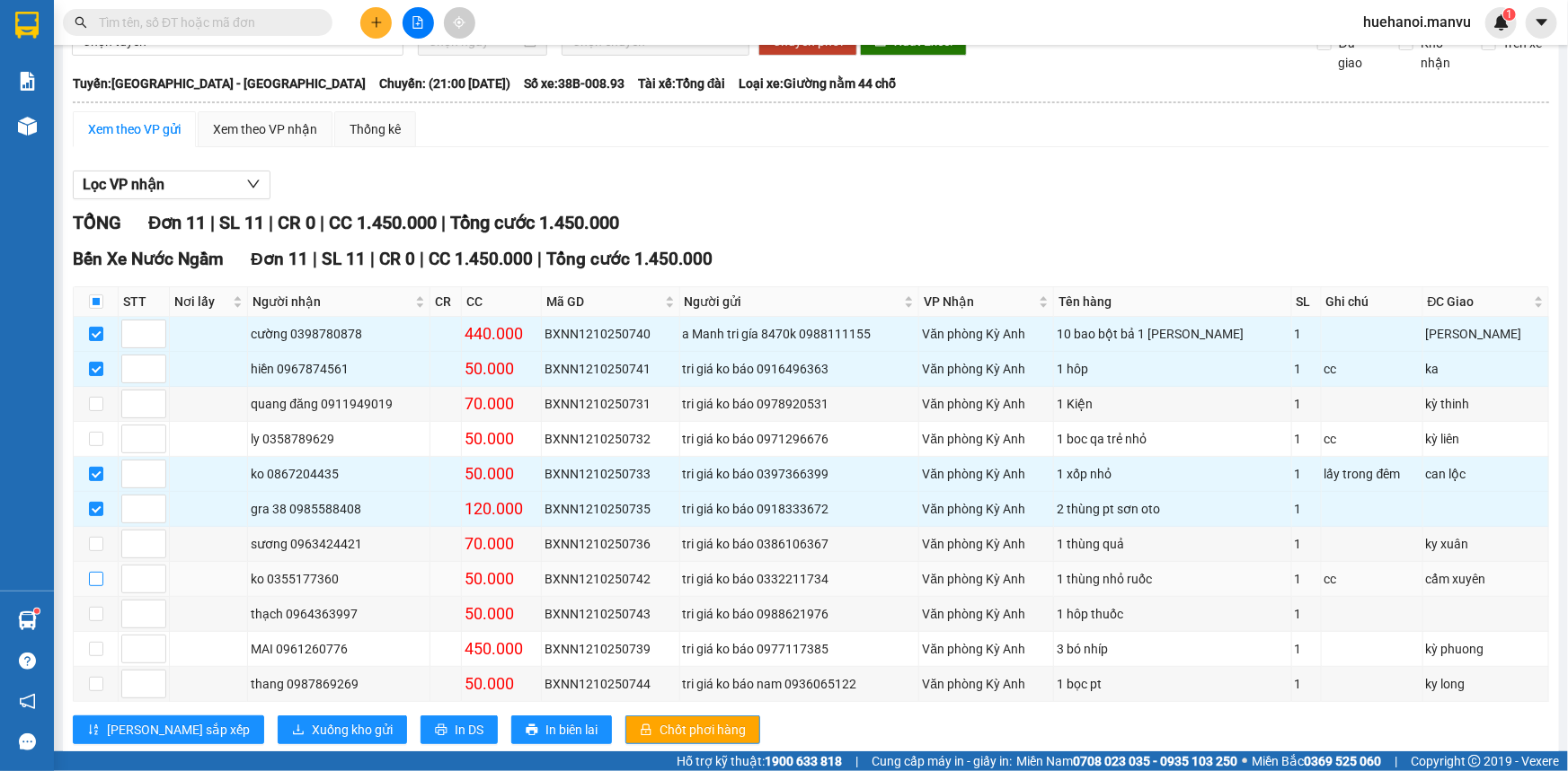
scroll to position [113, 0]
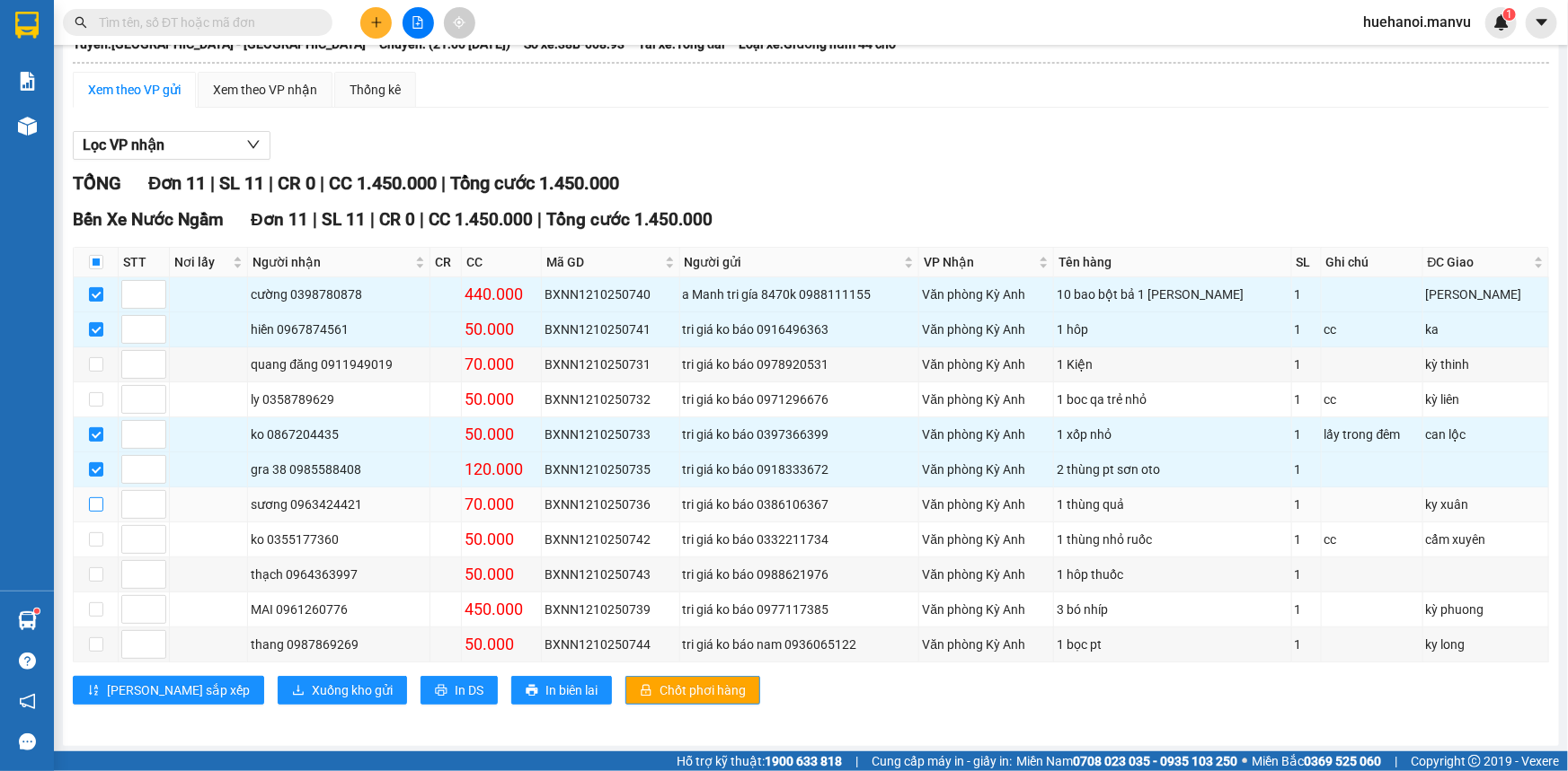
click at [90, 503] on input "checkbox" at bounding box center [96, 505] width 14 height 14
checkbox input "true"
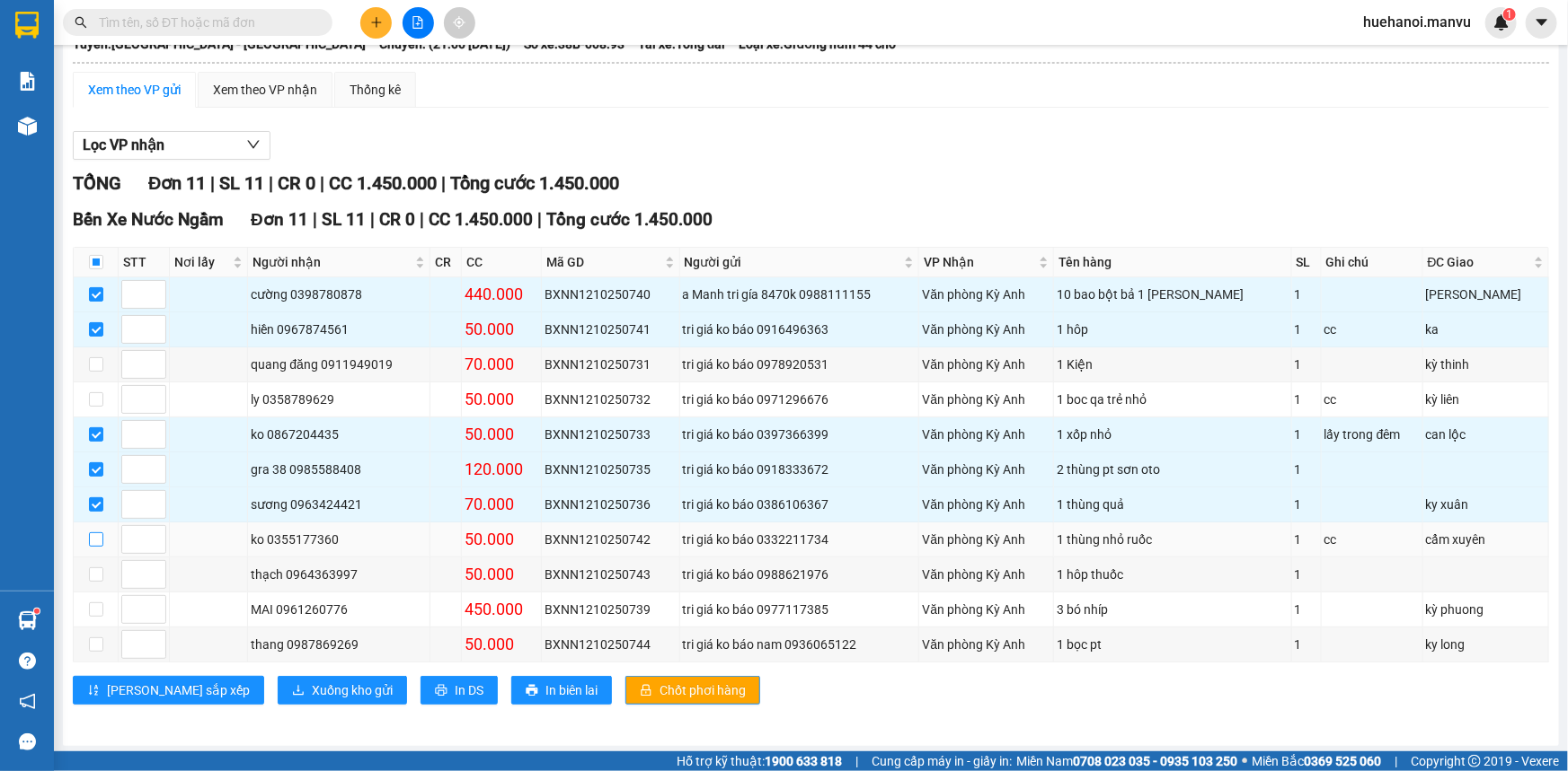
click at [98, 539] on input "checkbox" at bounding box center [96, 540] width 14 height 14
checkbox input "true"
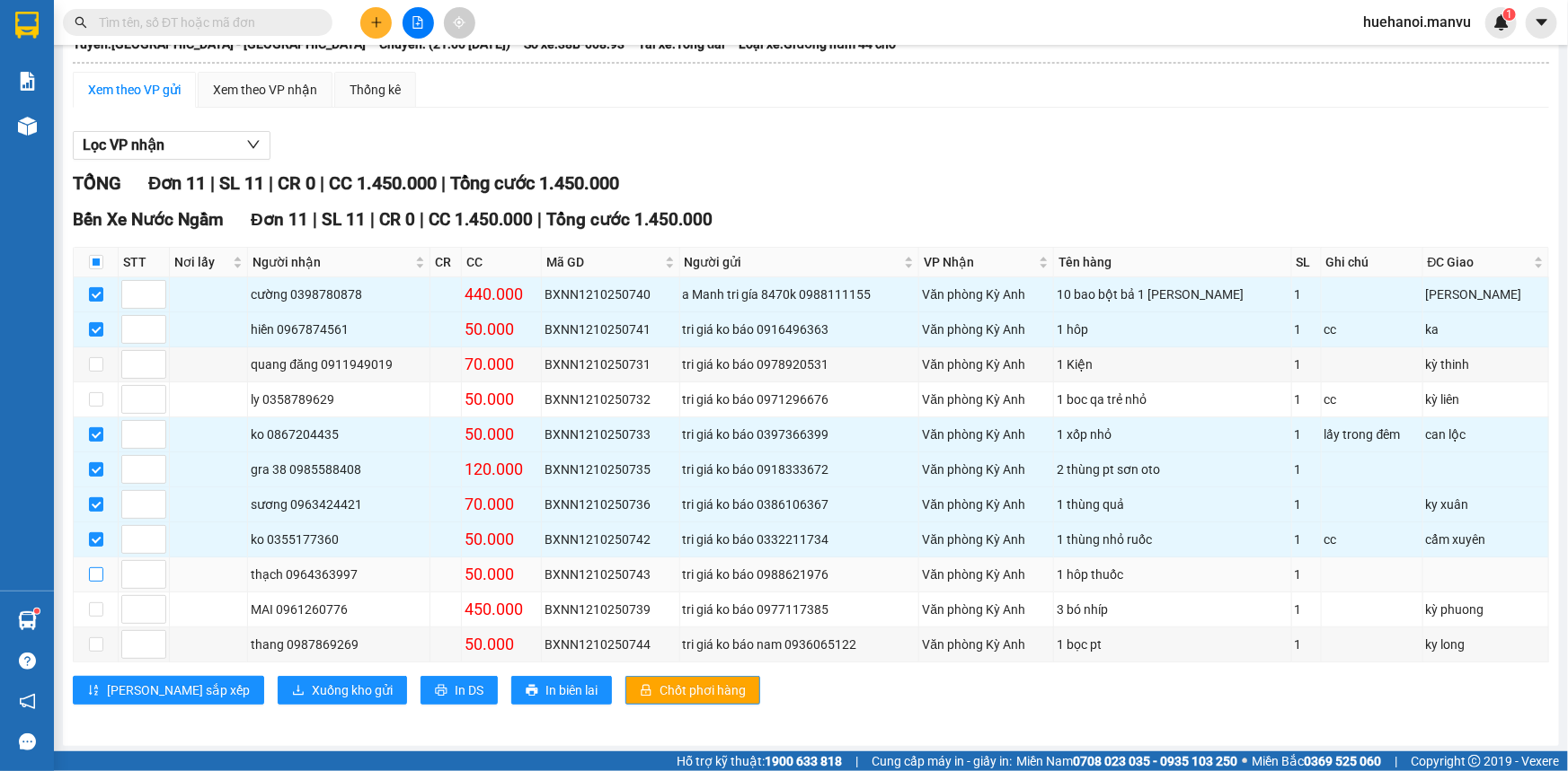
click at [99, 573] on input "checkbox" at bounding box center [96, 575] width 14 height 14
checkbox input "true"
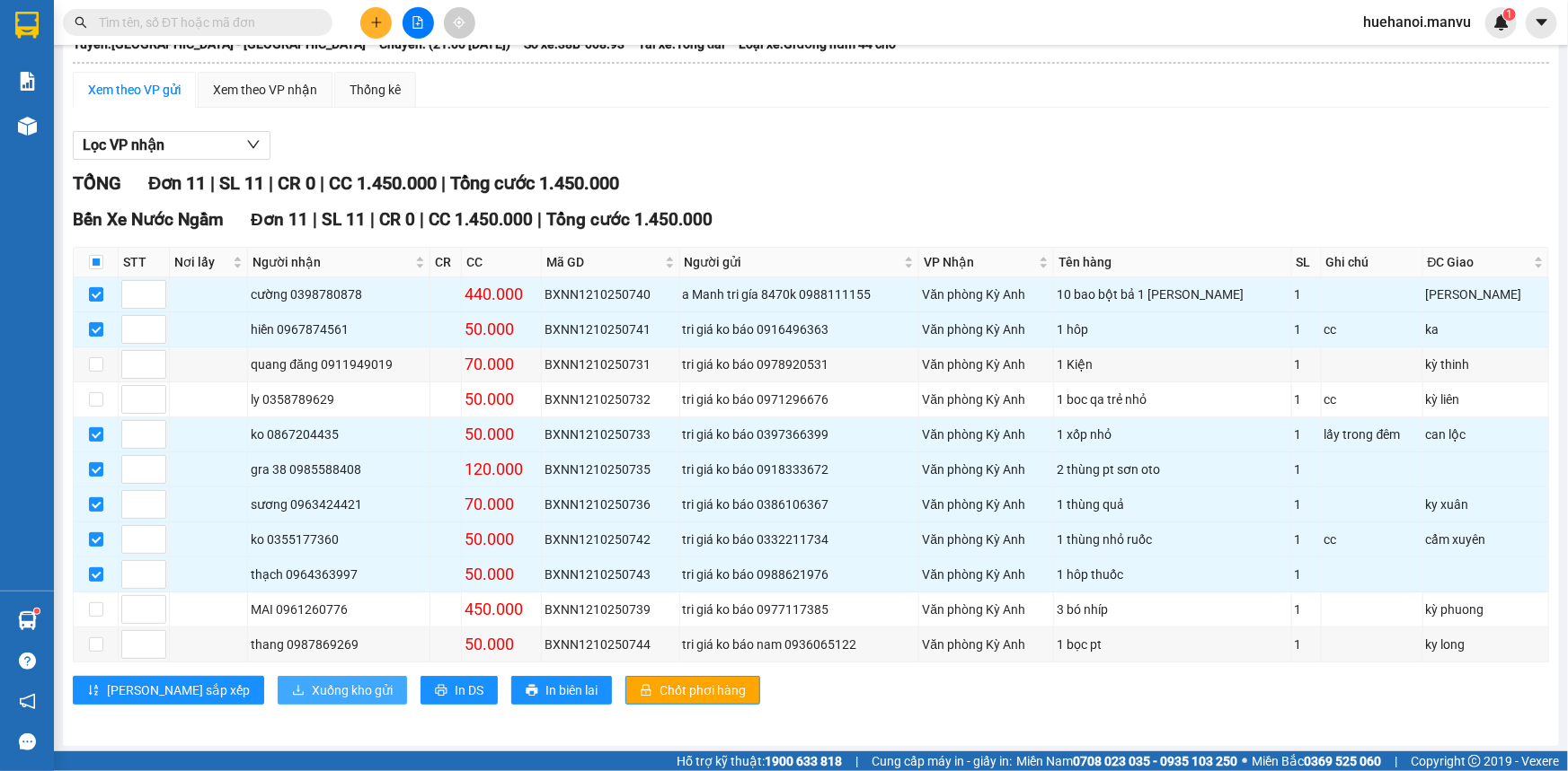
click at [312, 687] on span "Xuống kho gửi" at bounding box center [352, 690] width 81 height 20
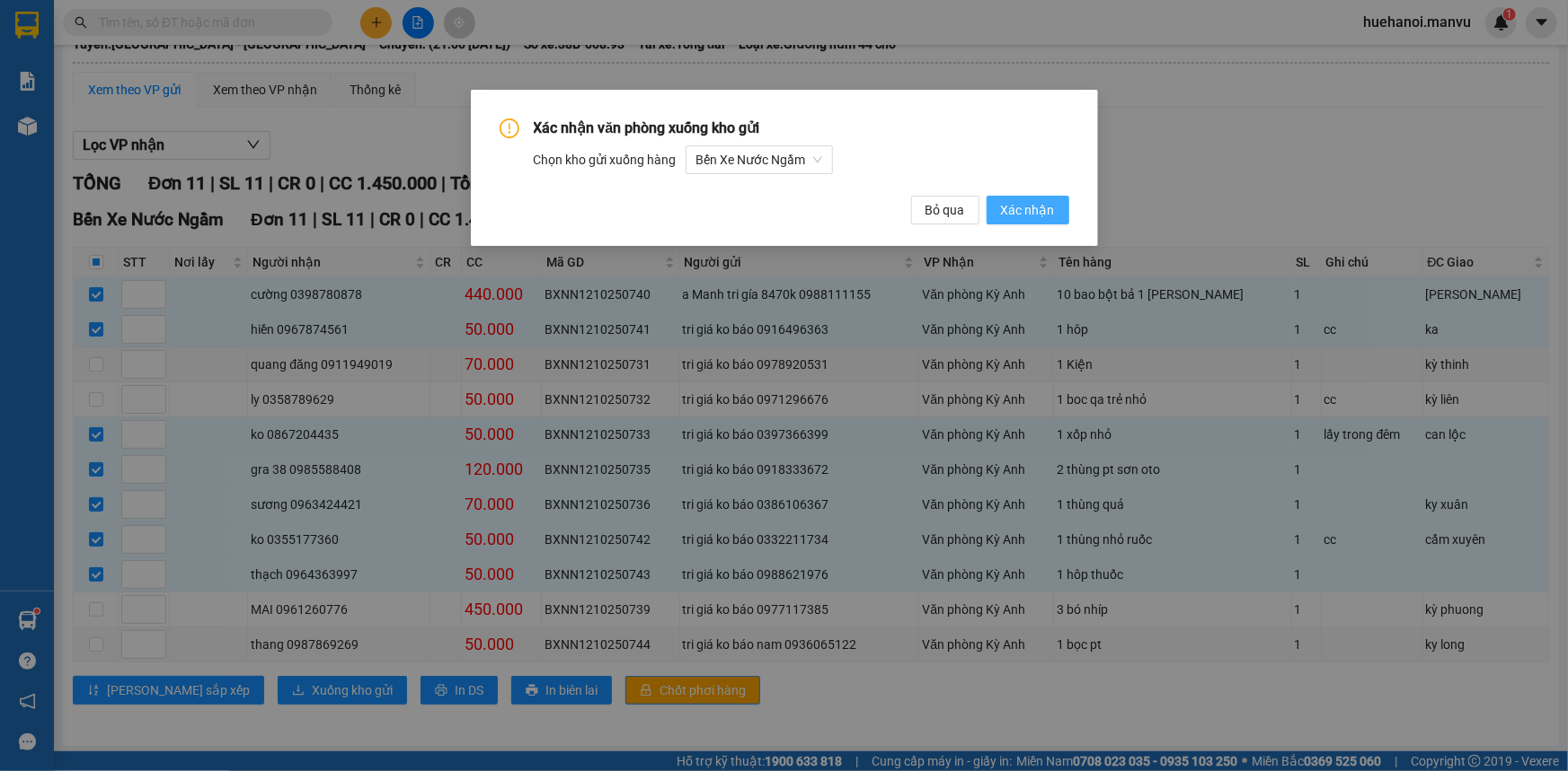
click at [1033, 219] on span "Xác nhận" at bounding box center [1028, 210] width 54 height 20
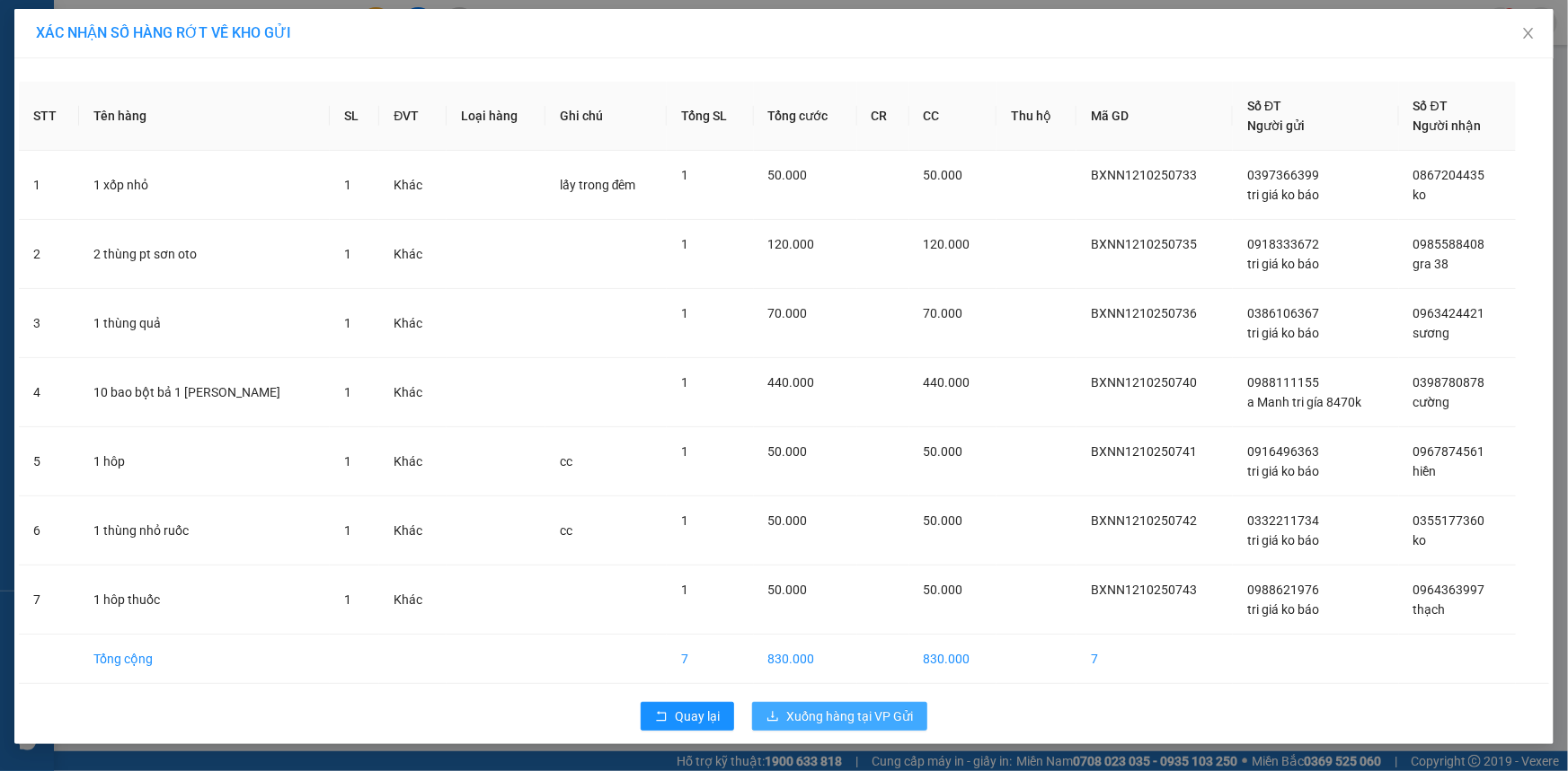
click at [839, 710] on span "Xuống hàng tại VP Gửi" at bounding box center [849, 716] width 127 height 20
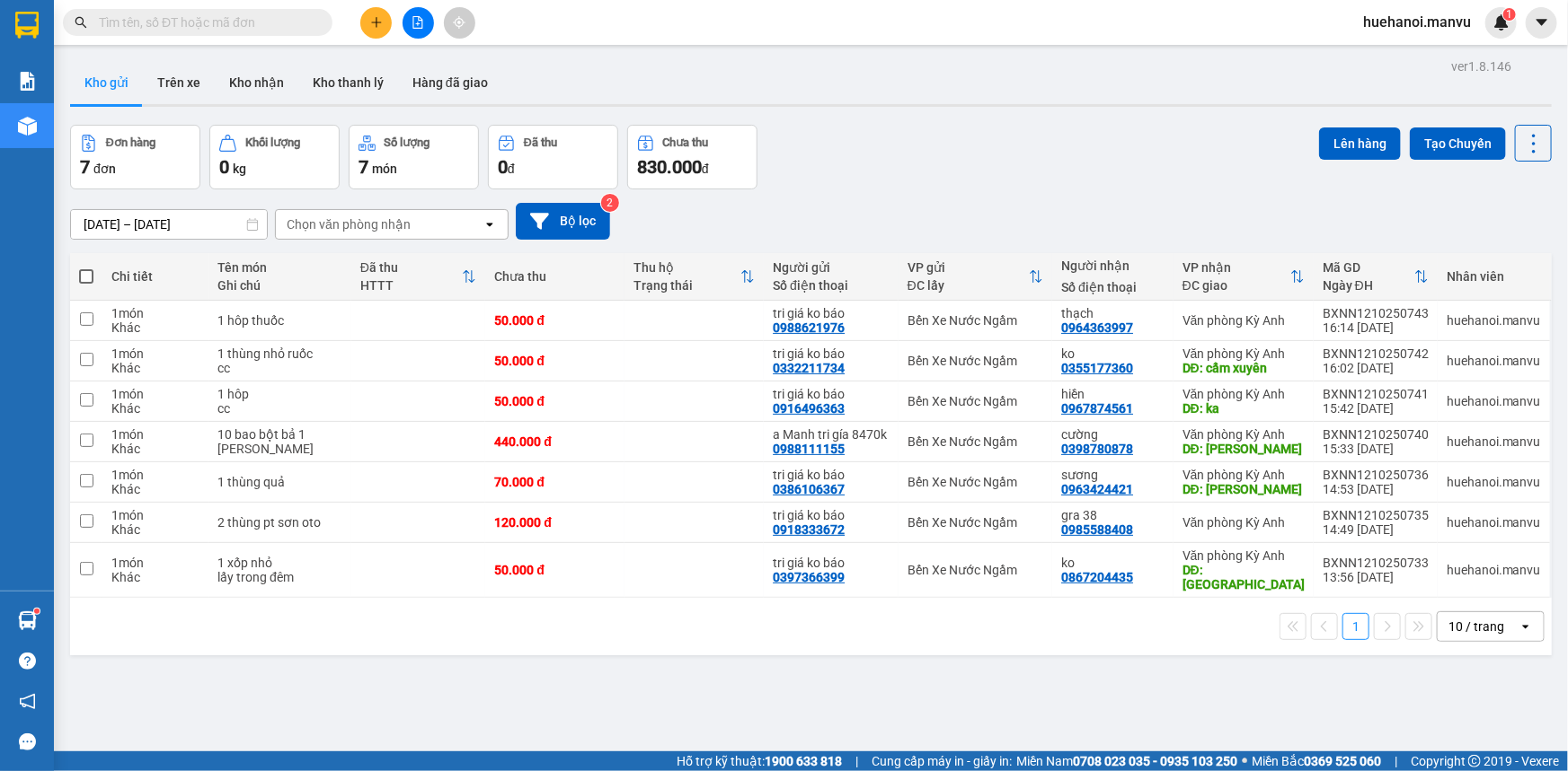
click at [93, 270] on label at bounding box center [86, 277] width 14 height 18
click at [86, 268] on input "checkbox" at bounding box center [86, 268] width 0 height 0
checkbox input "true"
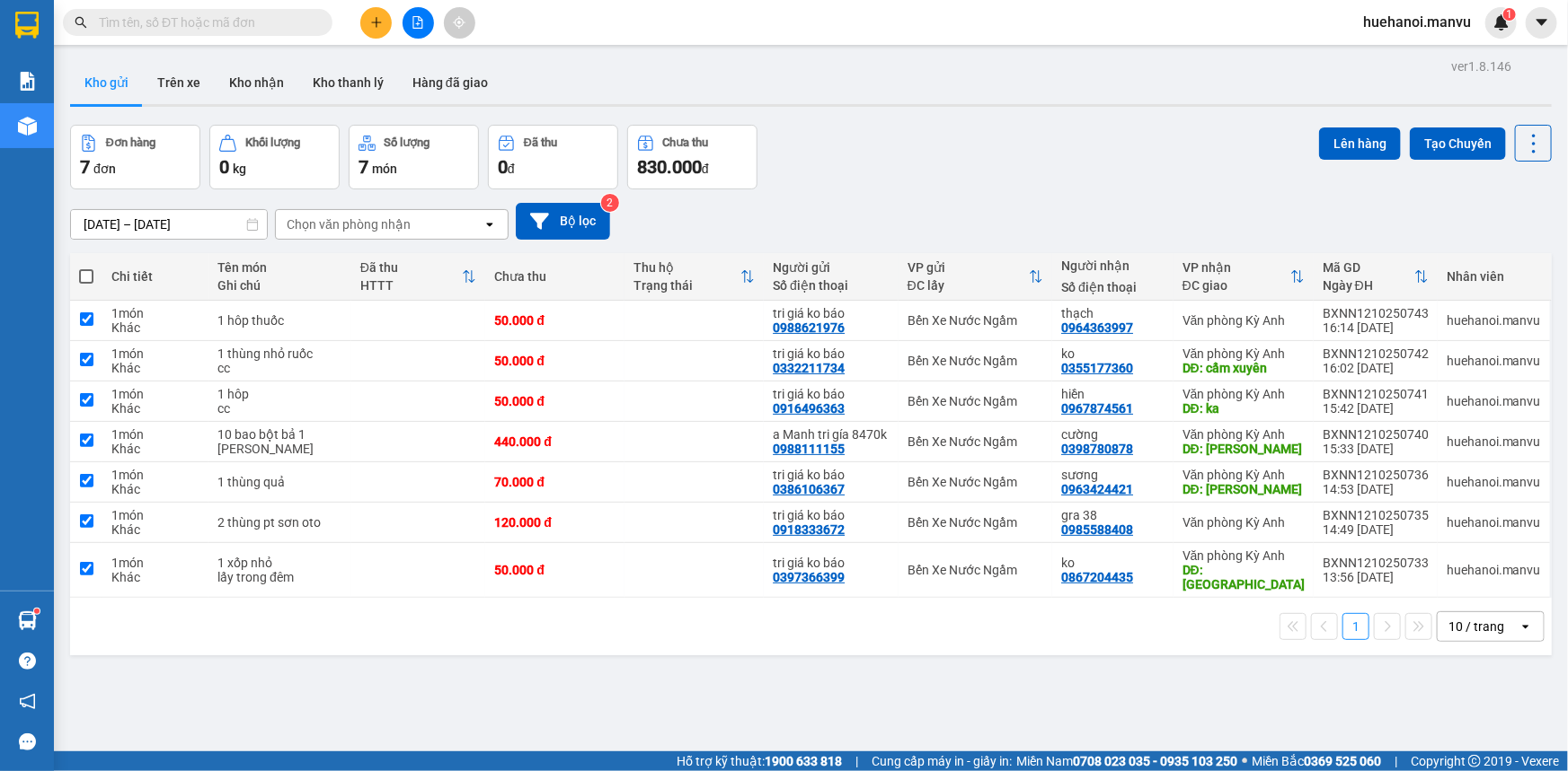
checkbox input "true"
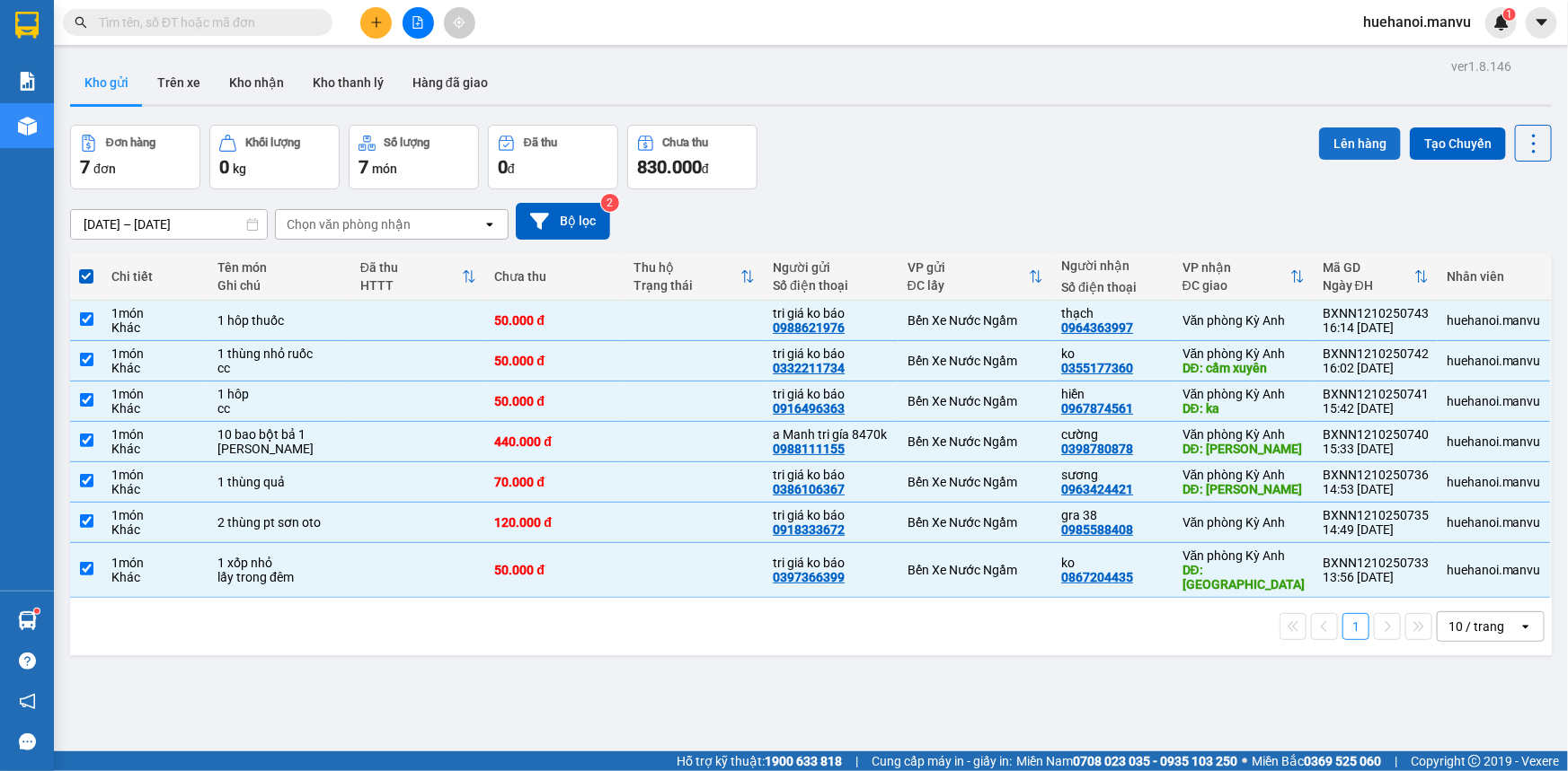
click at [1339, 149] on button "Lên hàng" at bounding box center [1359, 144] width 82 height 32
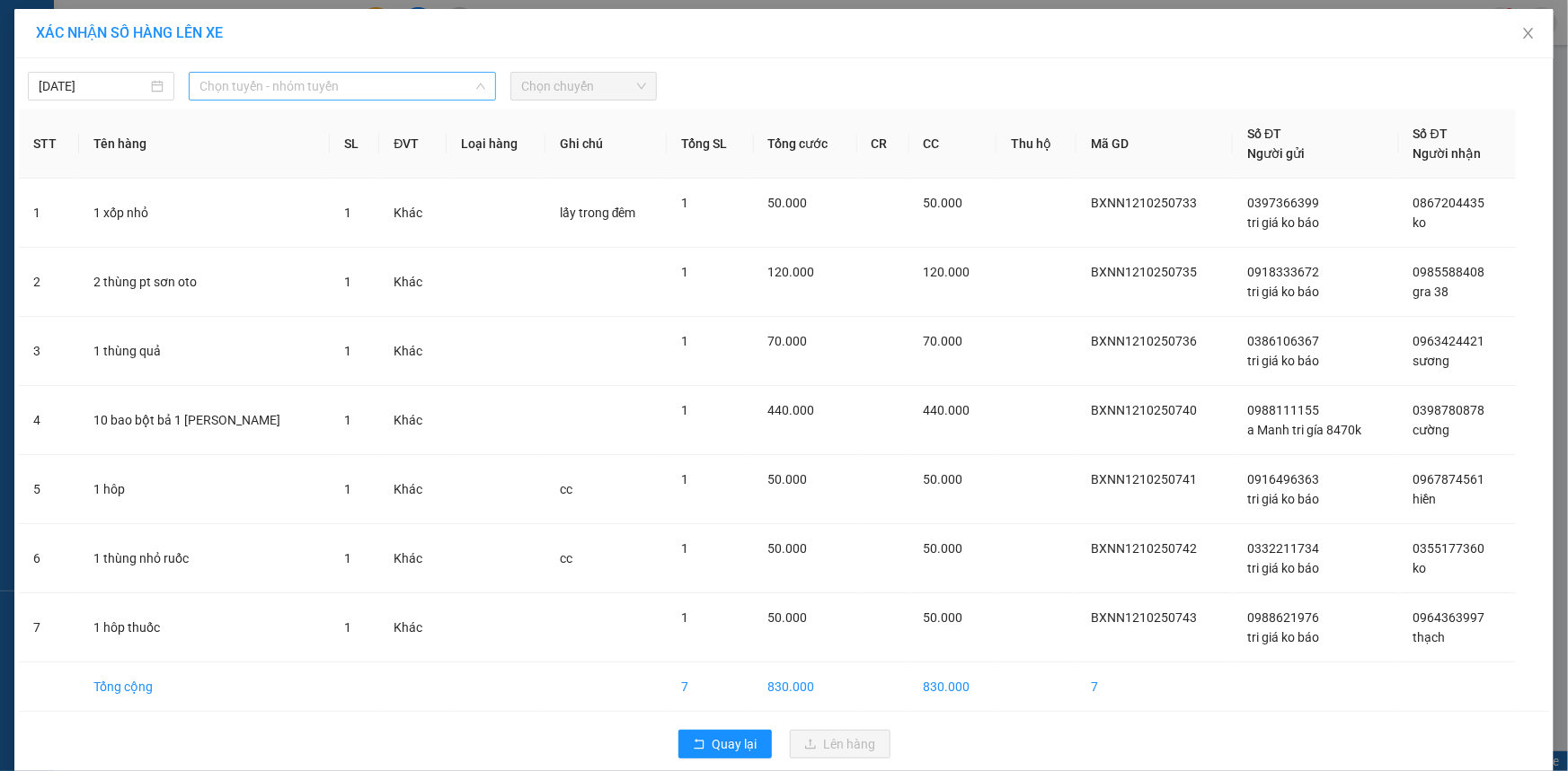
click at [318, 93] on span "Chọn tuyến - nhóm tuyến" at bounding box center [343, 86] width 286 height 27
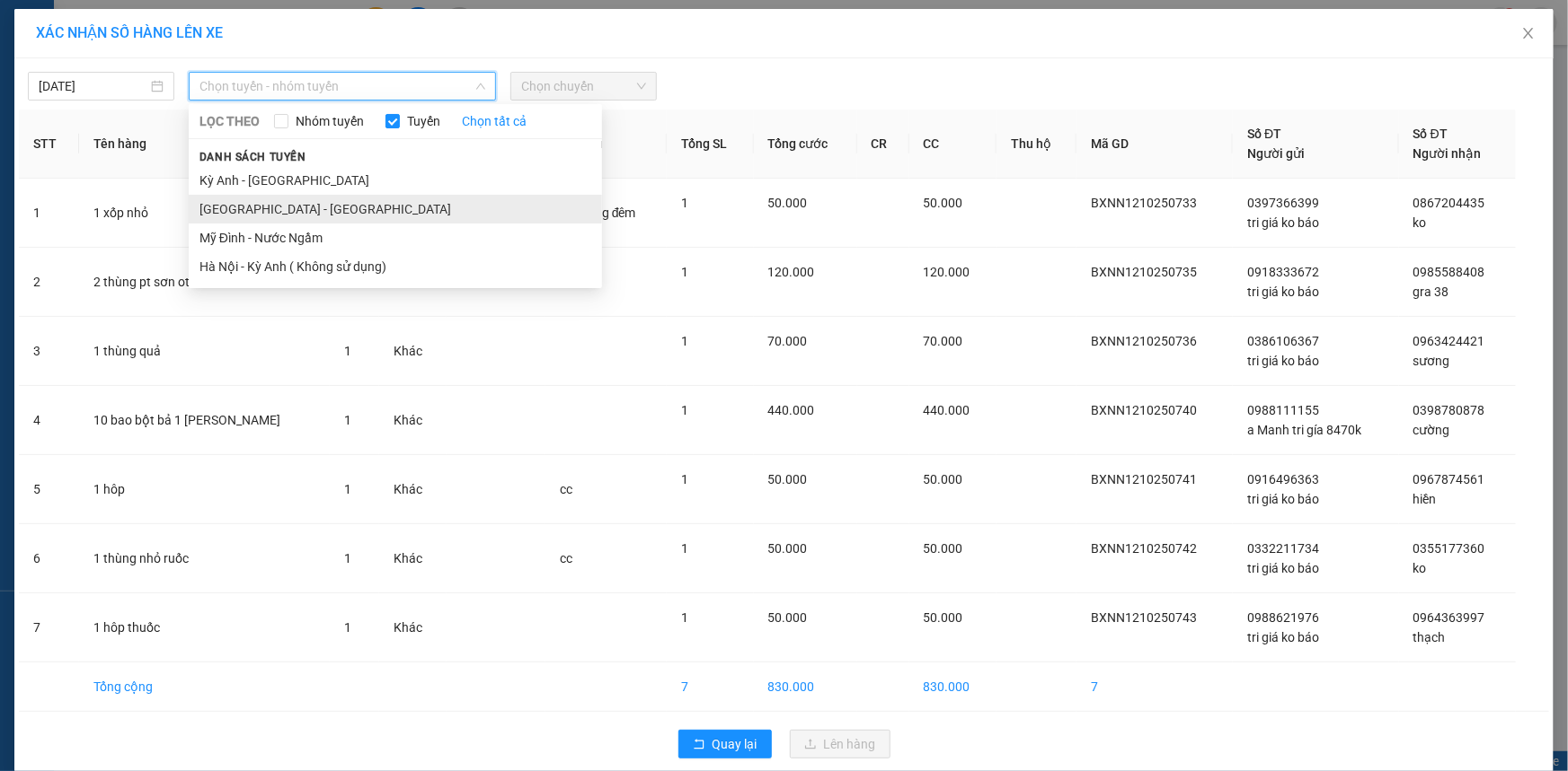
click at [269, 210] on li "[GEOGRAPHIC_DATA] - [GEOGRAPHIC_DATA]" at bounding box center [396, 209] width 414 height 29
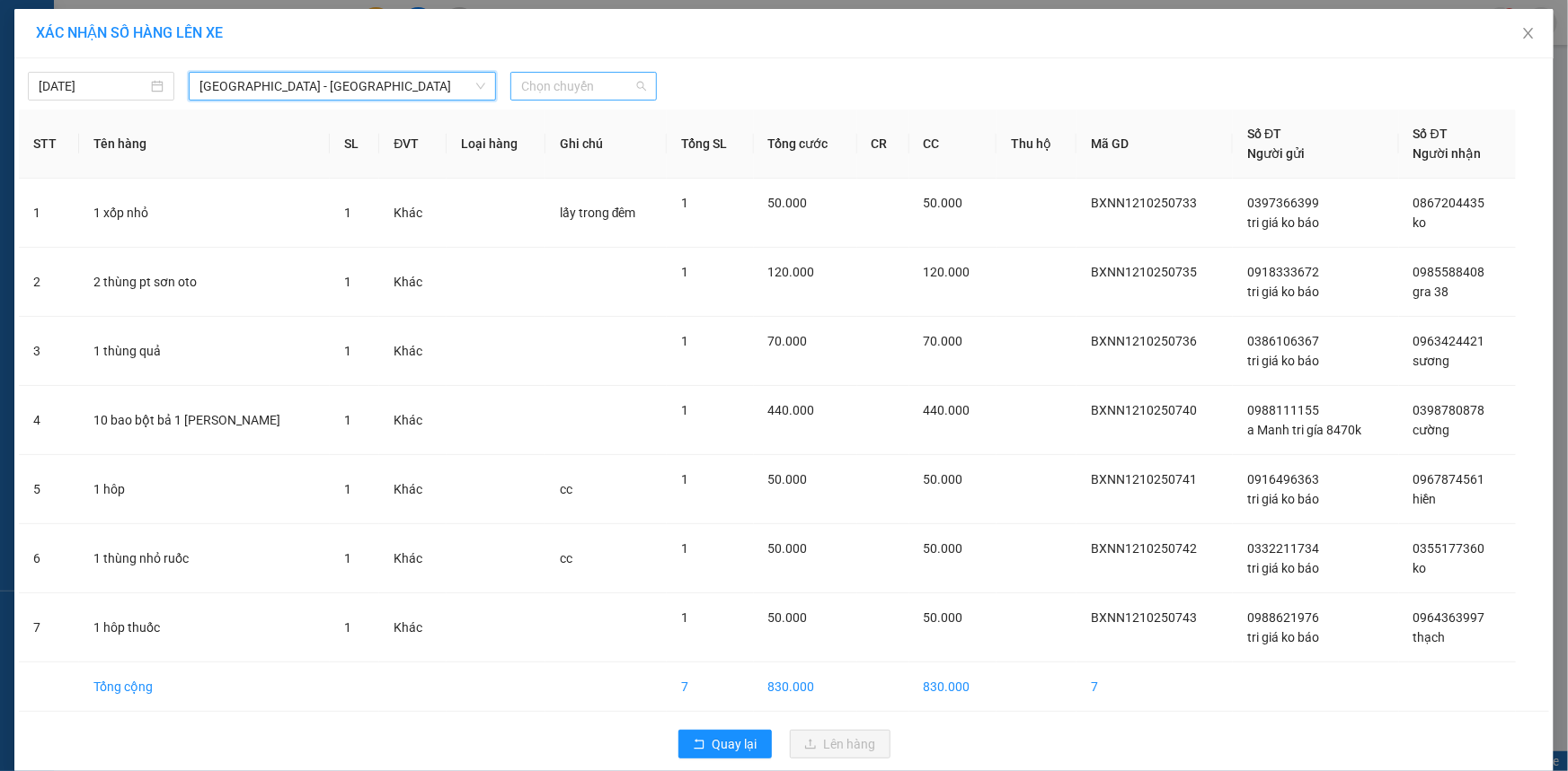
click at [577, 94] on span "Chọn chuyến" at bounding box center [584, 86] width 125 height 27
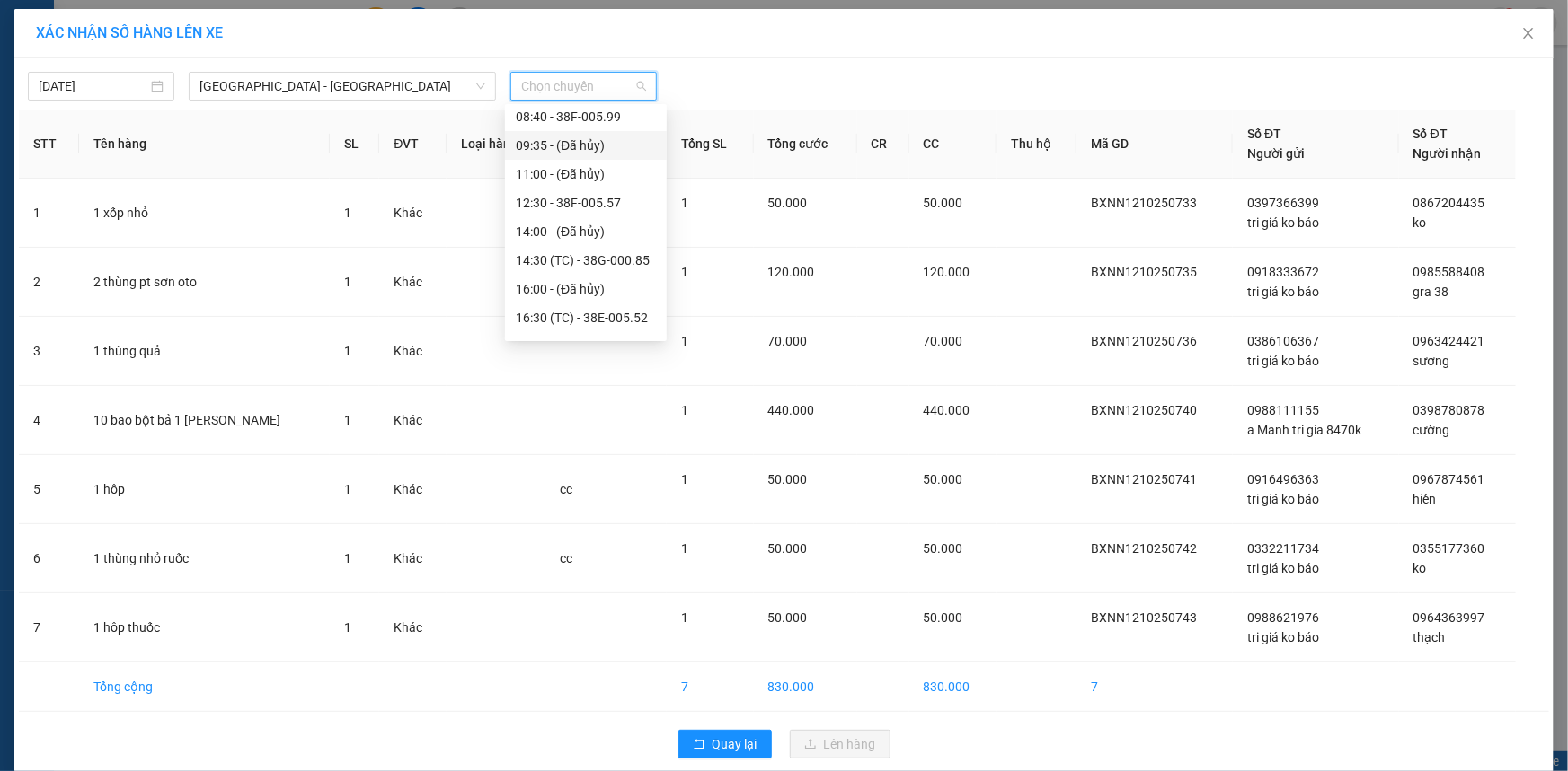
scroll to position [81, 0]
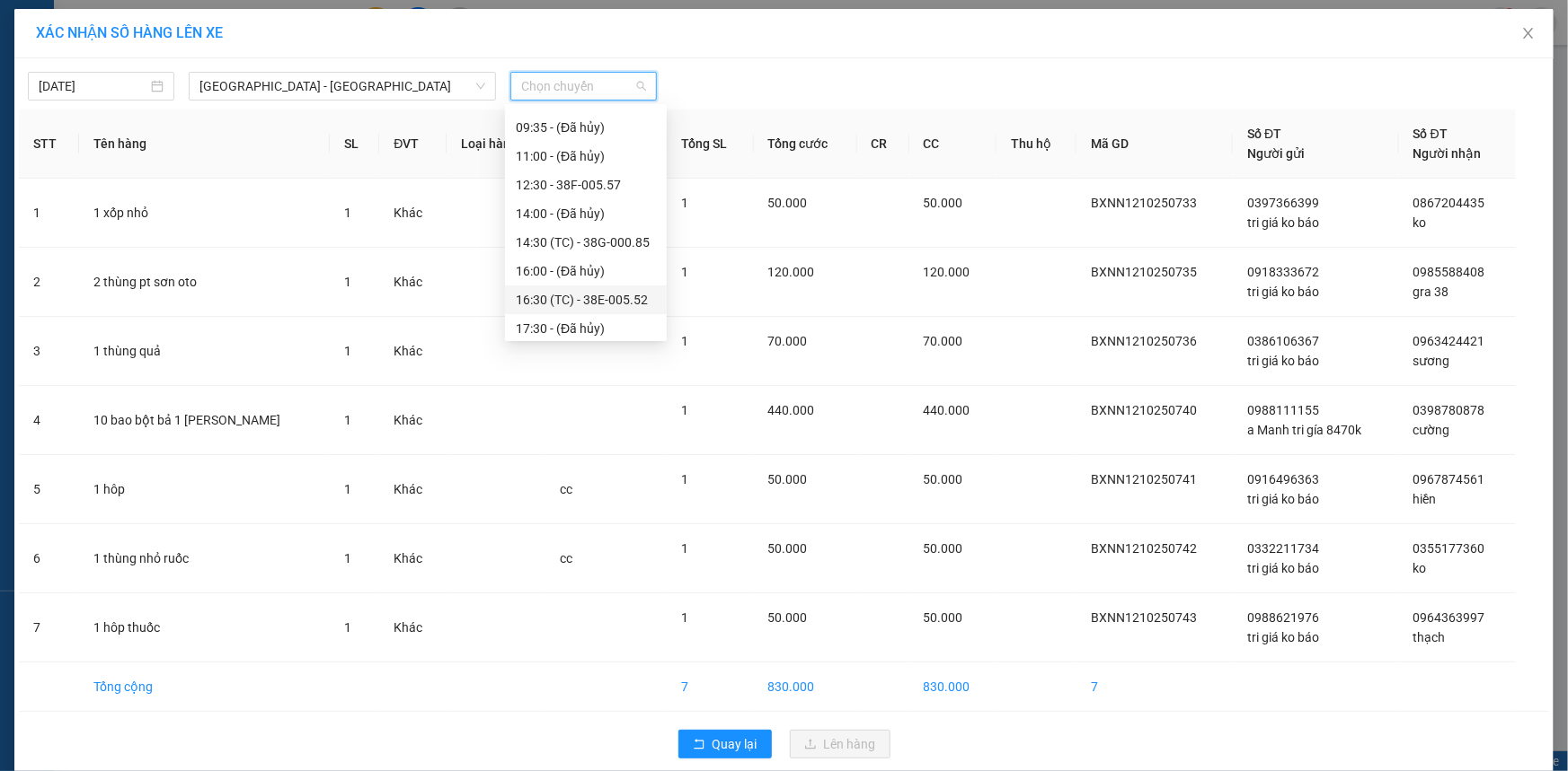
click at [607, 301] on div "16:30 (TC) - 38E-005.52" at bounding box center [586, 300] width 140 height 20
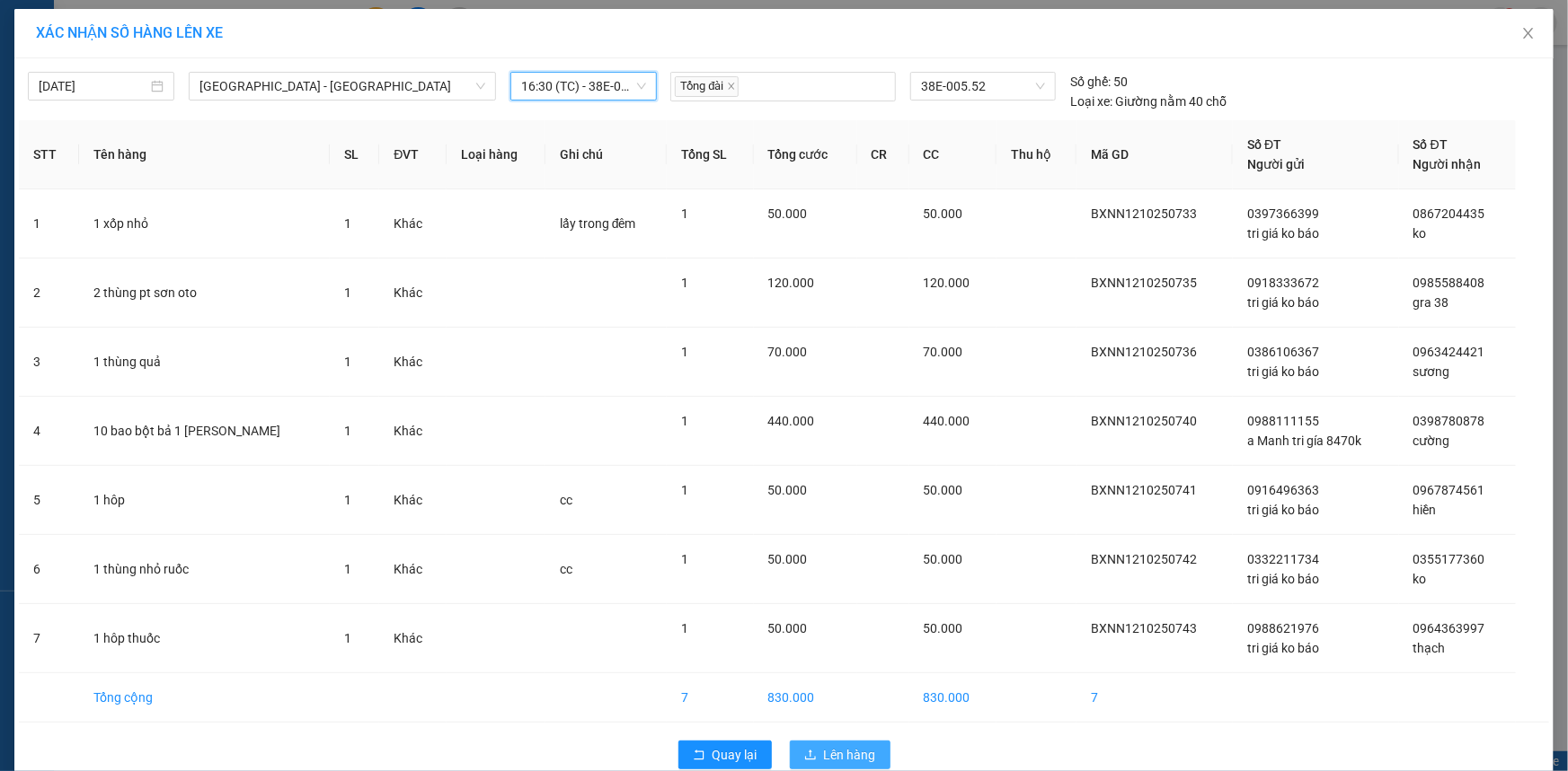
click at [819, 749] on button "Lên hàng" at bounding box center [840, 755] width 101 height 29
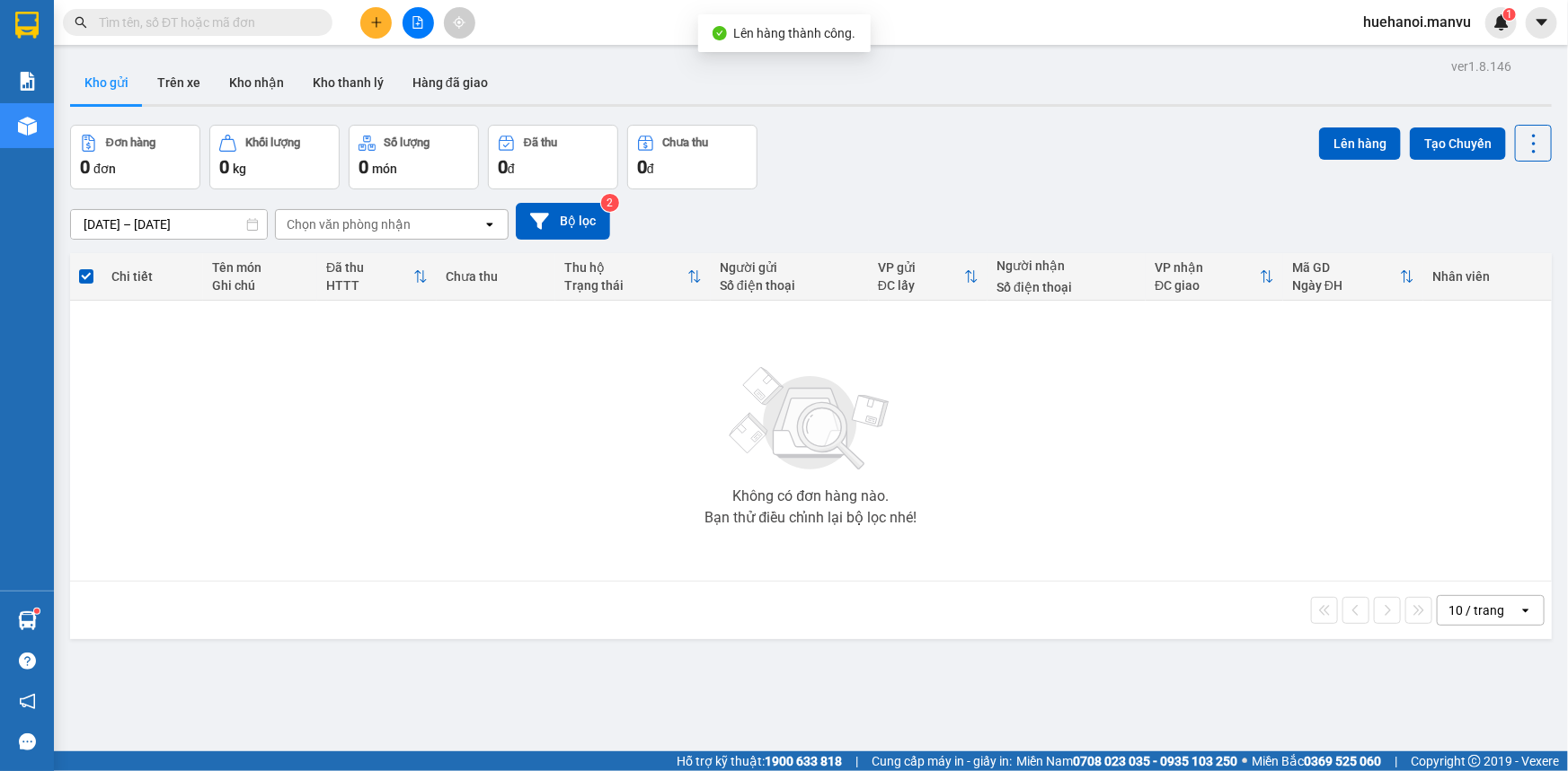
drag, startPoint x: 409, startPoint y: 6, endPoint x: 417, endPoint y: 11, distance: 9.4
click at [412, 7] on div at bounding box center [418, 22] width 135 height 31
click at [417, 25] on icon "file-add" at bounding box center [418, 22] width 10 height 13
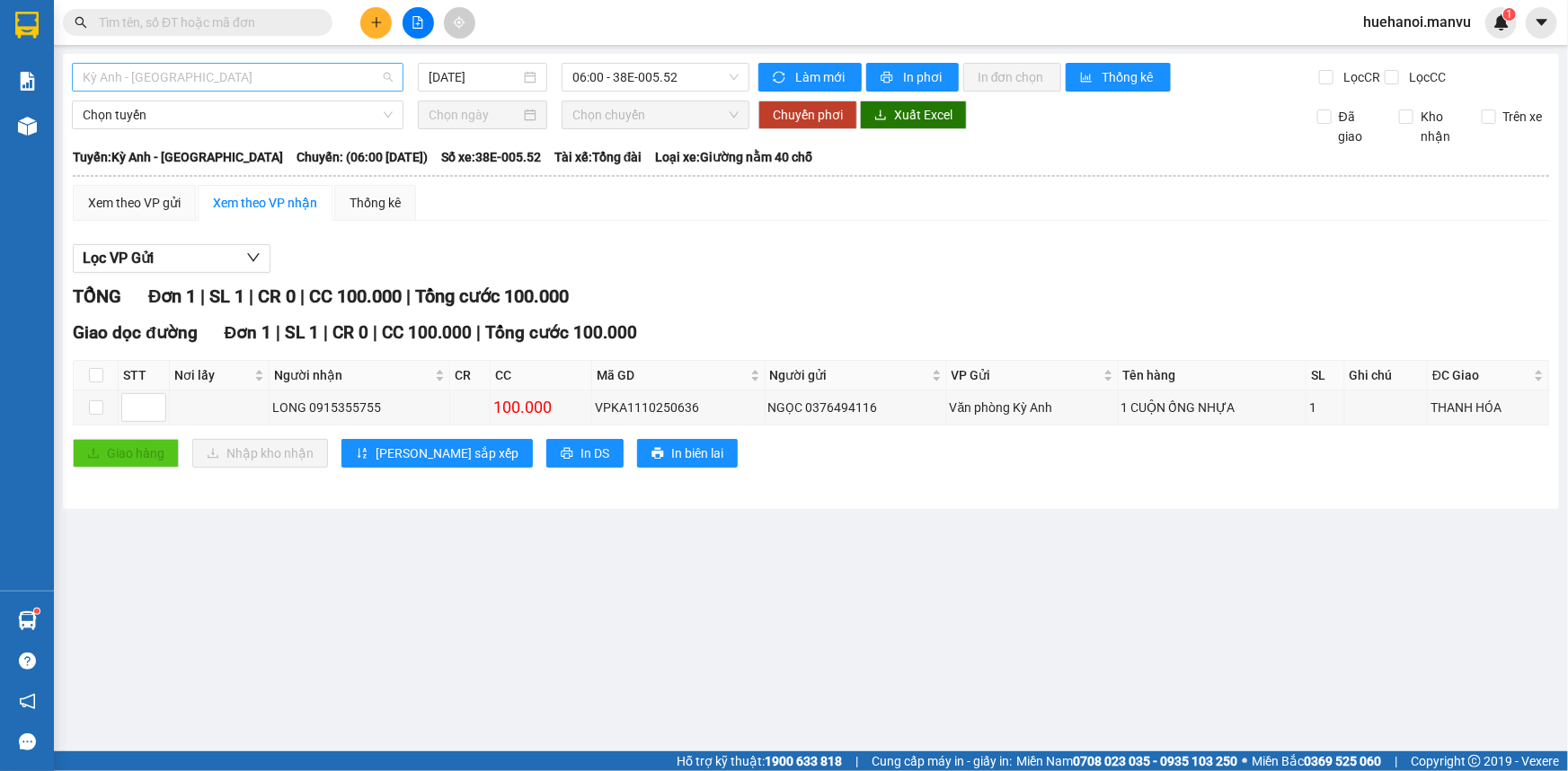
click at [255, 75] on span "Kỳ Anh - [GEOGRAPHIC_DATA]" at bounding box center [237, 77] width 310 height 27
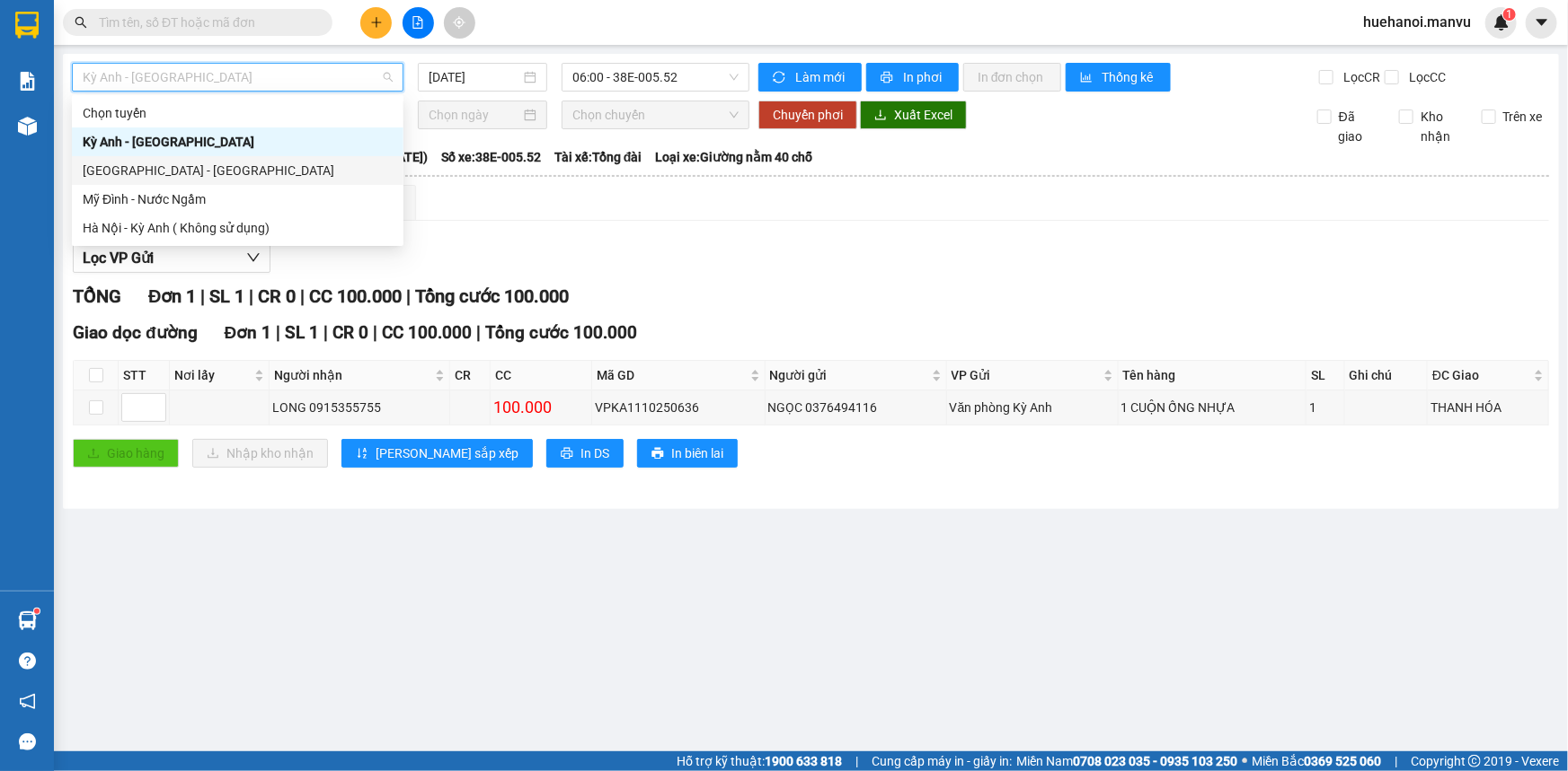
click at [199, 169] on div "[GEOGRAPHIC_DATA] - [GEOGRAPHIC_DATA]" at bounding box center [237, 171] width 310 height 20
type input "[DATE]"
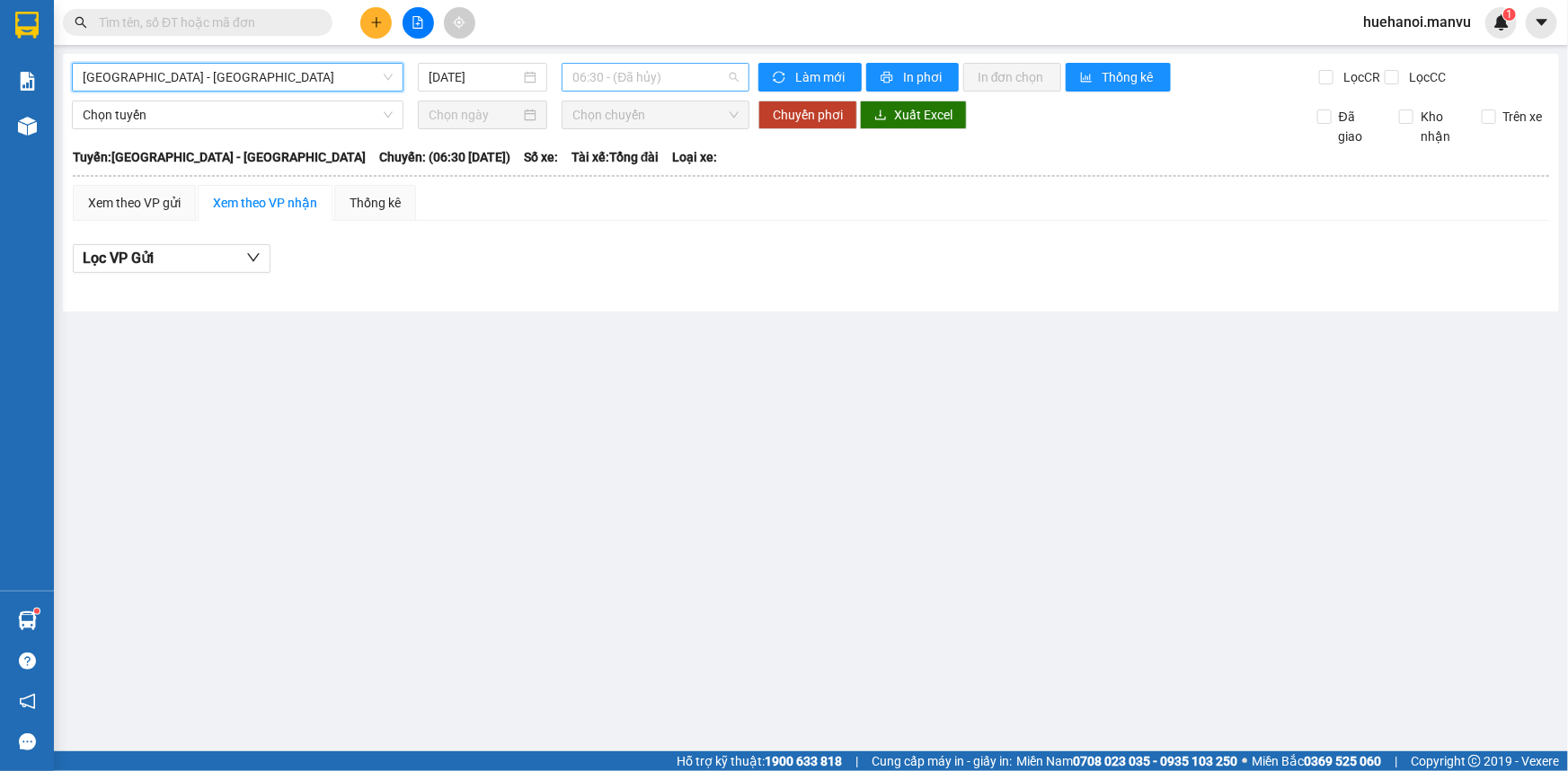
click at [637, 78] on span "06:30 - (Đã hủy)" at bounding box center [655, 77] width 166 height 27
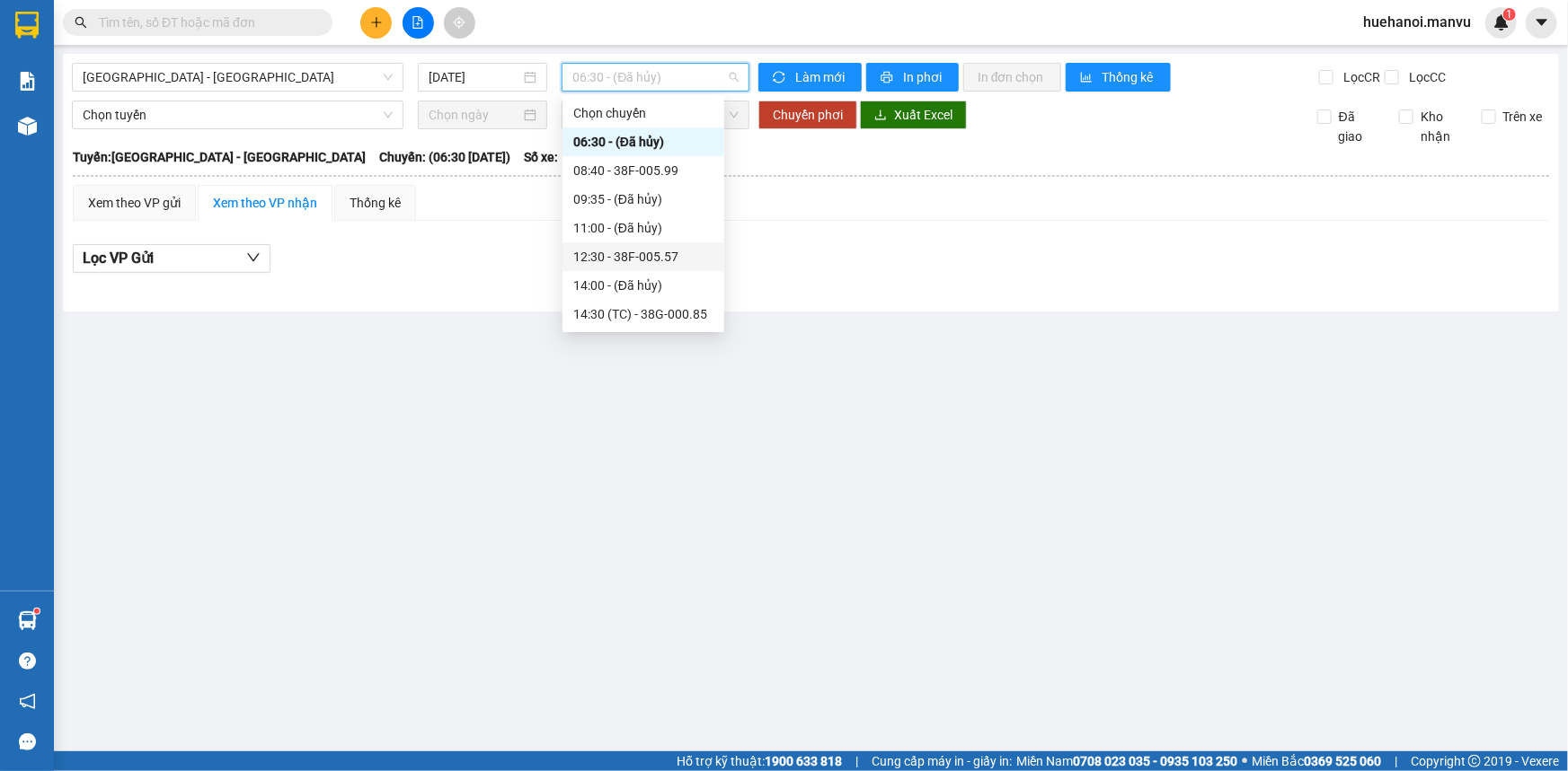
scroll to position [163, 0]
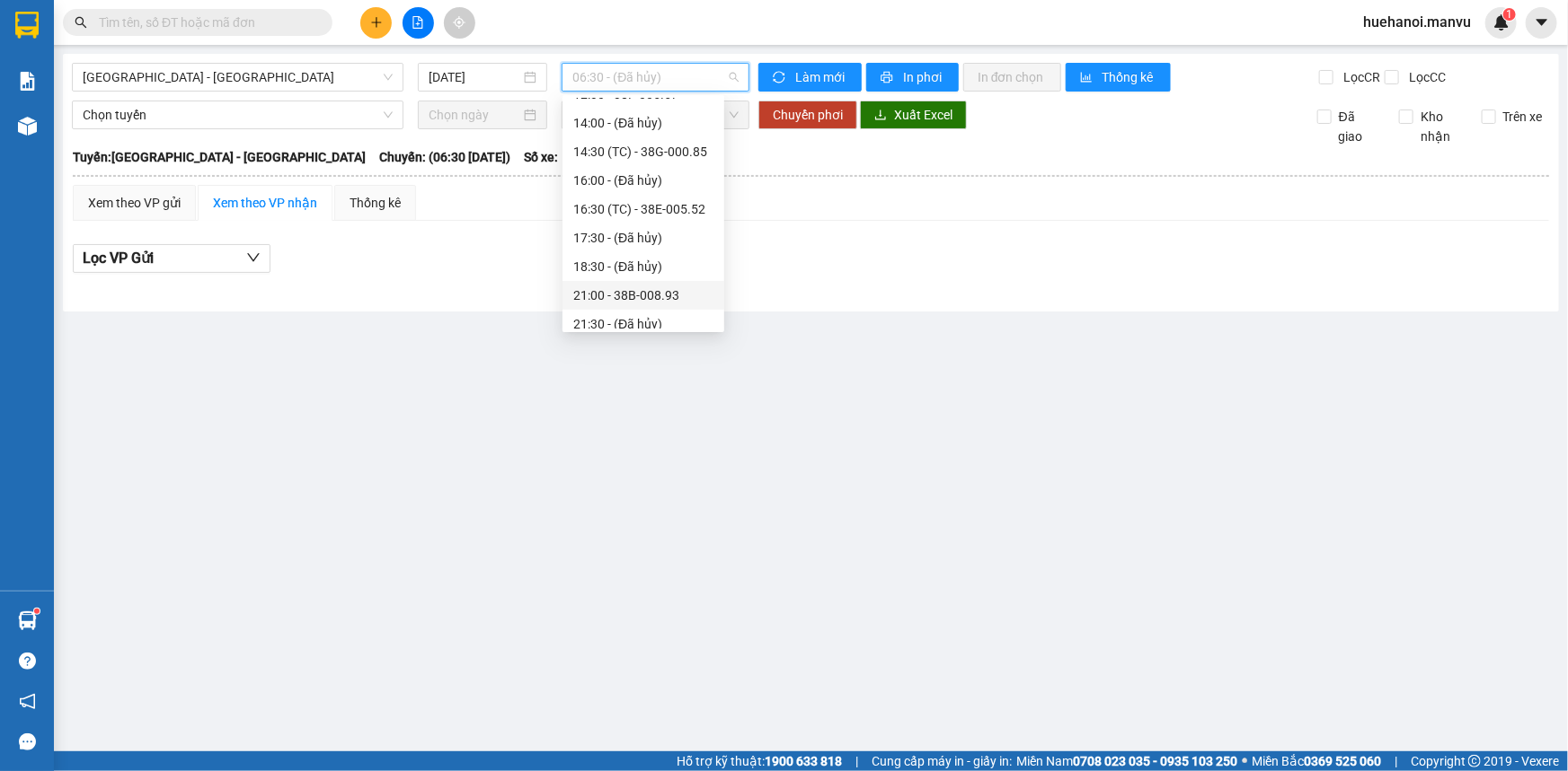
click at [659, 295] on div "21:00 - 38B-008.93" at bounding box center [644, 296] width 140 height 20
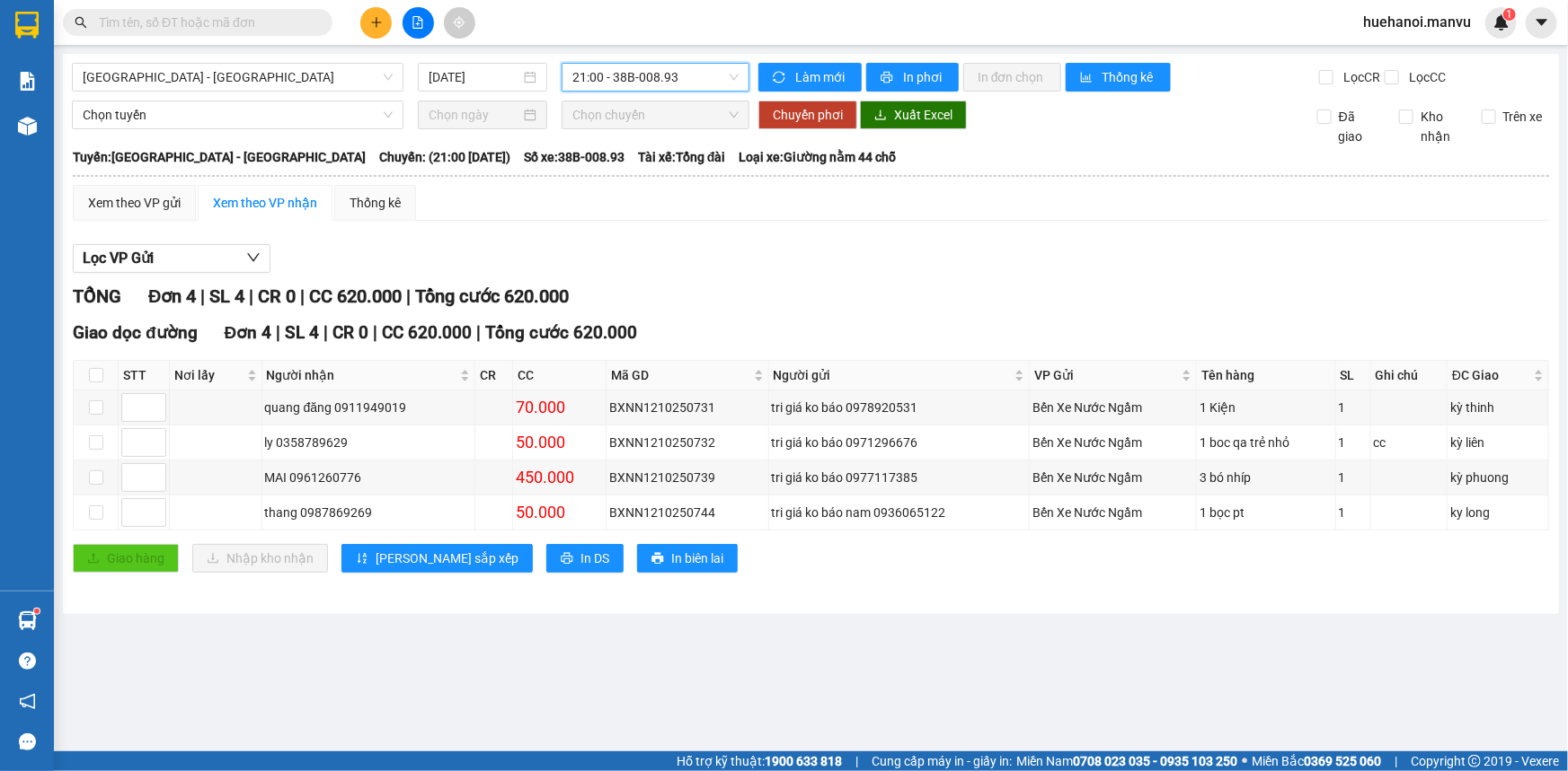
click at [666, 82] on span "21:00 - 38B-008.93" at bounding box center [655, 77] width 166 height 27
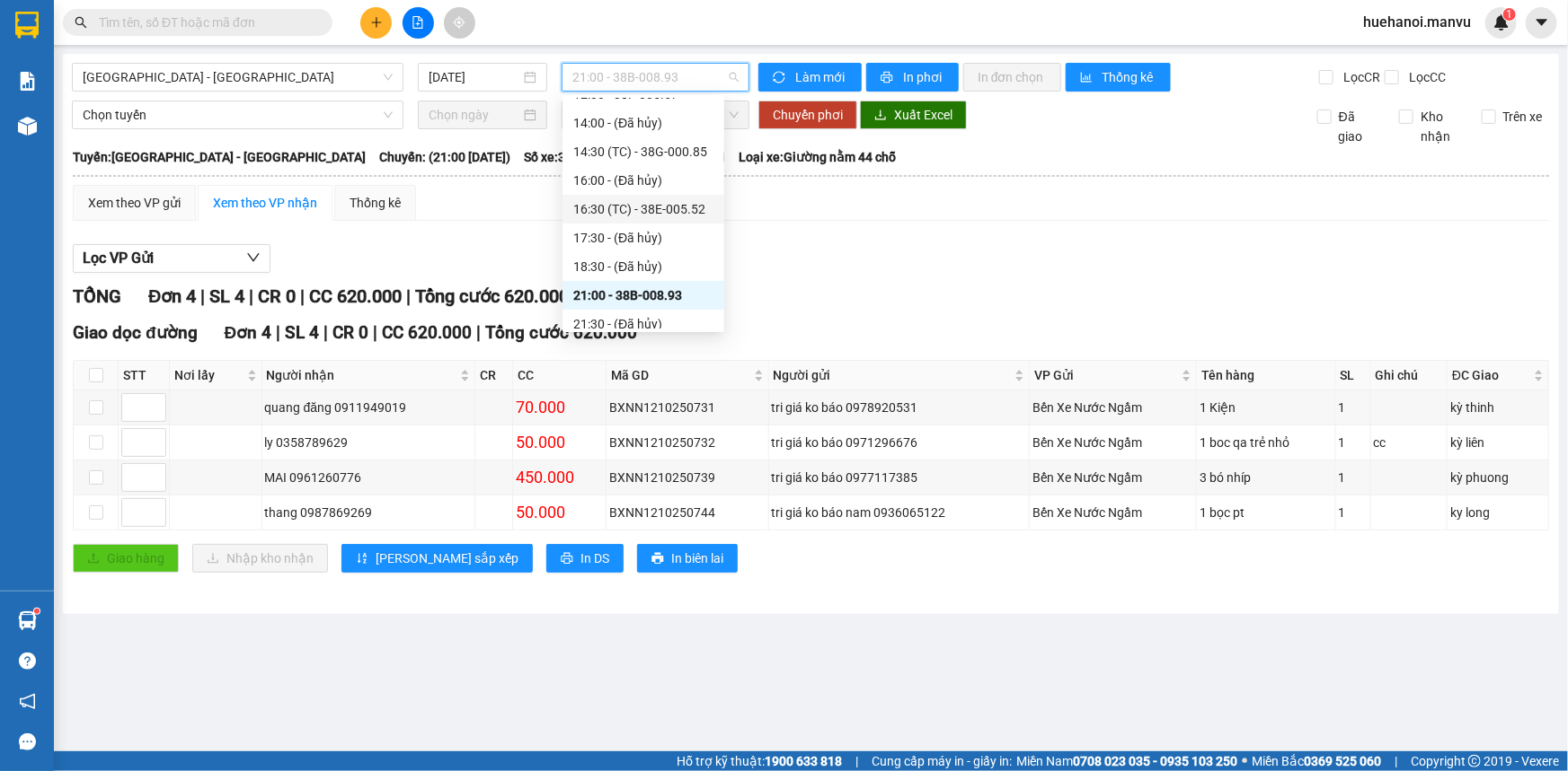
click at [664, 208] on div "16:30 (TC) - 38E-005.52" at bounding box center [644, 209] width 140 height 20
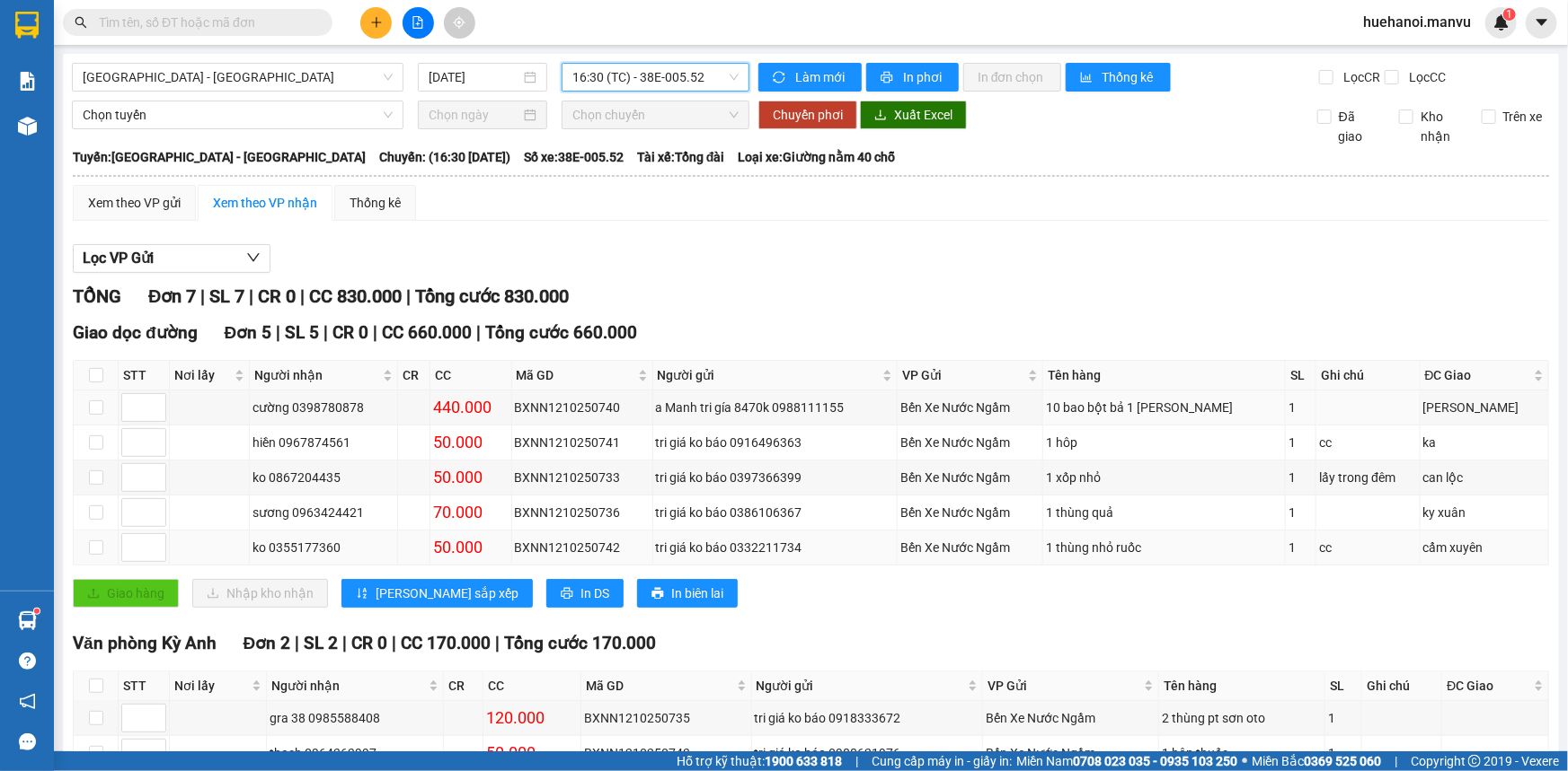
scroll to position [109, 0]
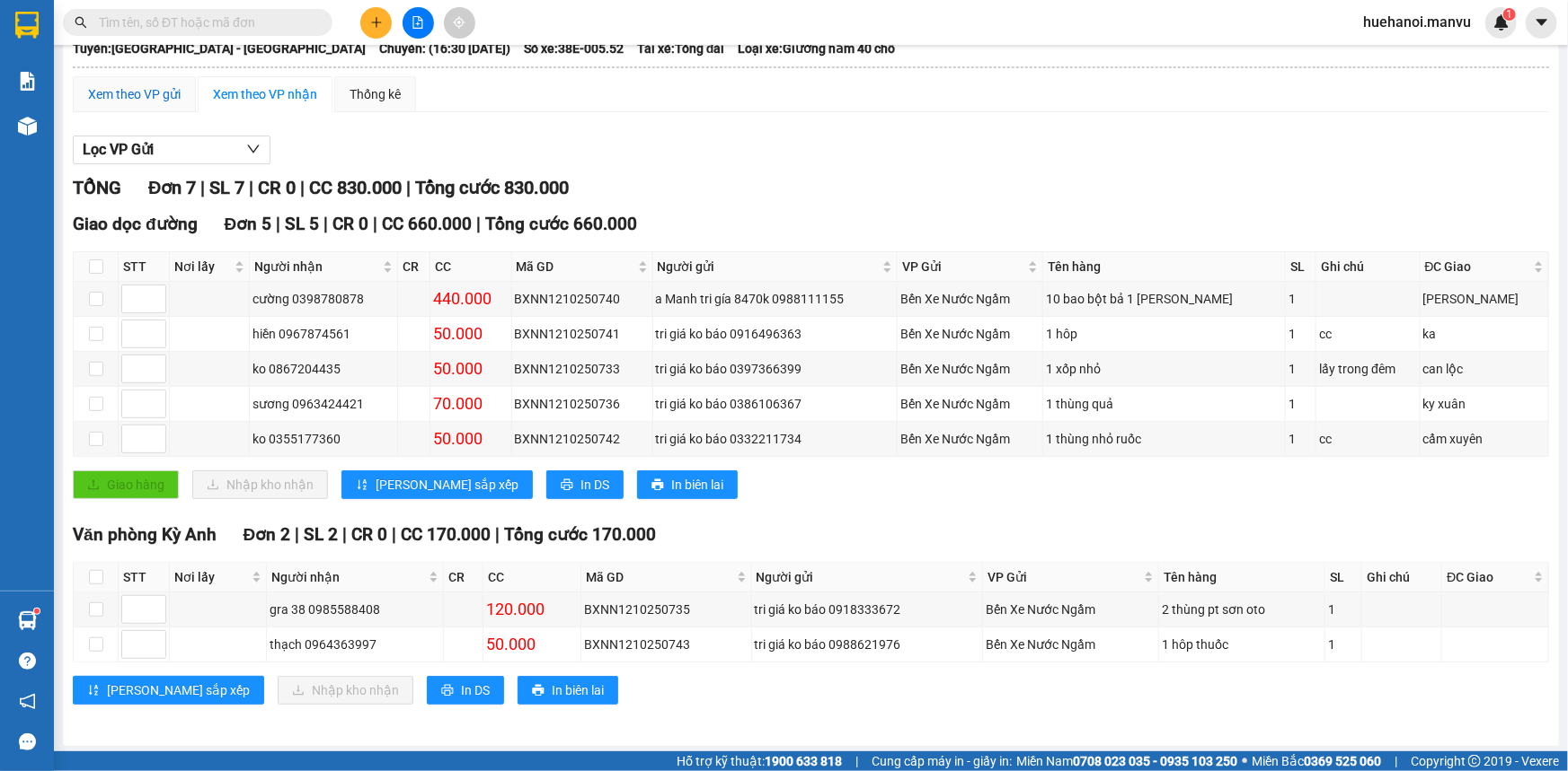
click at [139, 95] on div "Xem theo VP gửi" at bounding box center [134, 94] width 93 height 20
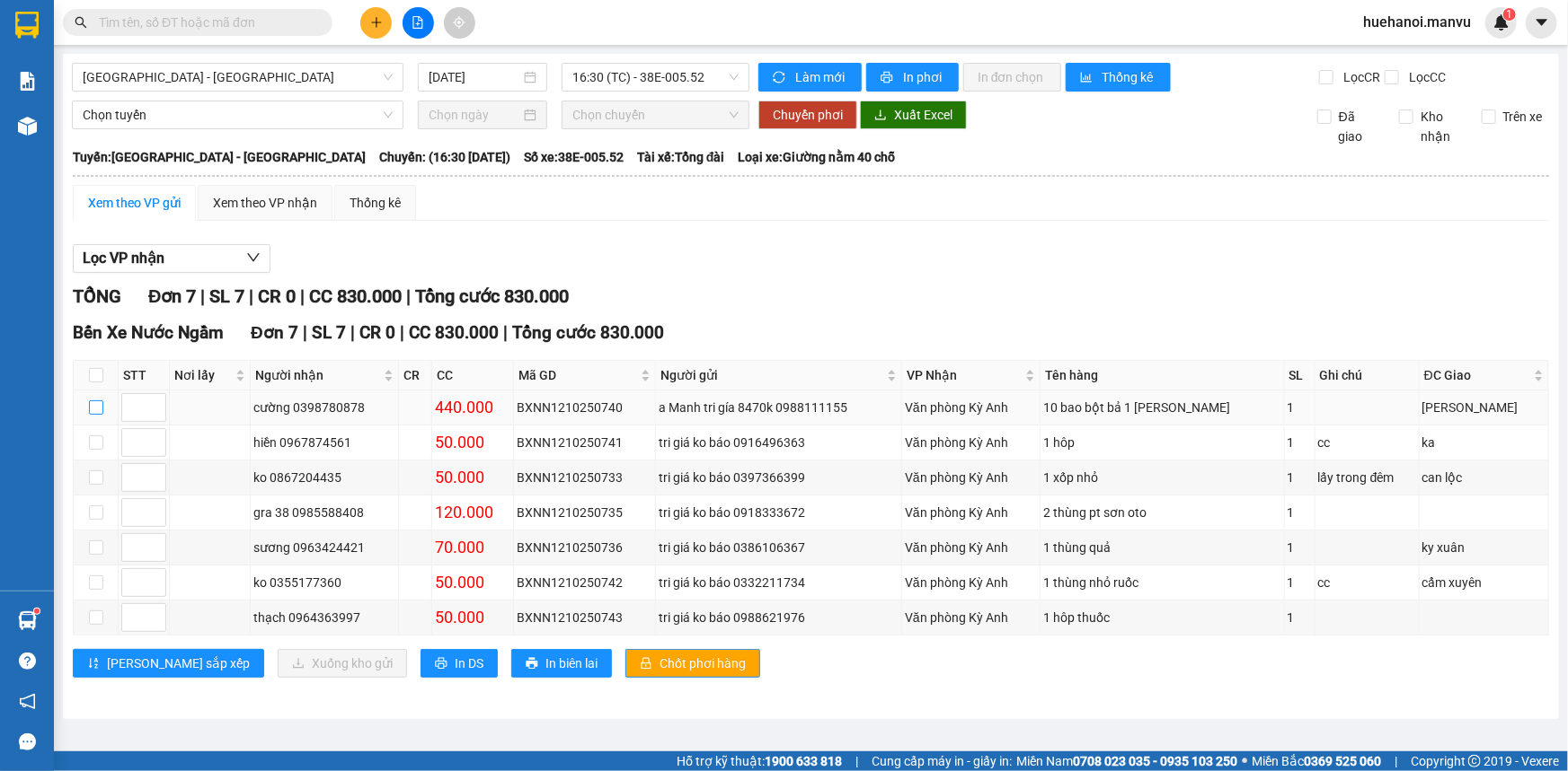
click at [96, 412] on input "checkbox" at bounding box center [96, 408] width 14 height 14
checkbox input "true"
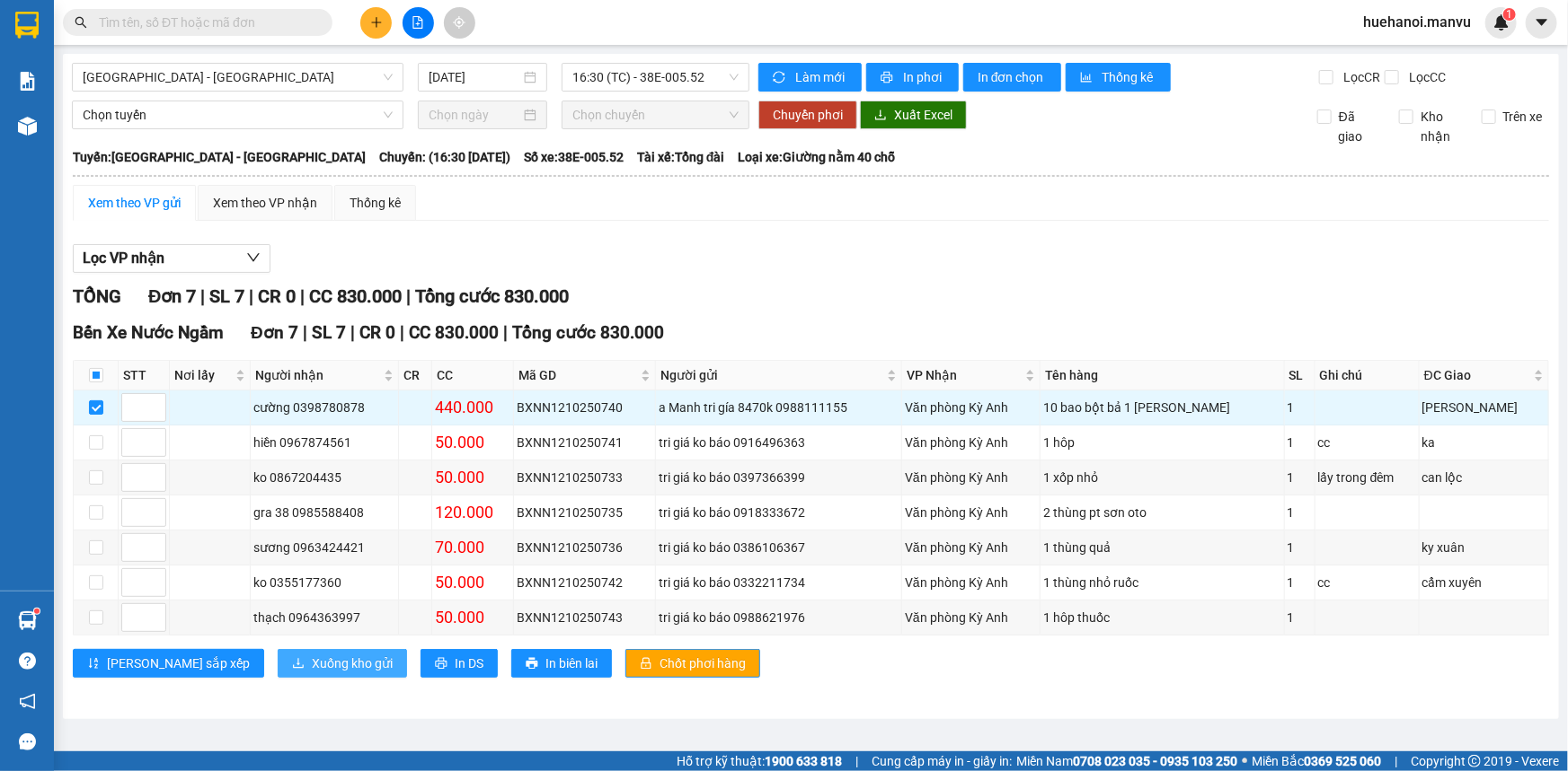
click at [312, 669] on span "Xuống kho gửi" at bounding box center [352, 663] width 81 height 20
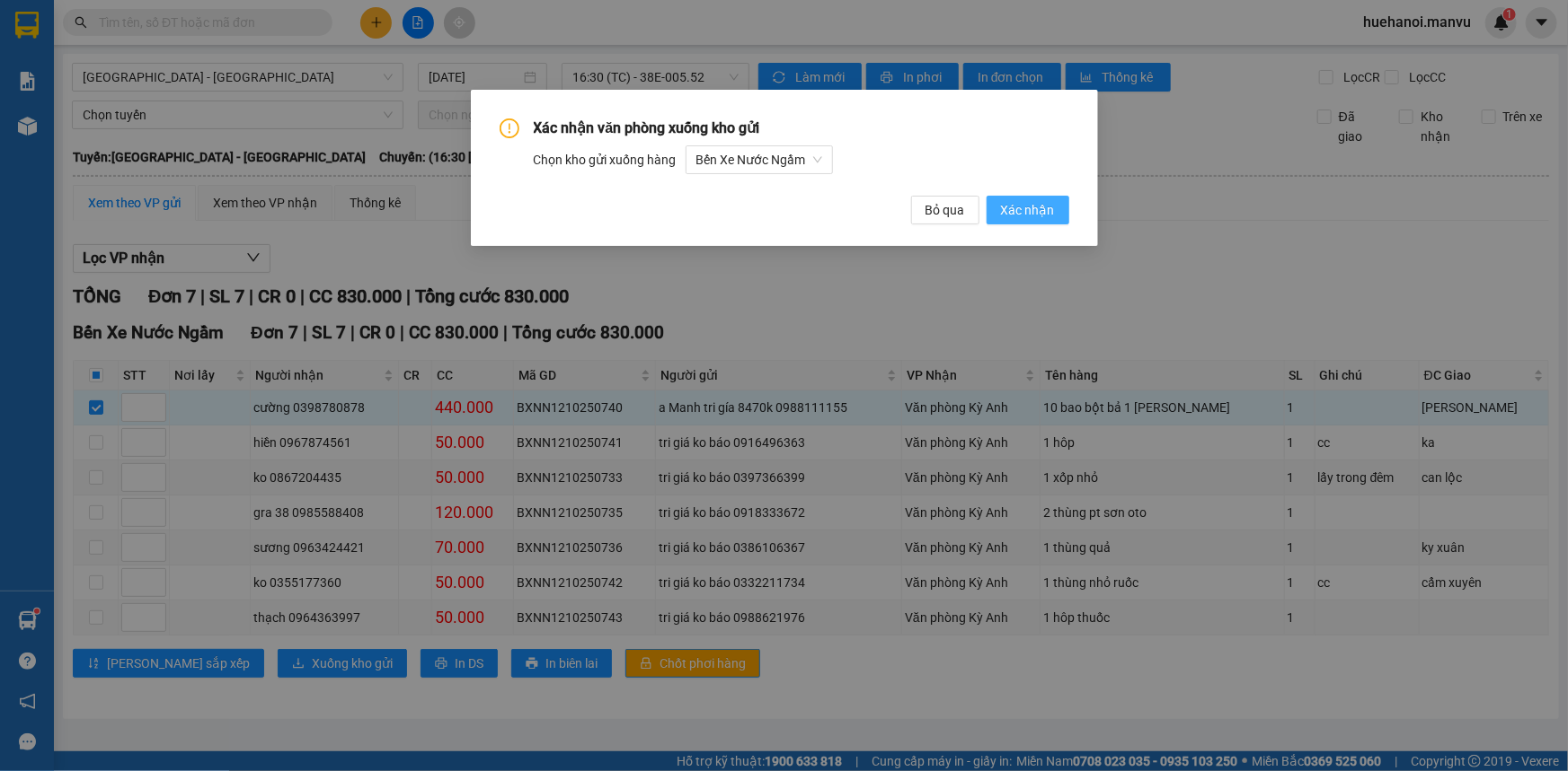
click at [1047, 218] on span "Xác nhận" at bounding box center [1028, 210] width 54 height 20
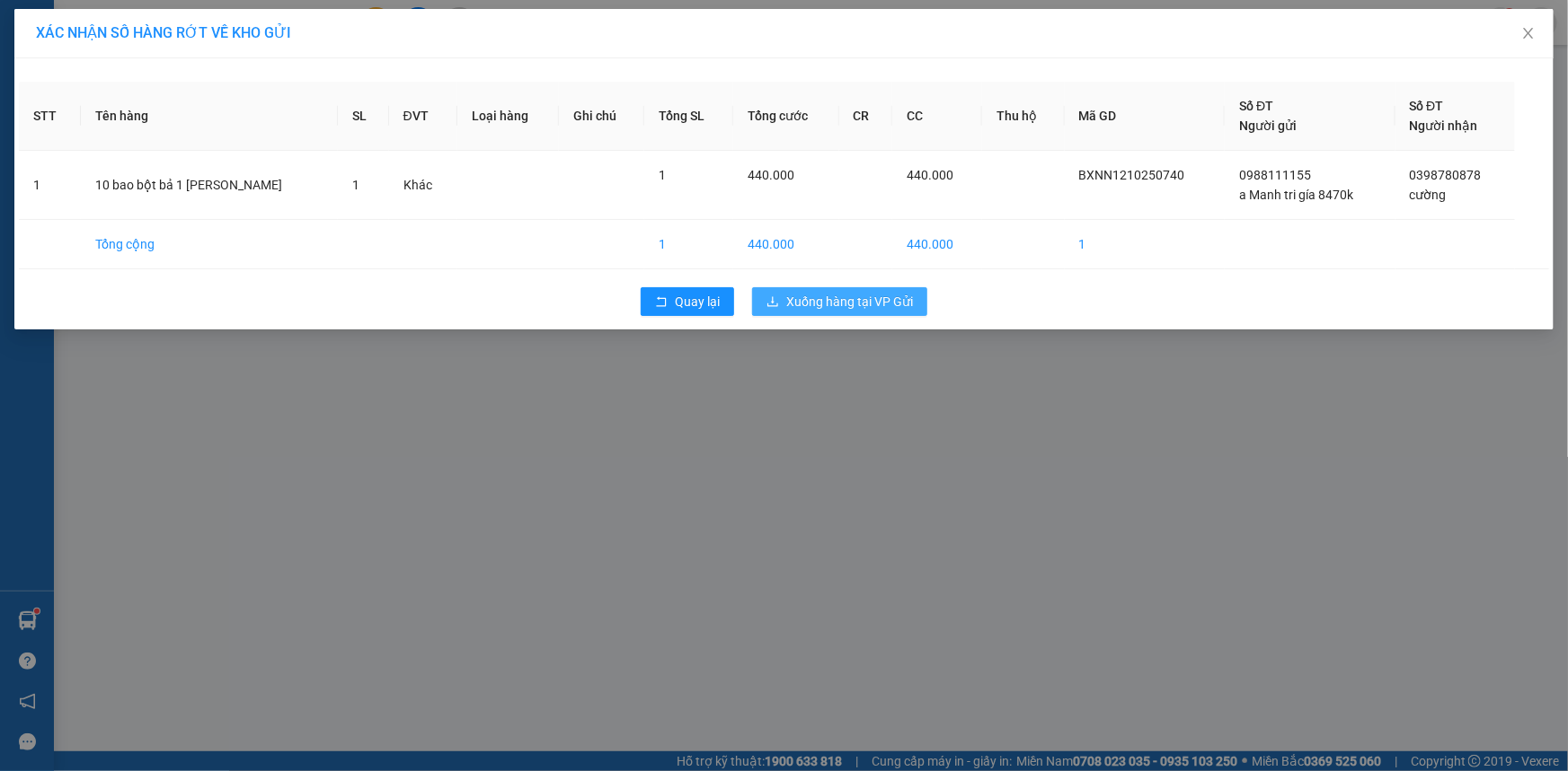
click at [883, 307] on span "Xuống hàng tại VP Gửi" at bounding box center [849, 302] width 127 height 20
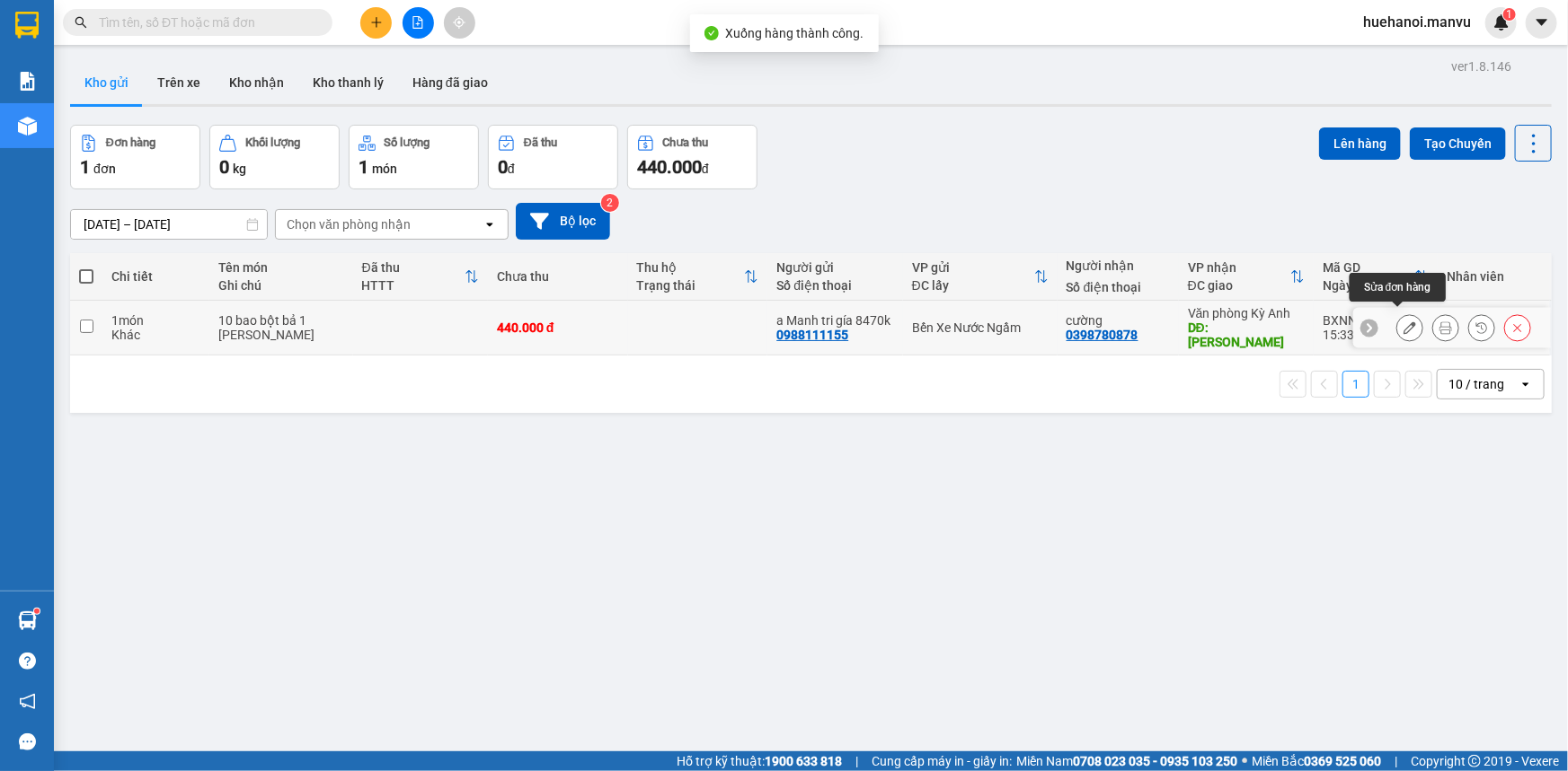
click at [1403, 323] on icon at bounding box center [1410, 328] width 13 height 13
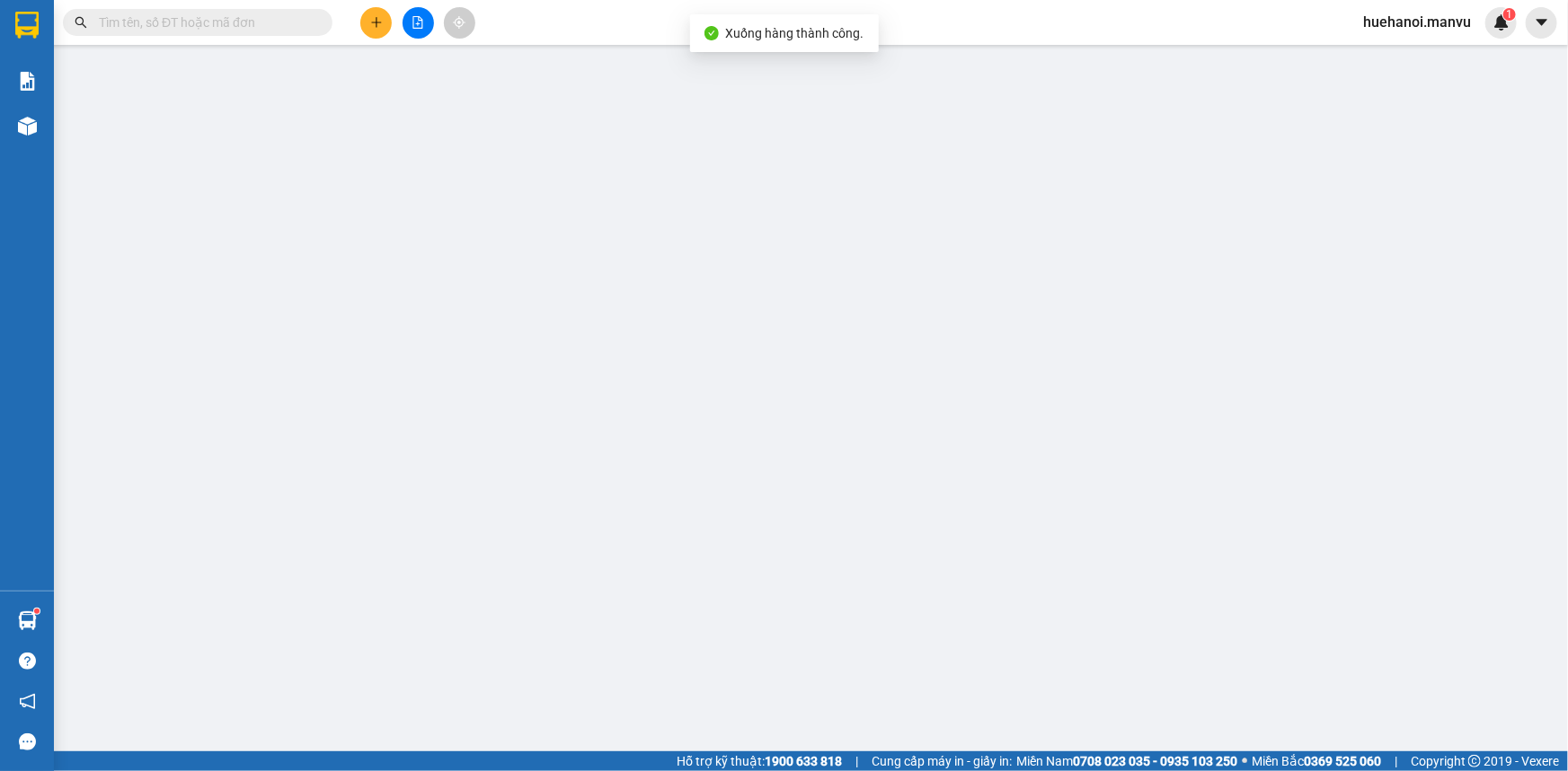
type input "0988111155"
type input "a Manh tri gía 8470k"
type input "0398780878"
type input "cường"
type input "[PERSON_NAME]"
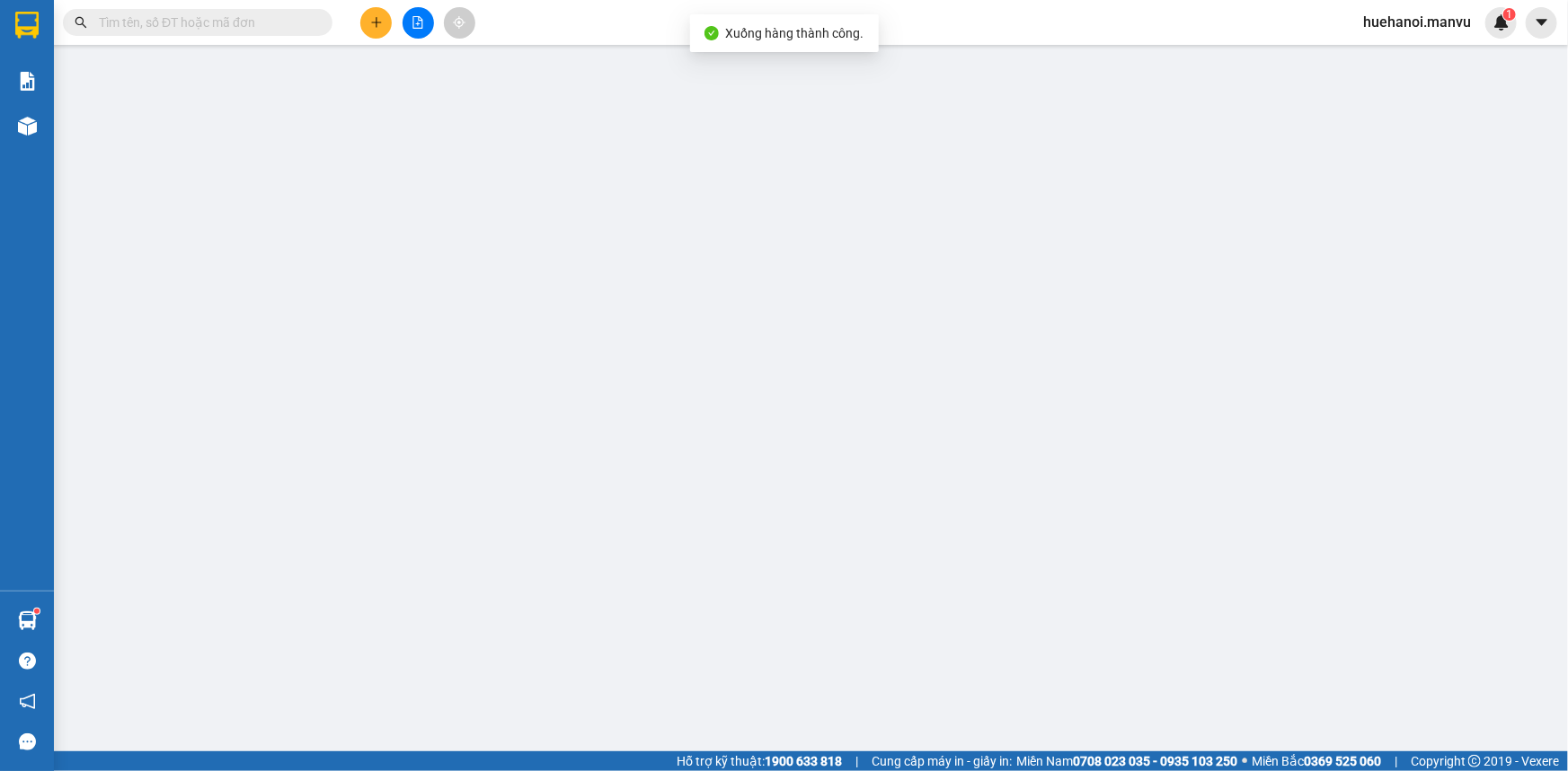
type input "0"
type input "440.000"
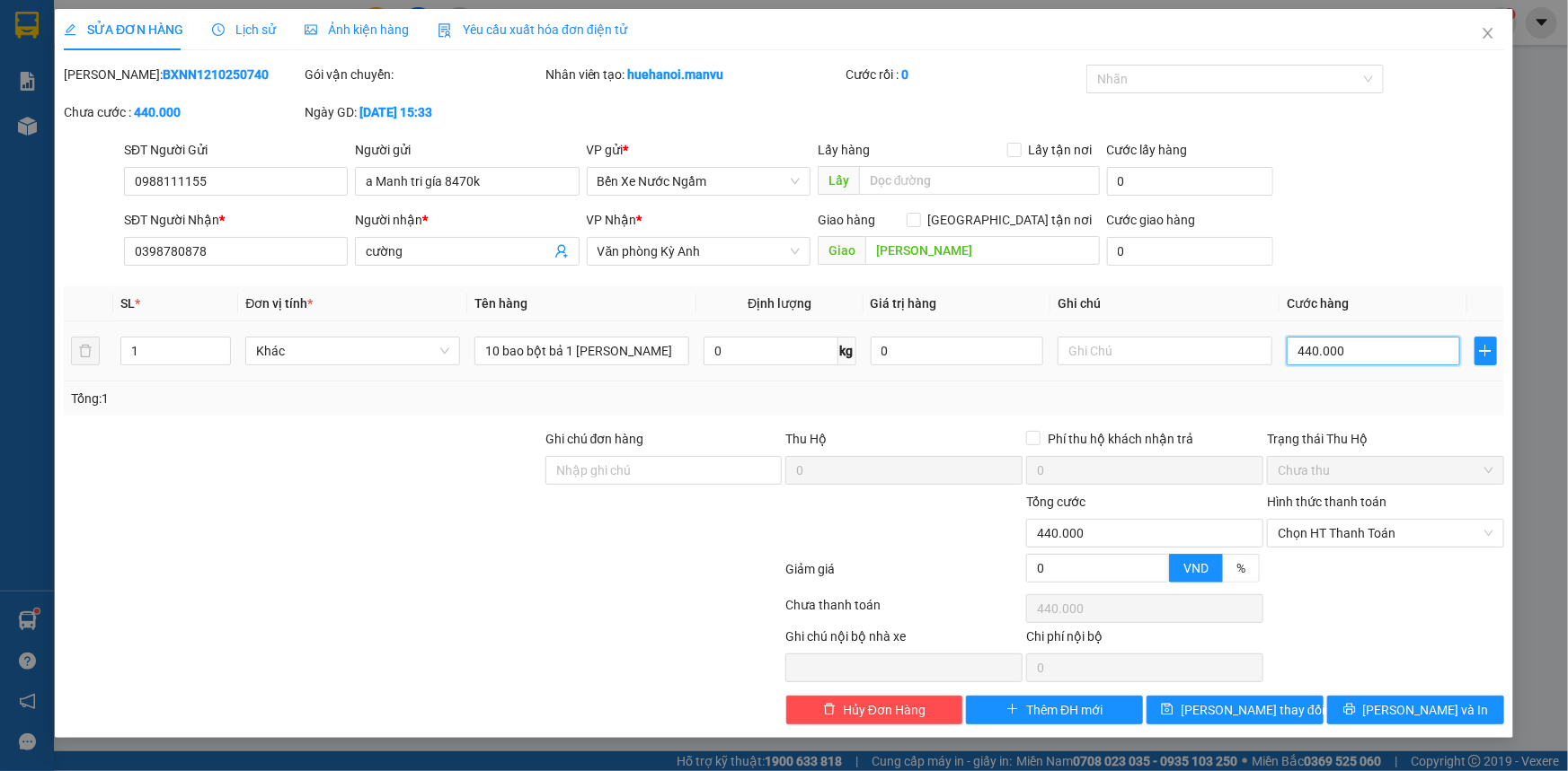
click at [1388, 337] on input "440.000" at bounding box center [1373, 351] width 174 height 29
type input "0"
type input "4"
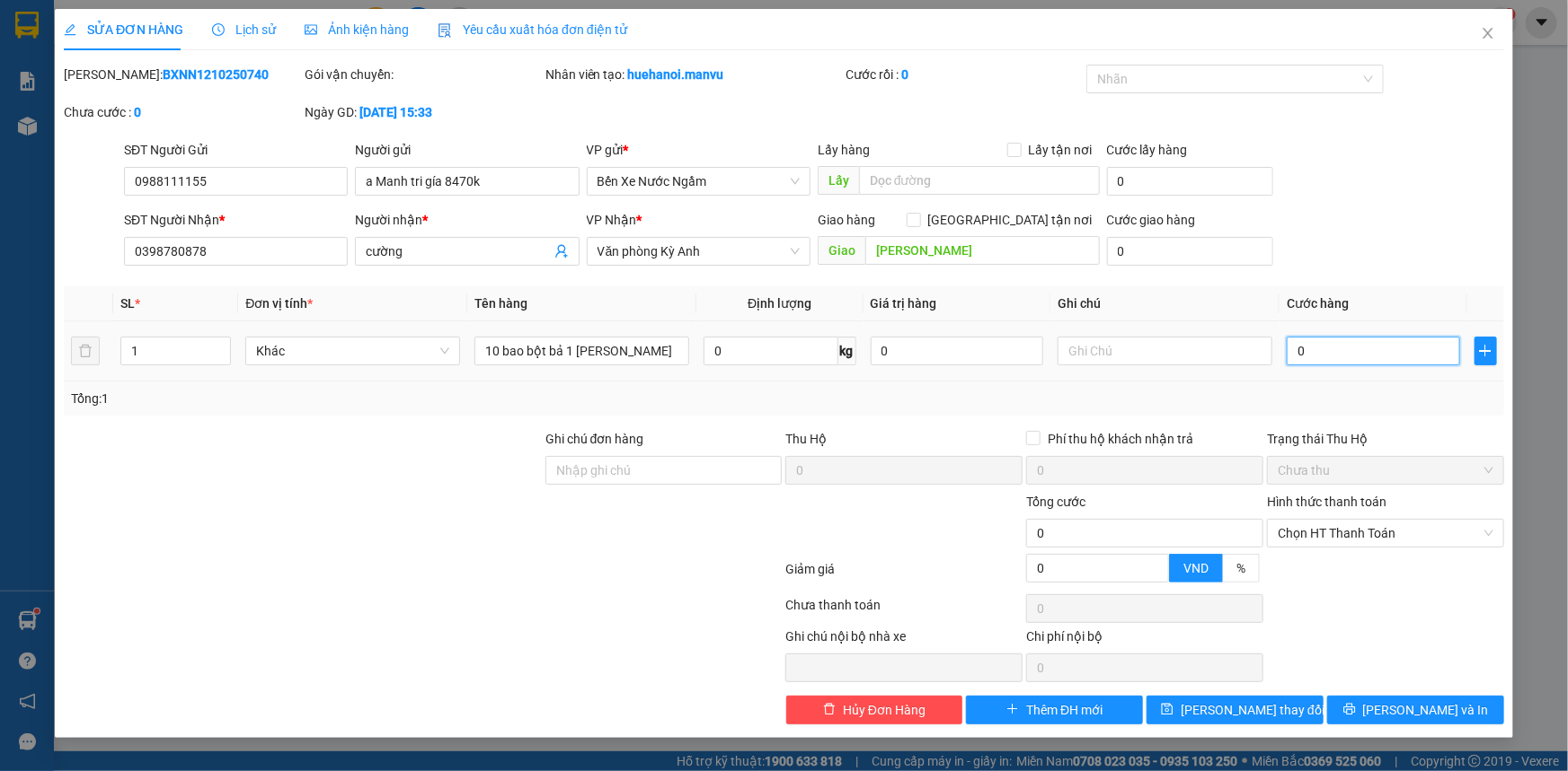
type input "4"
type input "04"
type input "41"
type input "041"
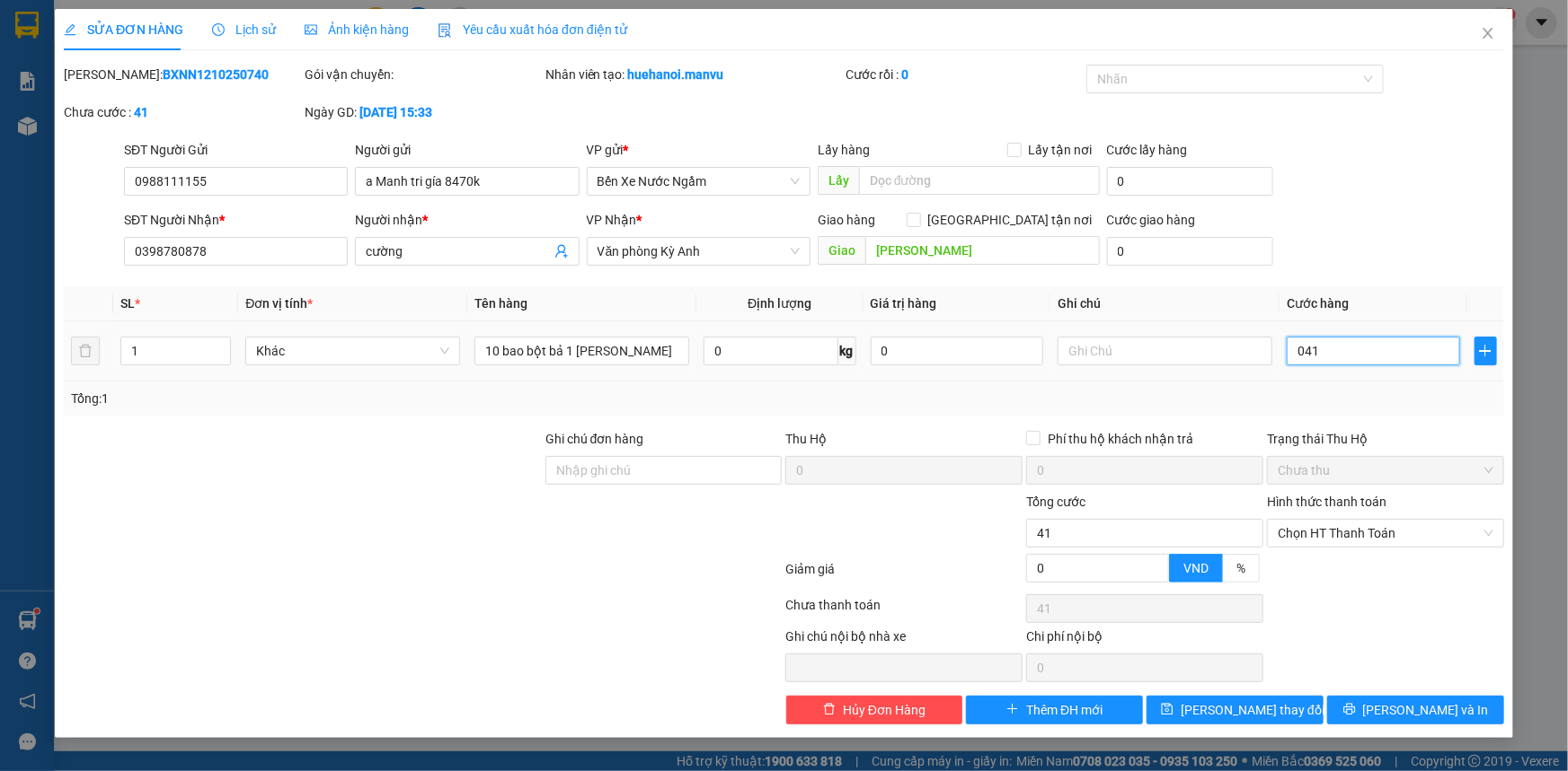
type input "410"
type input "0.410"
type input "4.100"
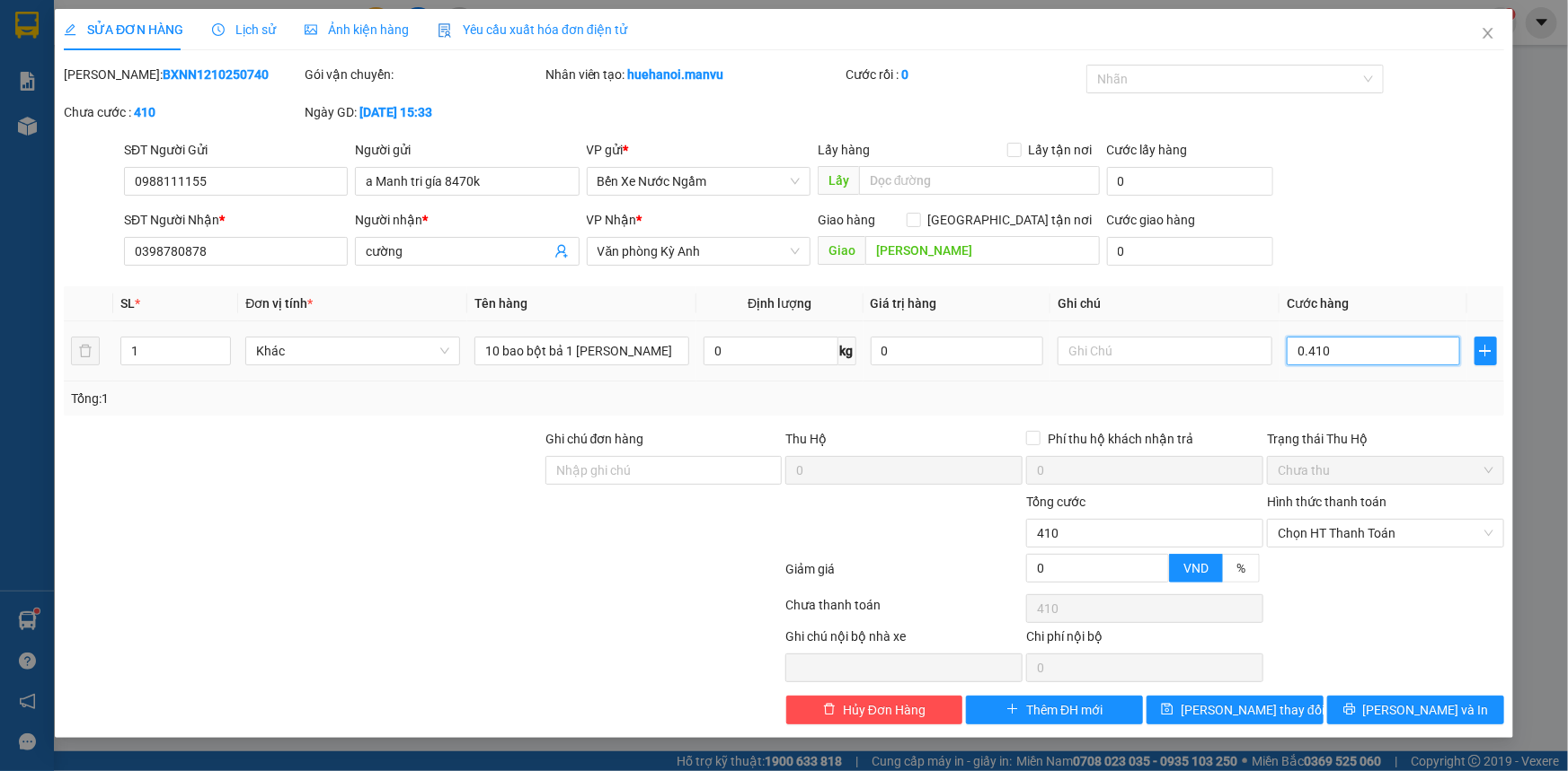
type input "04.100"
type input "41.000"
type input "041.000"
type input "410.000"
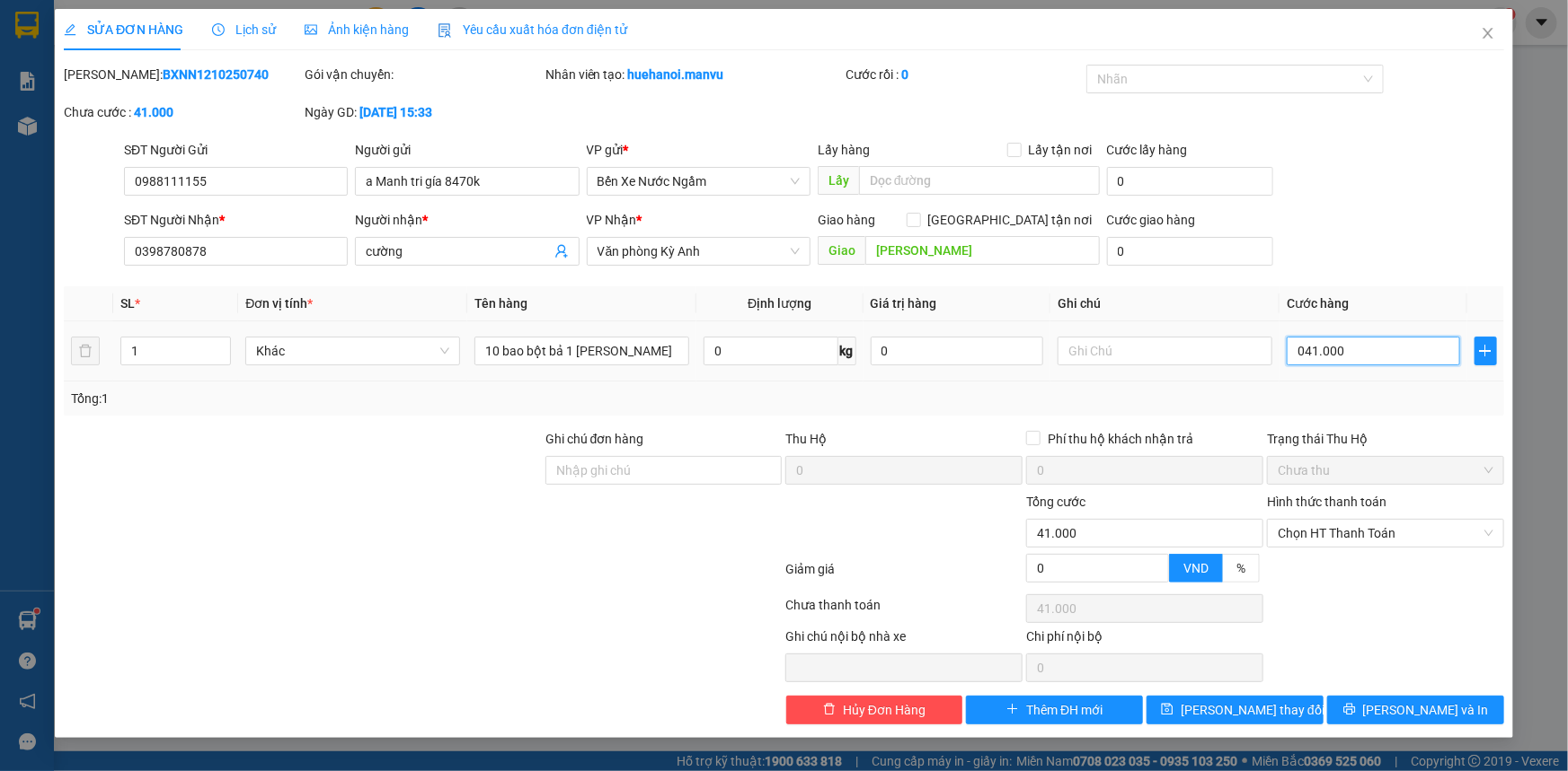
type input "410.000"
click at [1265, 722] on button "[PERSON_NAME] thay đổi" at bounding box center [1234, 710] width 177 height 29
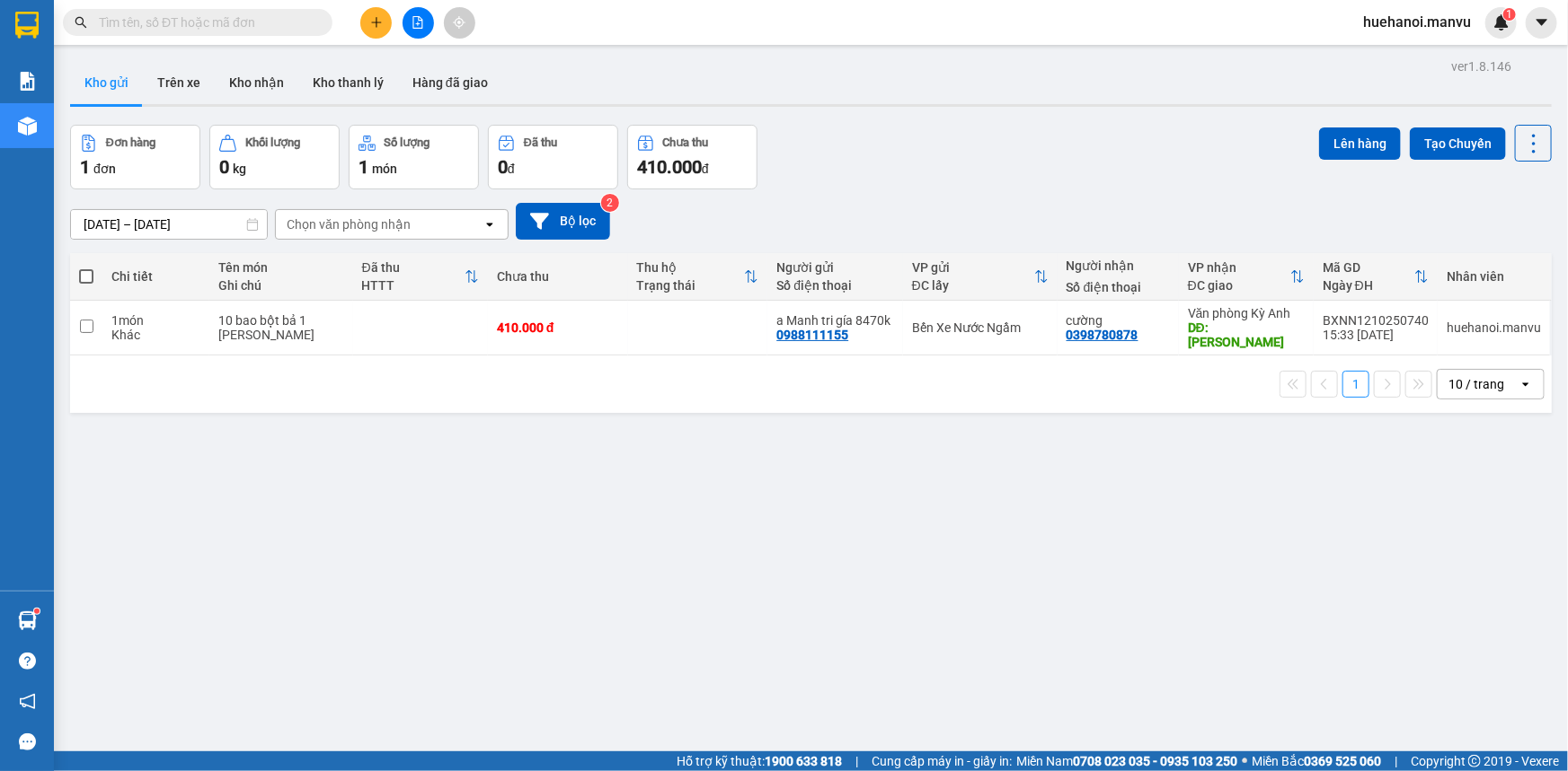
click at [91, 277] on span at bounding box center [86, 277] width 14 height 14
click at [86, 268] on input "checkbox" at bounding box center [86, 268] width 0 height 0
checkbox input "true"
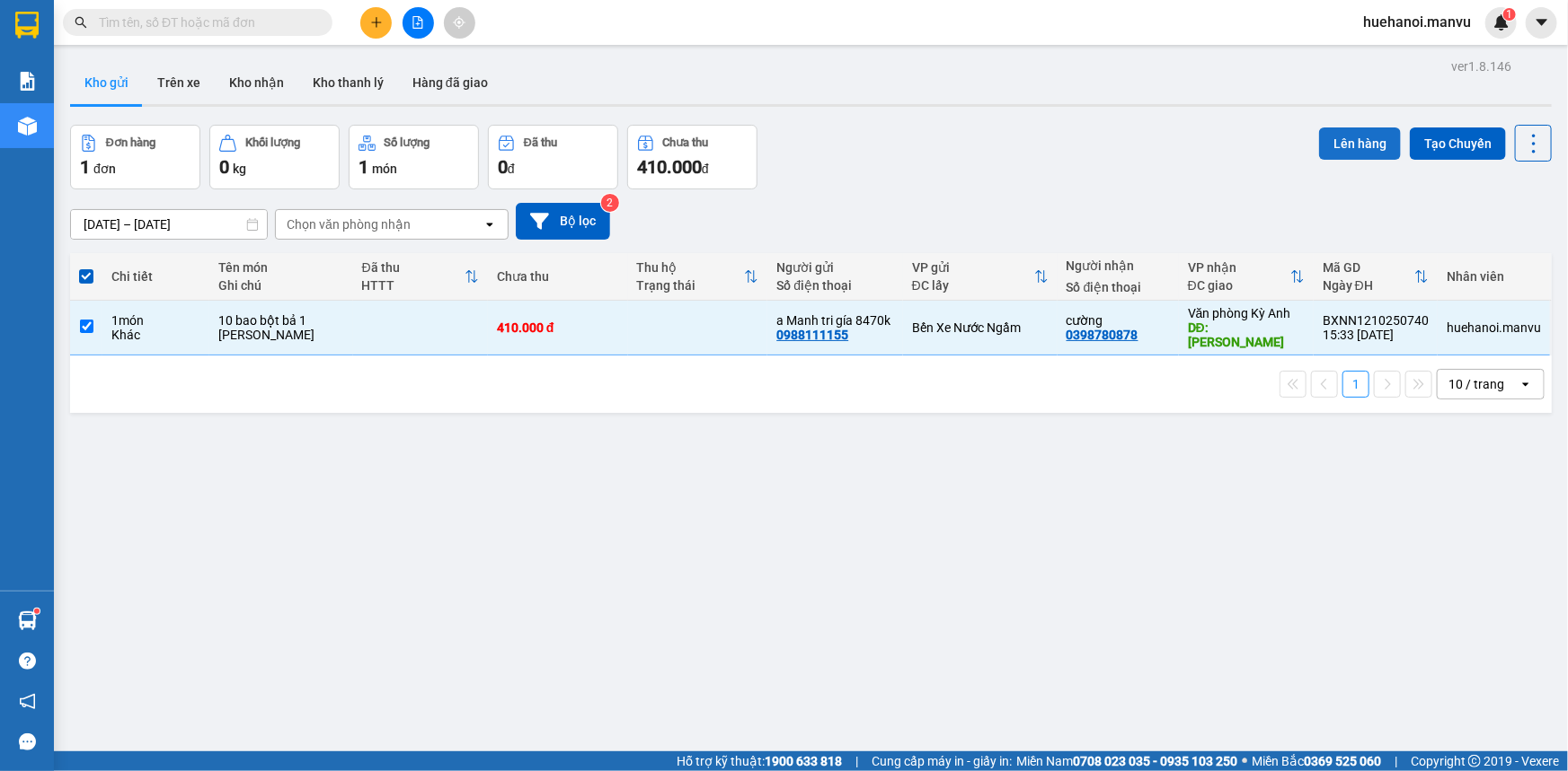
click at [1354, 146] on button "Lên hàng" at bounding box center [1359, 144] width 82 height 32
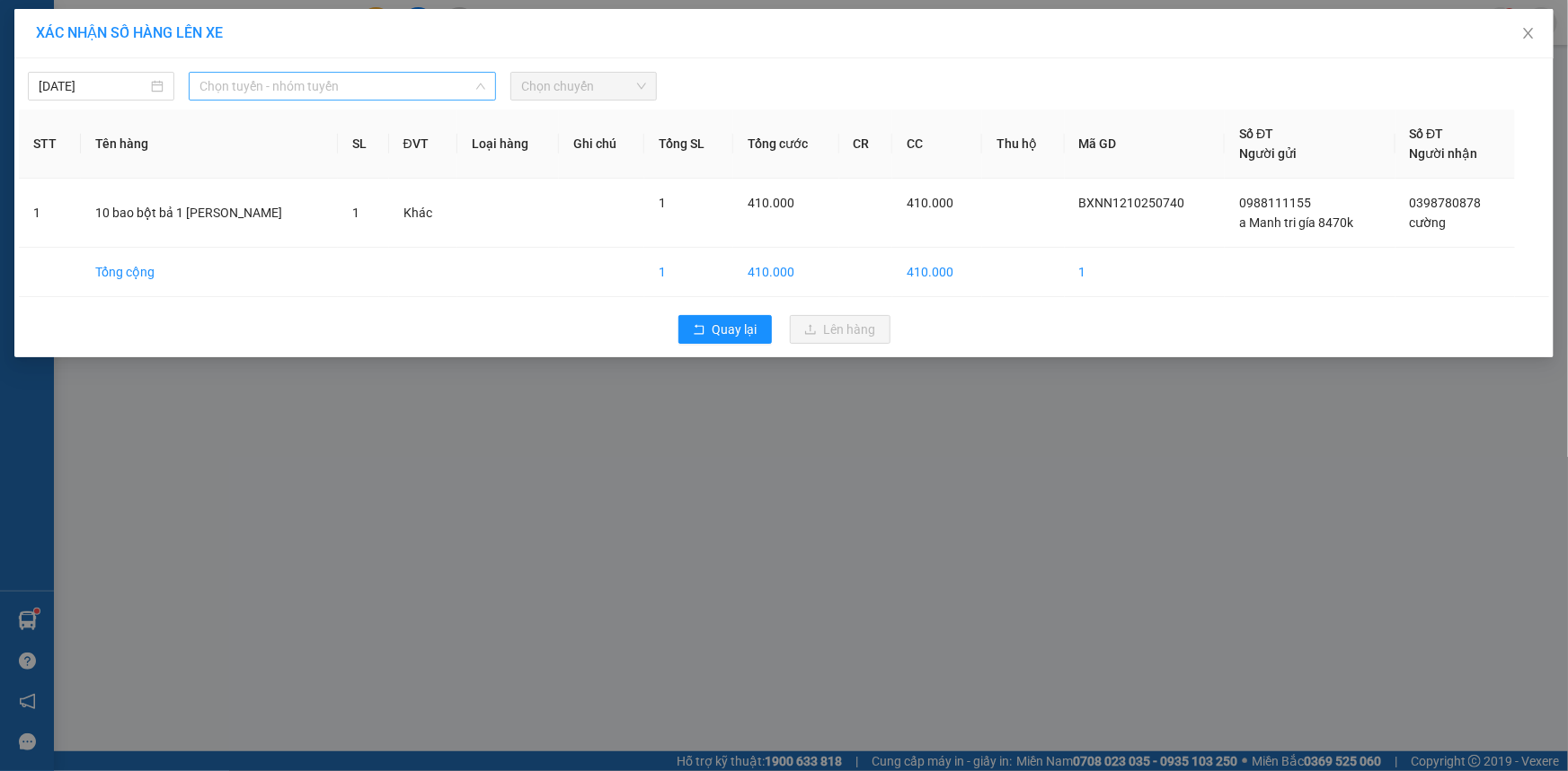
click at [252, 90] on span "Chọn tuyến - nhóm tuyến" at bounding box center [343, 86] width 286 height 27
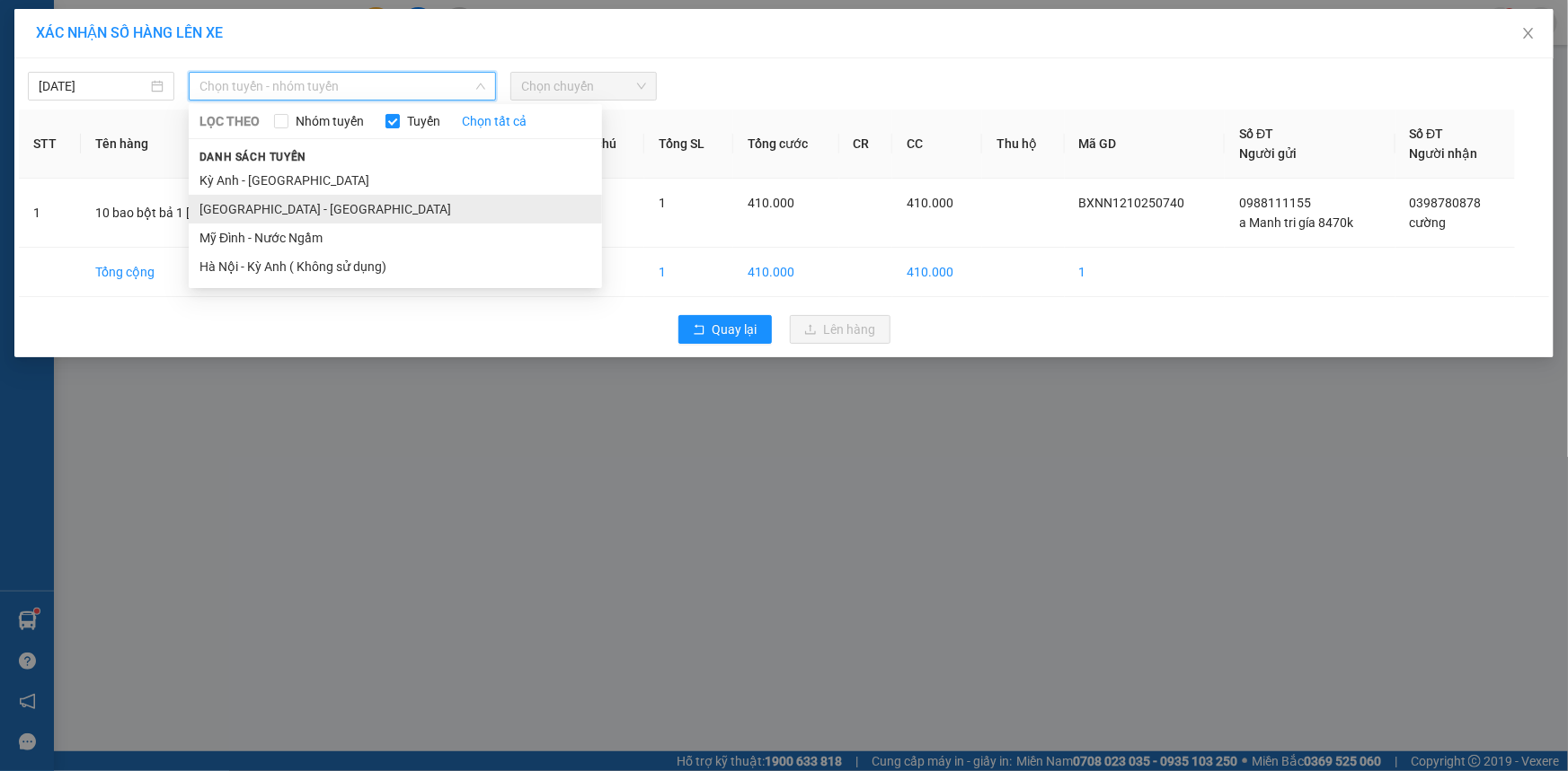
click at [246, 206] on li "[GEOGRAPHIC_DATA] - [GEOGRAPHIC_DATA]" at bounding box center [396, 209] width 414 height 29
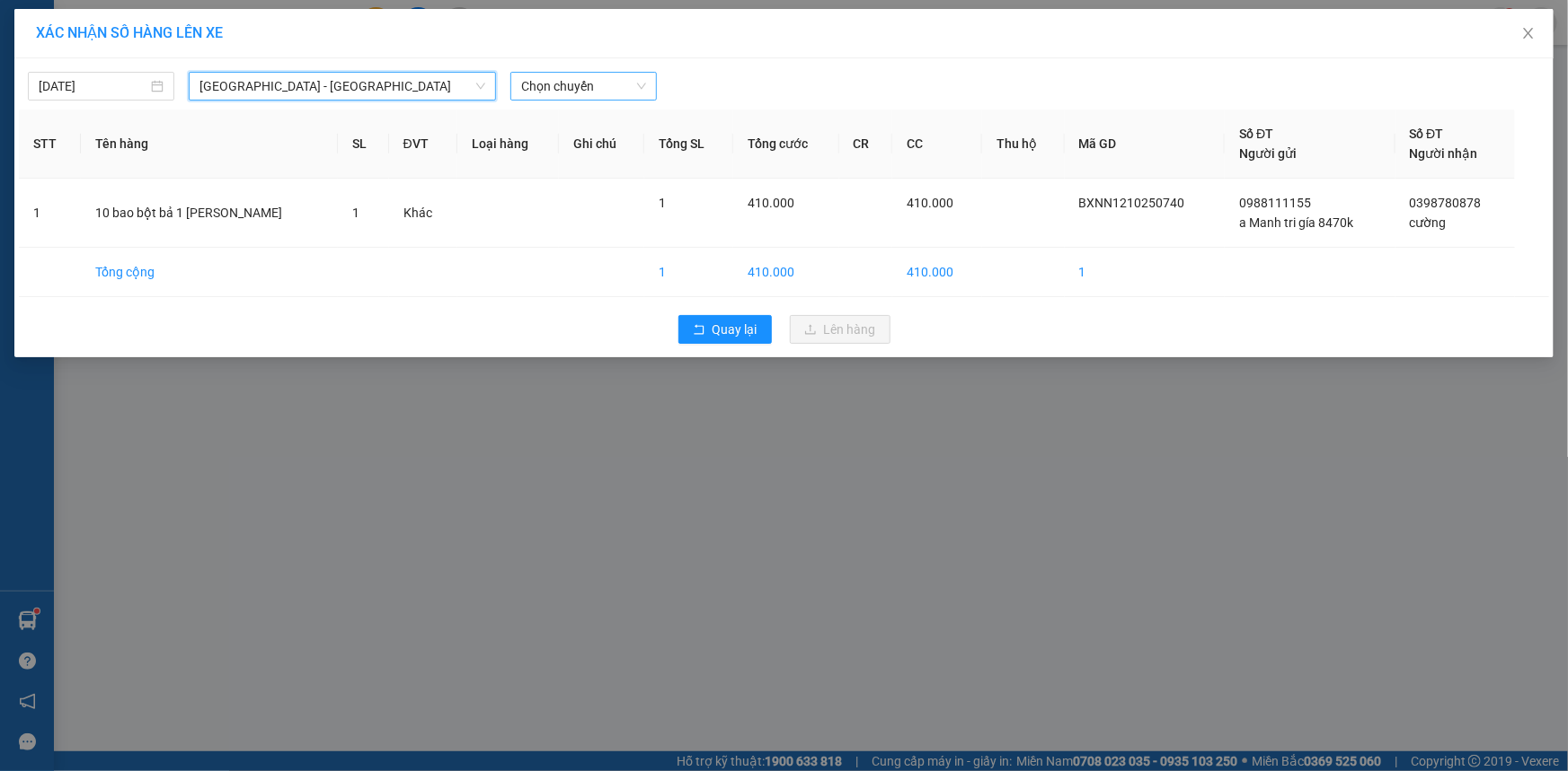
click at [550, 84] on span "Chọn chuyến" at bounding box center [584, 86] width 125 height 27
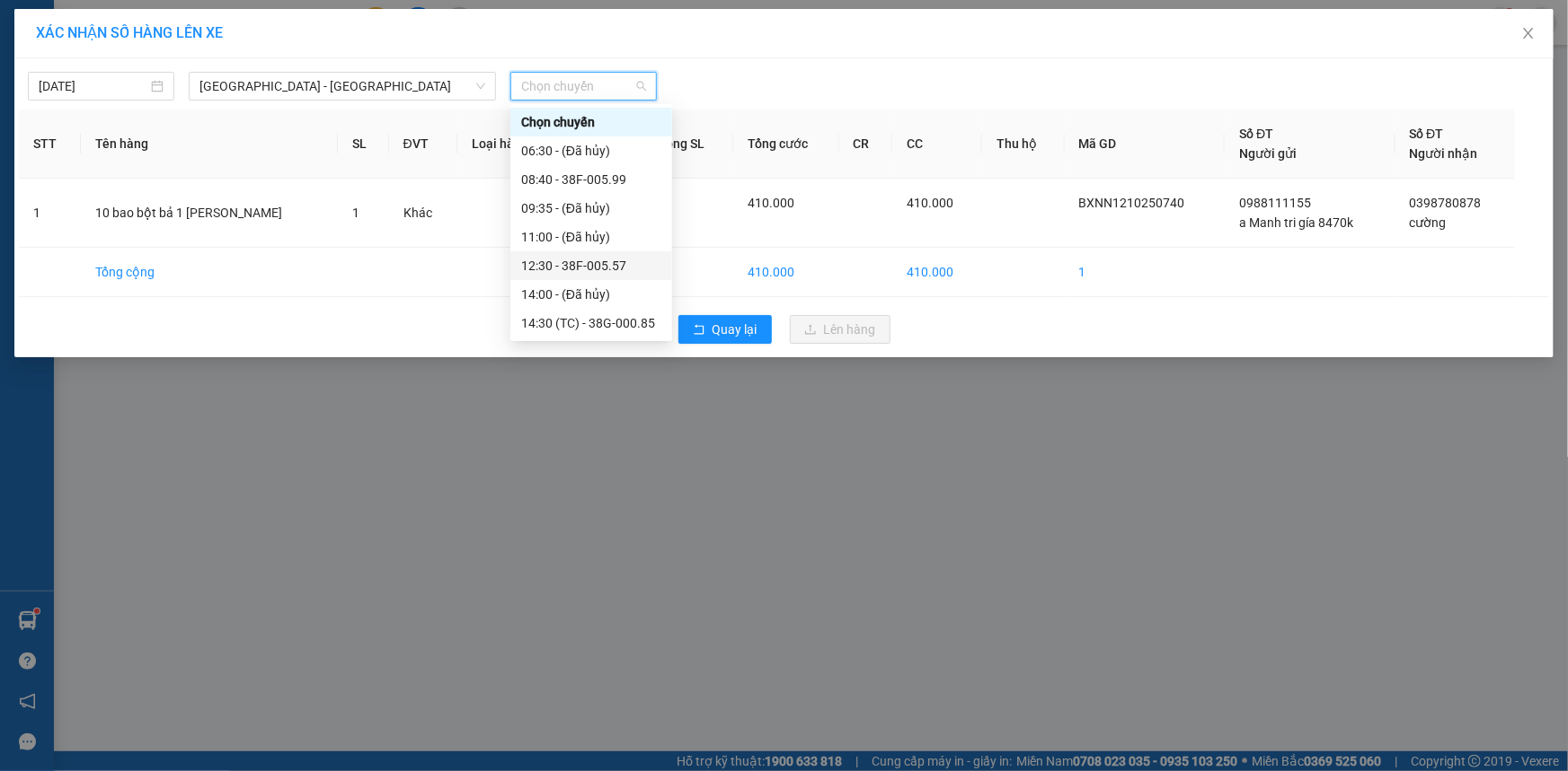
scroll to position [244, 0]
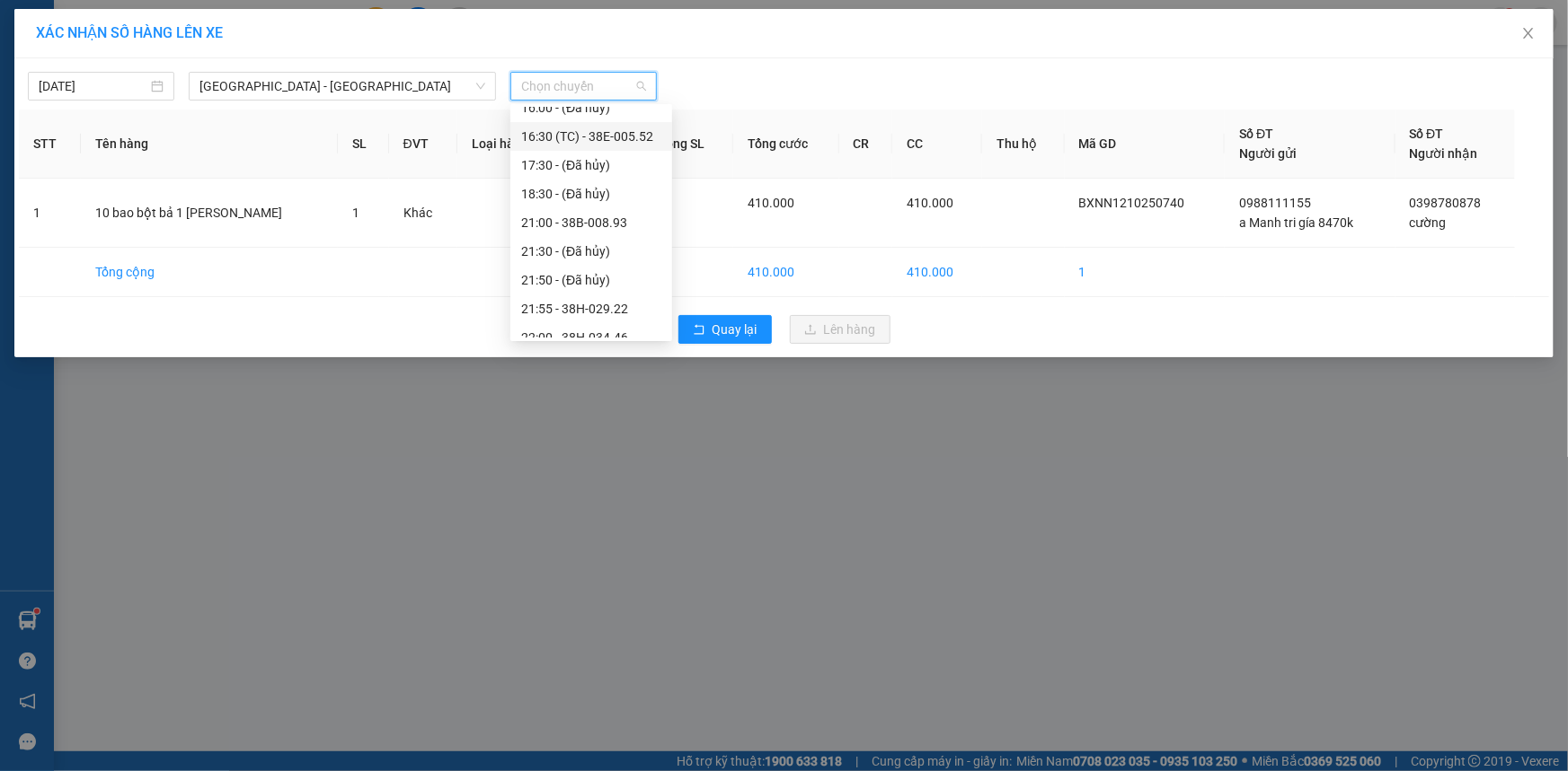
click at [579, 142] on div "16:30 (TC) - 38E-005.52" at bounding box center [592, 137] width 140 height 20
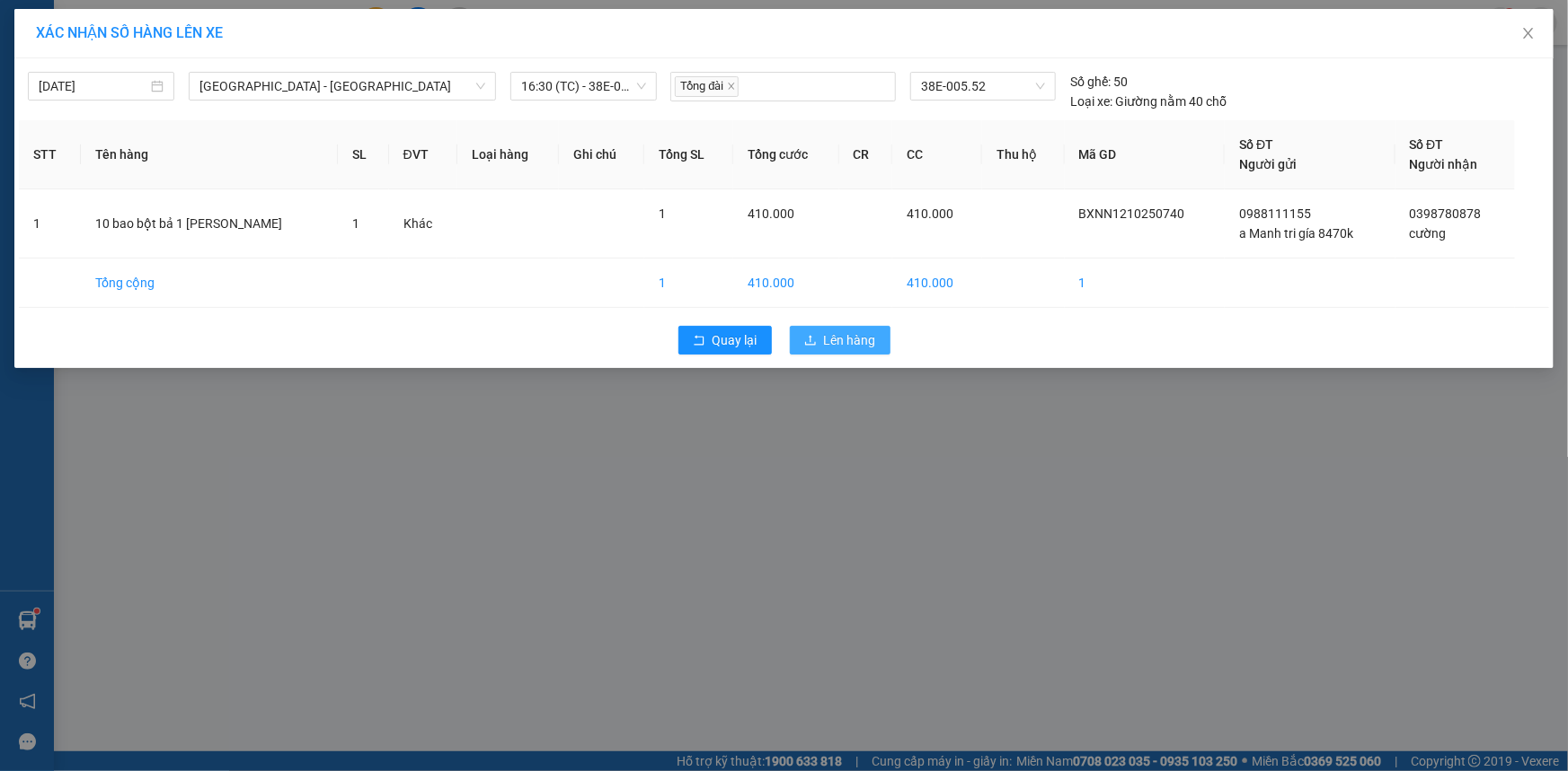
click at [804, 344] on button "Lên hàng" at bounding box center [840, 341] width 101 height 29
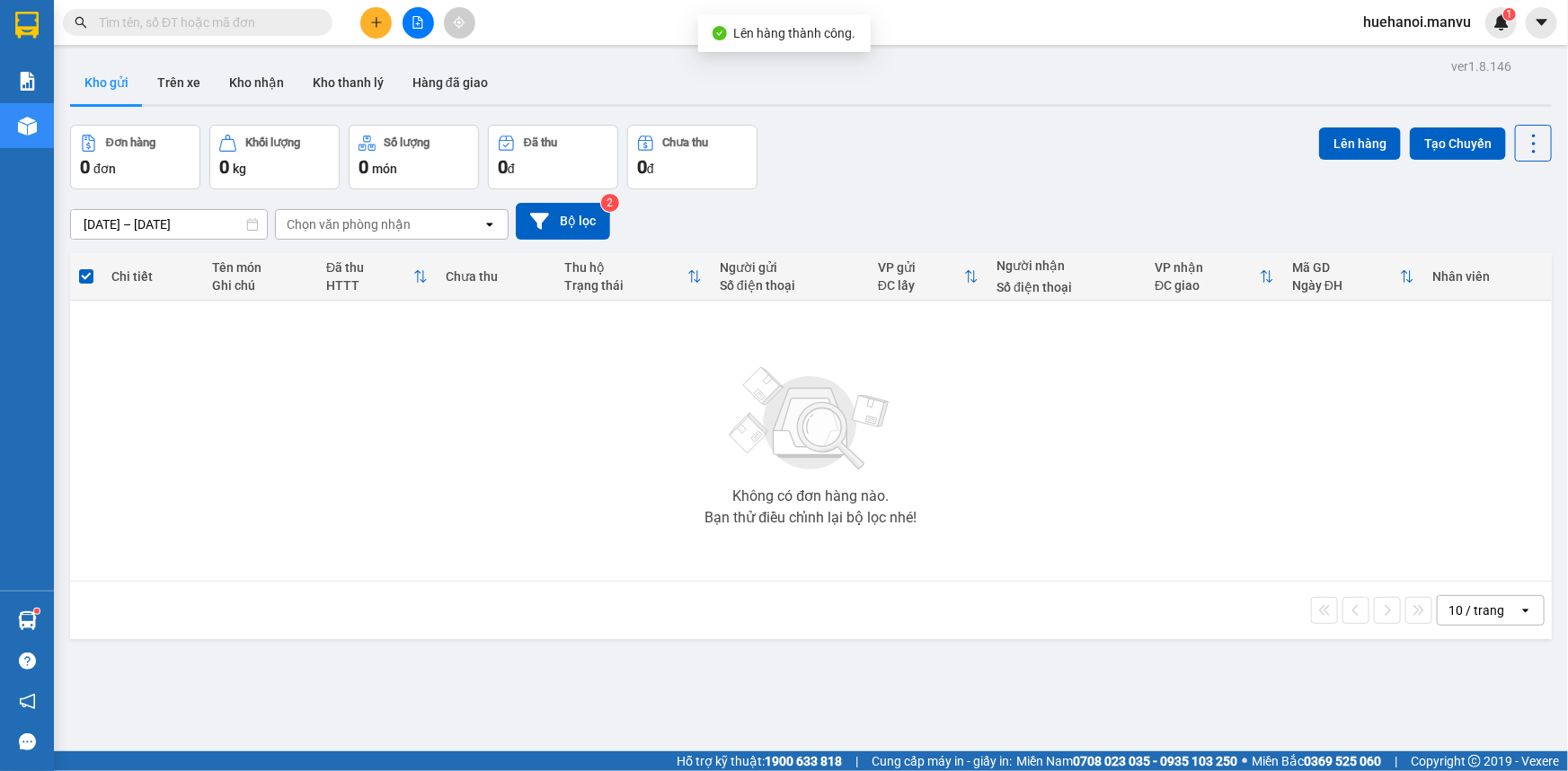
click at [423, 33] on button at bounding box center [418, 22] width 31 height 31
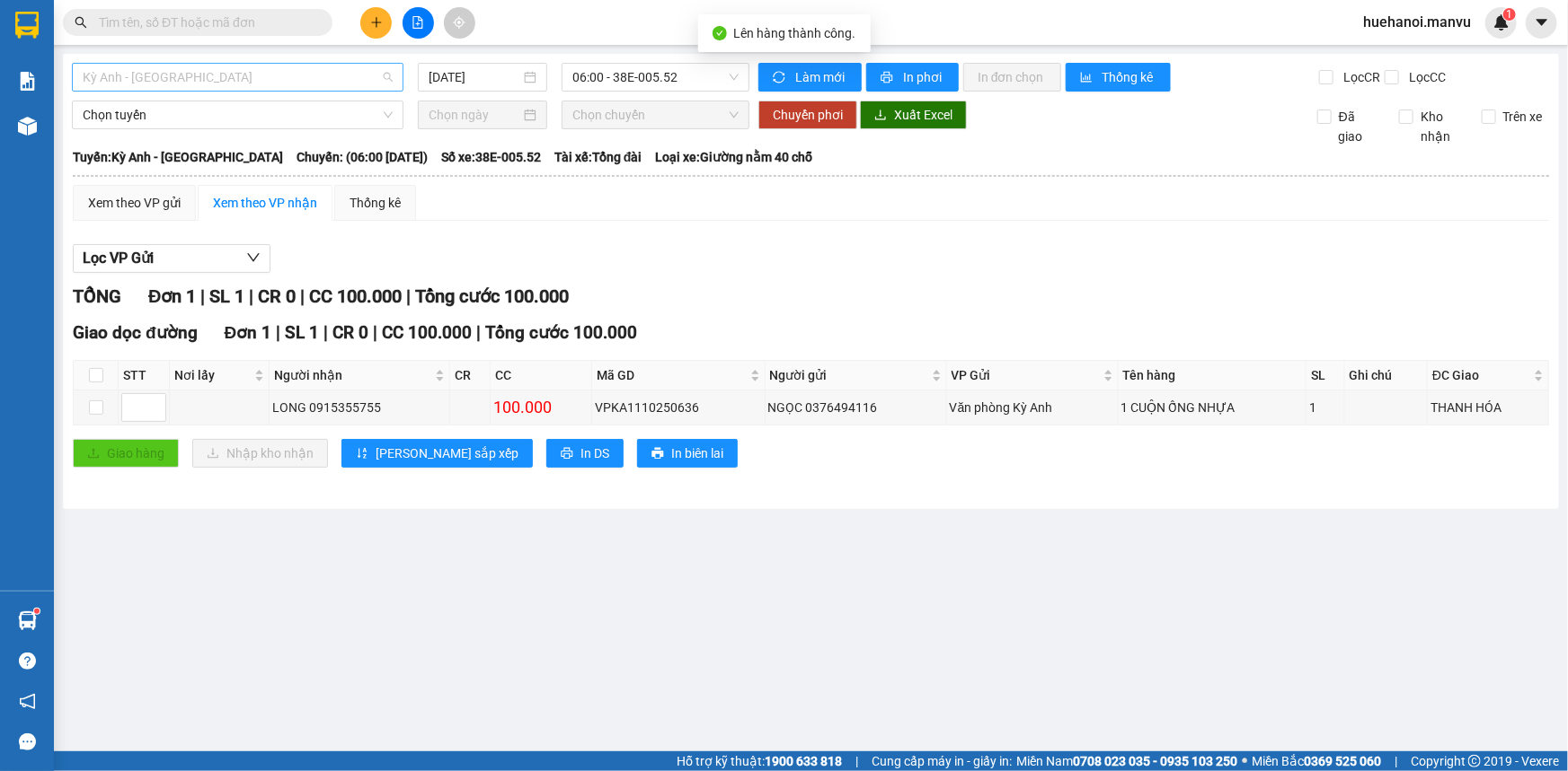
click at [227, 78] on span "Kỳ Anh - [GEOGRAPHIC_DATA]" at bounding box center [237, 77] width 310 height 27
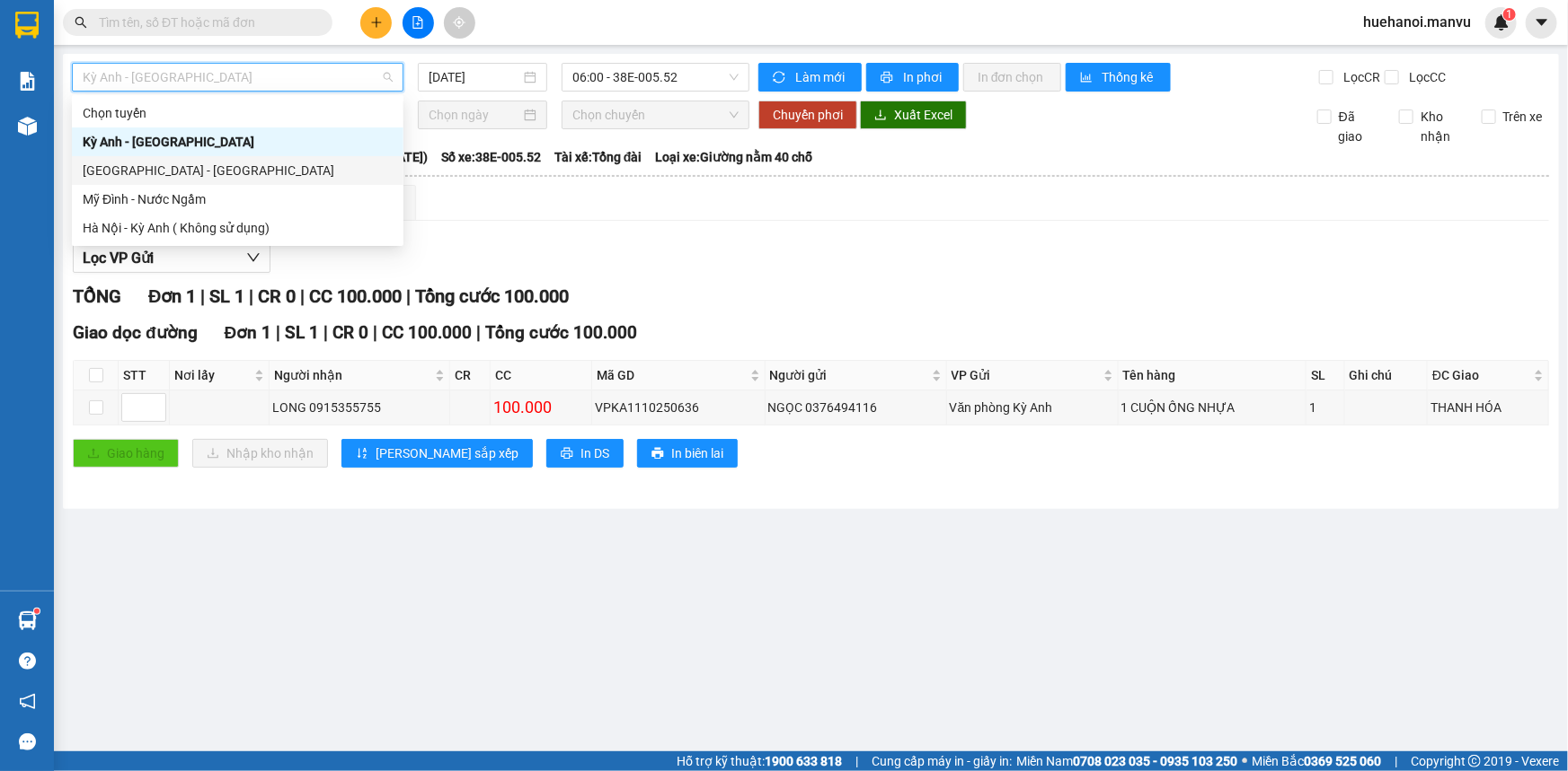
click at [174, 165] on div "[GEOGRAPHIC_DATA] - [GEOGRAPHIC_DATA]" at bounding box center [237, 171] width 310 height 20
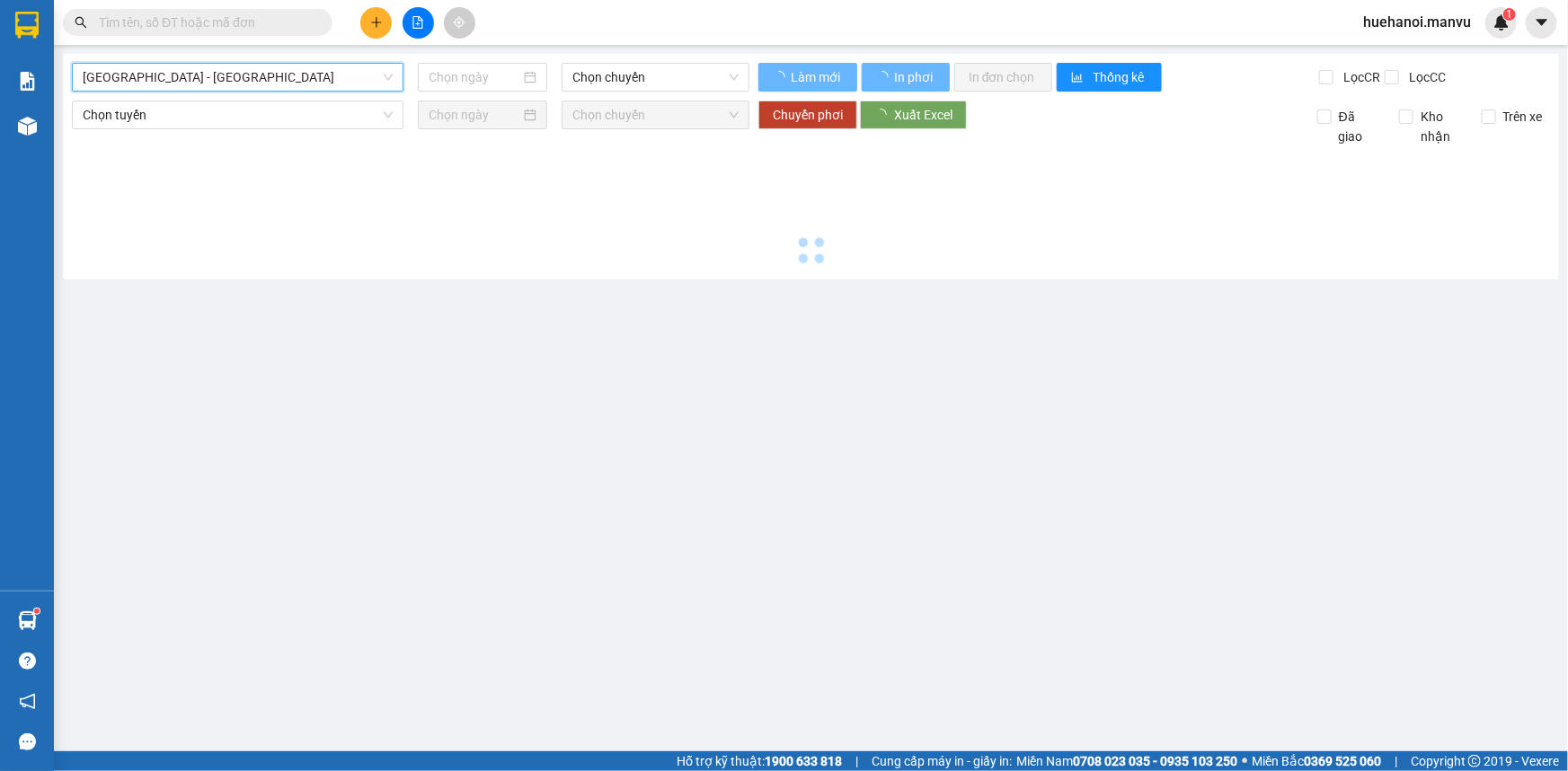
type input "[DATE]"
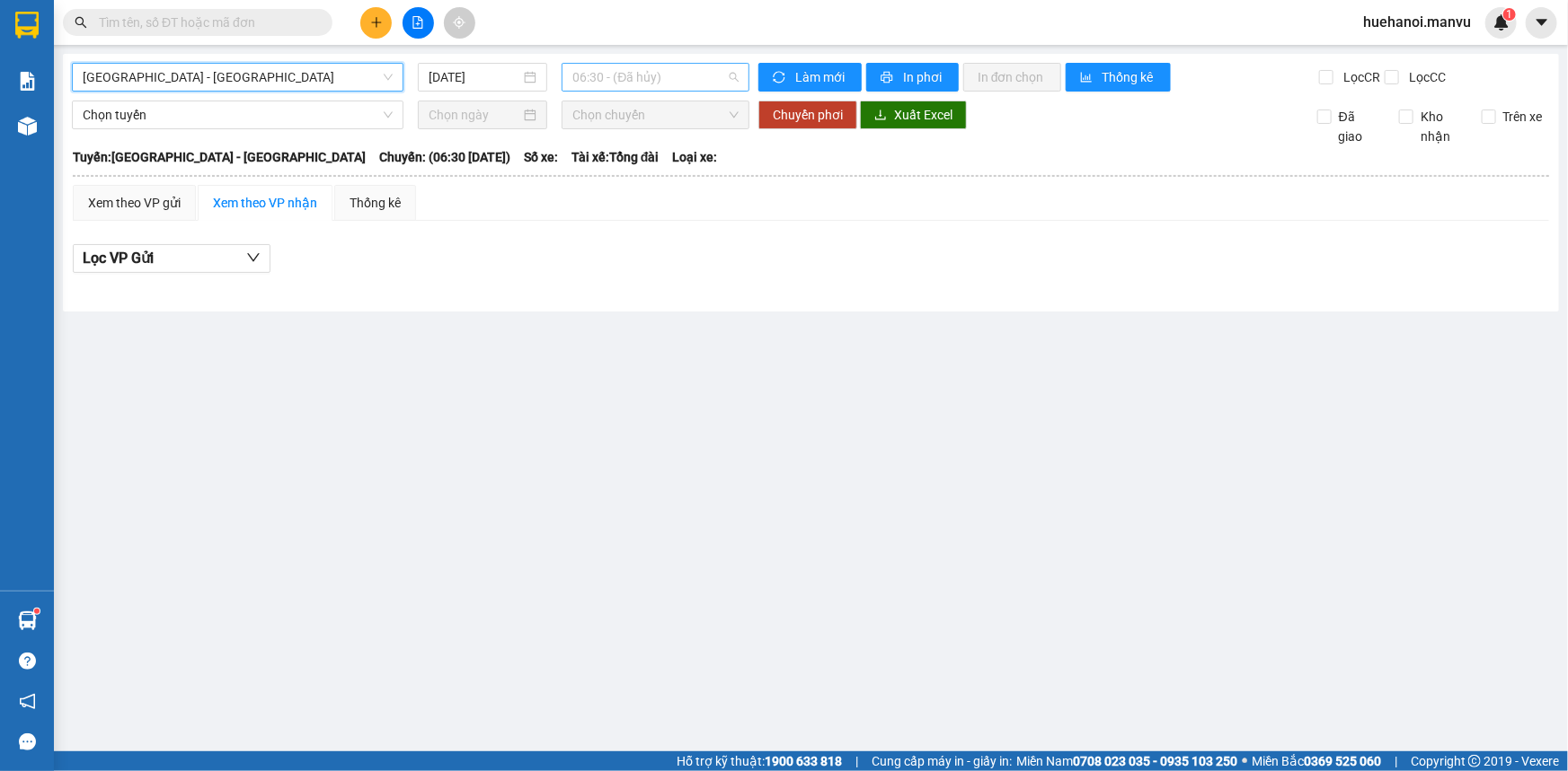
click at [650, 73] on span "06:30 - (Đã hủy)" at bounding box center [655, 77] width 166 height 27
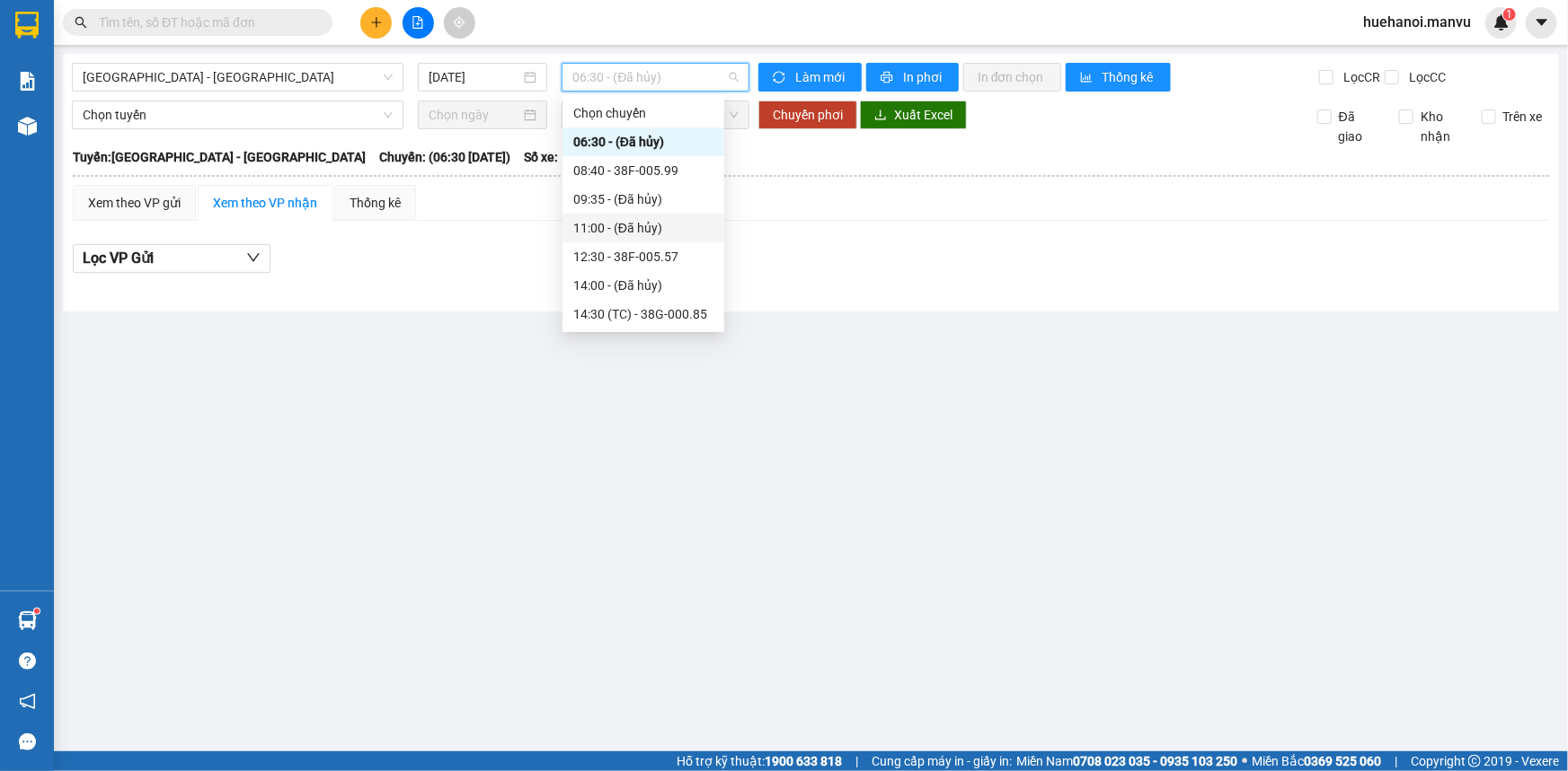
scroll to position [163, 0]
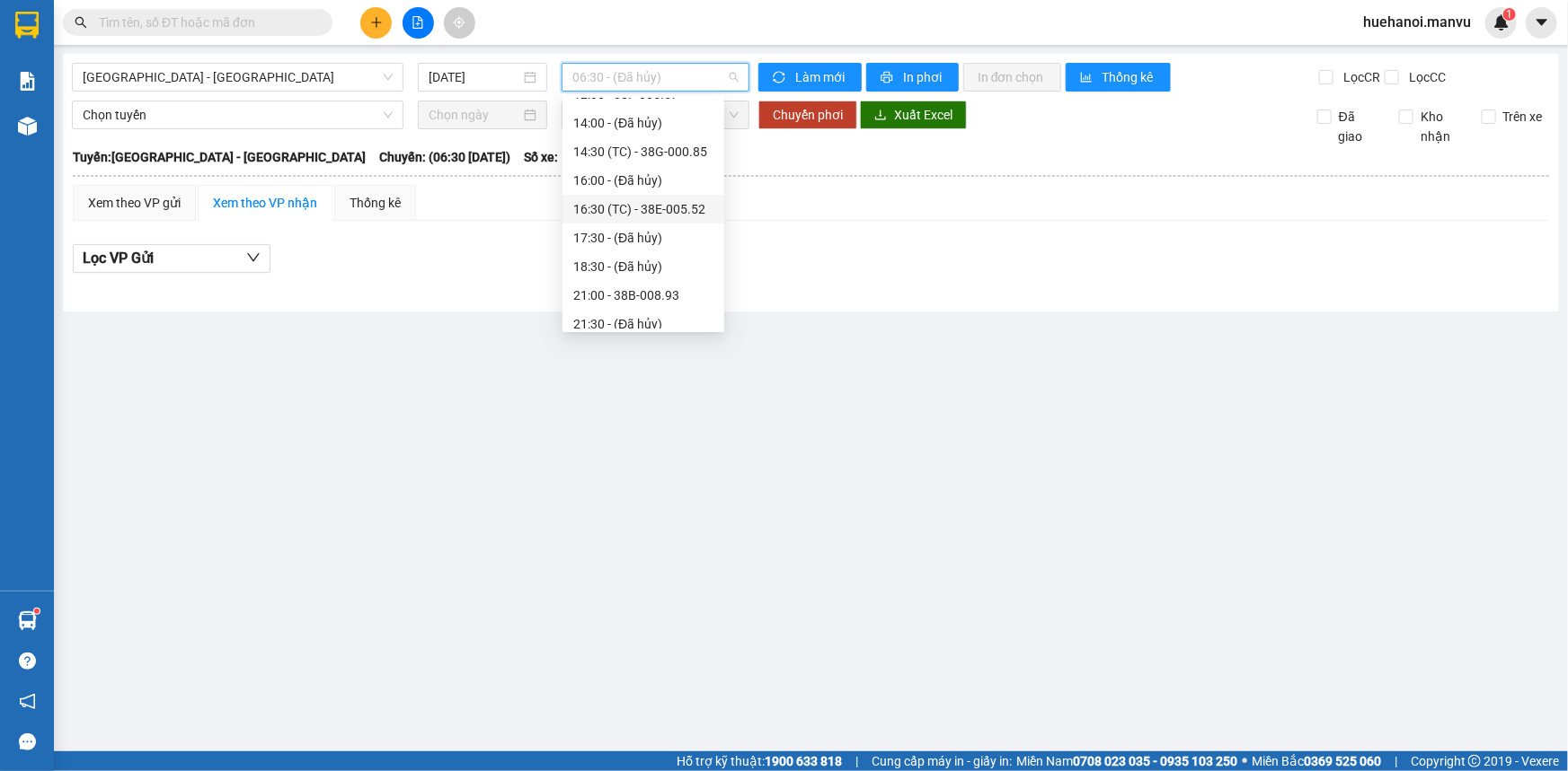
click at [639, 209] on div "16:30 (TC) - 38E-005.52" at bounding box center [644, 209] width 140 height 20
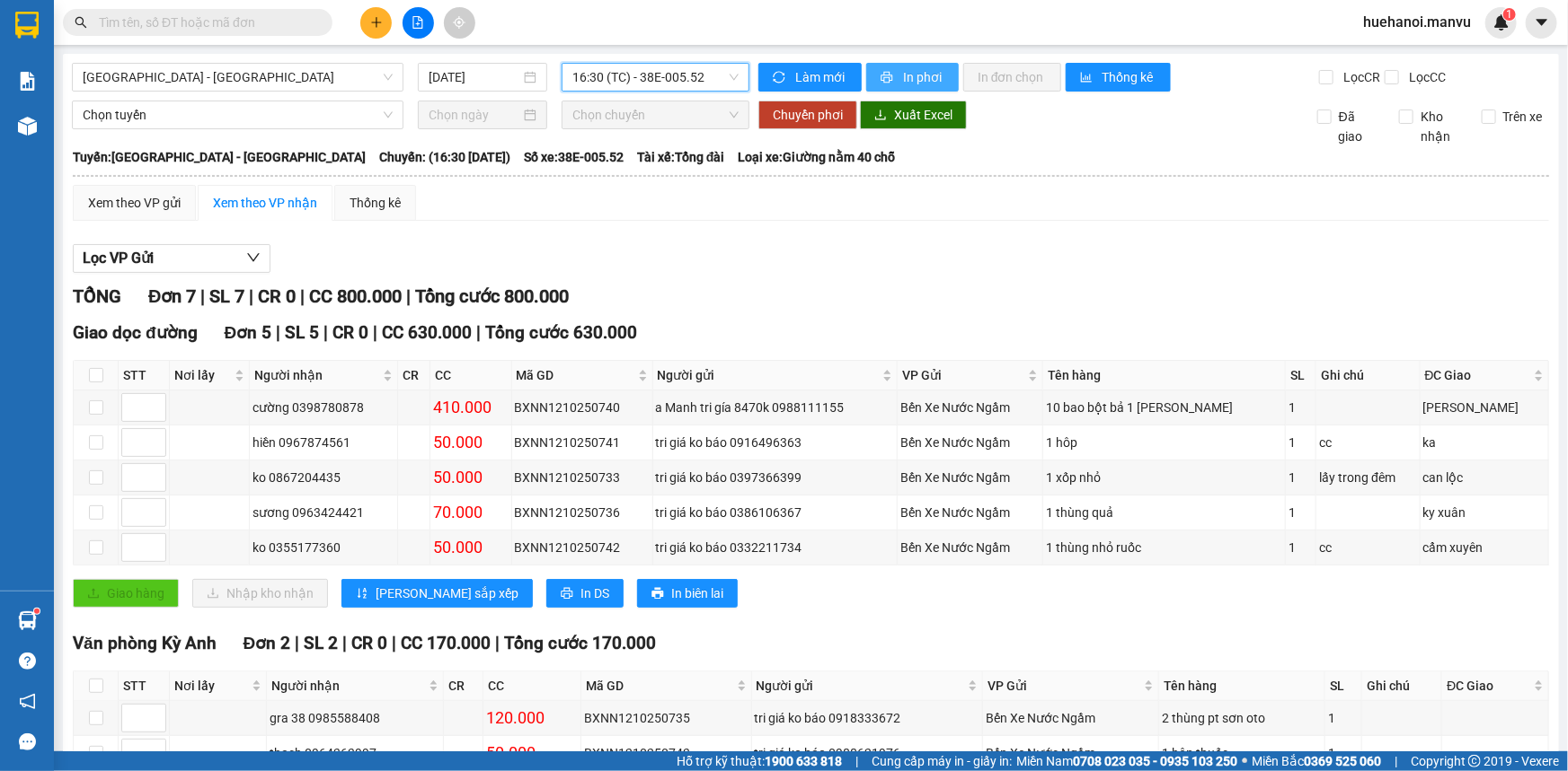
click at [904, 72] on span "In phơi" at bounding box center [923, 77] width 41 height 20
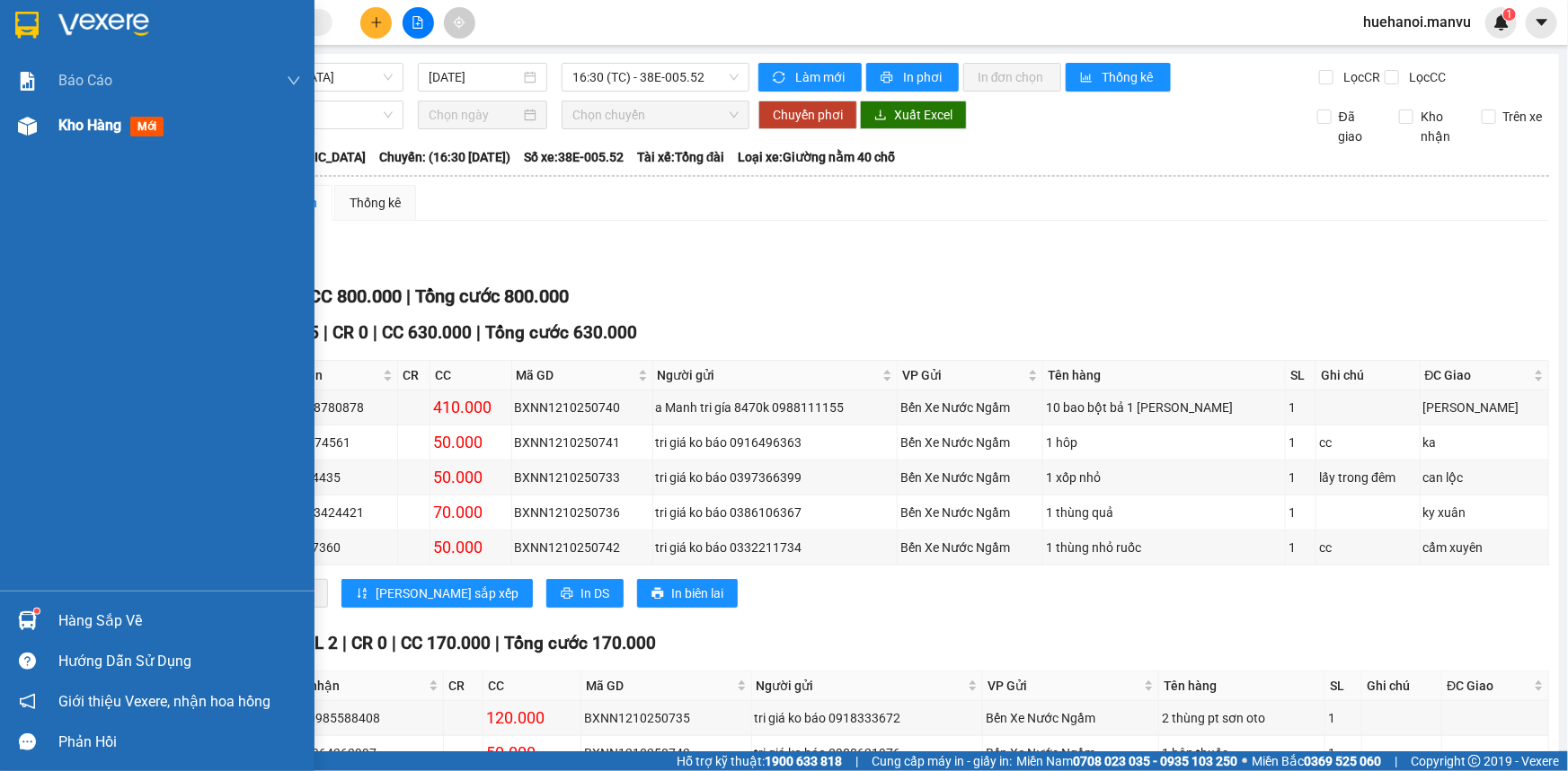
click at [89, 127] on span "Kho hàng" at bounding box center [90, 125] width 63 height 17
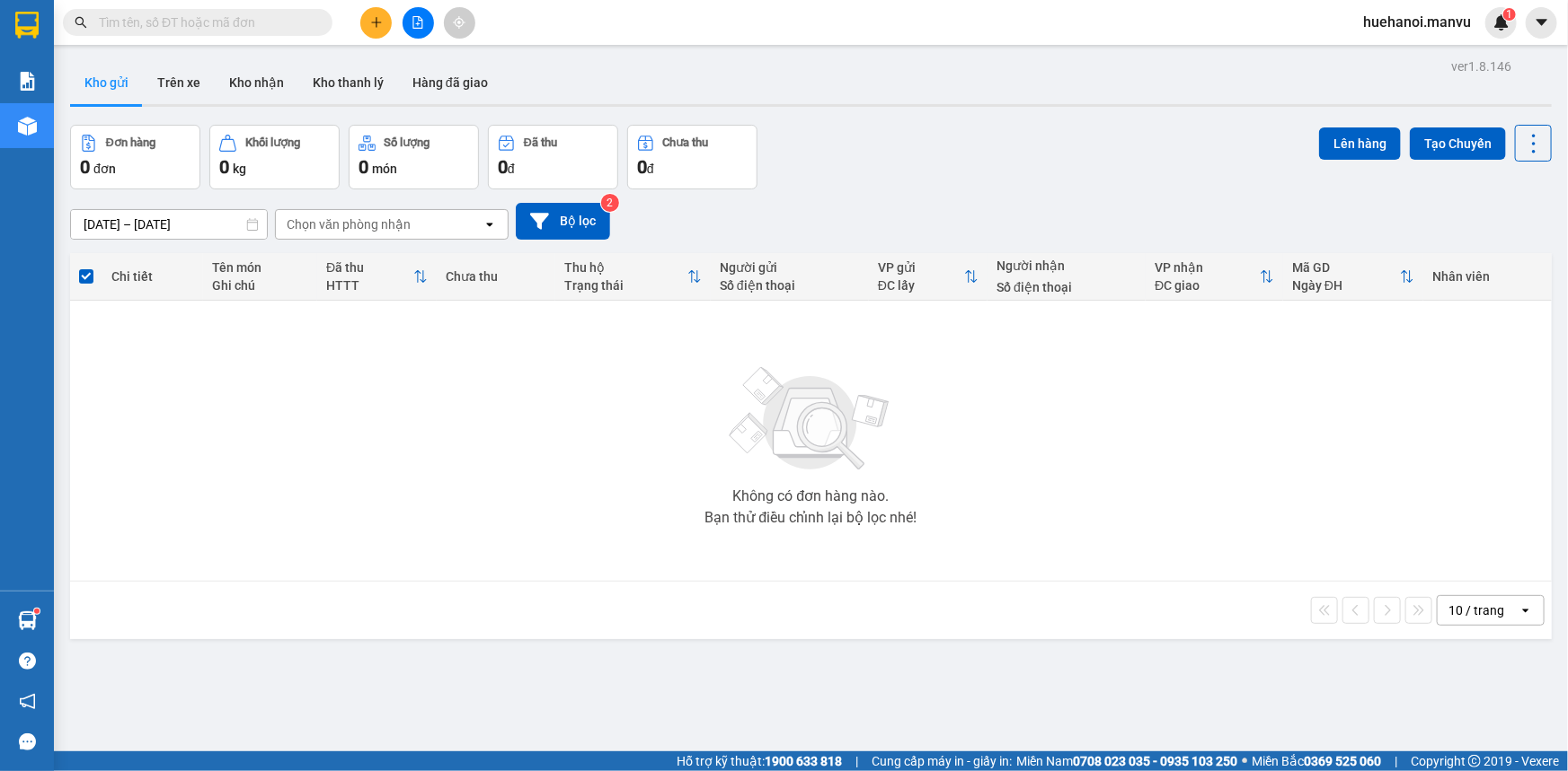
click at [377, 31] on button at bounding box center [376, 22] width 31 height 31
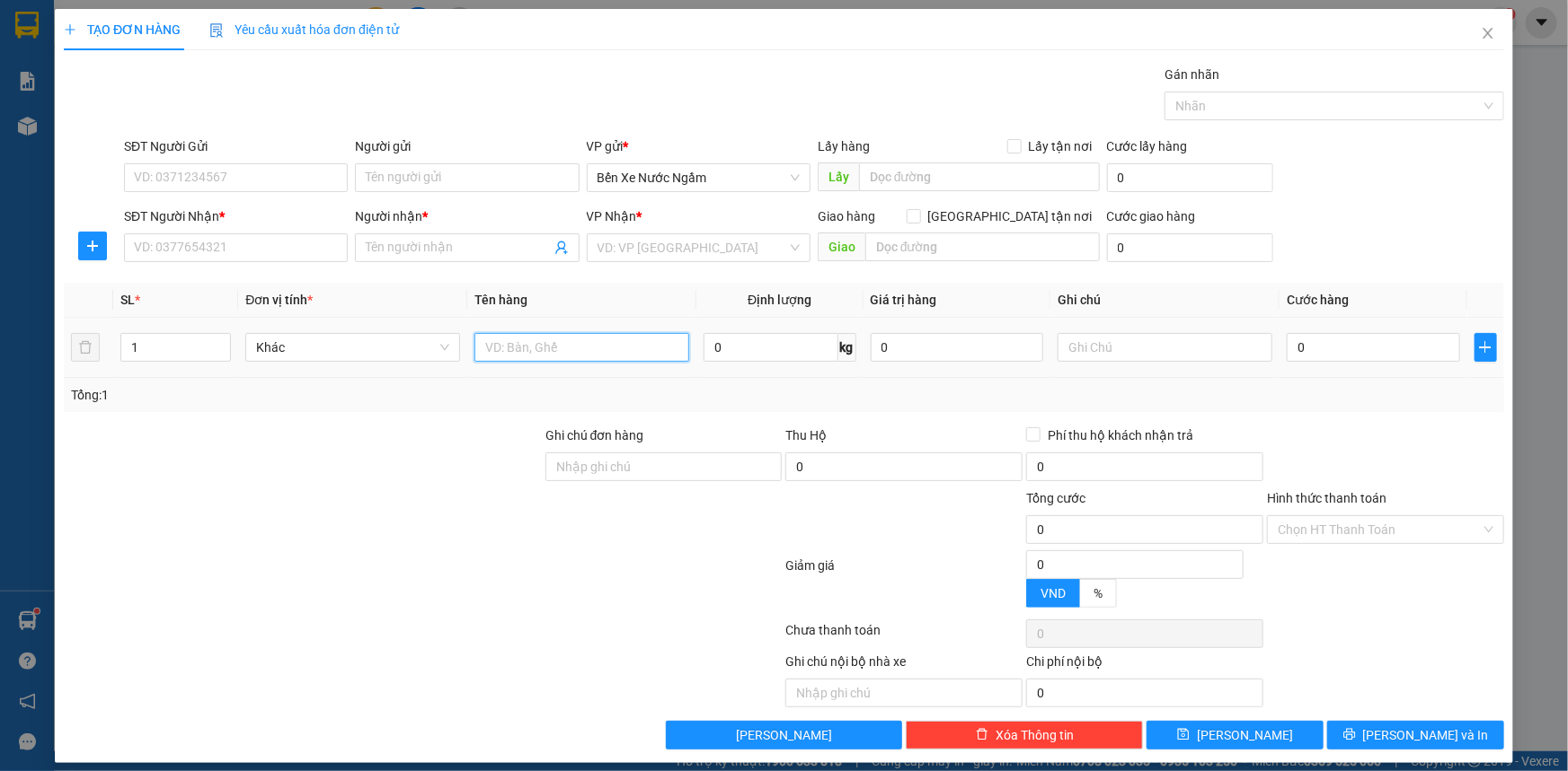
click at [532, 359] on input "text" at bounding box center [582, 348] width 215 height 29
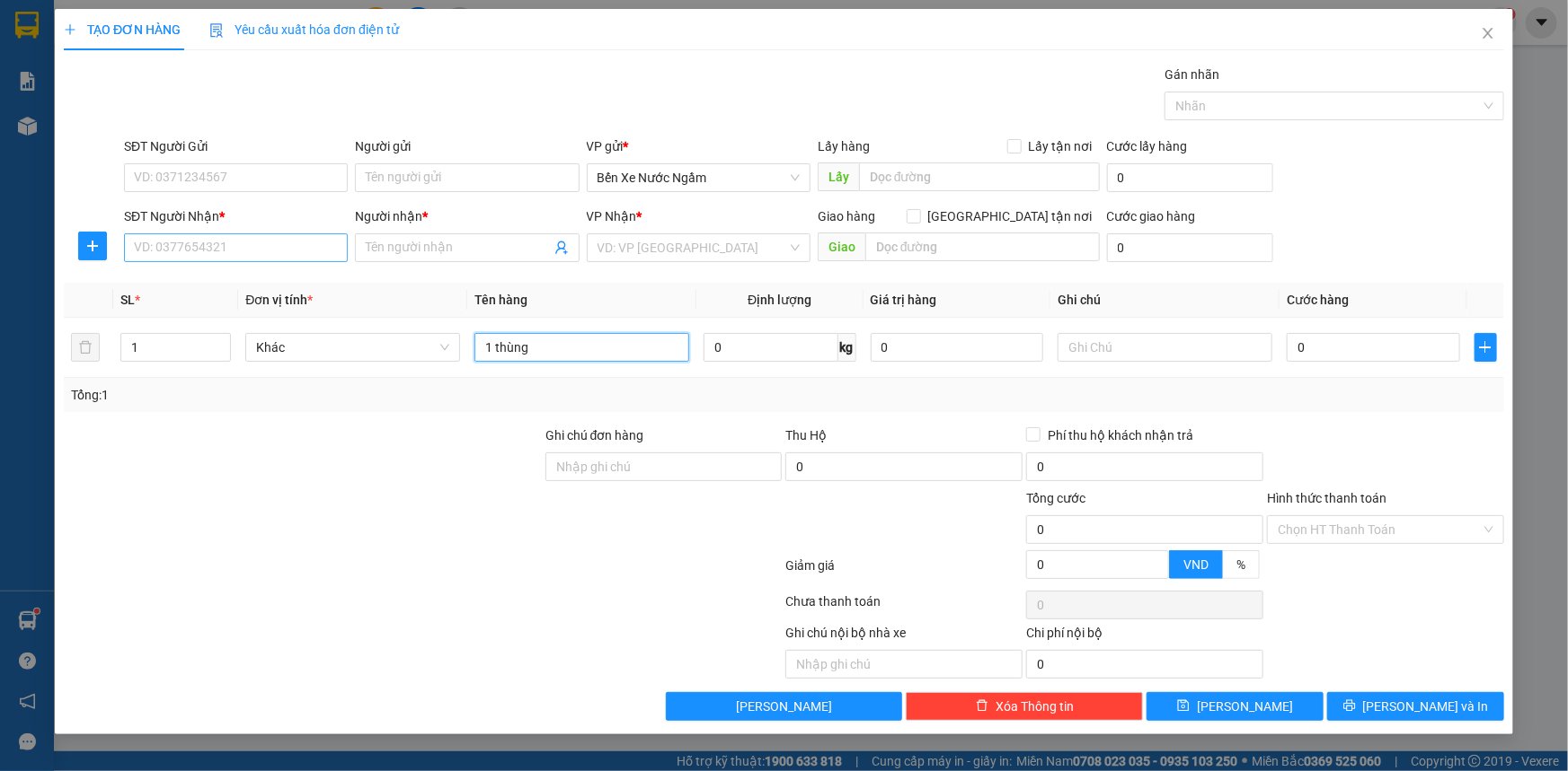
type input "1 thùng"
click at [257, 255] on input "SĐT Người Nhận *" at bounding box center [236, 248] width 224 height 29
click at [258, 255] on input "8934" at bounding box center [236, 248] width 224 height 29
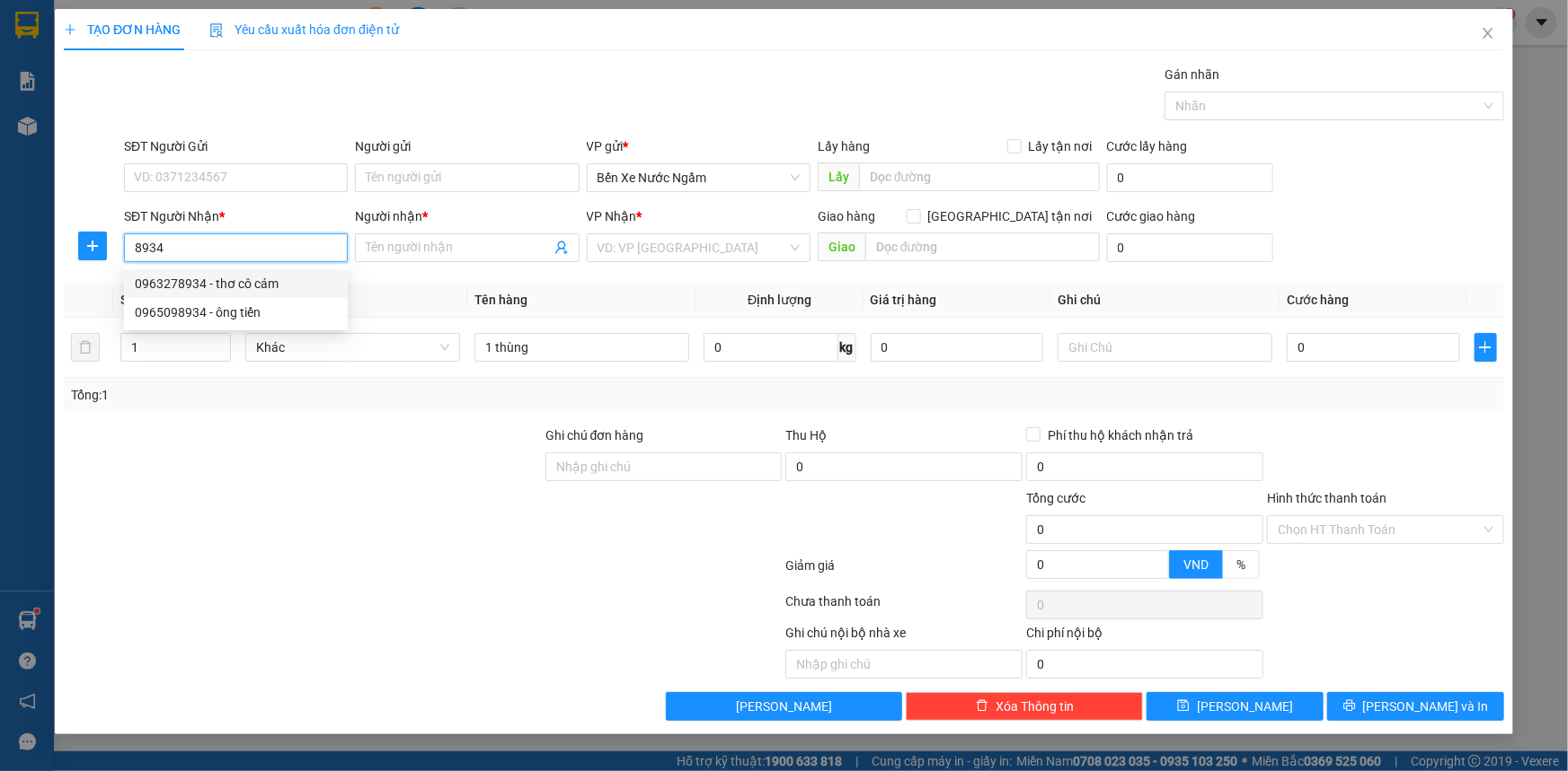
click at [227, 282] on div "0963278934 - thơ cô cám" at bounding box center [236, 284] width 202 height 20
type input "0963278934"
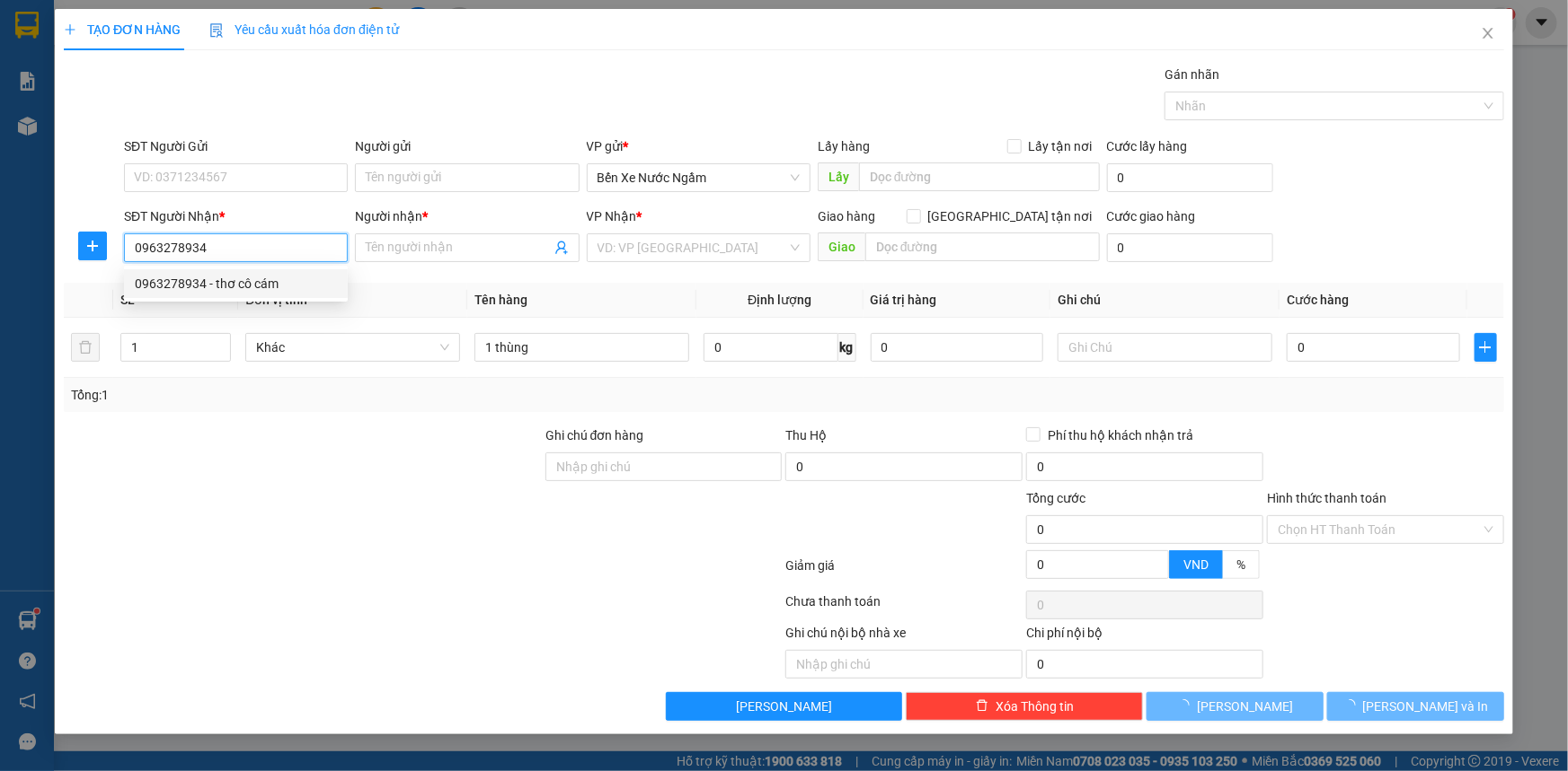
type input "thơ cô cám"
type input "ky thư"
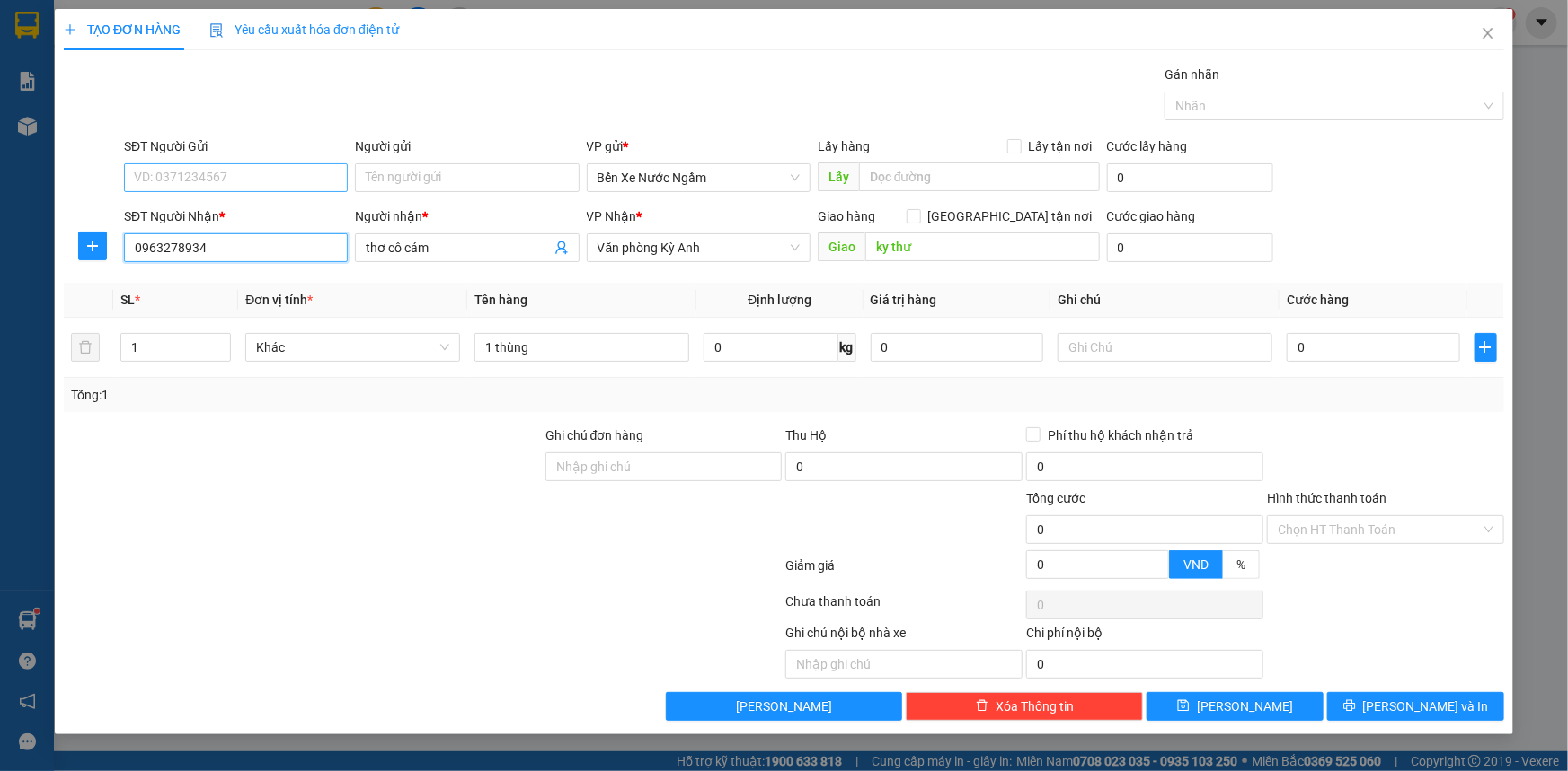
type input "0963278934"
click at [246, 174] on input "SĐT Người Gửi" at bounding box center [236, 178] width 224 height 29
type input "0974911293"
click at [215, 212] on div "0974911293 - tri giá ko báo" at bounding box center [236, 214] width 202 height 20
type input "tri giá ko báo"
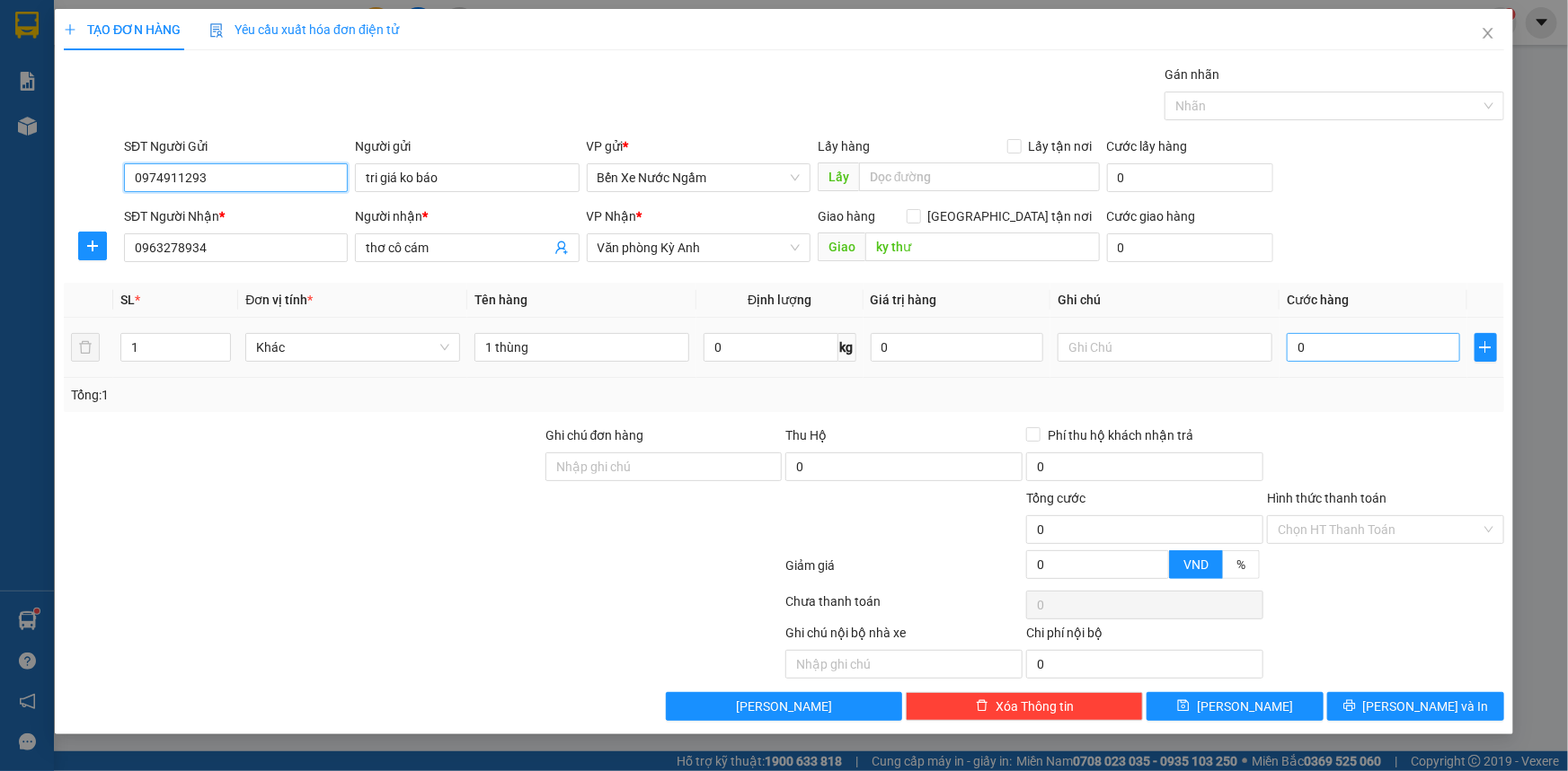
type input "0974911293"
click at [1396, 348] on input "0" at bounding box center [1373, 348] width 174 height 29
type input "5"
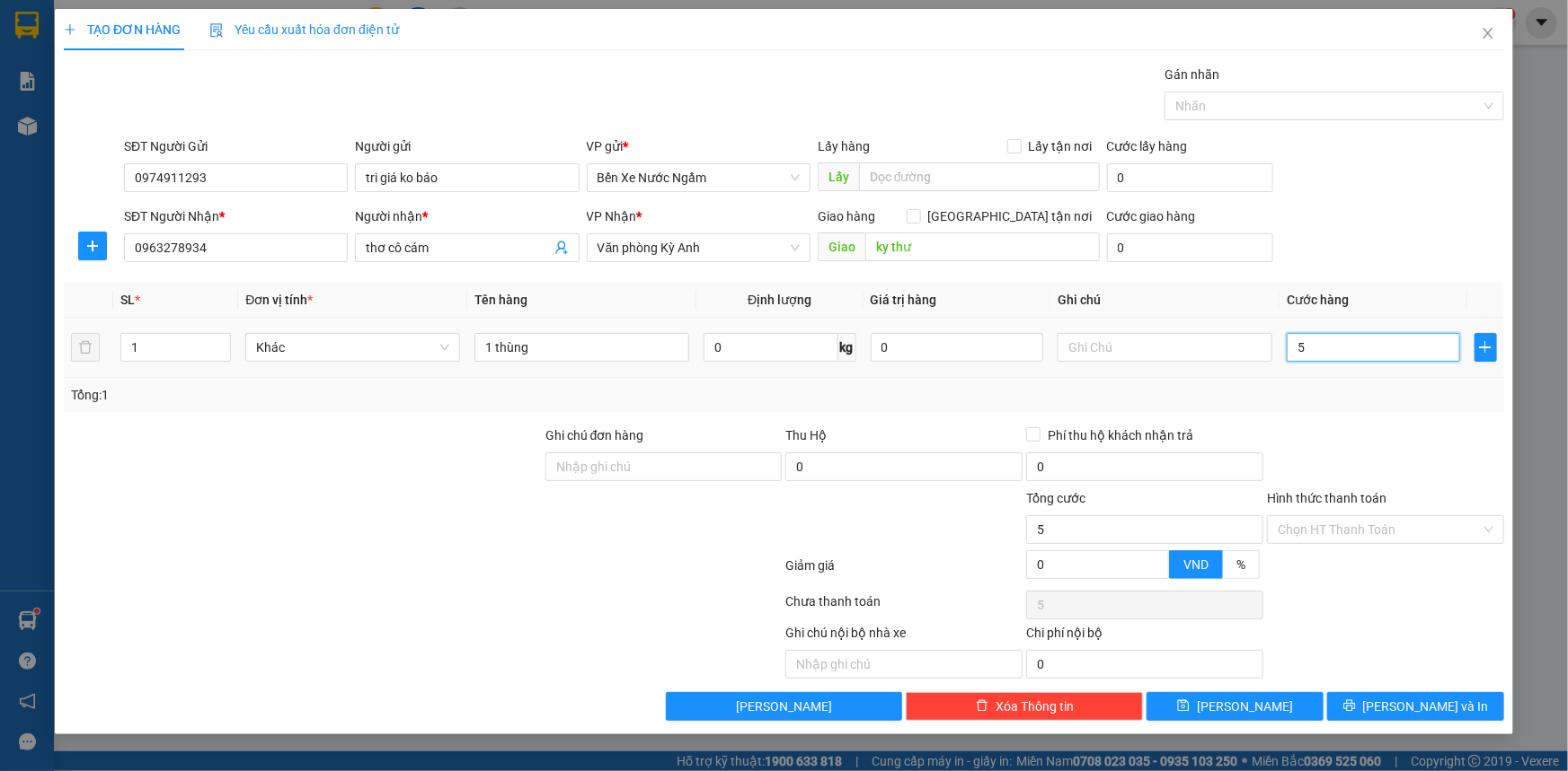
type input "50"
type input "5.000"
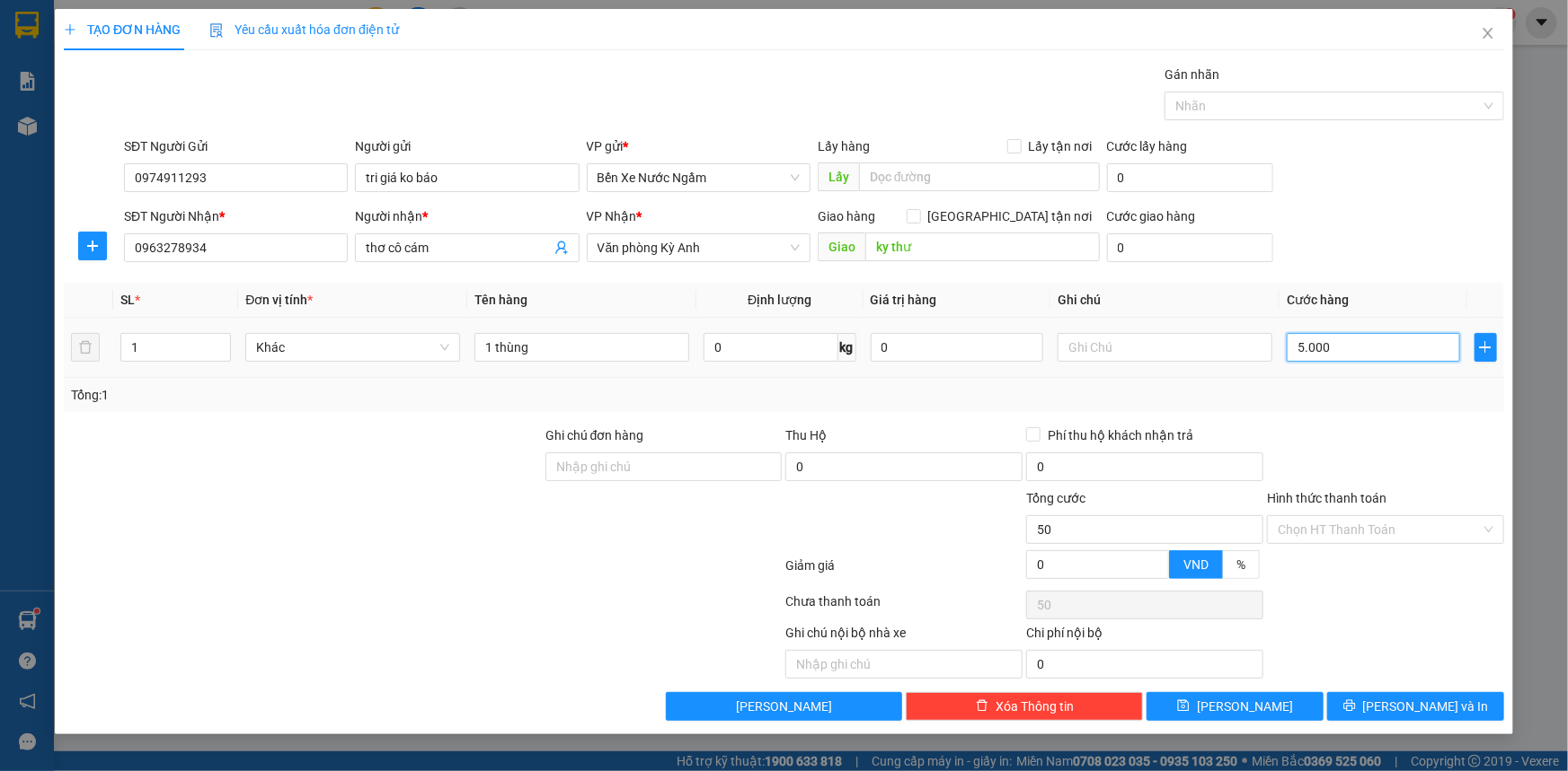
type input "5.000"
type input "50.000"
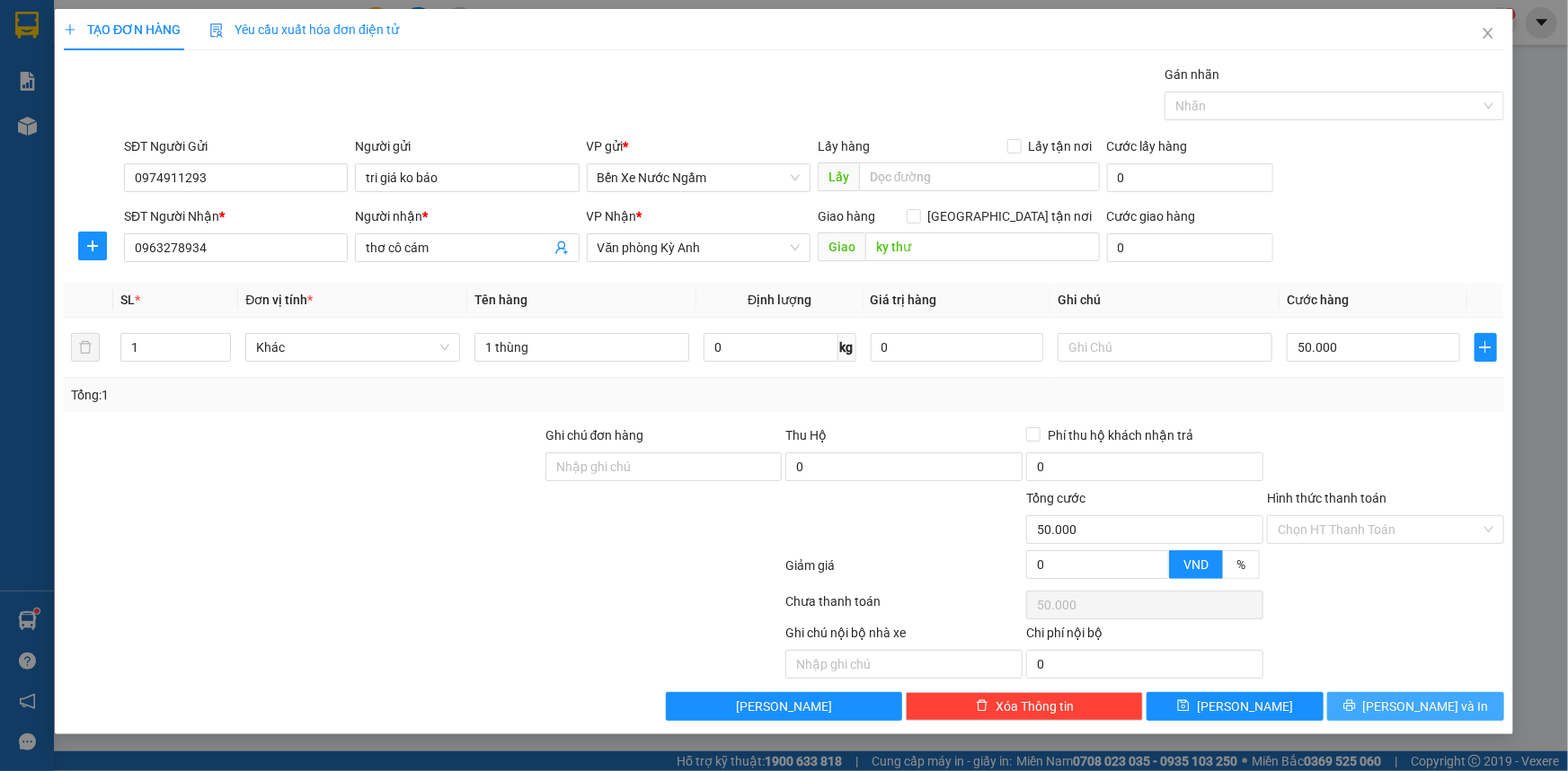
click at [1397, 712] on button "[PERSON_NAME] và In" at bounding box center [1415, 706] width 177 height 29
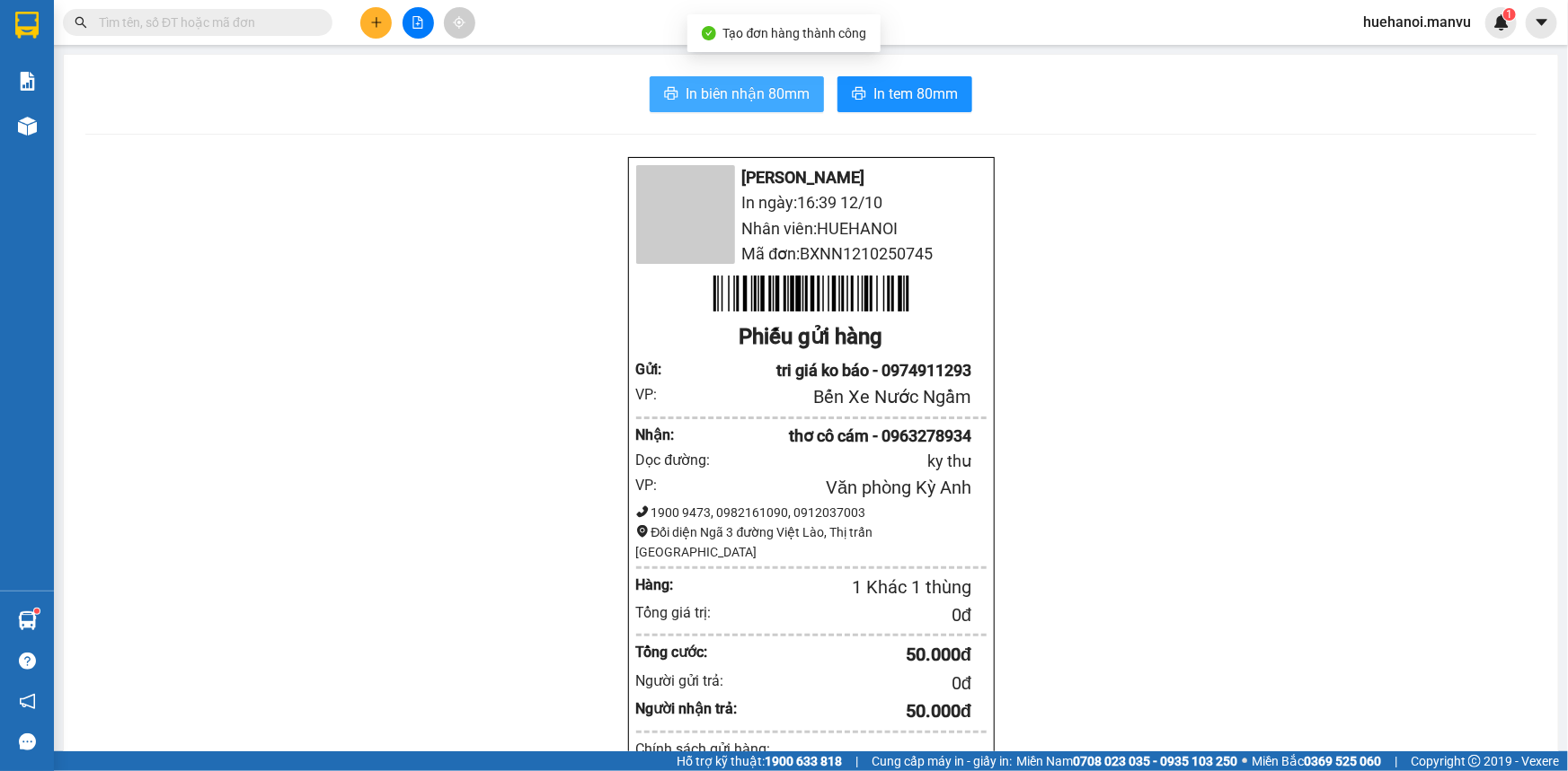
click at [734, 98] on span "In biên nhận 80mm" at bounding box center [747, 93] width 124 height 22
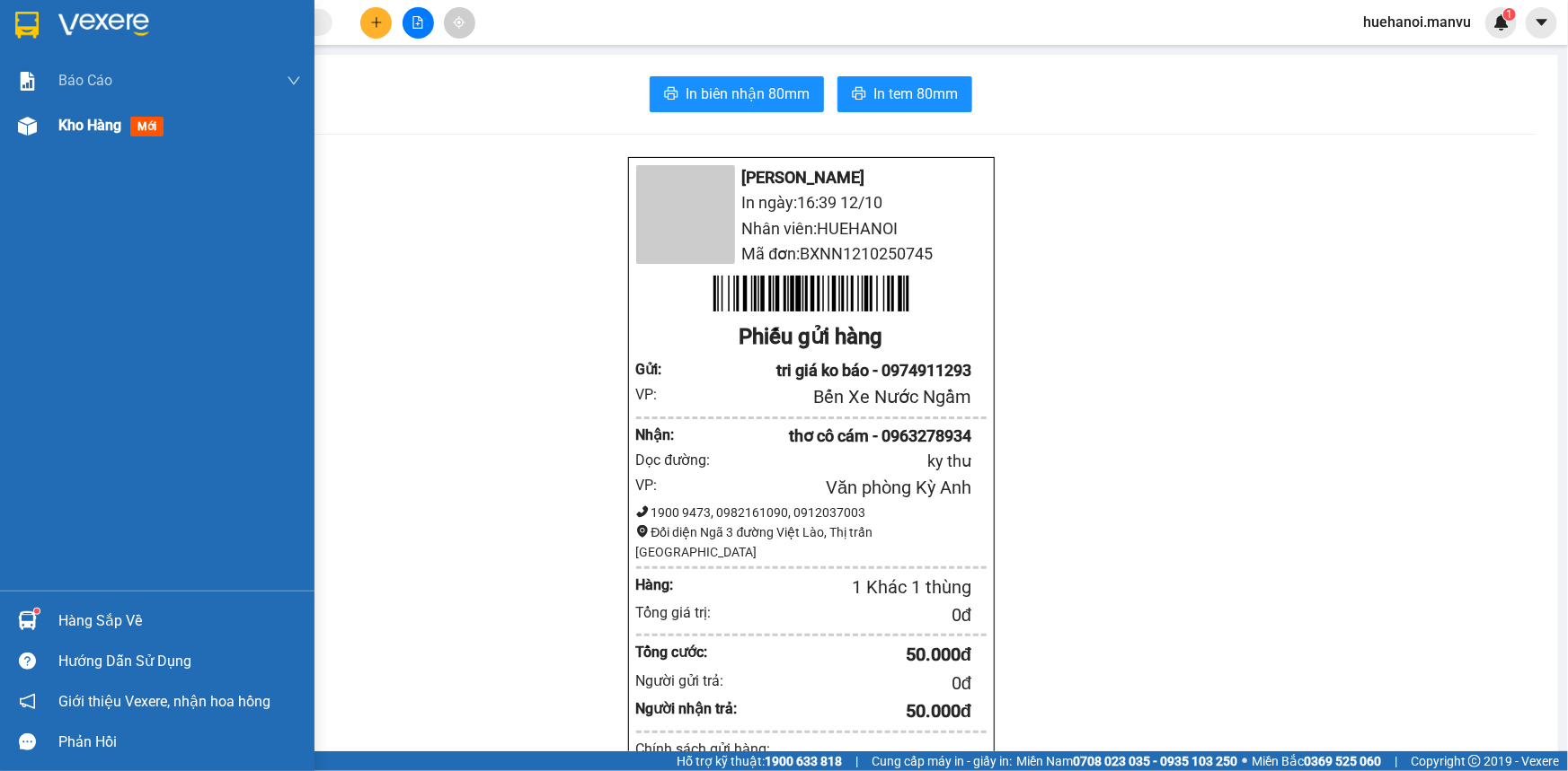
click at [81, 111] on div "Kho hàng mới" at bounding box center [180, 126] width 243 height 45
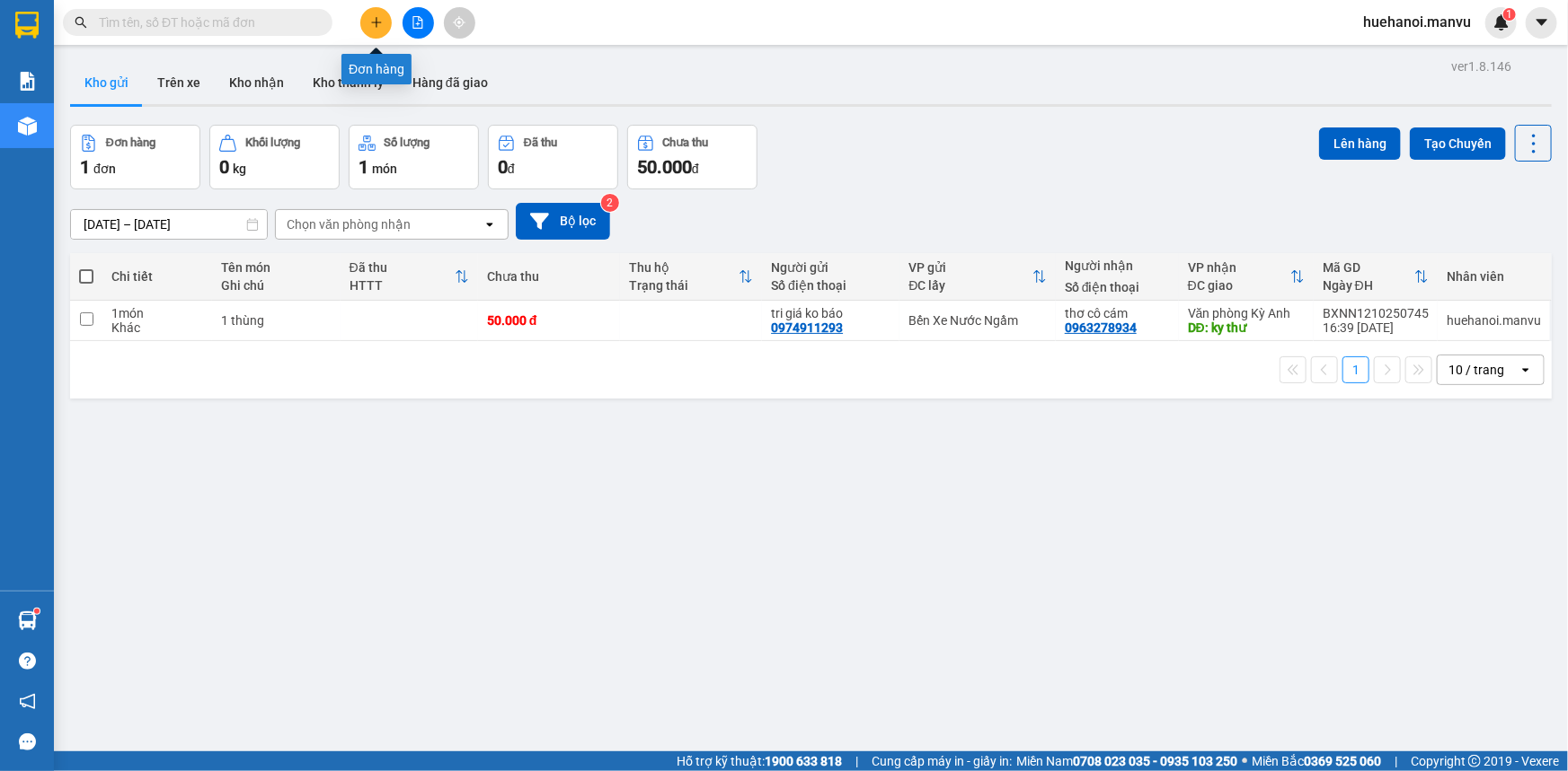
click at [370, 22] on icon "plus" at bounding box center [377, 22] width 13 height 13
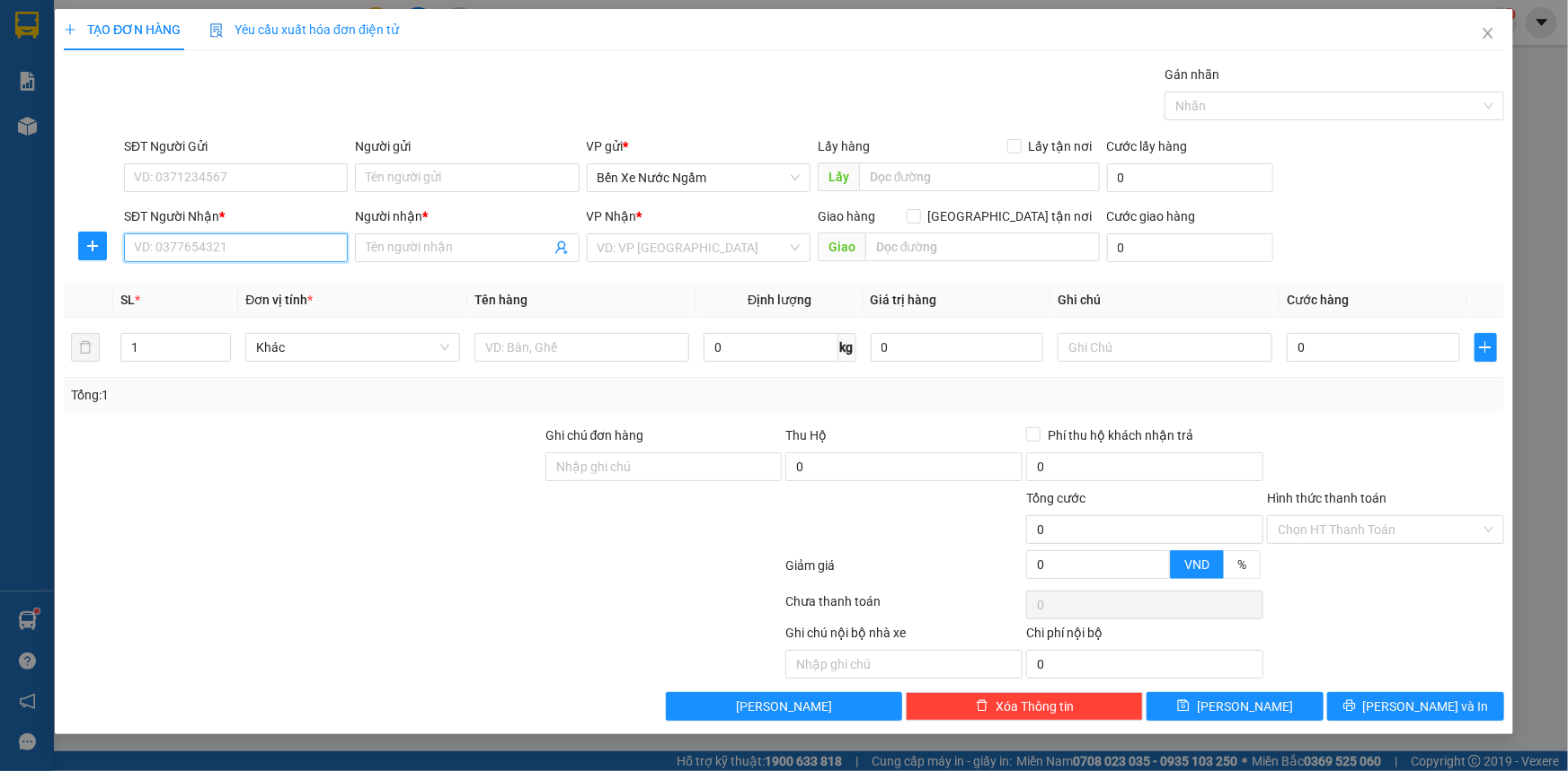
click at [284, 251] on input "SĐT Người Nhận *" at bounding box center [236, 248] width 224 height 29
drag, startPoint x: 284, startPoint y: 251, endPoint x: 255, endPoint y: 261, distance: 30.7
click at [260, 260] on input "1687" at bounding box center [236, 248] width 224 height 29
click at [260, 253] on input "1687" at bounding box center [236, 248] width 224 height 29
click at [258, 249] on input "1687" at bounding box center [236, 248] width 224 height 29
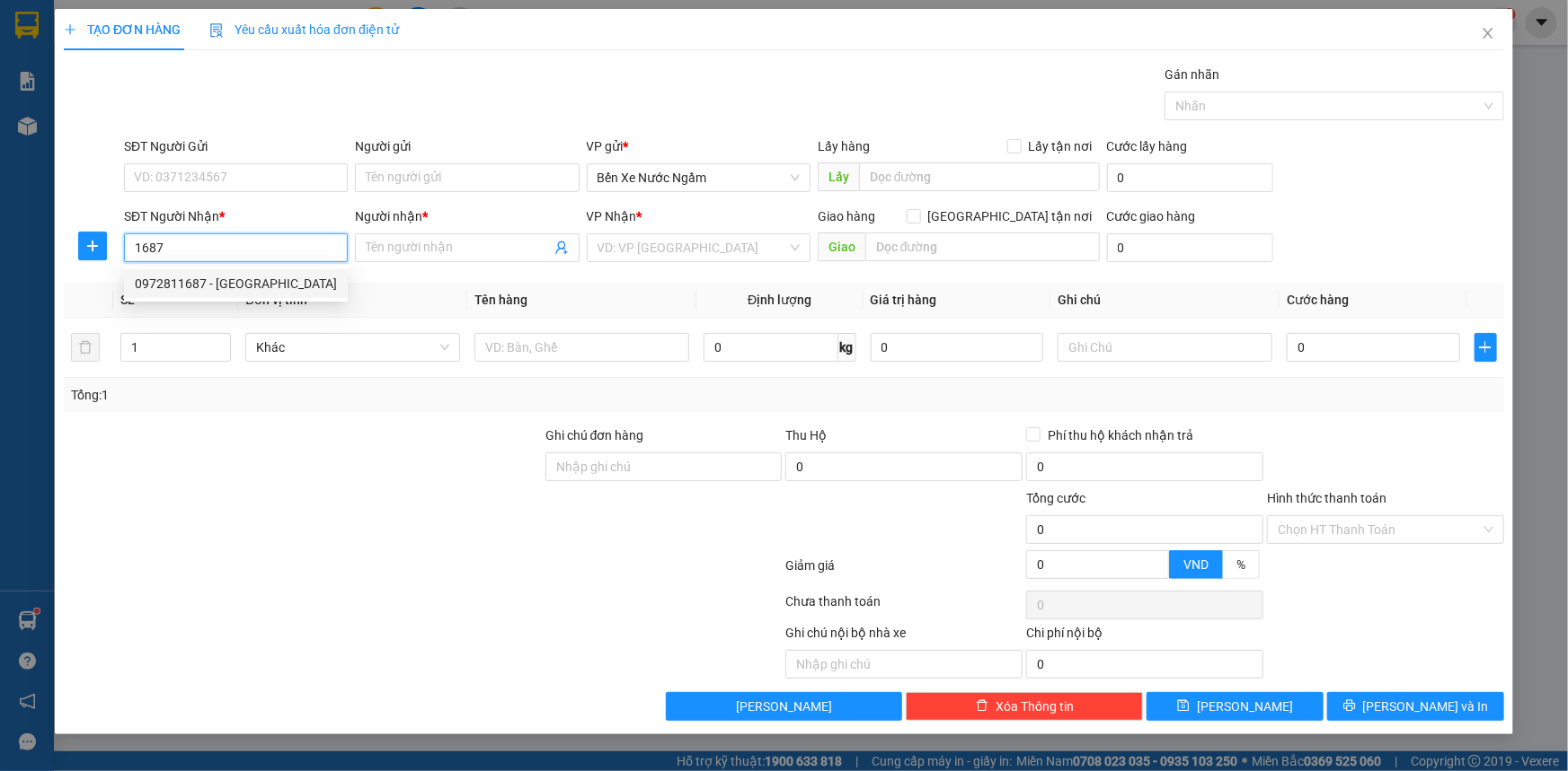
click at [217, 286] on div "0972811687 - st phú sơn" at bounding box center [236, 284] width 202 height 20
type input "0972811687"
type input "st phú sơn"
type input "kỳ liên"
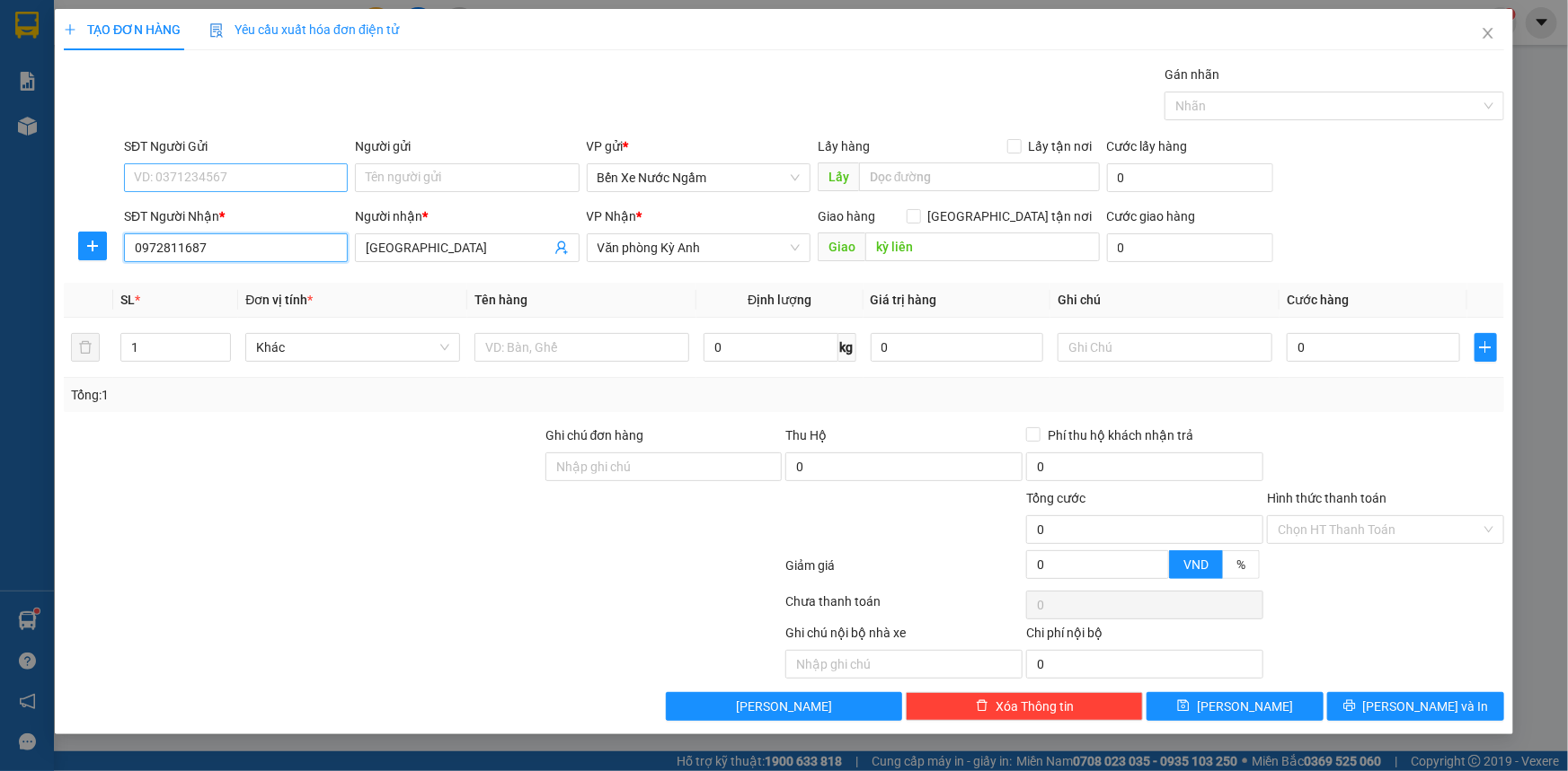
type input "0972811687"
click at [252, 185] on input "SĐT Người Gửi" at bounding box center [236, 178] width 224 height 29
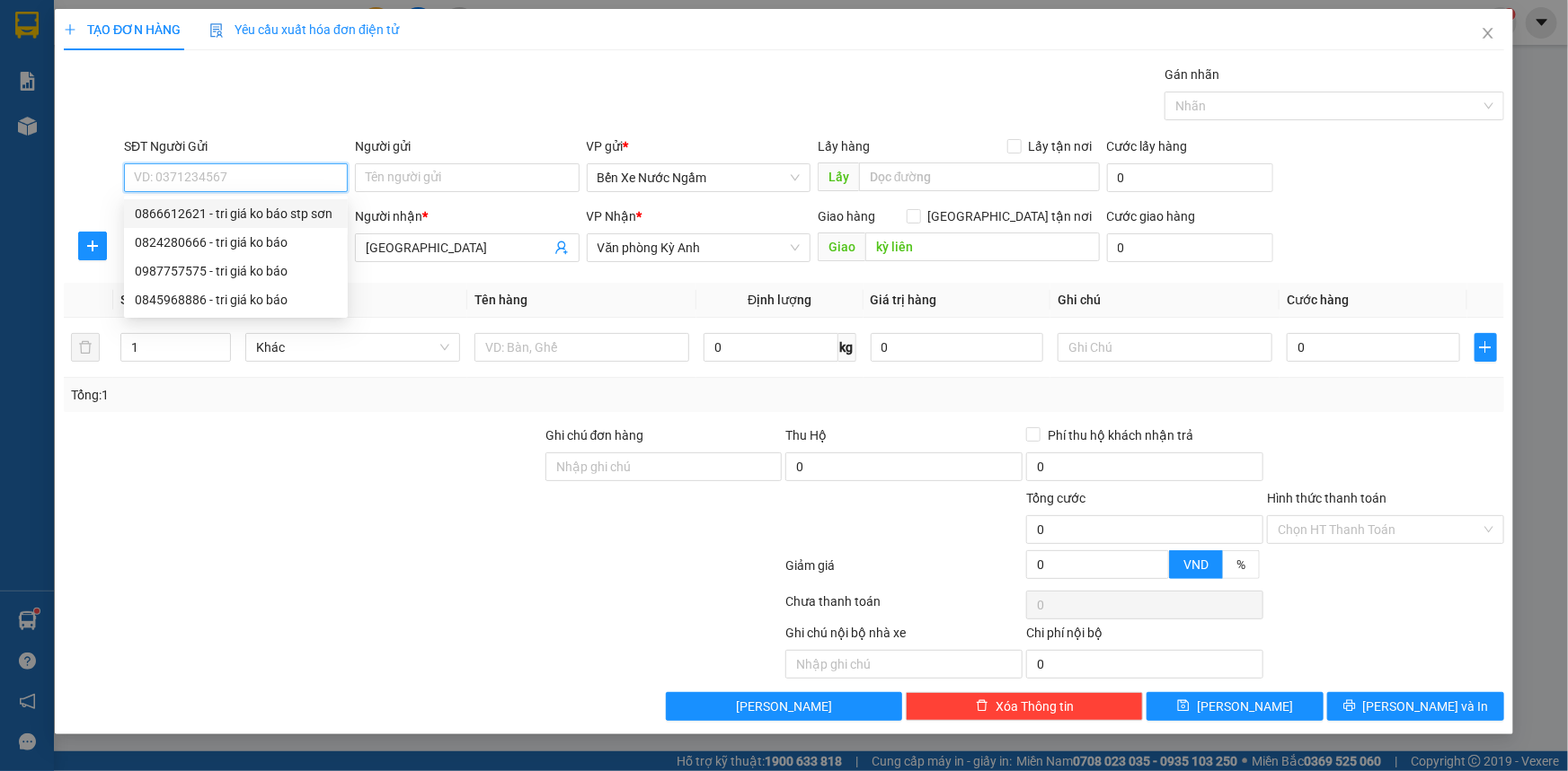
click at [227, 215] on div "0866612621 - tri giá ko báo stp sơn" at bounding box center [236, 214] width 202 height 20
type input "0866612621"
type input "tri giá ko báo stp sơn"
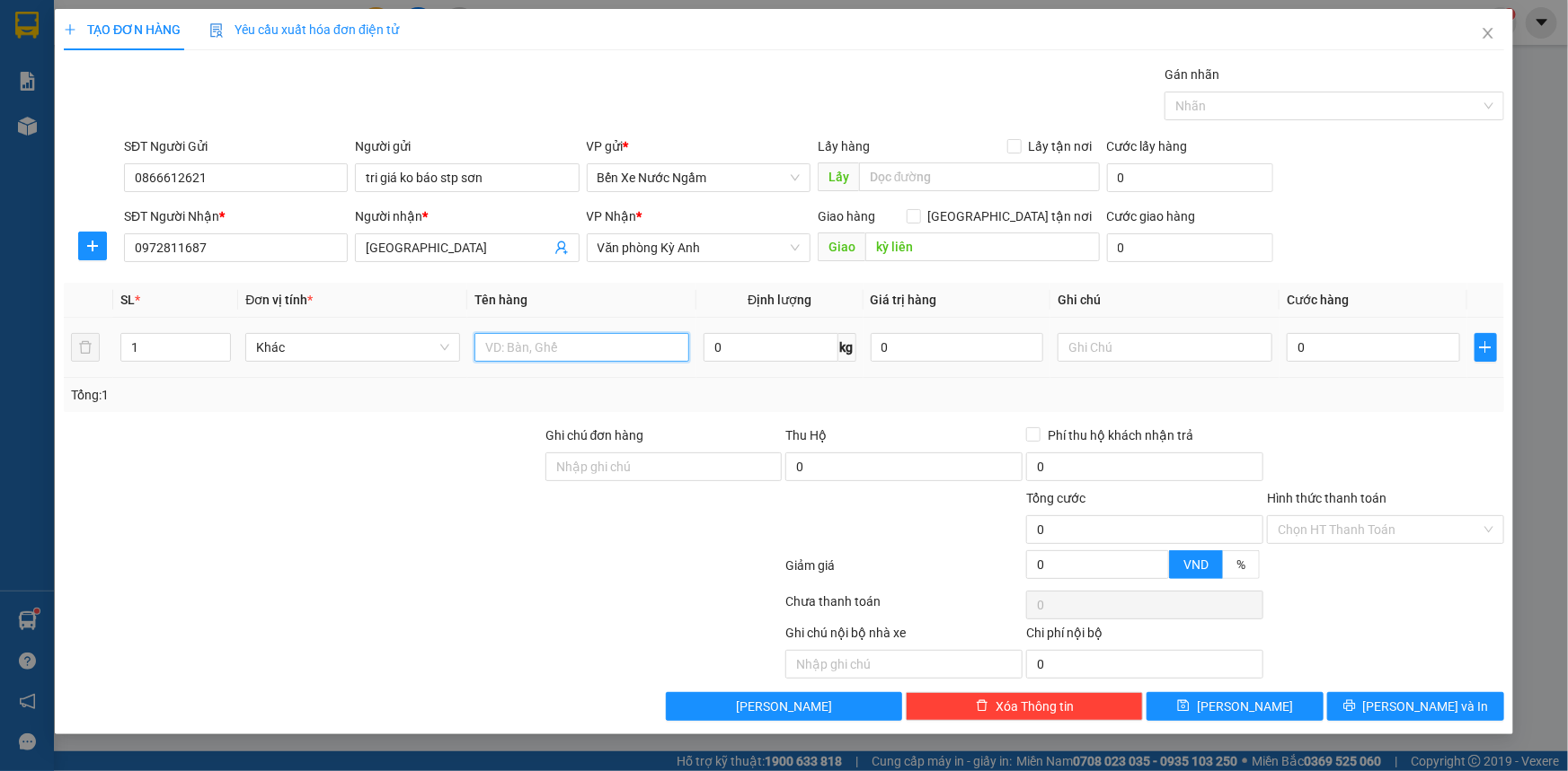
click at [571, 353] on input "text" at bounding box center [582, 348] width 215 height 29
type input "1 Kiện quả"
click at [1402, 350] on input "0" at bounding box center [1373, 348] width 174 height 29
type input "7"
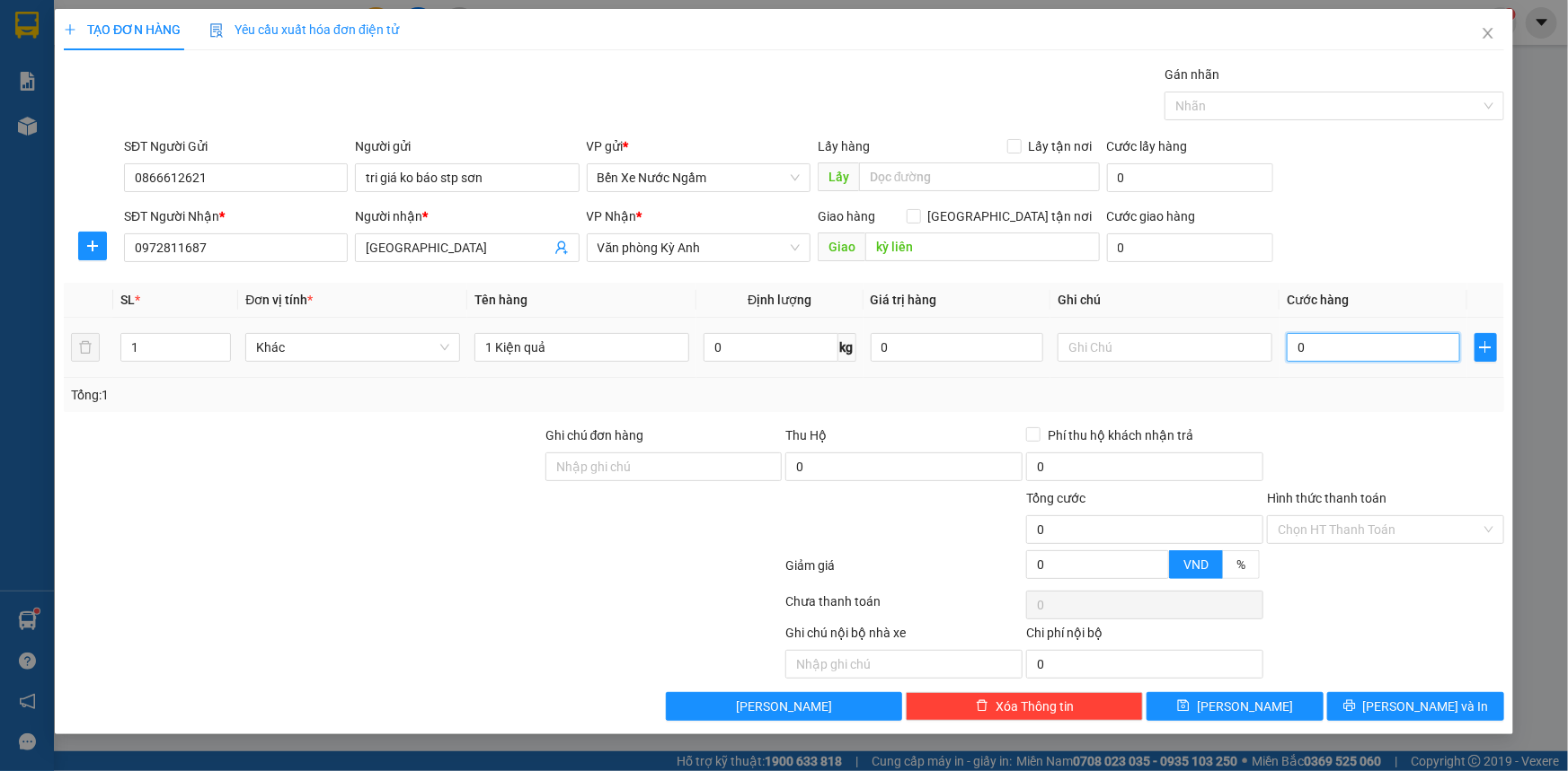
type input "7"
type input "70"
type input "700"
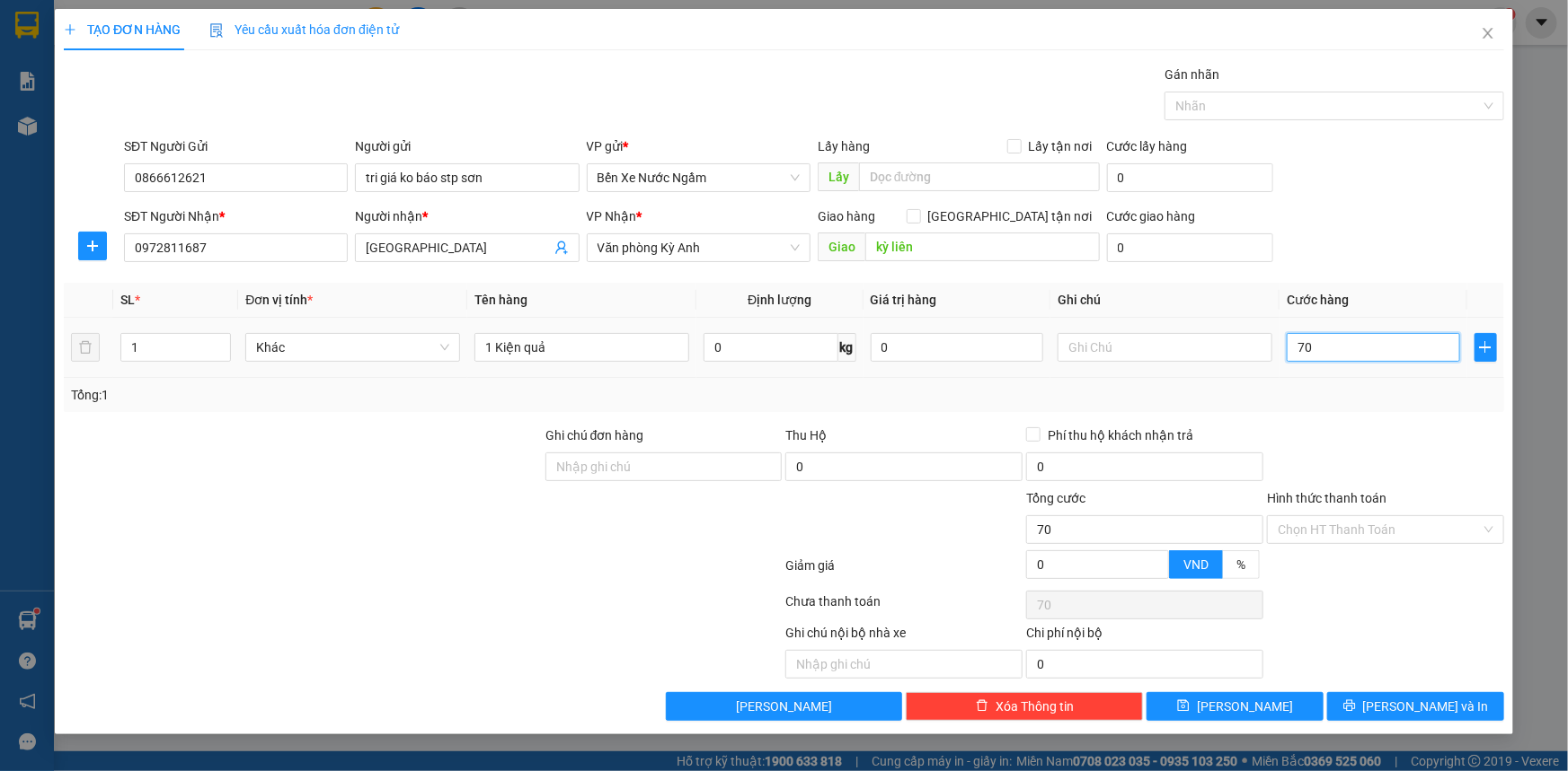
type input "700"
type input "7.000"
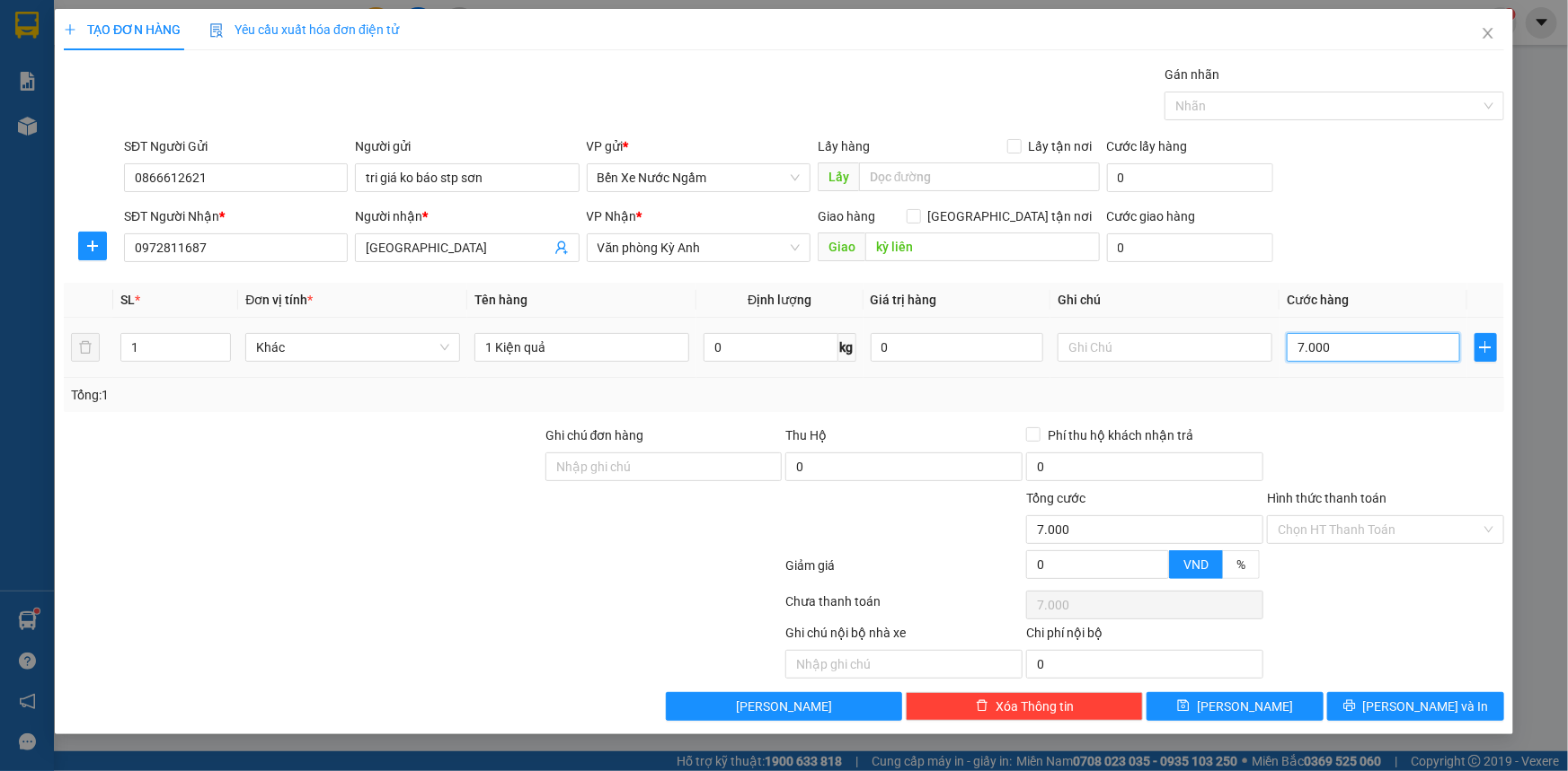
type input "70.000"
click at [1376, 711] on button "[PERSON_NAME] và In" at bounding box center [1415, 706] width 177 height 29
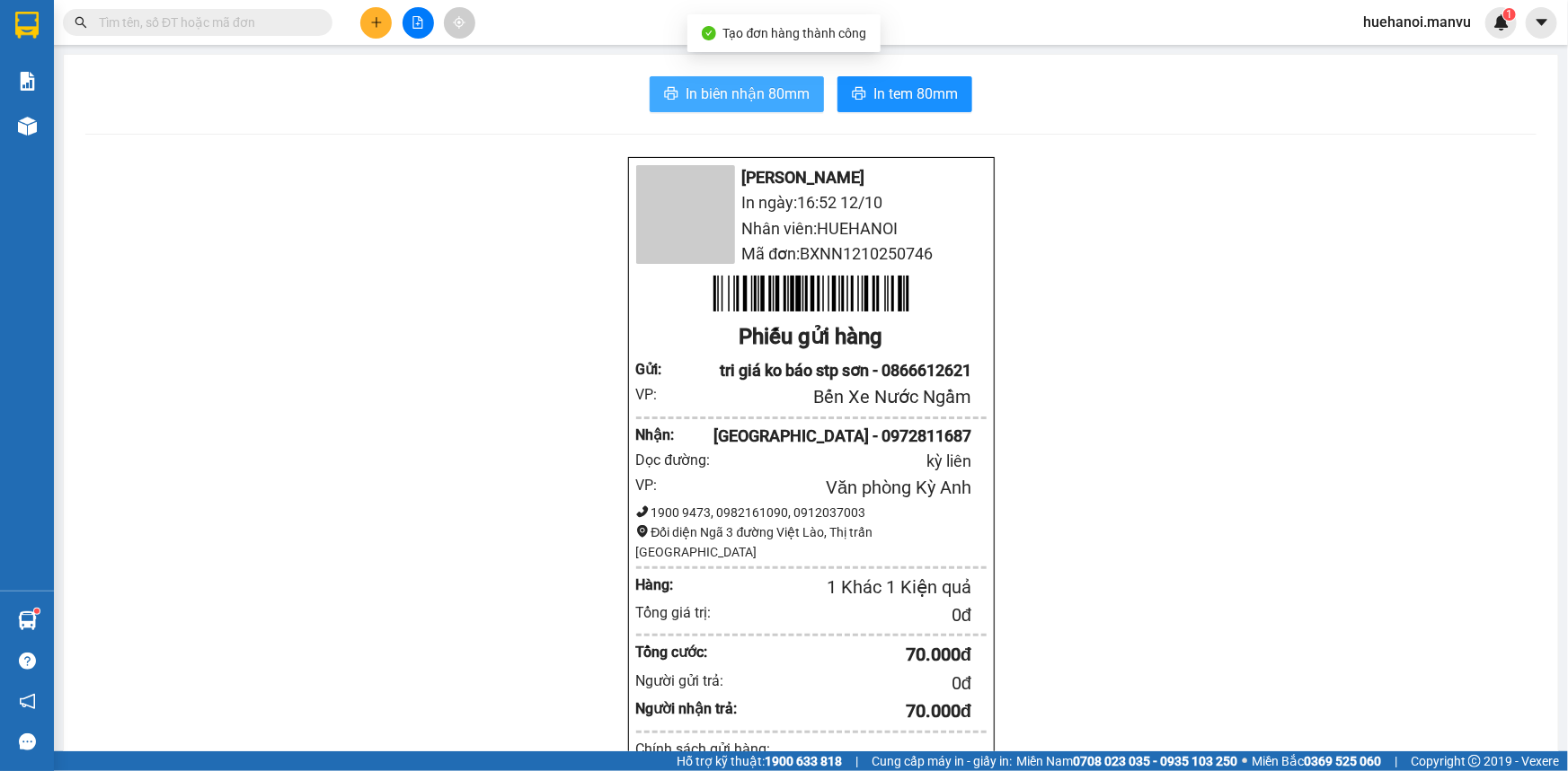
click at [698, 90] on span "In biên nhận 80mm" at bounding box center [747, 93] width 124 height 22
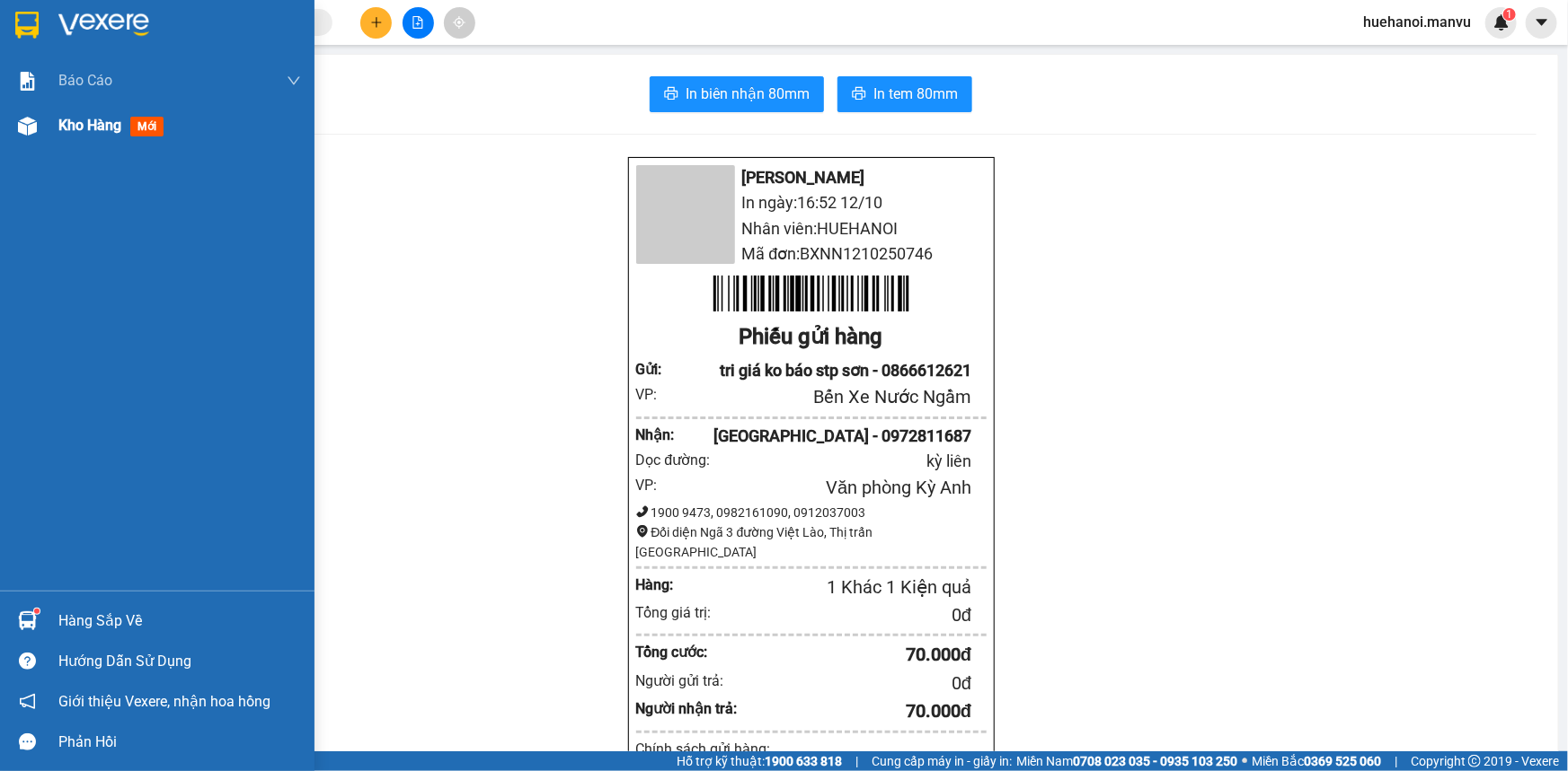
click at [108, 118] on span "Kho hàng" at bounding box center [90, 125] width 63 height 17
